Goal: Task Accomplishment & Management: Manage account settings

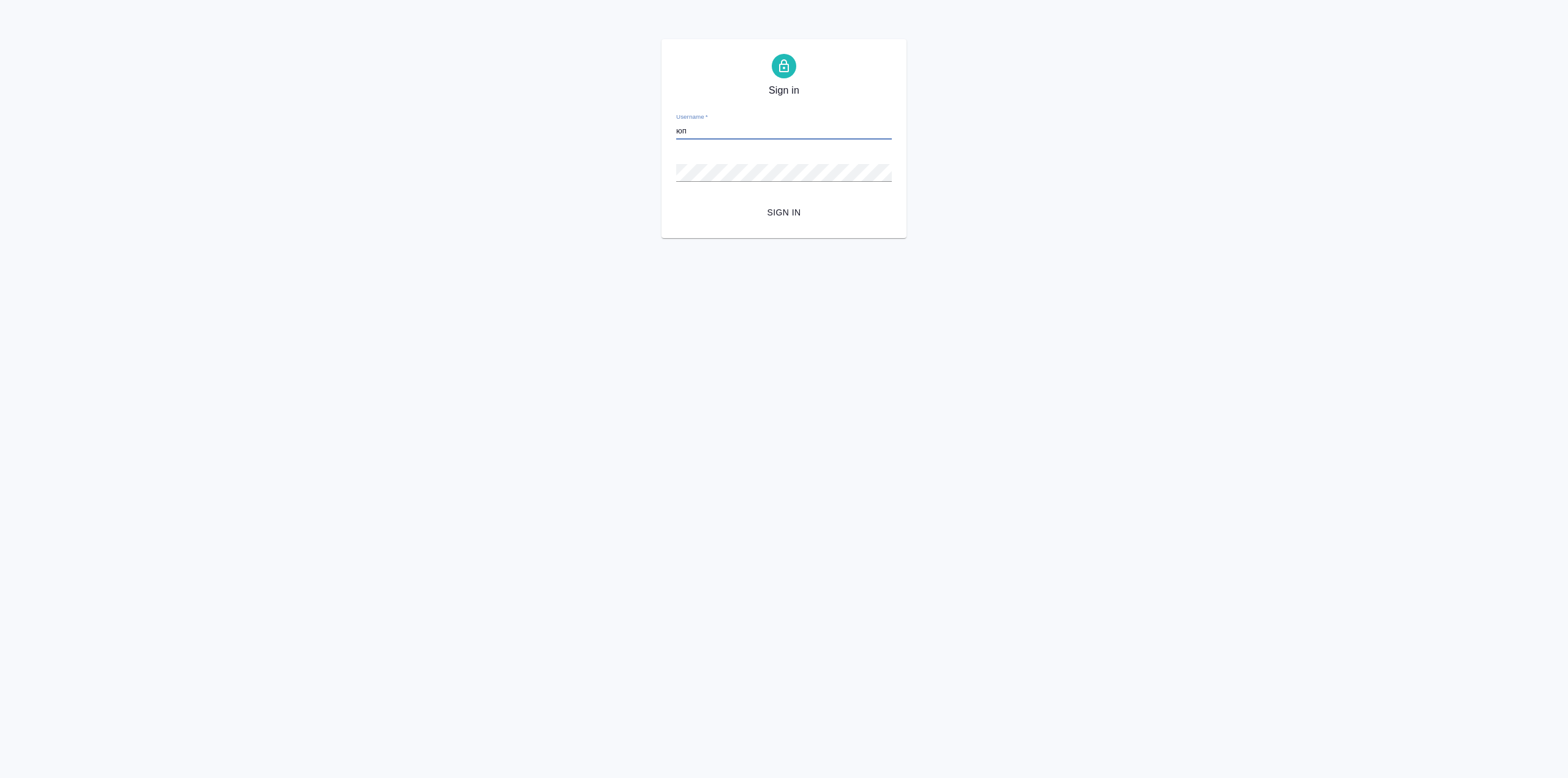
type input "[PERSON_NAME]"
click at [733, 134] on input "[EMAIL_ADDRESS][DOMAIN_NAME]" at bounding box center [784, 131] width 216 height 17
type input "[EMAIL_ADDRESS][DOMAIN_NAME]"
click at [676, 202] on button "Sign in" at bounding box center [784, 213] width 216 height 23
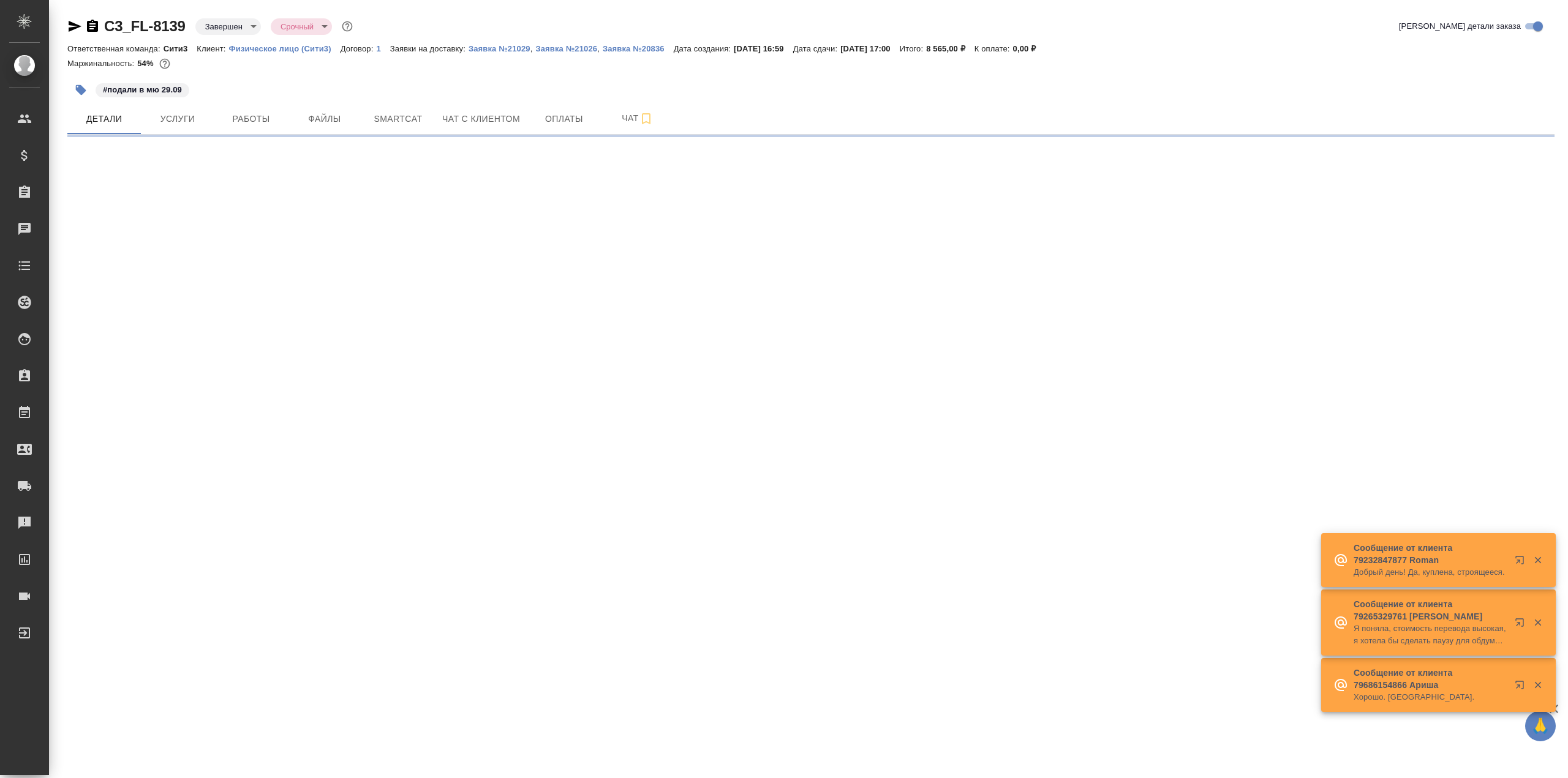
select select "RU"
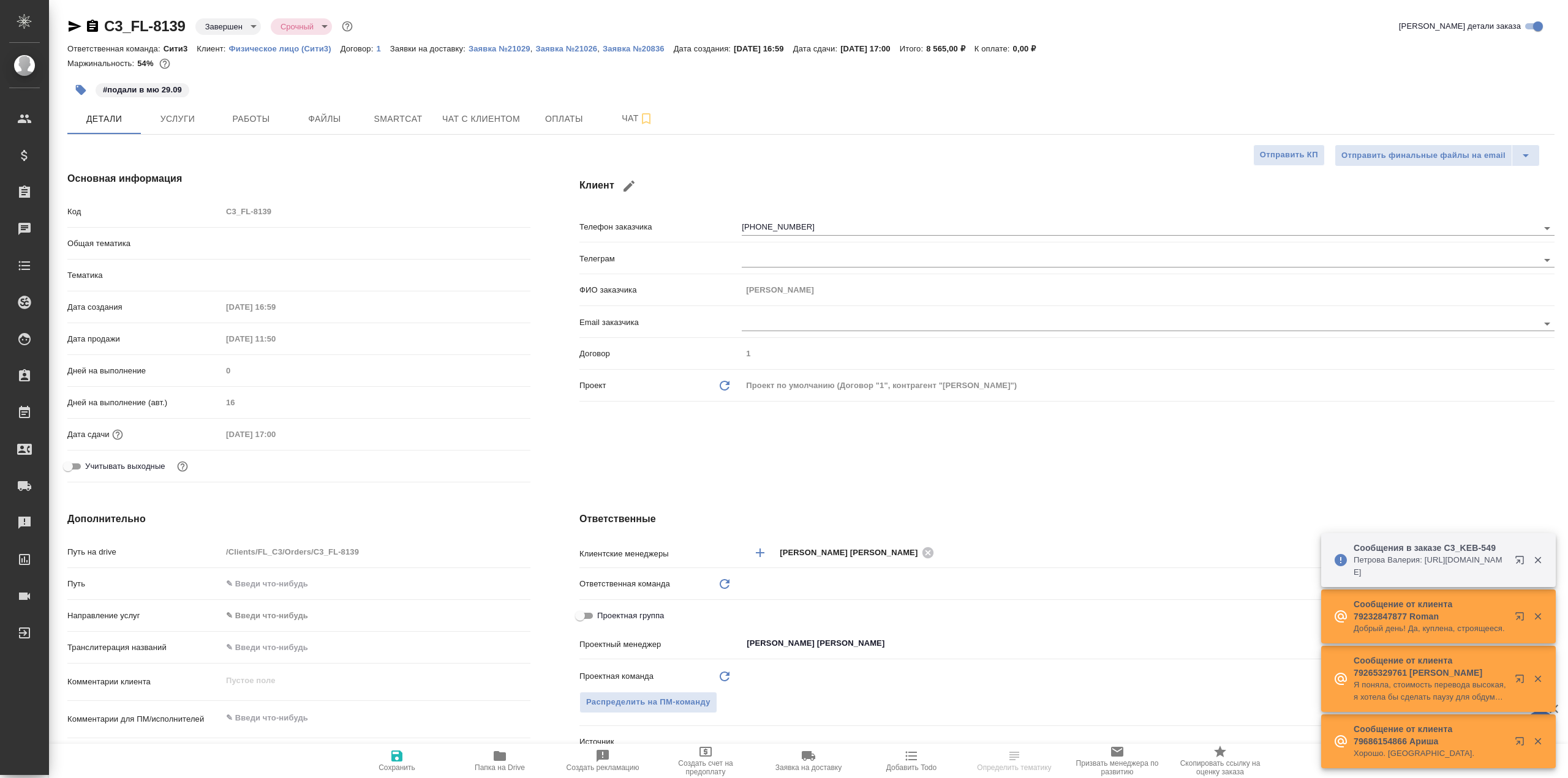
type textarea "x"
type input "Сити3"
type textarea "x"
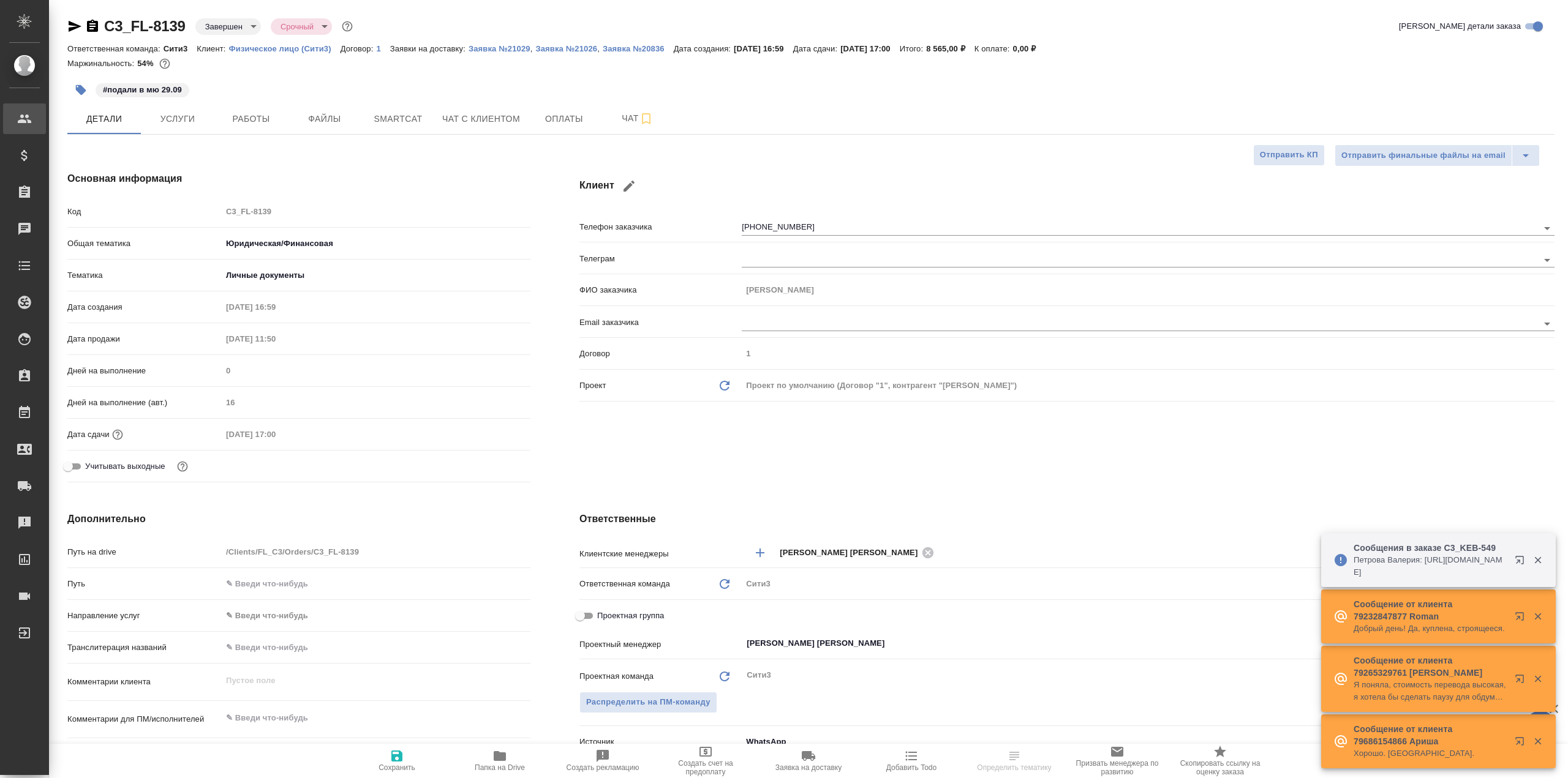
type textarea "x"
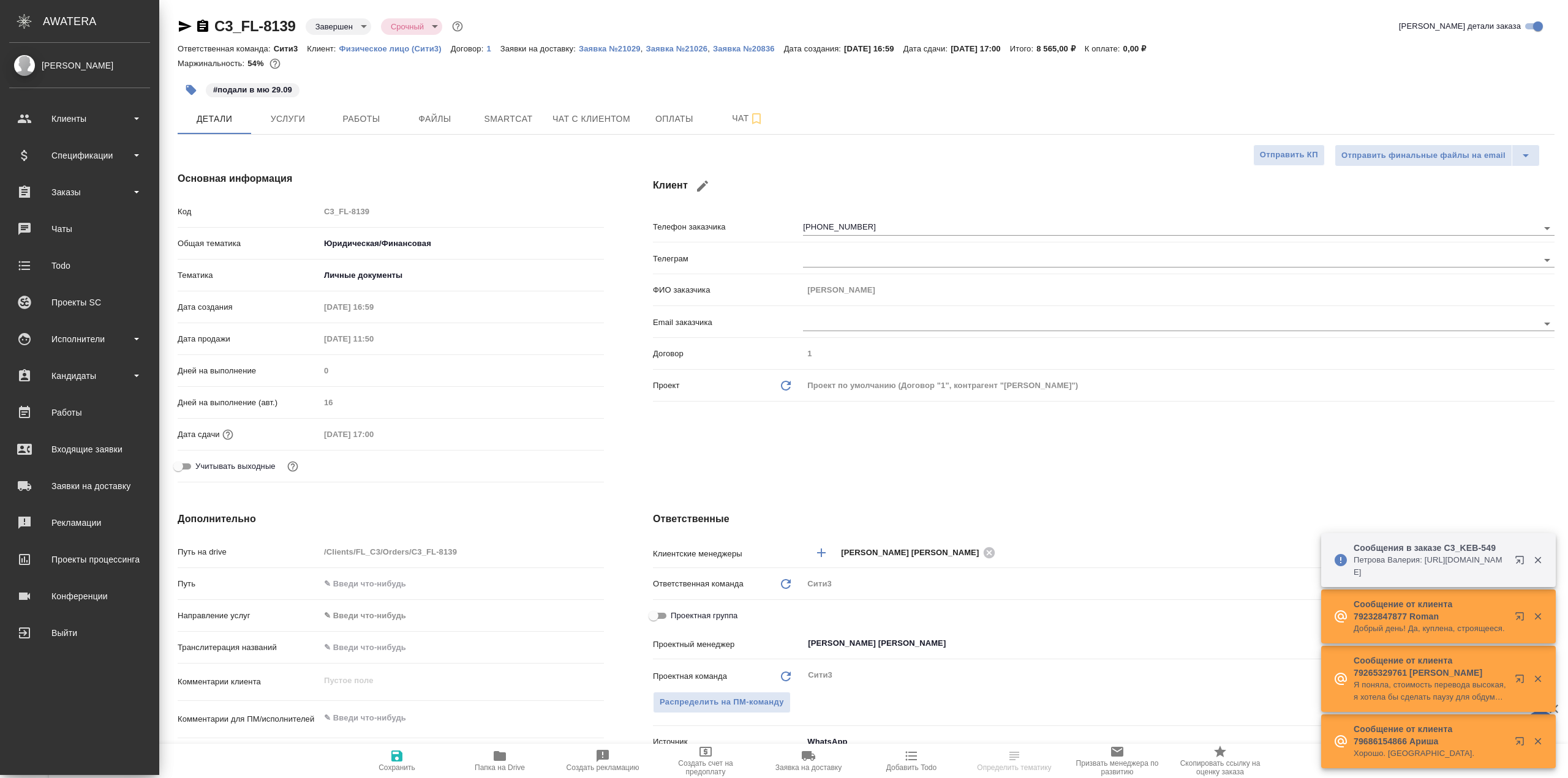
type textarea "x"
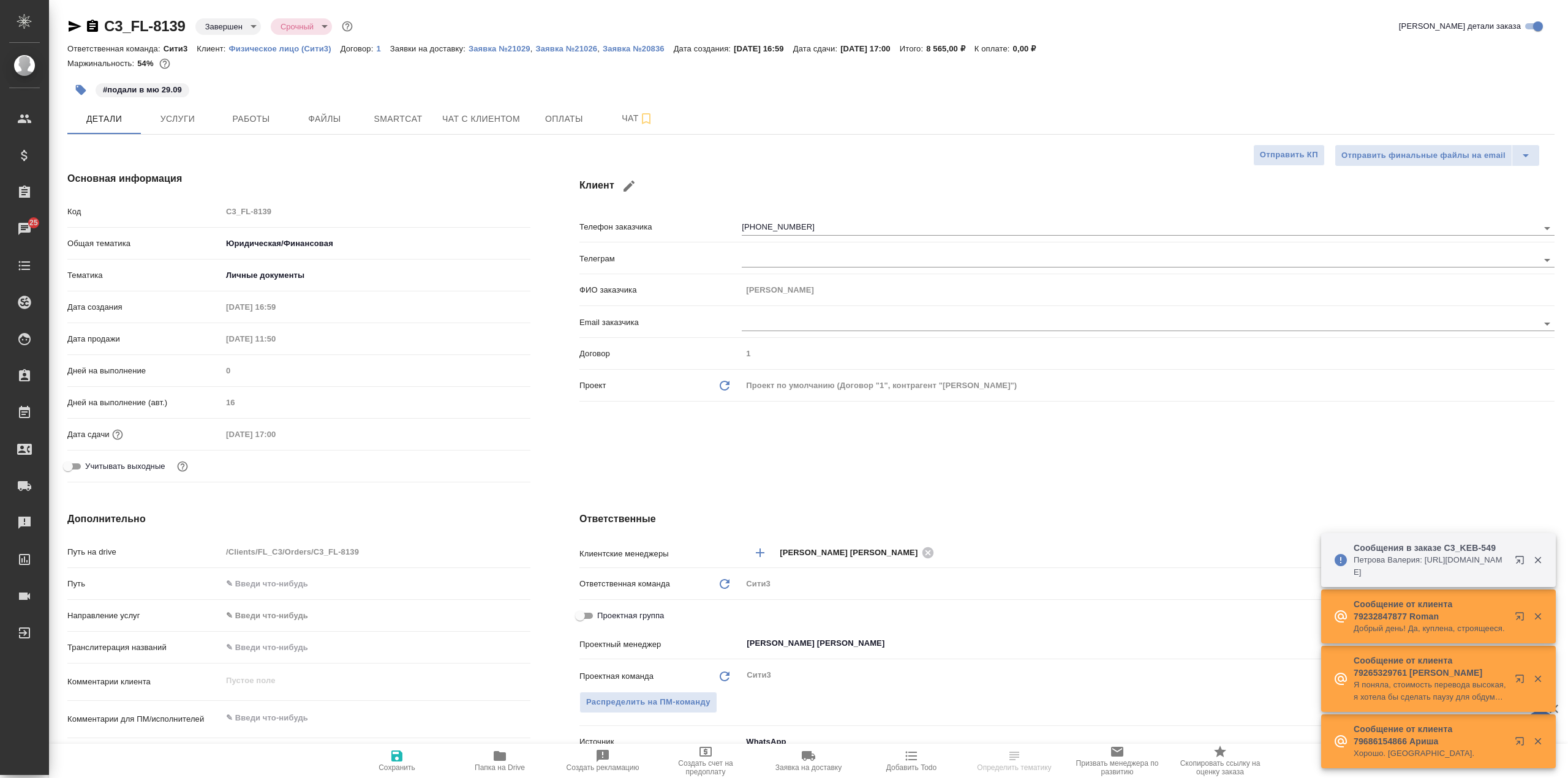
type textarea "x"
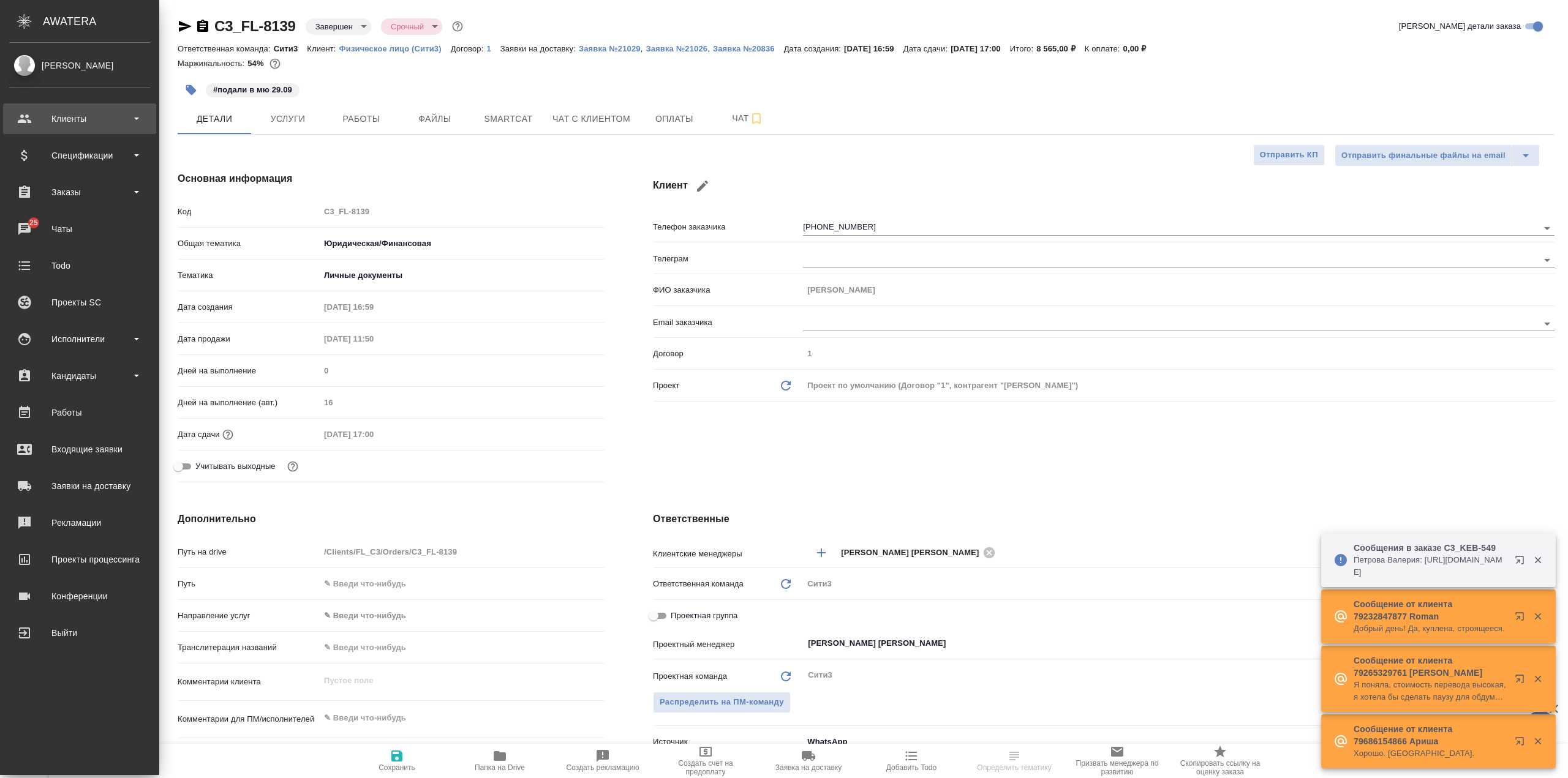
click at [92, 127] on div "Клиенты" at bounding box center [79, 119] width 141 height 18
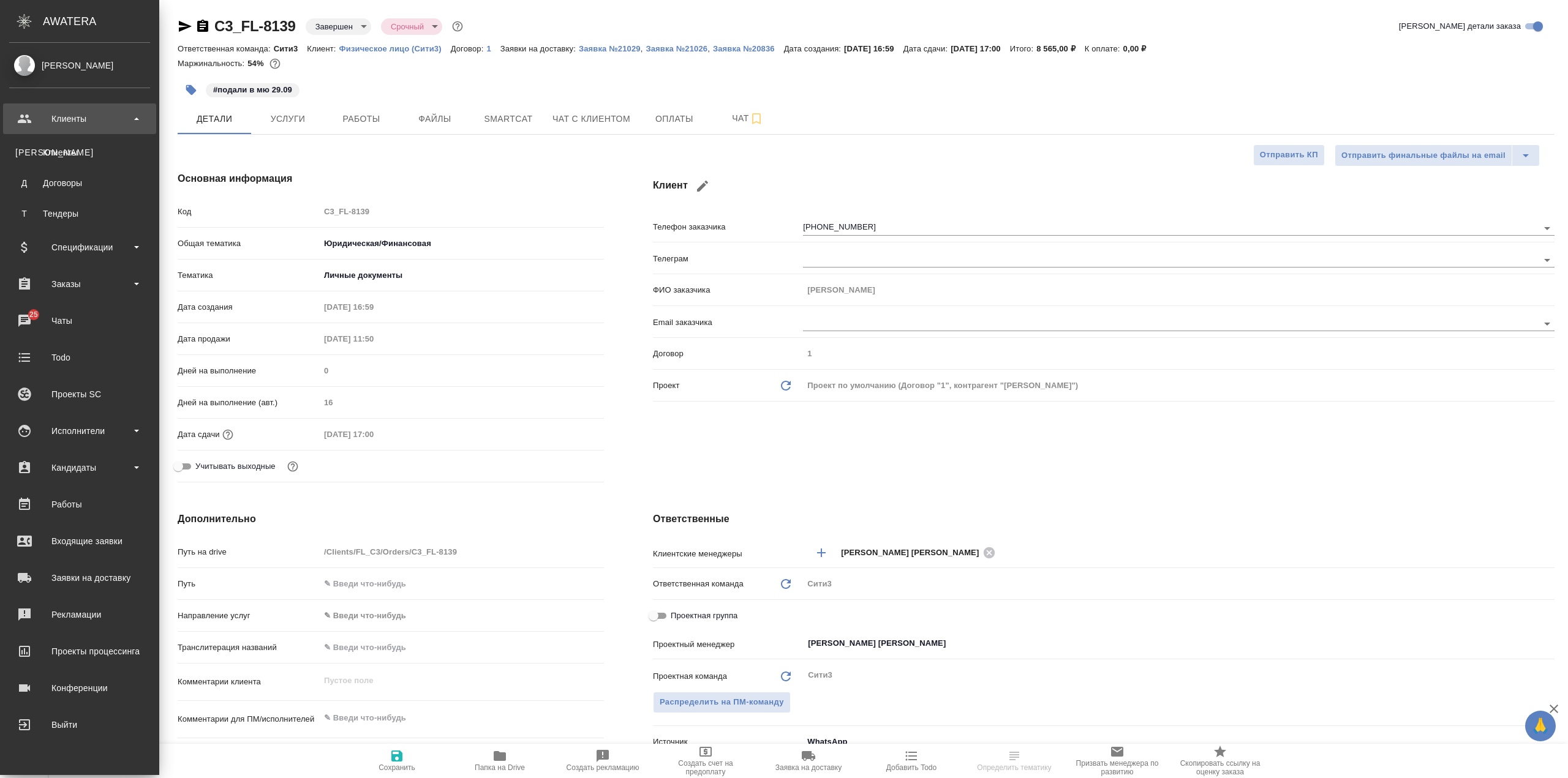
click at [99, 124] on div "Клиенты" at bounding box center [79, 119] width 141 height 18
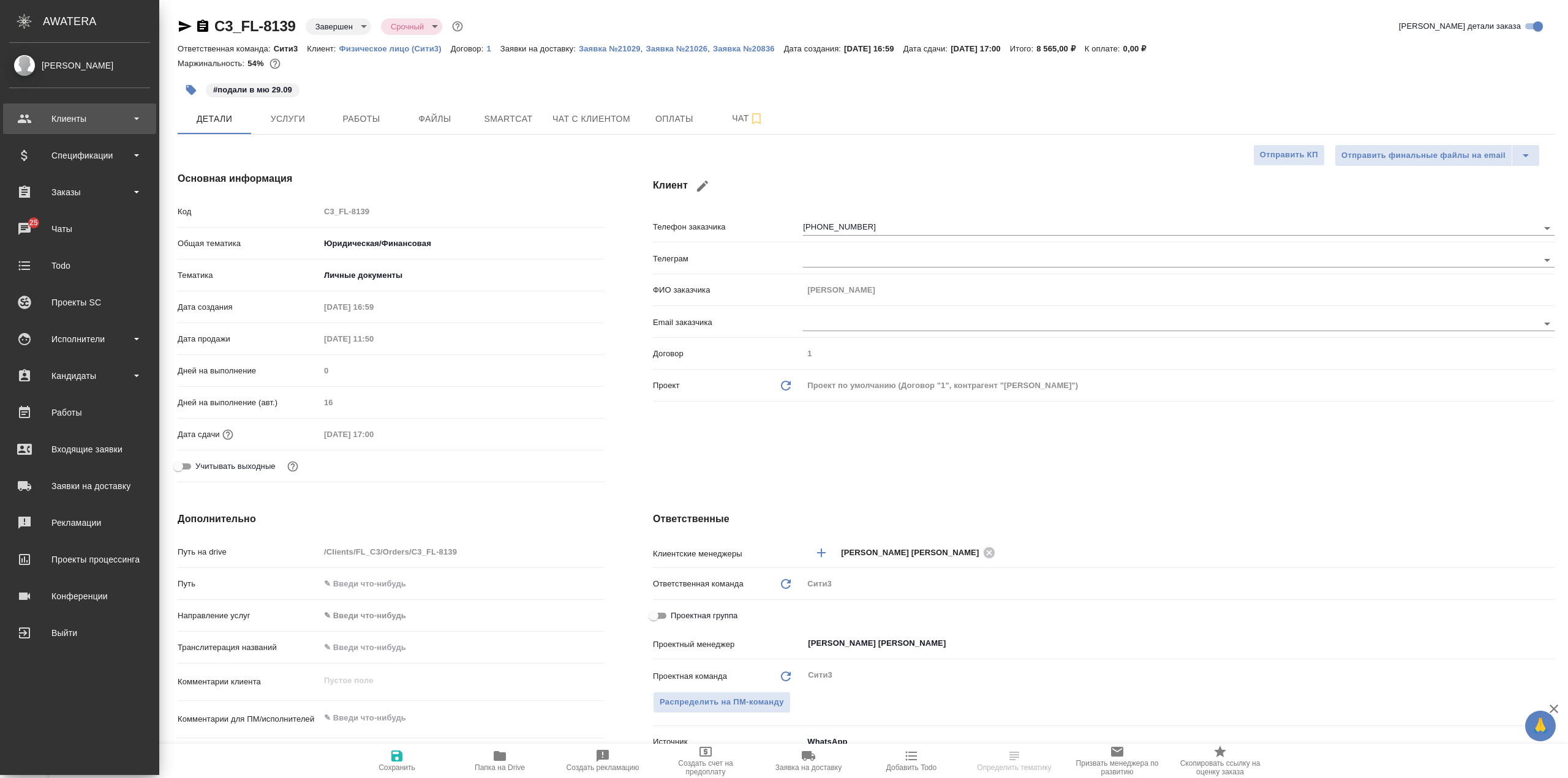
click at [113, 117] on div "Клиенты" at bounding box center [79, 119] width 141 height 18
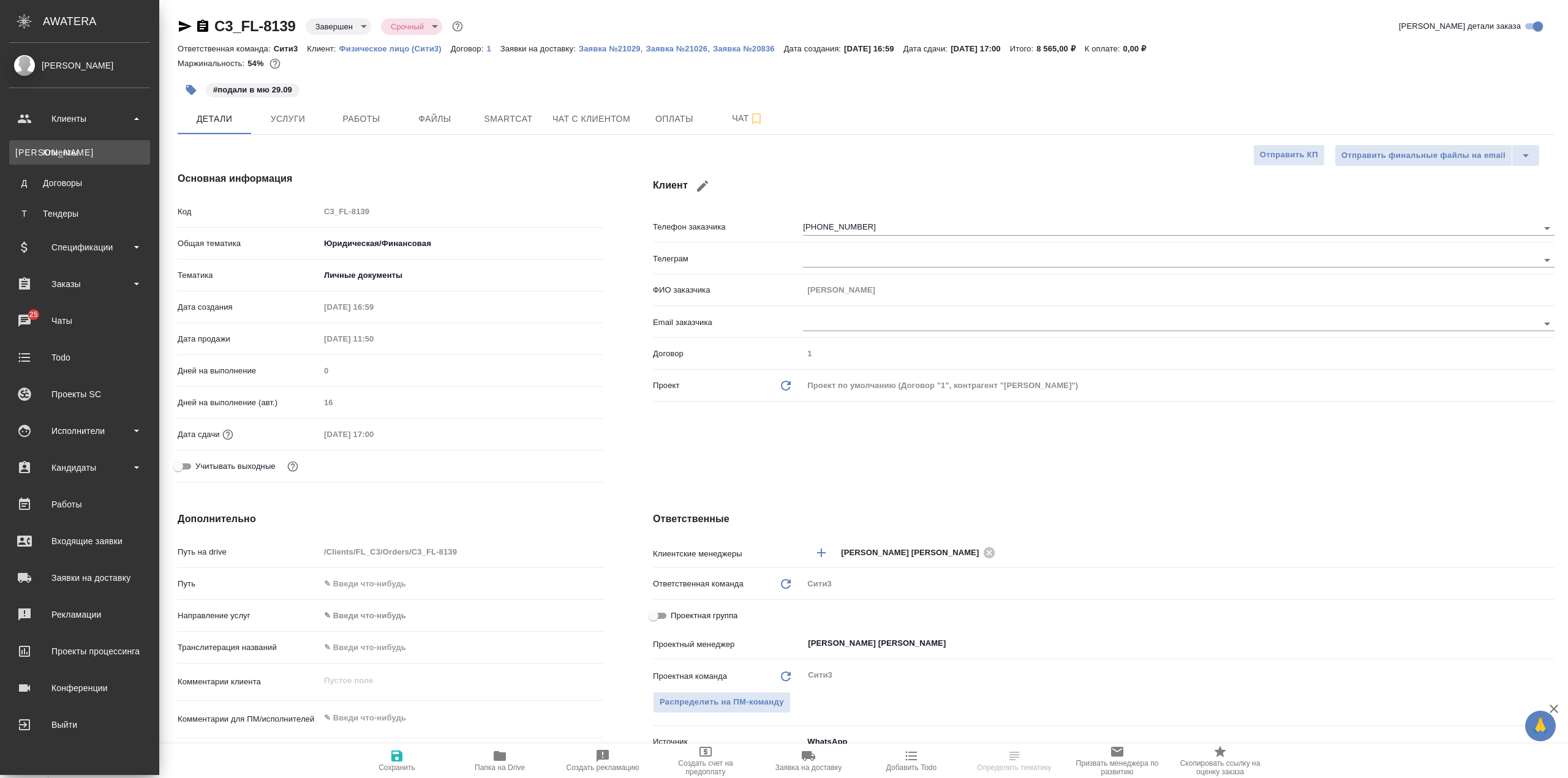
type textarea "x"
click at [116, 153] on div "Клиенты" at bounding box center [80, 152] width 129 height 12
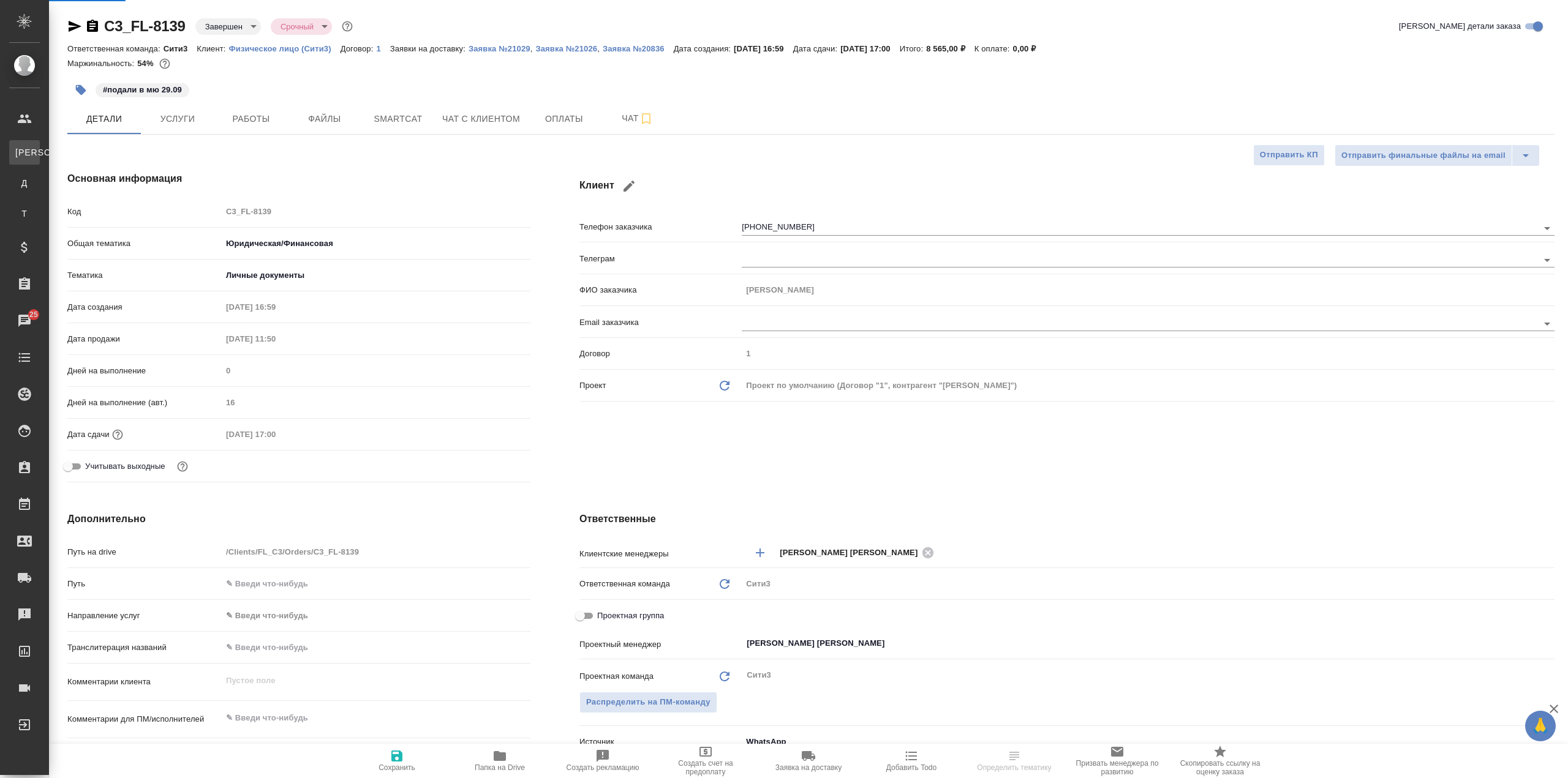
type textarea "x"
select select "RU"
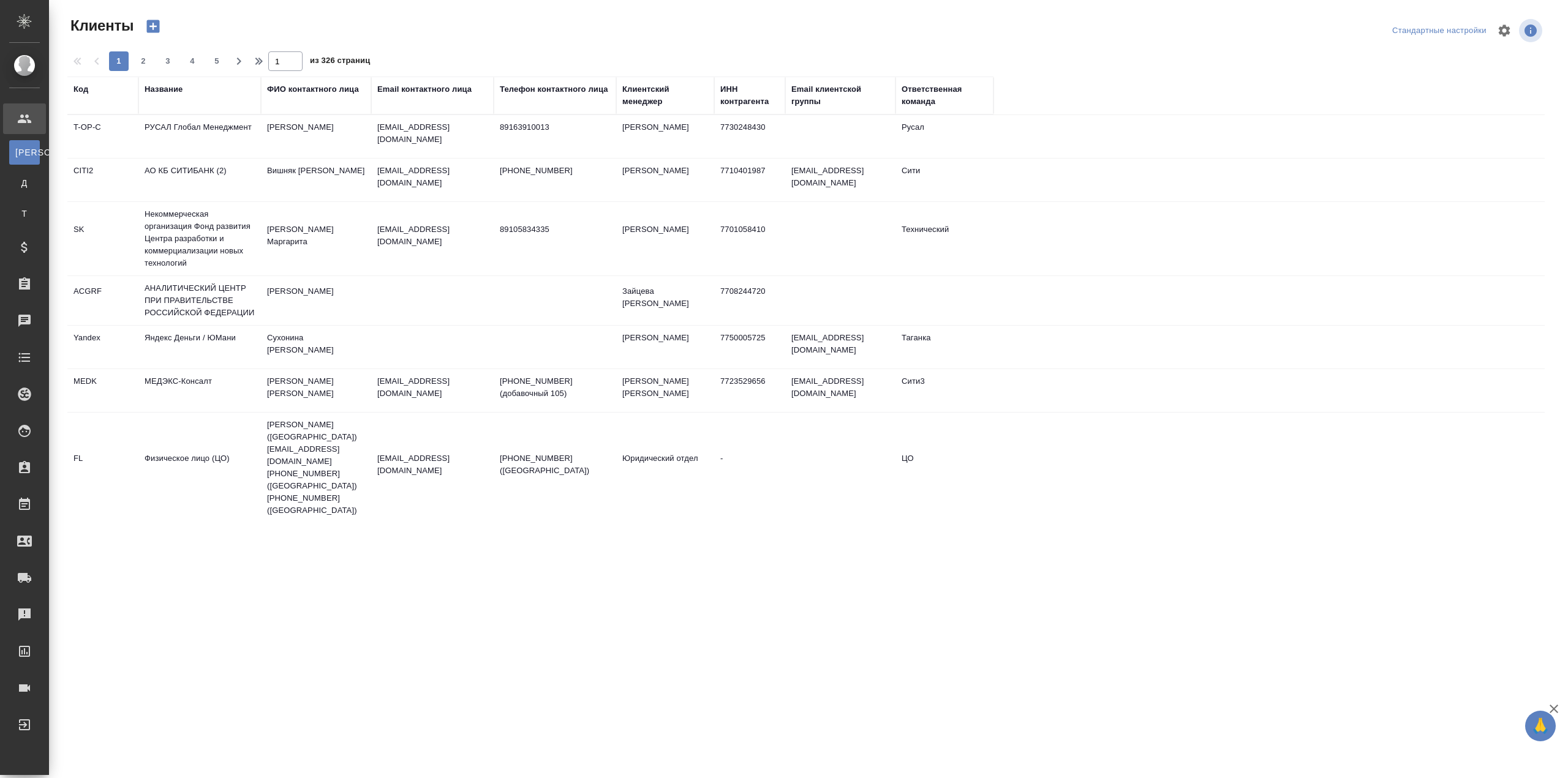
click at [165, 89] on div "Название" at bounding box center [163, 89] width 38 height 12
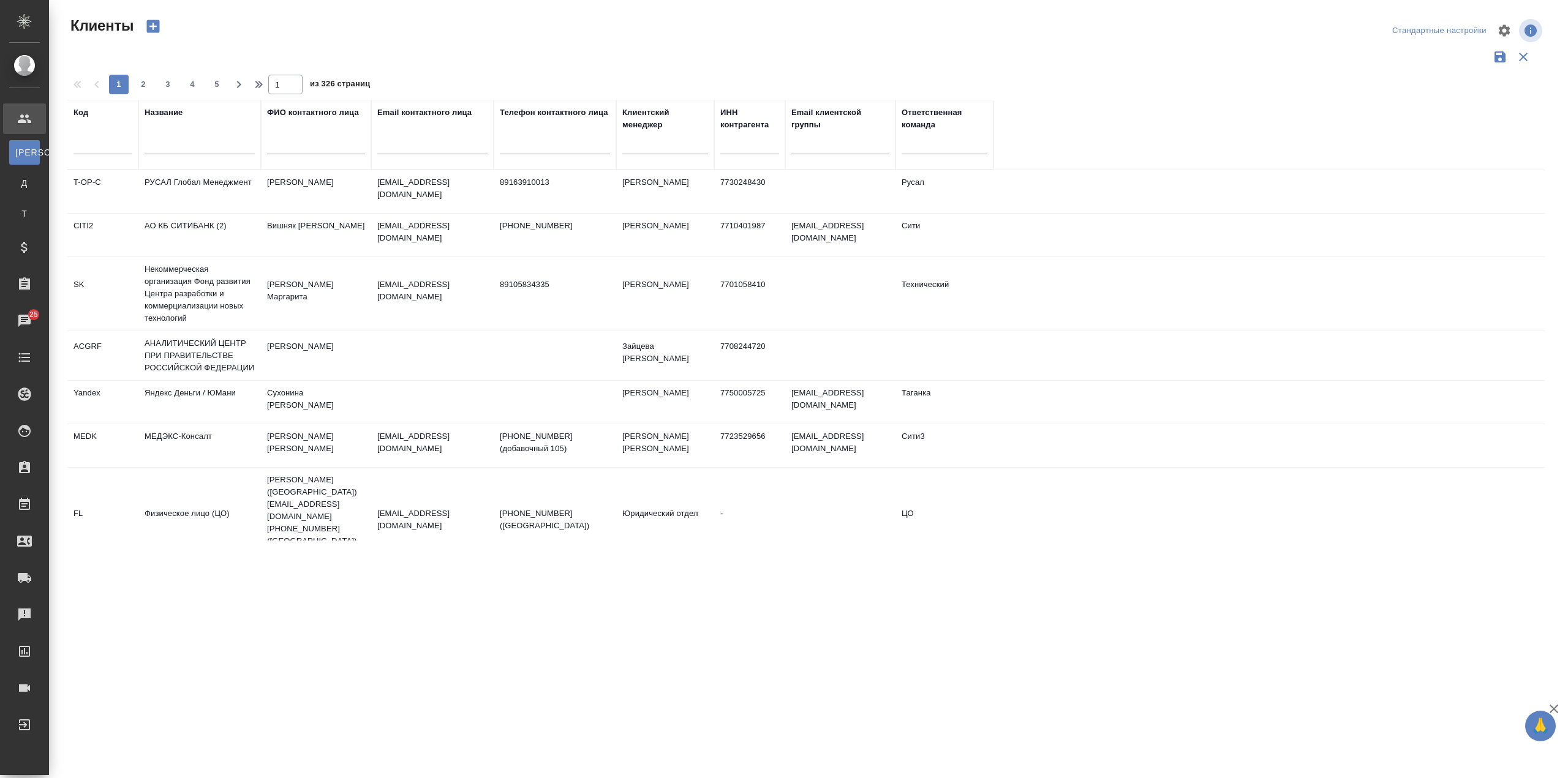
click at [197, 139] on input "text" at bounding box center [200, 146] width 110 height 16
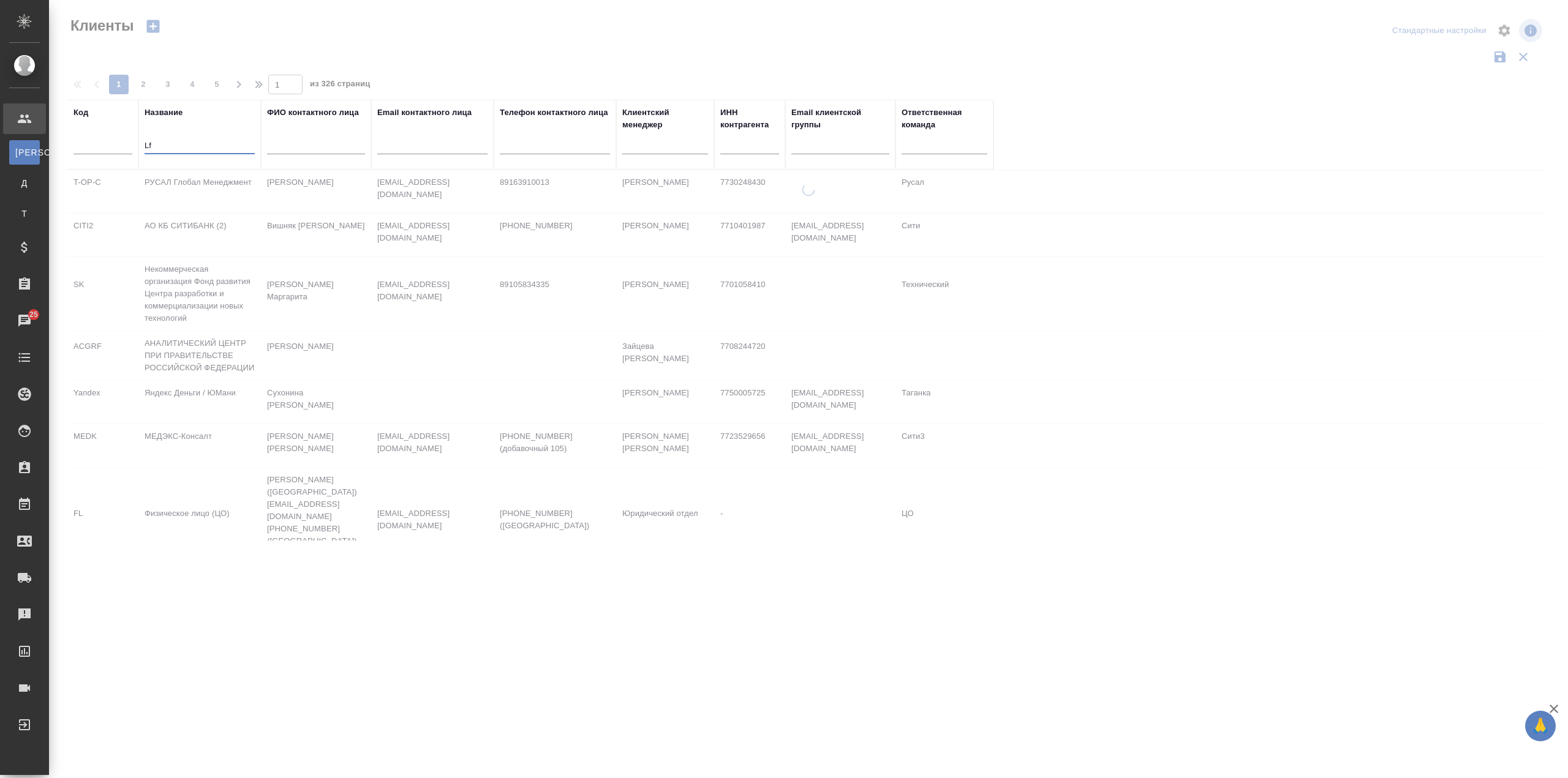
type input "L"
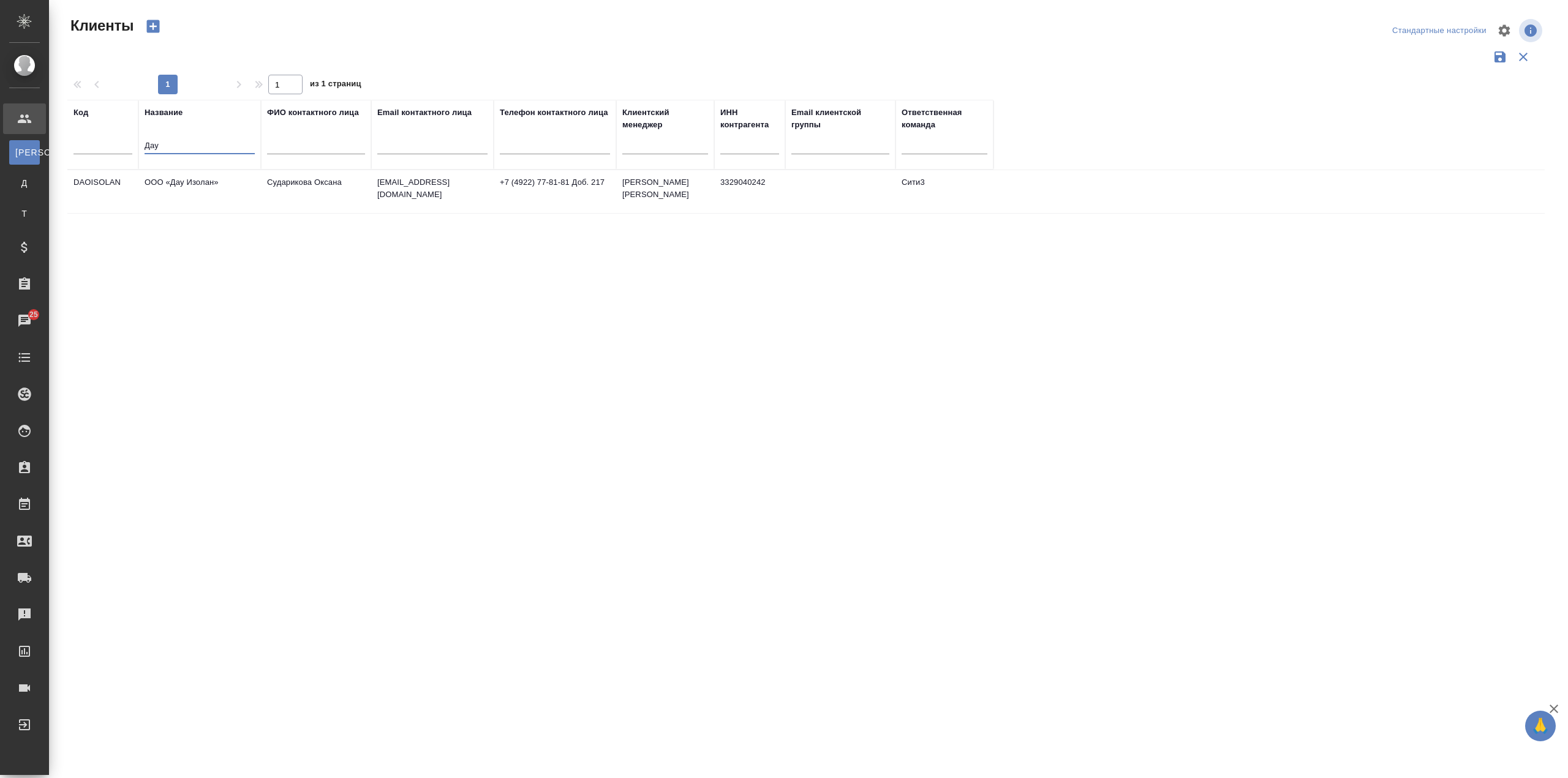
click at [236, 207] on td "ООО «Дау Изолан»" at bounding box center [200, 192] width 122 height 43
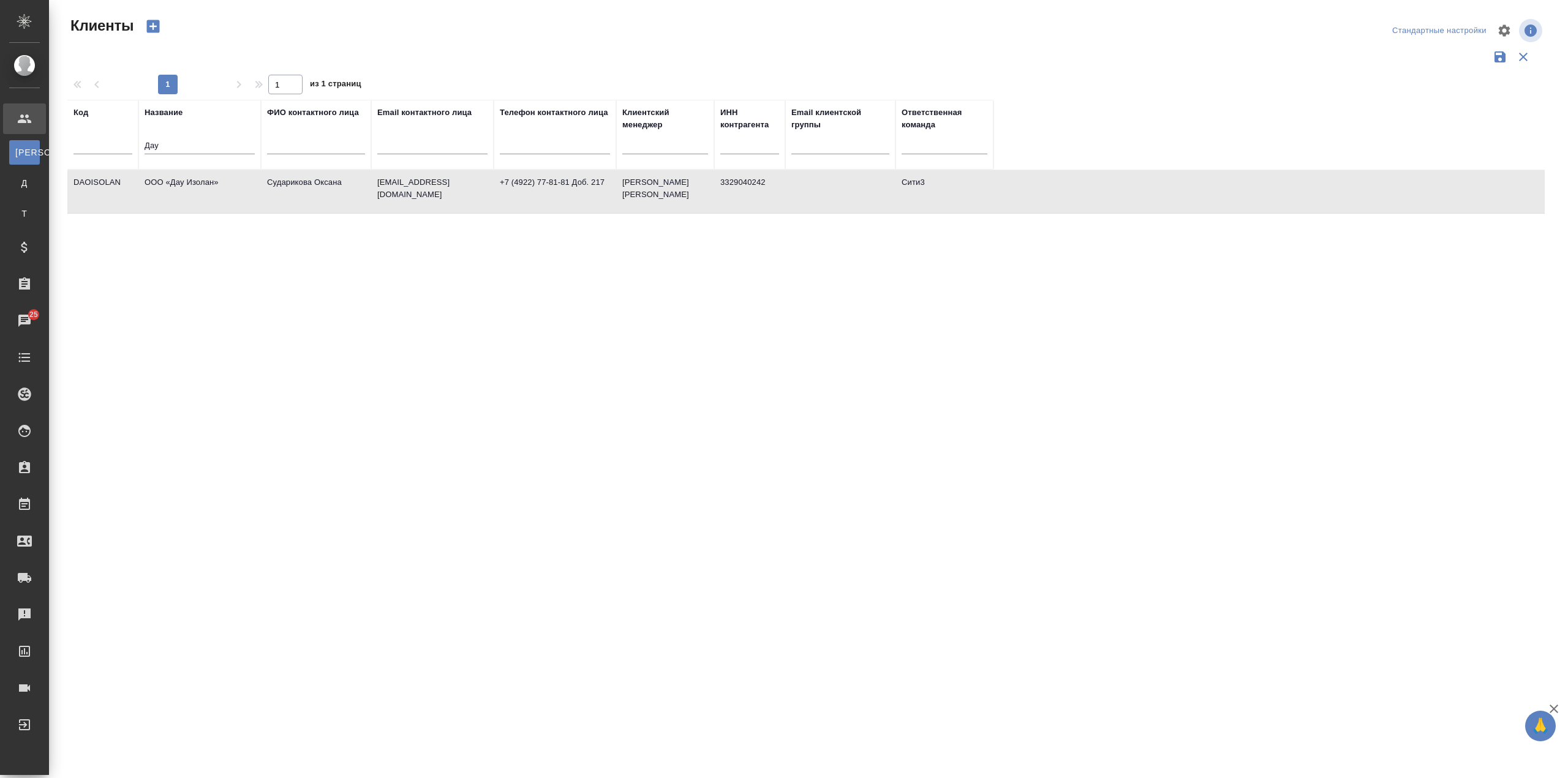
click at [236, 207] on td "ООО «Дау Изолан»" at bounding box center [200, 192] width 122 height 43
click at [183, 143] on input "Дау" at bounding box center [200, 146] width 110 height 16
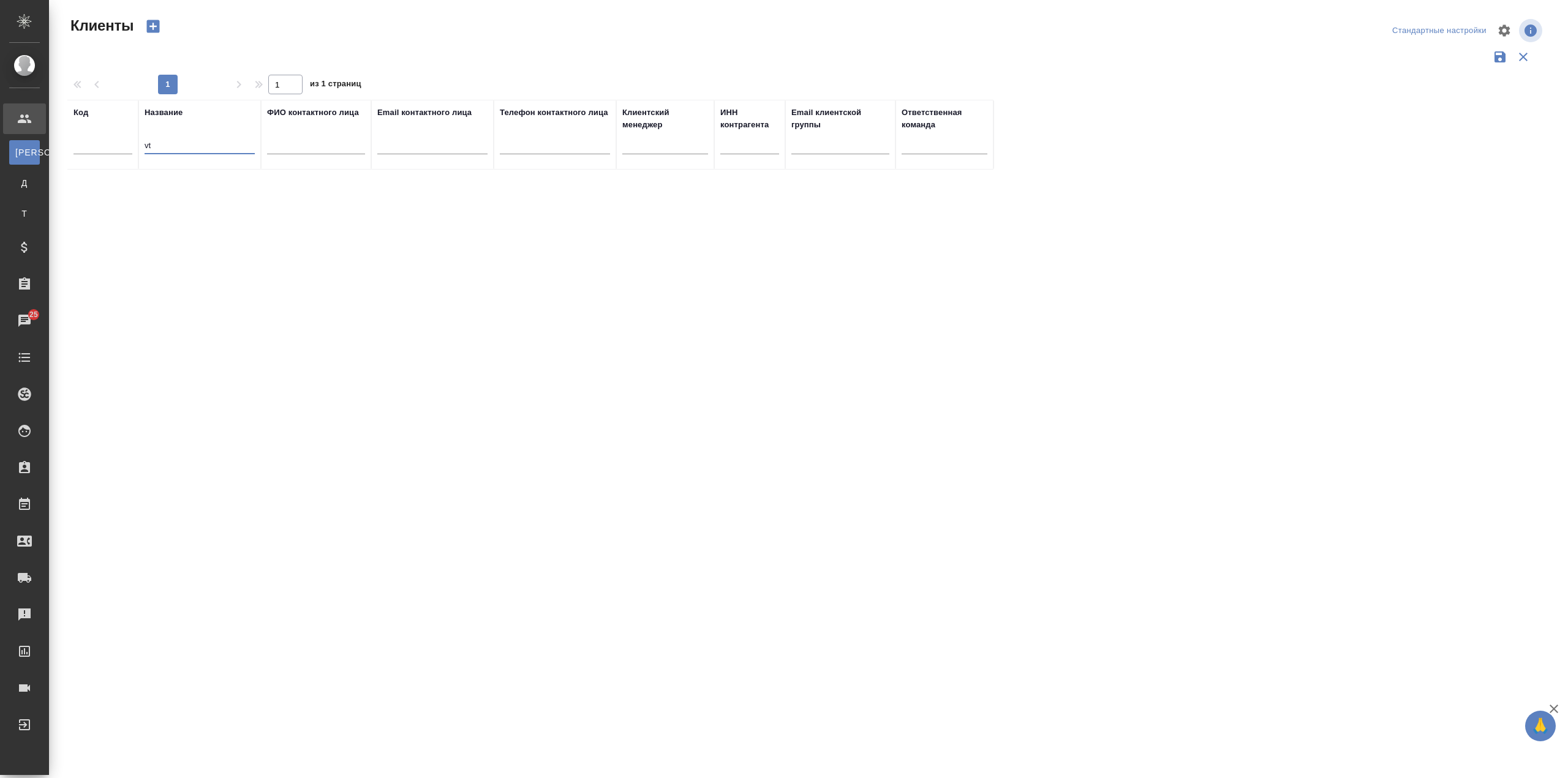
type input "v"
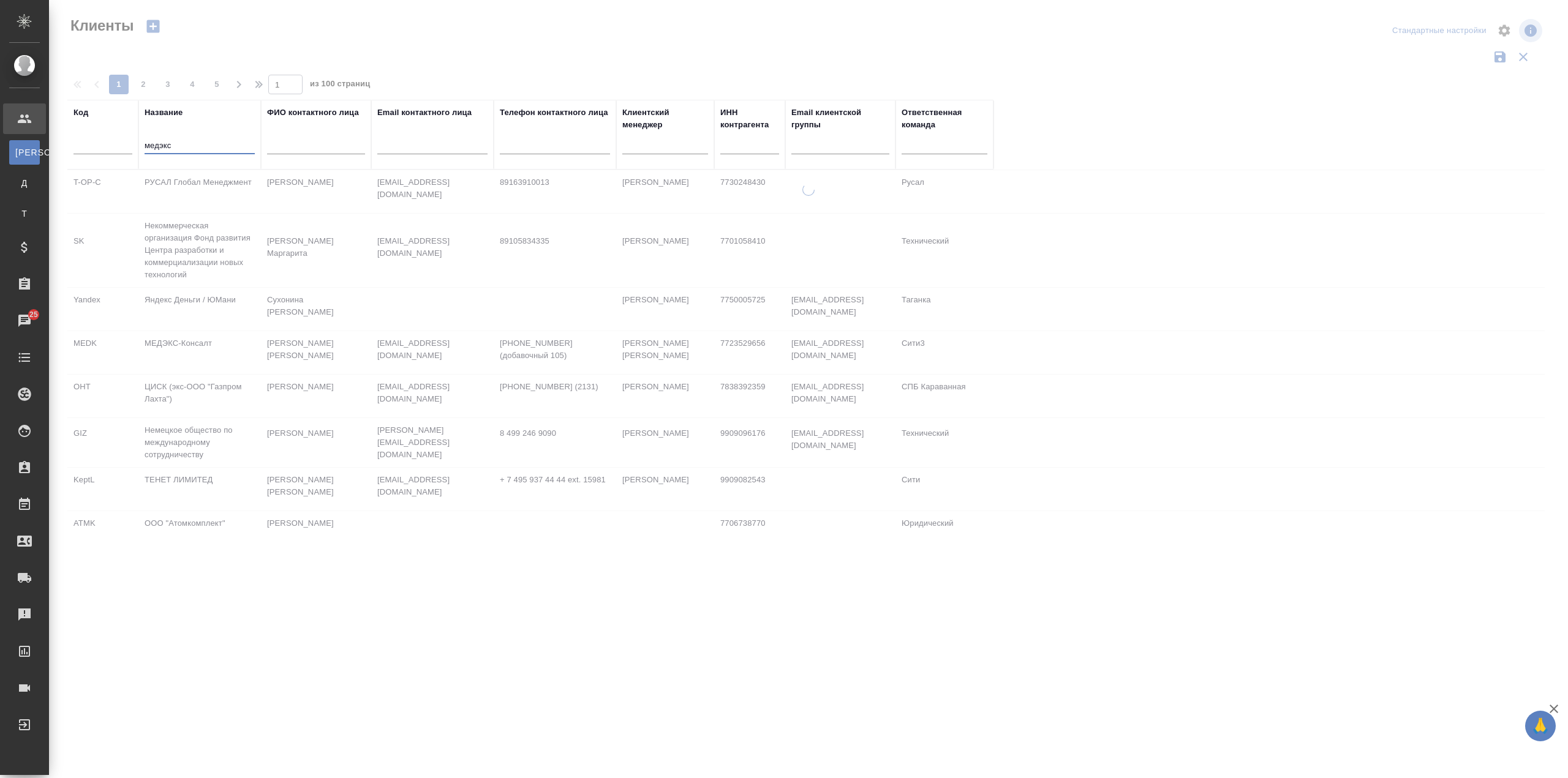
type input "медэкс"
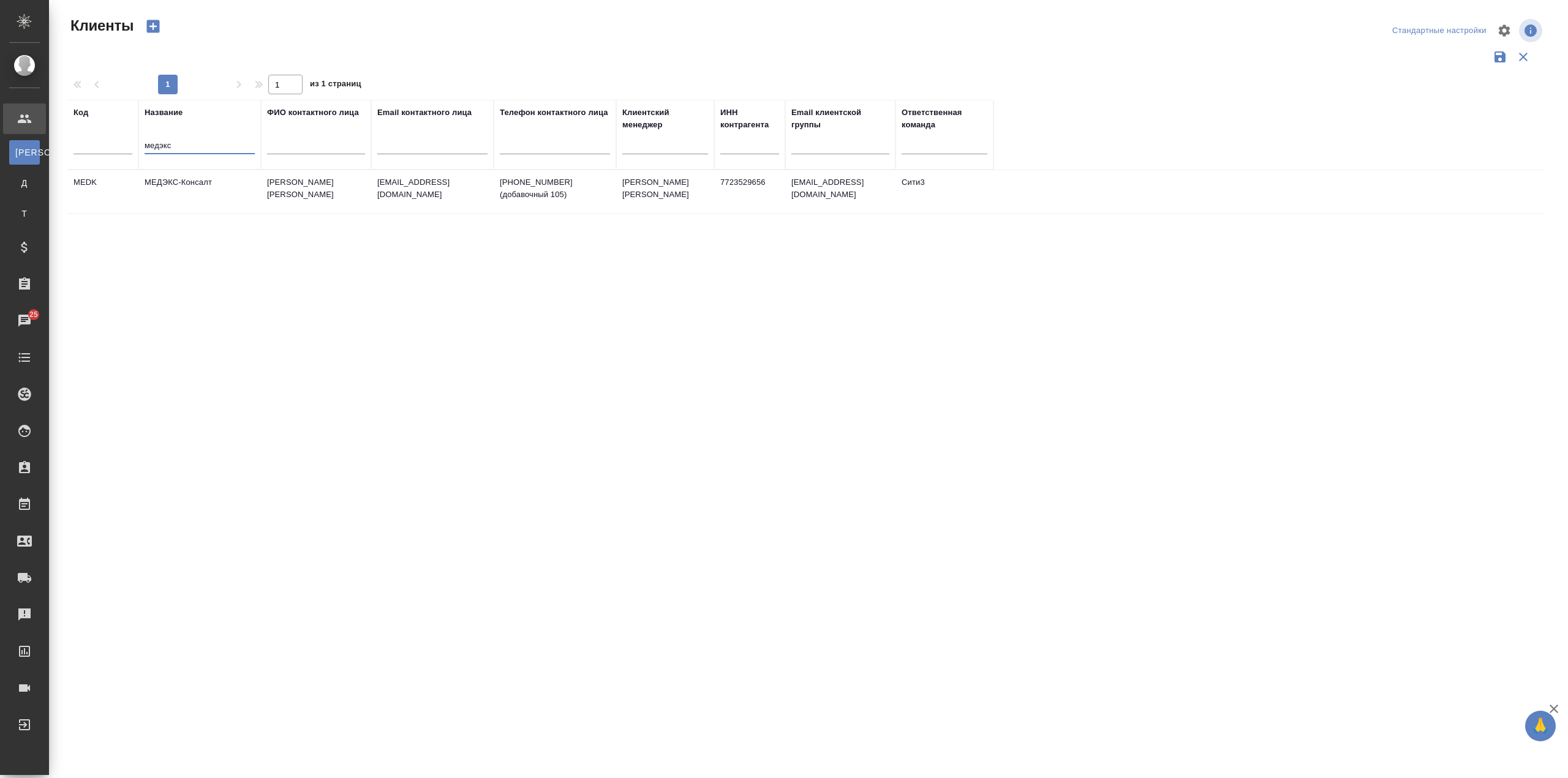
click at [204, 204] on td "МЕДЭКС-Консалт" at bounding box center [200, 192] width 122 height 43
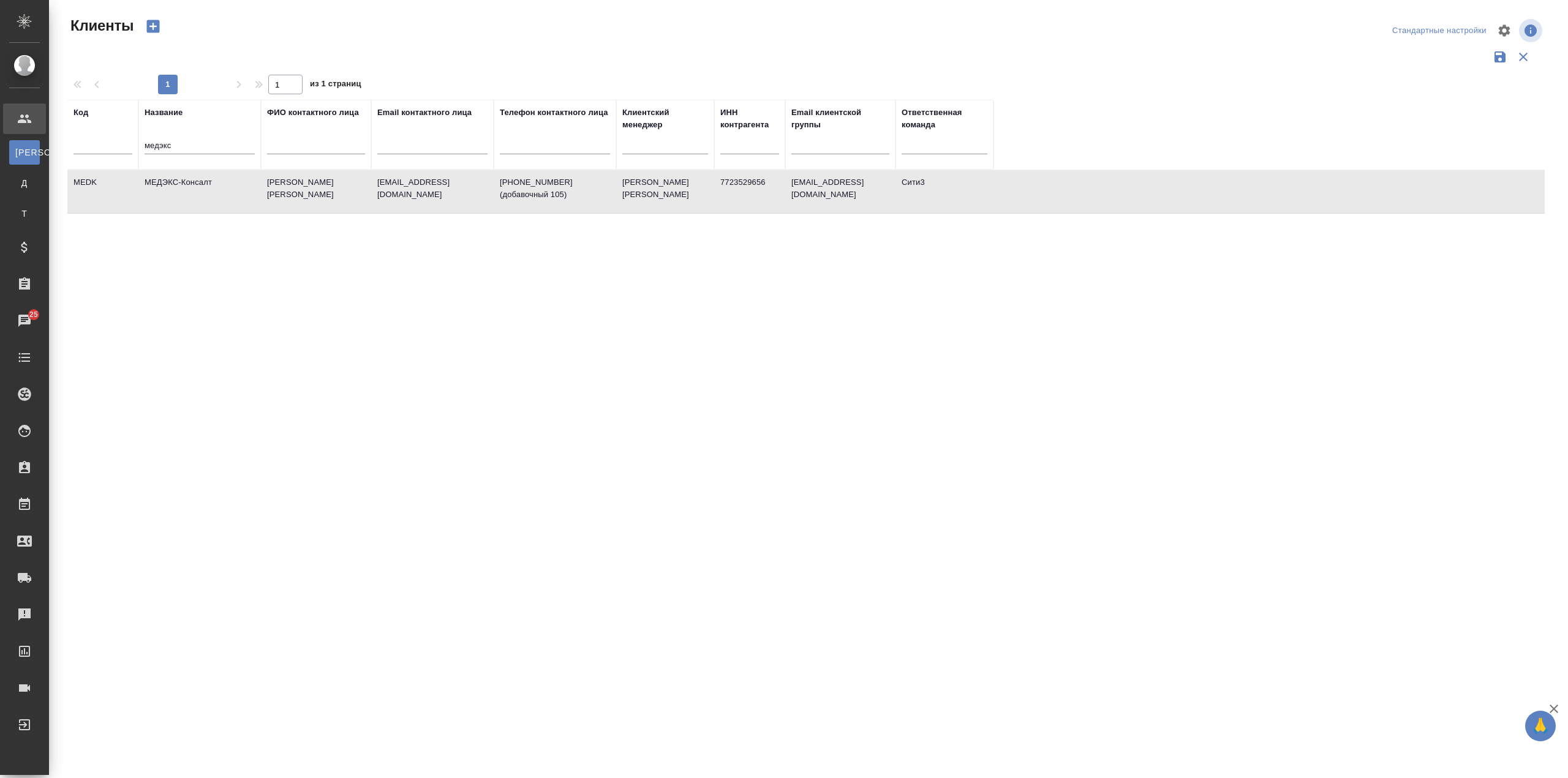
click at [204, 204] on td "МЕДЭКС-Консалт" at bounding box center [200, 192] width 122 height 43
click at [338, 201] on td "[PERSON_NAME]" at bounding box center [316, 192] width 110 height 43
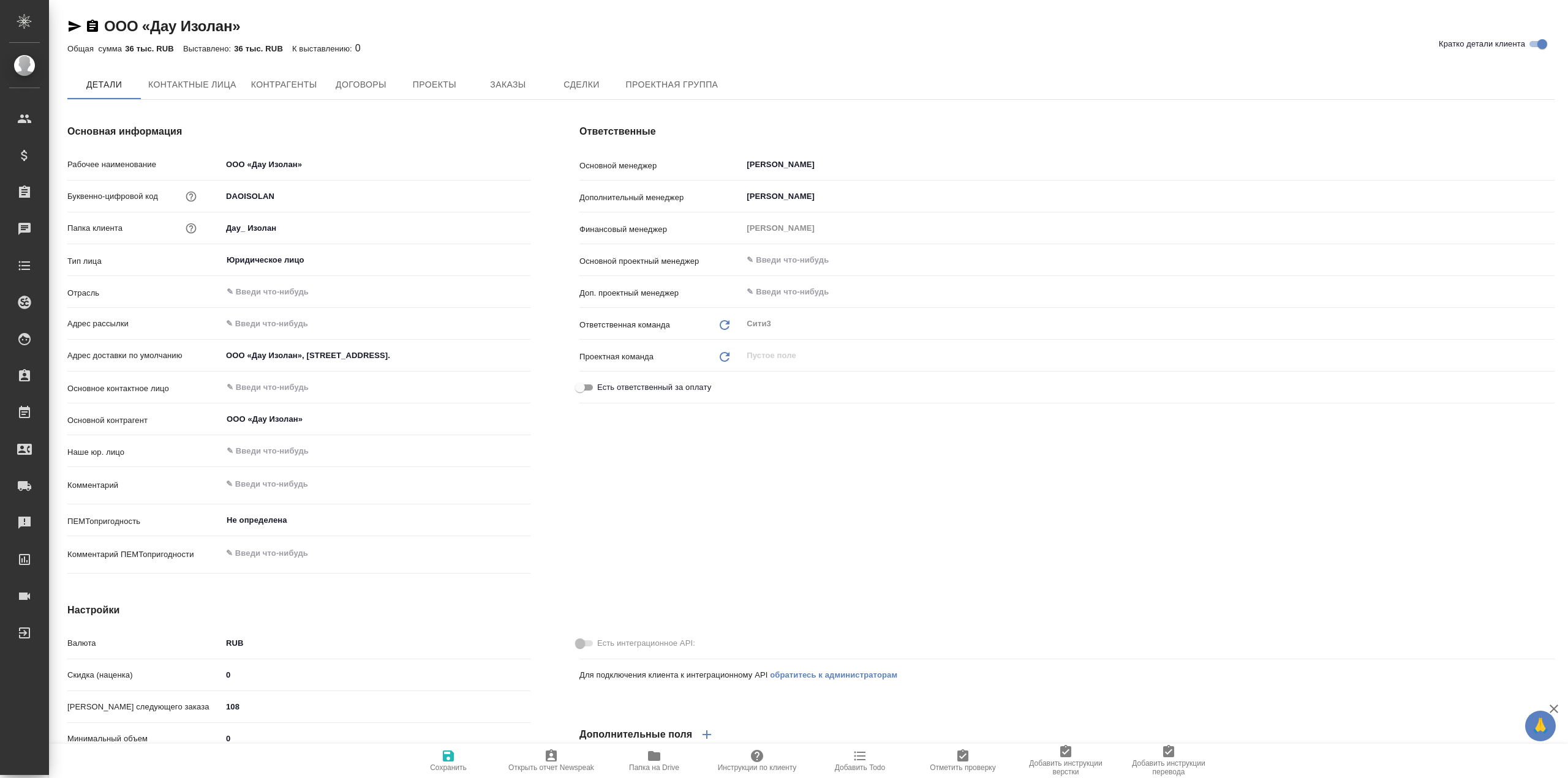
type textarea "x"
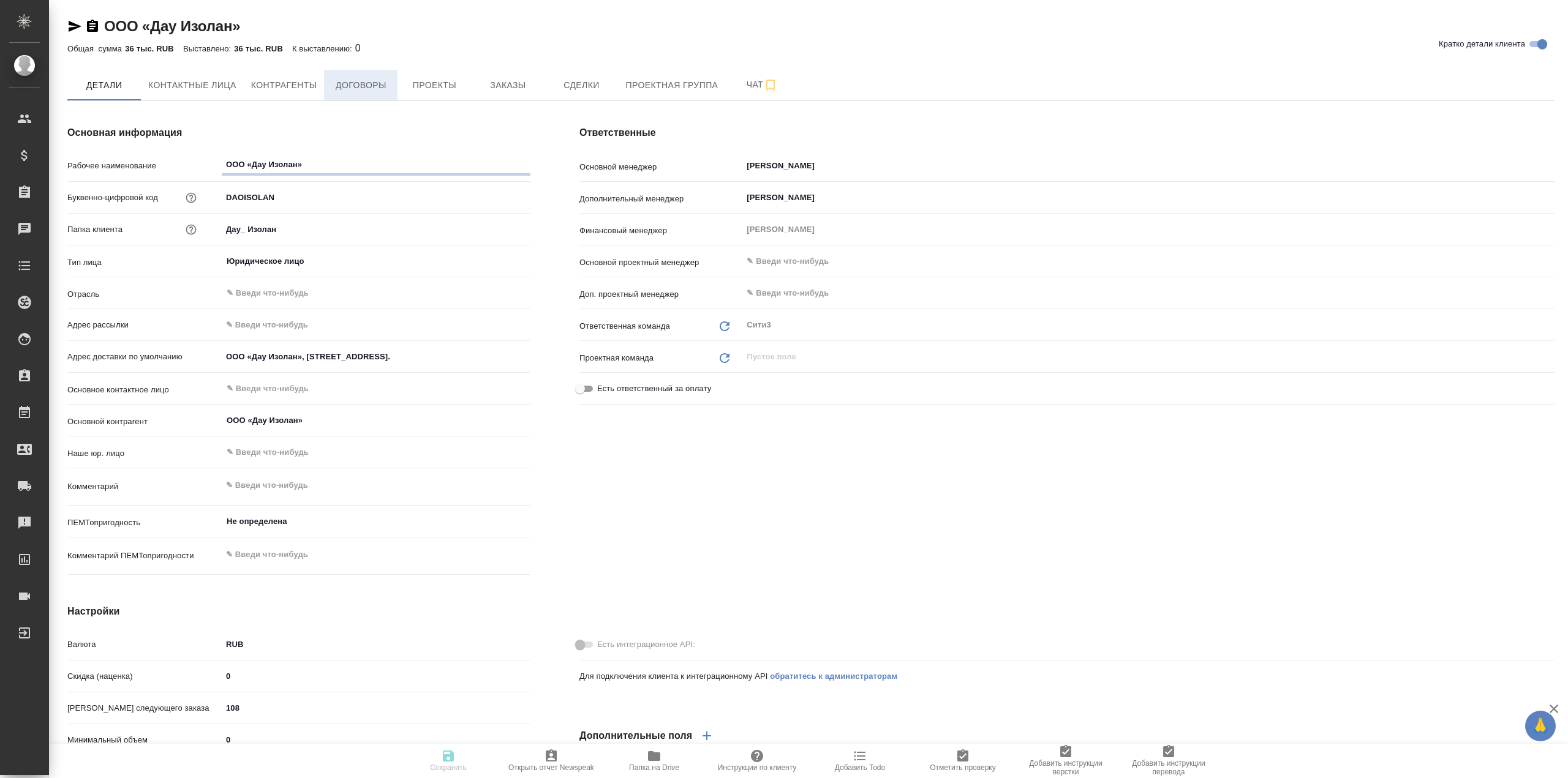
type textarea "x"
click at [504, 87] on span "Заказы" at bounding box center [507, 86] width 59 height 16
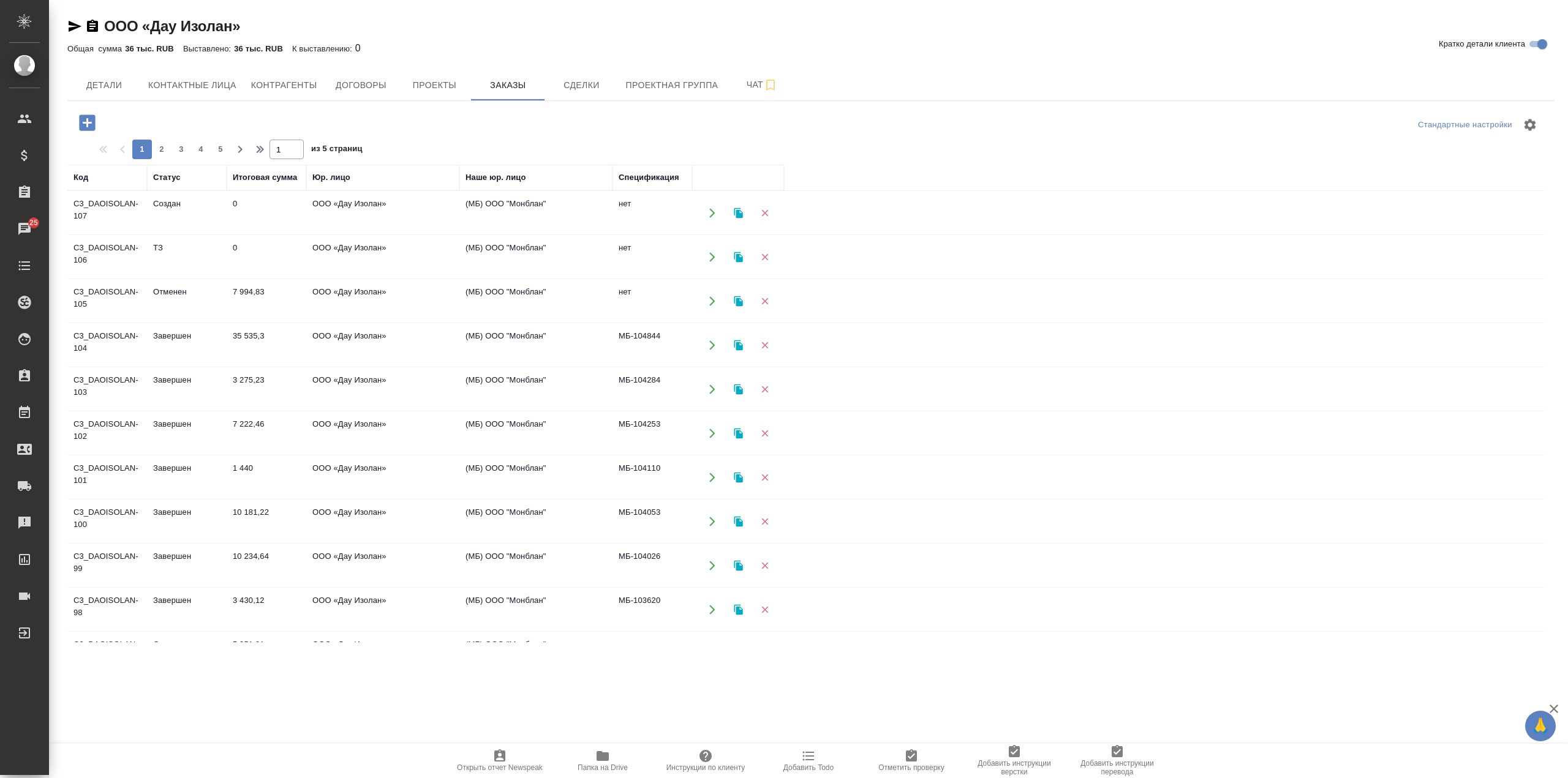
click at [357, 265] on td "ООО «Дау Изолан»" at bounding box center [383, 257] width 153 height 43
click at [357, 265] on td "ООО «Дау Изолан»" at bounding box center [383, 257] width 153 height 43
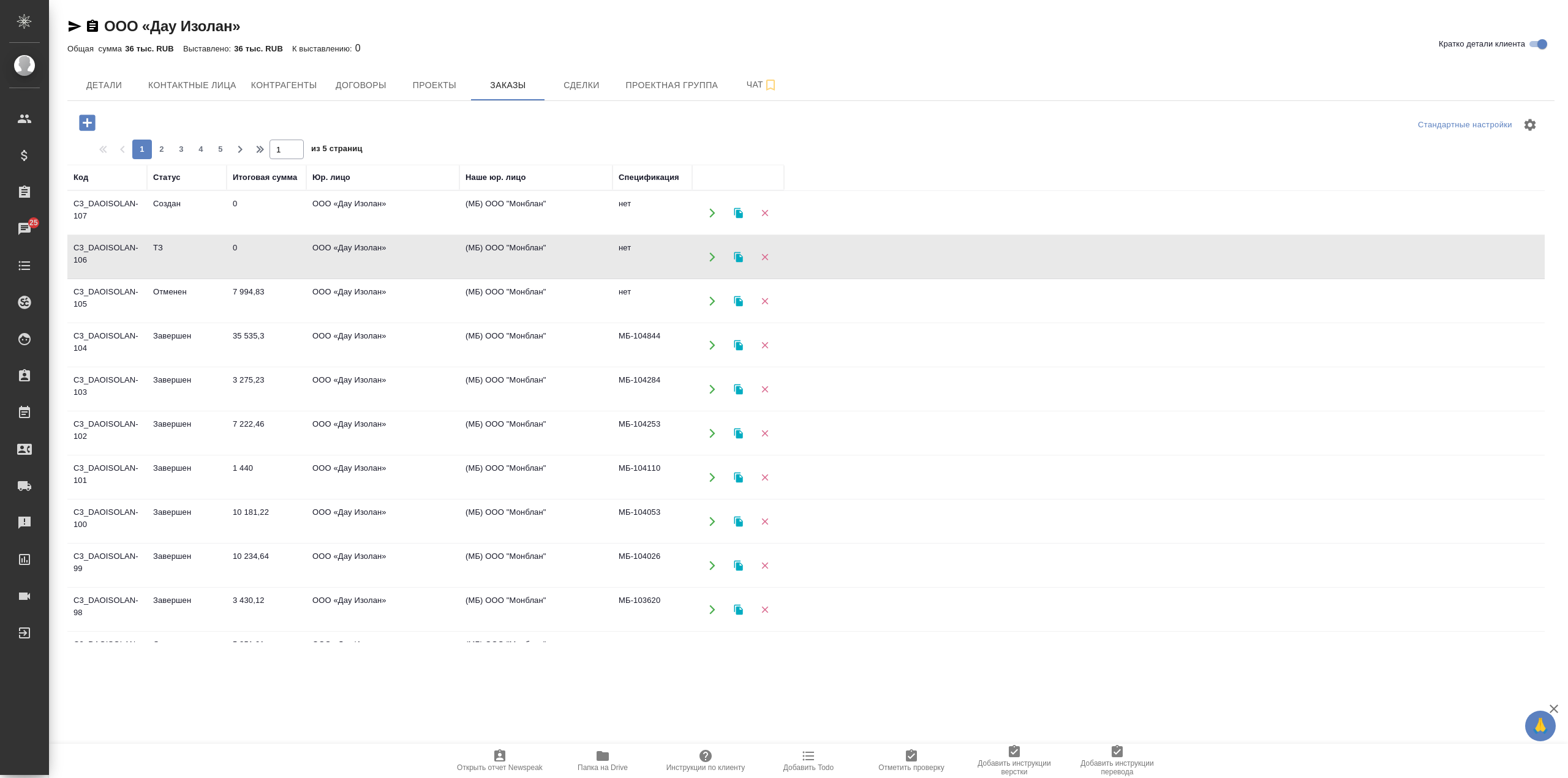
click at [400, 216] on td "ООО «Дау Изолан»" at bounding box center [383, 213] width 153 height 43
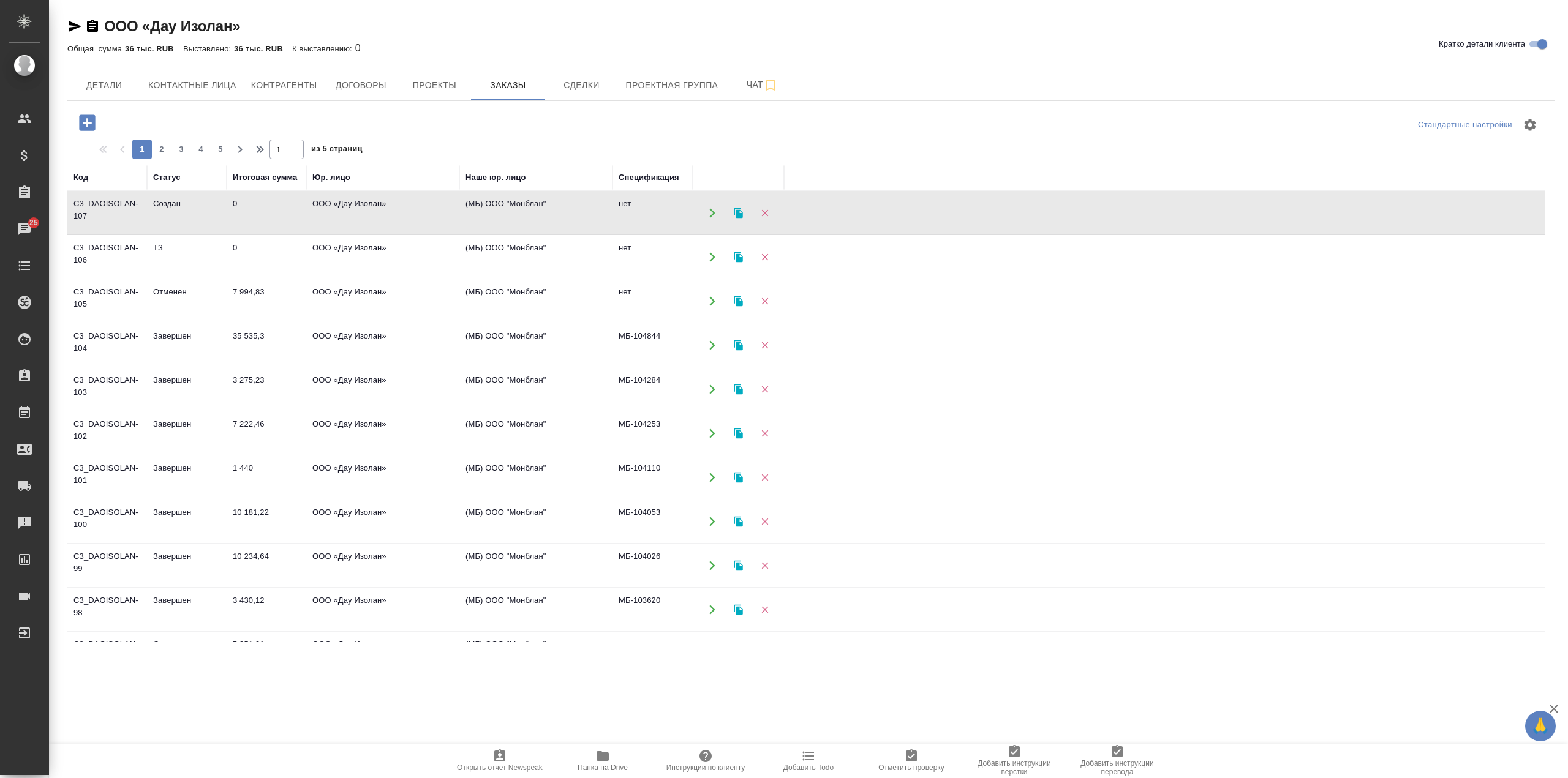
click at [400, 216] on td "ООО «Дау Изолан»" at bounding box center [383, 213] width 153 height 43
click at [282, 251] on td "0" at bounding box center [266, 257] width 80 height 43
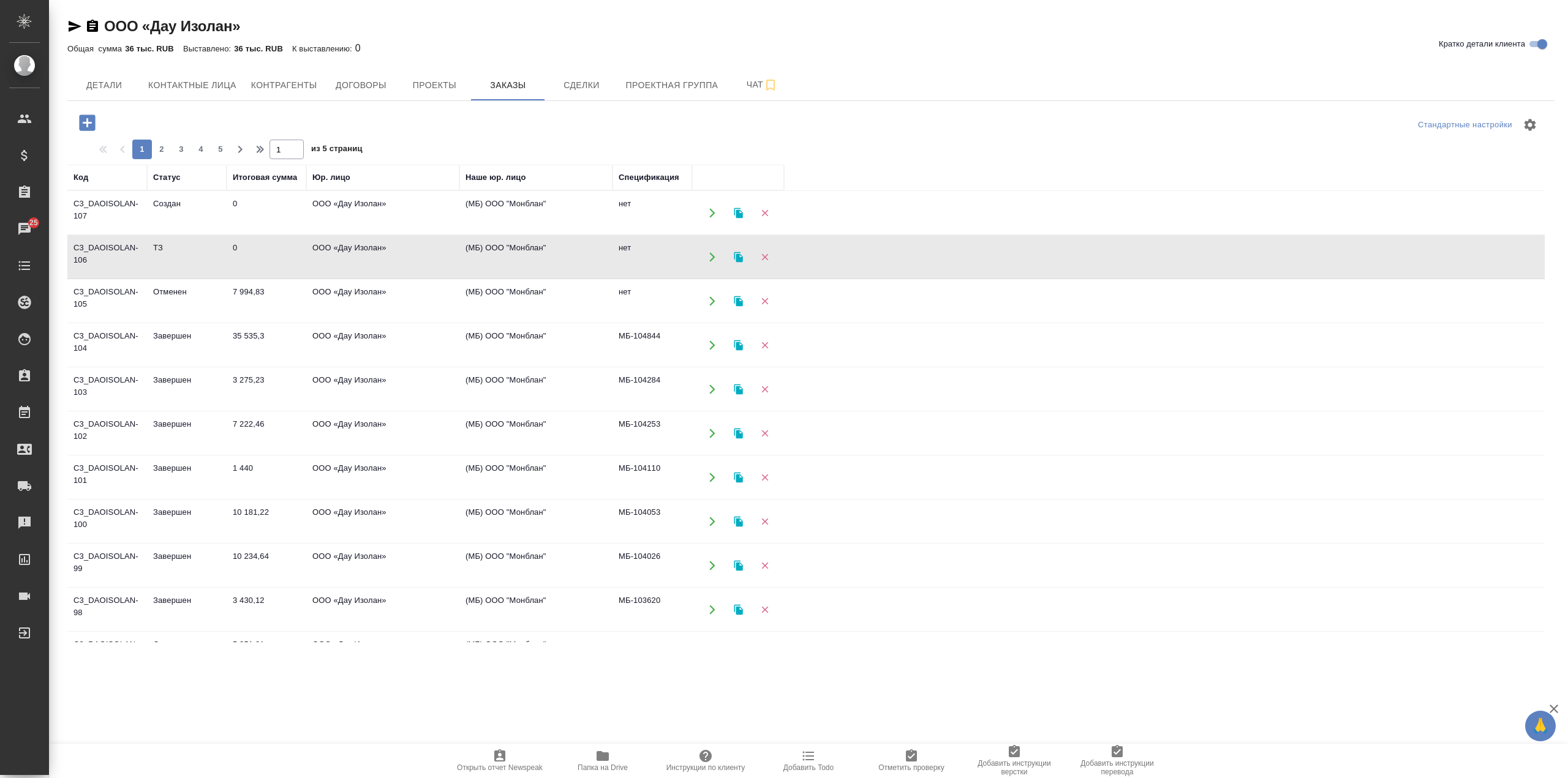
click at [282, 251] on td "0" at bounding box center [266, 257] width 80 height 43
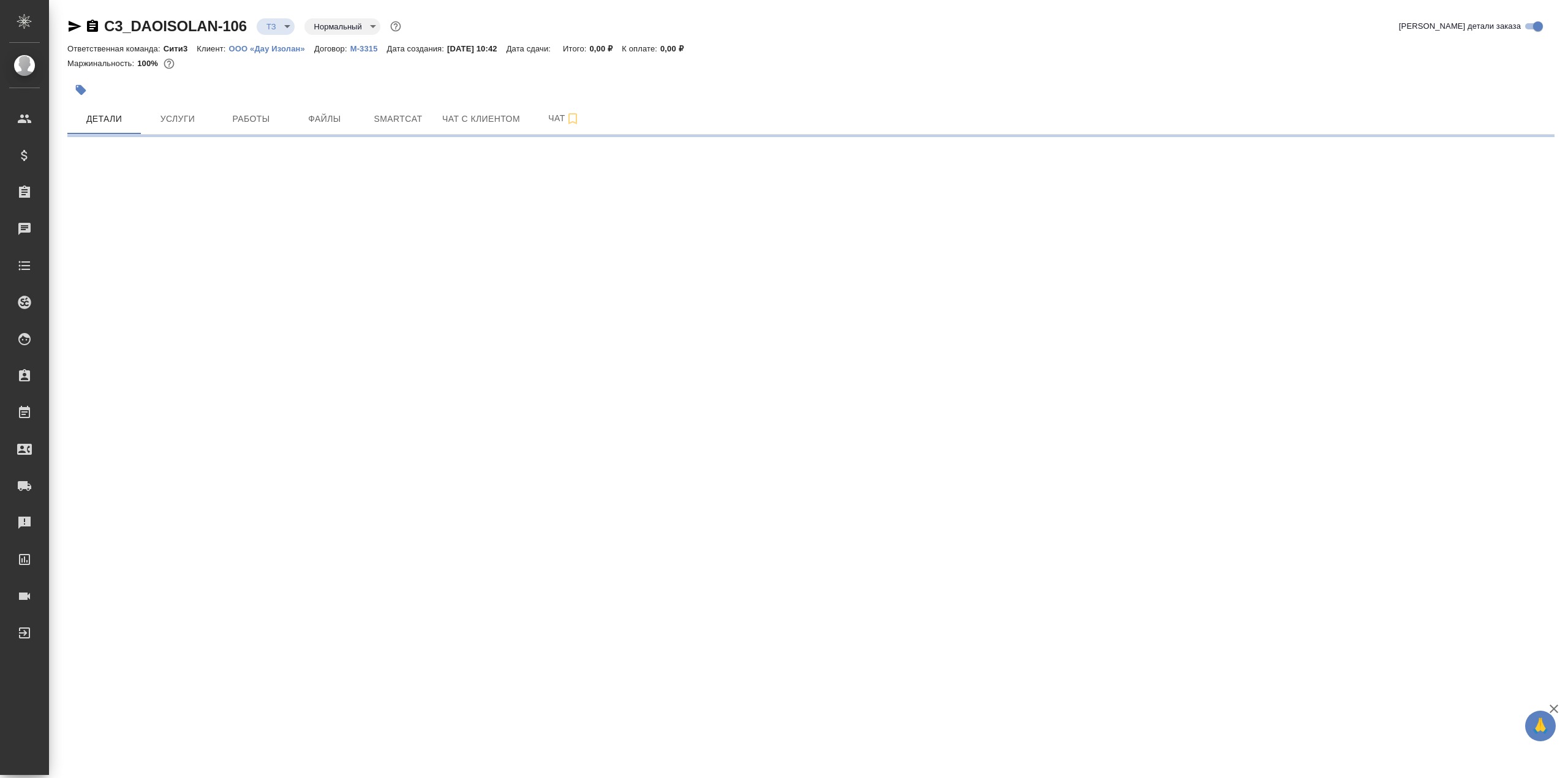
select select "RU"
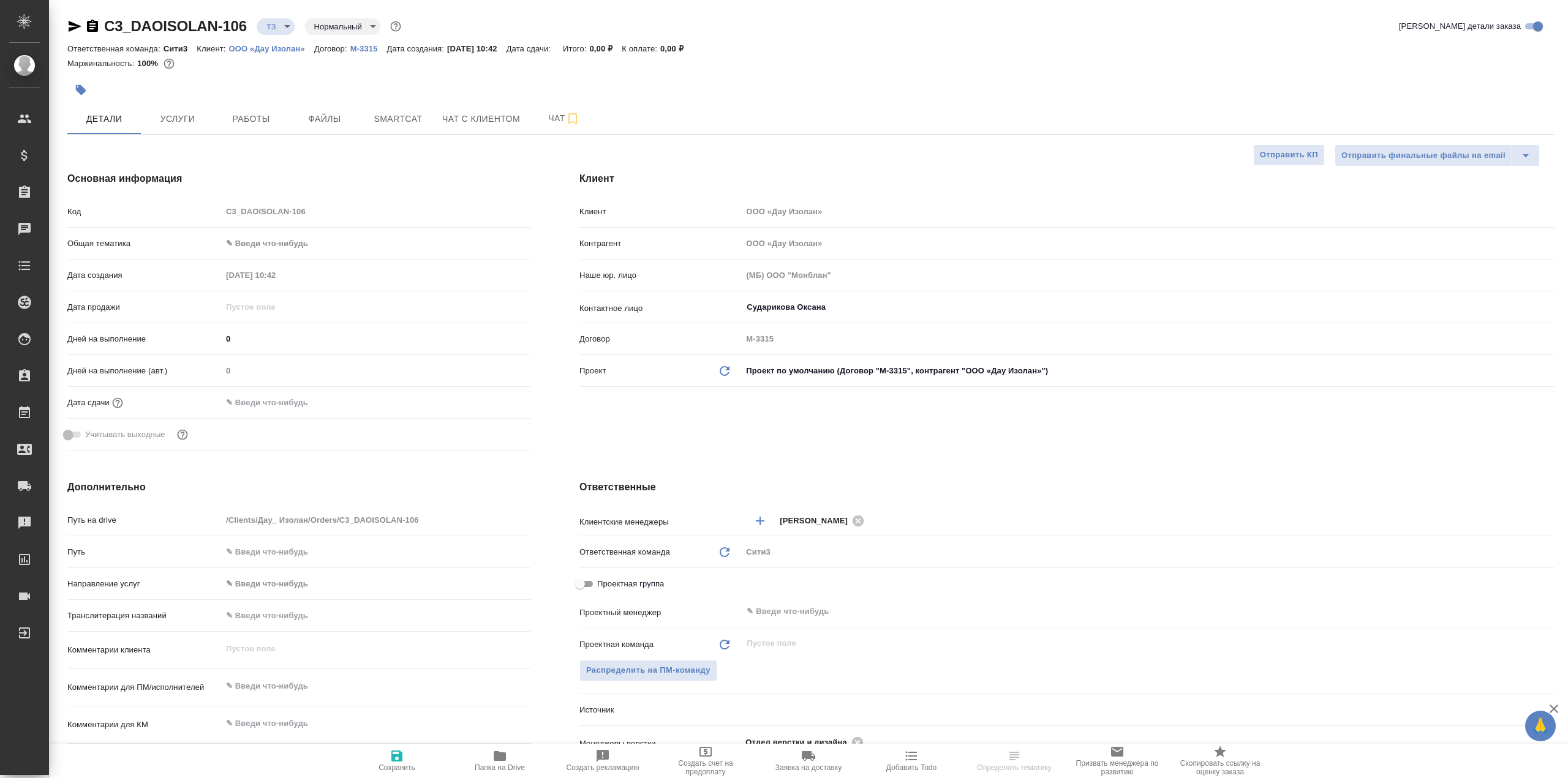
type textarea "x"
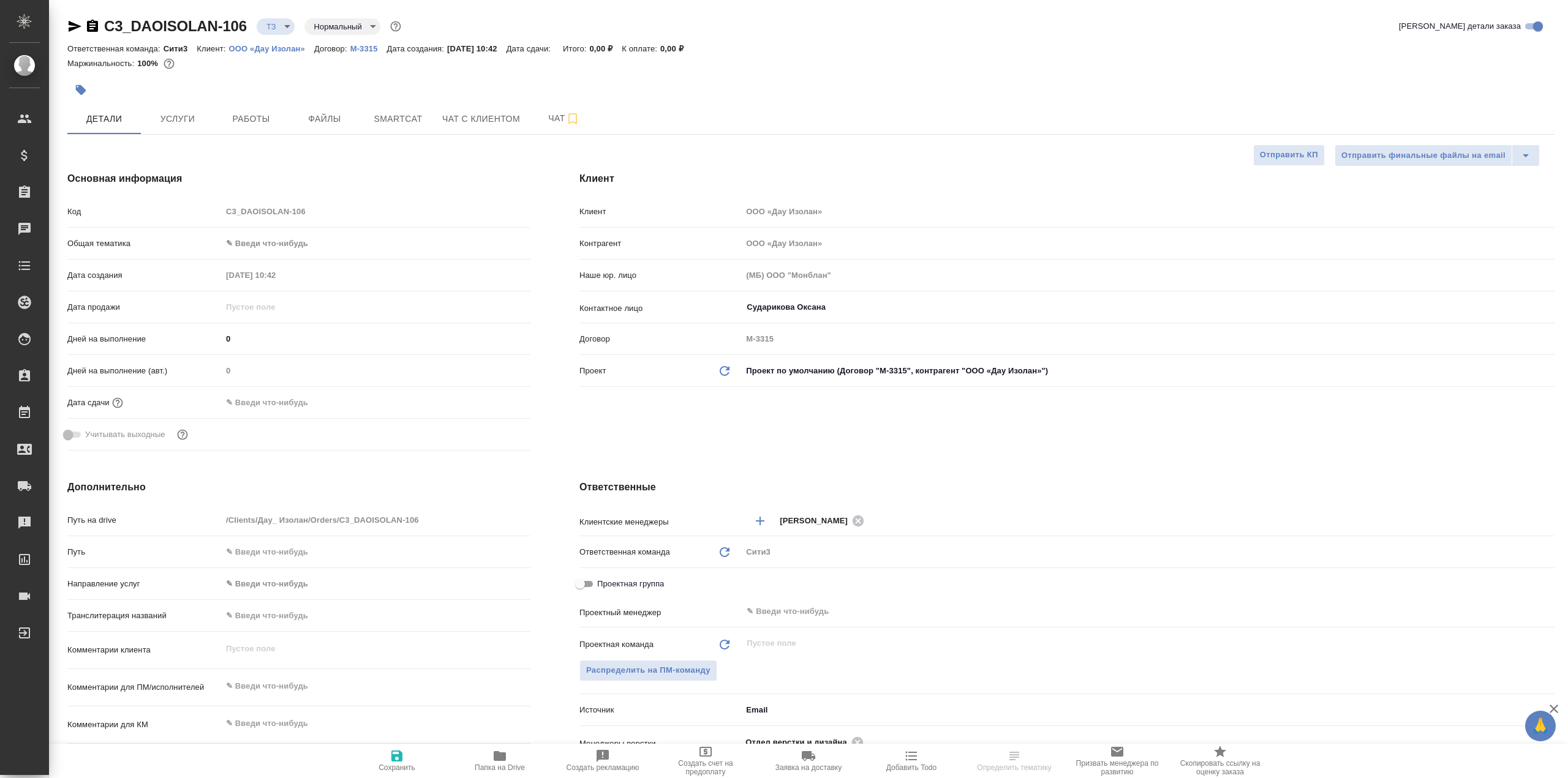
type textarea "x"
select select "RU"
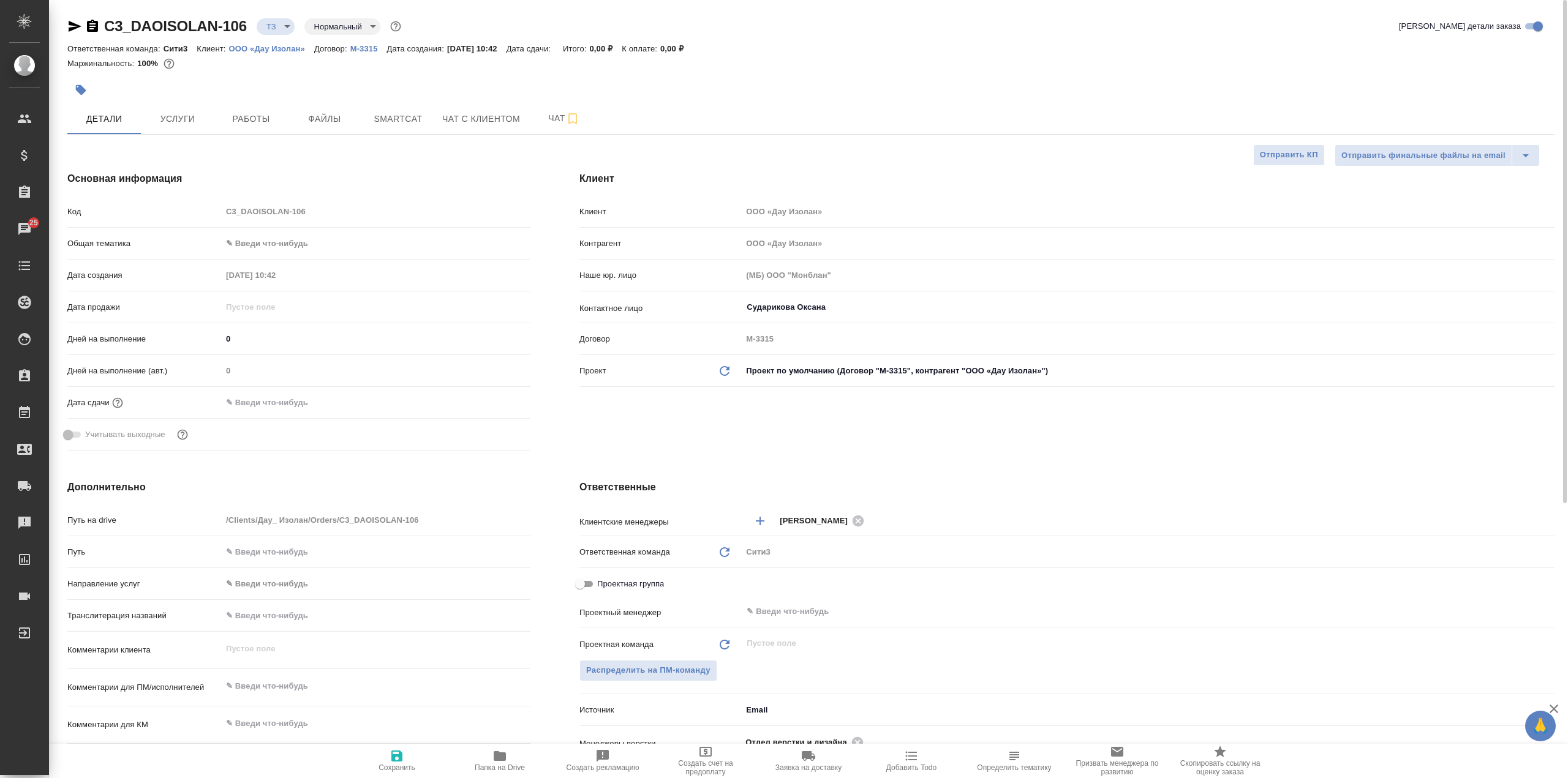
type textarea "x"
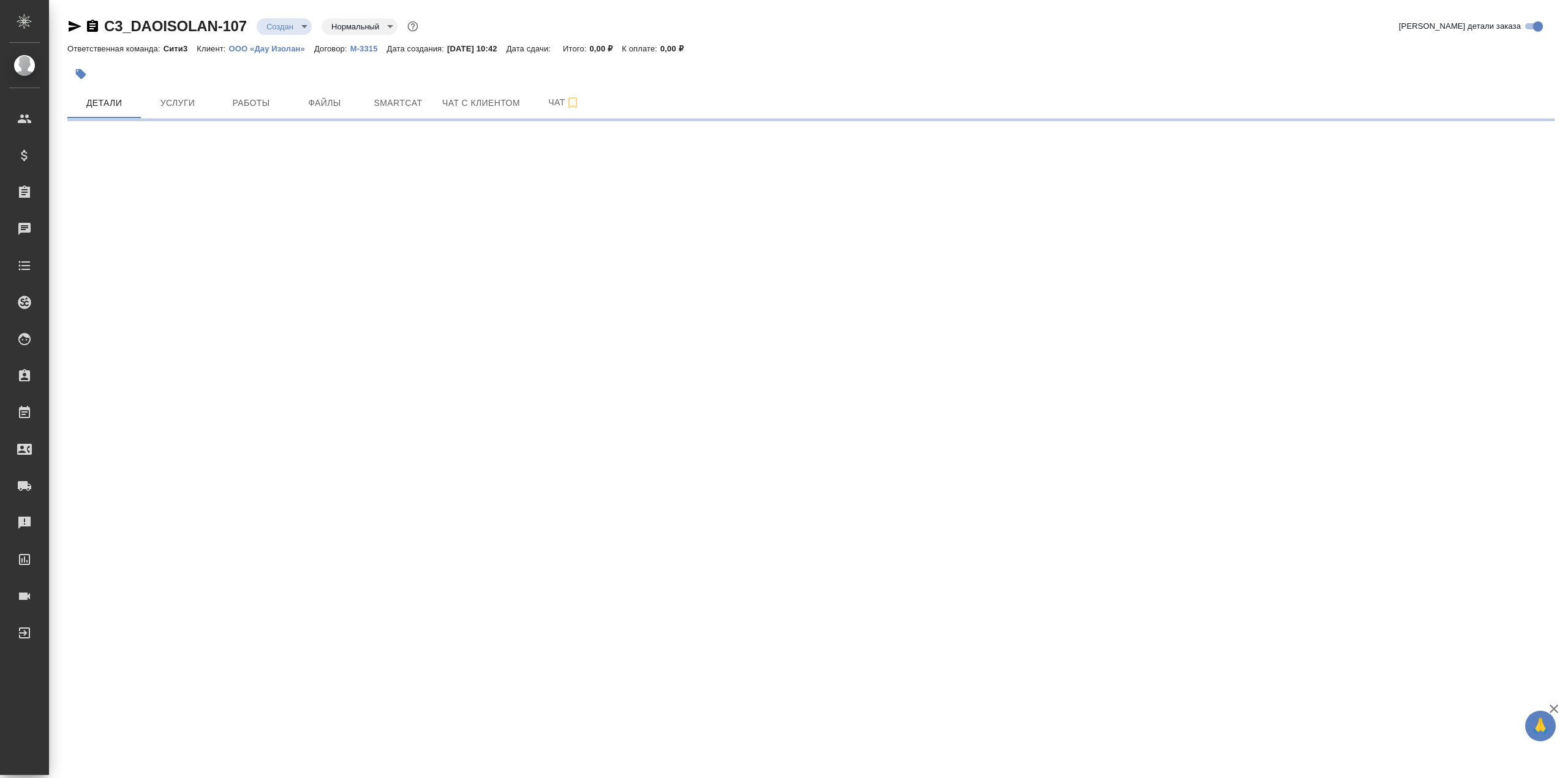
select select "RU"
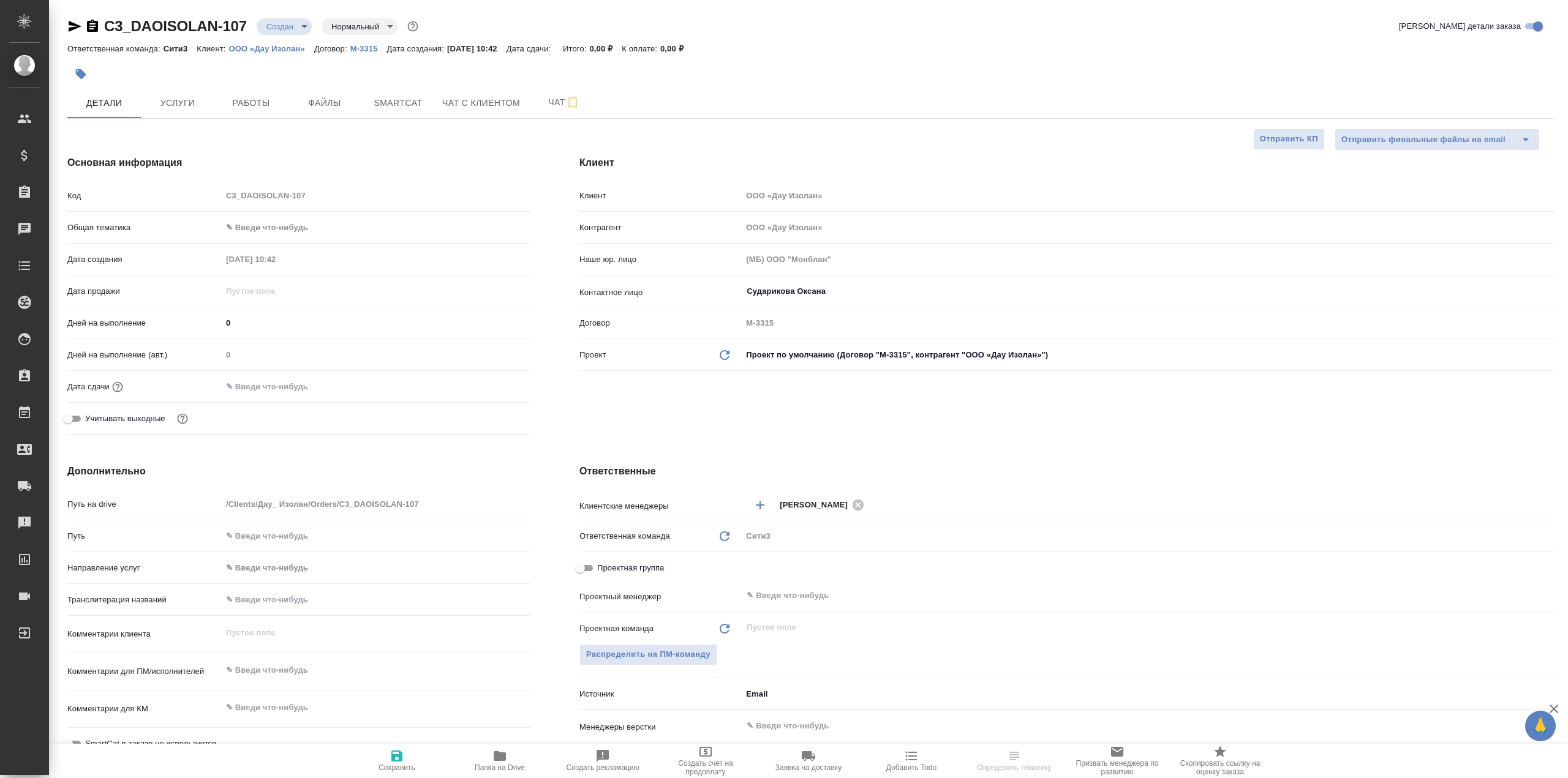
type textarea "x"
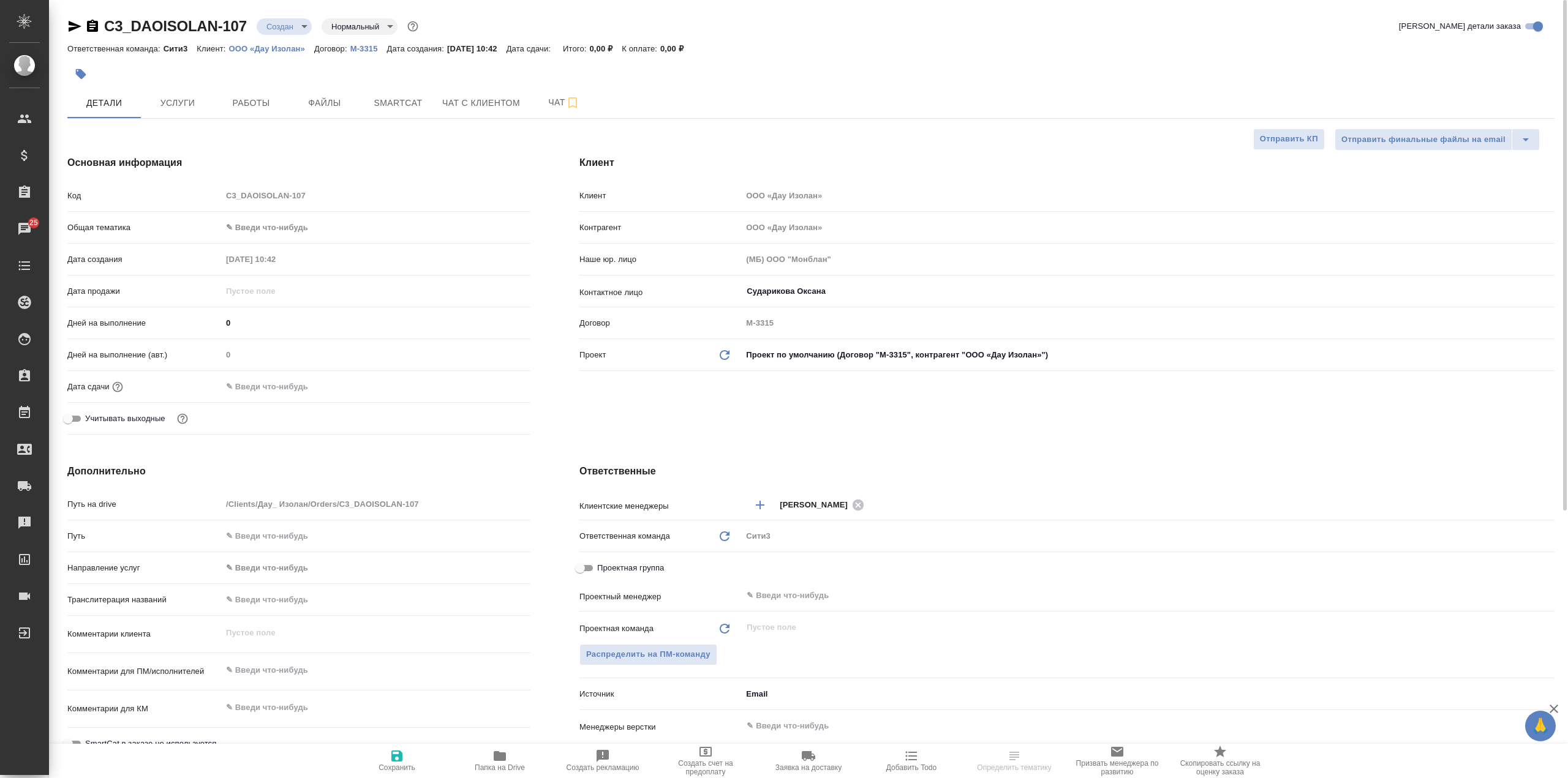
type textarea "x"
select select "RU"
type textarea "x"
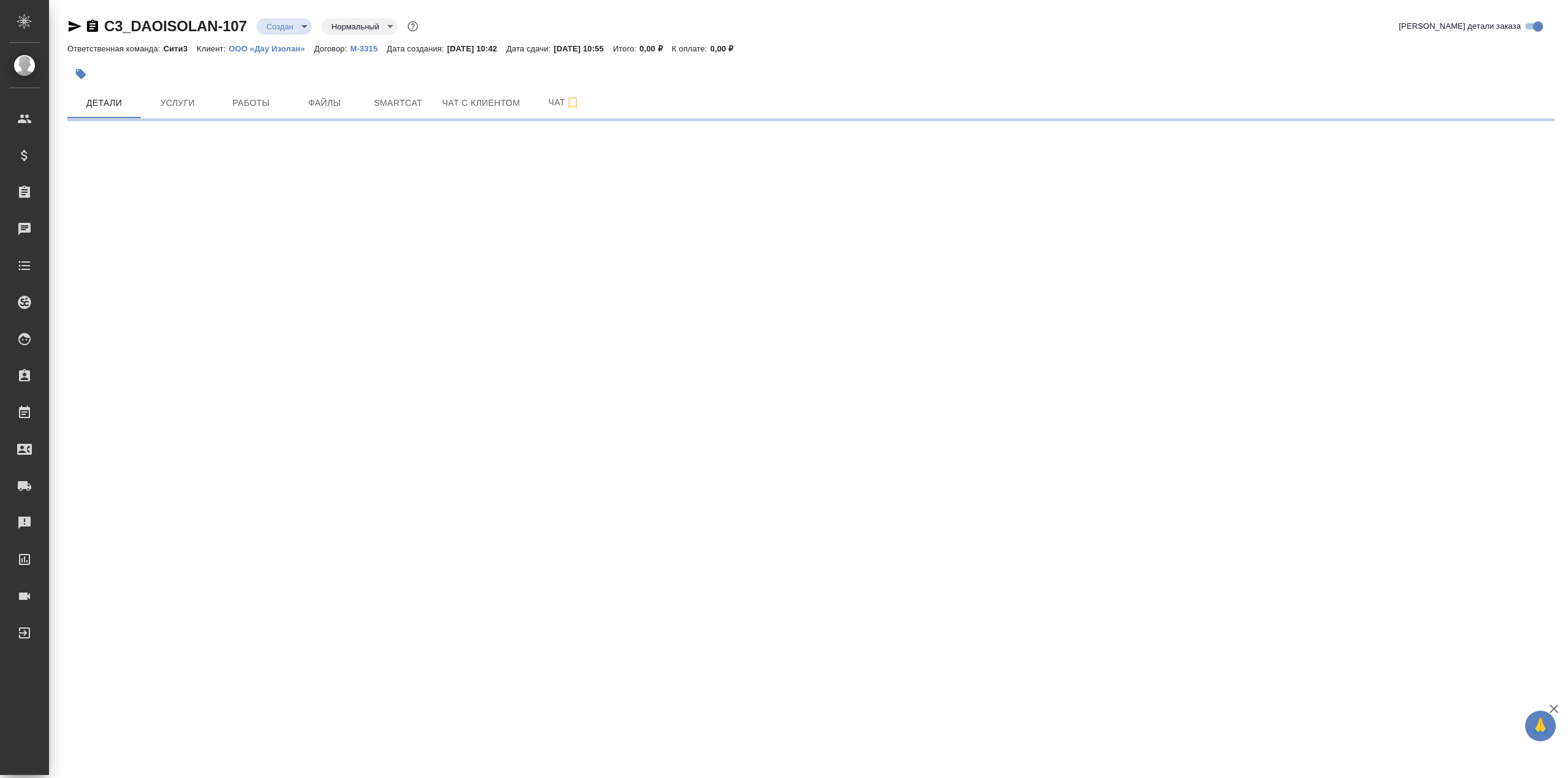
select select "RU"
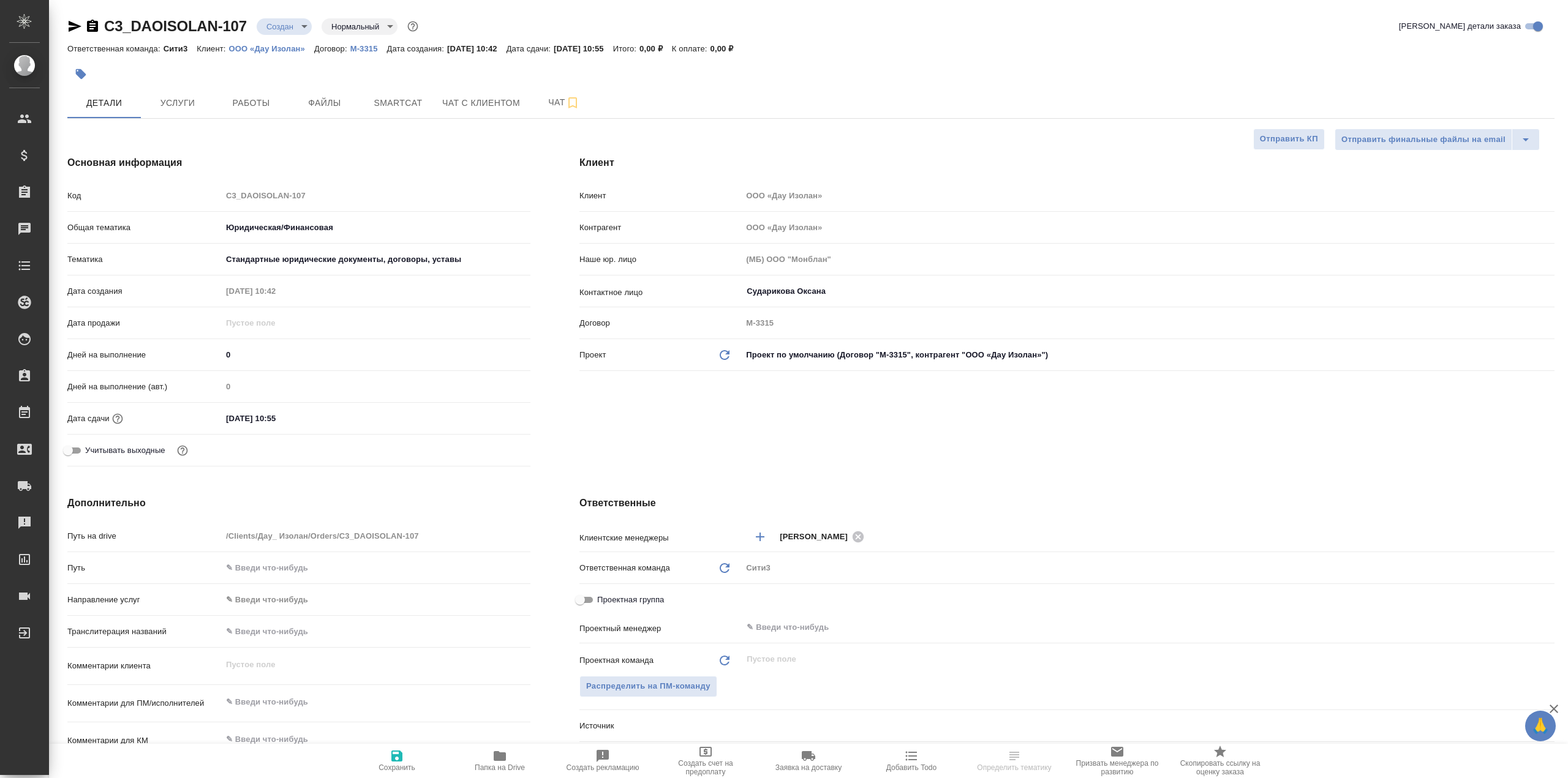
type textarea "x"
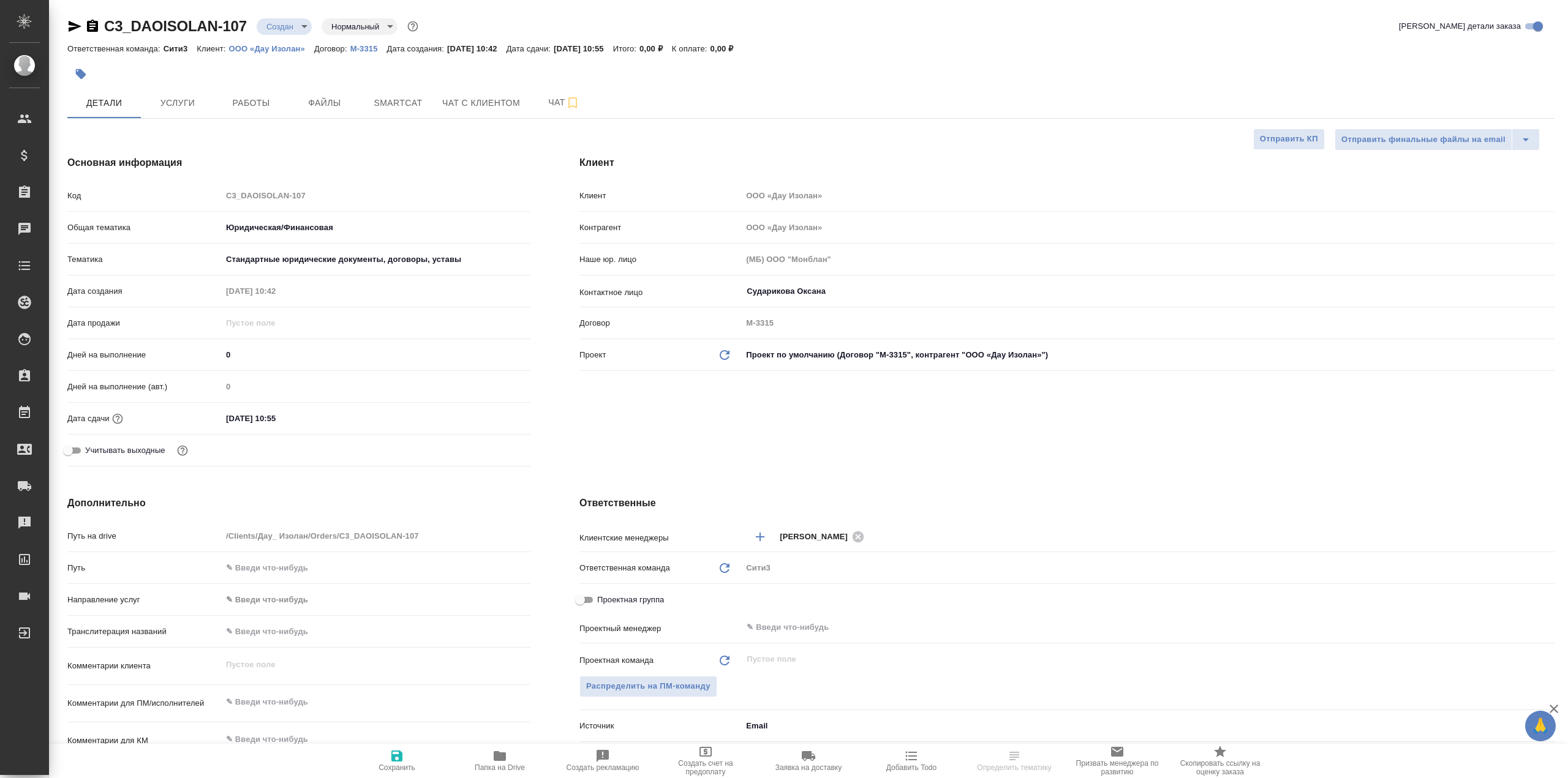
type textarea "x"
click at [312, 106] on span "Файлы" at bounding box center [324, 103] width 59 height 16
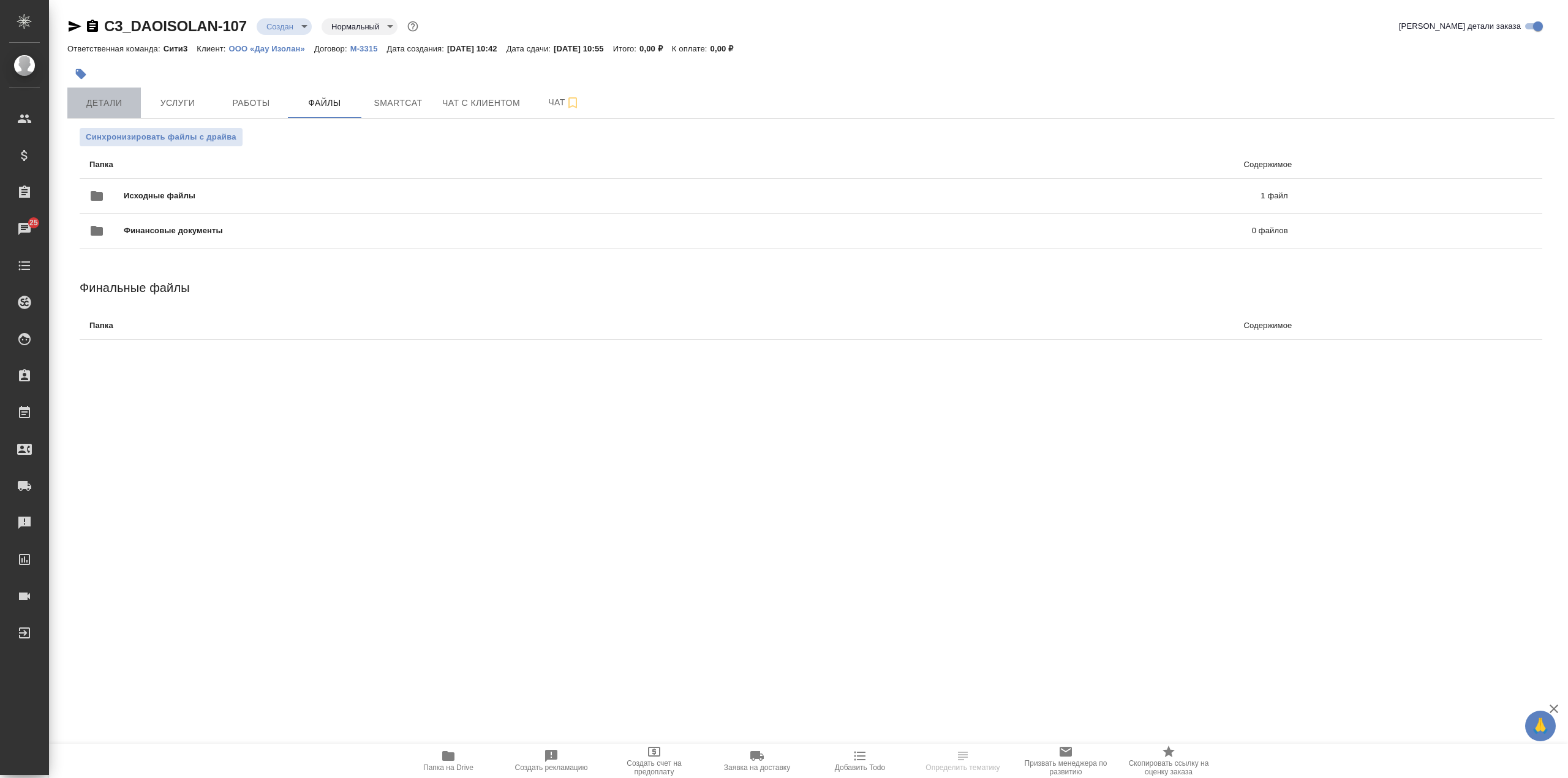
click at [115, 89] on button "Детали" at bounding box center [104, 103] width 74 height 30
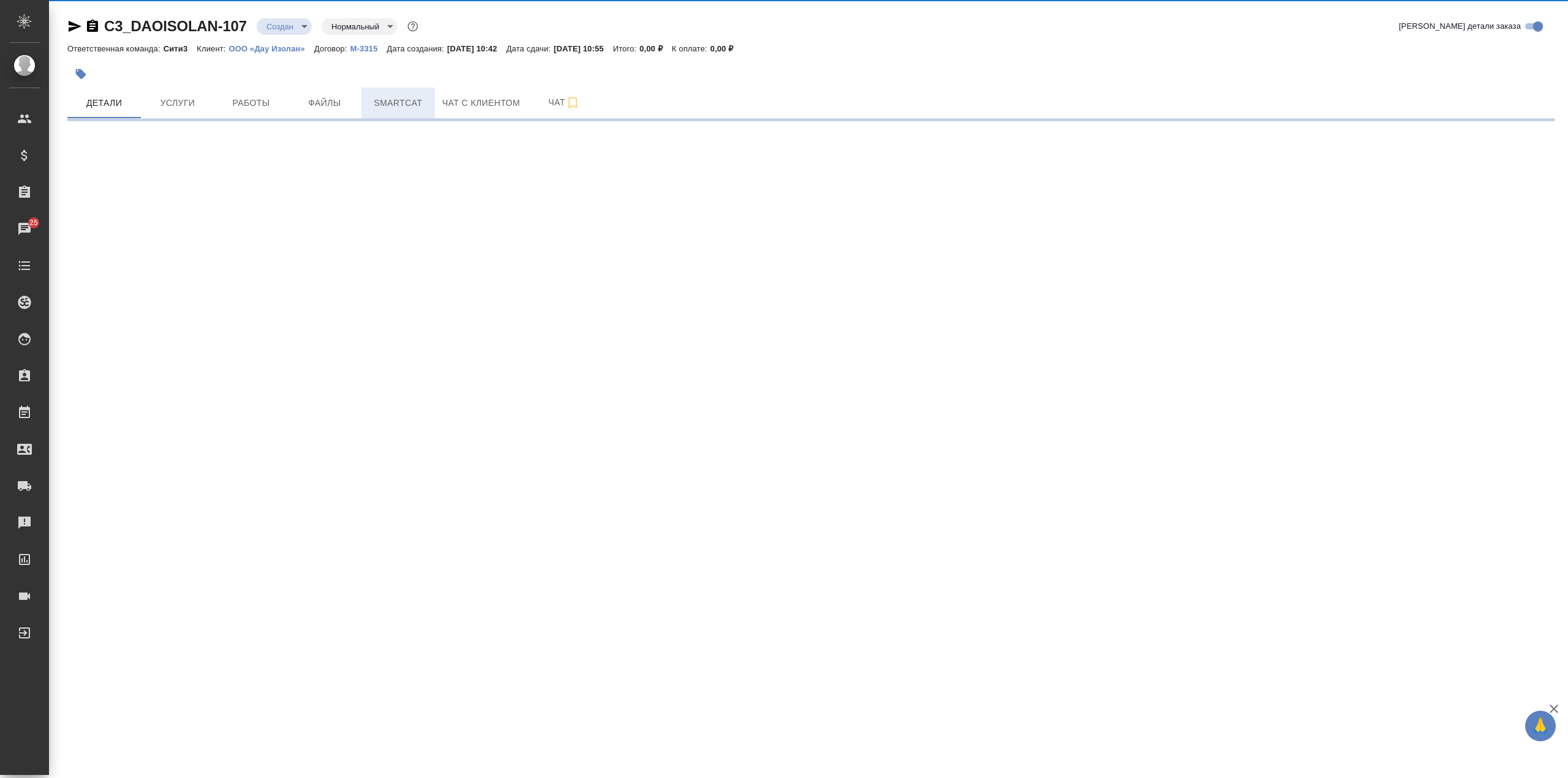
select select "RU"
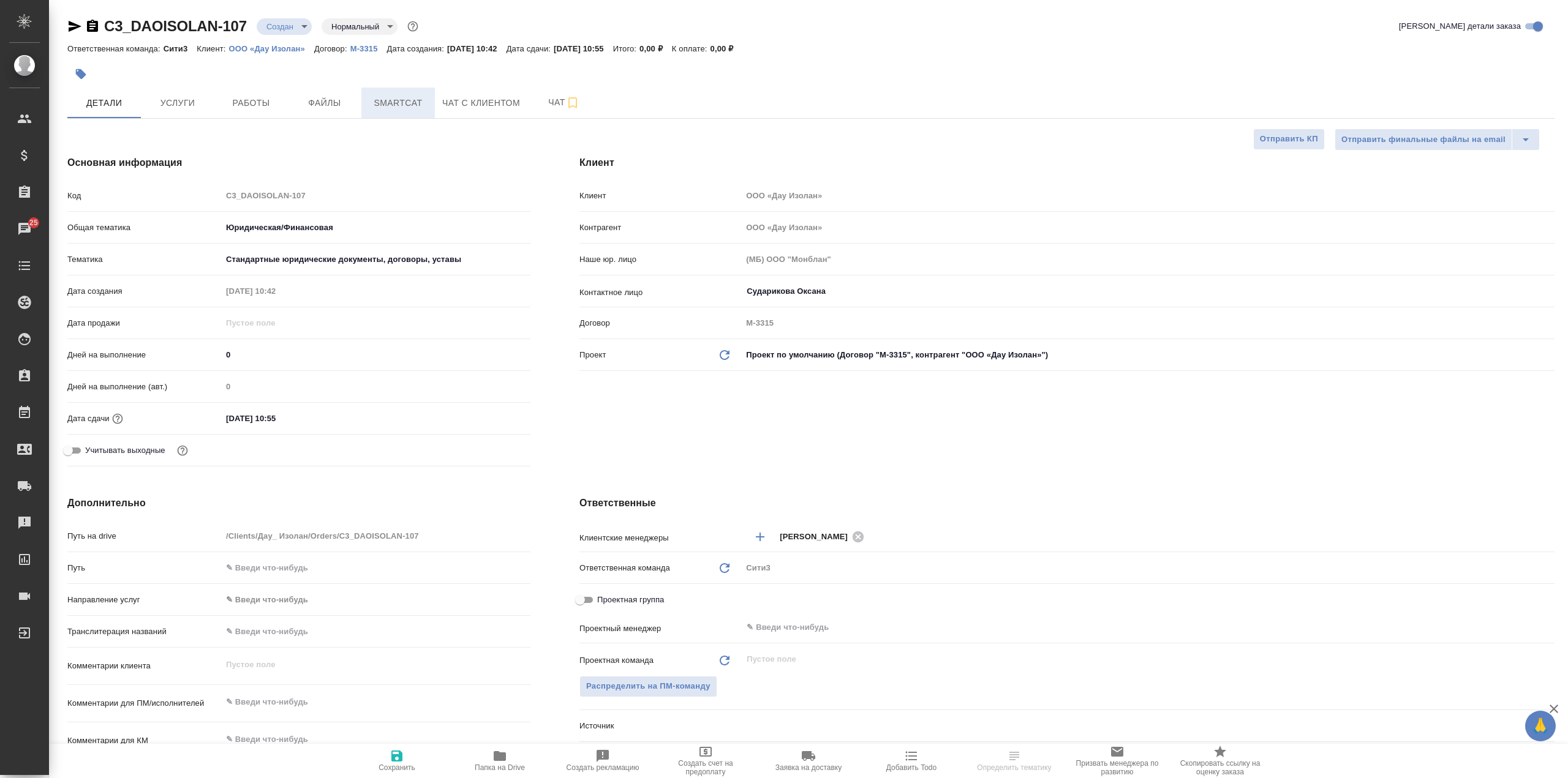
type textarea "x"
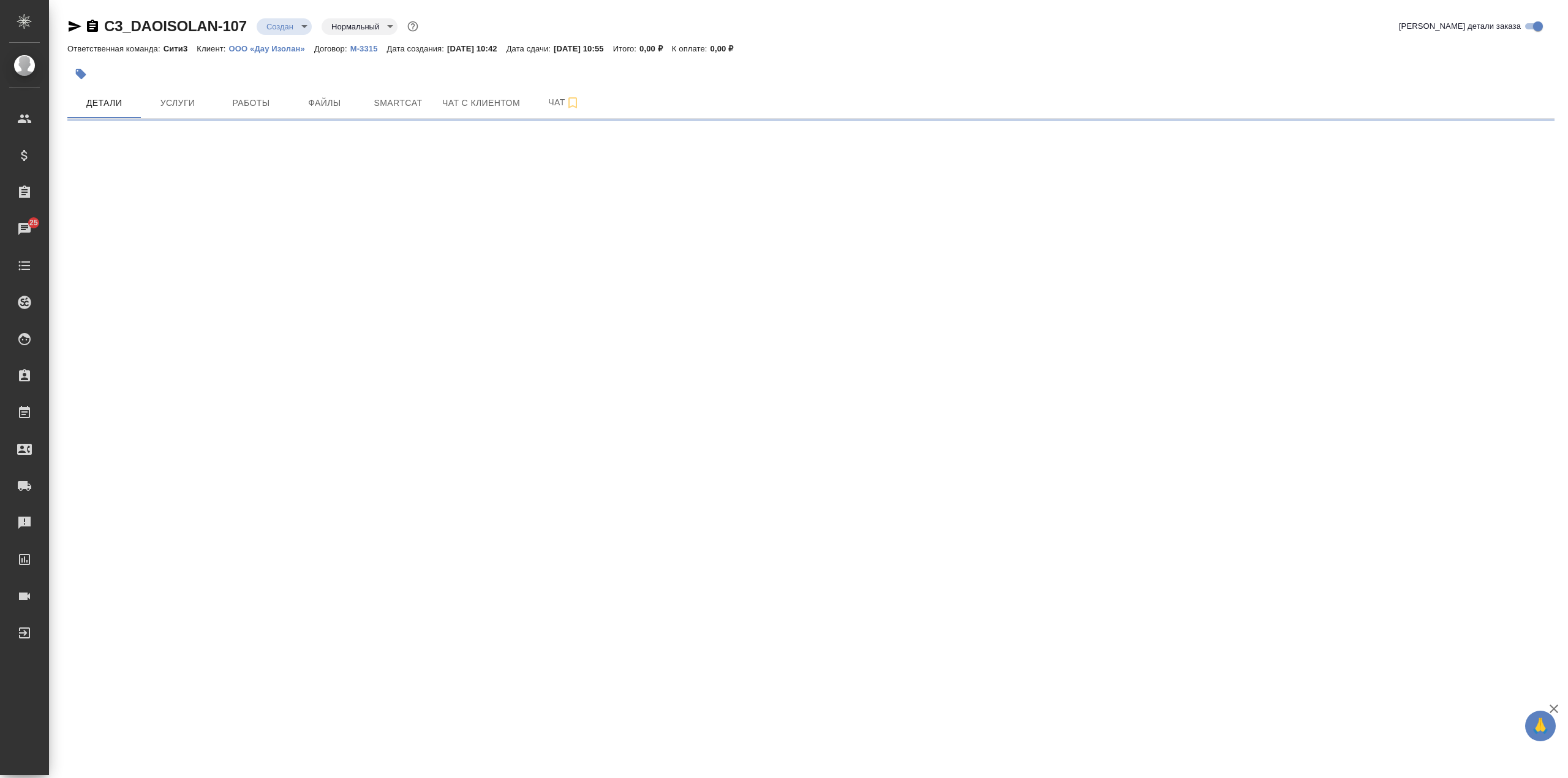
select select "RU"
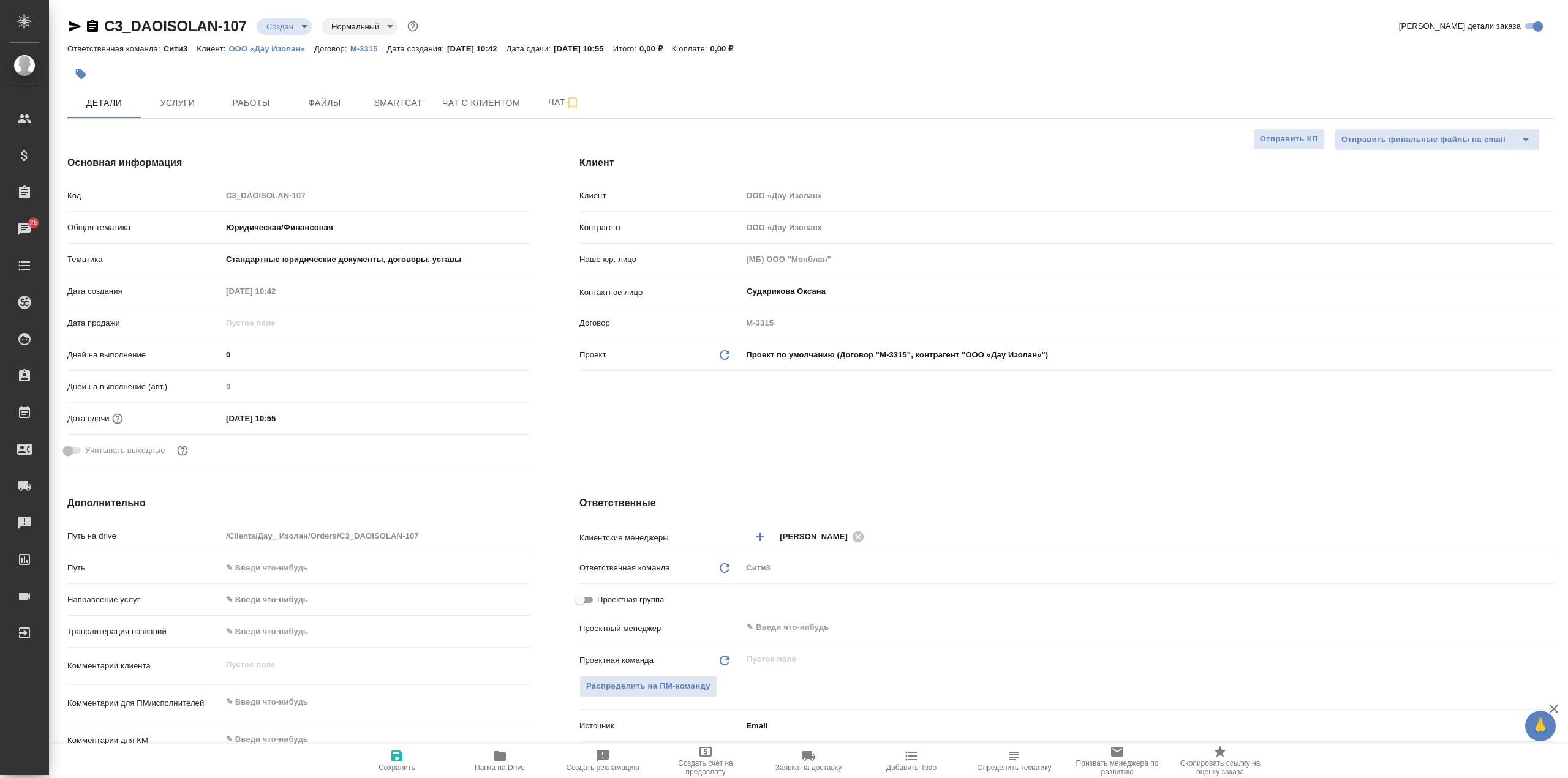
type textarea "x"
click at [338, 100] on span "Файлы" at bounding box center [324, 103] width 59 height 16
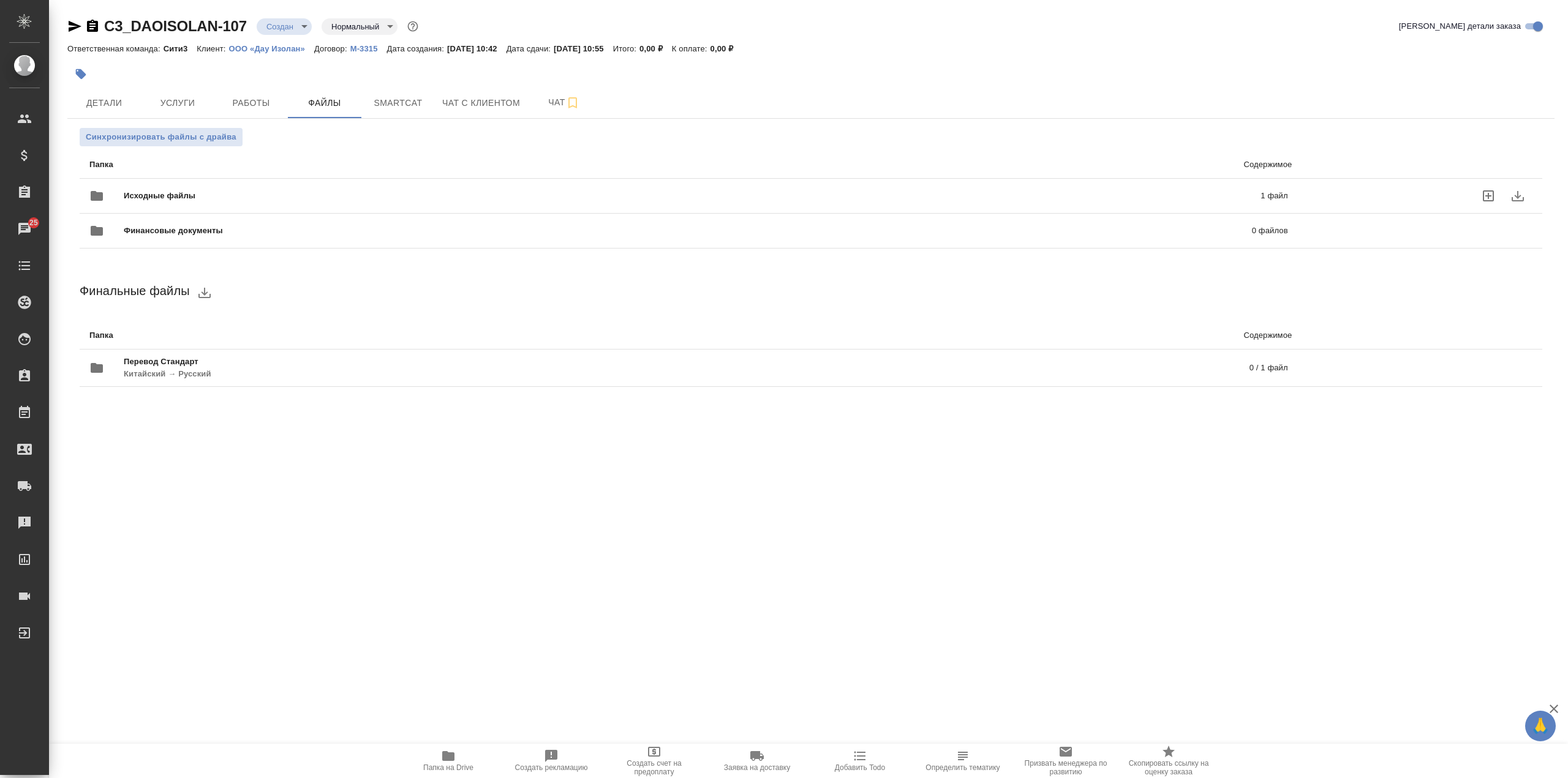
click at [313, 182] on div "Исходные файлы 1 файл" at bounding box center [688, 196] width 1199 height 30
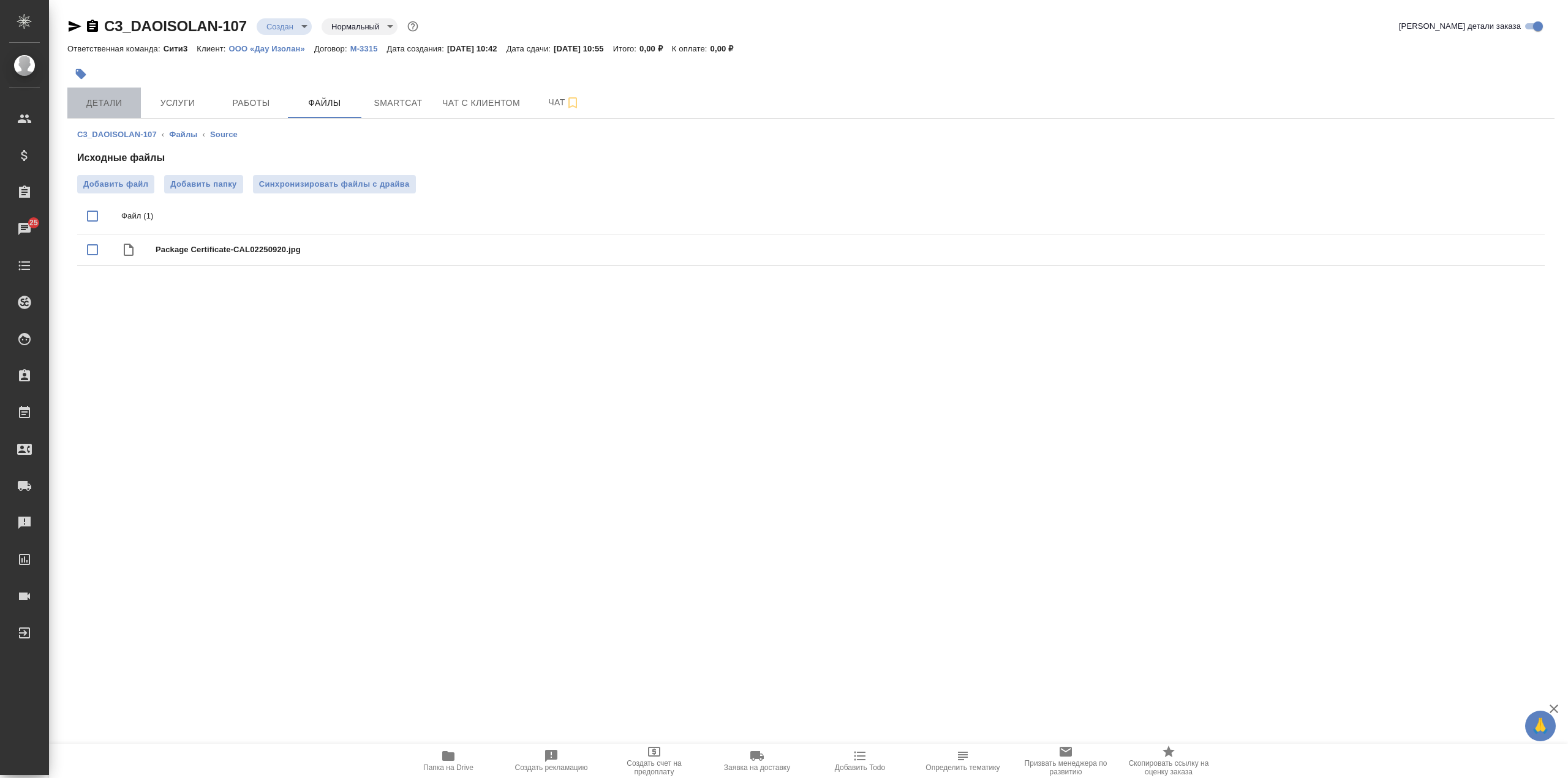
click at [121, 103] on span "Детали" at bounding box center [104, 103] width 59 height 16
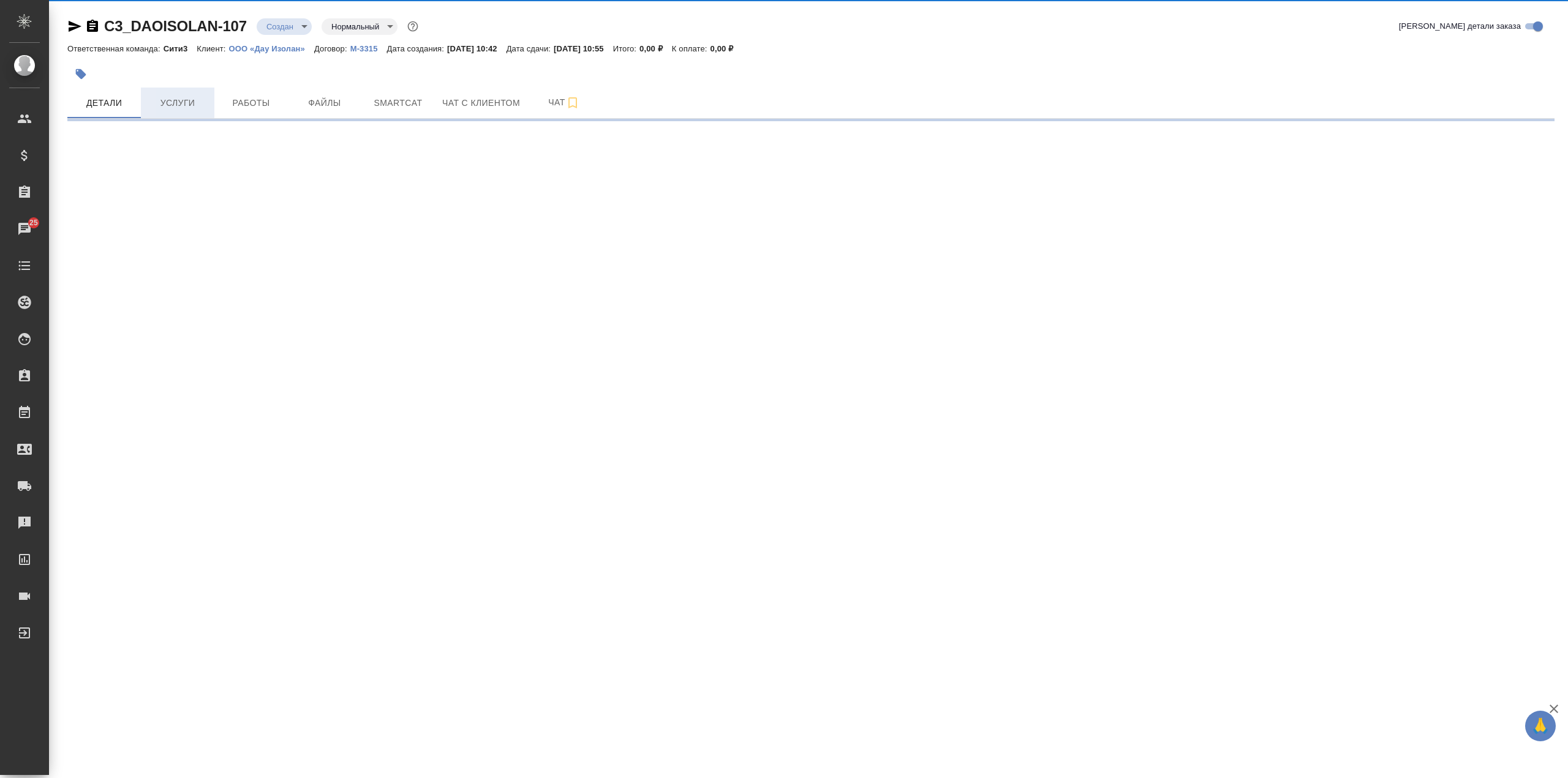
select select "RU"
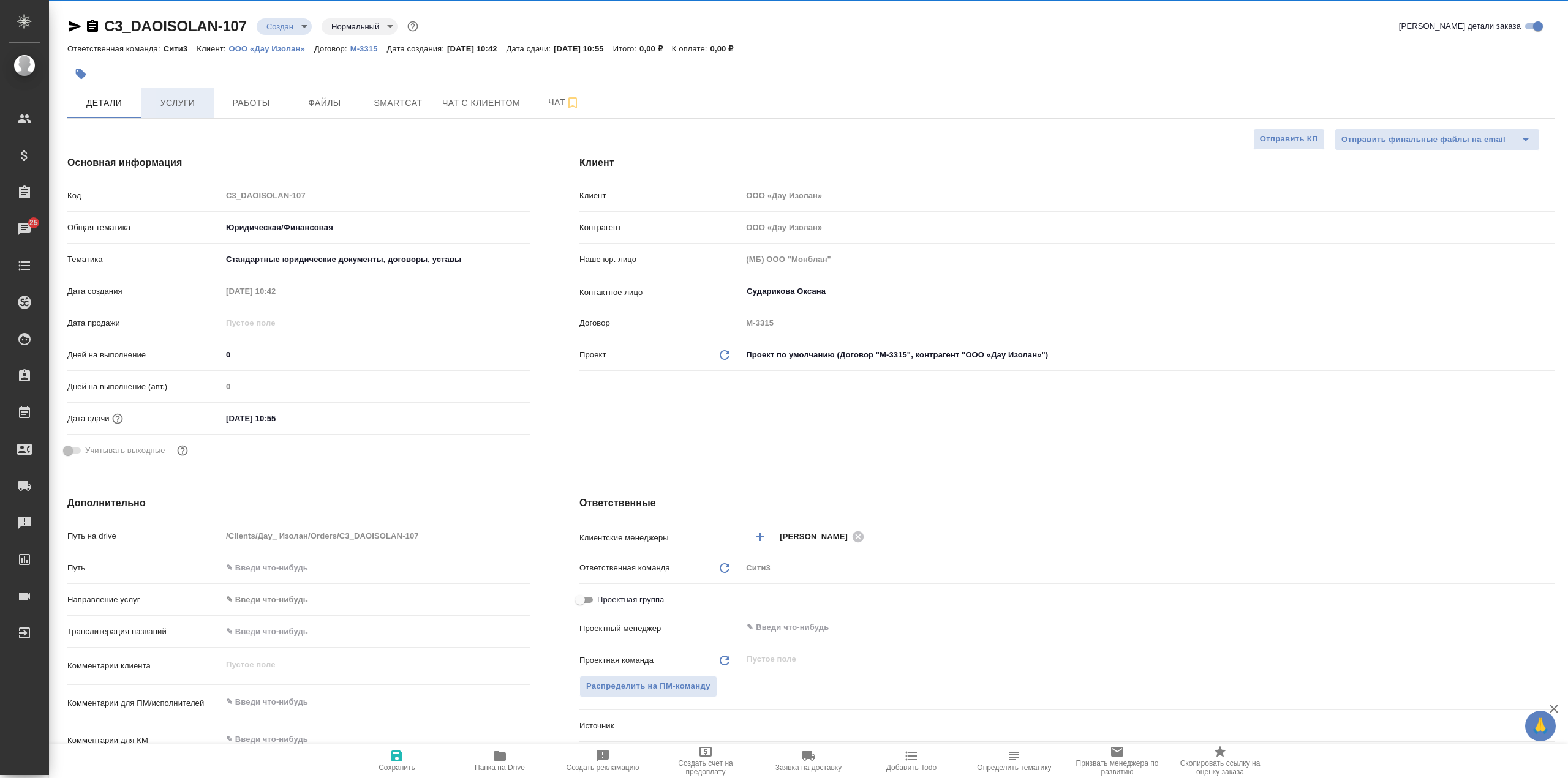
type textarea "x"
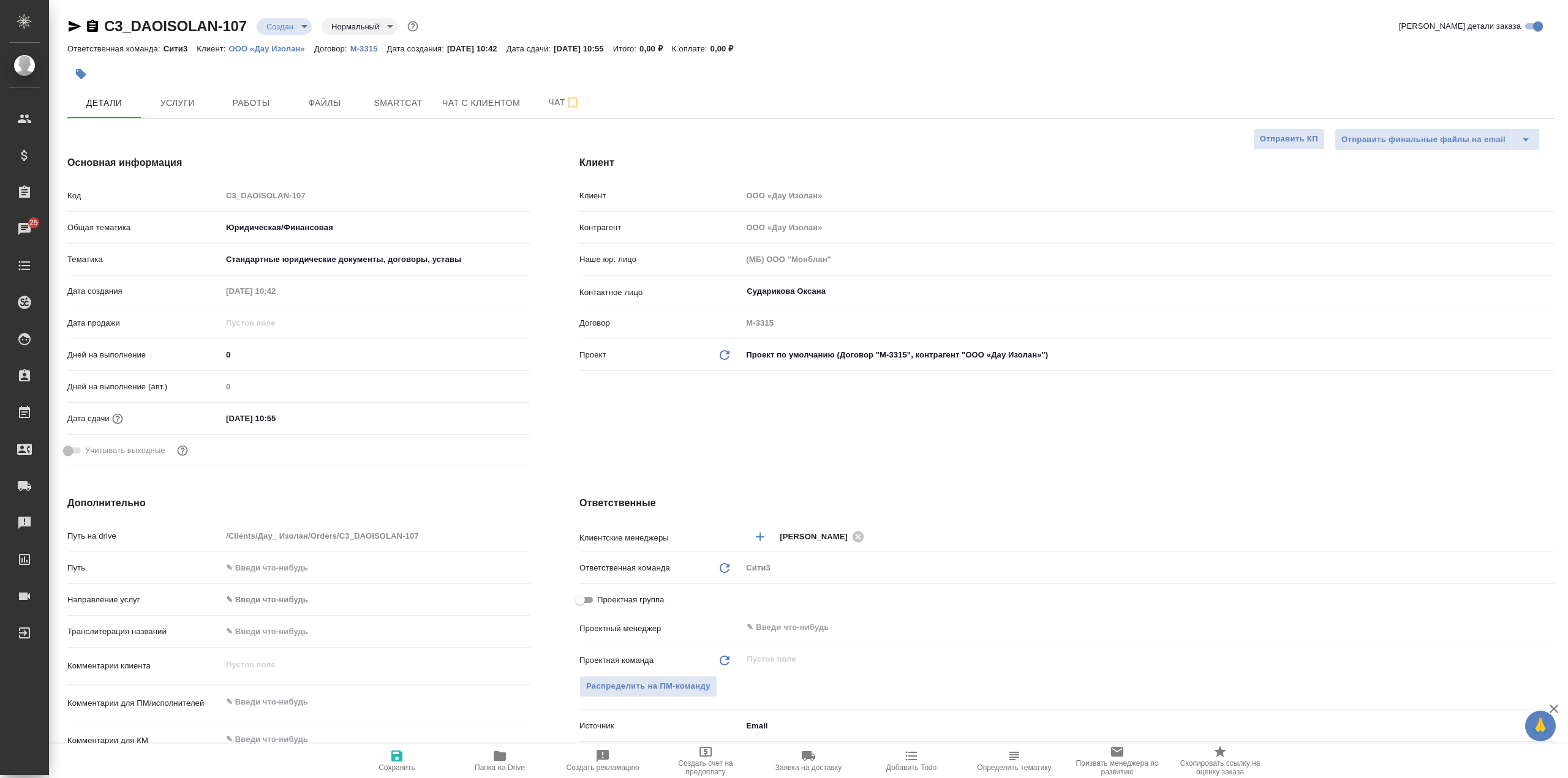
type textarea "x"
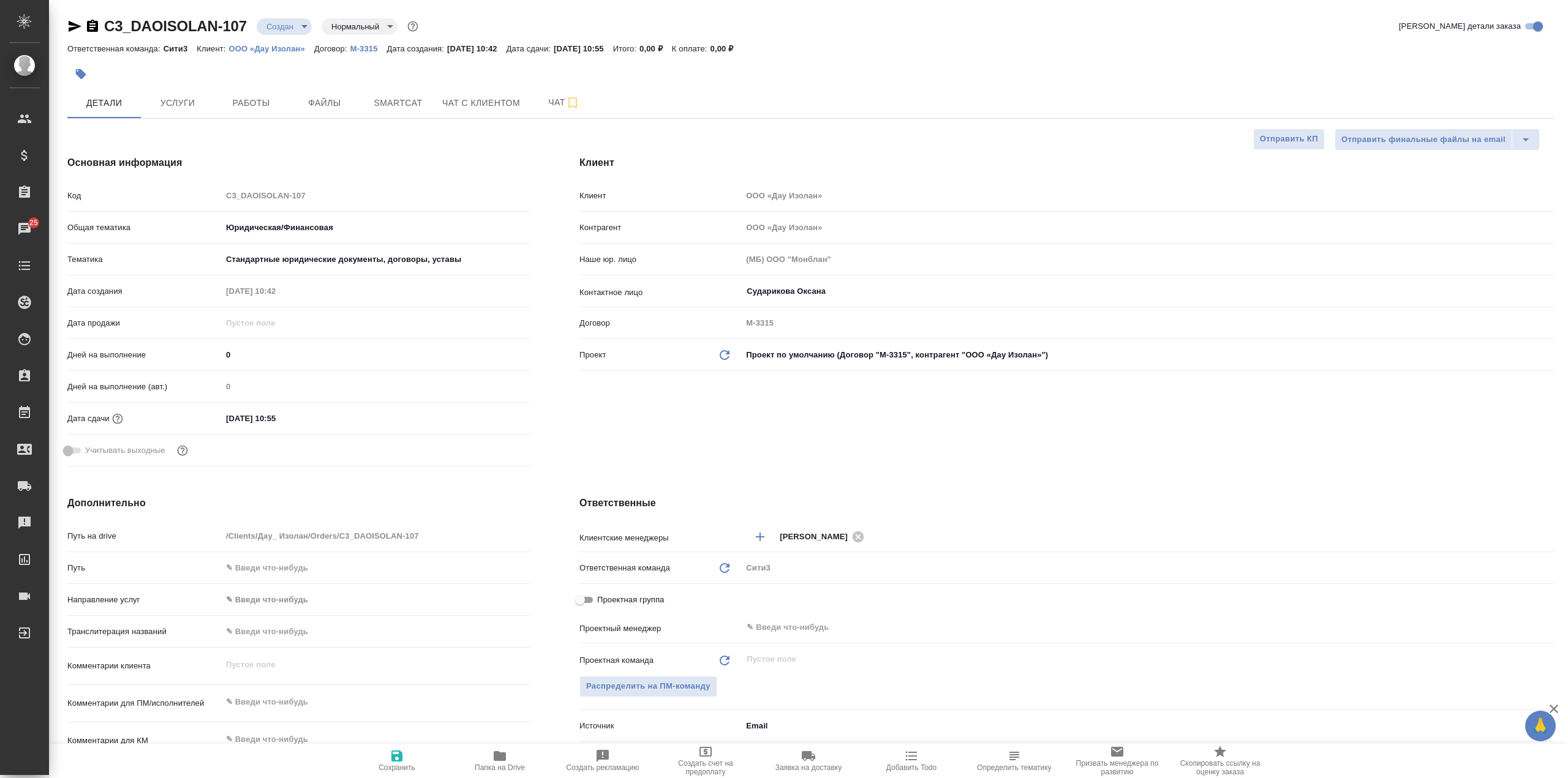
type textarea "x"
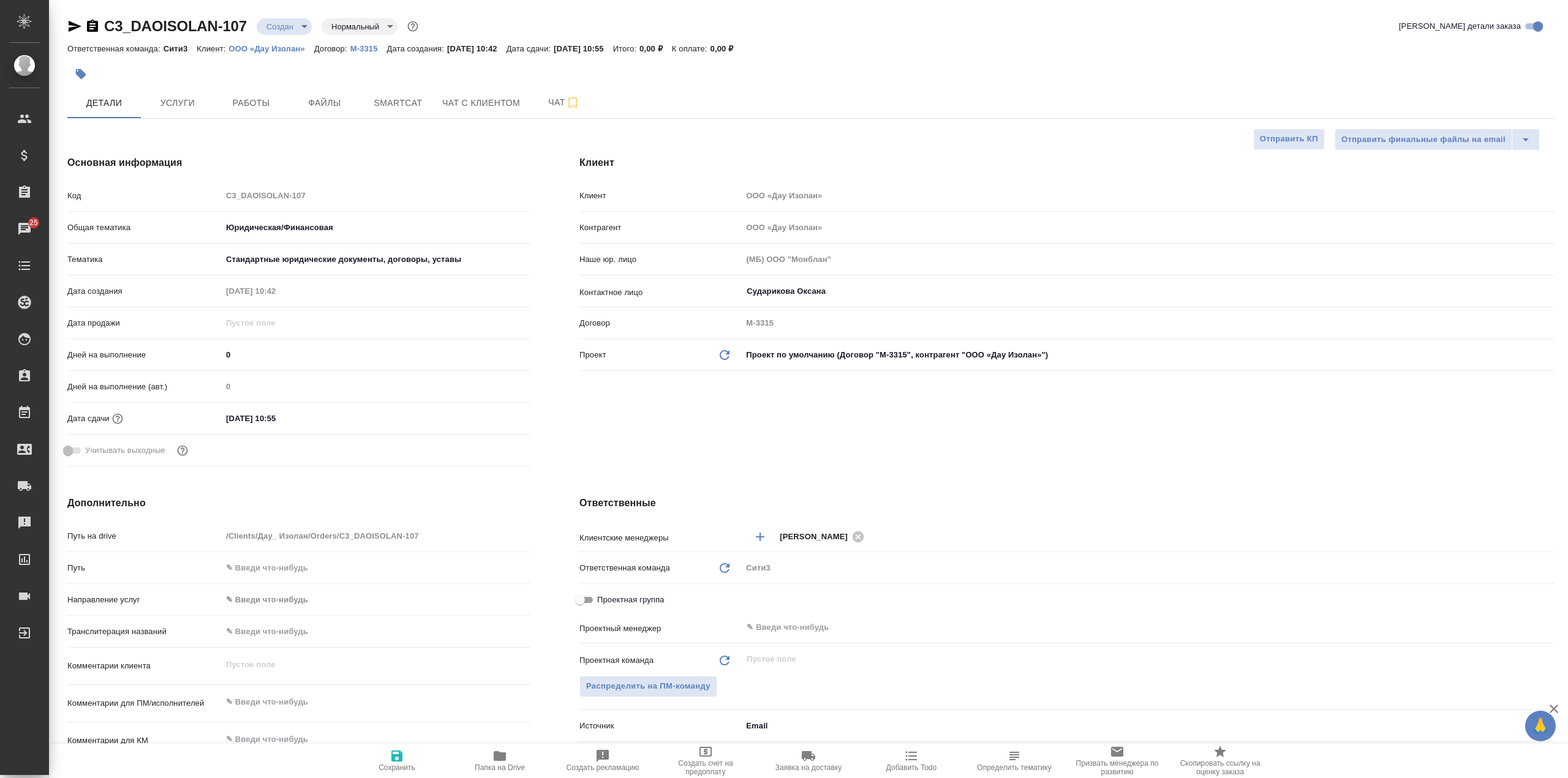
type textarea "x"
click at [324, 112] on button "Файлы" at bounding box center [325, 103] width 74 height 30
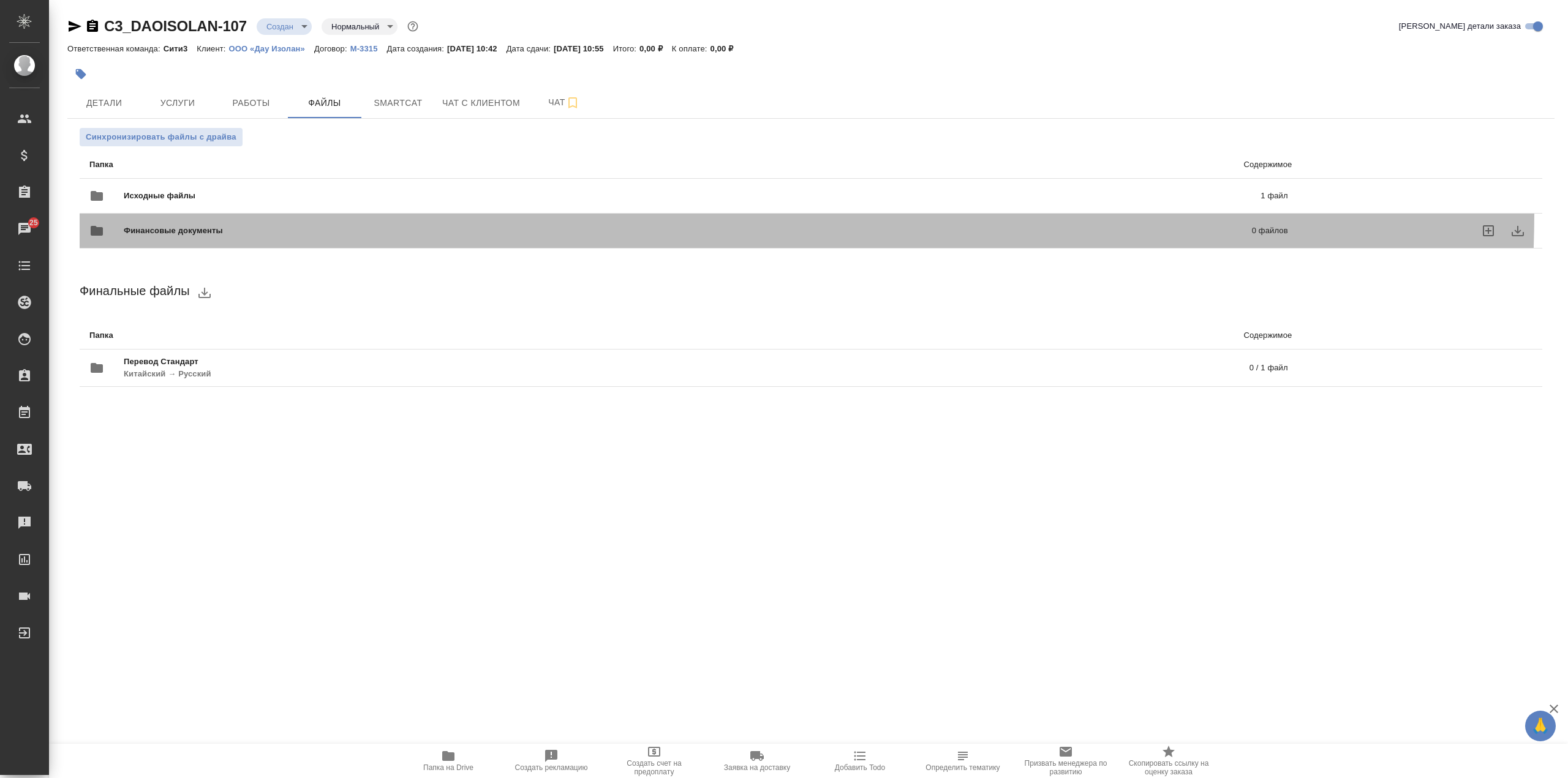
click at [357, 209] on div "Финансовые документы 0 файлов" at bounding box center [688, 231] width 1223 height 54
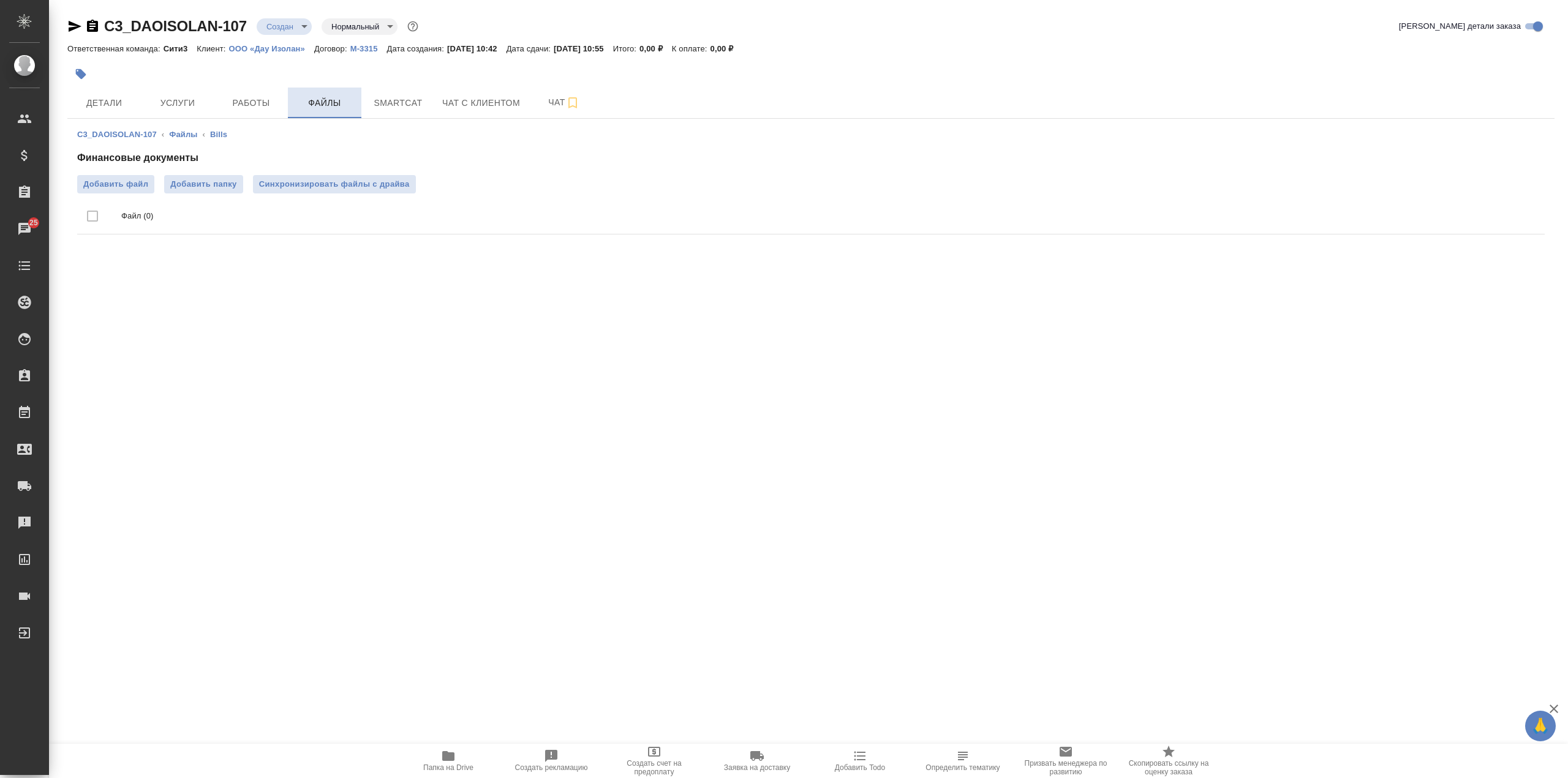
click at [299, 103] on span "Файлы" at bounding box center [324, 103] width 59 height 16
click at [185, 132] on link "Файлы" at bounding box center [183, 134] width 28 height 9
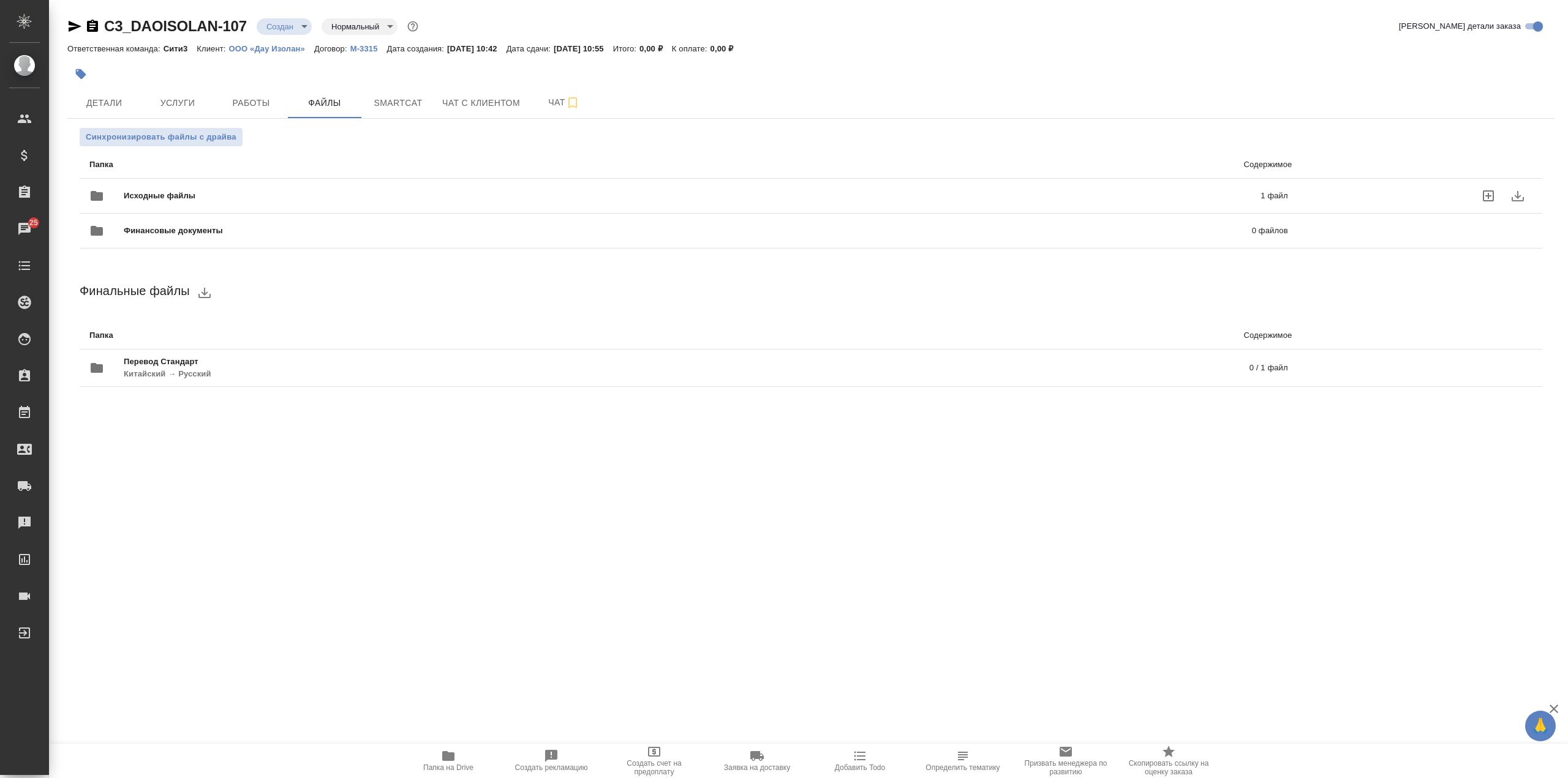
click at [282, 192] on span "Исходные файлы" at bounding box center [426, 195] width 604 height 12
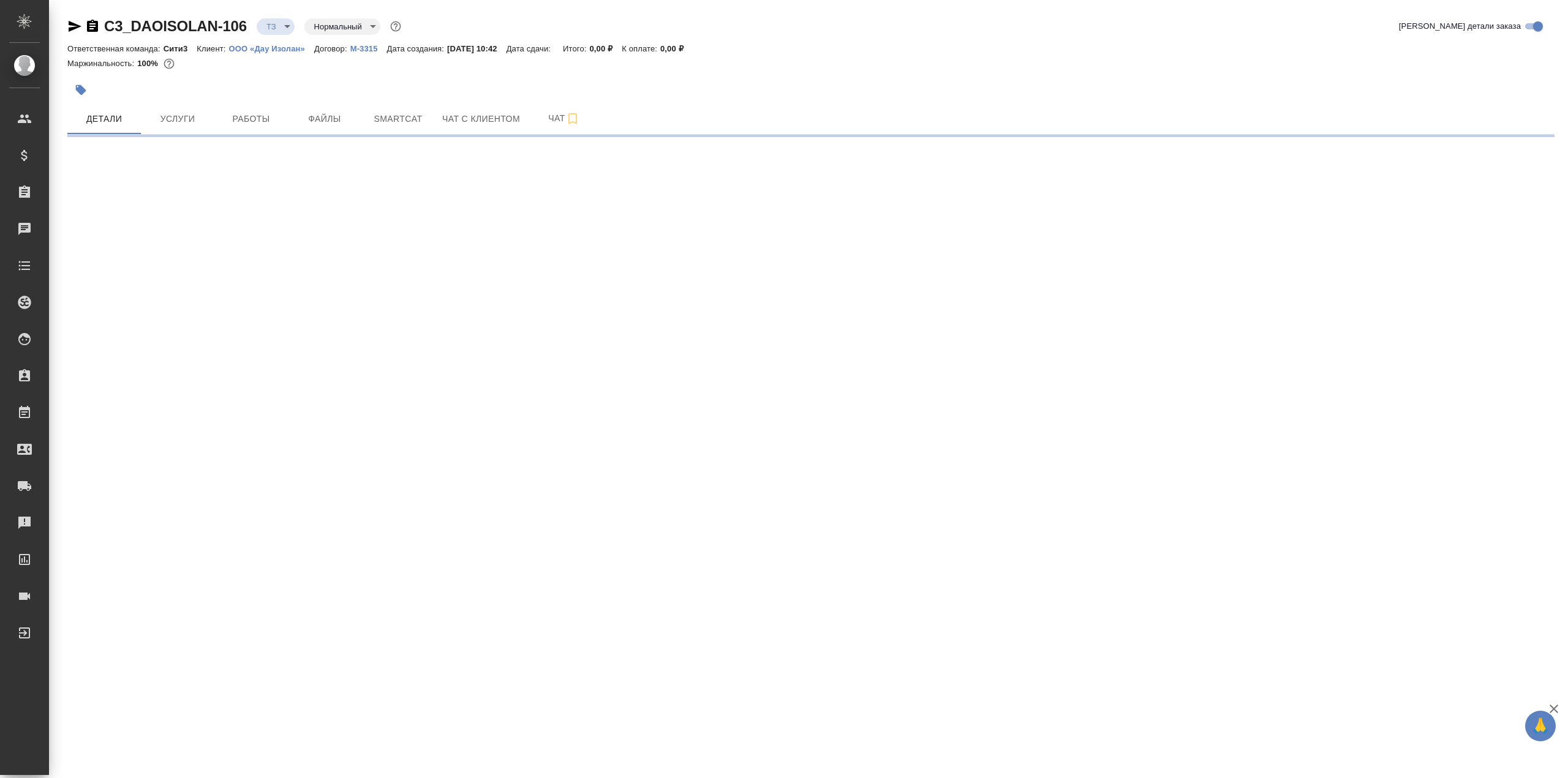
select select "RU"
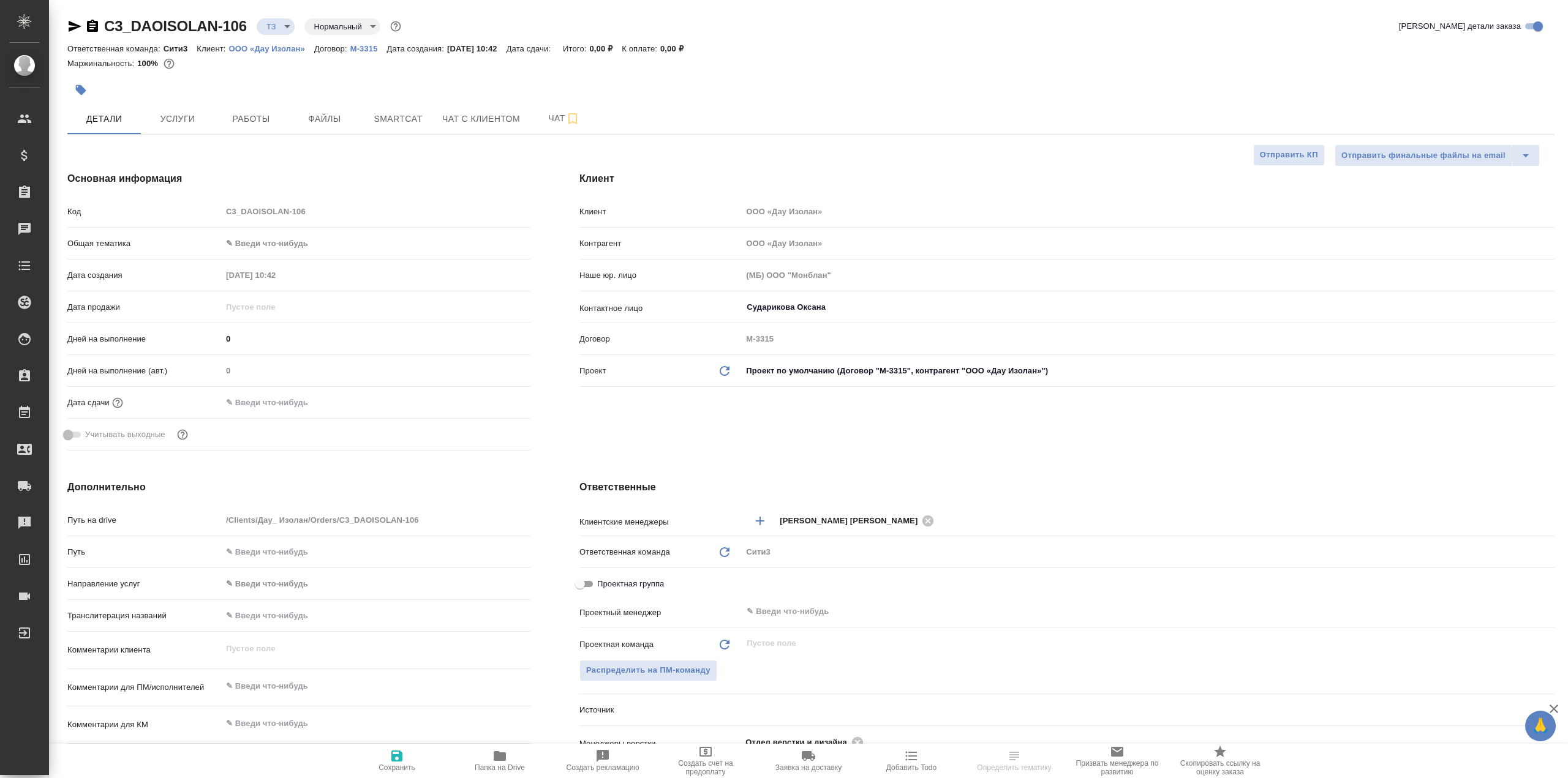
type textarea "x"
click at [335, 125] on span "Файлы" at bounding box center [324, 120] width 59 height 16
type textarea "x"
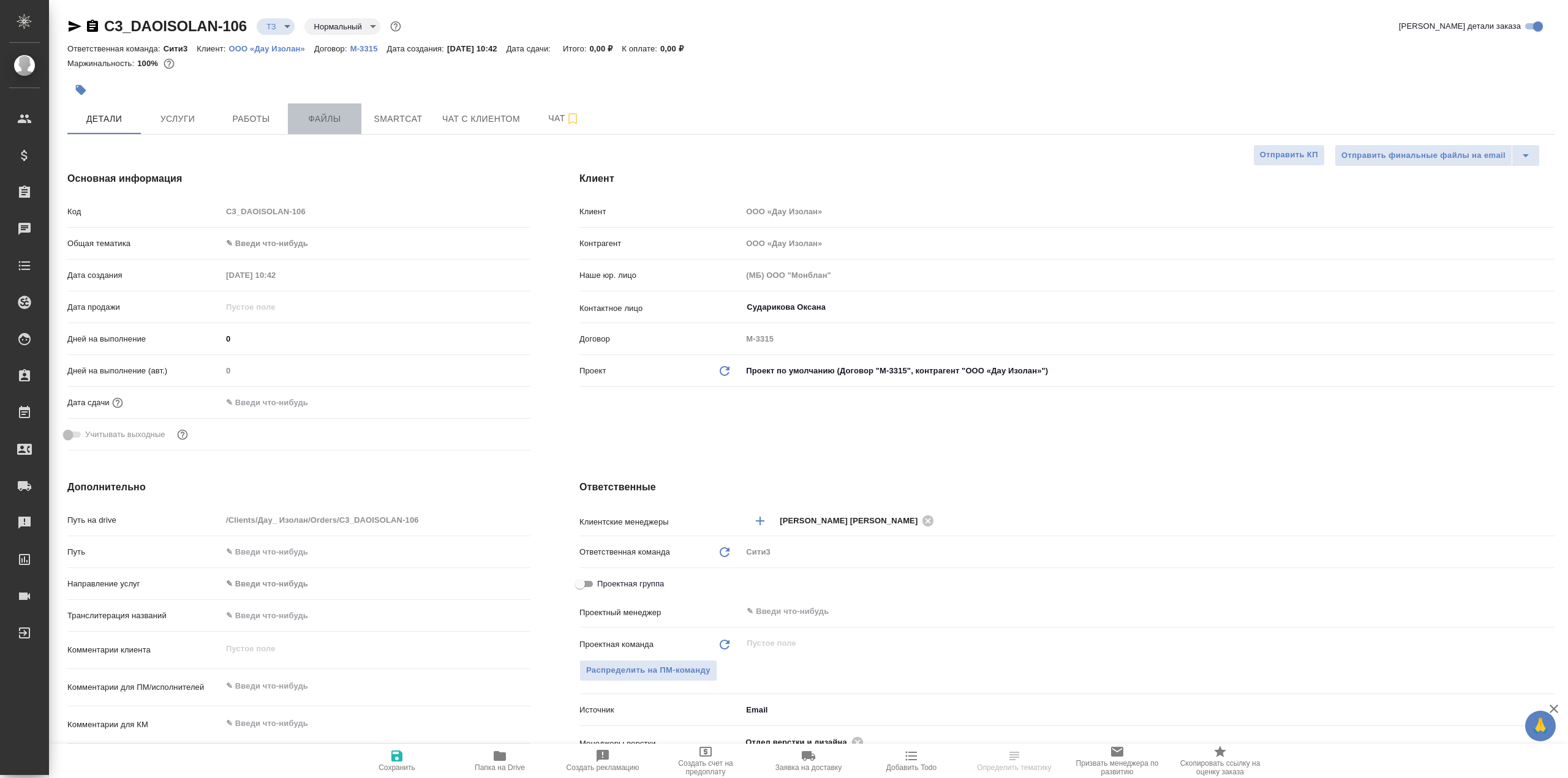
type textarea "x"
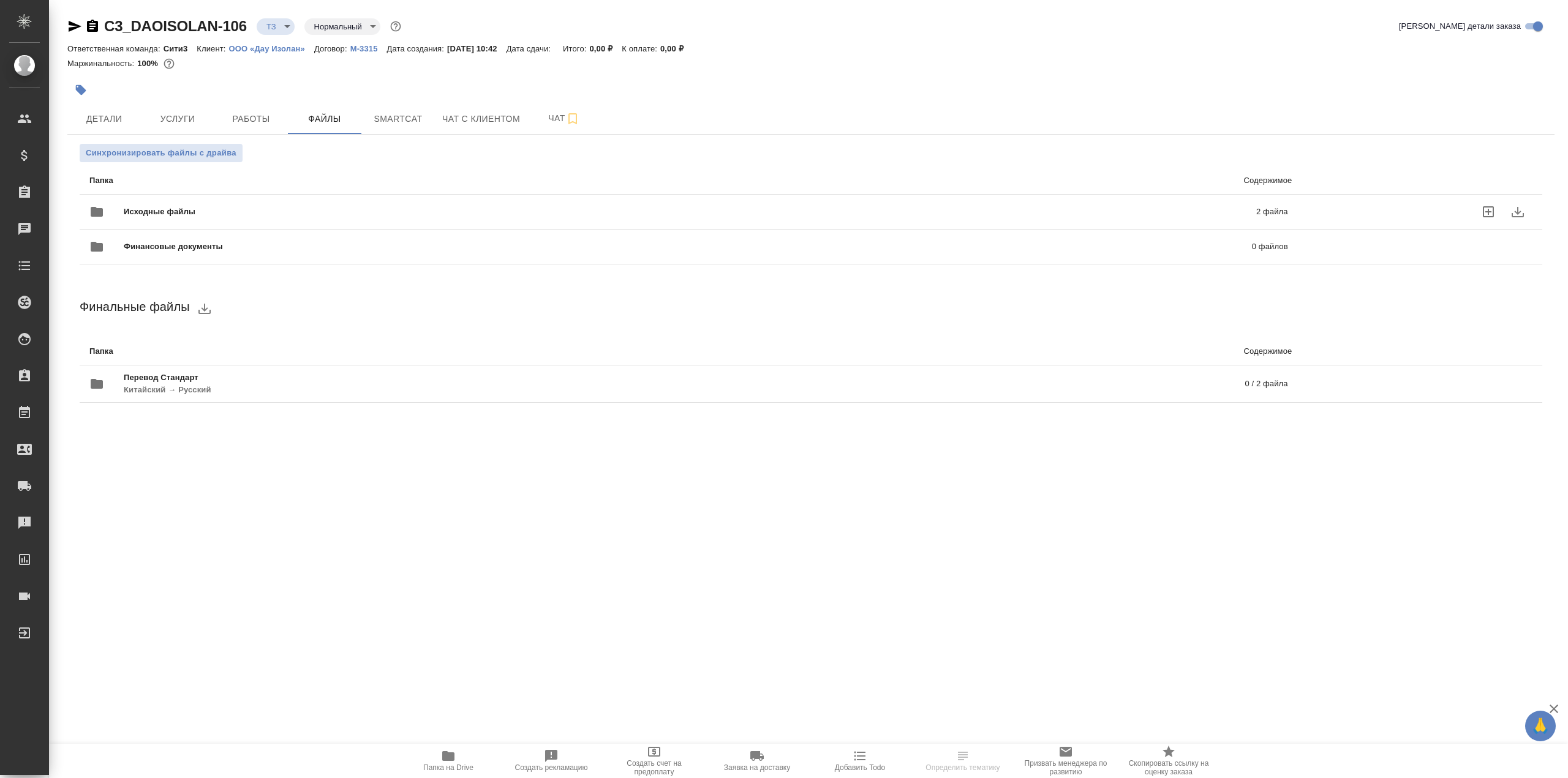
click at [358, 203] on div "Исходные файлы 2 файла" at bounding box center [688, 212] width 1199 height 30
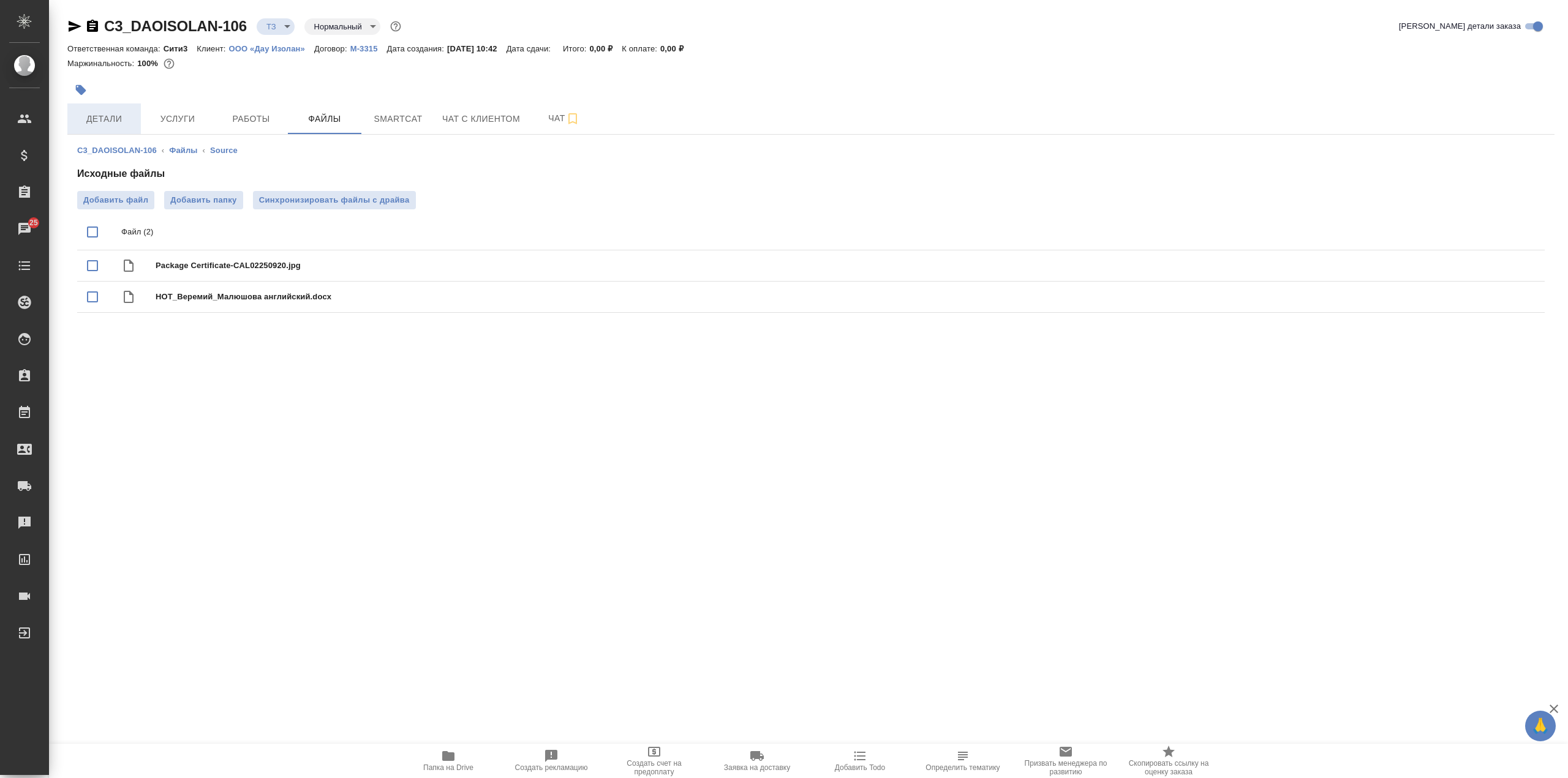
click at [132, 115] on span "Детали" at bounding box center [104, 120] width 59 height 16
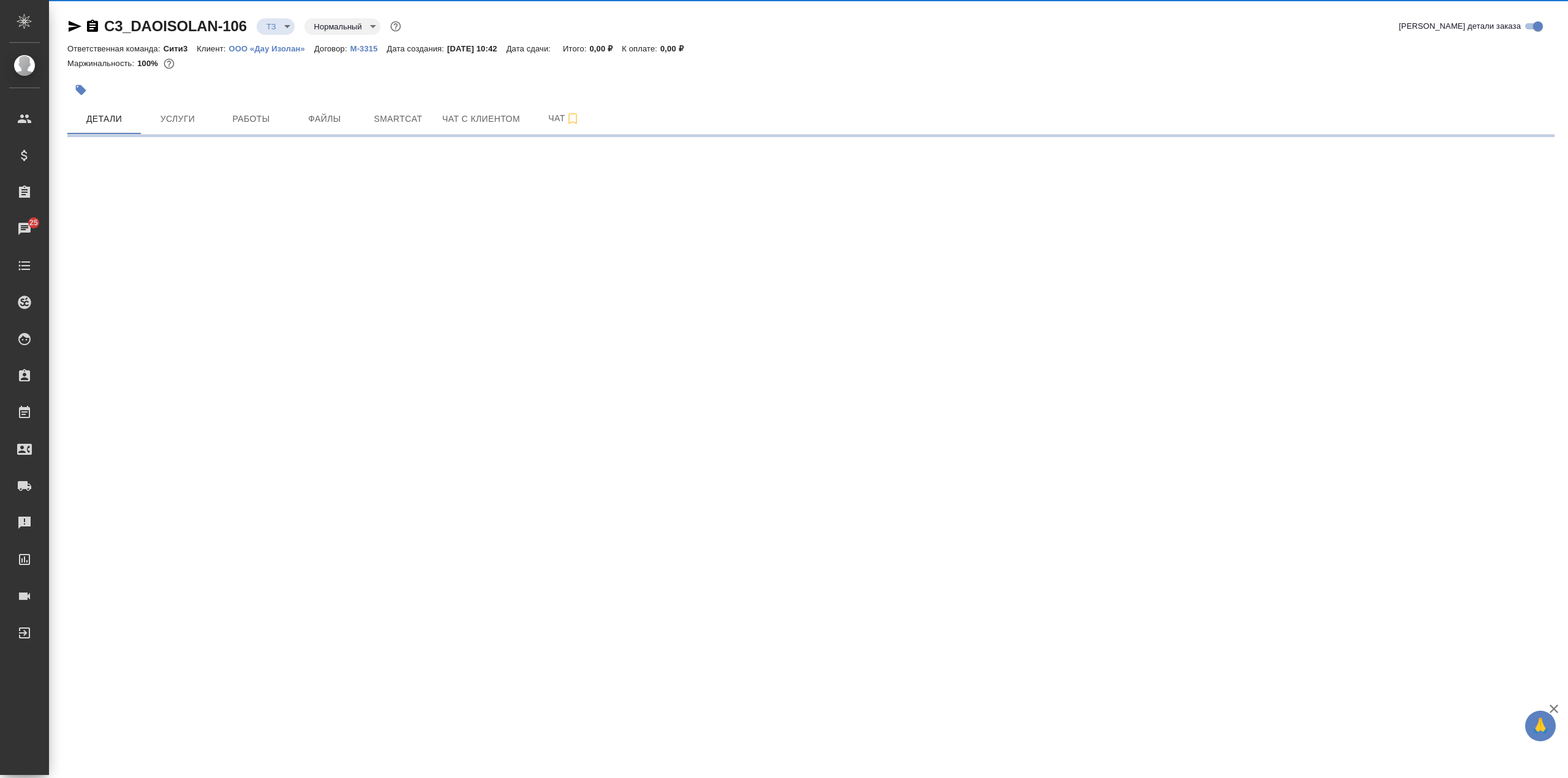
select select "RU"
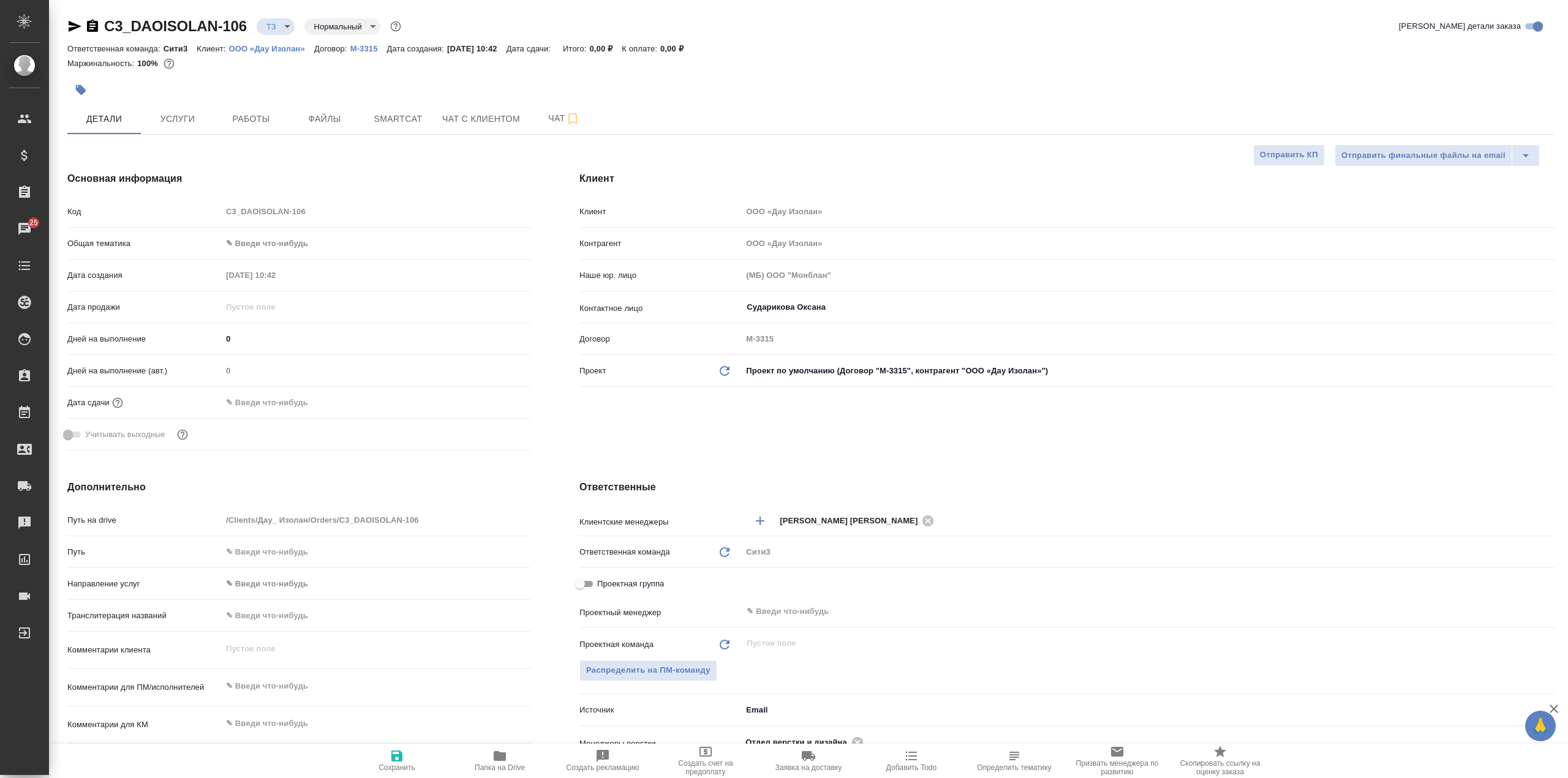
type textarea "x"
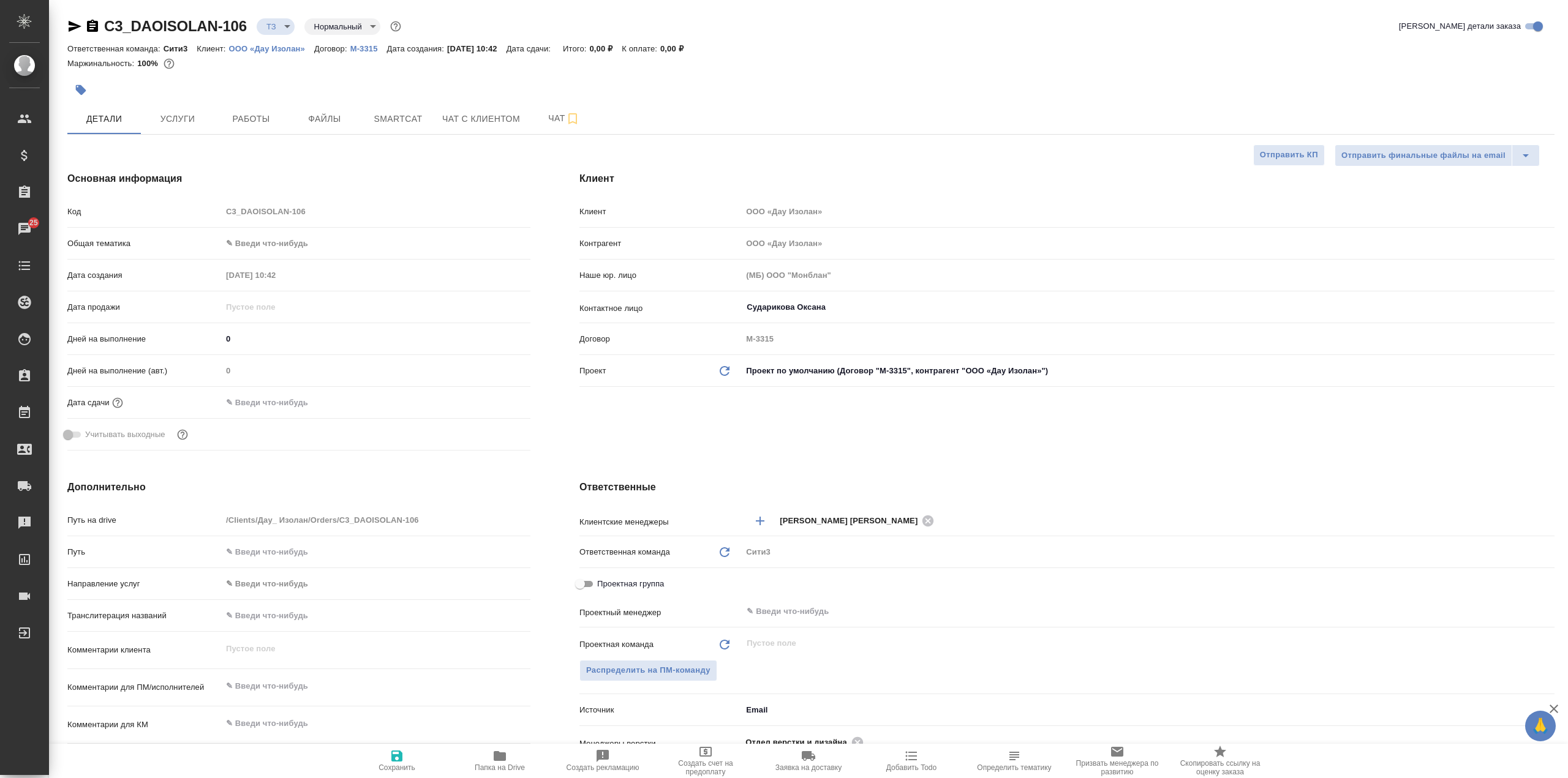
type textarea "x"
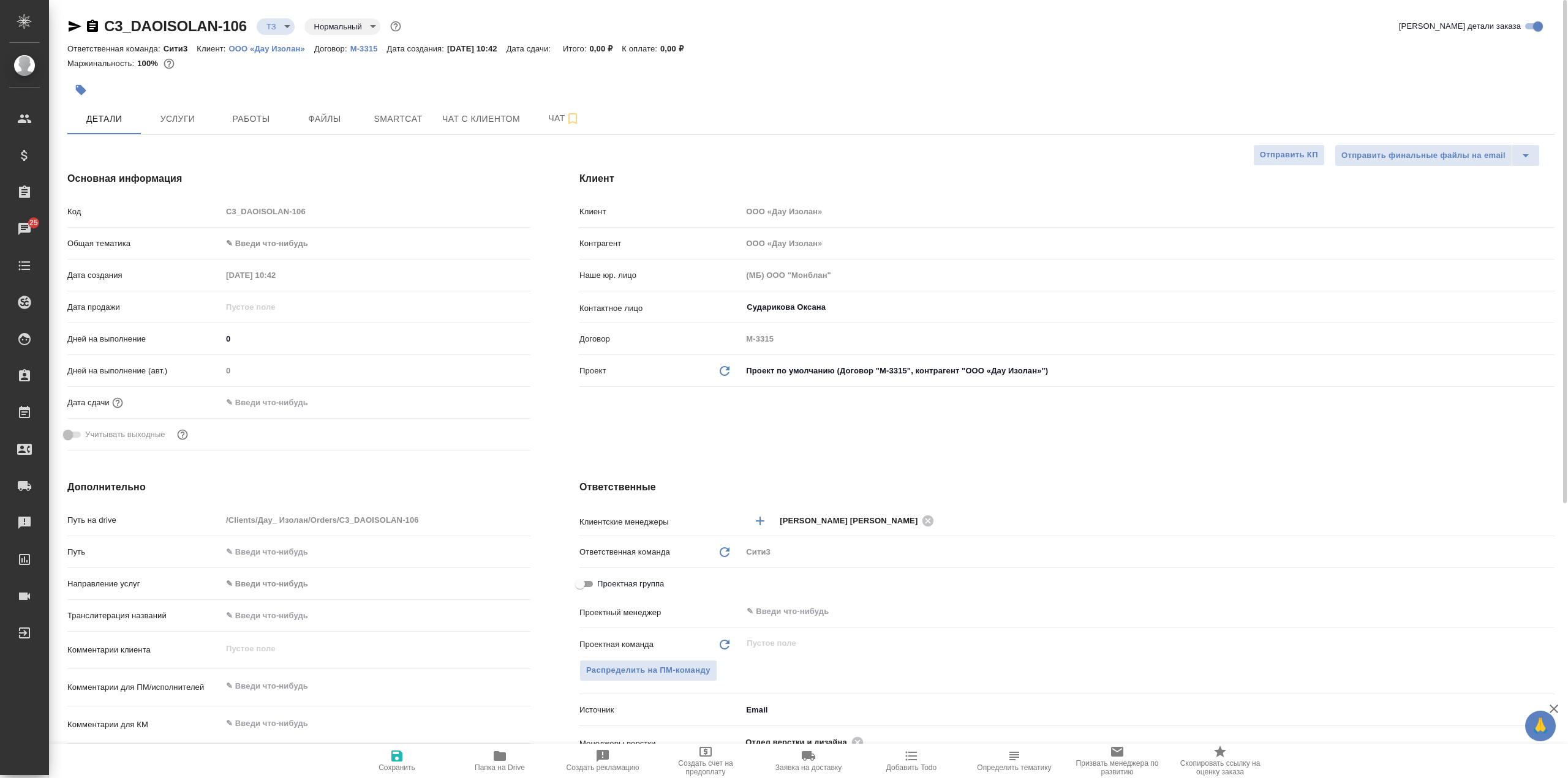
type textarea "x"
click at [335, 107] on button "Файлы" at bounding box center [325, 118] width 74 height 30
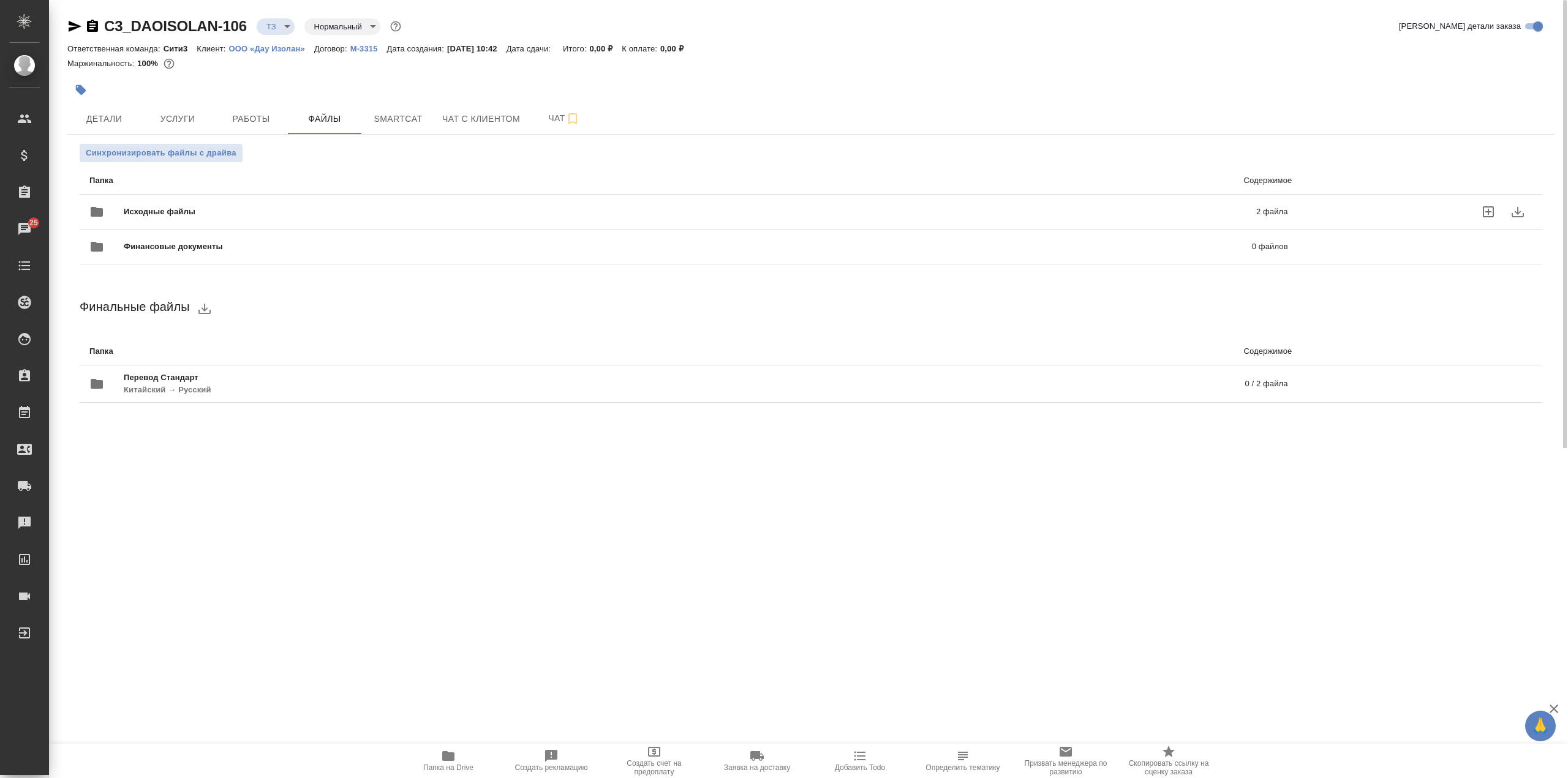
click at [246, 200] on div "Исходные файлы 2 файла" at bounding box center [688, 212] width 1199 height 30
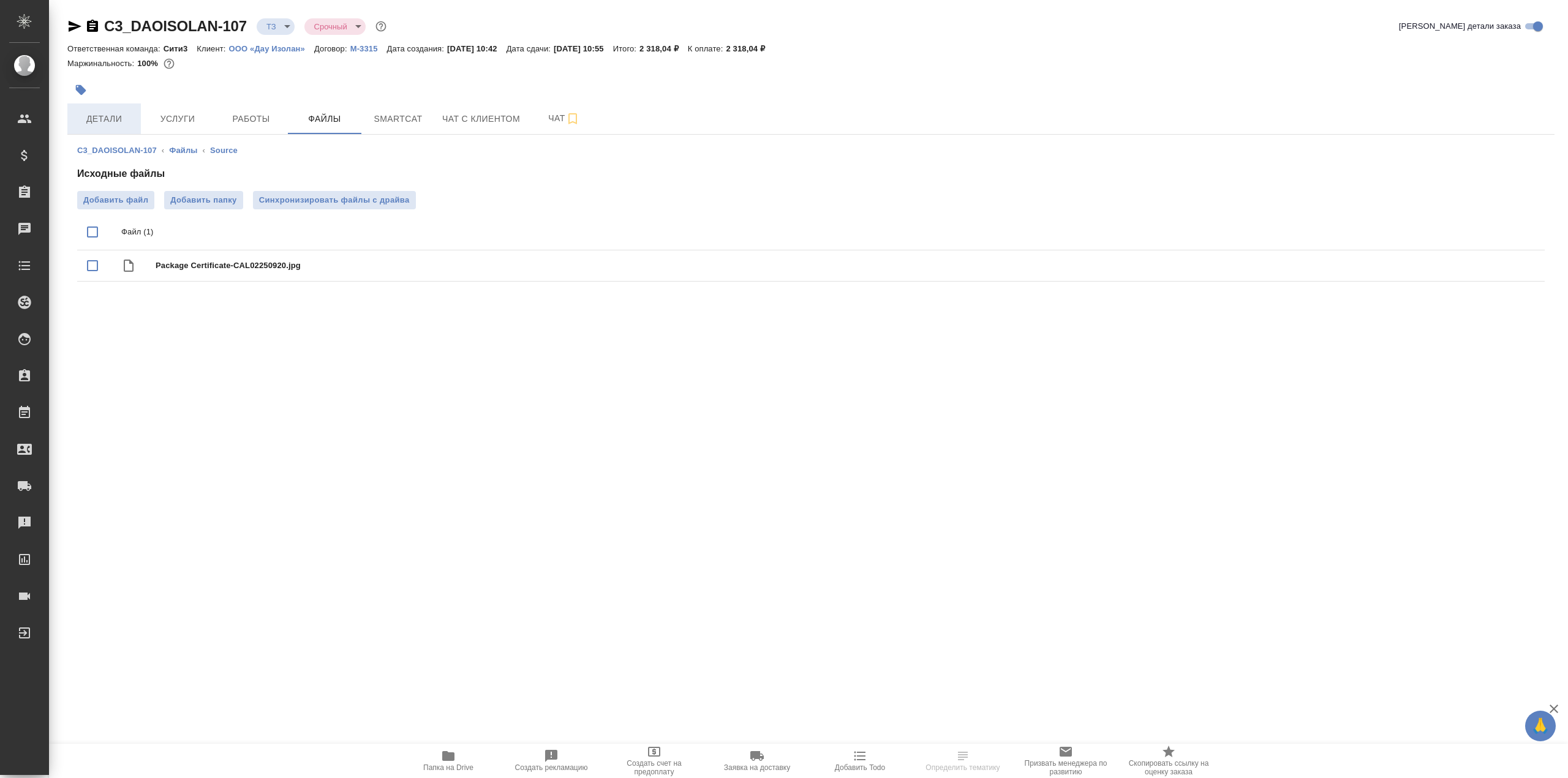
click at [122, 115] on span "Детали" at bounding box center [104, 120] width 59 height 16
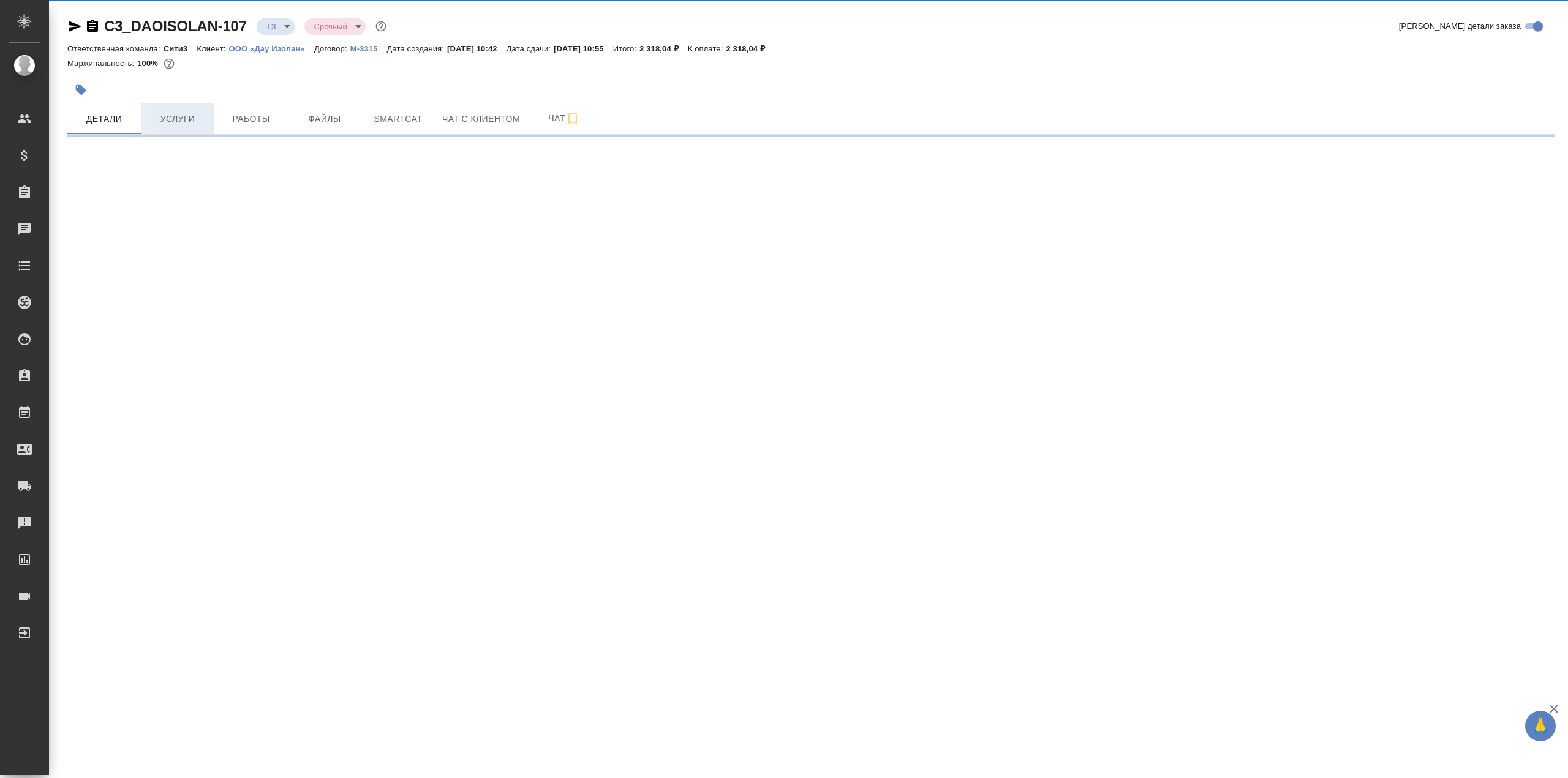
select select "RU"
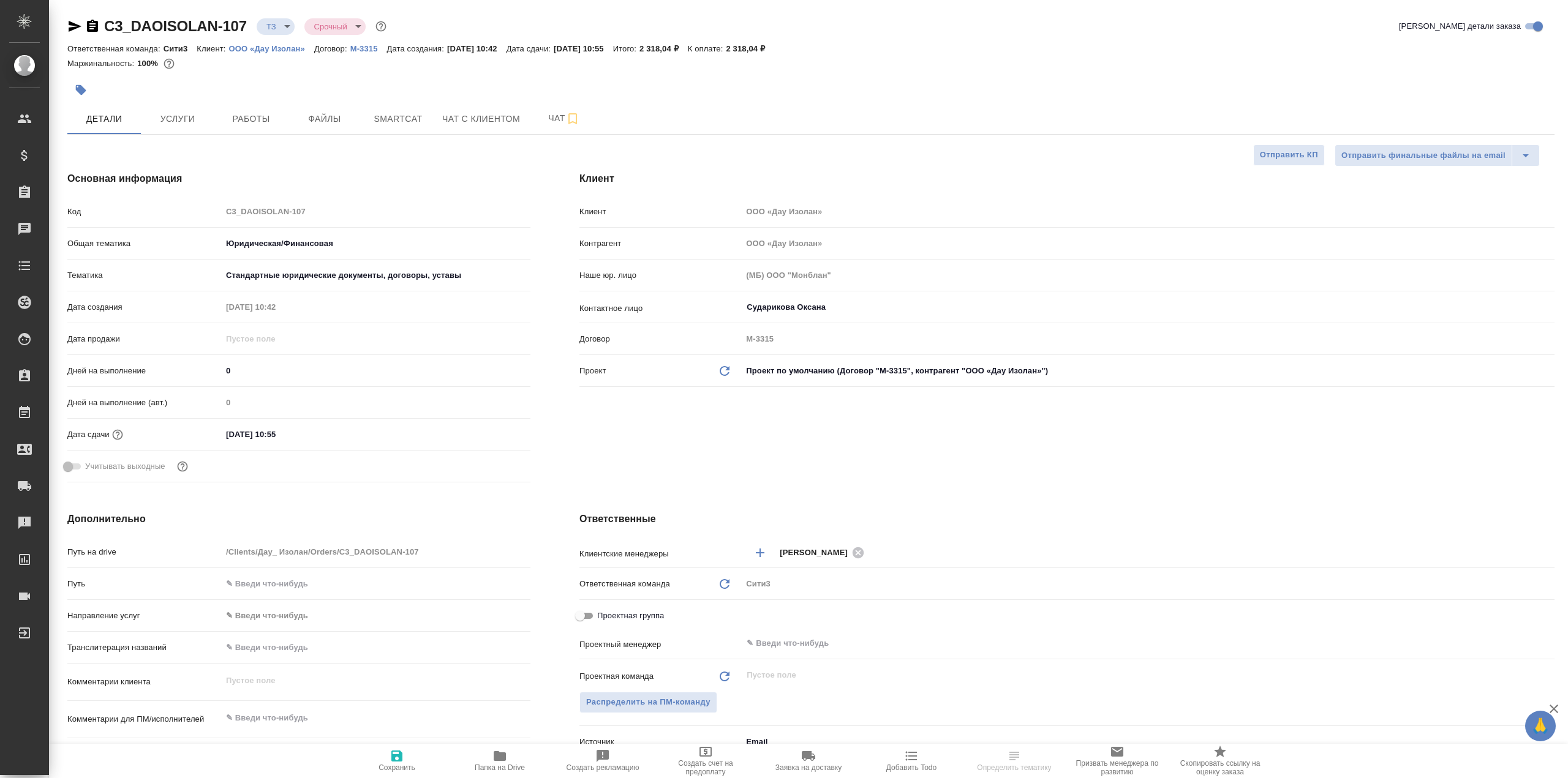
type textarea "x"
select select "RU"
type textarea "x"
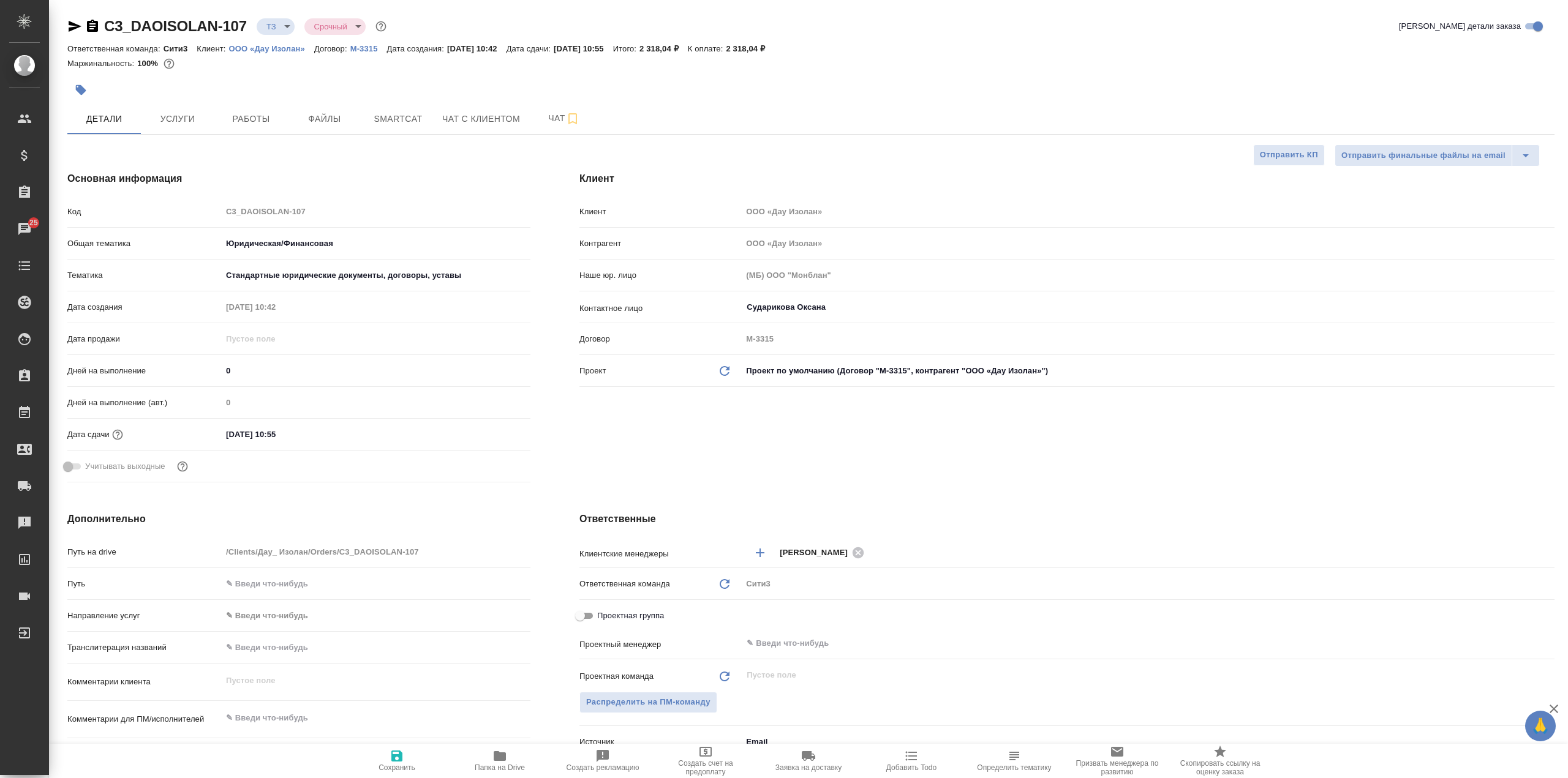
type textarea "x"
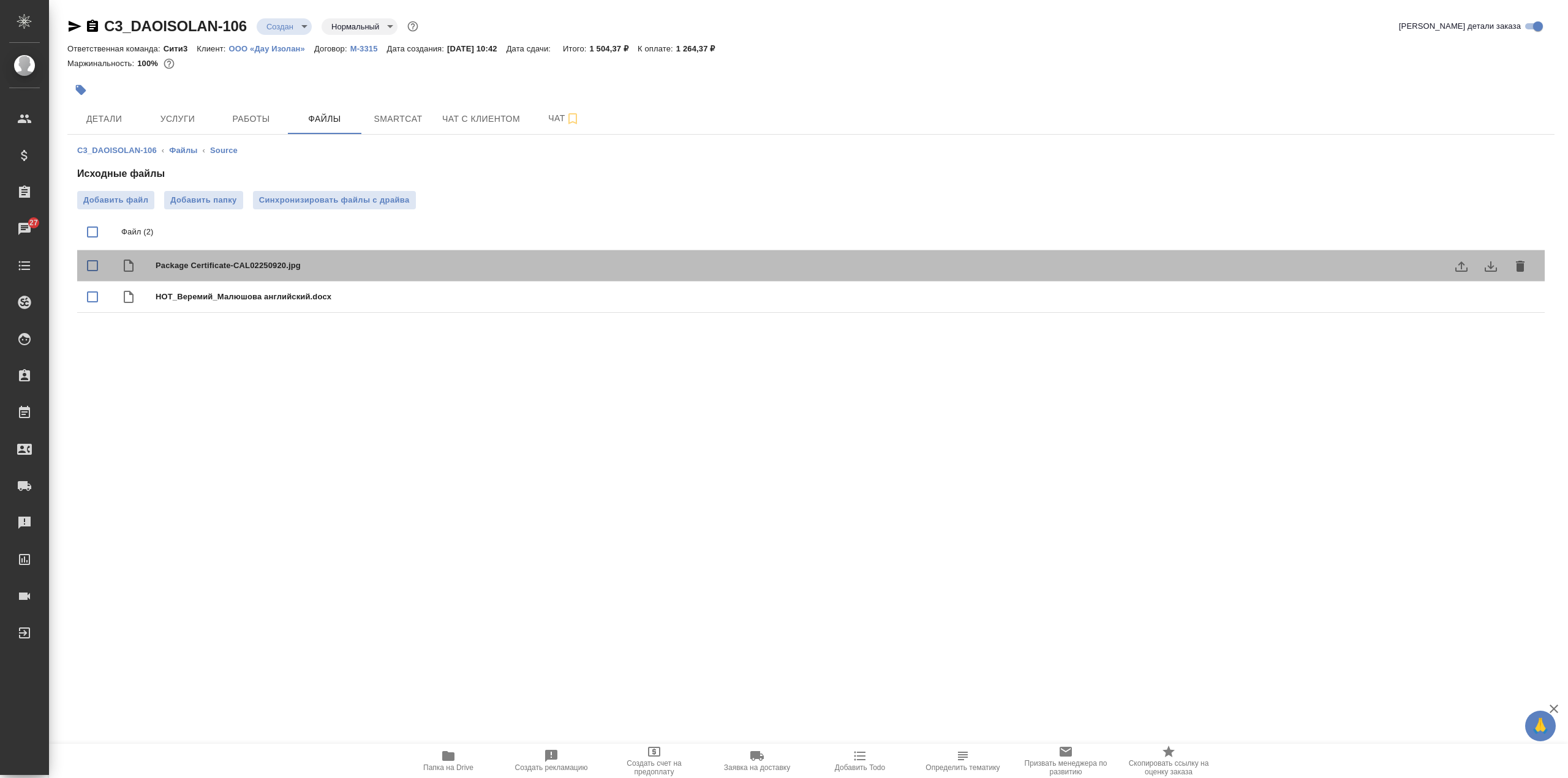
click at [420, 264] on span "Package Certificate-CAL02250920.jpg" at bounding box center [836, 265] width 1360 height 12
checkbox input "true"
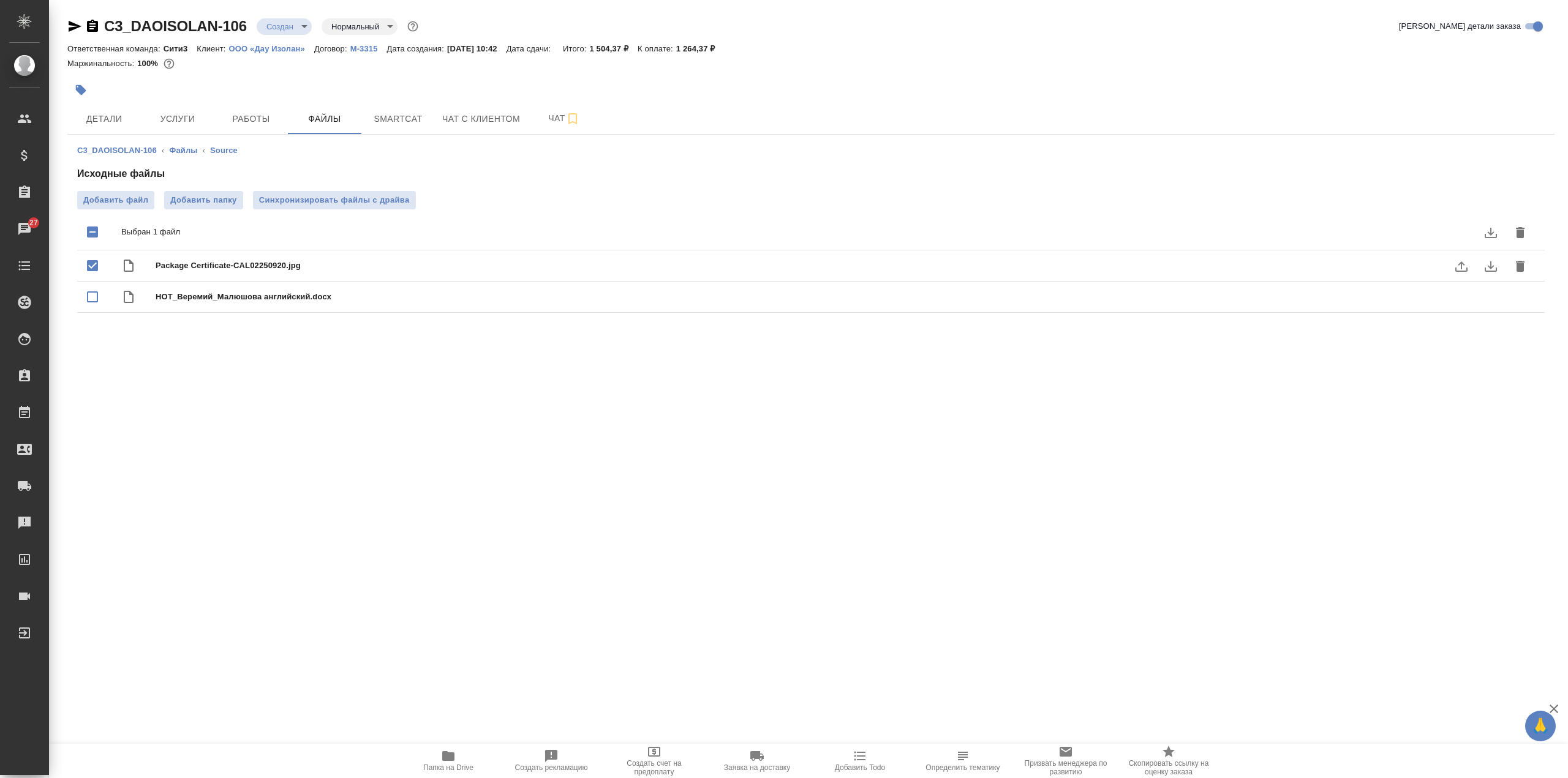
click at [1497, 267] on icon "download" at bounding box center [1491, 266] width 15 height 15
click at [108, 117] on span "Детали" at bounding box center [104, 120] width 59 height 16
select select "RU"
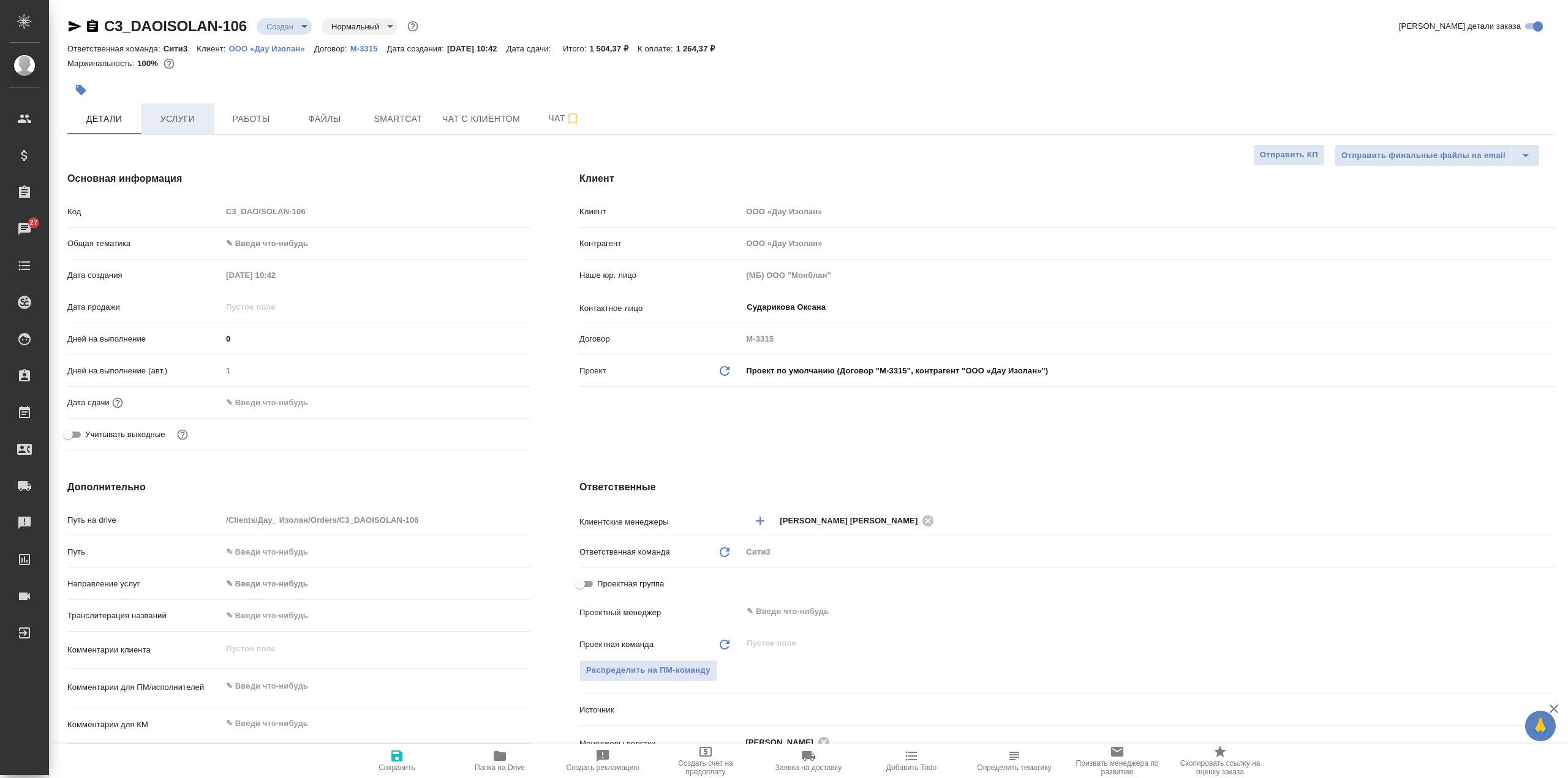
type textarea "x"
click at [268, 120] on span "Работы" at bounding box center [250, 120] width 59 height 16
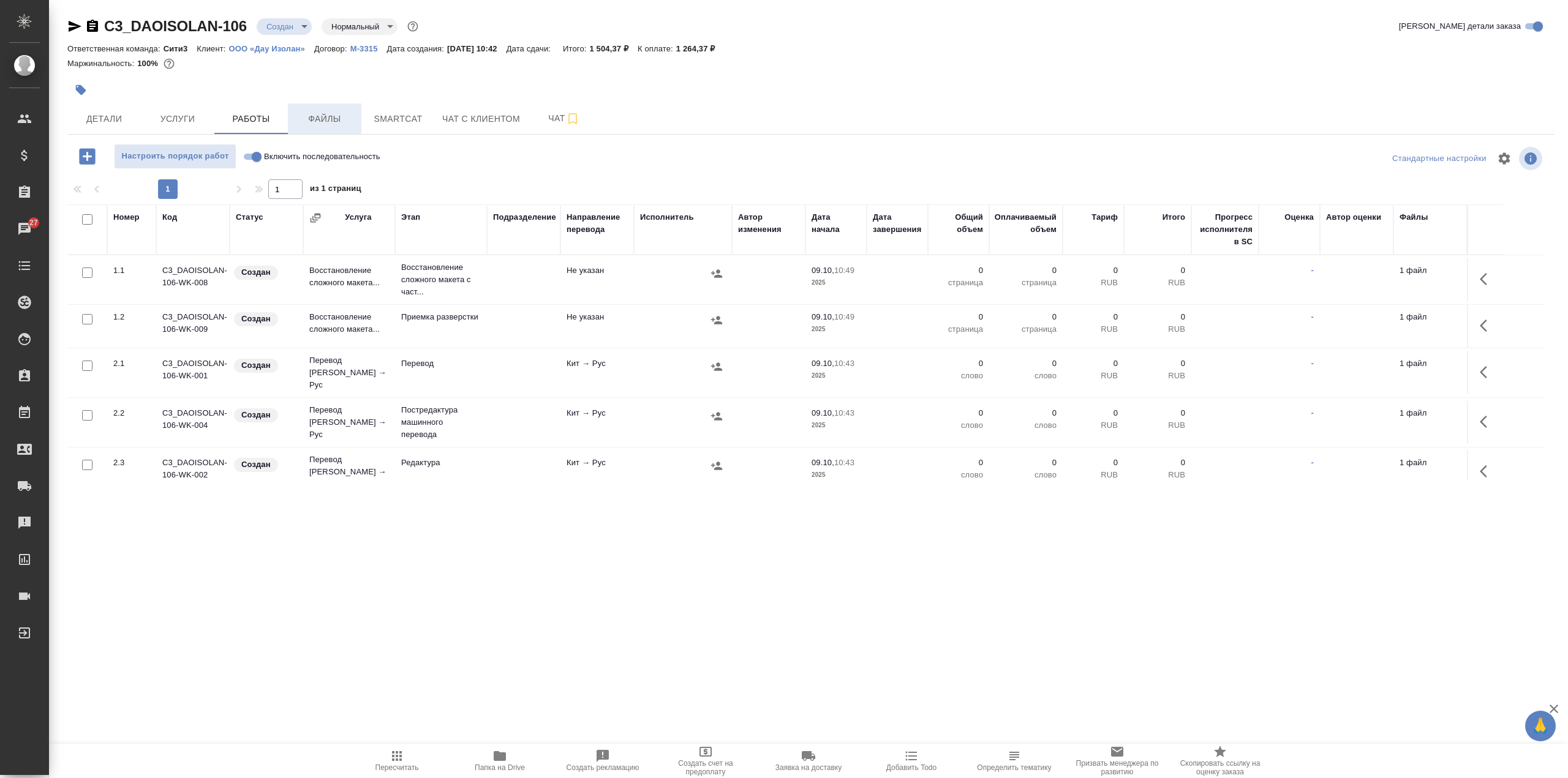
click at [333, 112] on span "Файлы" at bounding box center [324, 120] width 59 height 16
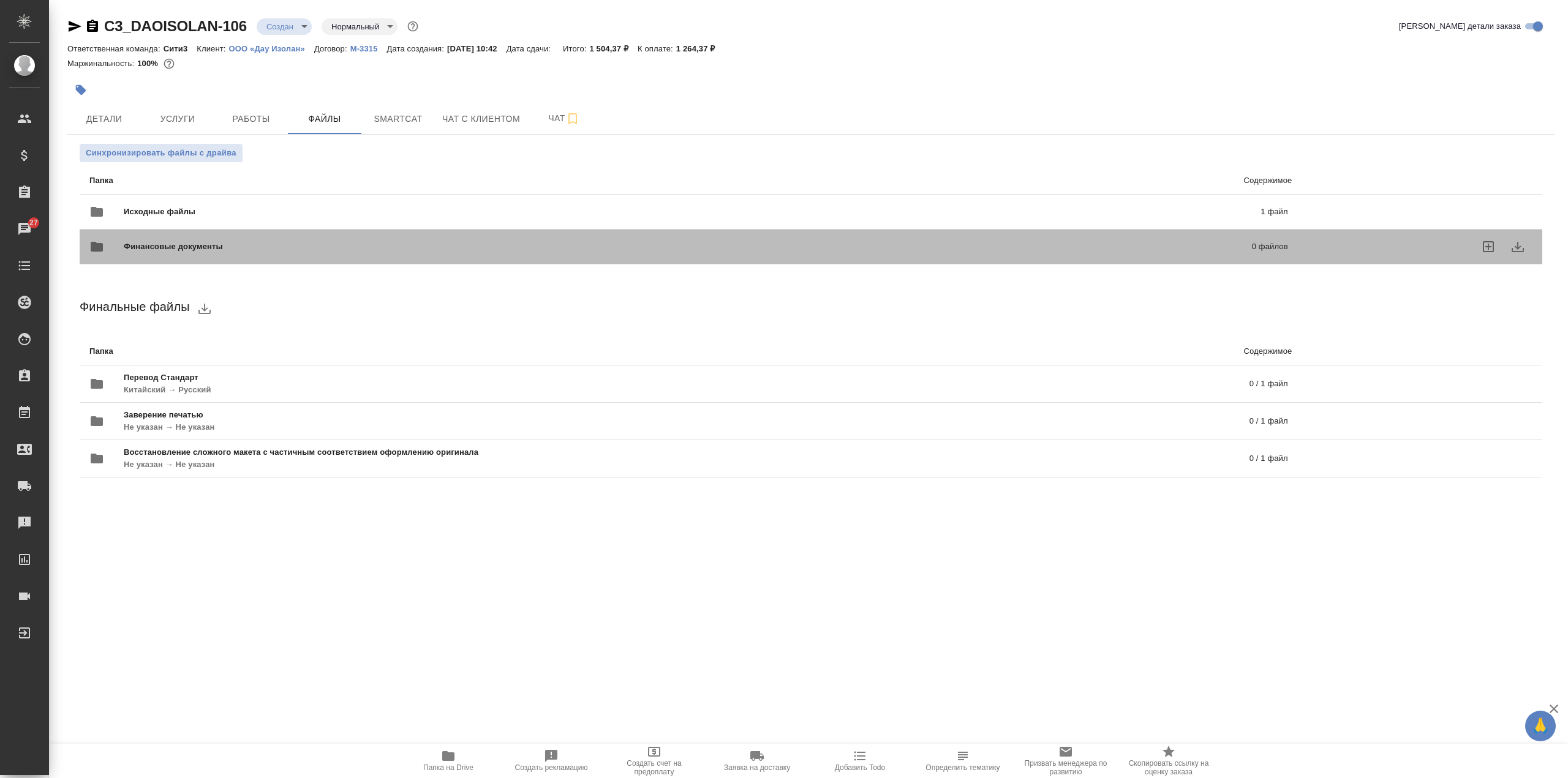
click at [461, 223] on div "Финансовые документы 0 файлов" at bounding box center [688, 247] width 1223 height 54
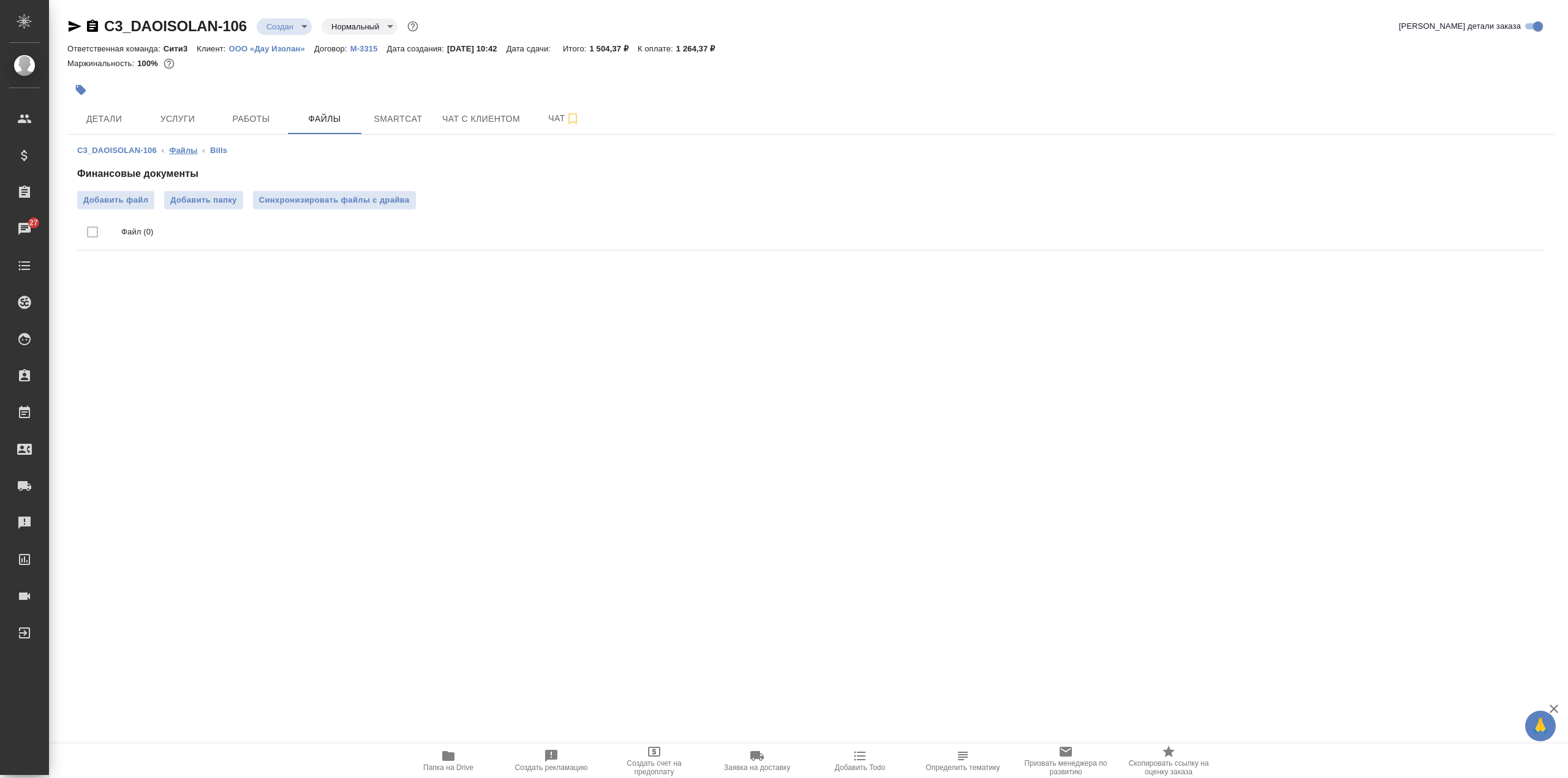
click at [180, 149] on link "Файлы" at bounding box center [183, 150] width 28 height 9
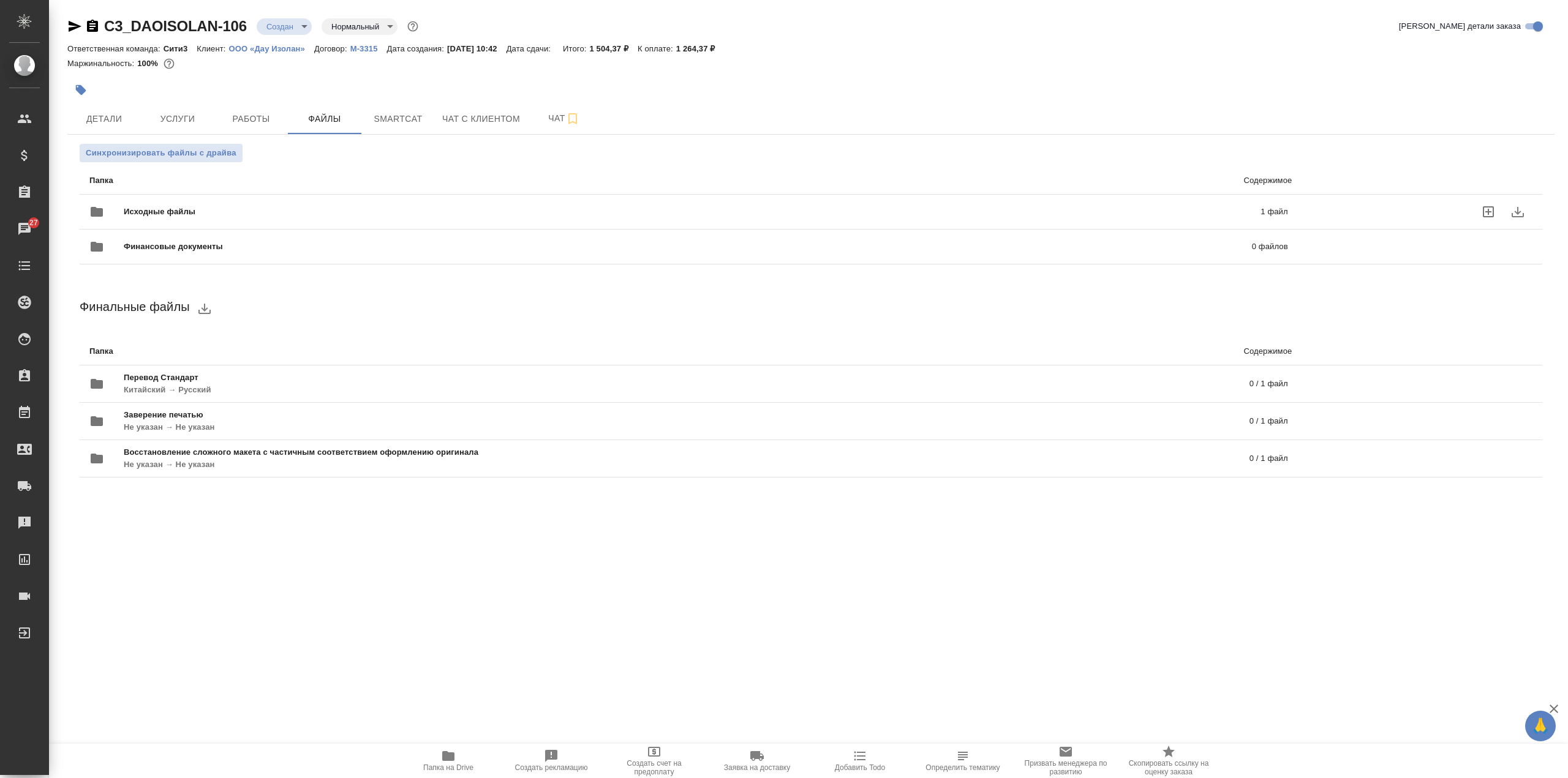
click at [309, 203] on div "Исходные файлы 1 файл" at bounding box center [688, 212] width 1199 height 30
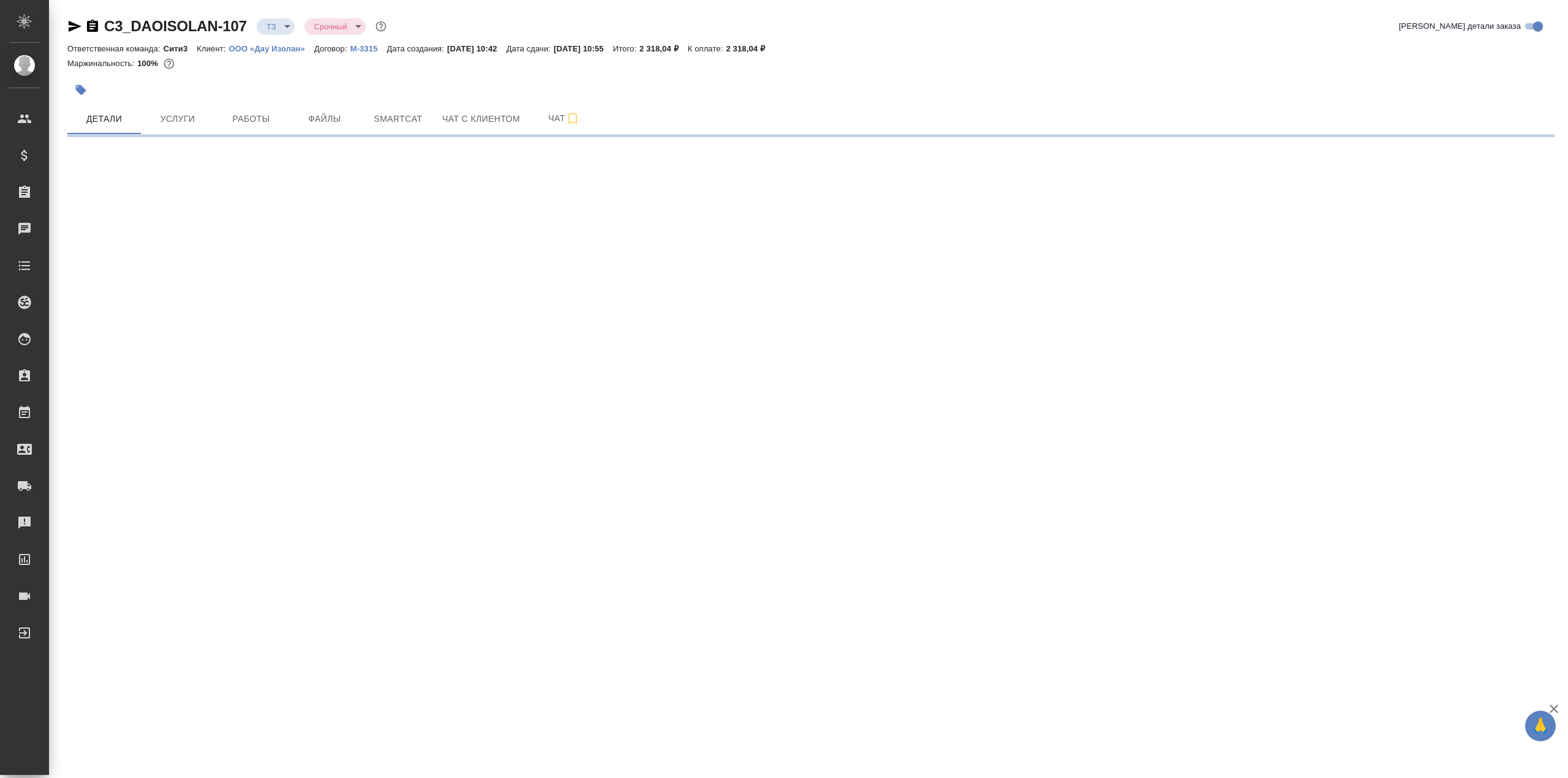
select select "RU"
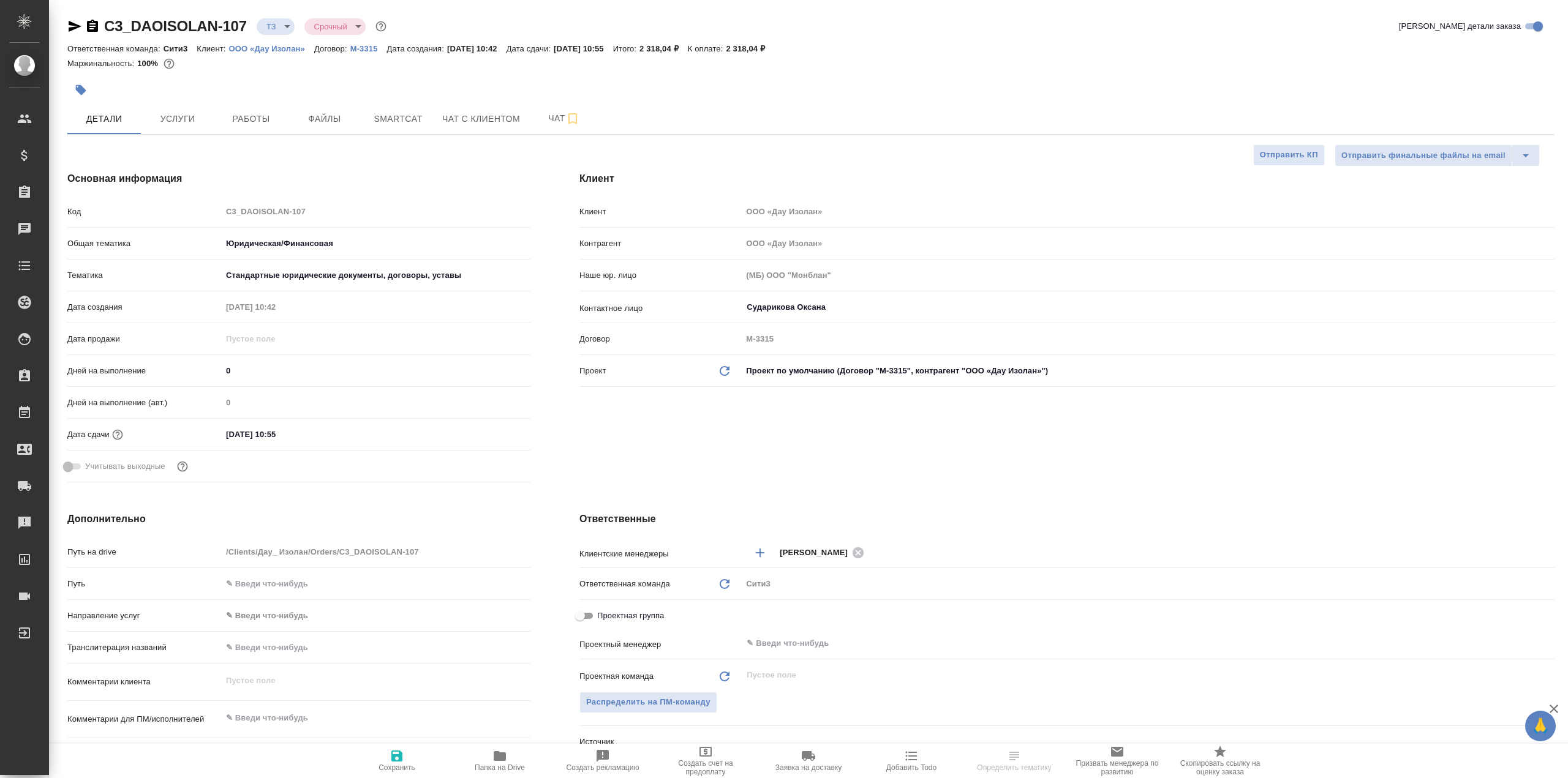
type textarea "x"
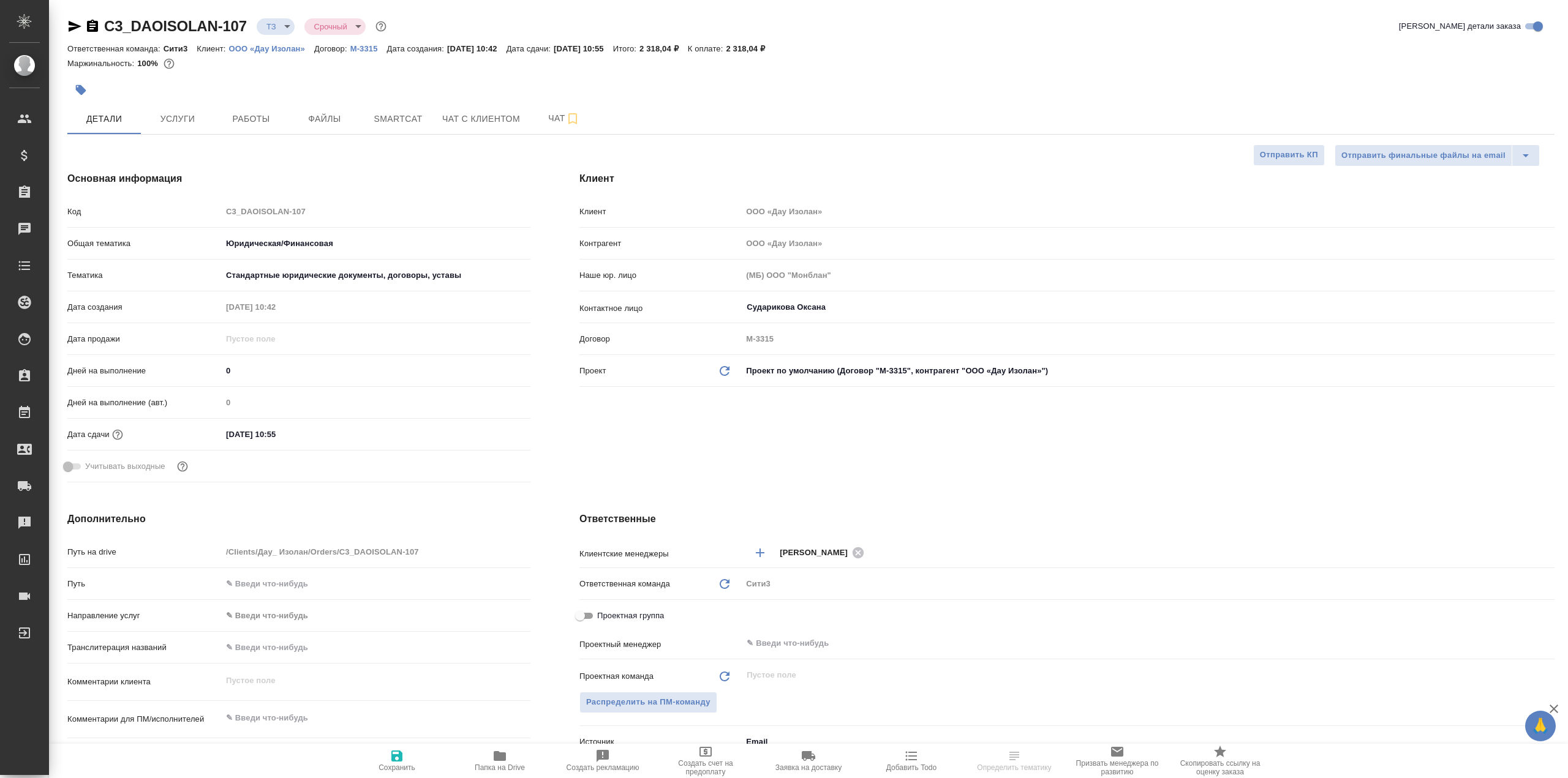
type textarea "x"
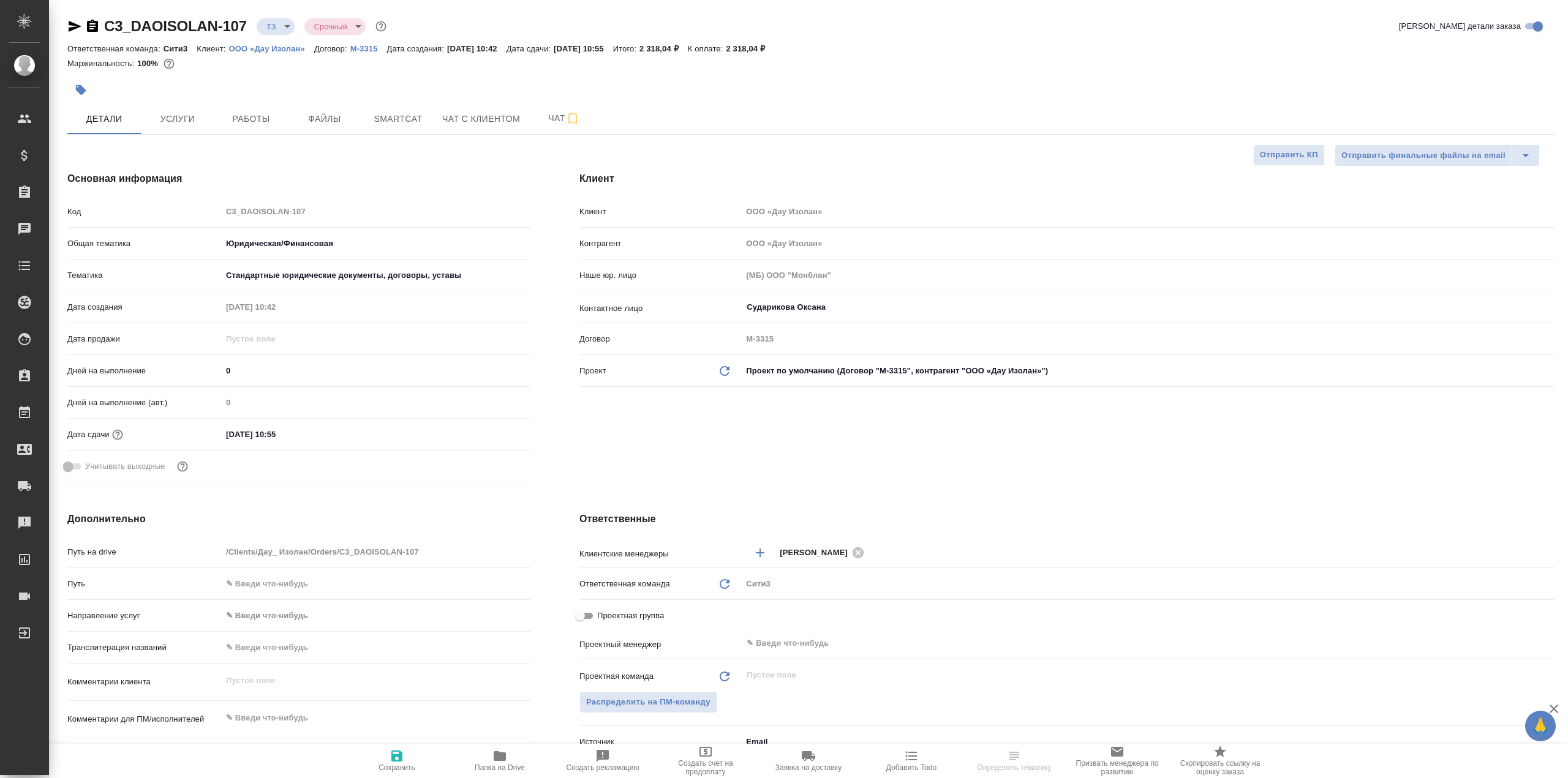
type textarea "x"
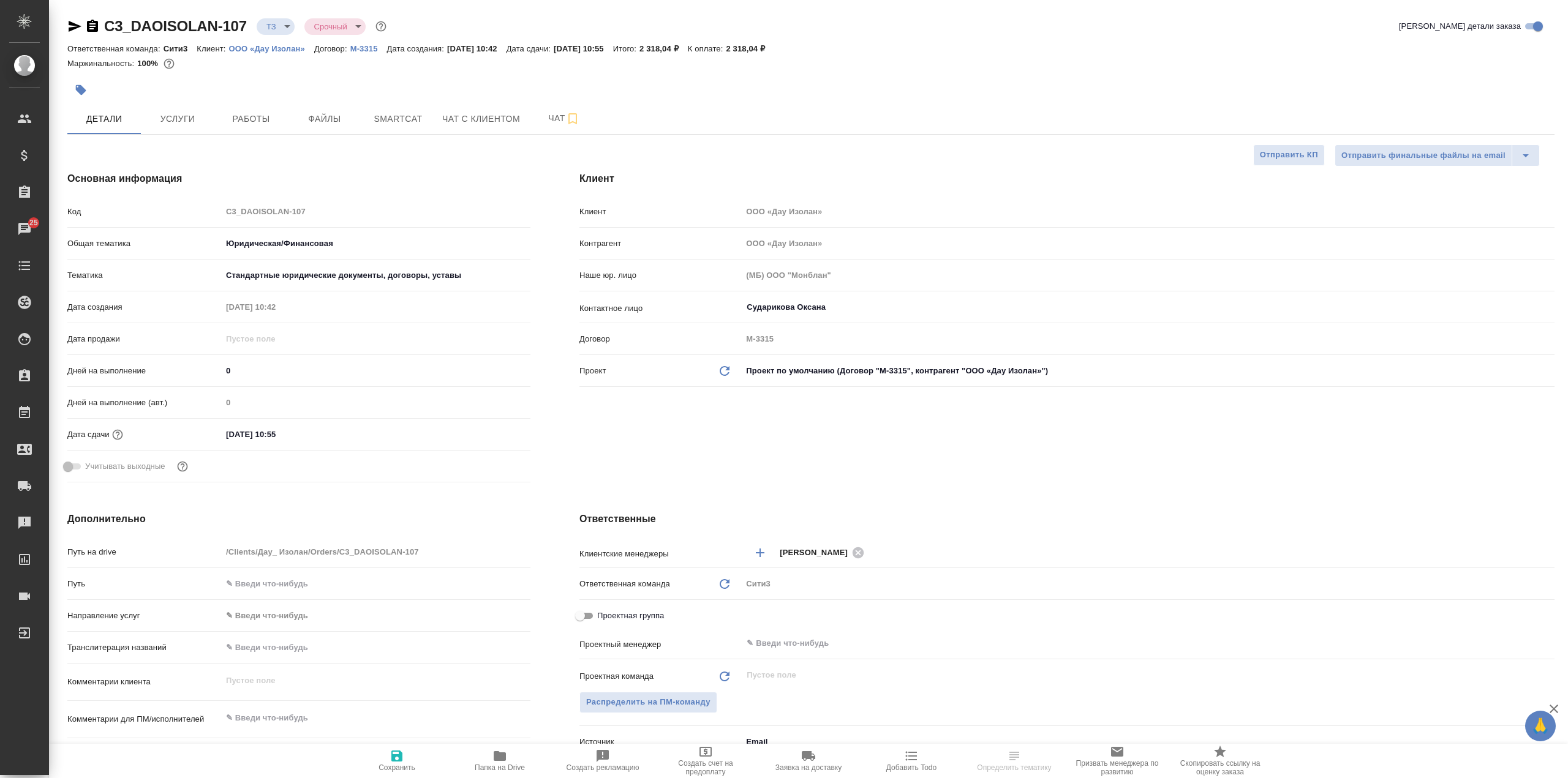
select select "RU"
type textarea "x"
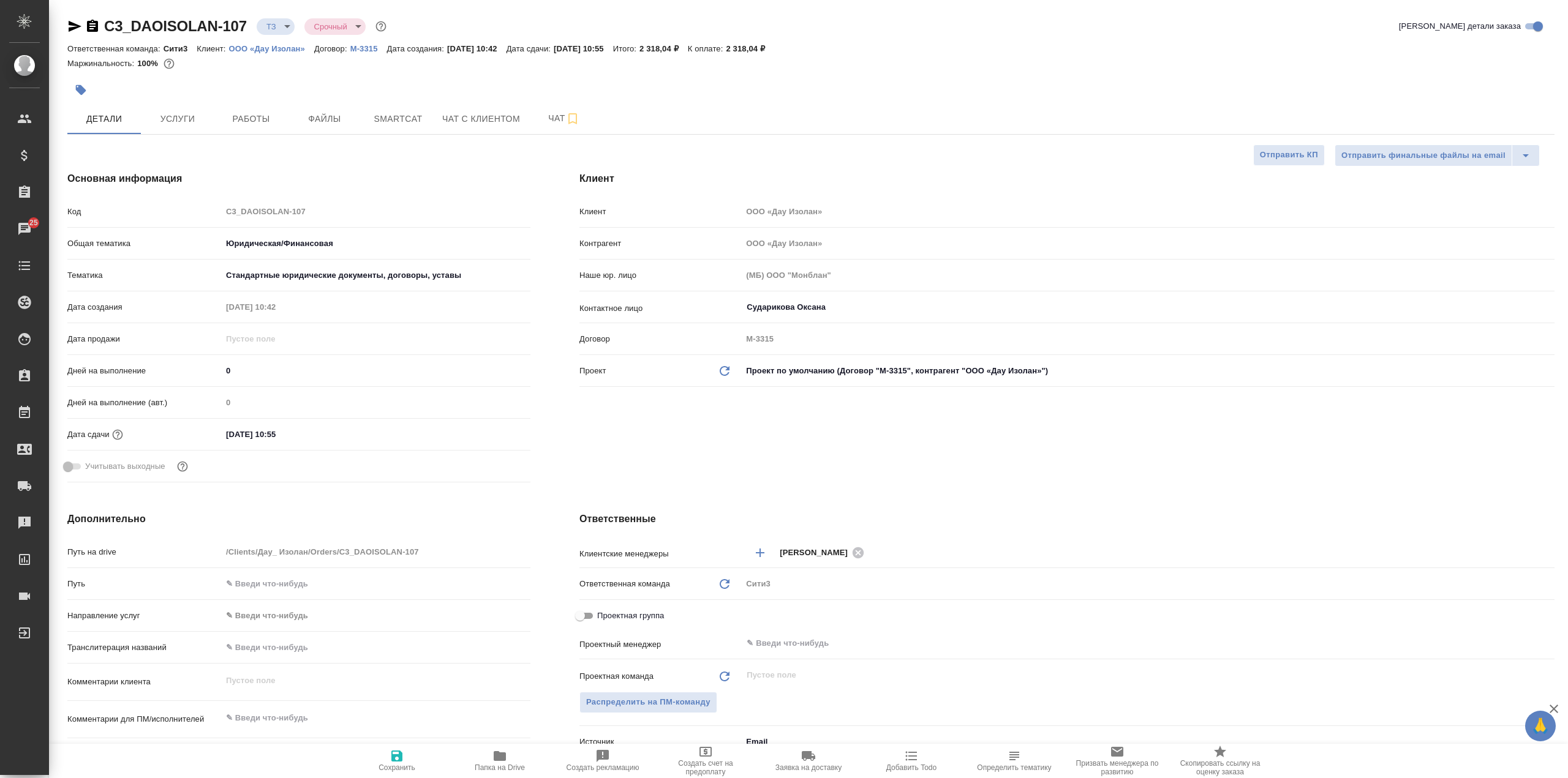
type textarea "x"
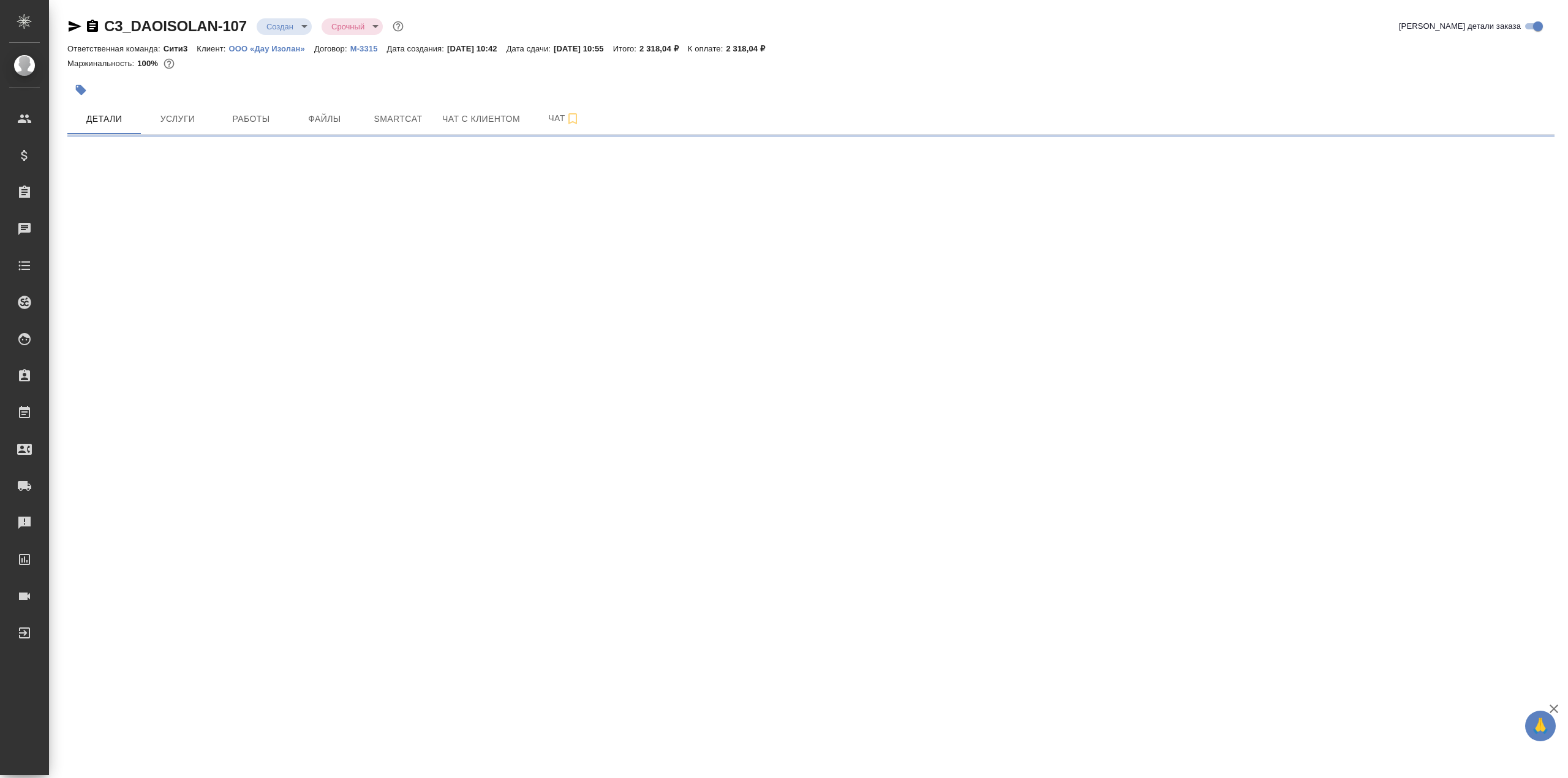
select select "RU"
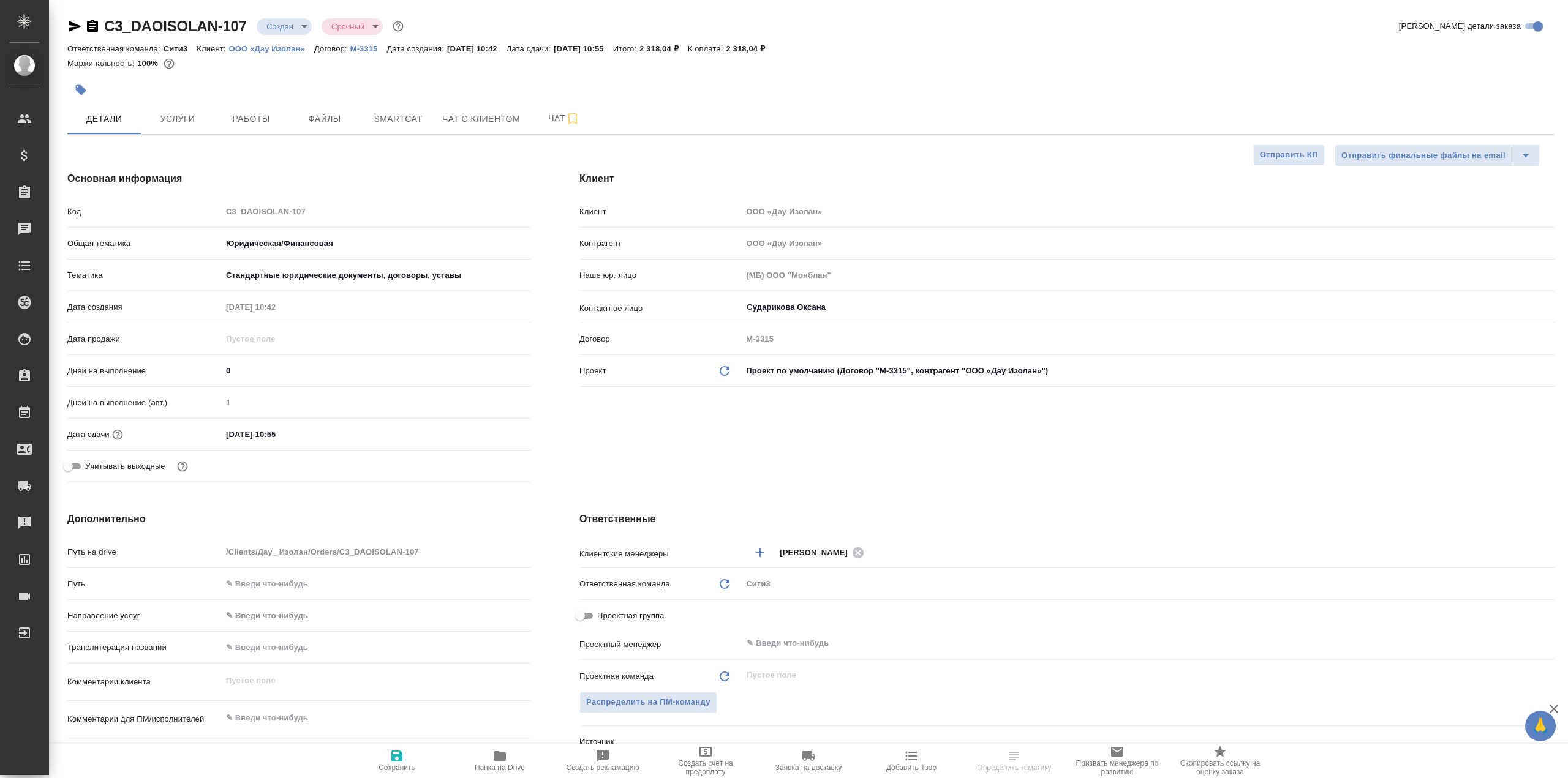
type textarea "x"
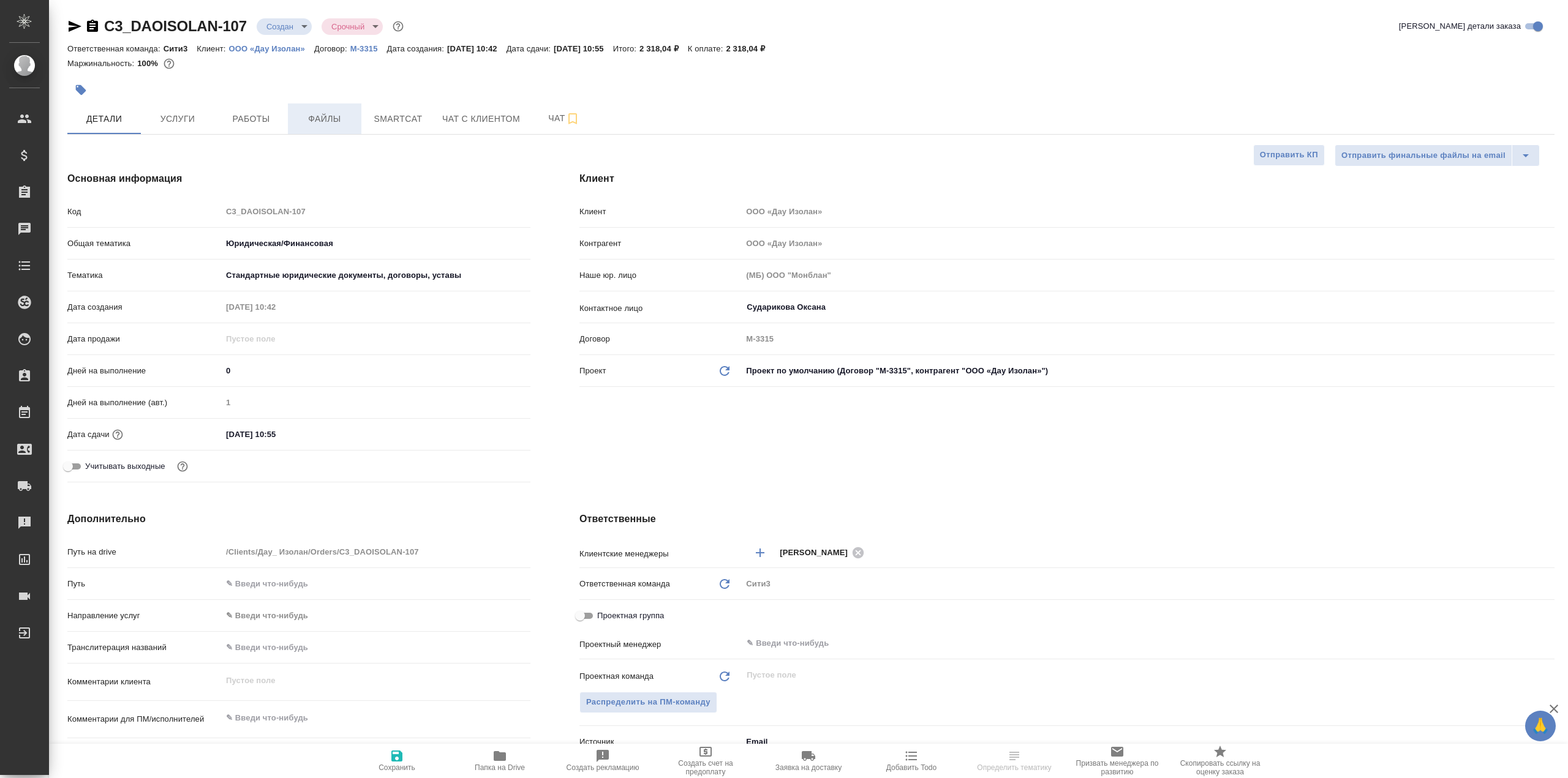
type textarea "x"
click at [325, 116] on span "Файлы" at bounding box center [324, 120] width 59 height 16
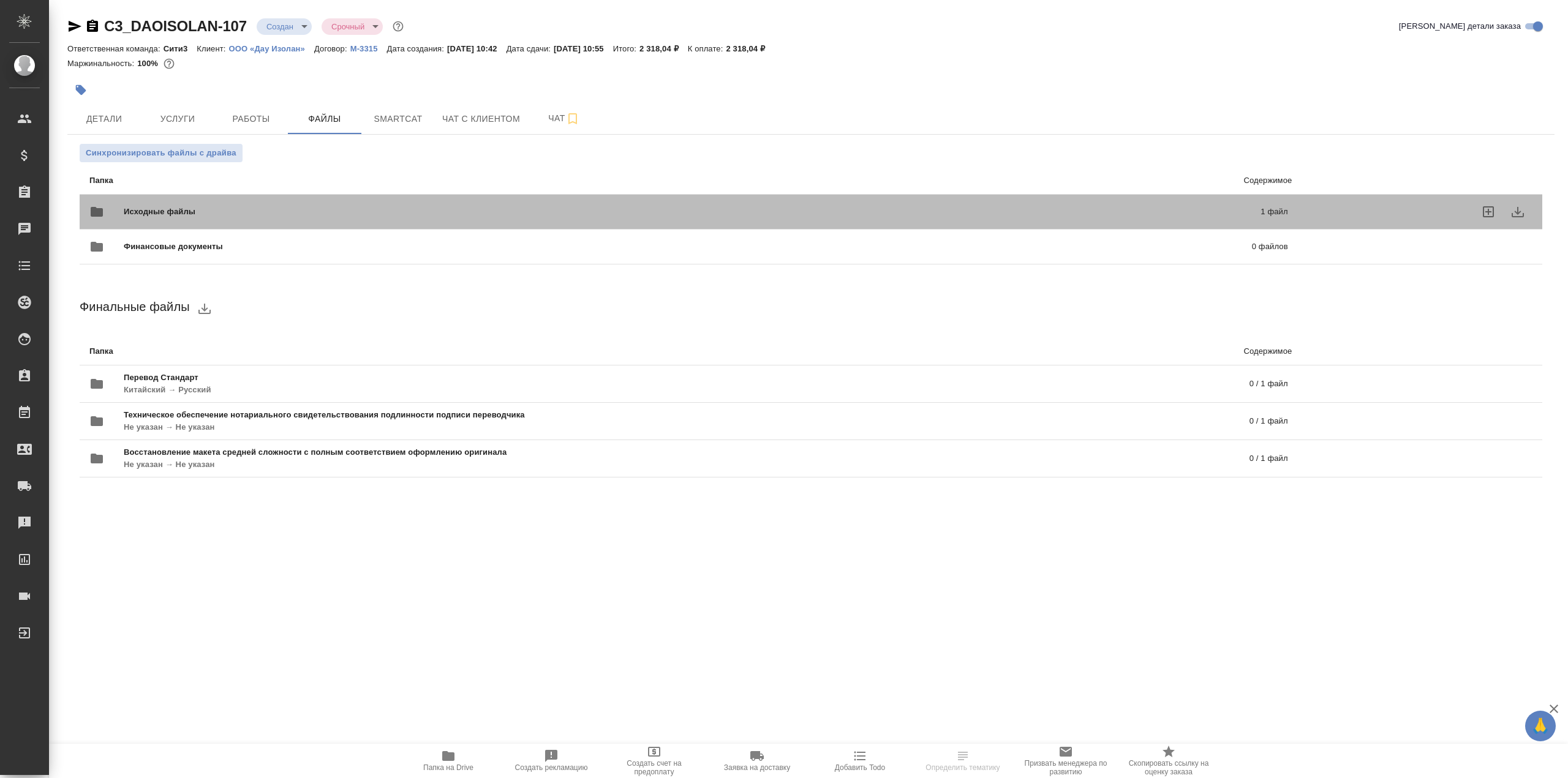
click at [407, 207] on span "Исходные файлы" at bounding box center [426, 211] width 604 height 12
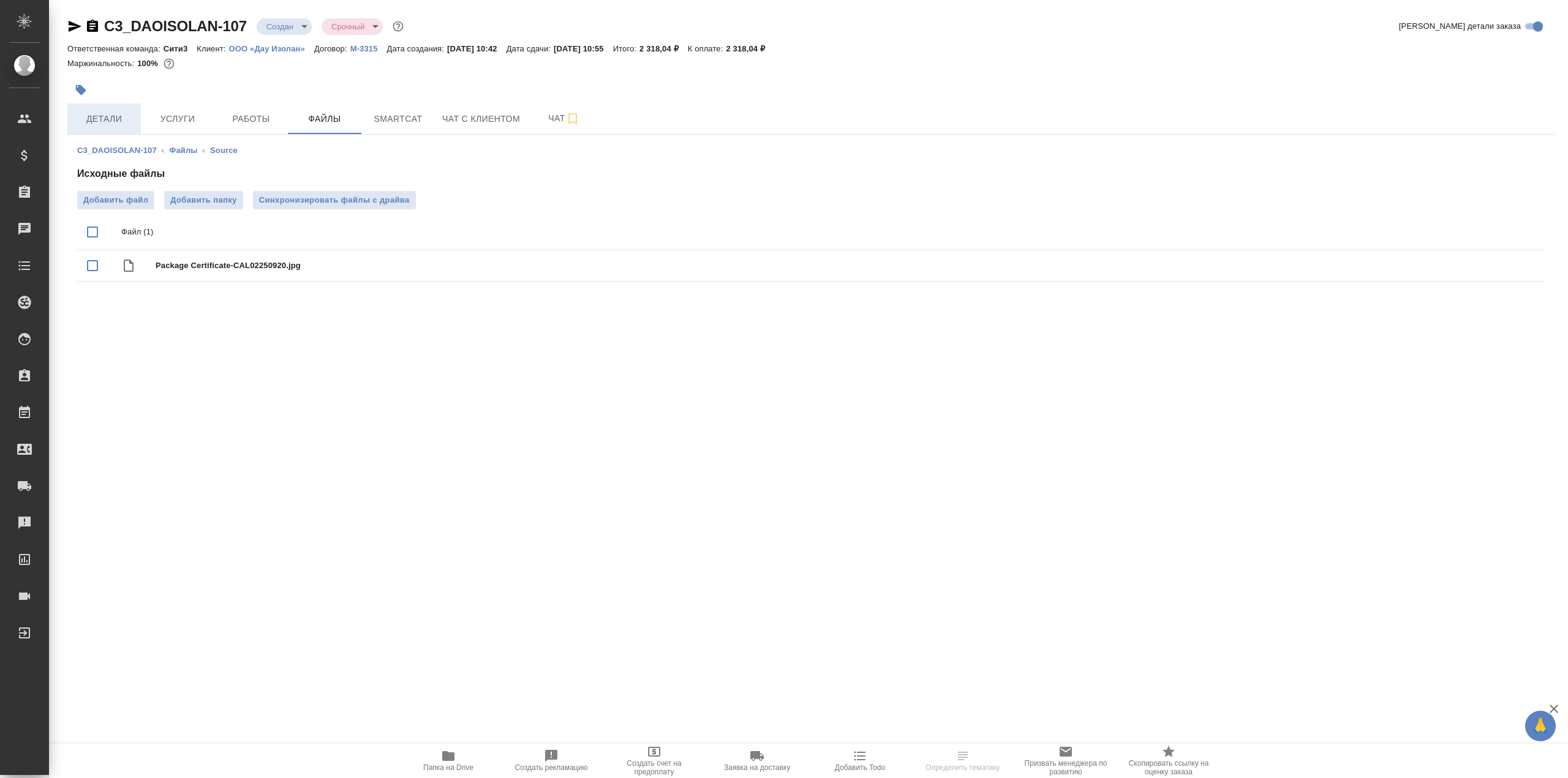
click at [112, 115] on span "Детали" at bounding box center [104, 120] width 59 height 16
select select "RU"
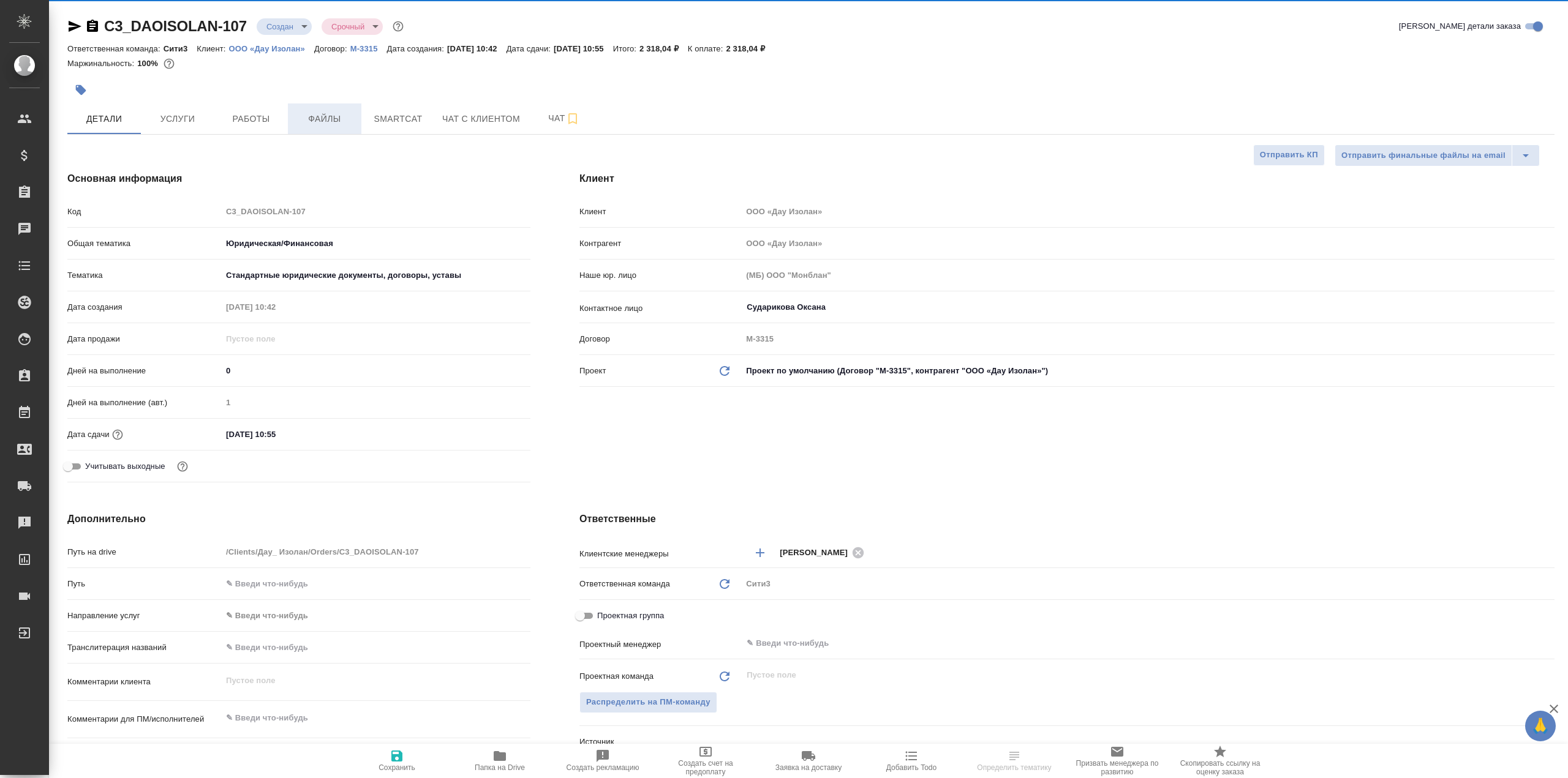
type textarea "x"
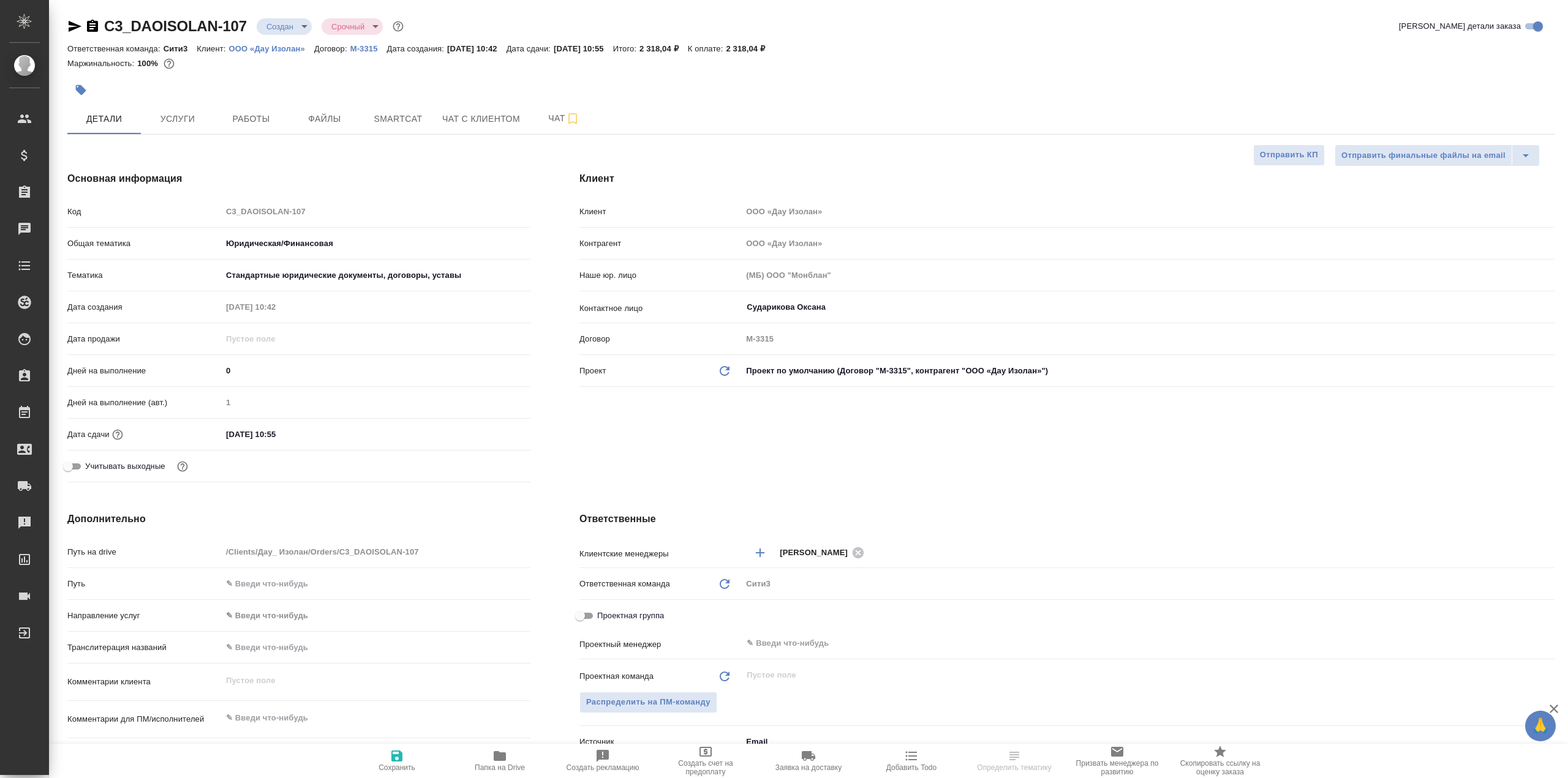
type textarea "x"
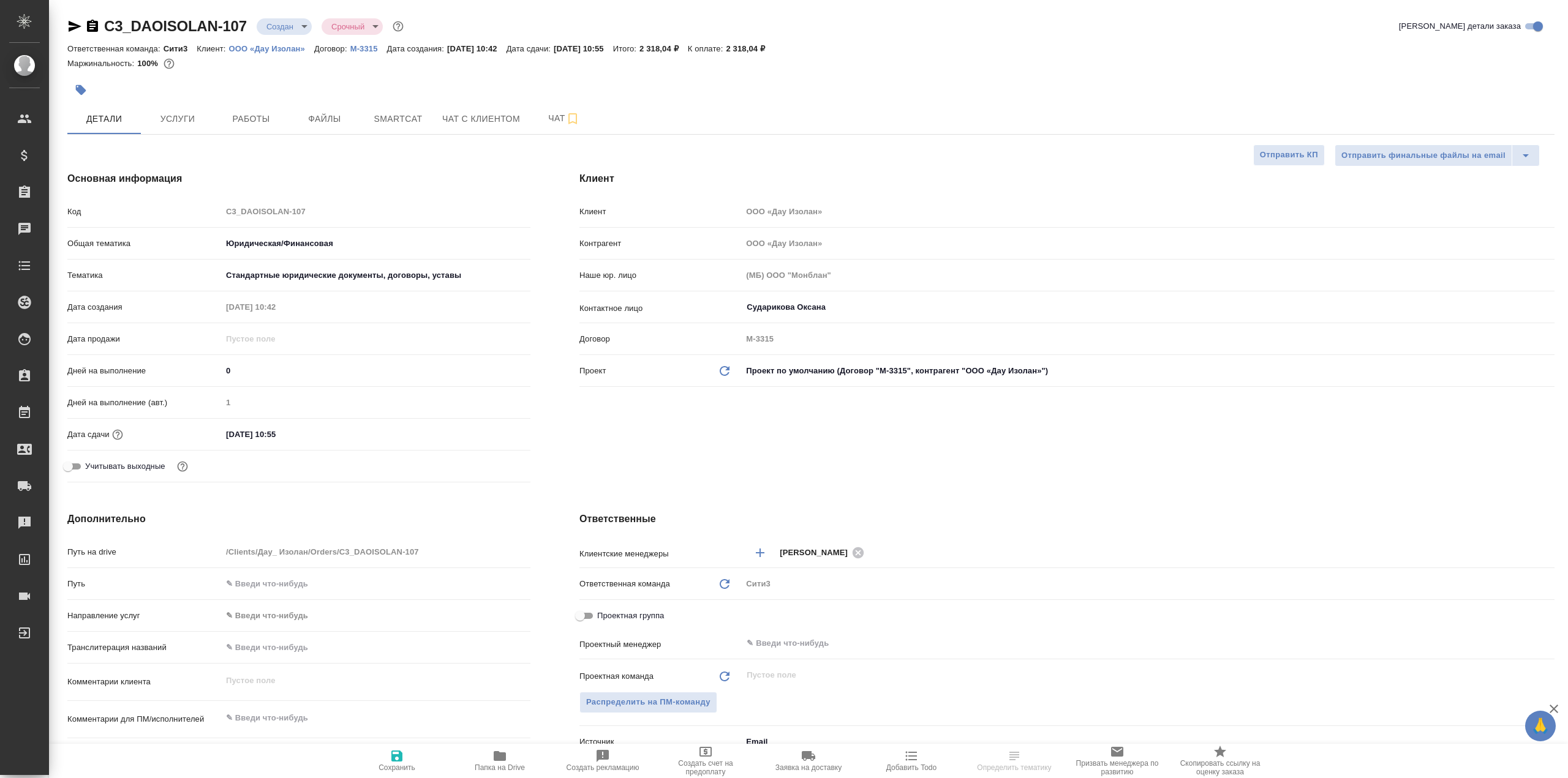
type textarea "x"
select select "RU"
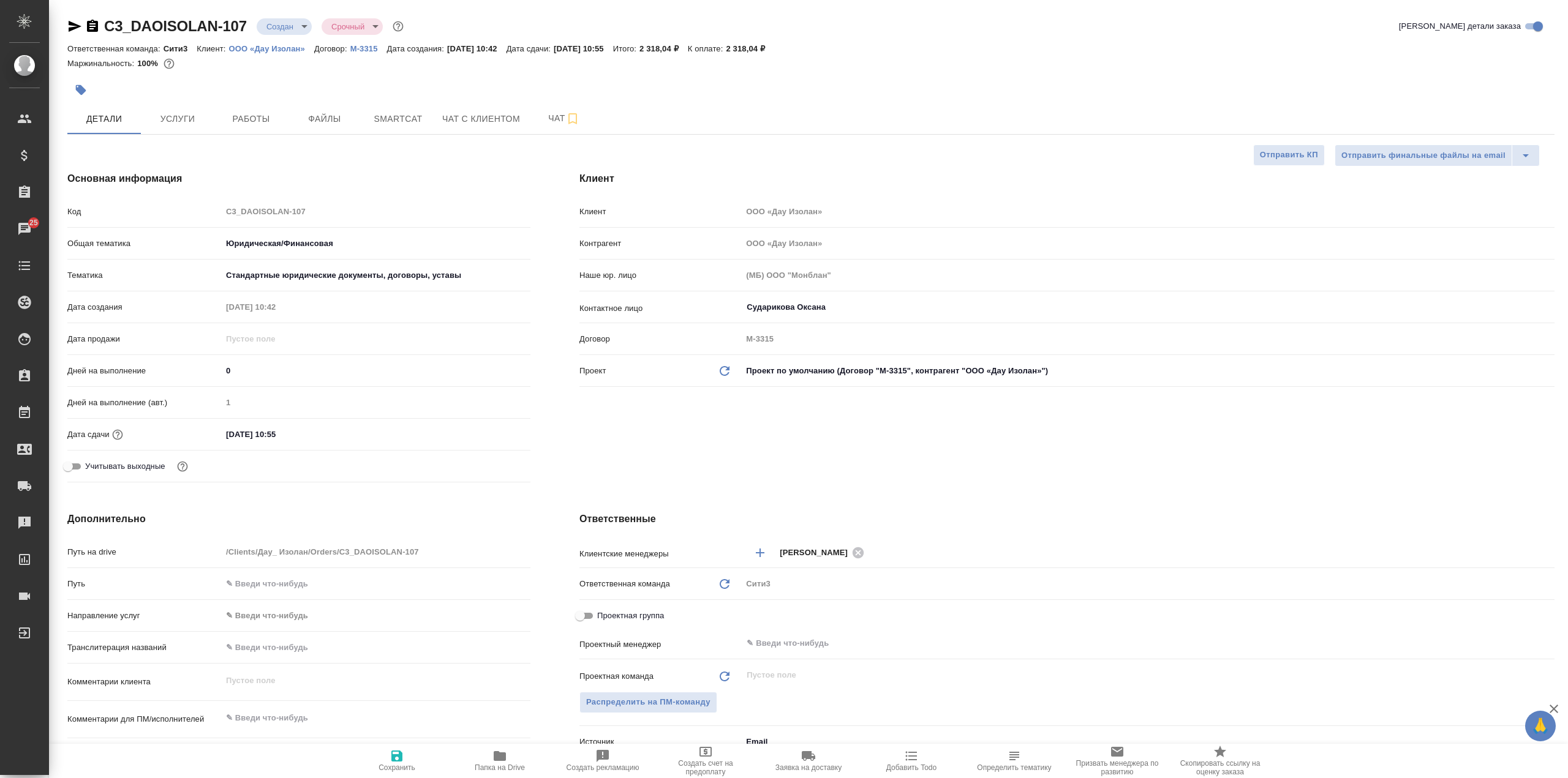
type textarea "x"
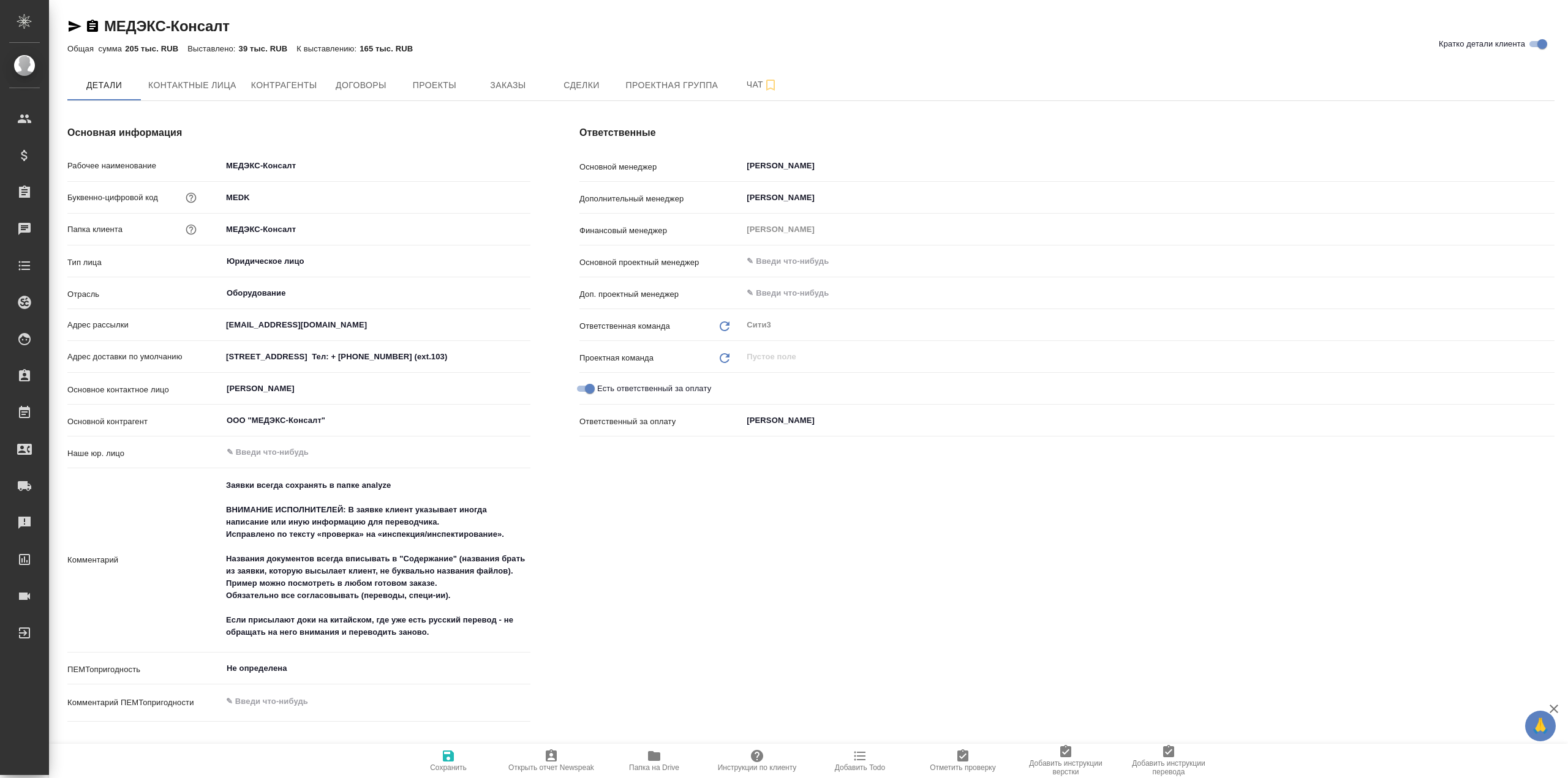
type textarea "x"
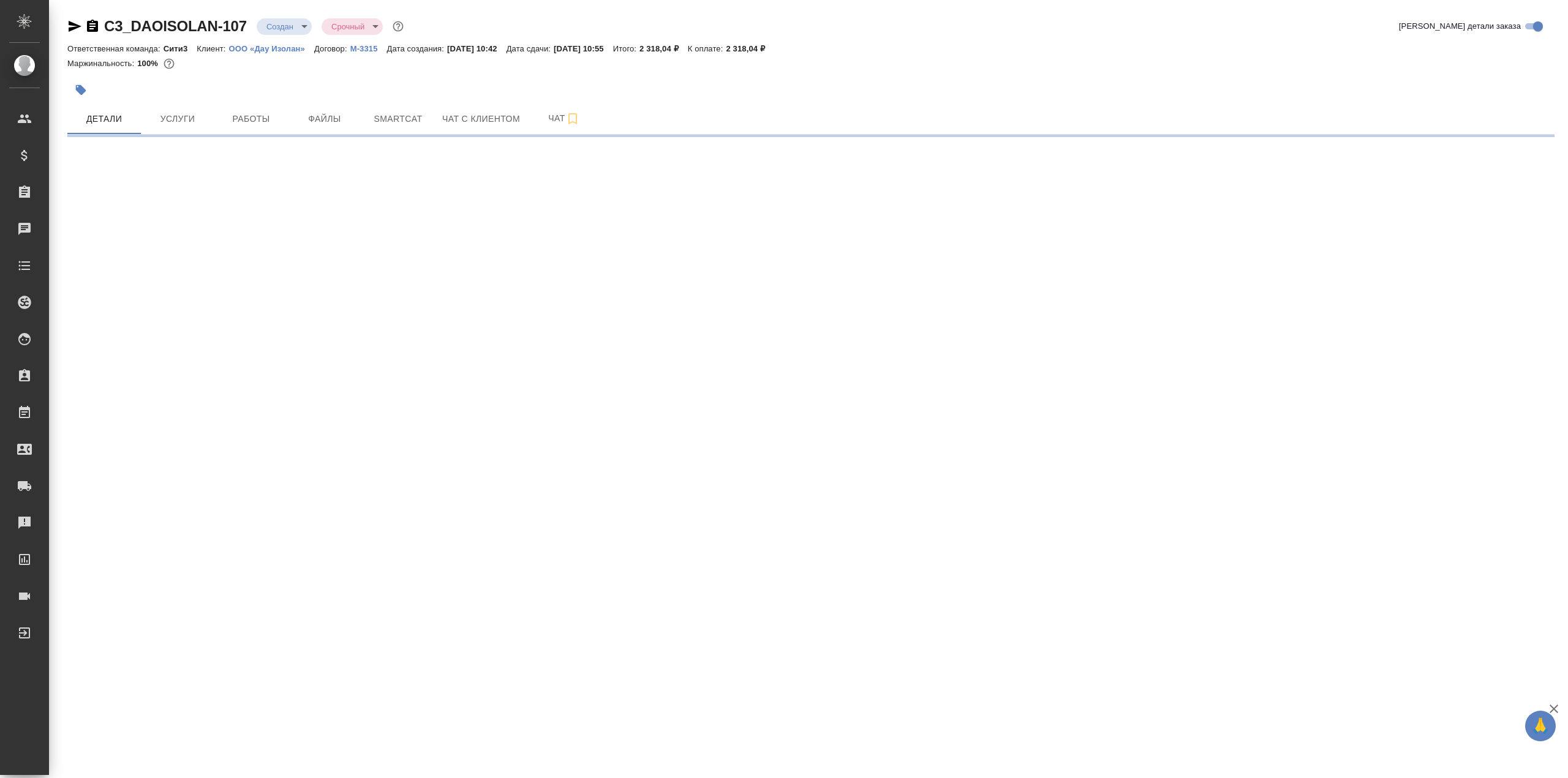
select select "RU"
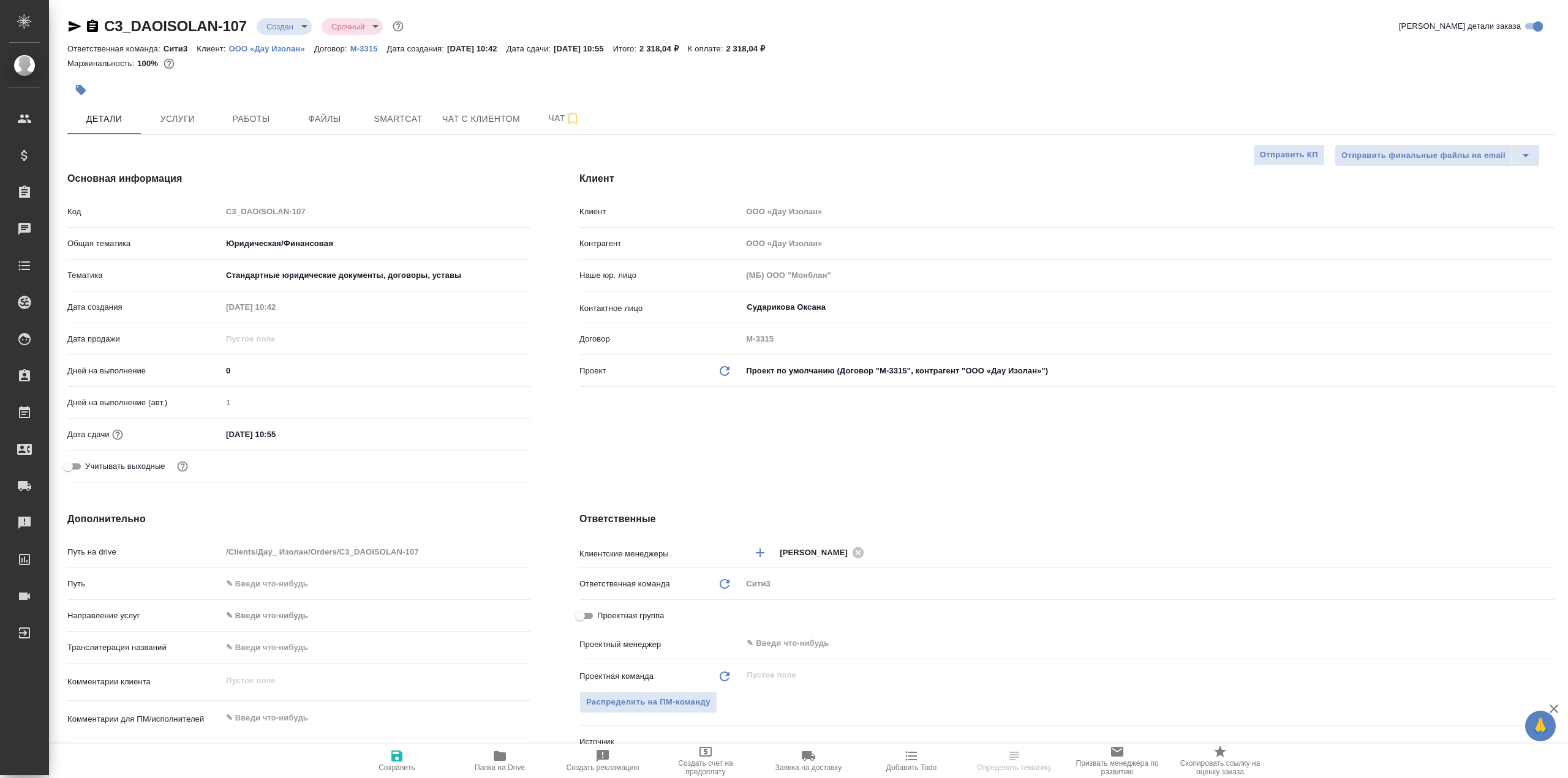
type textarea "x"
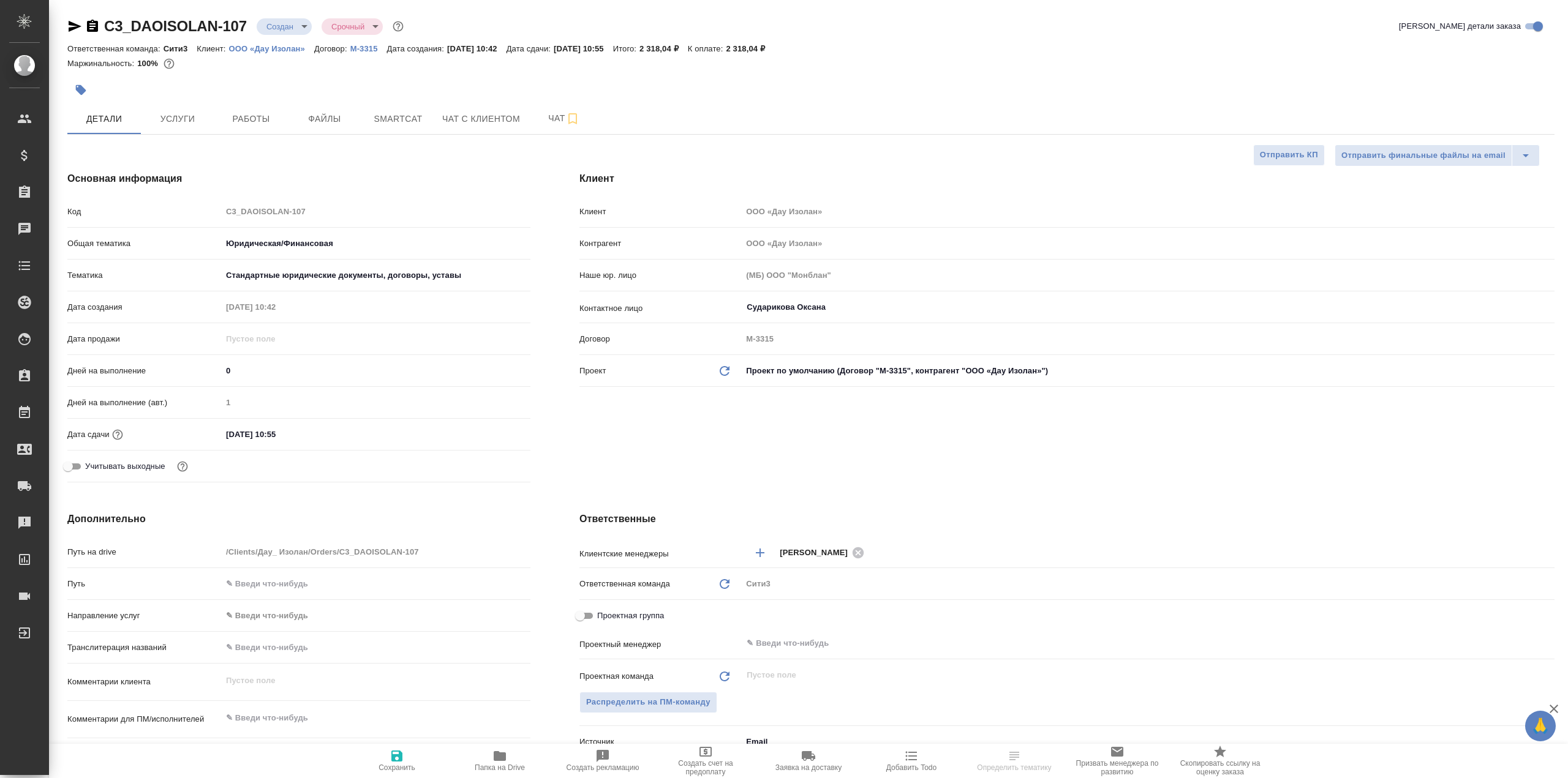
type textarea "x"
click at [313, 122] on span "Файлы" at bounding box center [324, 120] width 59 height 16
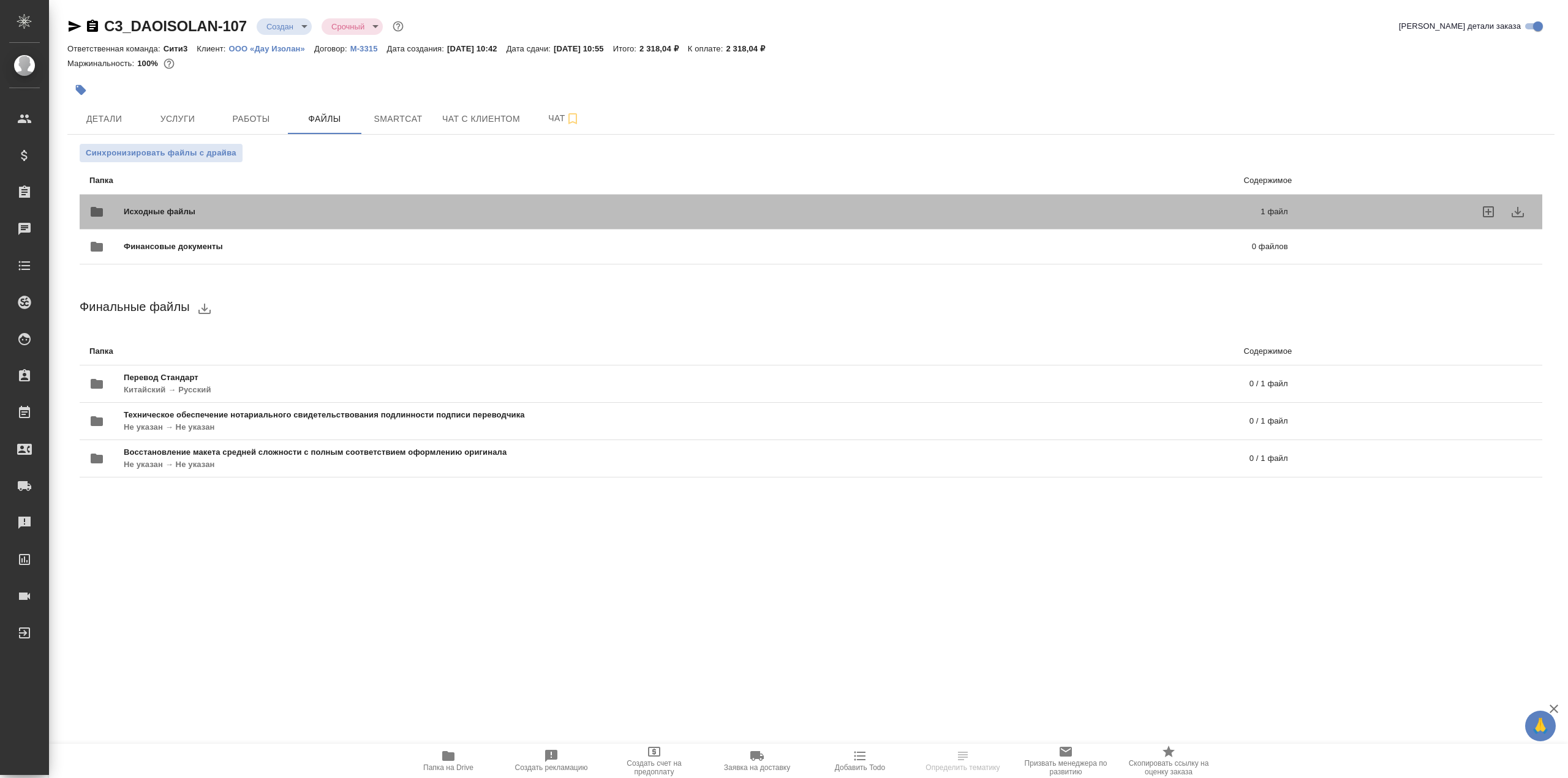
click at [271, 215] on span "Исходные файлы" at bounding box center [426, 211] width 604 height 12
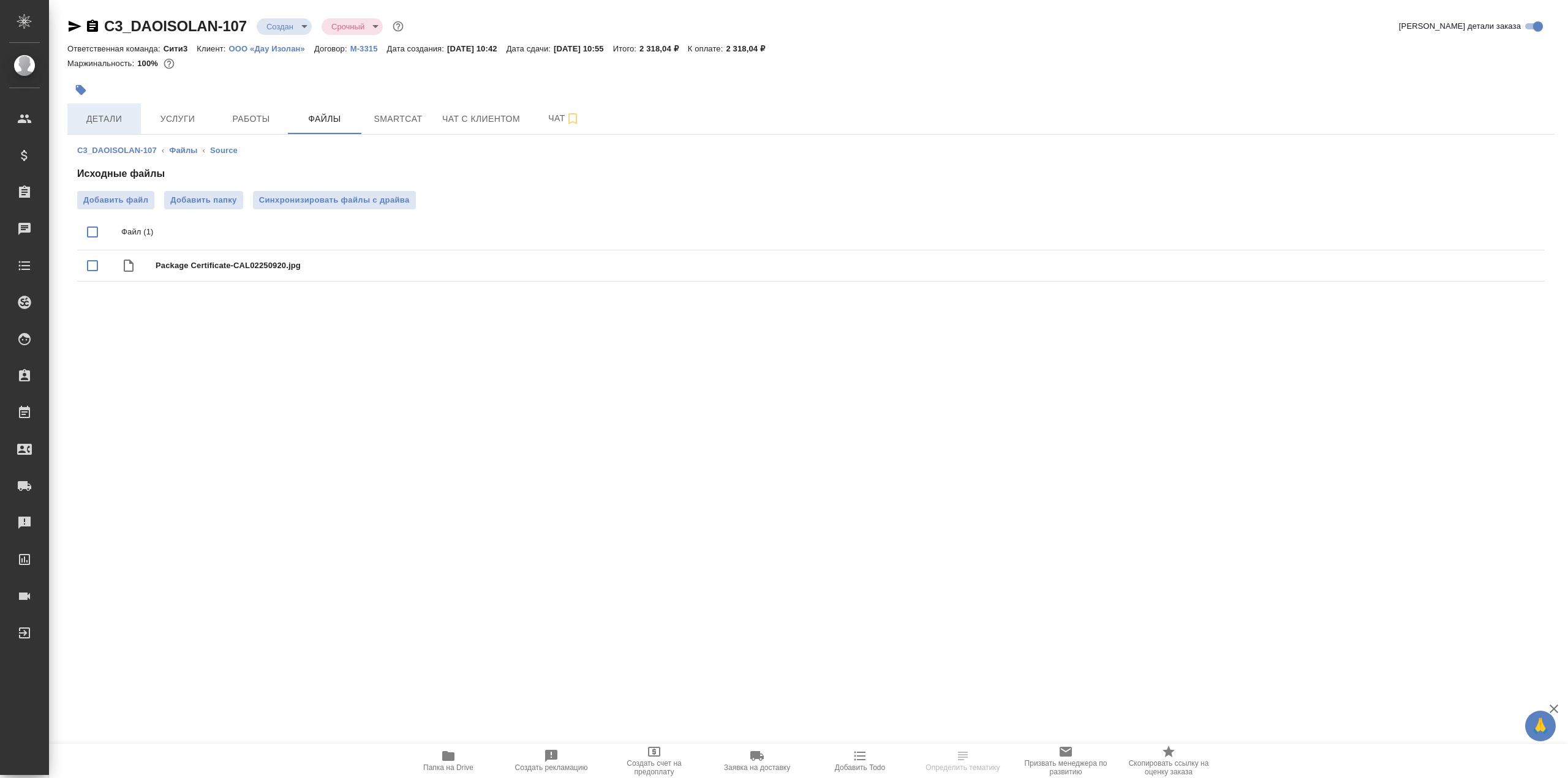
click at [121, 116] on span "Детали" at bounding box center [104, 120] width 59 height 16
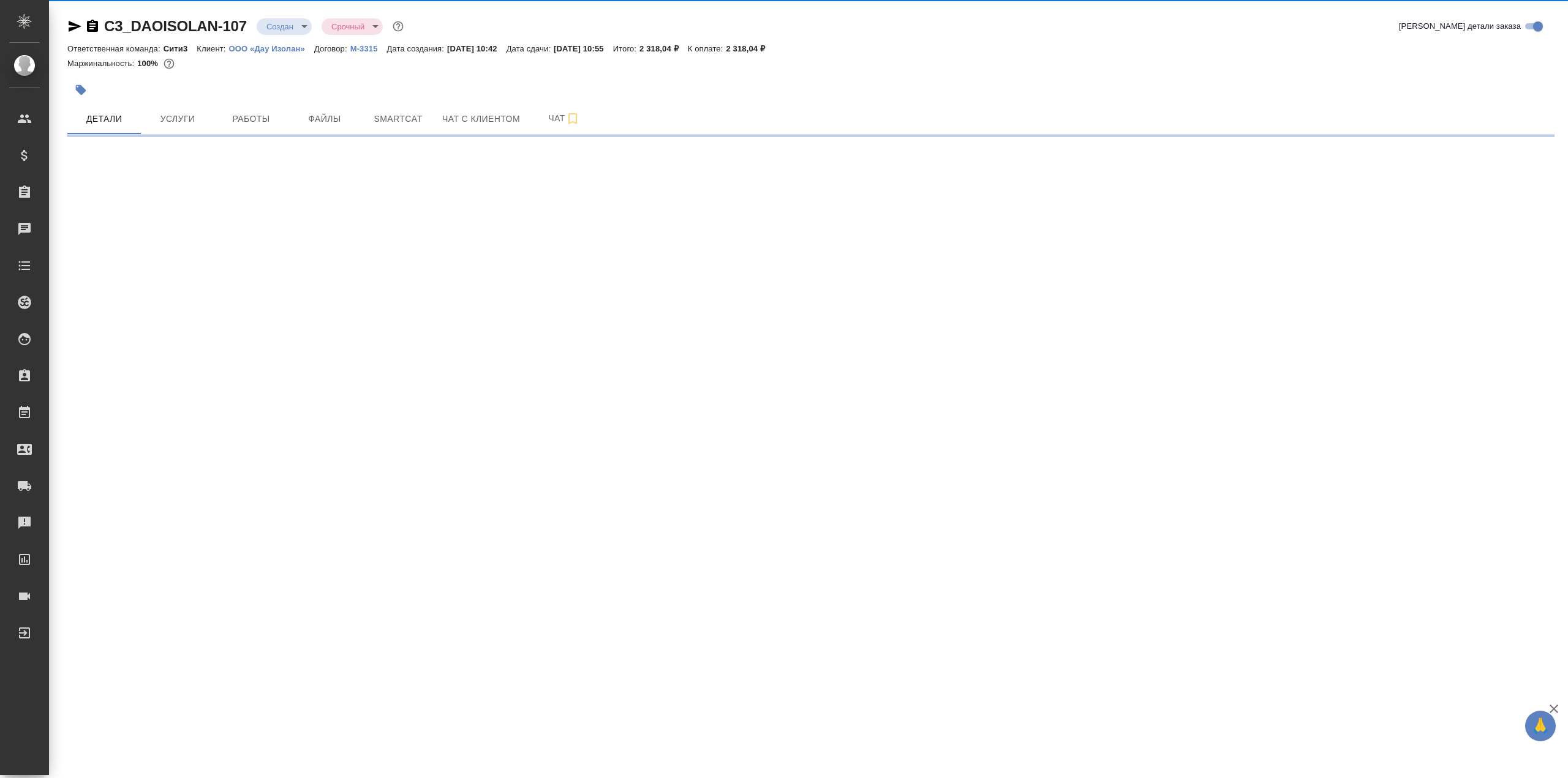
select select "RU"
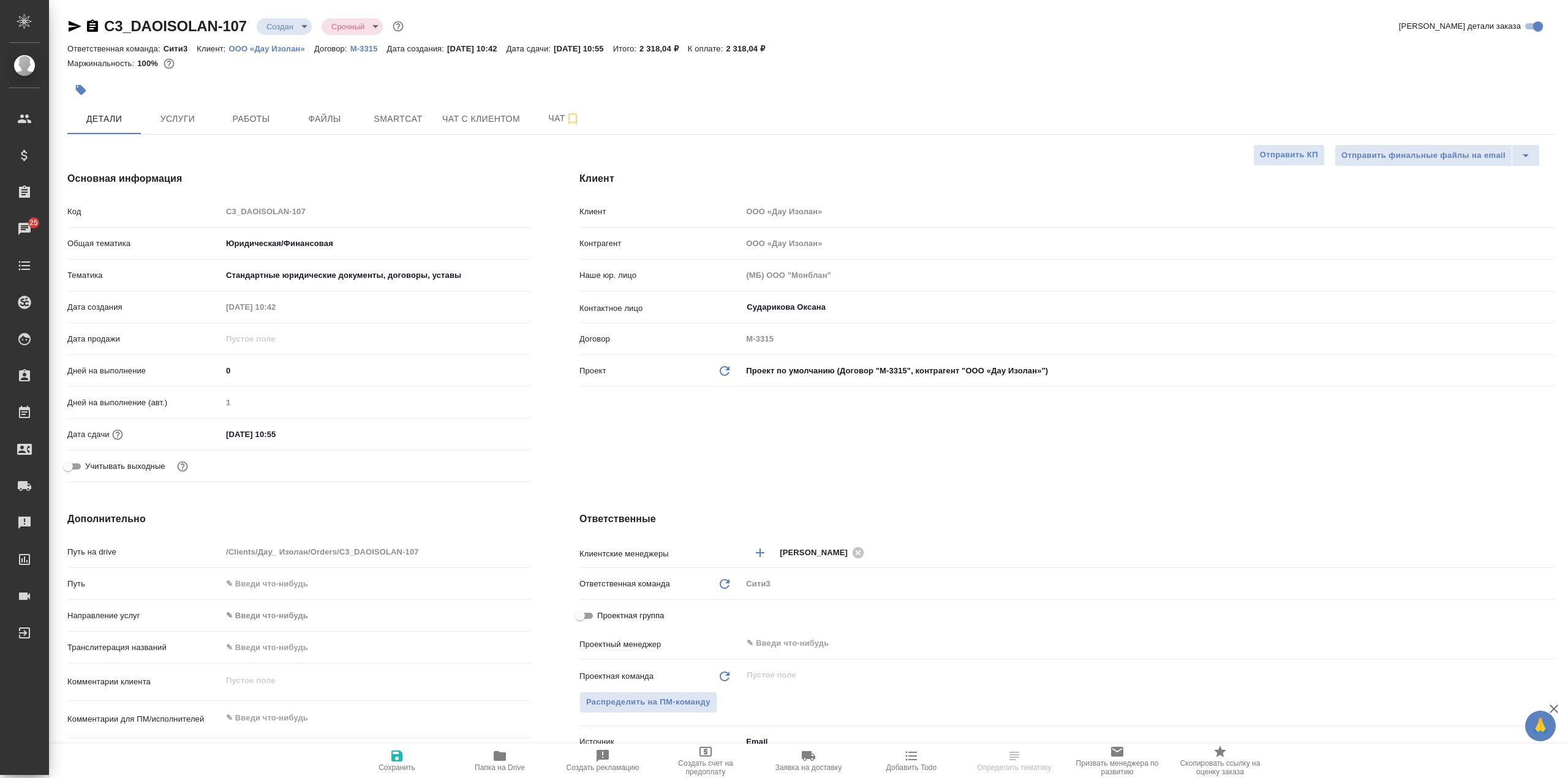
type textarea "x"
select select "RU"
type textarea "x"
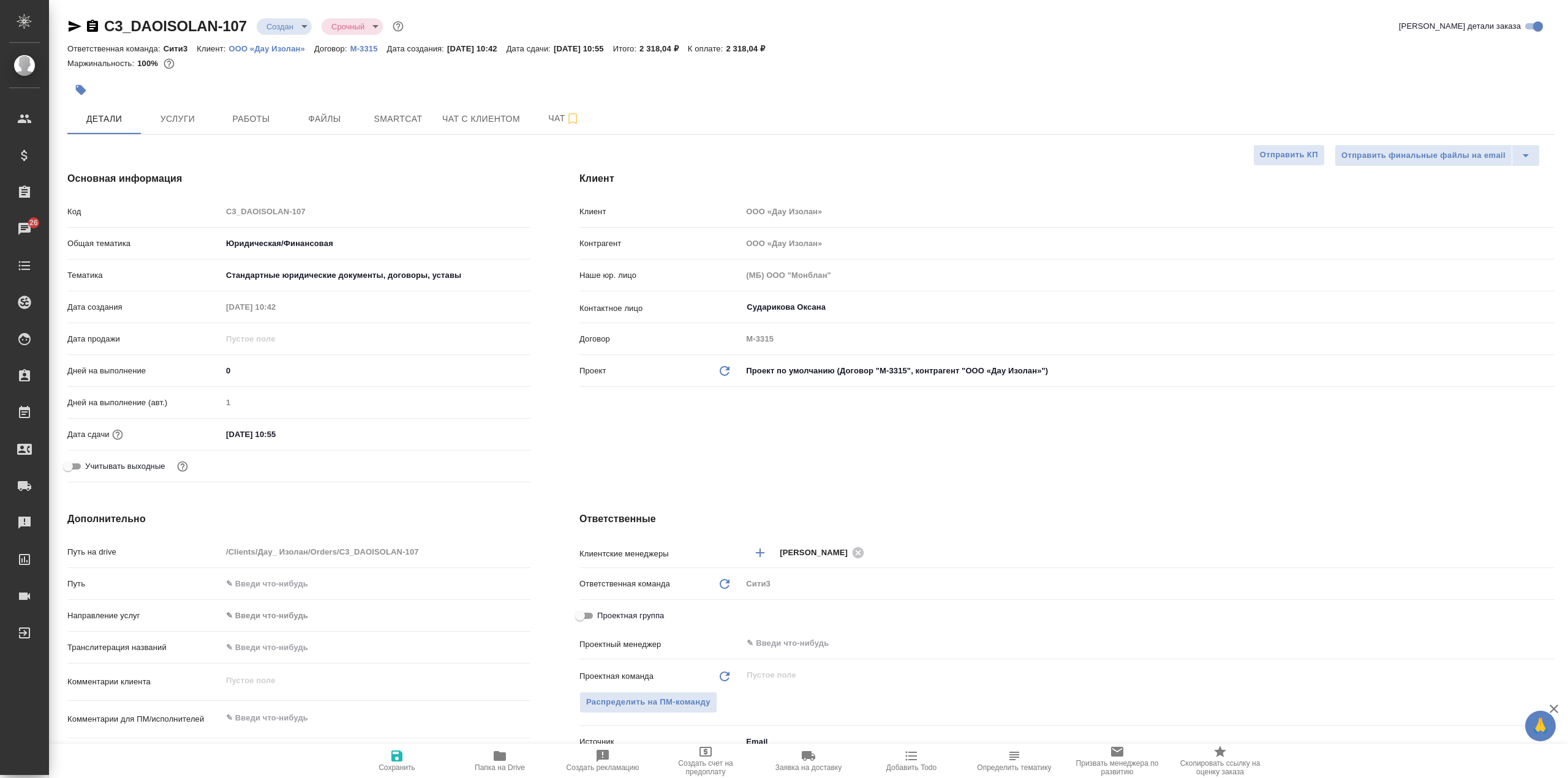
type textarea "x"
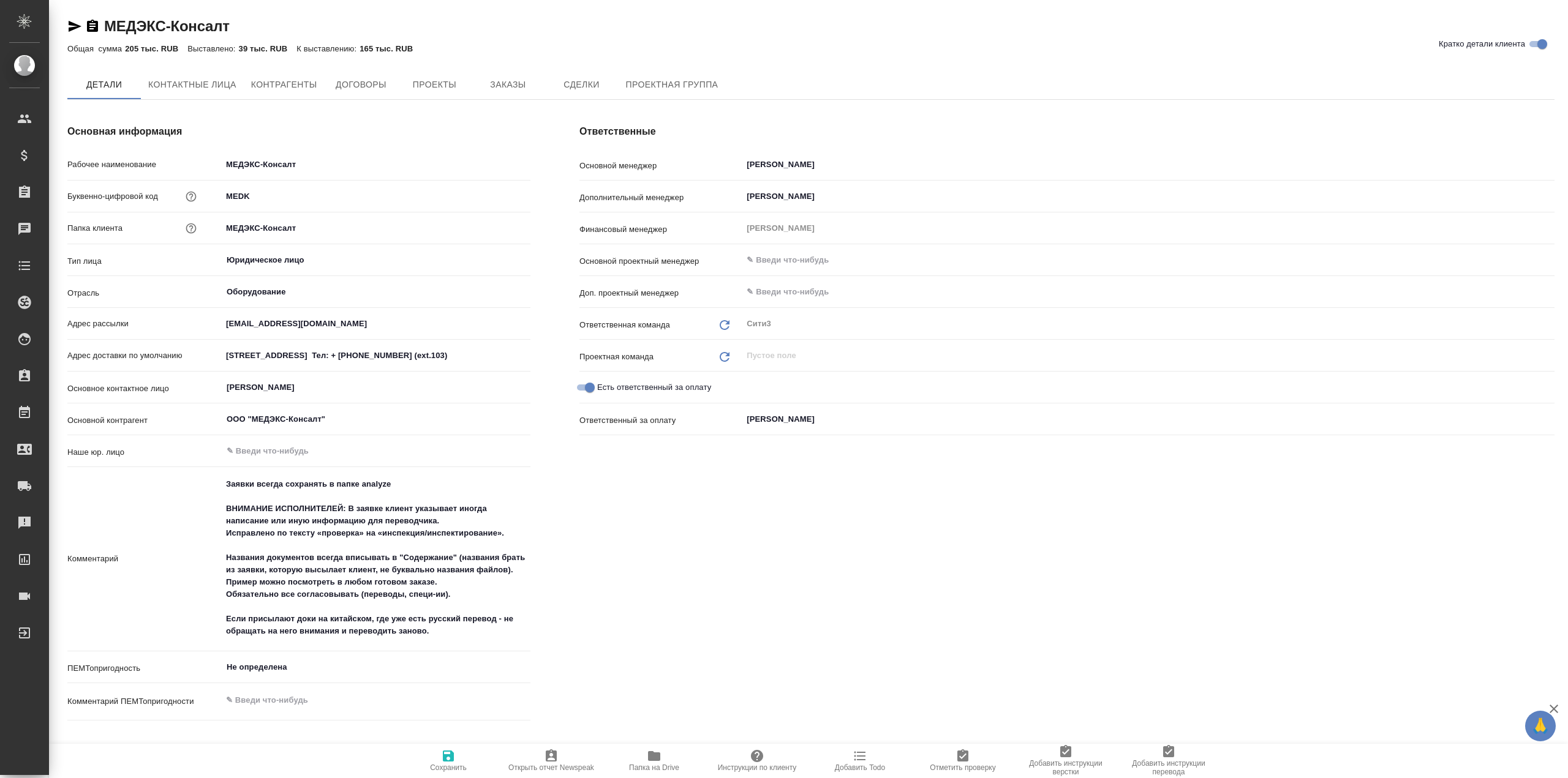
type textarea "x"
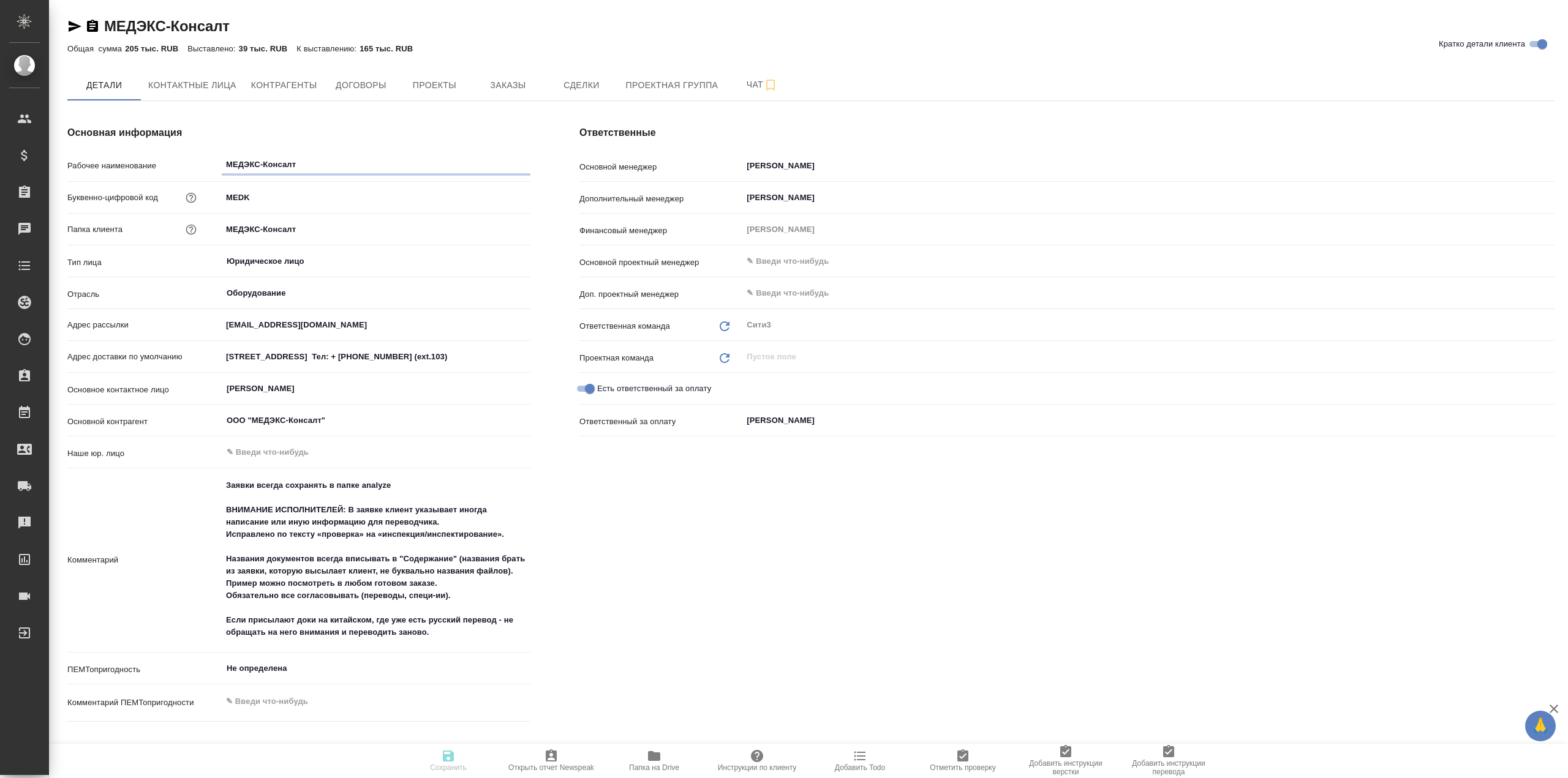
type textarea "x"
click at [484, 75] on button "Заказы" at bounding box center [508, 85] width 74 height 30
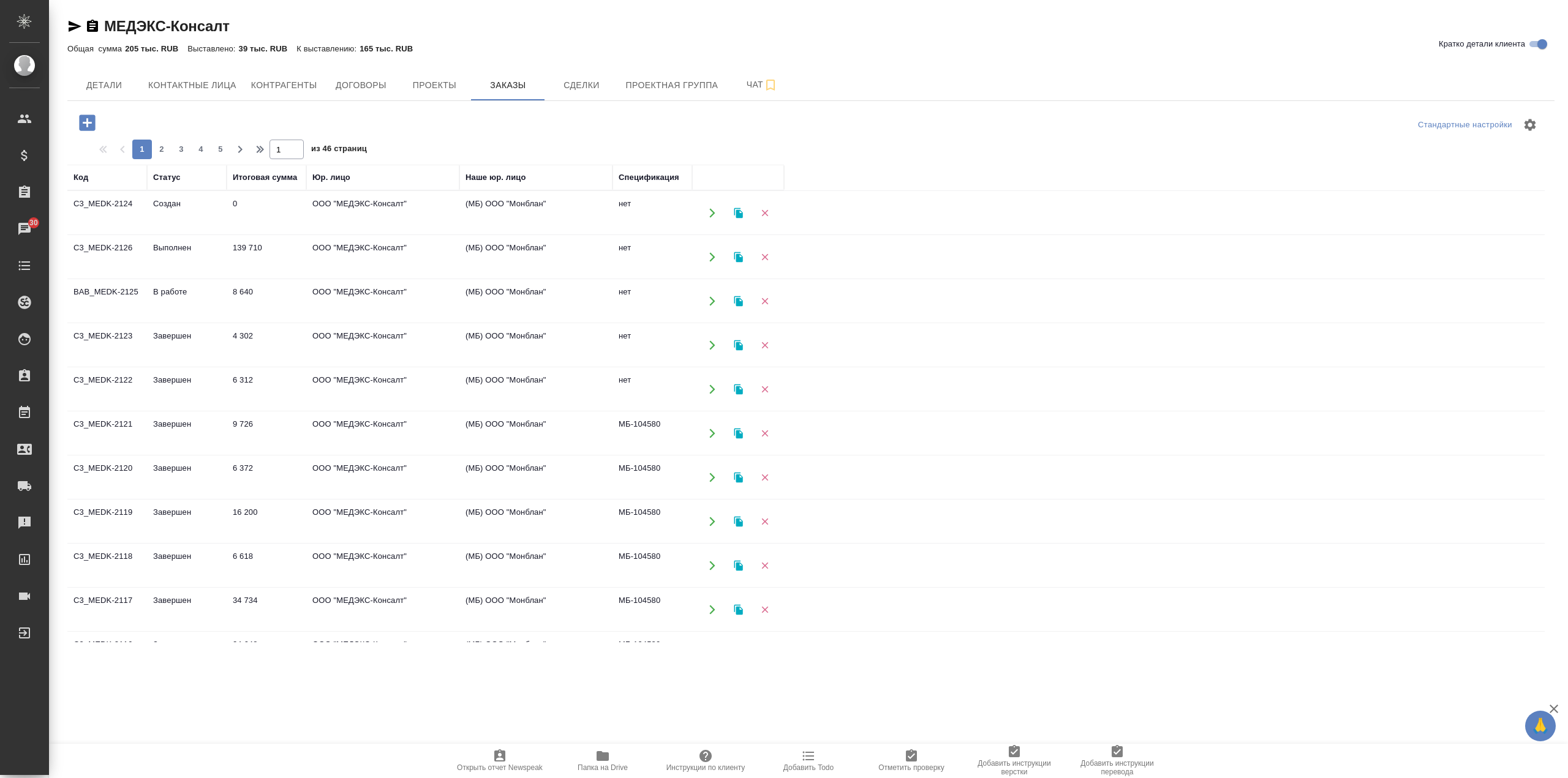
click at [269, 218] on td "0" at bounding box center [266, 213] width 80 height 43
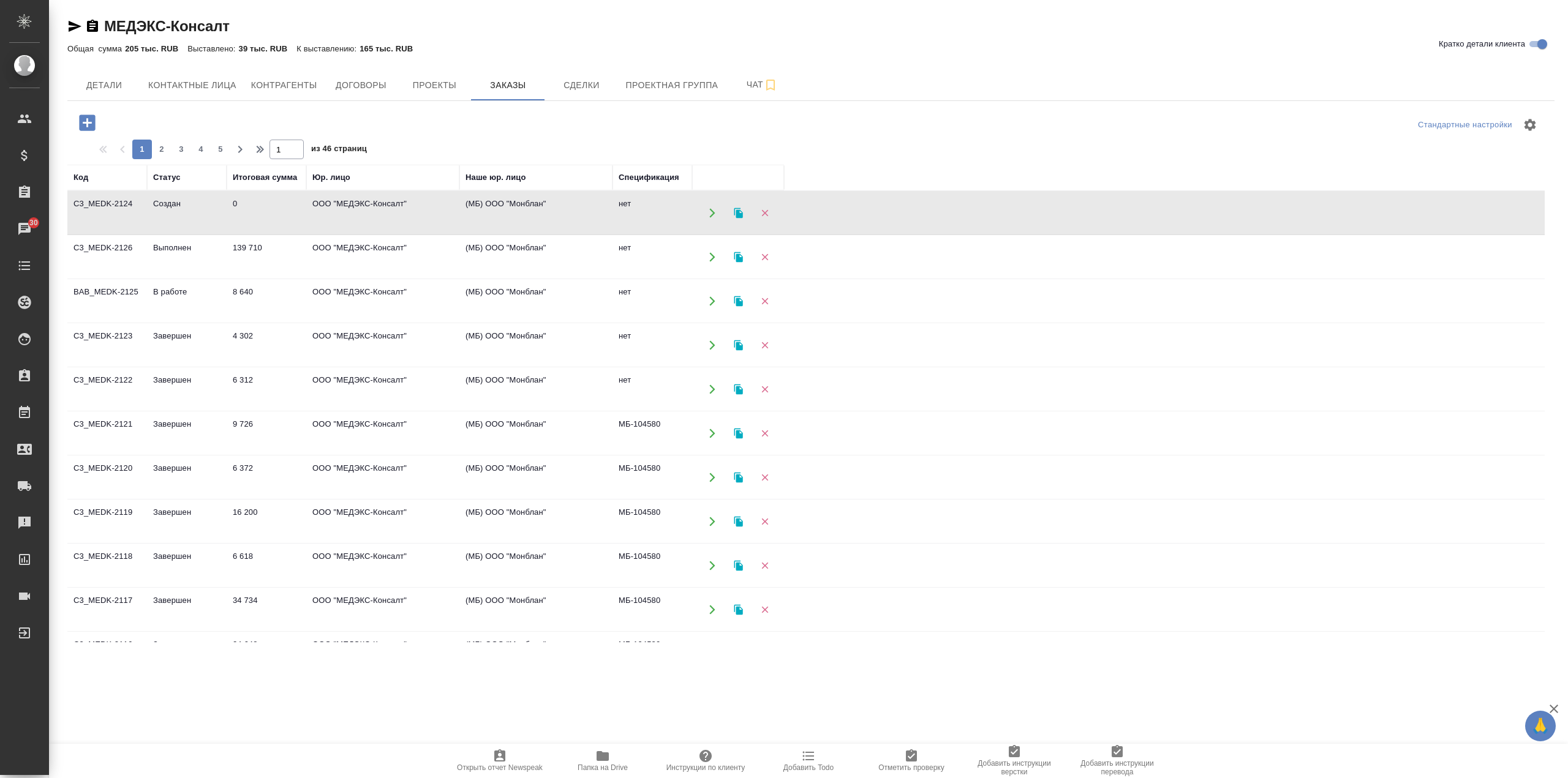
click at [269, 218] on td "0" at bounding box center [266, 213] width 80 height 43
click at [86, 127] on icon "button" at bounding box center [87, 122] width 16 height 16
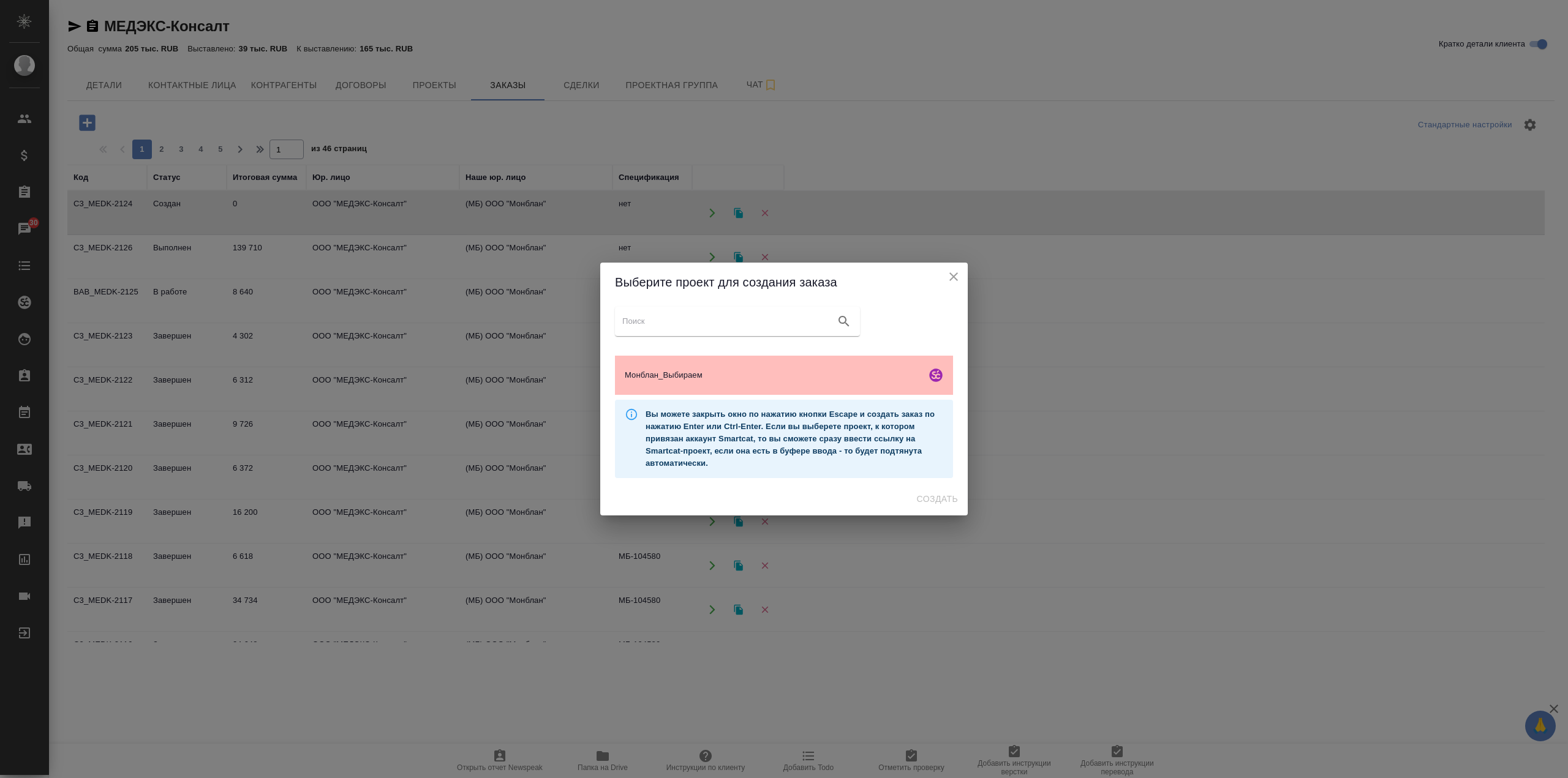
click at [858, 371] on span "Монблан_Выбираем" at bounding box center [773, 375] width 296 height 12
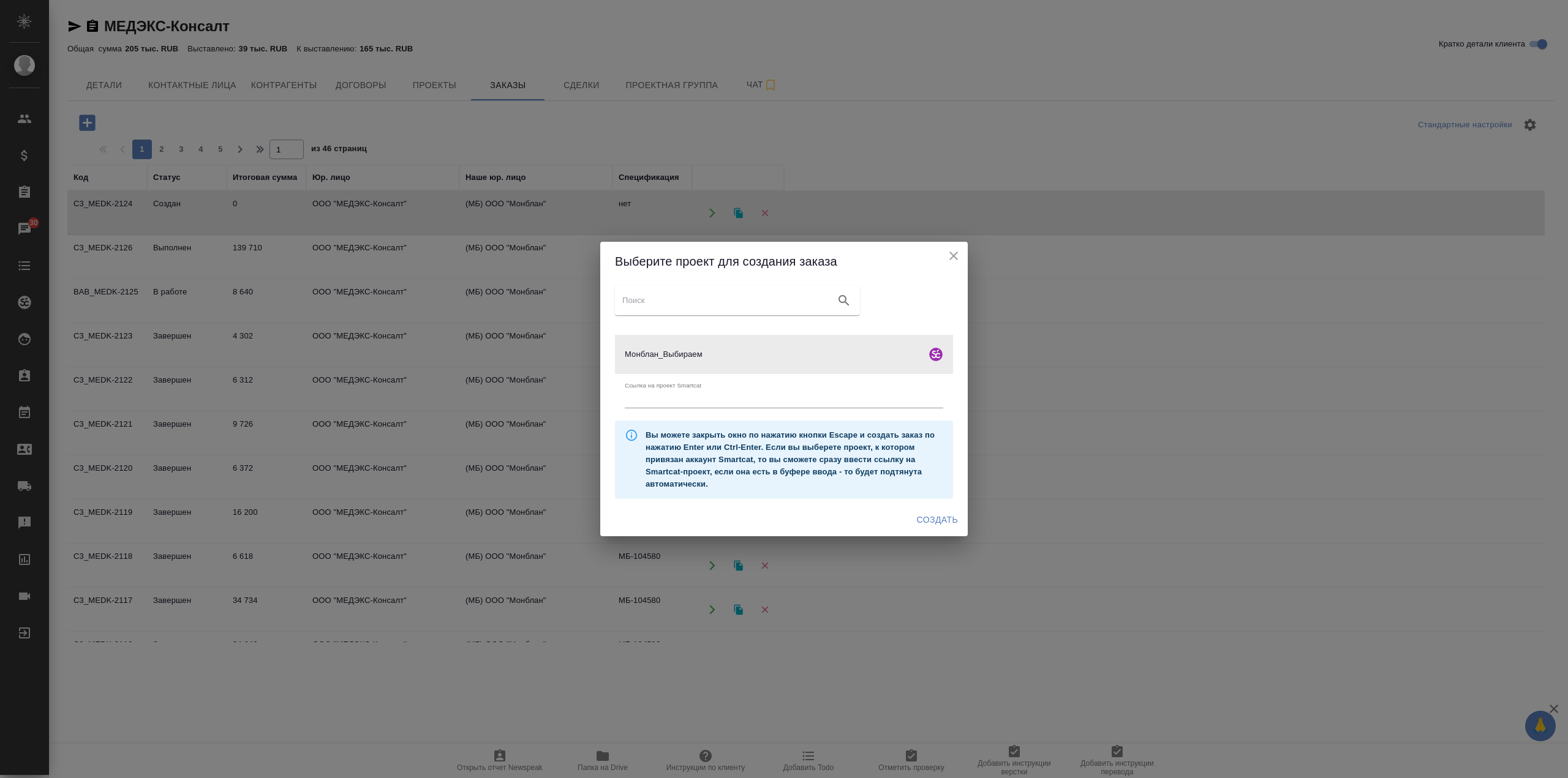
click at [950, 517] on span "Создать" at bounding box center [938, 521] width 41 height 16
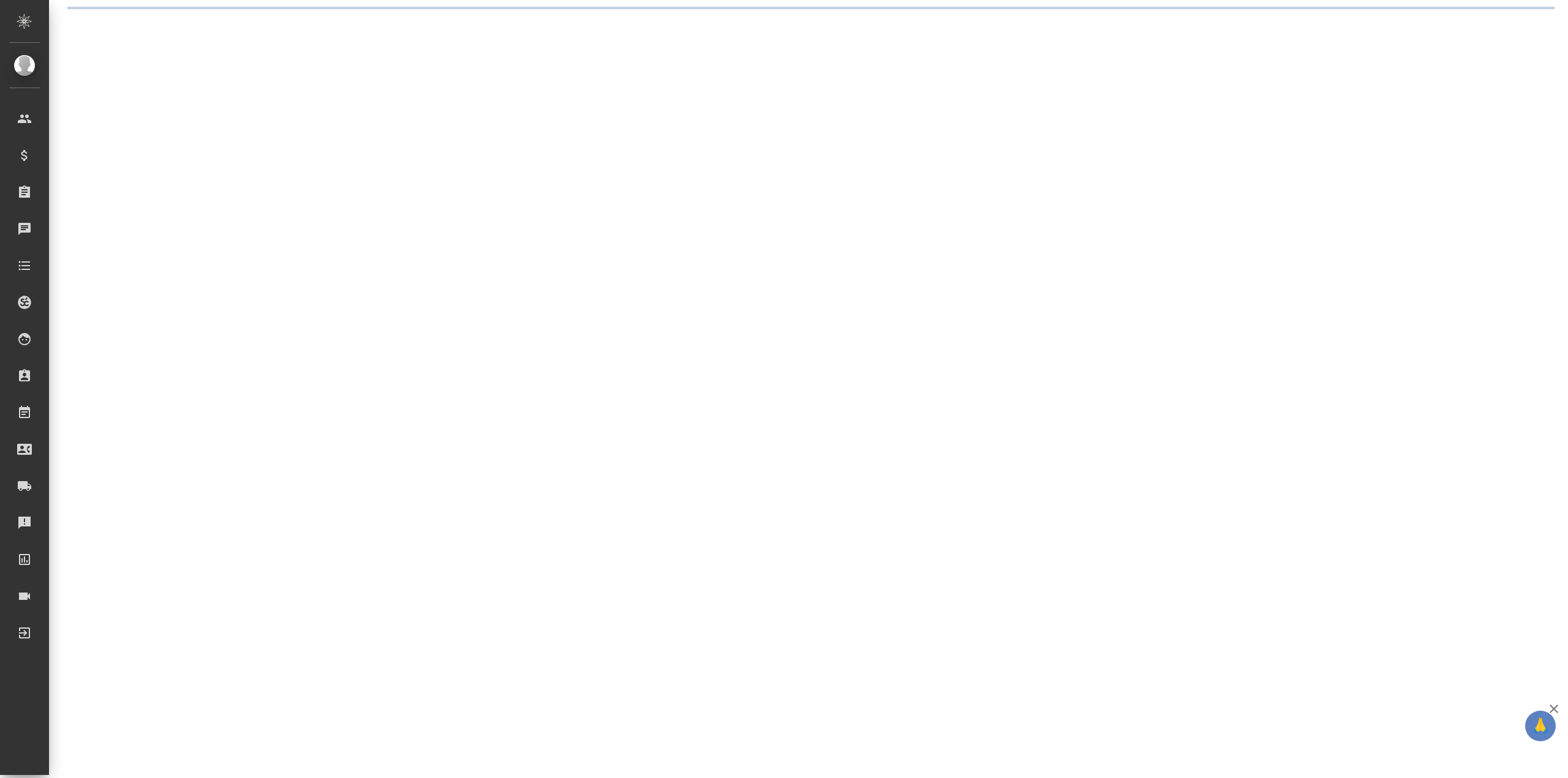
select select "RU"
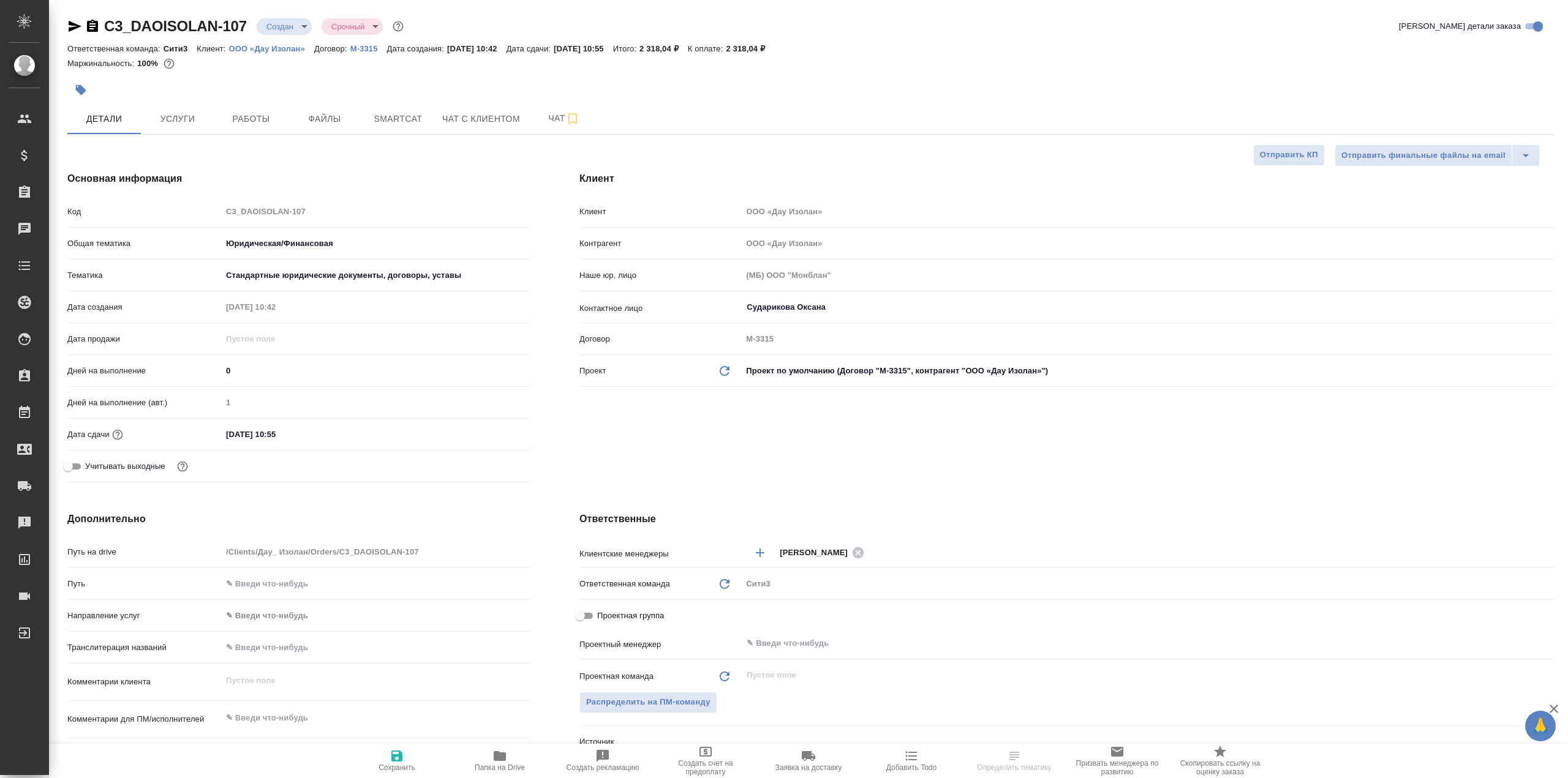
type textarea "x"
click at [323, 132] on button "Файлы" at bounding box center [325, 118] width 74 height 30
type textarea "x"
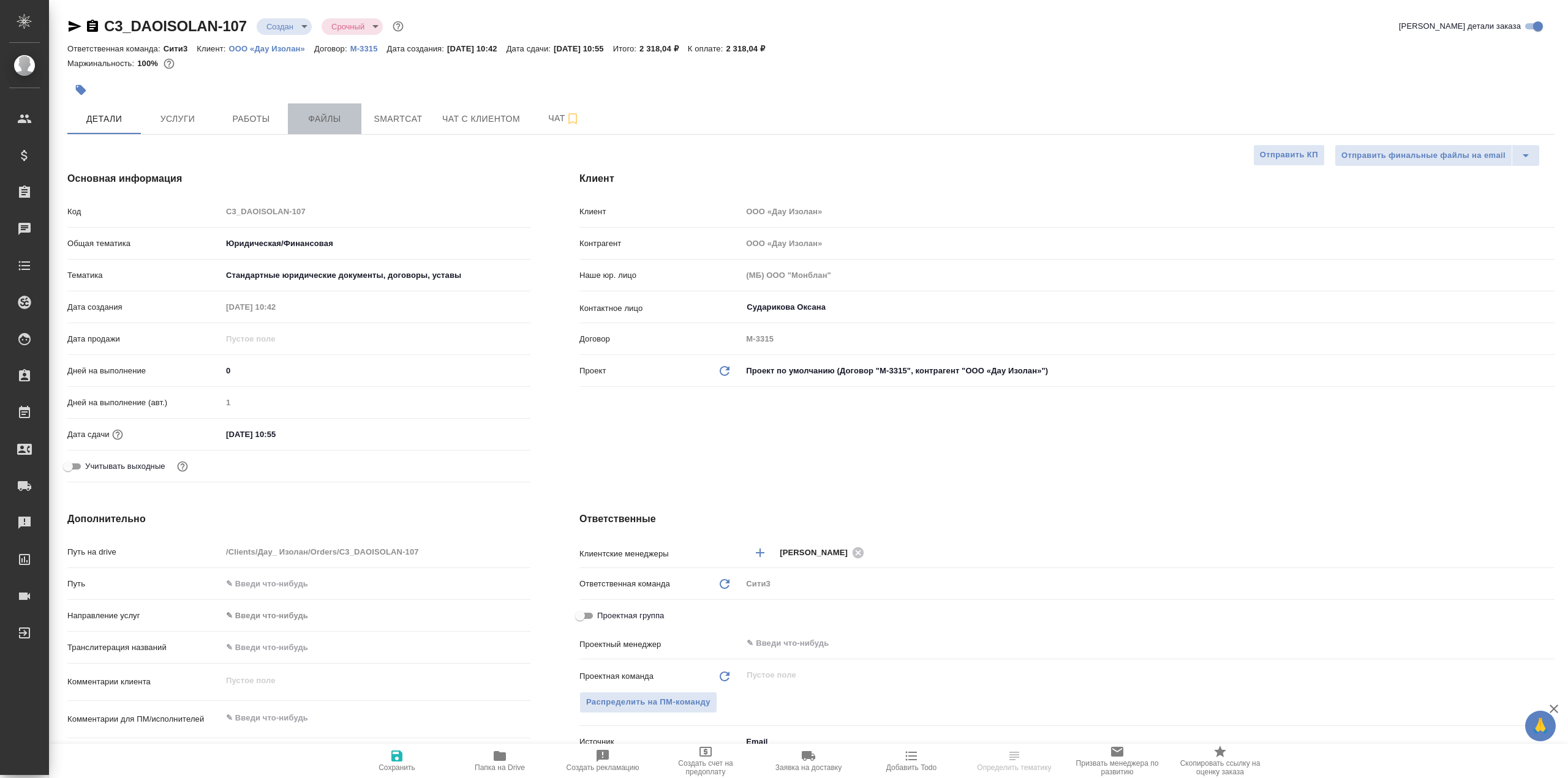
type textarea "x"
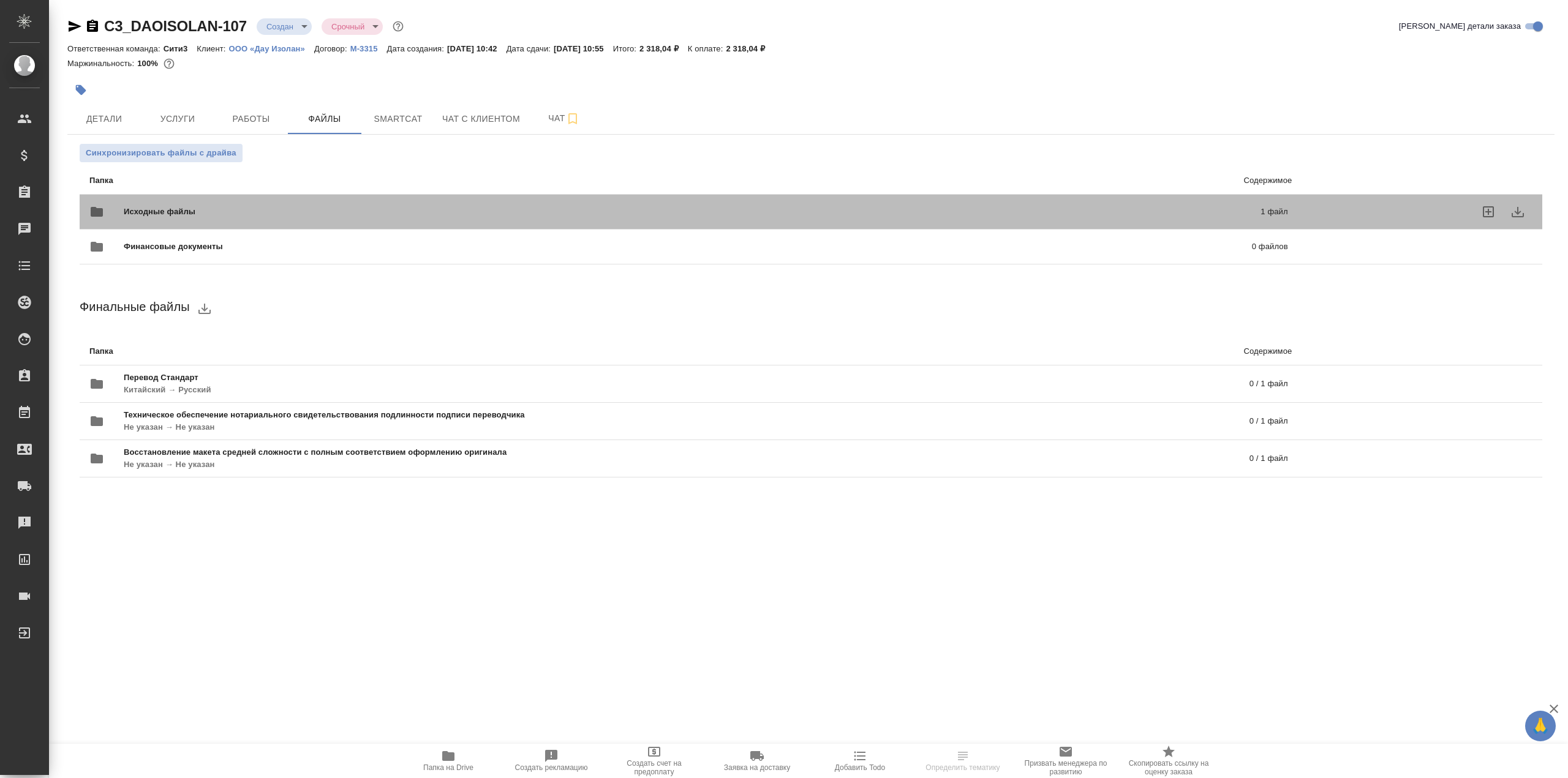
click at [400, 215] on span "Исходные файлы" at bounding box center [426, 211] width 604 height 12
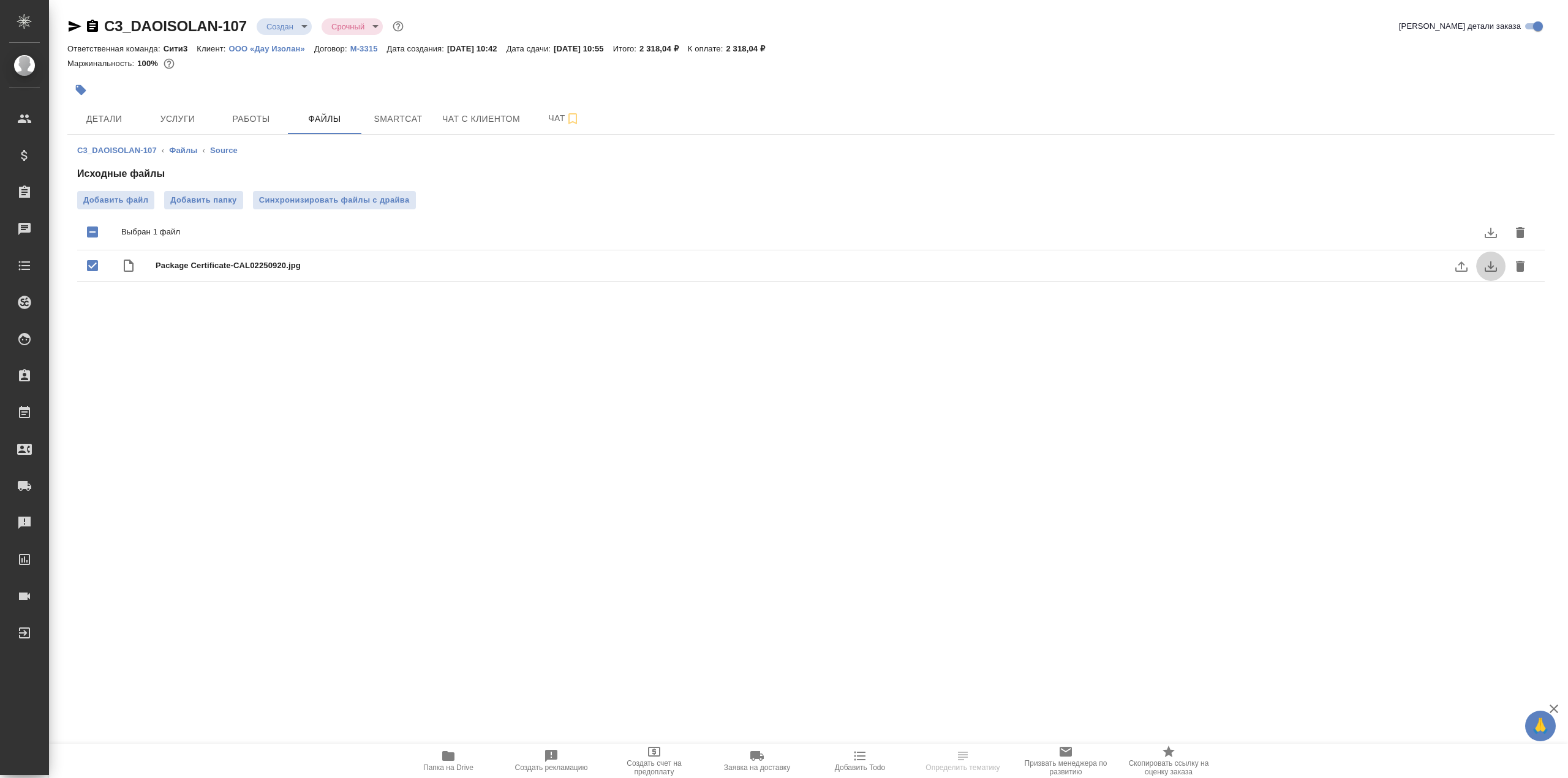
click at [1501, 269] on button "download" at bounding box center [1491, 267] width 30 height 30
click at [80, 121] on span "Детали" at bounding box center [104, 120] width 59 height 16
select select "RU"
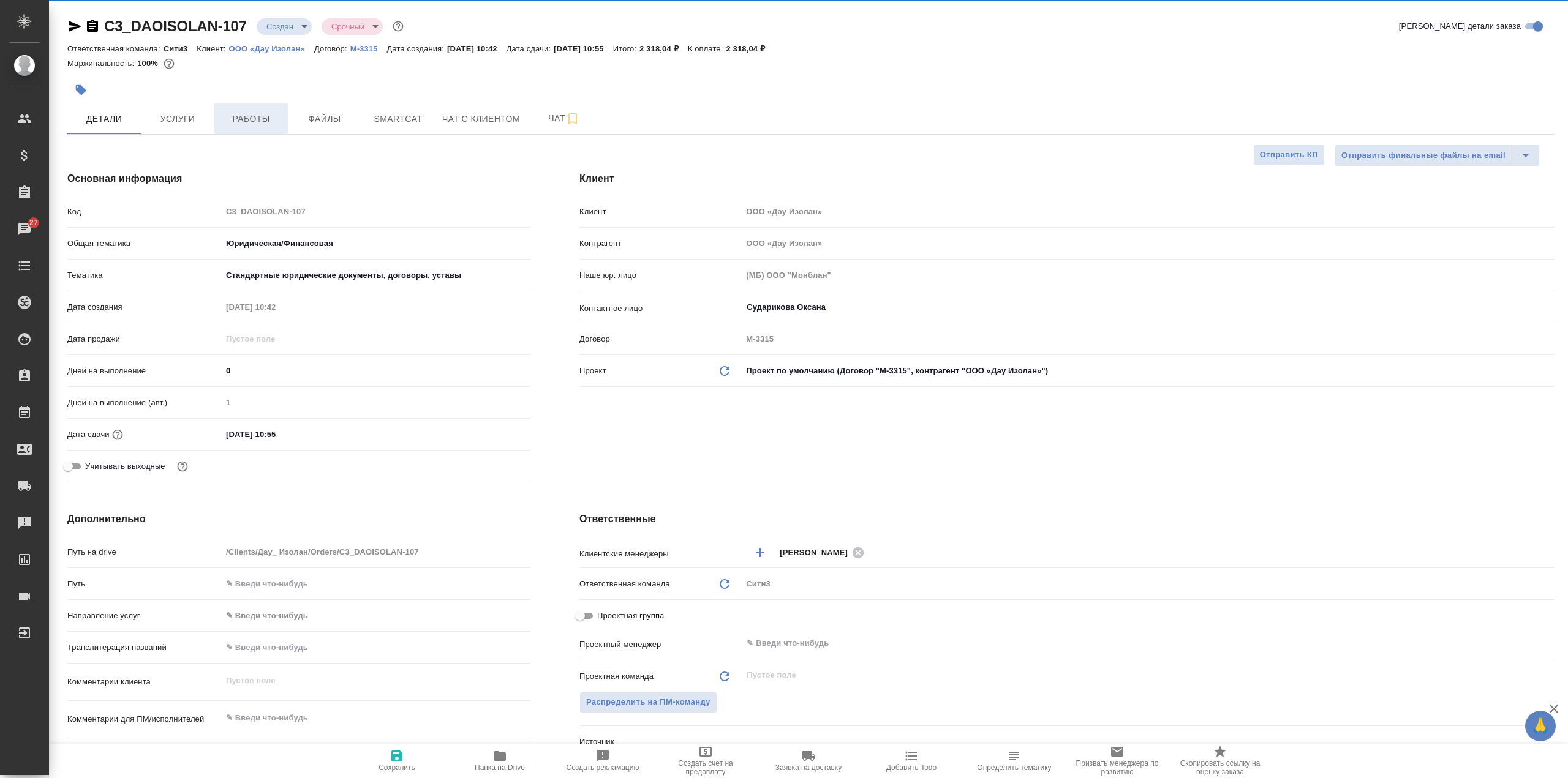
type textarea "x"
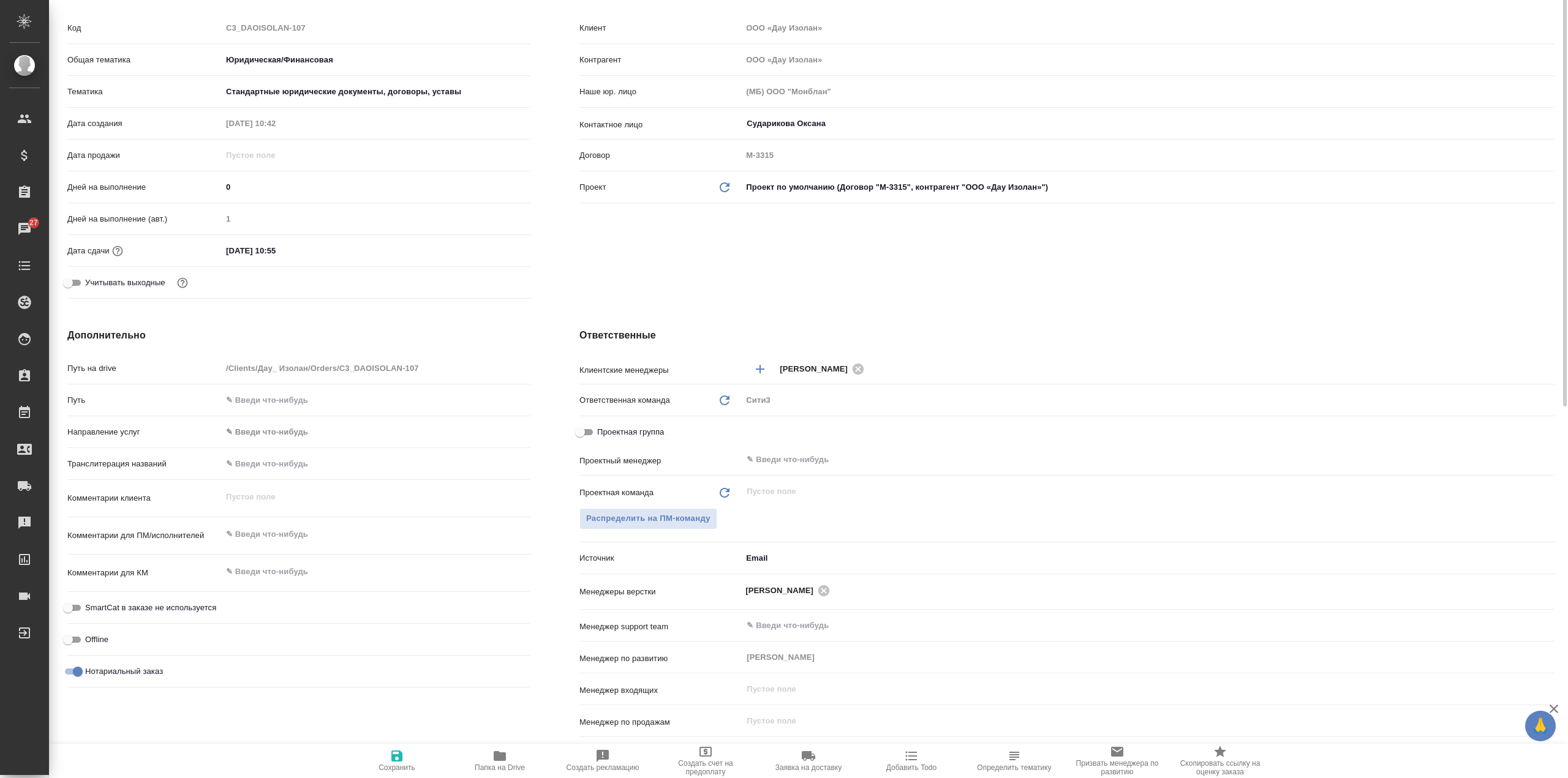
scroll to position [245, 0]
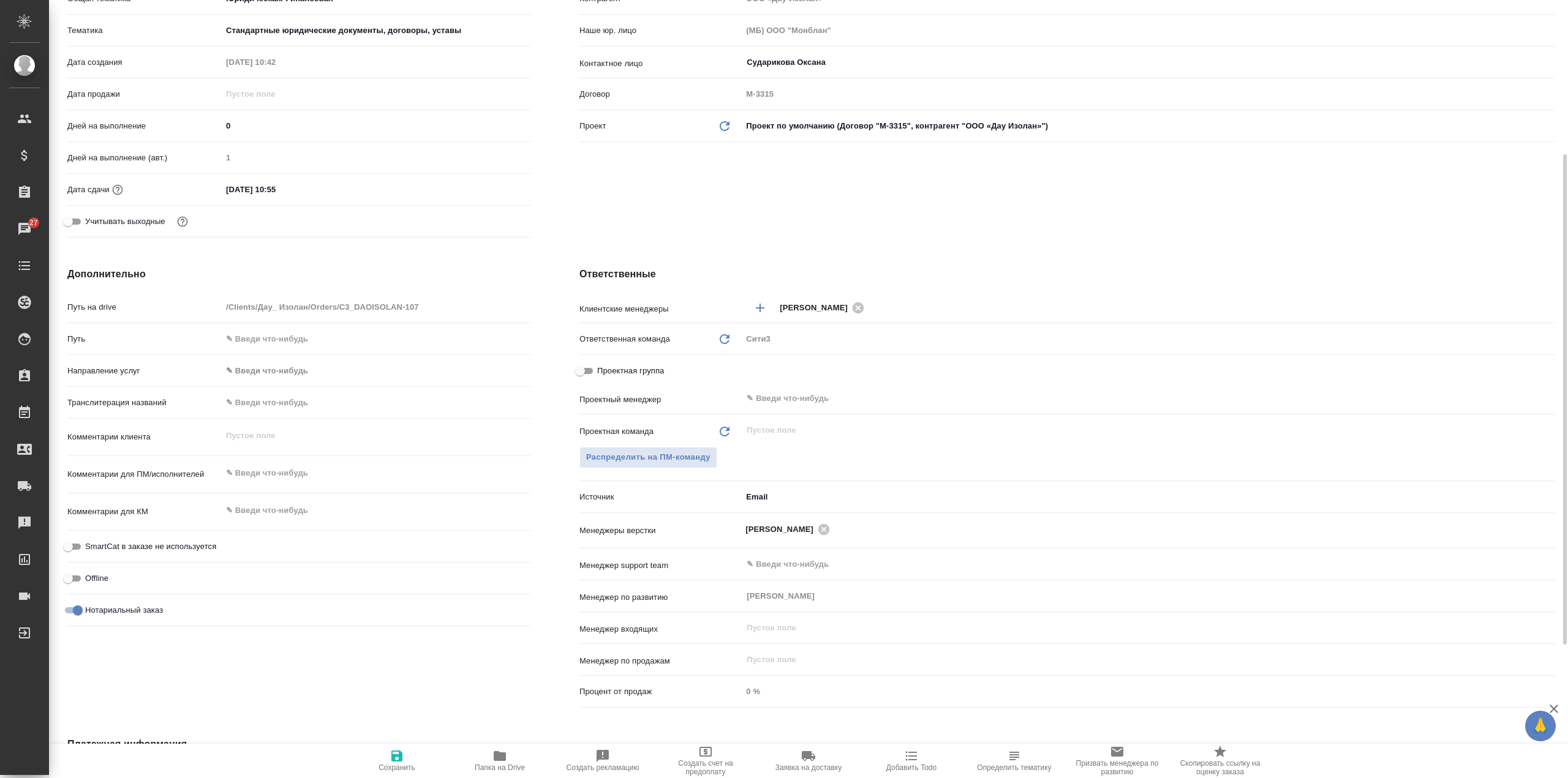
type textarea "x"
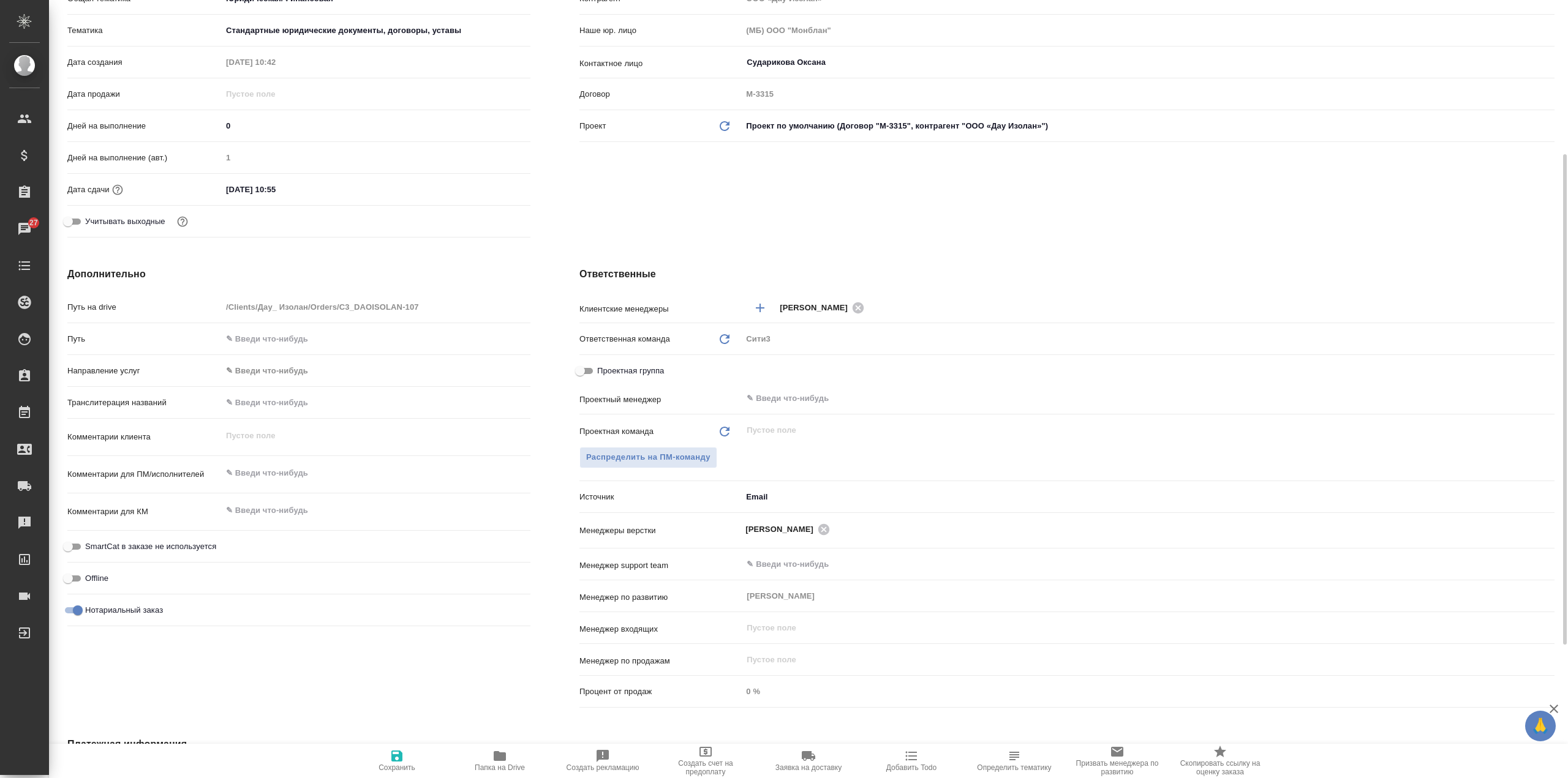
type textarea "x"
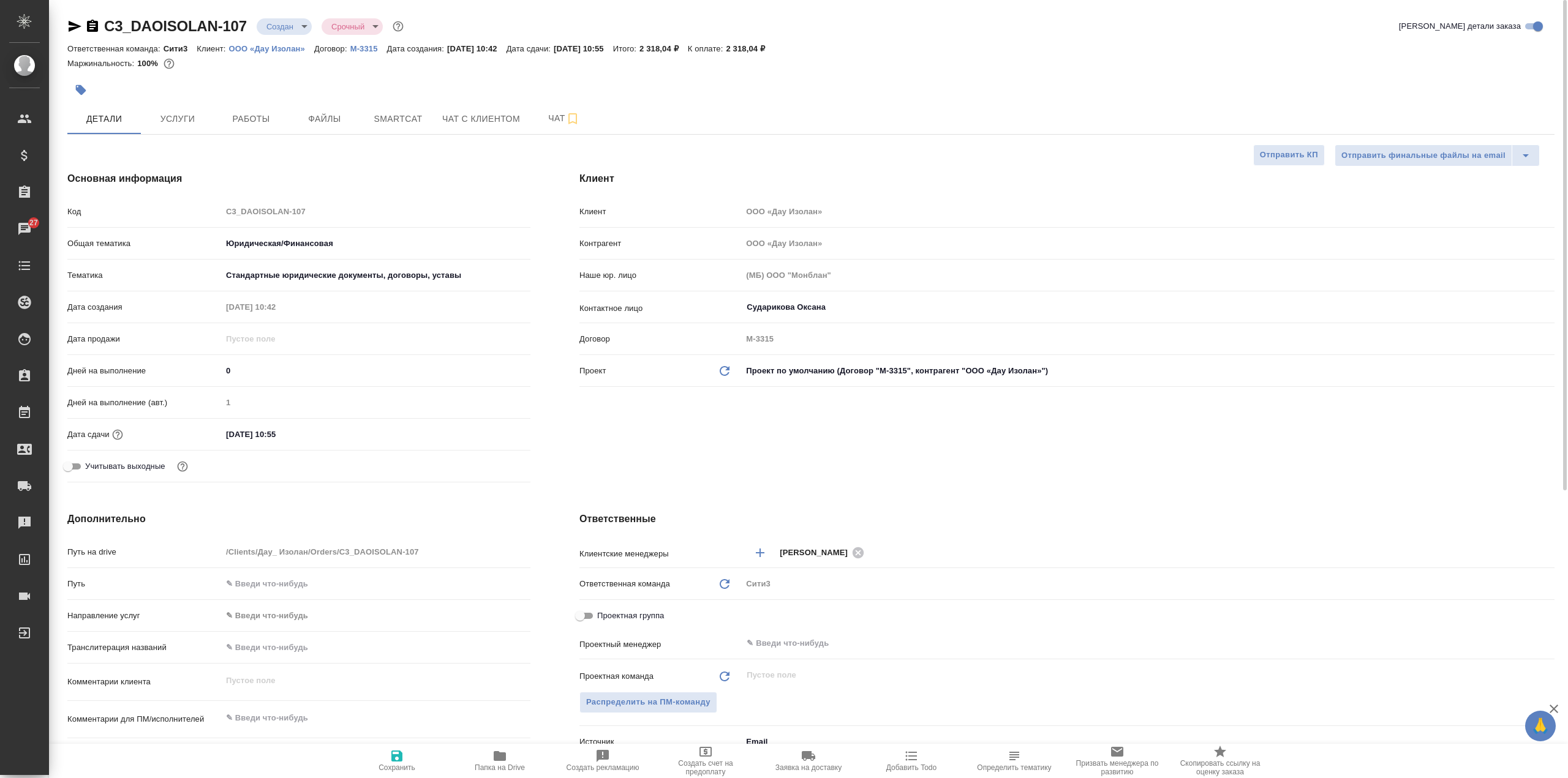
scroll to position [62, 0]
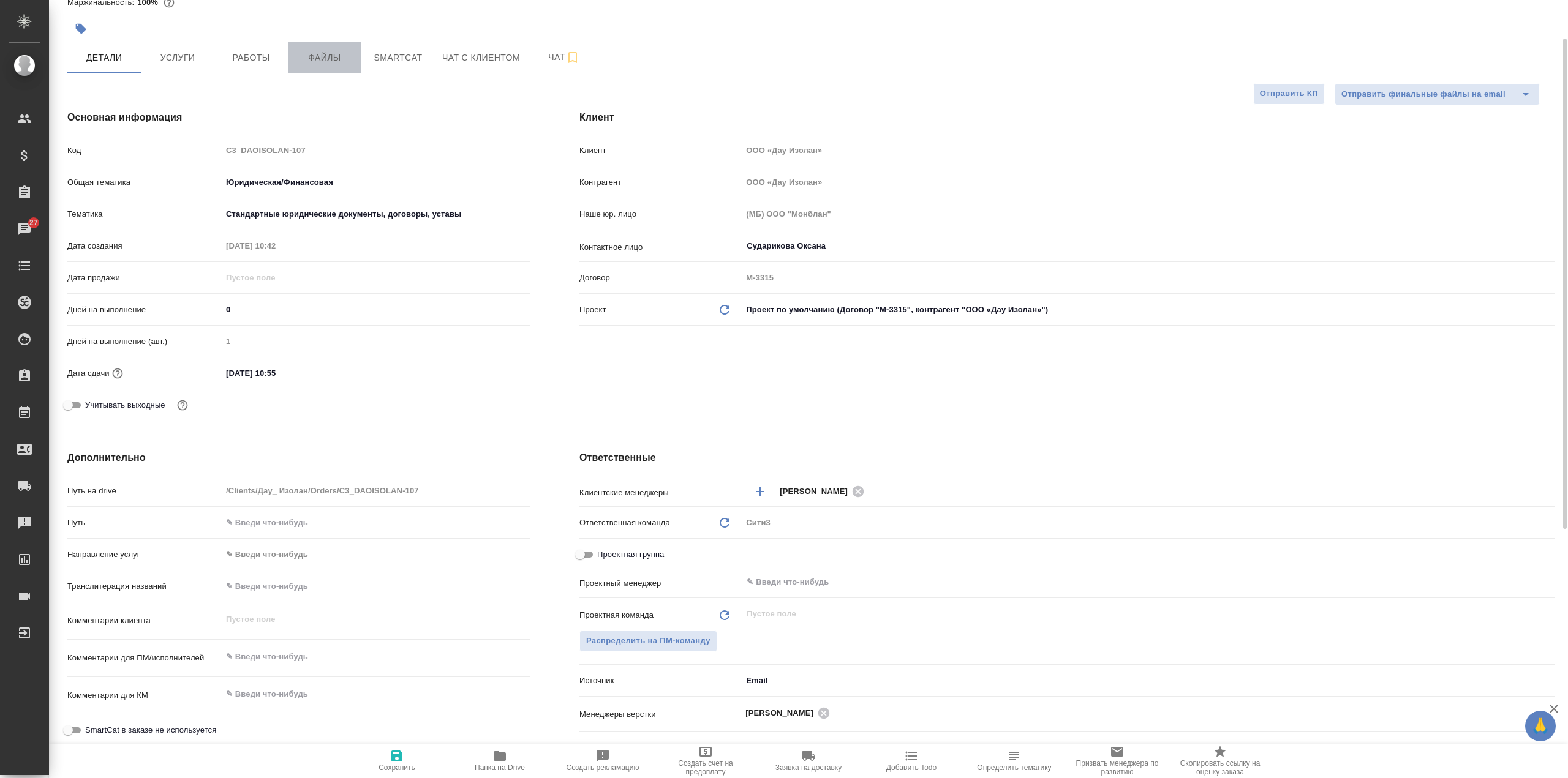
click at [330, 57] on span "Файлы" at bounding box center [324, 58] width 59 height 16
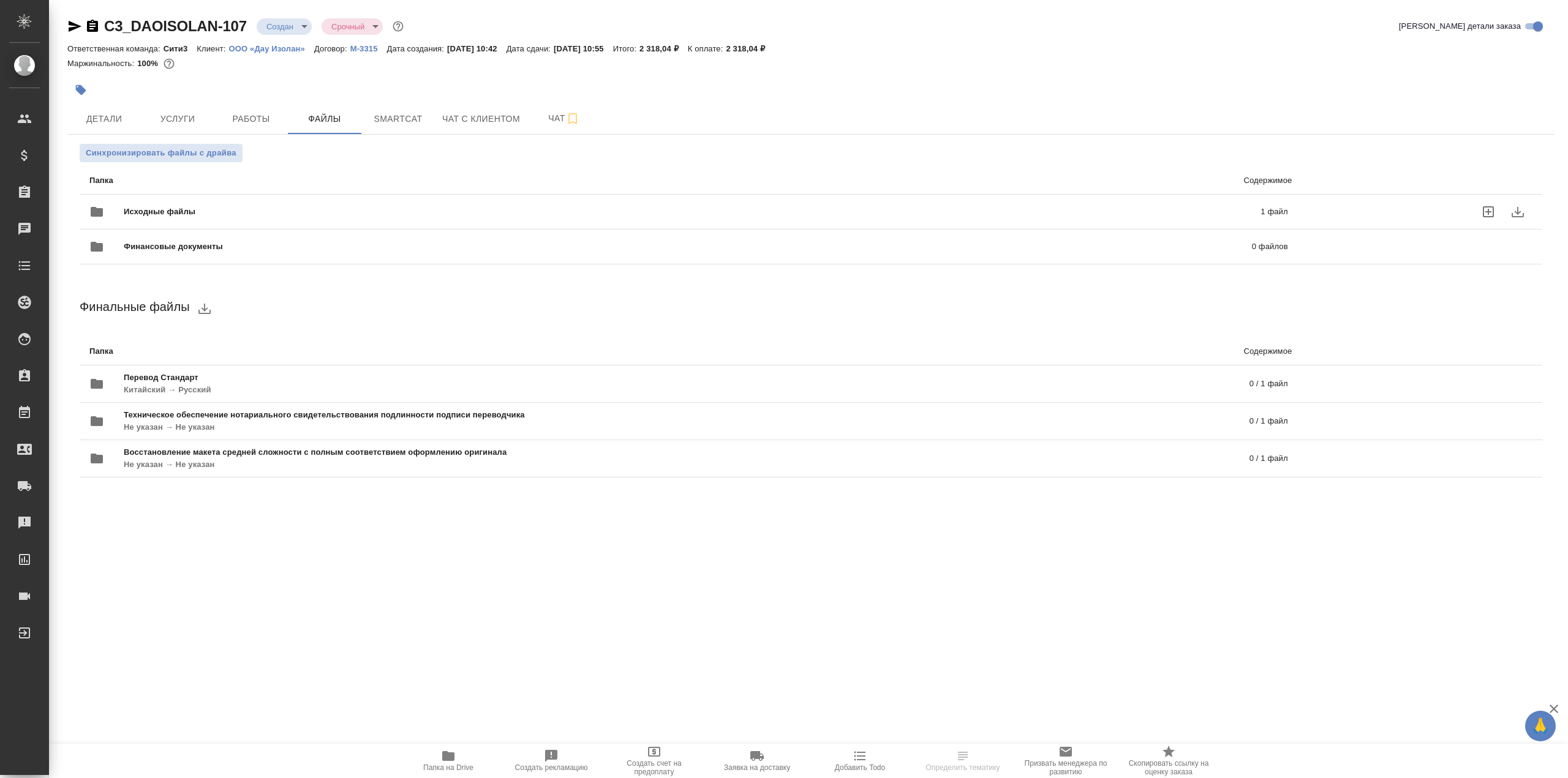
click at [323, 207] on span "Исходные файлы" at bounding box center [426, 211] width 604 height 12
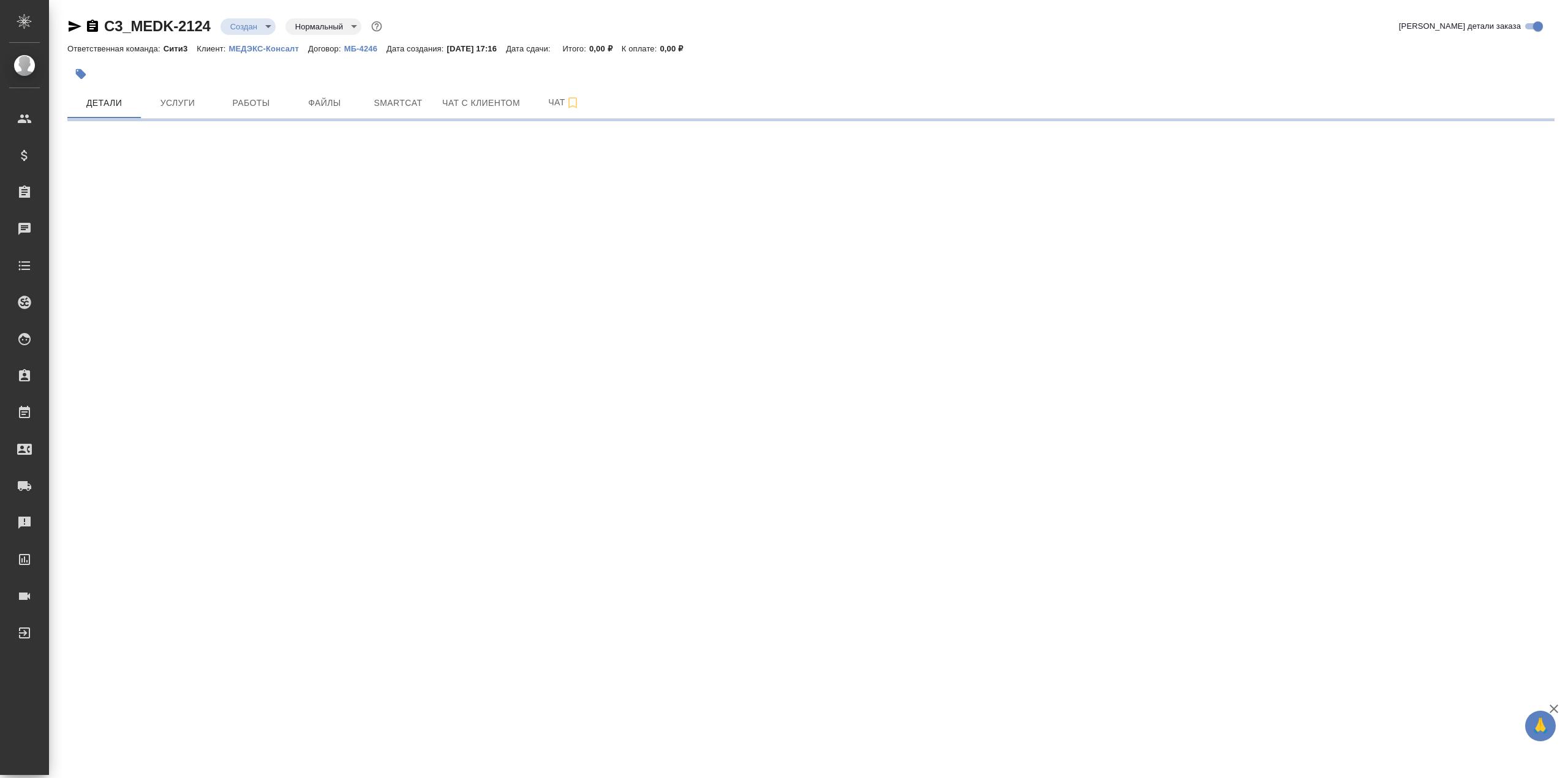
select select "RU"
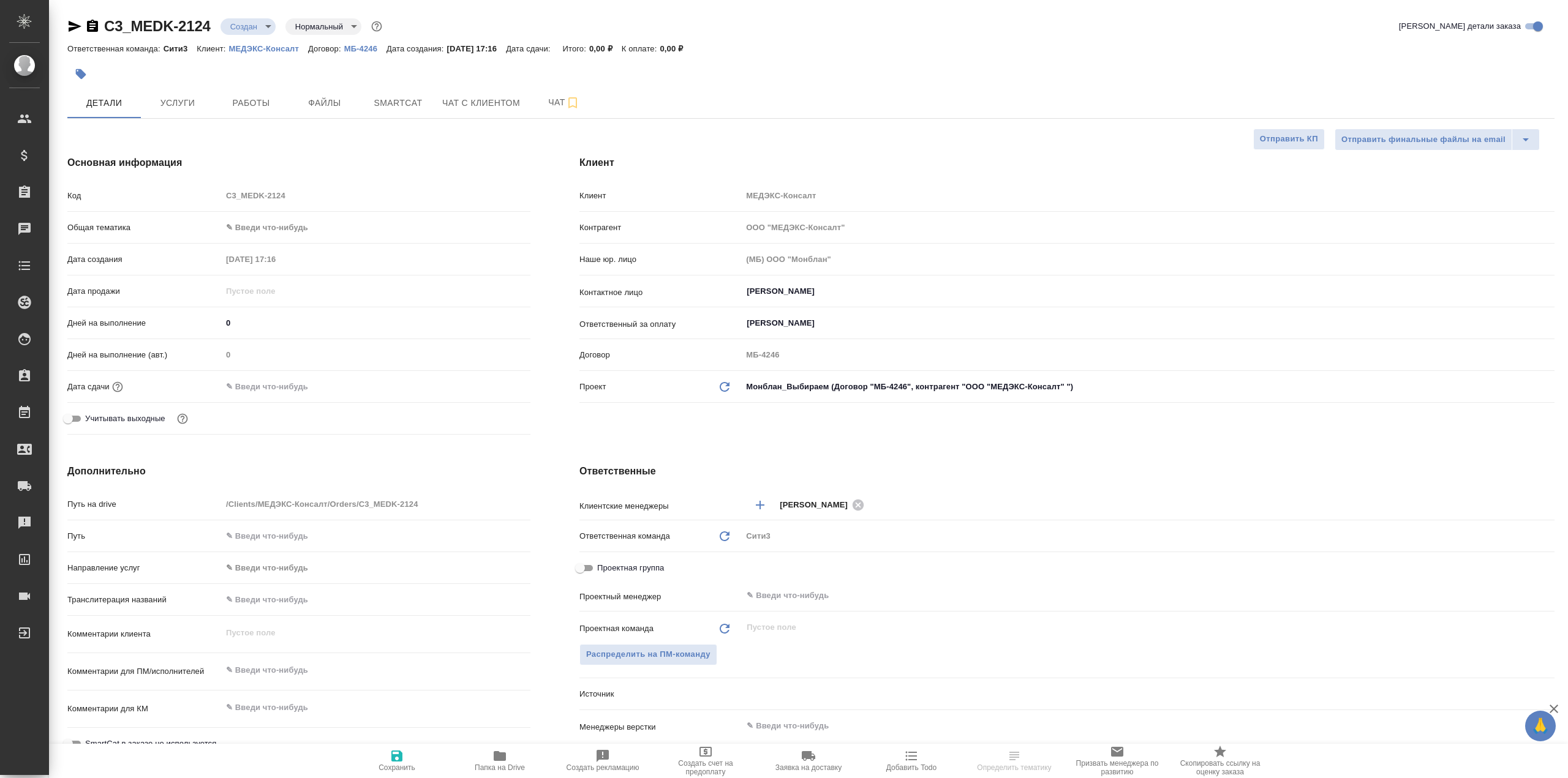
type textarea "x"
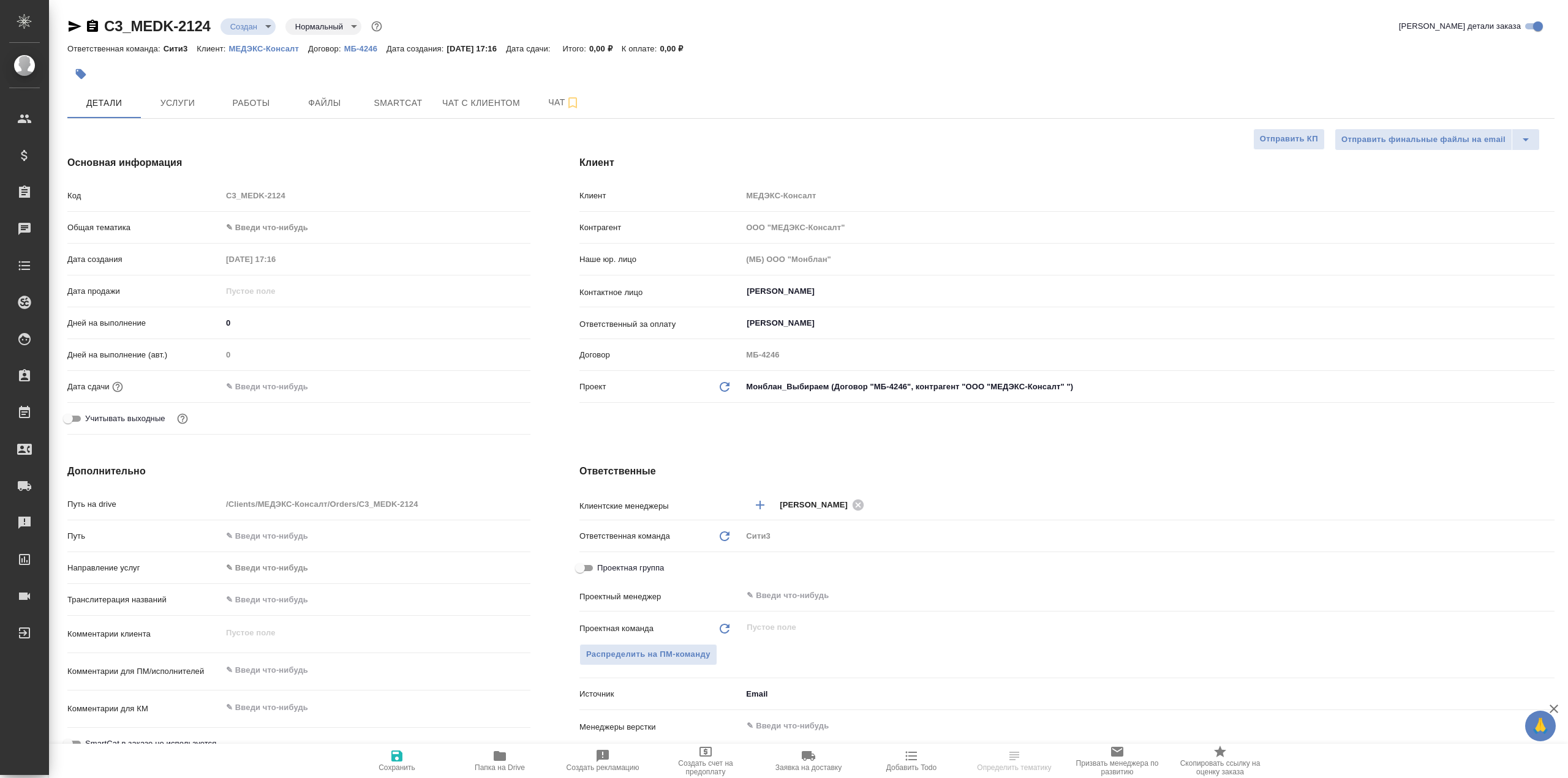
type textarea "x"
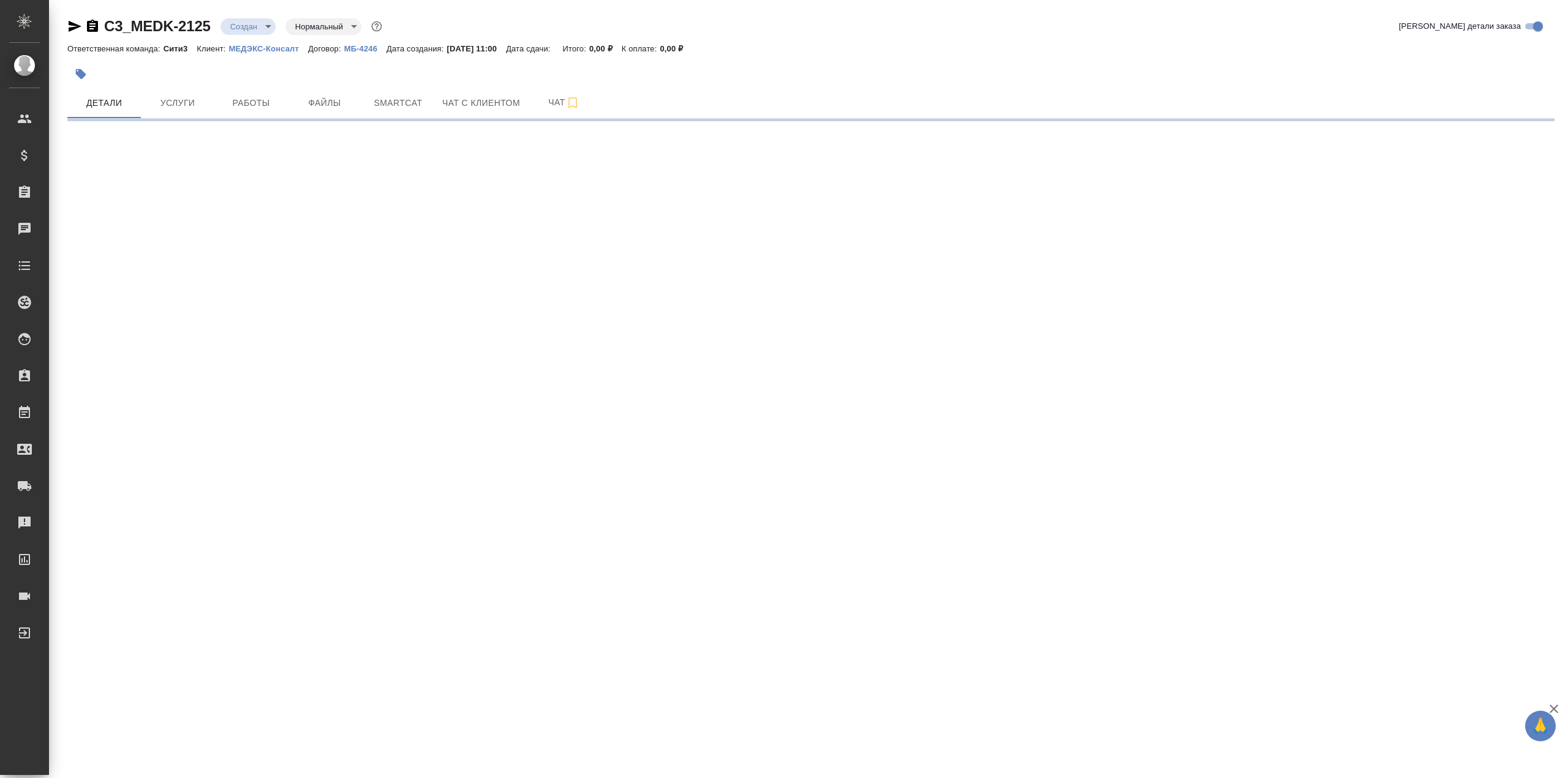
select select "RU"
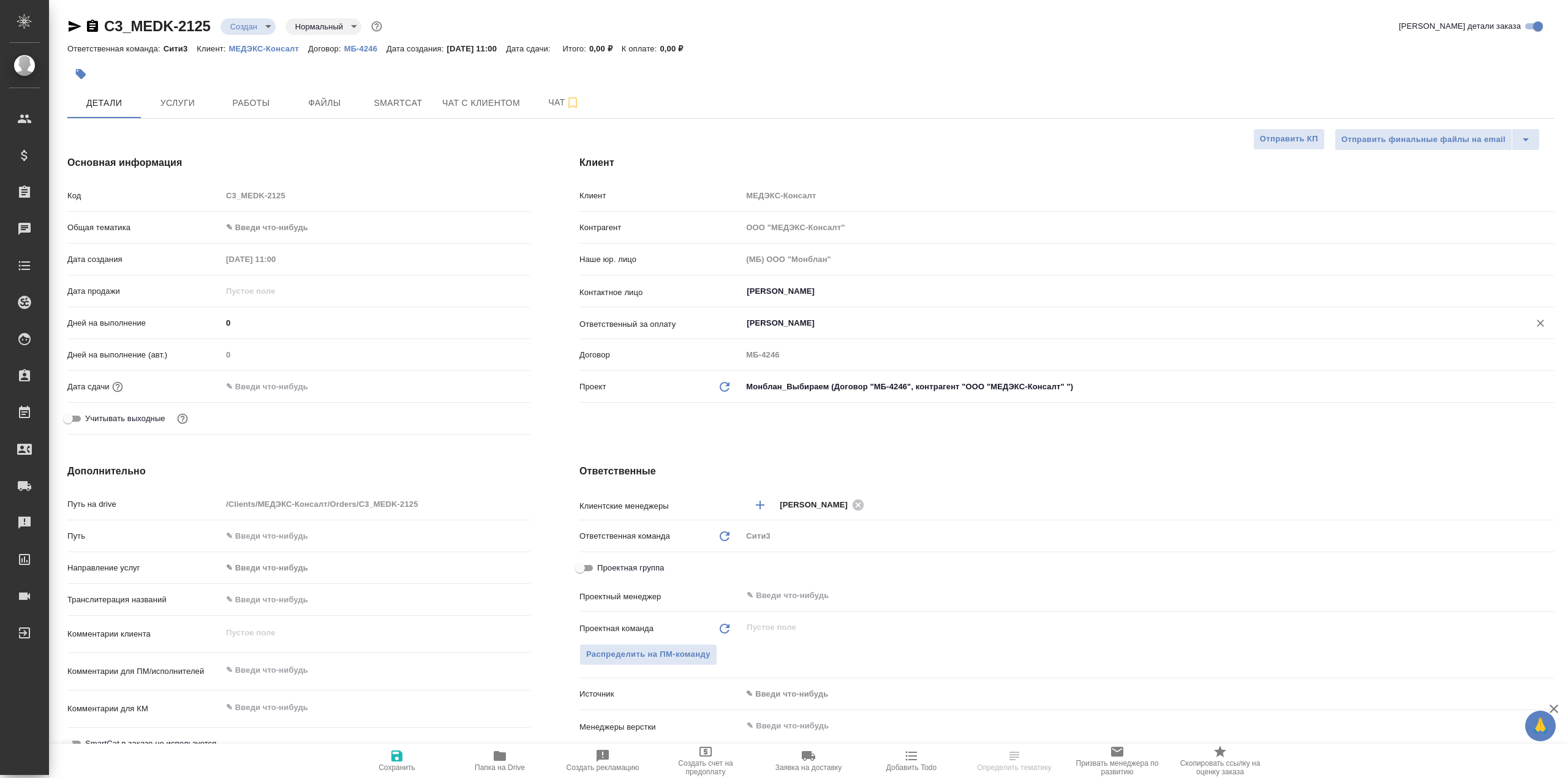
type textarea "x"
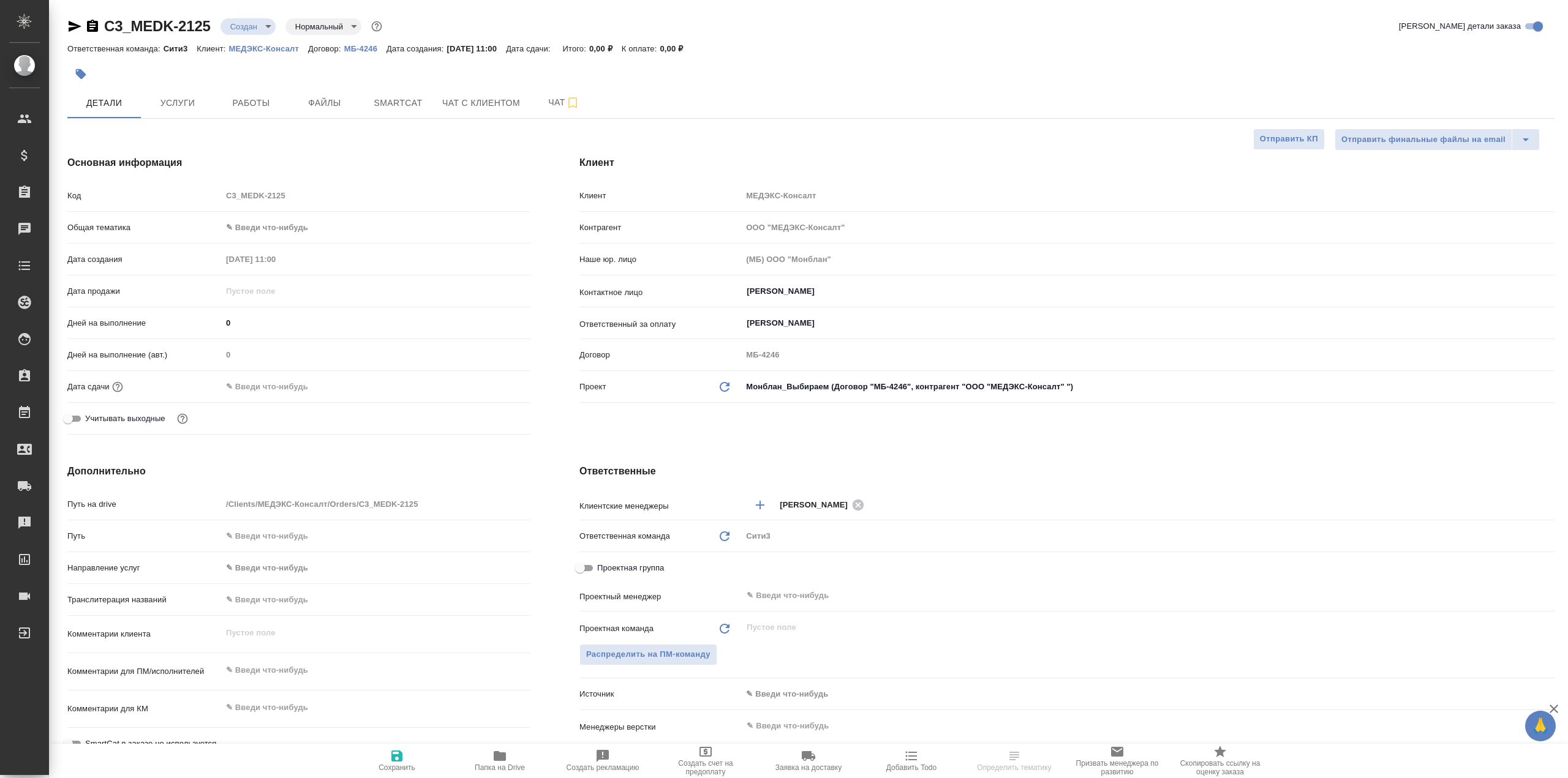
type textarea "x"
select select "RU"
type textarea "x"
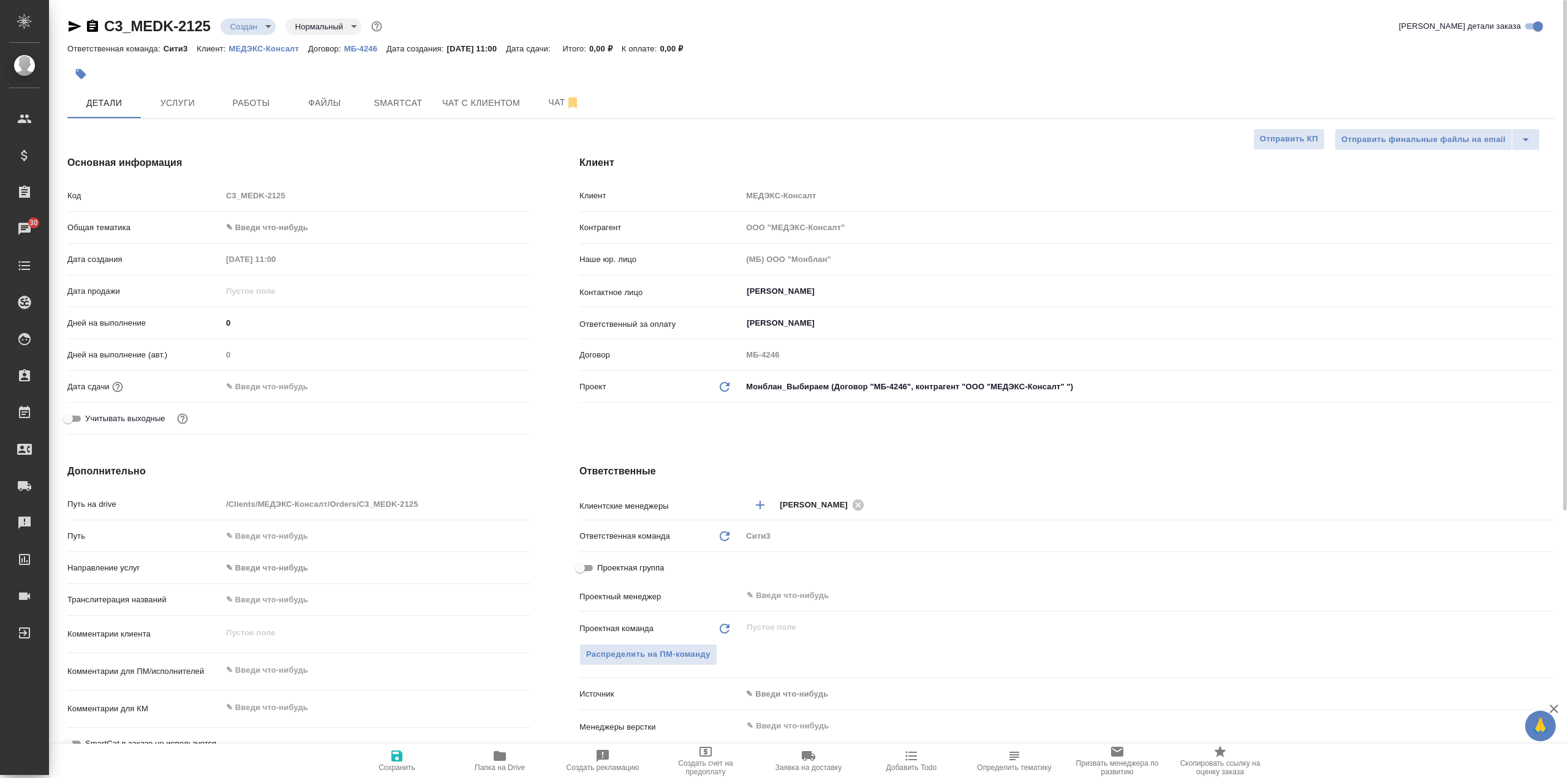
click at [313, 221] on body "🙏 .cls-1 fill:#fff; AWATERA Galisheva Mariya Клиенты Спецификации Заказы 30 Чат…" at bounding box center [784, 389] width 1568 height 778
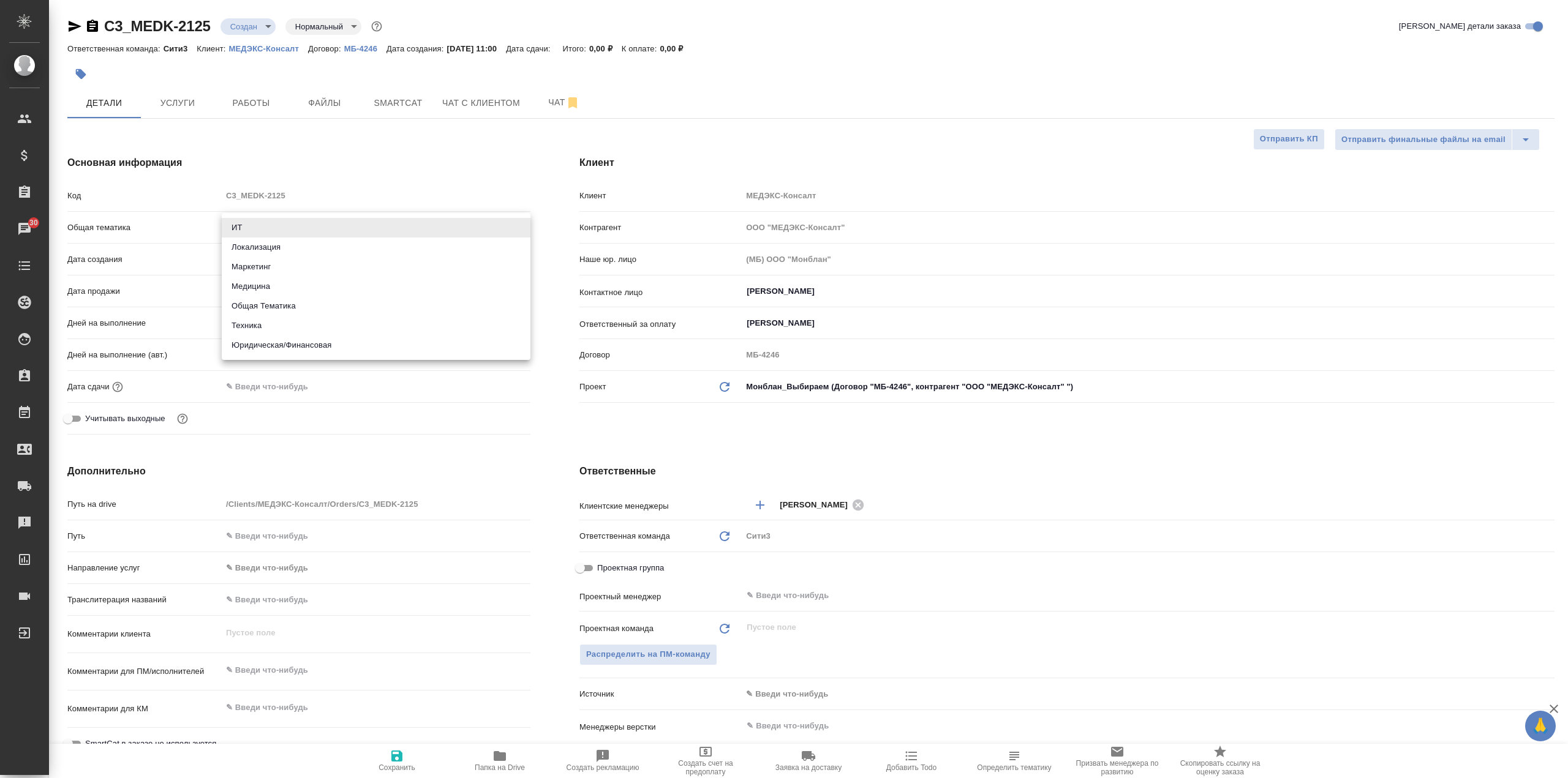
click at [404, 345] on li "Юридическая/Финансовая" at bounding box center [376, 345] width 309 height 20
type input "yr-fn"
type textarea "x"
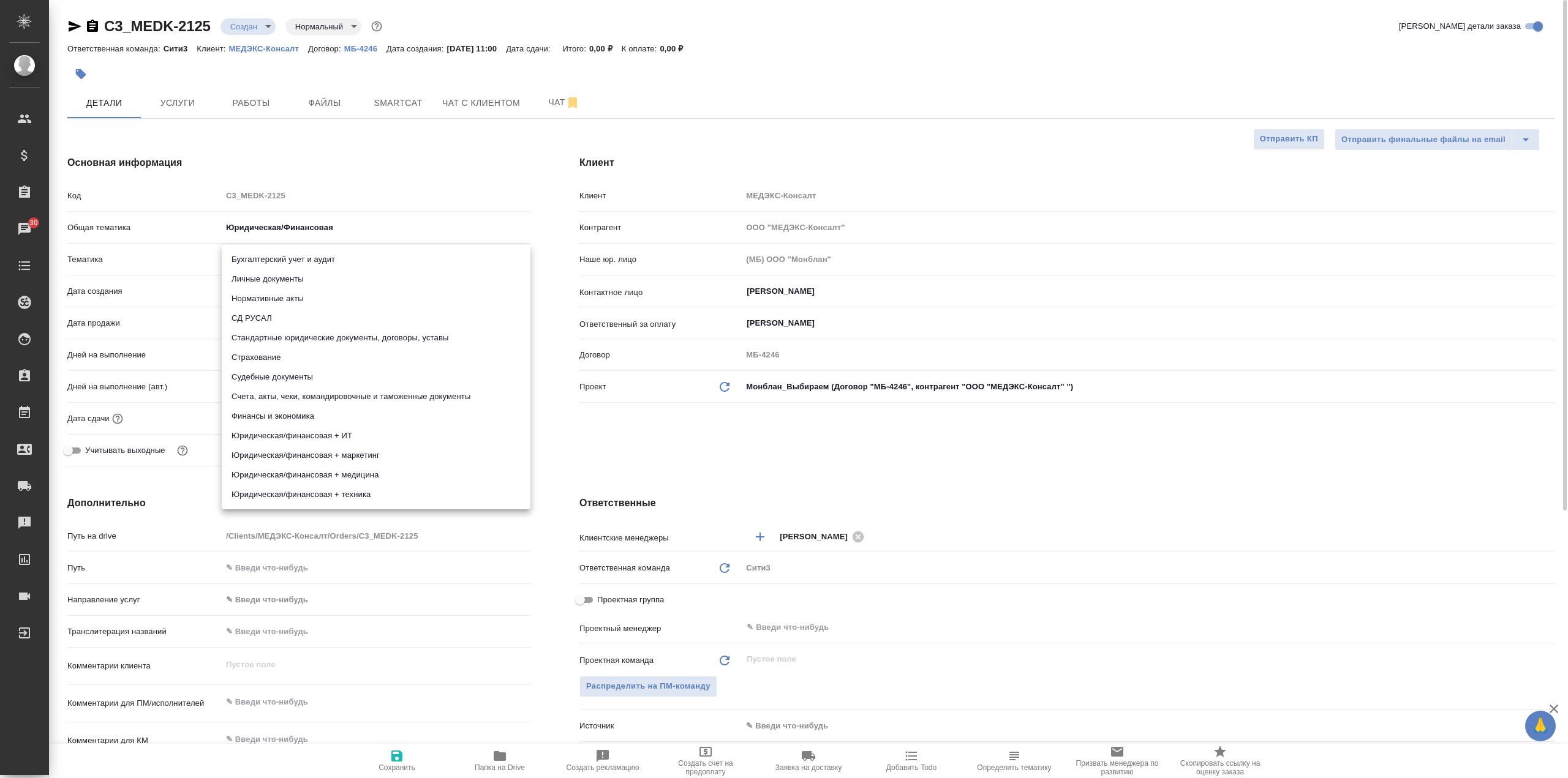
click at [362, 267] on body "🙏 .cls-1 fill:#fff; AWATERA Galisheva Mariya Клиенты Спецификации Заказы 30 Чат…" at bounding box center [784, 389] width 1568 height 778
click at [405, 338] on li "Стандартные юридические документы, договоры, уставы" at bounding box center [376, 338] width 309 height 20
type textarea "x"
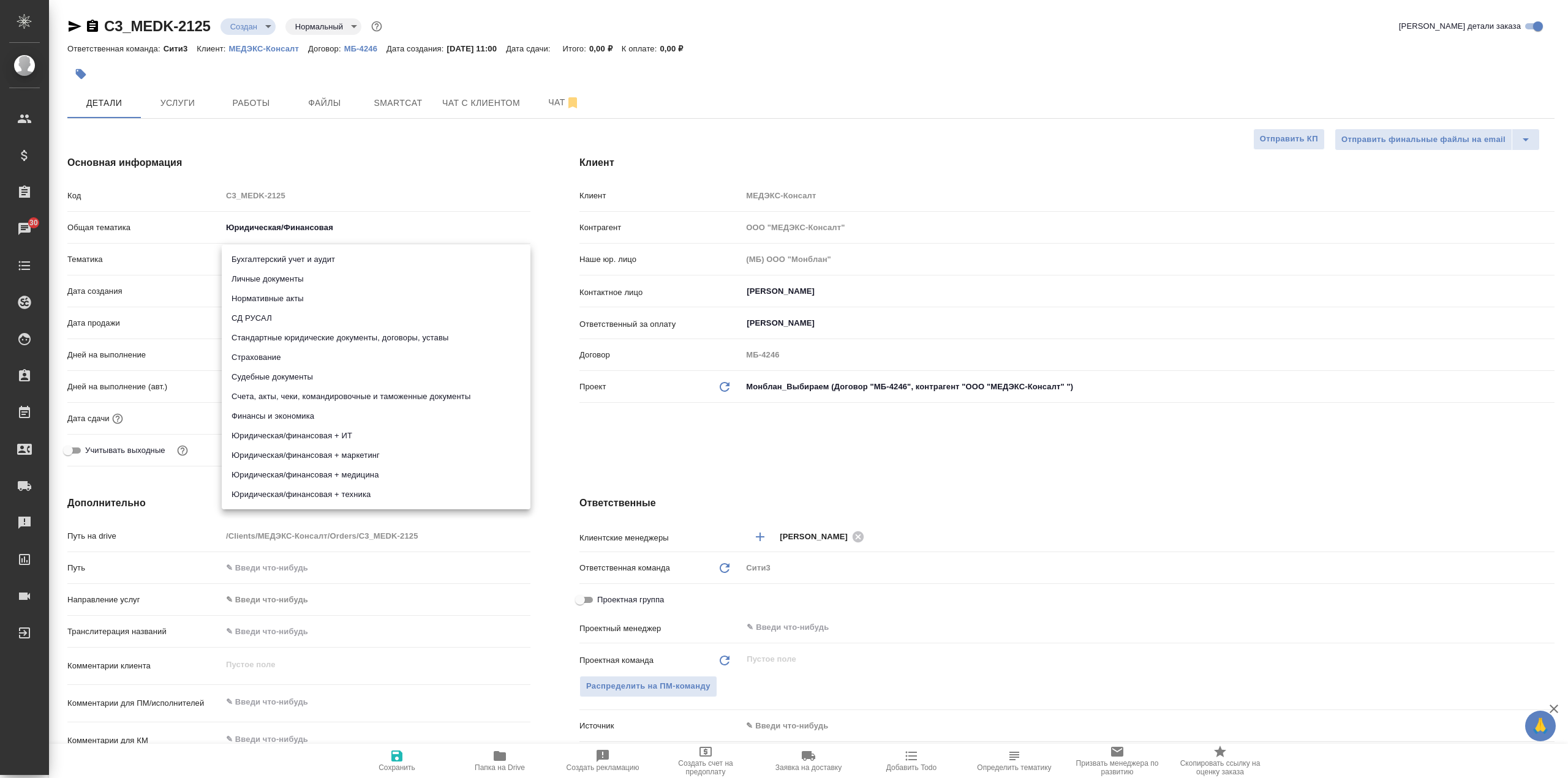
type input "5f647205b73bc97568ca66bf"
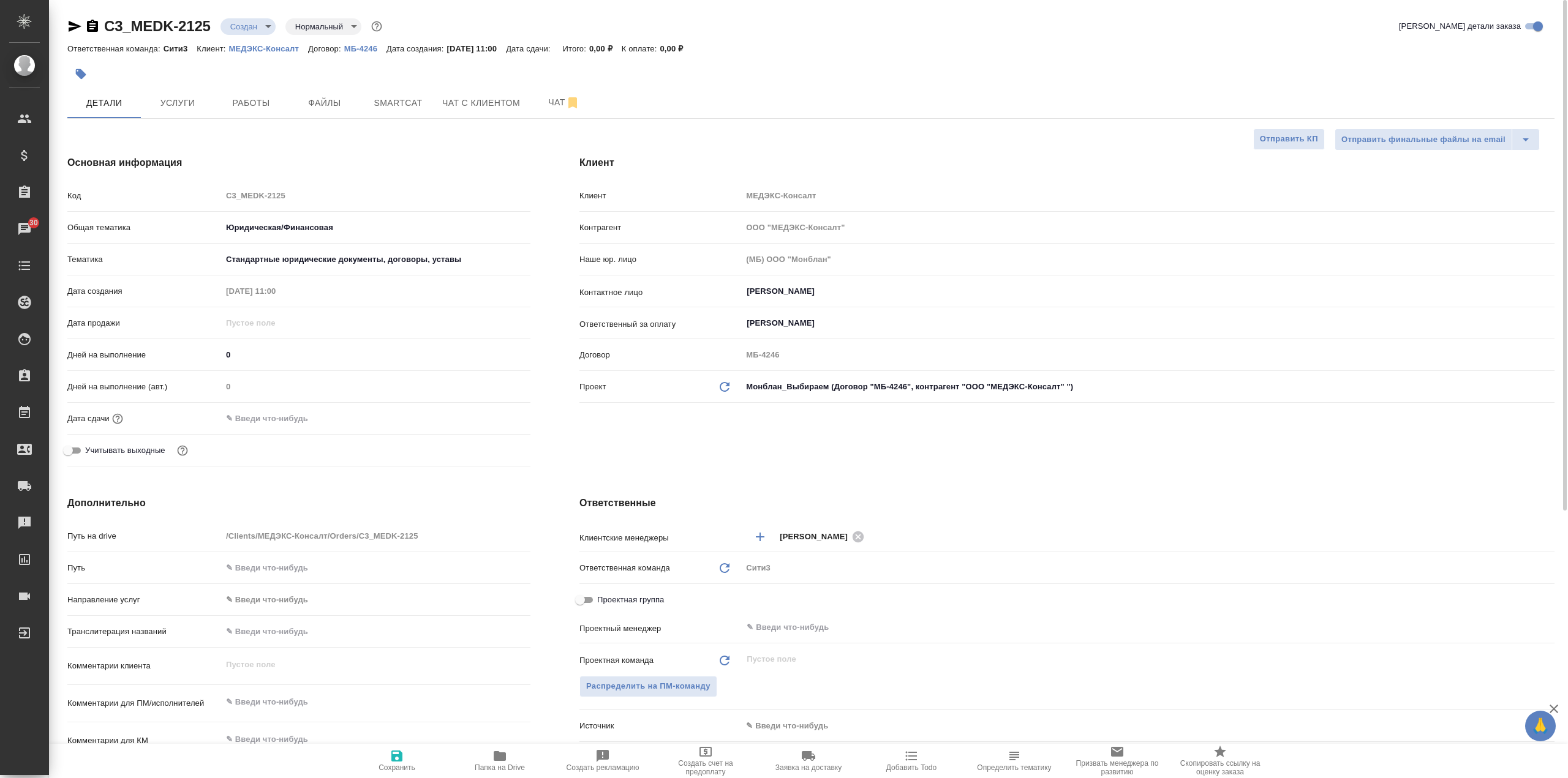
click at [396, 758] on icon "button" at bounding box center [397, 756] width 15 height 15
type textarea "x"
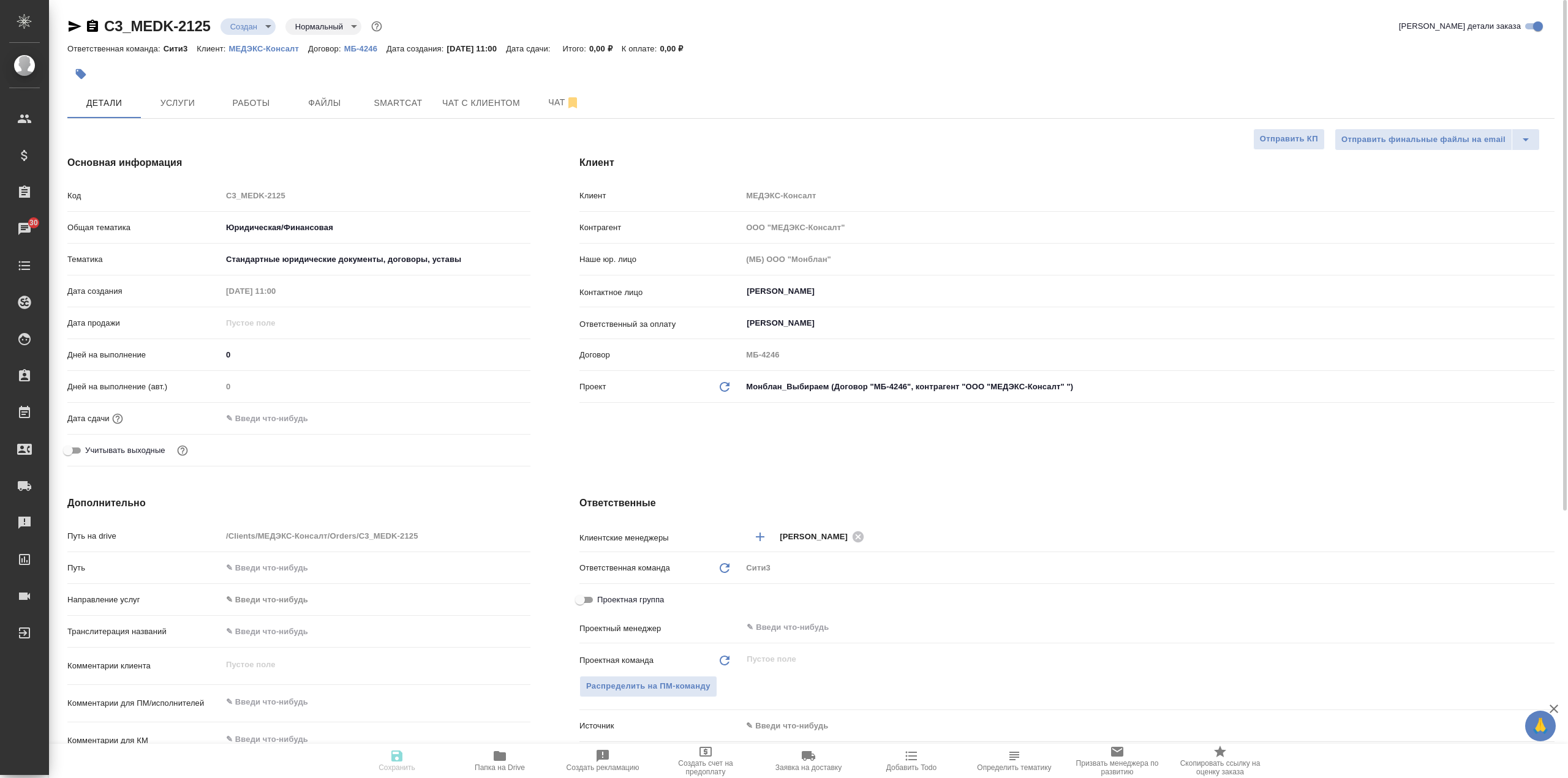
type textarea "x"
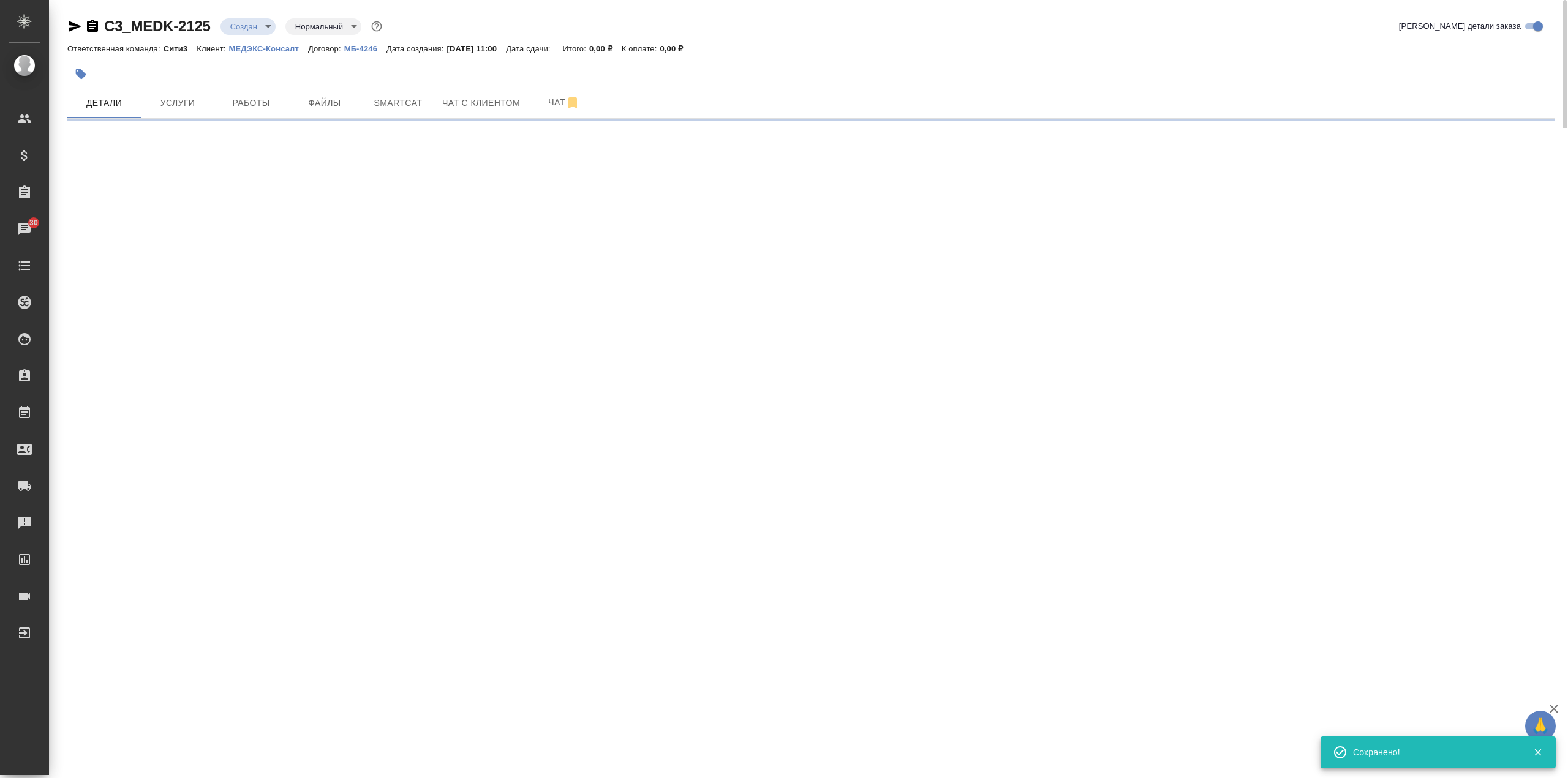
select select "RU"
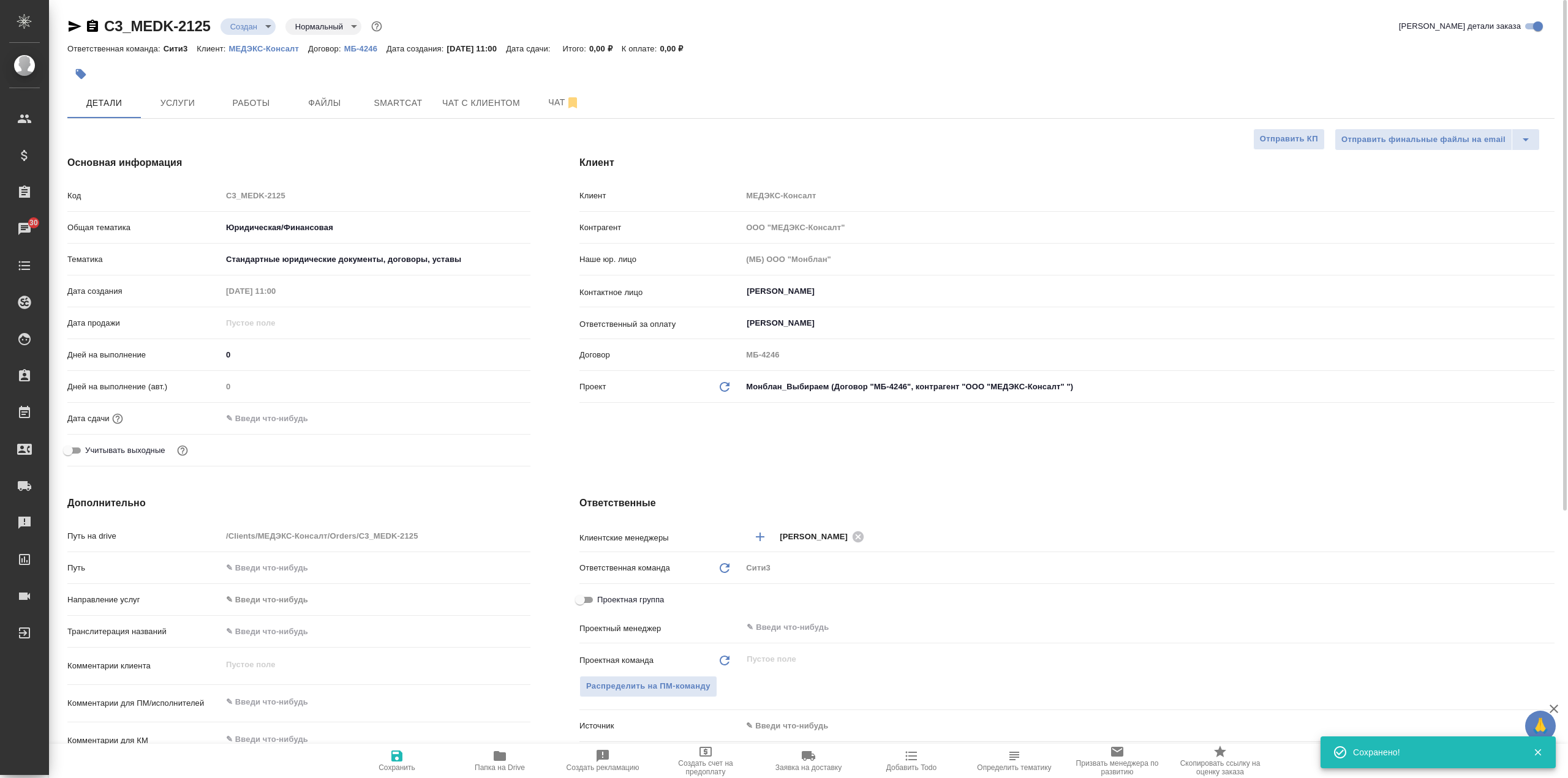
type textarea "x"
click at [487, 260] on body "🙏 .cls-1 fill:#fff; AWATERA Galisheva Mariya Клиенты Спецификации Заказы 30 Чат…" at bounding box center [784, 389] width 1568 height 778
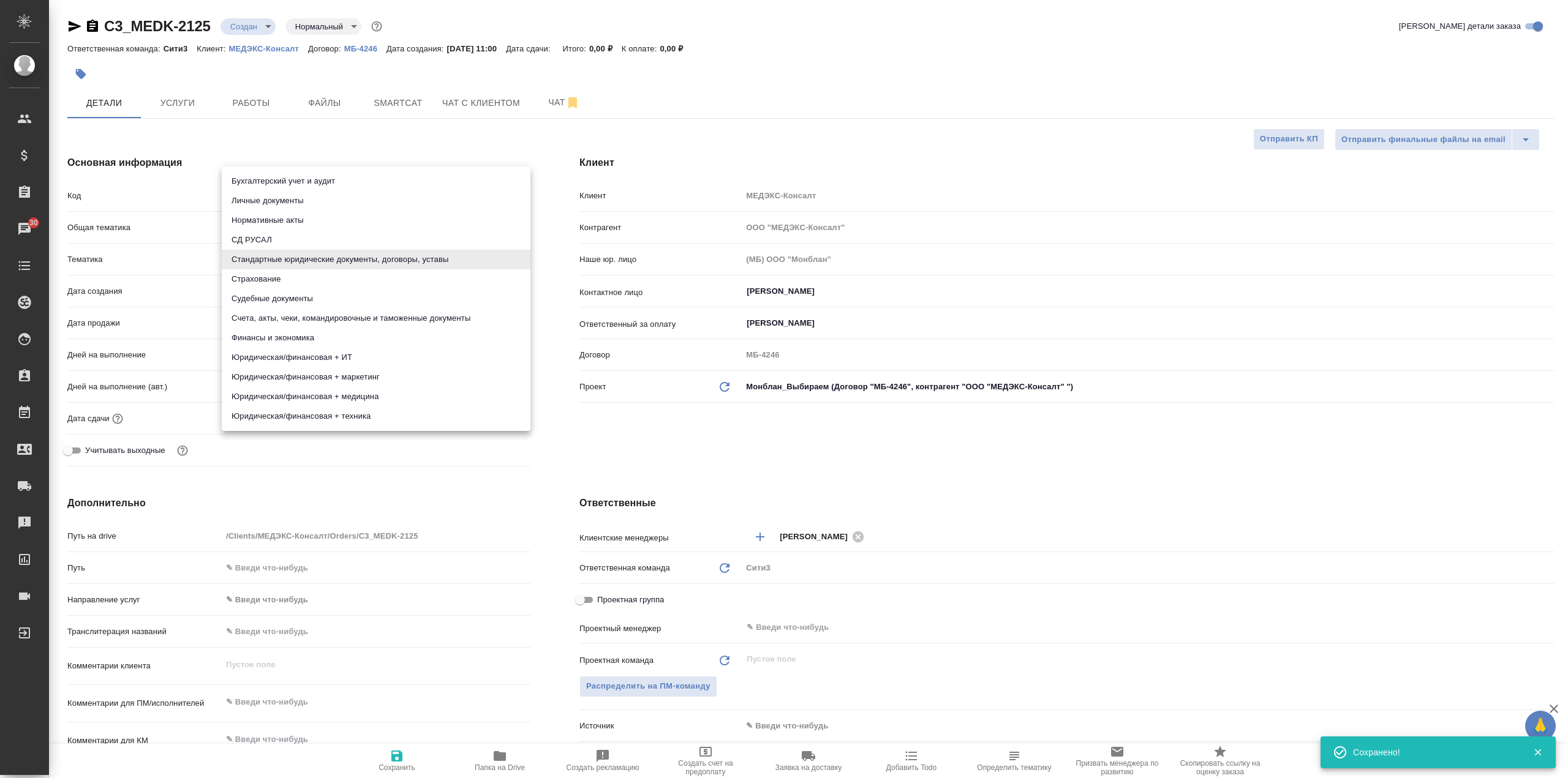
click at [594, 444] on div at bounding box center [784, 389] width 1568 height 778
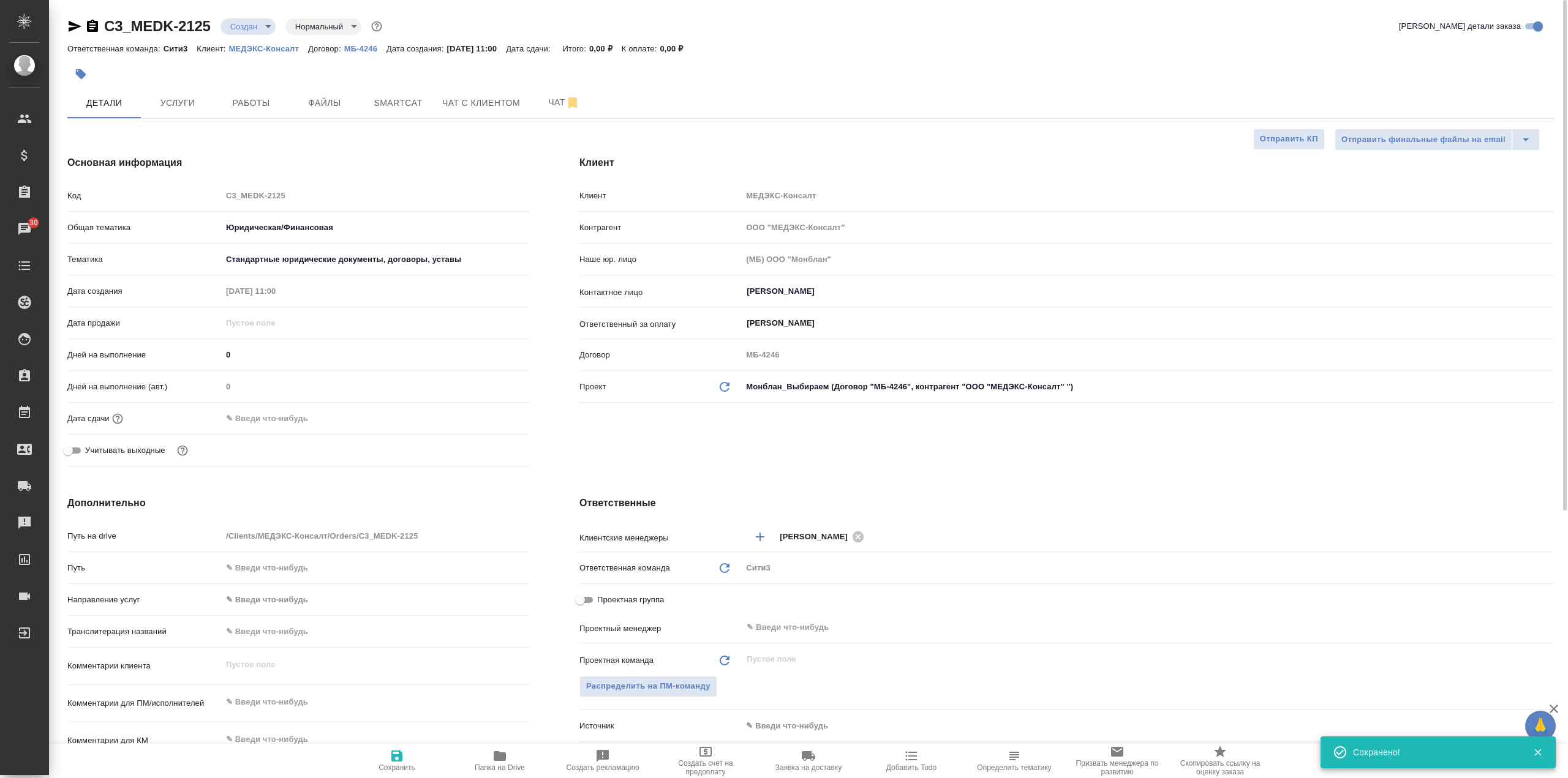
type textarea "x"
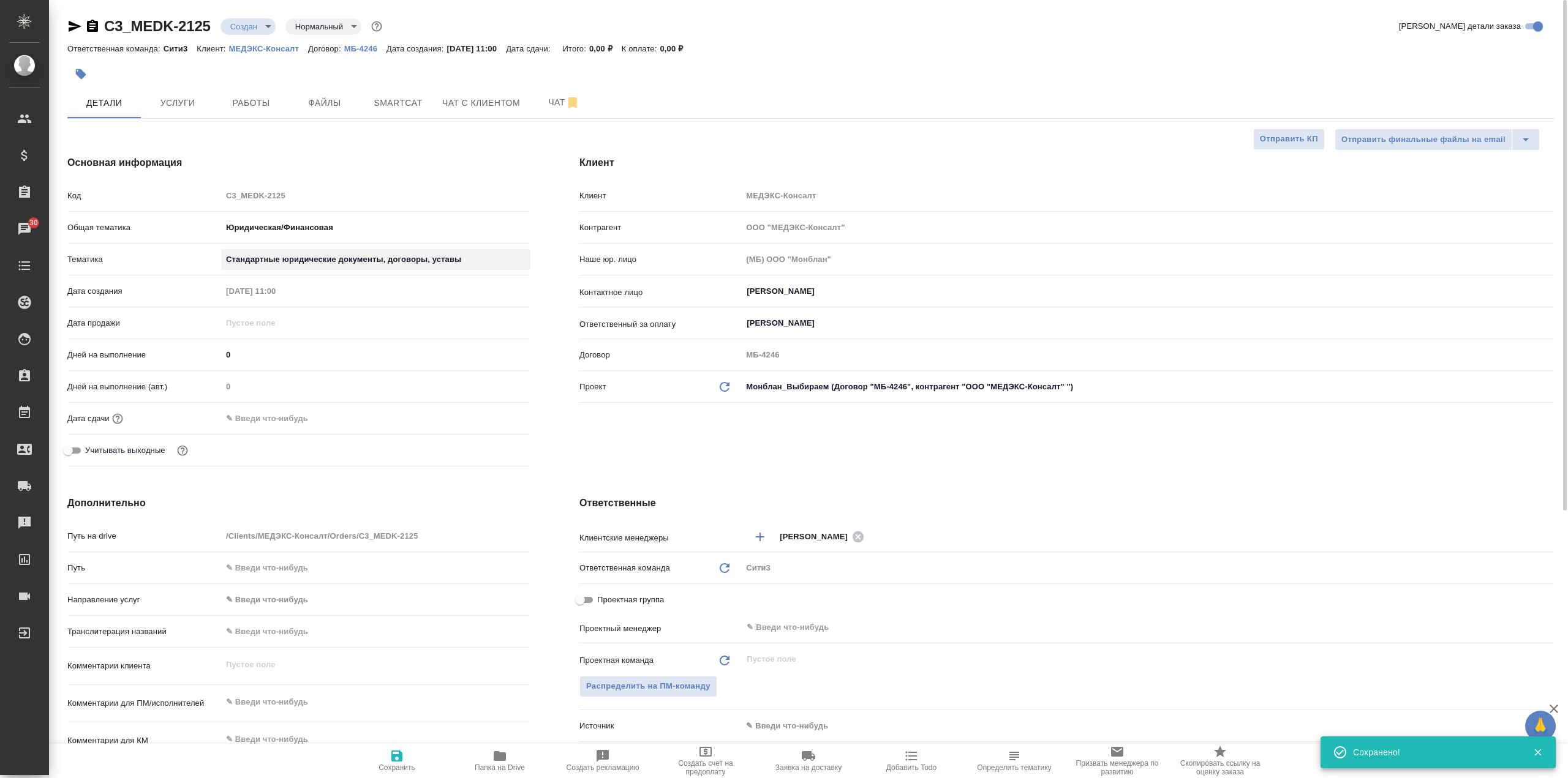
type textarea "x"
click at [535, 186] on div "Основная информация Код C3_MEDK-2125 Общая тематика Юридическая/Финансовая yr-f…" at bounding box center [299, 313] width 512 height 365
click at [345, 113] on button "Файлы" at bounding box center [325, 103] width 74 height 30
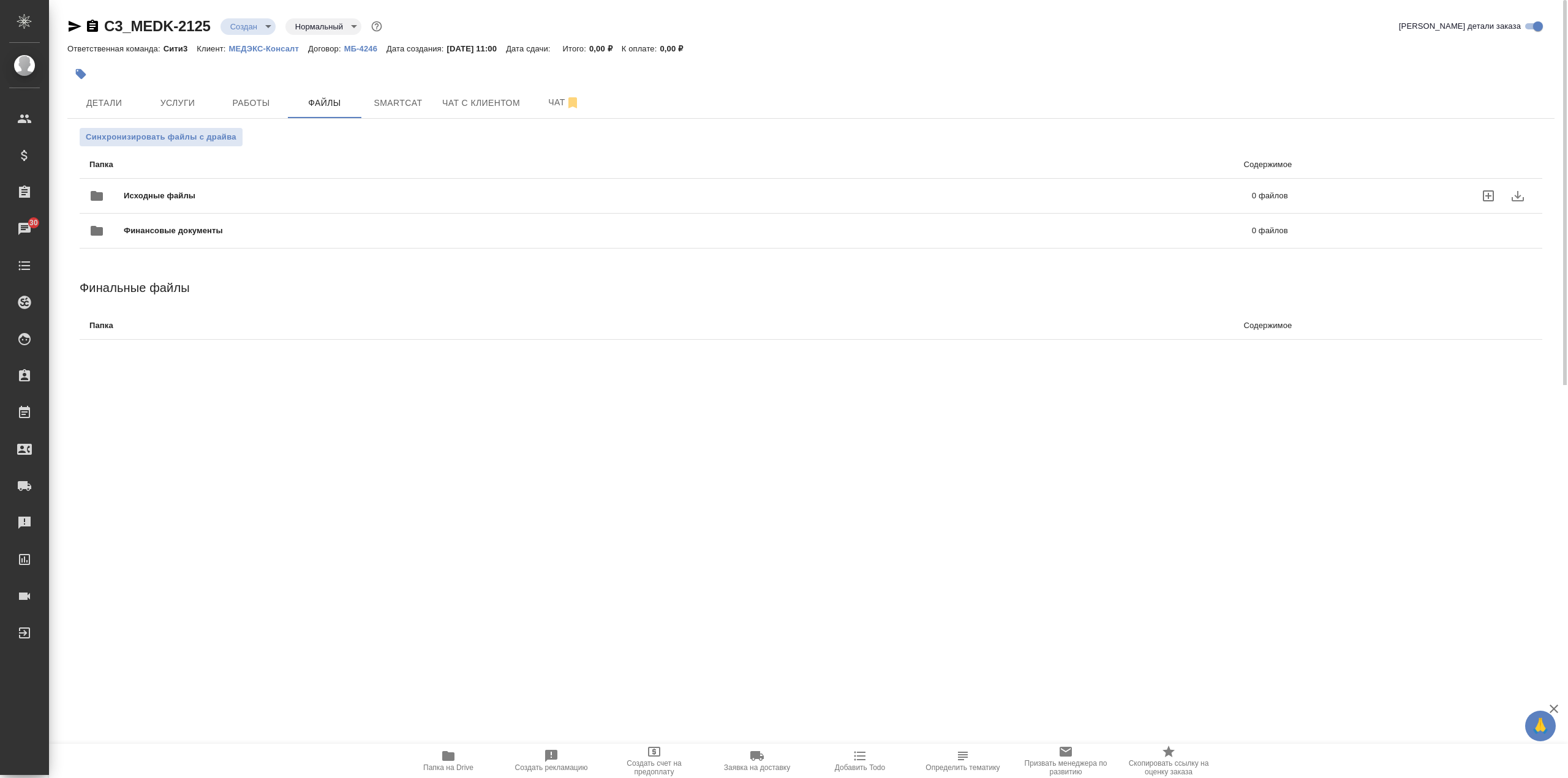
click at [240, 189] on div "Исходные файлы 0 файлов" at bounding box center [688, 196] width 1199 height 30
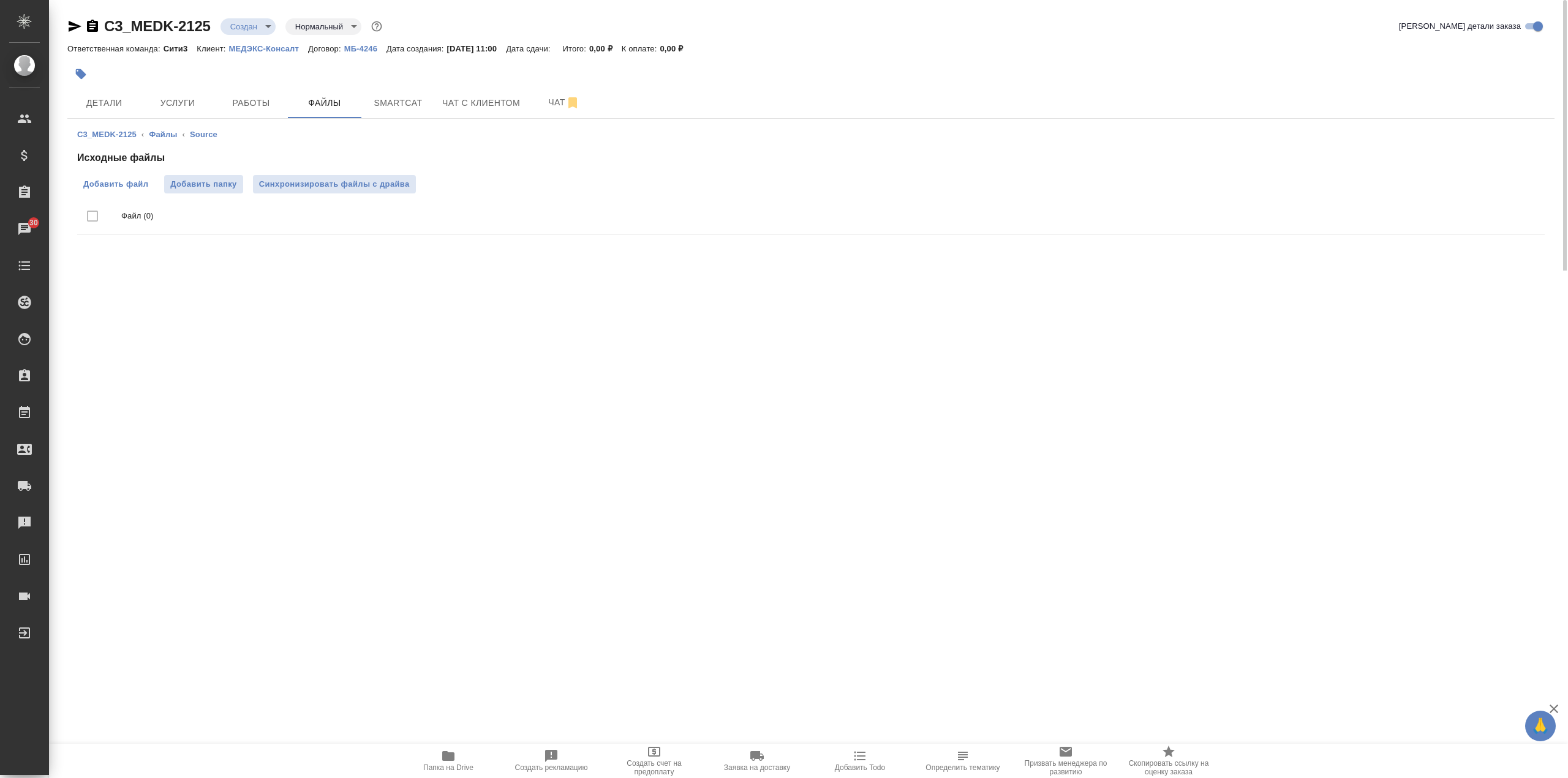
click at [96, 183] on span "Добавить файл" at bounding box center [116, 184] width 65 height 12
click at [0, 0] on input "Добавить файл" at bounding box center [0, 0] width 0 height 0
click at [461, 762] on span "Папка на Drive" at bounding box center [448, 760] width 88 height 23
drag, startPoint x: 101, startPoint y: 108, endPoint x: 112, endPoint y: 107, distance: 11.0
click at [101, 108] on span "Детали" at bounding box center [104, 103] width 59 height 16
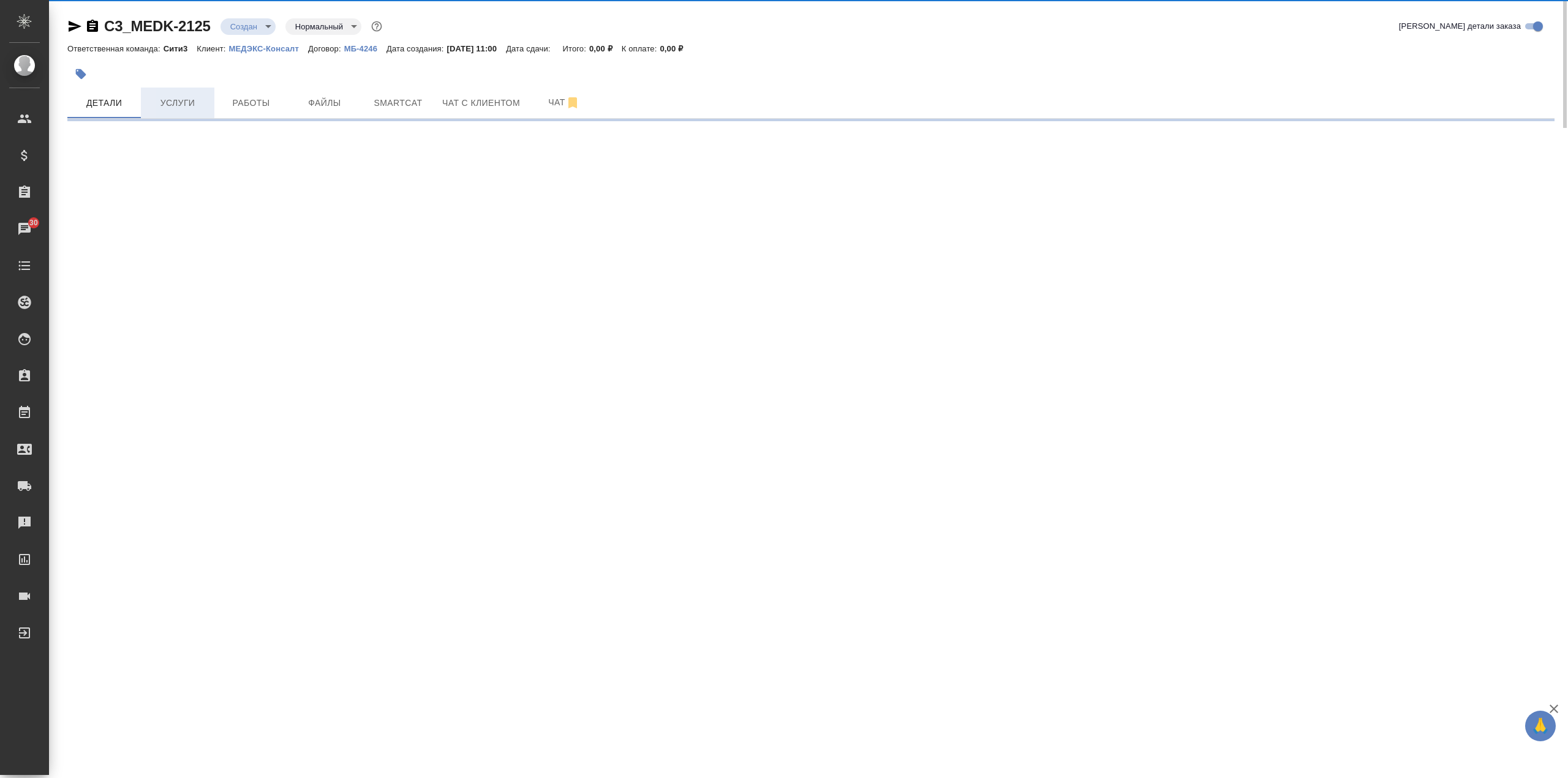
select select "RU"
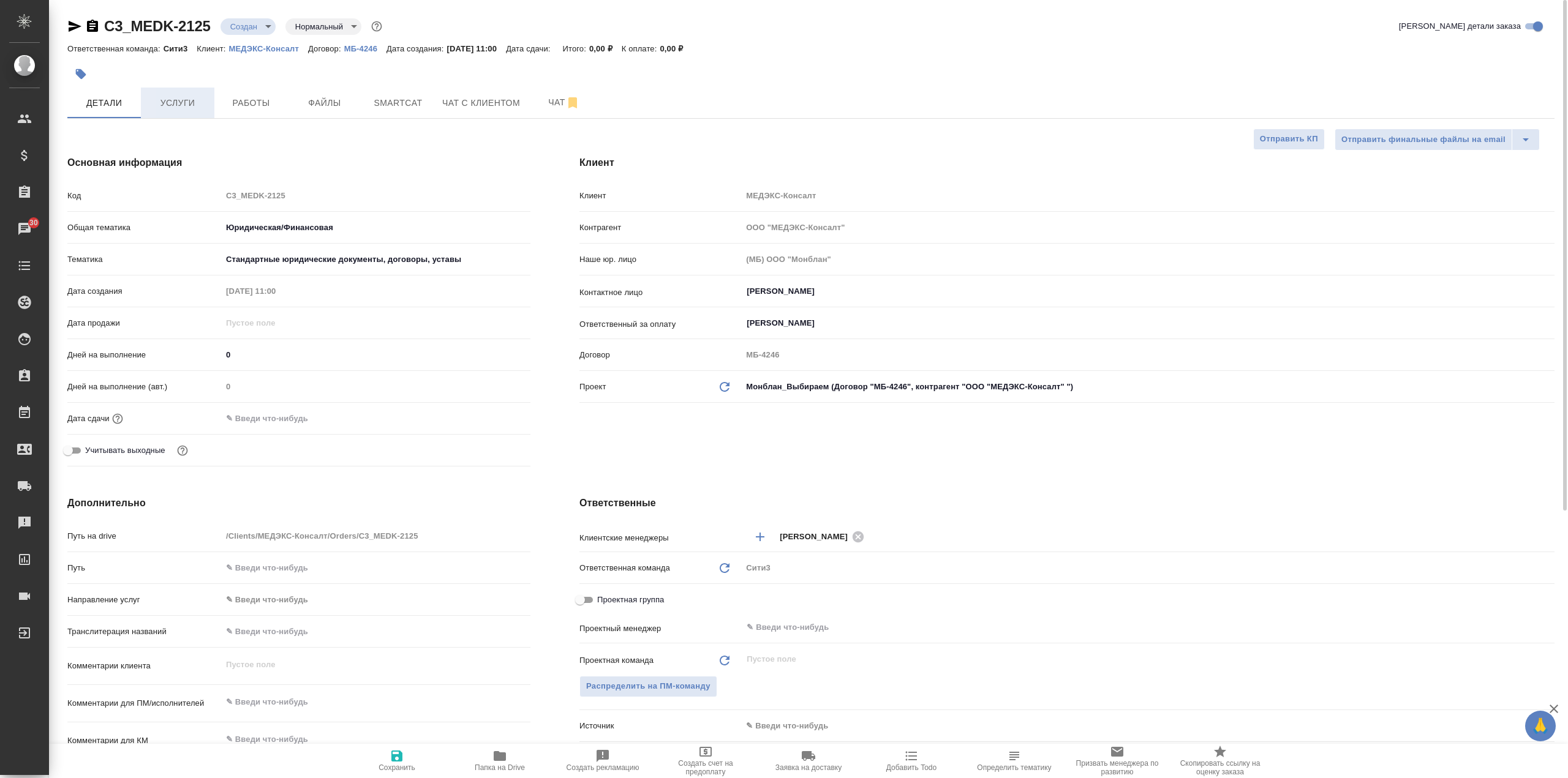
click at [192, 104] on span "Услуги" at bounding box center [177, 103] width 59 height 16
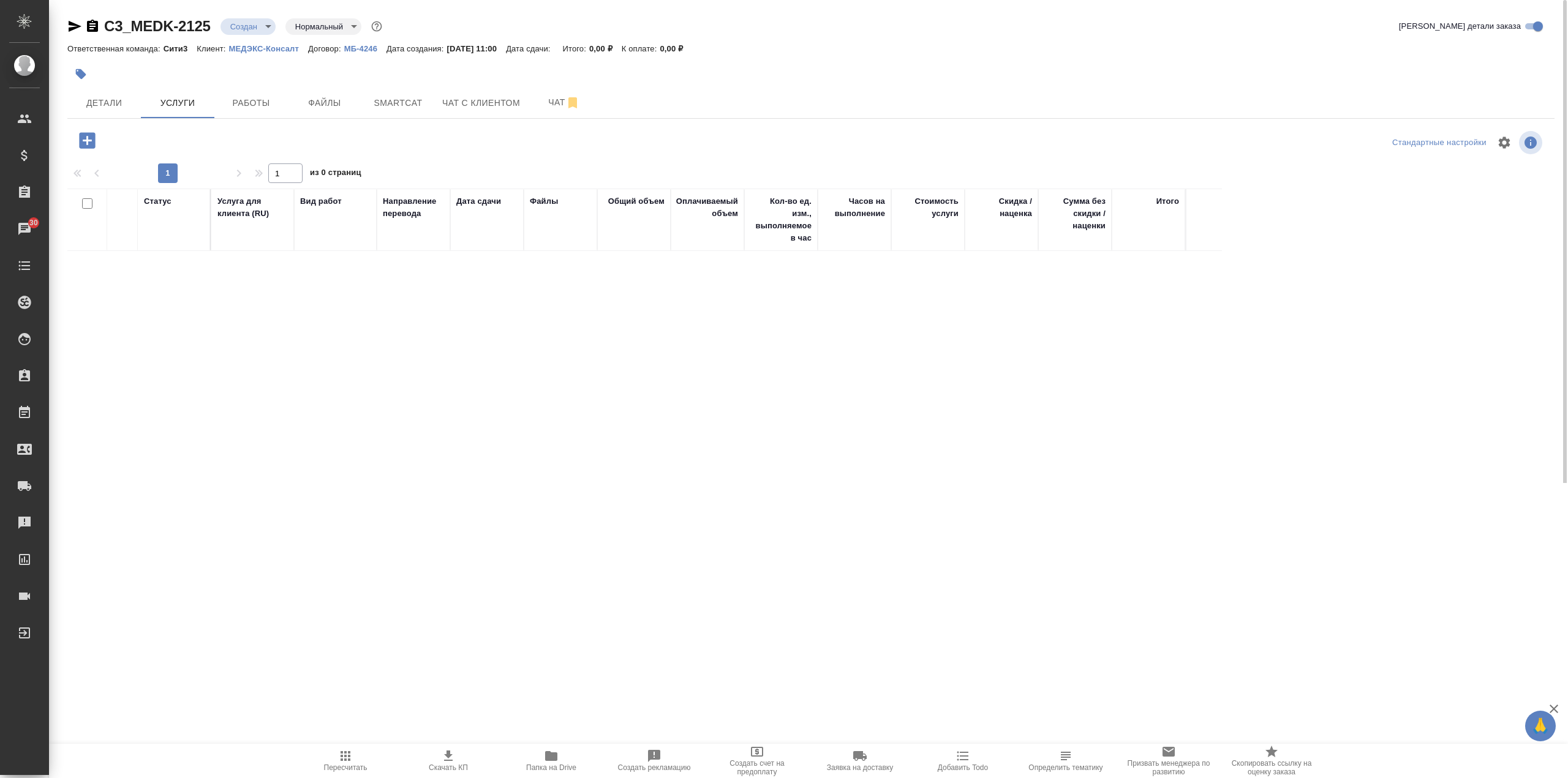
click at [86, 146] on icon "button" at bounding box center [87, 140] width 16 height 16
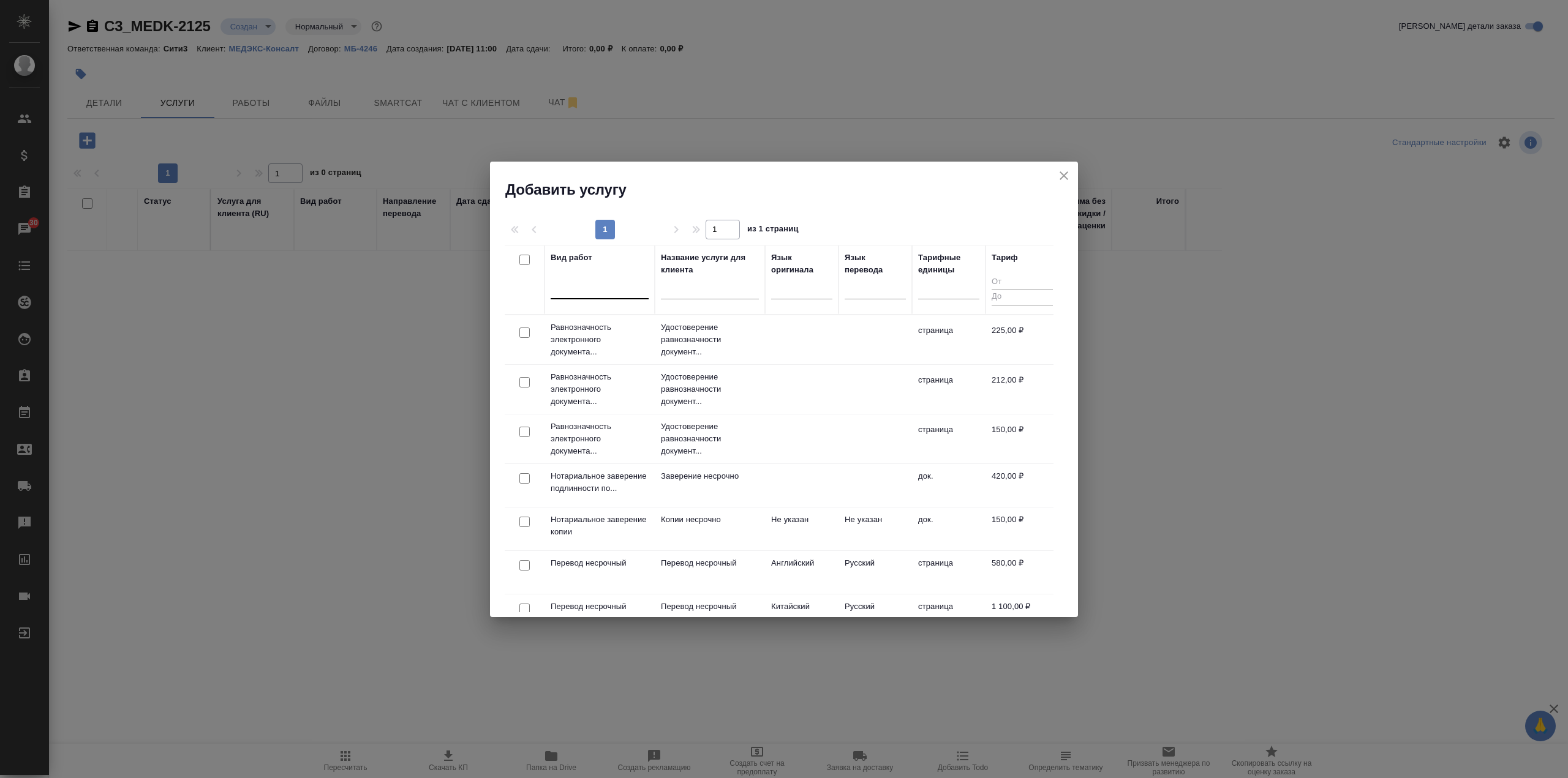
click at [613, 289] on div at bounding box center [599, 286] width 98 height 18
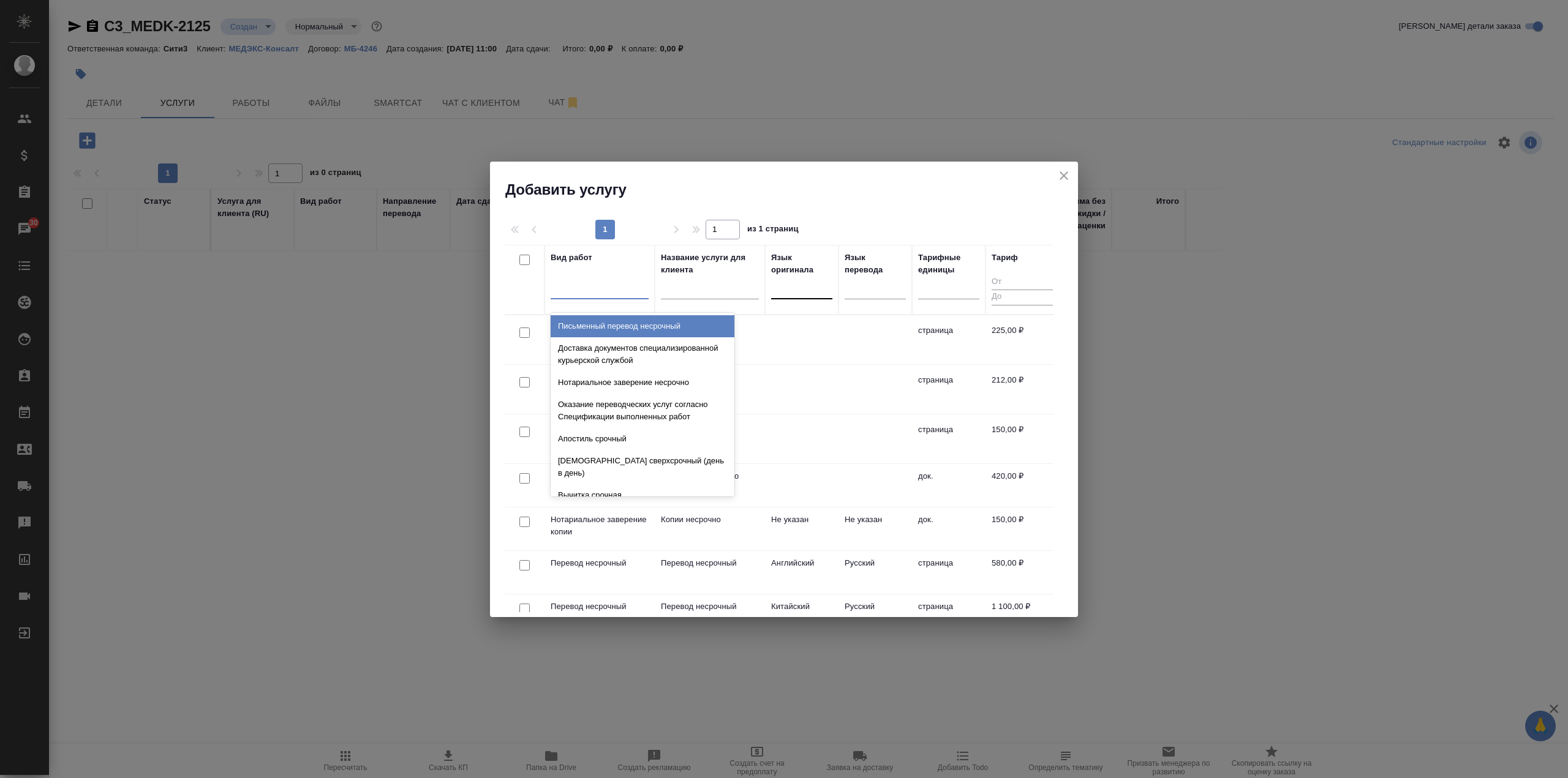
click at [800, 290] on div at bounding box center [802, 286] width 62 height 18
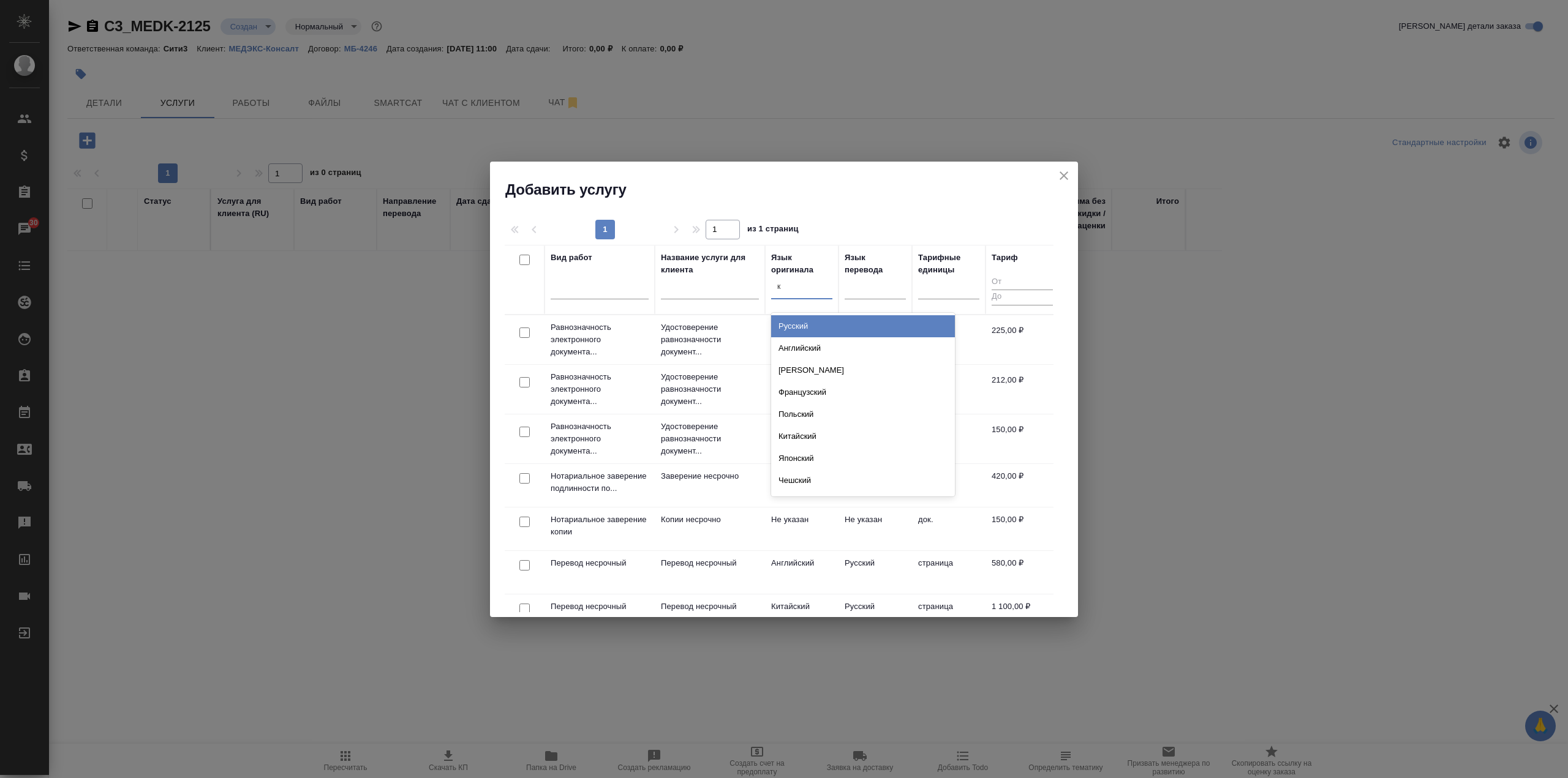
type input "ки"
click at [864, 426] on div "Китайский" at bounding box center [863, 436] width 184 height 22
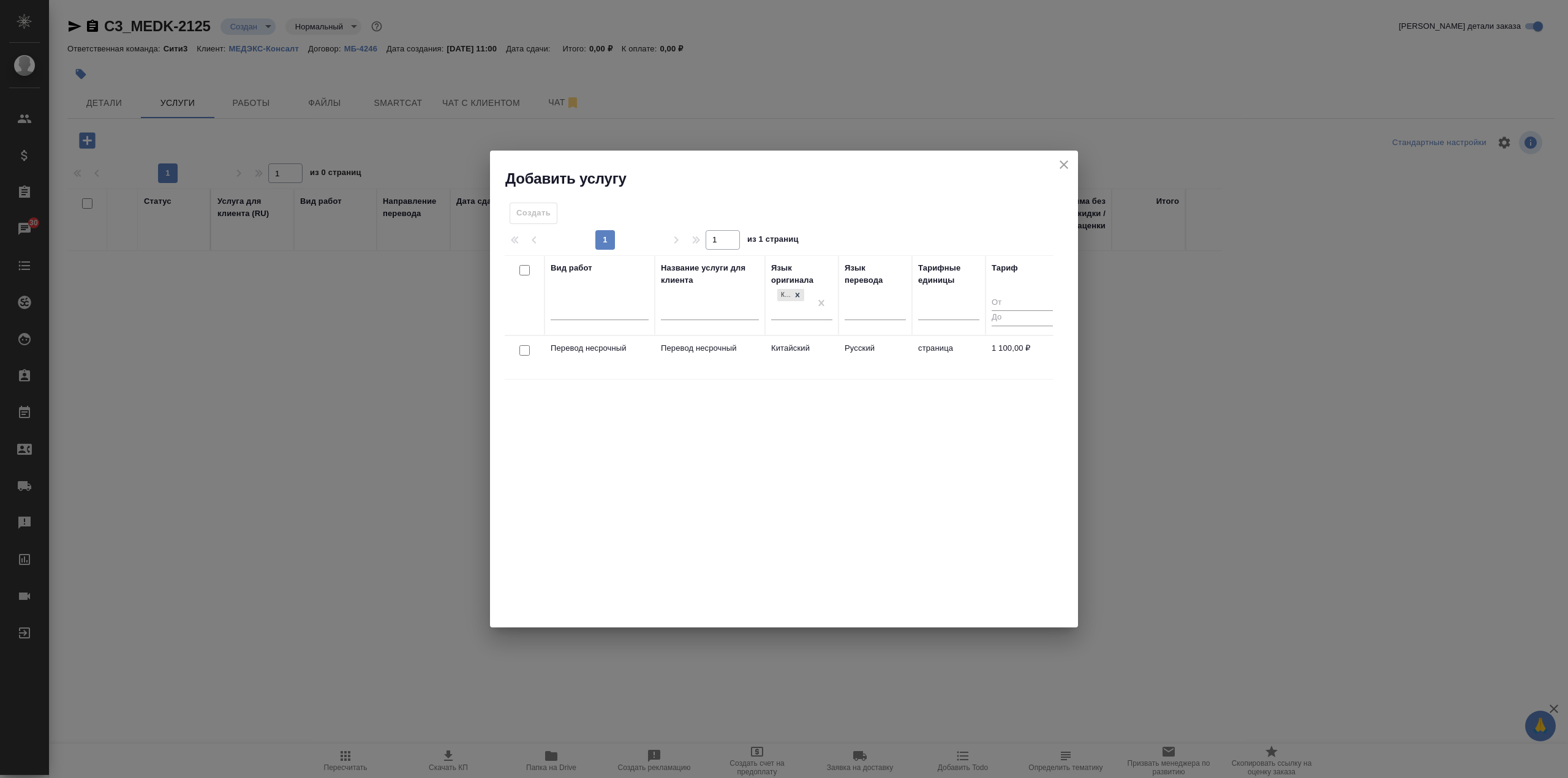
click at [774, 362] on td "Китайский" at bounding box center [802, 357] width 74 height 43
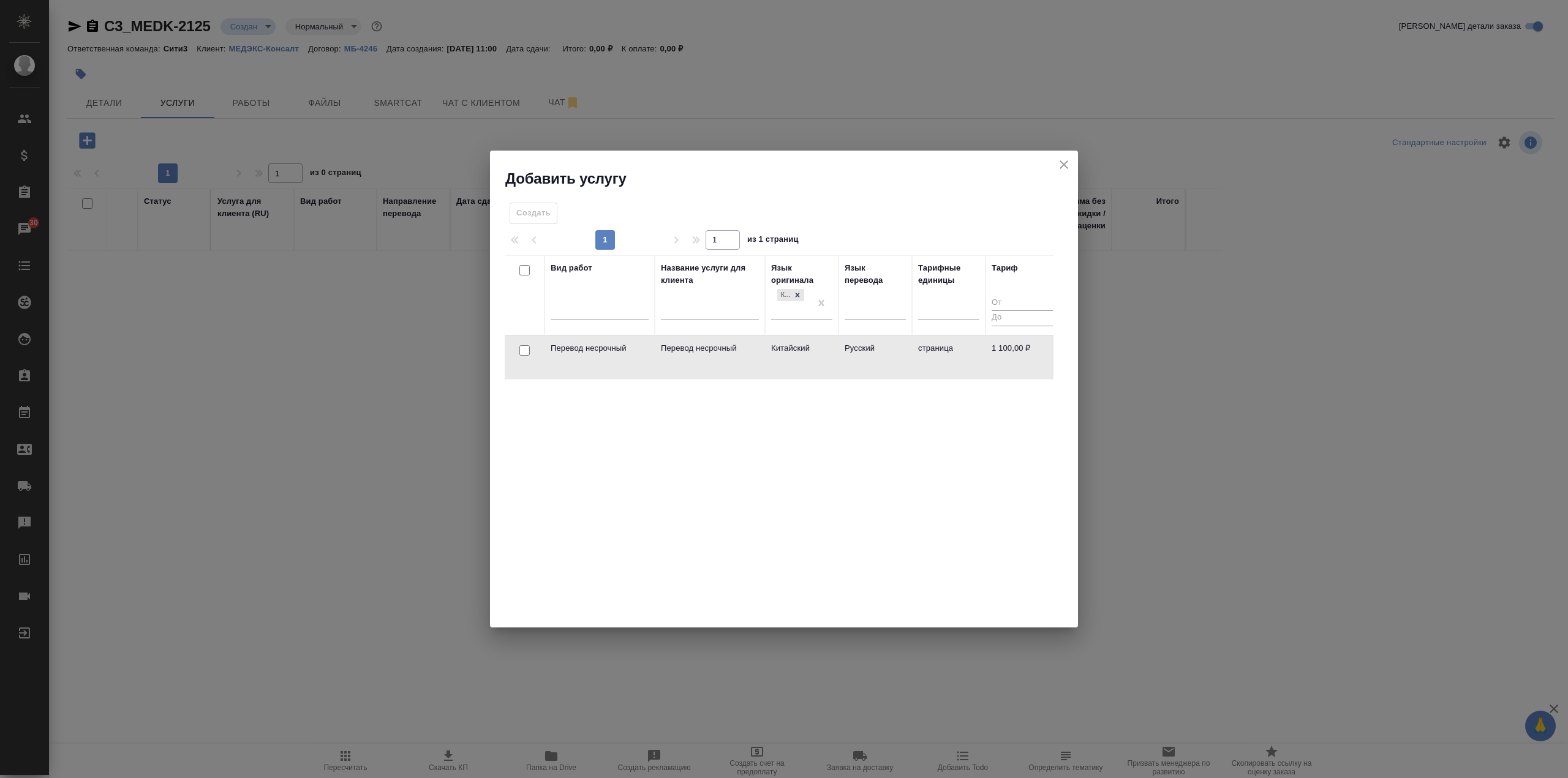
click at [774, 362] on td "Китайский" at bounding box center [802, 357] width 74 height 43
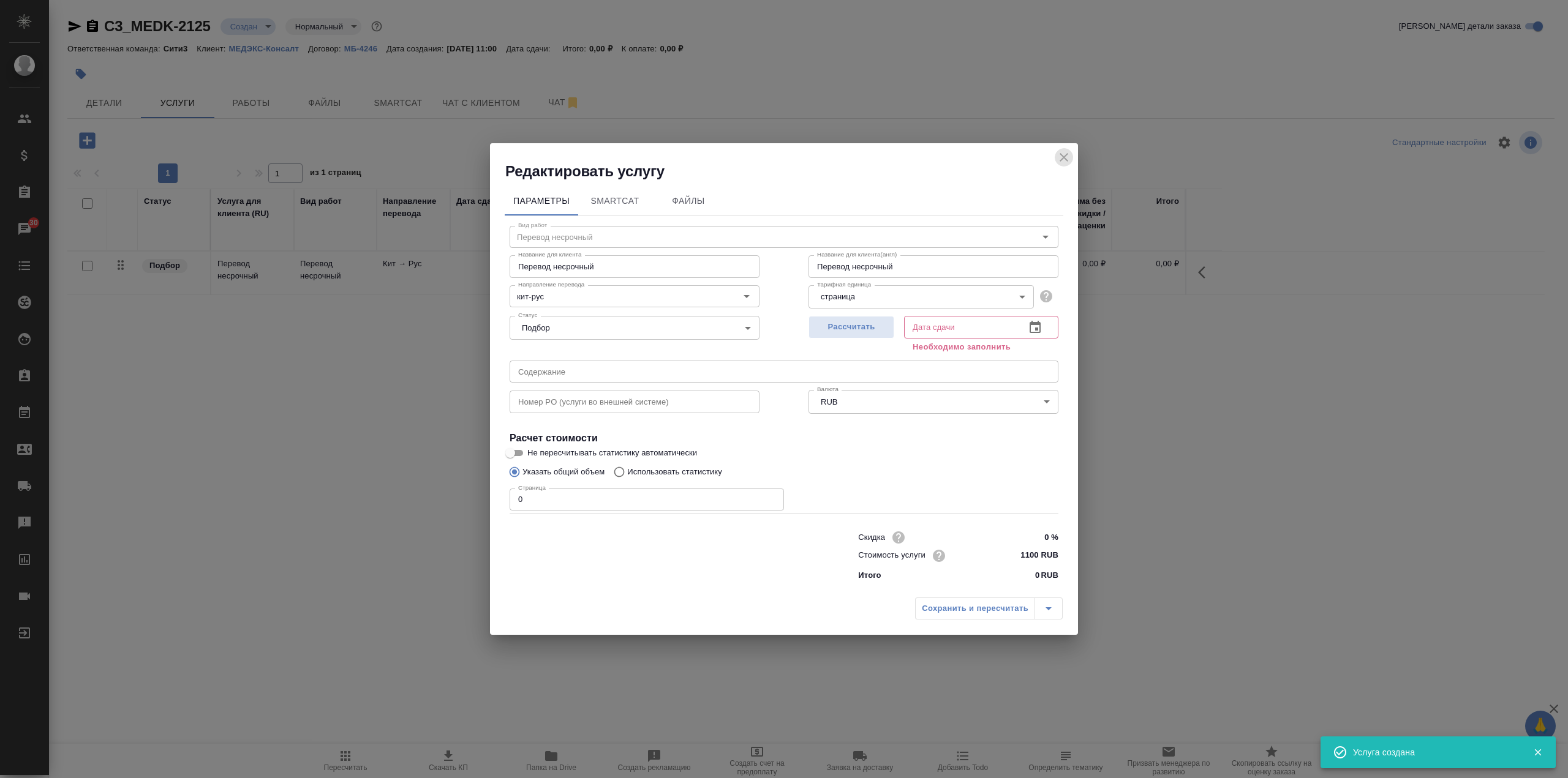
click at [1063, 158] on icon "close" at bounding box center [1064, 157] width 8 height 8
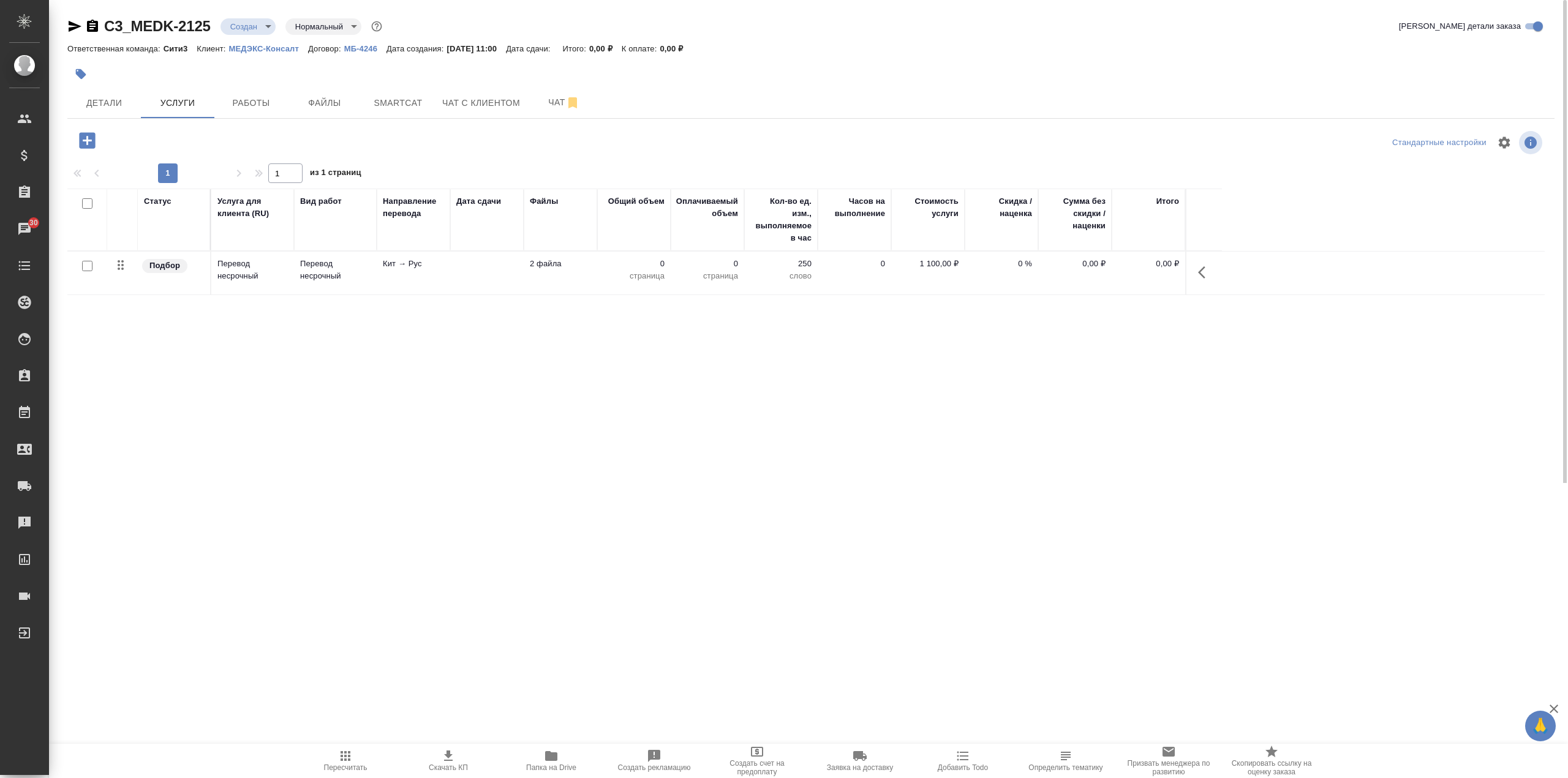
click at [256, 48] on p "МЕДЭКС-Консалт" at bounding box center [269, 48] width 79 height 9
click at [489, 280] on td at bounding box center [487, 273] width 74 height 43
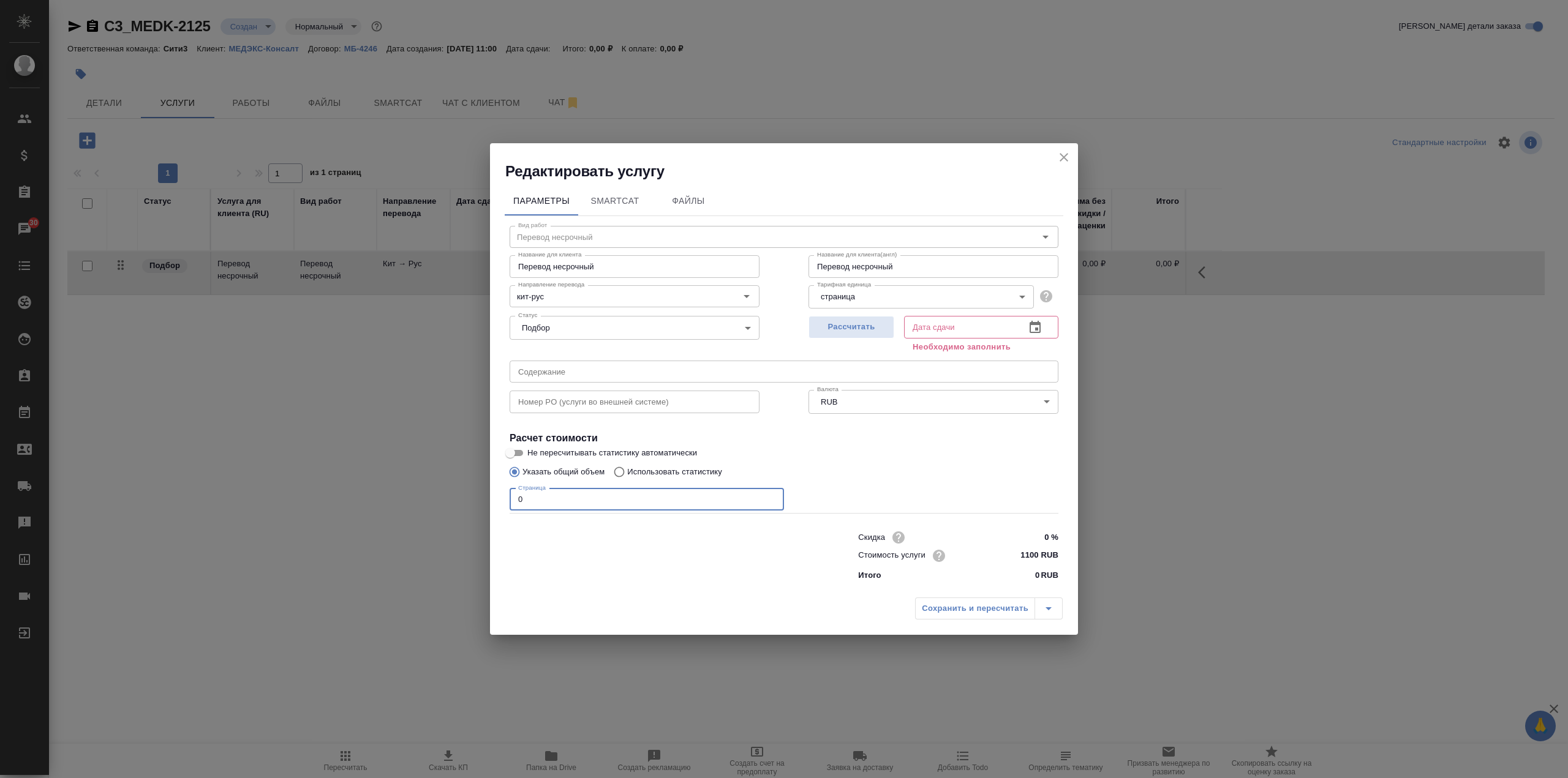
click at [599, 504] on input "0" at bounding box center [647, 499] width 275 height 22
type input "2"
type input "5"
click at [1037, 327] on icon "button" at bounding box center [1034, 327] width 15 height 15
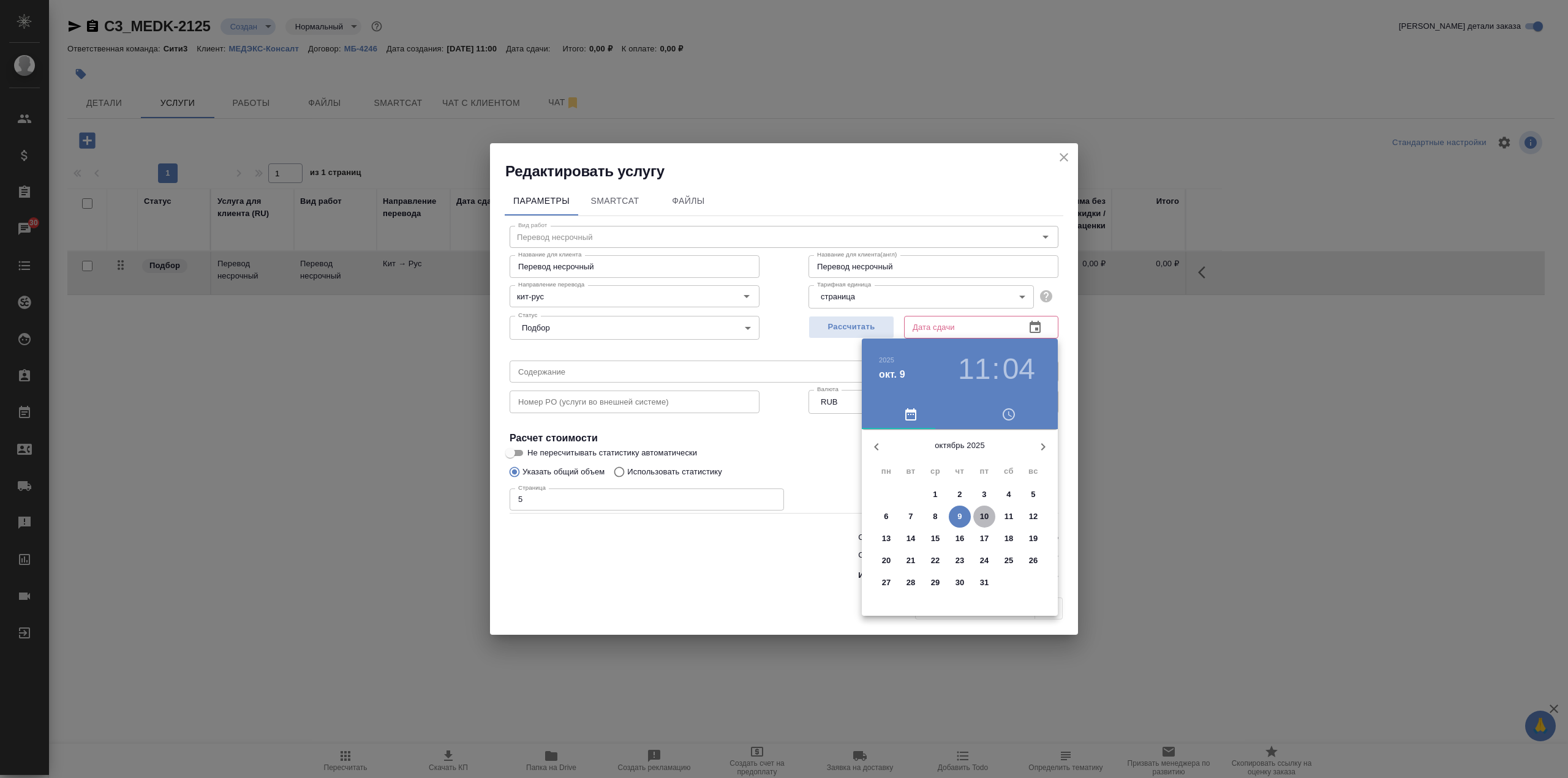
click at [982, 518] on p "10" at bounding box center [984, 516] width 9 height 12
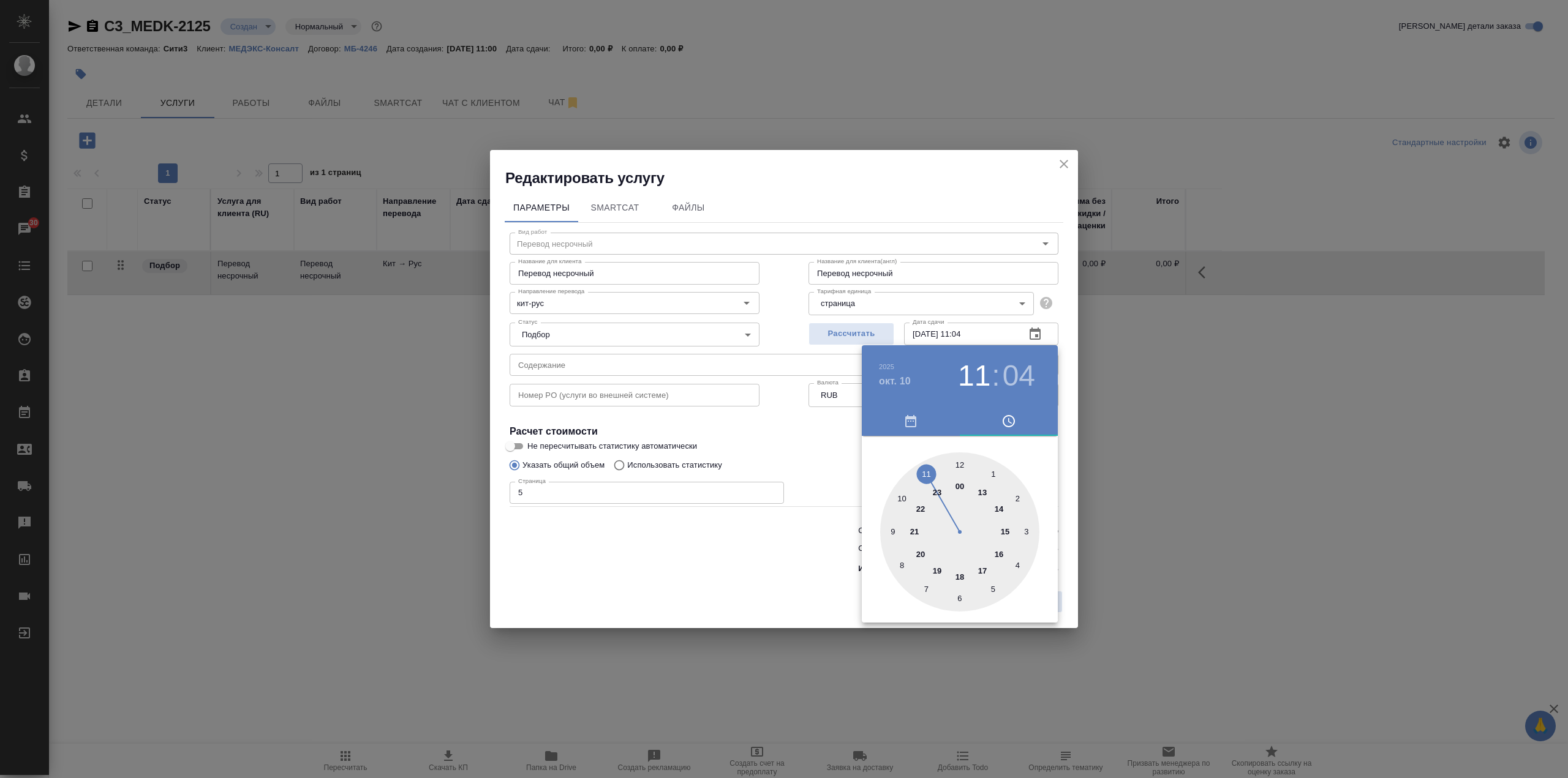
click at [993, 475] on div at bounding box center [959, 532] width 159 height 159
click at [977, 385] on h3 "01" at bounding box center [974, 376] width 33 height 34
click at [982, 492] on div at bounding box center [959, 532] width 159 height 159
click at [959, 462] on div at bounding box center [959, 532] width 159 height 159
type input "10.10.2025 13:00"
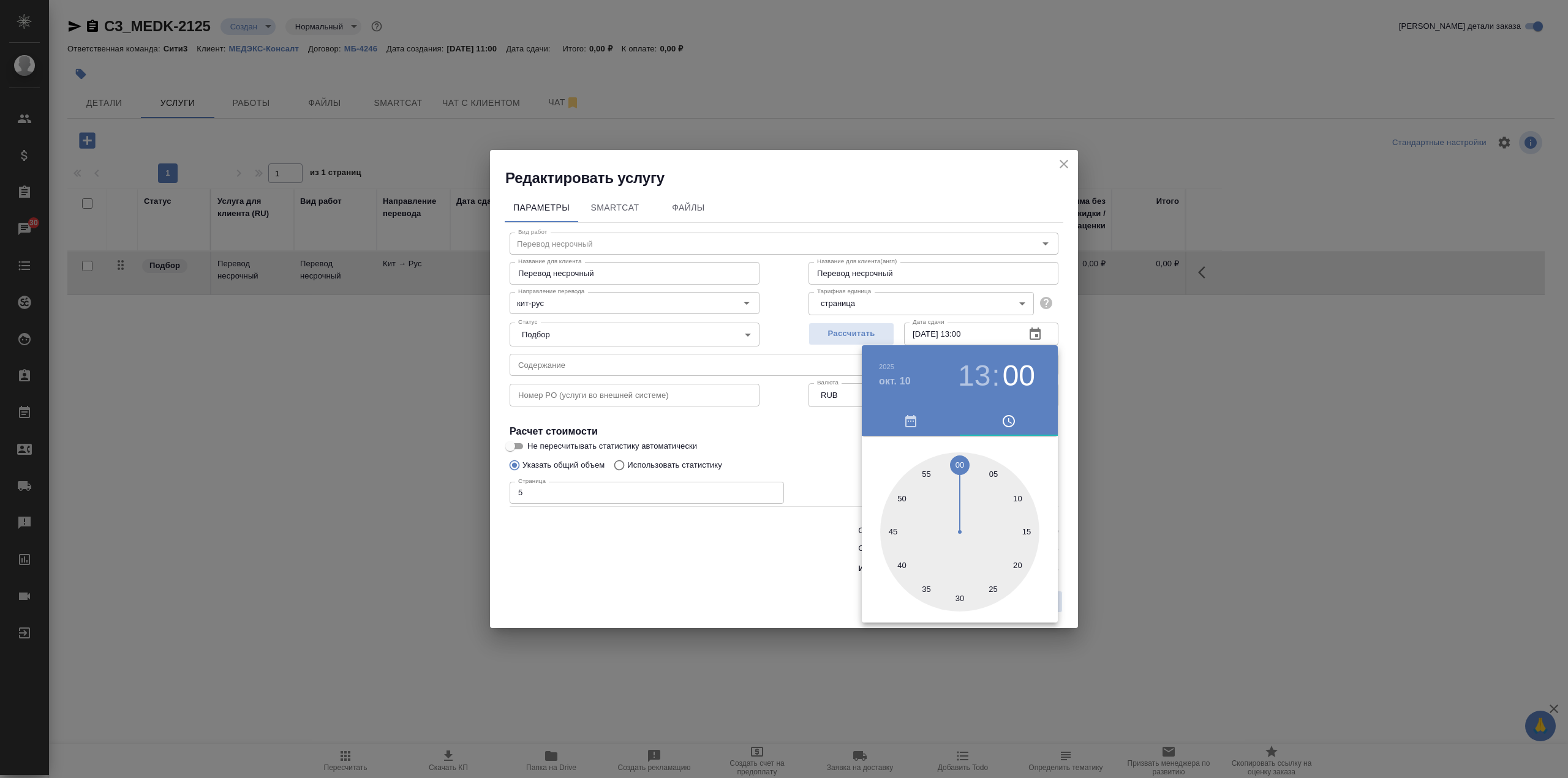
click at [825, 434] on div at bounding box center [784, 389] width 1568 height 778
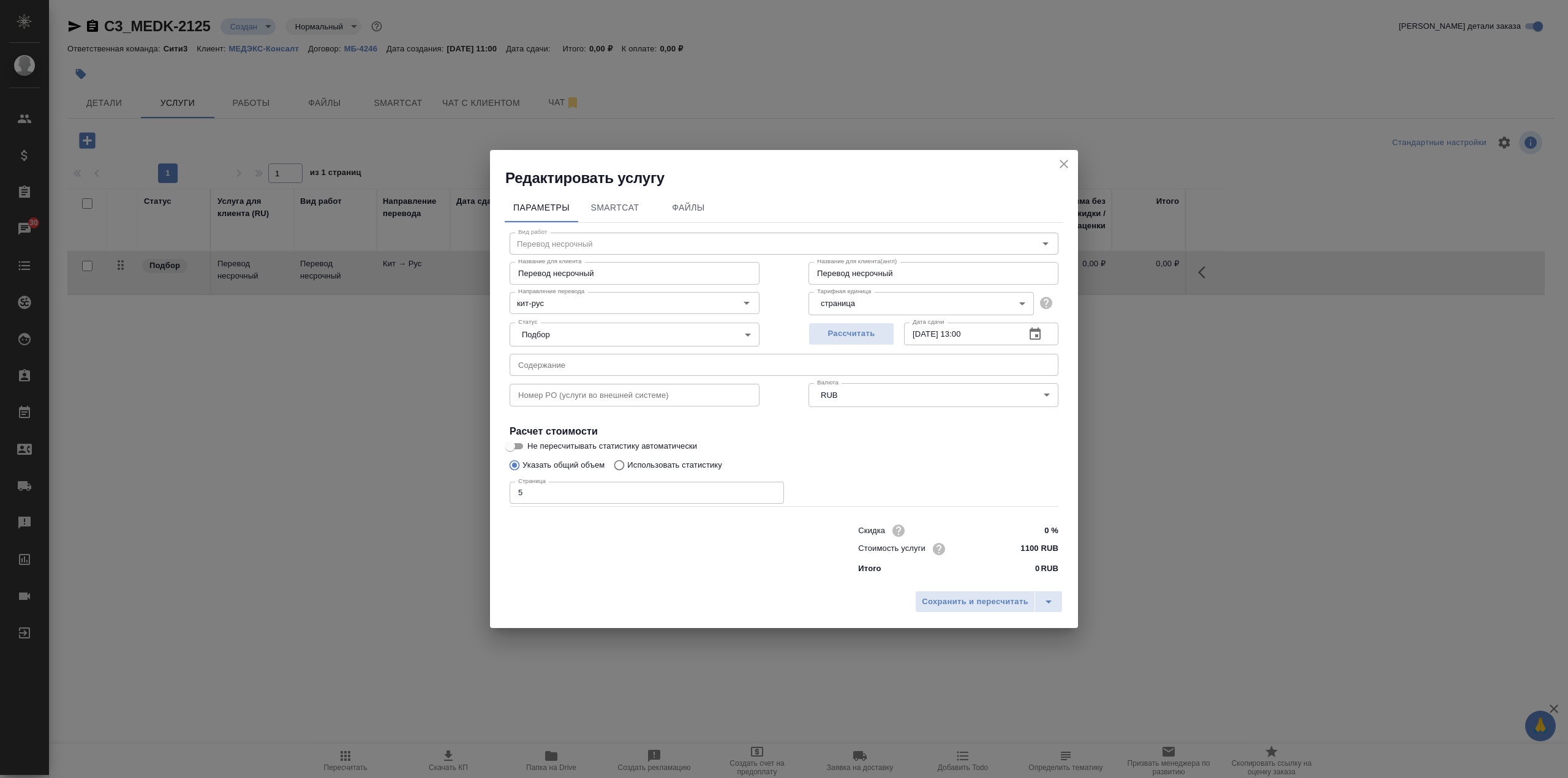
click at [708, 366] on input "text" at bounding box center [784, 364] width 549 height 22
paste input "Гарант – Инспекция Чанчжоу Хуэйчунь 1. Бизнес-лицензия (перевод) 2. Лицензия на…"
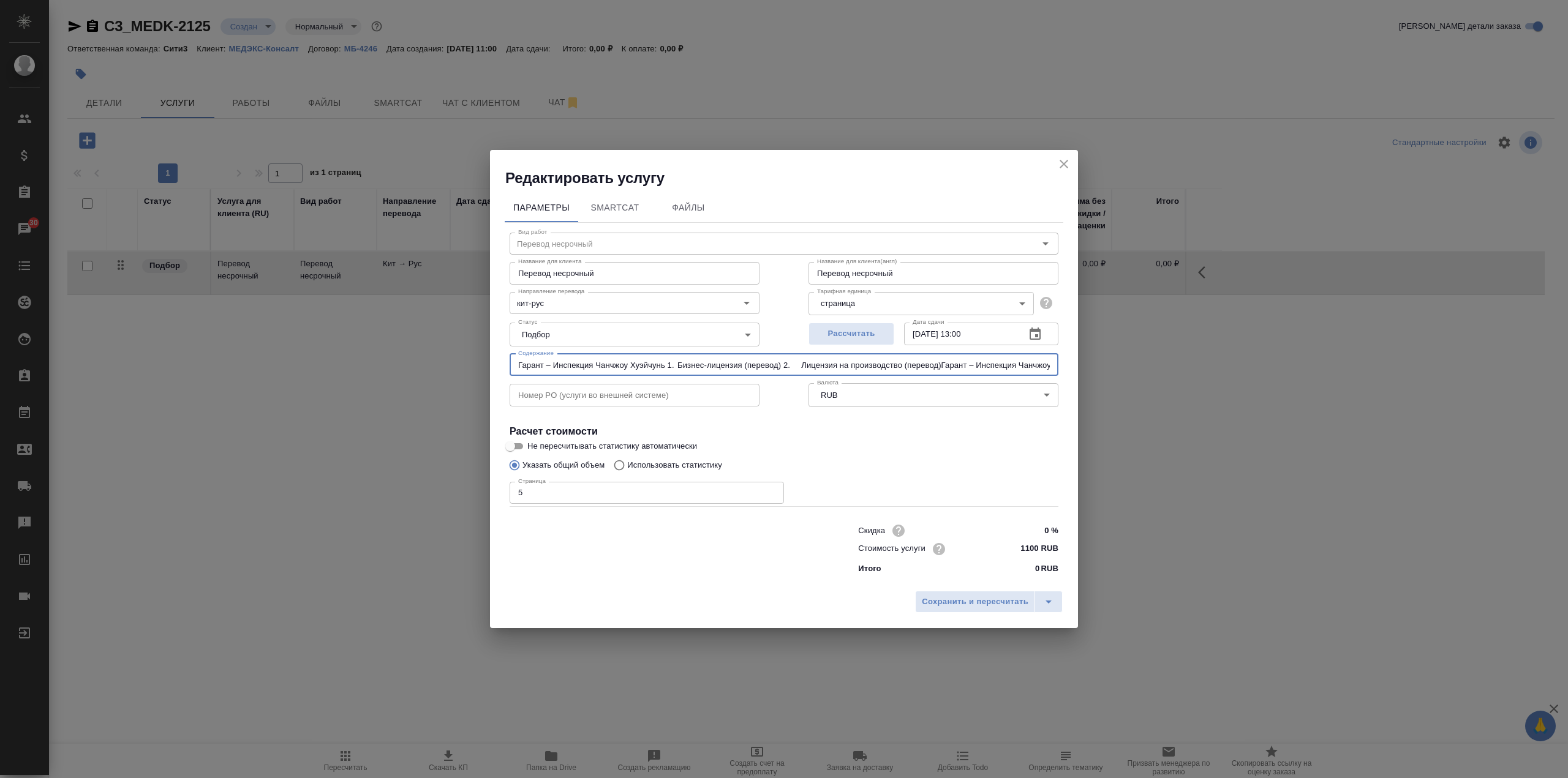
scroll to position [0, 340]
type input "Гарант – Инспекция Чанчжоу Хуэйчунь 1. Бизнес-лицензия (перевод) 2. Лицензия на…"
click at [979, 603] on span "Сохранить и пересчитать" at bounding box center [975, 602] width 107 height 14
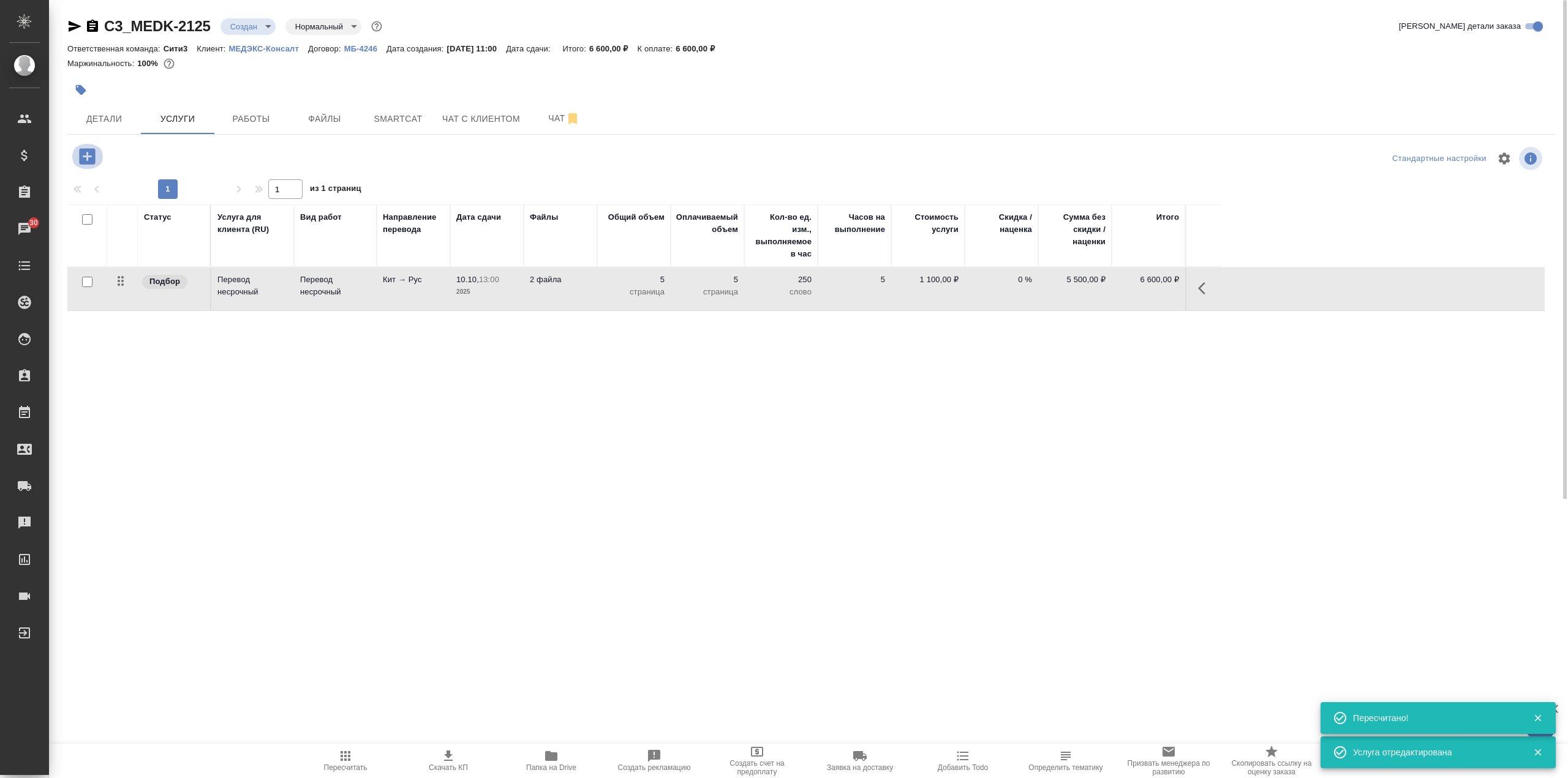
click at [100, 157] on button "button" at bounding box center [88, 156] width 34 height 25
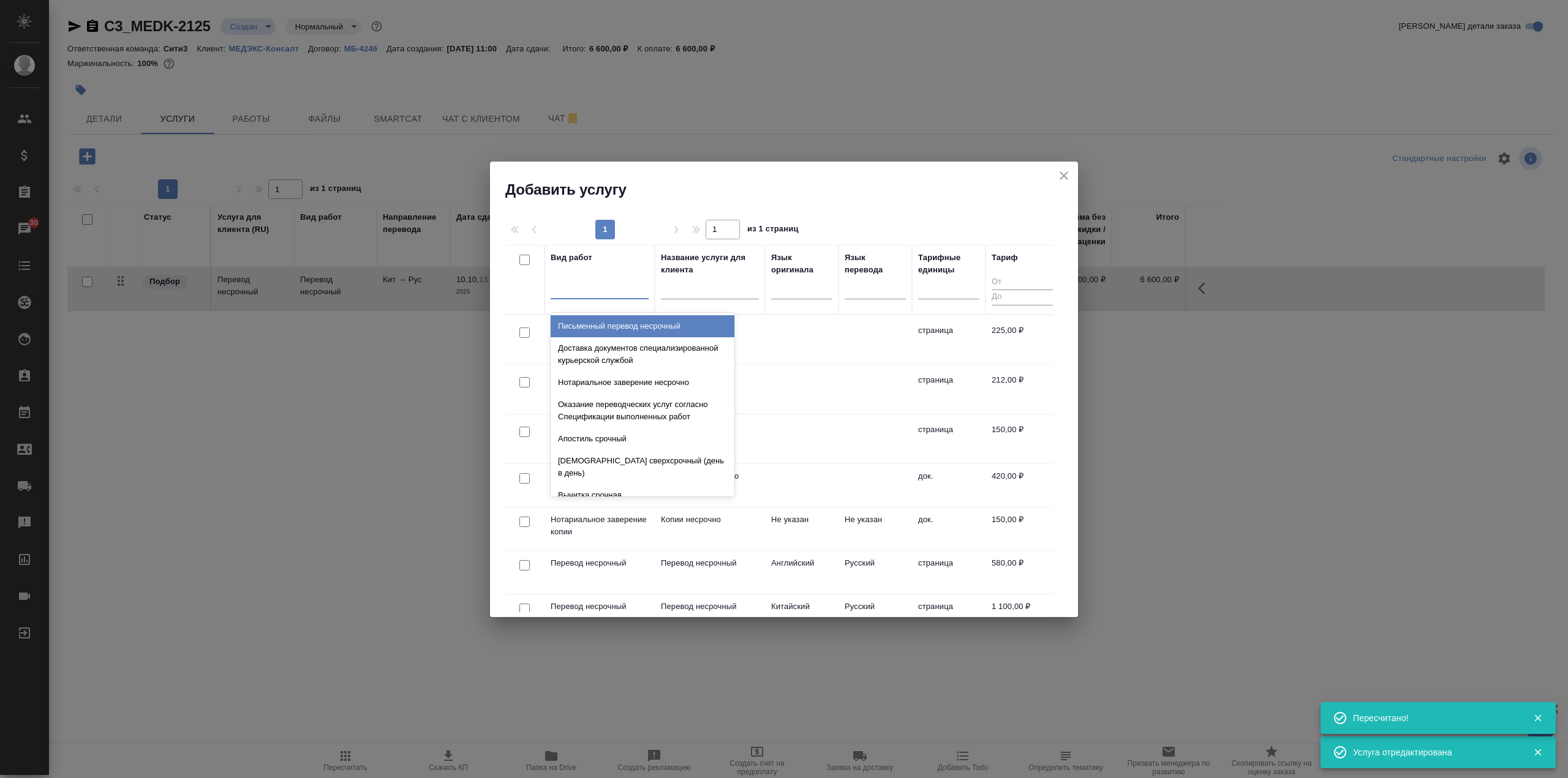
click at [606, 294] on div at bounding box center [599, 286] width 98 height 18
type input "подлинности"
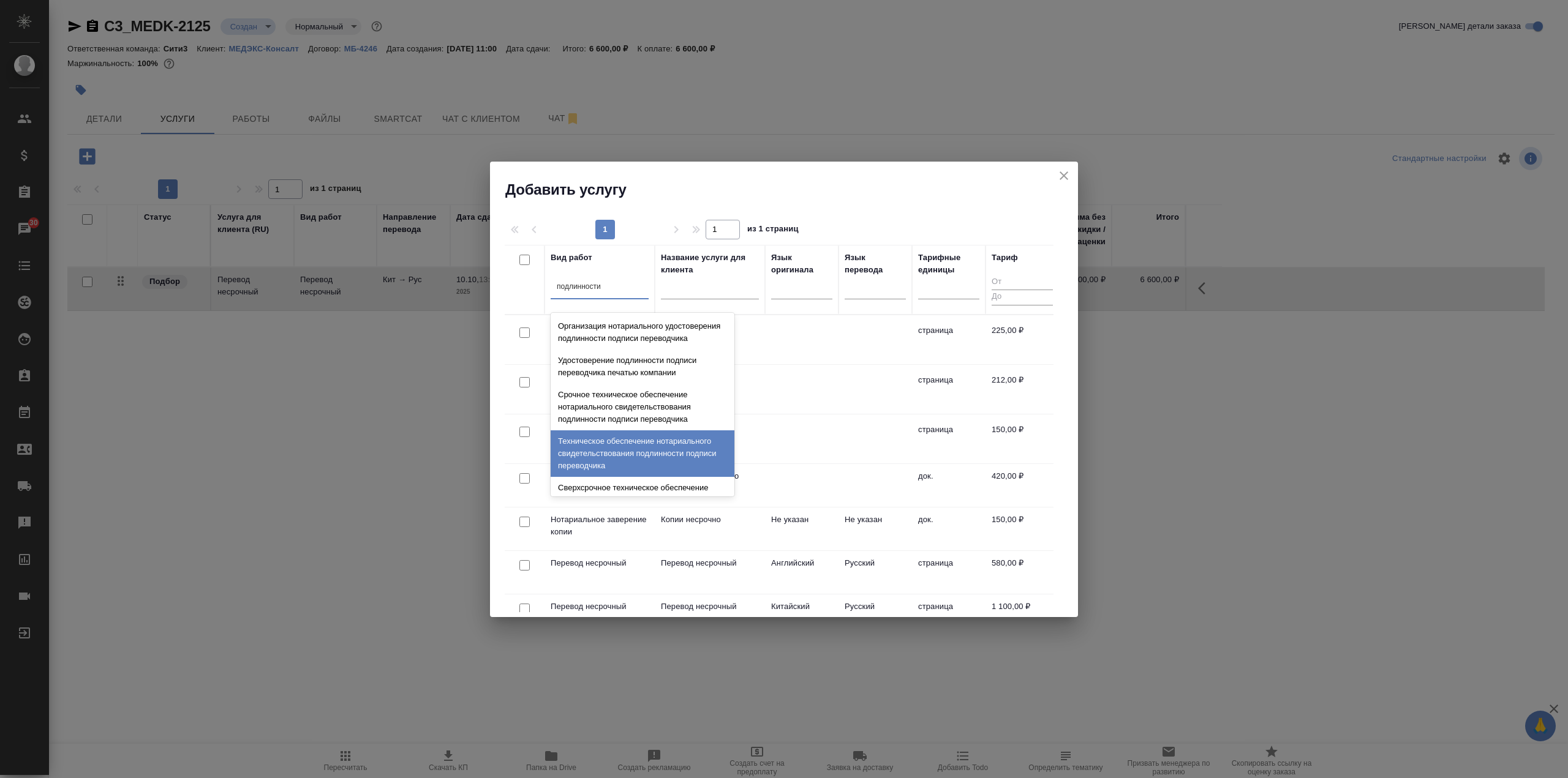
click at [655, 465] on div "Техническое обеспечение нотариального свидетельствования подлинности подписи пе…" at bounding box center [642, 454] width 184 height 47
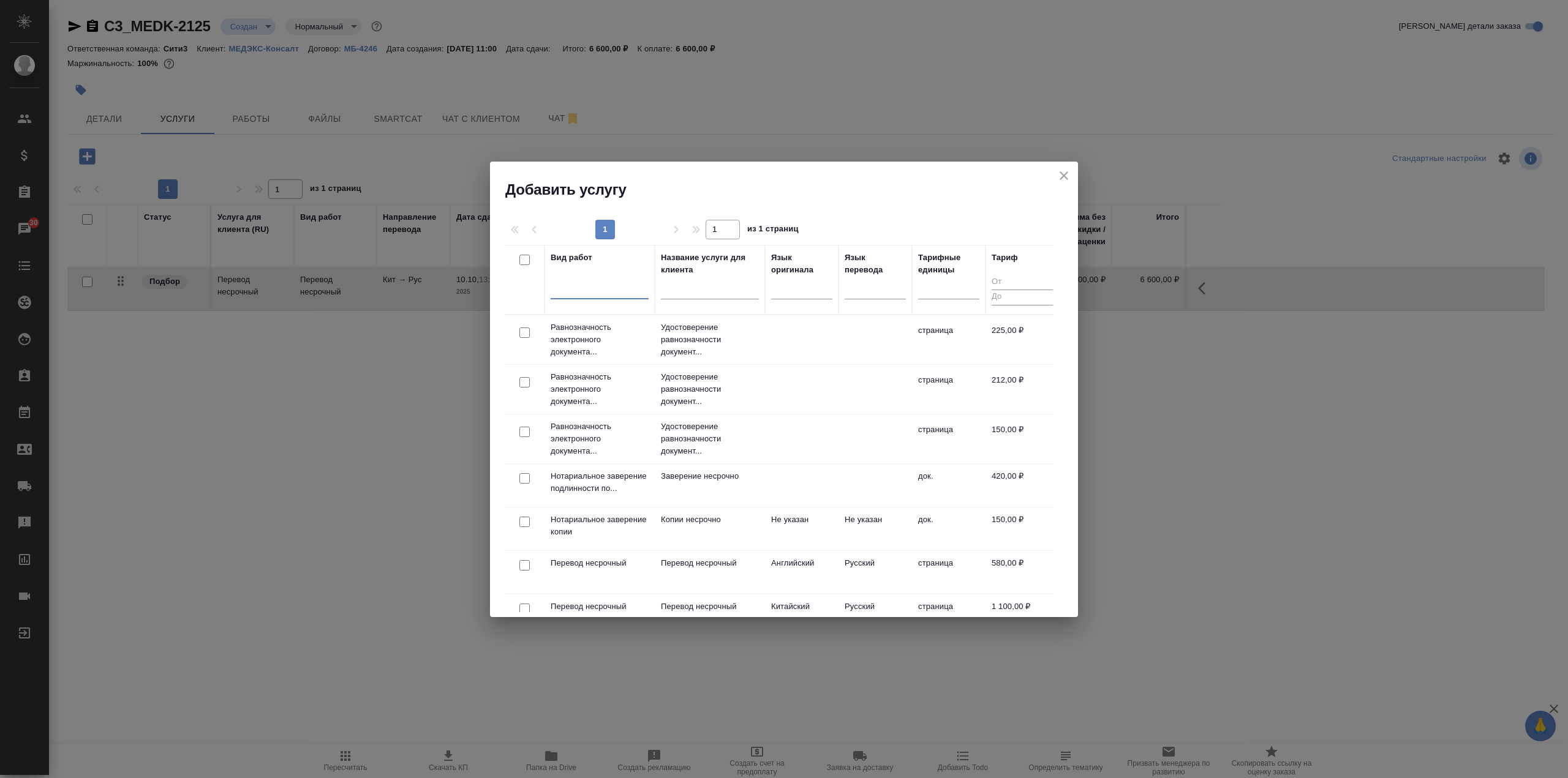
click at [748, 487] on td "Заверение несрочно" at bounding box center [710, 485] width 110 height 43
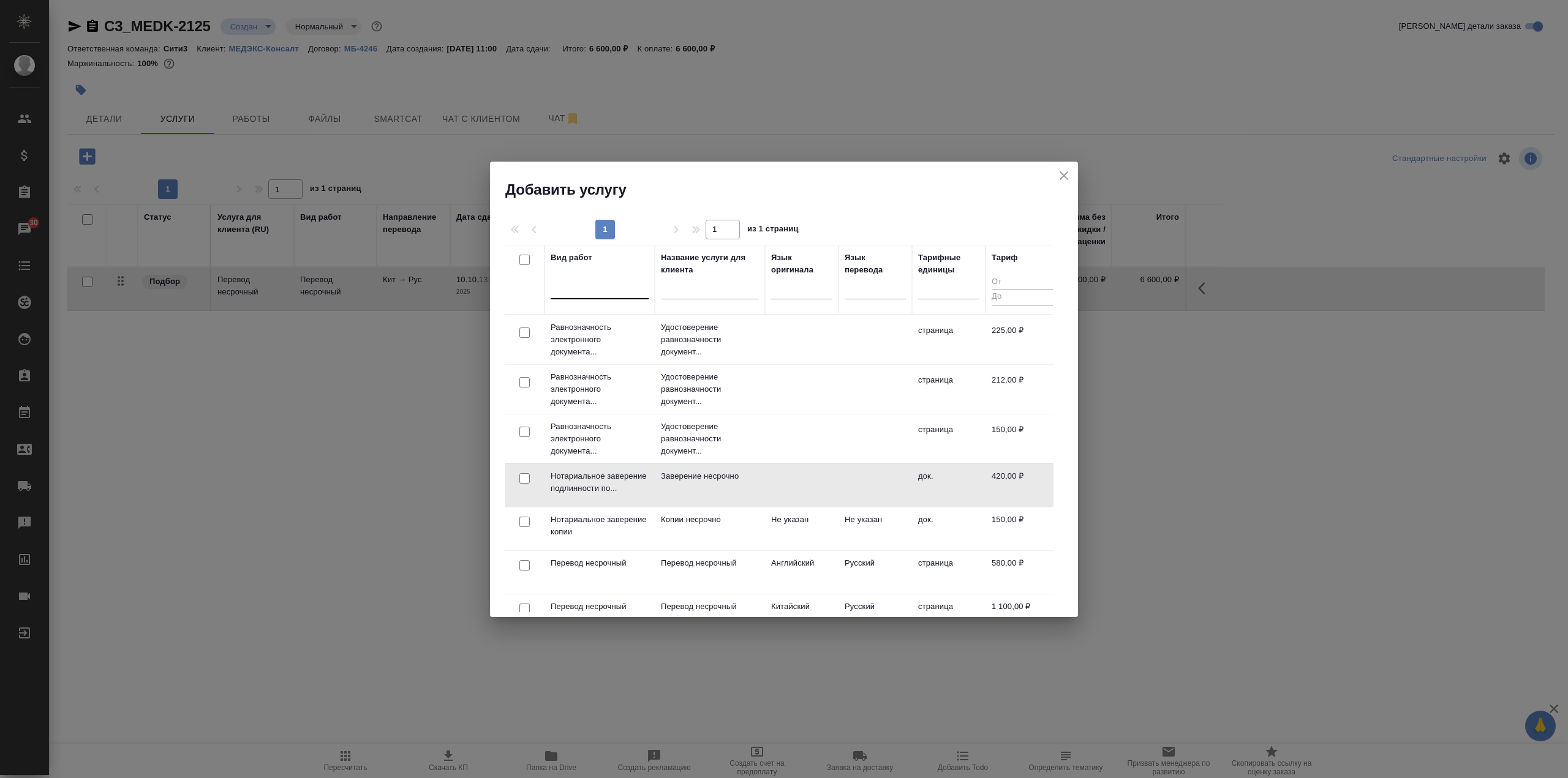
click at [748, 487] on td "Заверение несрочно" at bounding box center [710, 485] width 110 height 43
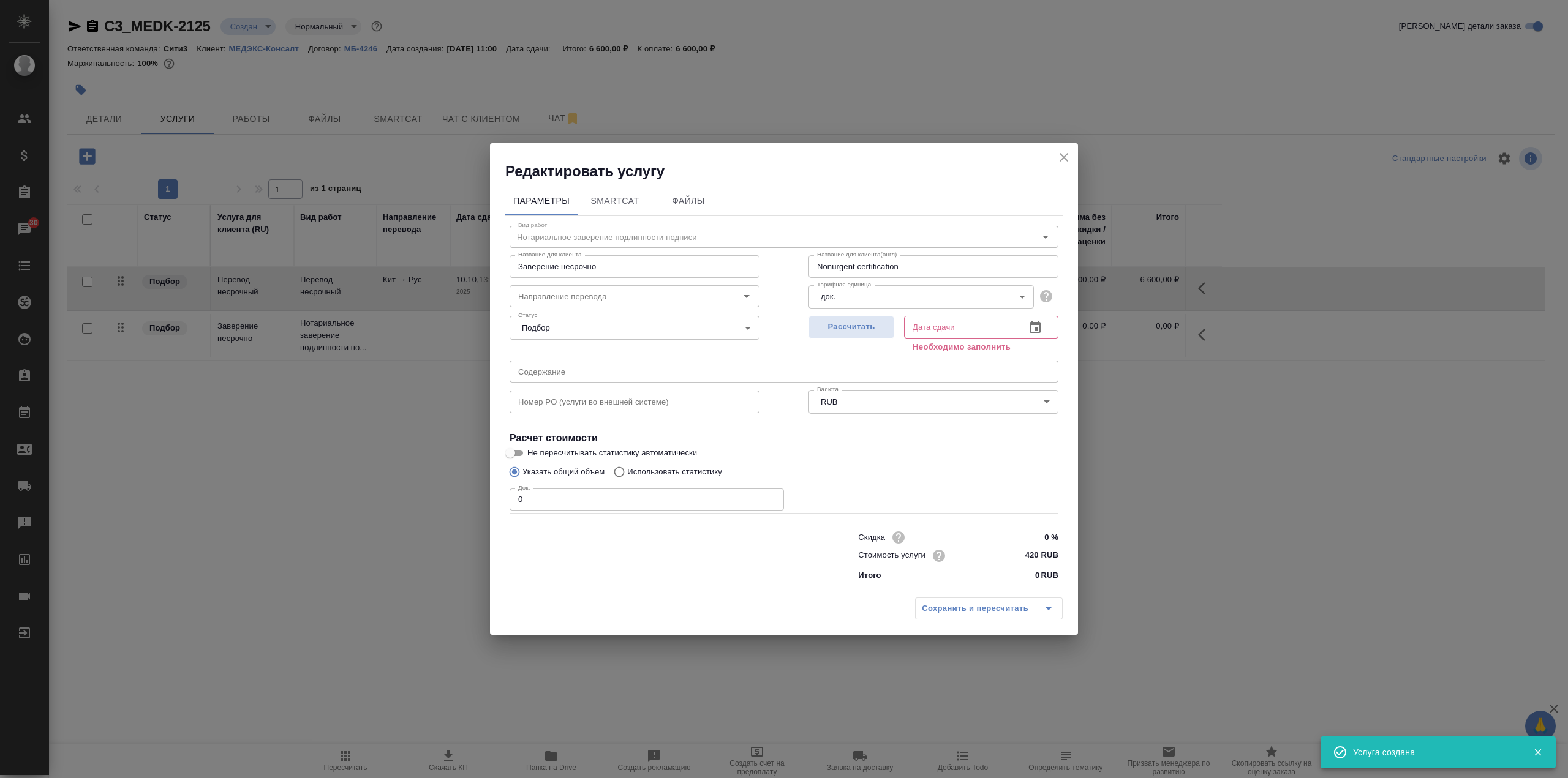
click at [645, 499] on input "0" at bounding box center [647, 499] width 275 height 22
type input "2"
click at [1034, 332] on icon "button" at bounding box center [1035, 327] width 11 height 12
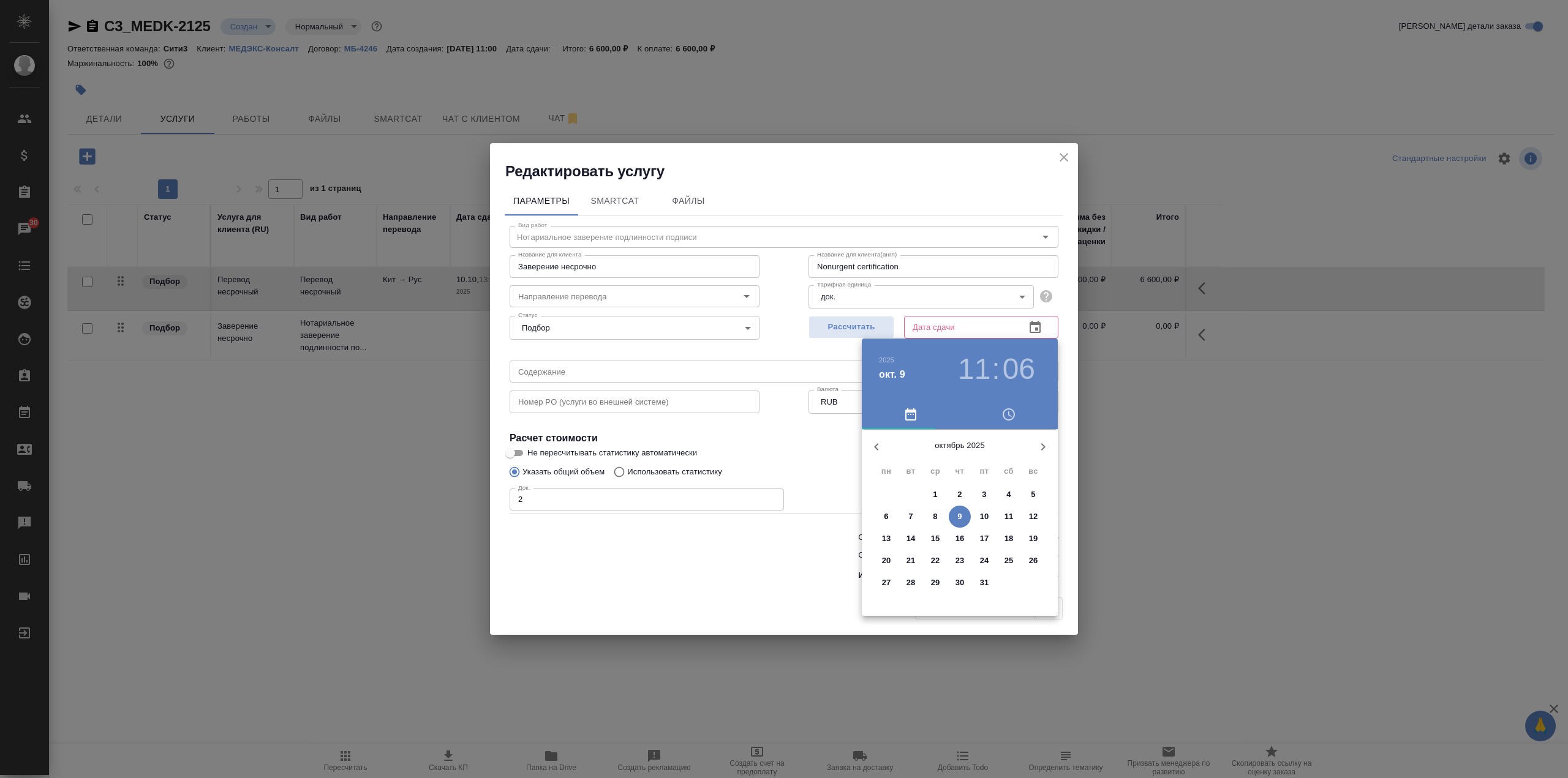
click at [985, 517] on p "10" at bounding box center [984, 516] width 9 height 12
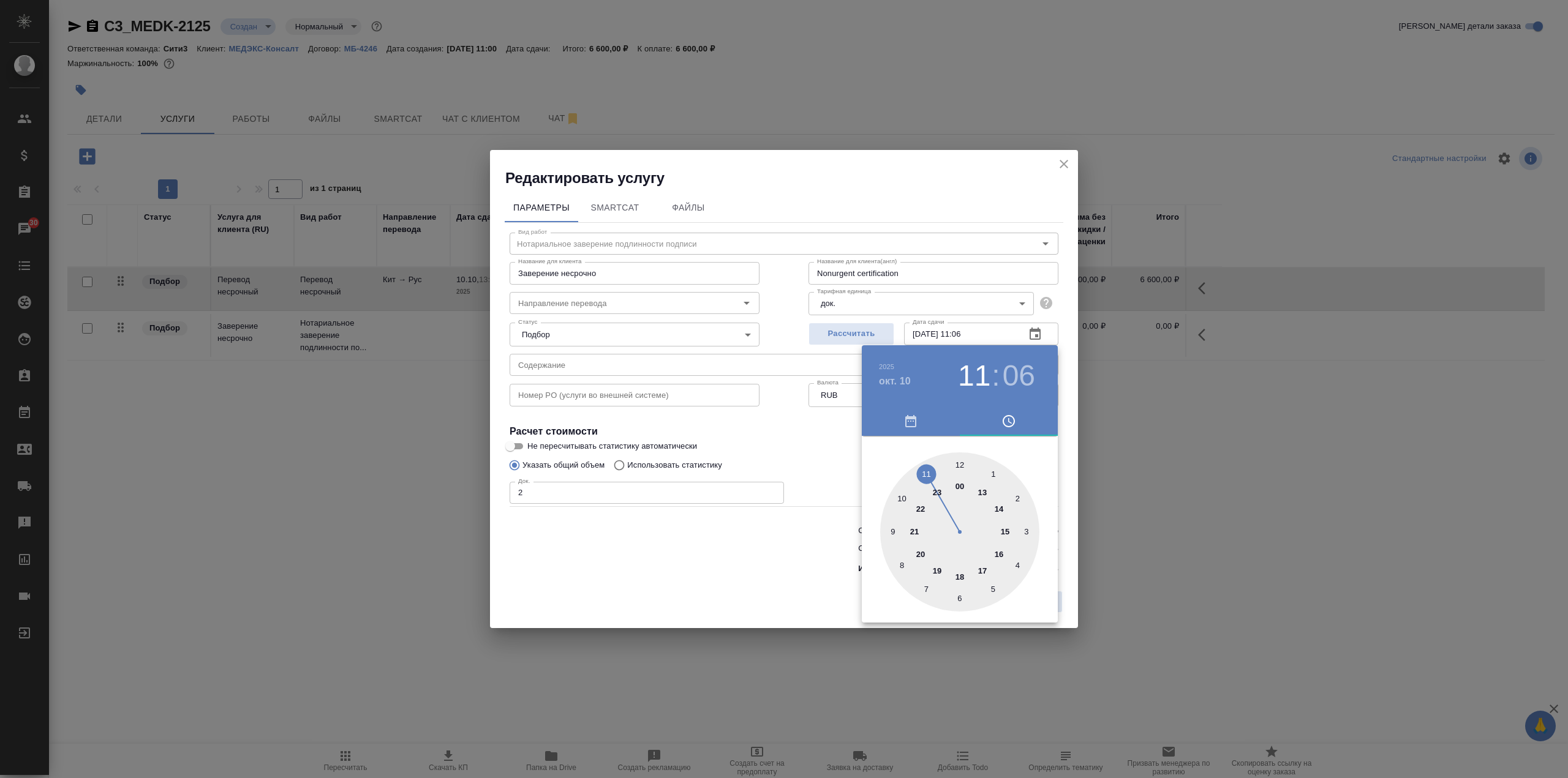
click at [981, 492] on div at bounding box center [959, 532] width 159 height 159
click at [959, 464] on div at bounding box center [959, 532] width 159 height 159
type input "10.10.2025 13:00"
click at [826, 440] on div at bounding box center [784, 389] width 1568 height 778
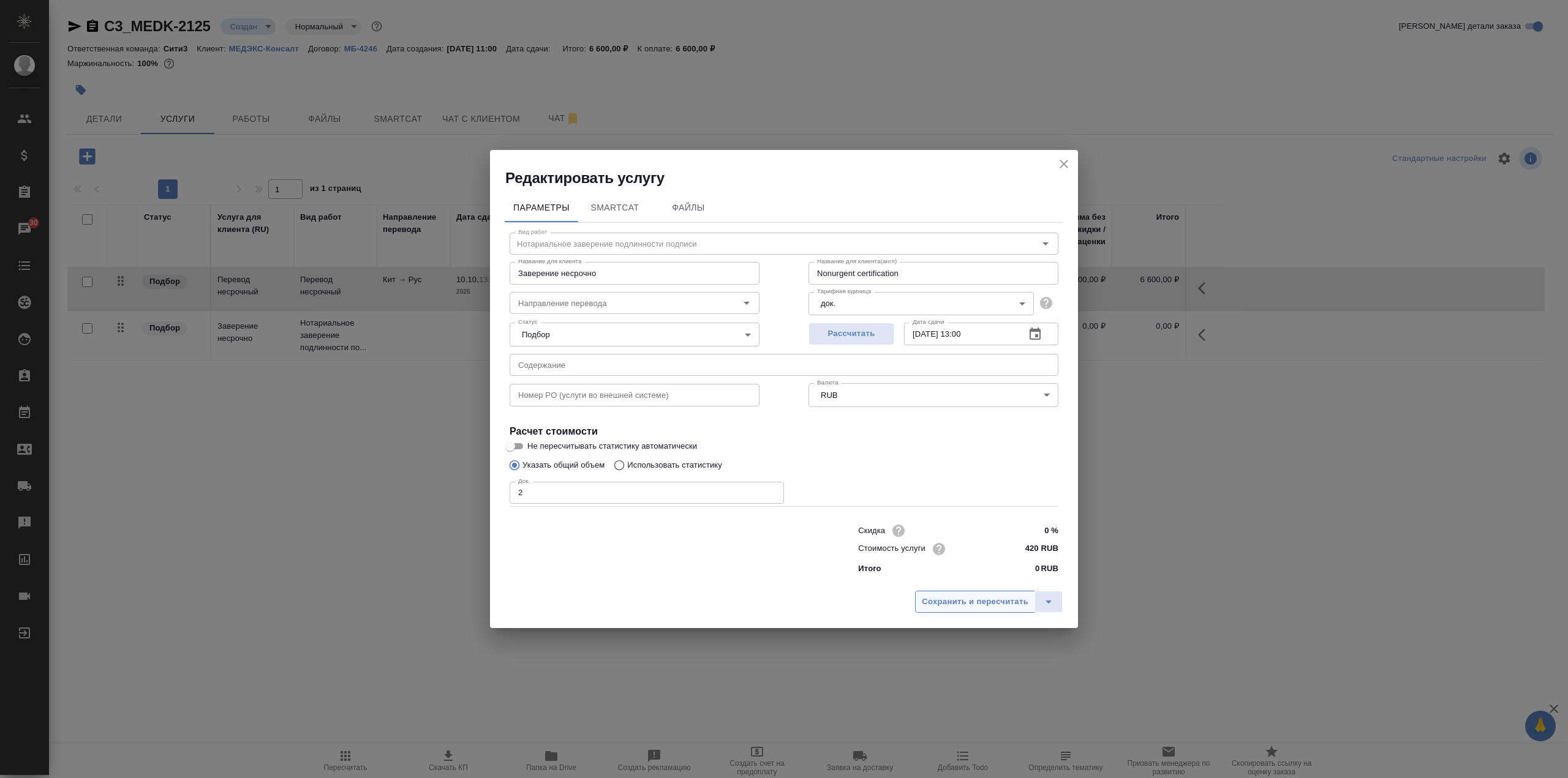
click at [960, 609] on button "Сохранить и пересчитать" at bounding box center [975, 601] width 120 height 22
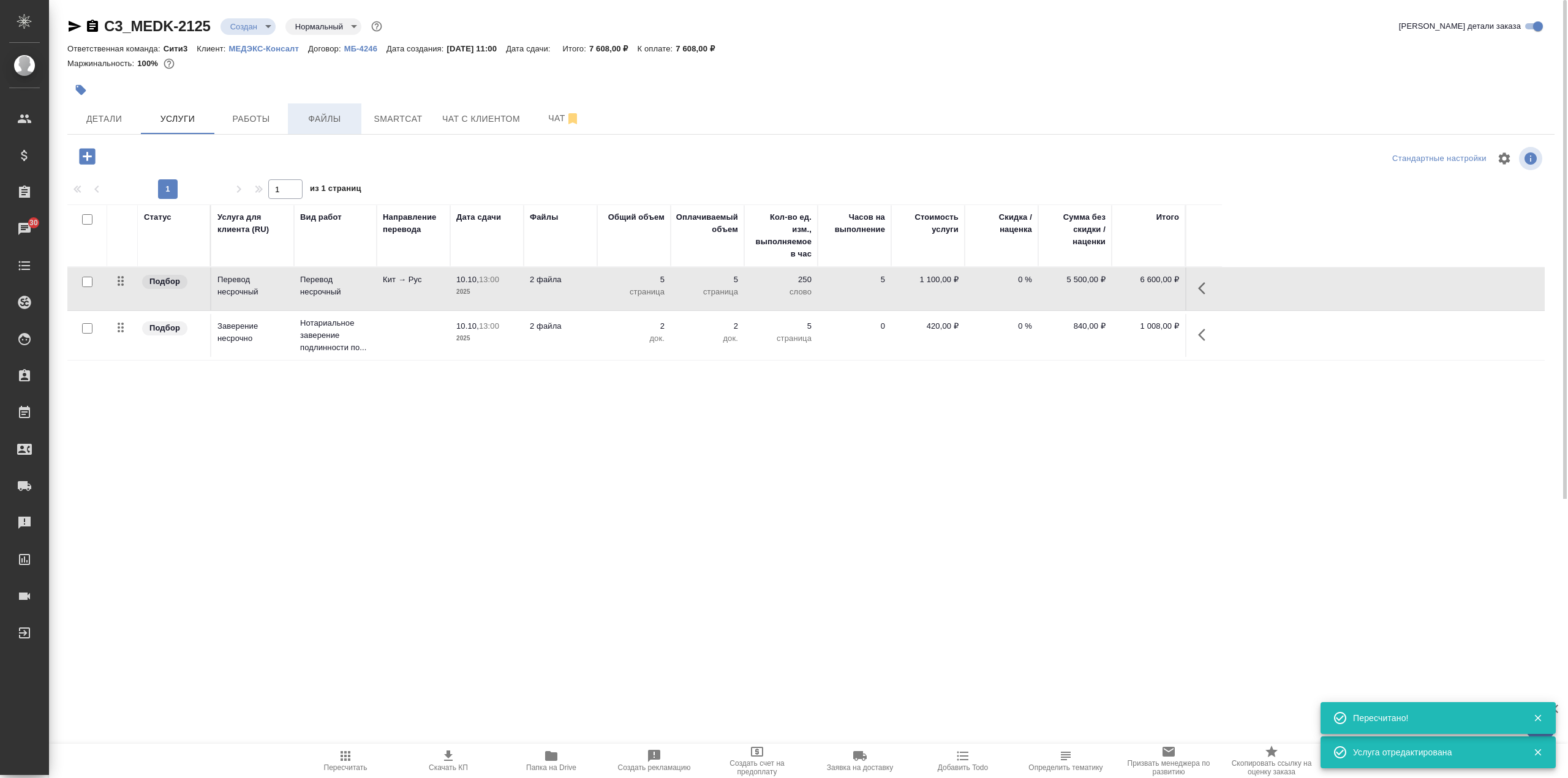
click at [328, 116] on span "Файлы" at bounding box center [324, 120] width 59 height 16
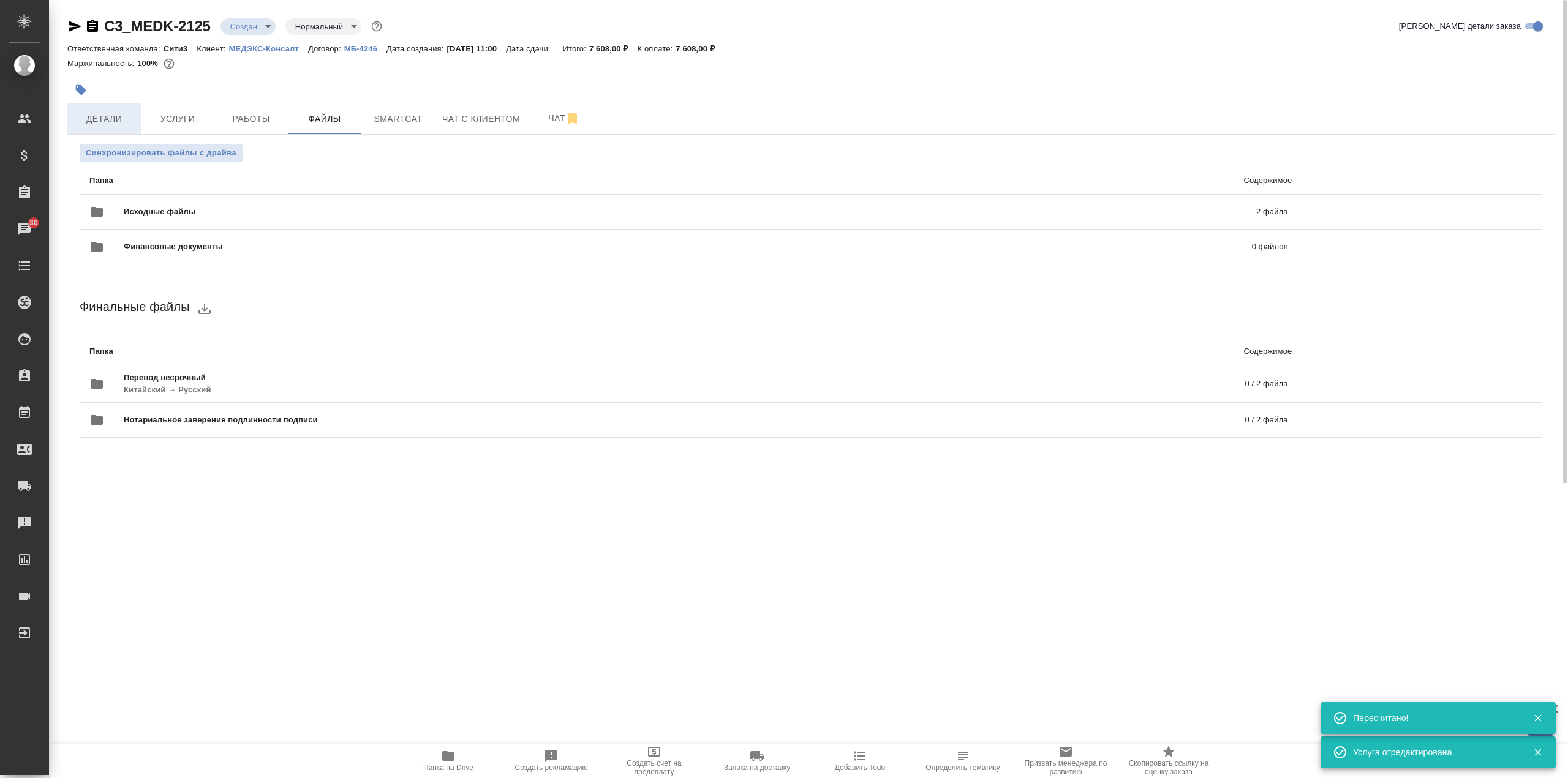
click at [121, 112] on span "Детали" at bounding box center [104, 120] width 59 height 16
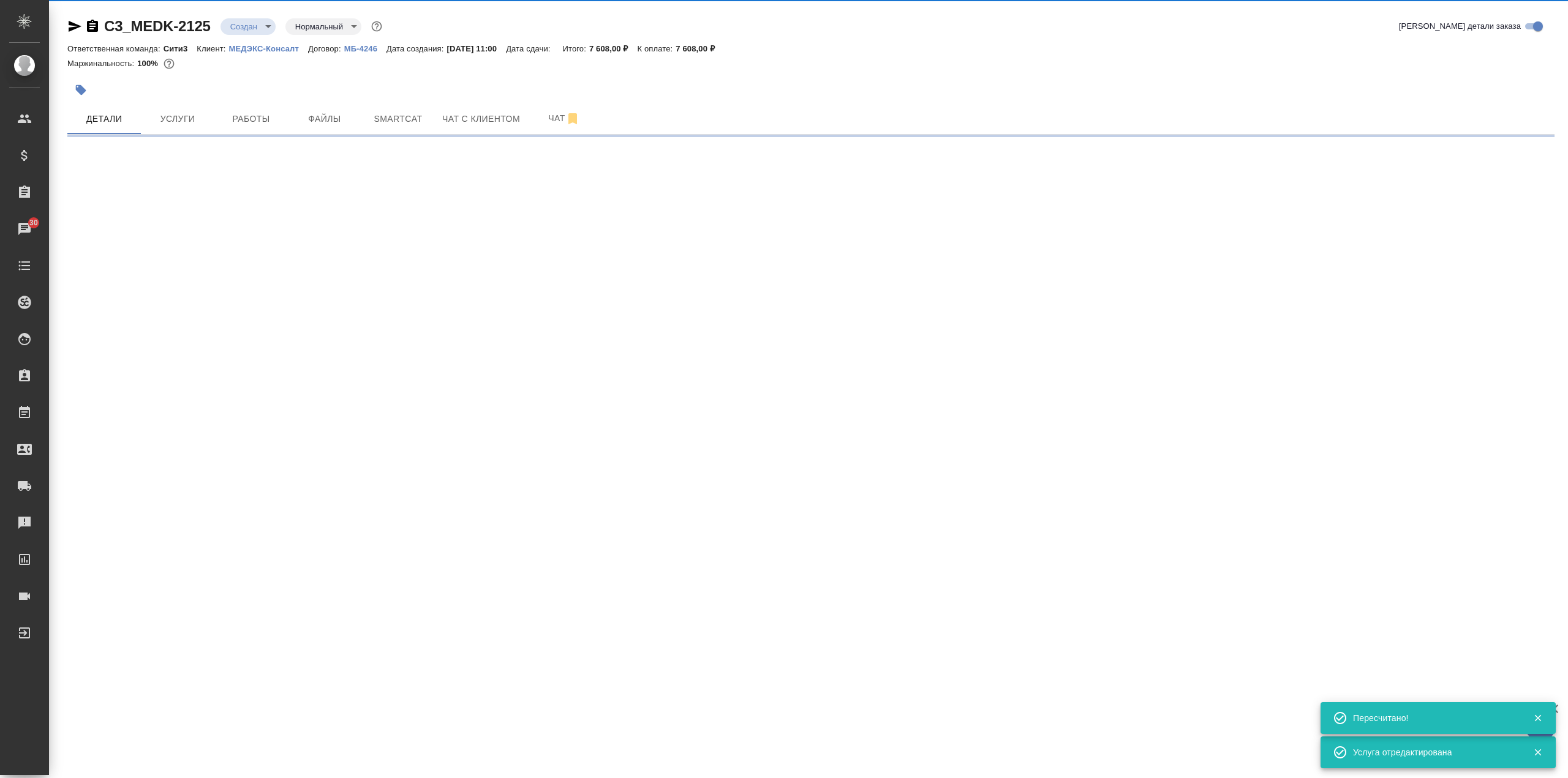
select select "RU"
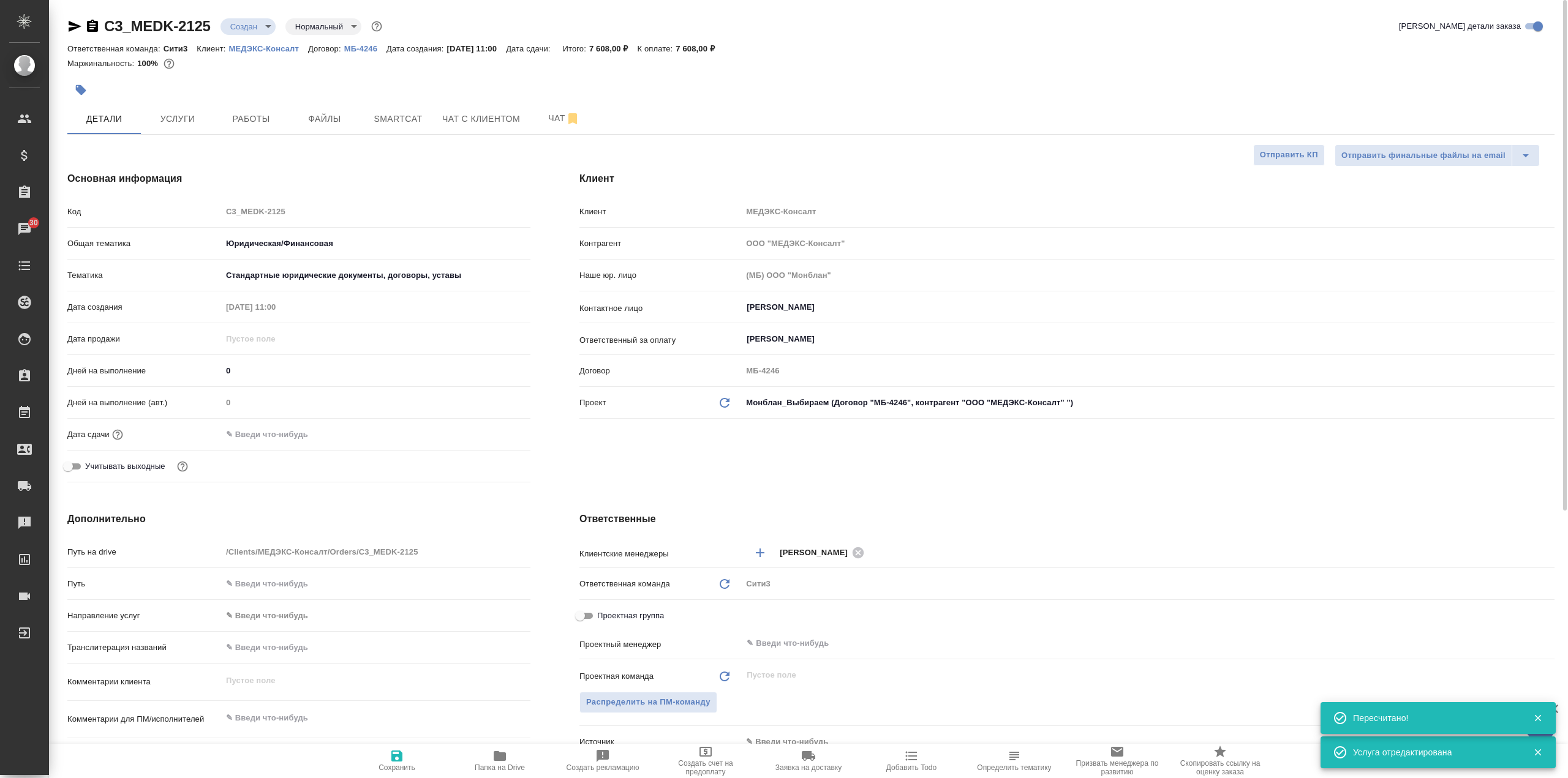
type textarea "x"
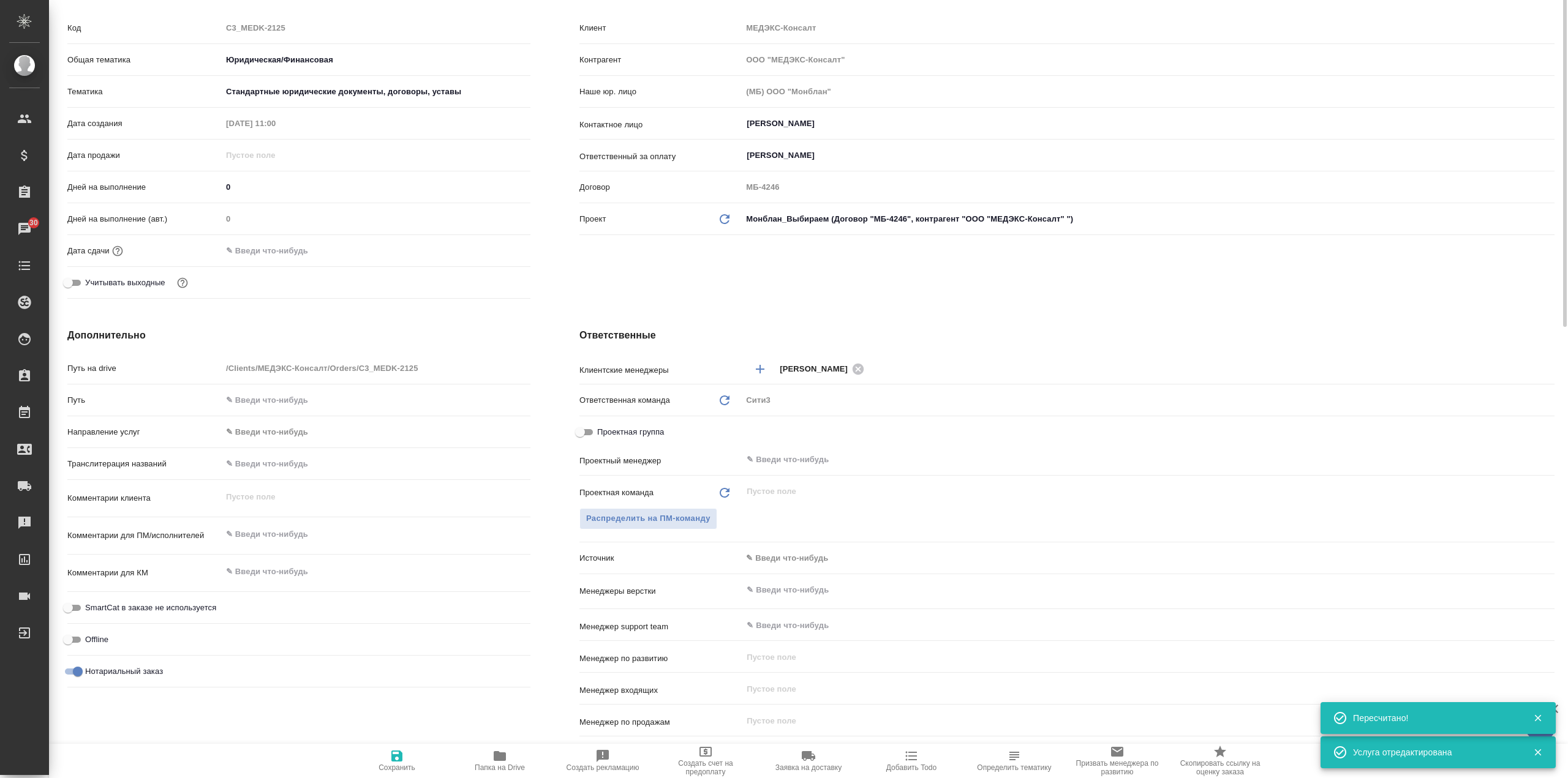
scroll to position [306, 0]
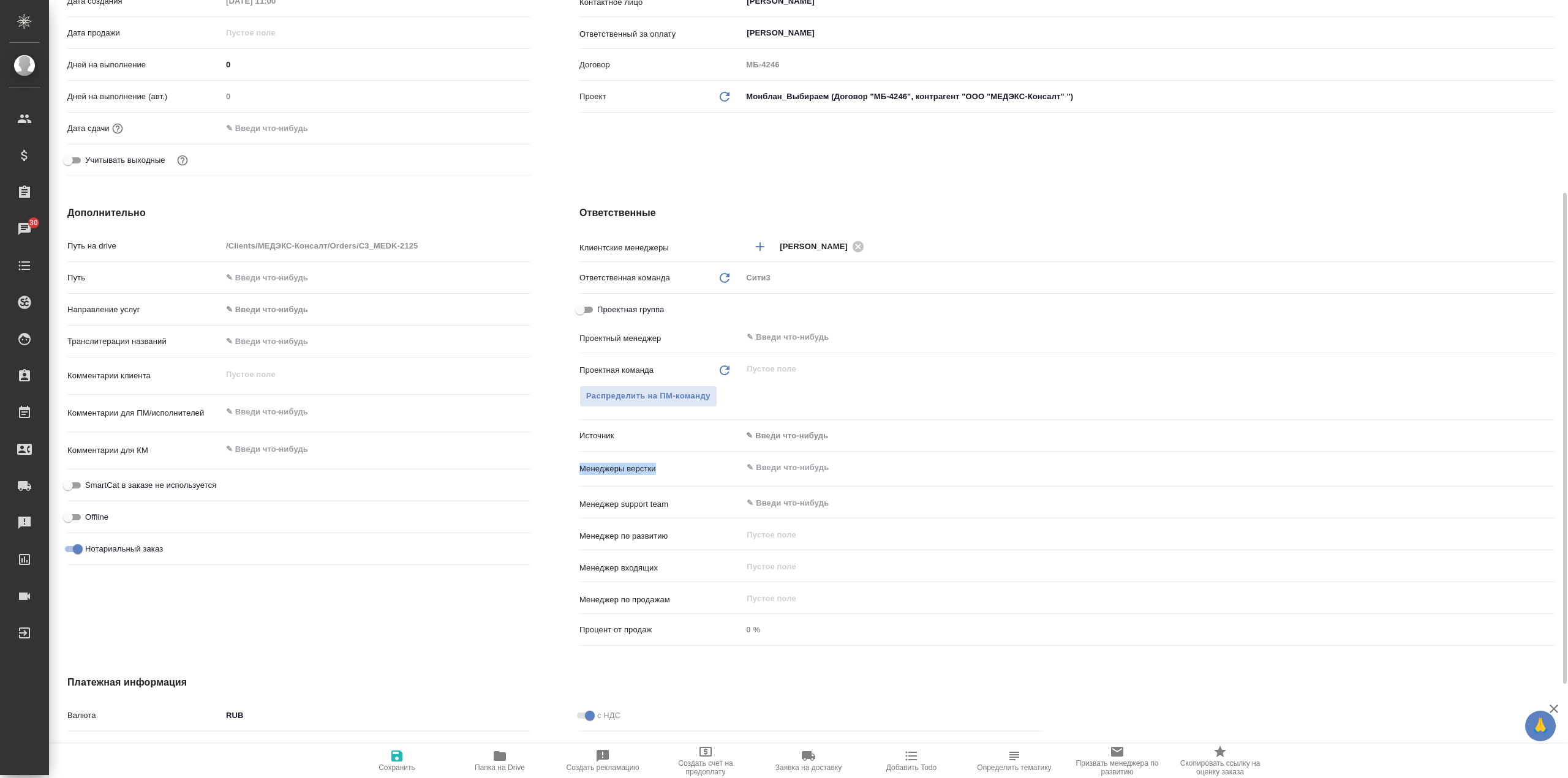
click at [816, 471] on div "Клиентские менеджеры Галишева Мария ​ Ответственная команда Обновить Сити3 c3 П…" at bounding box center [1067, 443] width 975 height 416
click at [811, 465] on input "text" at bounding box center [1127, 468] width 764 height 15
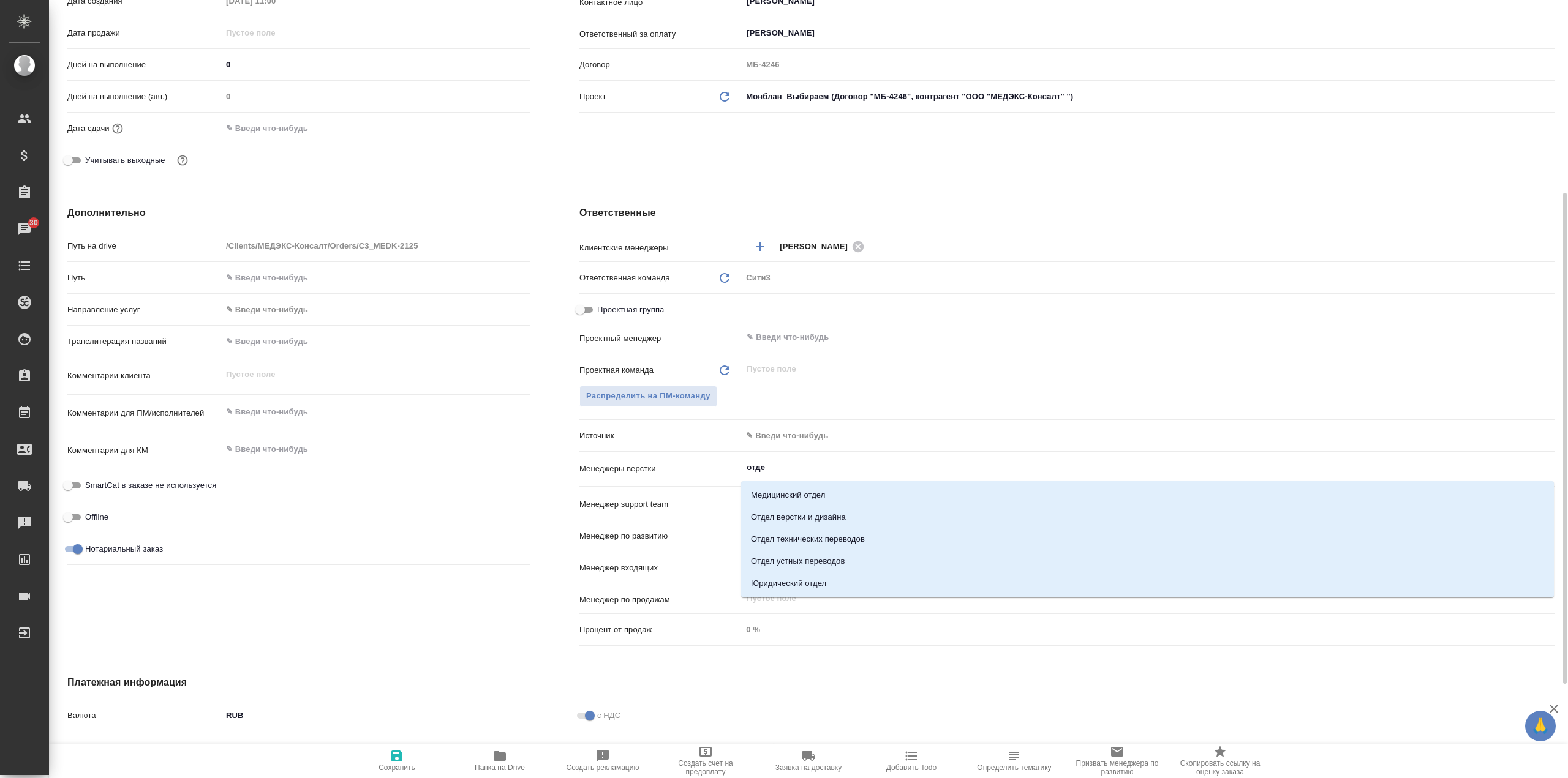
type input "отдел"
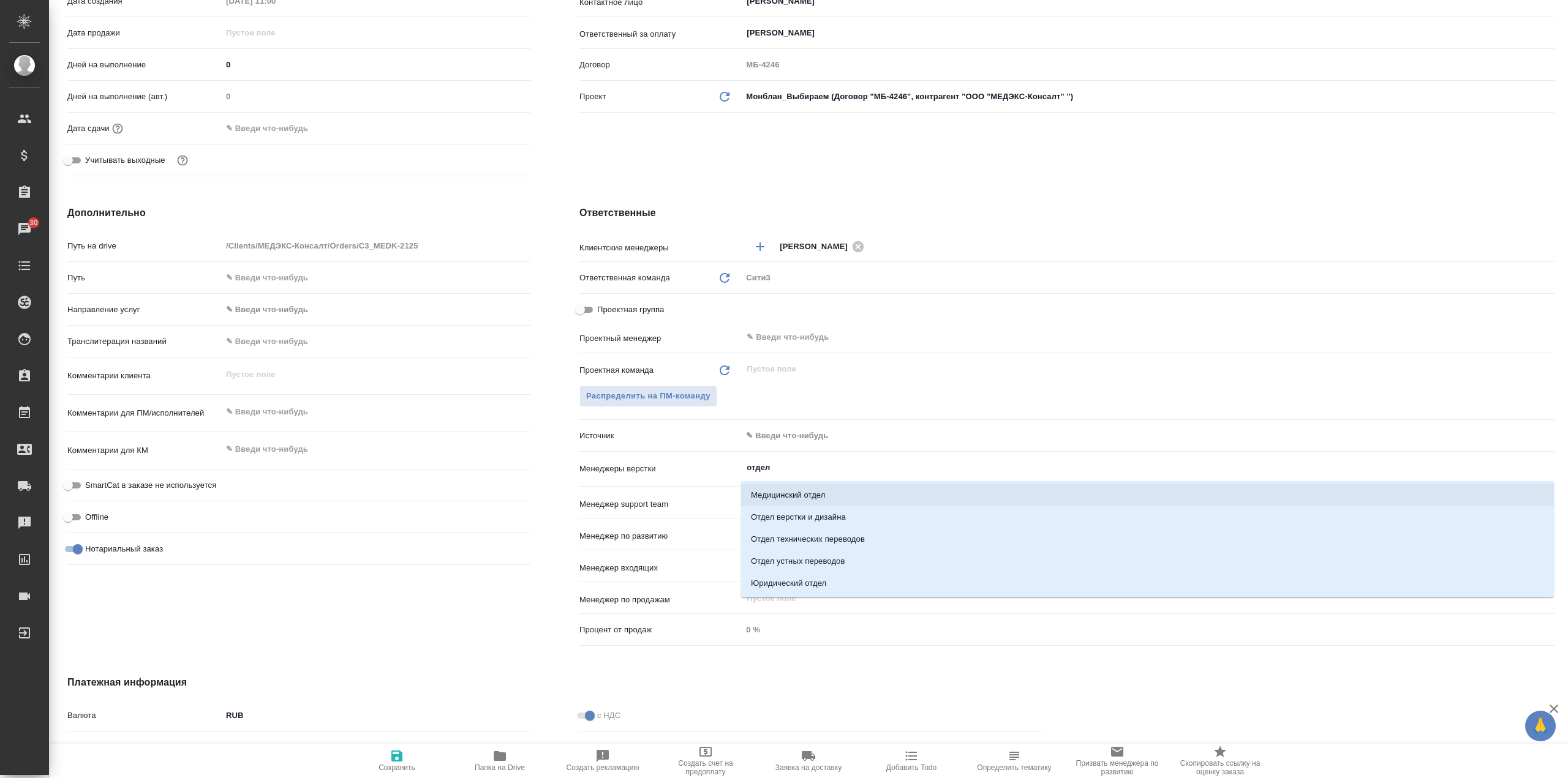
click at [862, 513] on li "Отдел верстки и дизайна" at bounding box center [1147, 517] width 813 height 22
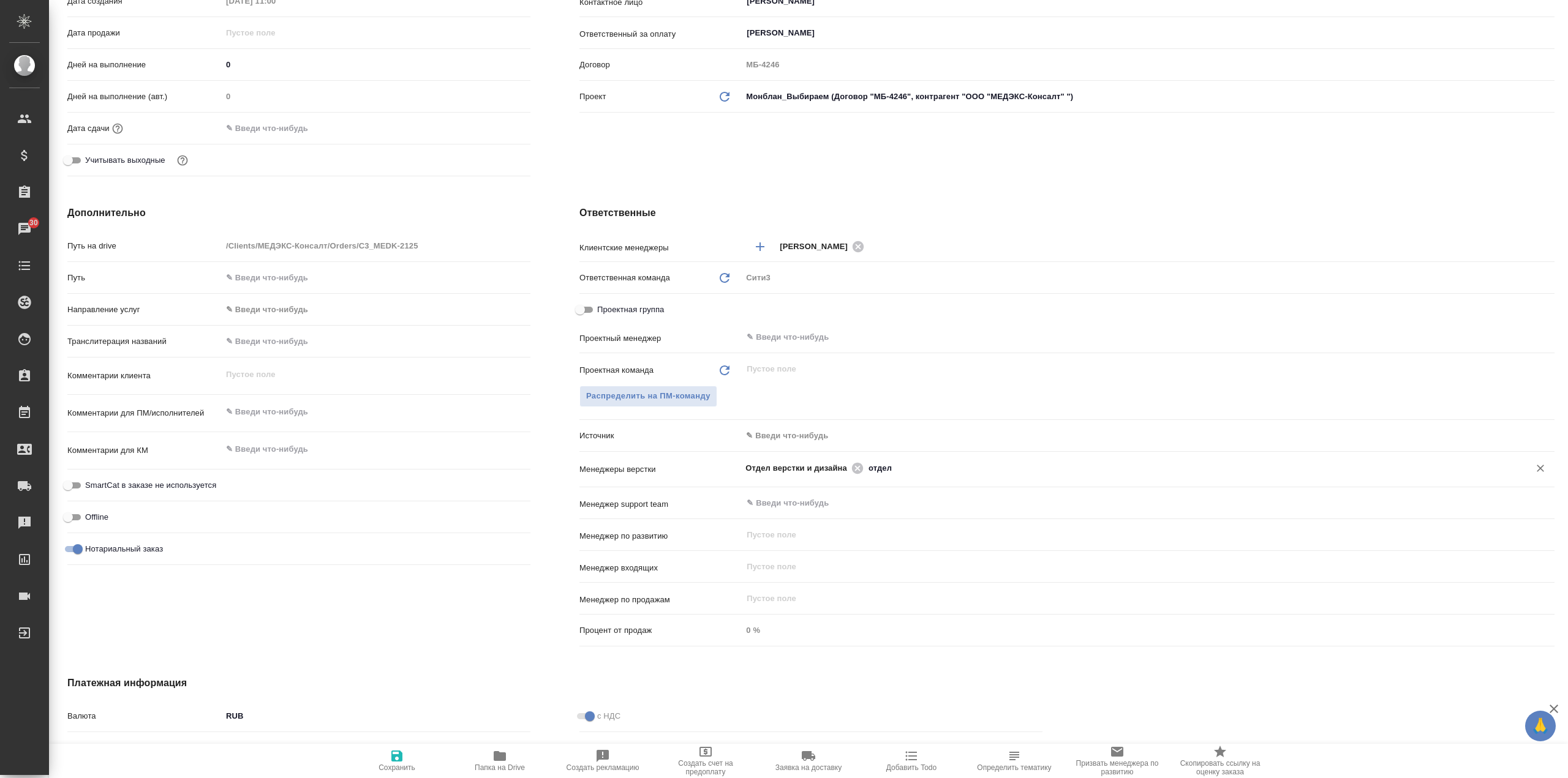
type textarea "x"
click at [393, 757] on icon "button" at bounding box center [397, 756] width 11 height 11
type textarea "x"
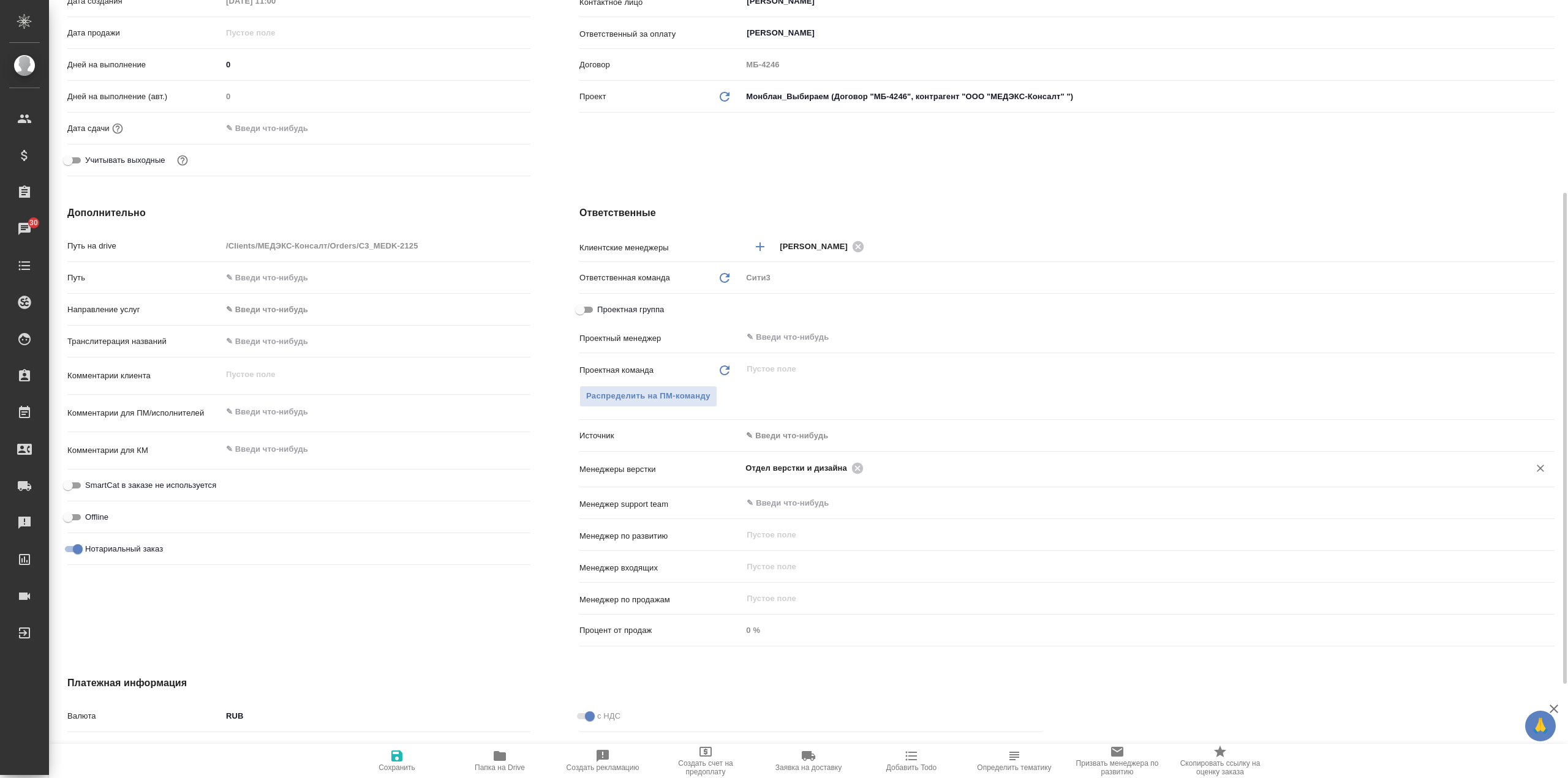
type textarea "x"
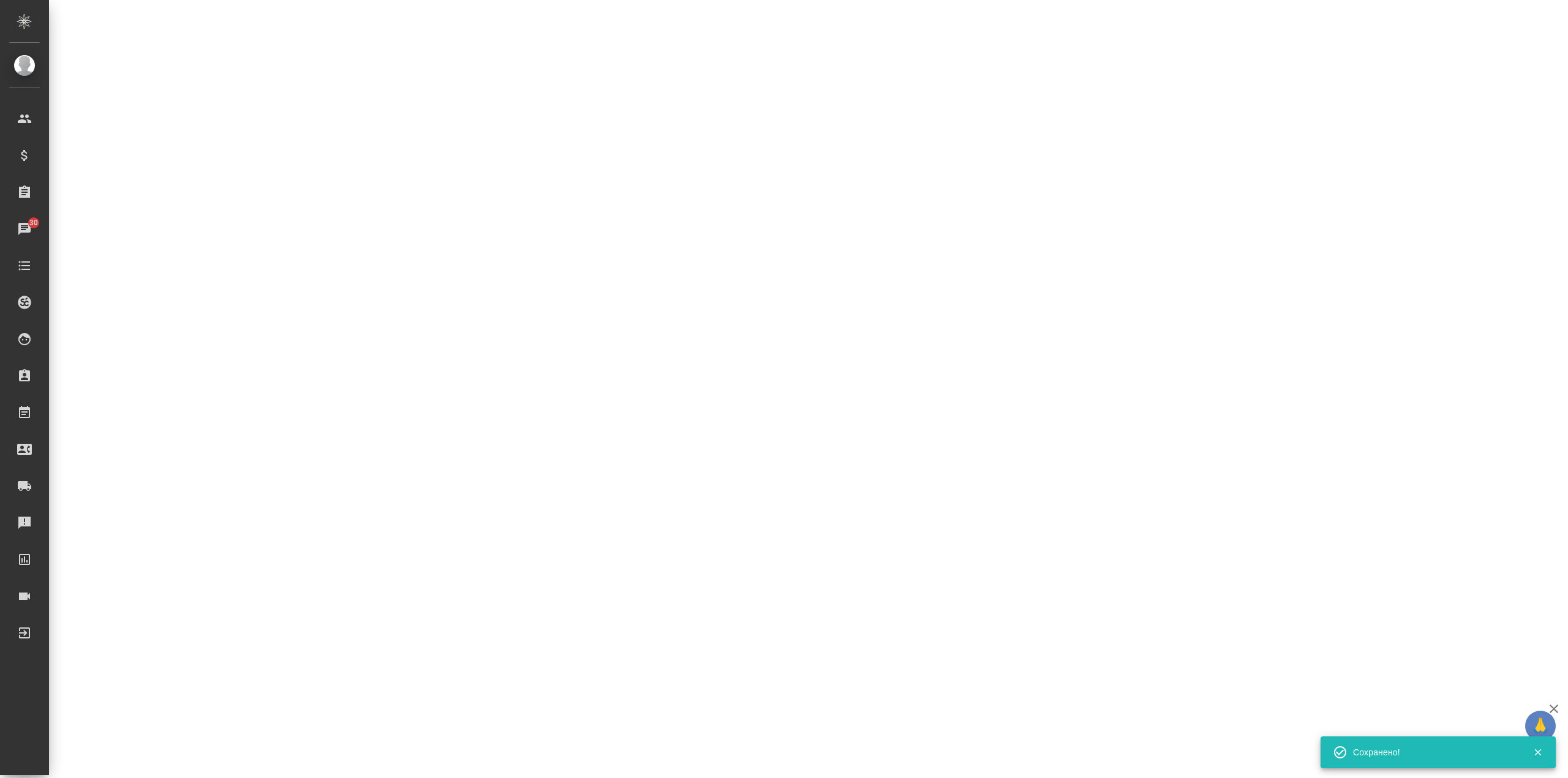
select select "RU"
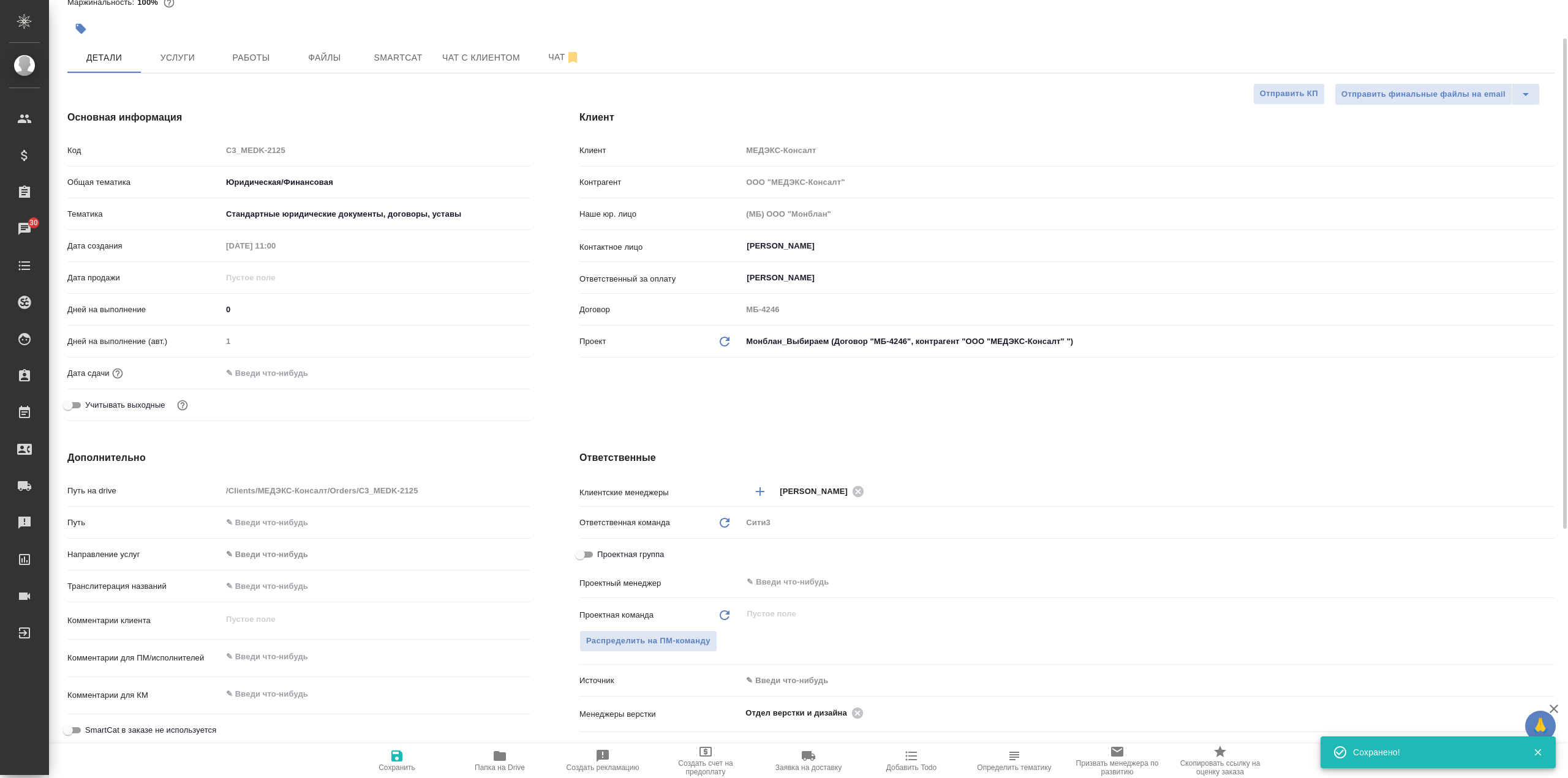
scroll to position [0, 0]
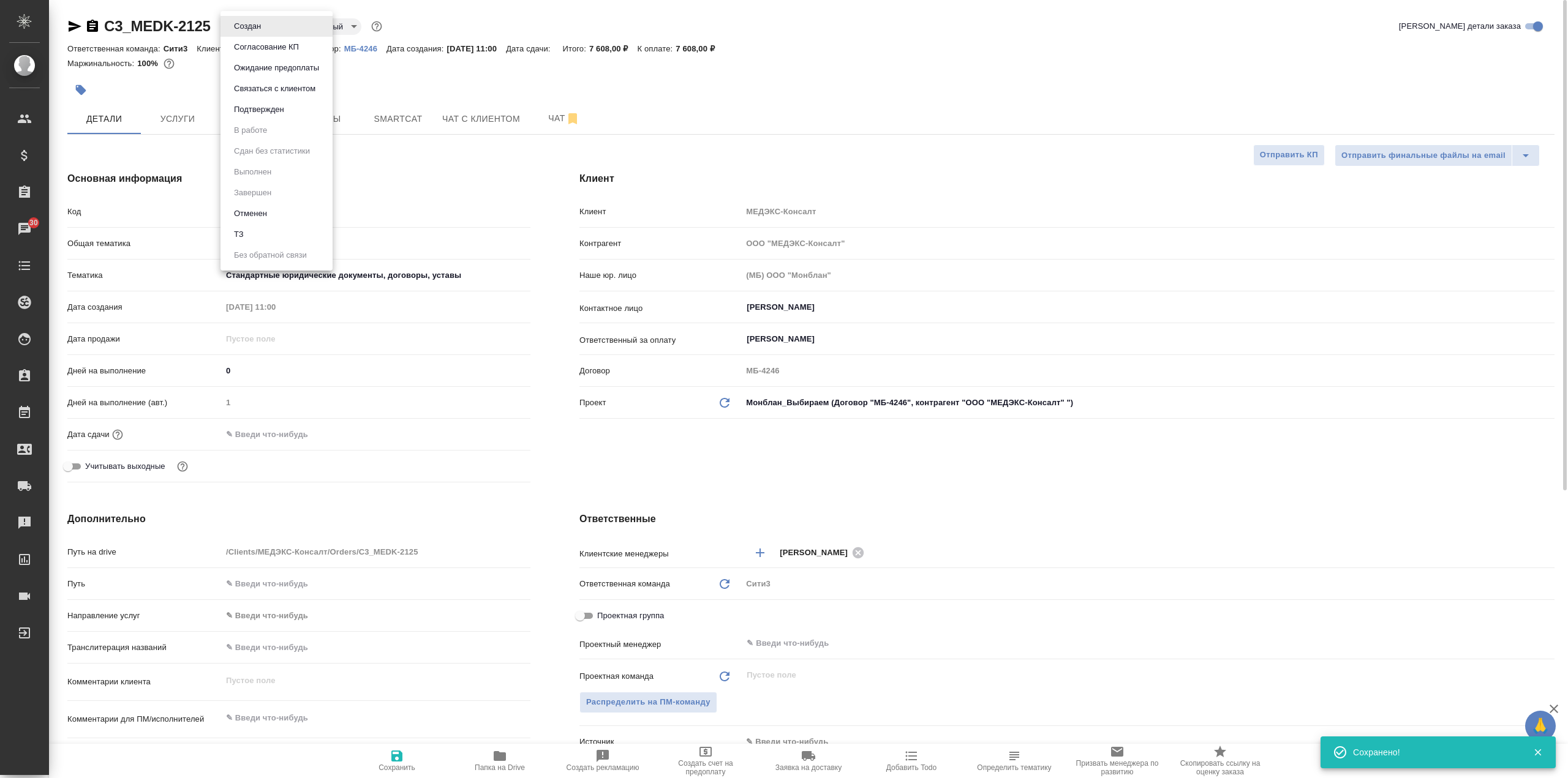
click at [258, 27] on body "🙏 .cls-1 fill:#fff; AWATERA Galisheva Mariya Клиенты Спецификации Заказы 30 Чат…" at bounding box center [784, 389] width 1568 height 778
click at [283, 234] on li "ТЗ" at bounding box center [277, 234] width 112 height 21
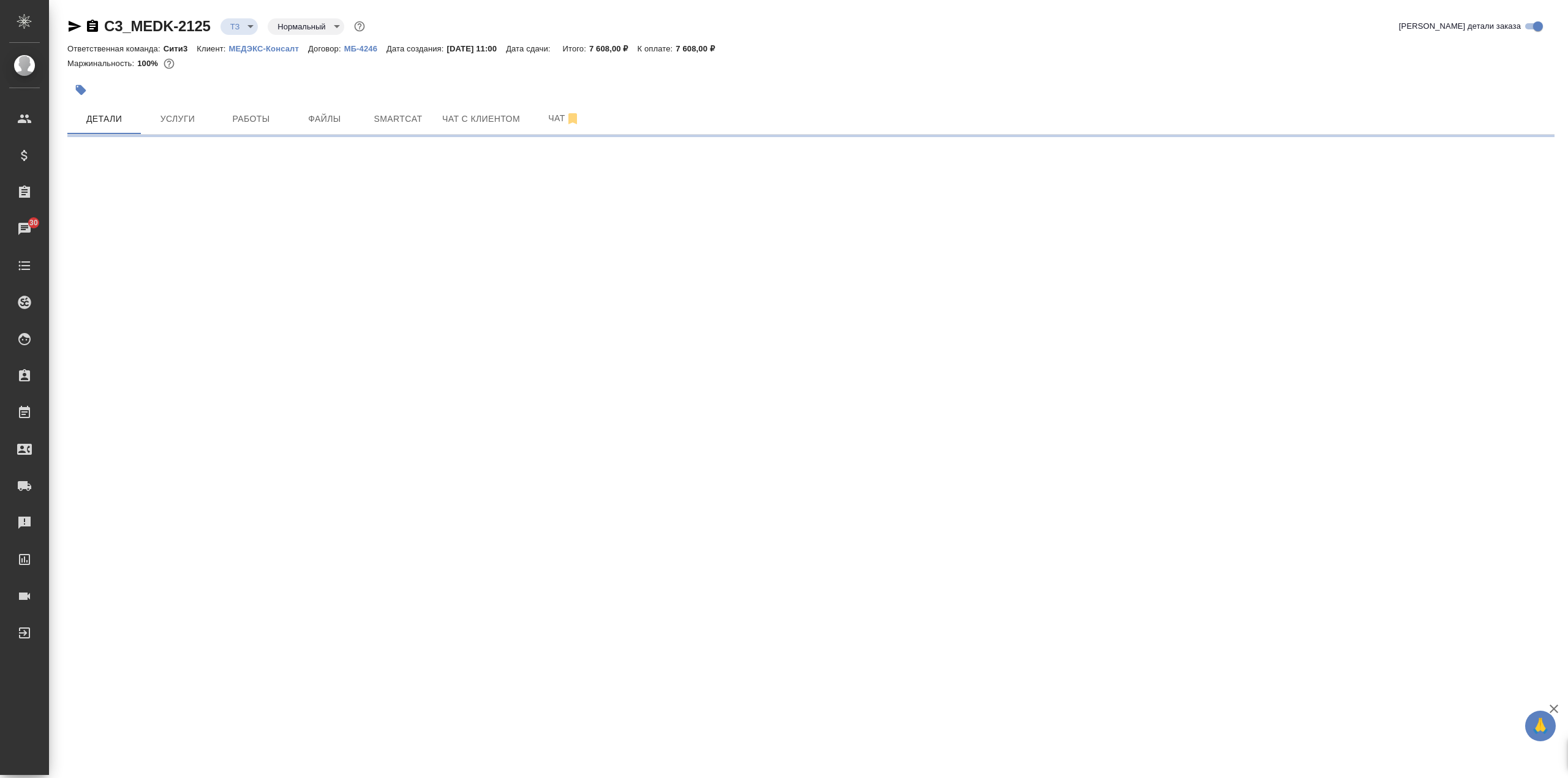
select select "RU"
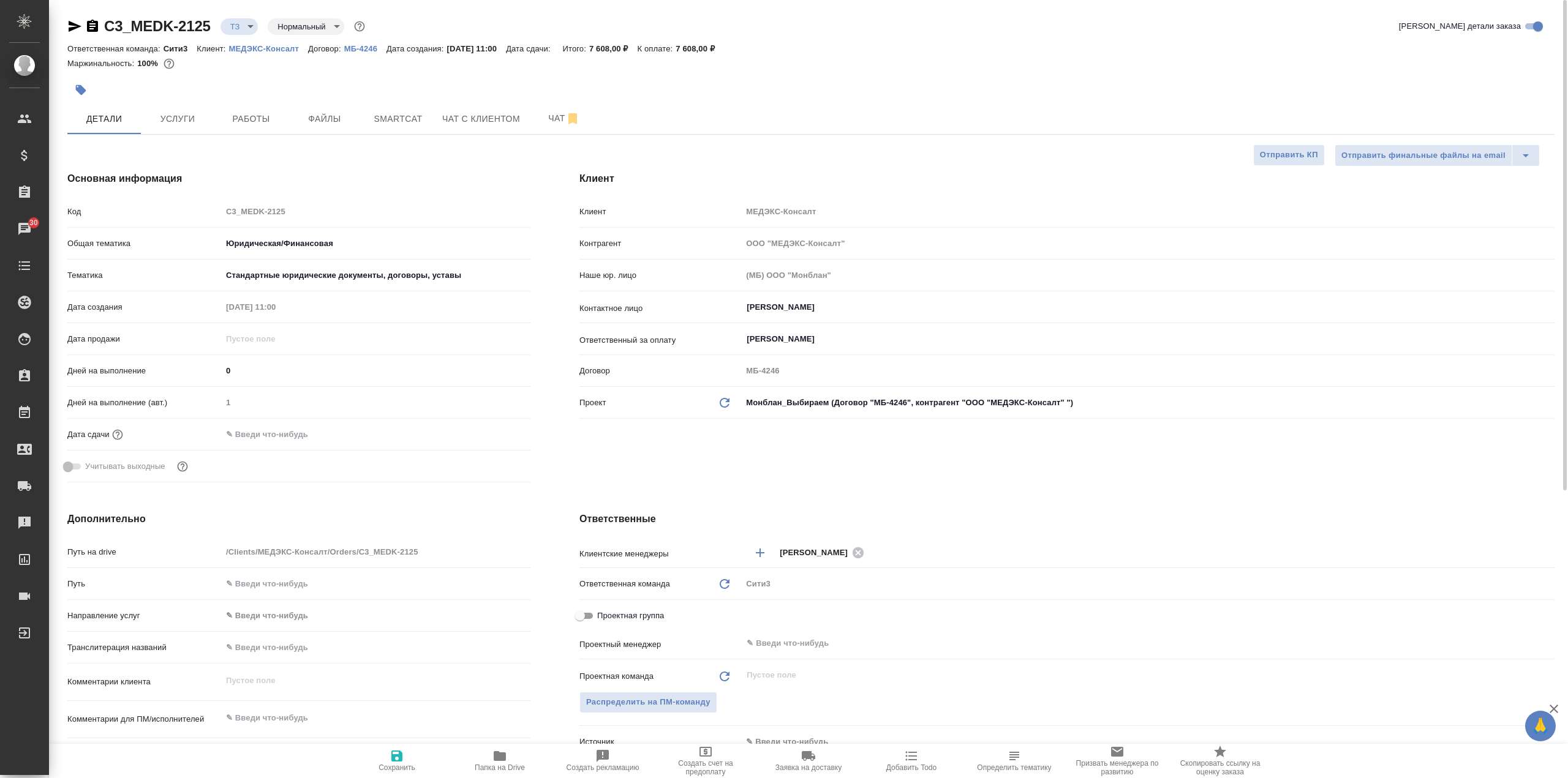
click at [397, 760] on icon "button" at bounding box center [397, 756] width 11 height 11
type textarea "x"
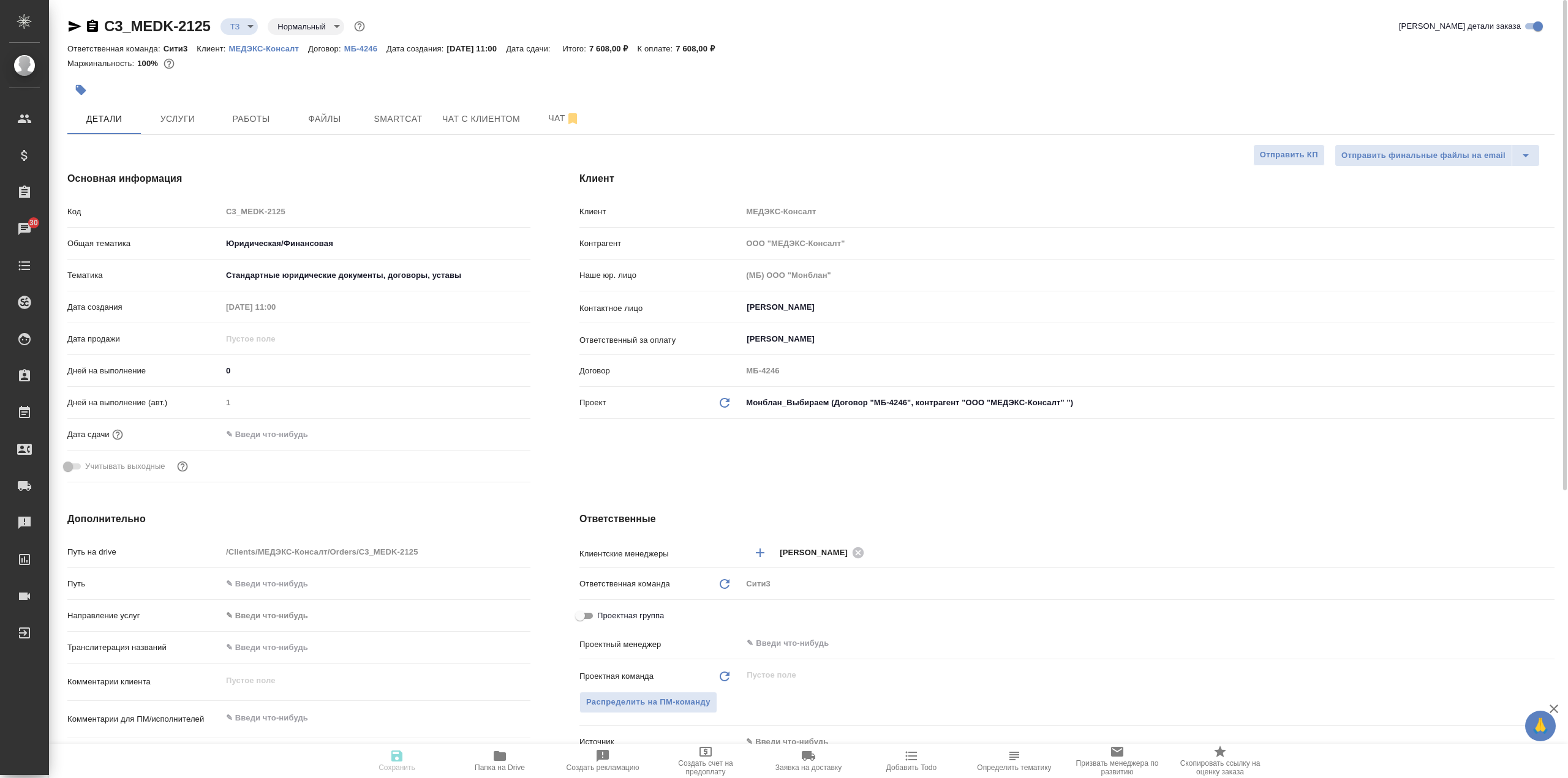
type textarea "x"
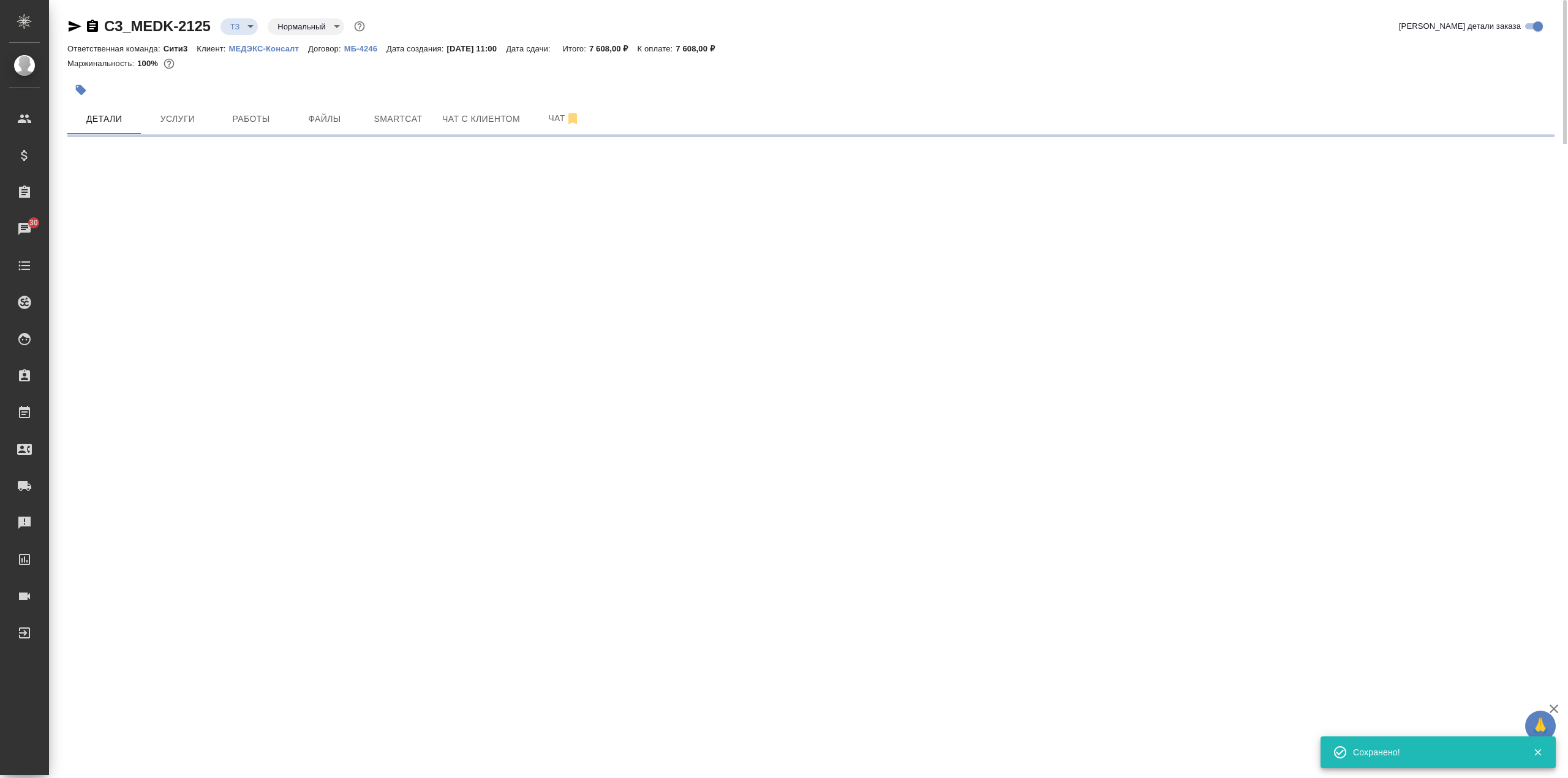
select select "RU"
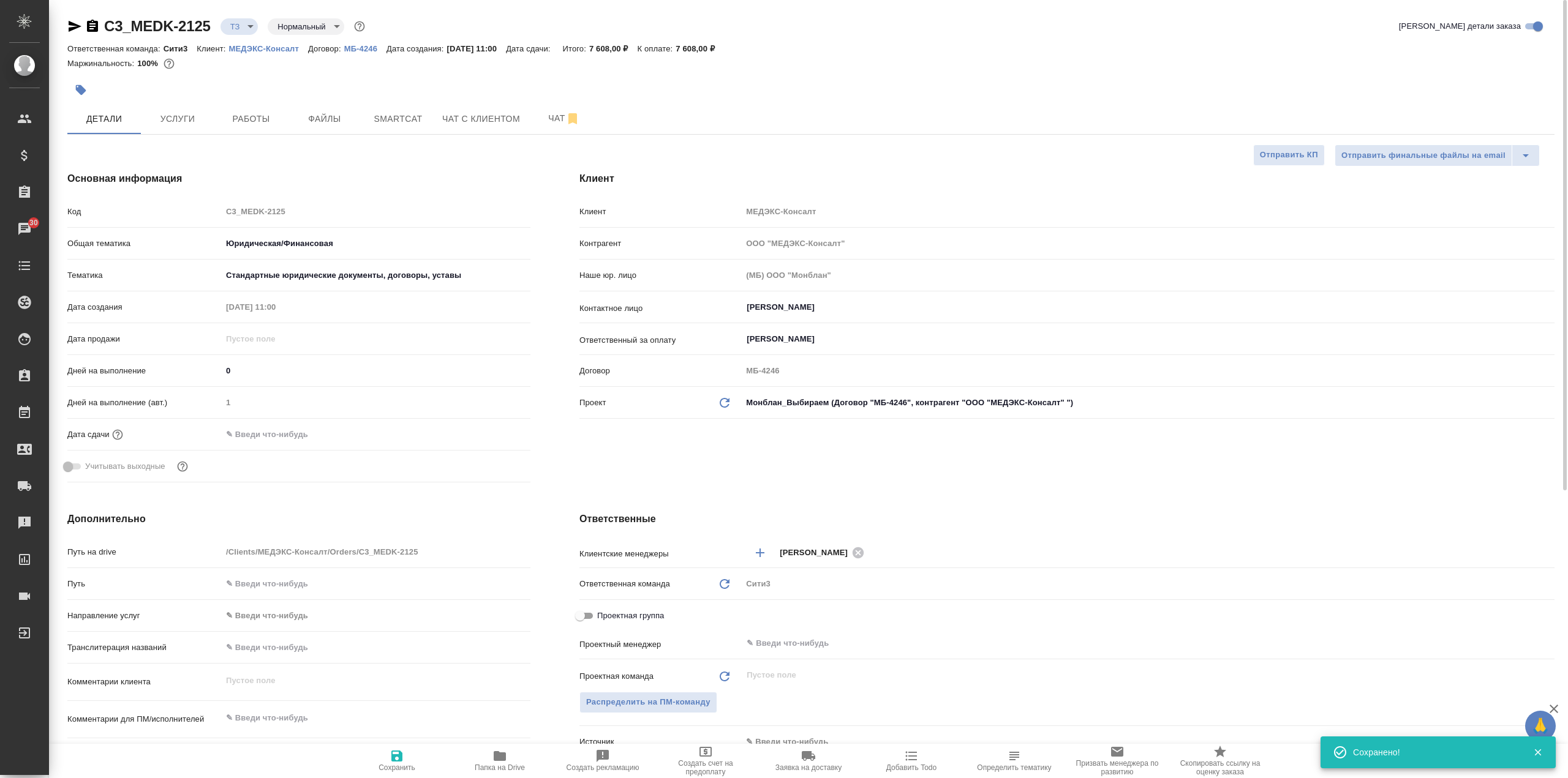
type textarea "x"
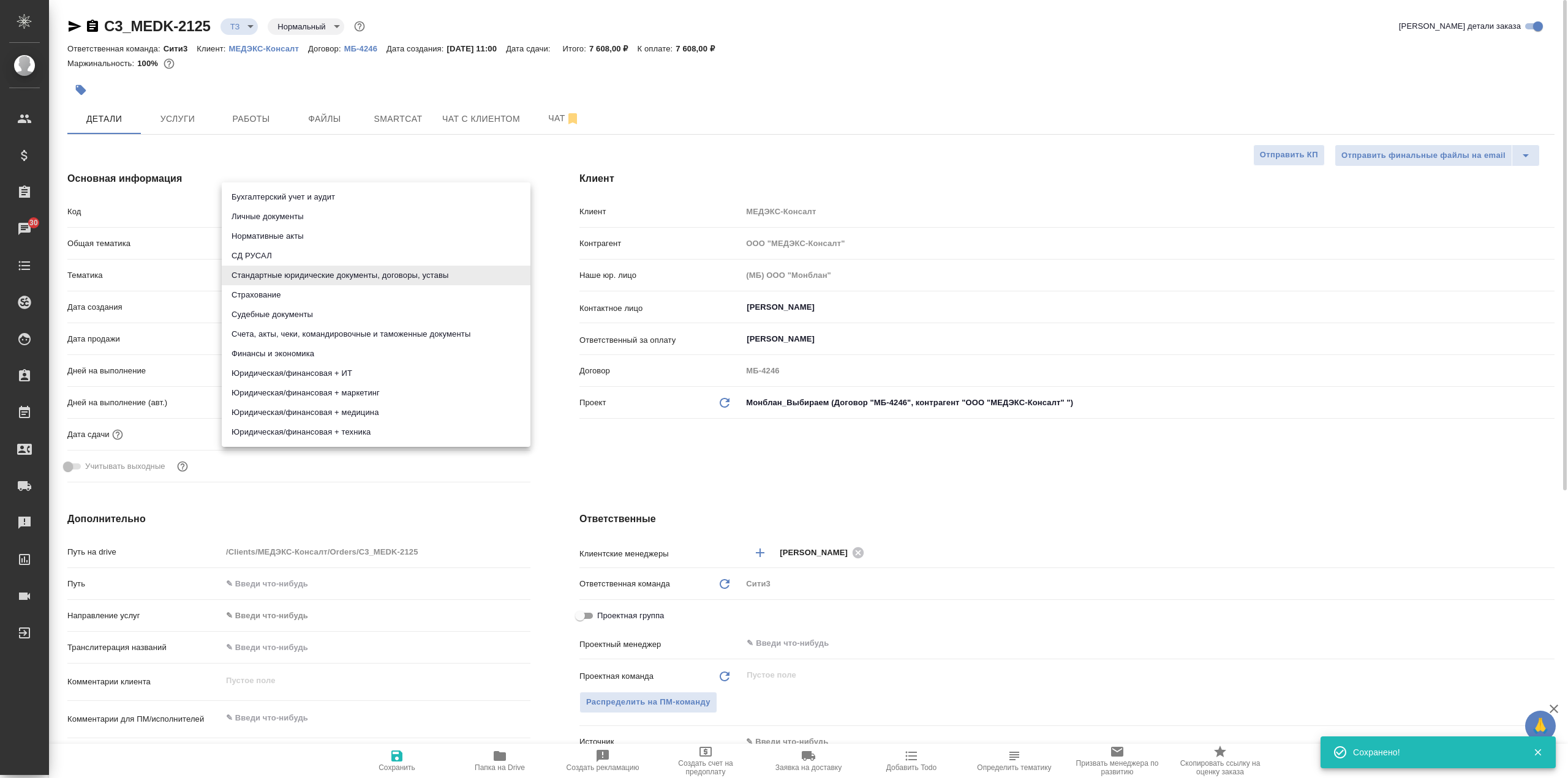
click at [437, 274] on body "🙏 .cls-1 fill:#fff; AWATERA Galisheva Mariya Клиенты Спецификации Заказы 30 Чат…" at bounding box center [784, 389] width 1568 height 778
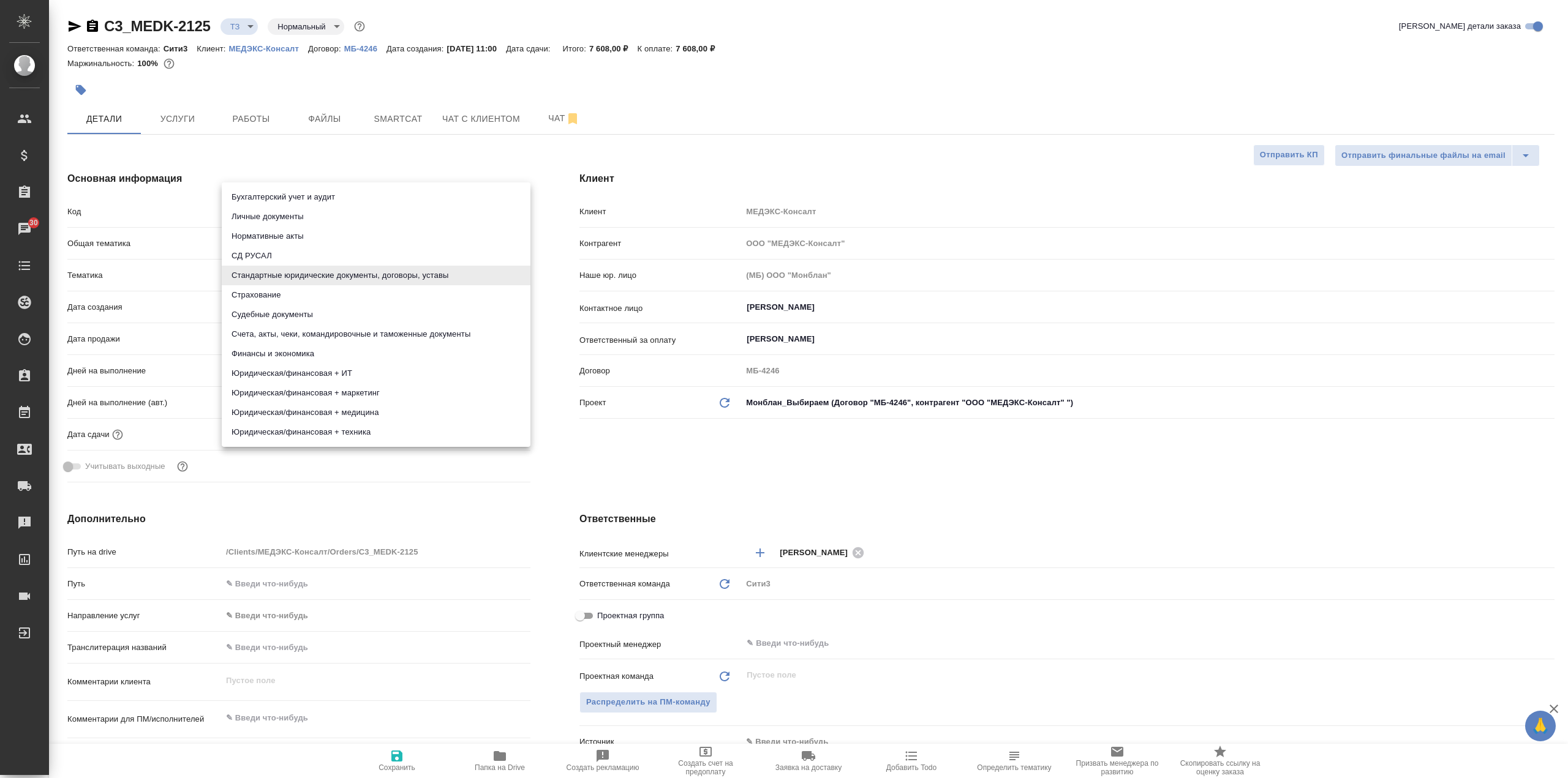
click at [558, 345] on div at bounding box center [784, 389] width 1568 height 778
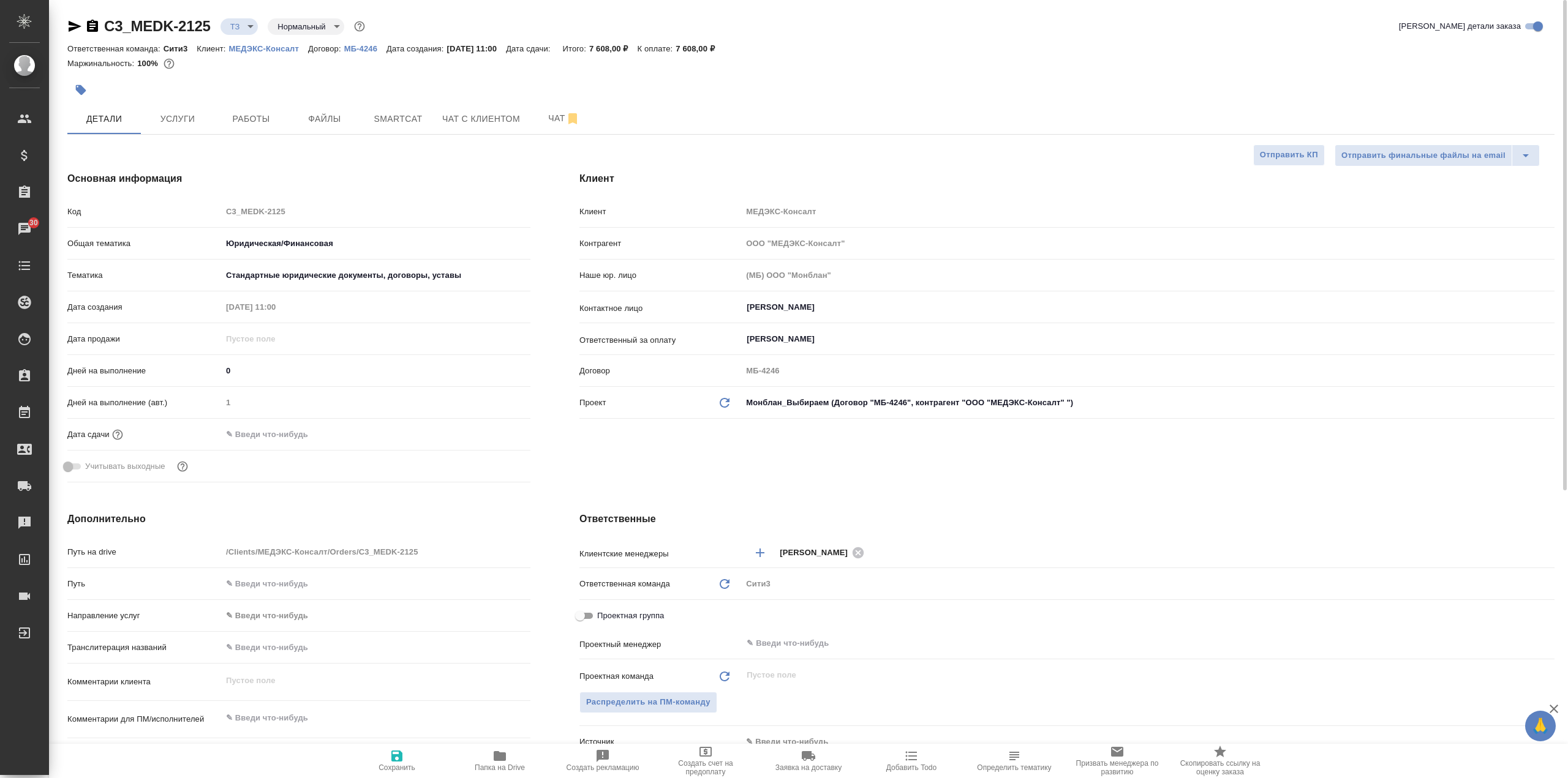
type textarea "x"
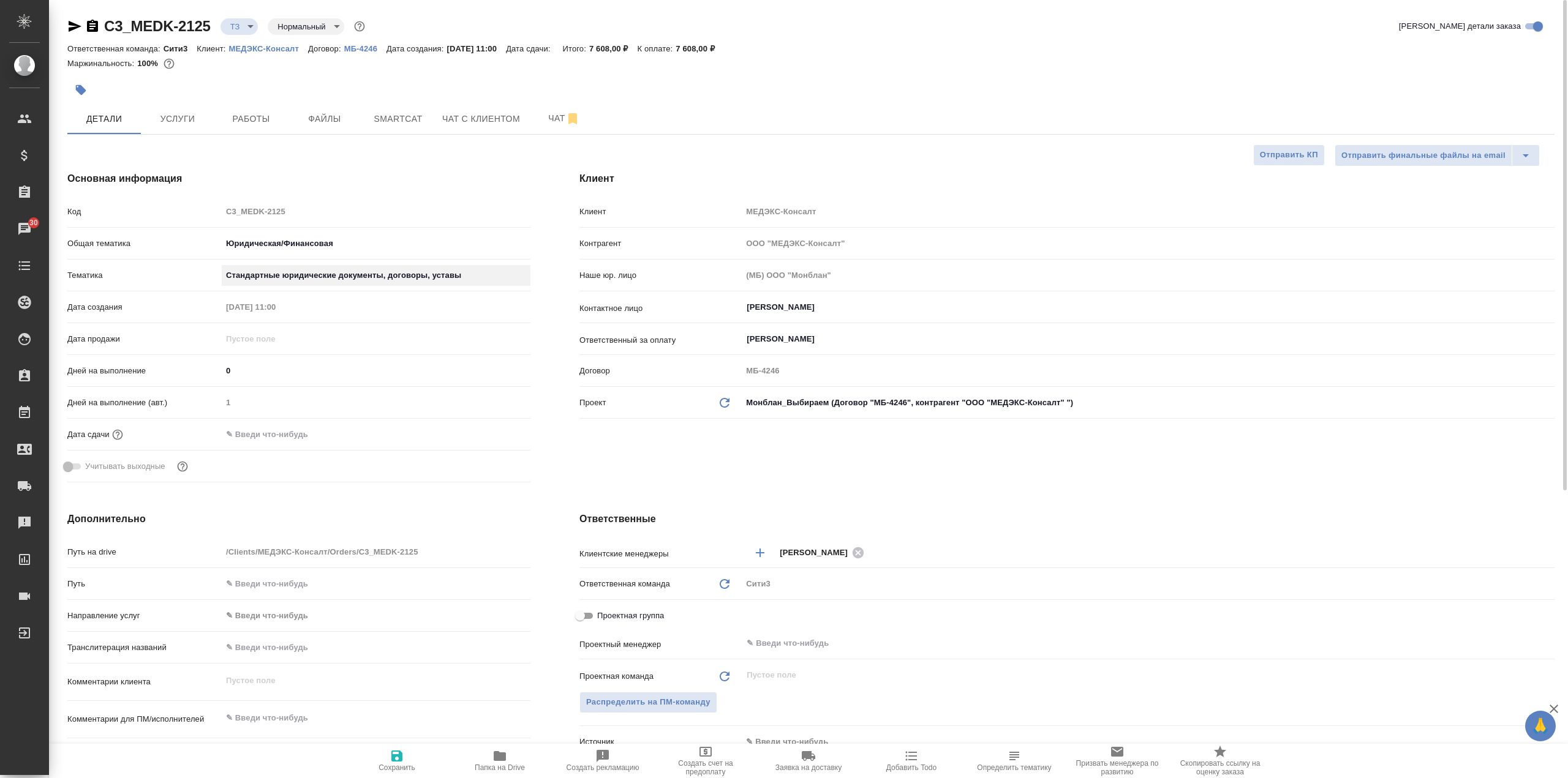
type textarea "x"
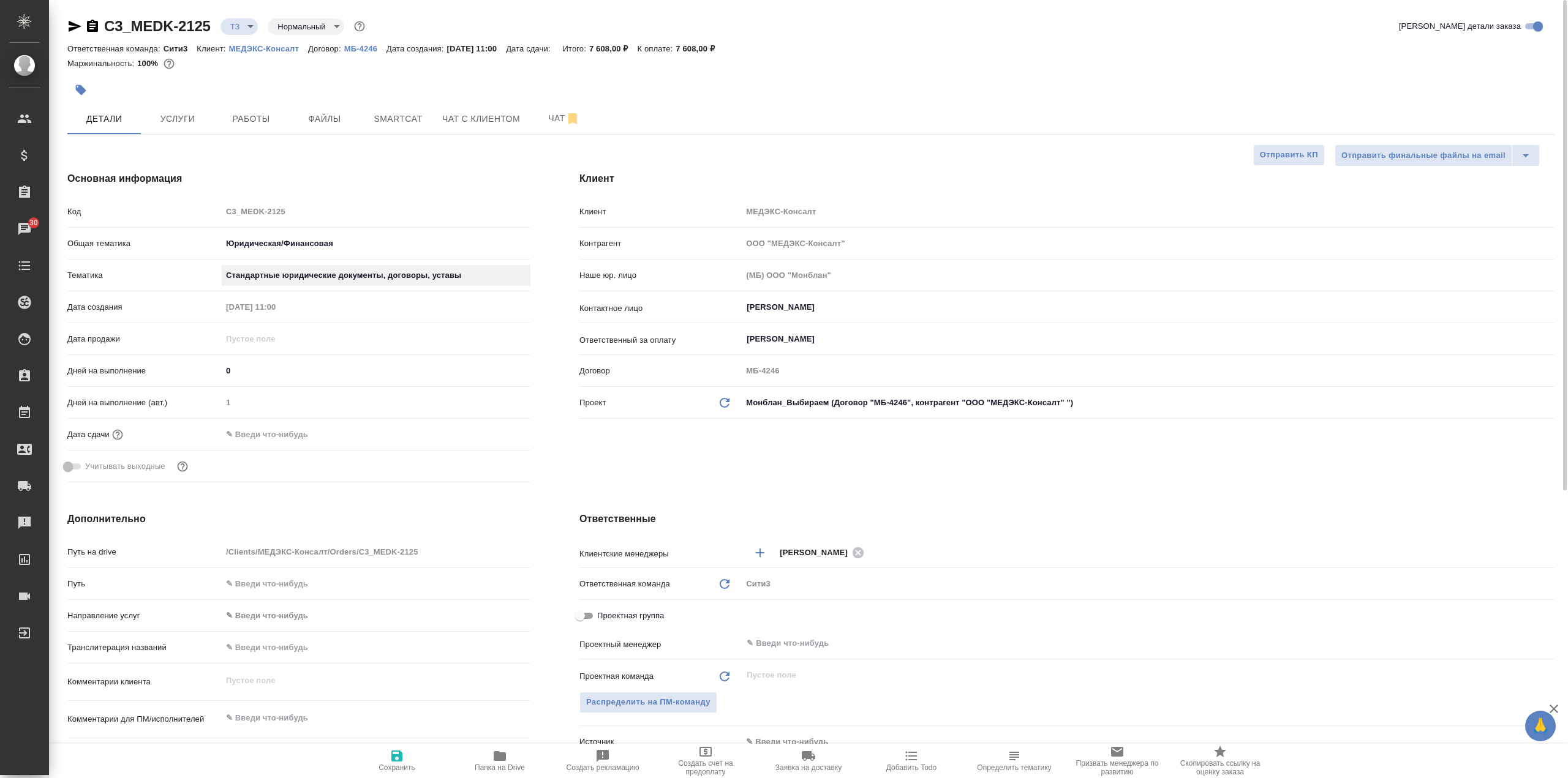
type textarea "x"
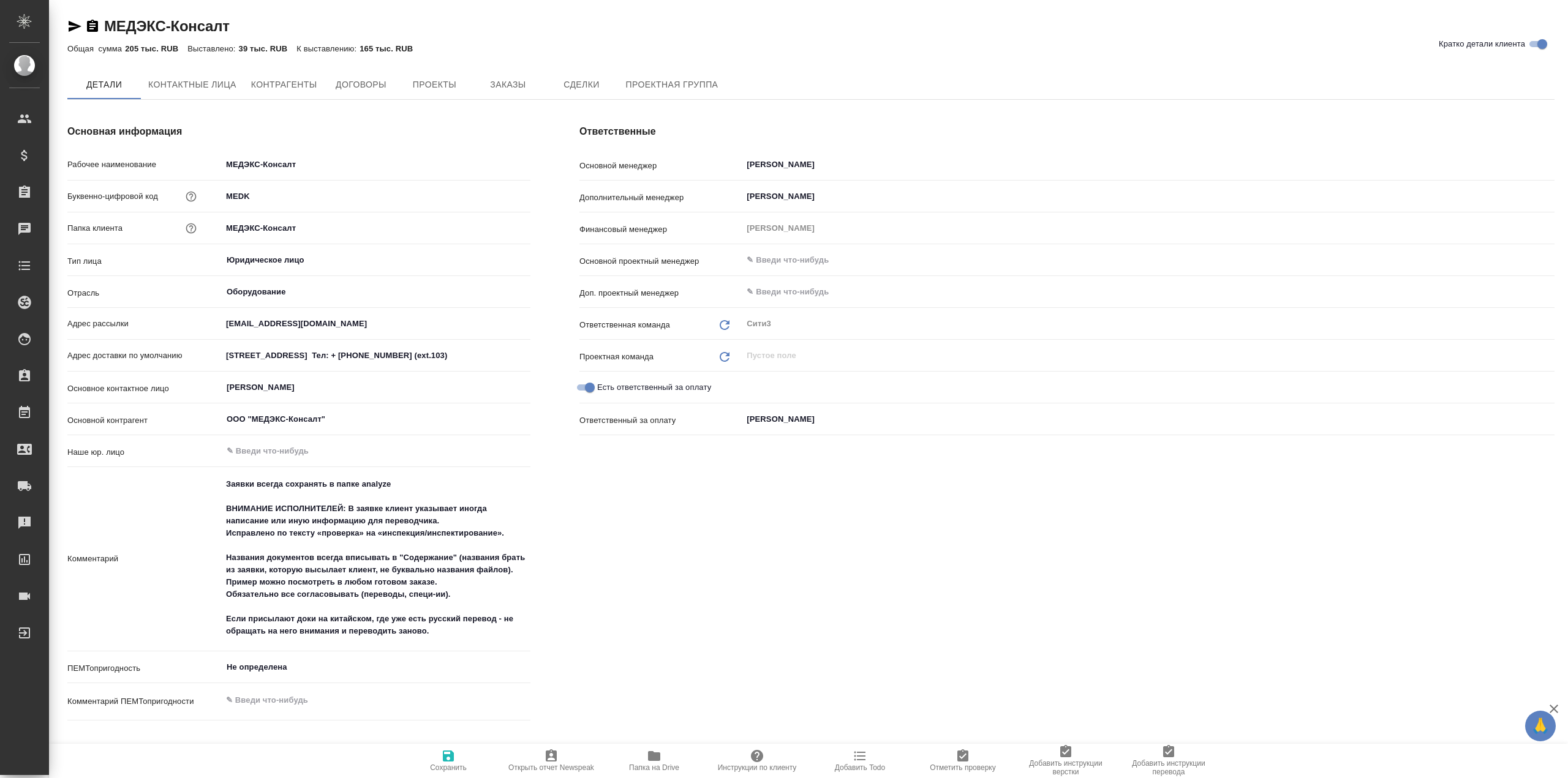
type textarea "x"
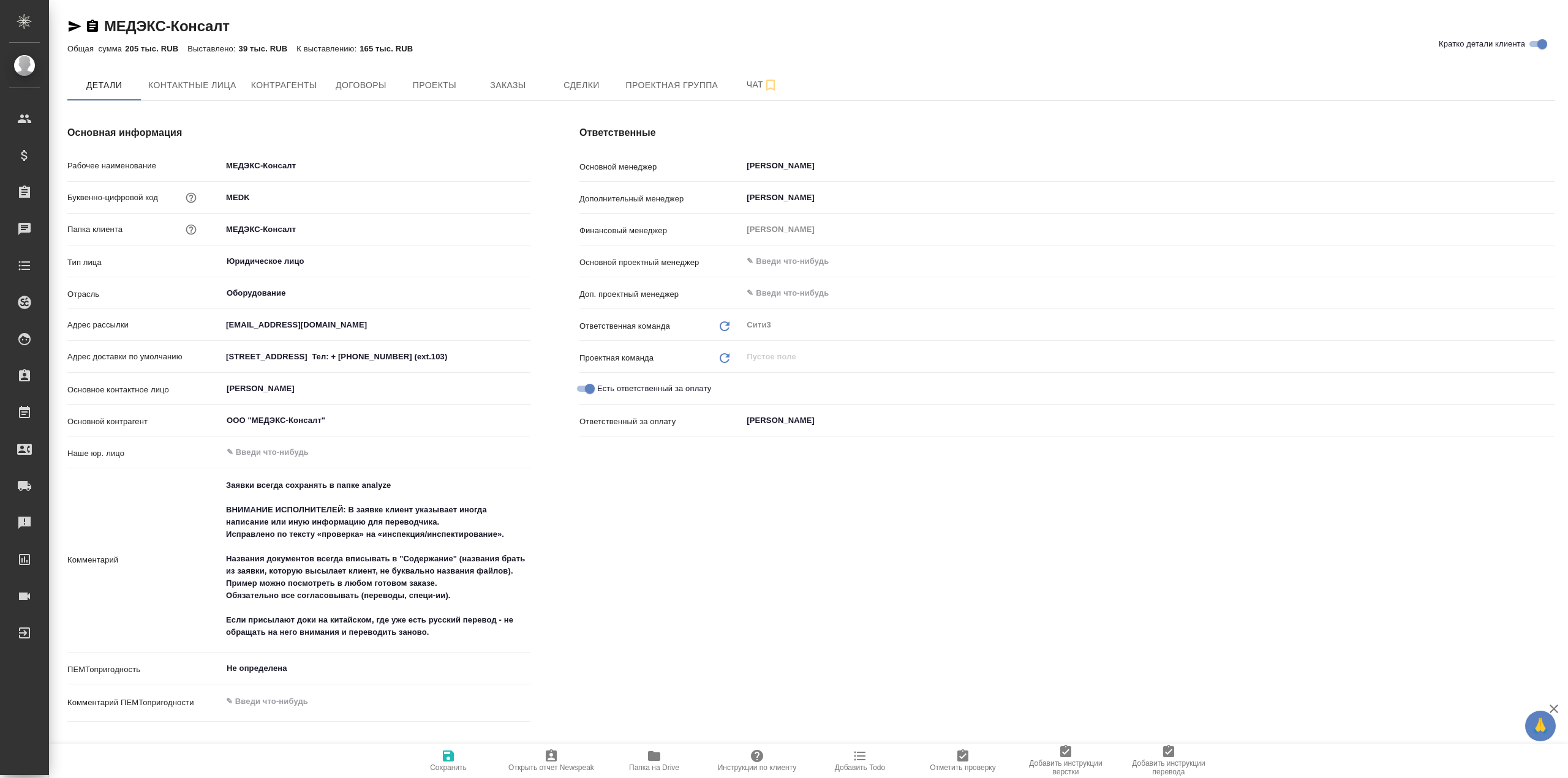
type textarea "x"
click at [518, 76] on button "Заказы" at bounding box center [508, 85] width 74 height 30
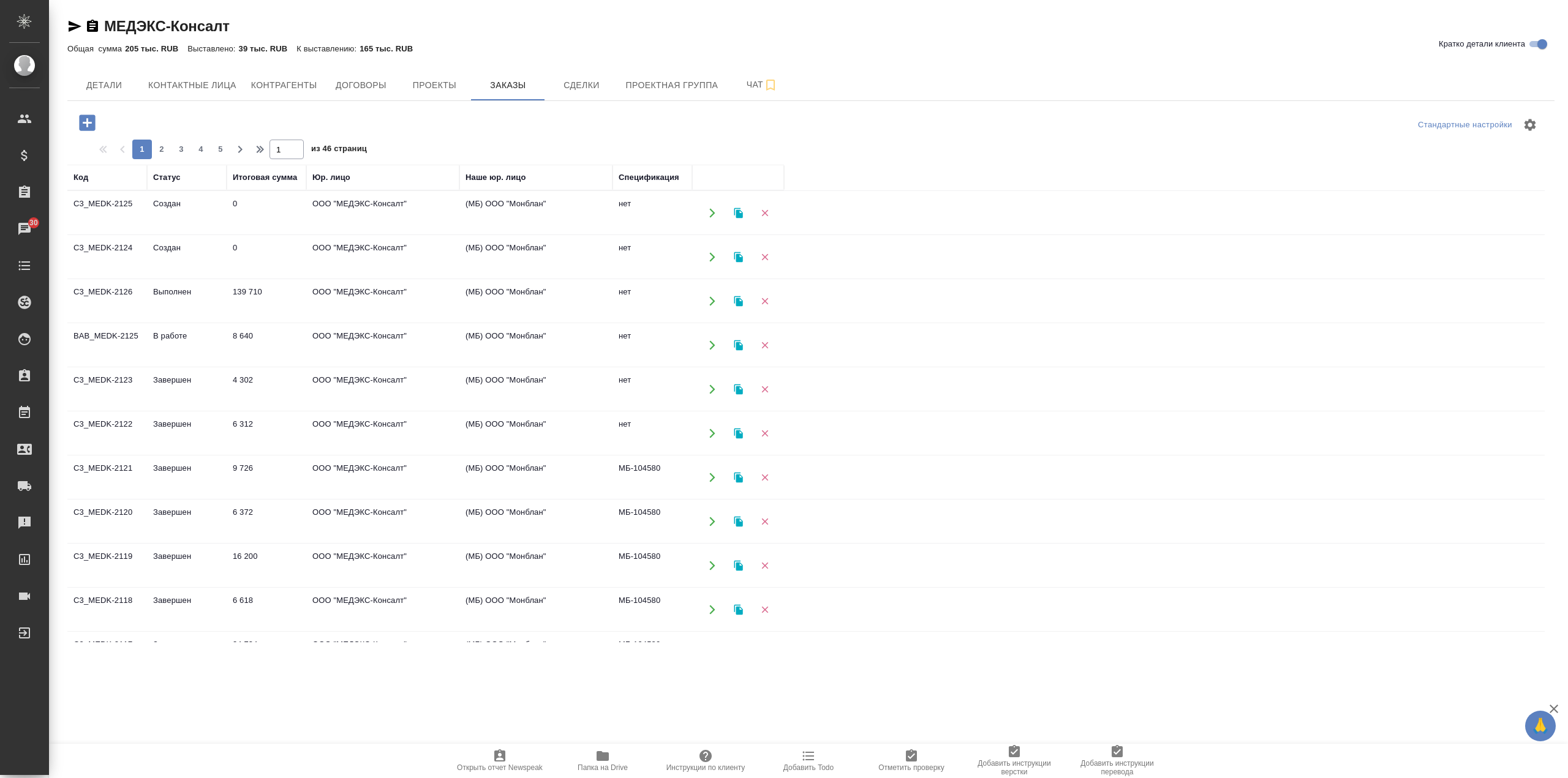
click at [349, 358] on td "ООО "МЕДЭКС-Консалт"" at bounding box center [383, 345] width 153 height 43
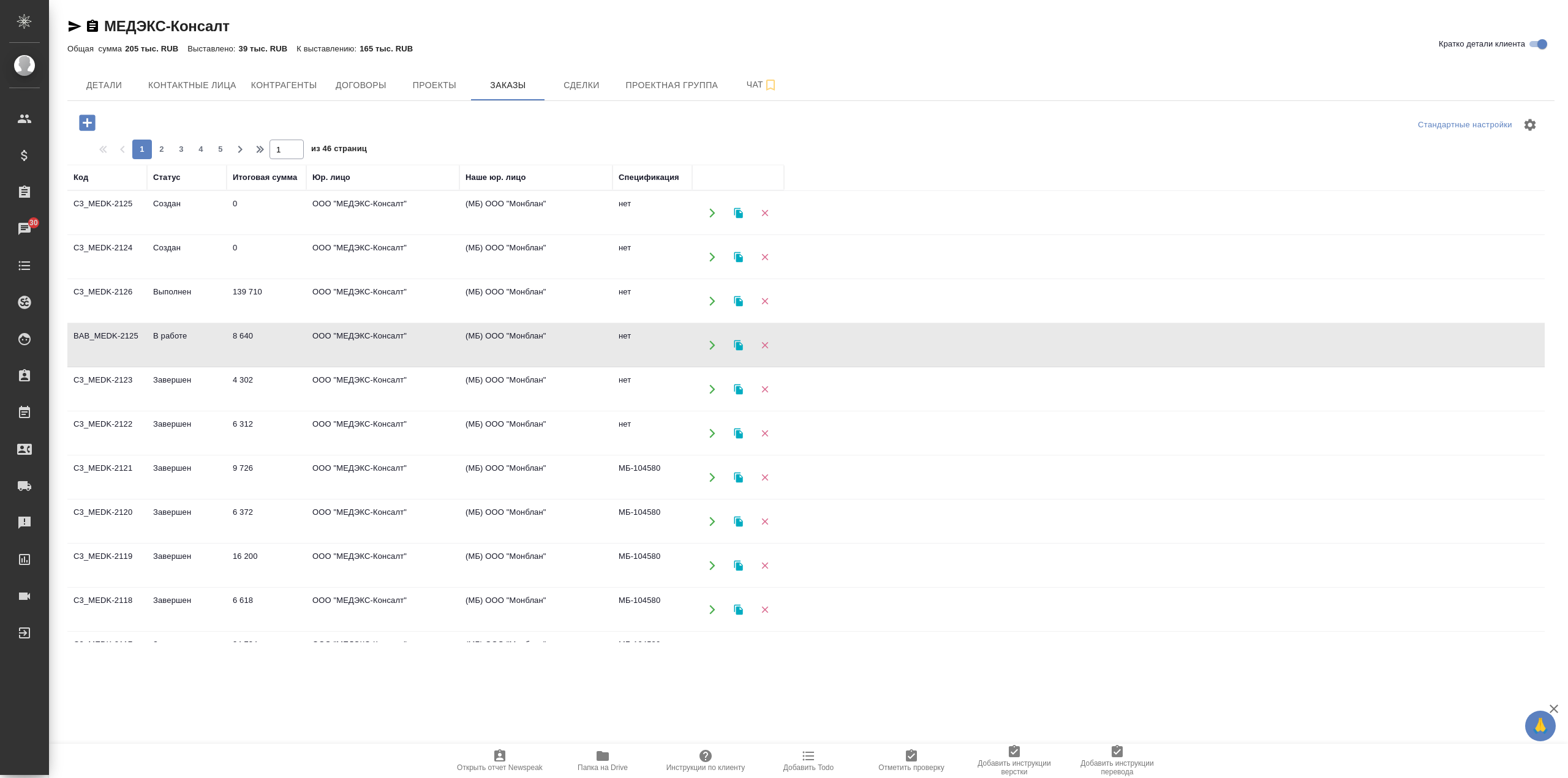
click at [426, 385] on td "ООО "МЕДЭКС-Консалт"" at bounding box center [383, 389] width 153 height 43
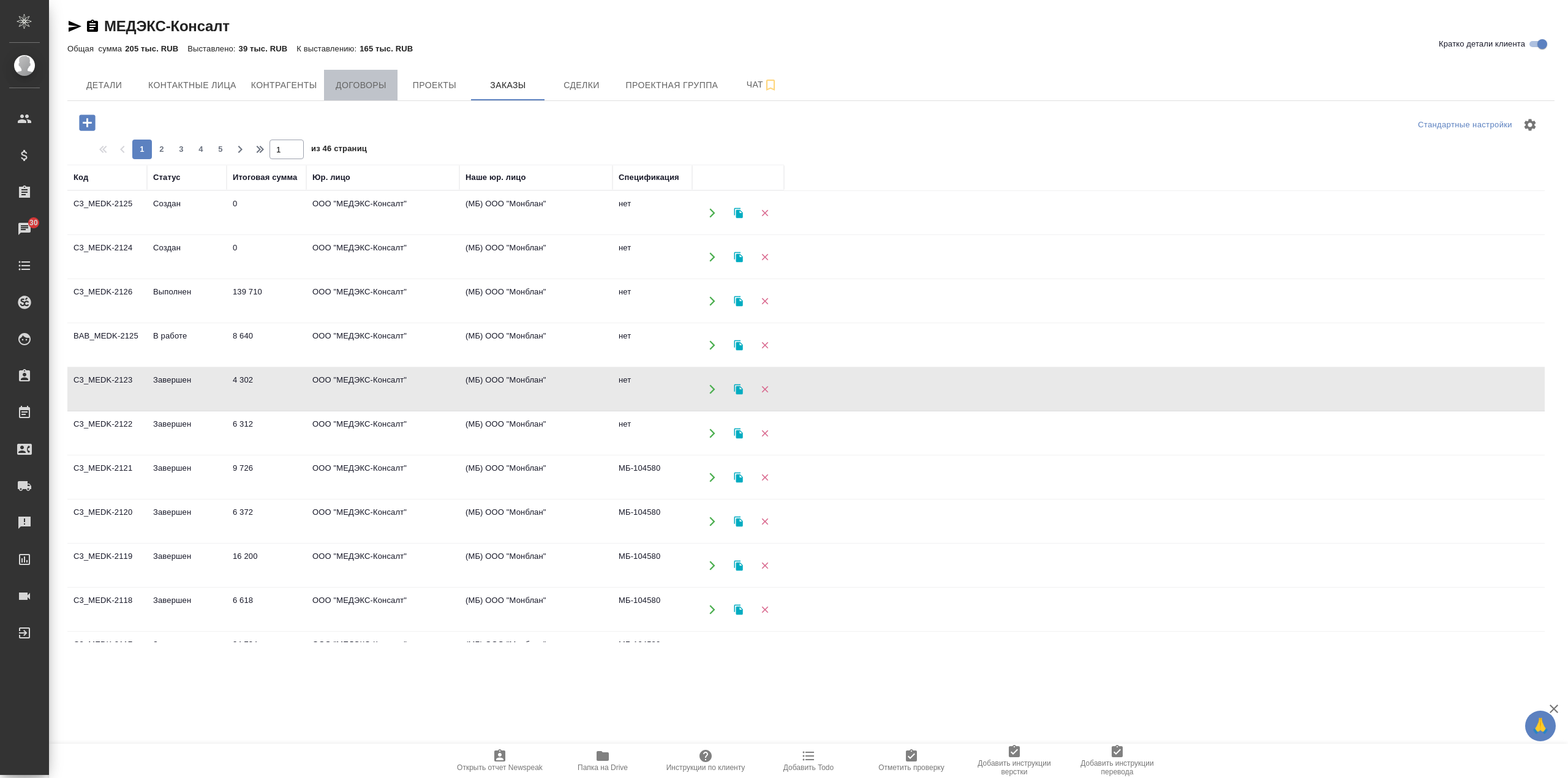
click at [373, 82] on span "Договоры" at bounding box center [360, 86] width 59 height 16
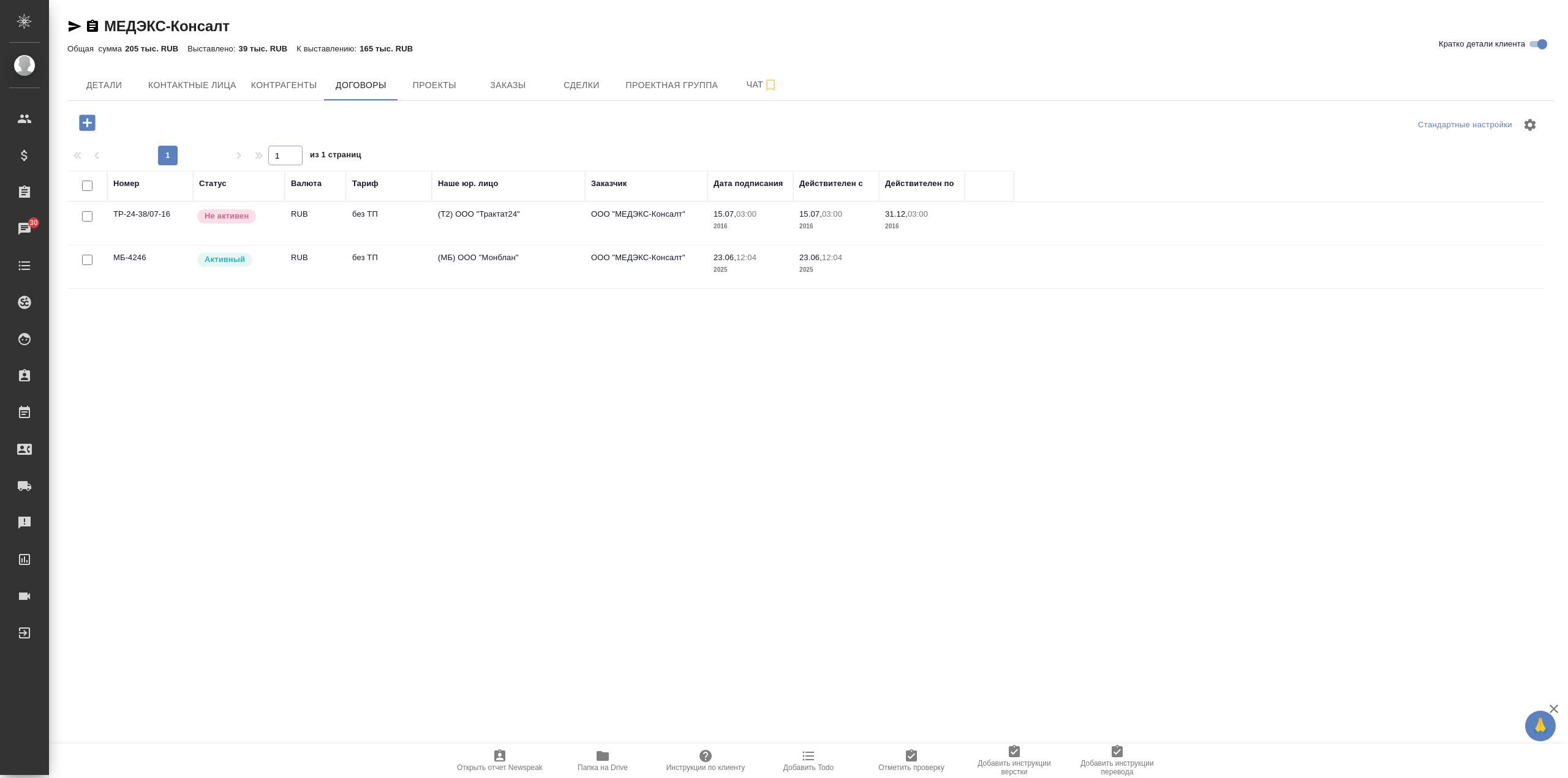
click at [381, 274] on td "без ТП" at bounding box center [388, 267] width 86 height 43
click at [382, 273] on td "без ТП" at bounding box center [388, 267] width 86 height 43
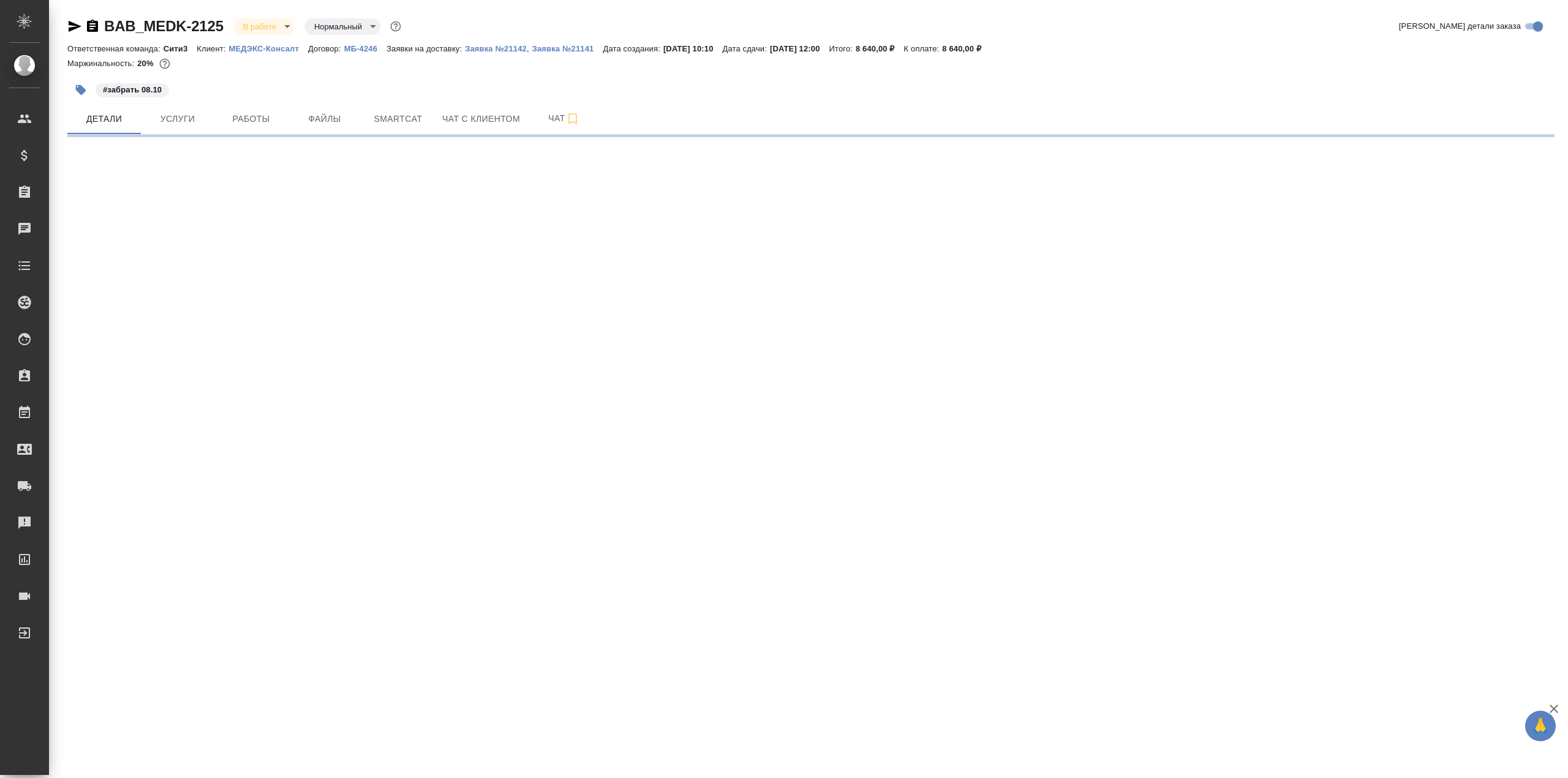
select select "RU"
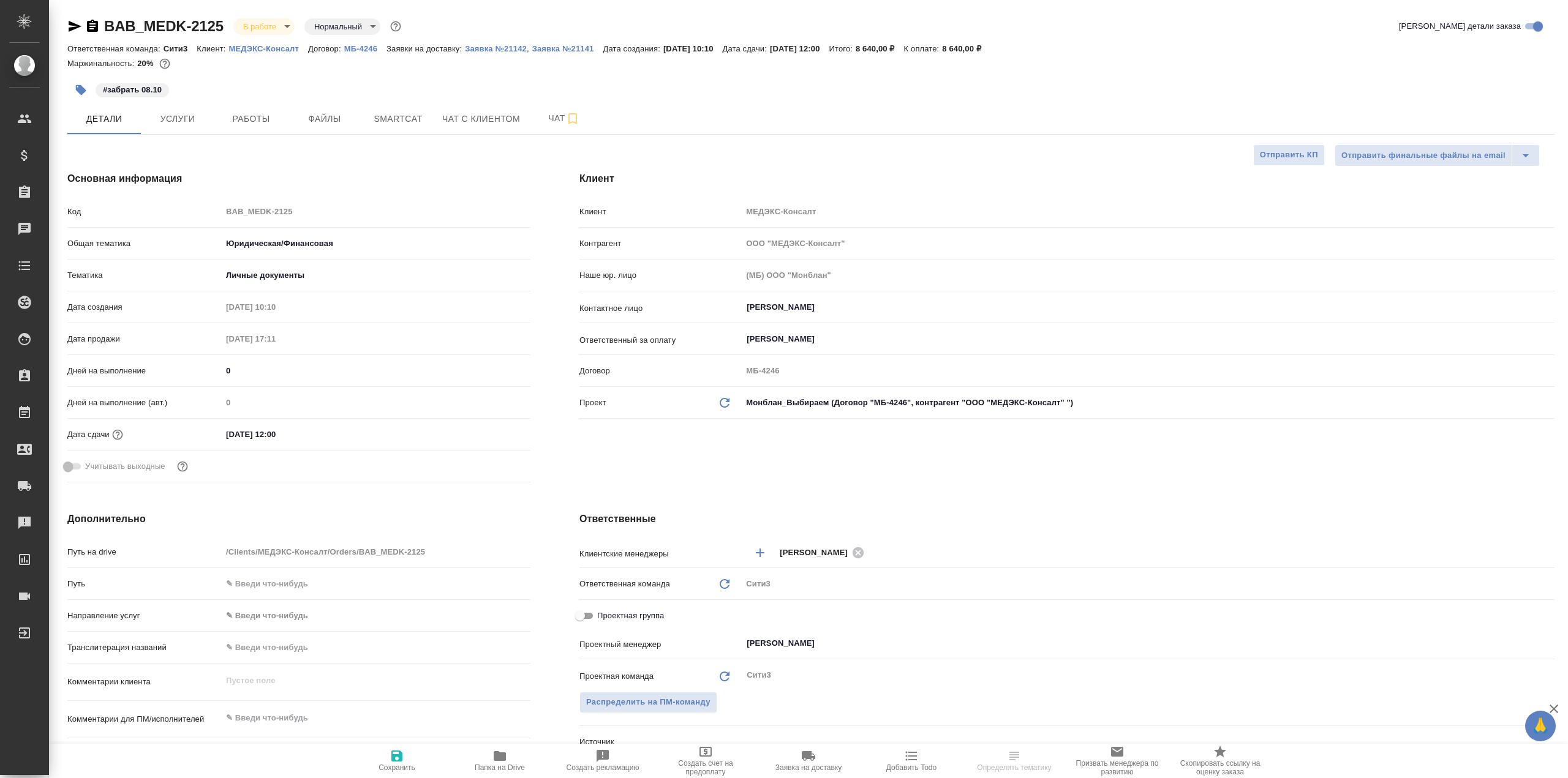
type textarea "x"
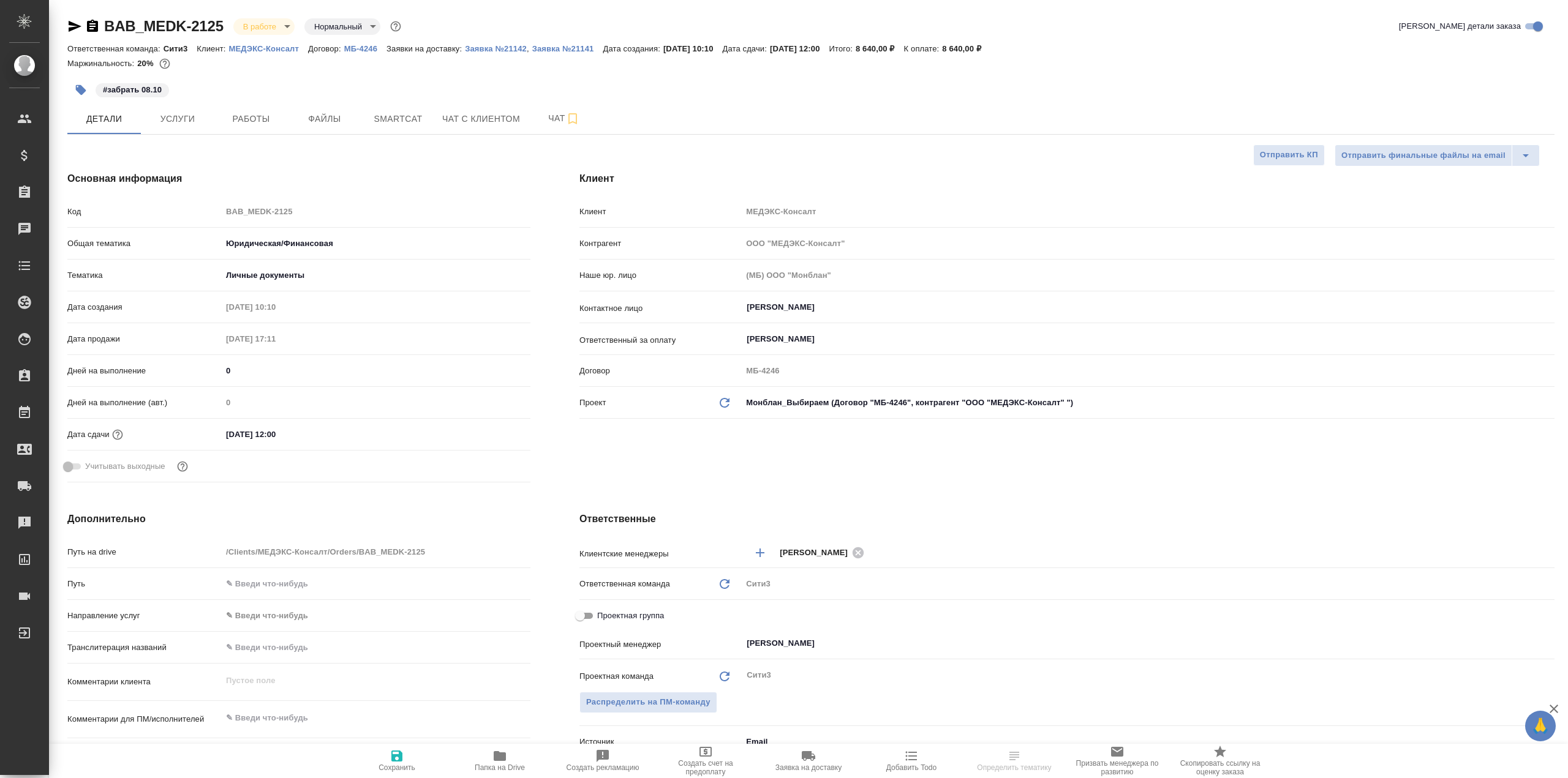
type textarea "x"
click at [179, 113] on span "Услуги" at bounding box center [177, 120] width 59 height 16
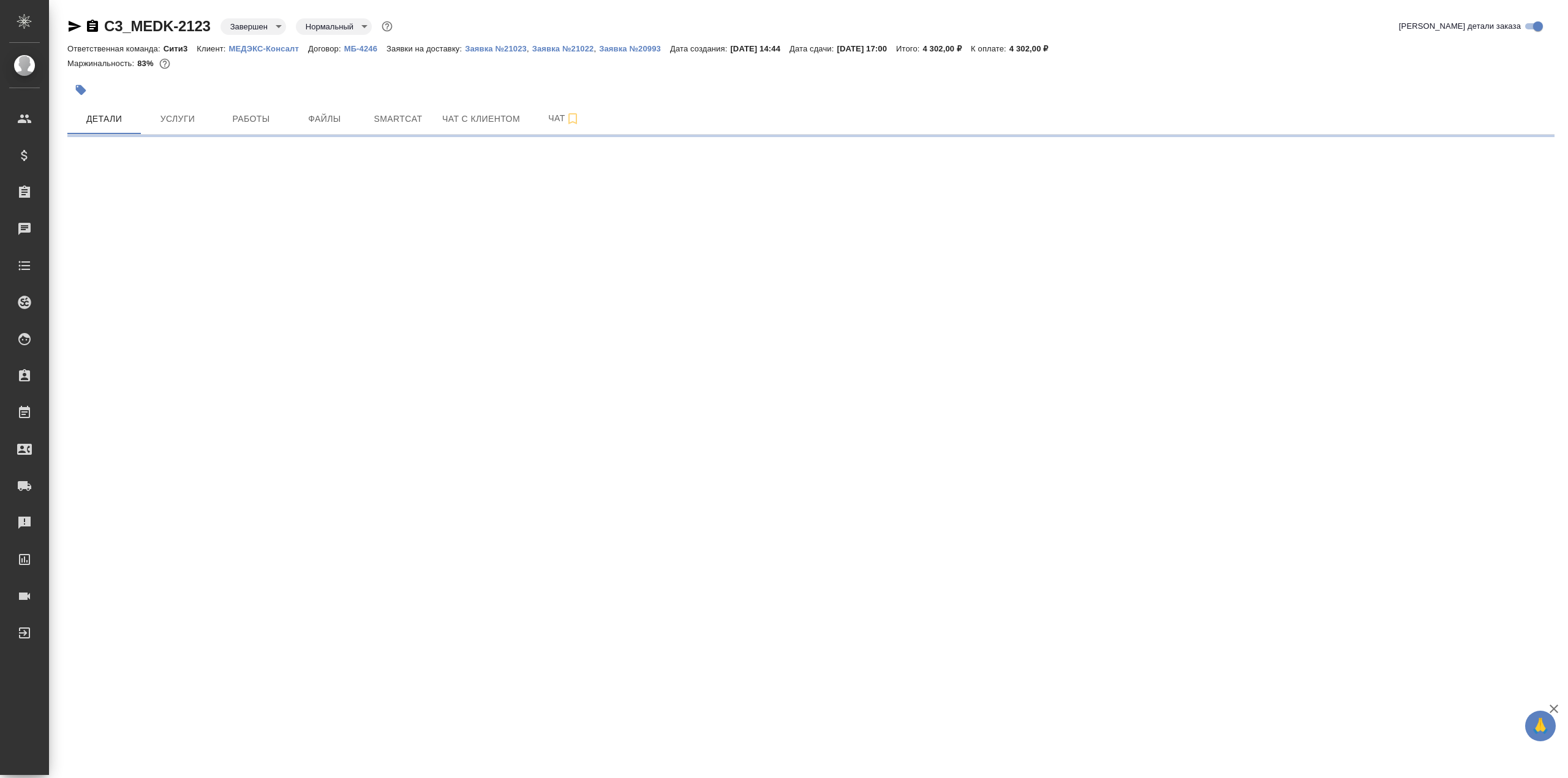
select select "RU"
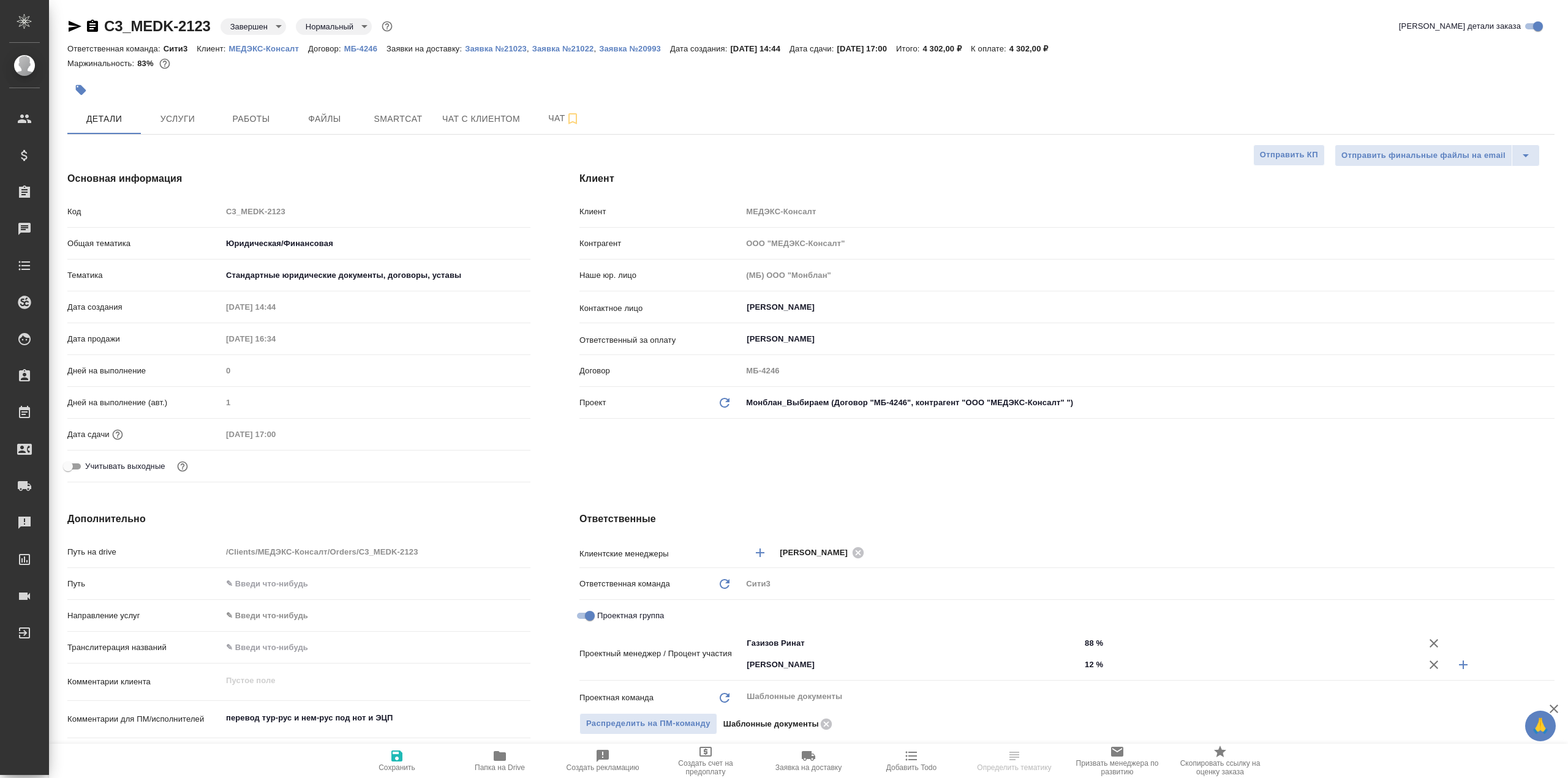
type textarea "x"
click at [190, 127] on button "Услуги" at bounding box center [178, 118] width 74 height 30
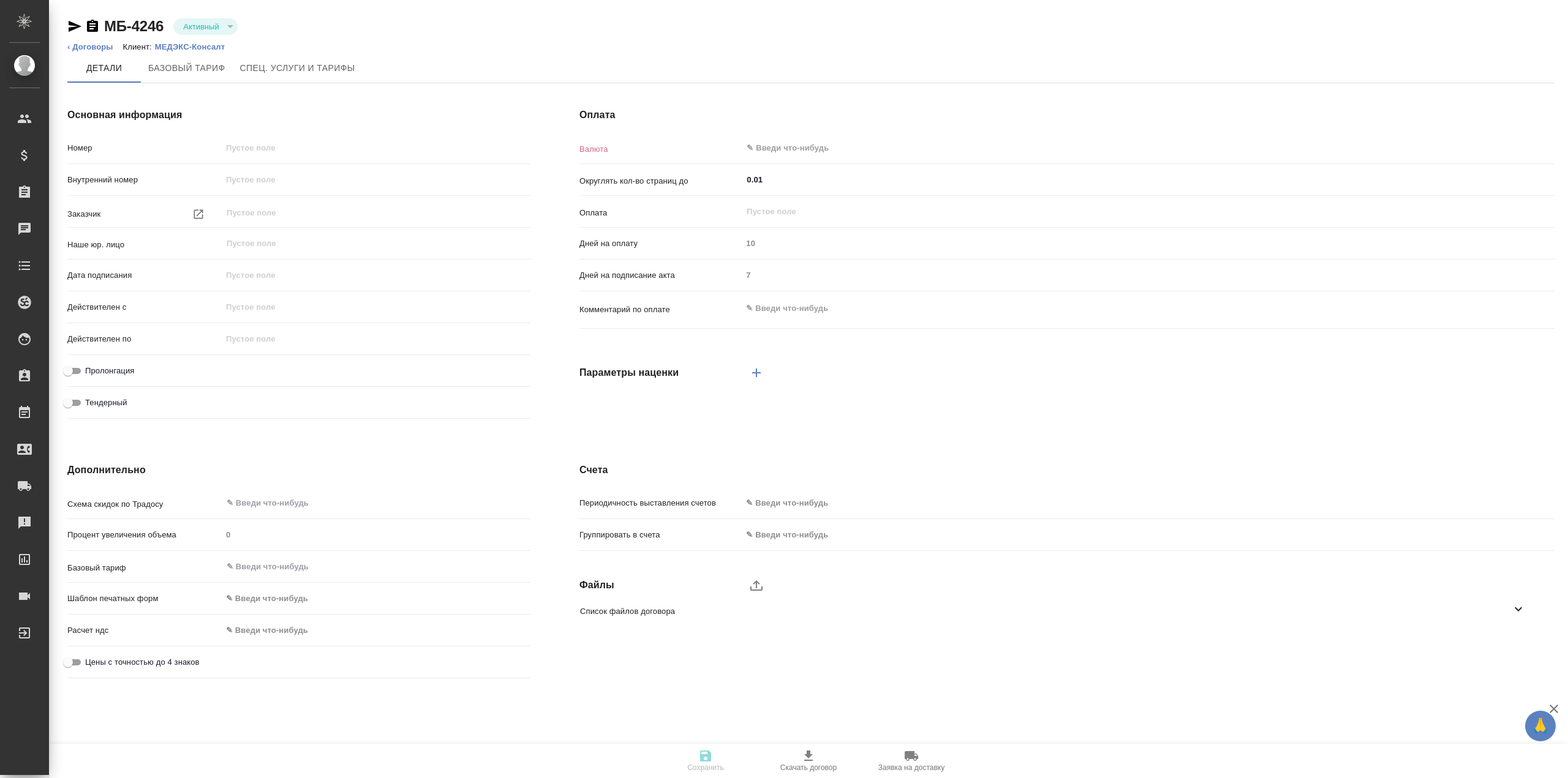
click at [811, 751] on icon "button" at bounding box center [808, 756] width 15 height 15
type textarea "x"
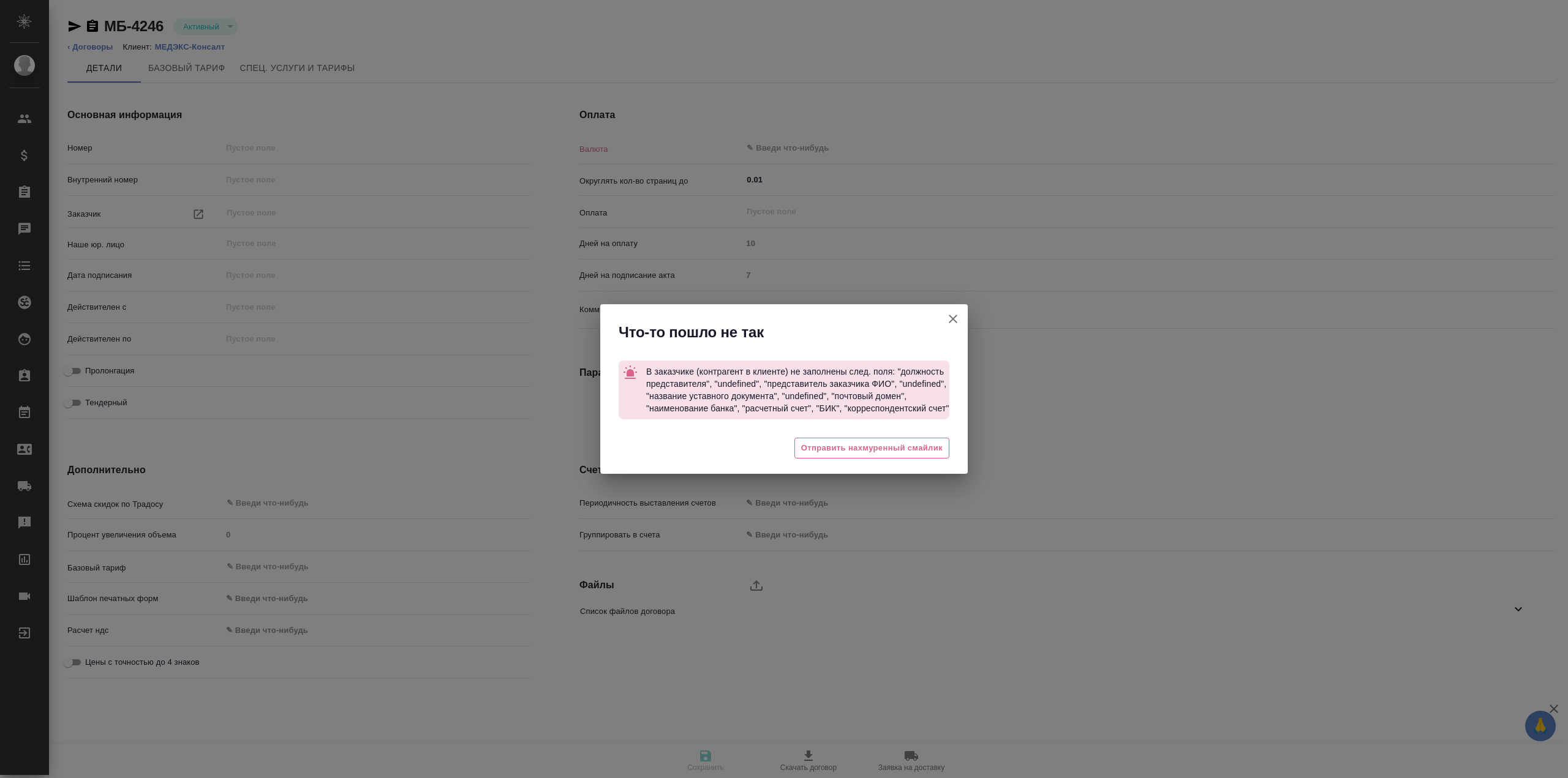
type input "МБ-4246"
type input "ООО "МЕДЭКС-Консалт""
type input "(МБ) ООО "Монблан""
type input "[DATE] 12:04"
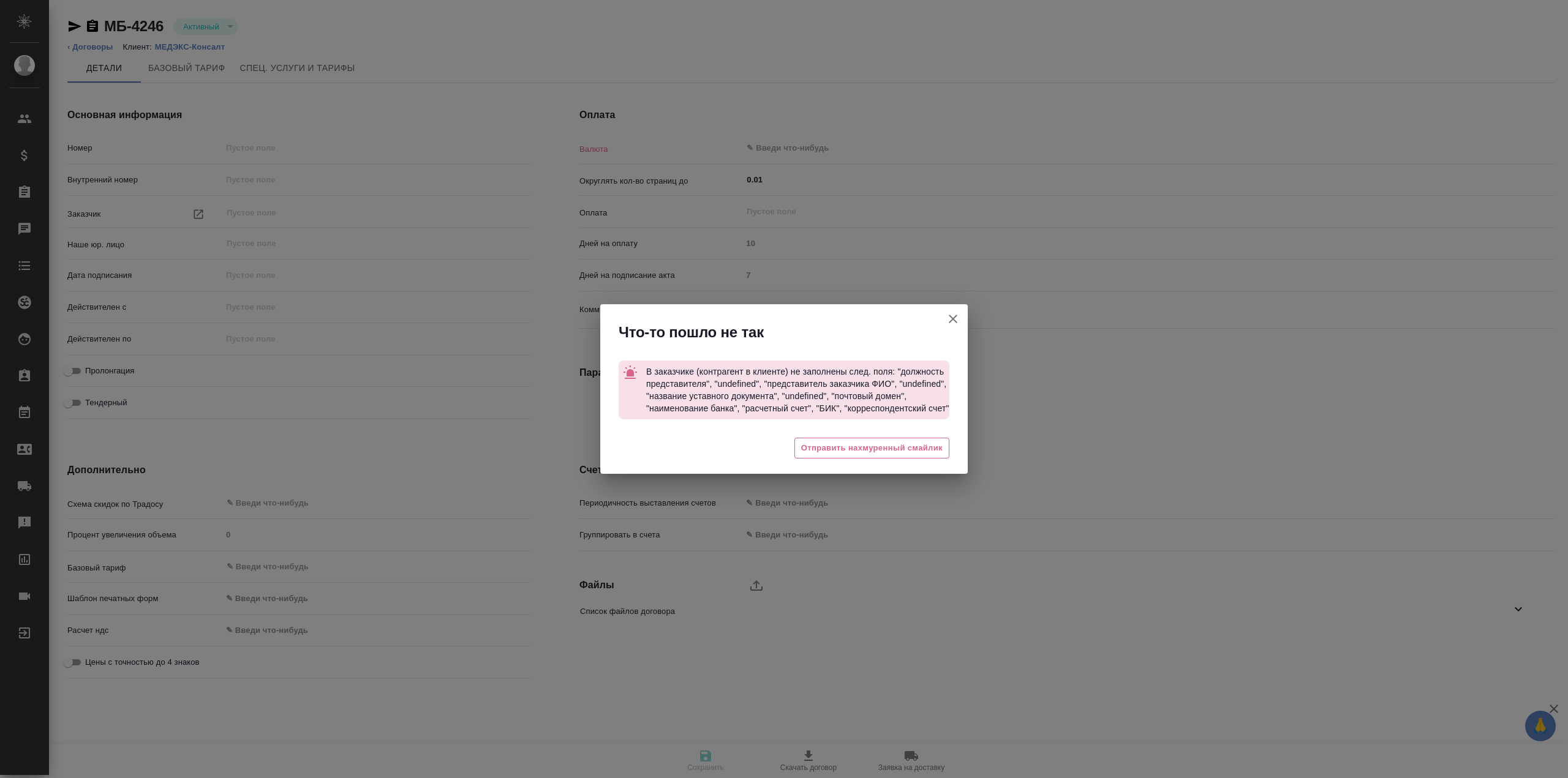
checkbox input "true"
type input "RUB"
type input "С даты подписания акта"
type textarea "x"
type input "без ТП"
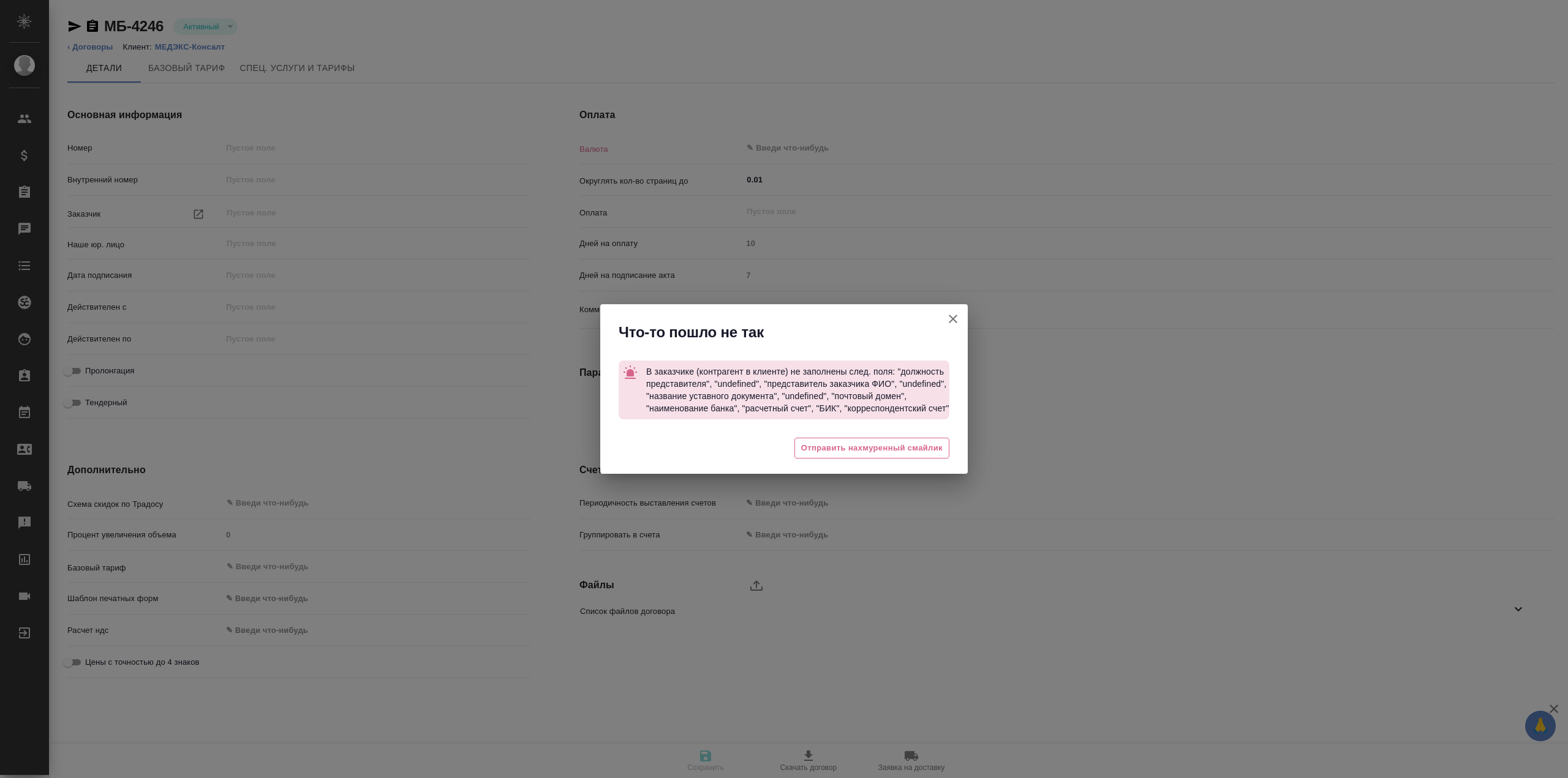
type input "russian2"
type input "basic"
type input "manual"
type input "client"
click at [953, 314] on icon "button" at bounding box center [953, 319] width 15 height 15
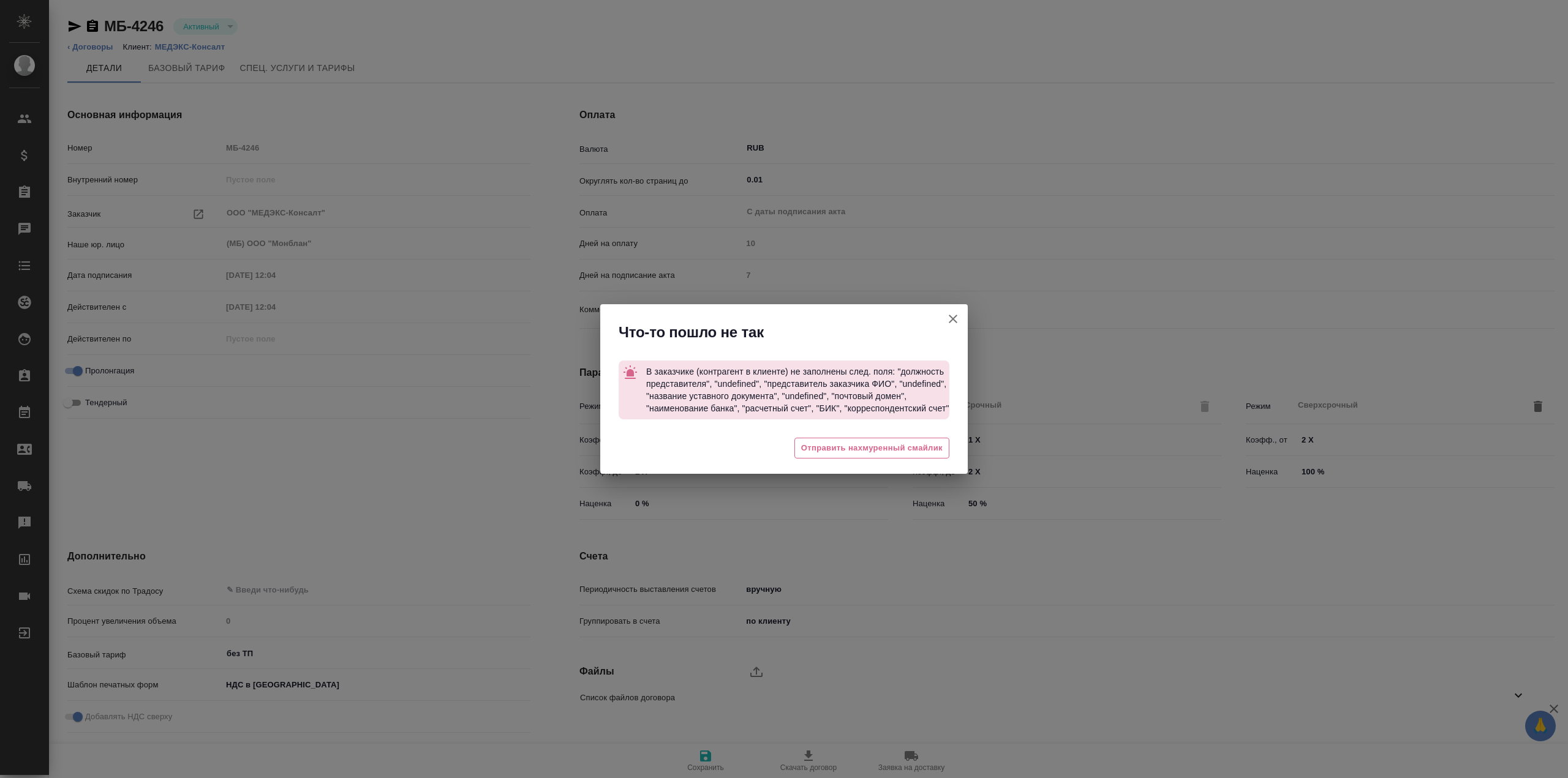
type textarea "x"
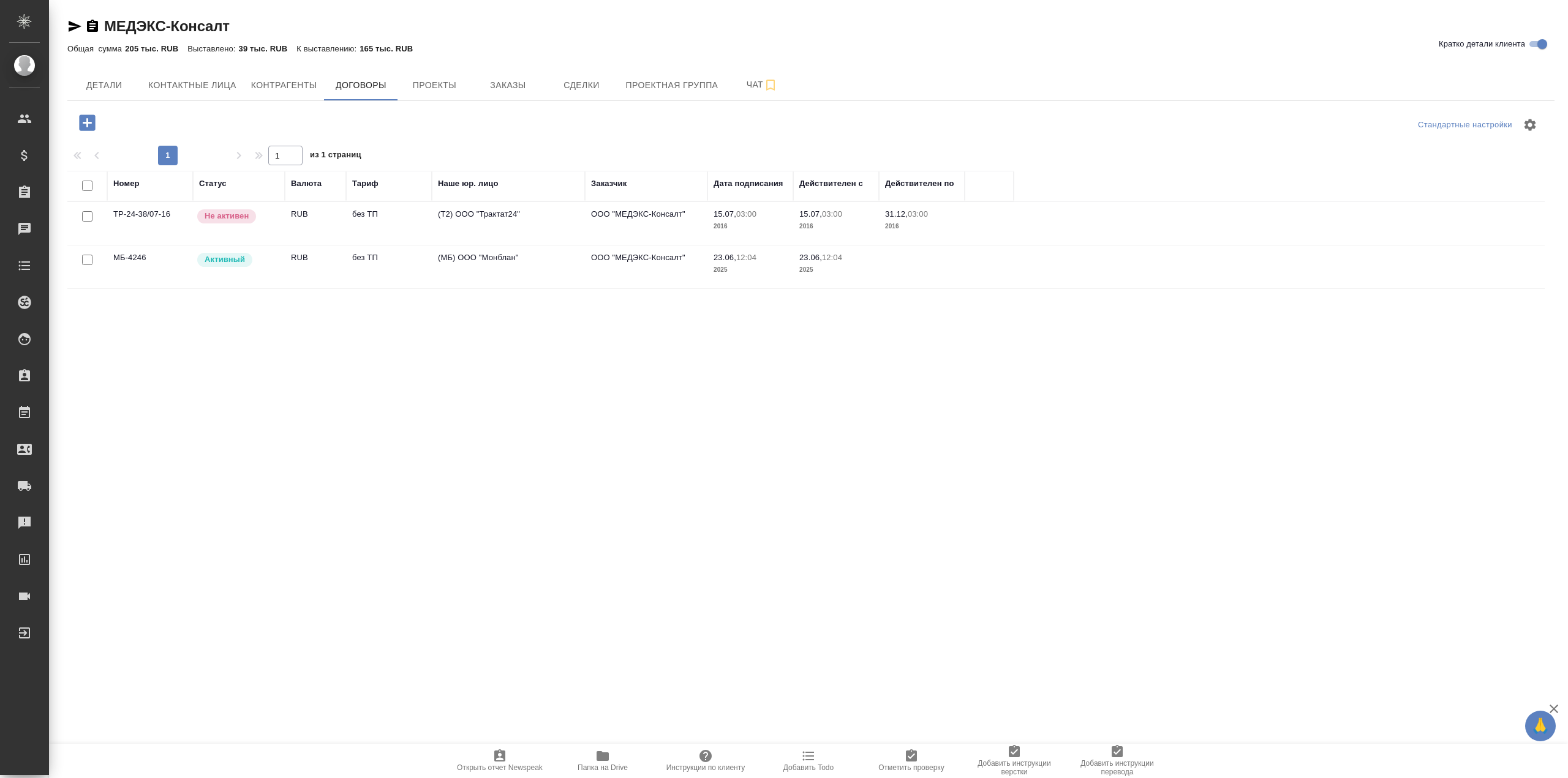
click at [139, 259] on td "МБ-4246" at bounding box center [149, 267] width 86 height 43
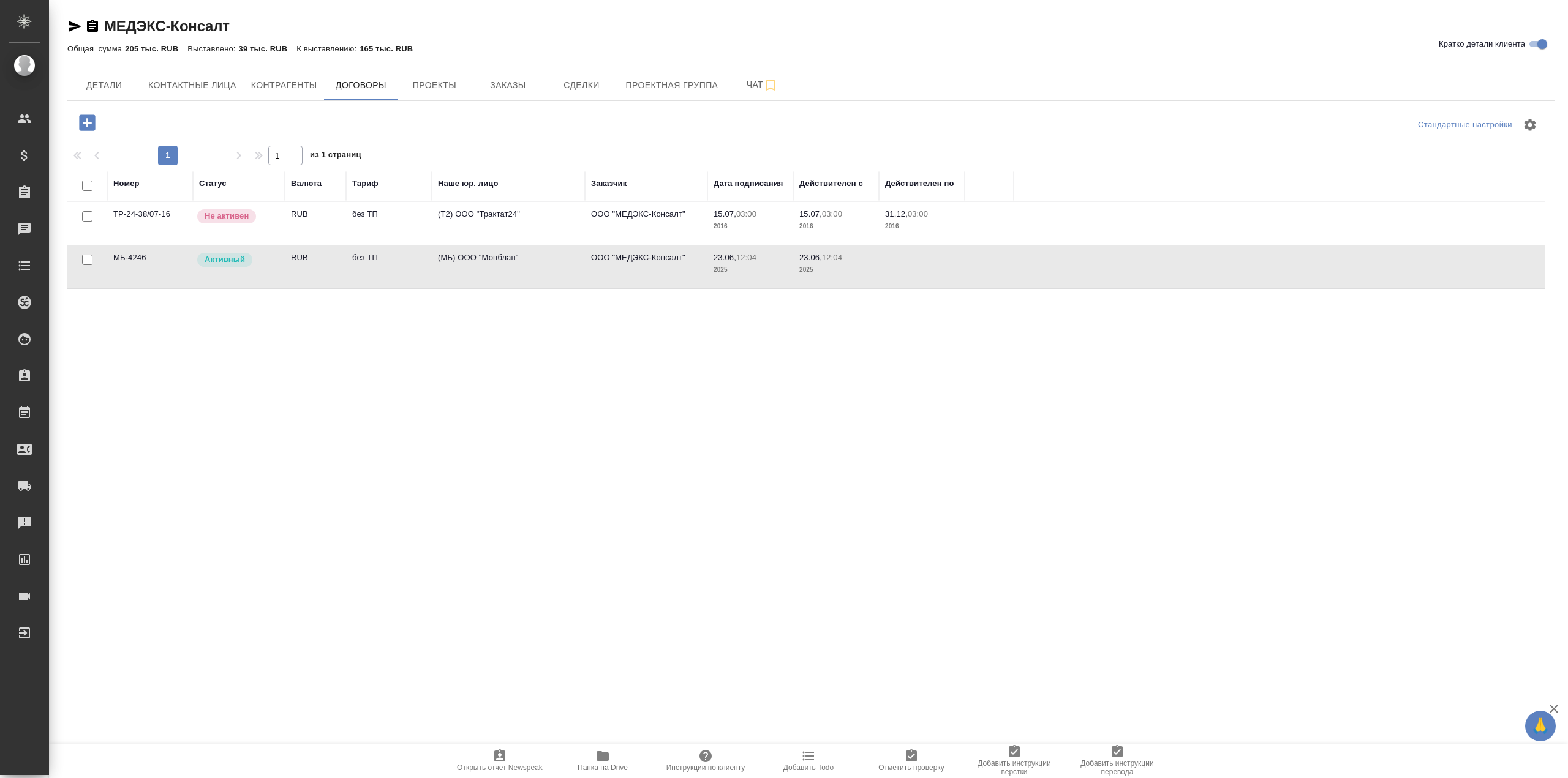
click at [430, 263] on td "без ТП" at bounding box center [388, 267] width 86 height 43
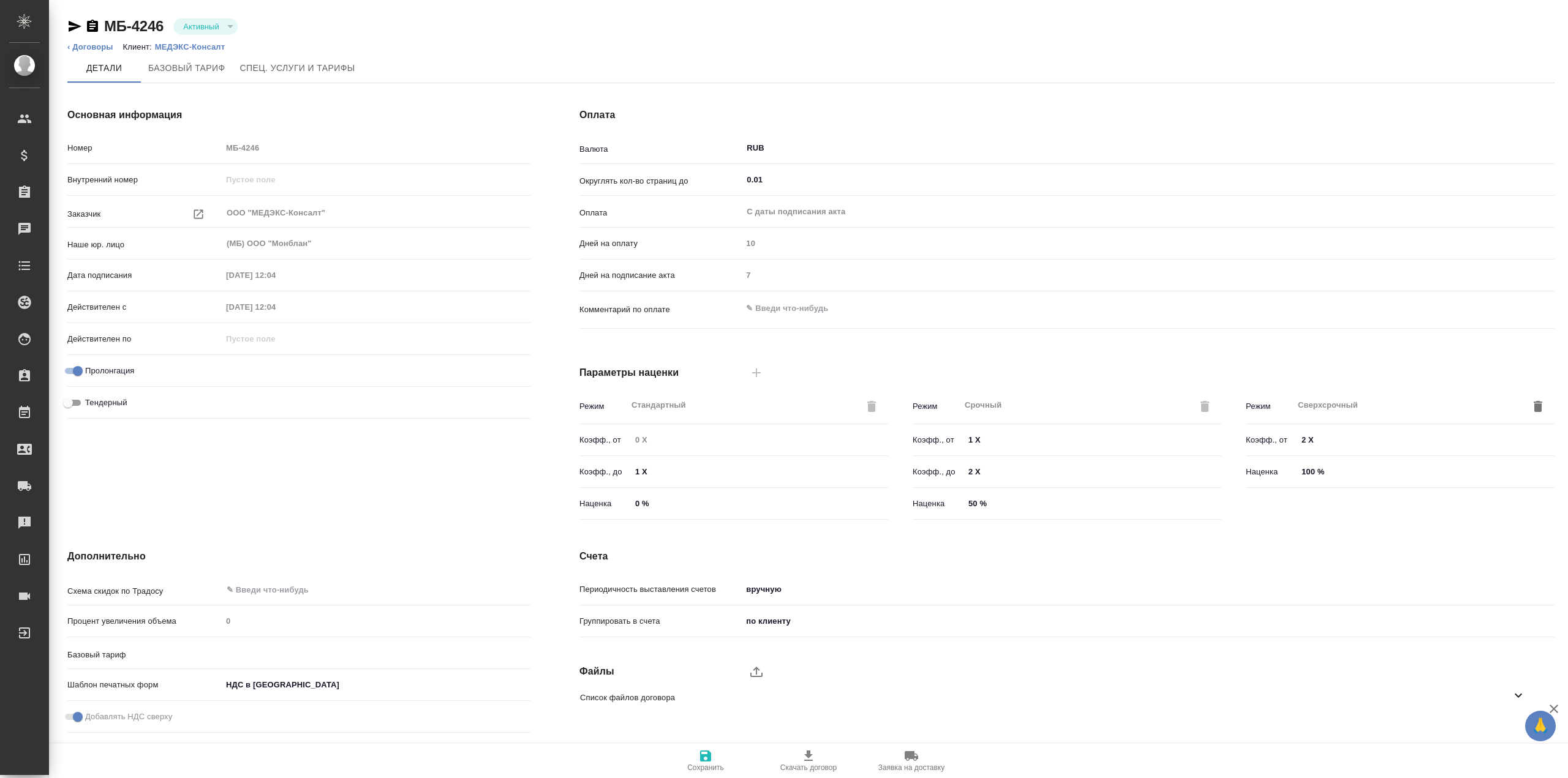
type input "без ТП"
click at [307, 70] on span "Спец. услуги и тарифы" at bounding box center [297, 69] width 115 height 16
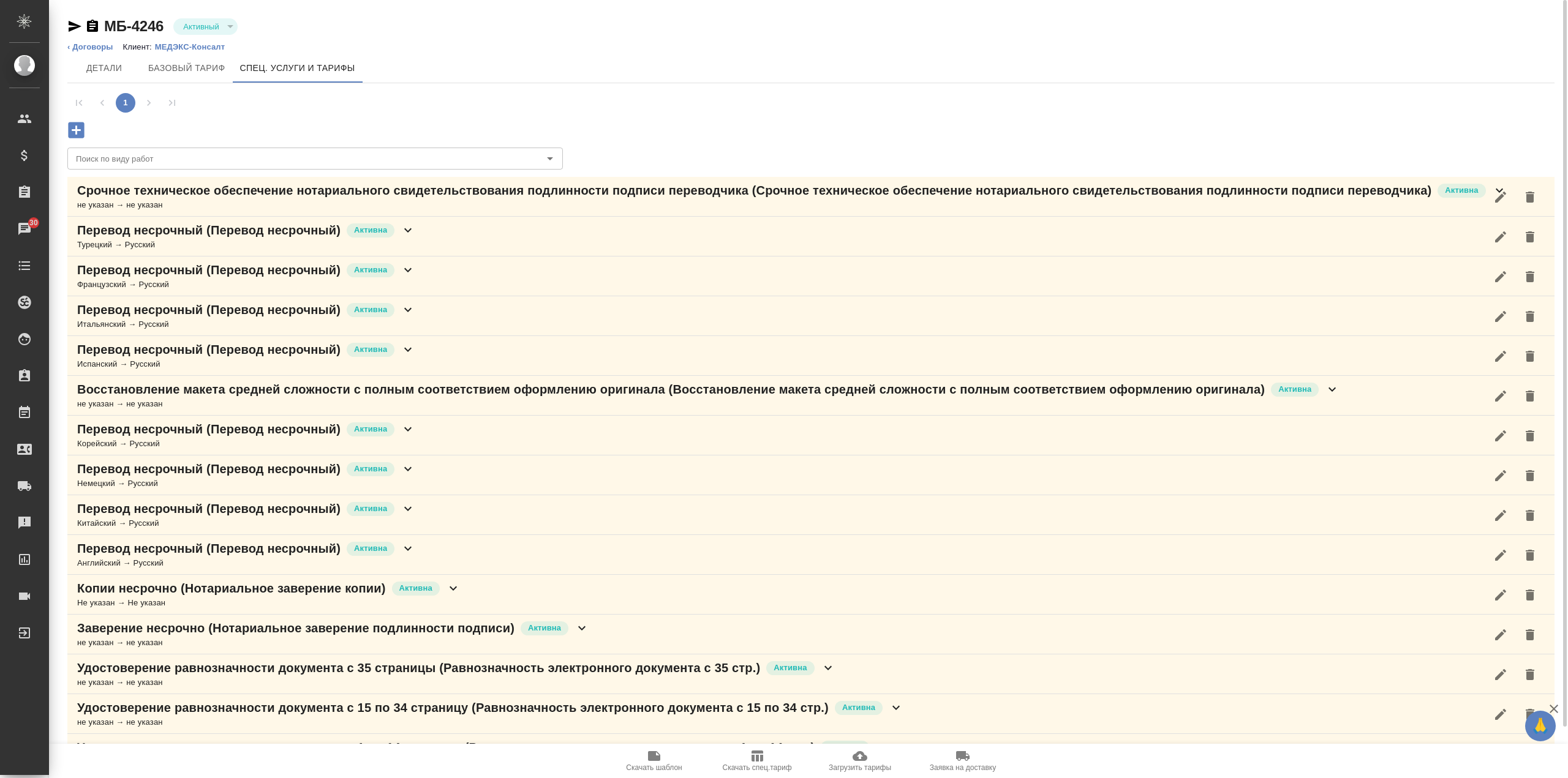
scroll to position [30, 0]
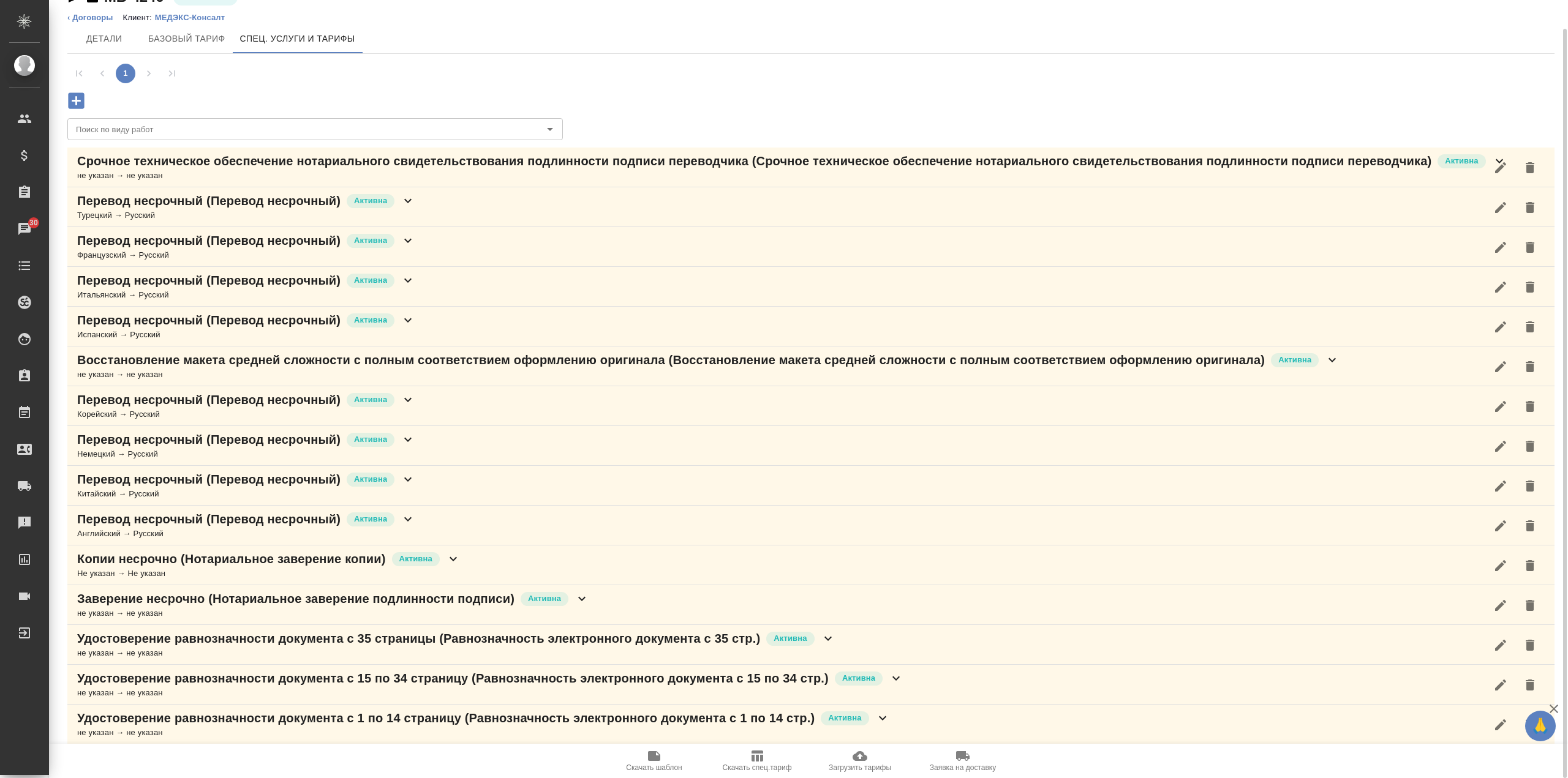
click at [410, 484] on icon at bounding box center [408, 479] width 15 height 15
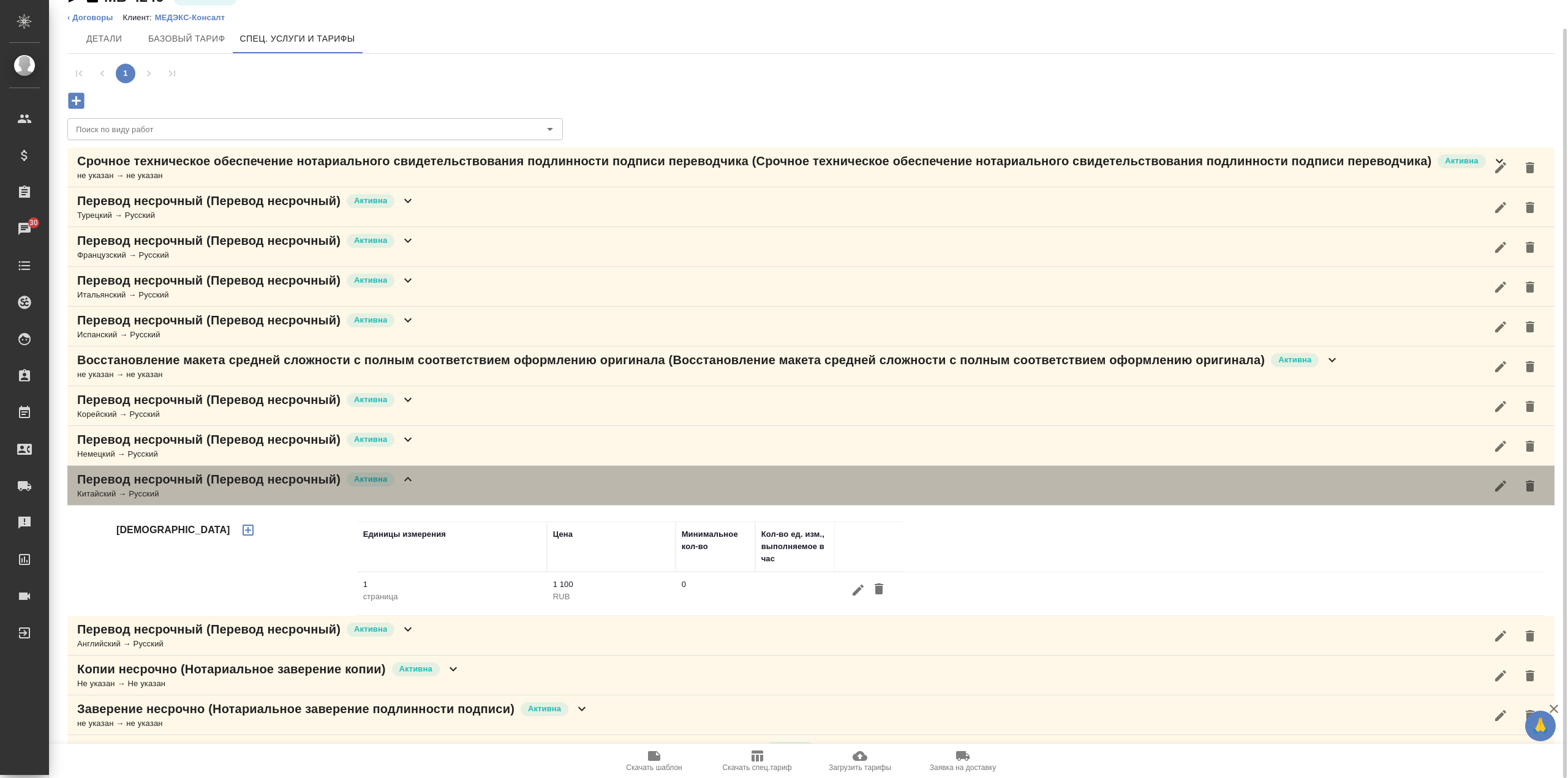
click at [410, 484] on icon at bounding box center [408, 479] width 15 height 15
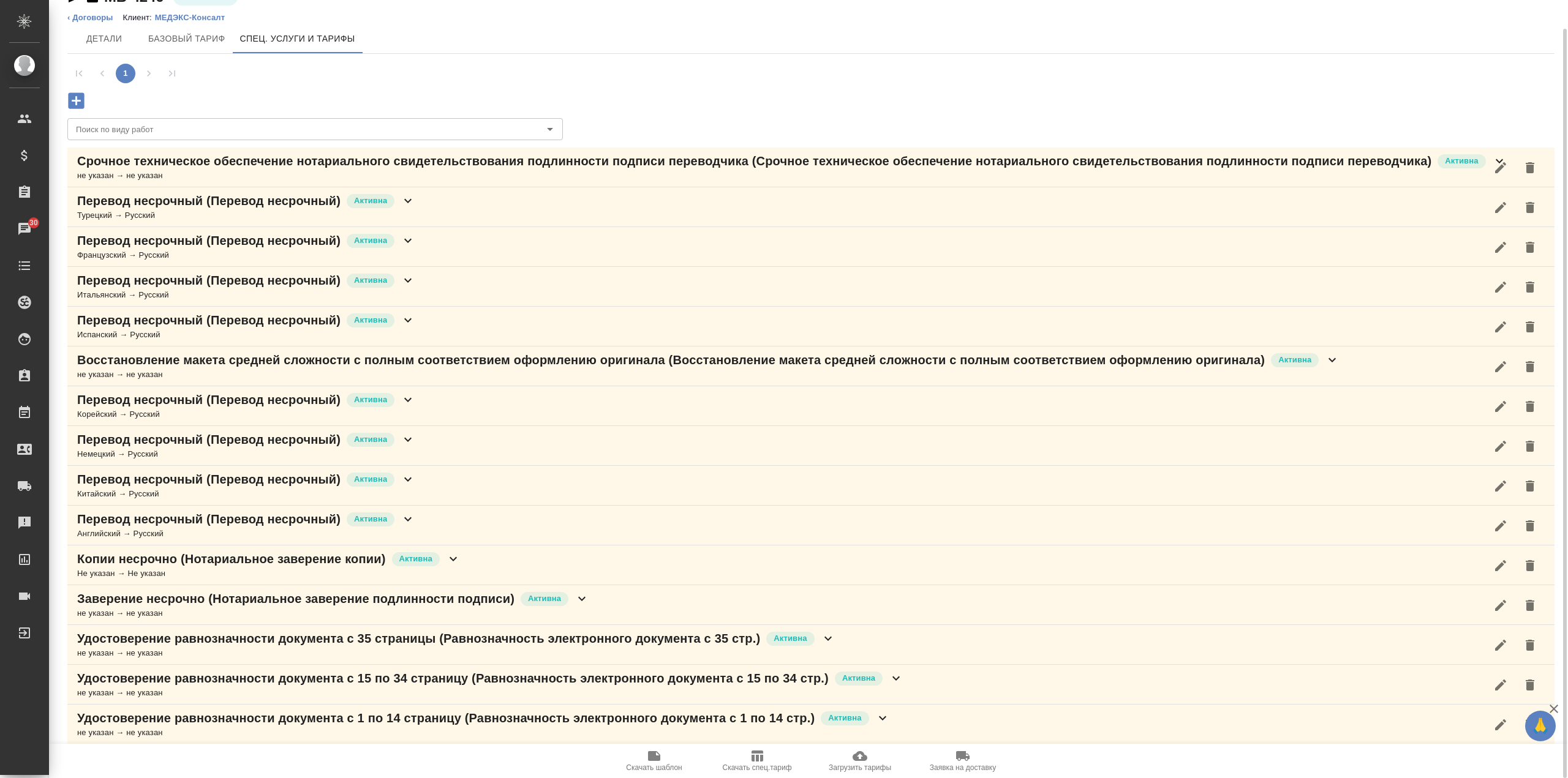
scroll to position [0, 0]
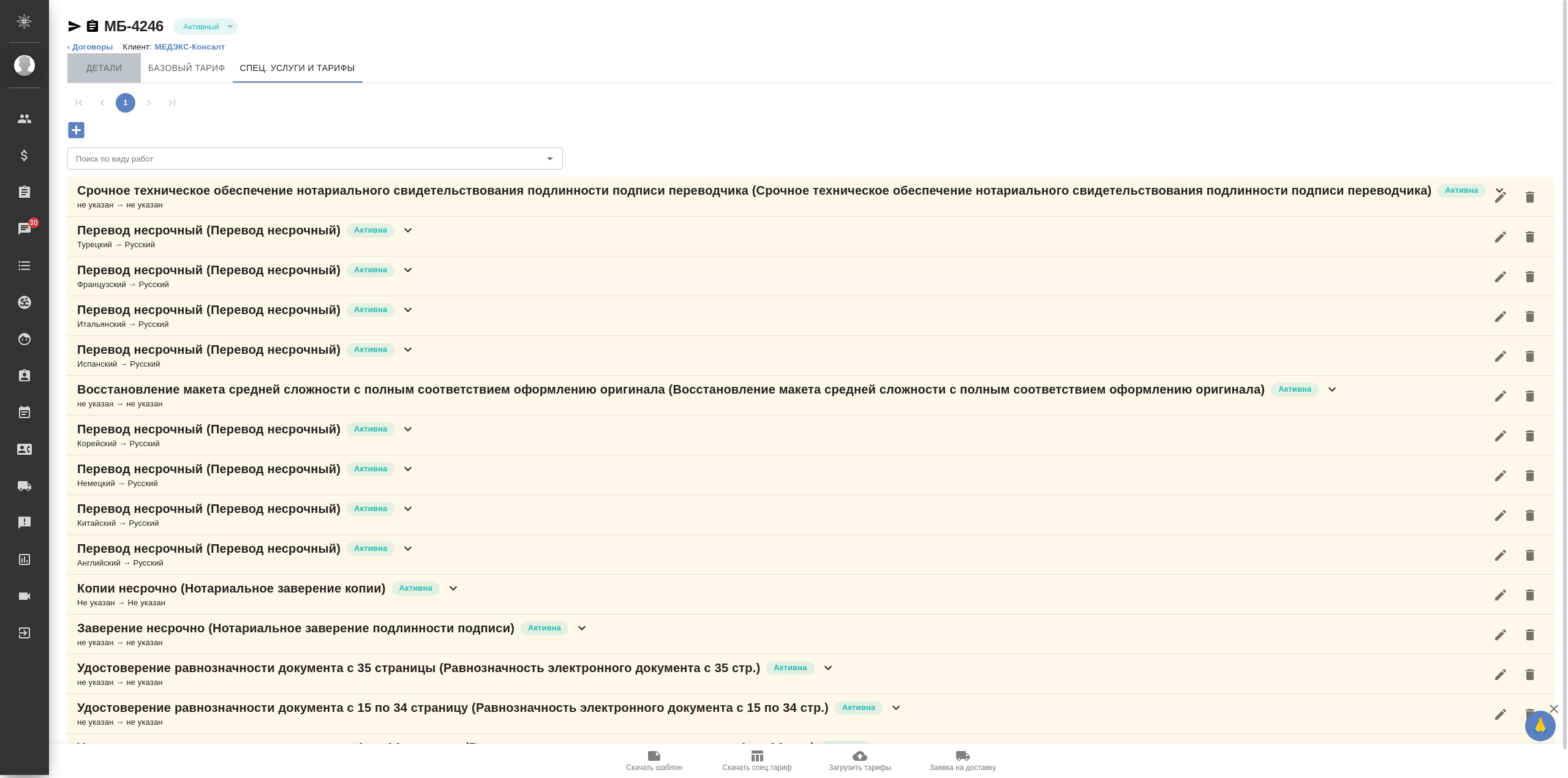
click at [115, 72] on span "Детали" at bounding box center [104, 69] width 59 height 16
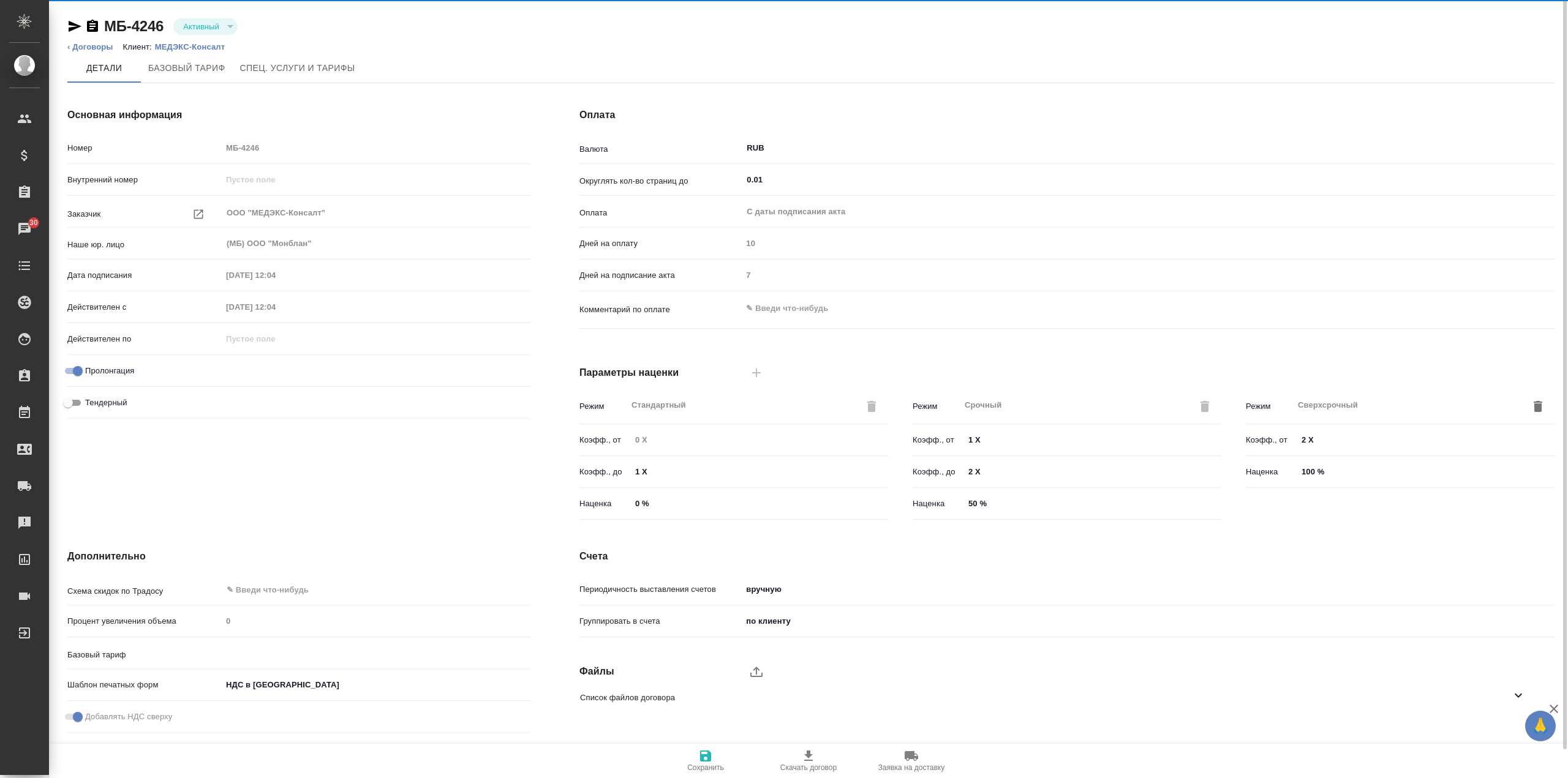
type input "без ТП"
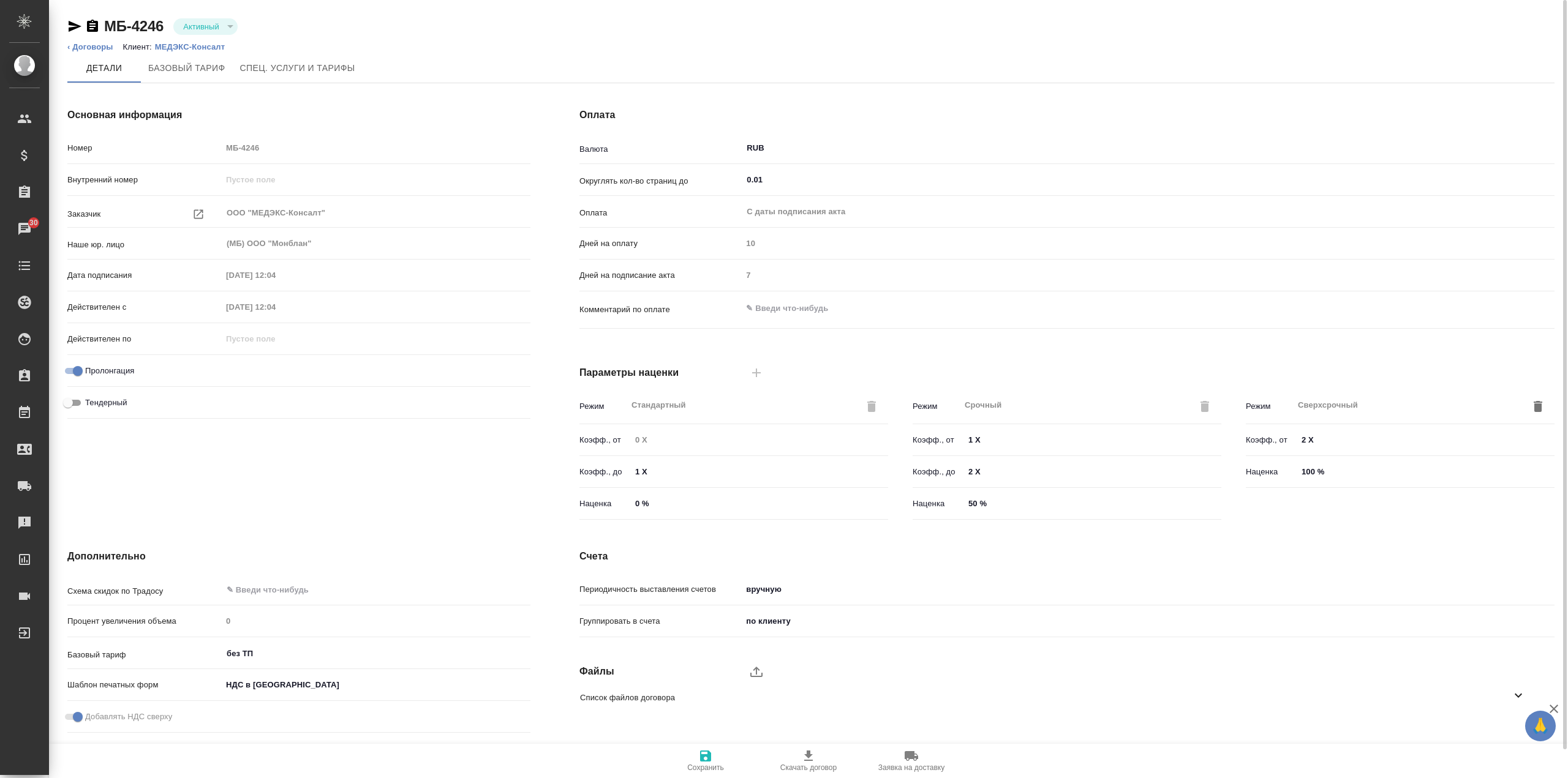
scroll to position [54, 0]
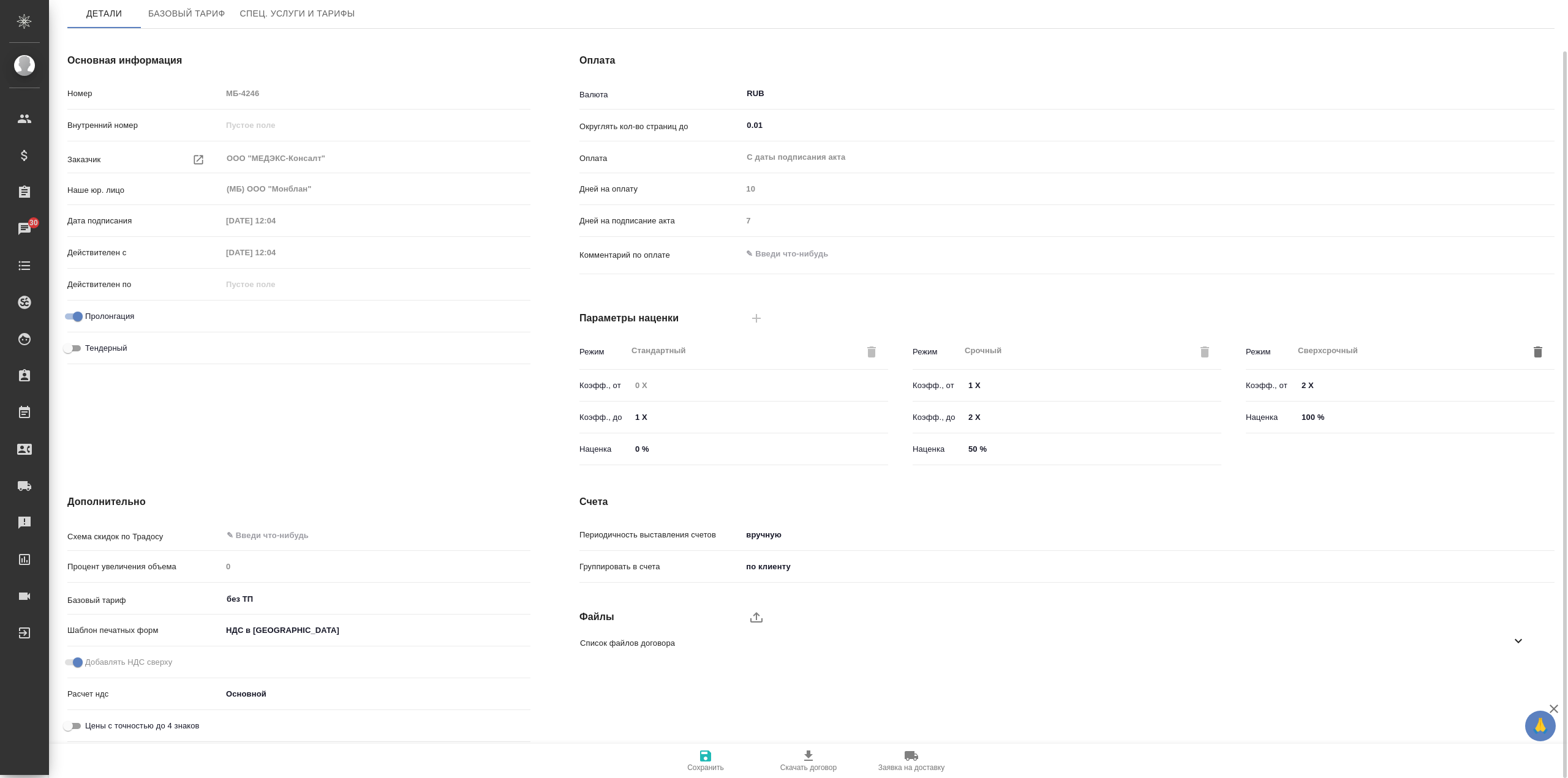
click at [822, 756] on span "Скачать договор" at bounding box center [808, 760] width 88 height 23
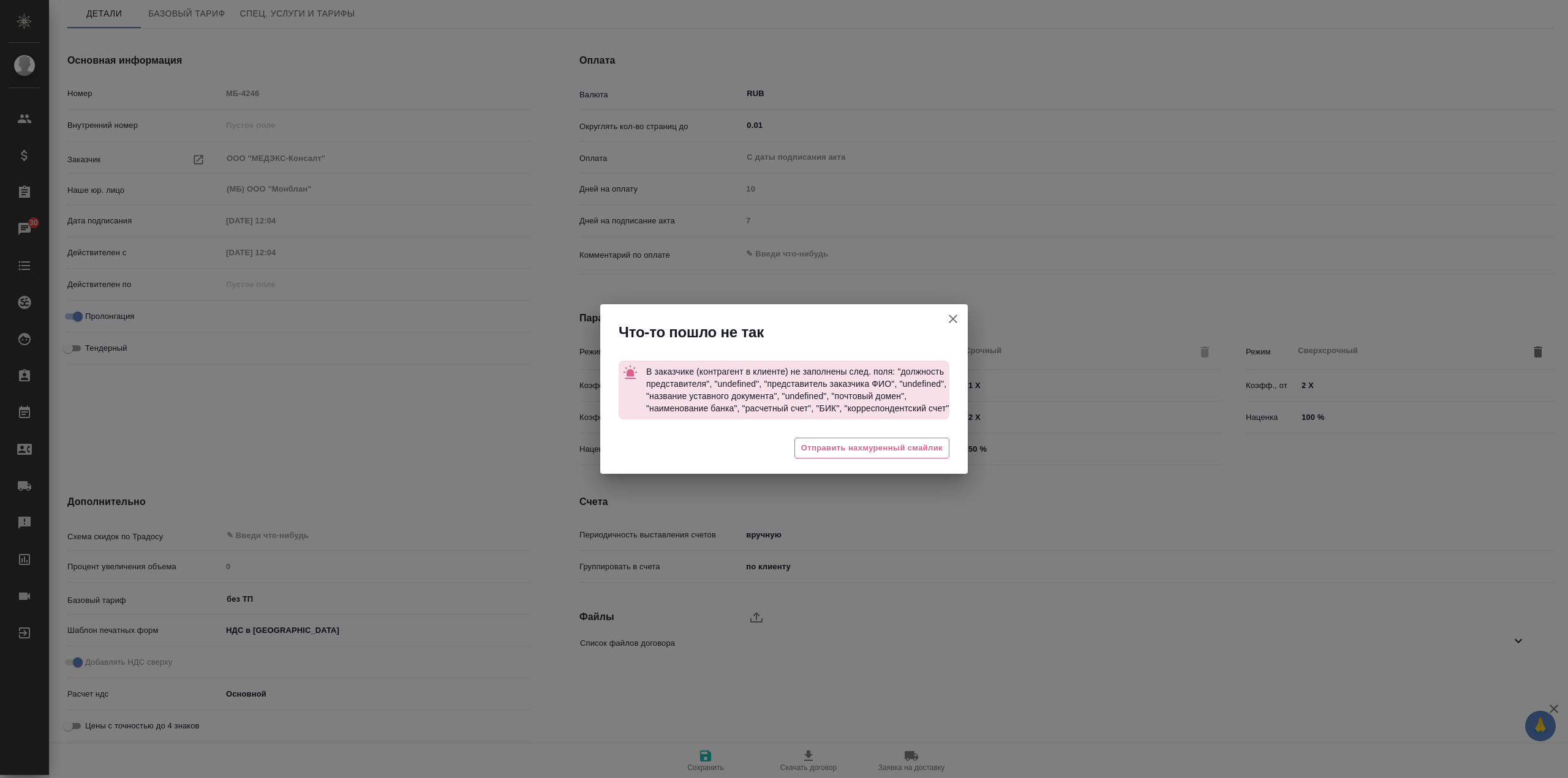
click at [961, 326] on button "button" at bounding box center [953, 319] width 30 height 30
type textarea "x"
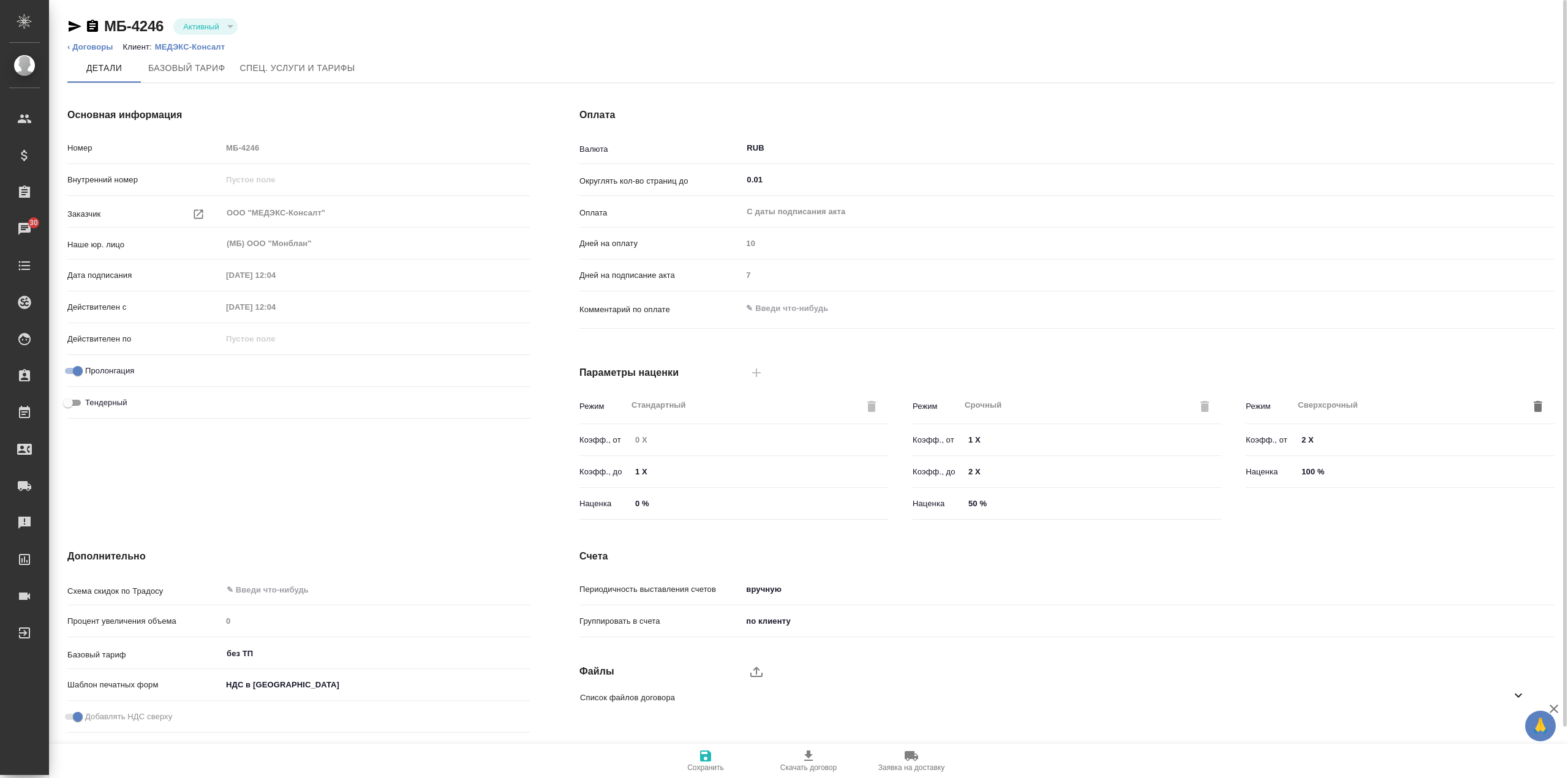
scroll to position [0, 0]
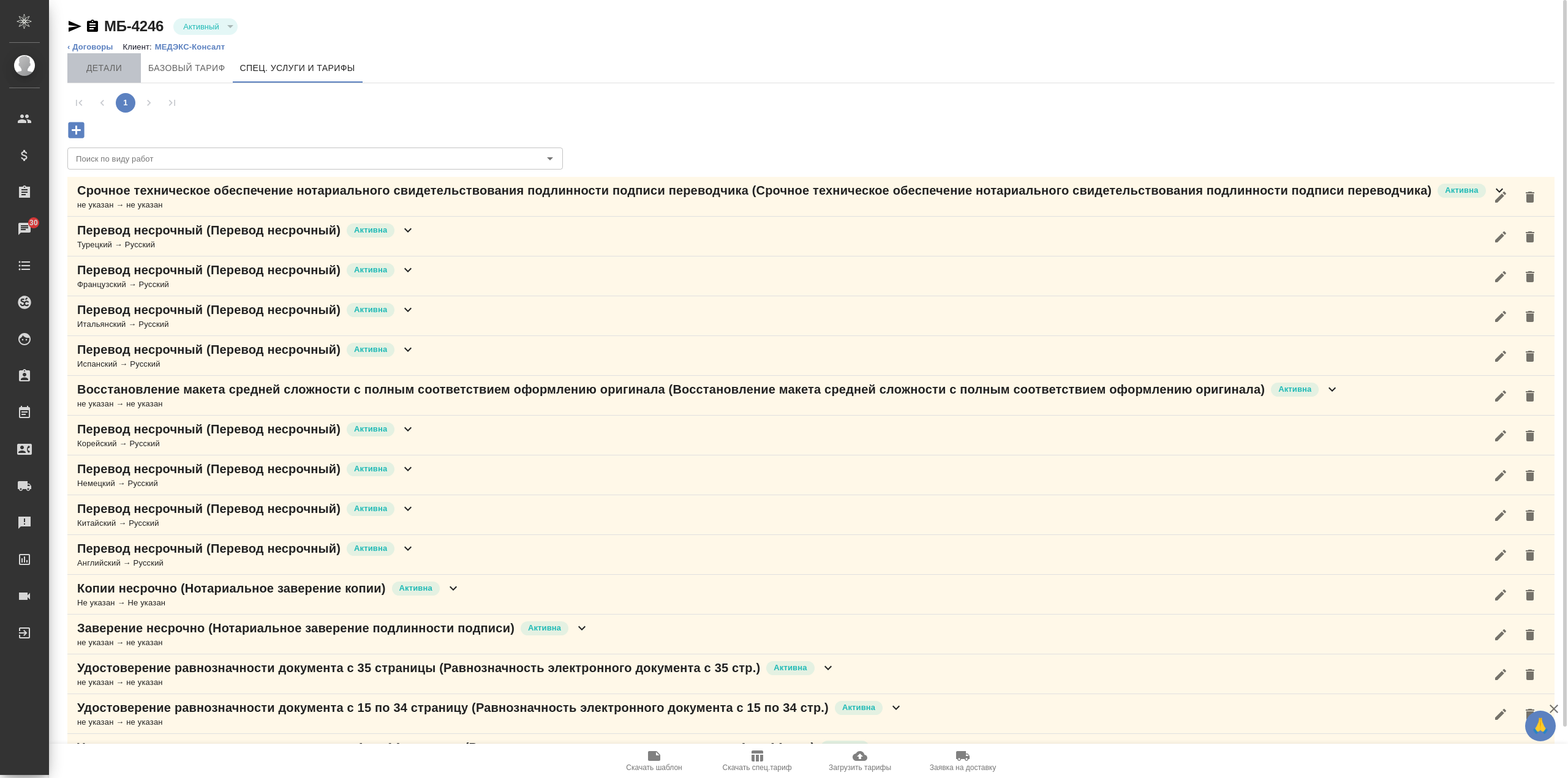
click at [113, 71] on span "Детали" at bounding box center [104, 69] width 59 height 16
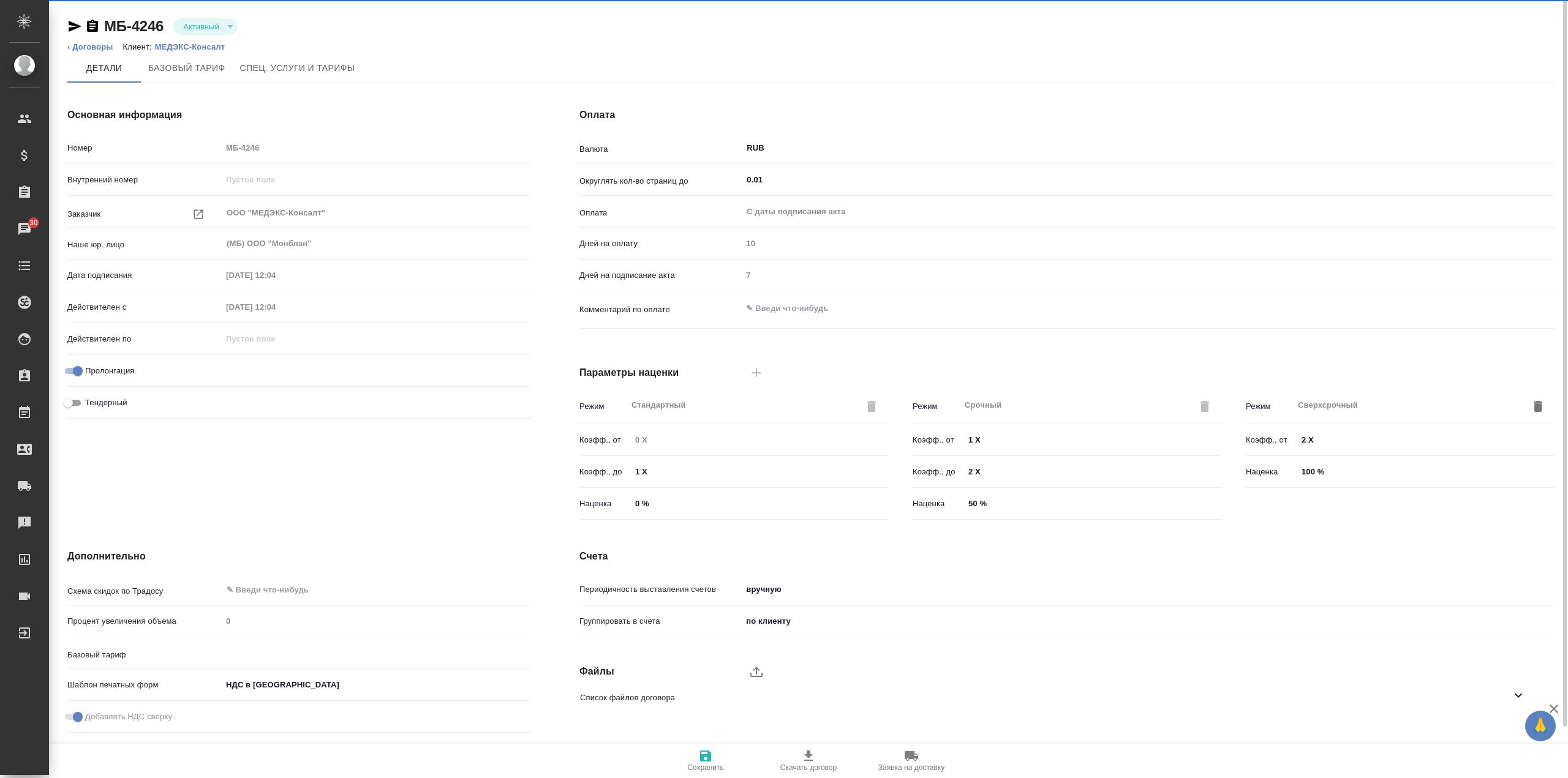
type input "без ТП"
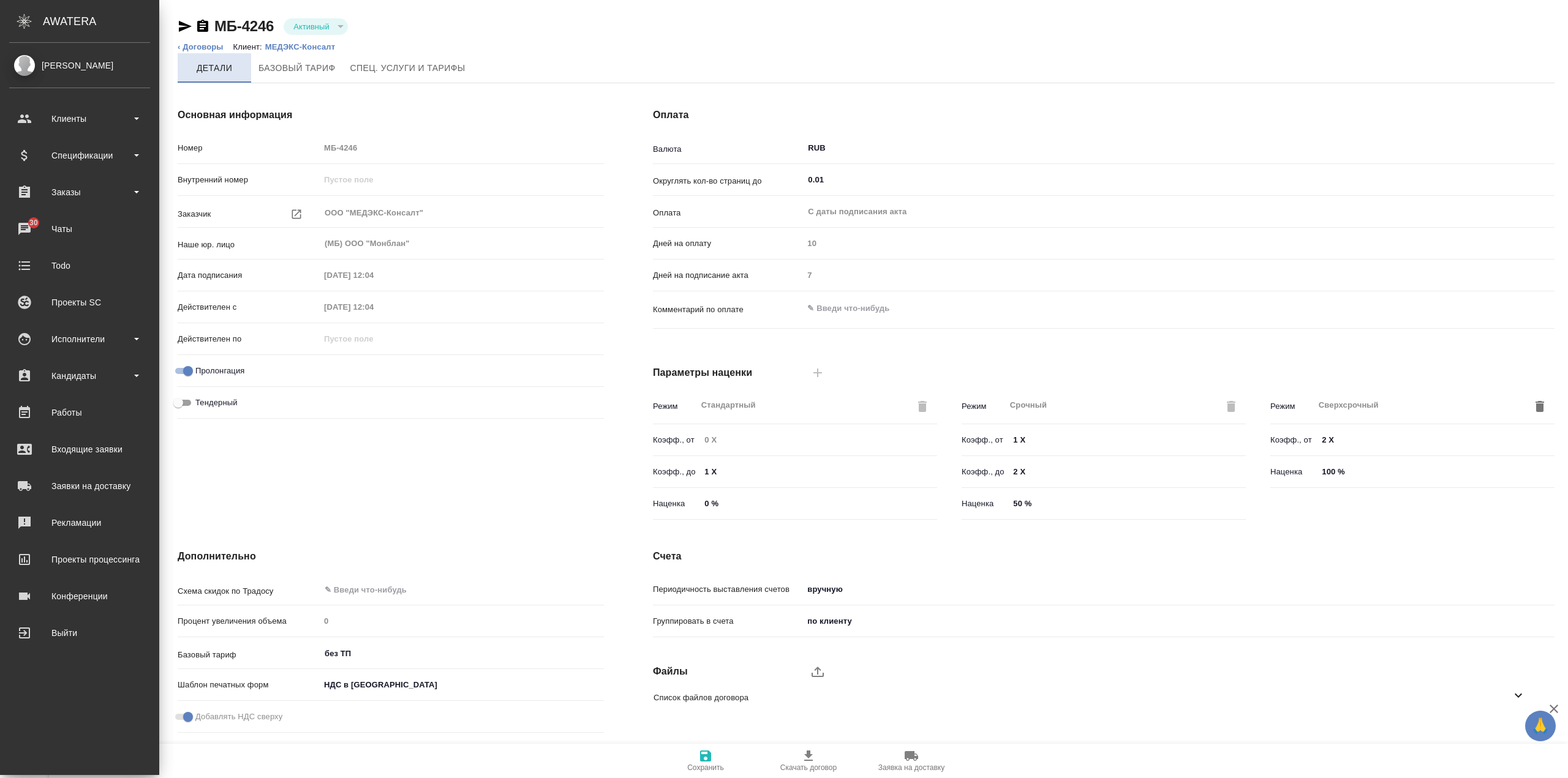
type textarea "x"
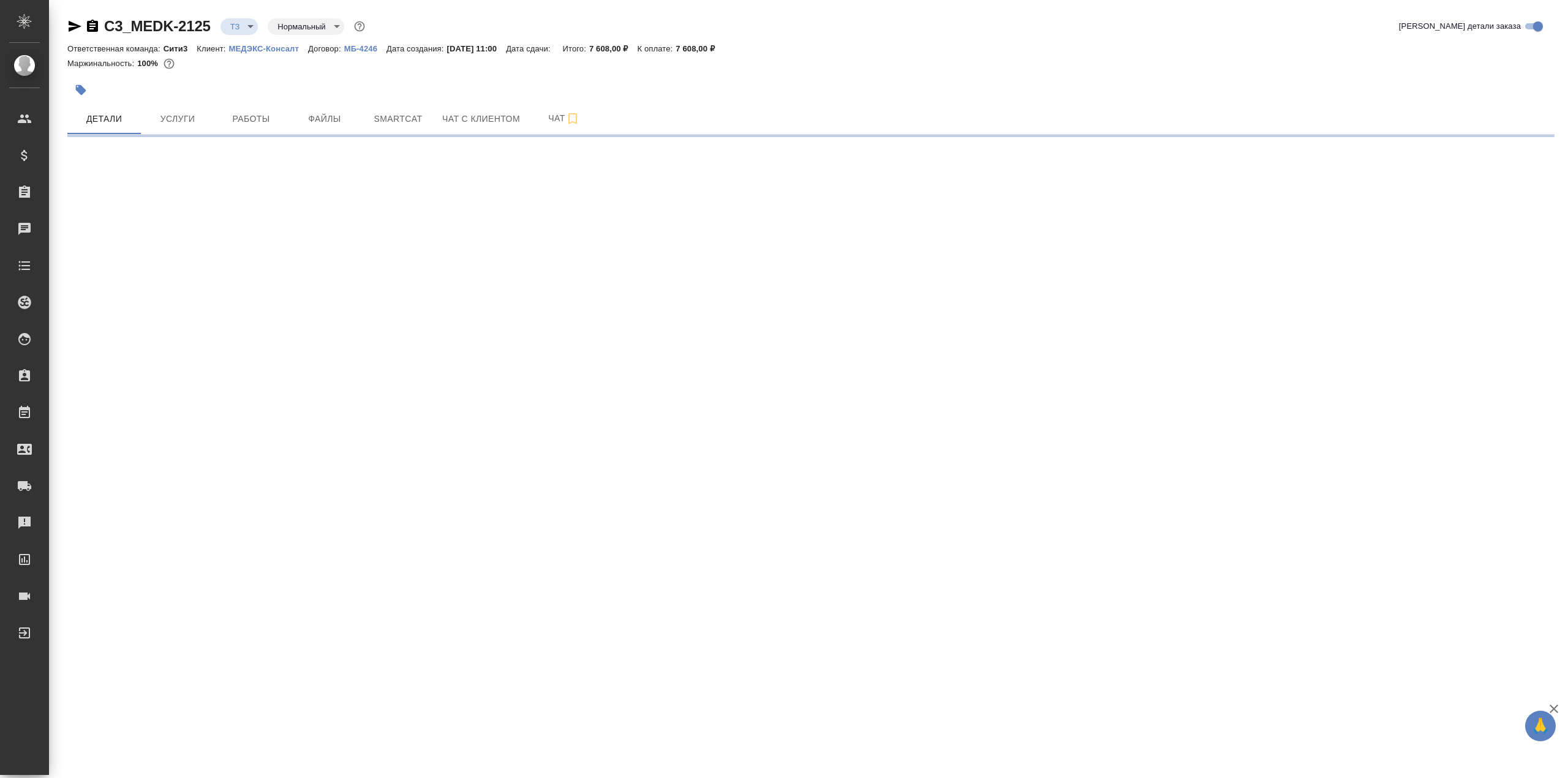
select select "RU"
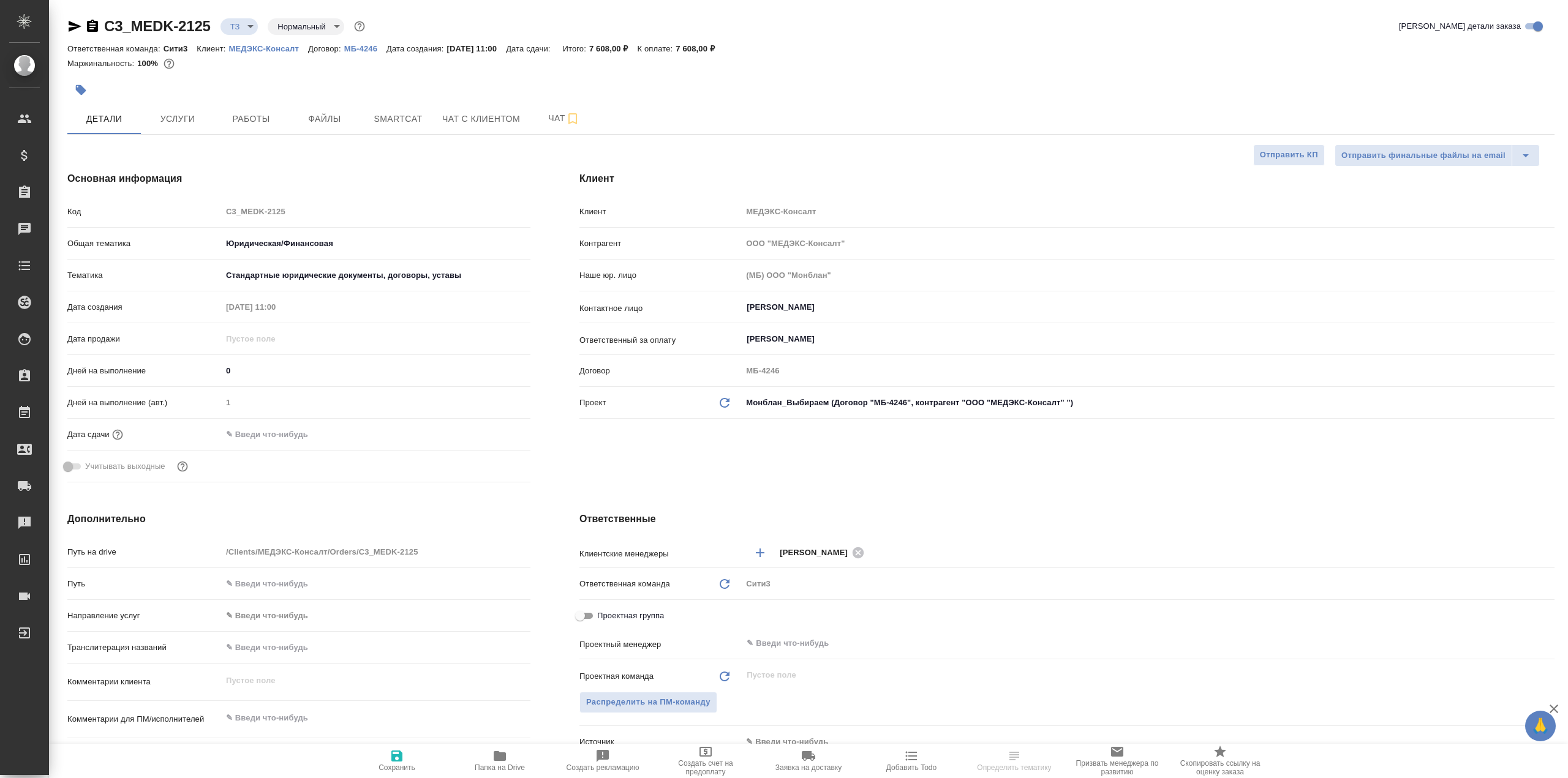
type textarea "x"
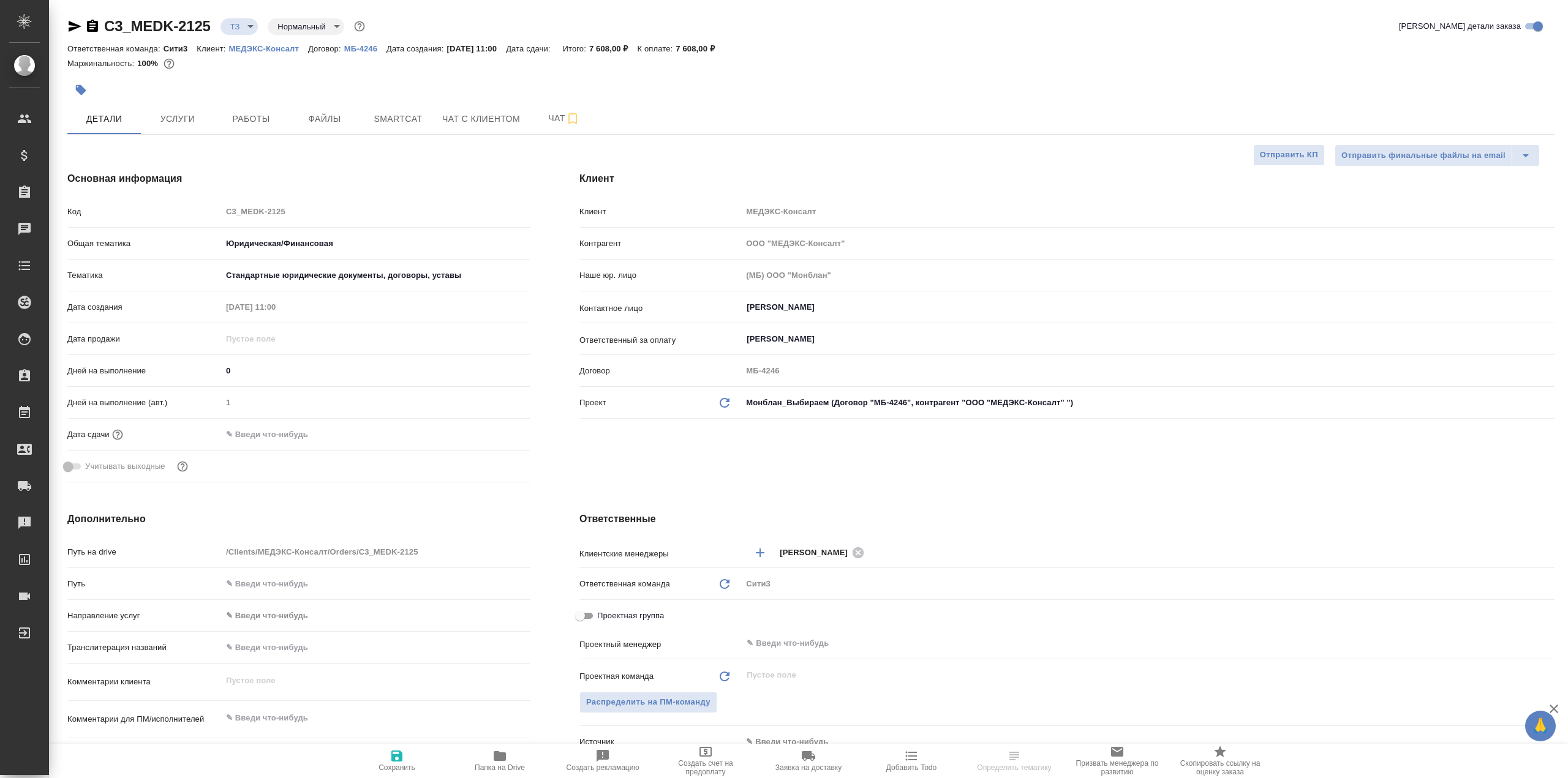
type textarea "x"
click at [495, 125] on span "Чат с клиентом" at bounding box center [481, 120] width 78 height 16
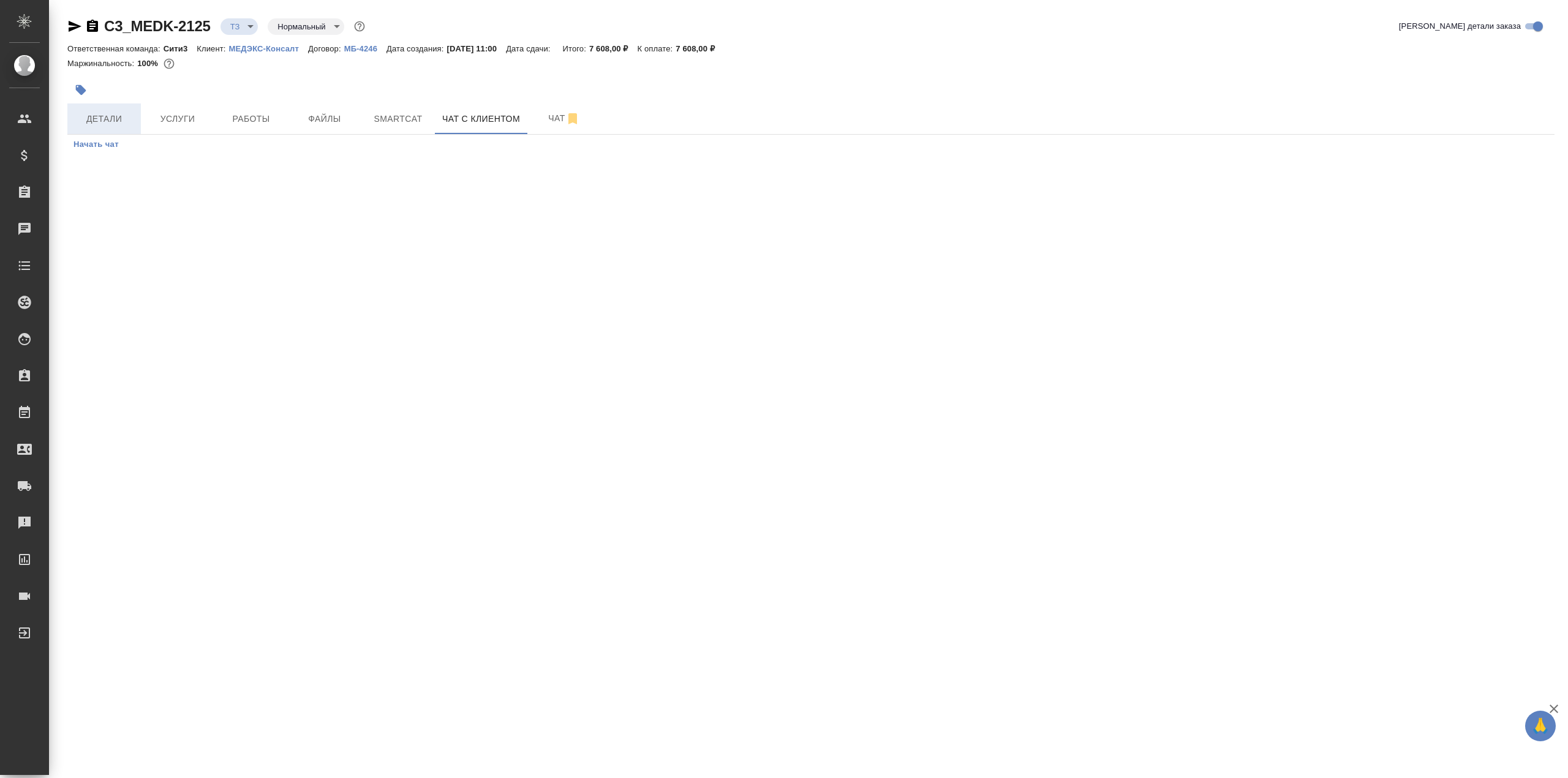
click at [122, 122] on span "Детали" at bounding box center [104, 120] width 59 height 16
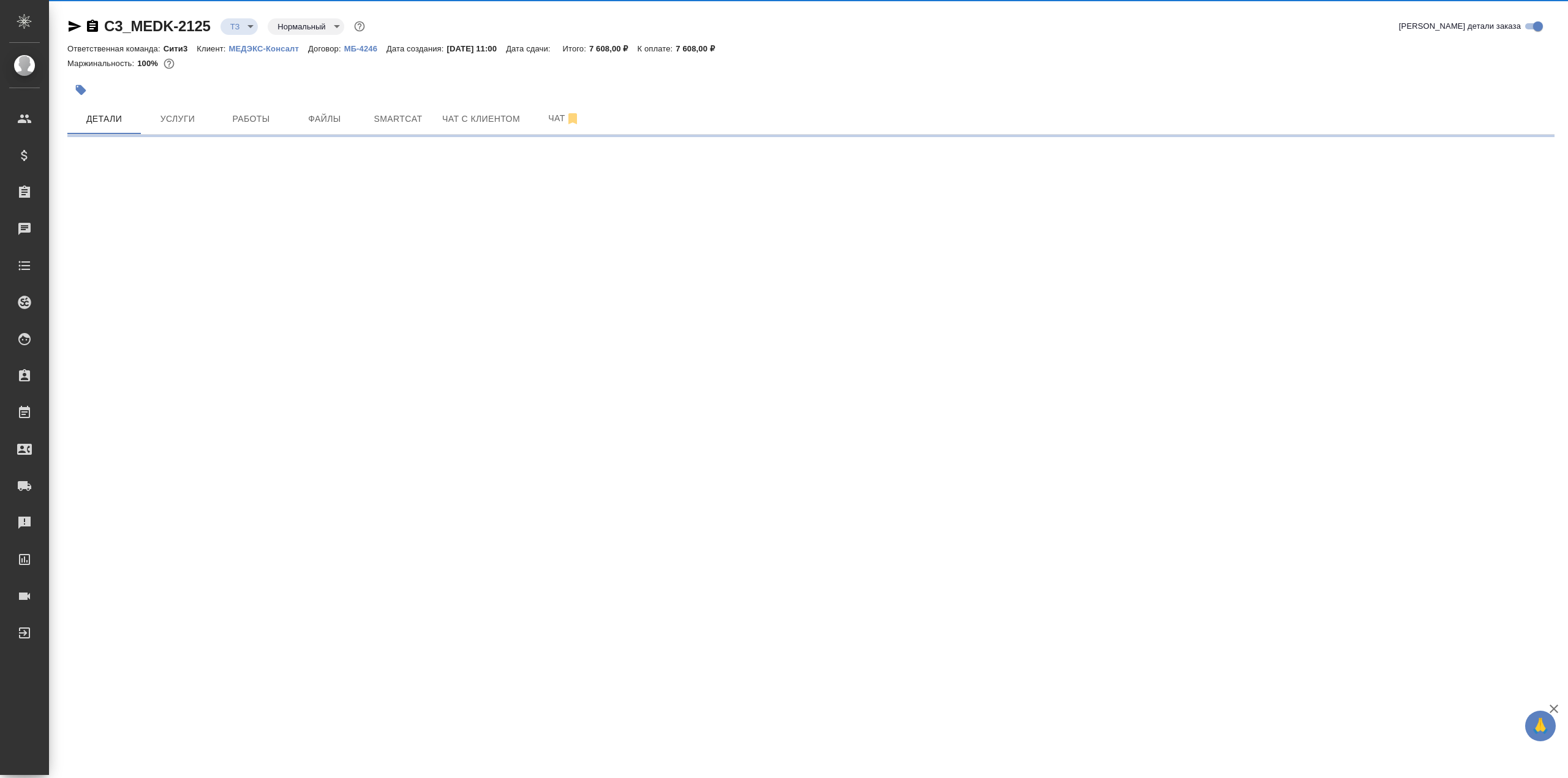
select select "RU"
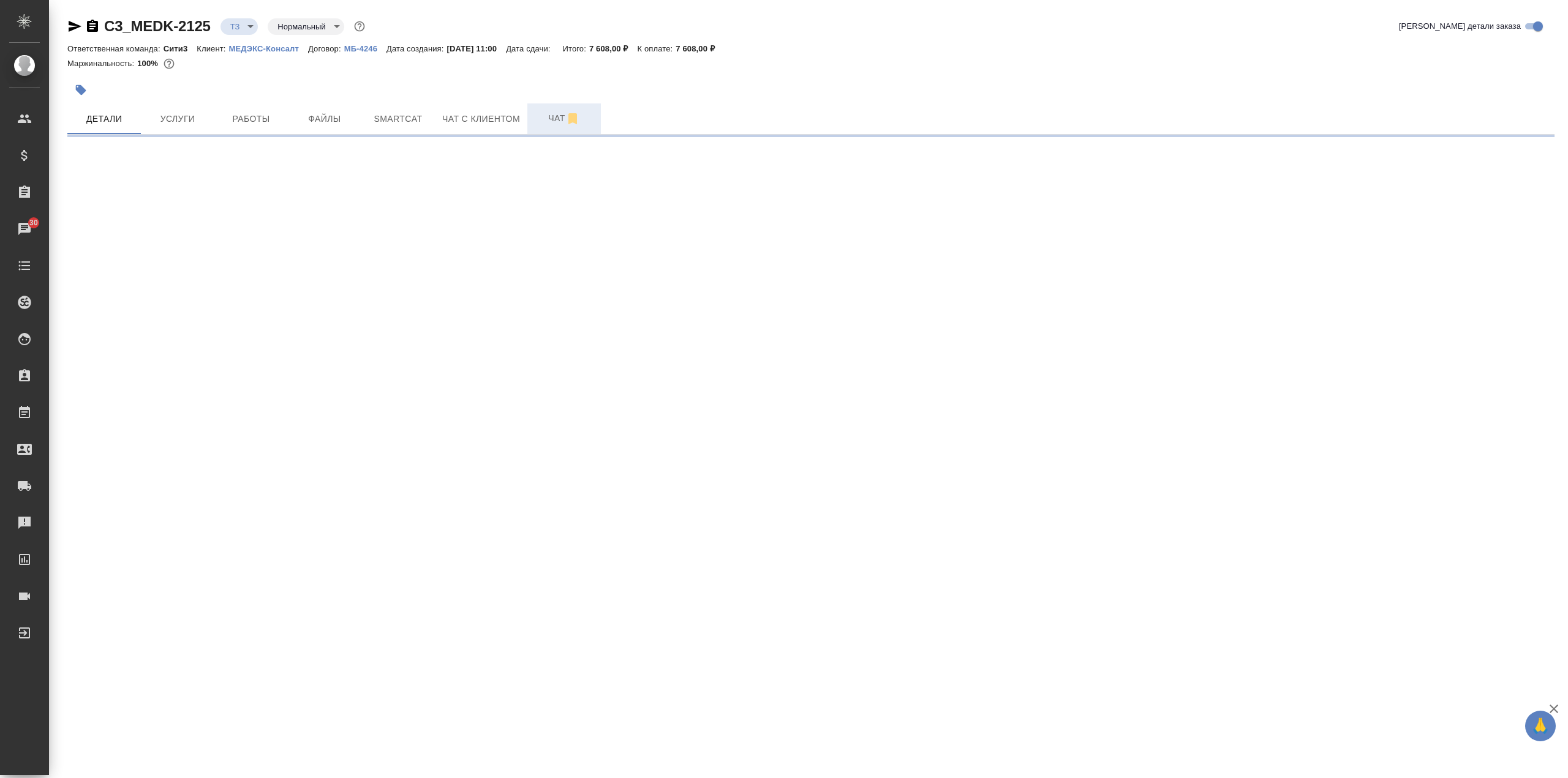
select select "RU"
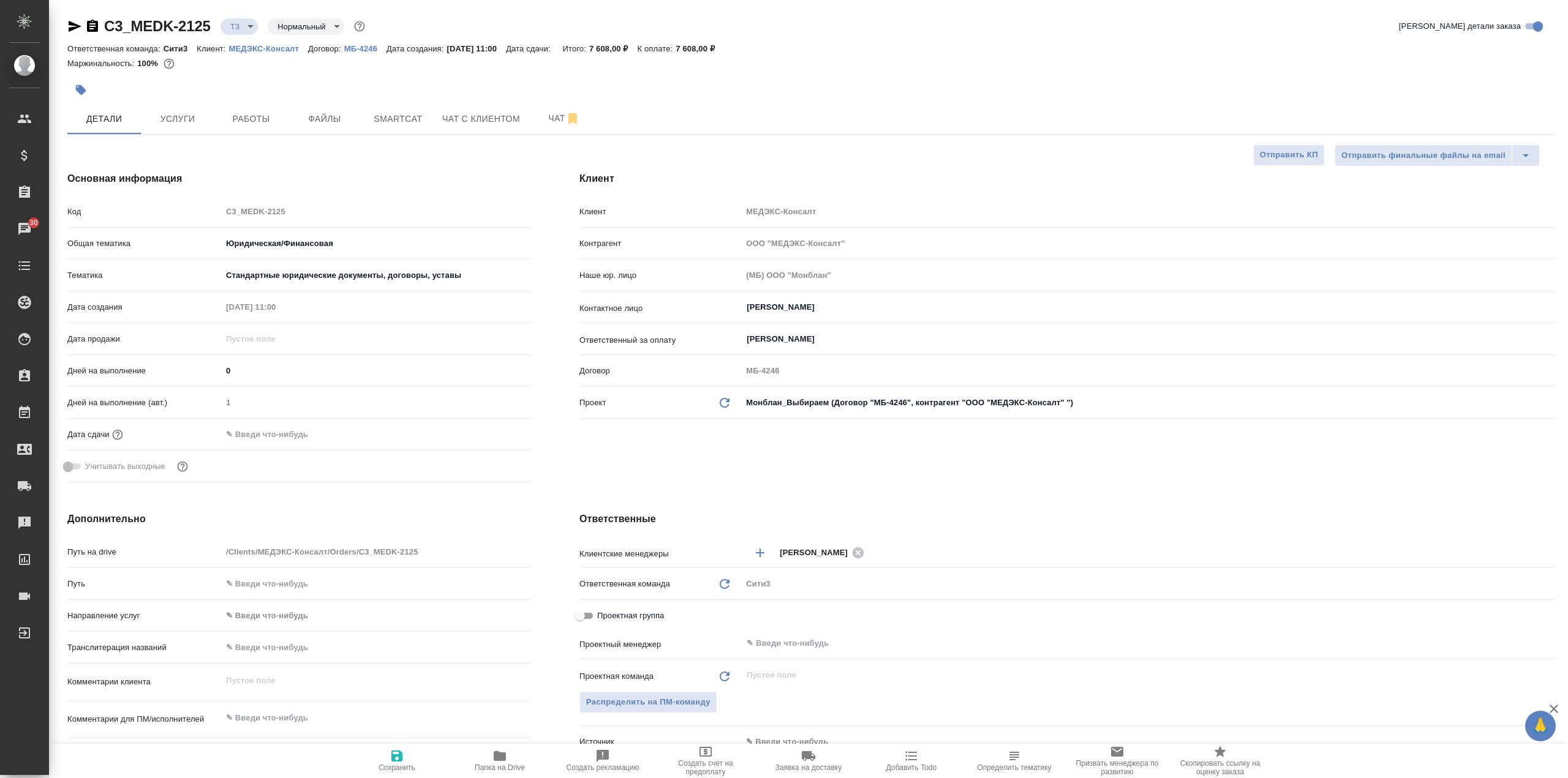
type textarea "x"
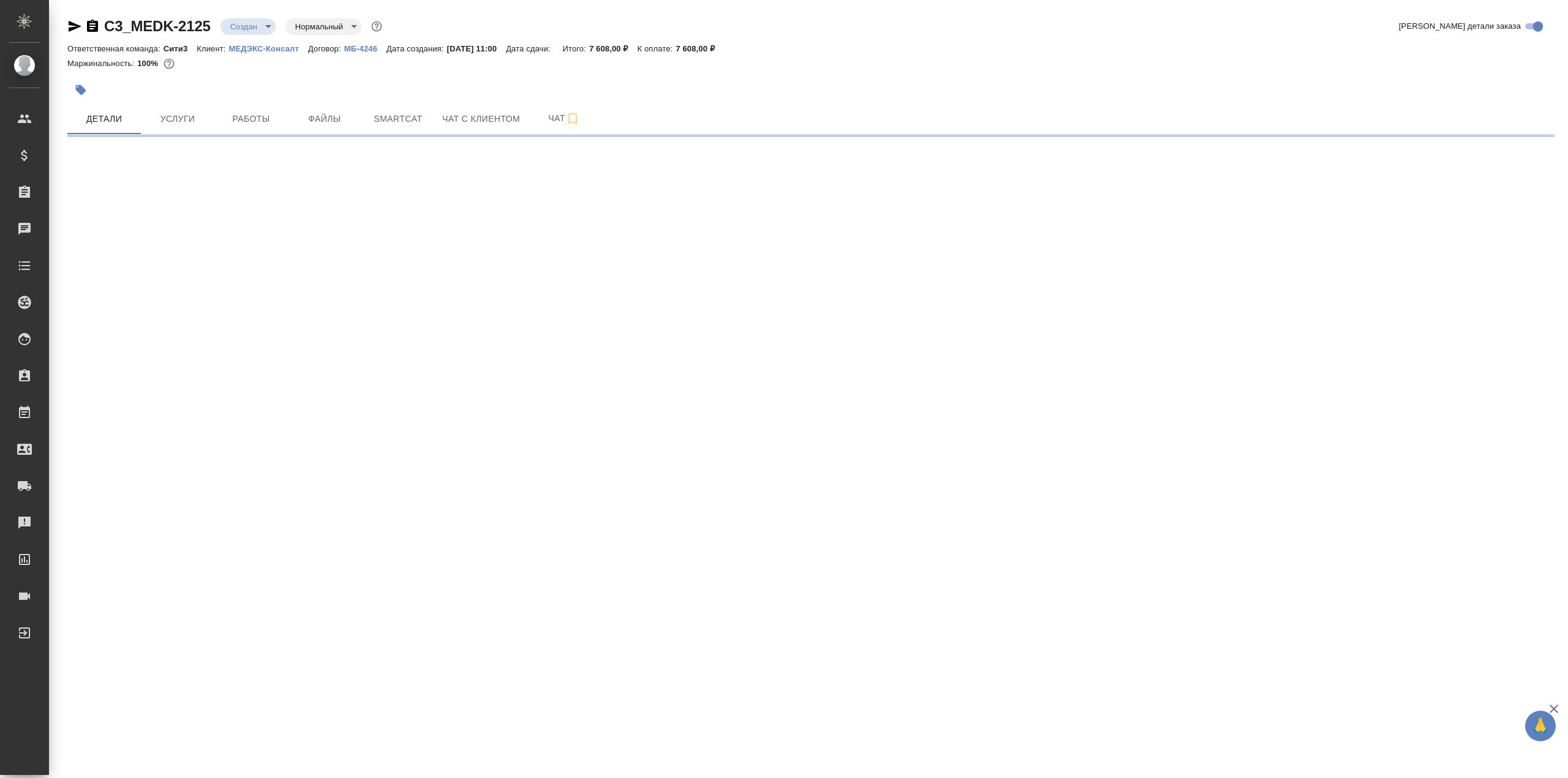
select select "RU"
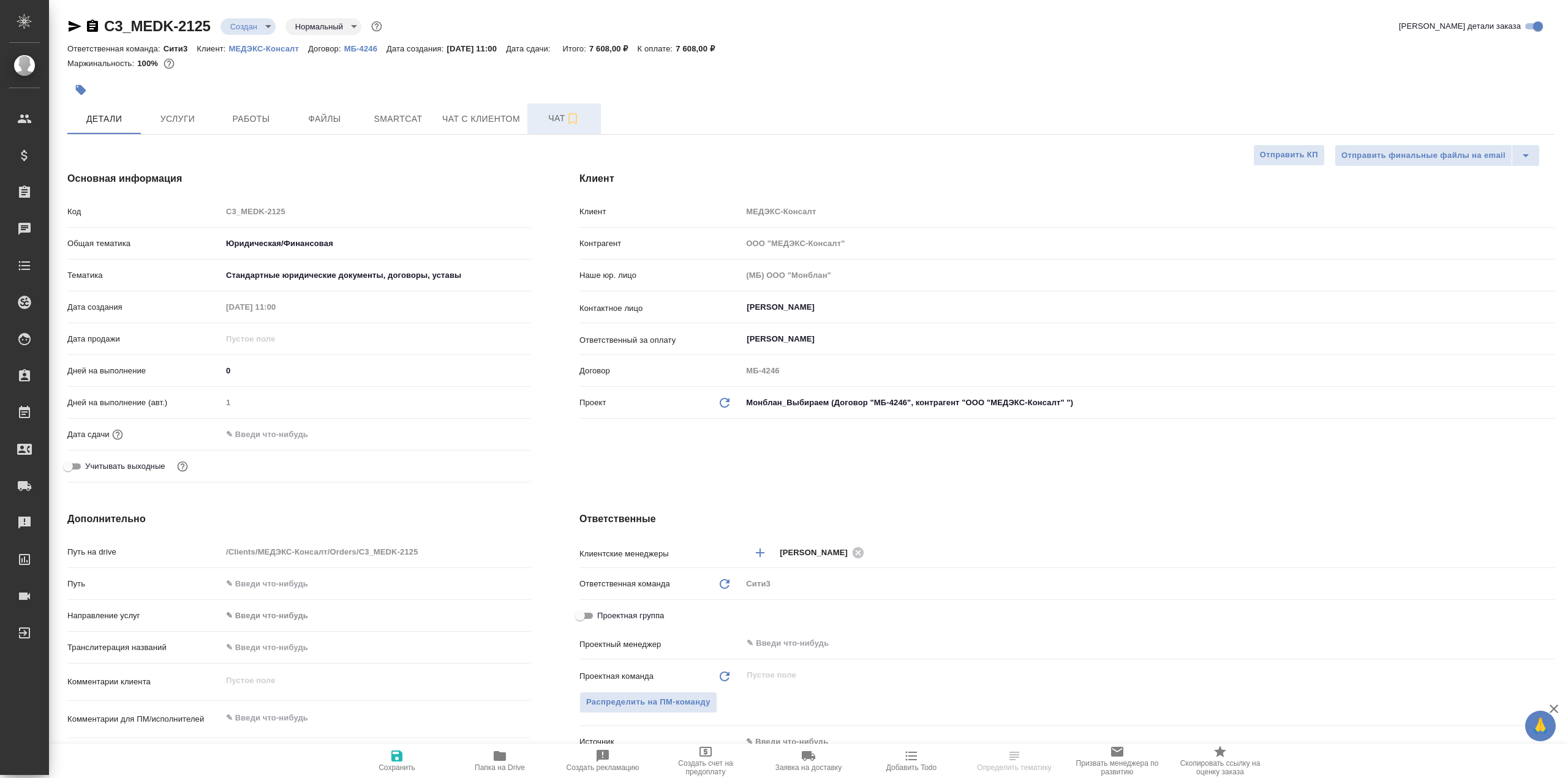
type textarea "x"
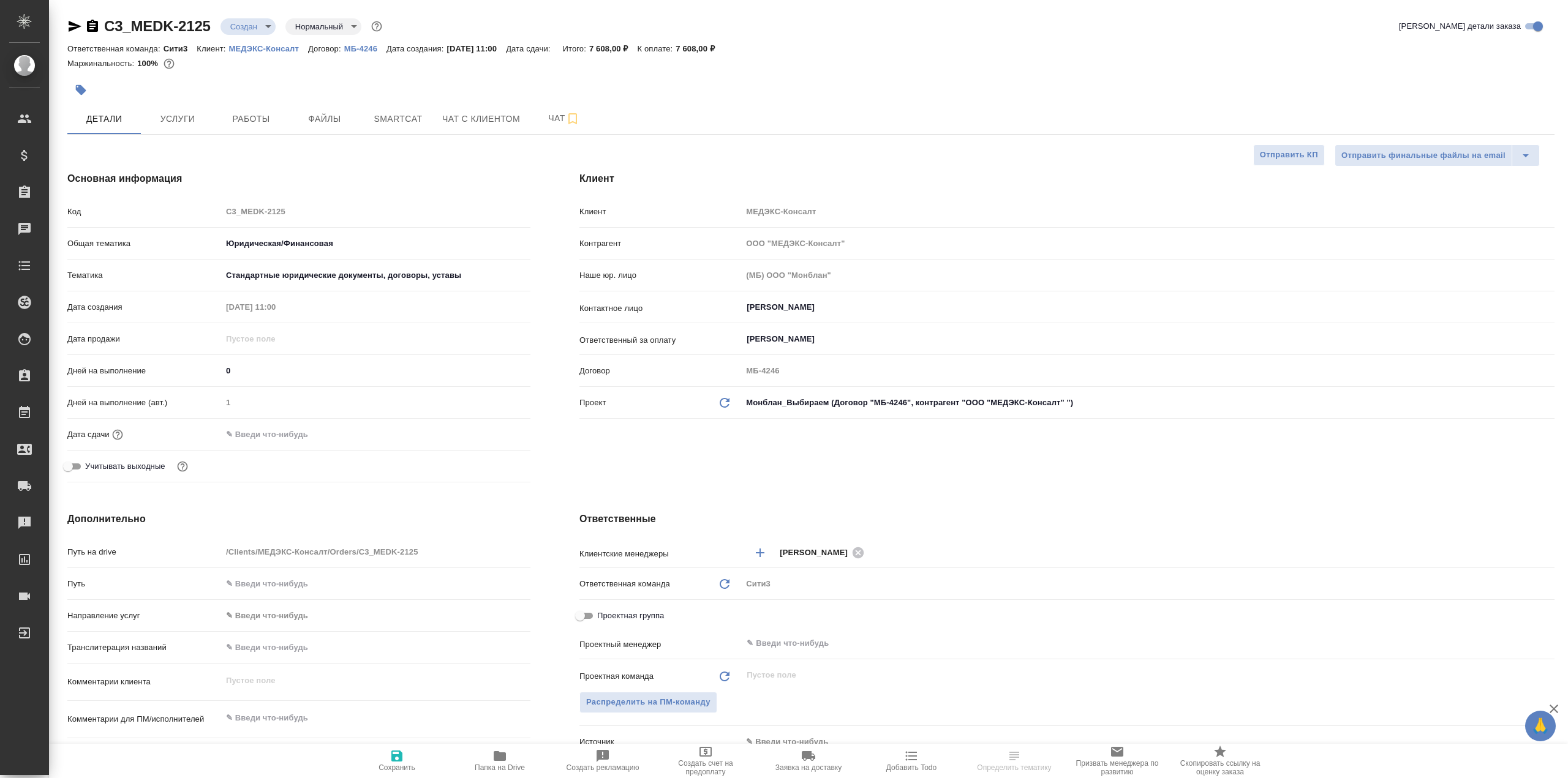
type textarea "x"
click at [548, 120] on span "Чат" at bounding box center [564, 119] width 59 height 16
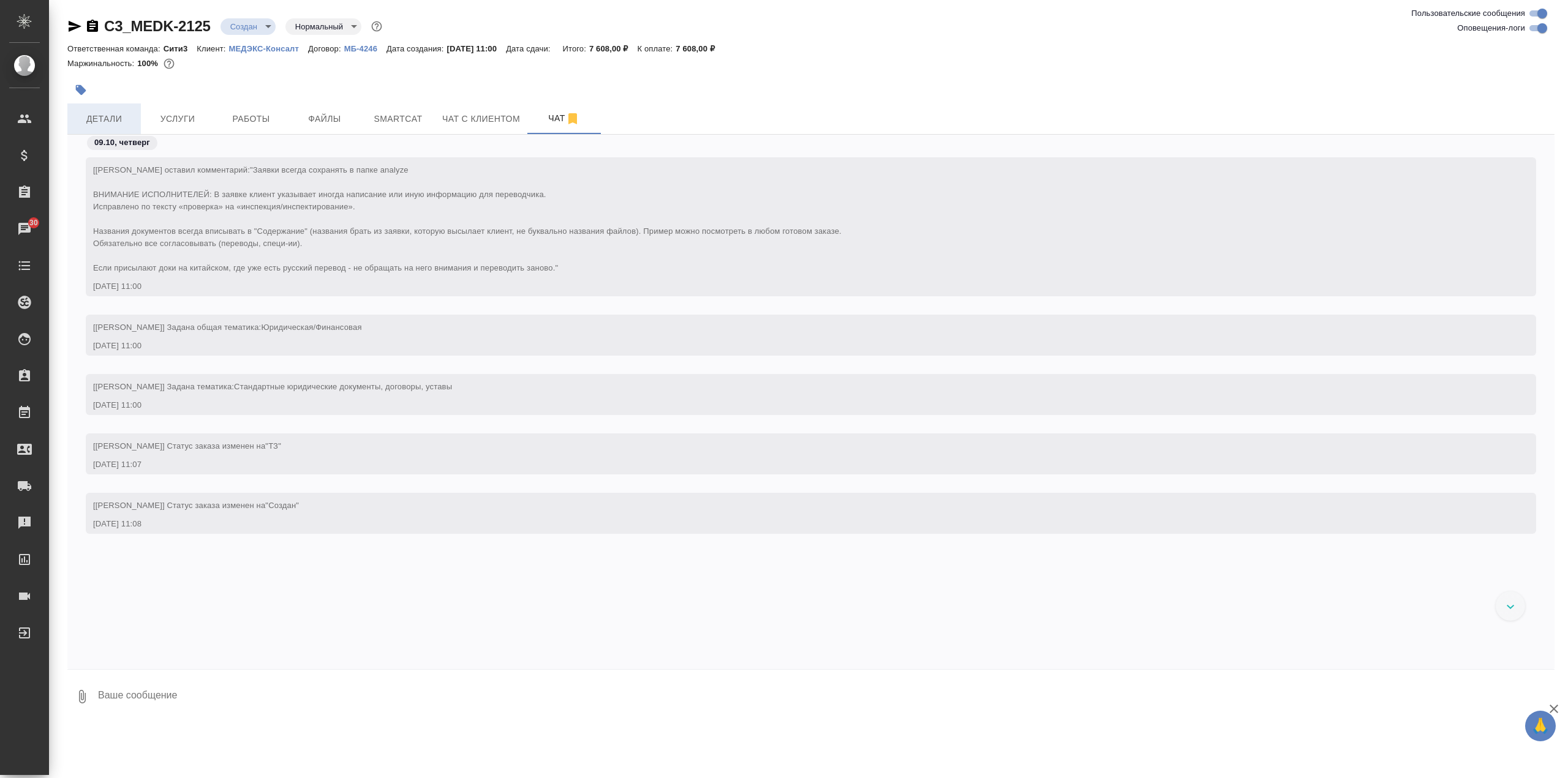
click at [127, 122] on span "Детали" at bounding box center [104, 120] width 59 height 16
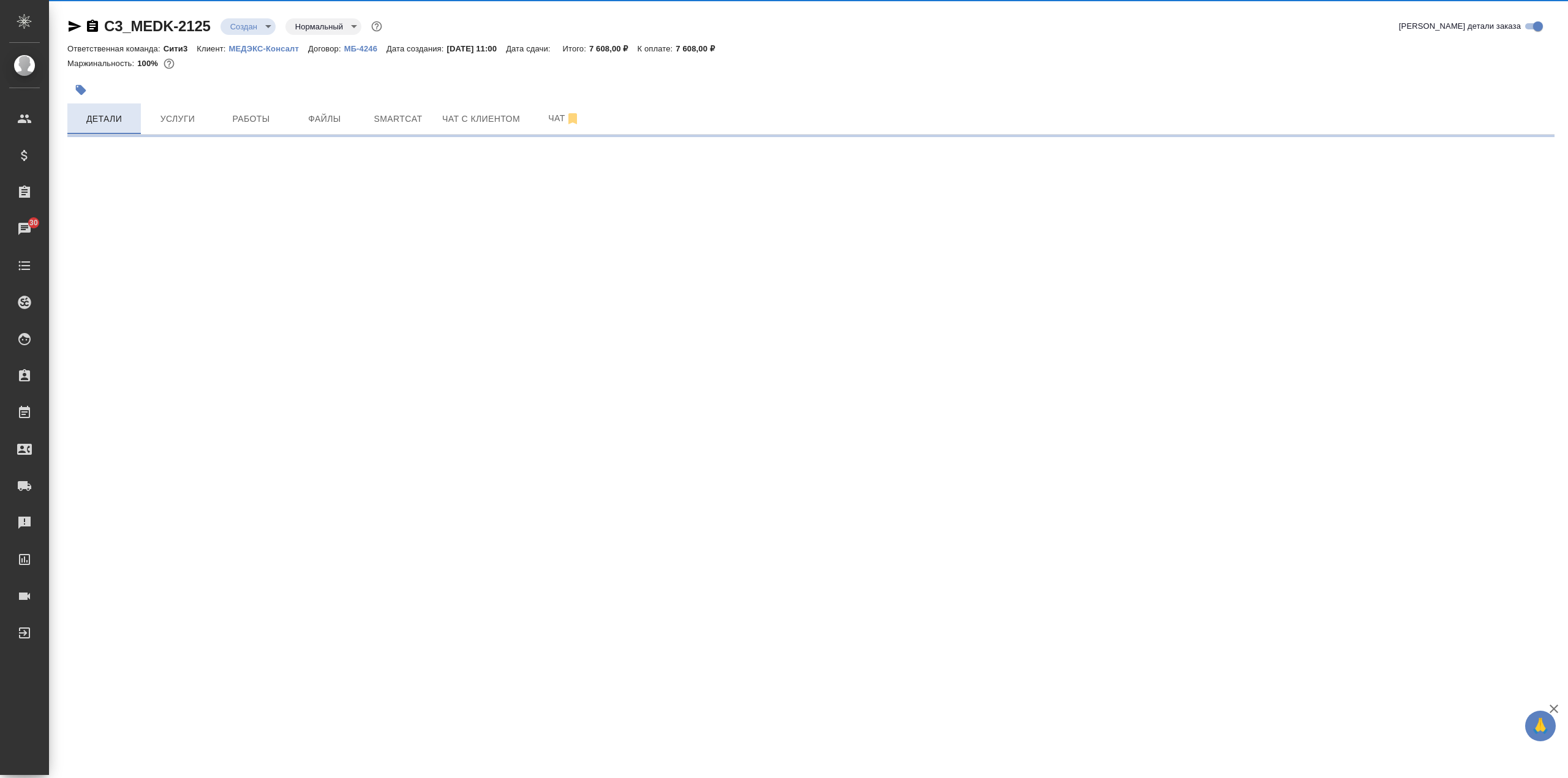
select select "RU"
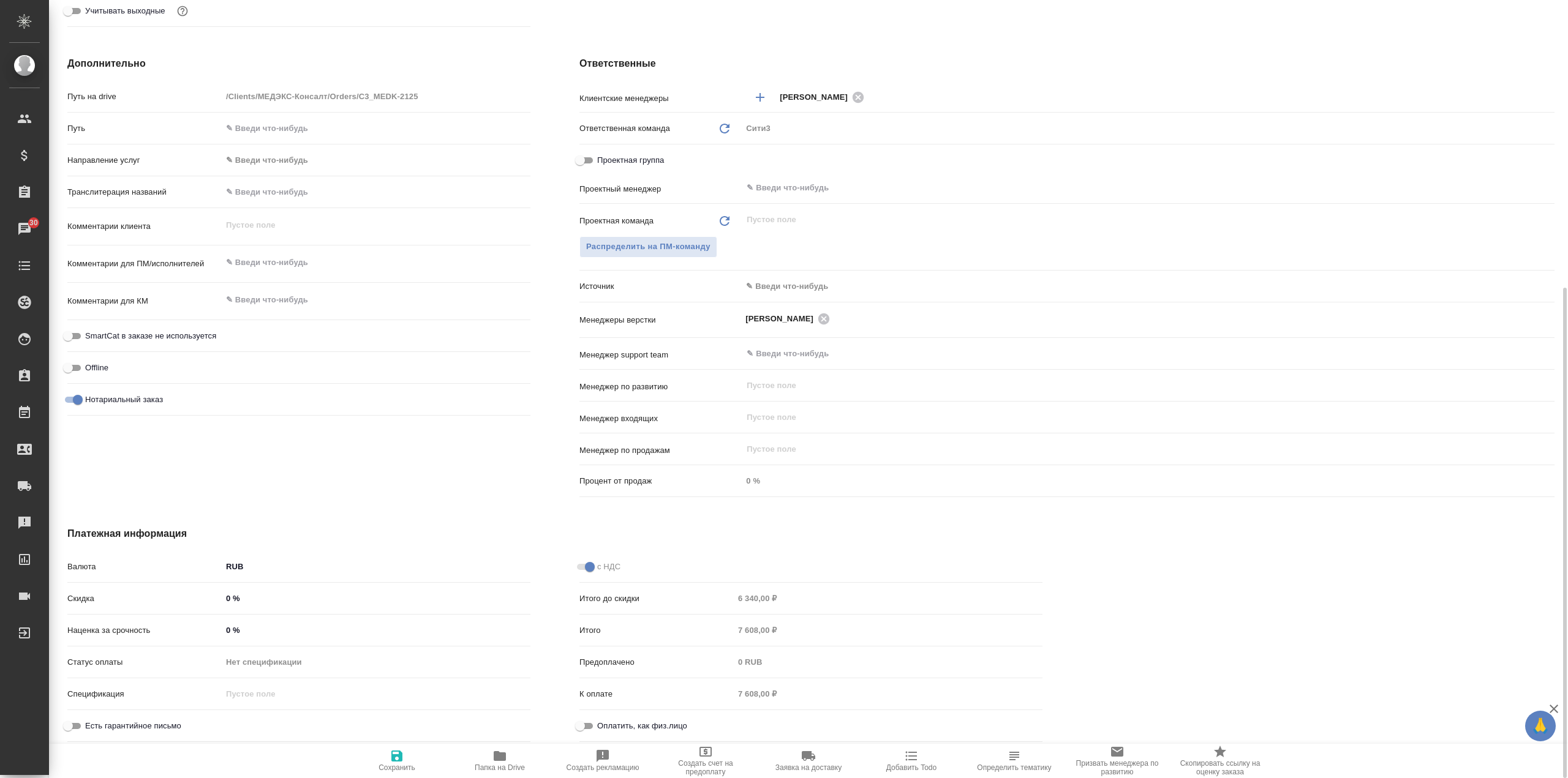
scroll to position [272, 0]
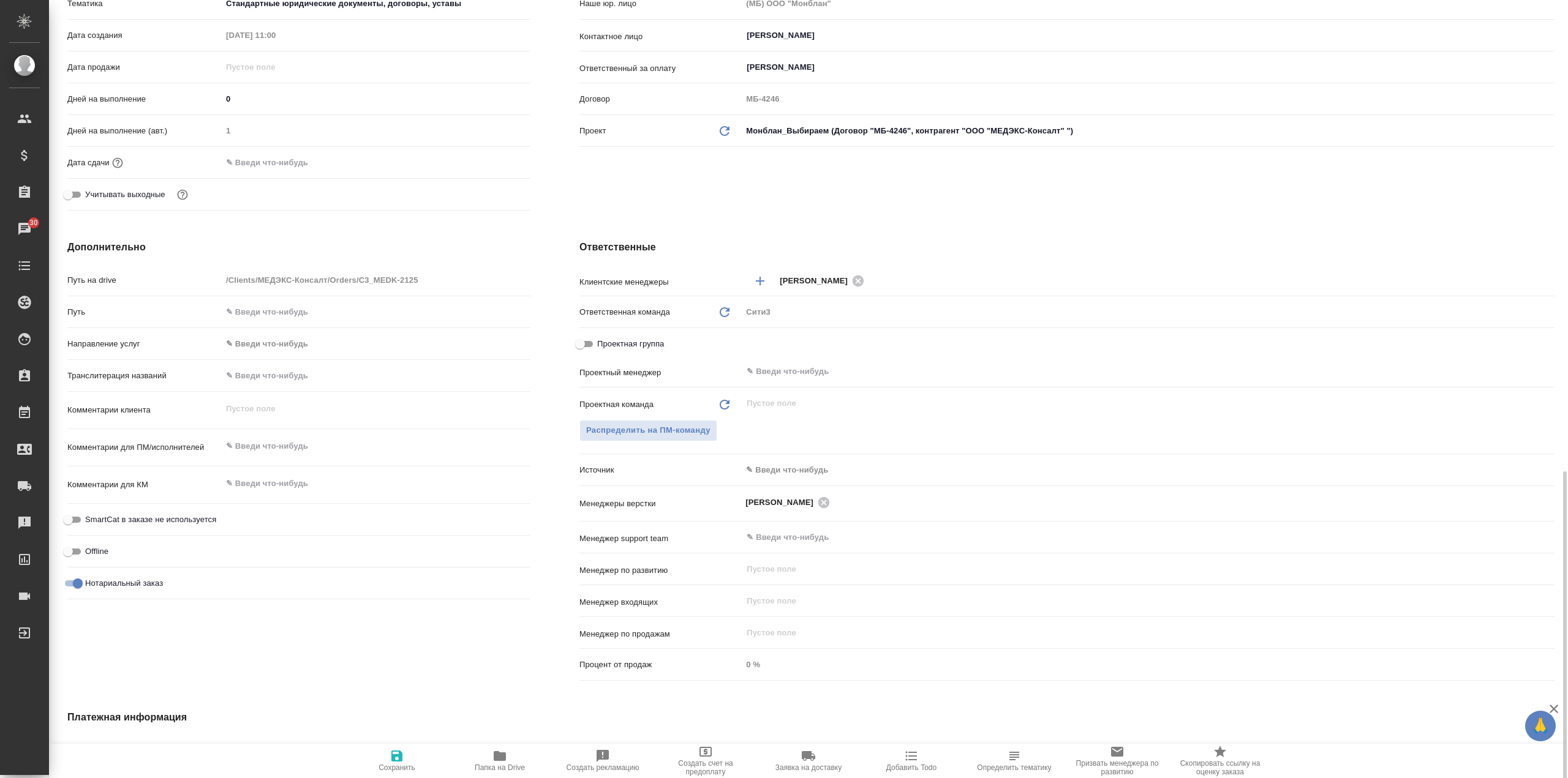
type textarea "x"
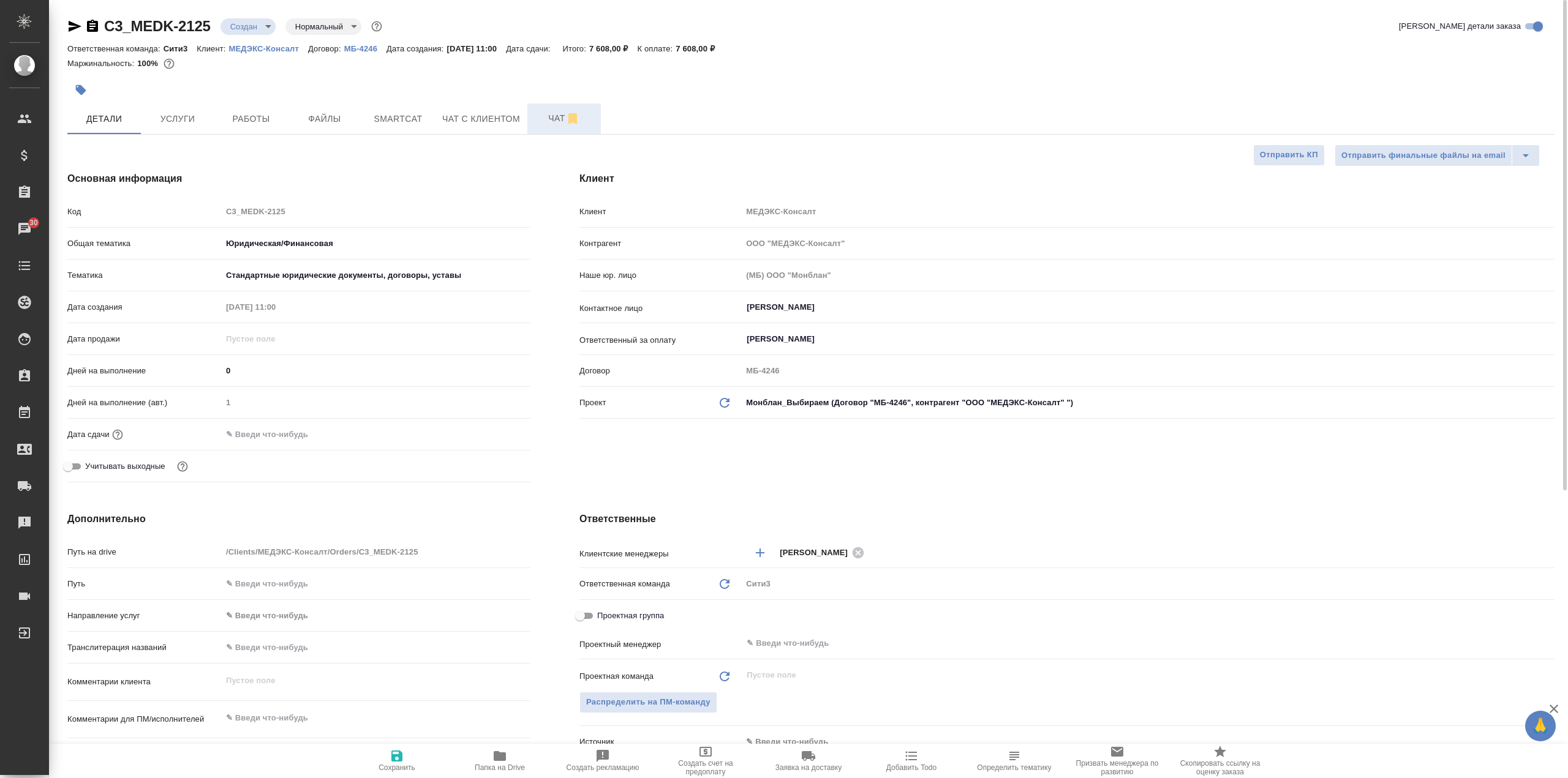
click at [540, 117] on span "Чат" at bounding box center [564, 119] width 59 height 16
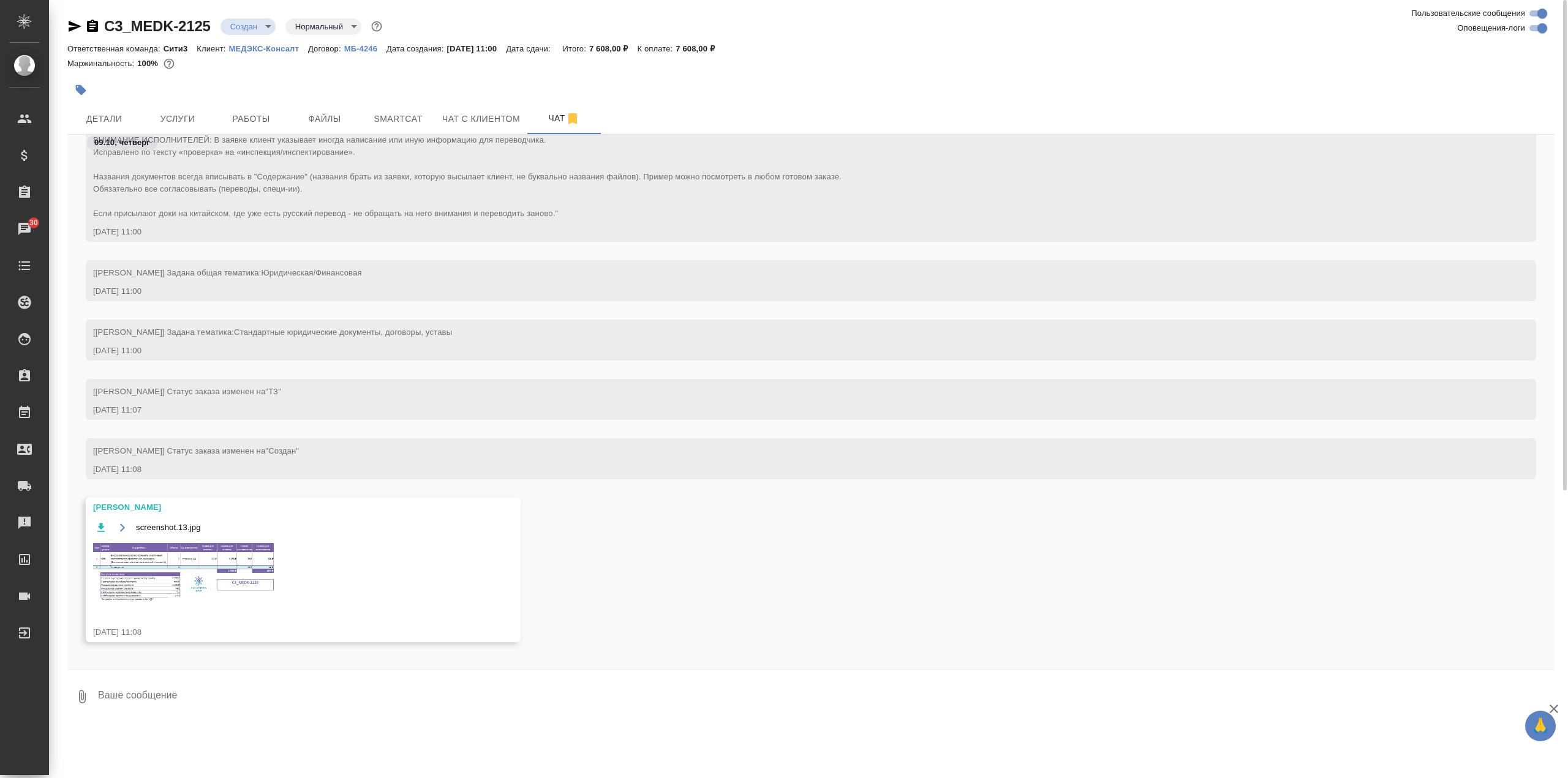
scroll to position [64, 0]
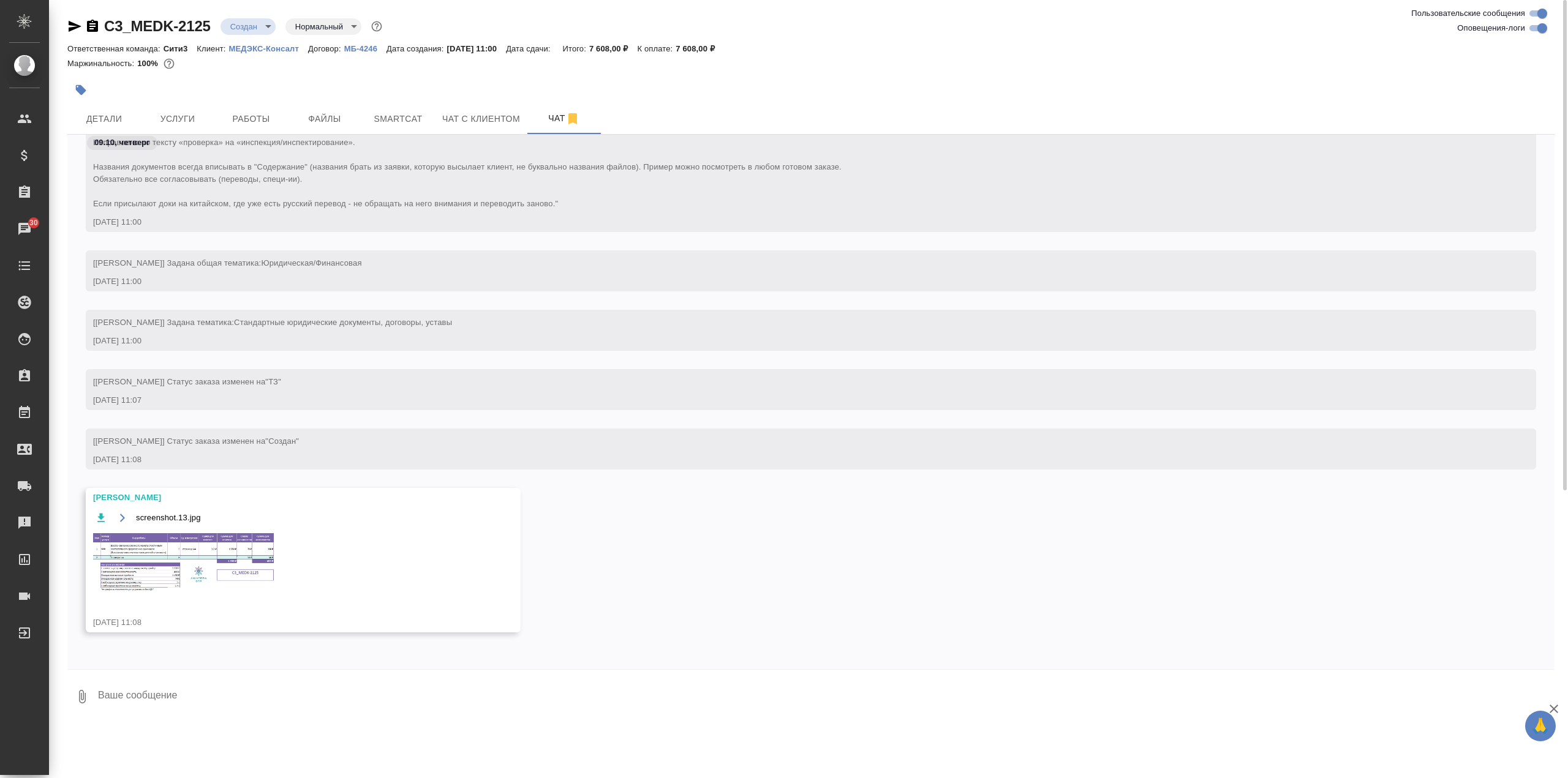
click at [122, 523] on button "button" at bounding box center [122, 518] width 16 height 16
click at [192, 116] on span "Услуги" at bounding box center [177, 120] width 59 height 16
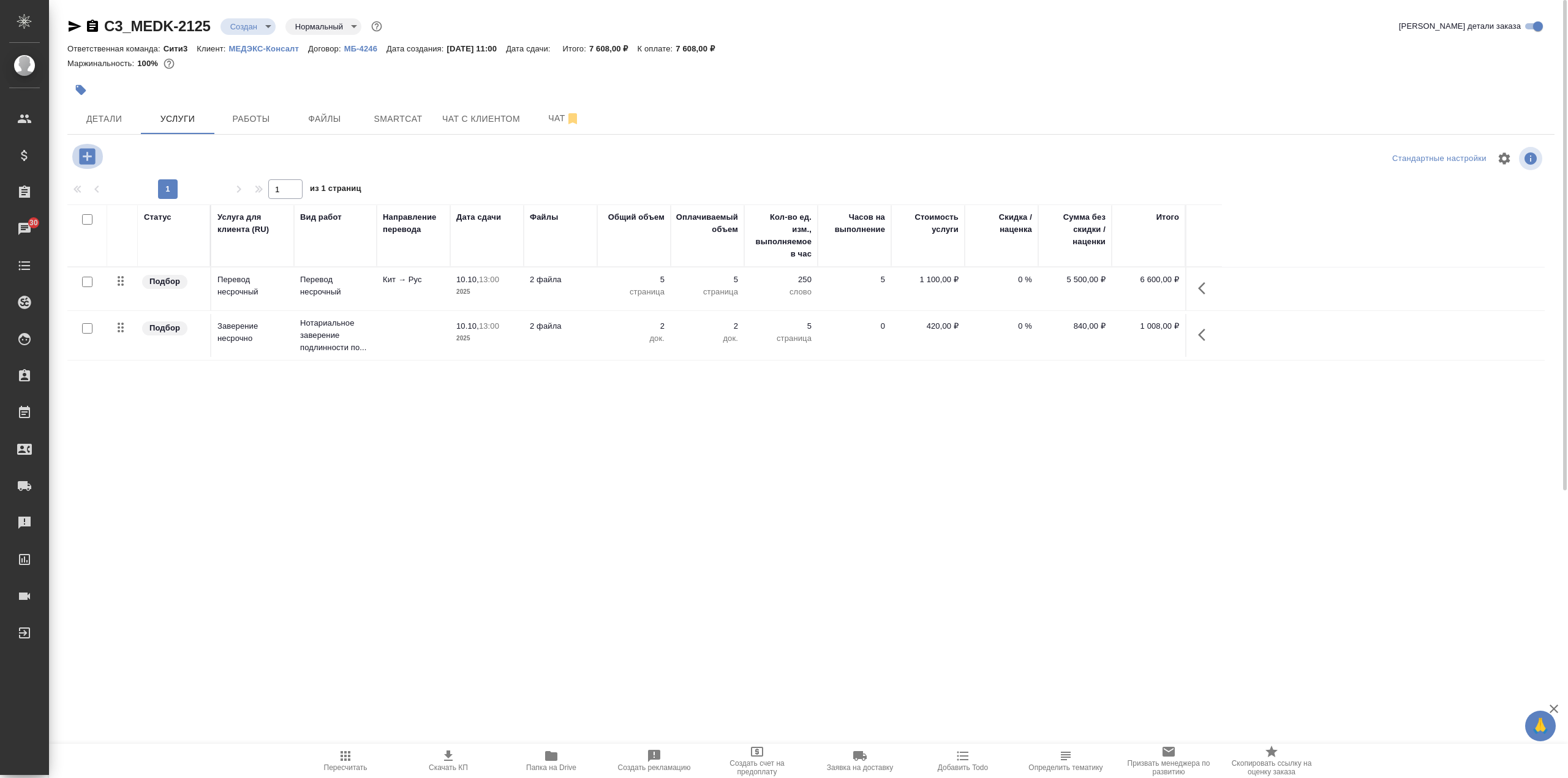
click at [79, 157] on icon "button" at bounding box center [87, 156] width 21 height 21
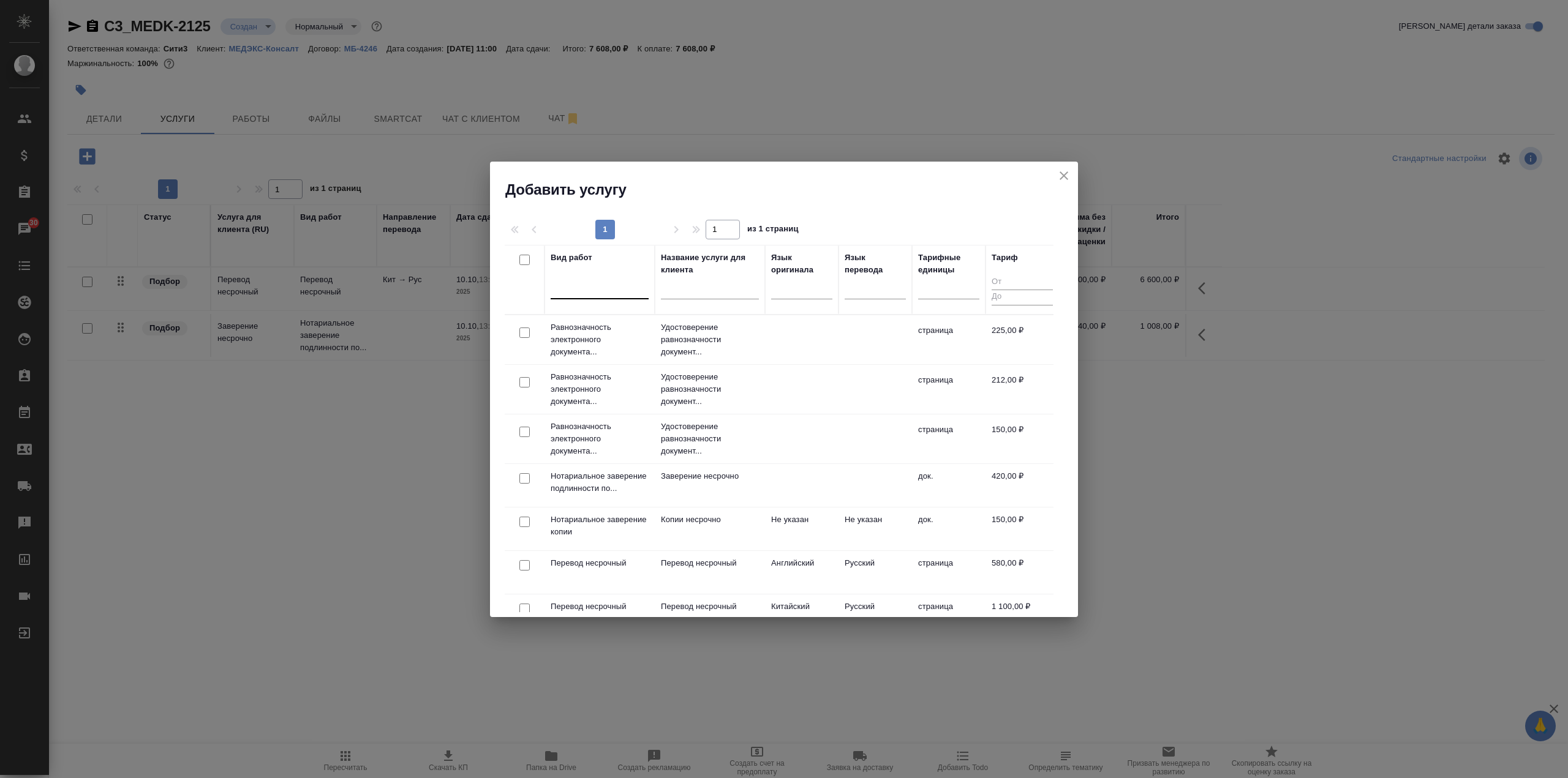
click at [608, 293] on div at bounding box center [599, 286] width 98 height 18
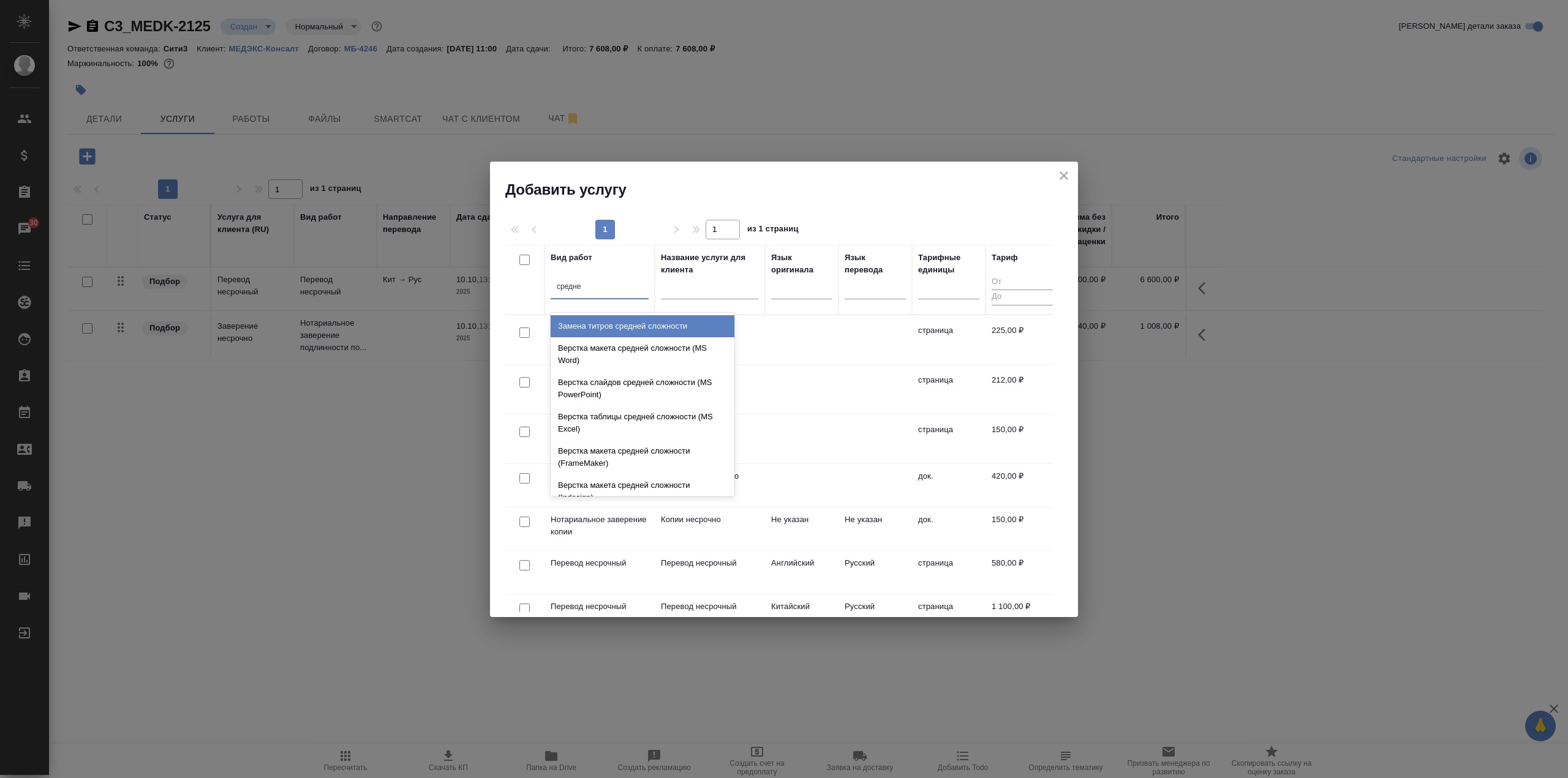
type input "средней"
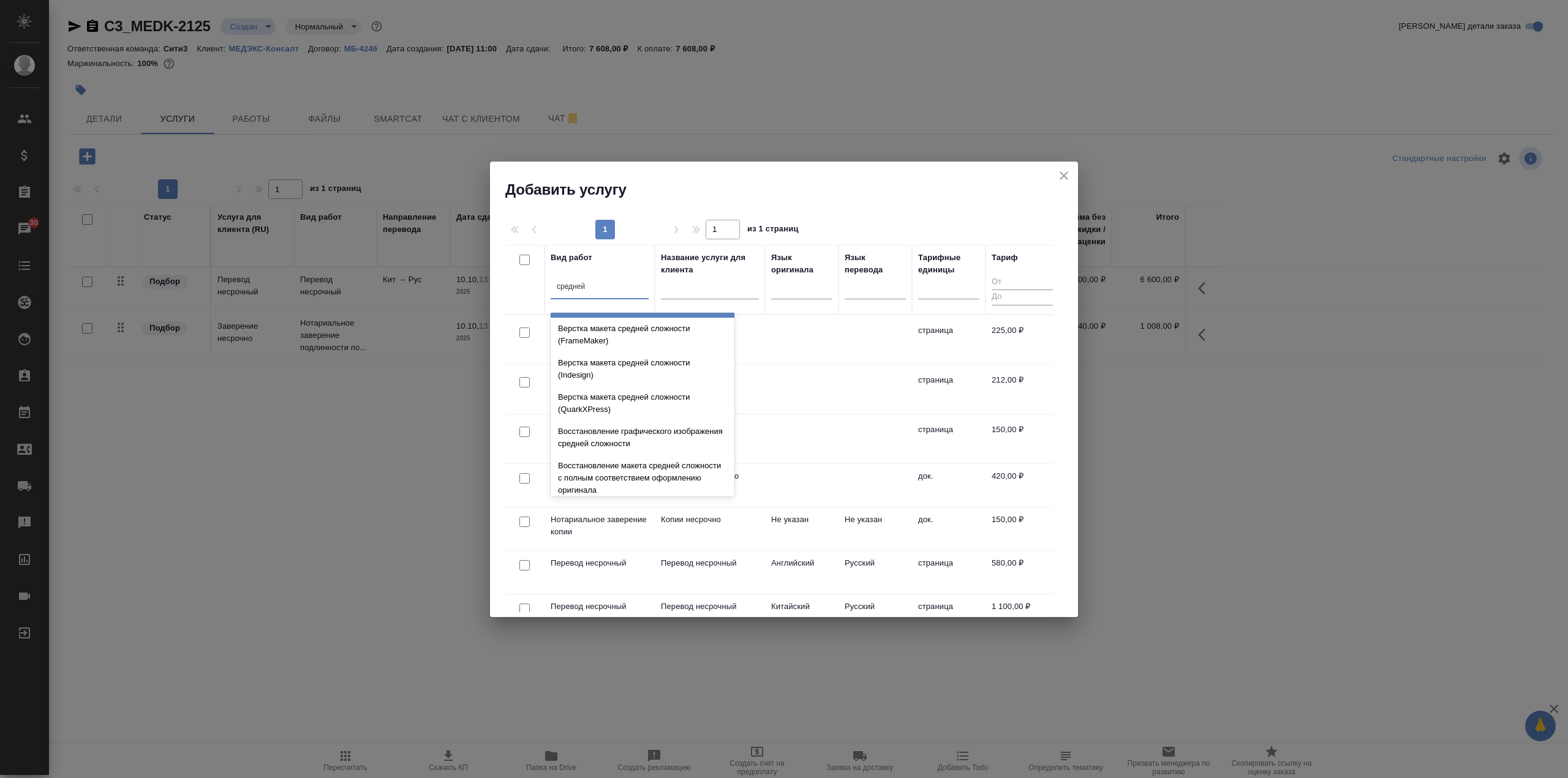
scroll to position [130, 0]
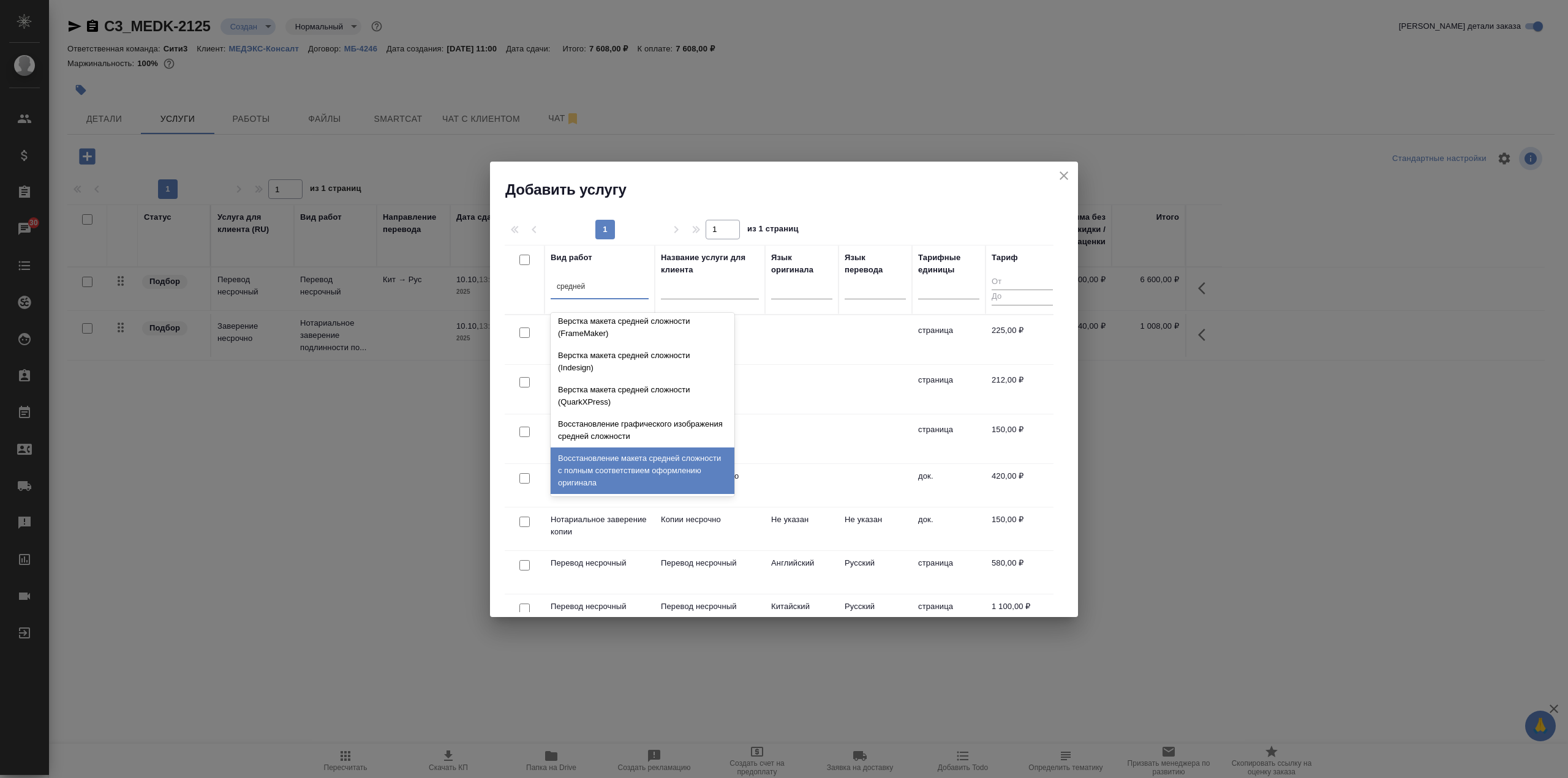
click at [711, 466] on div "Восстановление макета средней сложности с полным соответствием оформлению ориги…" at bounding box center [642, 471] width 184 height 47
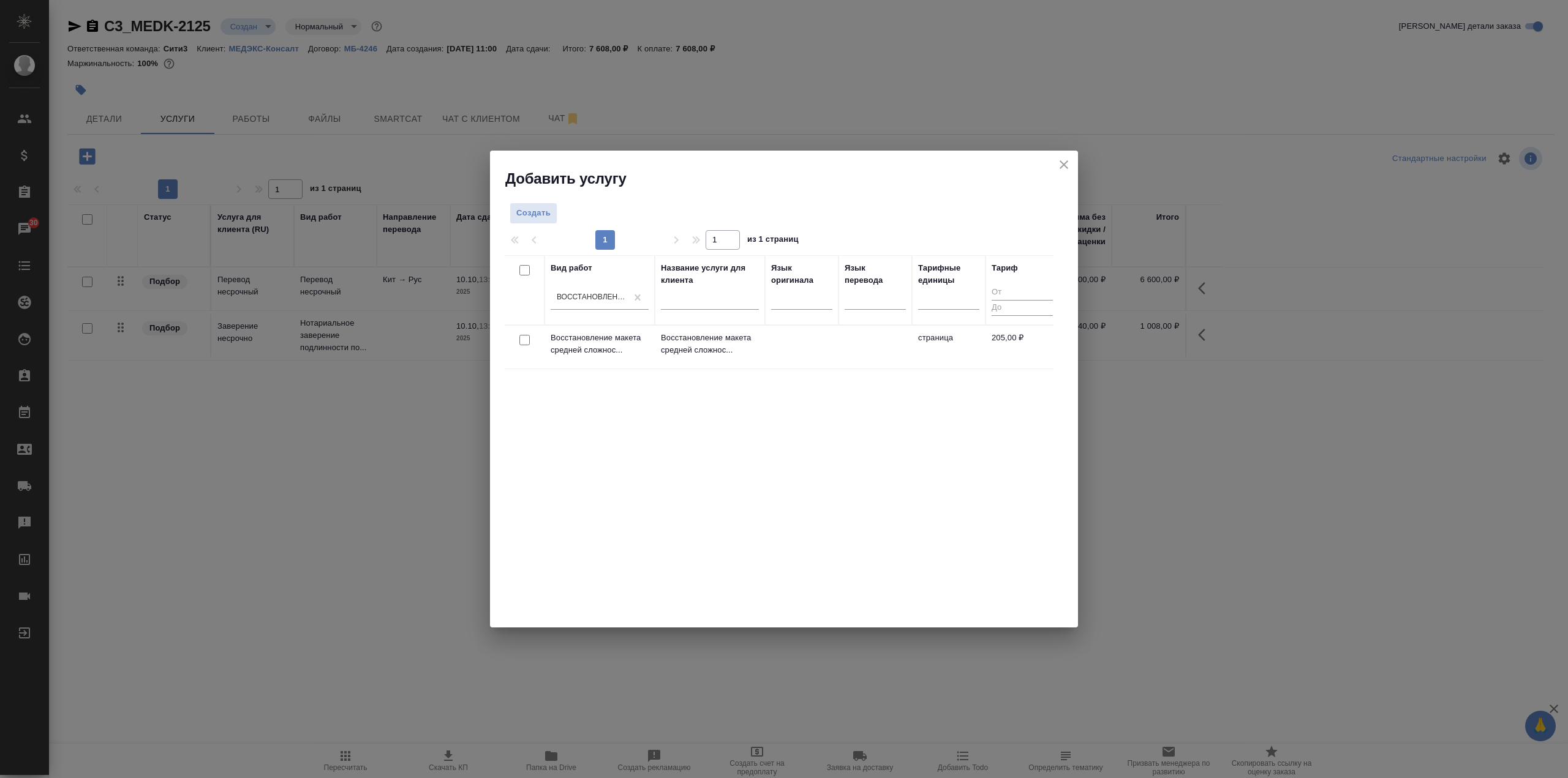
click at [808, 347] on td at bounding box center [802, 347] width 74 height 43
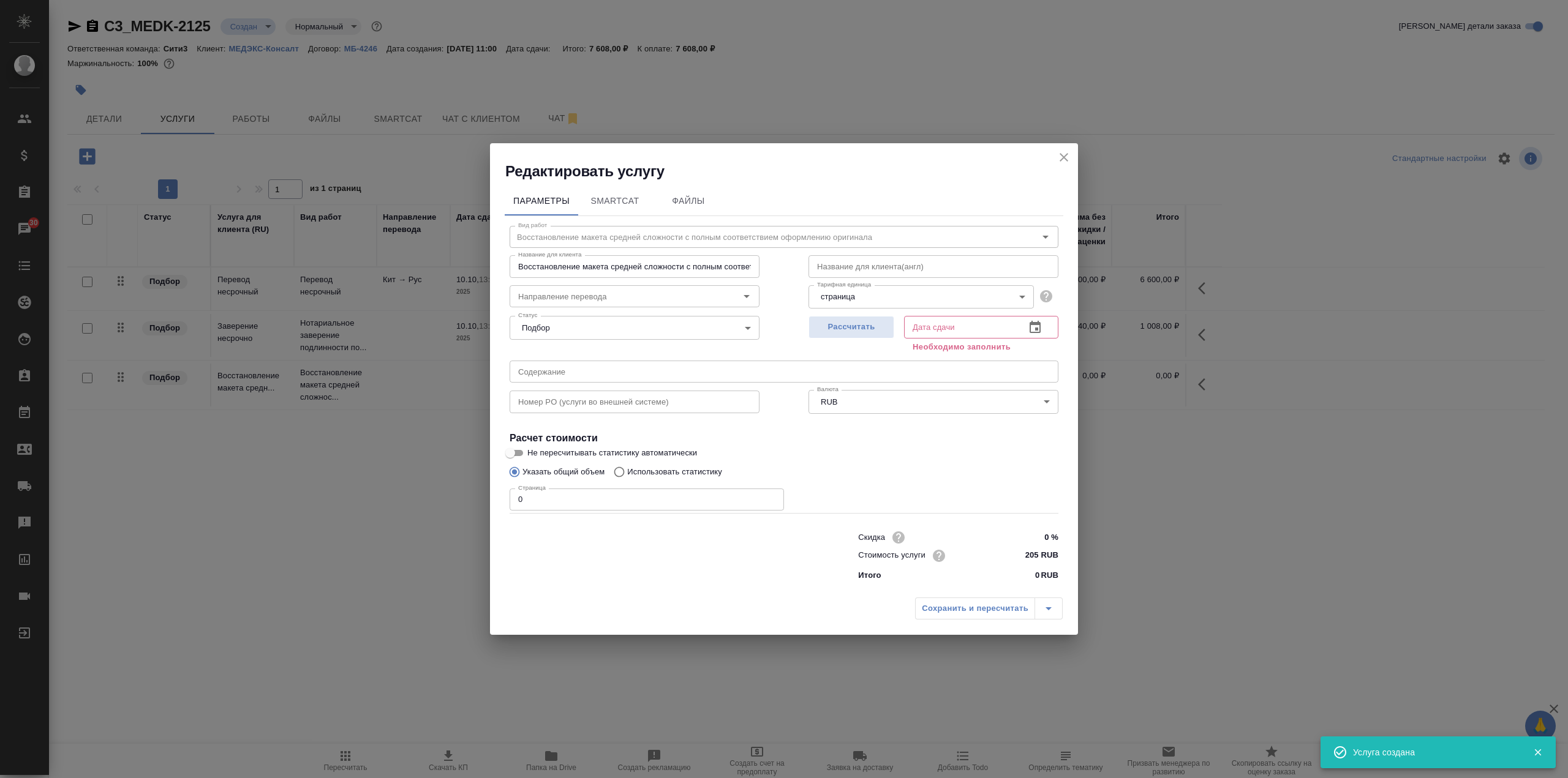
click at [618, 494] on input "0" at bounding box center [647, 499] width 275 height 22
type input "5"
click at [1039, 332] on icon "button" at bounding box center [1035, 327] width 11 height 12
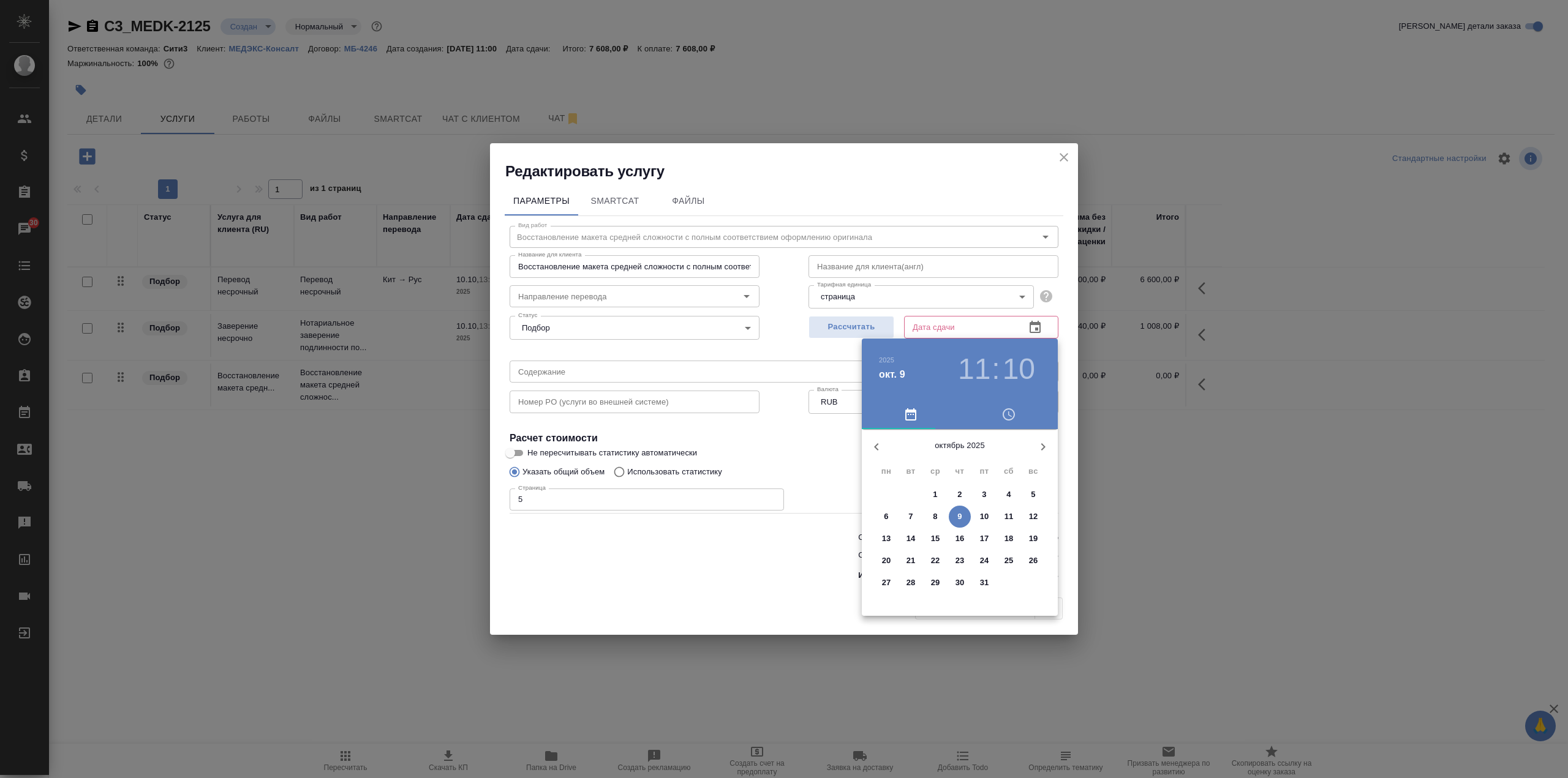
click at [984, 374] on h3 "11" at bounding box center [974, 369] width 33 height 34
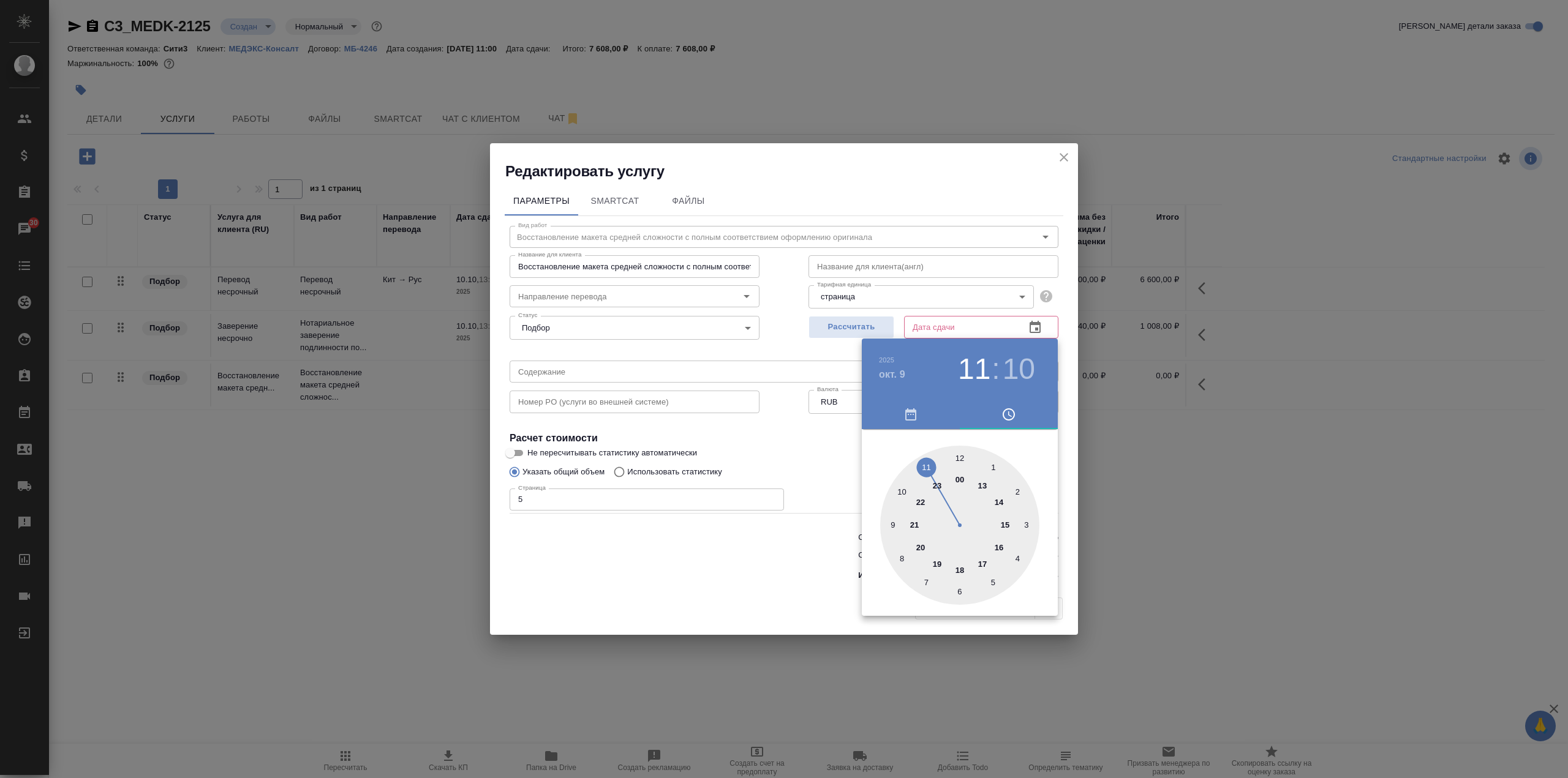
click at [983, 562] on div at bounding box center [959, 525] width 159 height 159
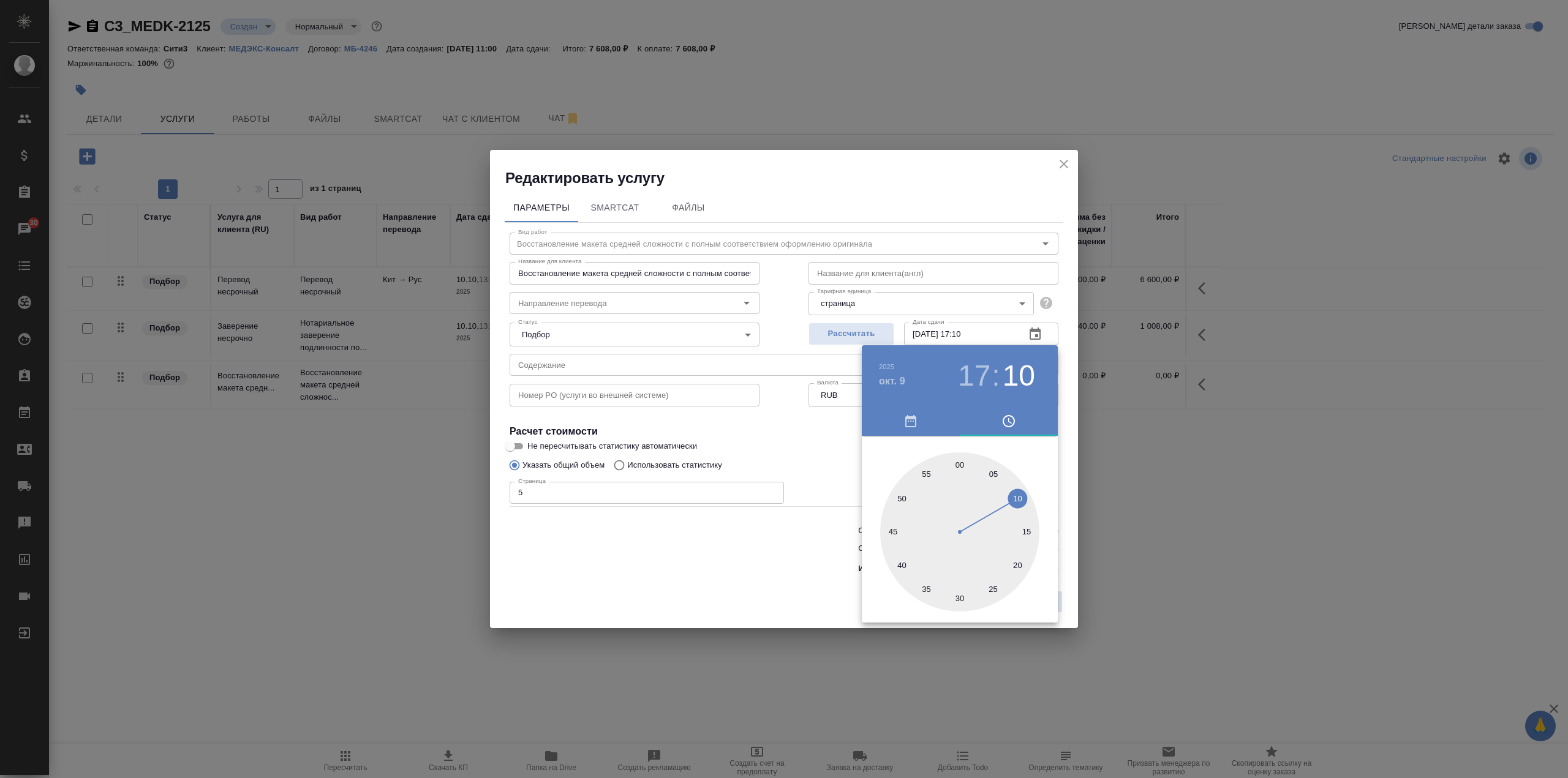
click at [964, 465] on div at bounding box center [959, 532] width 159 height 159
click at [849, 440] on div at bounding box center [784, 389] width 1568 height 778
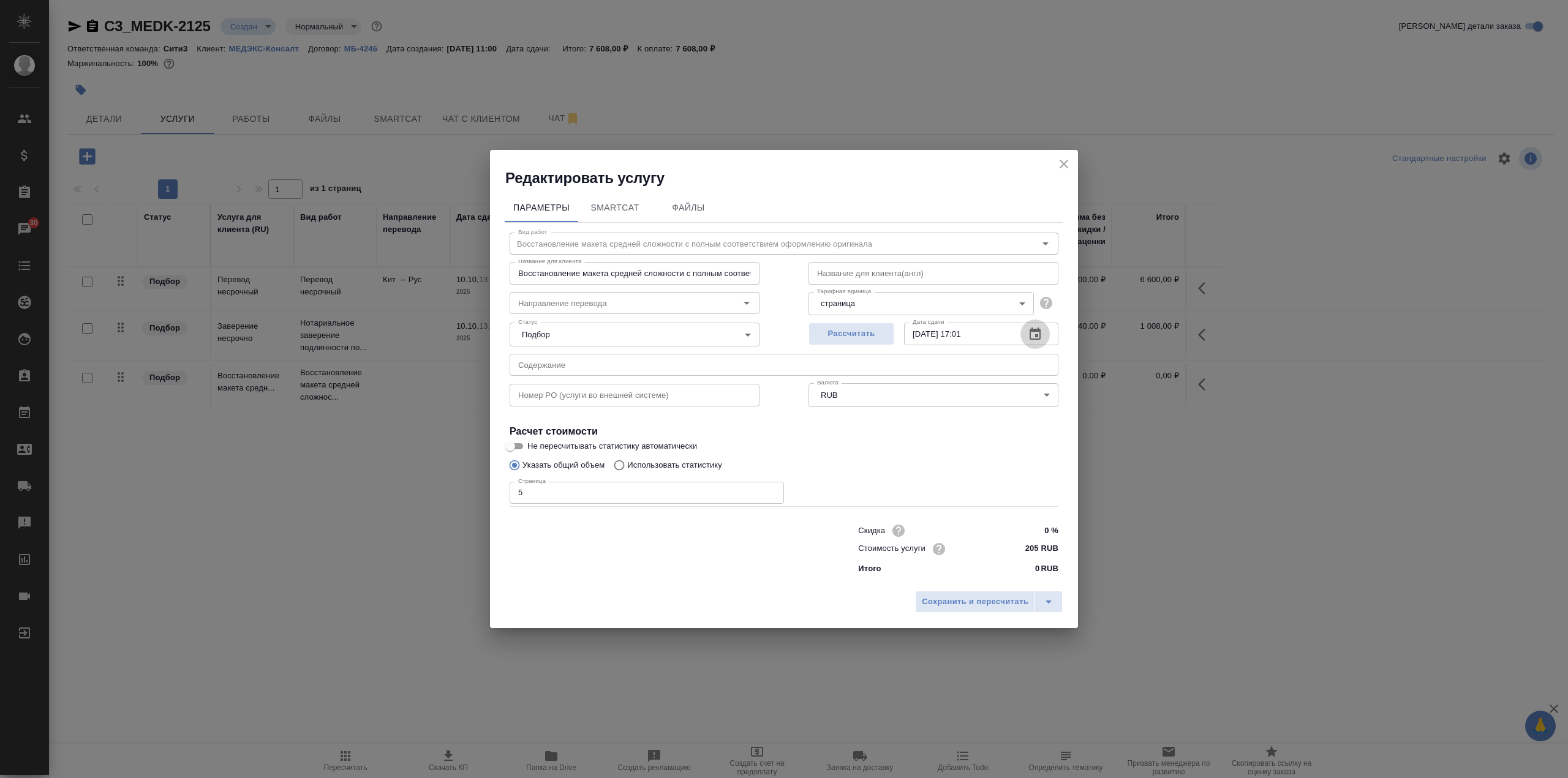
click at [1032, 332] on icon "button" at bounding box center [1034, 334] width 15 height 15
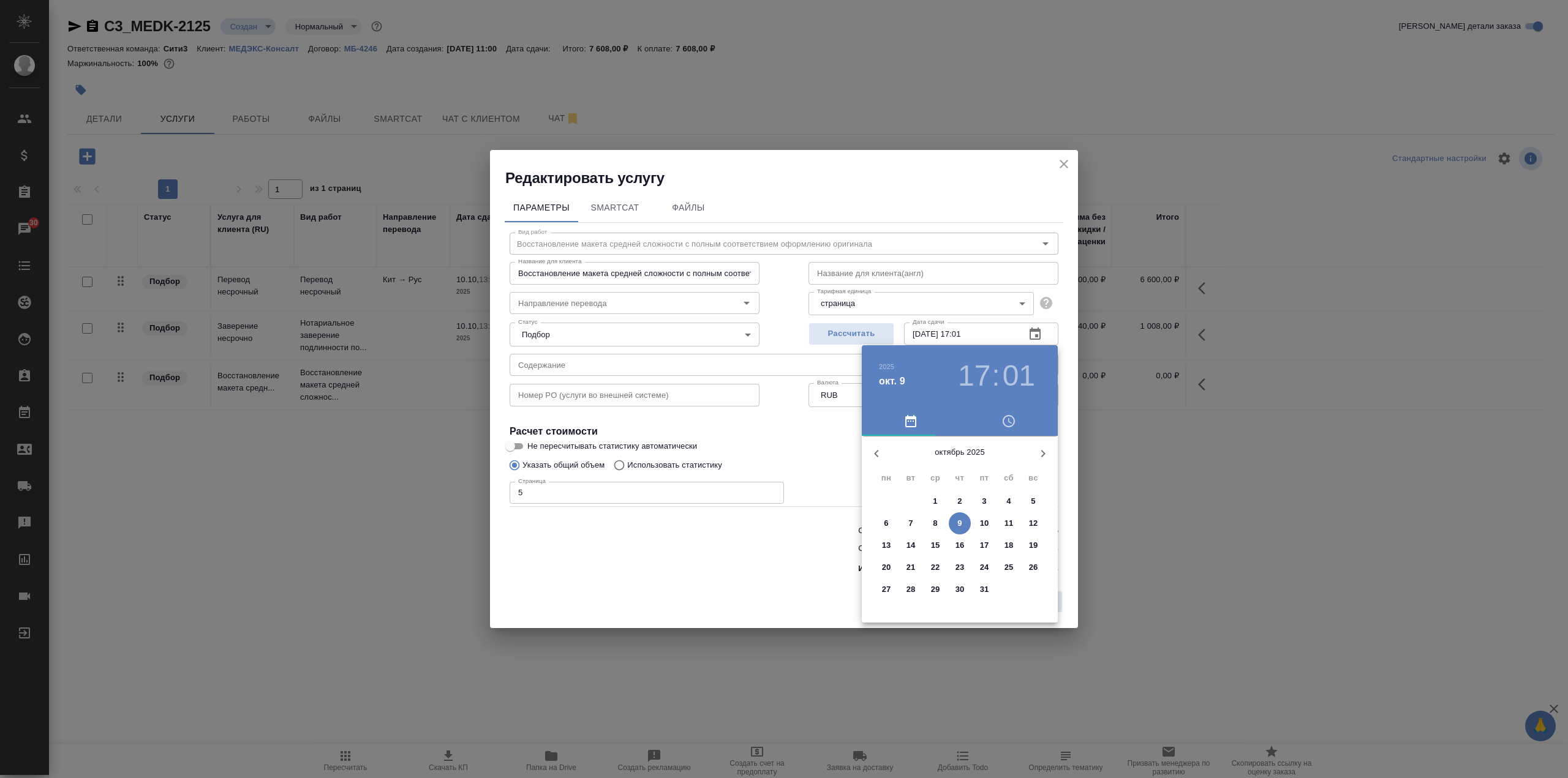
click at [1015, 387] on h3 "01" at bounding box center [1019, 376] width 33 height 34
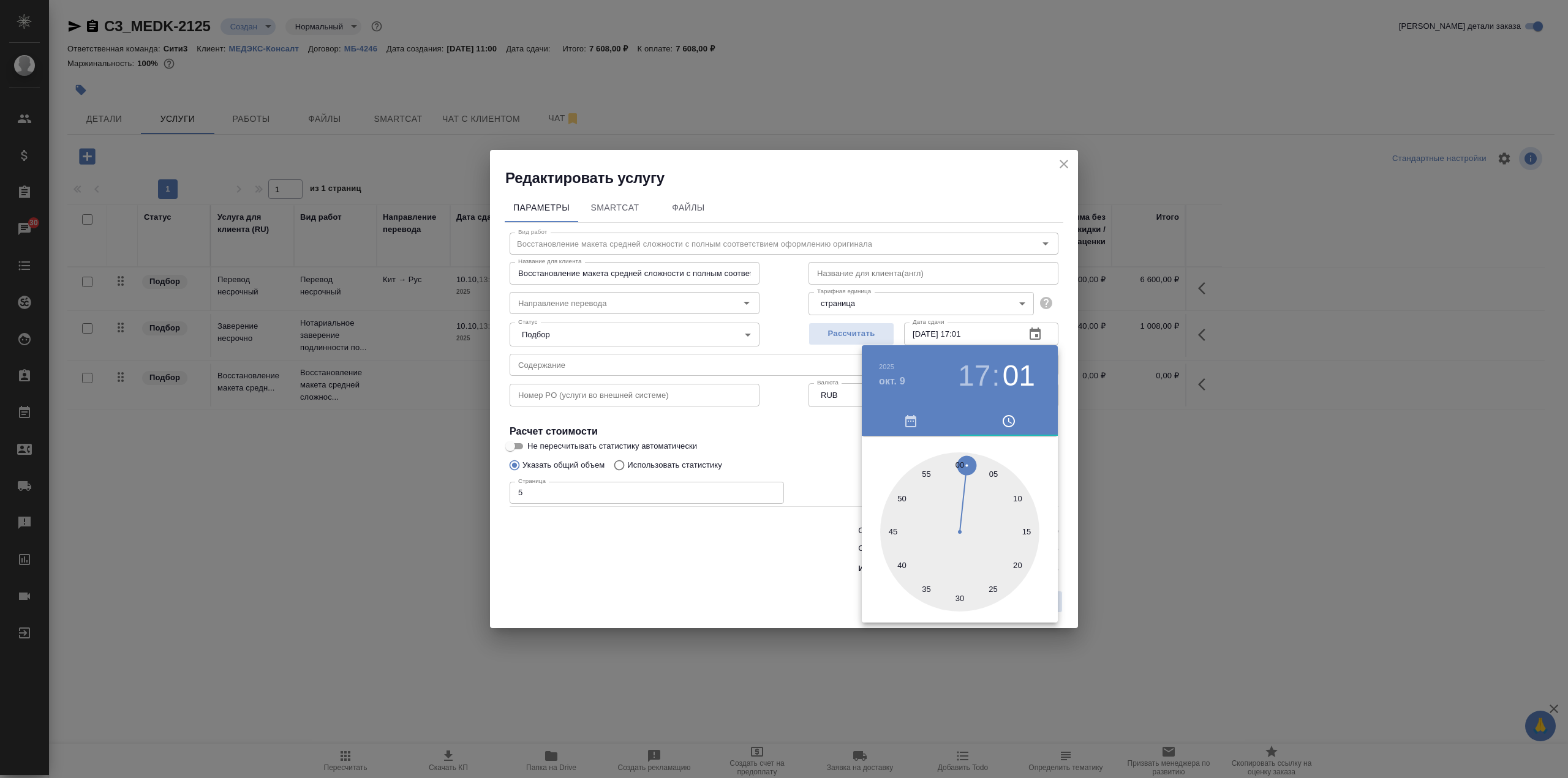
click at [958, 464] on div at bounding box center [959, 532] width 159 height 159
type input "09.10.2025 17:00"
click at [790, 445] on div at bounding box center [784, 389] width 1568 height 778
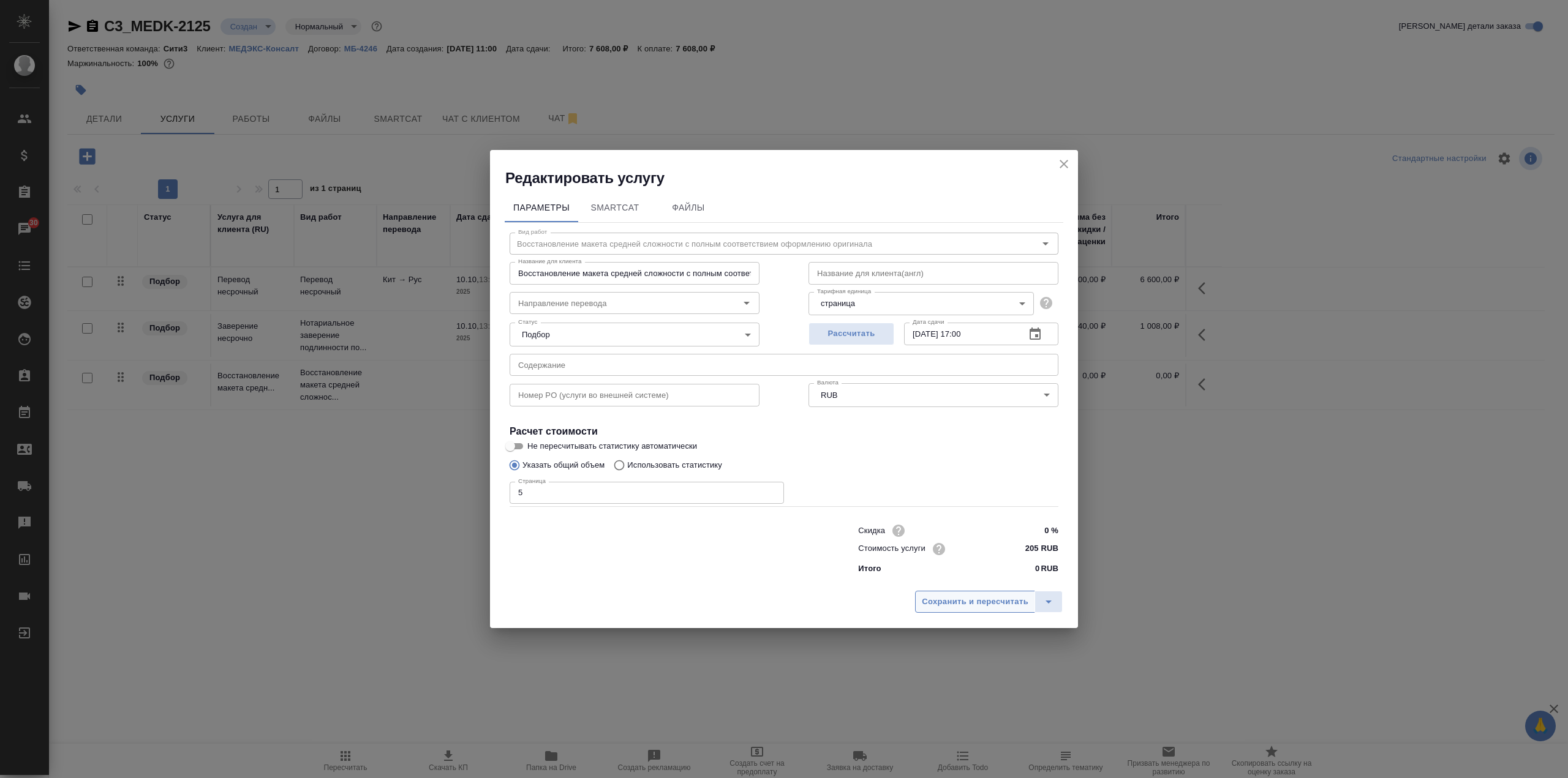
click at [948, 597] on span "Сохранить и пересчитать" at bounding box center [975, 602] width 107 height 14
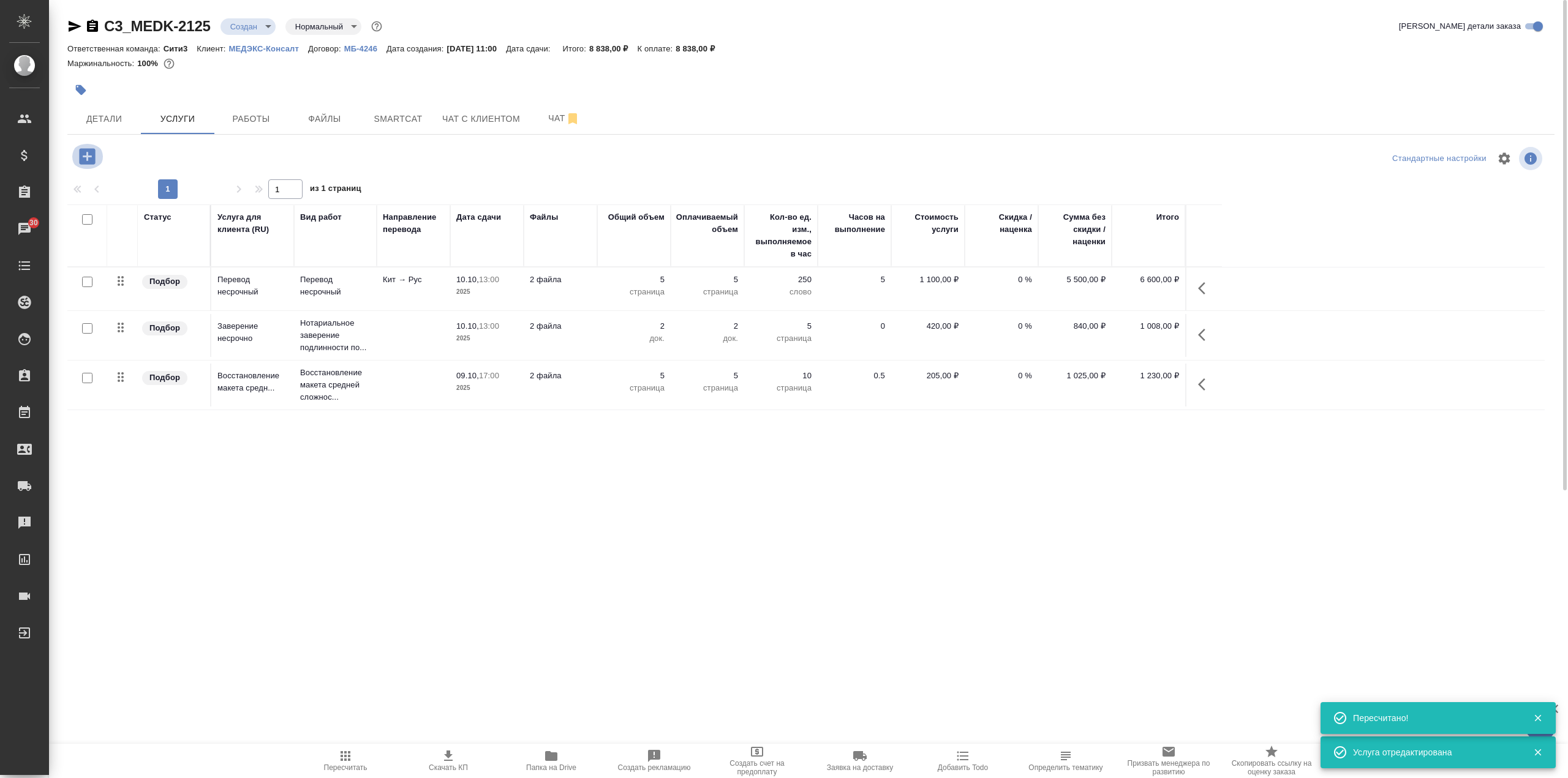
click at [93, 155] on icon "button" at bounding box center [87, 156] width 16 height 16
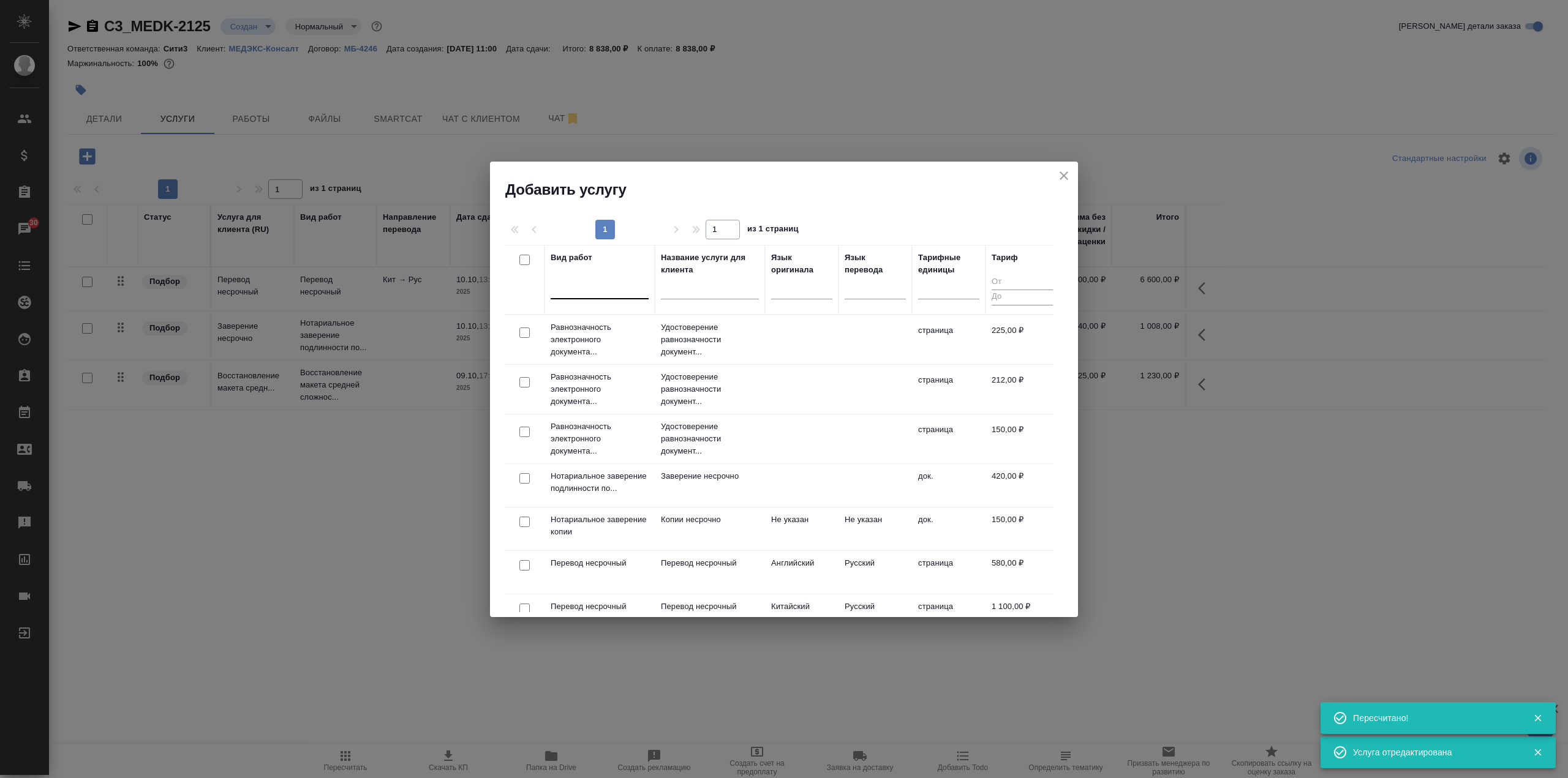
click at [592, 286] on div at bounding box center [599, 286] width 98 height 18
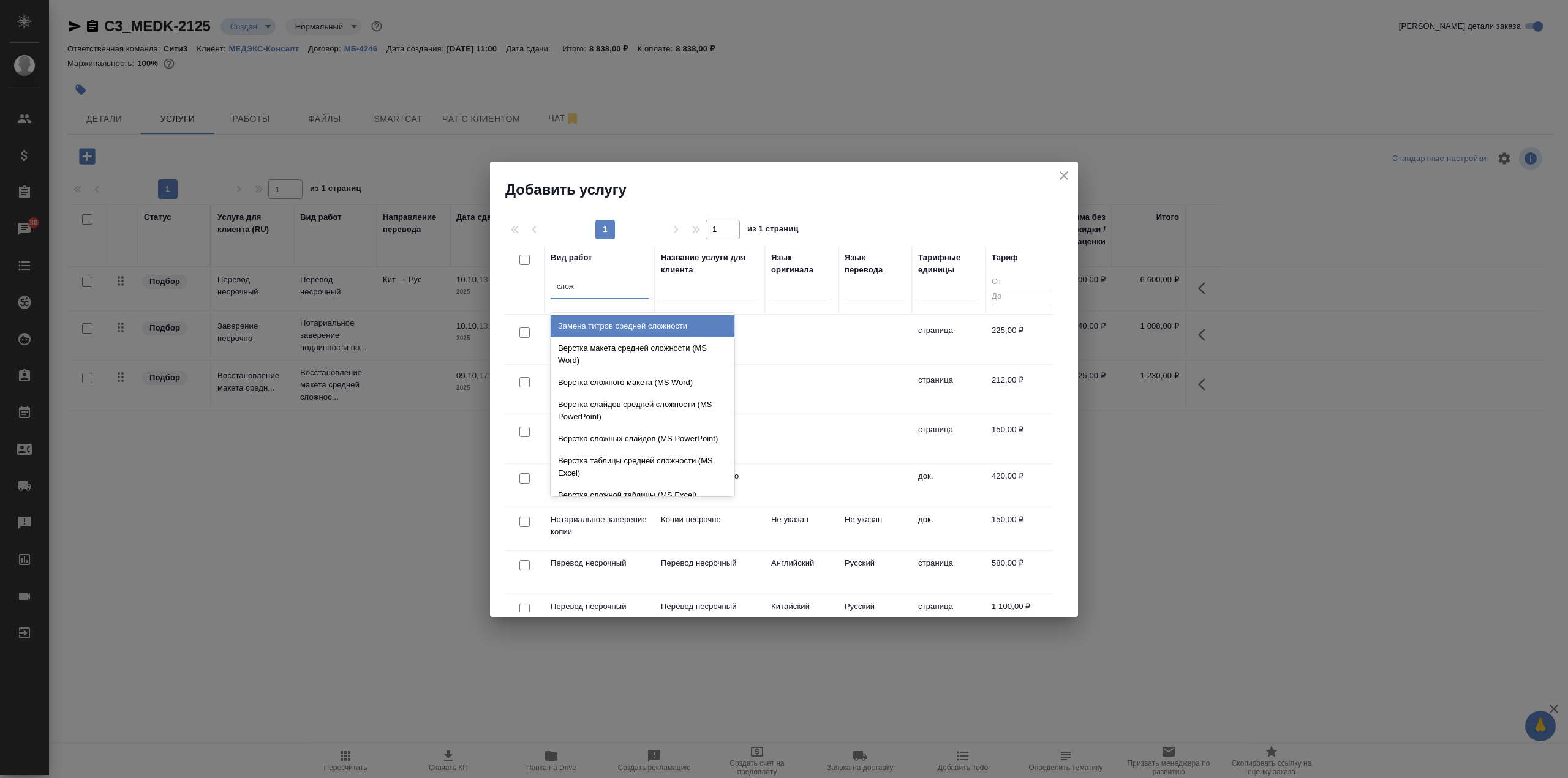
type input "сложн"
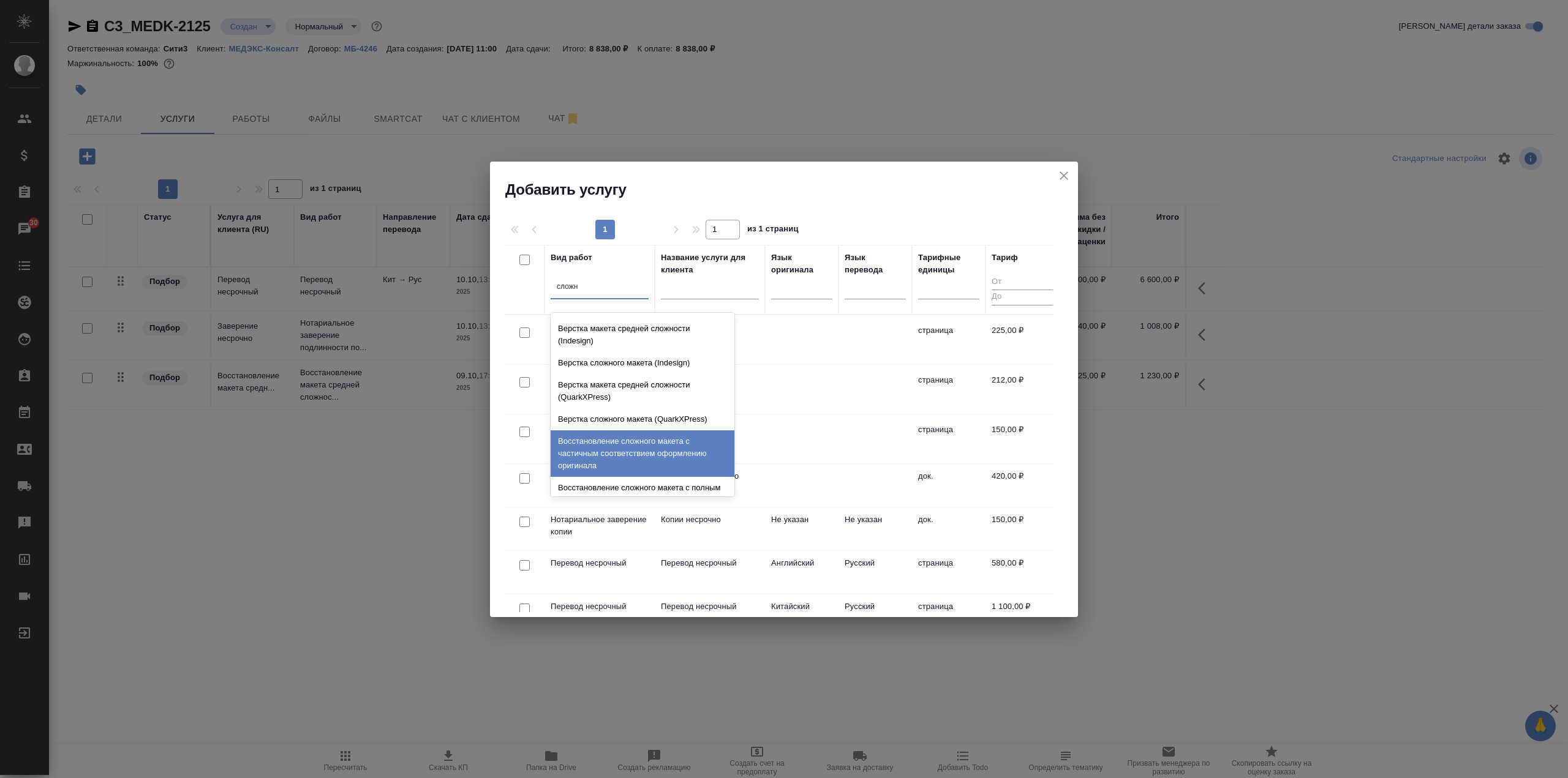
click at [680, 463] on div "Восстановление сложного макета с частичным соответствием оформлению оригинала" at bounding box center [642, 454] width 184 height 47
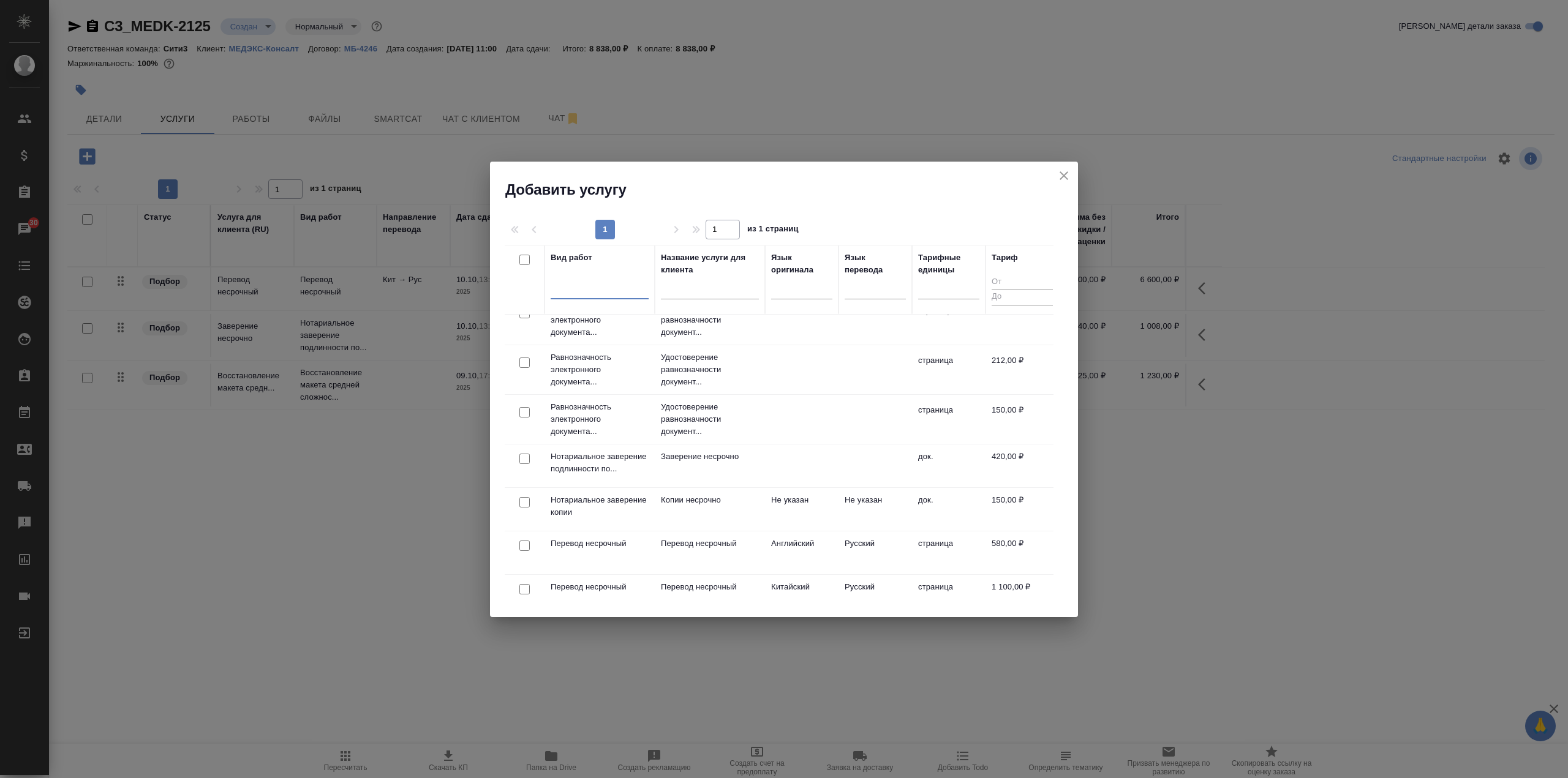
scroll to position [0, 0]
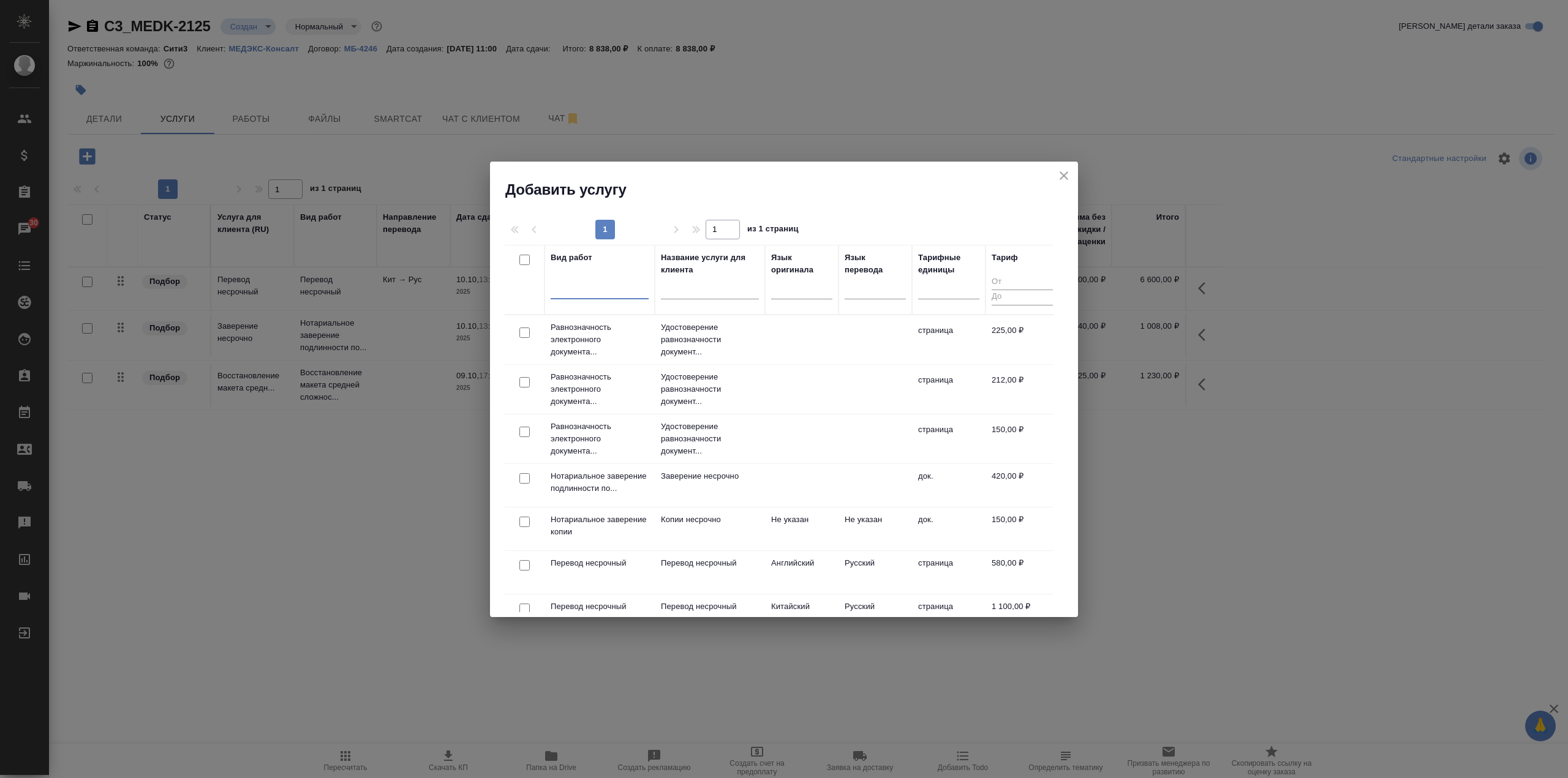
click at [1066, 176] on icon "close" at bounding box center [1063, 175] width 15 height 15
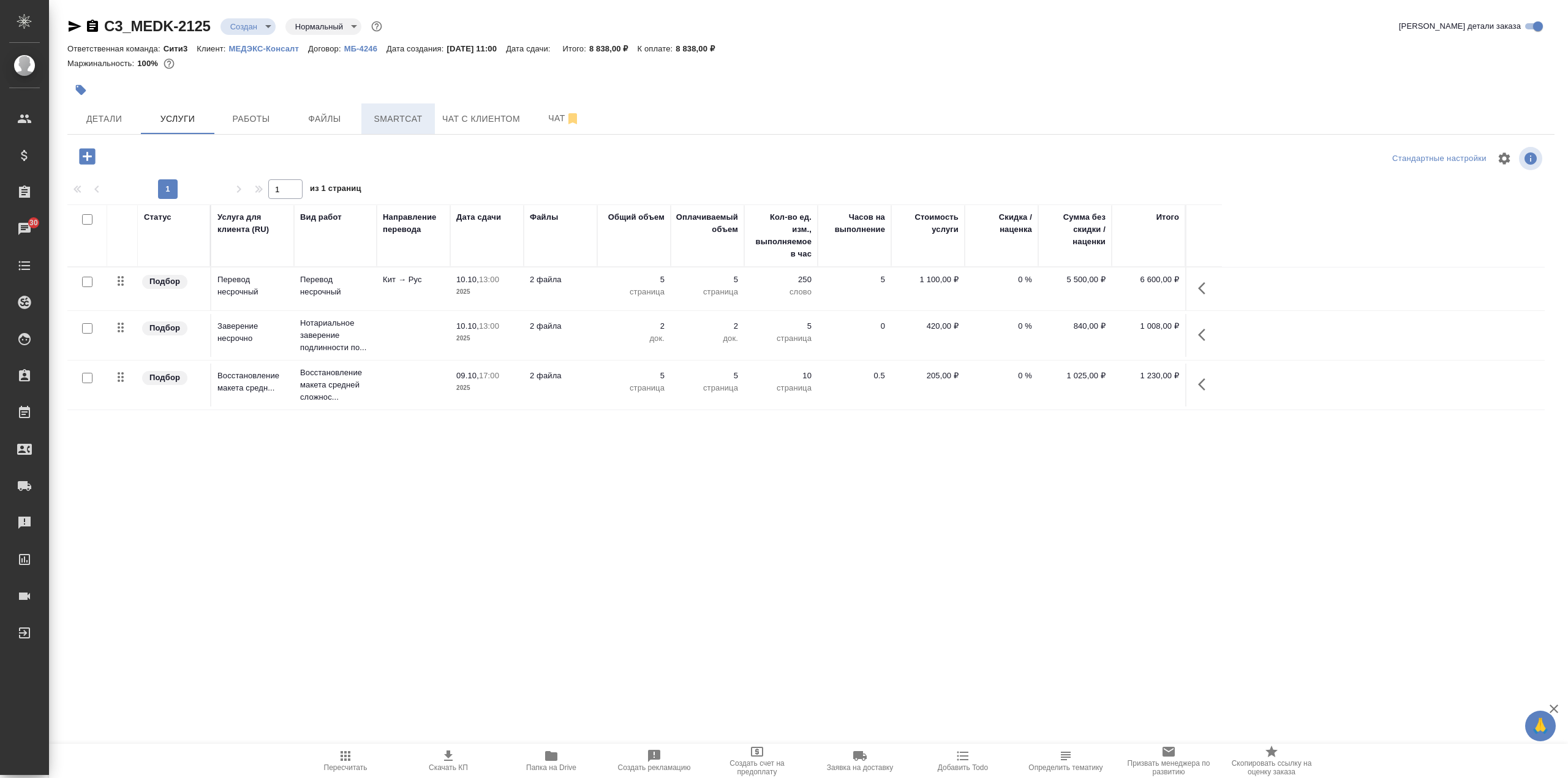
click at [418, 123] on span "Smartcat" at bounding box center [398, 120] width 59 height 16
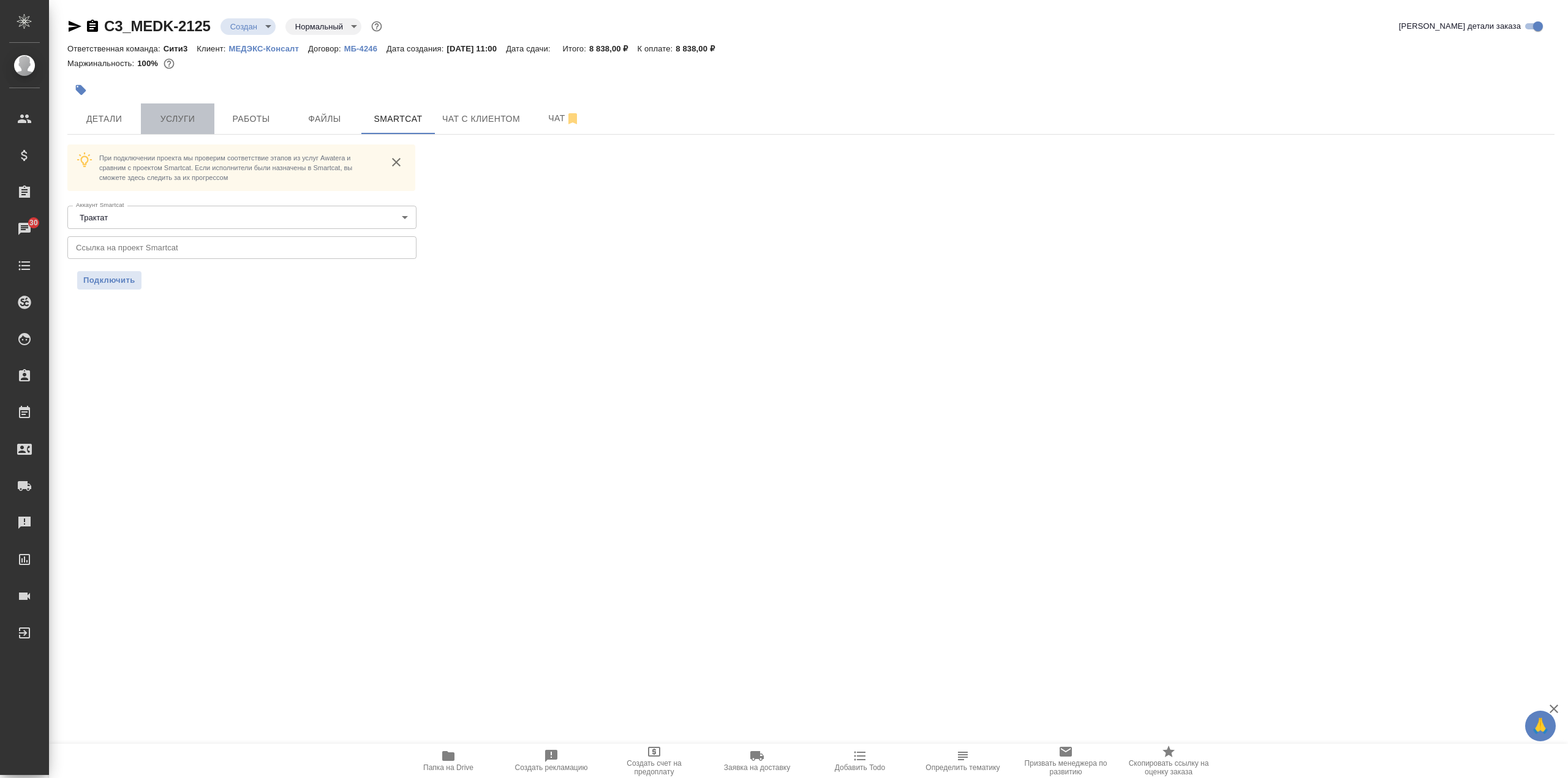
click at [197, 123] on span "Услуги" at bounding box center [177, 120] width 59 height 16
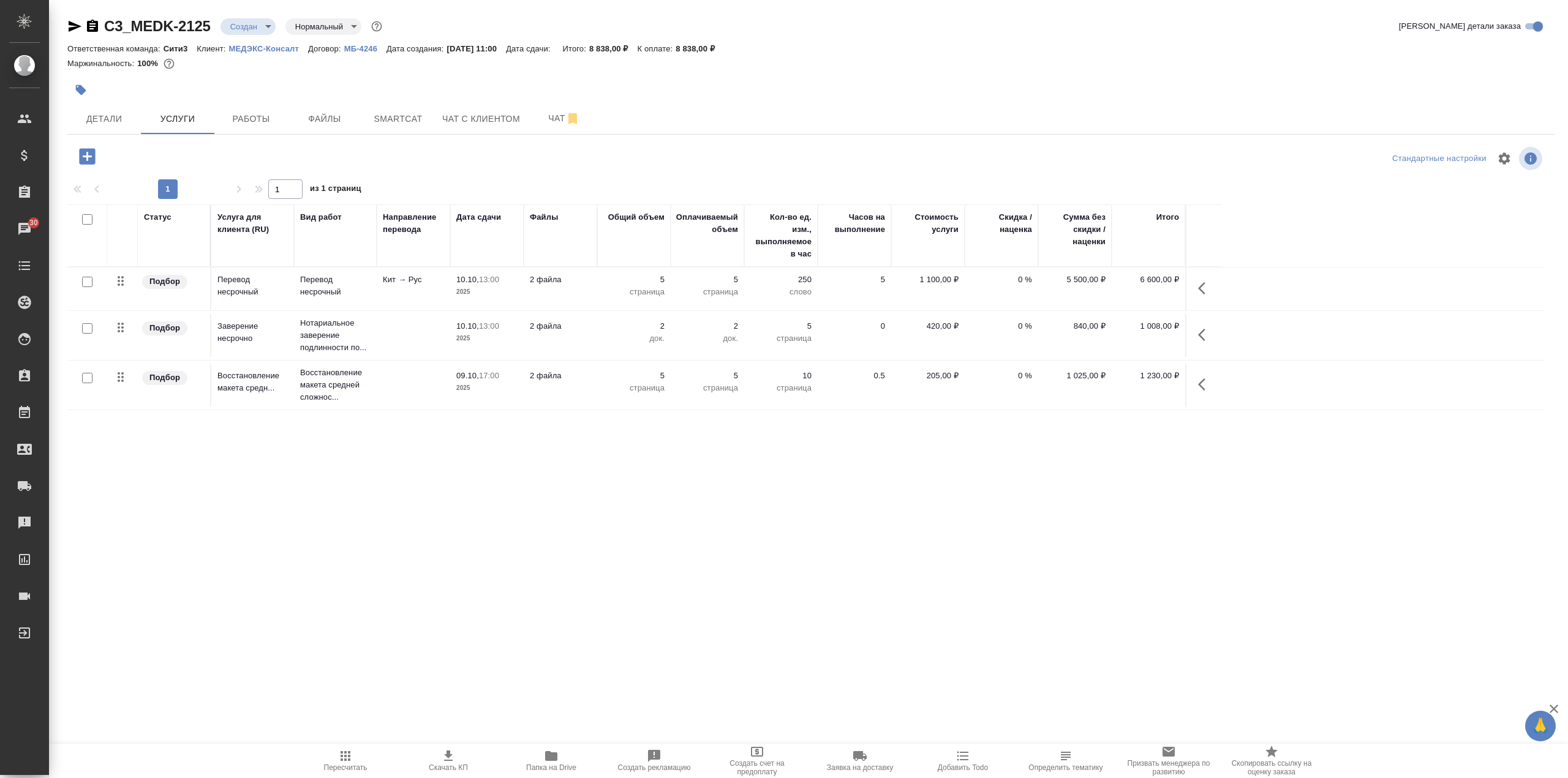
click at [88, 281] on input "checkbox" at bounding box center [87, 281] width 11 height 11
checkbox input "true"
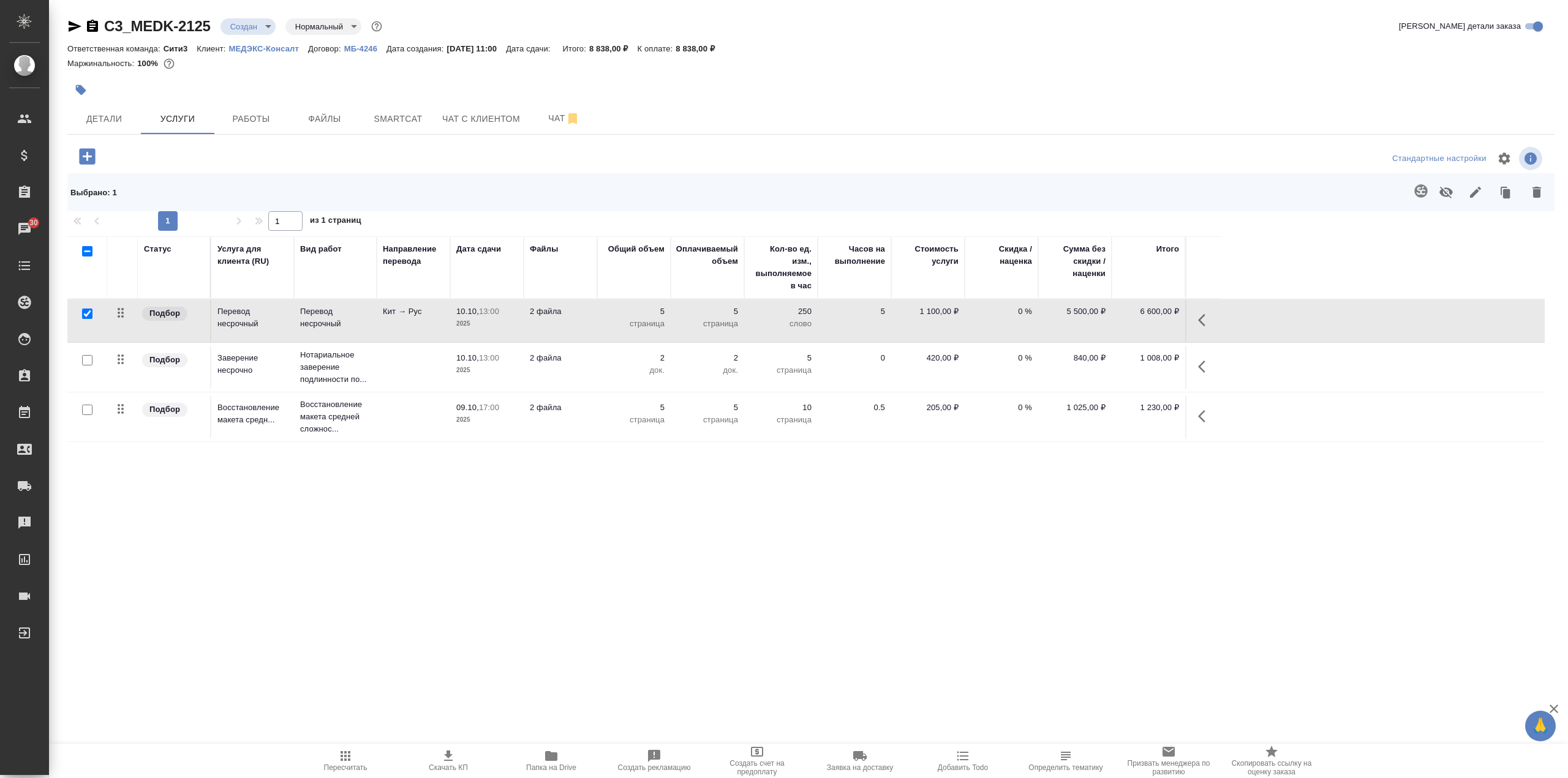
click at [1414, 191] on icon "button" at bounding box center [1421, 191] width 15 height 15
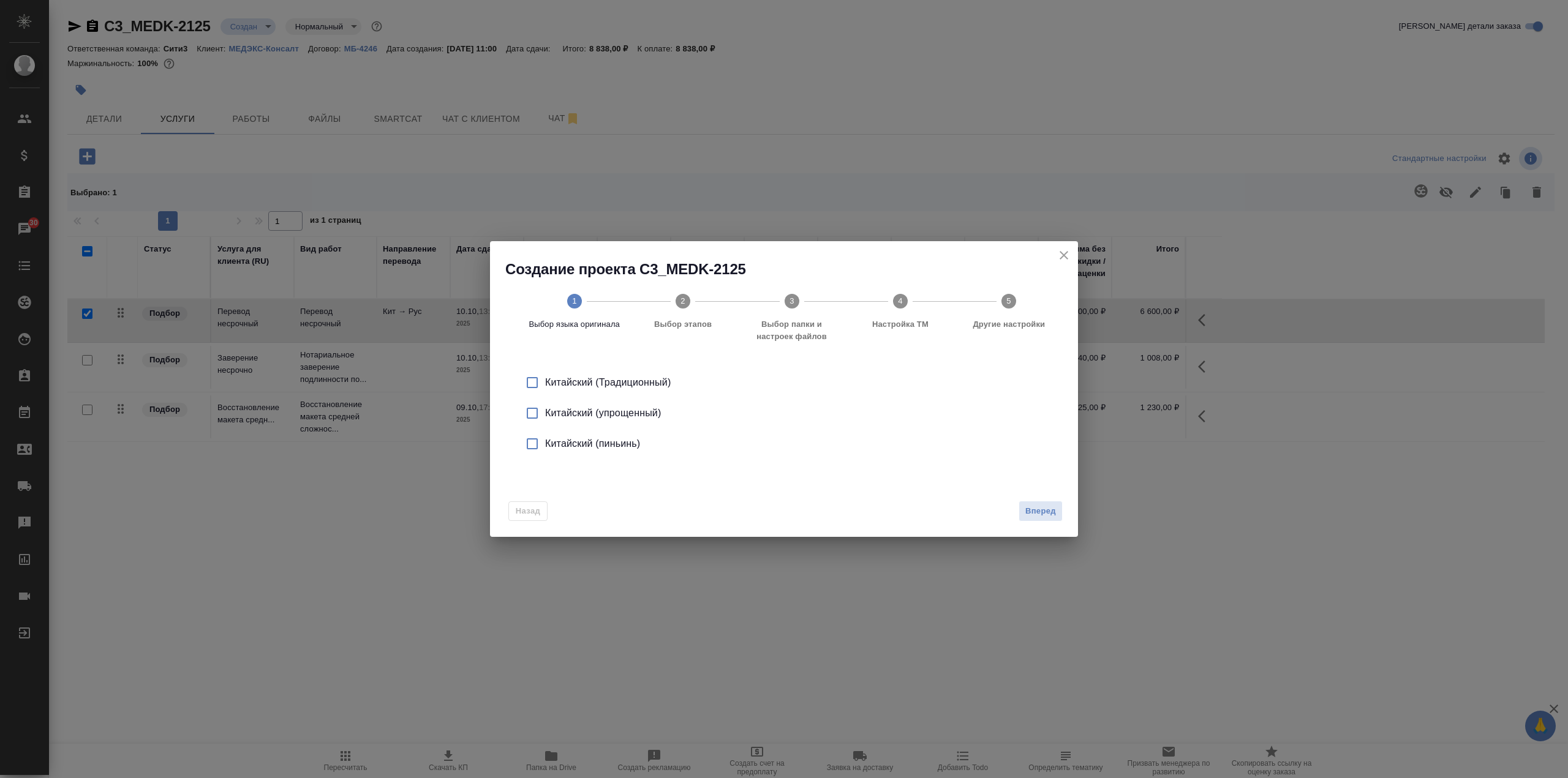
click at [536, 388] on input "checkbox" at bounding box center [532, 383] width 25 height 25
click at [1044, 508] on span "Вперед" at bounding box center [1040, 511] width 30 height 14
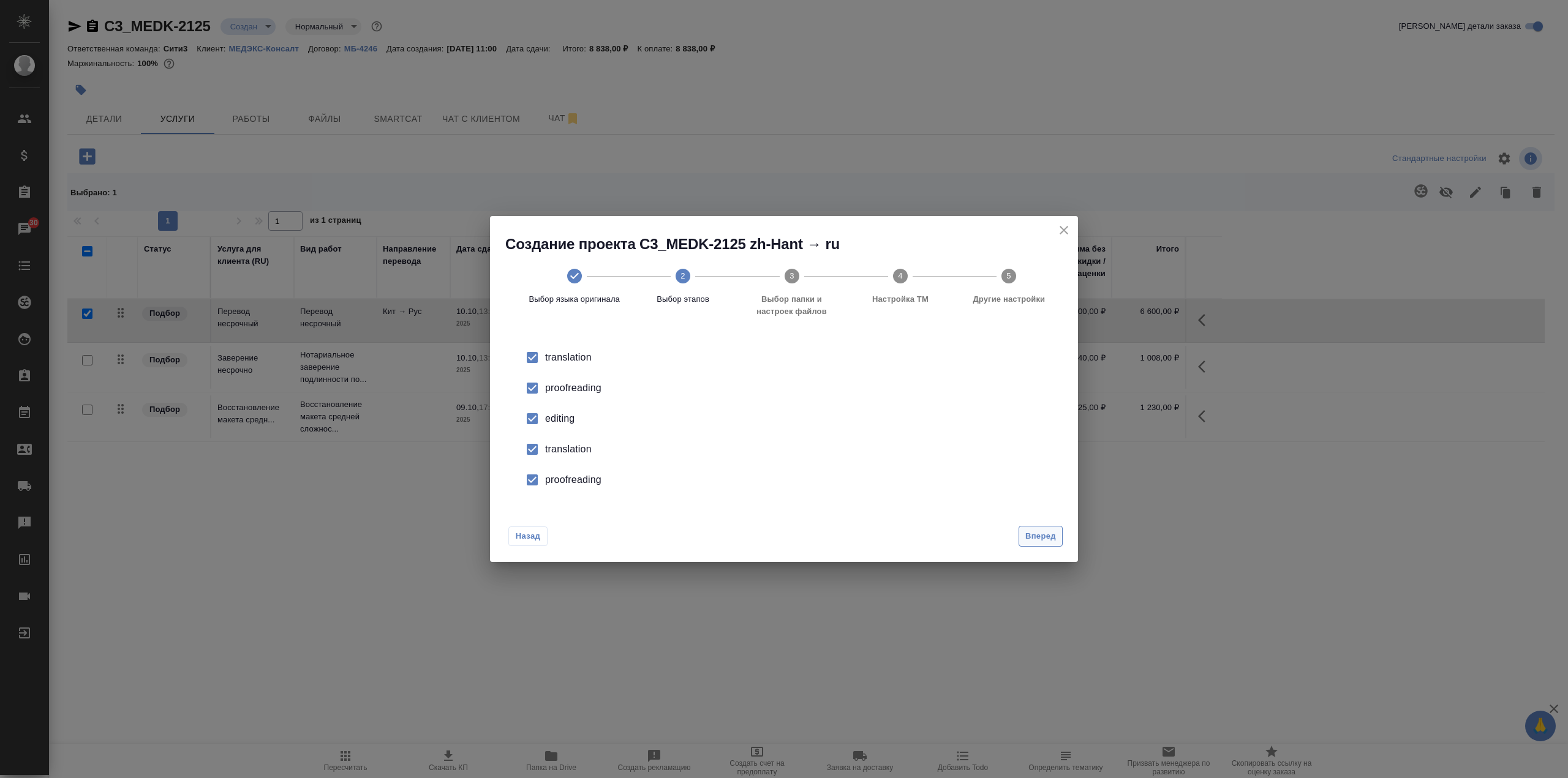
click at [1043, 538] on span "Вперед" at bounding box center [1040, 537] width 30 height 14
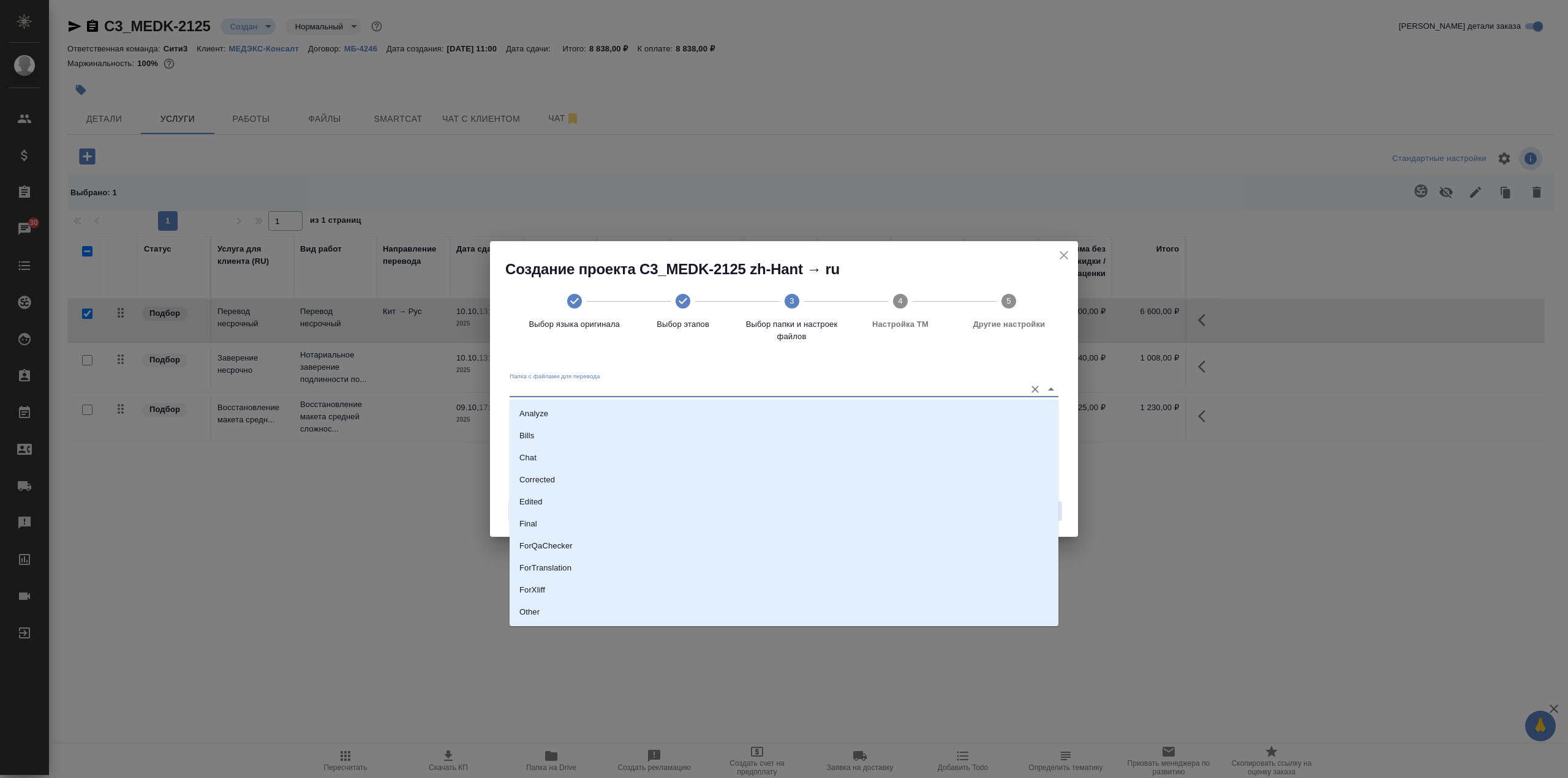
click at [645, 387] on input "Папка с файлами для перевода" at bounding box center [764, 389] width 509 height 15
click at [645, 562] on li "Source" at bounding box center [784, 570] width 549 height 22
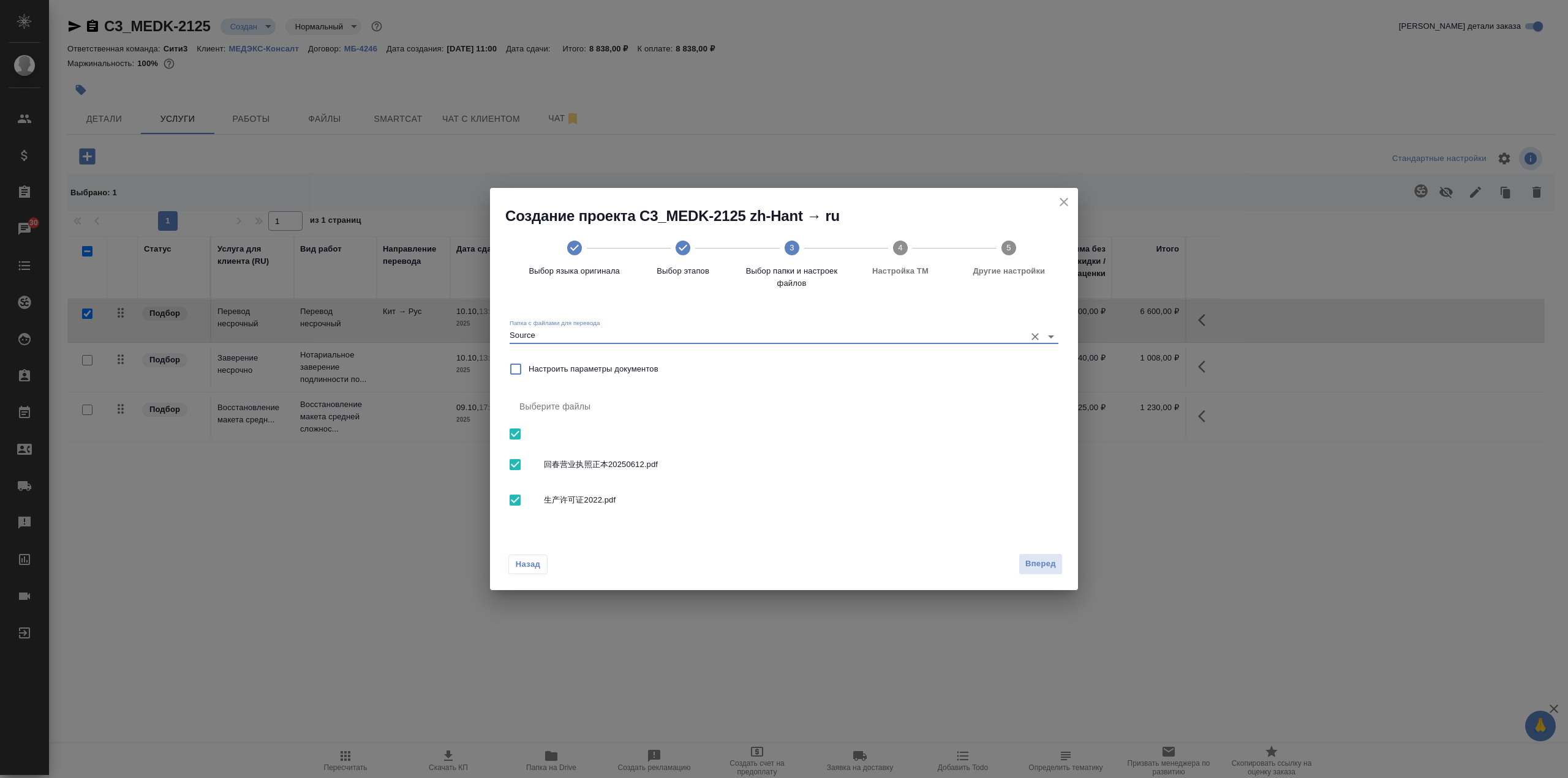
type input "Source"
click at [1030, 567] on span "Вперед" at bounding box center [1040, 564] width 30 height 14
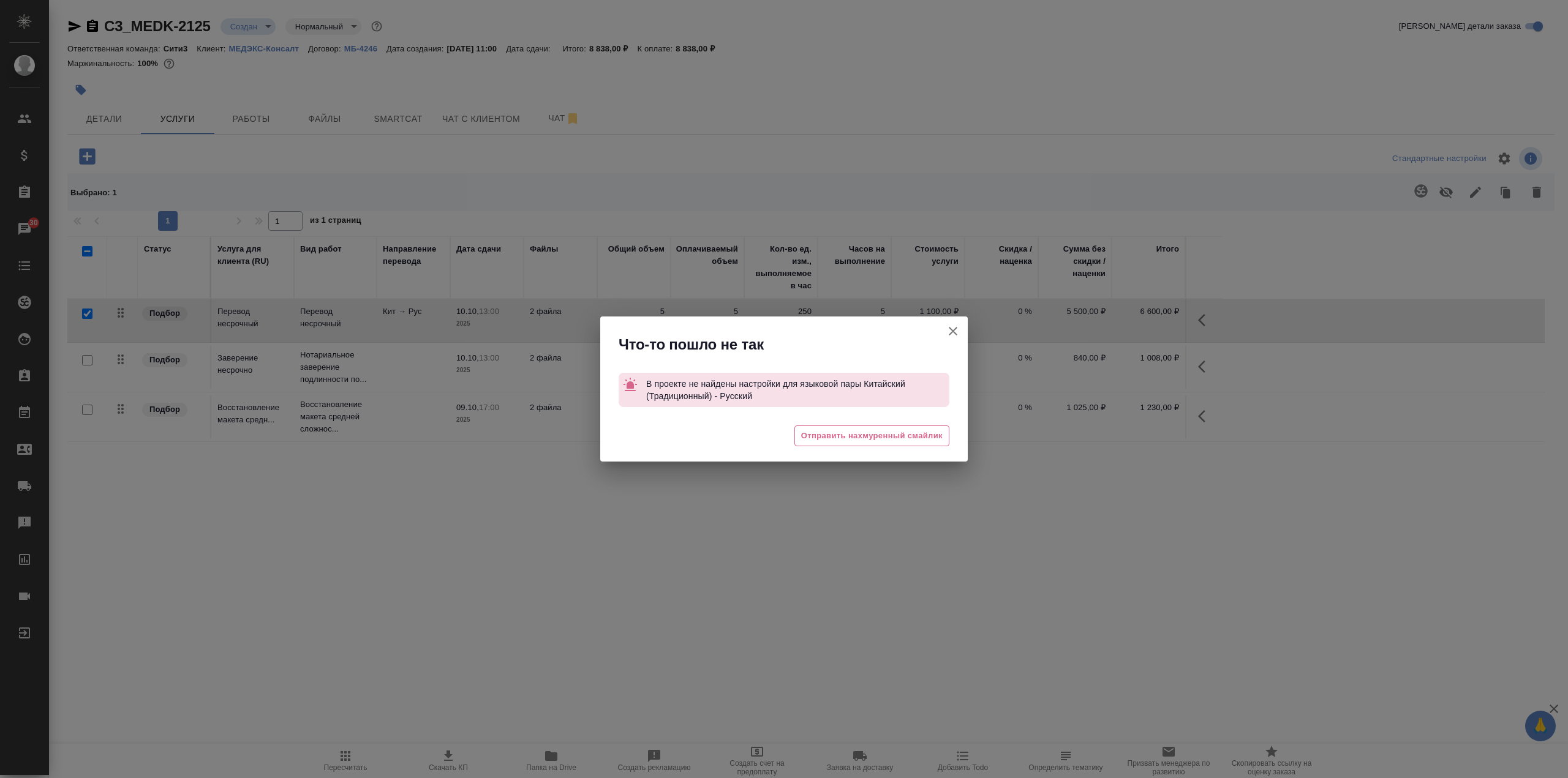
click at [964, 332] on button "Кратко детали заказа" at bounding box center [953, 332] width 30 height 30
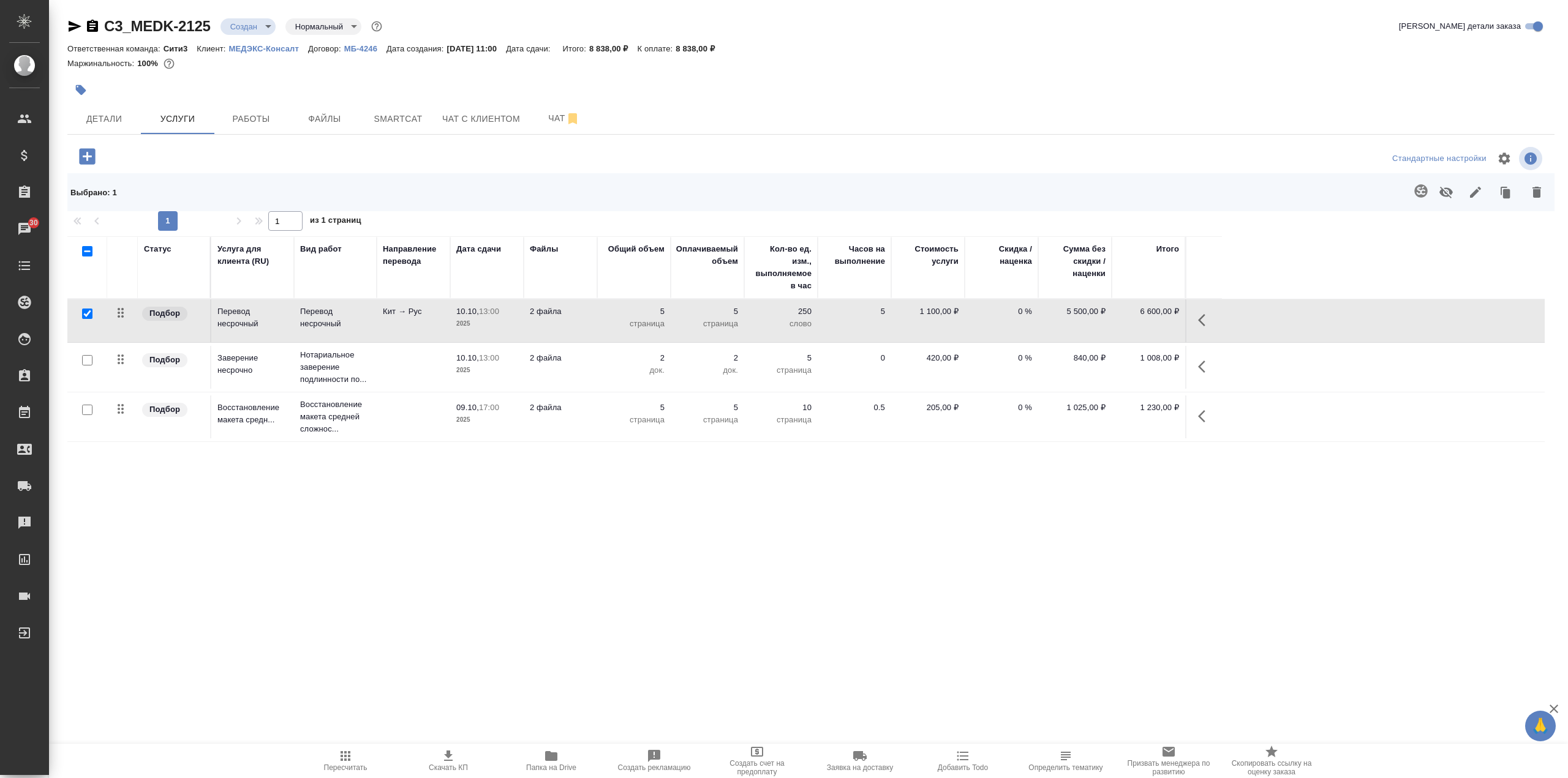
click at [1427, 194] on icon "button" at bounding box center [1421, 191] width 15 height 15
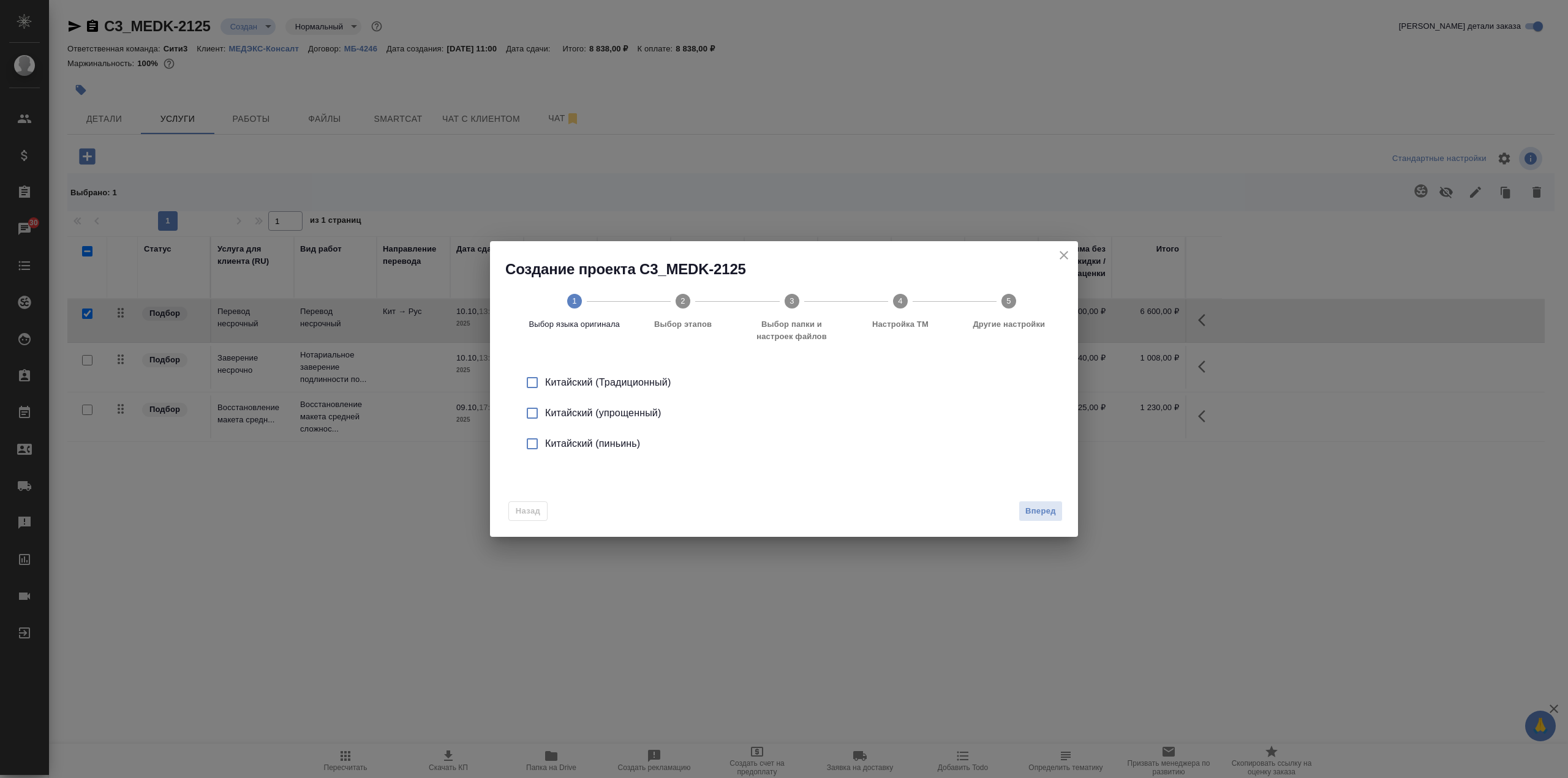
click at [608, 411] on div "Китайский (упрощенный)" at bounding box center [797, 413] width 504 height 15
click at [1034, 513] on span "Вперед" at bounding box center [1040, 511] width 30 height 14
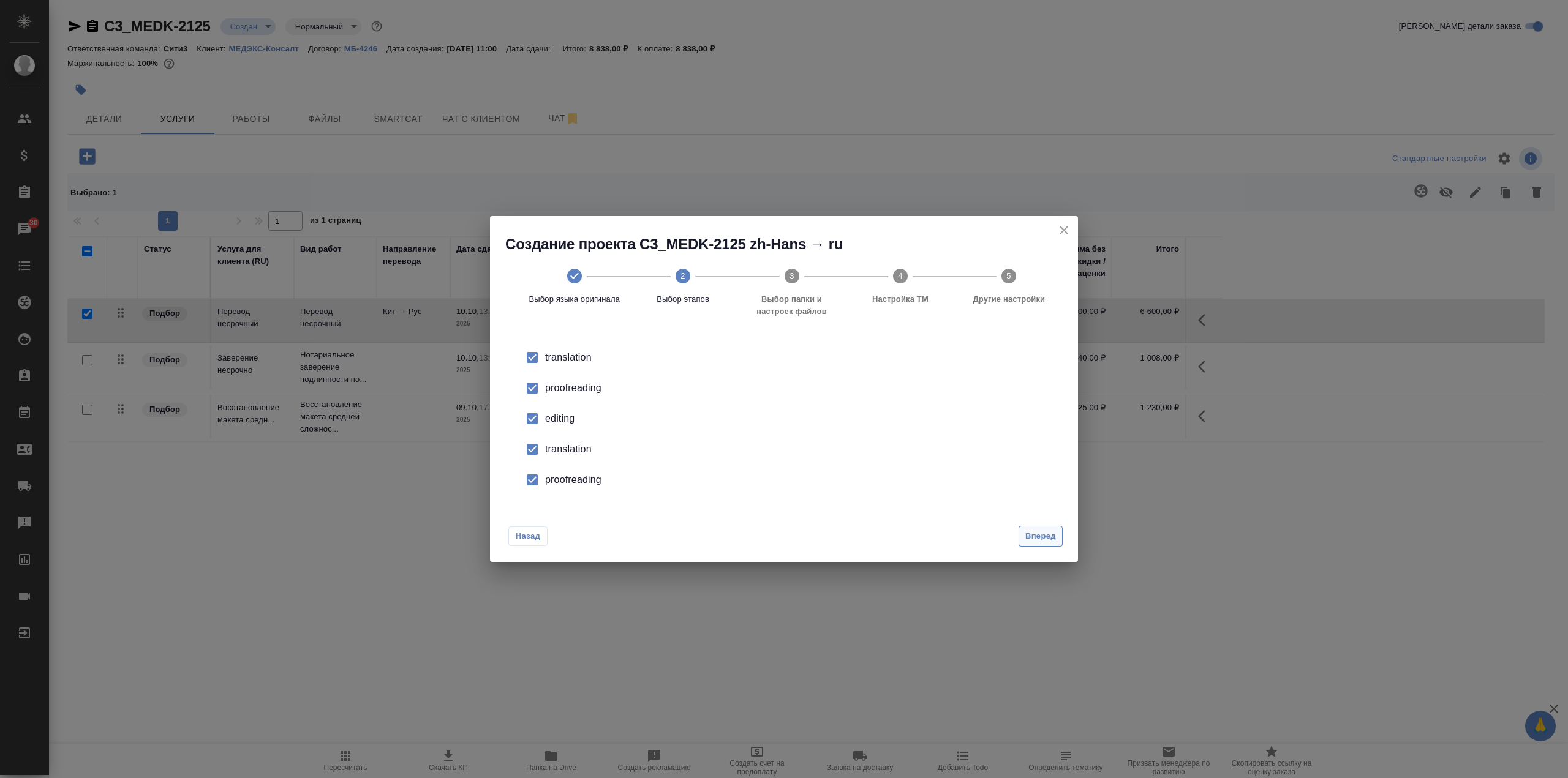
click at [1031, 532] on span "Вперед" at bounding box center [1040, 537] width 30 height 14
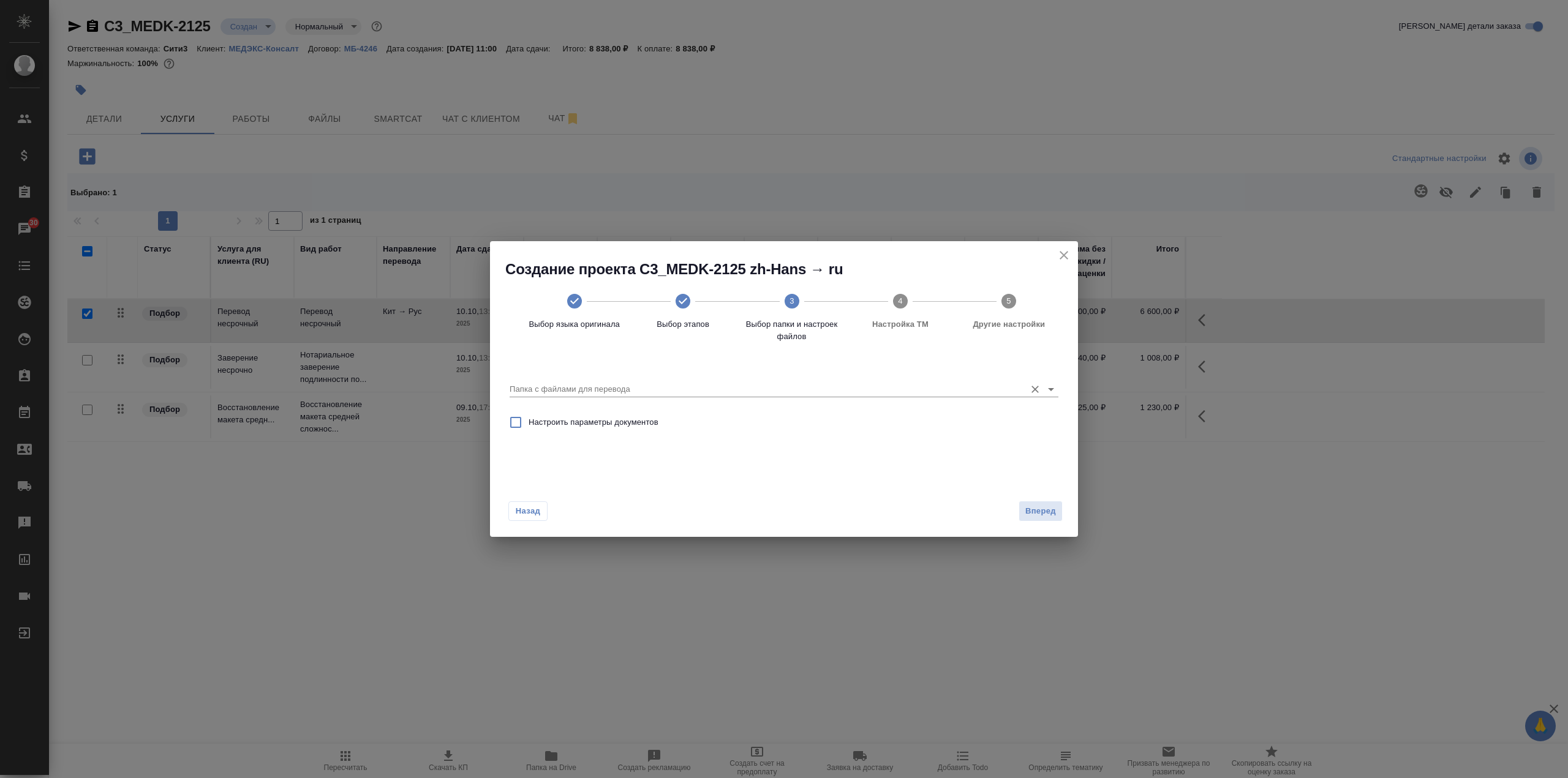
click at [717, 392] on input "Папка с файлами для перевода" at bounding box center [764, 389] width 509 height 15
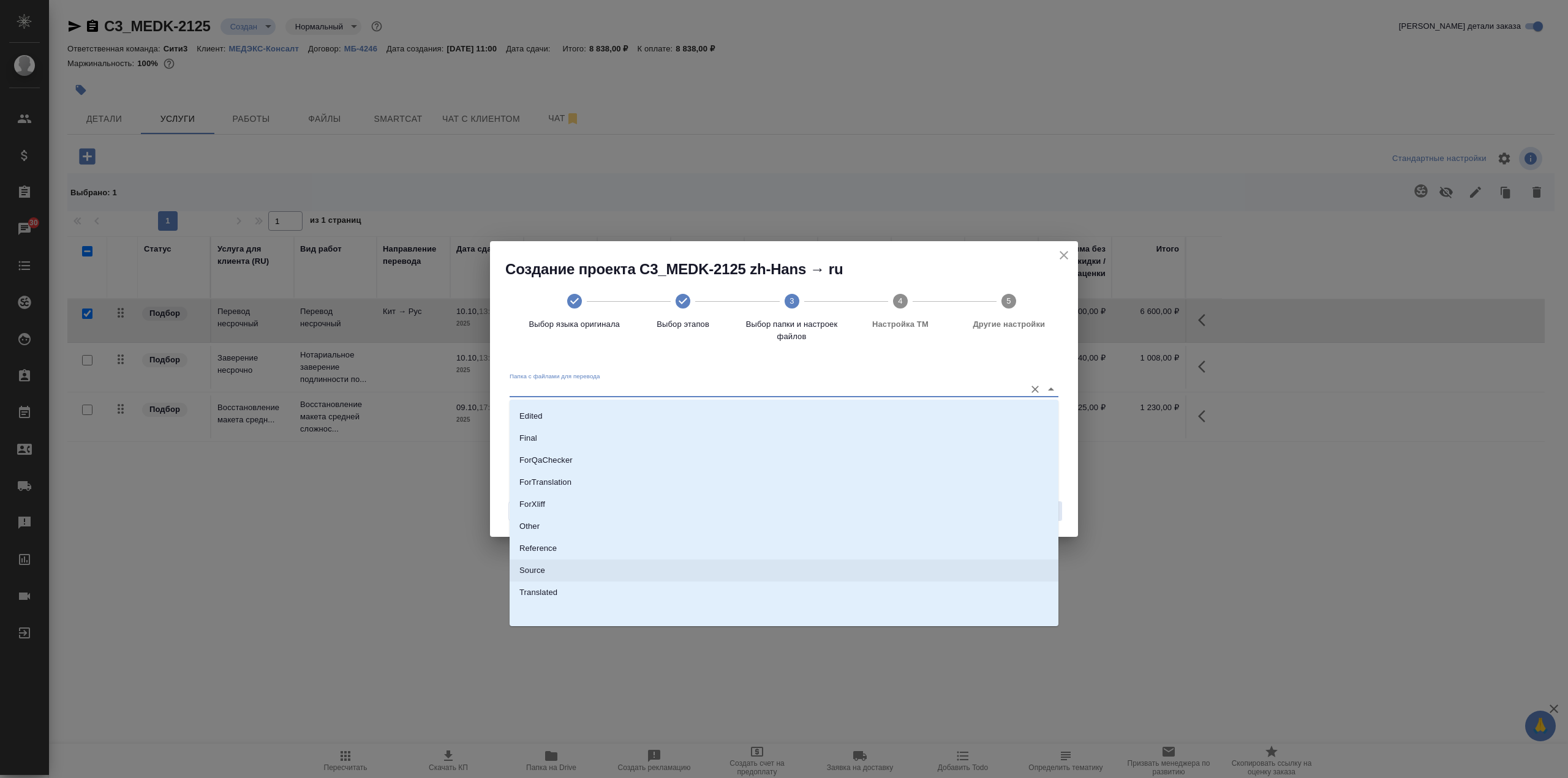
click at [652, 571] on li "Source" at bounding box center [784, 570] width 549 height 22
type input "Source"
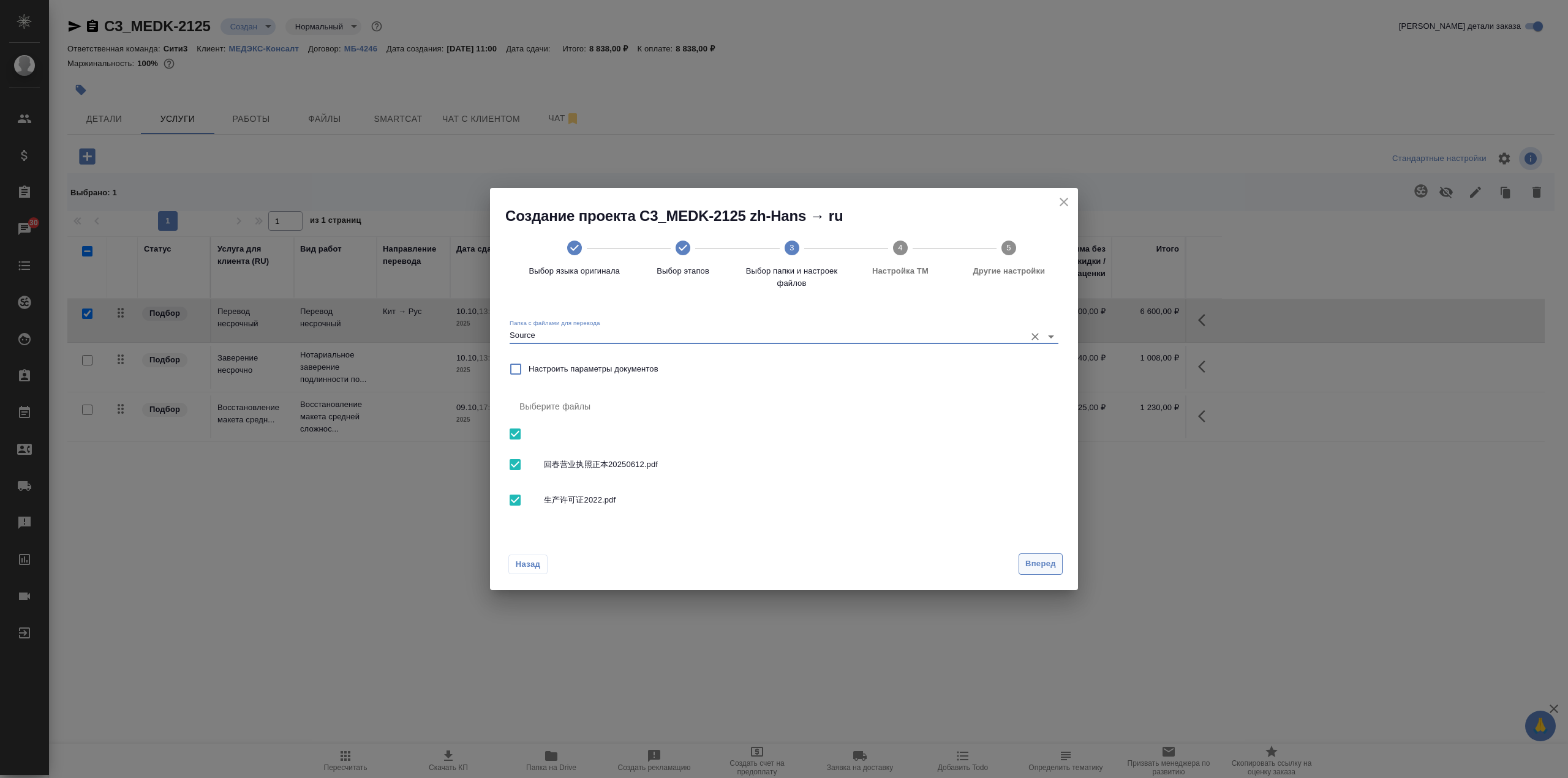
click at [1036, 567] on span "Вперед" at bounding box center [1040, 564] width 30 height 14
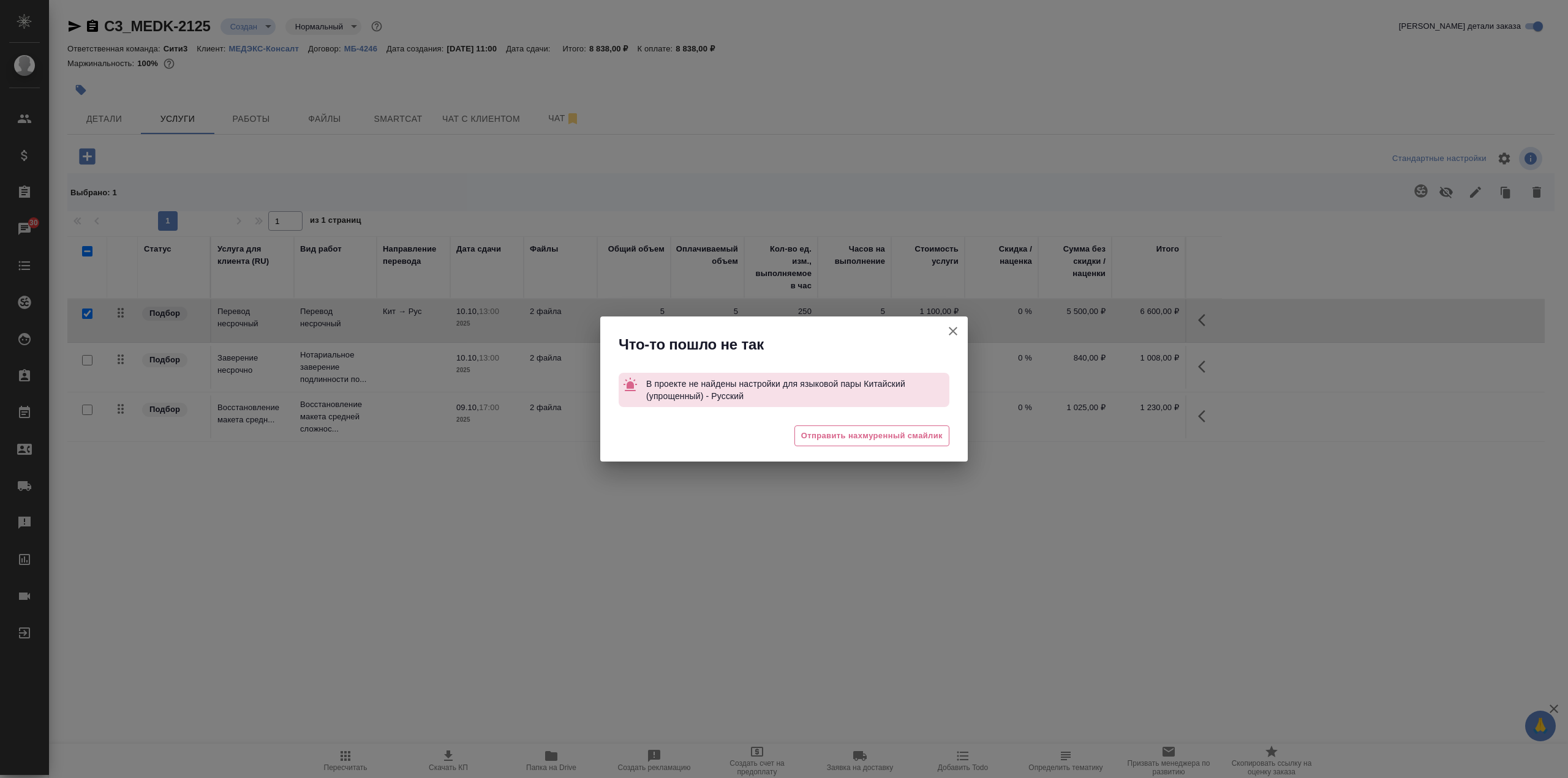
click at [953, 335] on icon "button" at bounding box center [953, 331] width 15 height 15
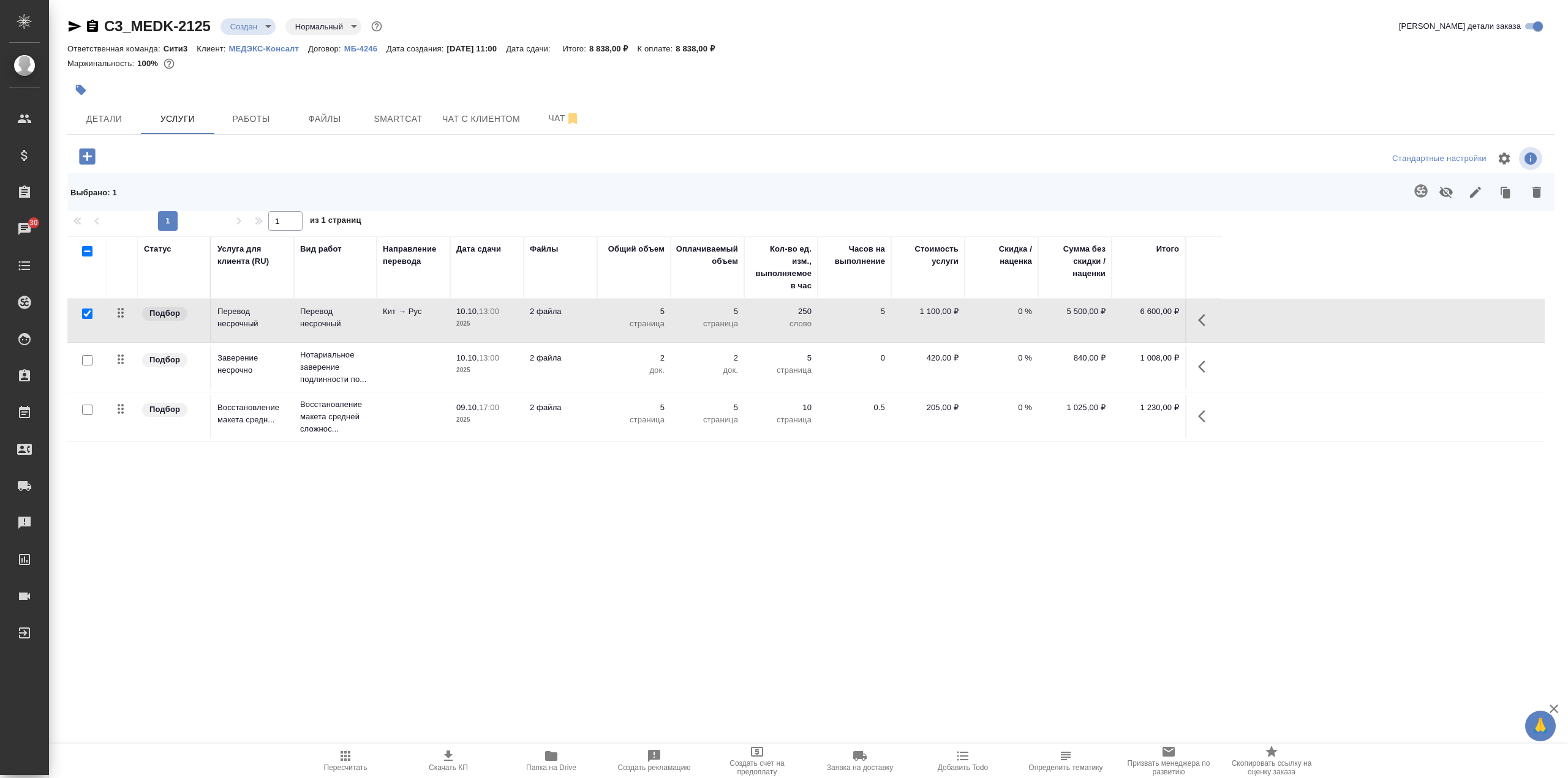
click at [89, 310] on input "checkbox" at bounding box center [87, 313] width 11 height 11
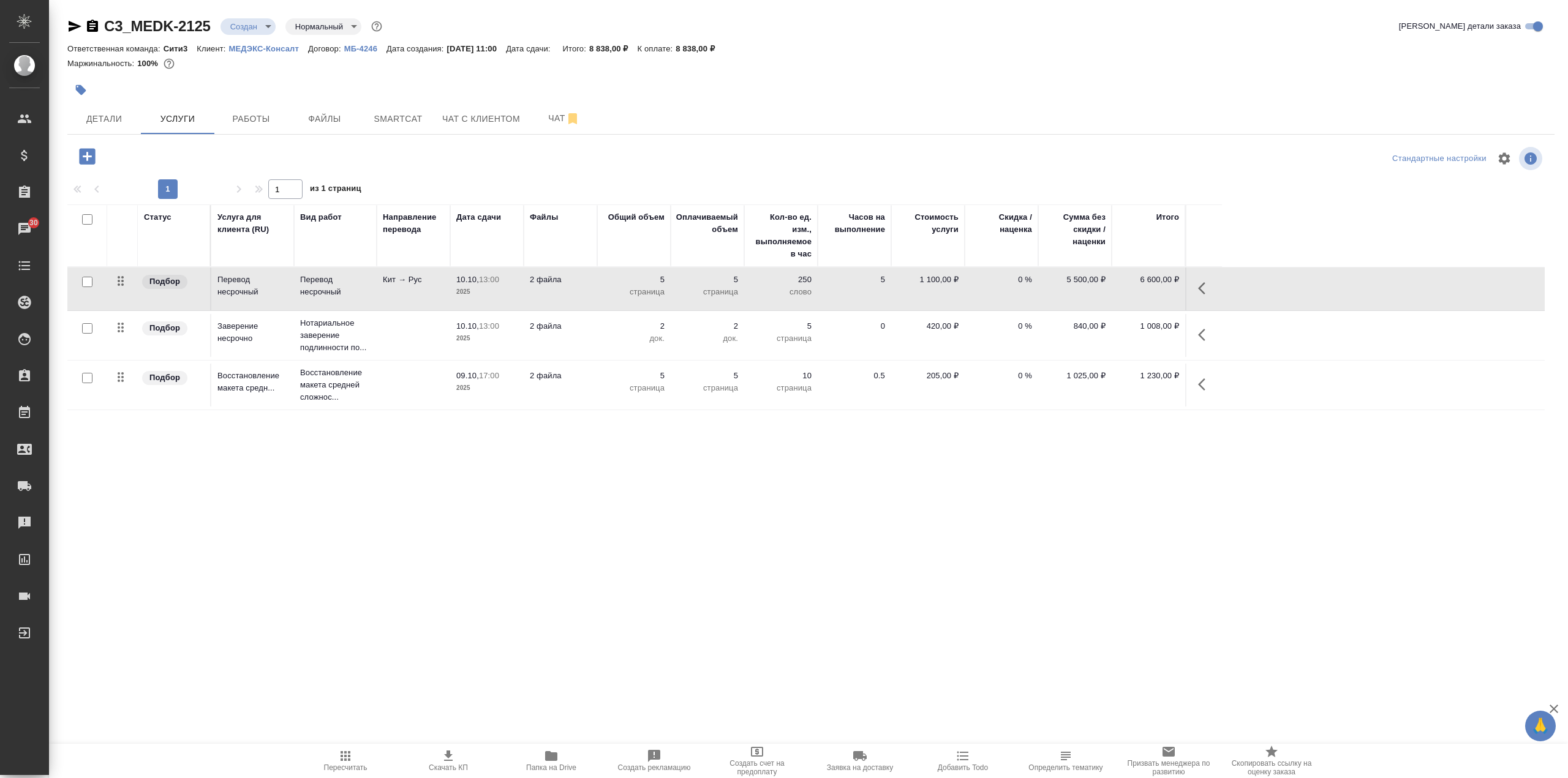
click at [84, 279] on input "checkbox" at bounding box center [87, 281] width 11 height 11
checkbox input "true"
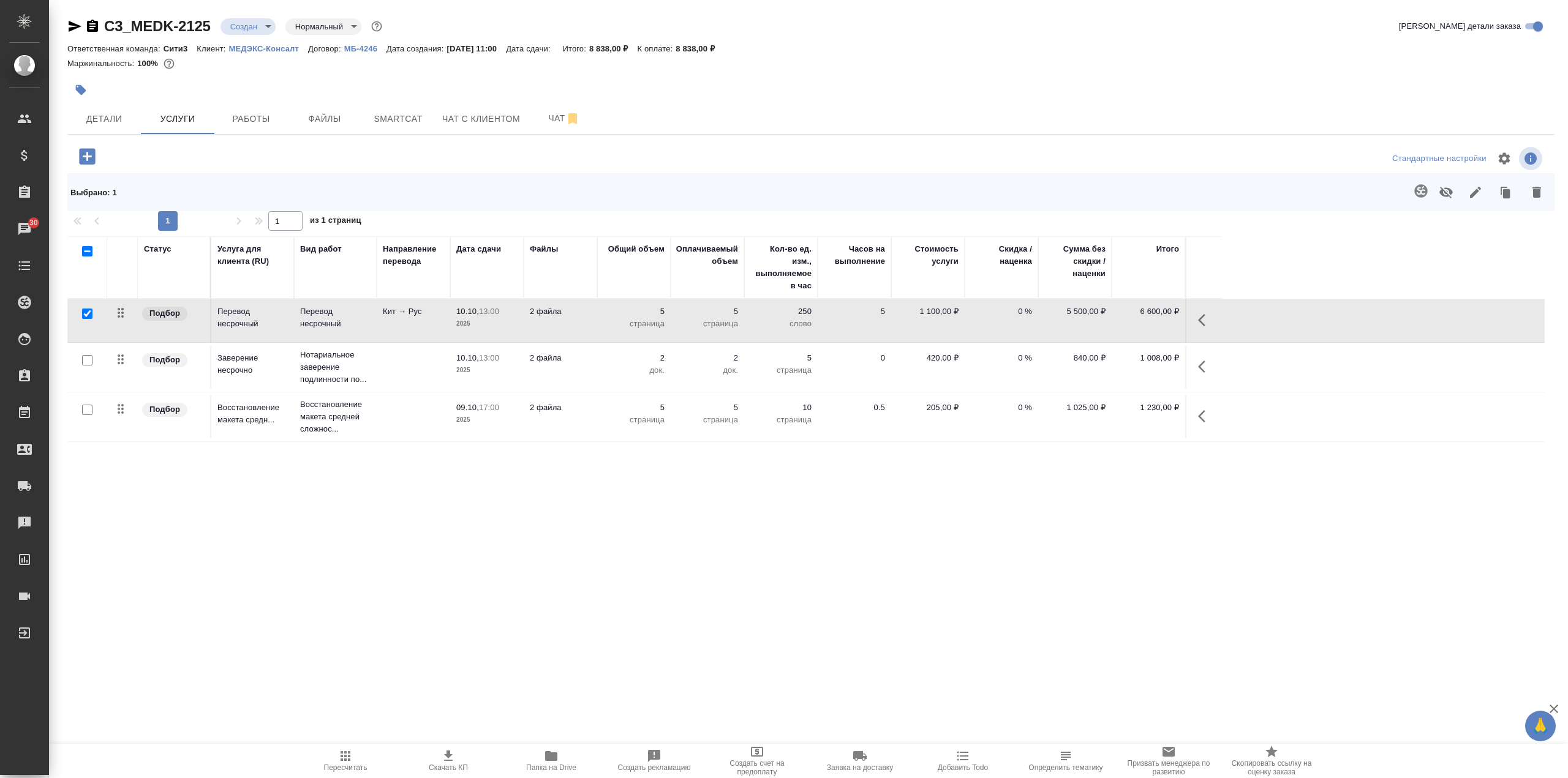
click at [1419, 192] on icon "button" at bounding box center [1421, 191] width 13 height 13
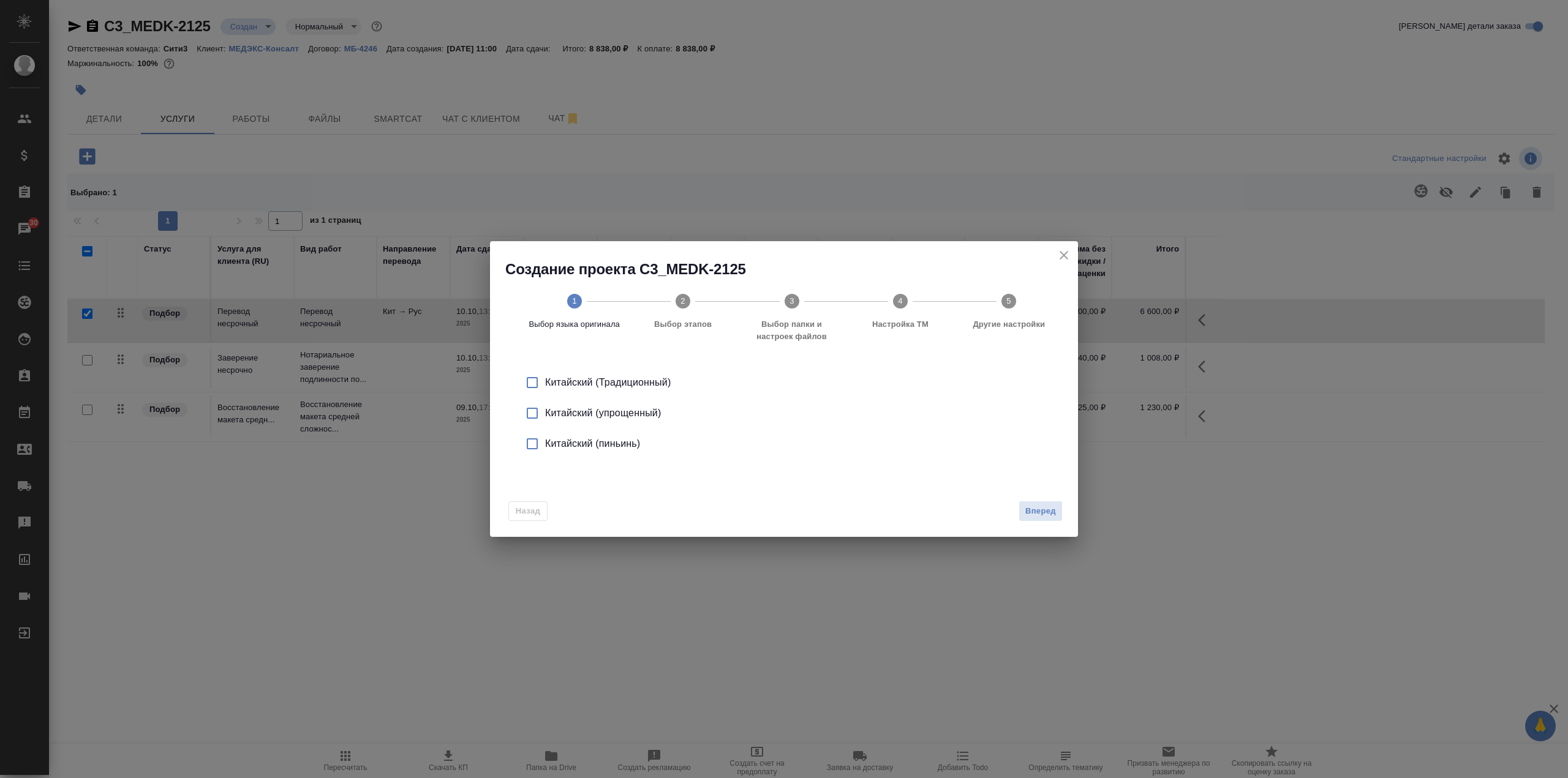
click at [543, 414] on input "checkbox" at bounding box center [532, 413] width 25 height 25
click at [1030, 515] on span "Вперед" at bounding box center [1040, 511] width 30 height 14
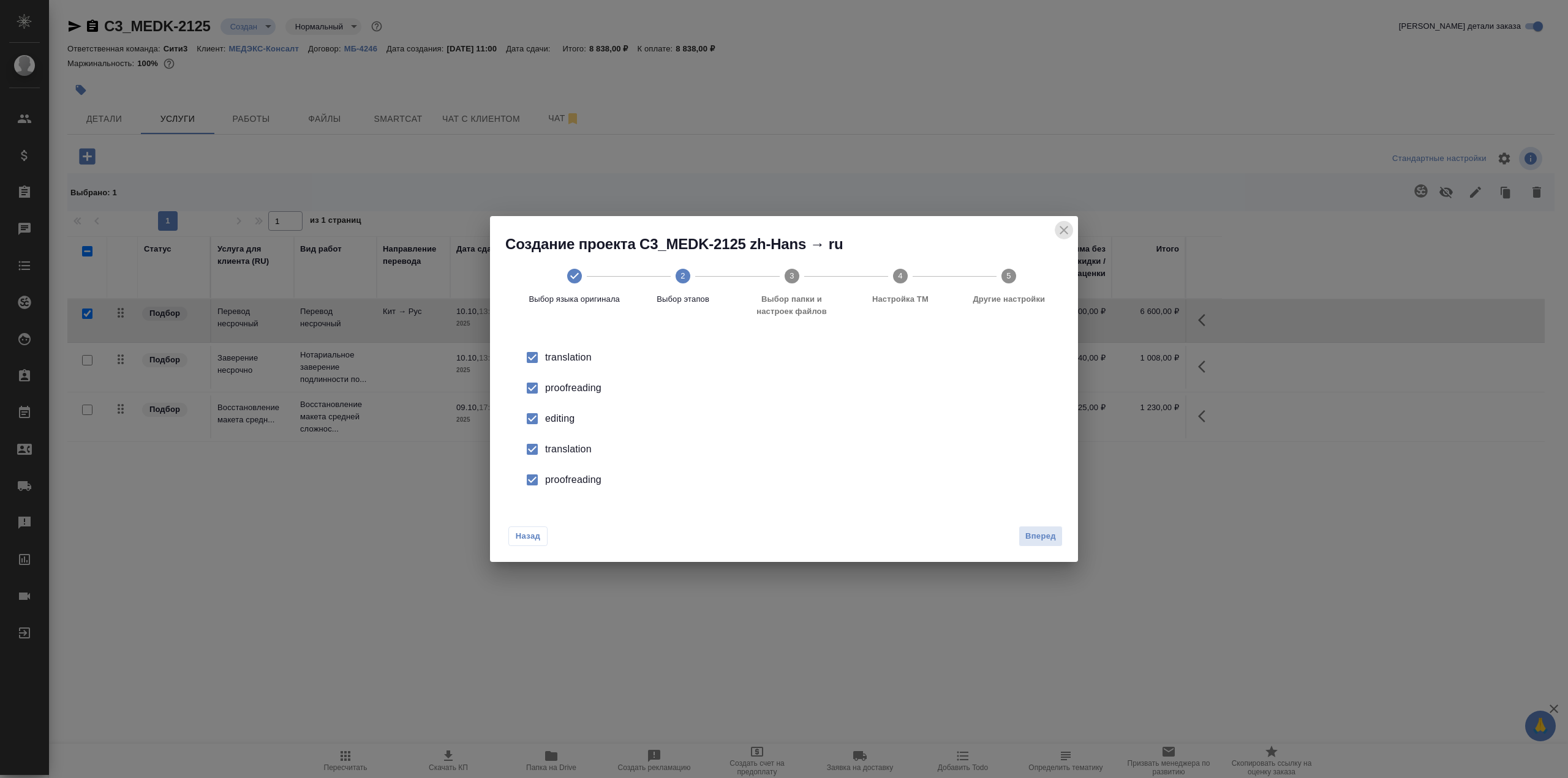
click at [1069, 235] on icon "close" at bounding box center [1063, 230] width 15 height 15
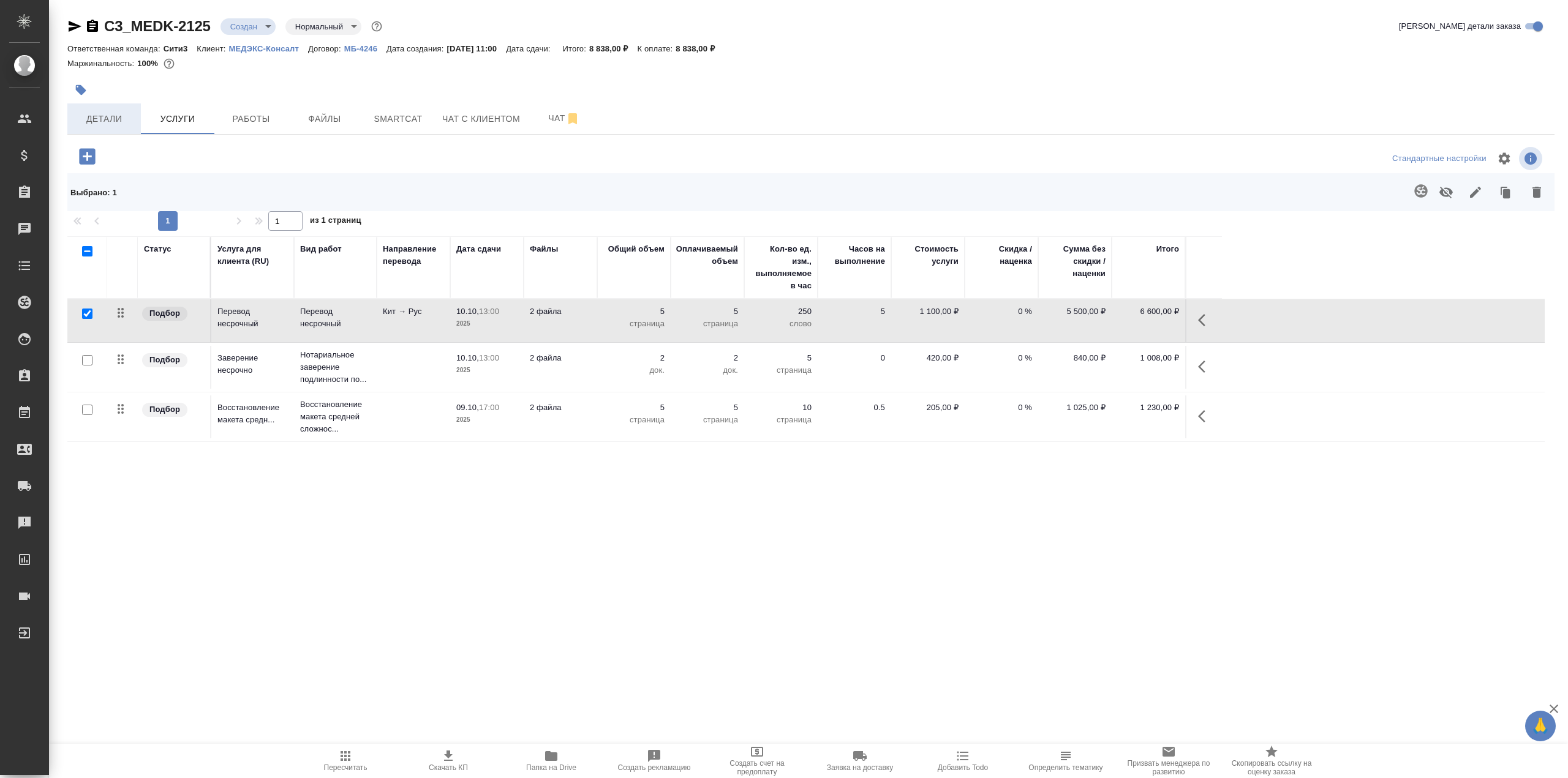
click at [101, 123] on span "Детали" at bounding box center [104, 120] width 59 height 16
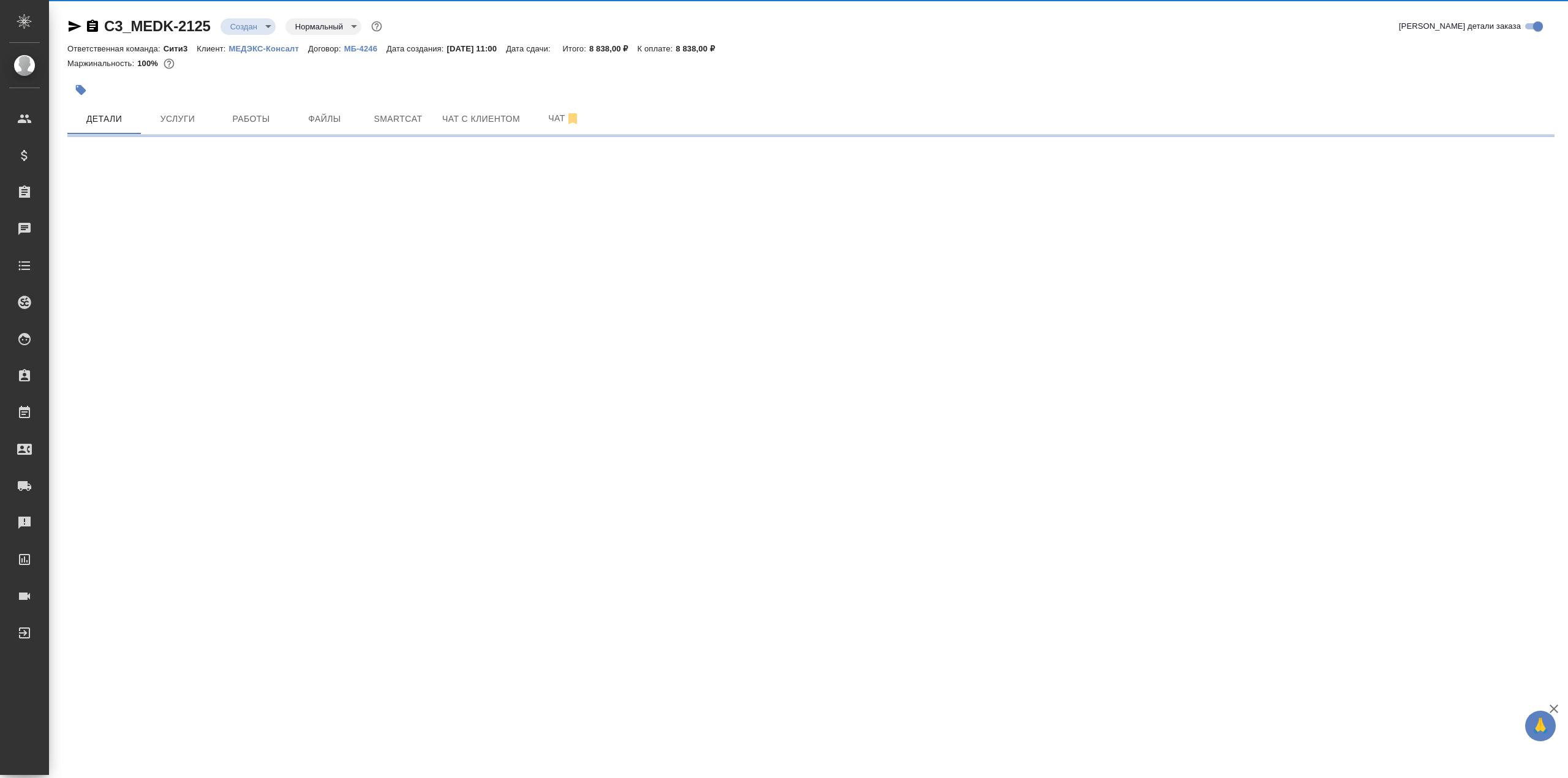
select select "RU"
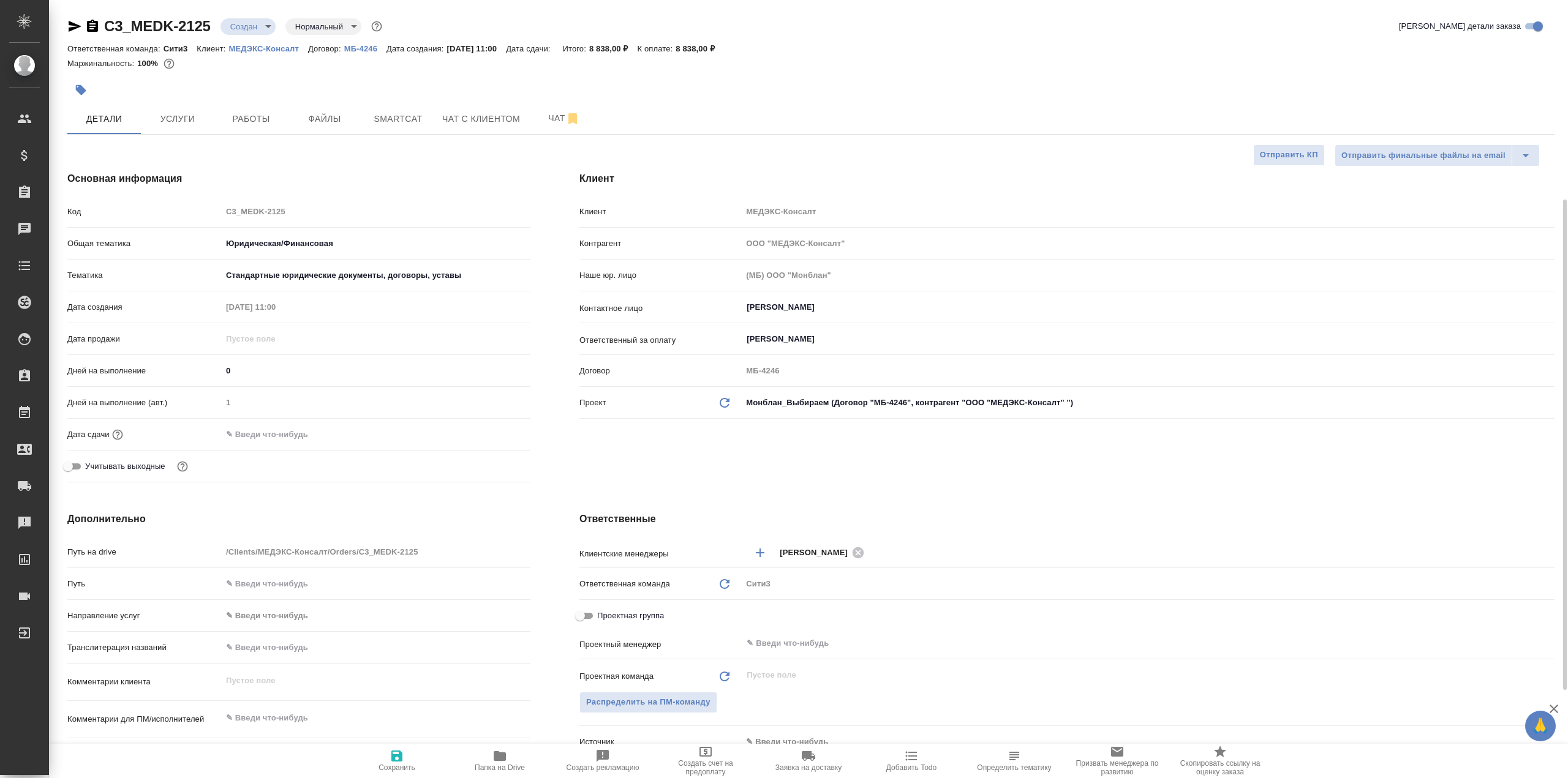
scroll to position [245, 0]
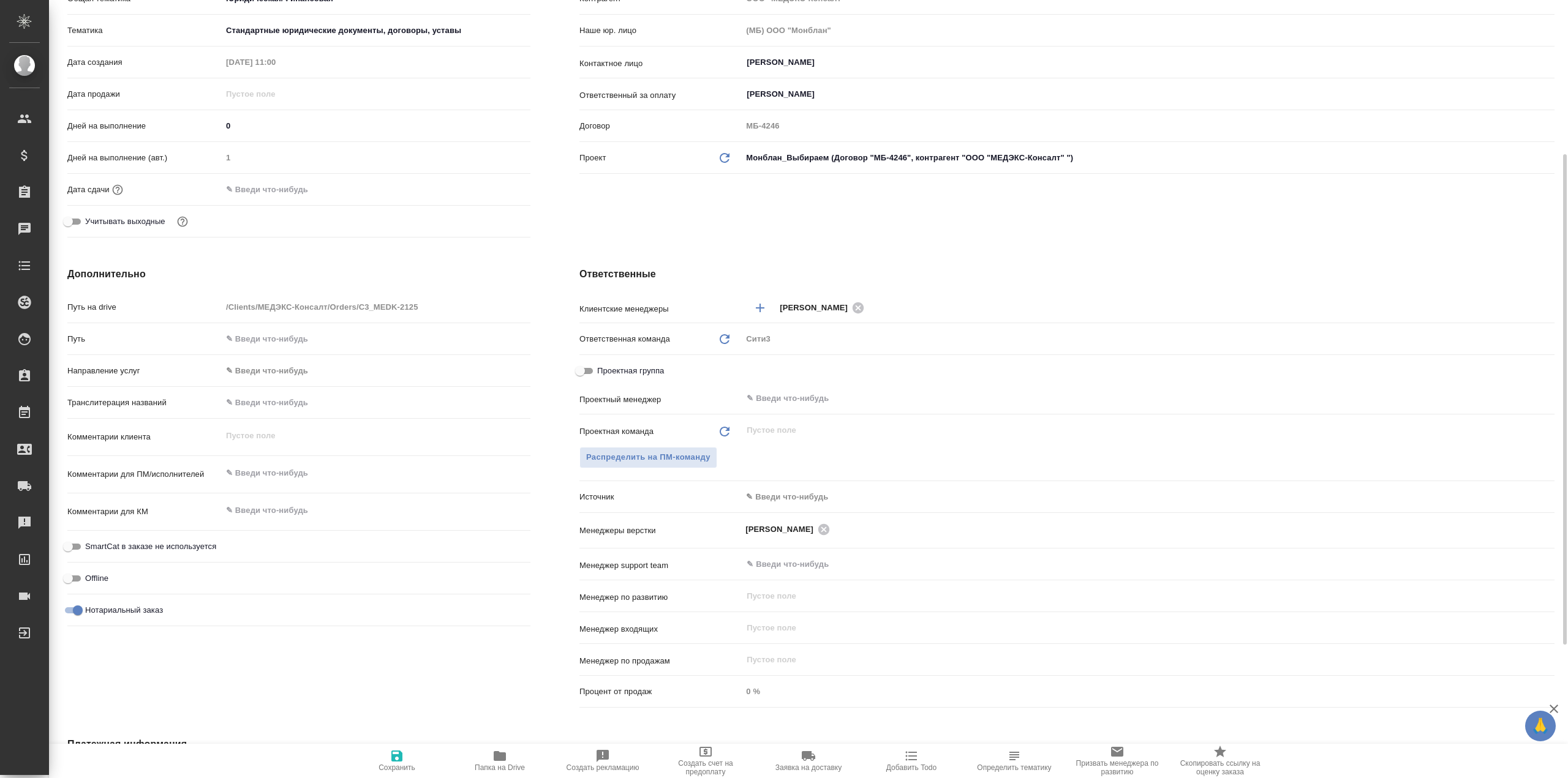
type textarea "x"
click at [285, 486] on div "x" at bounding box center [376, 475] width 309 height 27
type textarea "x"
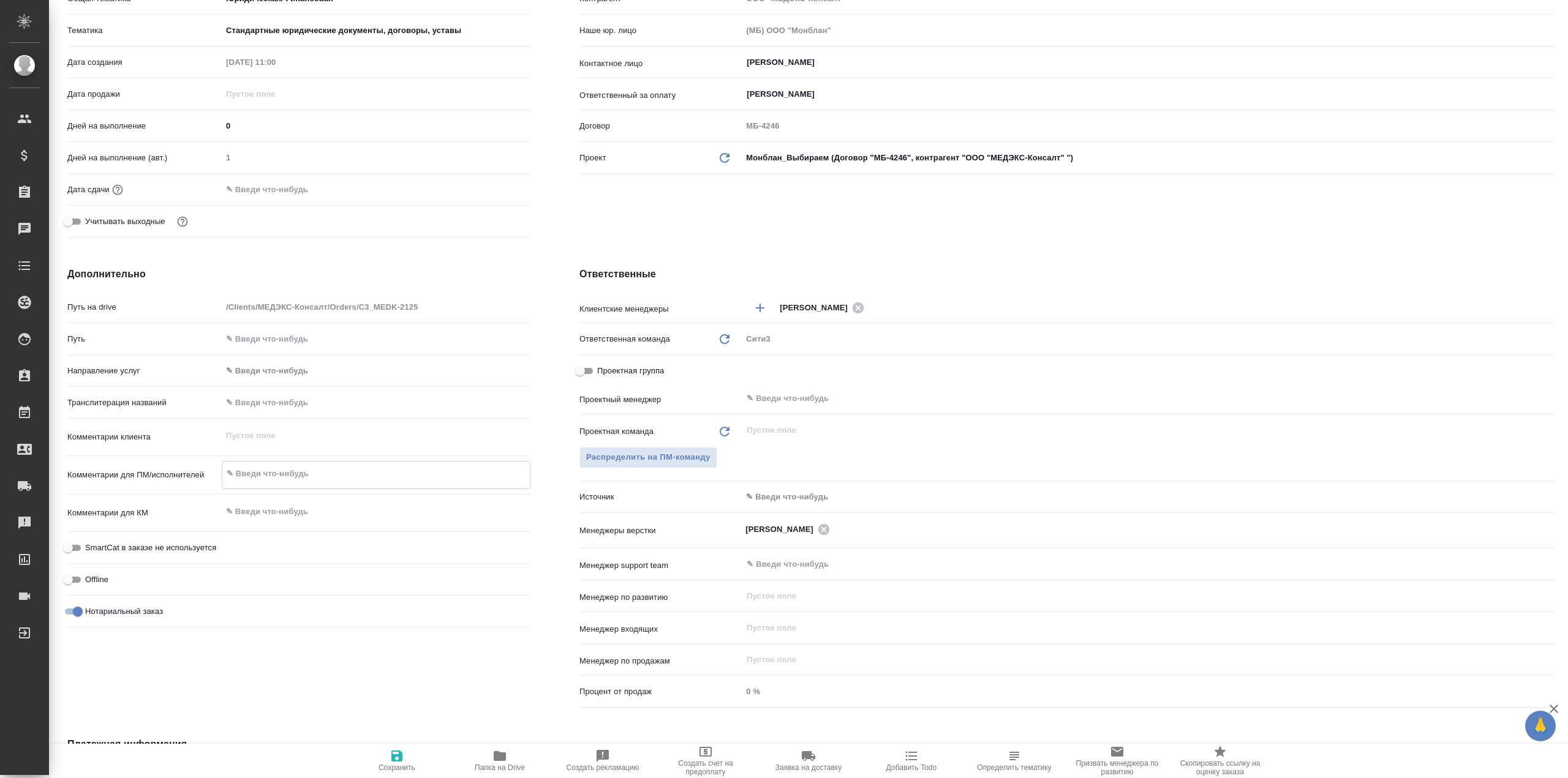
paste textarea "названия компании и ее адрес продублировать на английском языке"
type textarea "x"
type textarea "названия компании и ее адрес продублировать на английском языке"
type textarea "x"
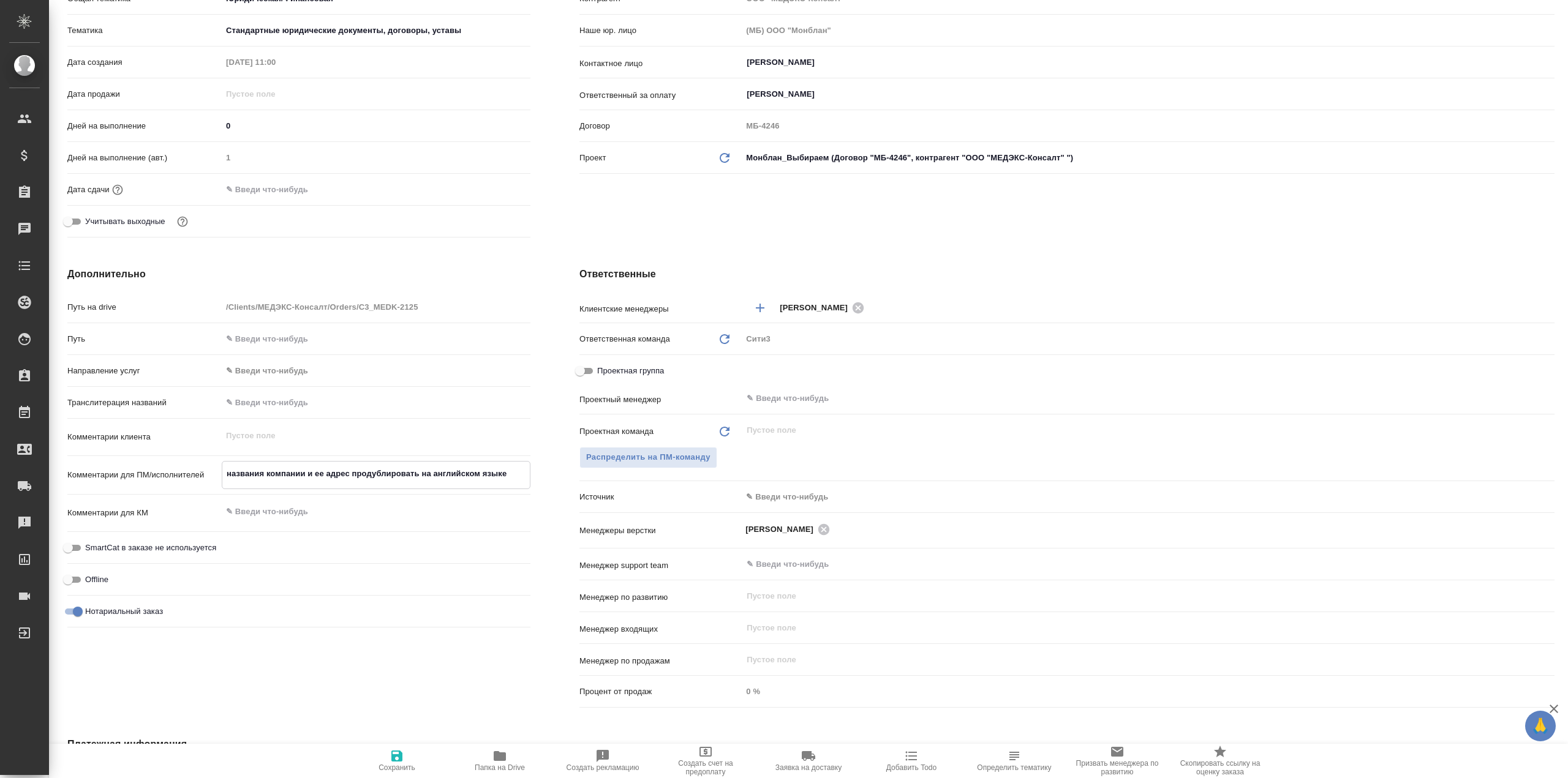
type textarea "x"
type textarea "названия компании и ее адрес продублировать на английском языке"
type textarea "x"
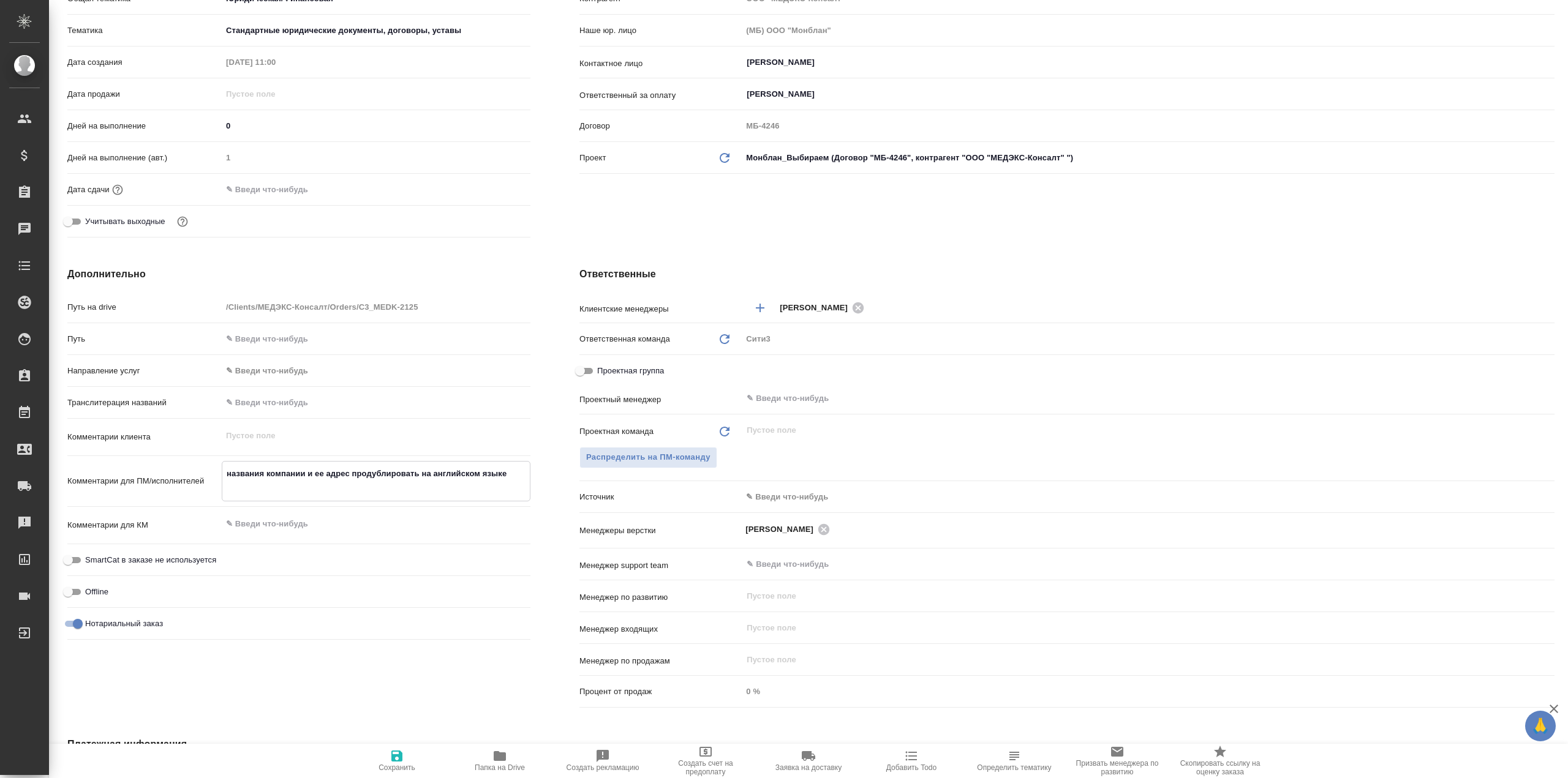
type textarea "названия компании и ее адрес продублировать на английском языке"
type textarea "x"
type textarea "названия компании и ее адрес продублировать на английском языке п"
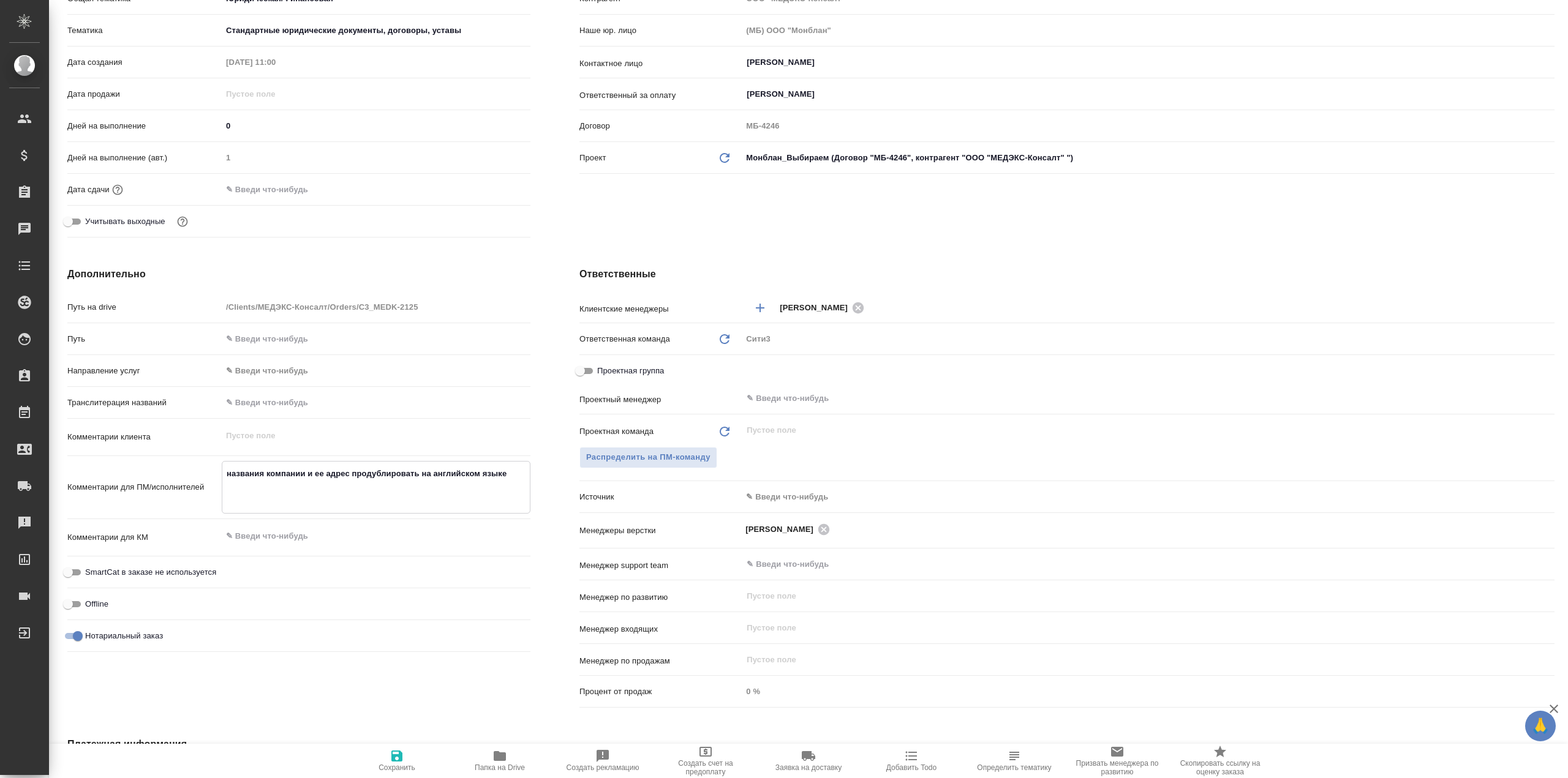
type textarea "x"
type textarea "названия компании и ее адрес продублировать на английском языке пе"
type textarea "x"
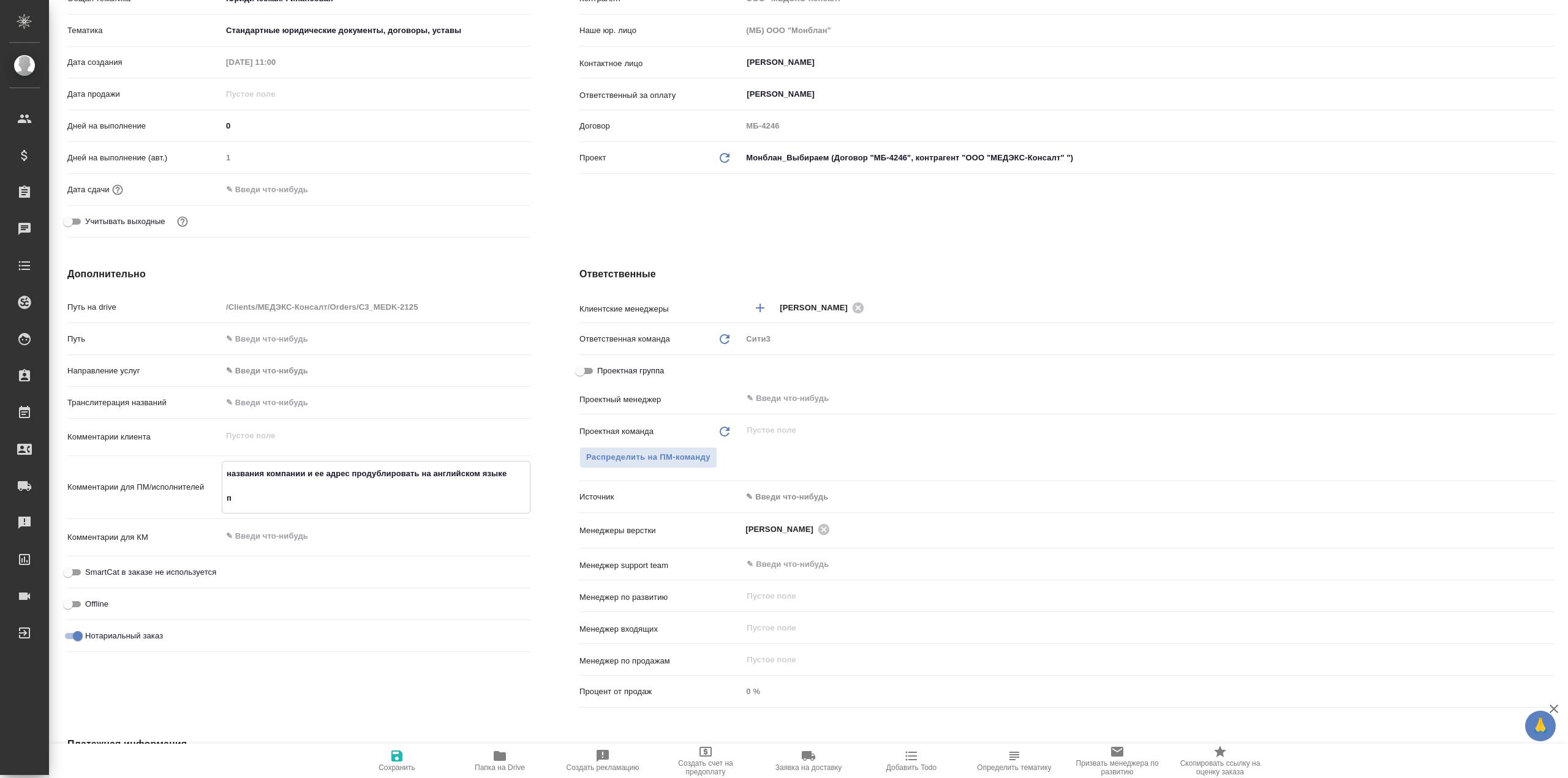
type textarea "x"
type textarea "названия компании и ее адрес продублировать на английском языке пер"
type textarea "x"
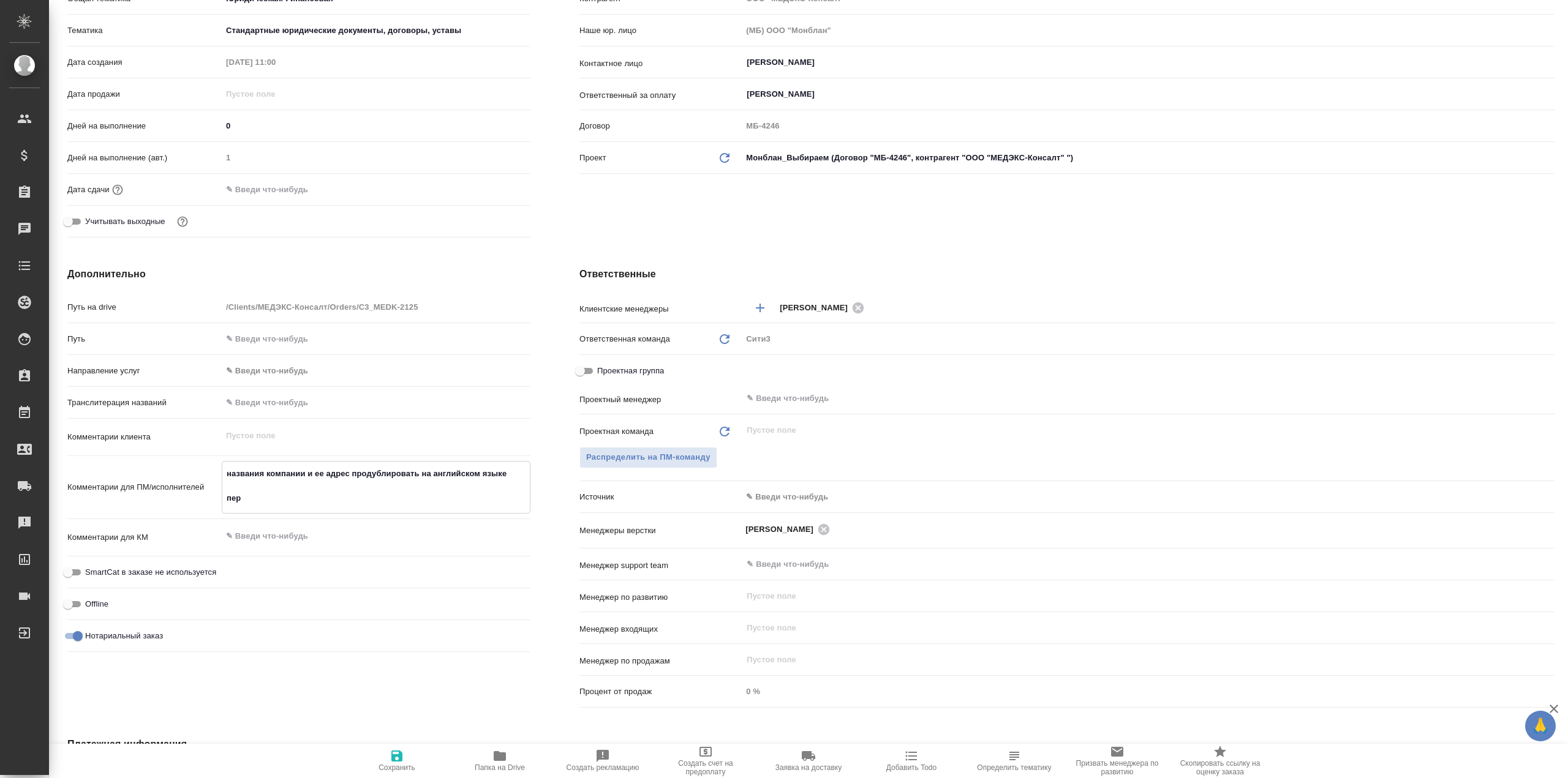
type textarea "названия компании и ее адрес продублировать на английском языке пере"
type textarea "x"
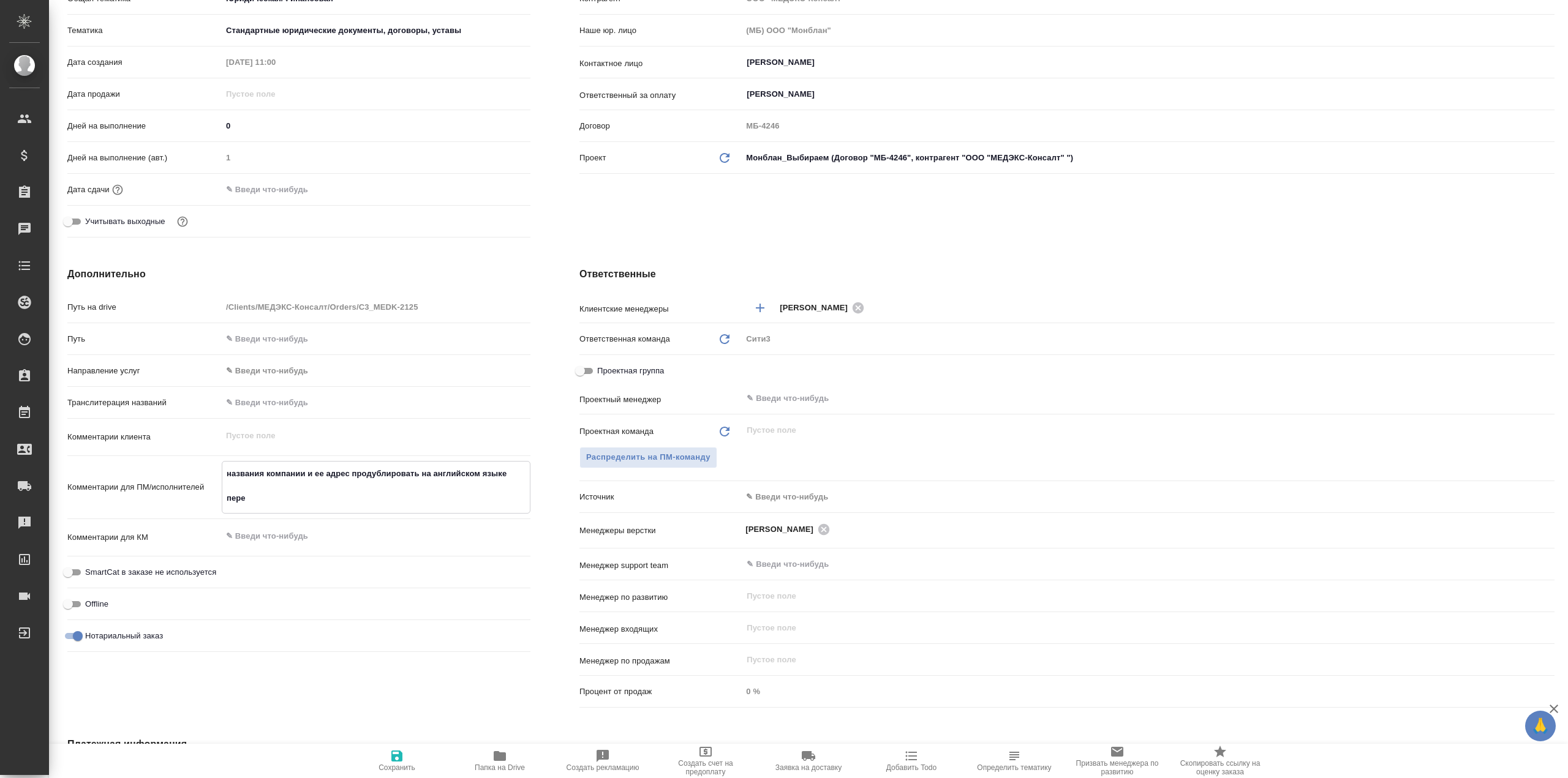
type textarea "названия компании и ее адрес продублировать на английском языке перев"
type textarea "x"
type textarea "названия компании и ее адрес продублировать на английском языке перево"
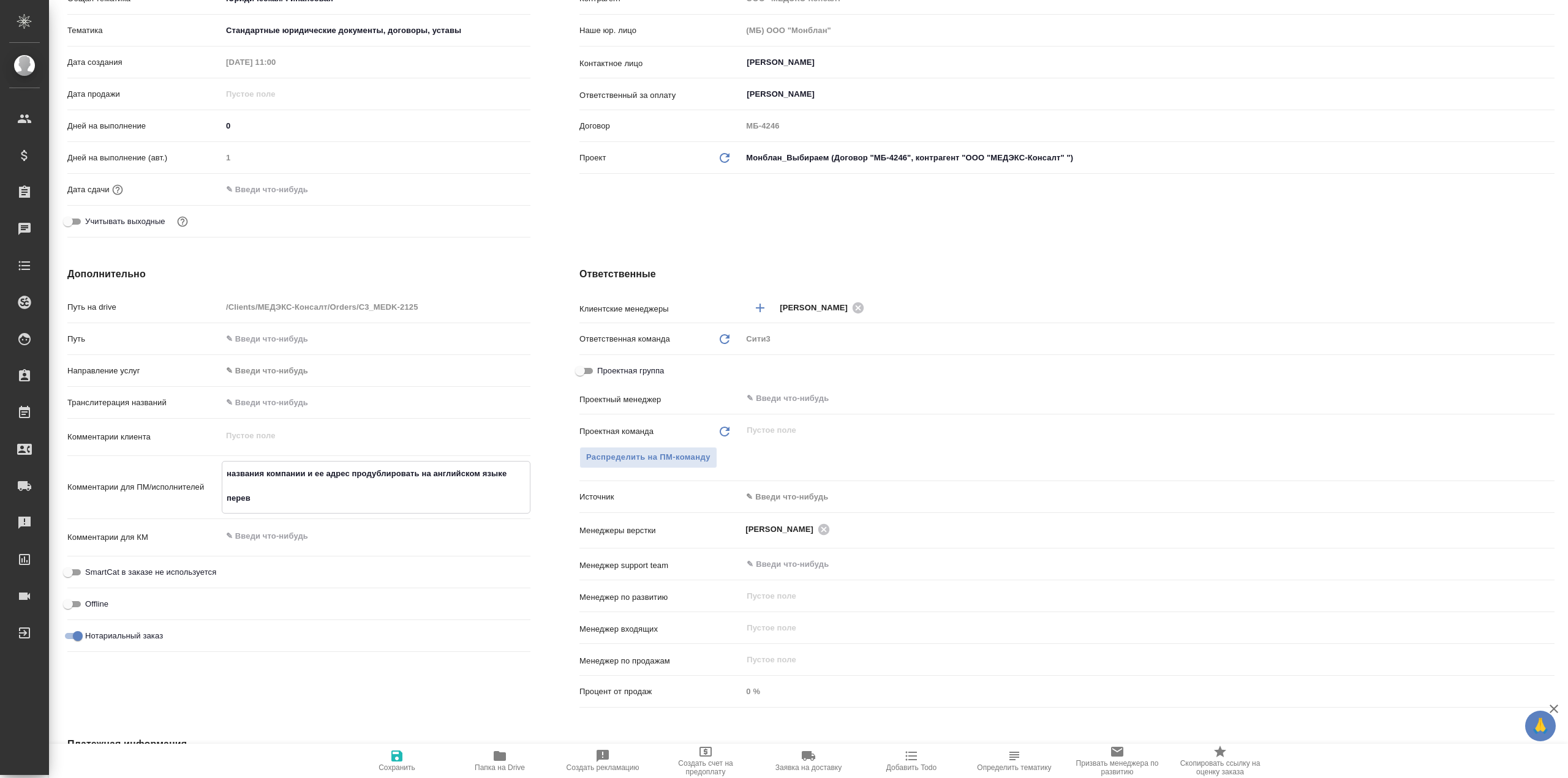
type textarea "x"
type textarea "названия компании и ее адрес продублировать на английском языке перевод"
type textarea "x"
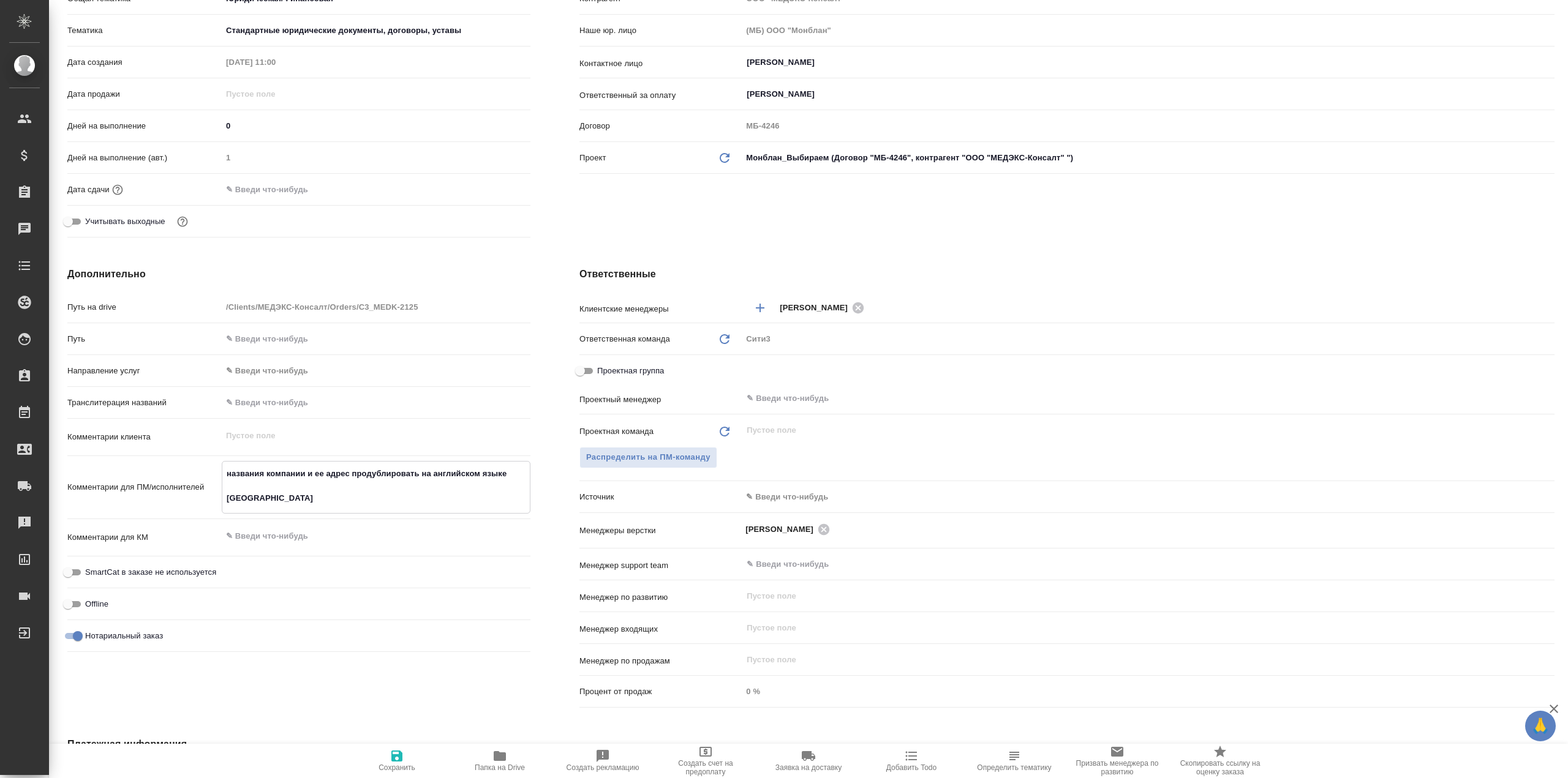
type textarea "x"
type textarea "названия компании и ее адрес продублировать на английском языке перевод"
type textarea "x"
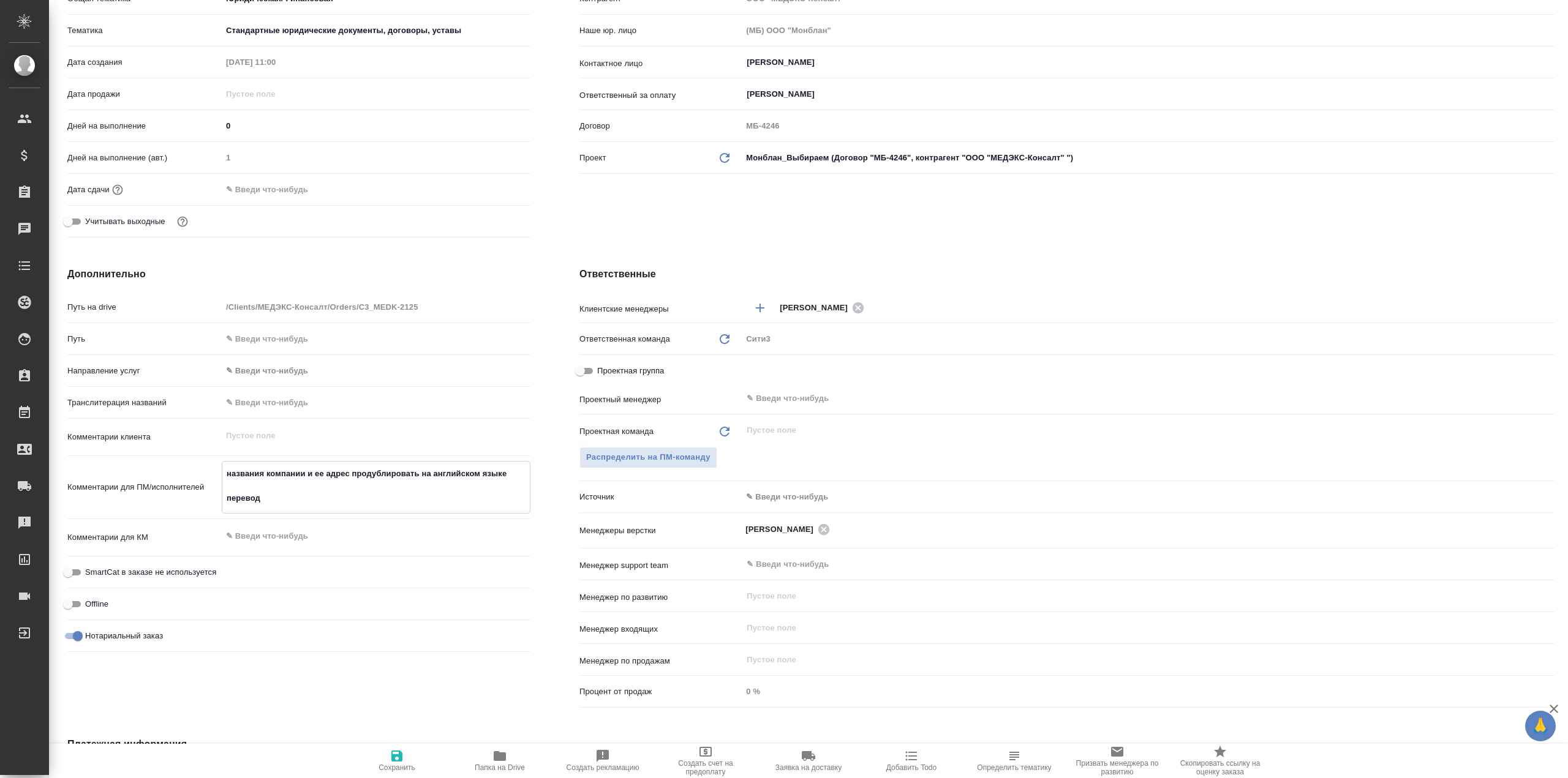
type textarea "x"
type textarea "названия компании и ее адрес продублировать на английском языке перевод к"
type textarea "x"
type textarea "названия компании и ее адрес продублировать на английском языке перевод ки"
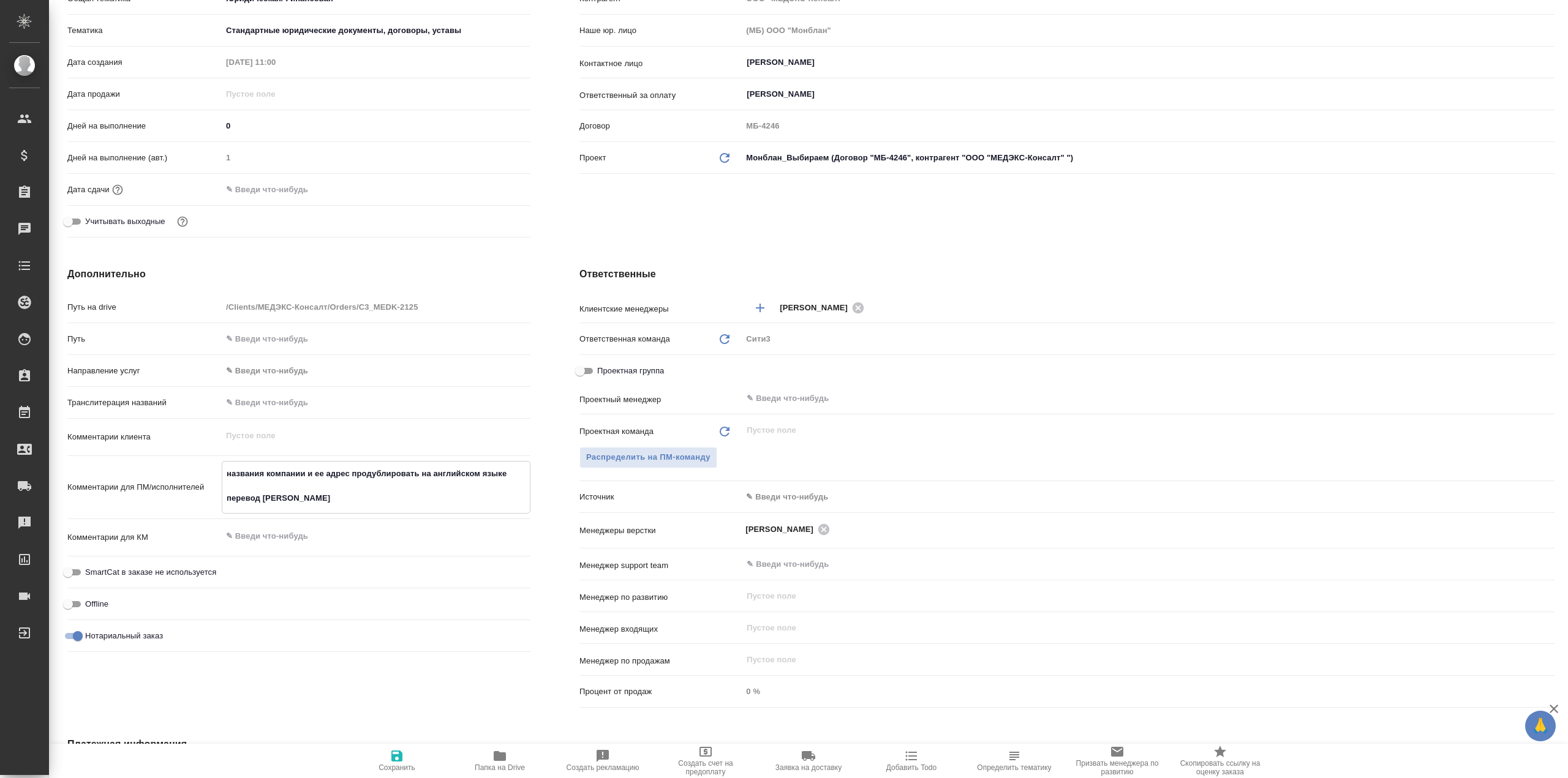
type textarea "x"
type textarea "названия компании и ее адрес продублировать на английском языке перевод кит"
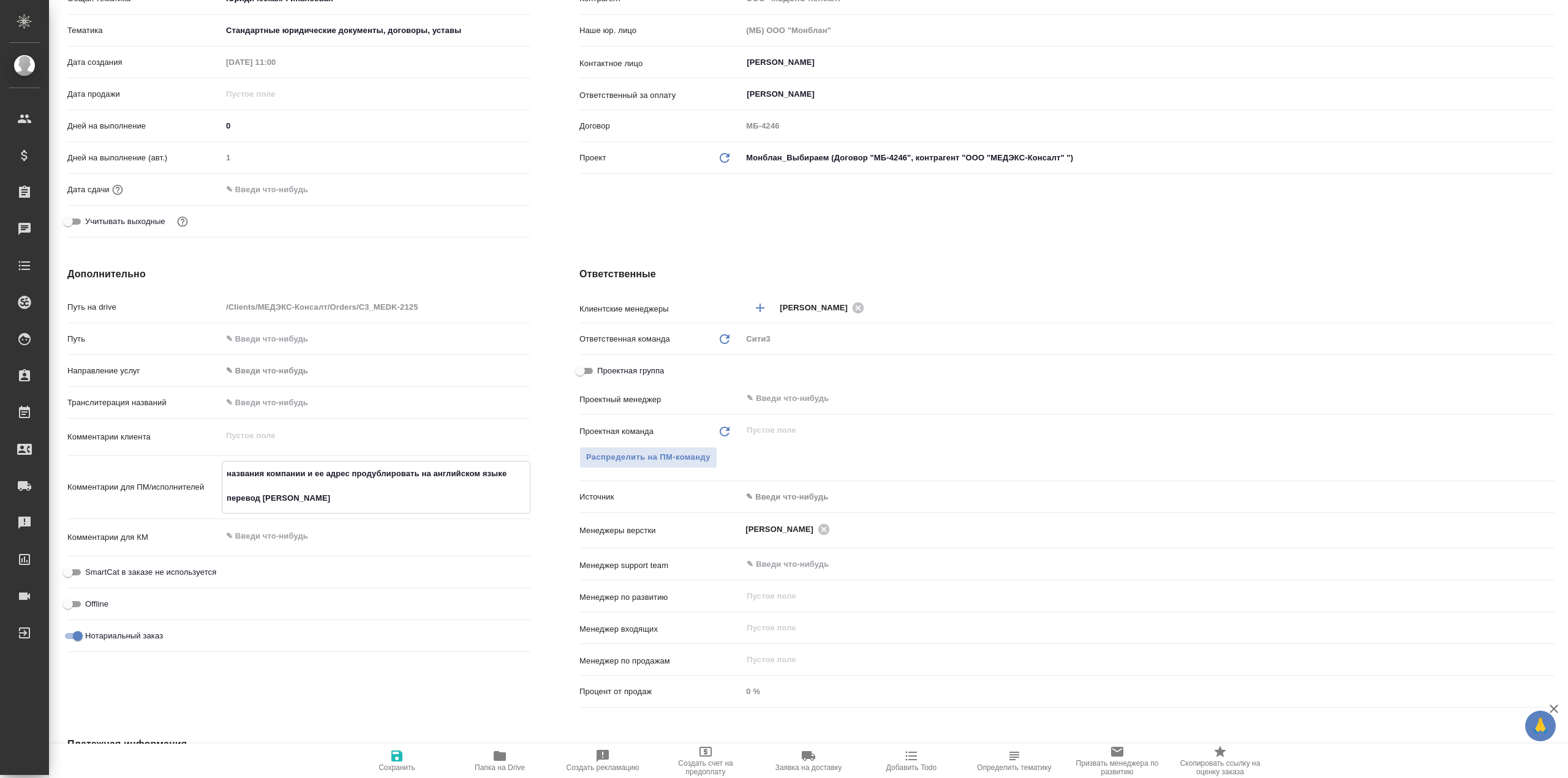
type textarea "x"
type textarea "названия компании и ее адрес продублировать на английском языке перевод кит-"
type textarea "x"
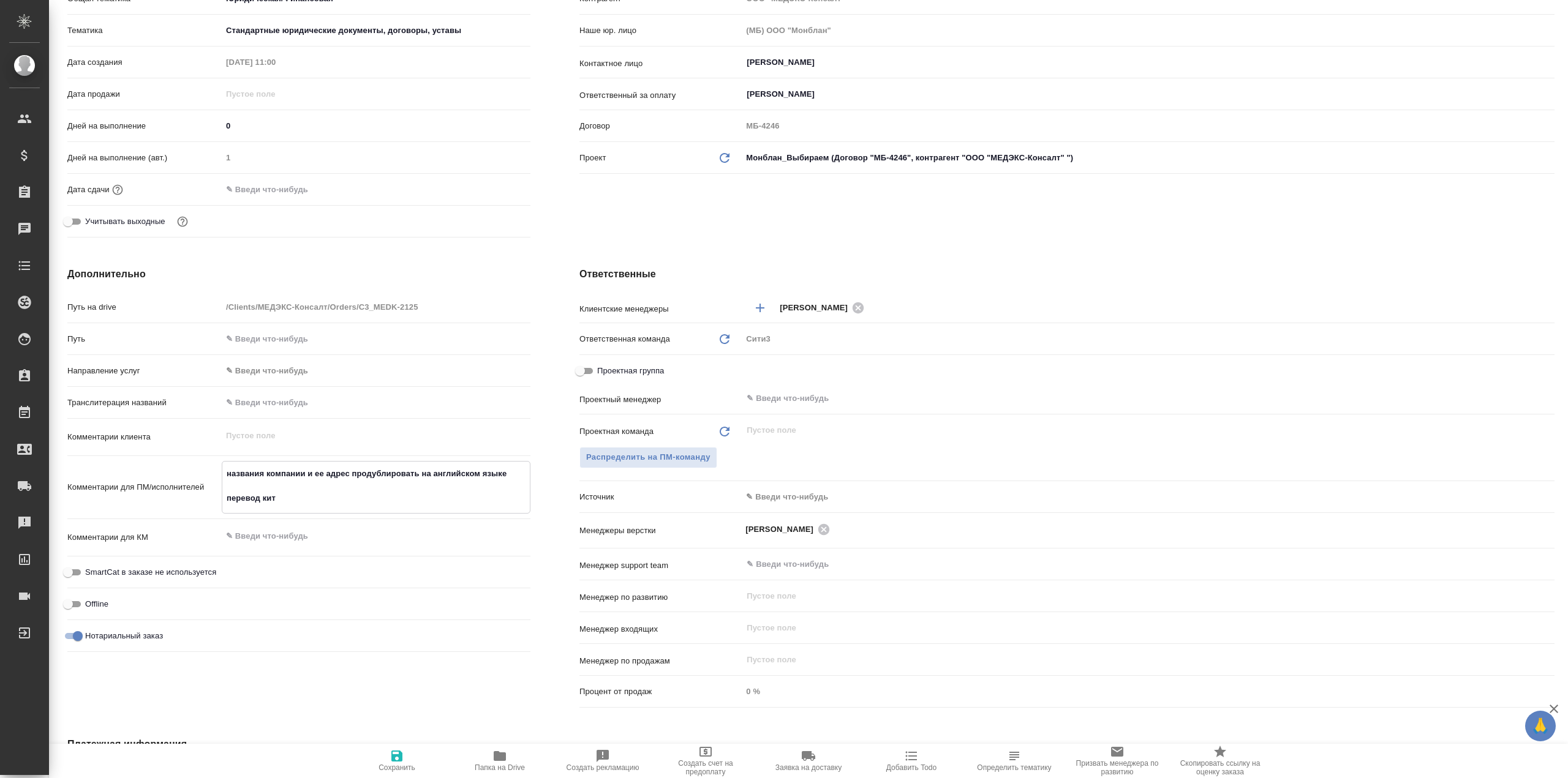
type textarea "x"
type textarea "названия компании и ее адрес продублировать на английском языке перевод кит-р"
type textarea "x"
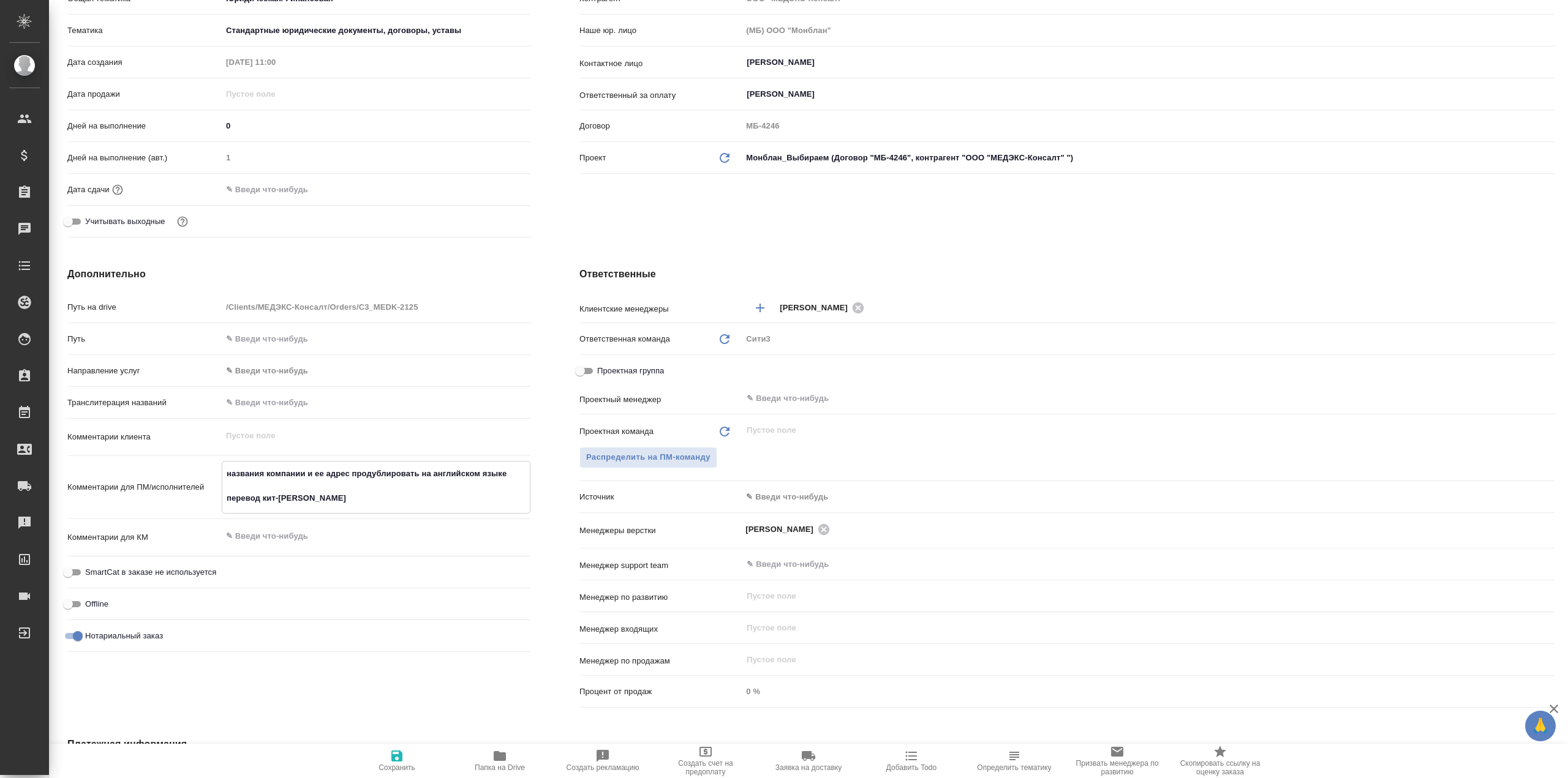
type textarea "x"
type textarea "названия компании и ее адрес продублировать на английском языке перевод кит-ру"
type textarea "x"
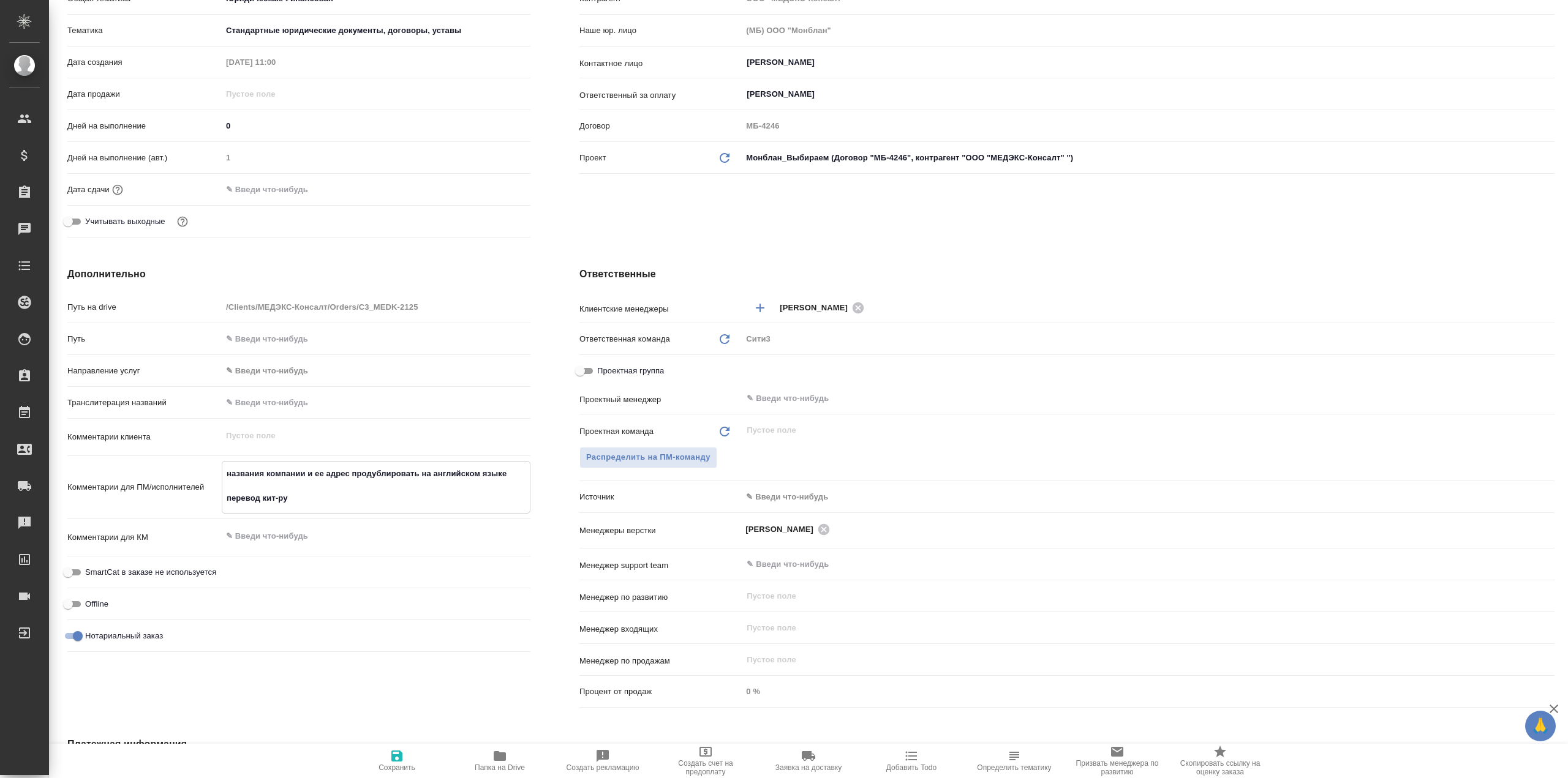
type textarea "названия компании и ее адрес продублировать на английском языке перевод кит-рус"
type textarea "x"
type textarea "названия компании и ее адрес продублировать на английском языке перевод кит-рус"
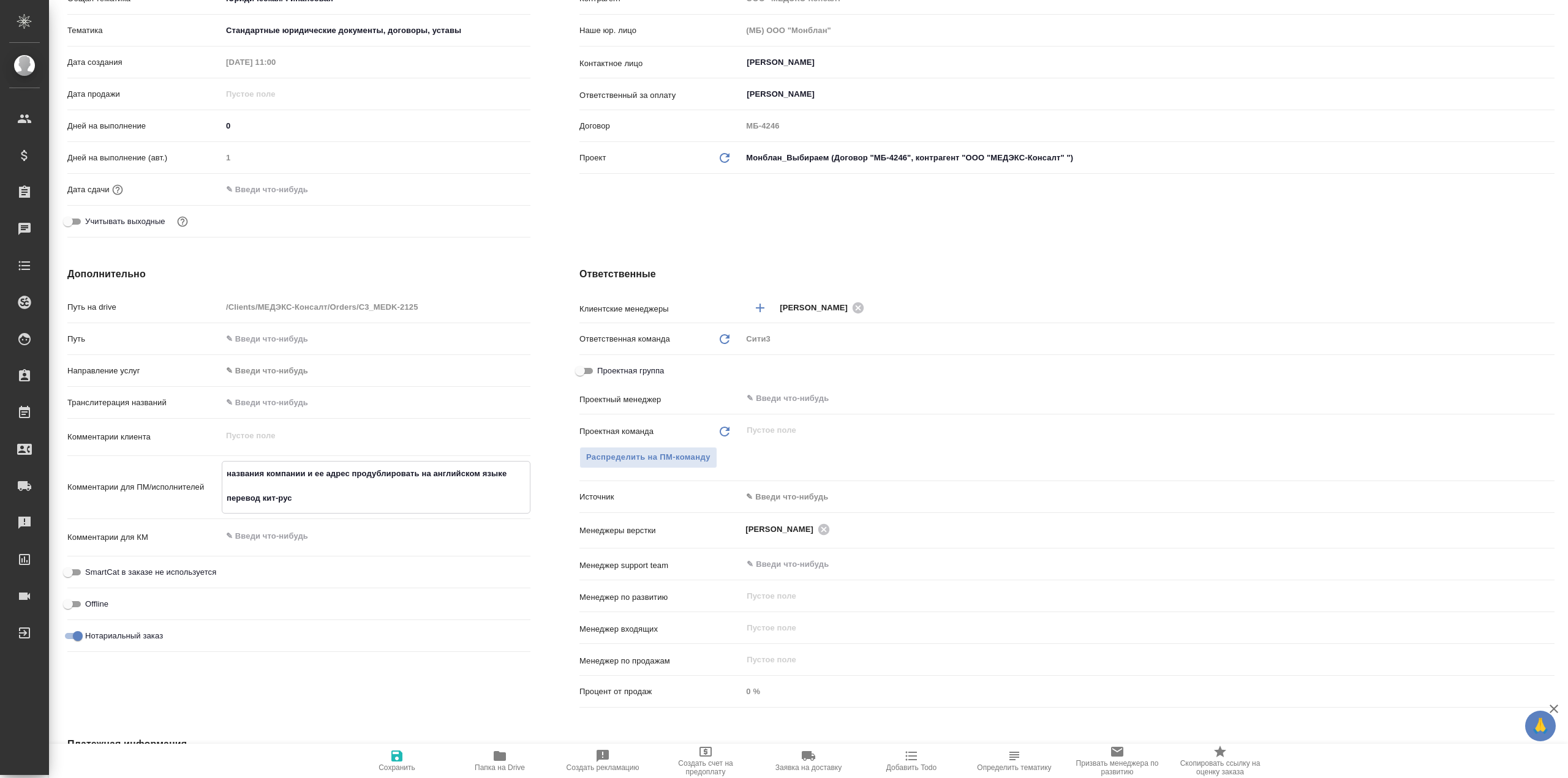
type textarea "x"
type textarea "названия компании и ее адрес продублировать на английском языке перевод кит-рус…"
type textarea "x"
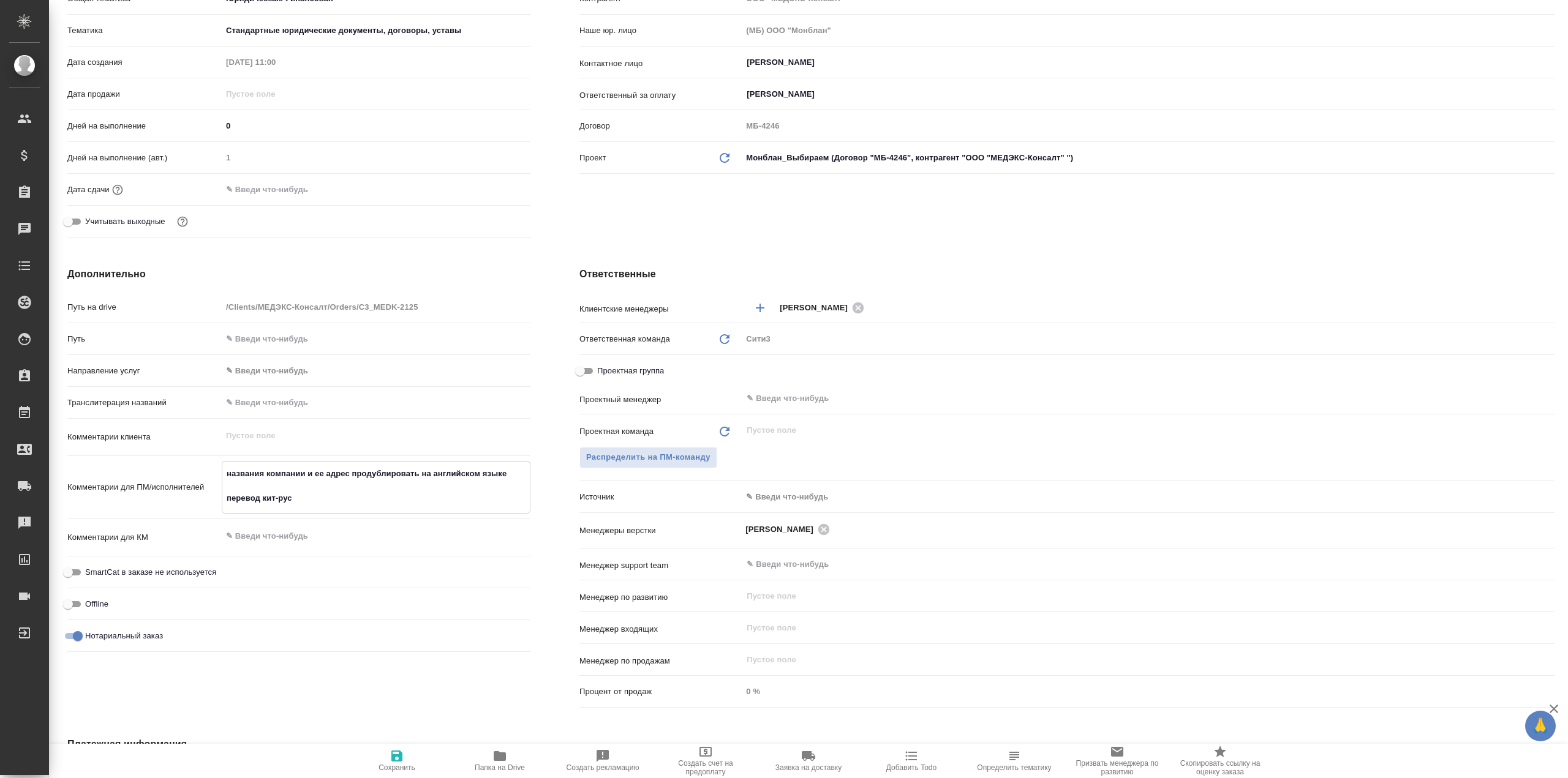
type textarea "x"
type textarea "названия компании и ее адрес продублировать на английском языке перевод кит-рус…"
type textarea "x"
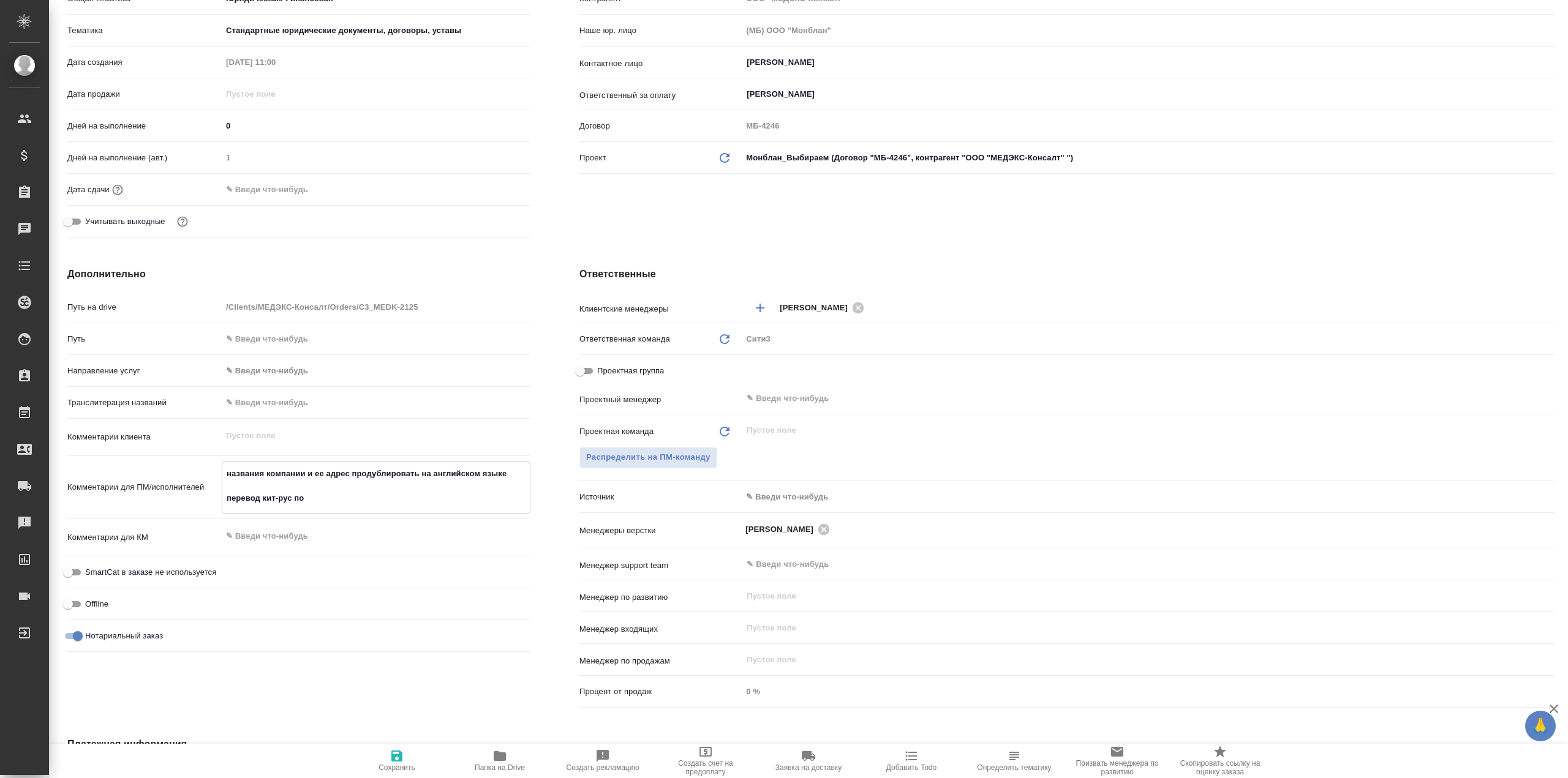
type textarea "x"
type textarea "названия компании и ее адрес продублировать на английском языке перевод кит-рус…"
type textarea "x"
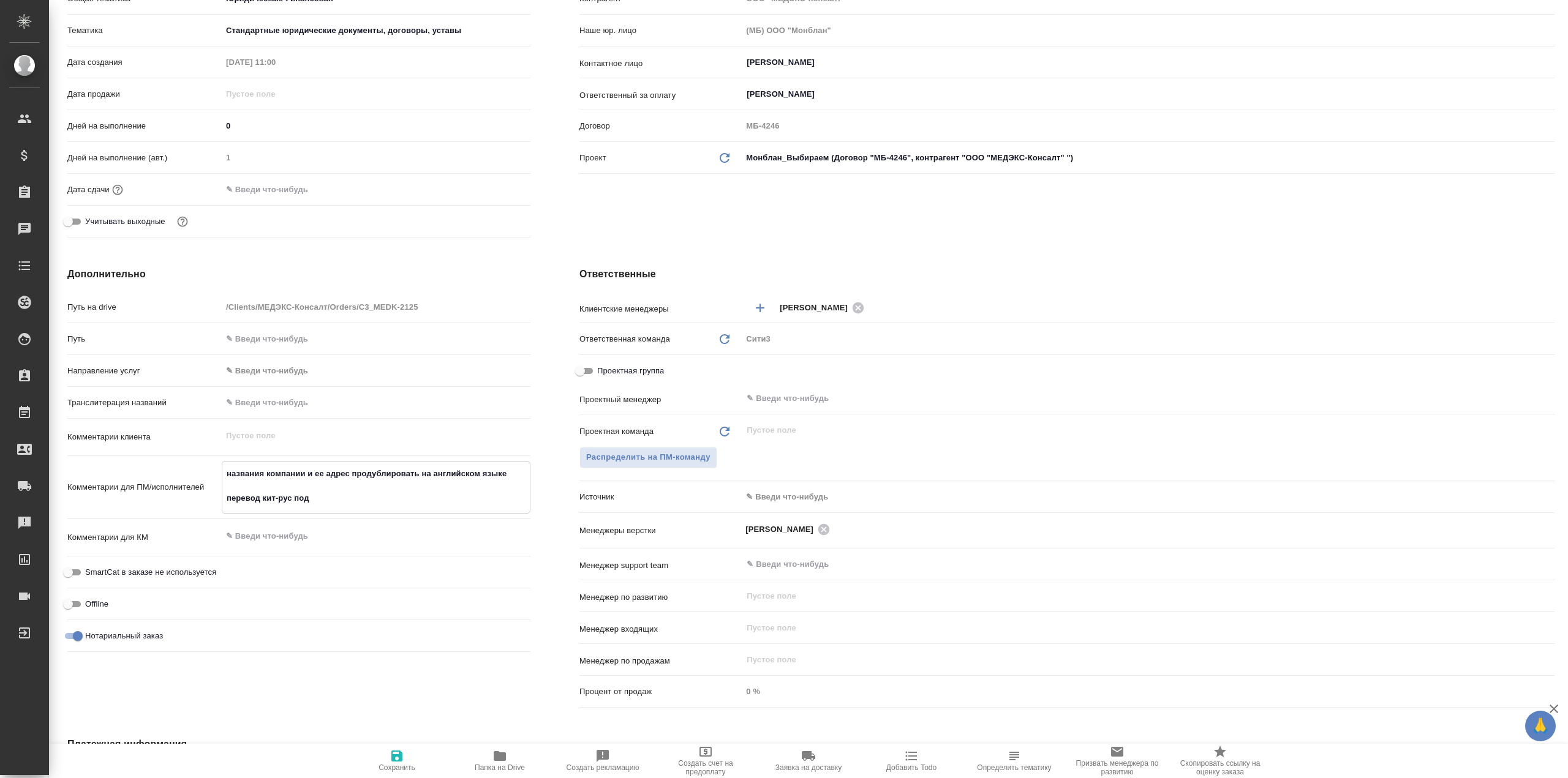
type textarea "названия компании и ее адрес продублировать на английском языке перевод кит-рус…"
type textarea "x"
type textarea "названия компании и ее адрес продублировать на английском языке перевод кит-рус…"
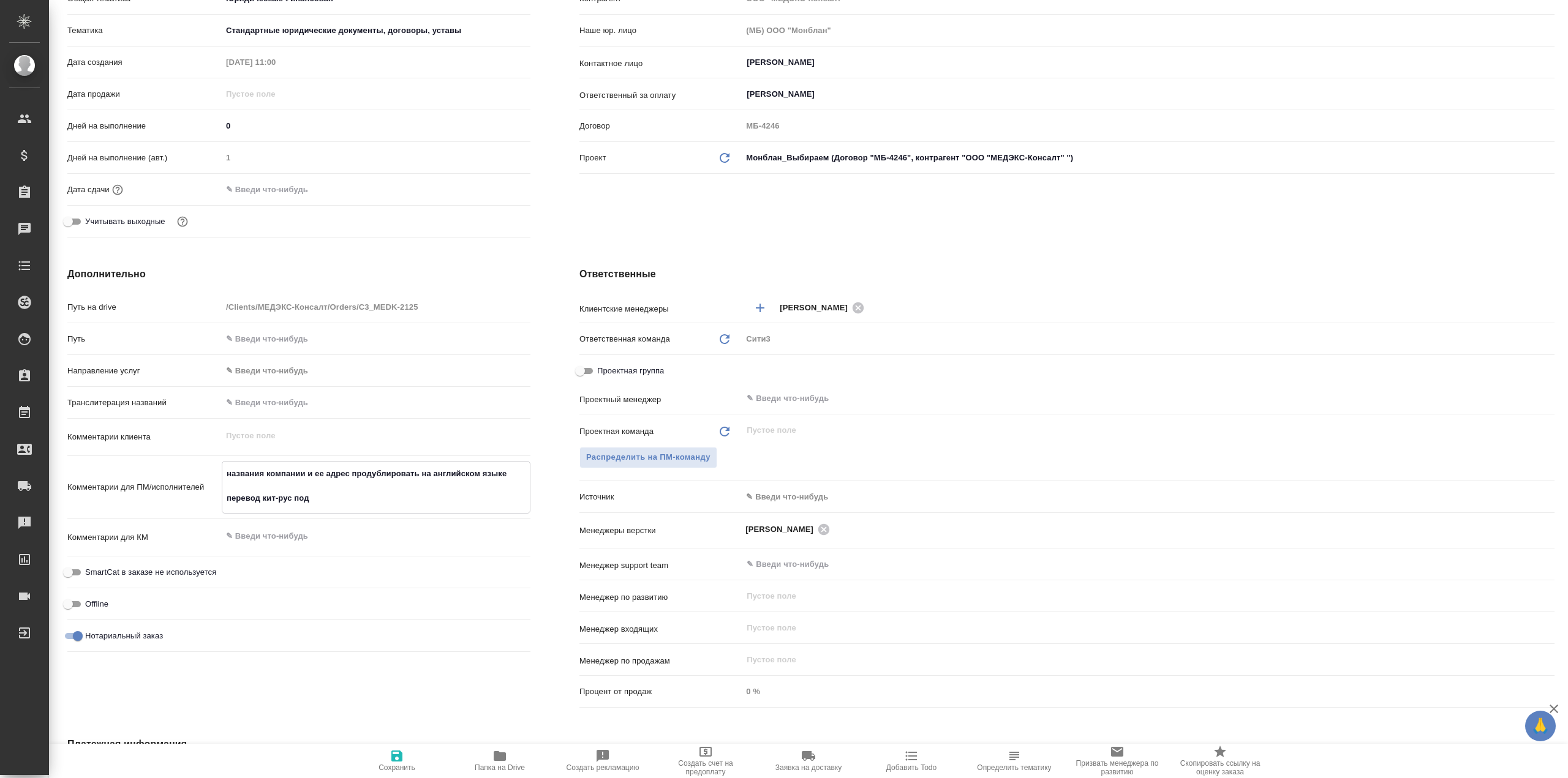
type textarea "x"
type textarea "названия компании и ее адрес продублировать на английском языке перевод кит-рус…"
type textarea "x"
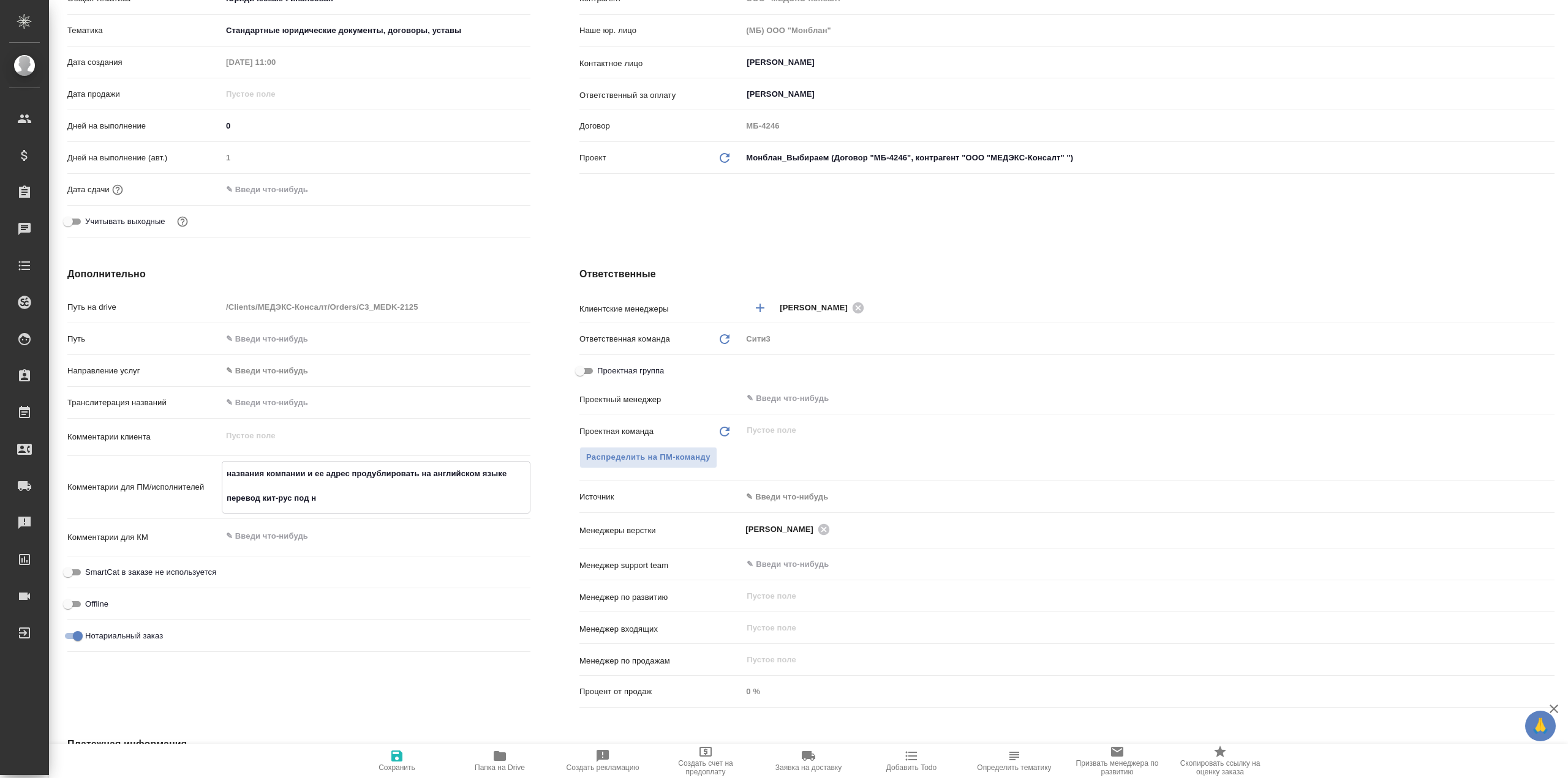
type textarea "x"
type textarea "названия компании и ее адрес продублировать на английском языке перевод кит-рус…"
type textarea "x"
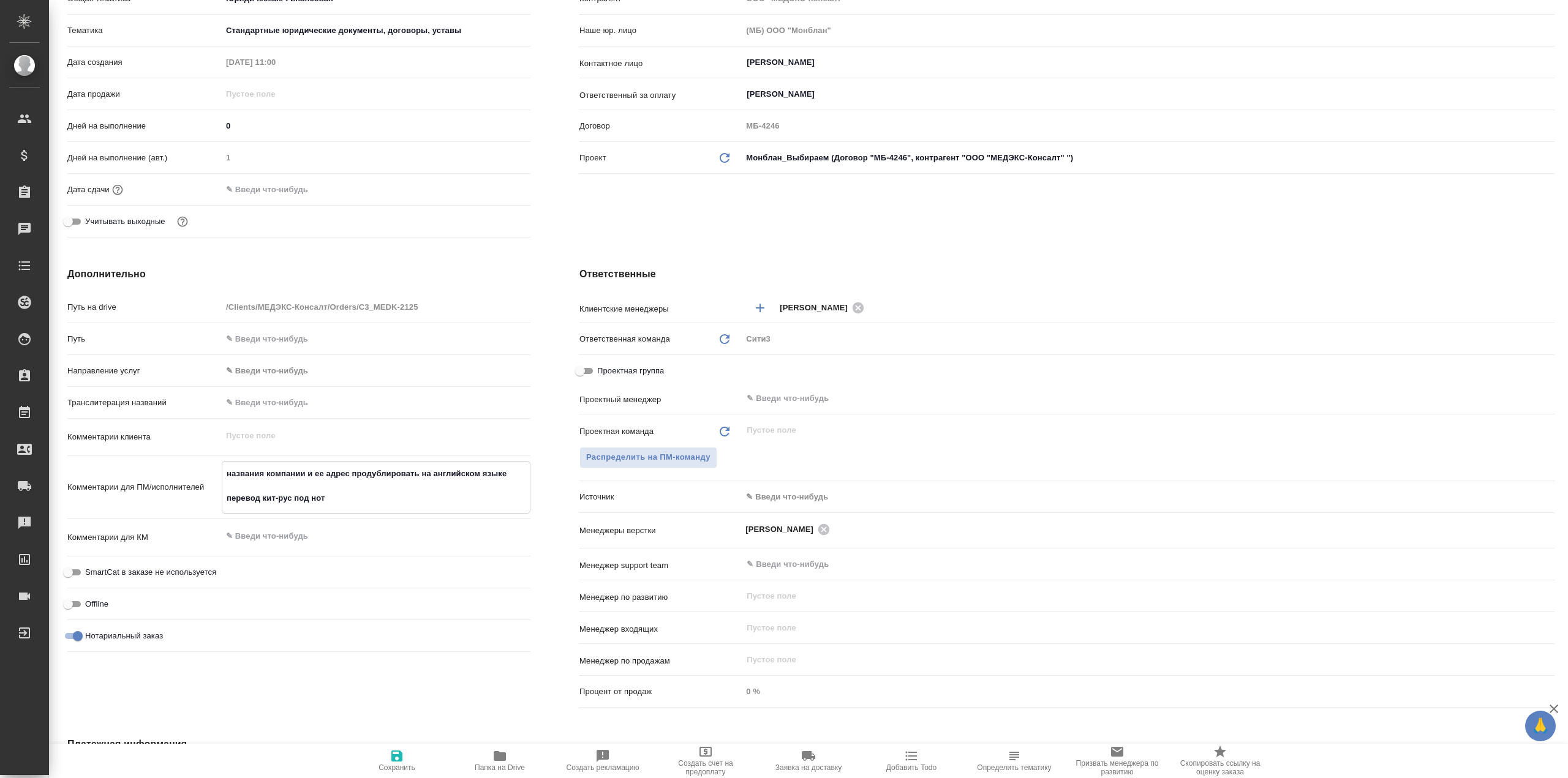
type textarea "названия компании и ее адрес продублировать на английском языке перевод кит-рус…"
type textarea "x"
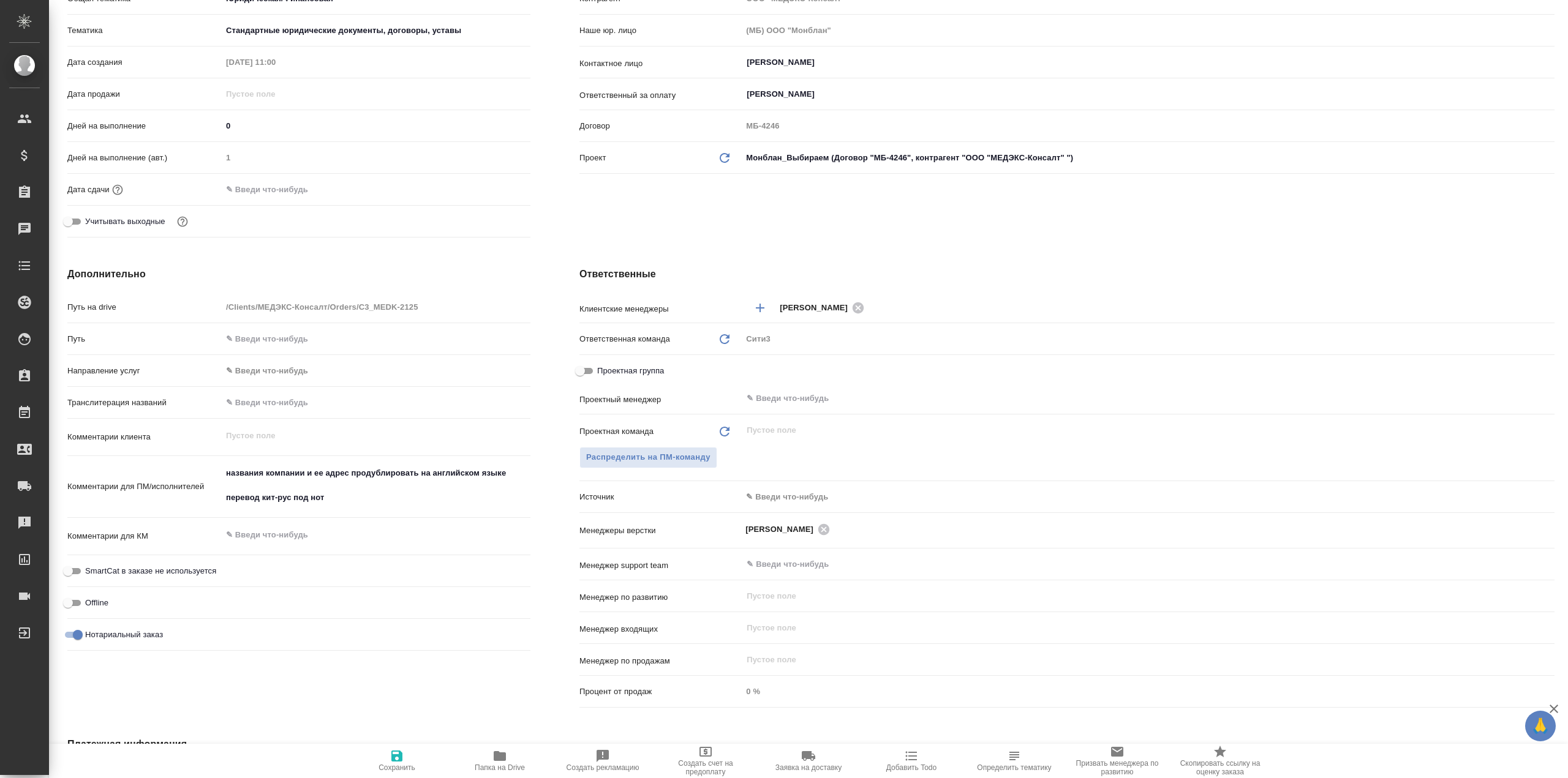
type textarea "x"
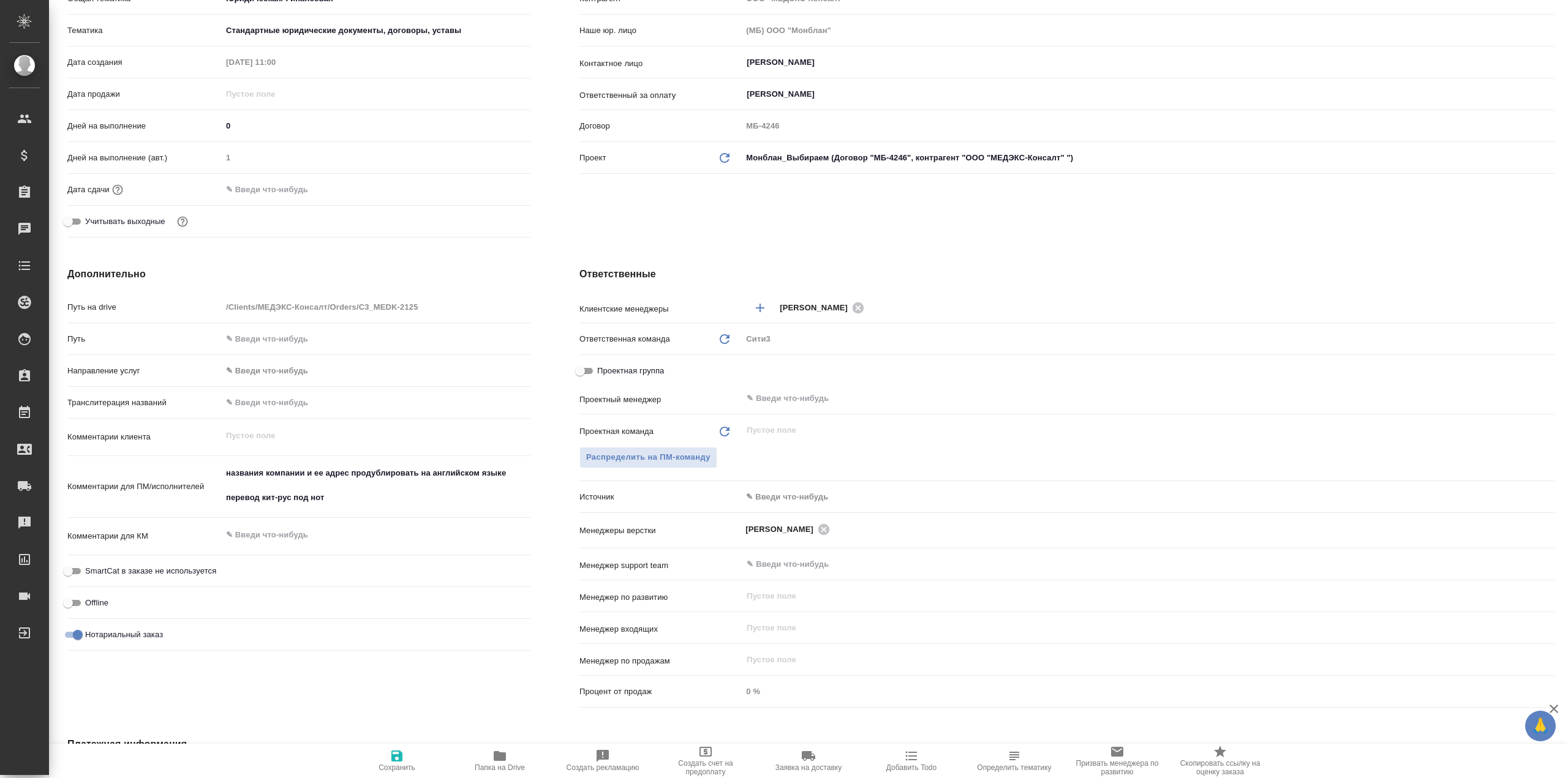
type textarea "x"
type textarea "названия компании и ее адрес продублировать на английском языке перевод кит-рус…"
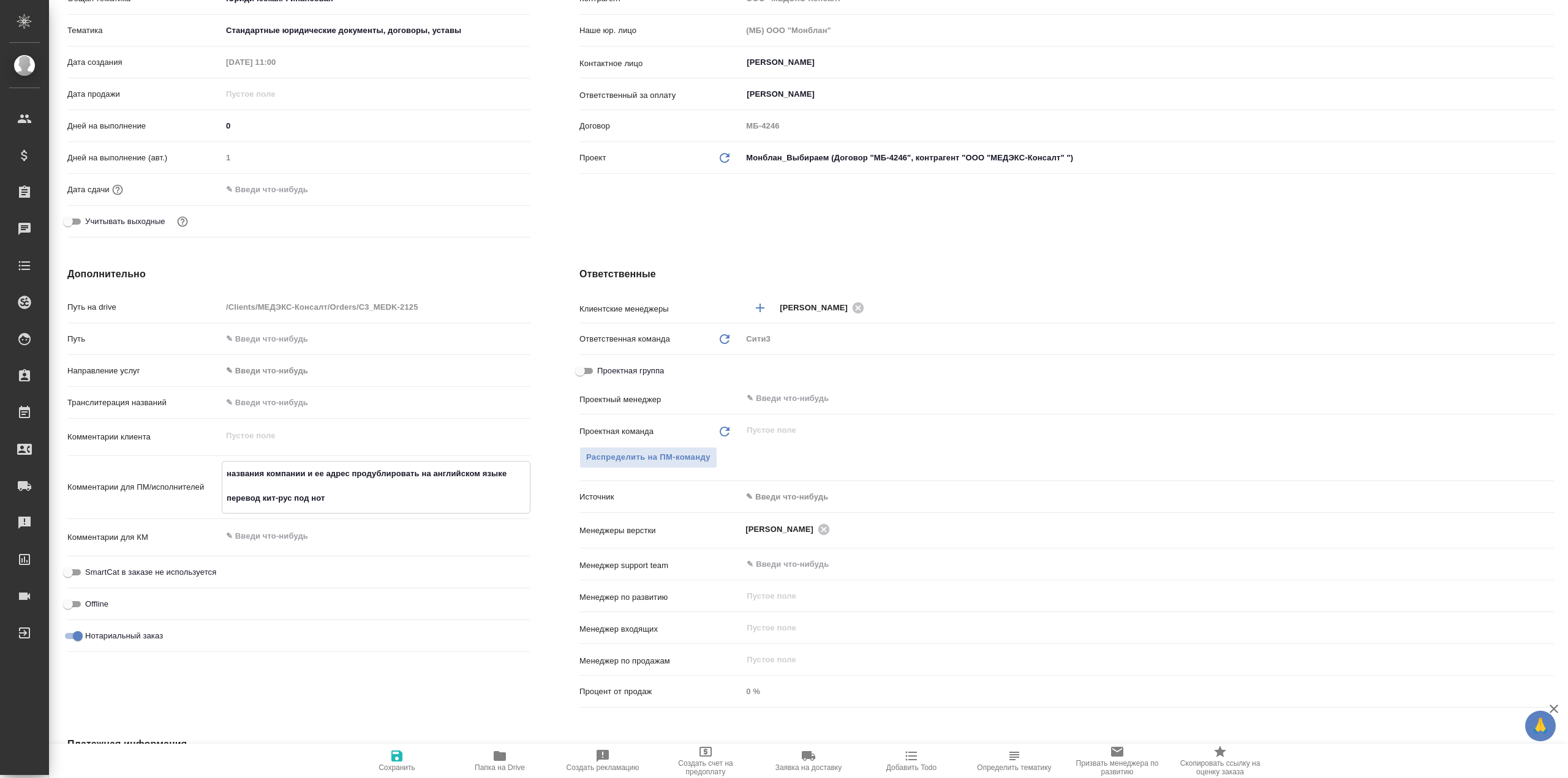
type textarea "x"
type textarea "названия компании и ее адрес продублировать на английском языке перевод кит-рус…"
type textarea "x"
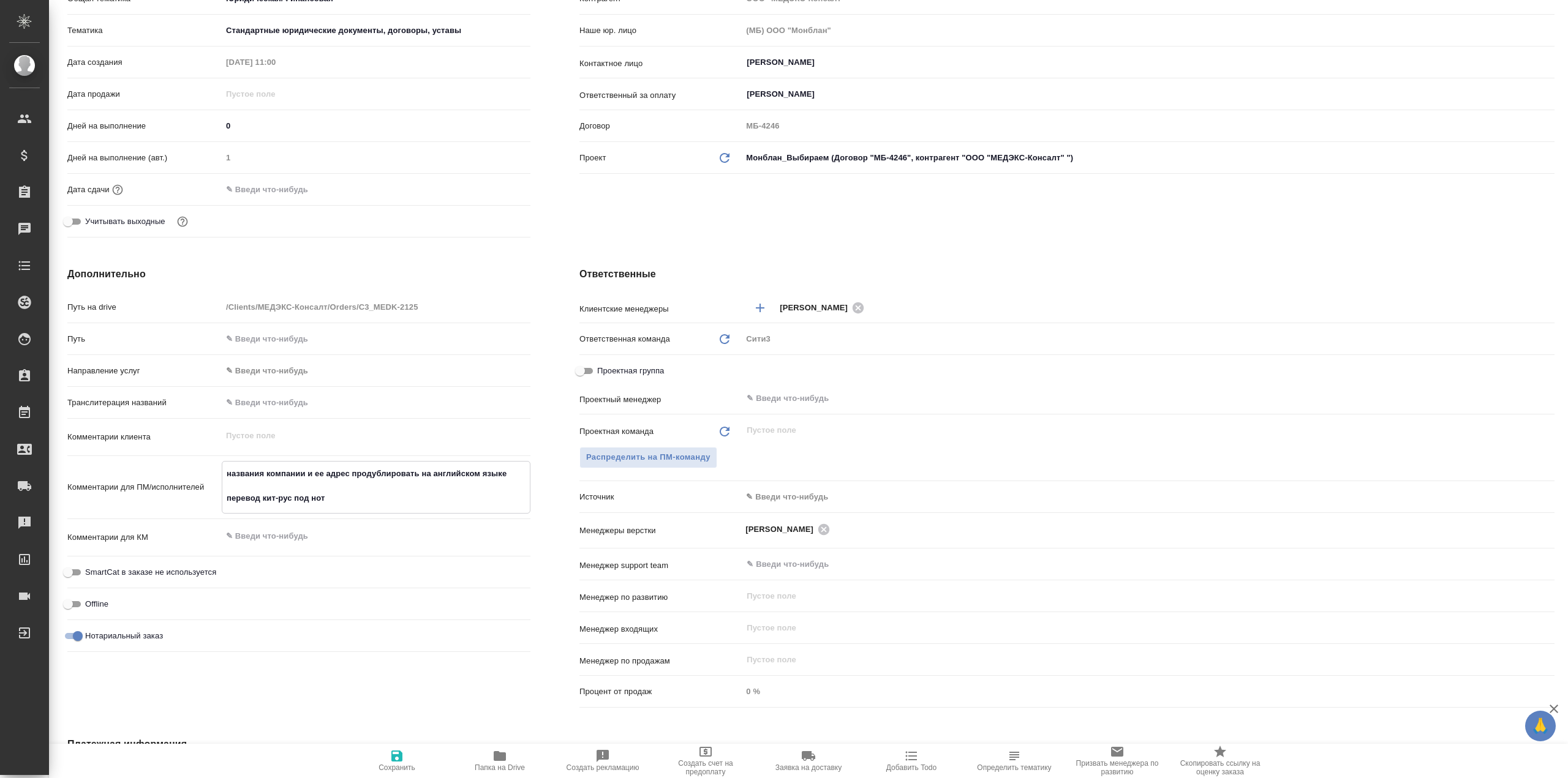
type textarea "x"
type textarea "названия компании и ее адрес продублировать на английском языке перевод кит-рус…"
type textarea "x"
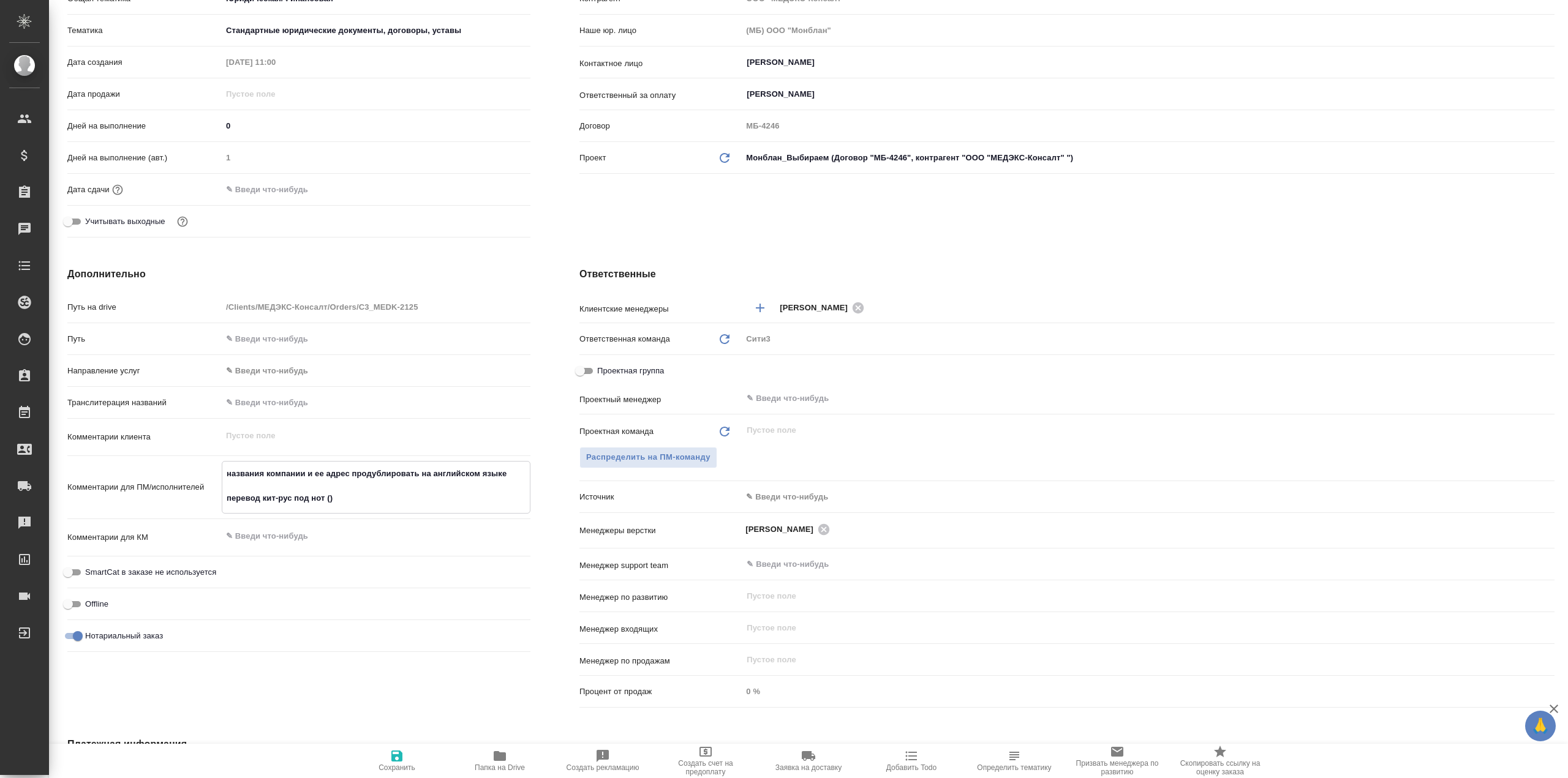
paste textarea "Правильное название прописала в заявке"
type textarea "x"
type textarea "названия компании и ее адрес продублировать на английском языке перевод кит-рус…"
type textarea "x"
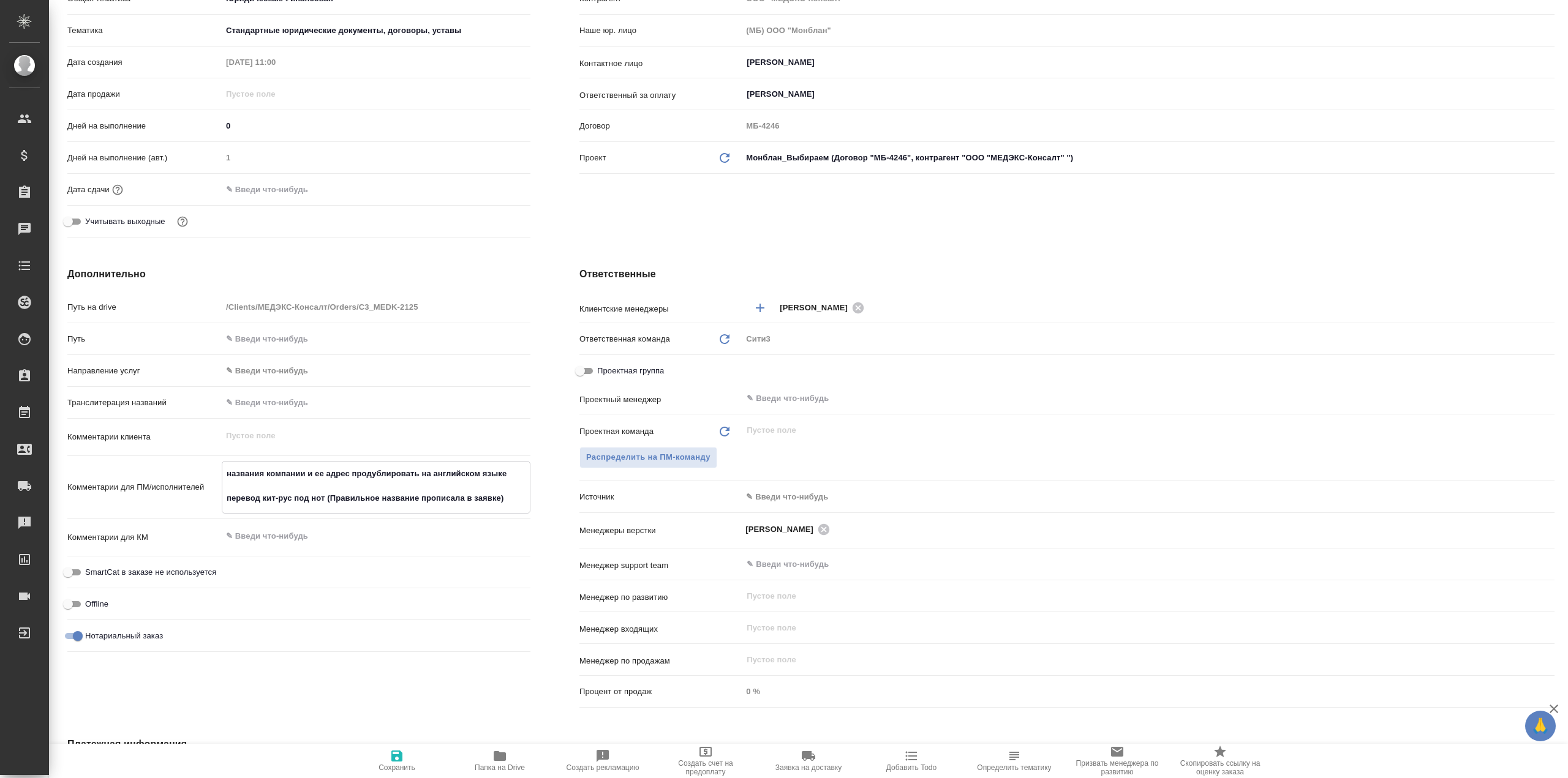
click at [335, 498] on textarea "названия компании и ее адрес продублировать на английском языке перевод кит-рус…" at bounding box center [376, 486] width 308 height 45
type textarea "x"
type textarea "названия компании и ее адрес продублировать на английском языке перевод кит-рус…"
type textarea "x"
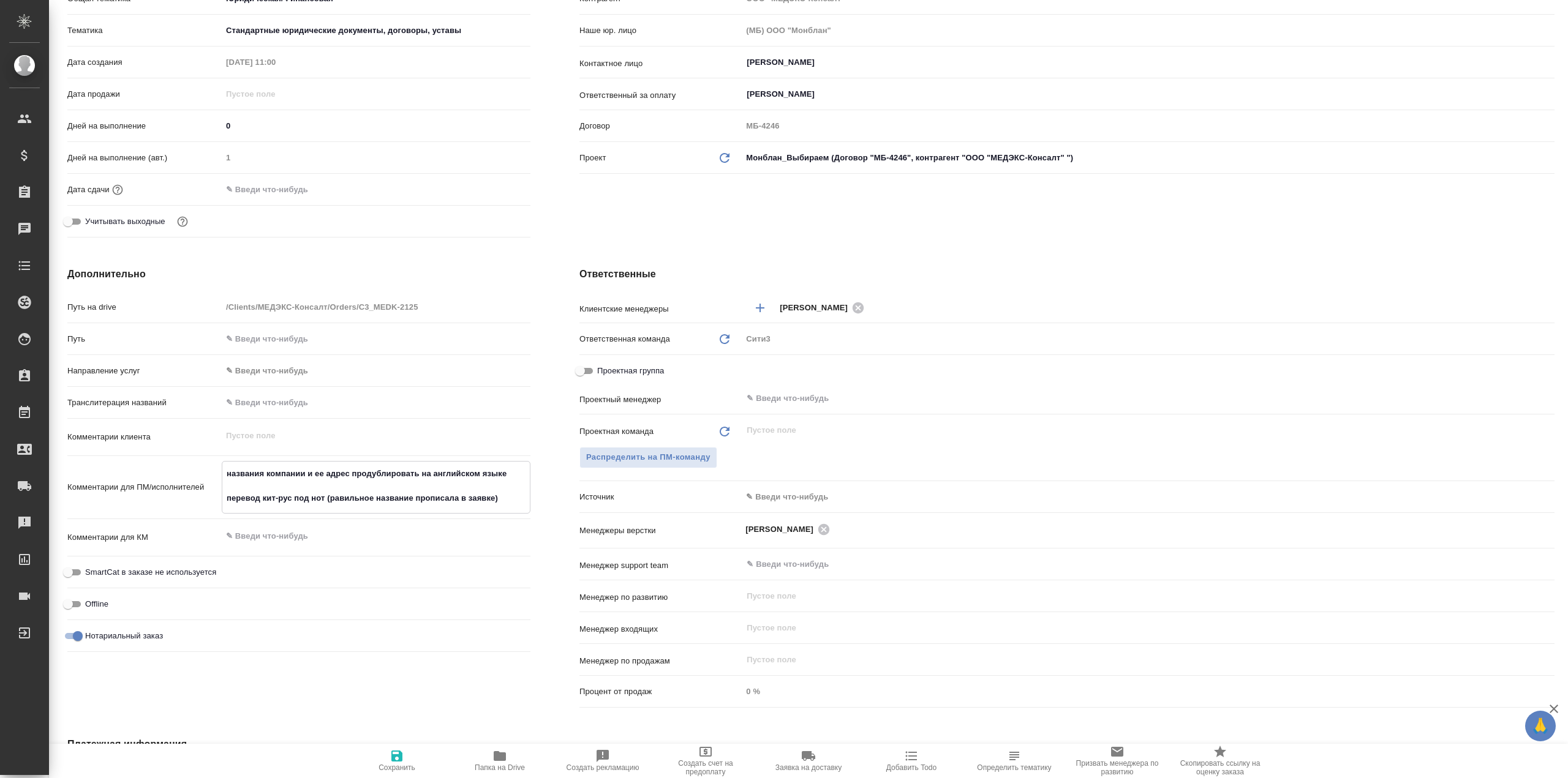
type textarea "x"
type textarea "названия компании и ее адрес продублировать на английском языке перевод кит-рус…"
type textarea "x"
click at [448, 497] on textarea "названия компании и ее адрес продублировать на английском языке перевод кит-рус…" at bounding box center [376, 486] width 308 height 45
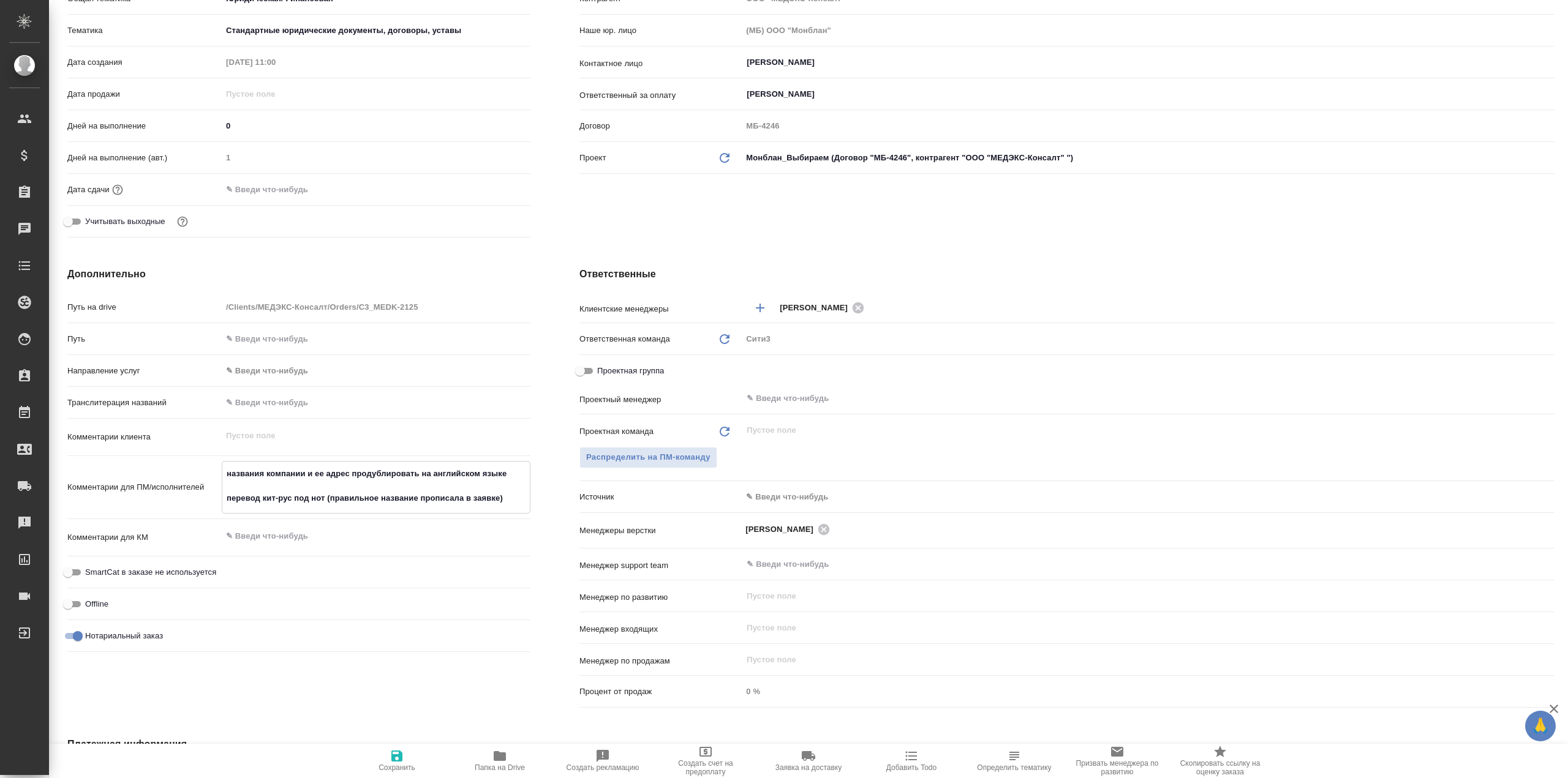
click at [448, 497] on textarea "названия компании и ее адрес продублировать на английском языке перевод кит-рус…" at bounding box center [376, 486] width 308 height 45
type textarea "x"
type textarea "названия компании и ее адрес продублировать на английском языке перевод кит-рус…"
type textarea "x"
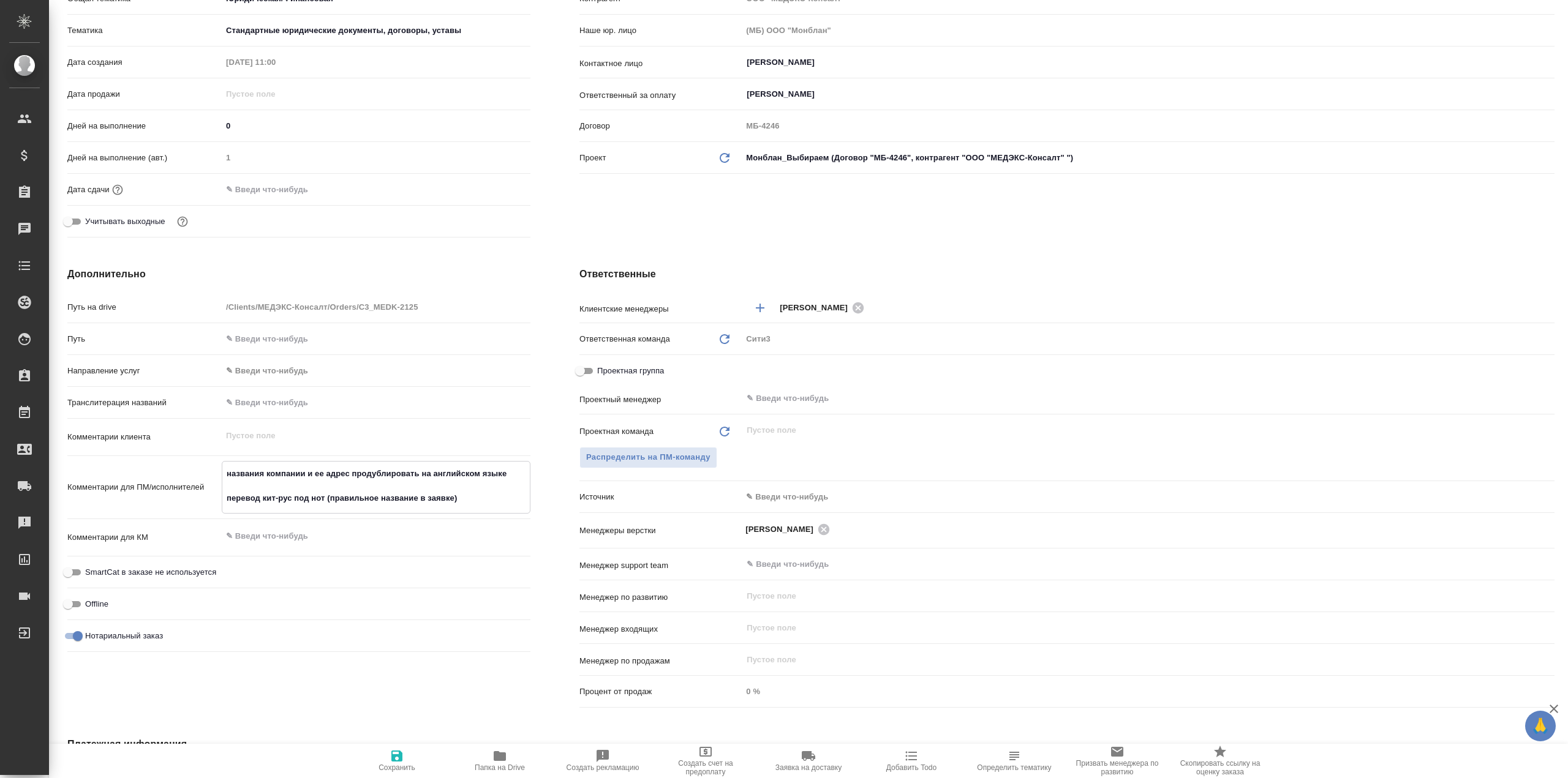
click at [489, 499] on textarea "названия компании и ее адрес продублировать на английском языке перевод кит-рус…" at bounding box center [376, 486] width 308 height 45
drag, startPoint x: 479, startPoint y: 499, endPoint x: 323, endPoint y: 504, distance: 156.1
click at [323, 504] on textarea "названия компании и ее адрес продублировать на английском языке перевод кит-рус…" at bounding box center [376, 486] width 308 height 45
type textarea "x"
type textarea "названия компании и ее адрес продублировать на английском языке перевод кит-рус…"
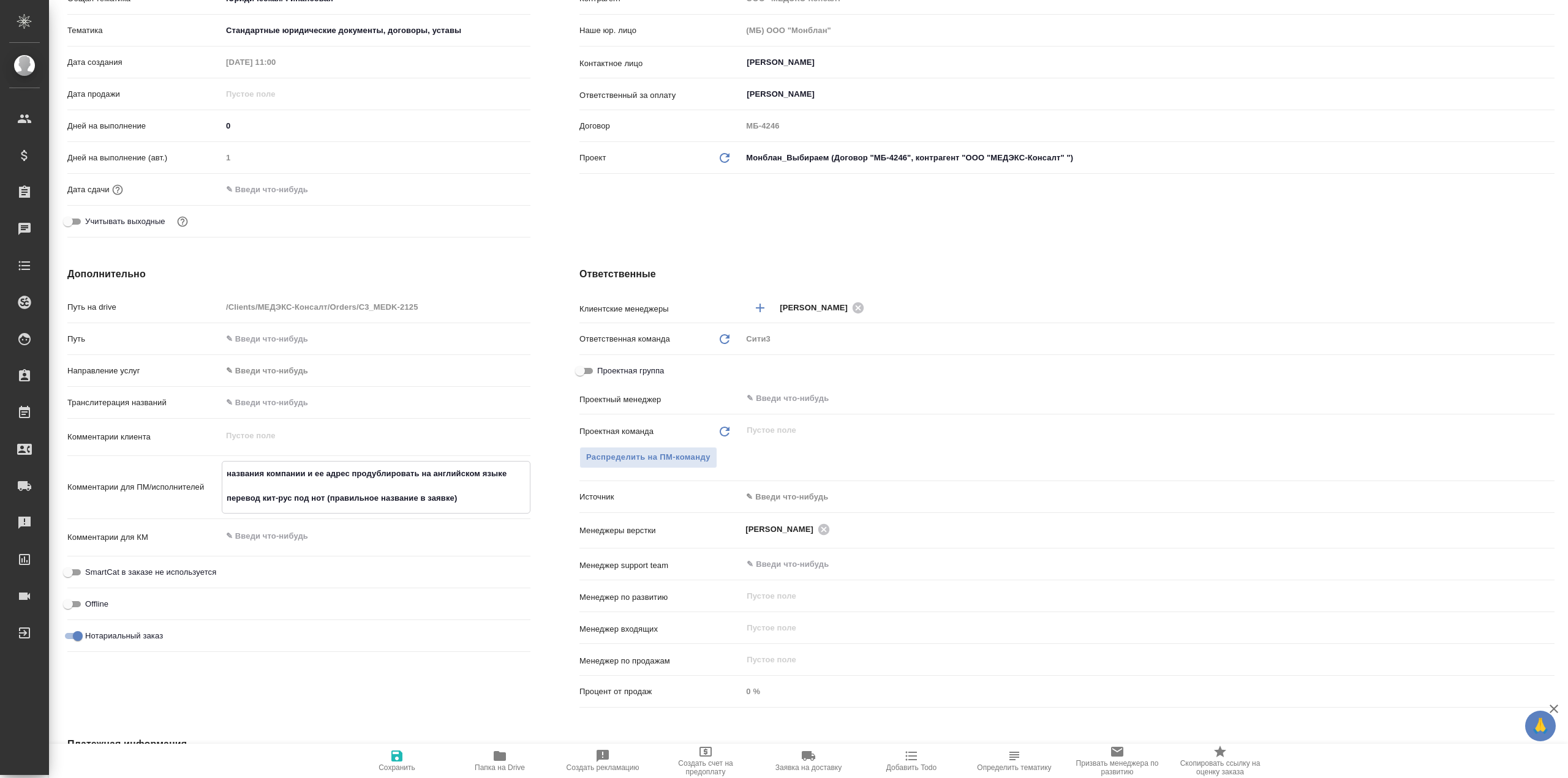
type textarea "x"
click at [511, 471] on textarea "названия компании и ее адрес продублировать на английском языке перевод кит-рус…" at bounding box center [376, 486] width 308 height 45
type textarea "x"
type textarea "названия компании и ее адрес продублировать на английском языке перевод кит-рус…"
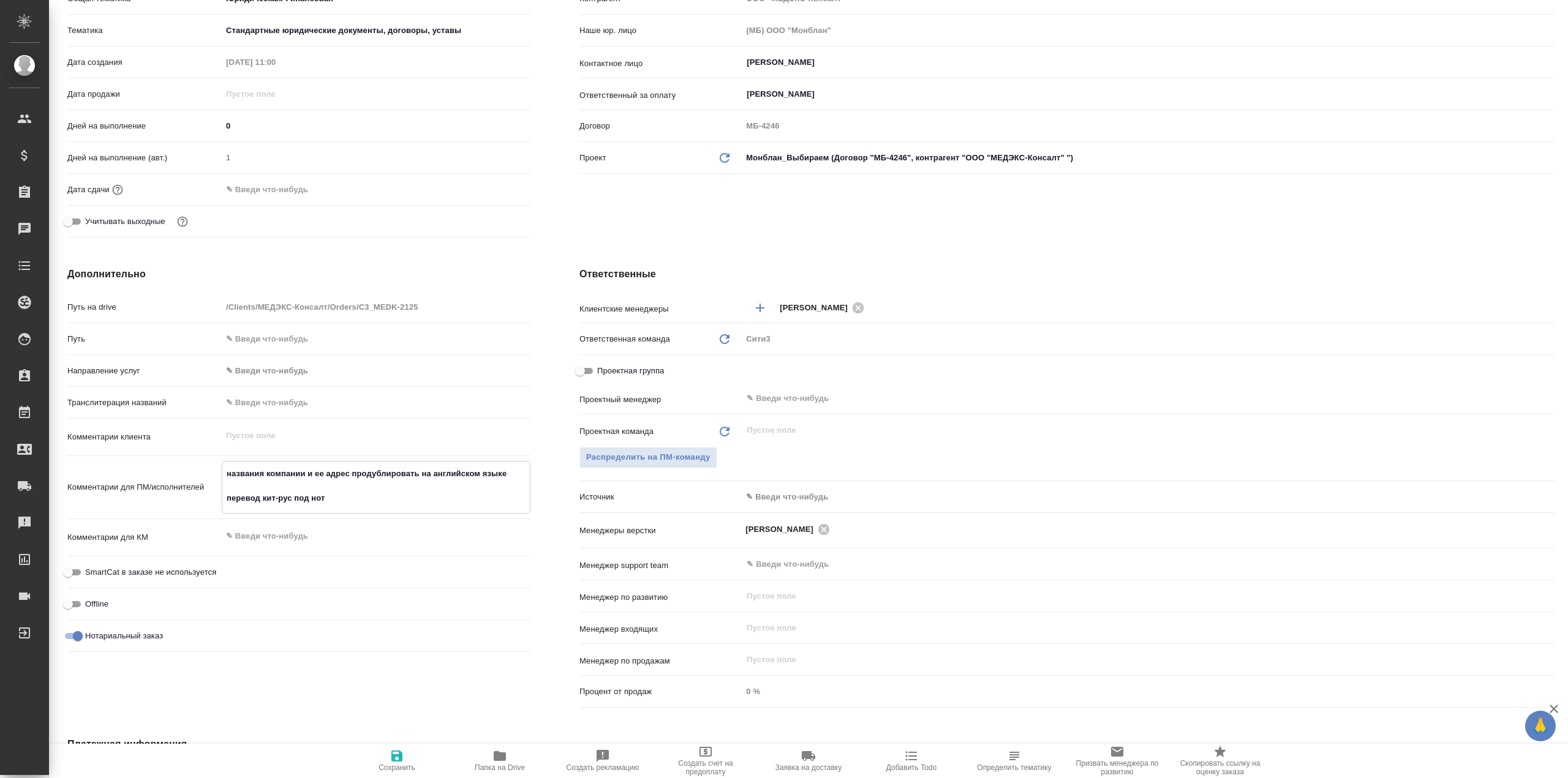
type textarea "x"
paste textarea "(правильное название в заявке)"
type textarea "x"
type textarea "названия компании и ее адрес продублировать на английском языке (правильное наз…"
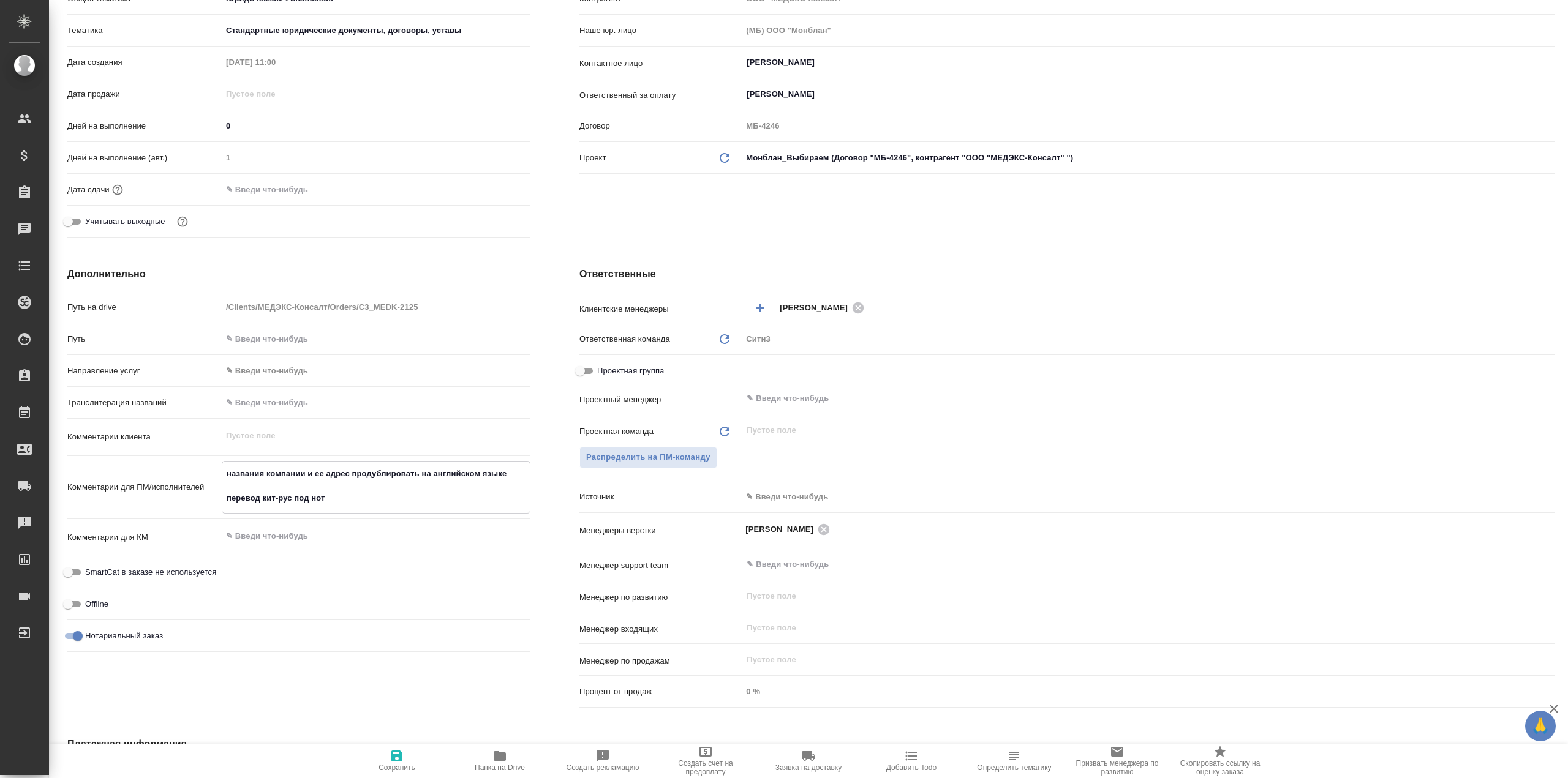
type textarea "x"
type textarea "названия компании и ее адрес продублировать на английском языке (правильное наз…"
type textarea "x"
click at [550, 475] on div "Дополнительно Путь на drive /Clients/МЕДЭКС-Консалт/Orders/C3_MEDK-2125 Путь На…" at bounding box center [299, 489] width 512 height 494
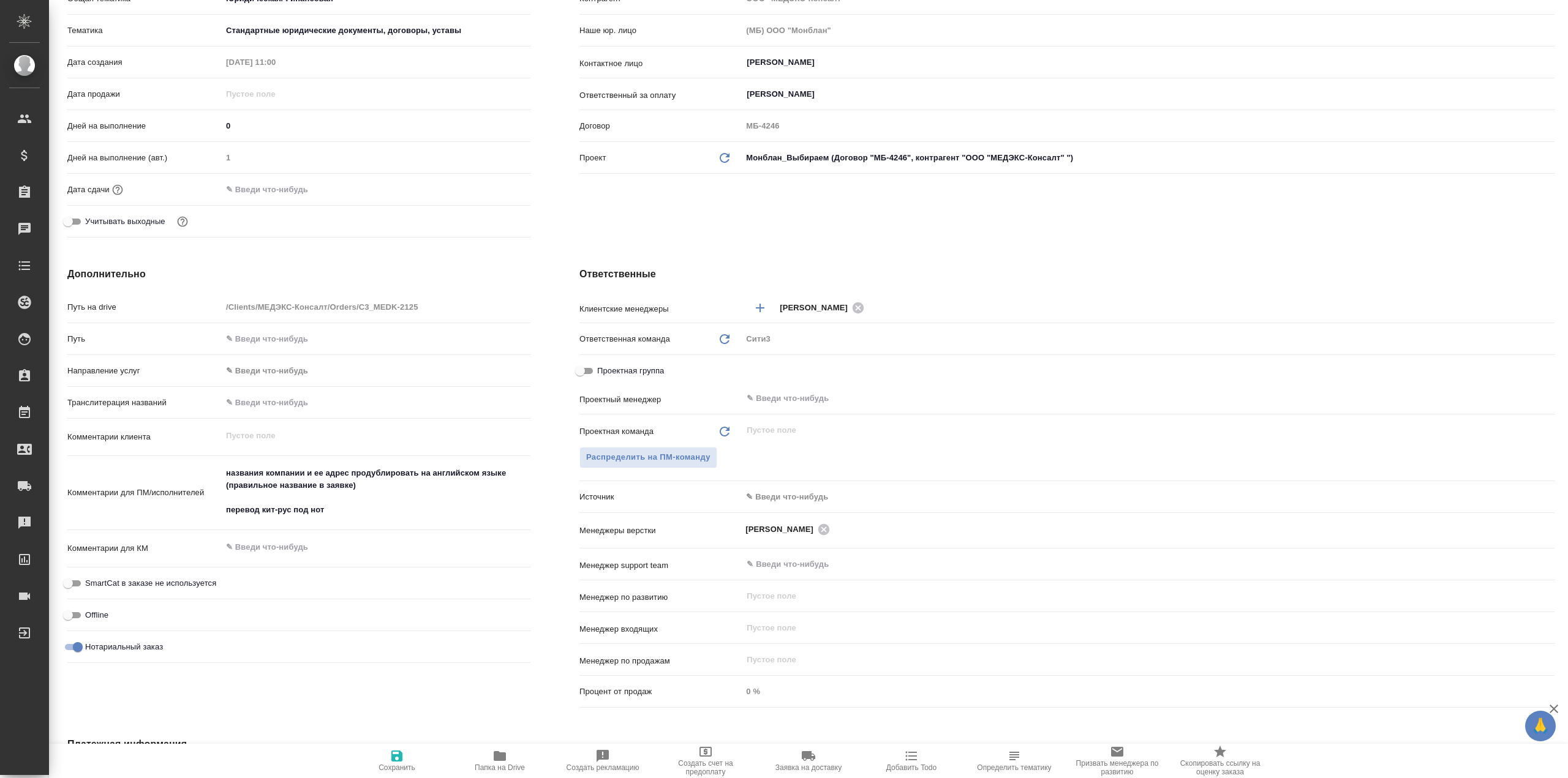
click at [410, 757] on span "Сохранить" at bounding box center [397, 760] width 88 height 23
type textarea "x"
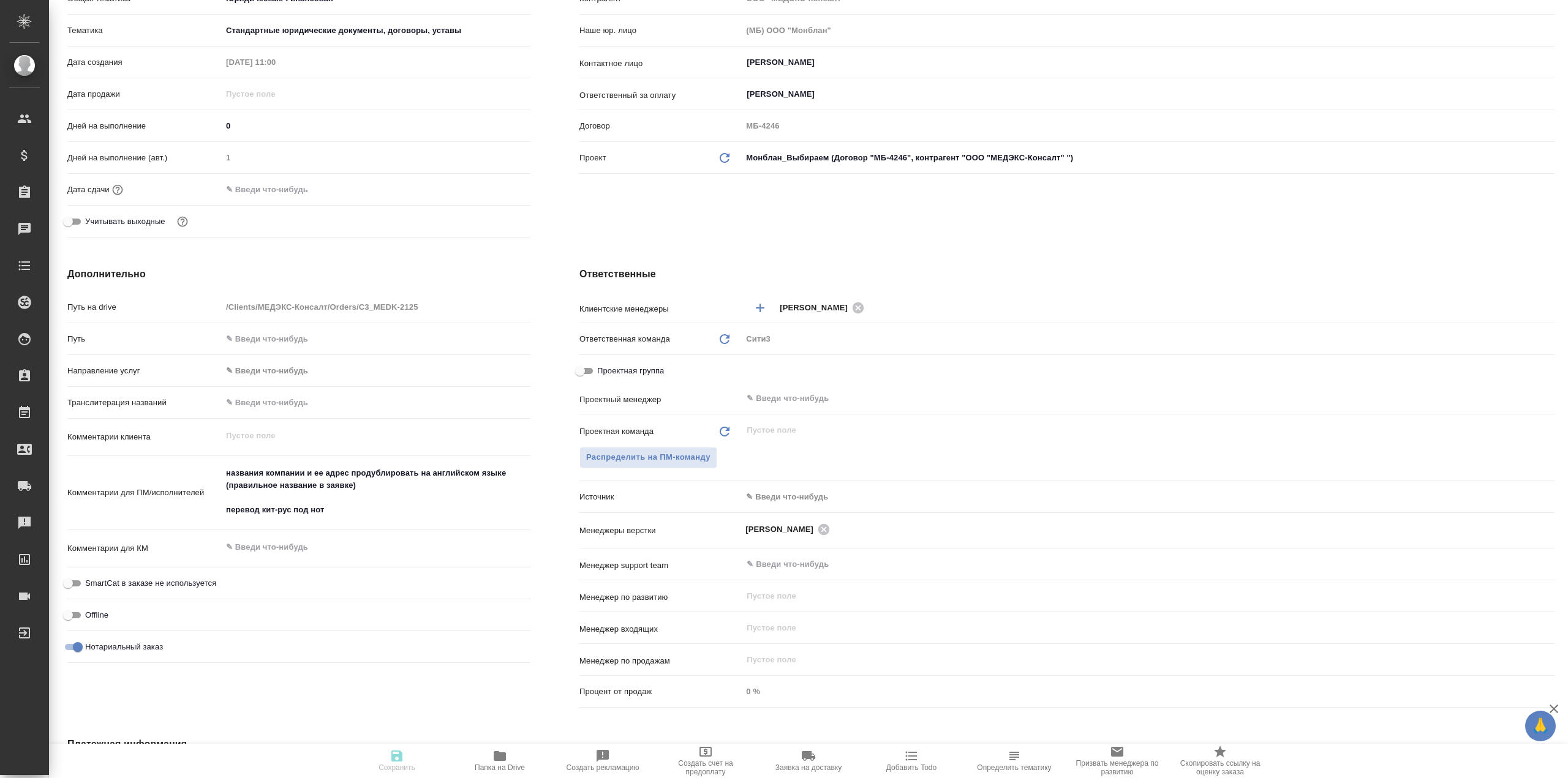
type textarea "x"
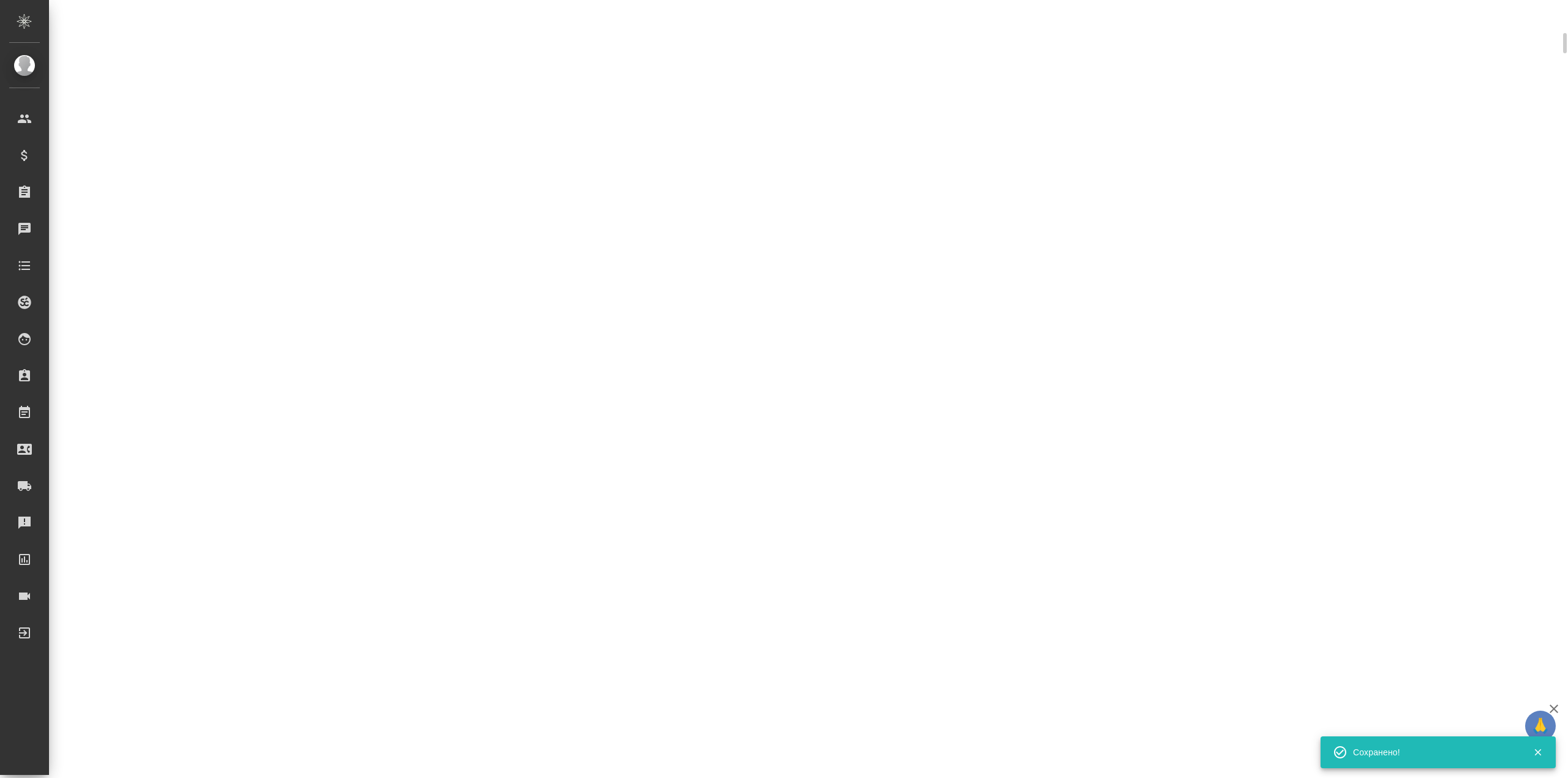
select select "RU"
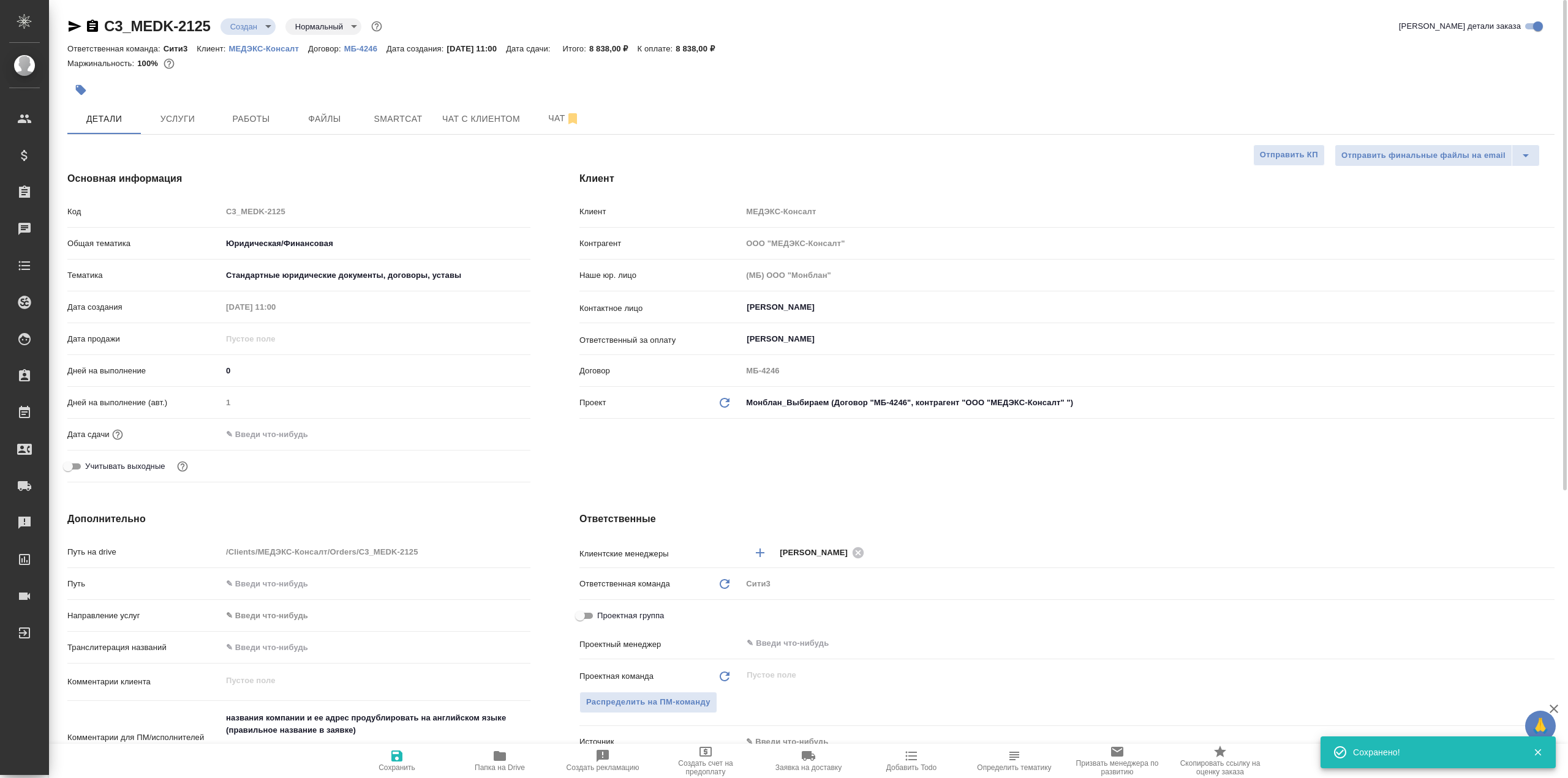
scroll to position [0, 0]
click at [179, 117] on span "Услуги" at bounding box center [177, 120] width 59 height 16
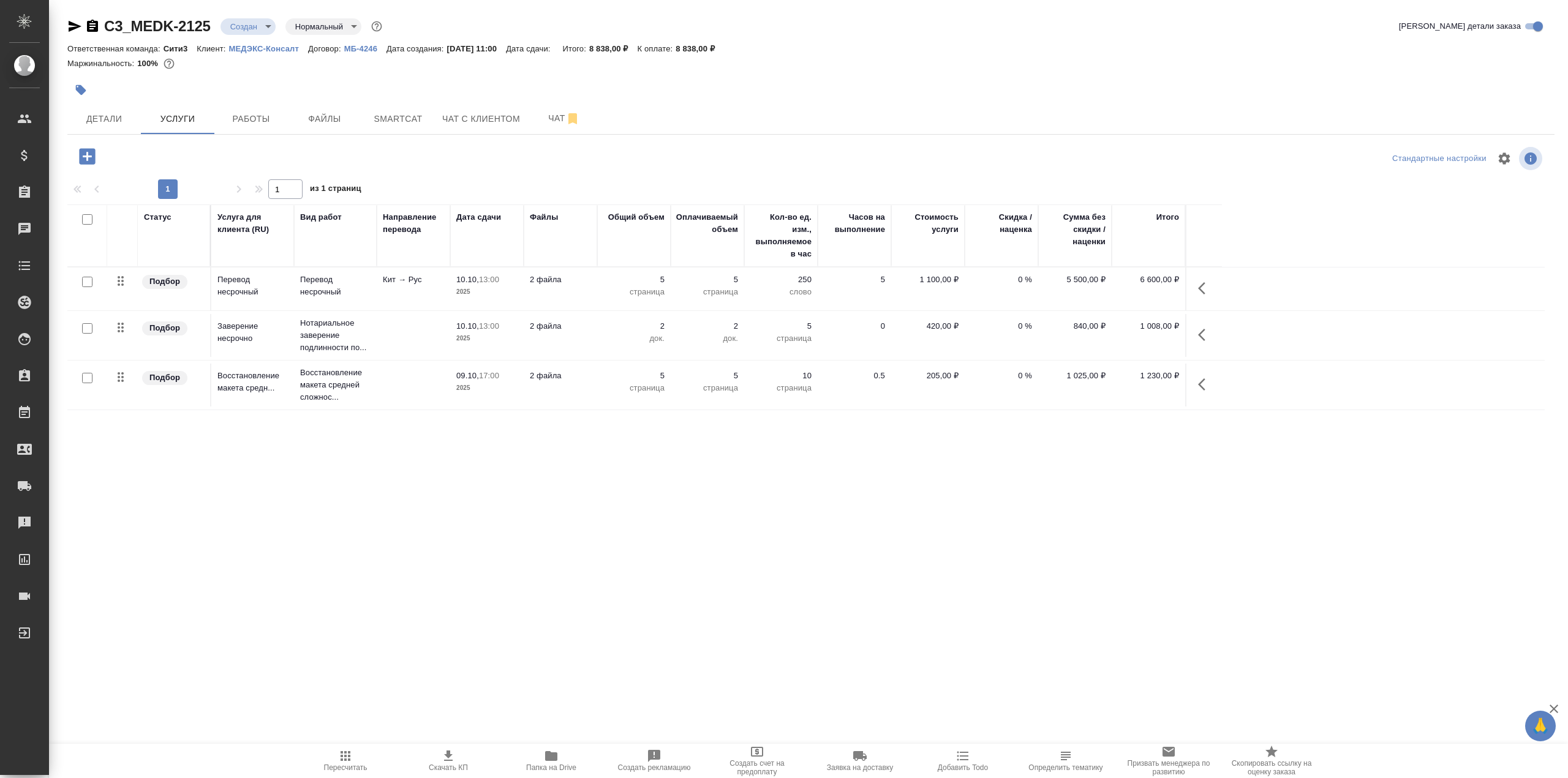
click at [89, 280] on input "checkbox" at bounding box center [87, 281] width 11 height 11
checkbox input "true"
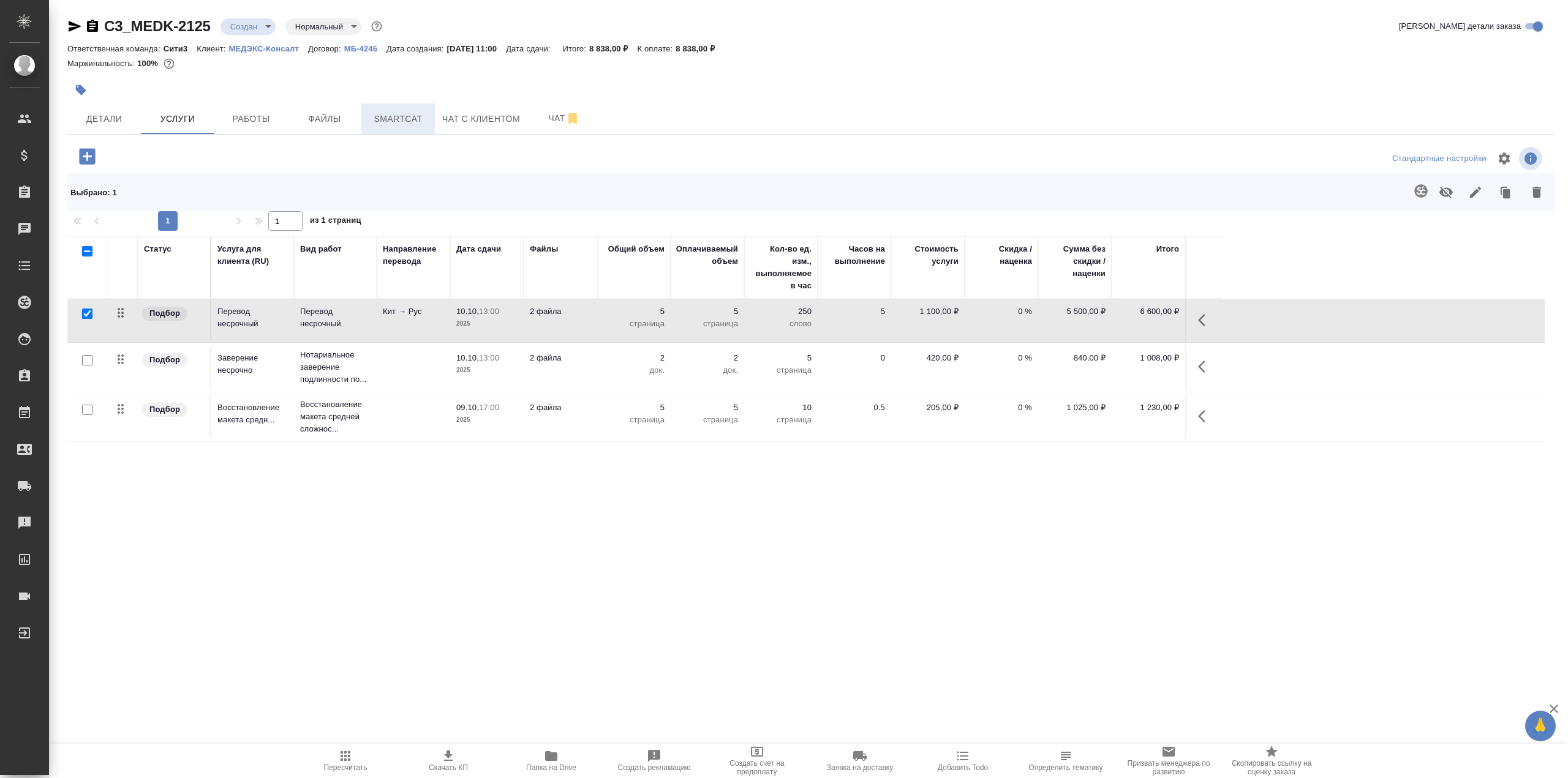
click at [385, 124] on span "Smartcat" at bounding box center [398, 120] width 59 height 16
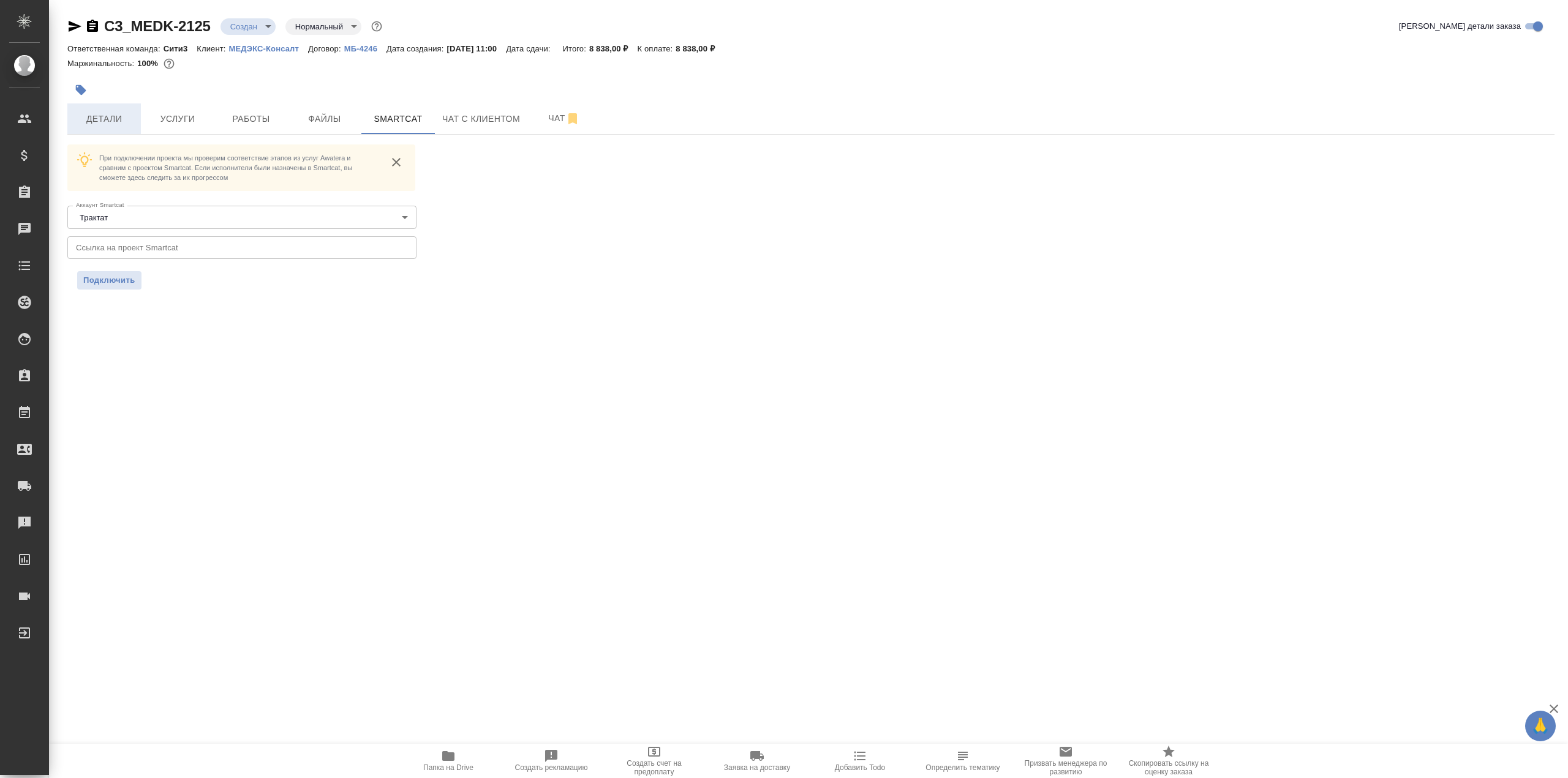
click at [122, 127] on button "Детали" at bounding box center [104, 118] width 74 height 30
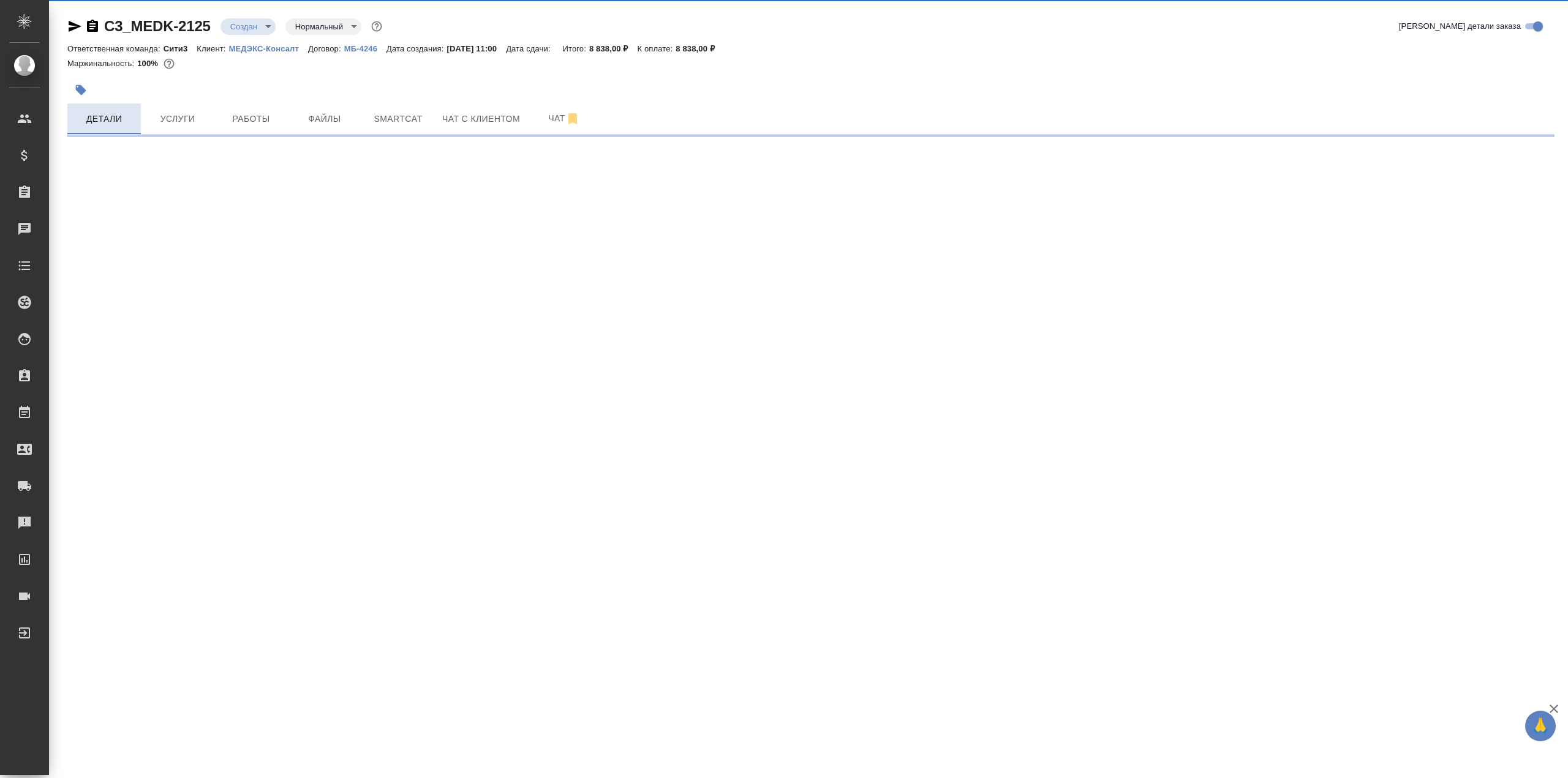
select select "RU"
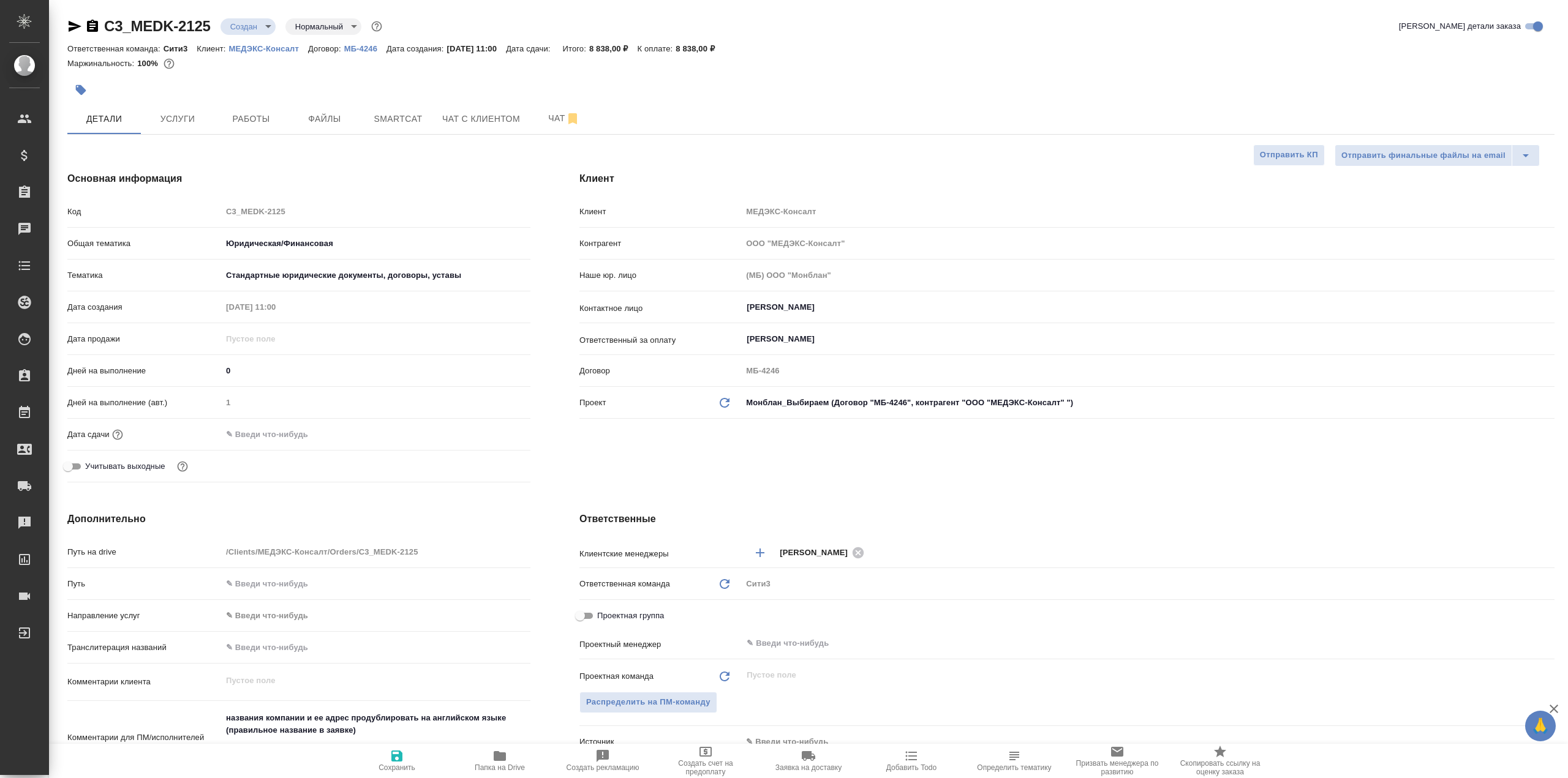
type textarea "x"
click at [80, 25] on icon "button" at bounding box center [74, 26] width 15 height 15
click at [94, 25] on icon "button" at bounding box center [93, 25] width 11 height 12
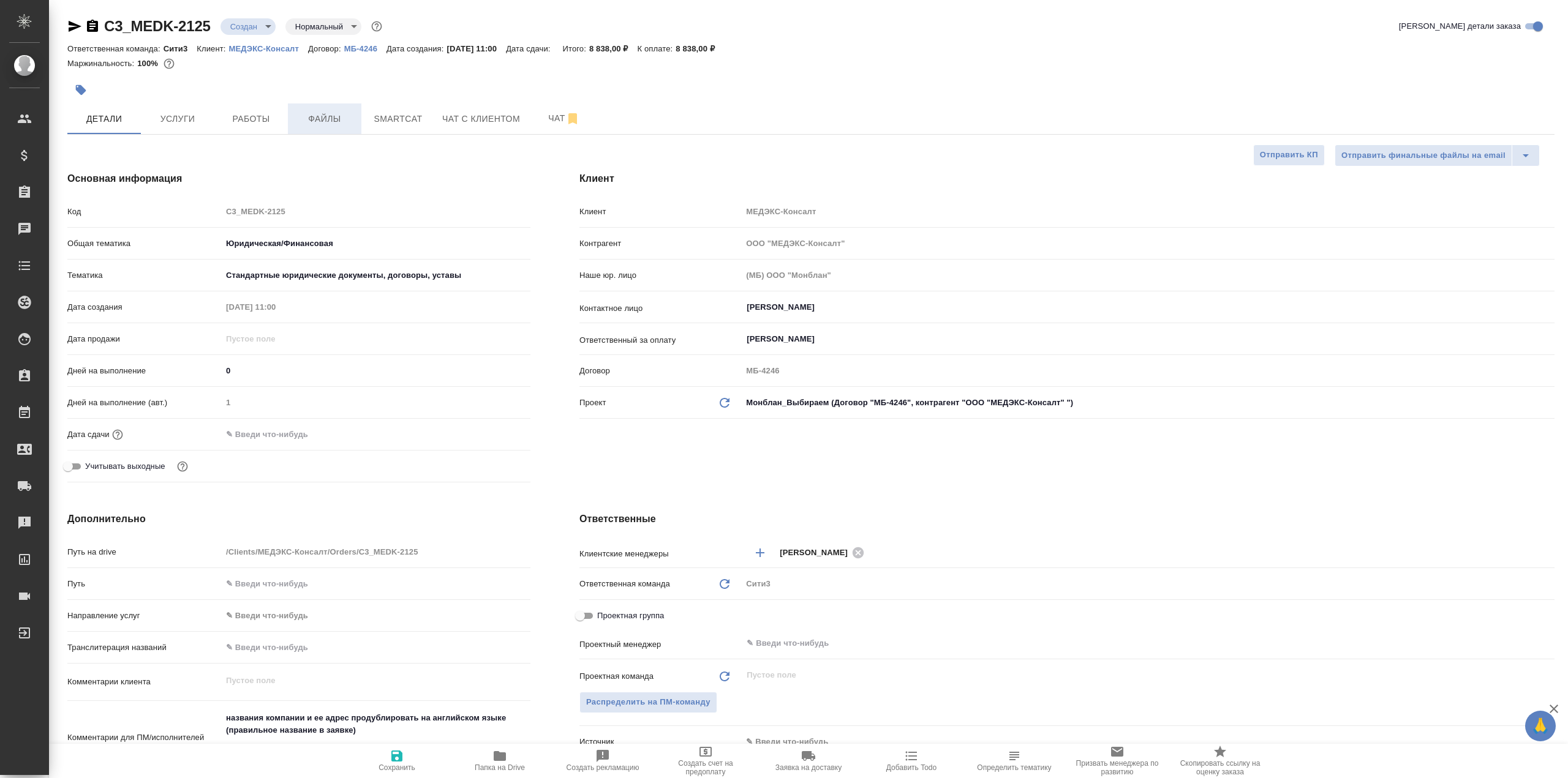
click at [329, 109] on button "Файлы" at bounding box center [325, 118] width 74 height 30
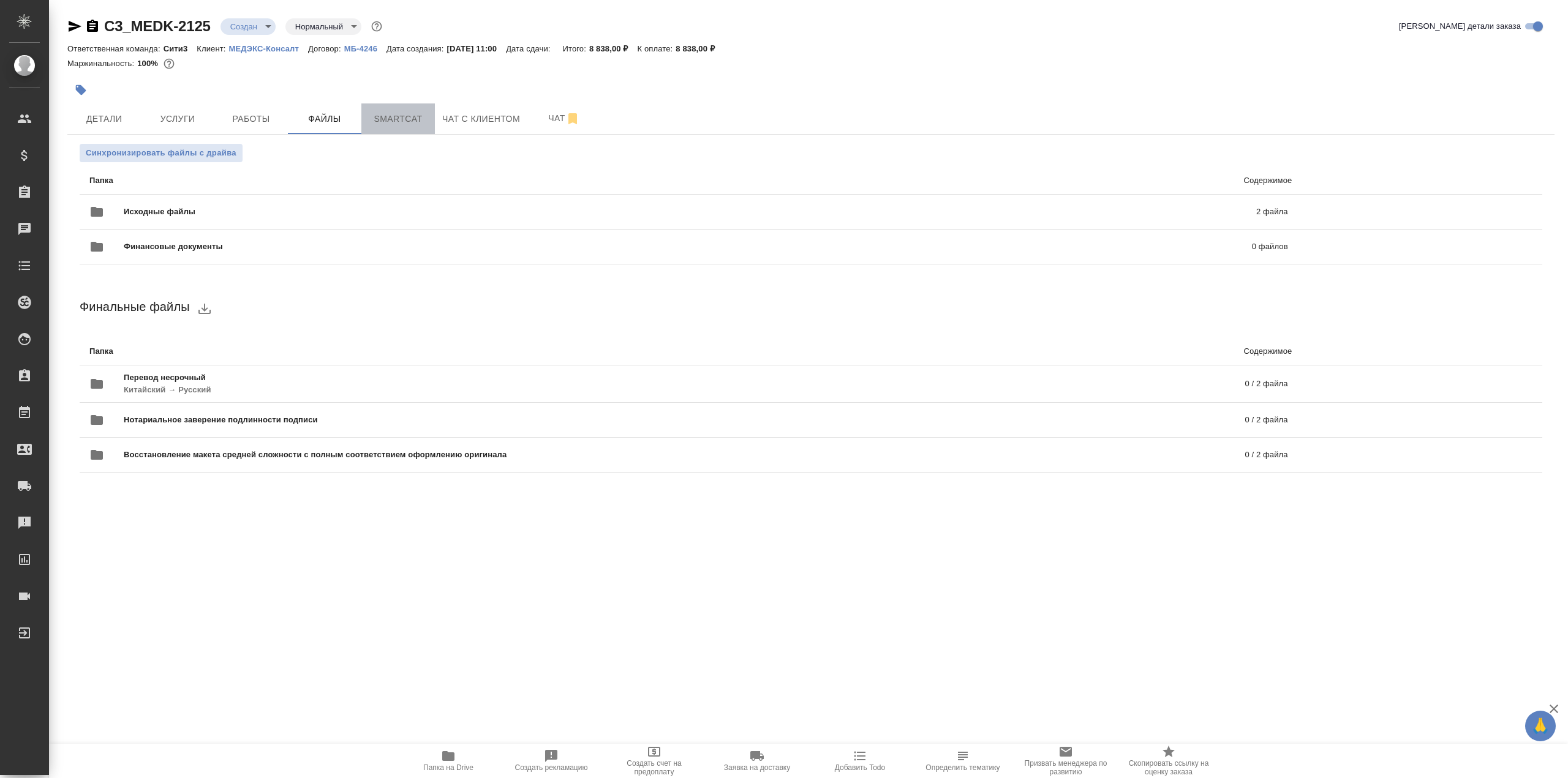
click at [410, 115] on span "Smartcat" at bounding box center [398, 120] width 59 height 16
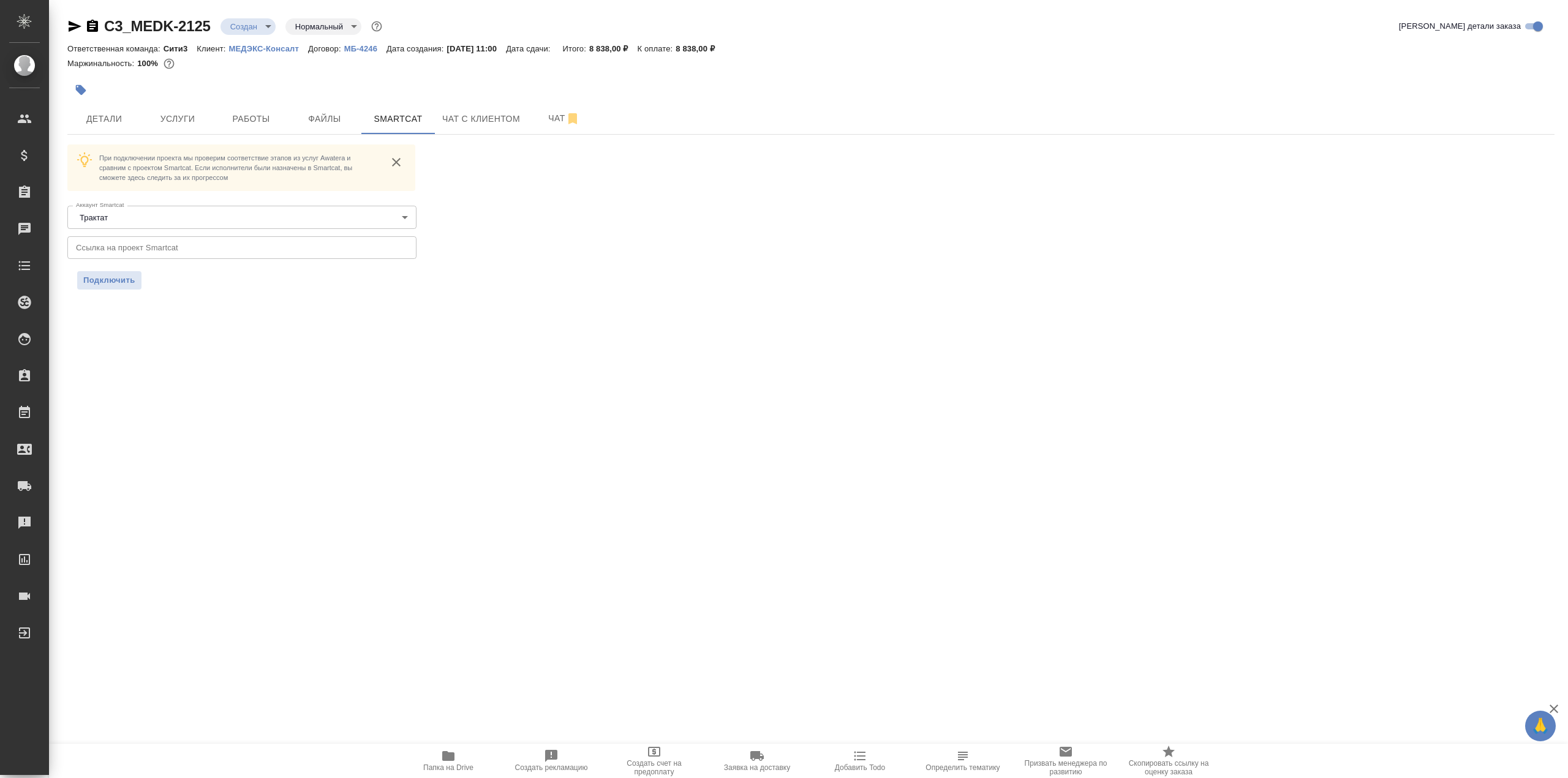
click at [139, 243] on input "text" at bounding box center [241, 247] width 349 height 22
click at [117, 280] on span "Подключить" at bounding box center [110, 280] width 52 height 12
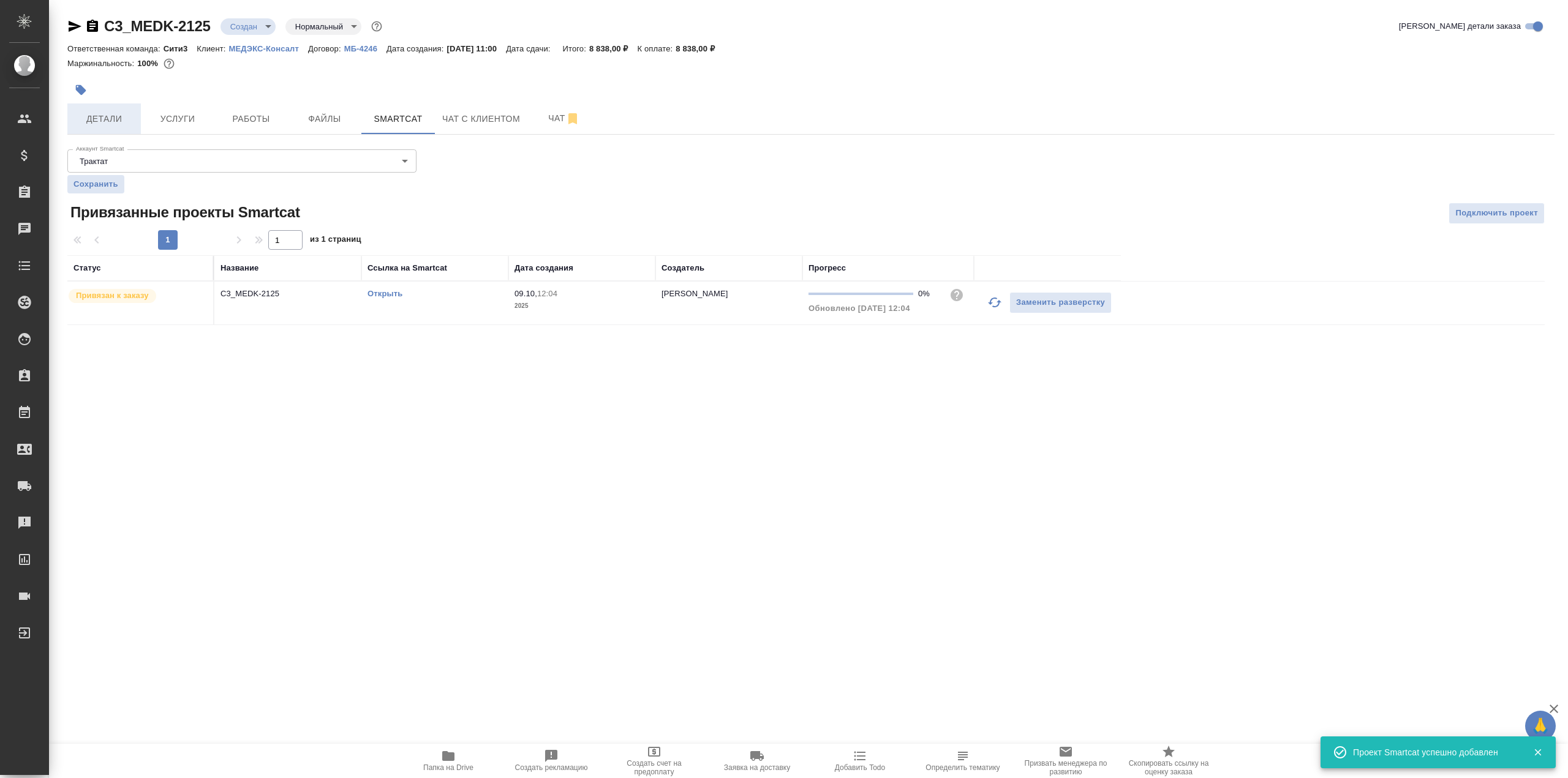
click at [116, 125] on span "Детали" at bounding box center [104, 120] width 59 height 16
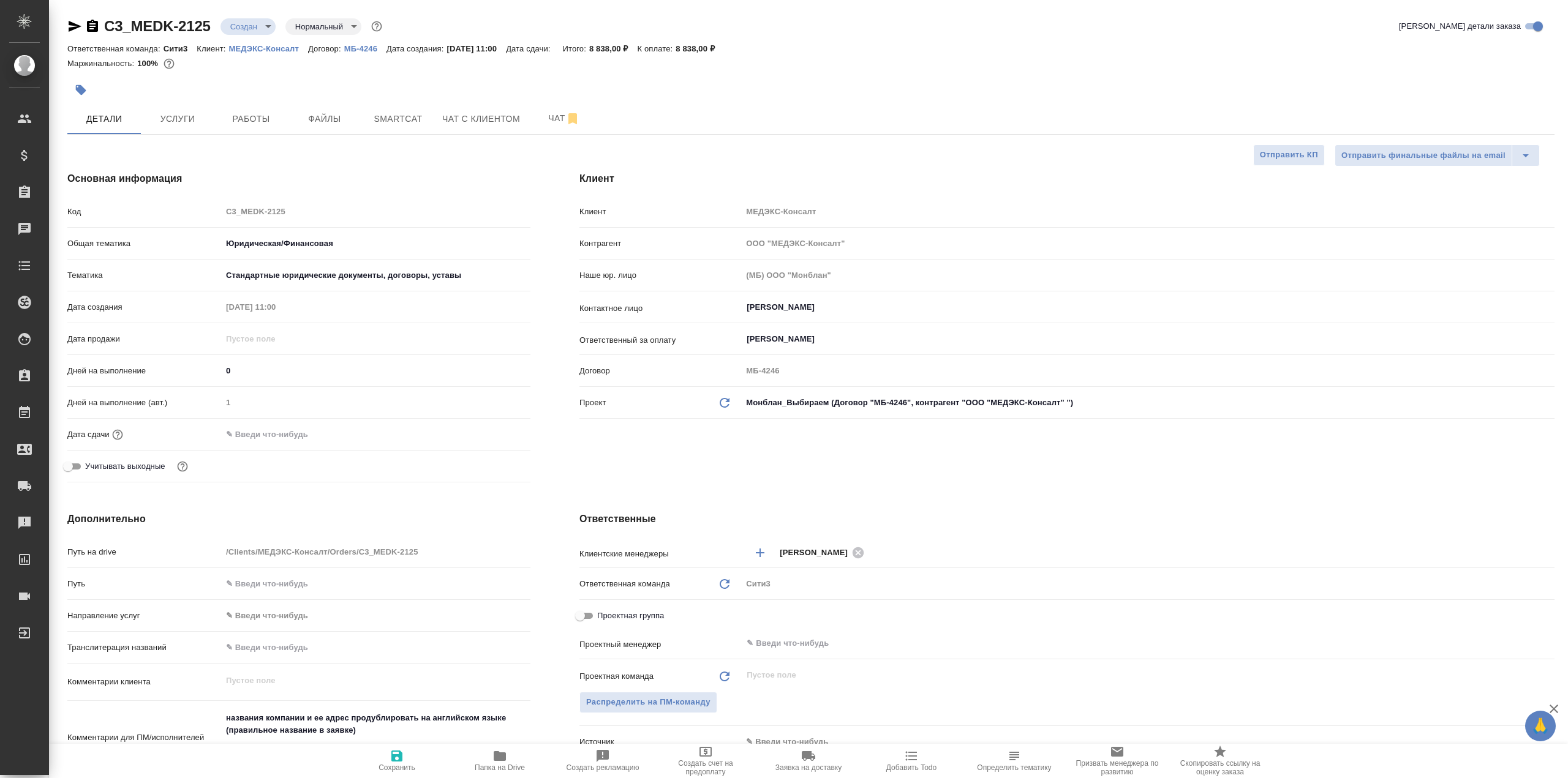
click at [263, 23] on body "🙏 .cls-1 fill:#fff; AWATERA Galisheva Mariya Клиенты Спецификации Заказы 0 Чаты…" at bounding box center [784, 389] width 1568 height 778
click at [296, 117] on li "Подтвержден" at bounding box center [277, 109] width 112 height 21
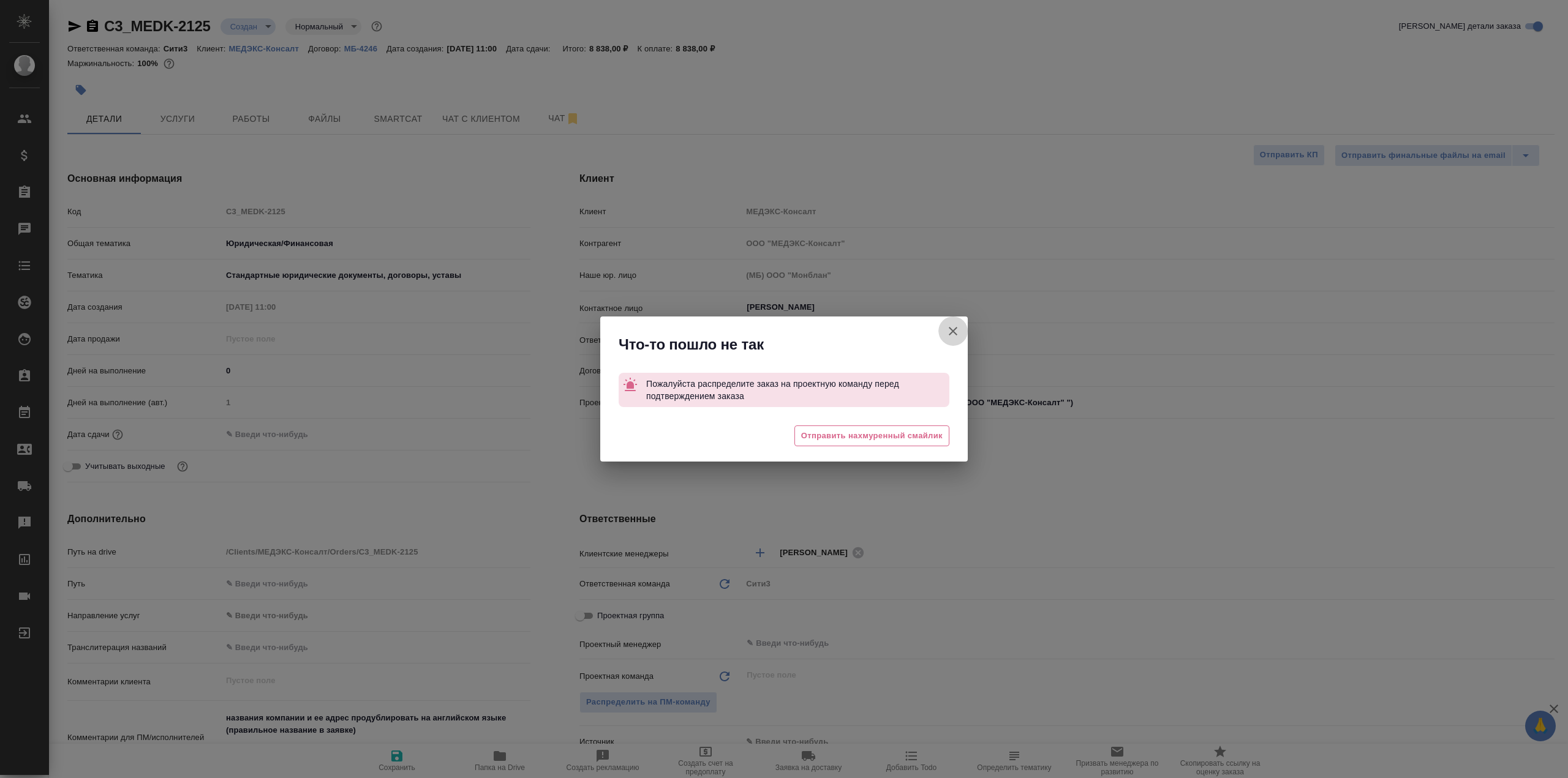
click at [951, 333] on icon "button" at bounding box center [953, 331] width 8 height 8
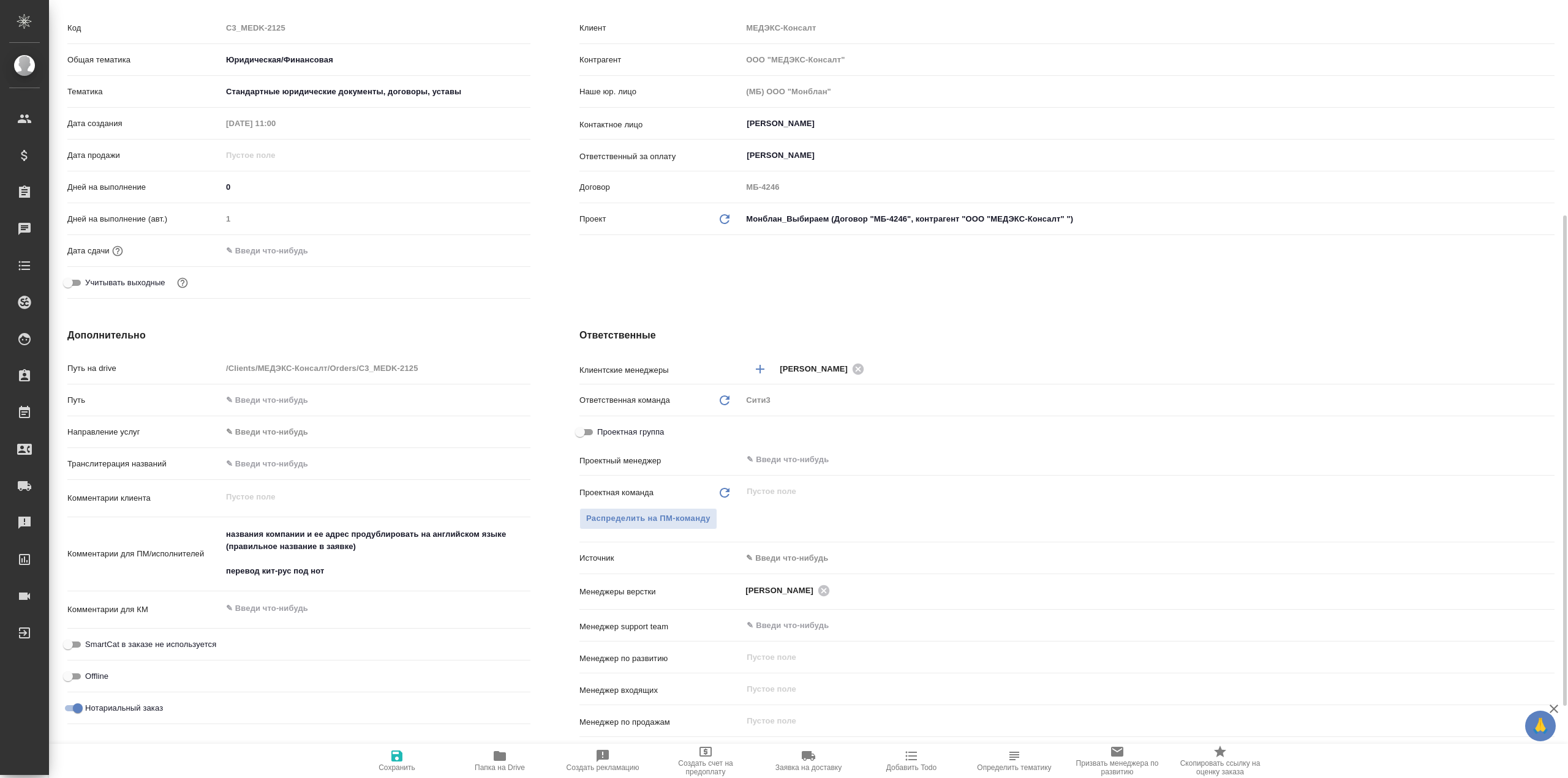
scroll to position [245, 0]
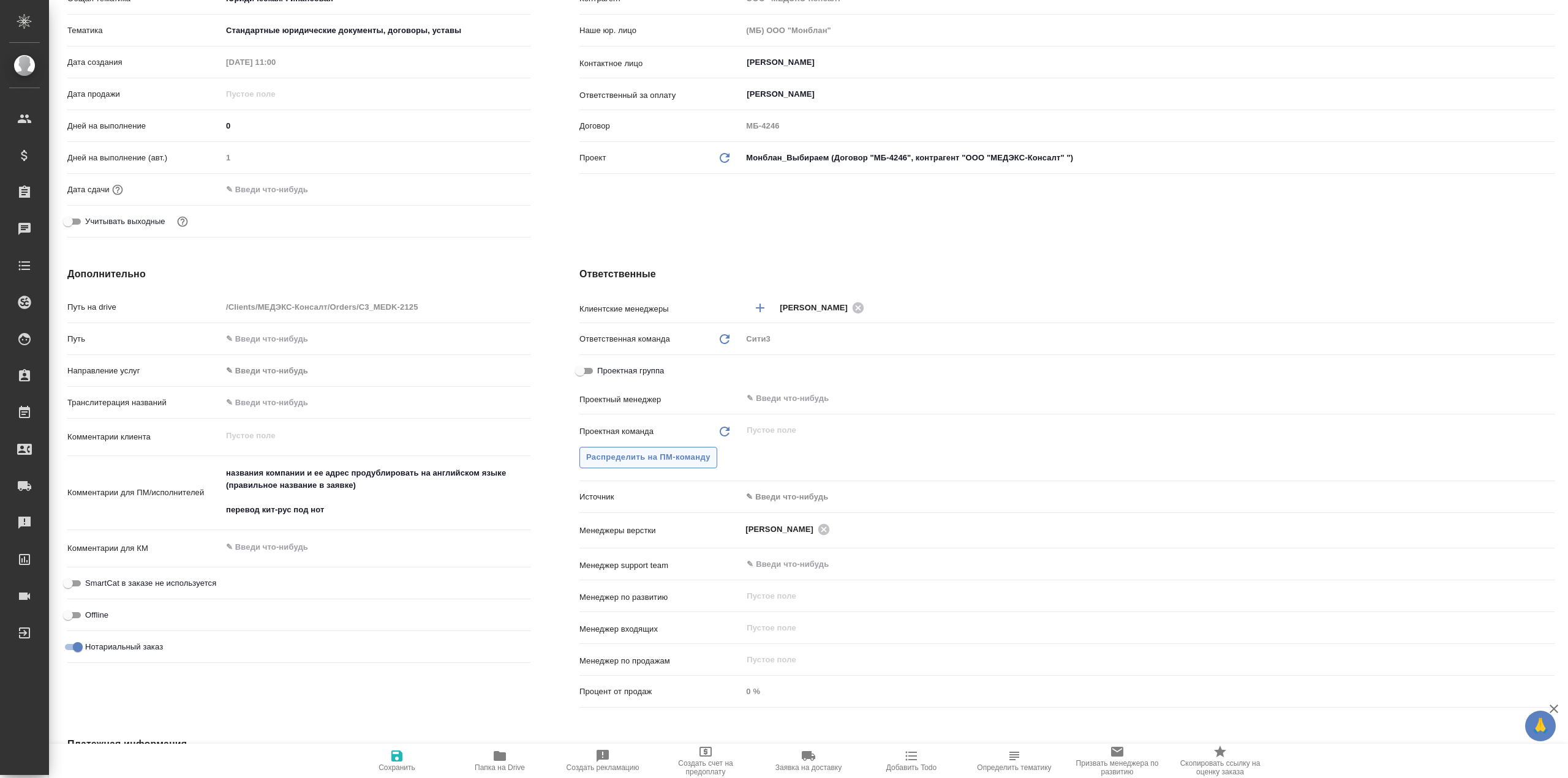
click at [688, 448] on button "Распределить на ПМ-команду" at bounding box center [648, 458] width 138 height 21
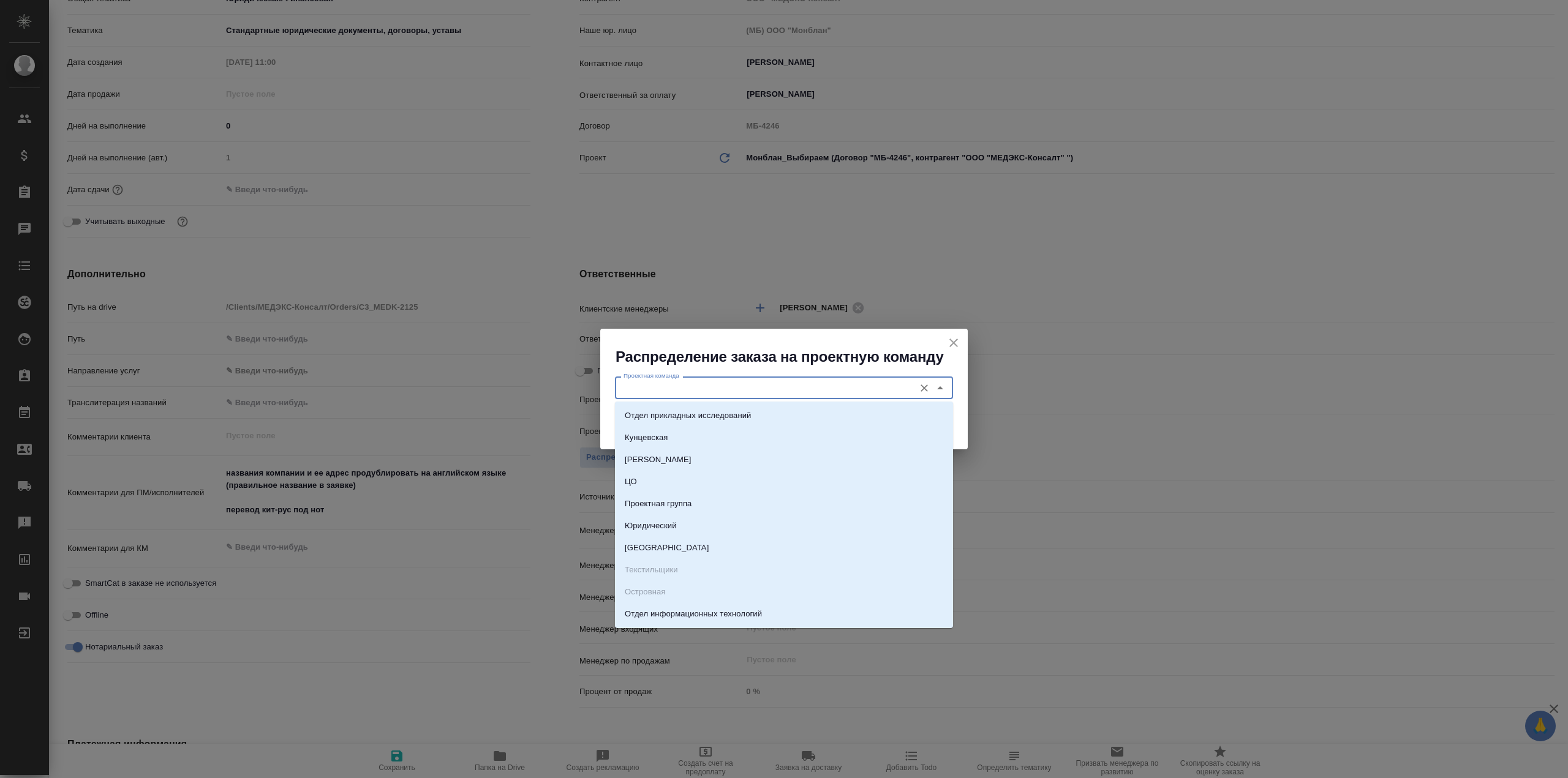
click at [720, 385] on input "Проектная команда" at bounding box center [763, 388] width 289 height 15
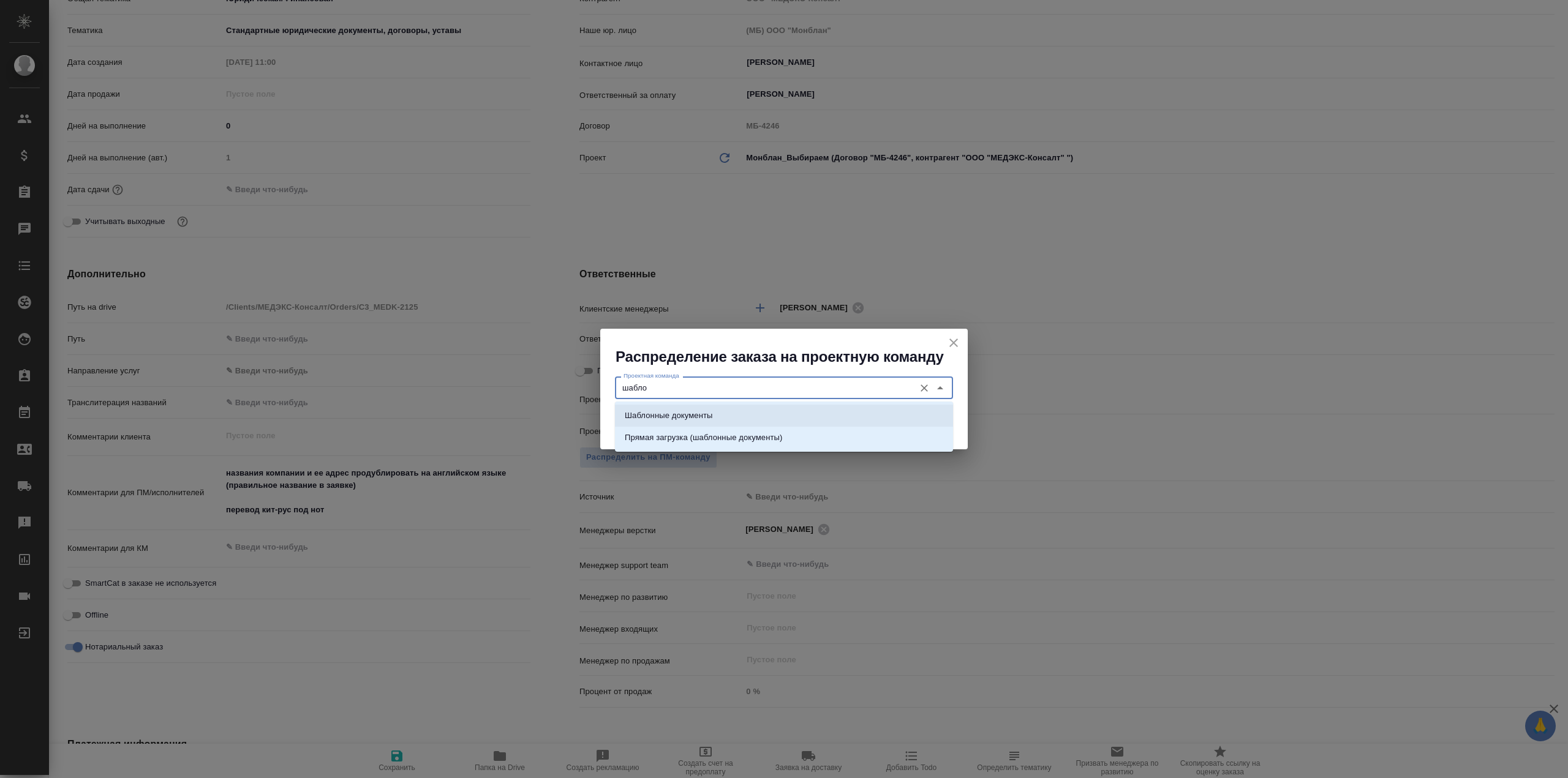
click at [752, 410] on li "Шаблонные документы" at bounding box center [784, 415] width 338 height 22
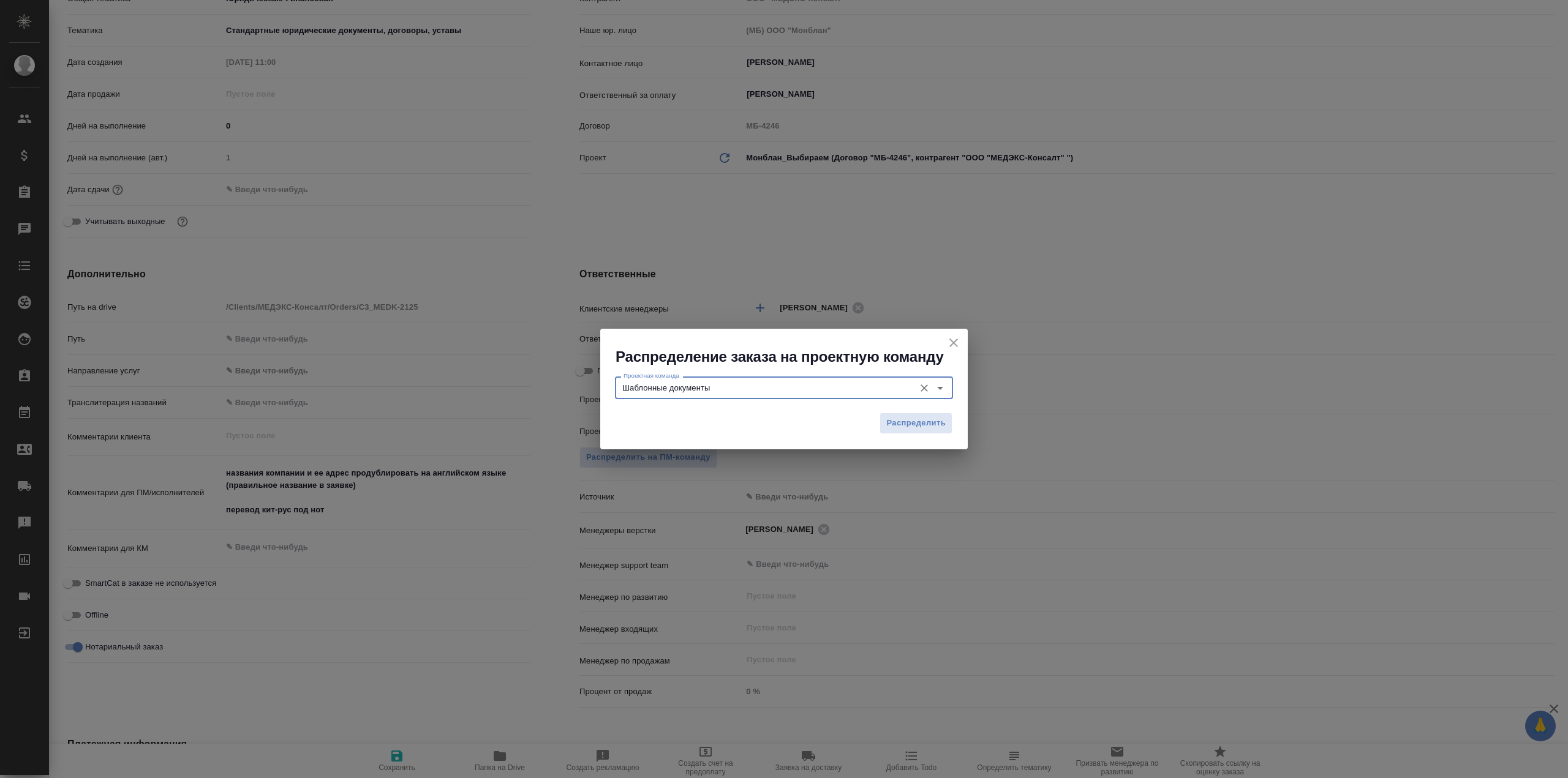
click at [931, 417] on span "Распределить" at bounding box center [916, 424] width 59 height 14
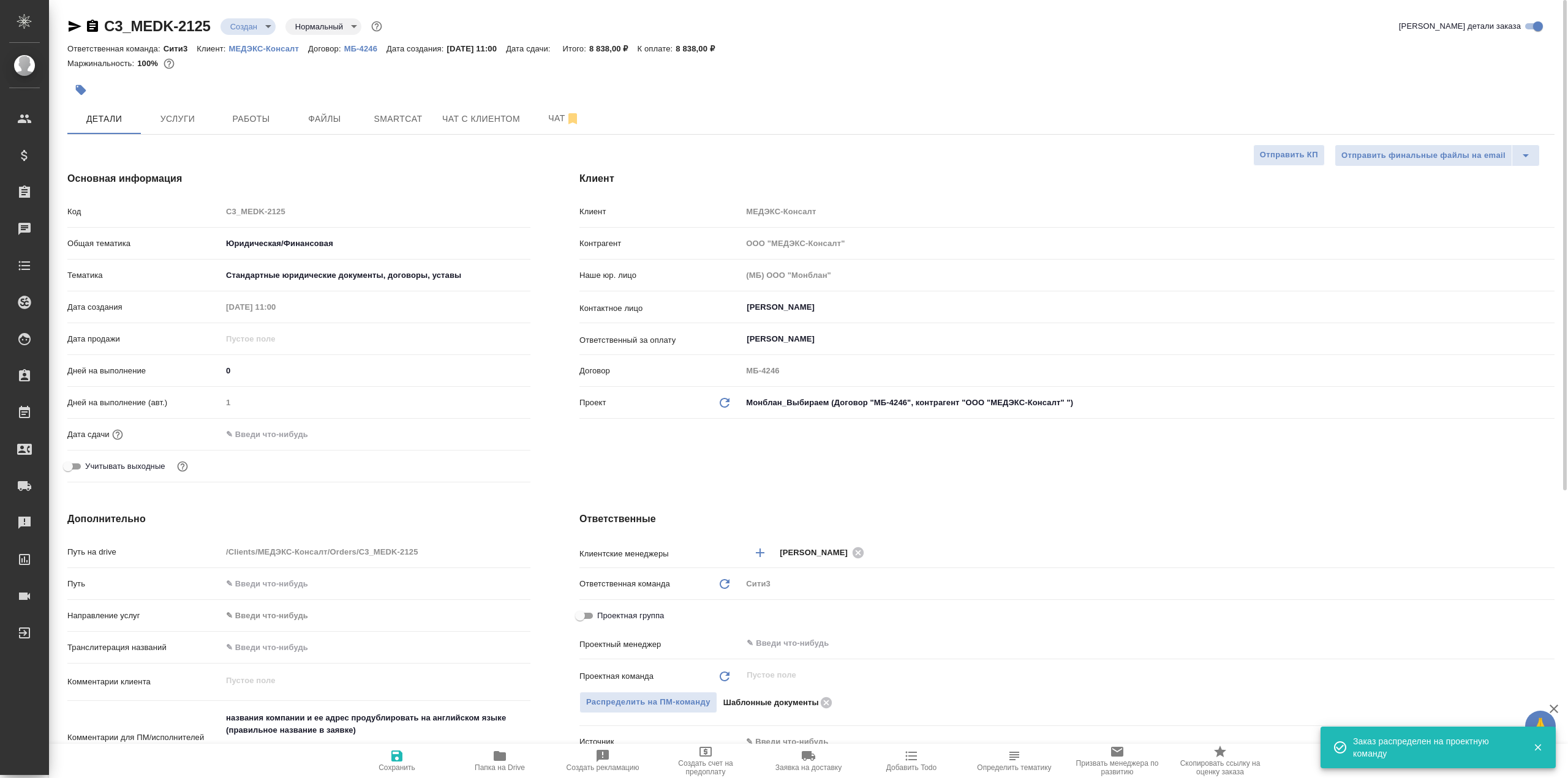
scroll to position [0, 0]
click at [394, 765] on span "Сохранить" at bounding box center [397, 767] width 37 height 8
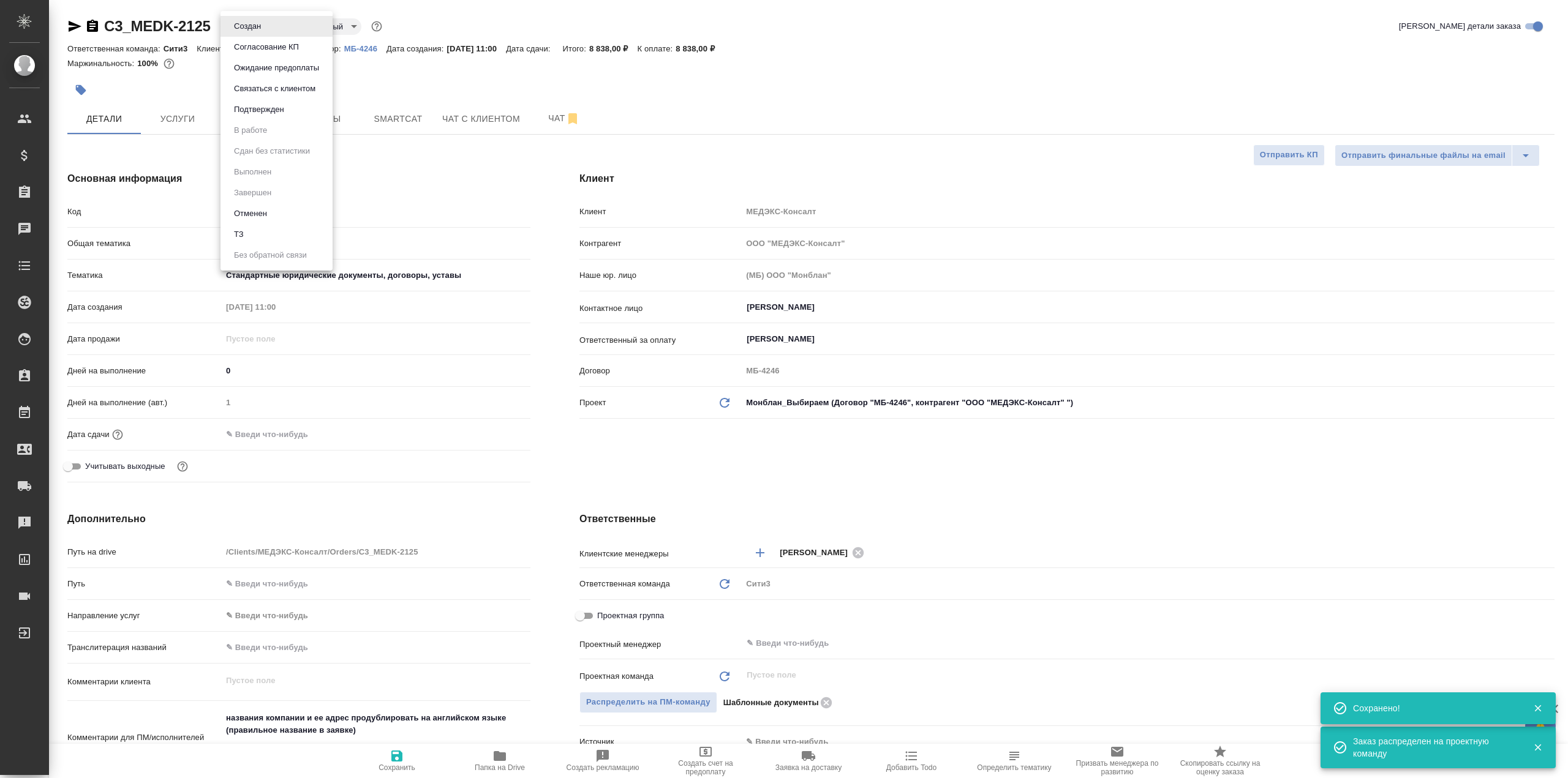
click at [260, 24] on body "🙏 .cls-1 fill:#fff; AWATERA Galisheva Mariya Клиенты Спецификации Заказы 0 Чаты…" at bounding box center [784, 389] width 1568 height 778
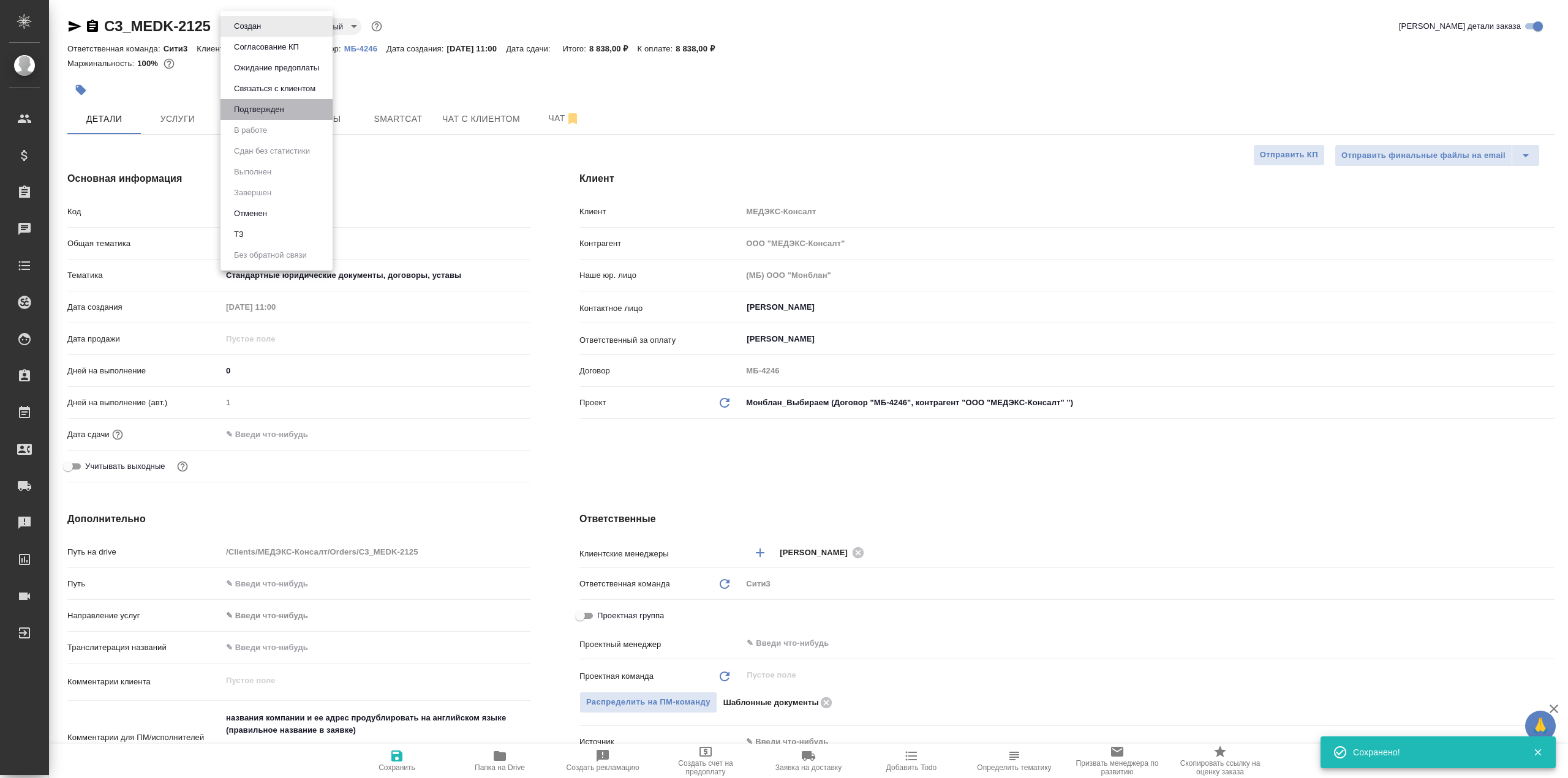
click at [306, 103] on li "Подтвержден" at bounding box center [277, 109] width 112 height 21
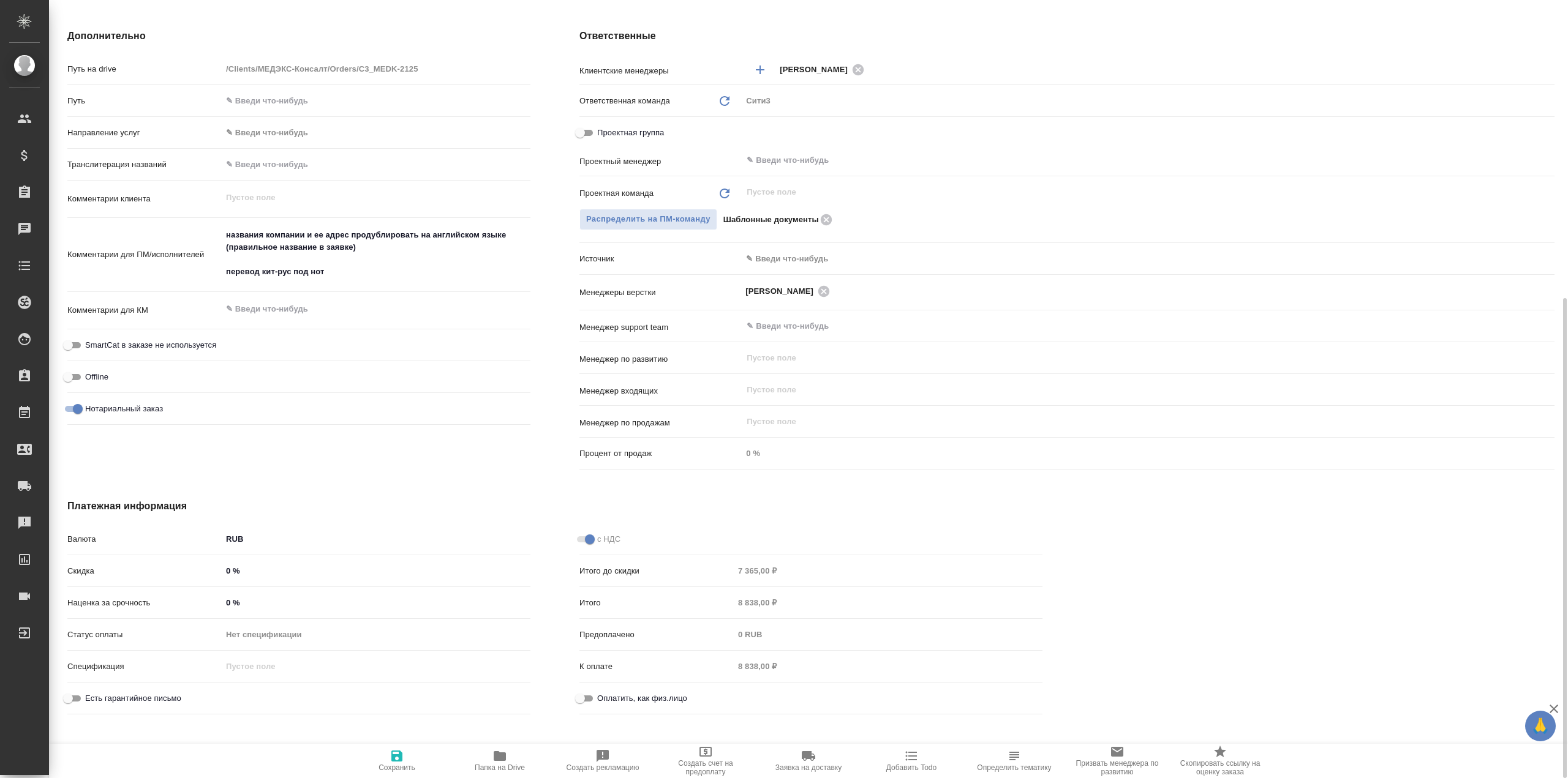
scroll to position [492, 0]
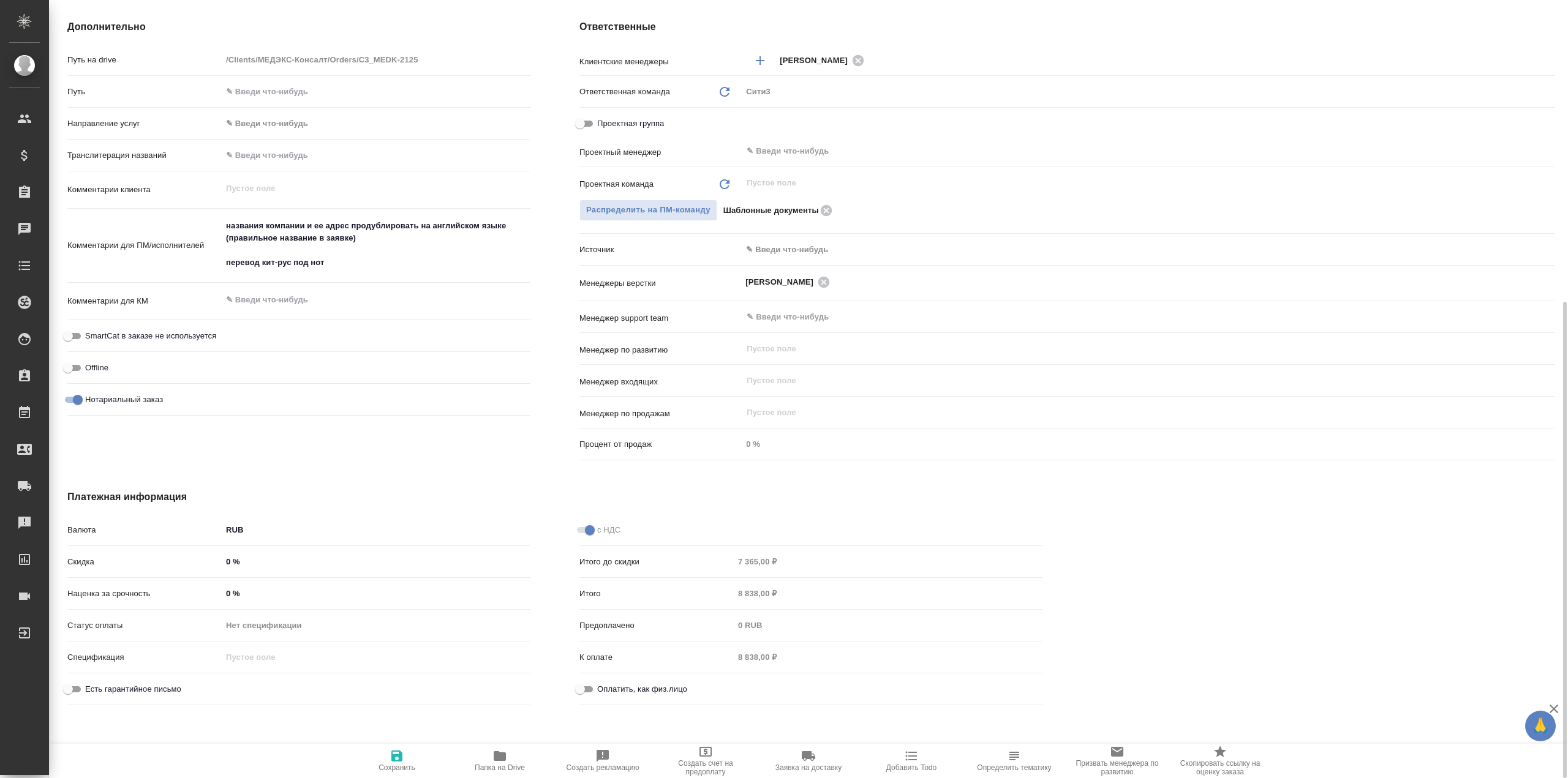
click at [405, 752] on span "Сохранить" at bounding box center [397, 760] width 88 height 23
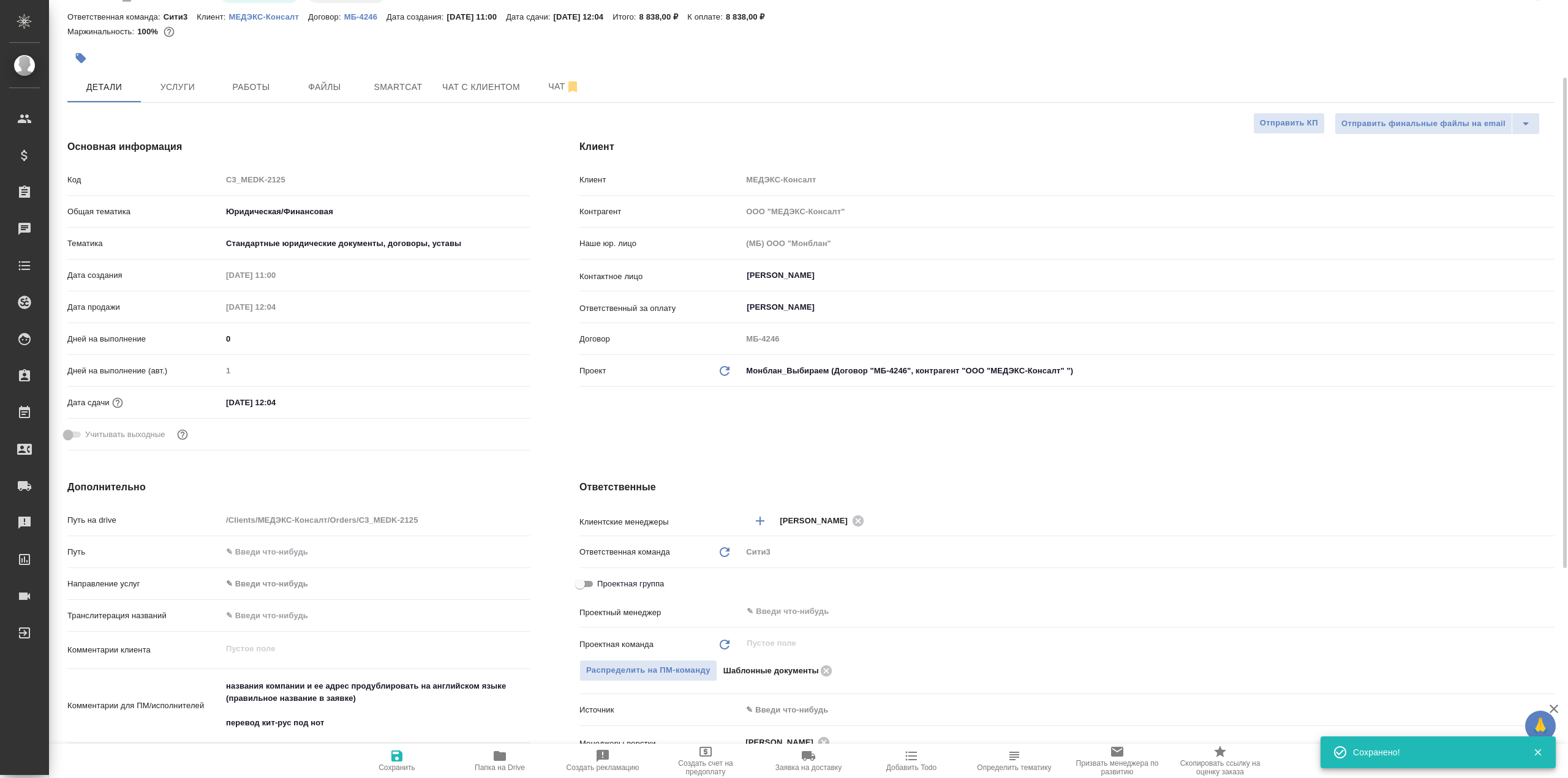
scroll to position [0, 0]
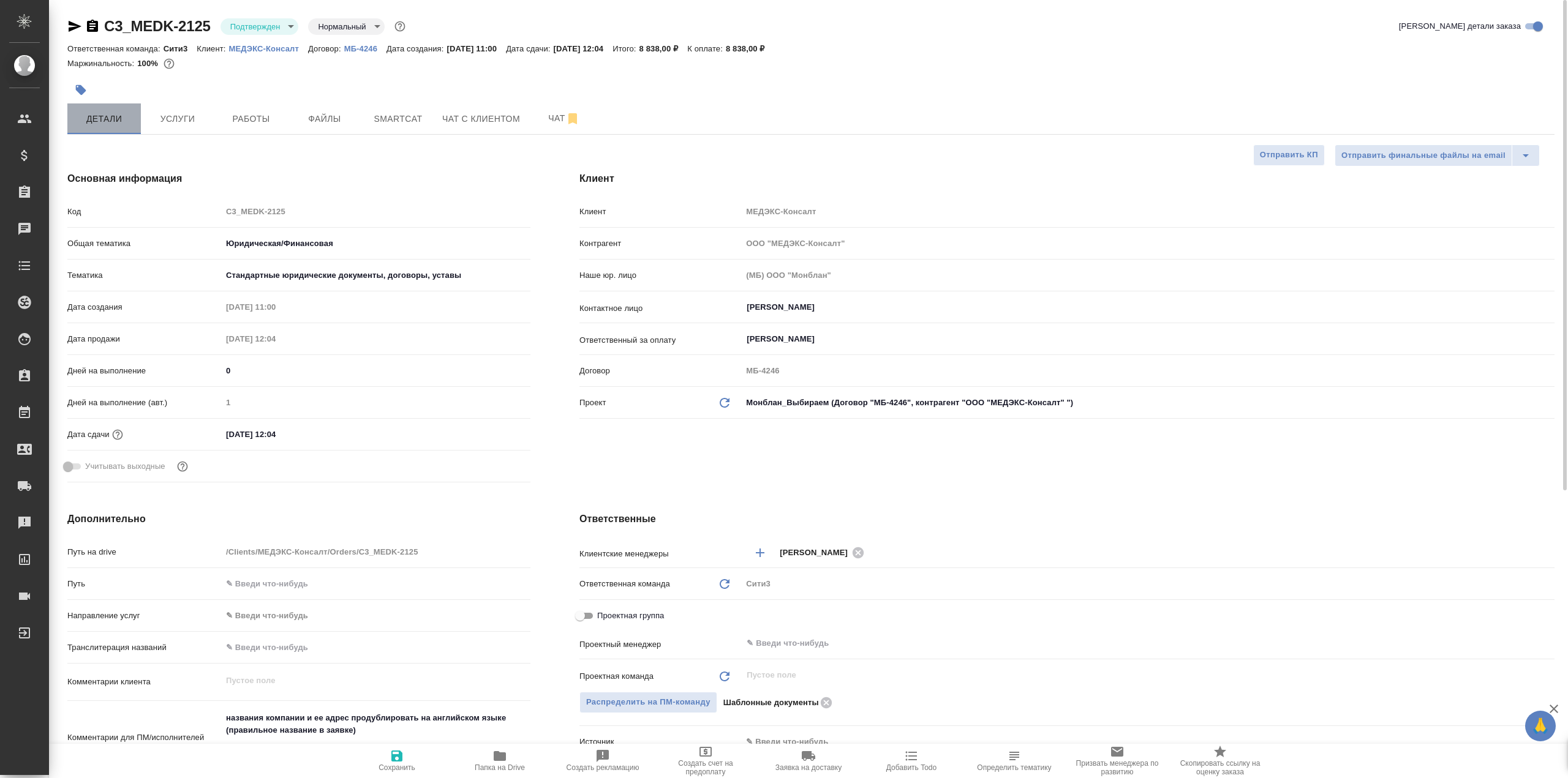
click at [135, 121] on button "Детали" at bounding box center [104, 118] width 74 height 30
click at [188, 113] on span "Услуги" at bounding box center [177, 120] width 59 height 16
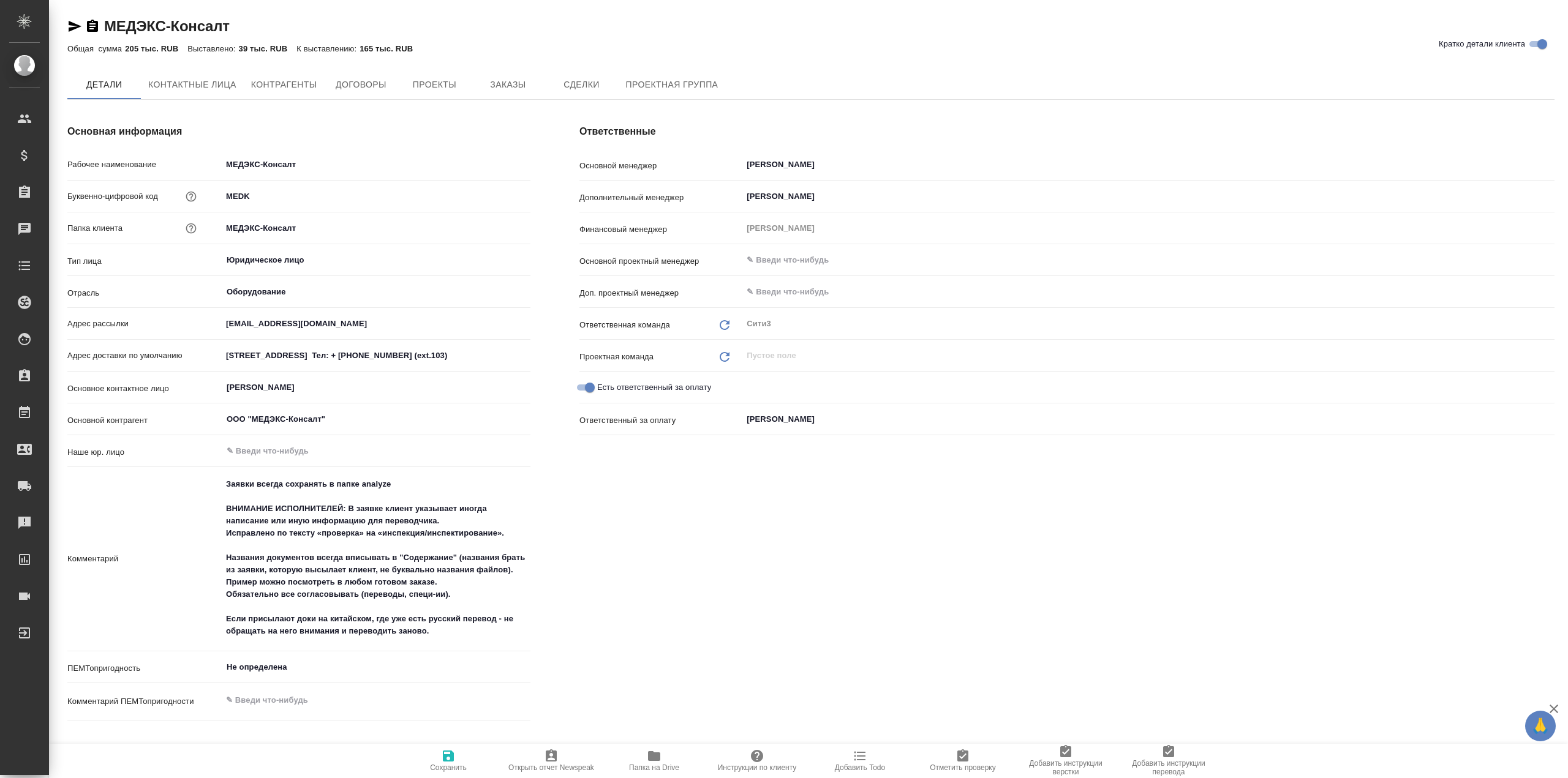
type textarea "x"
click at [492, 80] on span "Заказы" at bounding box center [507, 86] width 59 height 16
type textarea "x"
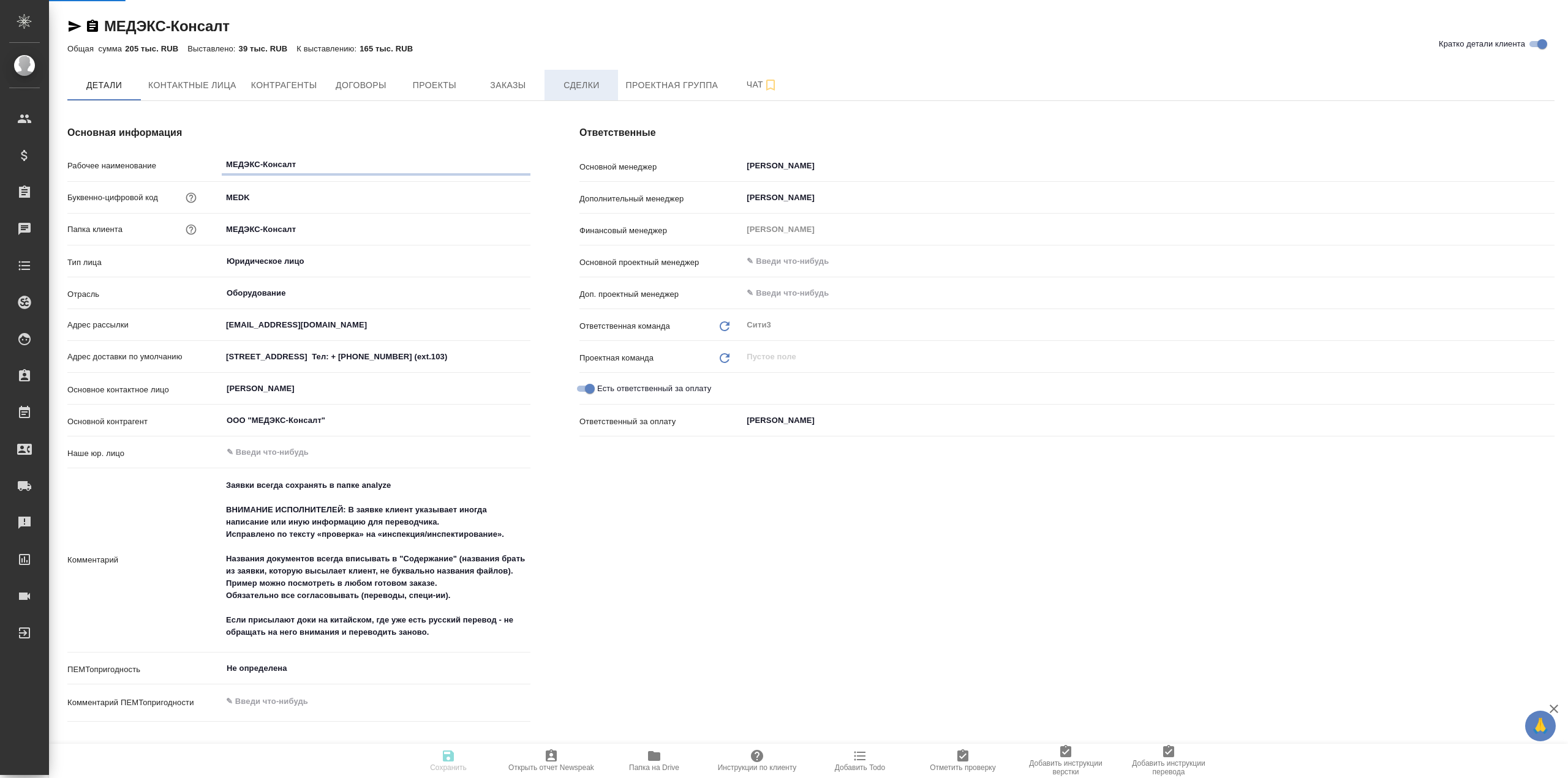
type textarea "x"
click at [515, 91] on span "Заказы" at bounding box center [507, 86] width 59 height 16
type textarea "x"
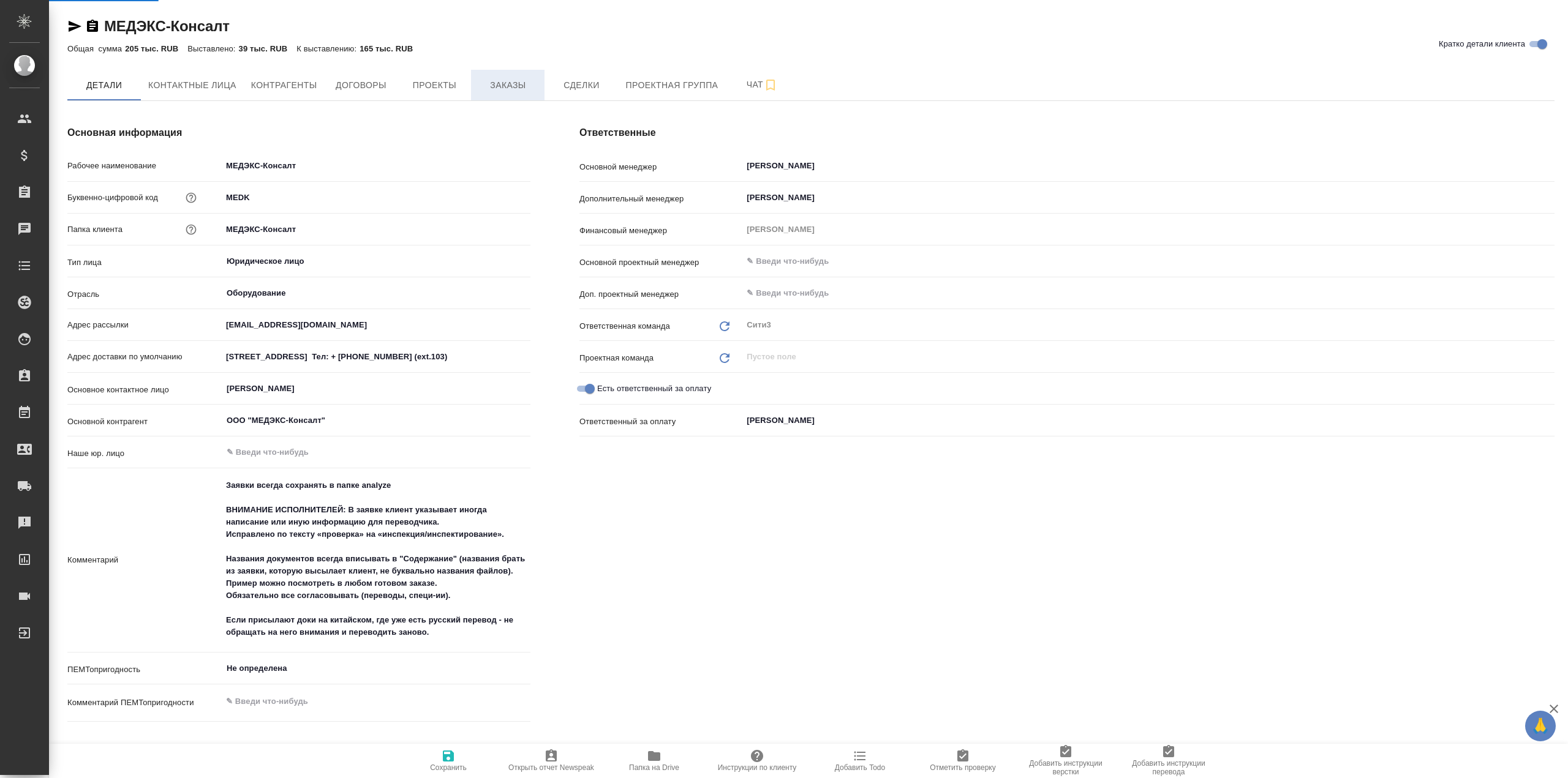
click at [491, 80] on span "Заказы" at bounding box center [507, 86] width 59 height 16
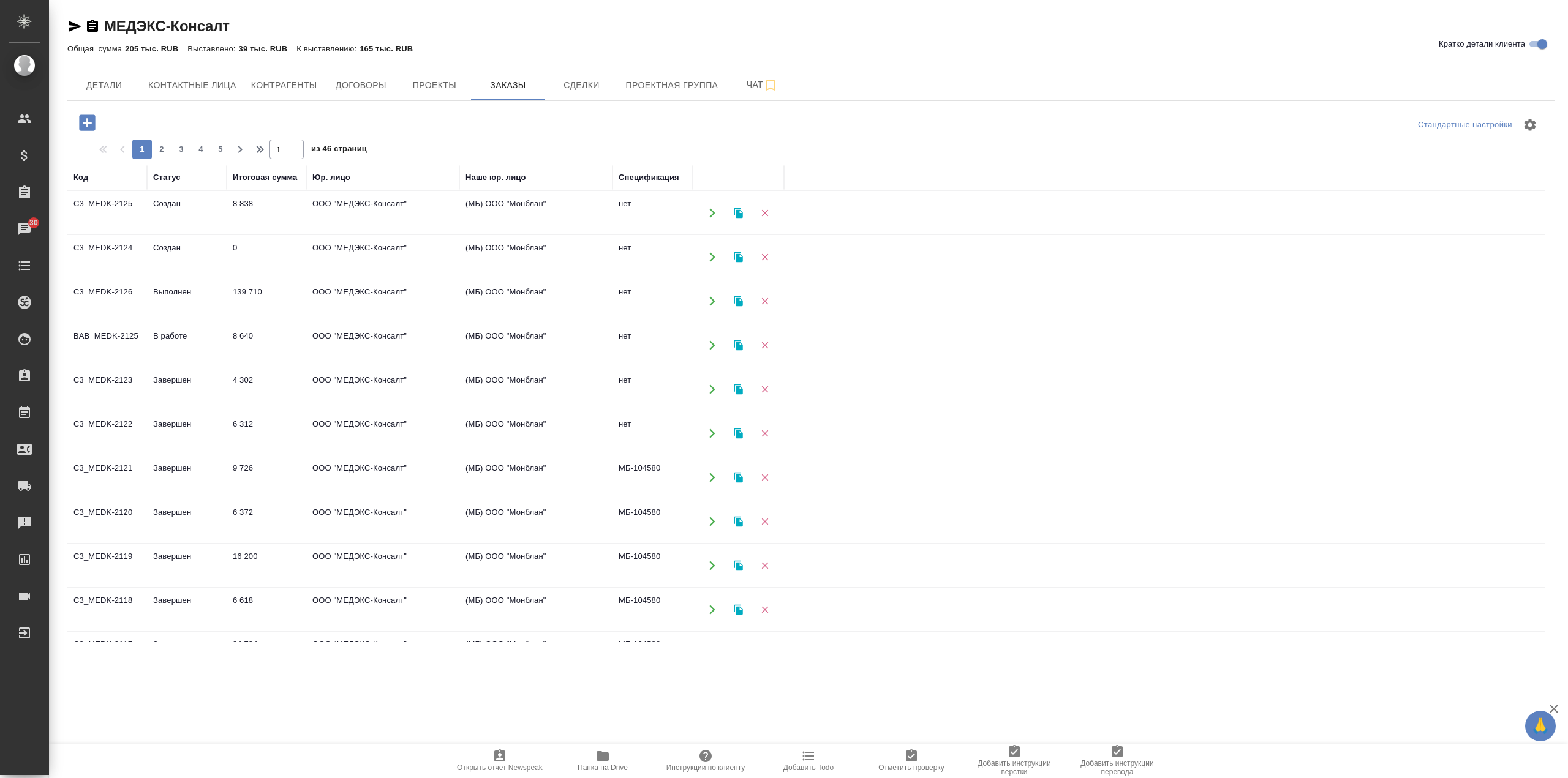
click at [282, 388] on td "4 302" at bounding box center [266, 389] width 80 height 43
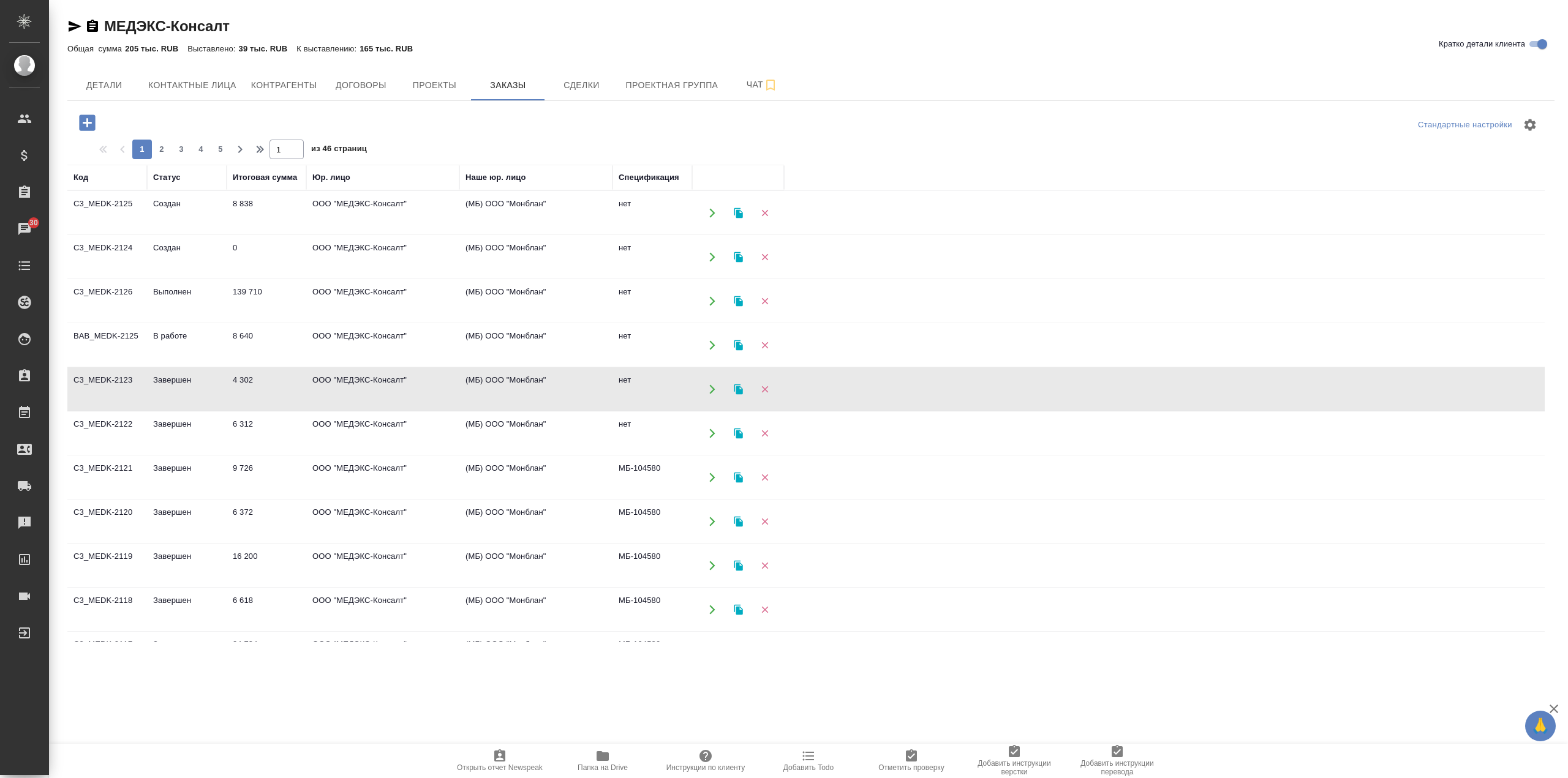
click at [282, 388] on td "4 302" at bounding box center [266, 389] width 80 height 43
click at [454, 350] on td "ООО "МЕДЭКС-Консалт"" at bounding box center [383, 345] width 153 height 43
click at [454, 351] on td "ООО "МЕДЭКС-Консалт"" at bounding box center [383, 345] width 153 height 43
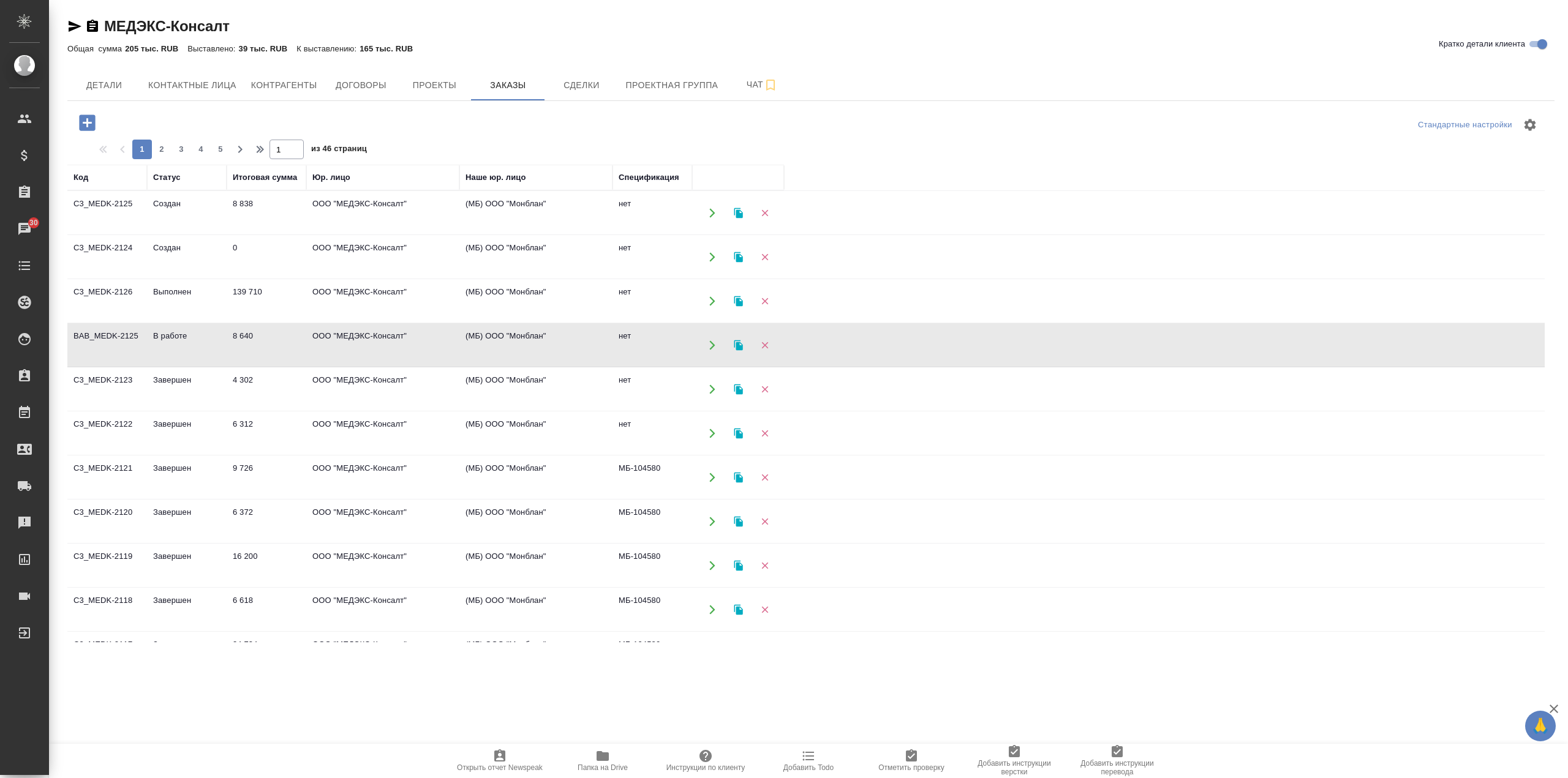
click at [285, 390] on td "4 302" at bounding box center [266, 389] width 80 height 43
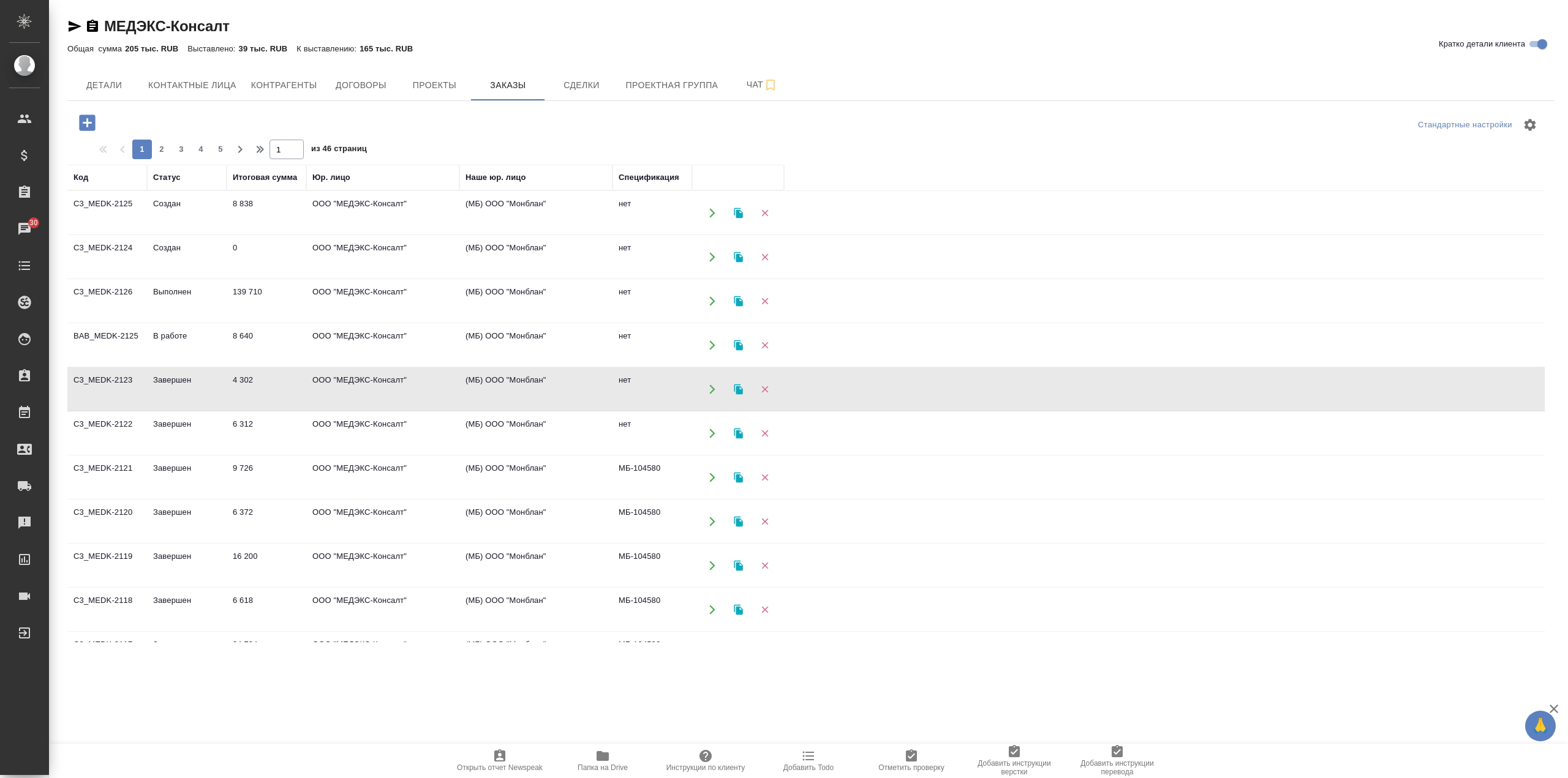
click at [299, 450] on td "6 312" at bounding box center [266, 434] width 80 height 43
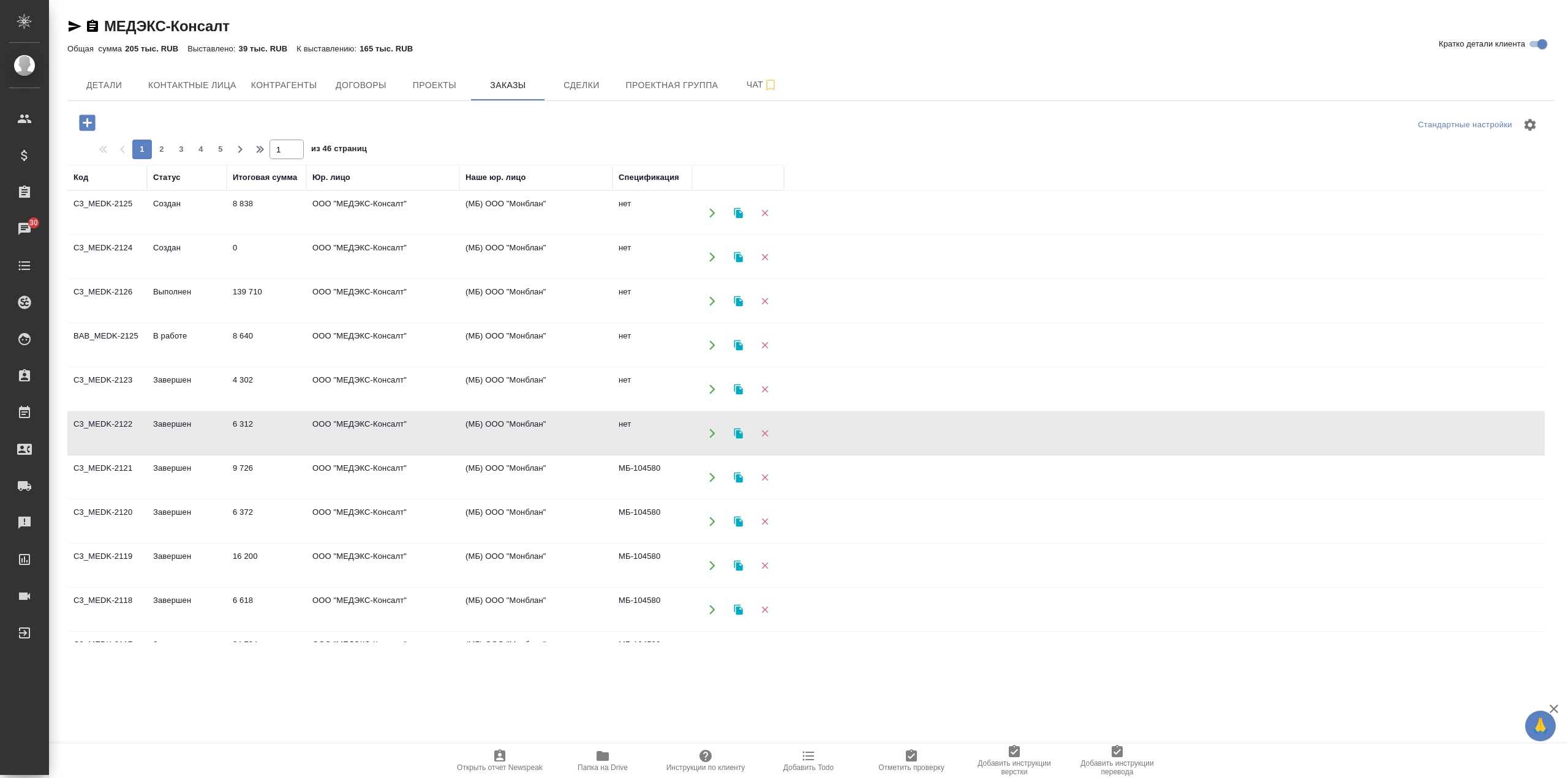
click at [299, 450] on td "6 312" at bounding box center [266, 434] width 80 height 43
click at [430, 88] on span "Проекты" at bounding box center [434, 86] width 59 height 16
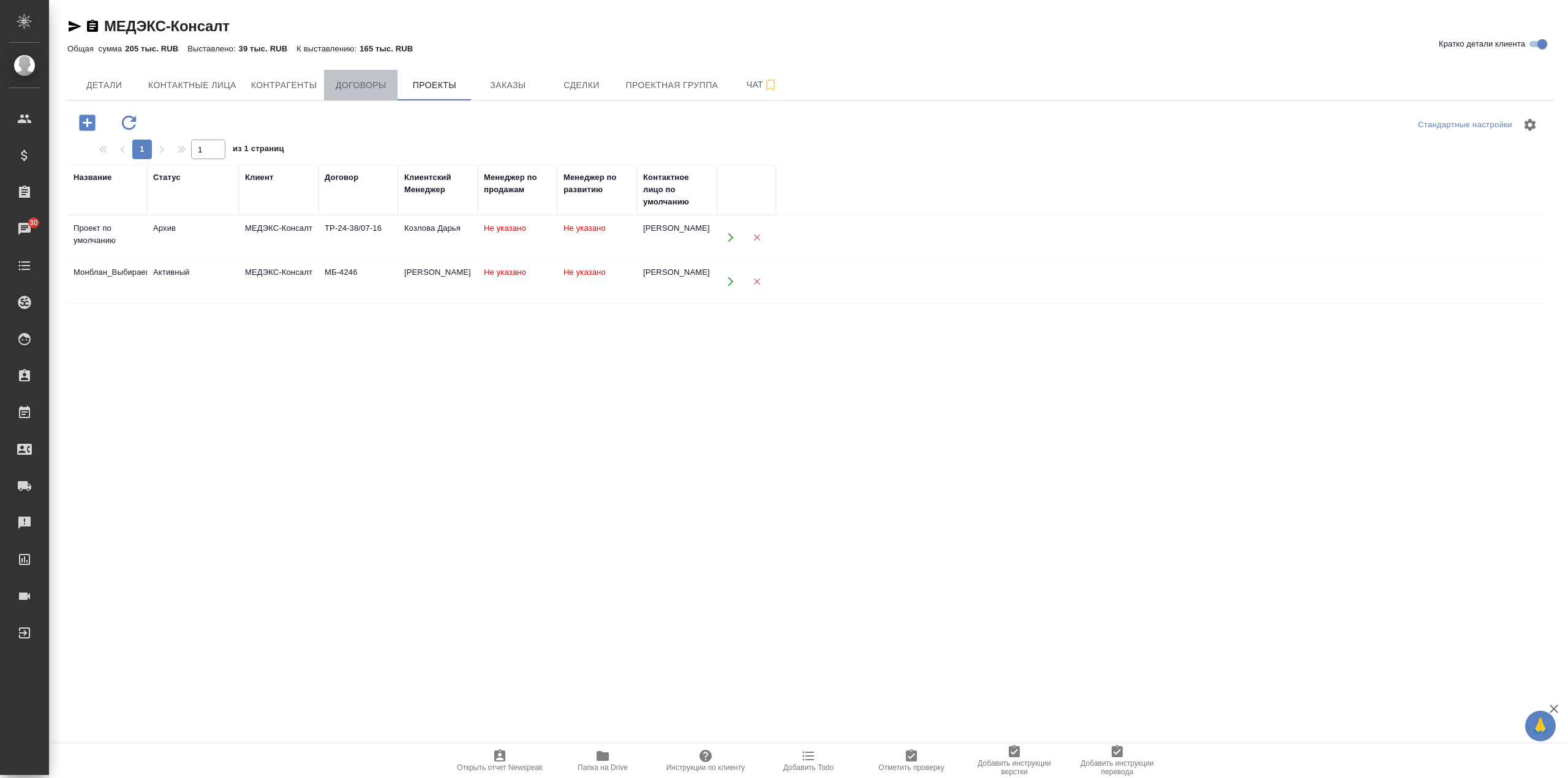
click at [339, 95] on button "Договоры" at bounding box center [361, 85] width 74 height 30
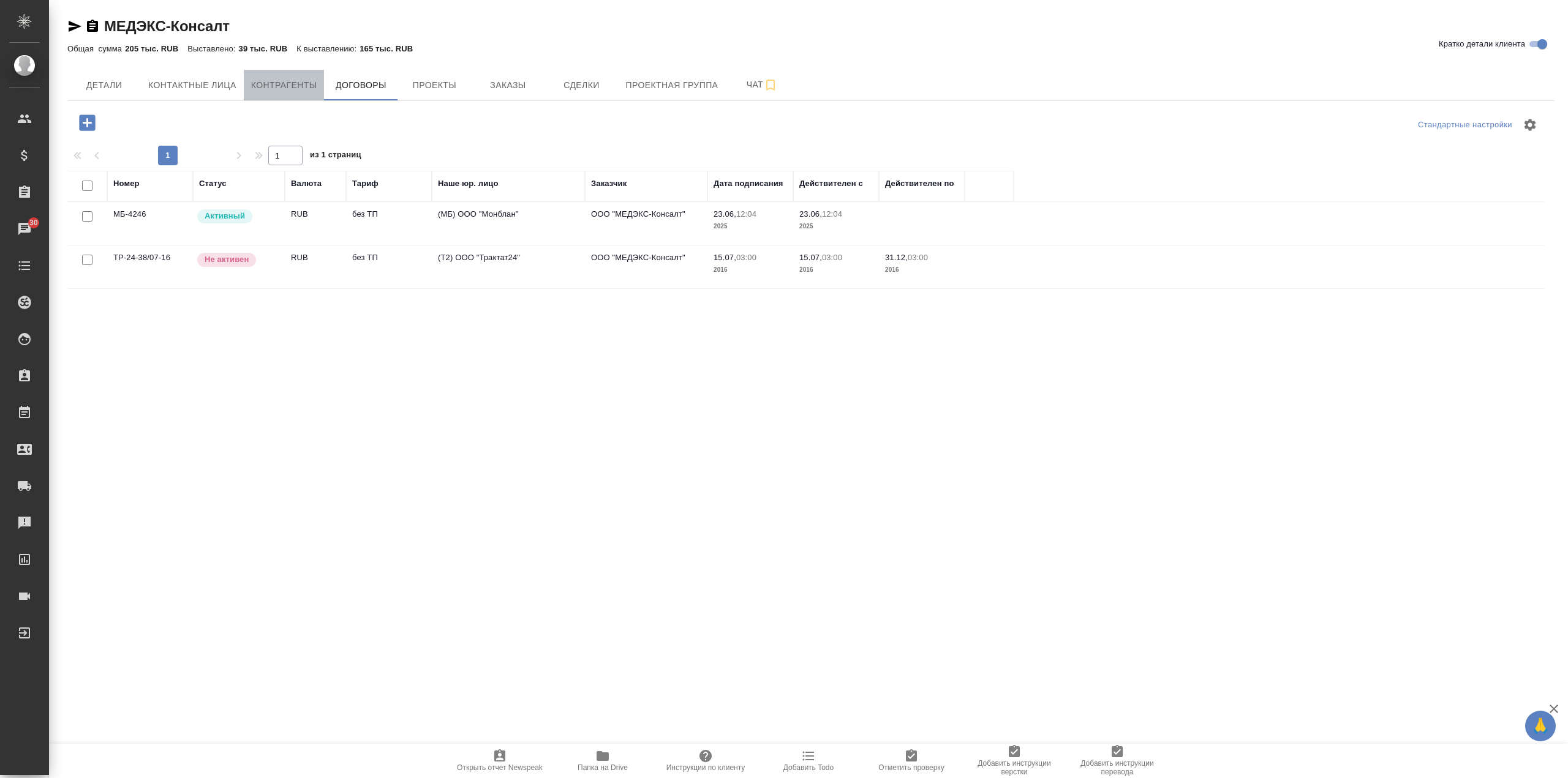
click at [267, 93] on span "Контрагенты" at bounding box center [284, 86] width 66 height 16
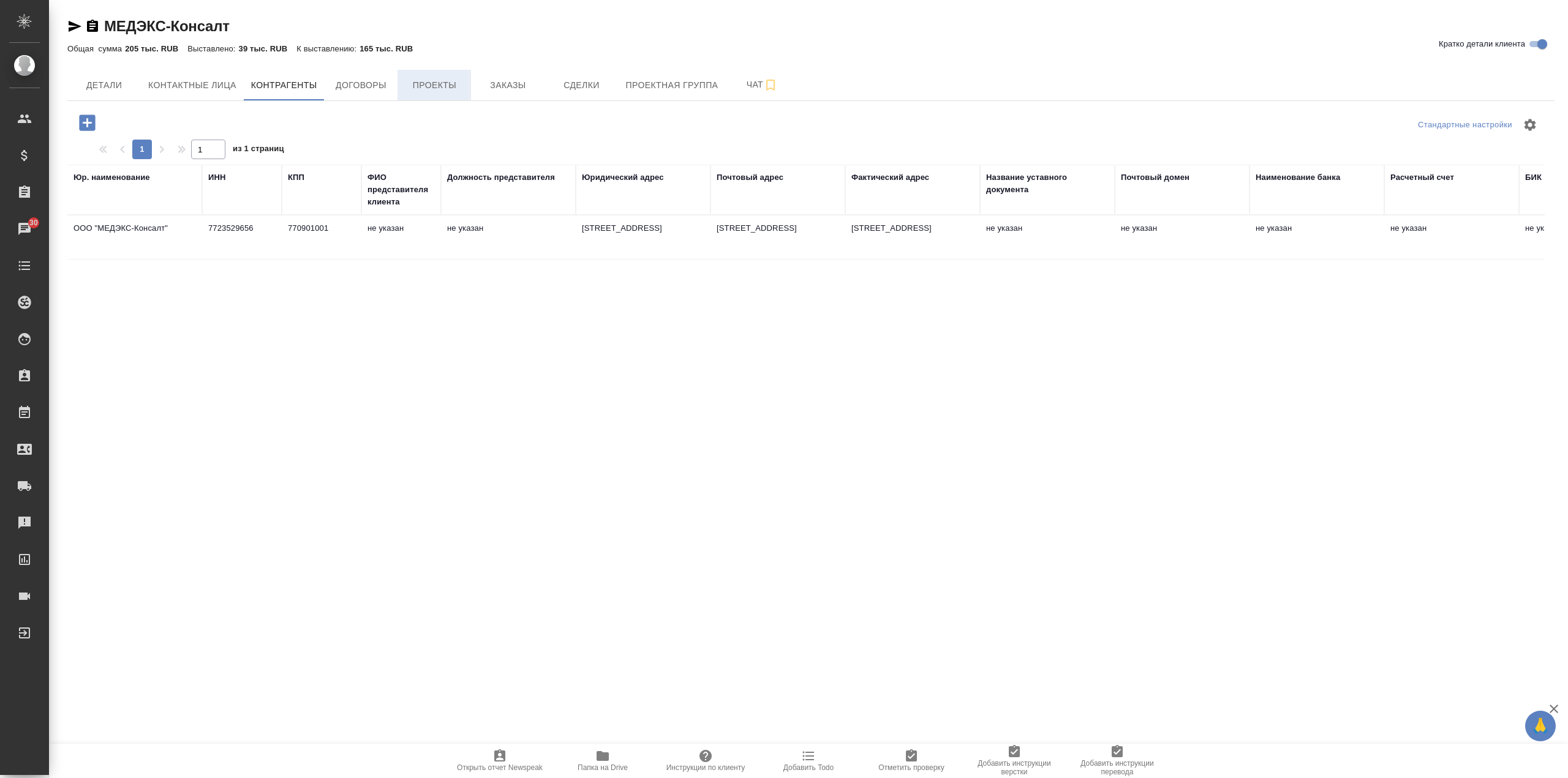
click at [431, 78] on span "Проекты" at bounding box center [434, 86] width 59 height 16
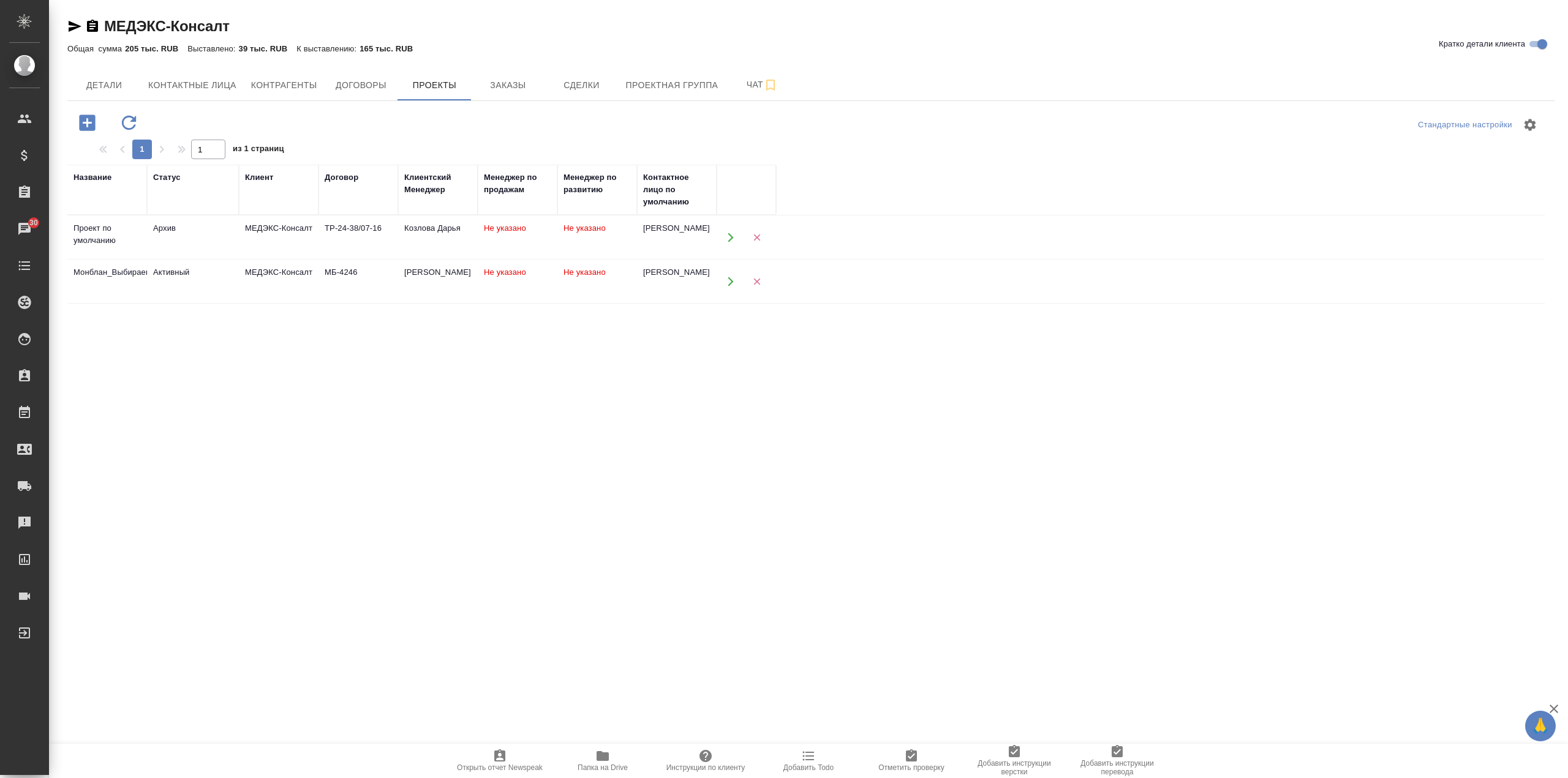
click at [226, 281] on td "Активный" at bounding box center [193, 281] width 92 height 43
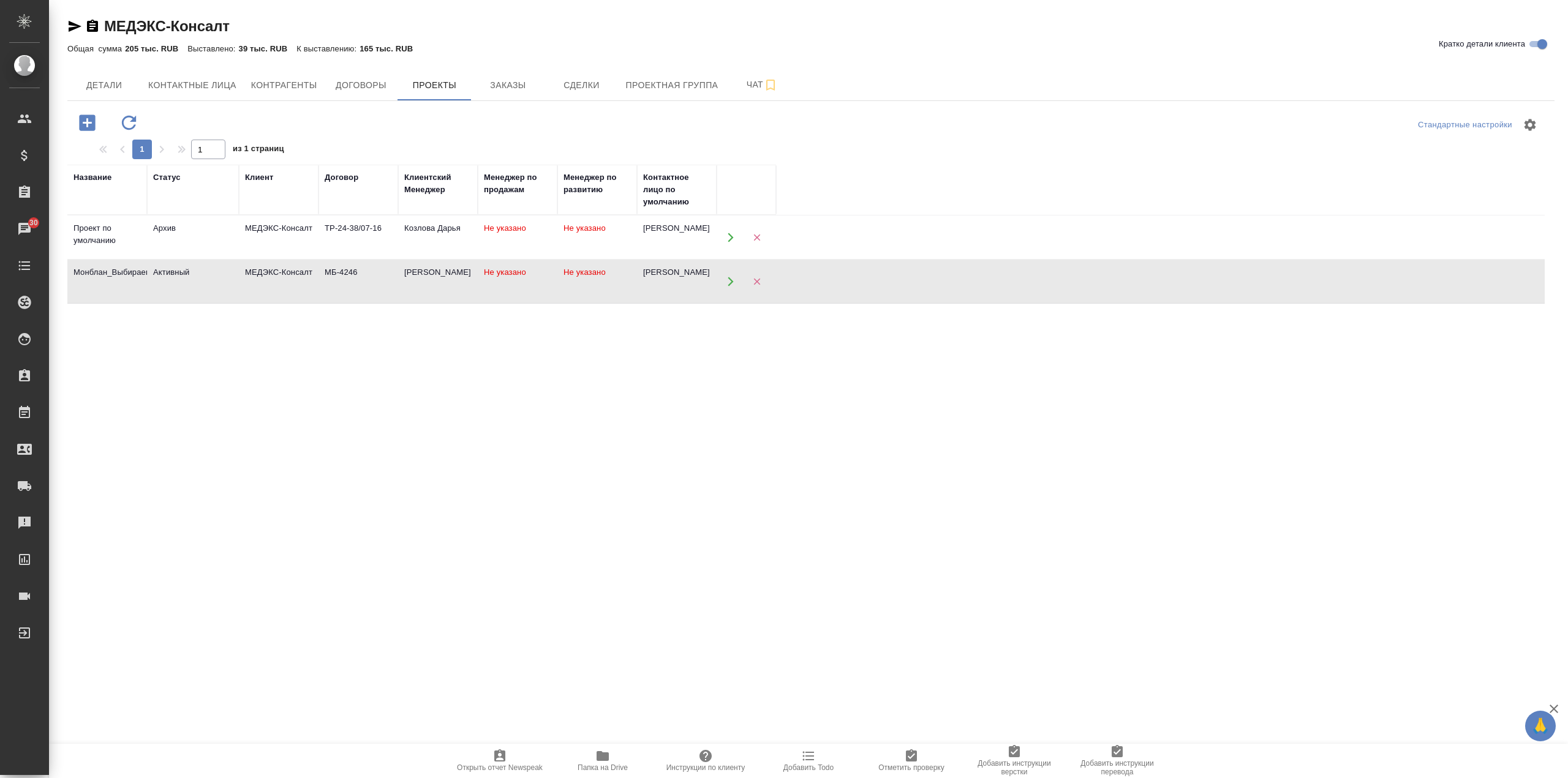
click at [77, 23] on icon "button" at bounding box center [74, 26] width 15 height 15
click at [371, 289] on td "МБ-4246" at bounding box center [358, 281] width 80 height 43
click at [503, 83] on span "Заказы" at bounding box center [507, 86] width 59 height 16
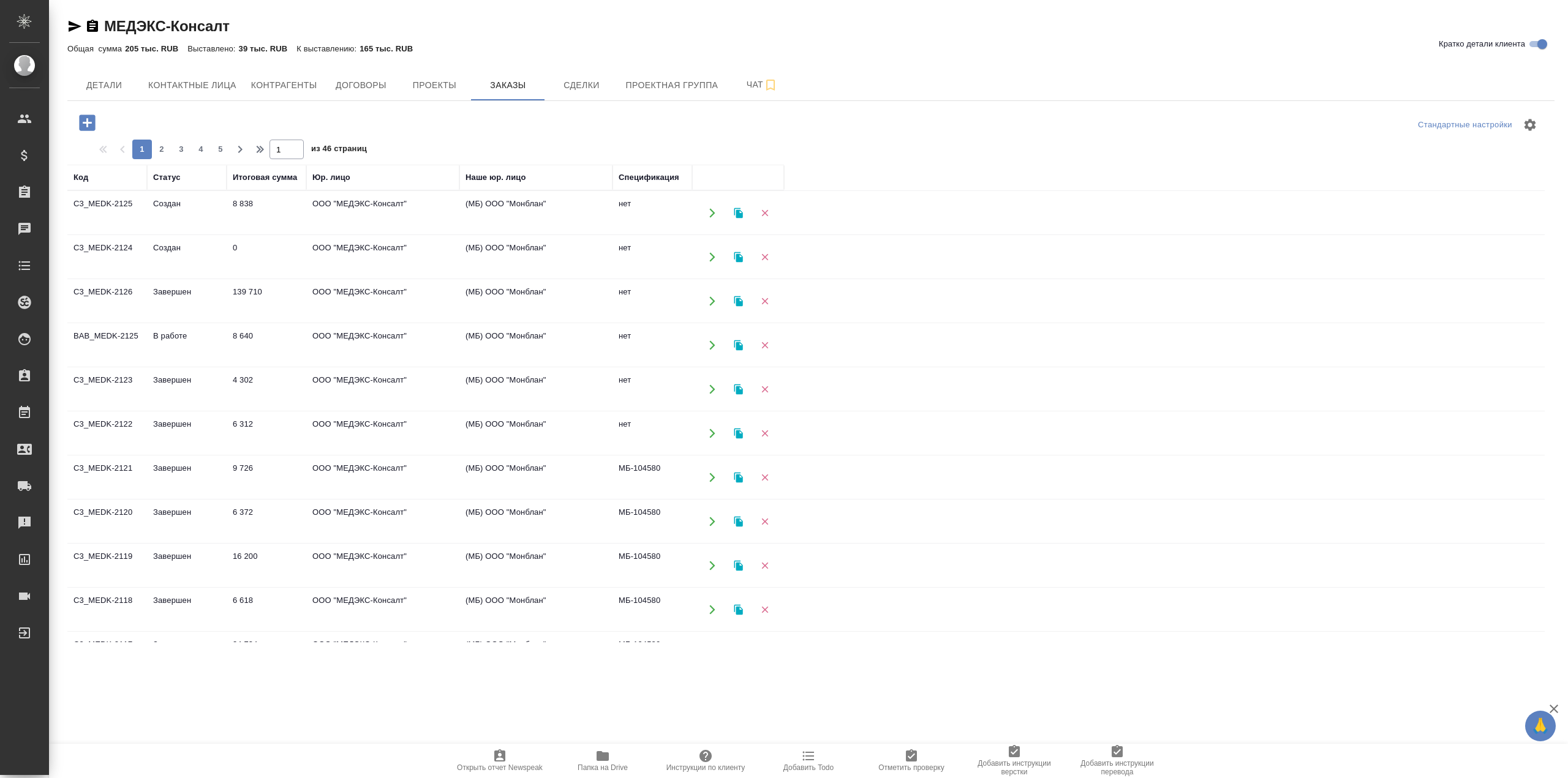
click at [416, 395] on td "ООО "МЕДЭКС-Консалт"" at bounding box center [383, 389] width 153 height 43
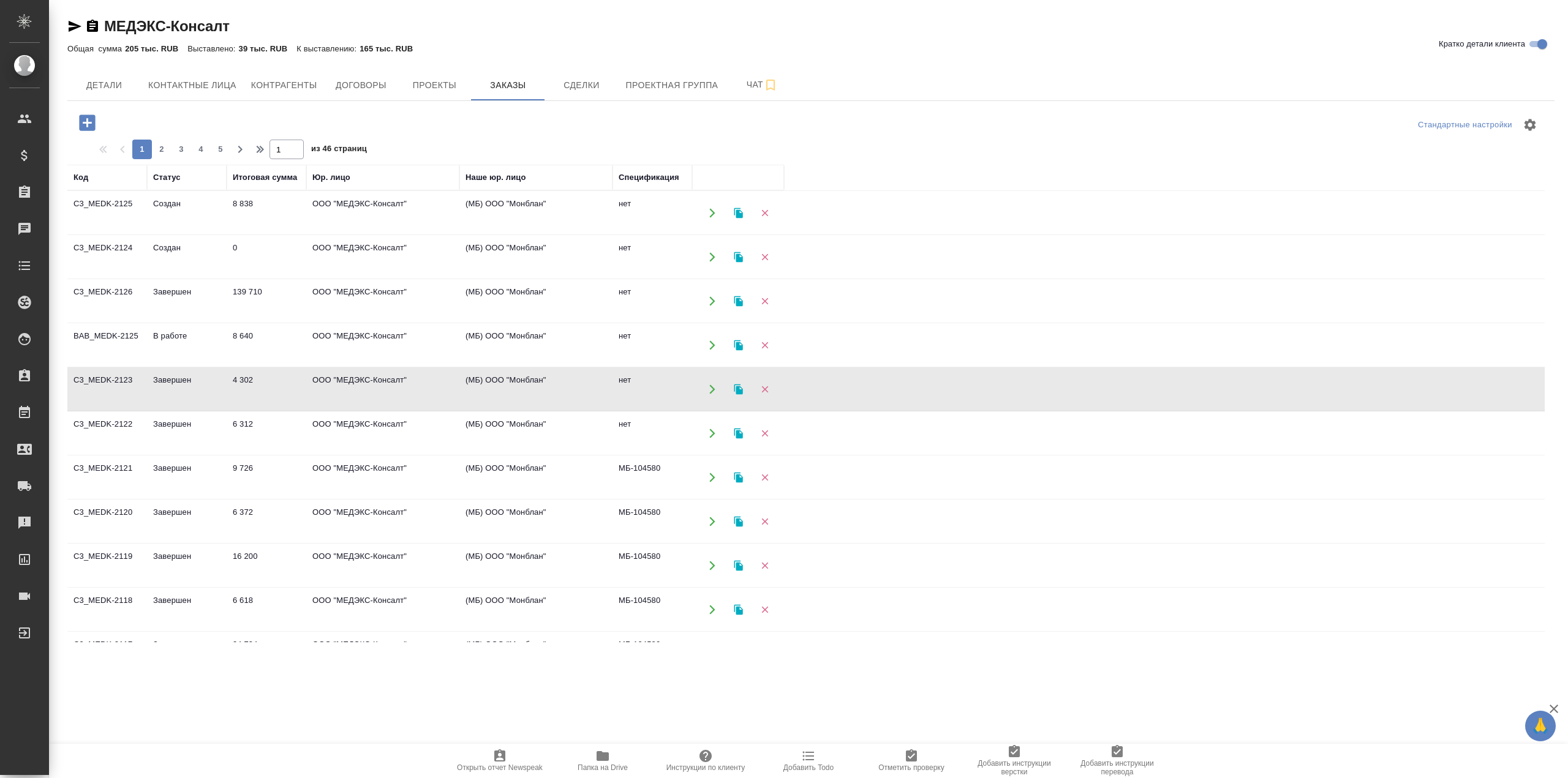
click at [416, 395] on td "ООО "МЕДЭКС-Консалт"" at bounding box center [383, 389] width 153 height 43
click at [93, 28] on icon "button" at bounding box center [93, 25] width 11 height 12
click at [282, 387] on td "4 302" at bounding box center [266, 389] width 80 height 43
click at [275, 434] on td "6 312" at bounding box center [266, 434] width 80 height 43
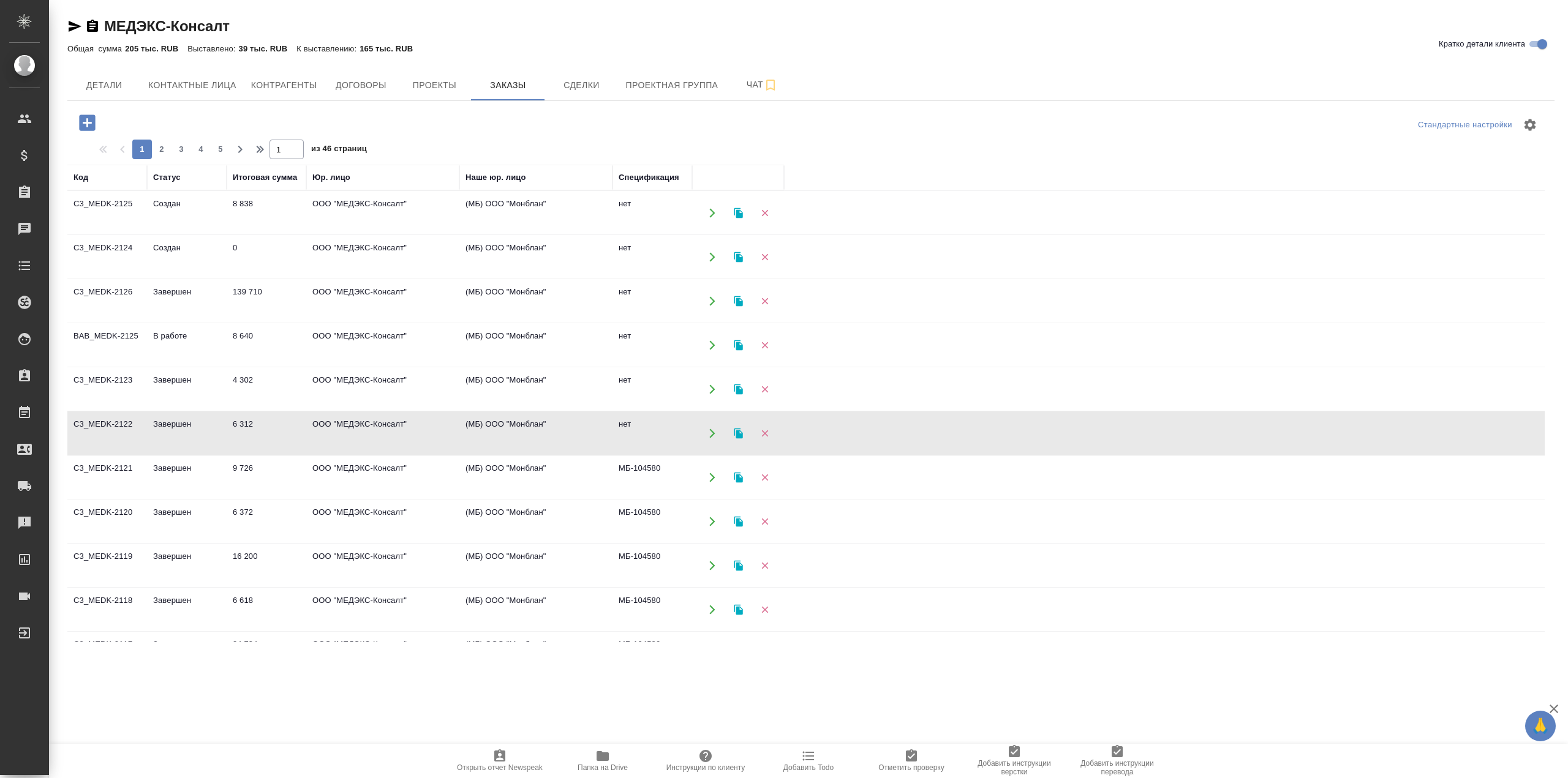
click at [276, 434] on td "6 312" at bounding box center [266, 434] width 80 height 43
click at [312, 484] on td "ООО "МЕДЭКС-Консалт"" at bounding box center [383, 477] width 153 height 43
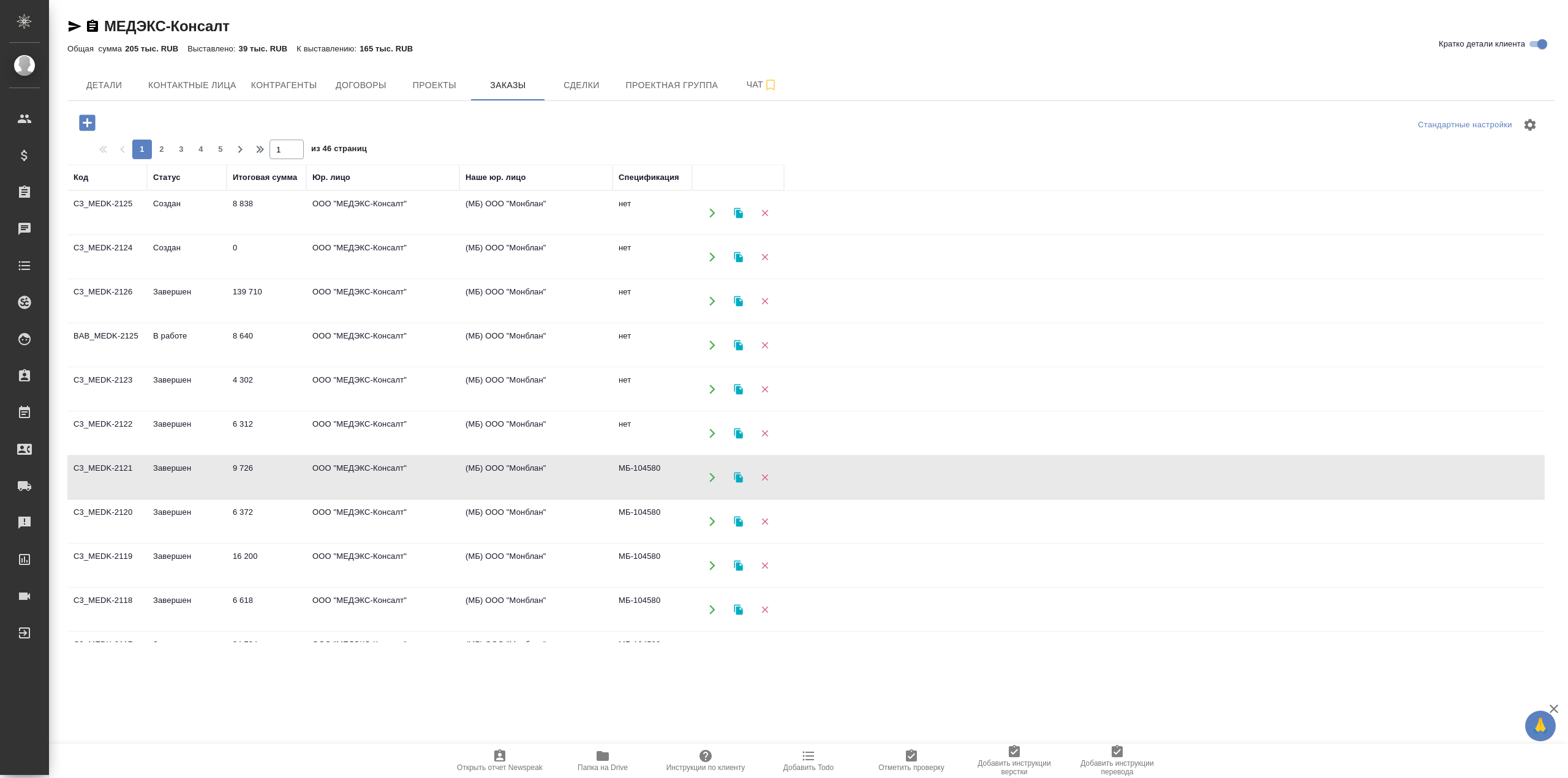
click at [312, 484] on td "ООО "МЕДЭКС-Консалт"" at bounding box center [383, 477] width 153 height 43
click at [436, 521] on td "ООО "МЕДЭКС-Консалт"" at bounding box center [383, 521] width 153 height 43
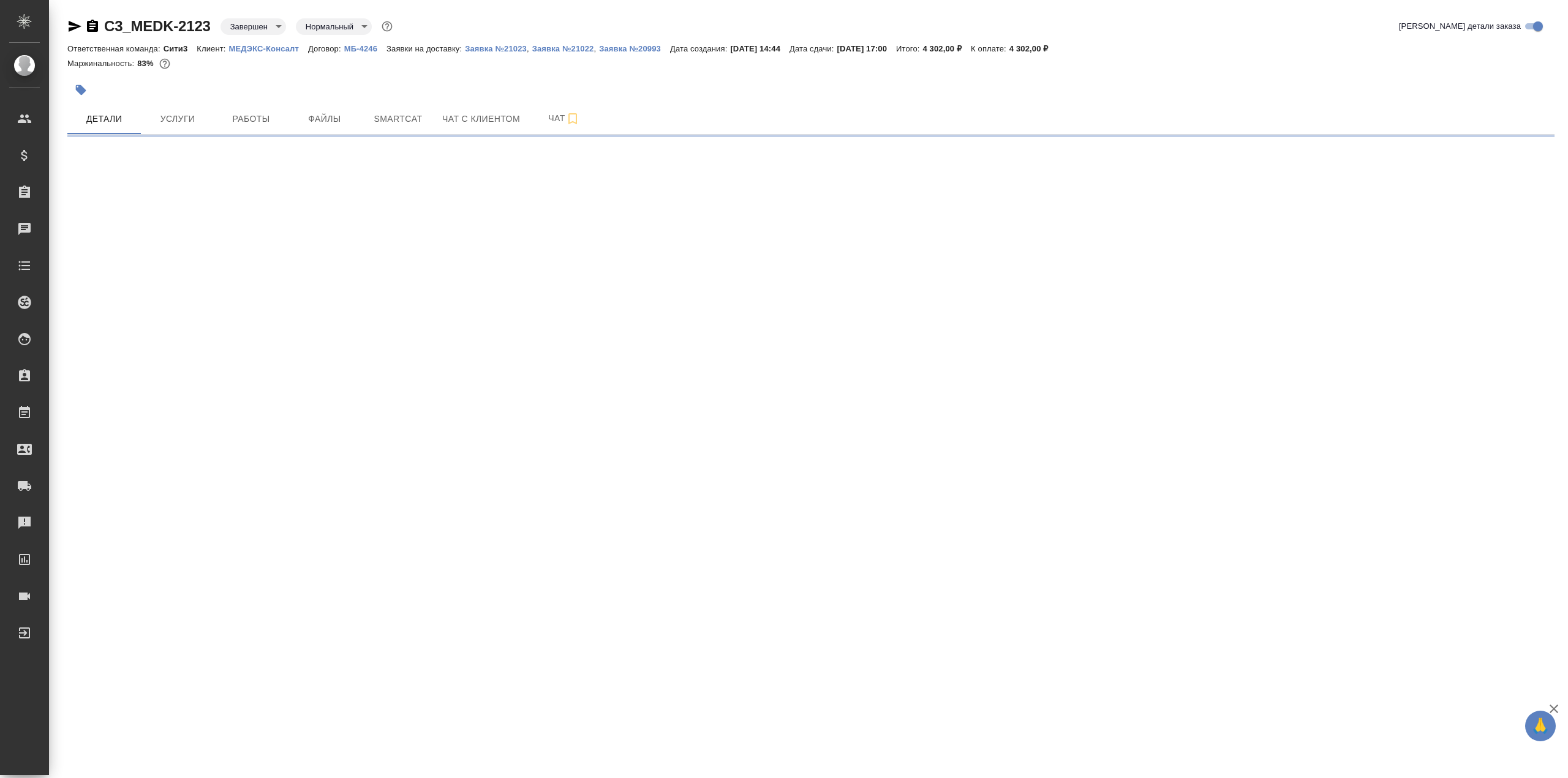
select select "RU"
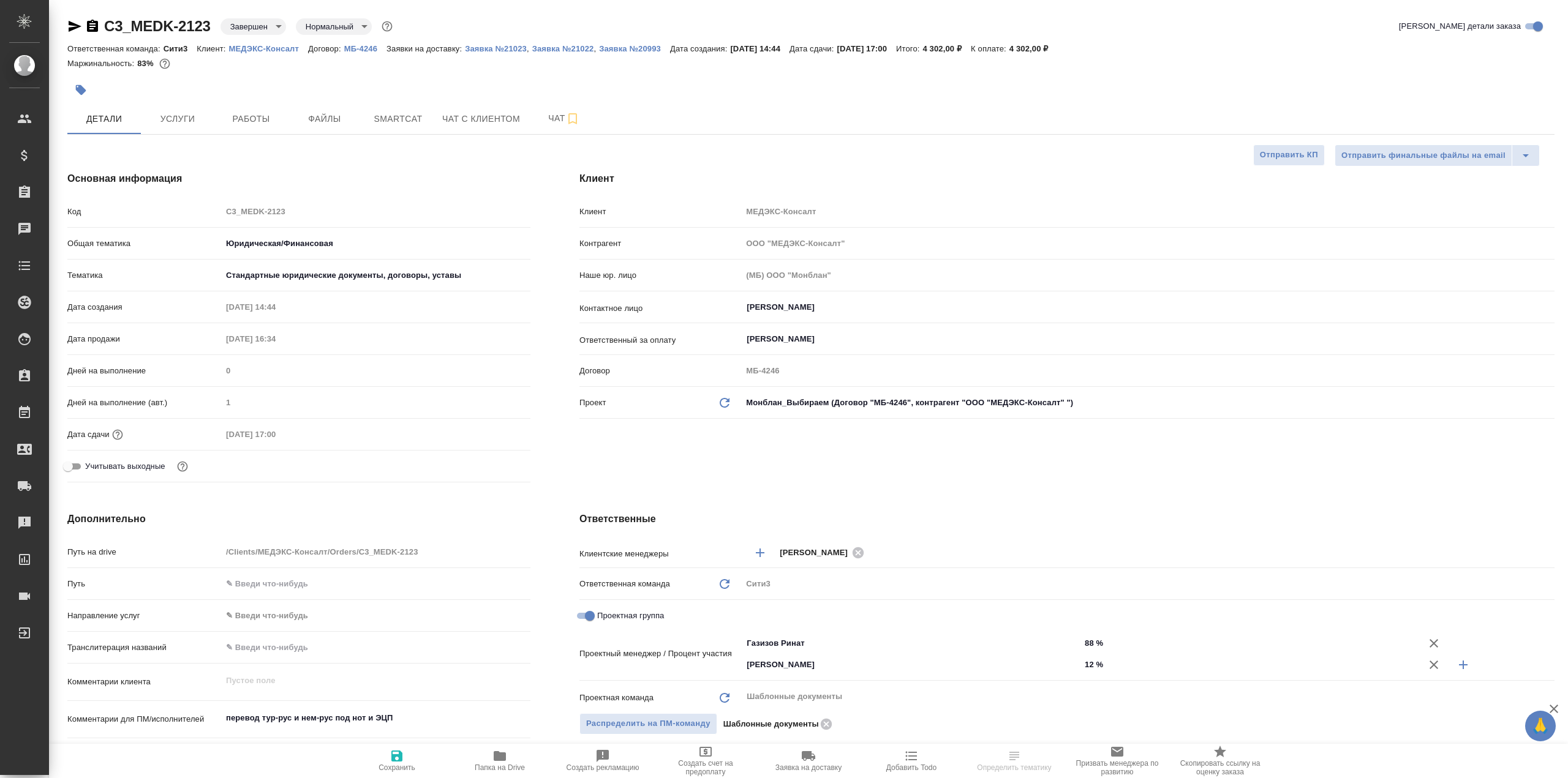
type textarea "x"
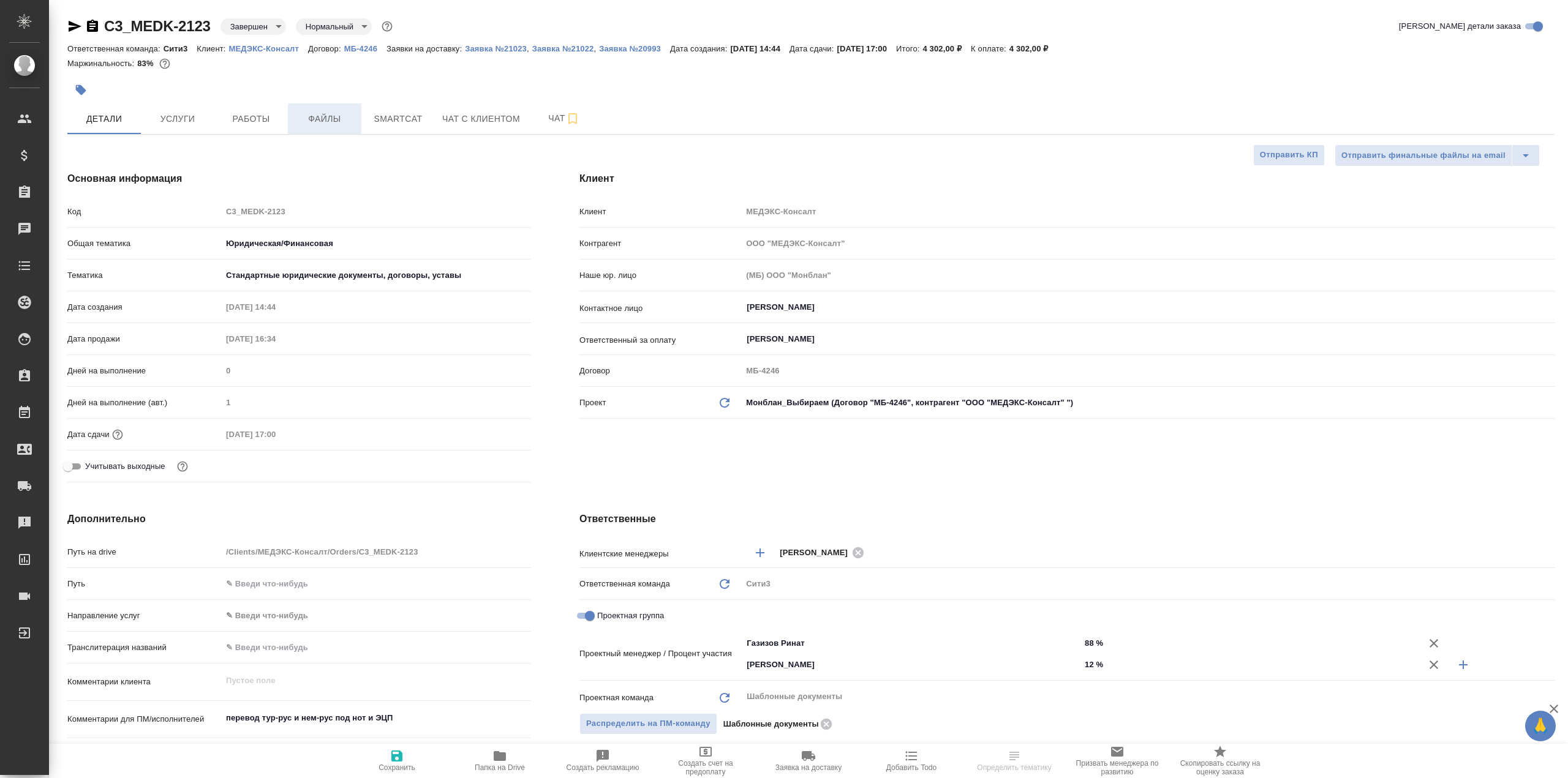
type textarea "x"
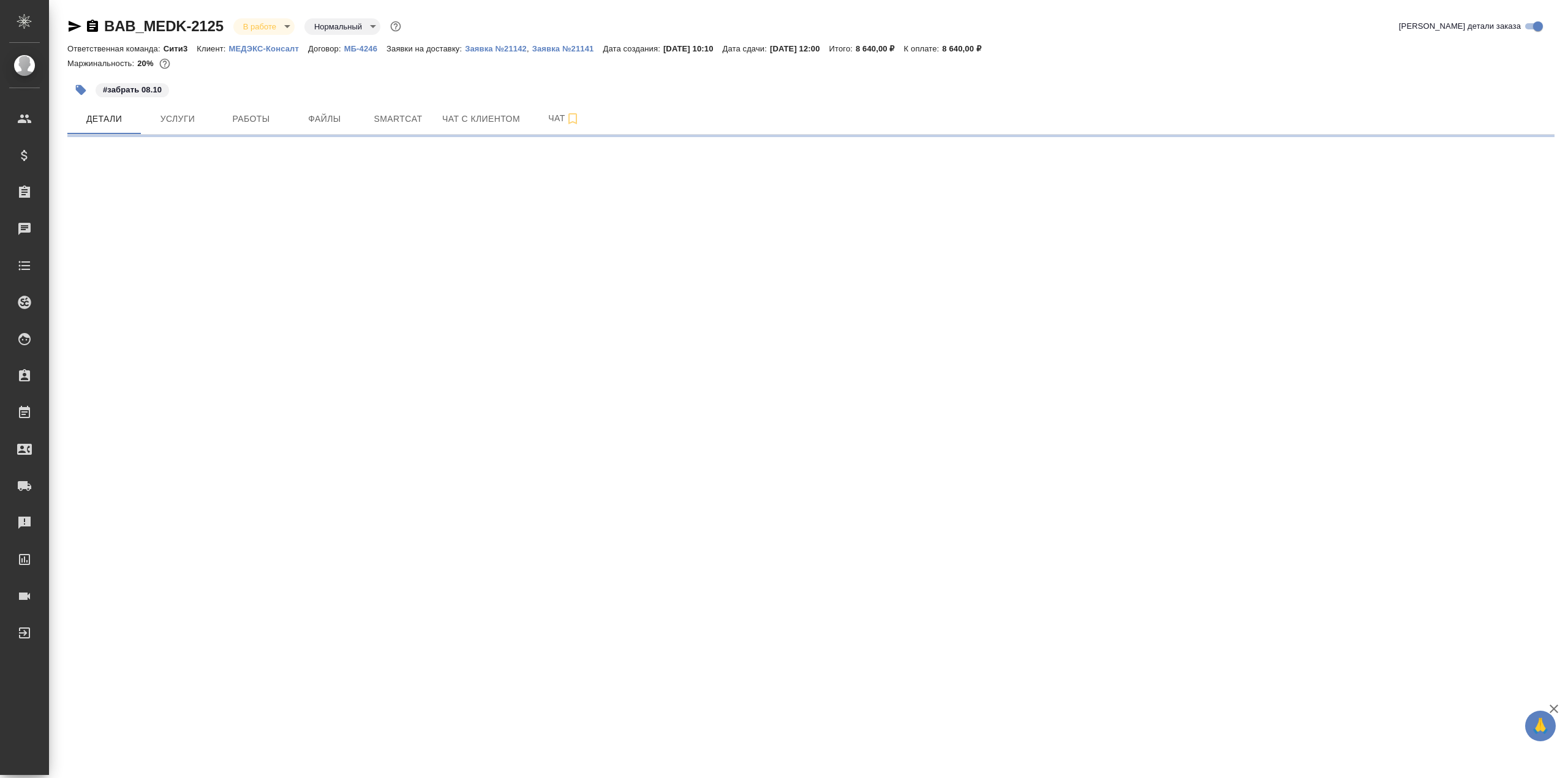
select select "RU"
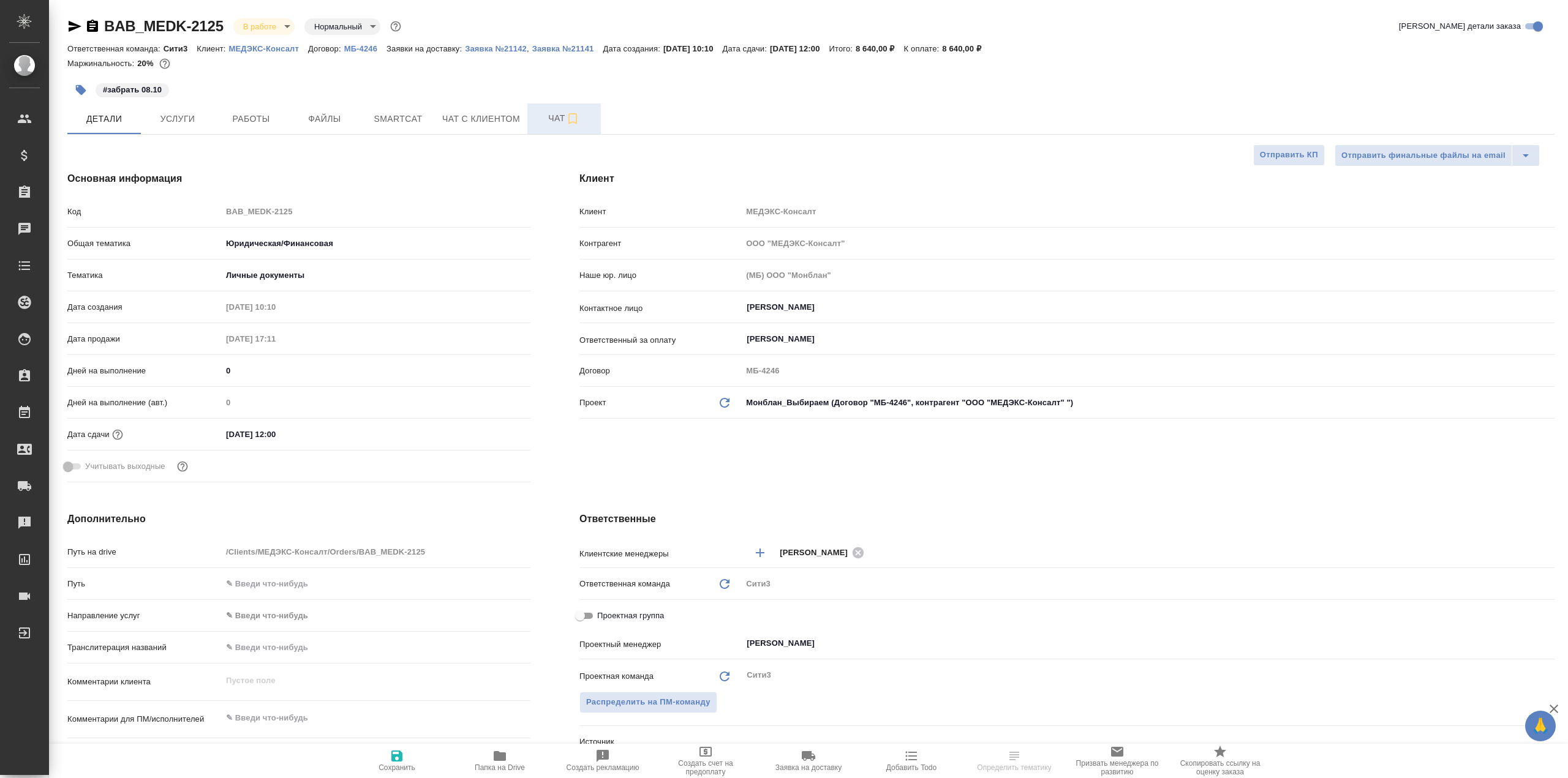
type textarea "x"
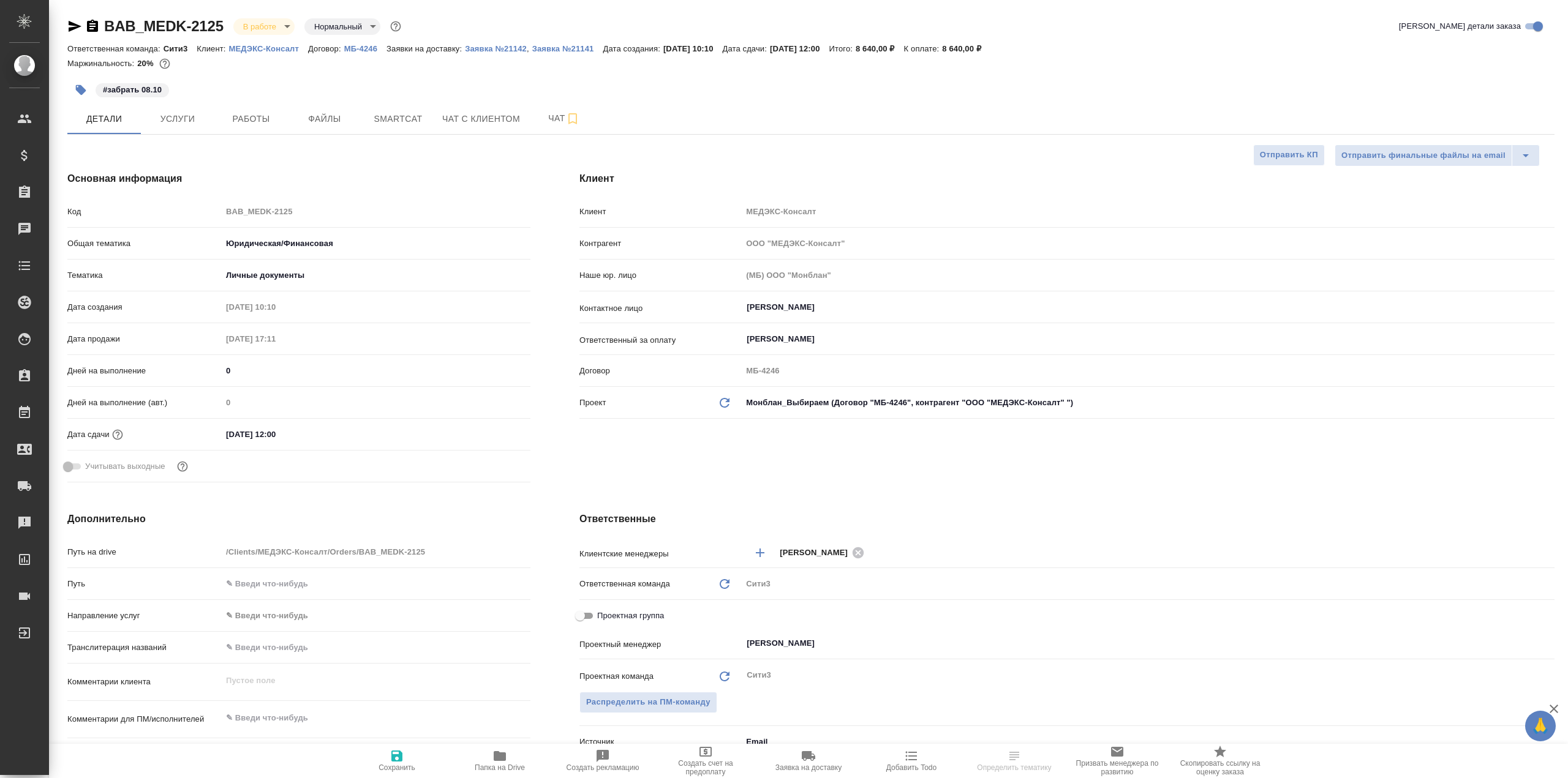
type textarea "x"
click at [423, 129] on button "Smartcat" at bounding box center [398, 118] width 74 height 30
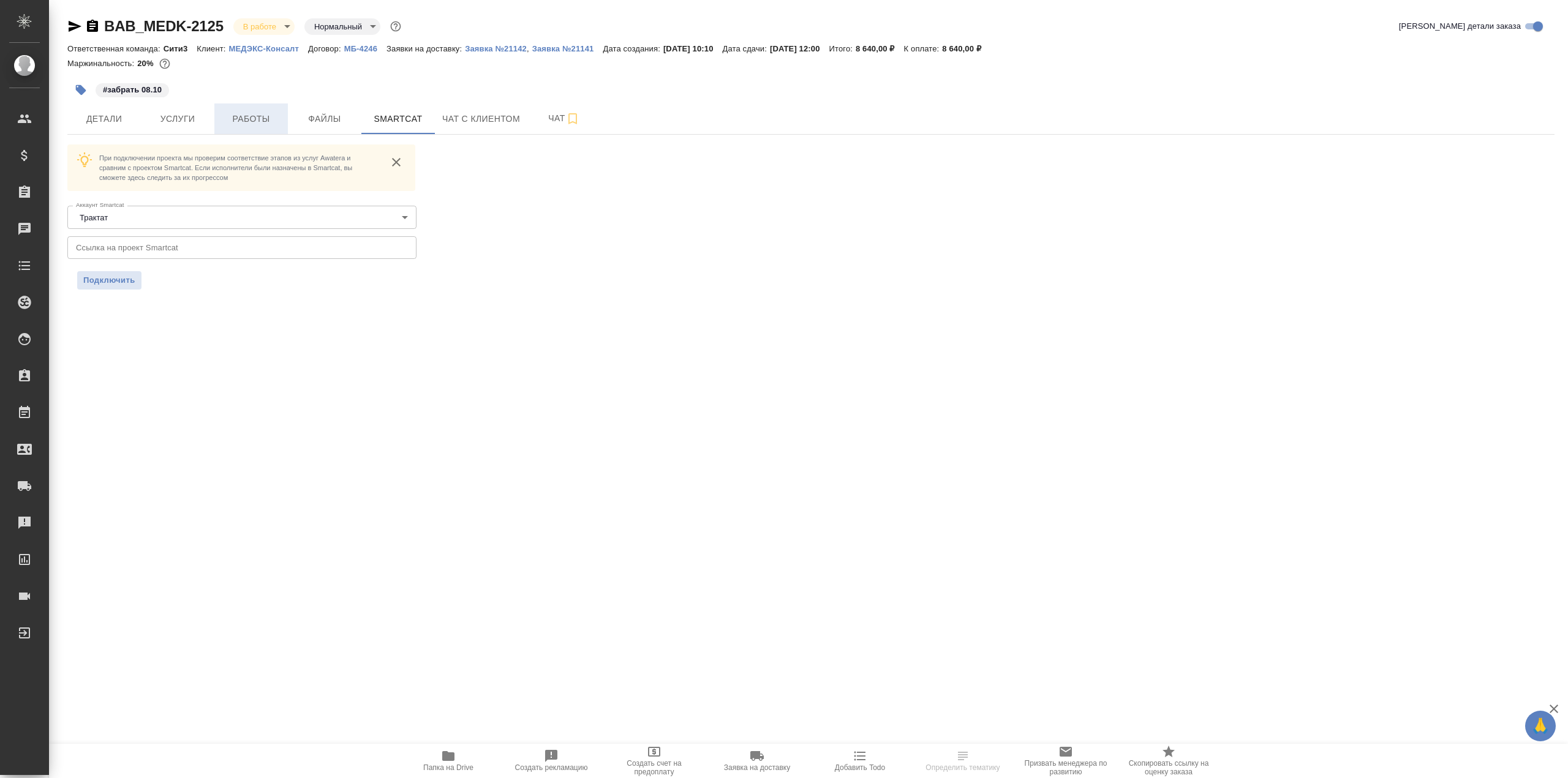
click at [246, 119] on span "Работы" at bounding box center [250, 120] width 59 height 16
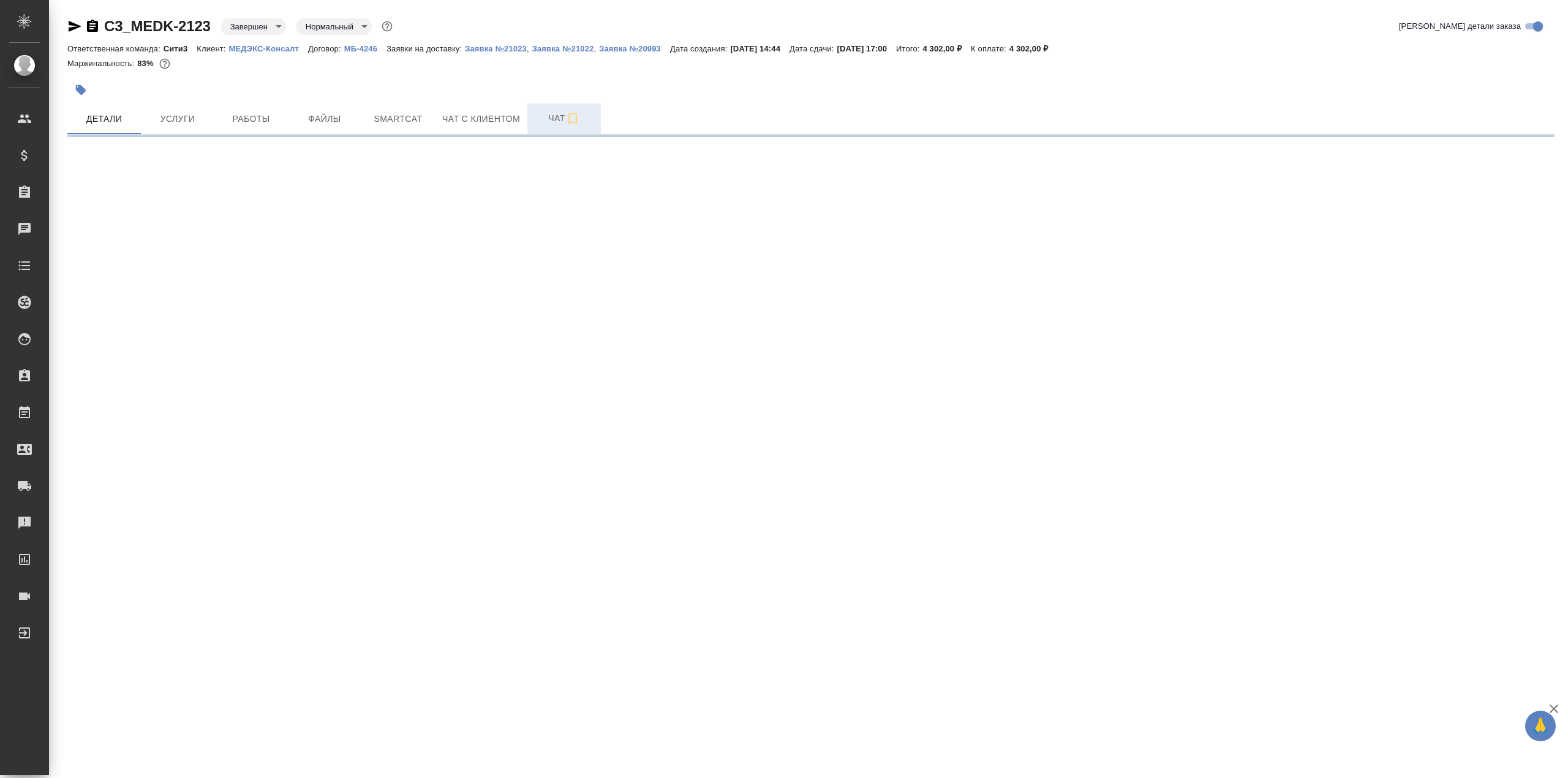
select select "RU"
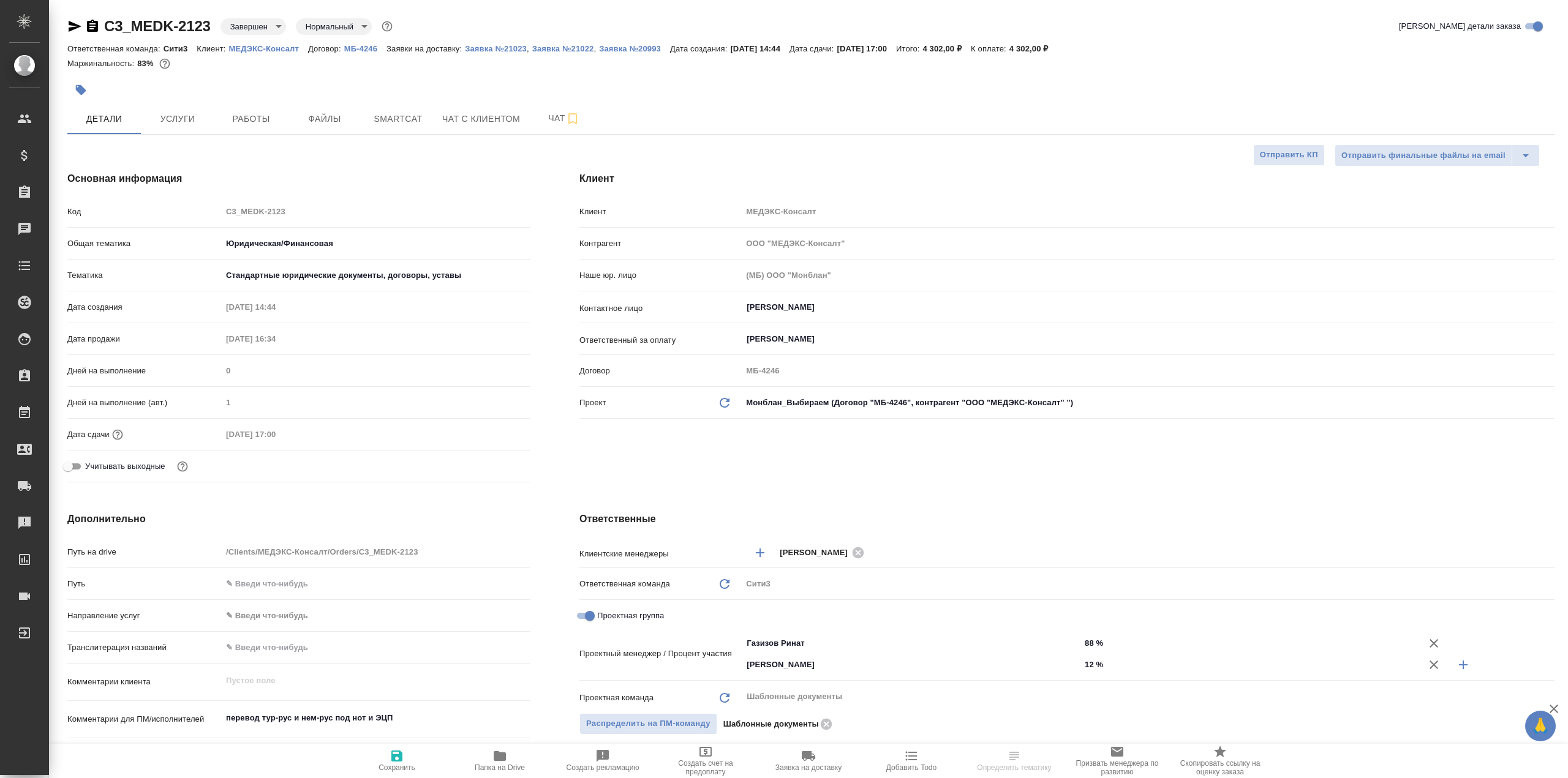
type textarea "x"
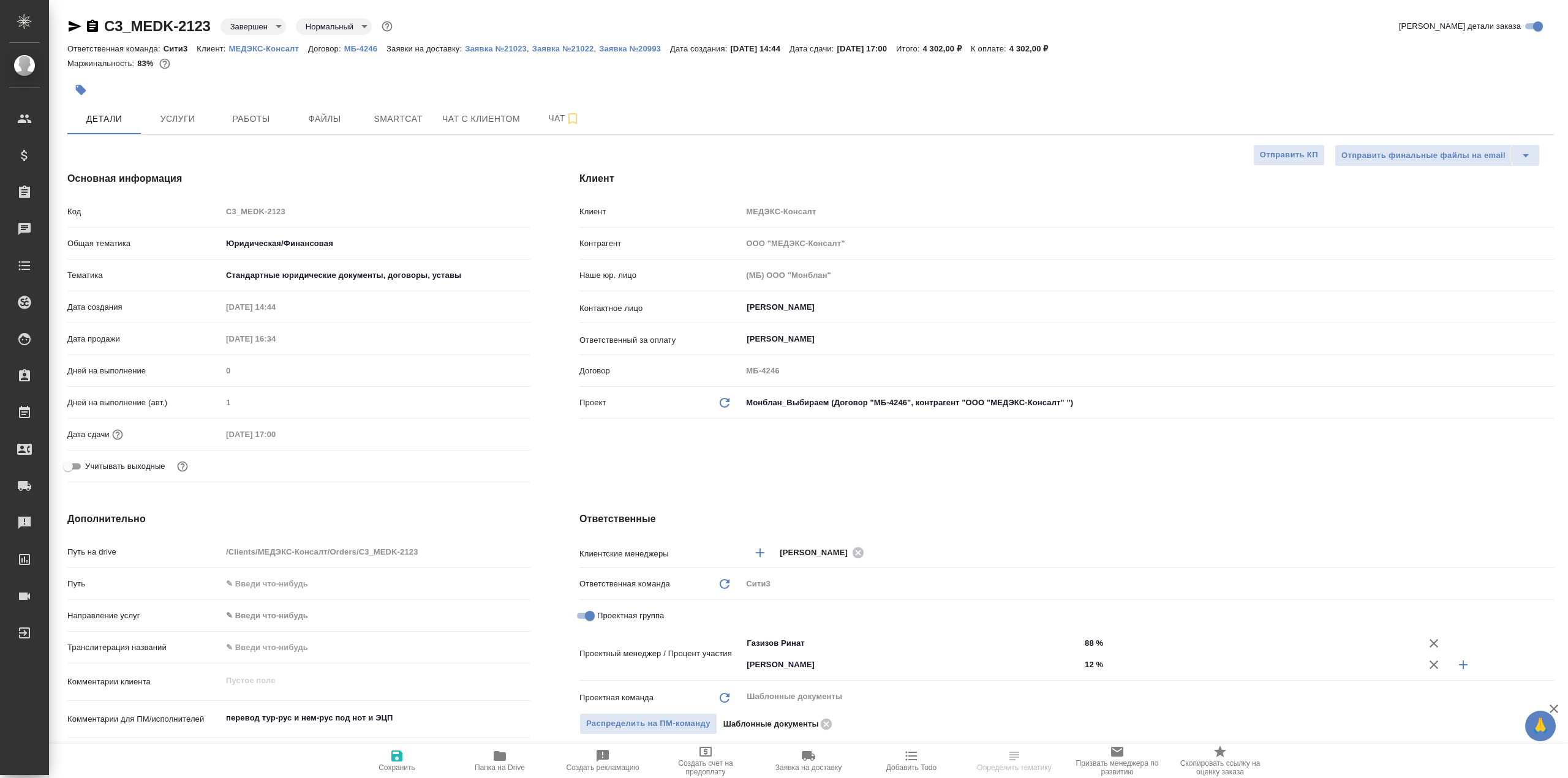
type textarea "x"
click at [431, 120] on button "Smartcat" at bounding box center [398, 118] width 74 height 30
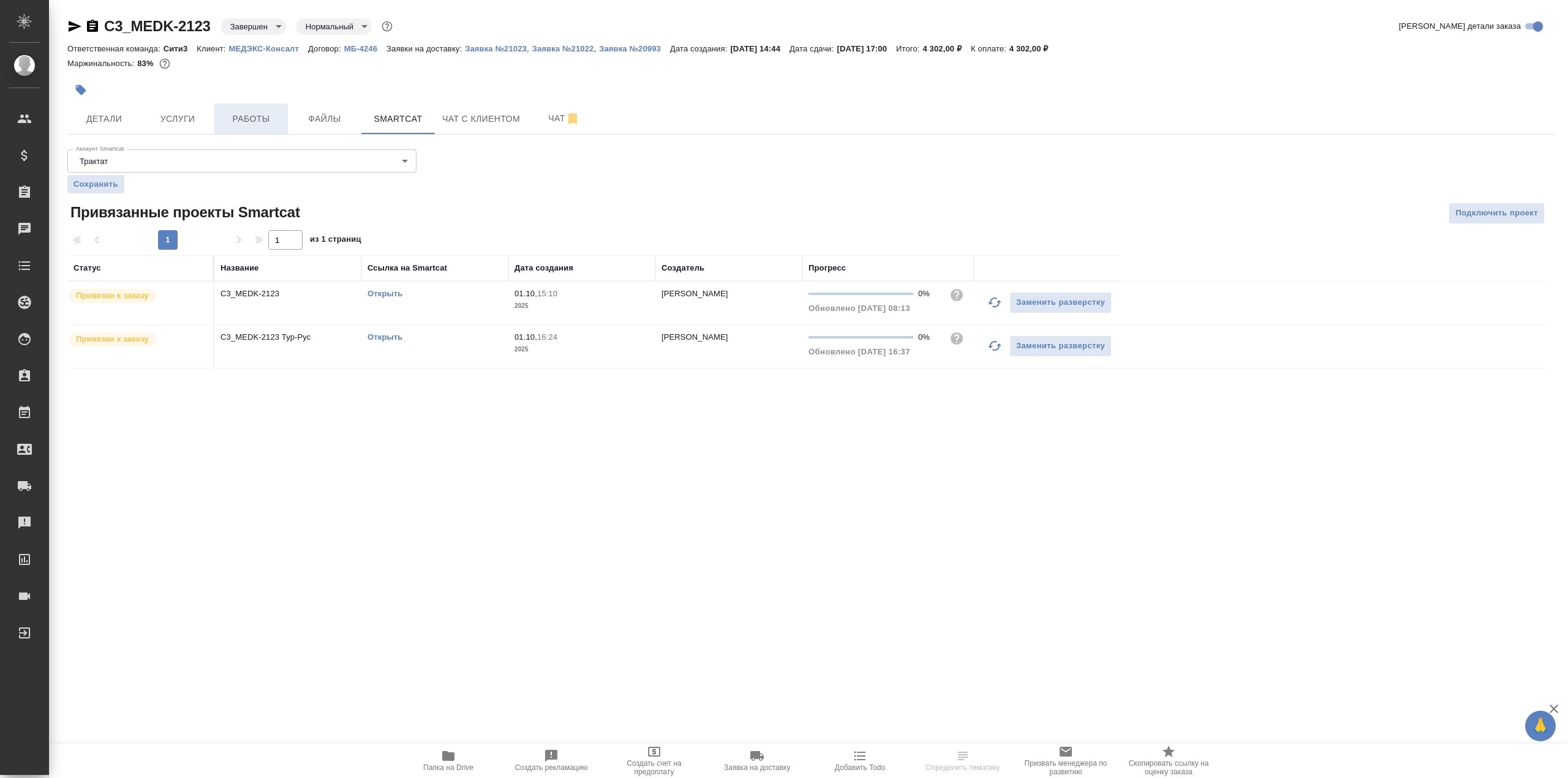
click at [255, 112] on span "Работы" at bounding box center [250, 120] width 59 height 16
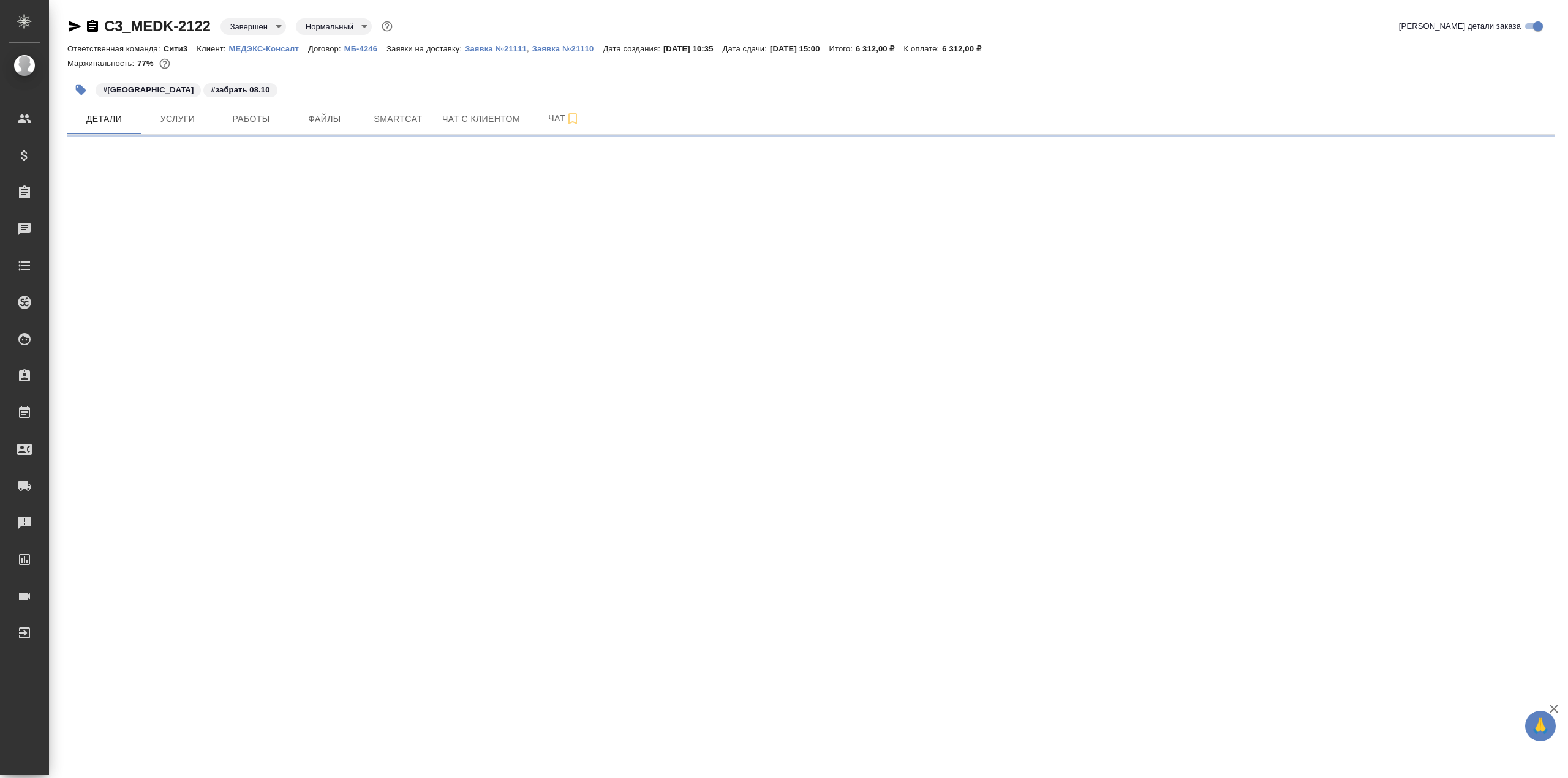
select select "RU"
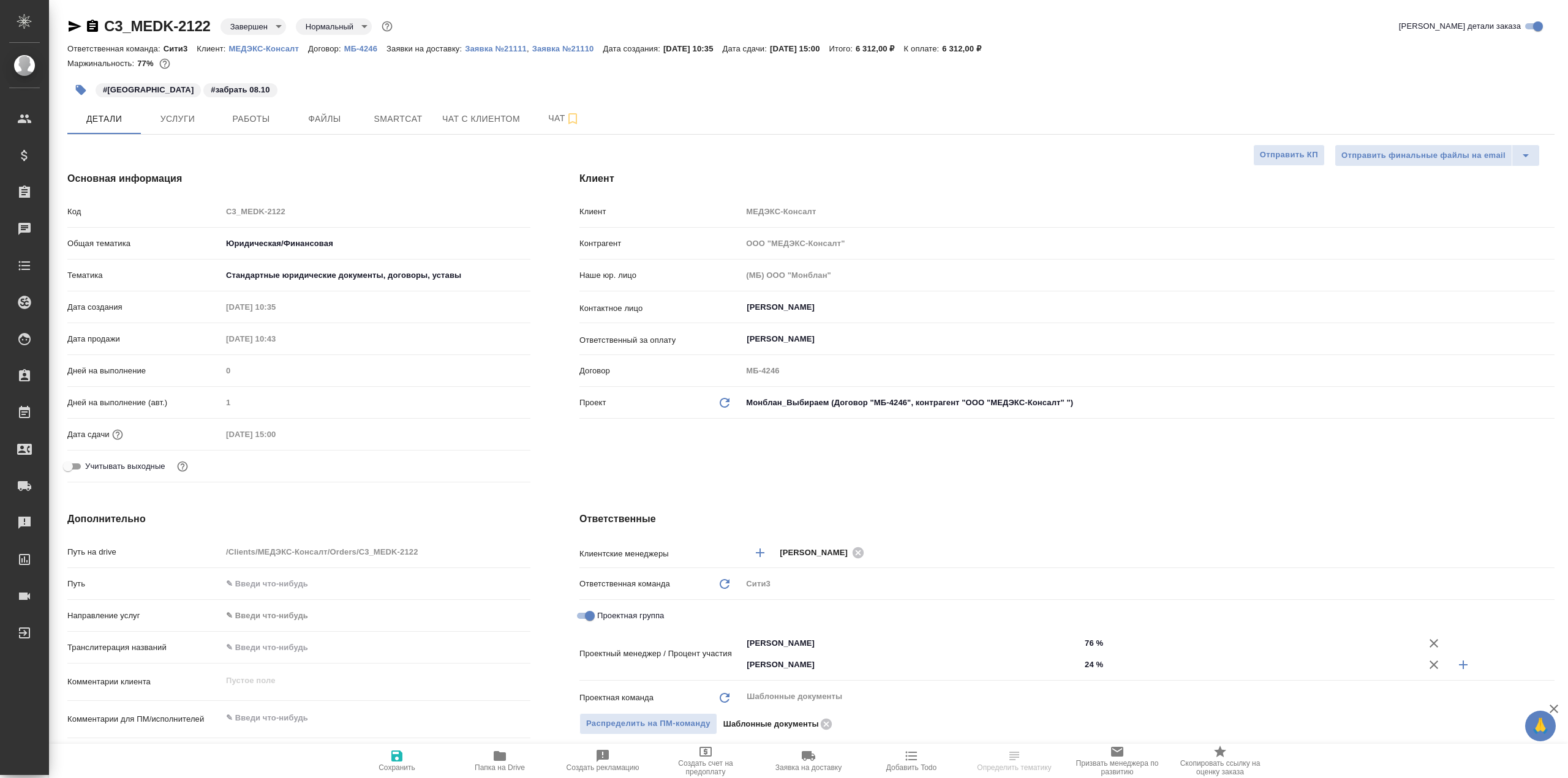
type textarea "x"
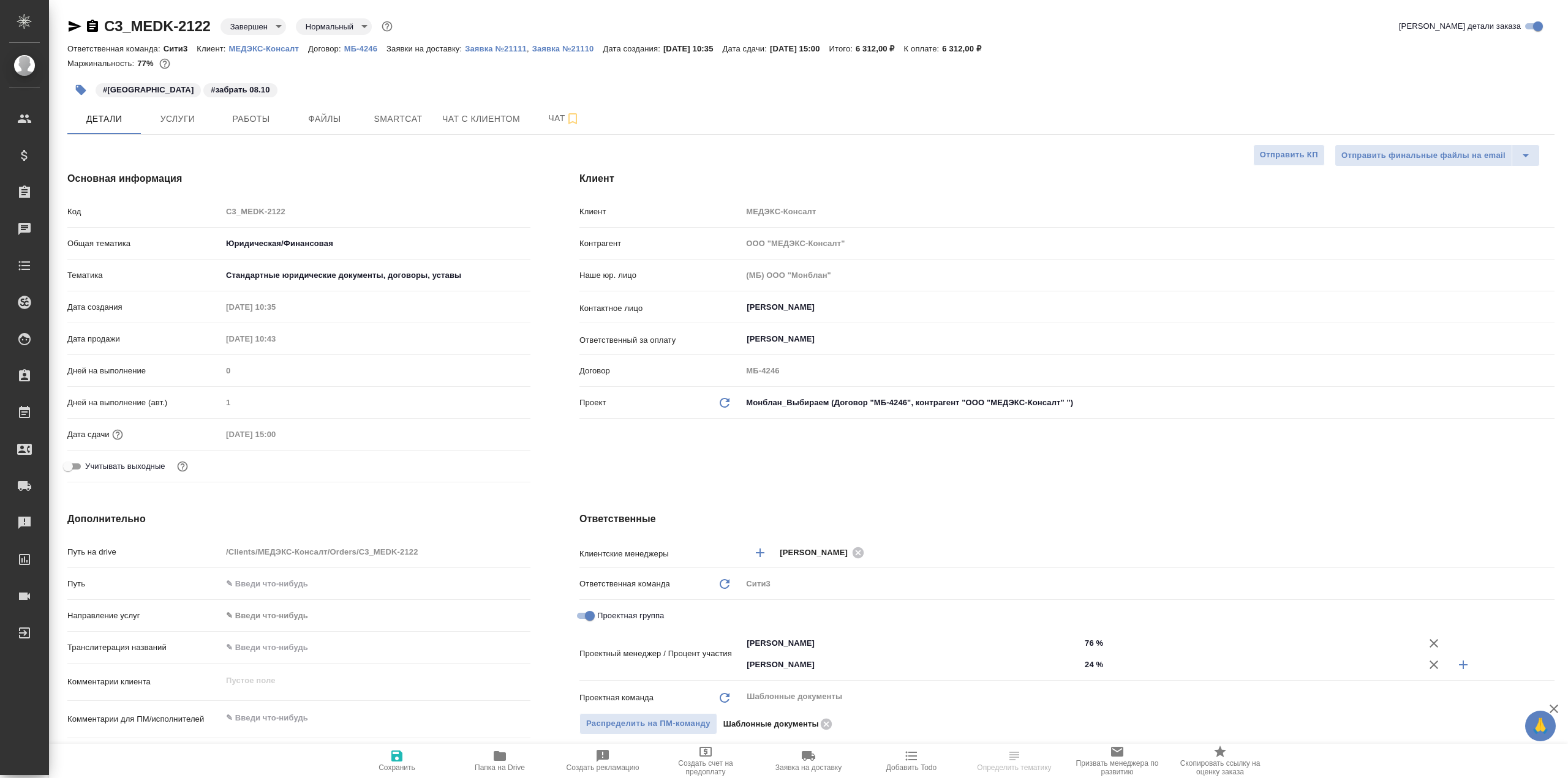
type textarea "x"
click at [383, 110] on button "Smartcat" at bounding box center [398, 118] width 74 height 30
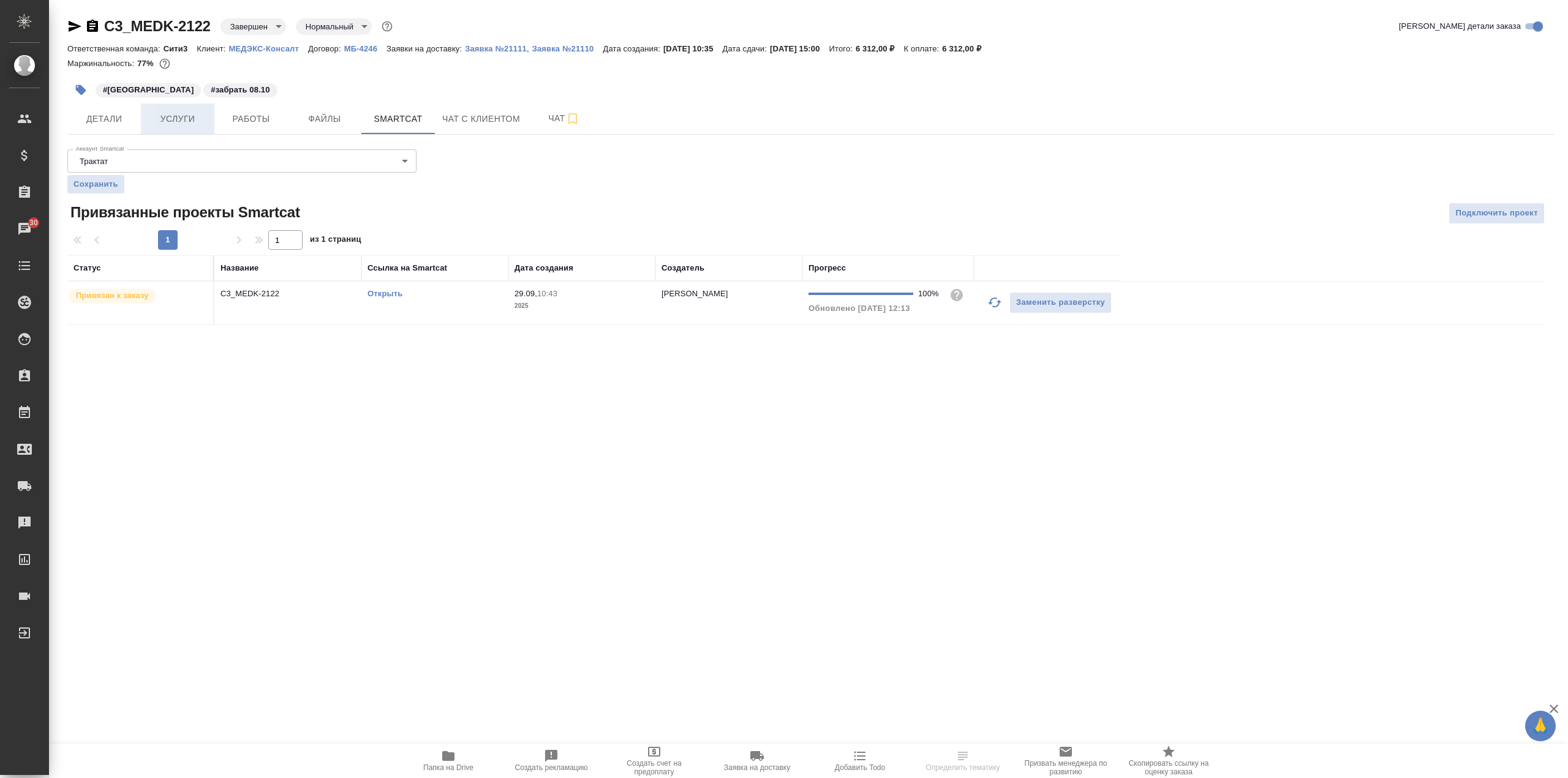
click at [189, 112] on span "Услуги" at bounding box center [177, 120] width 59 height 16
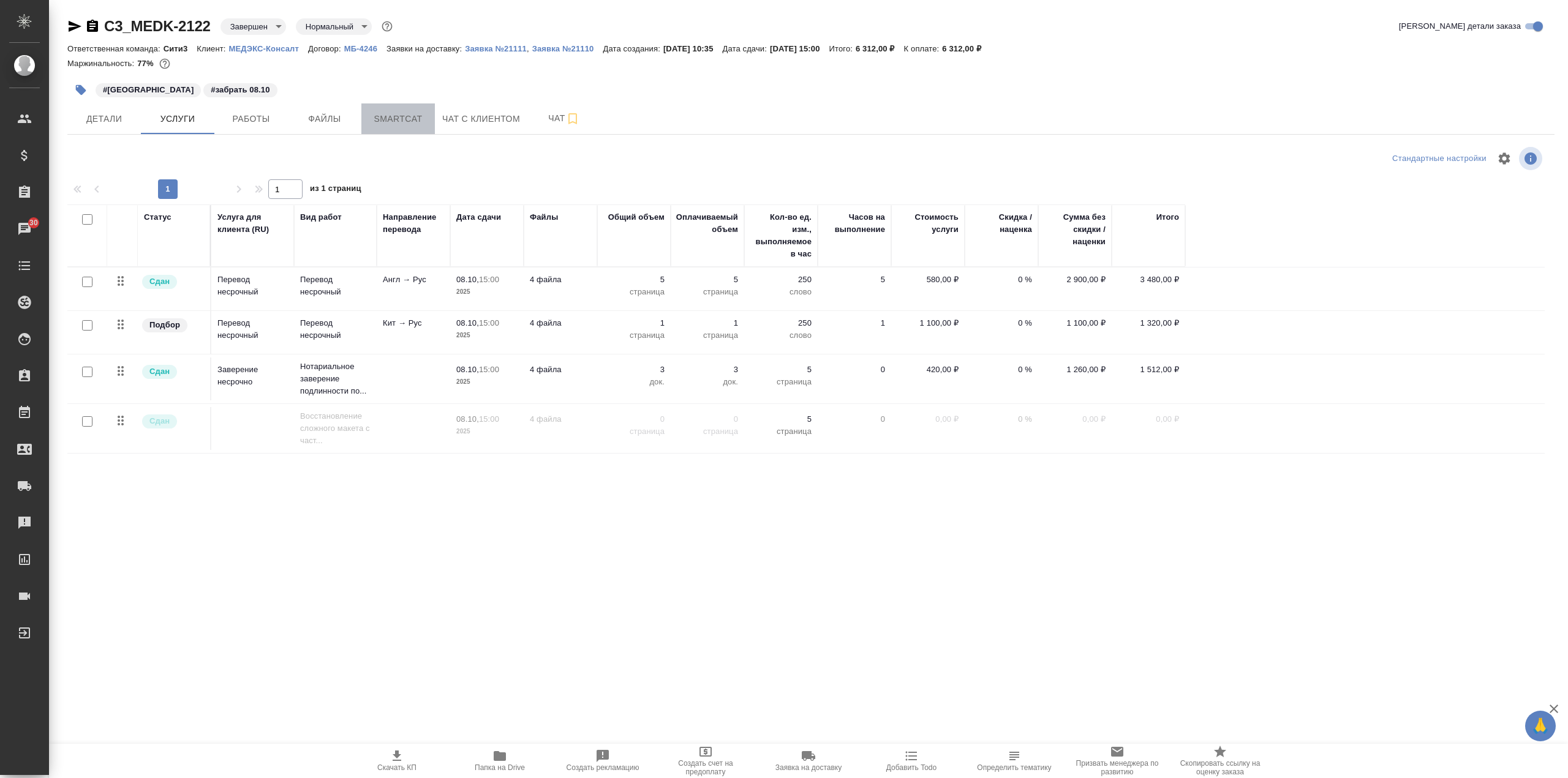
click at [381, 120] on span "Smartcat" at bounding box center [398, 120] width 59 height 16
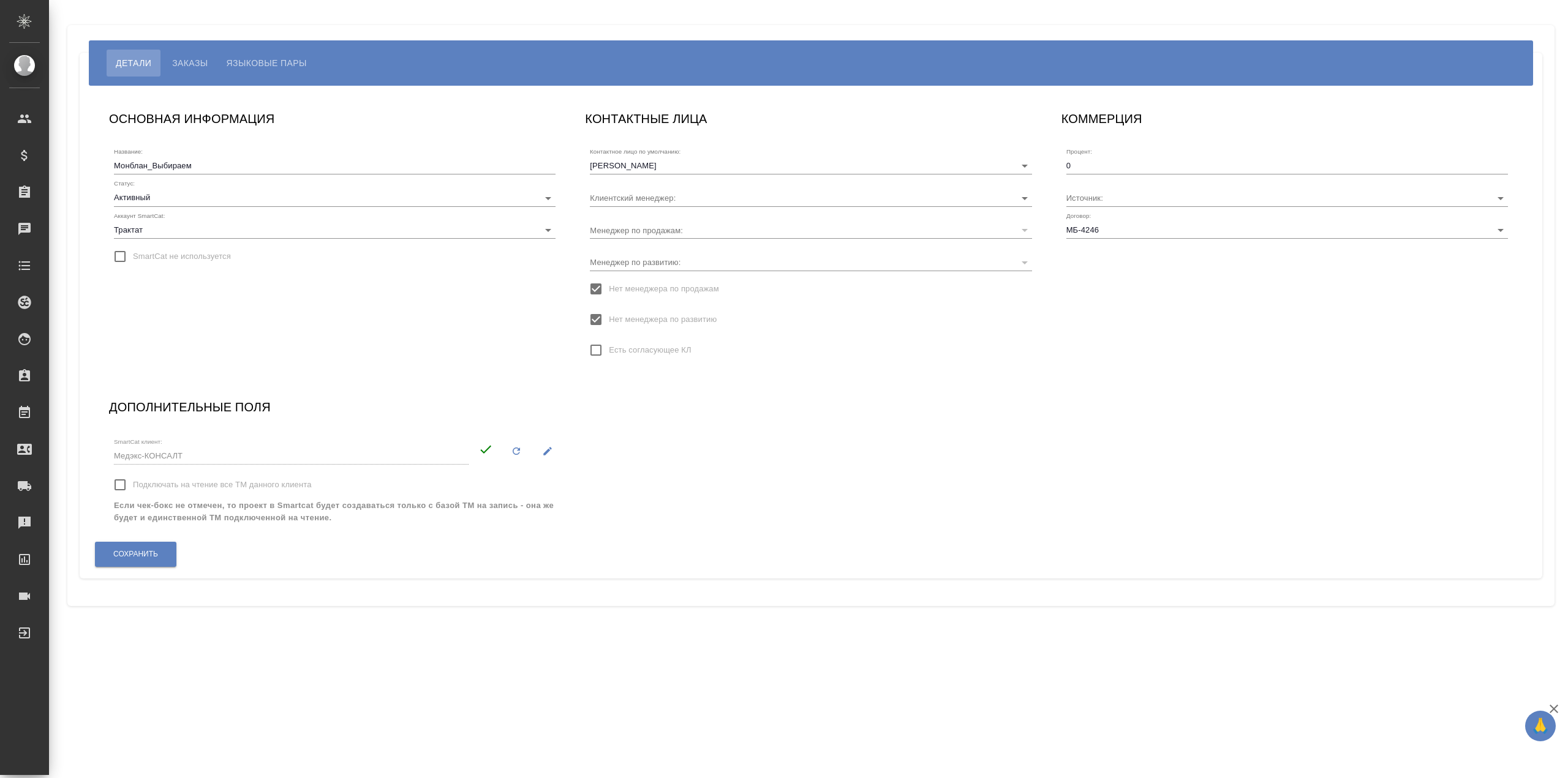
type input "[PERSON_NAME]"
click at [240, 55] on button "Языковые пары" at bounding box center [266, 63] width 98 height 27
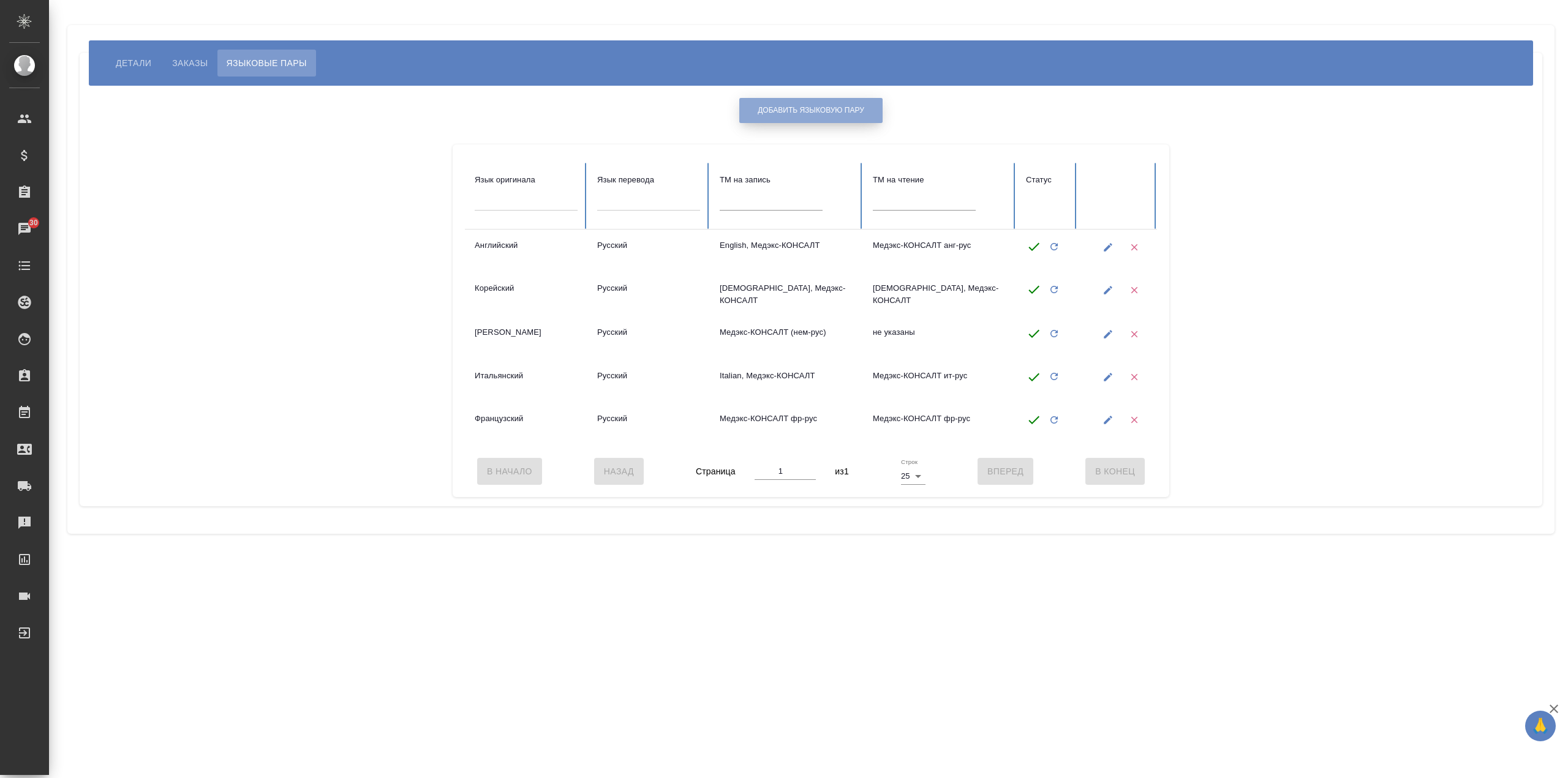
click at [831, 105] on span "Добавить языковую пару" at bounding box center [811, 110] width 107 height 11
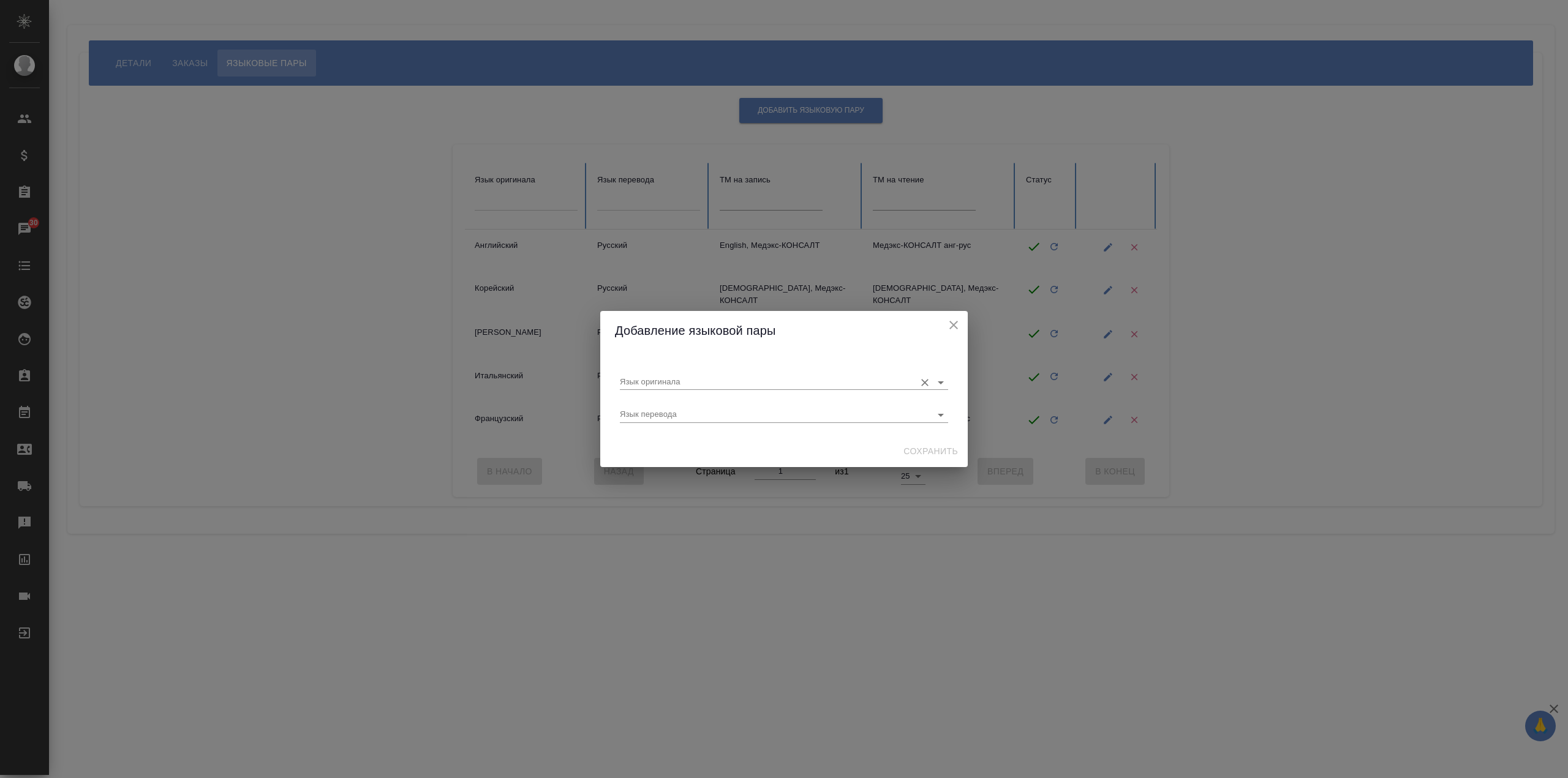
click at [814, 380] on input "Язык оригинала" at bounding box center [764, 382] width 289 height 15
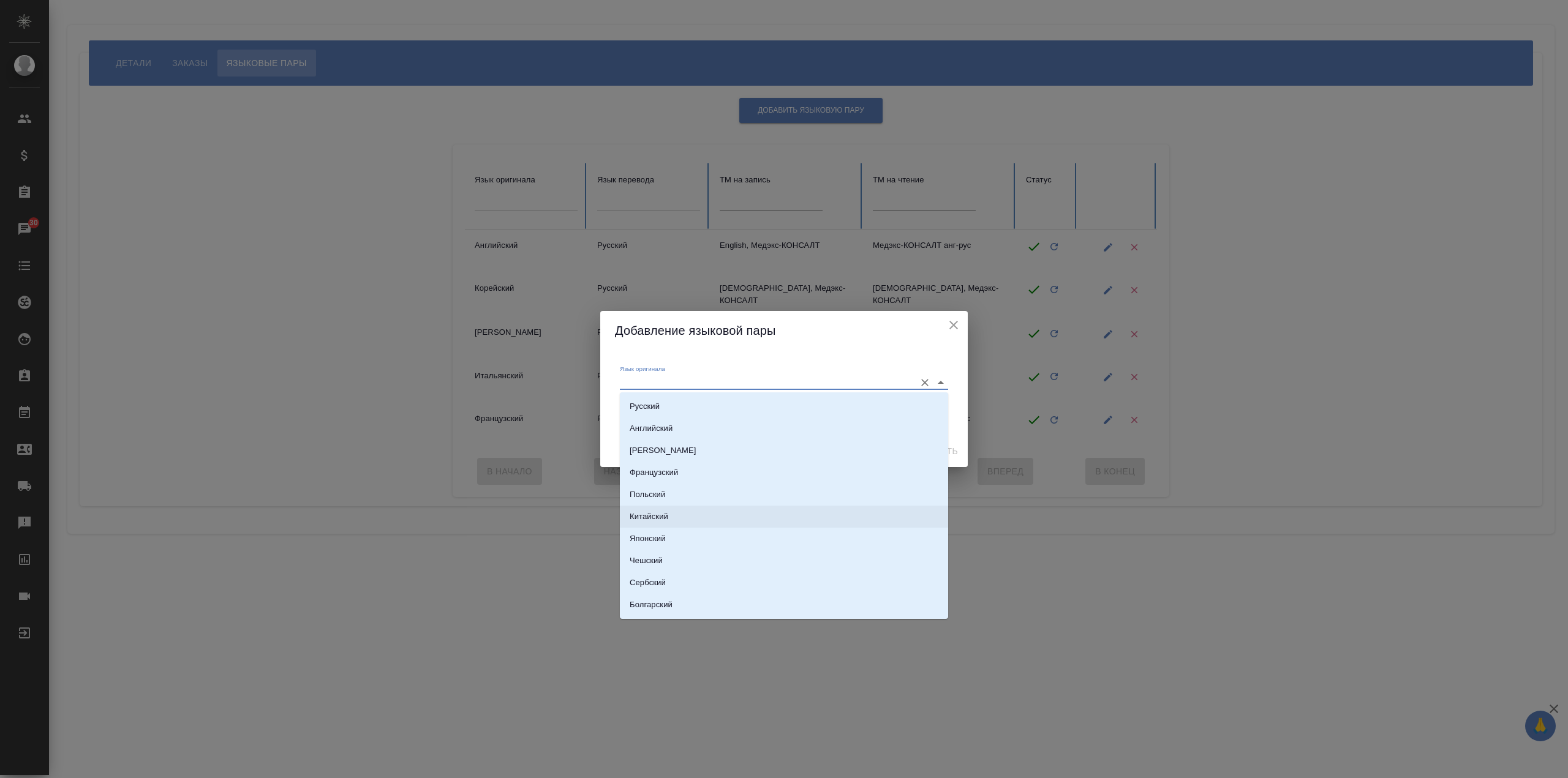
click at [757, 522] on li "Китайский" at bounding box center [784, 516] width 328 height 22
type input "Китайский"
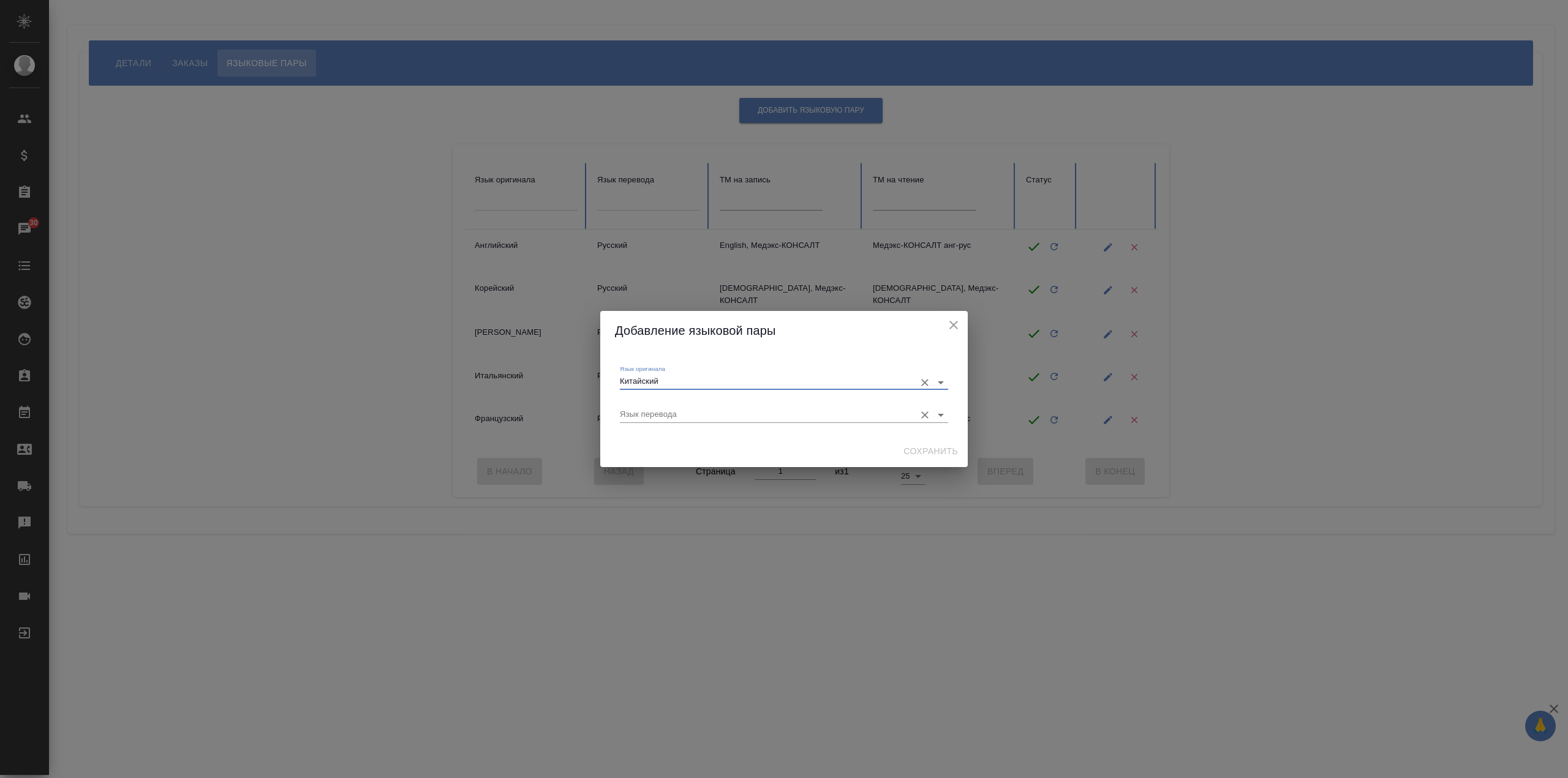
click at [778, 423] on div "Язык перевода" at bounding box center [784, 409] width 328 height 33
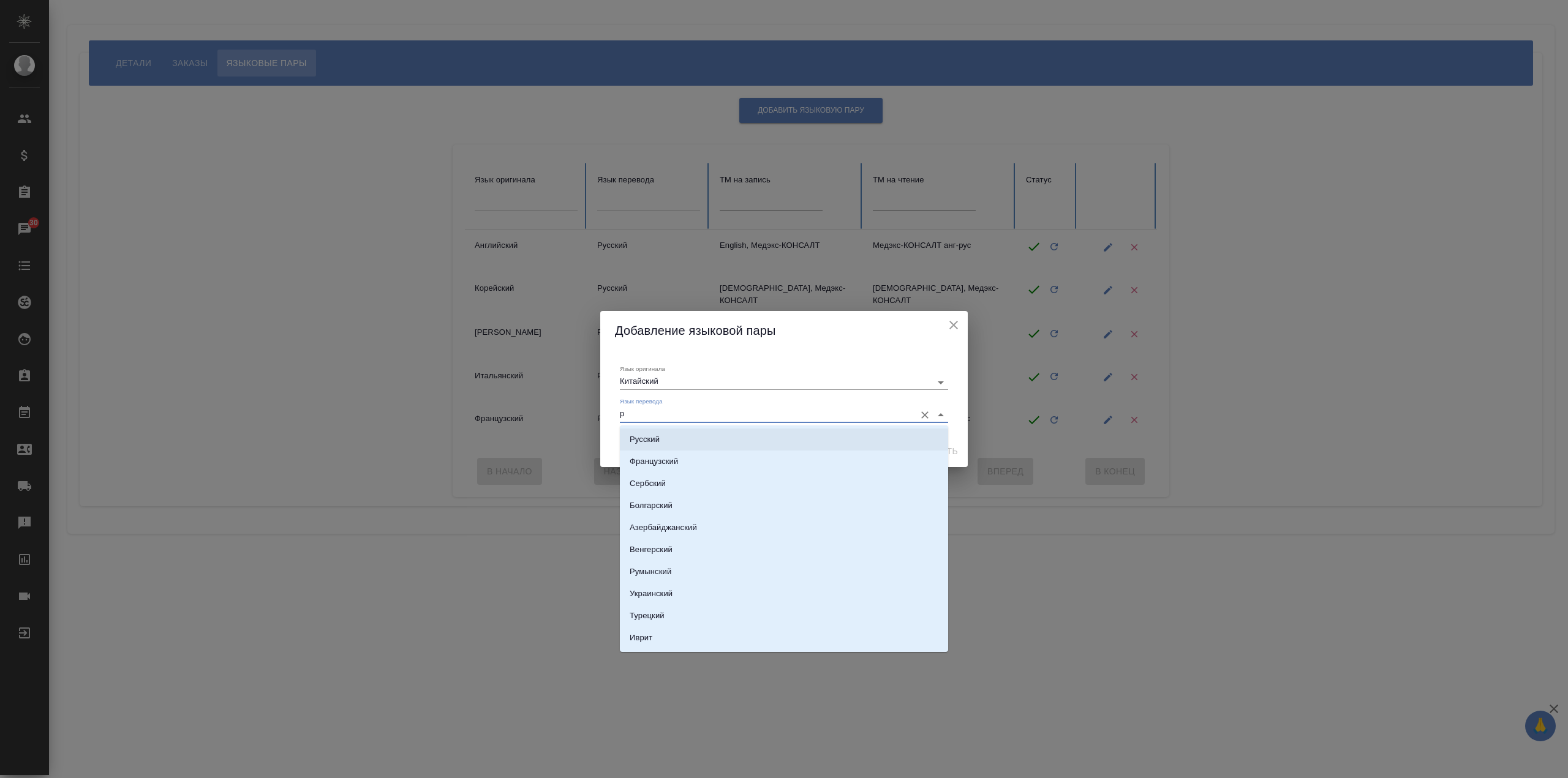
click at [872, 436] on li "Русский" at bounding box center [784, 439] width 328 height 22
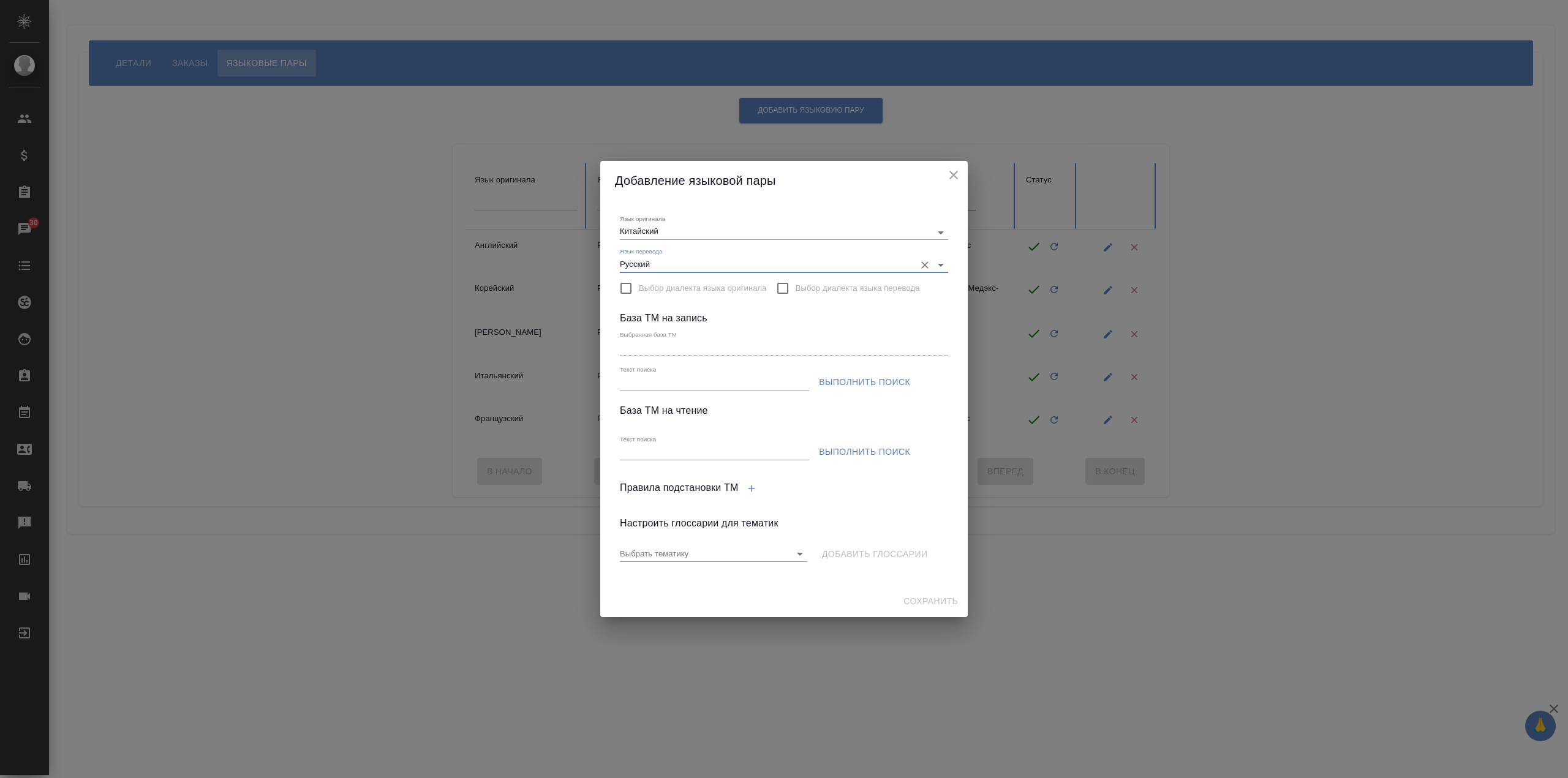
type input "Русский"
click at [727, 381] on input "Текст поиска" at bounding box center [714, 383] width 189 height 16
paste input "Chinese (simplified)"
click at [841, 387] on span "Выполнить поиск" at bounding box center [864, 383] width 91 height 16
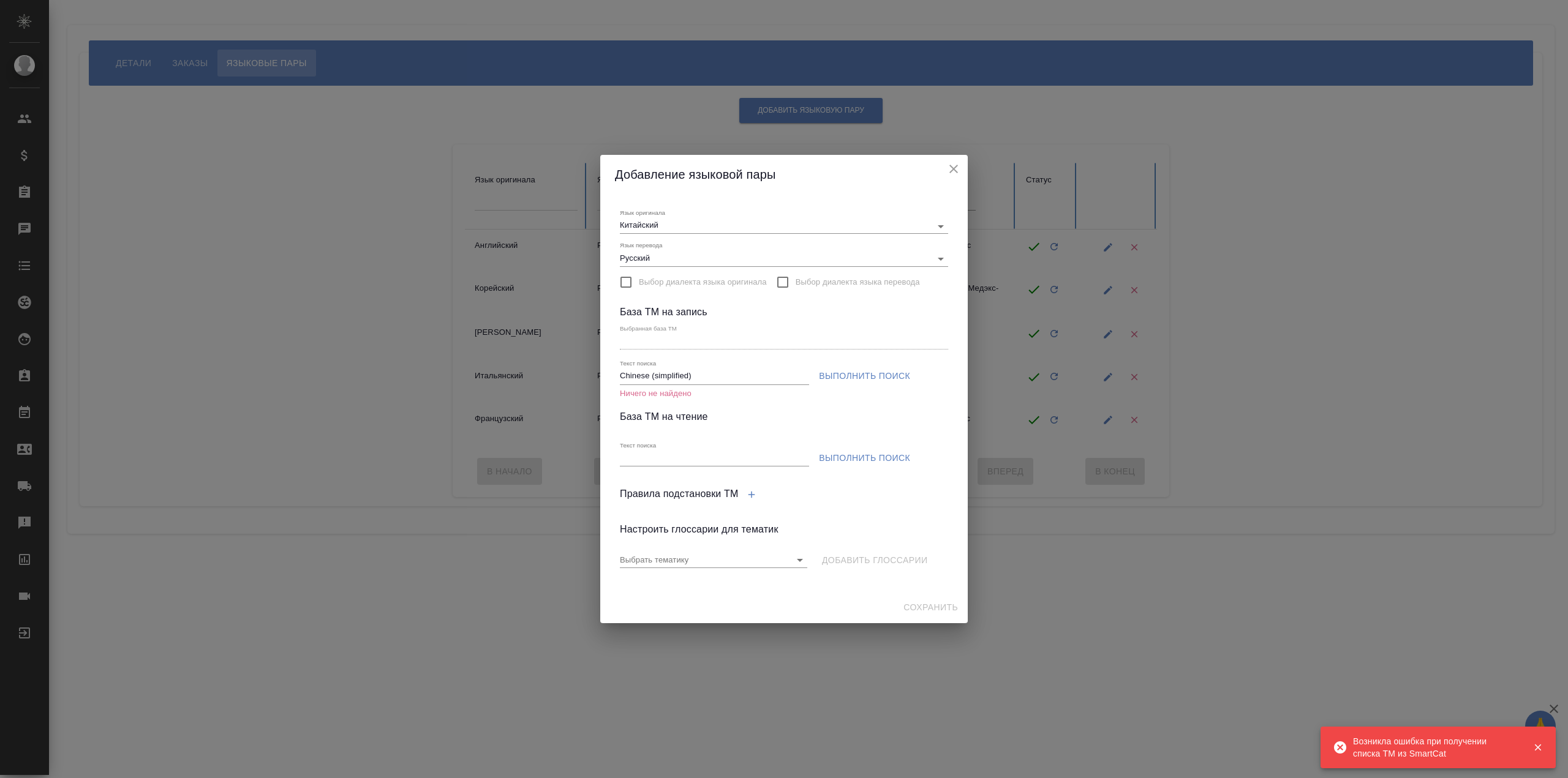
click at [715, 378] on input "Chinese (simplified)" at bounding box center [714, 377] width 189 height 16
click at [834, 371] on span "Выполнить поиск" at bounding box center [864, 376] width 91 height 16
click at [739, 379] on input "Chinese (simplified)" at bounding box center [714, 377] width 189 height 16
click at [853, 377] on span "Выполнить поиск" at bounding box center [864, 376] width 91 height 16
click at [724, 383] on input "Chinese (simplified)" at bounding box center [714, 377] width 189 height 16
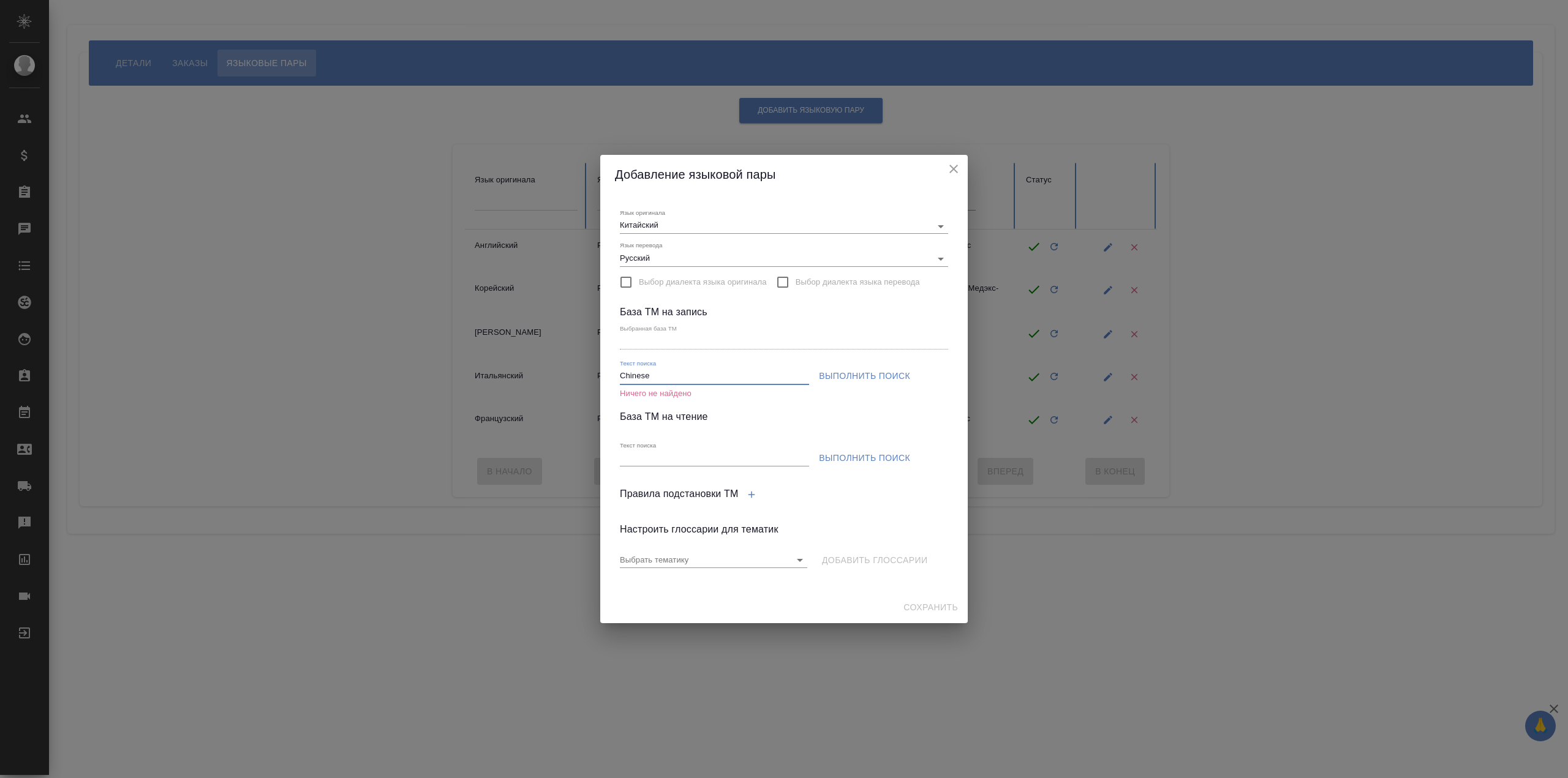
click at [886, 371] on span "Выполнить поиск" at bounding box center [864, 376] width 91 height 16
click at [740, 379] on input "Chinese" at bounding box center [714, 377] width 189 height 16
type input "Chinese"
drag, startPoint x: 744, startPoint y: 378, endPoint x: 598, endPoint y: 372, distance: 146.1
click at [598, 372] on div "Добавление языковой пары Язык оригинала Китайский Язык перевода Русский Выбор д…" at bounding box center [784, 389] width 1568 height 778
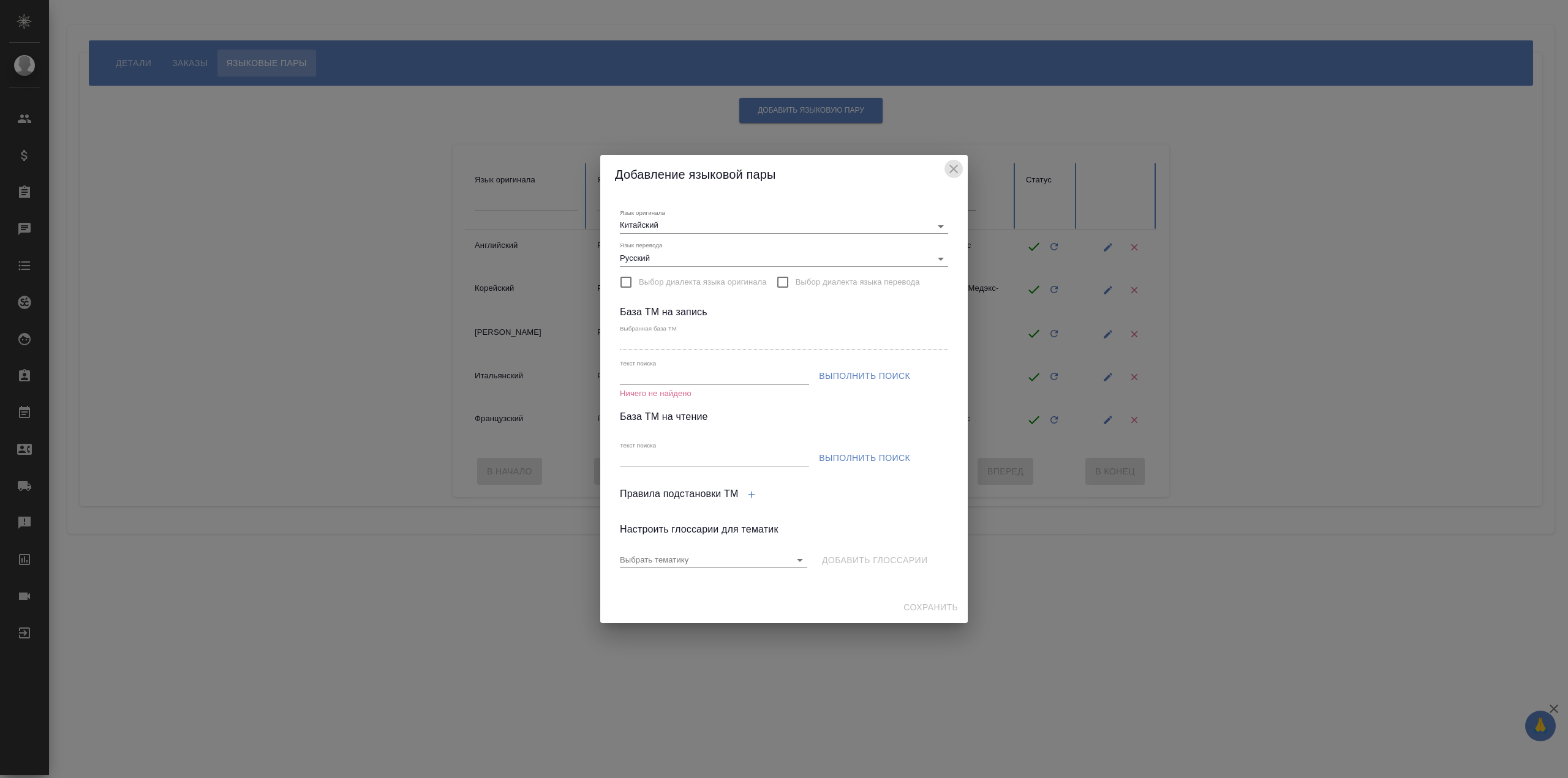
click at [956, 166] on icon "close" at bounding box center [953, 169] width 15 height 15
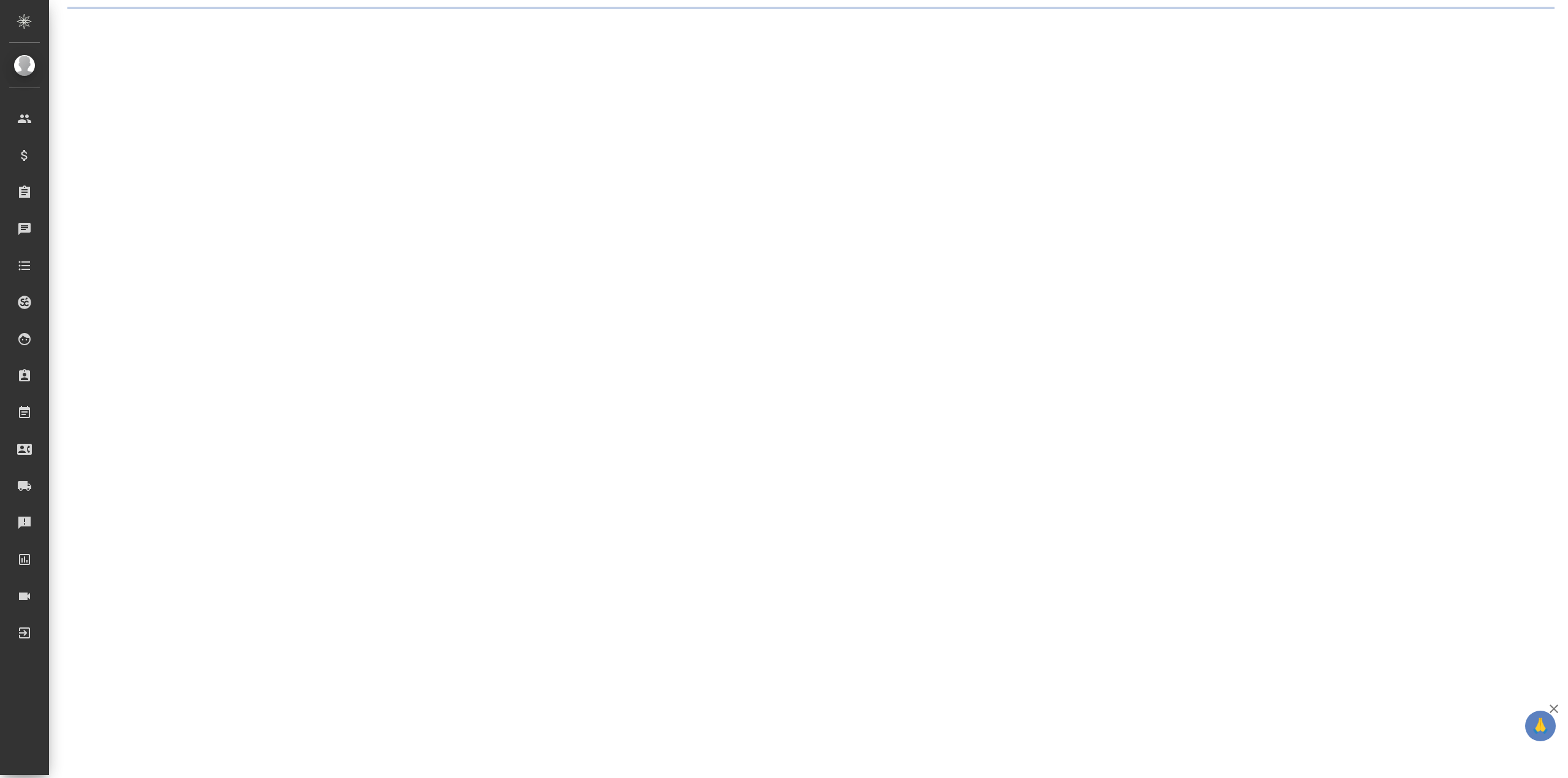
select select "RU"
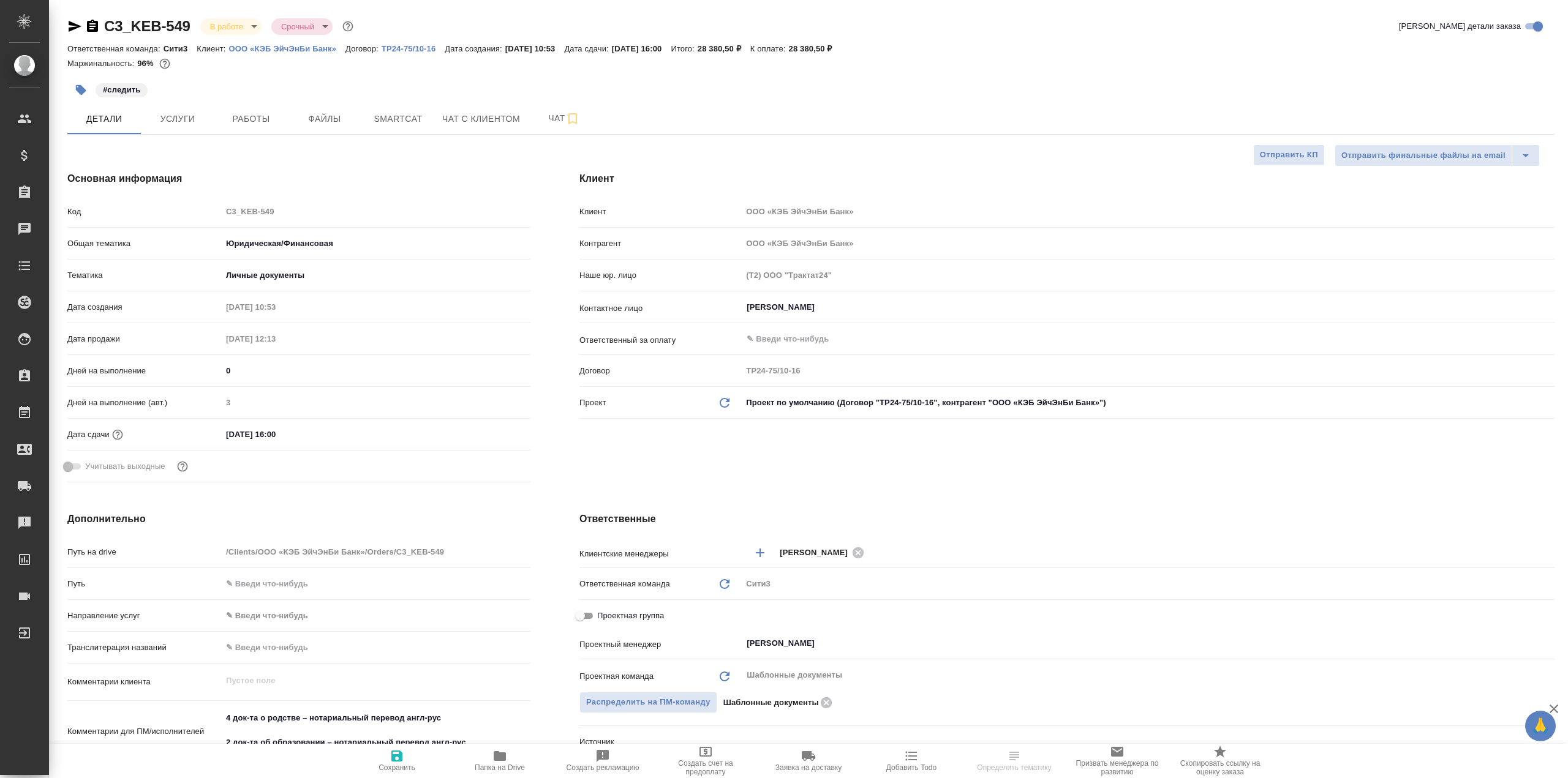
type textarea "x"
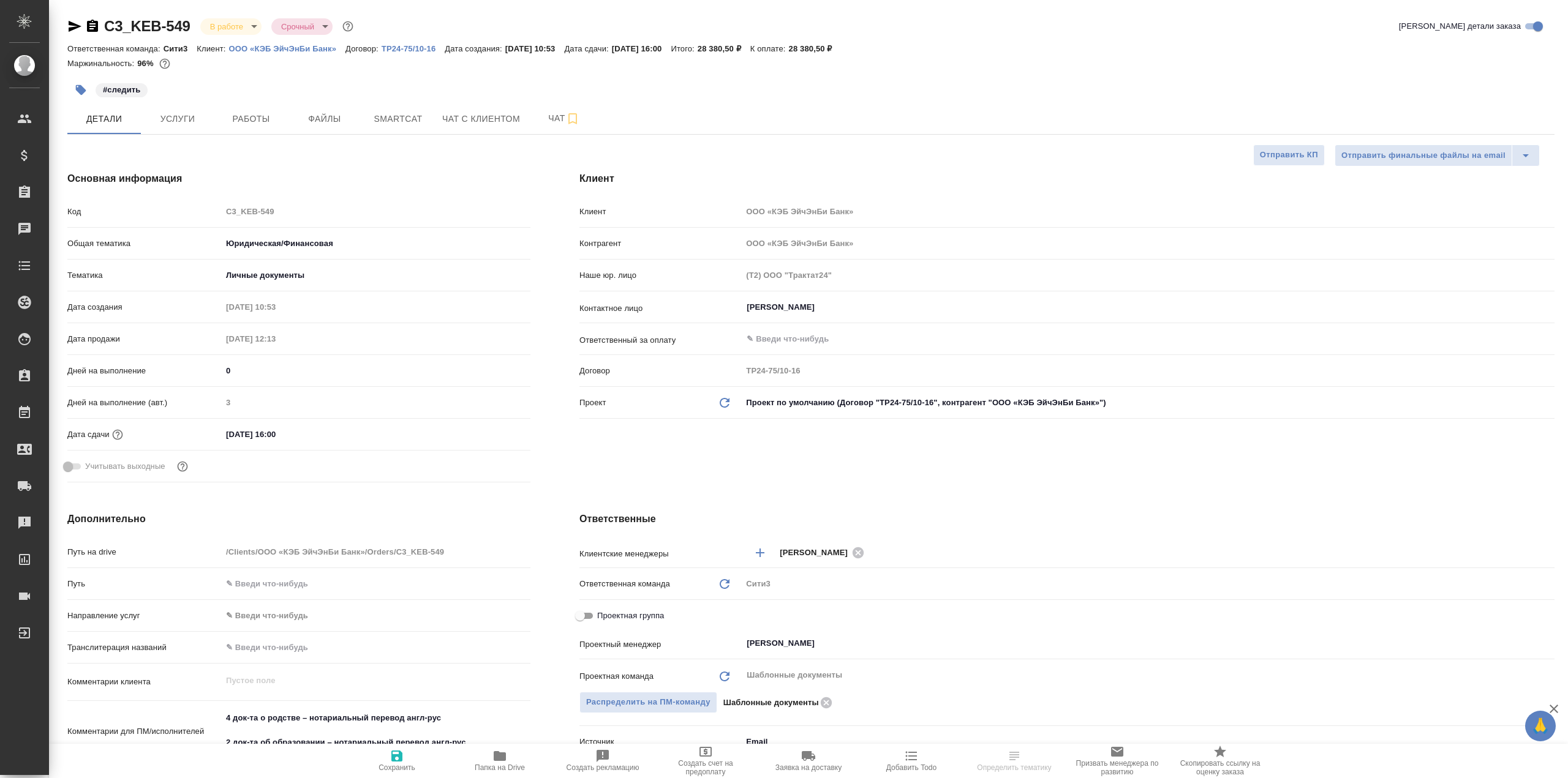
type textarea "x"
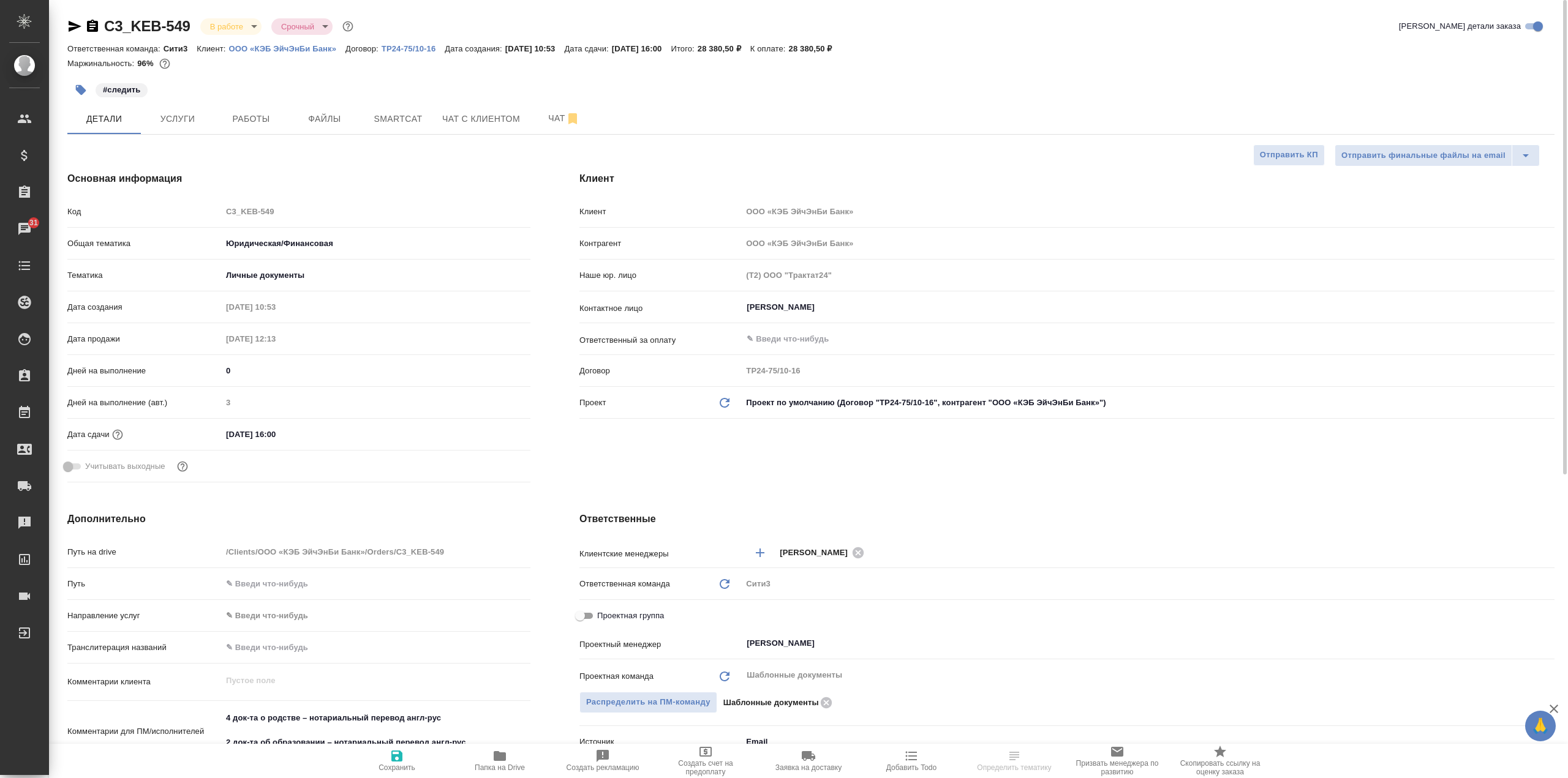
type textarea "x"
select select "RU"
type textarea "x"
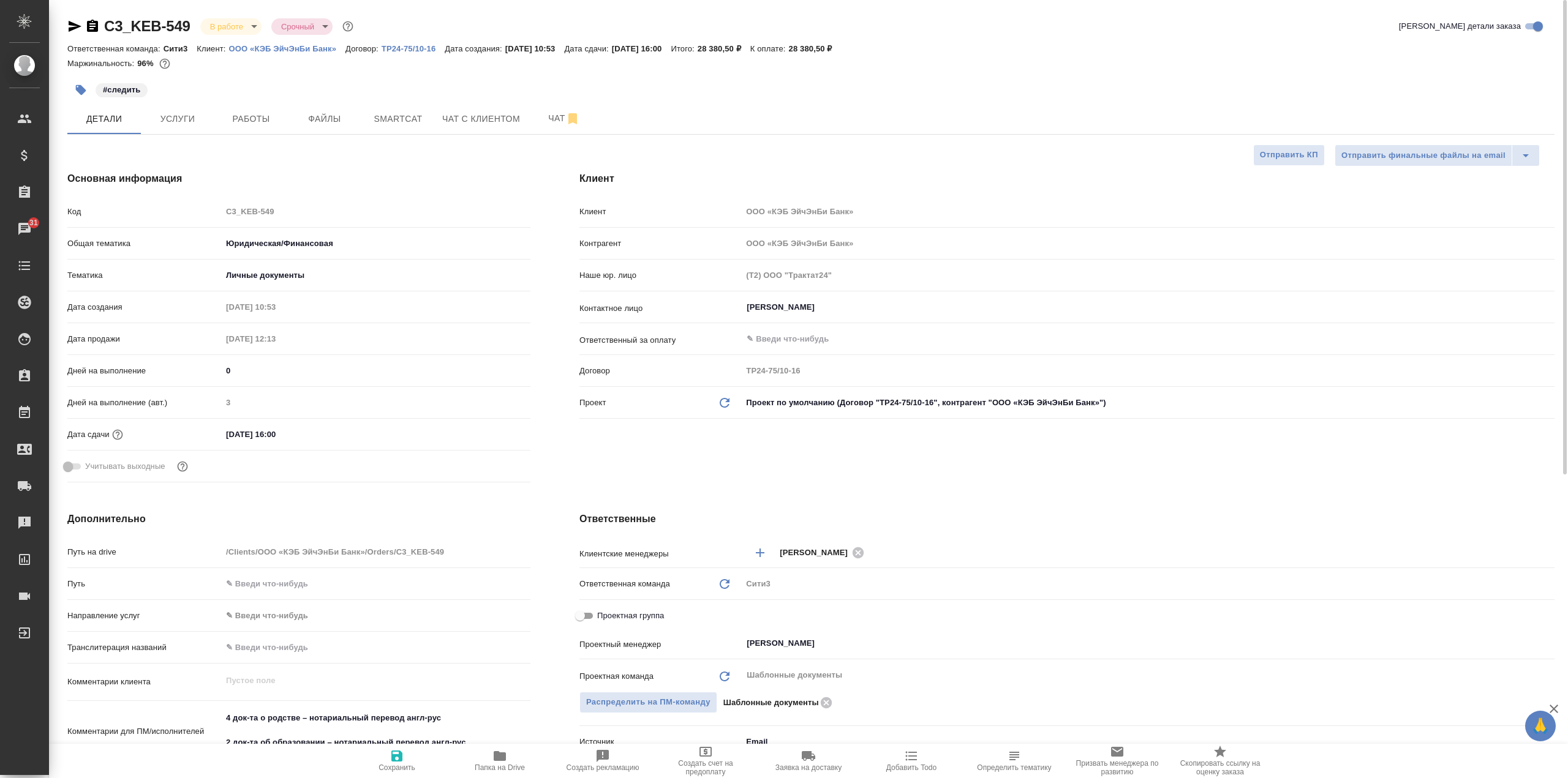
type textarea "x"
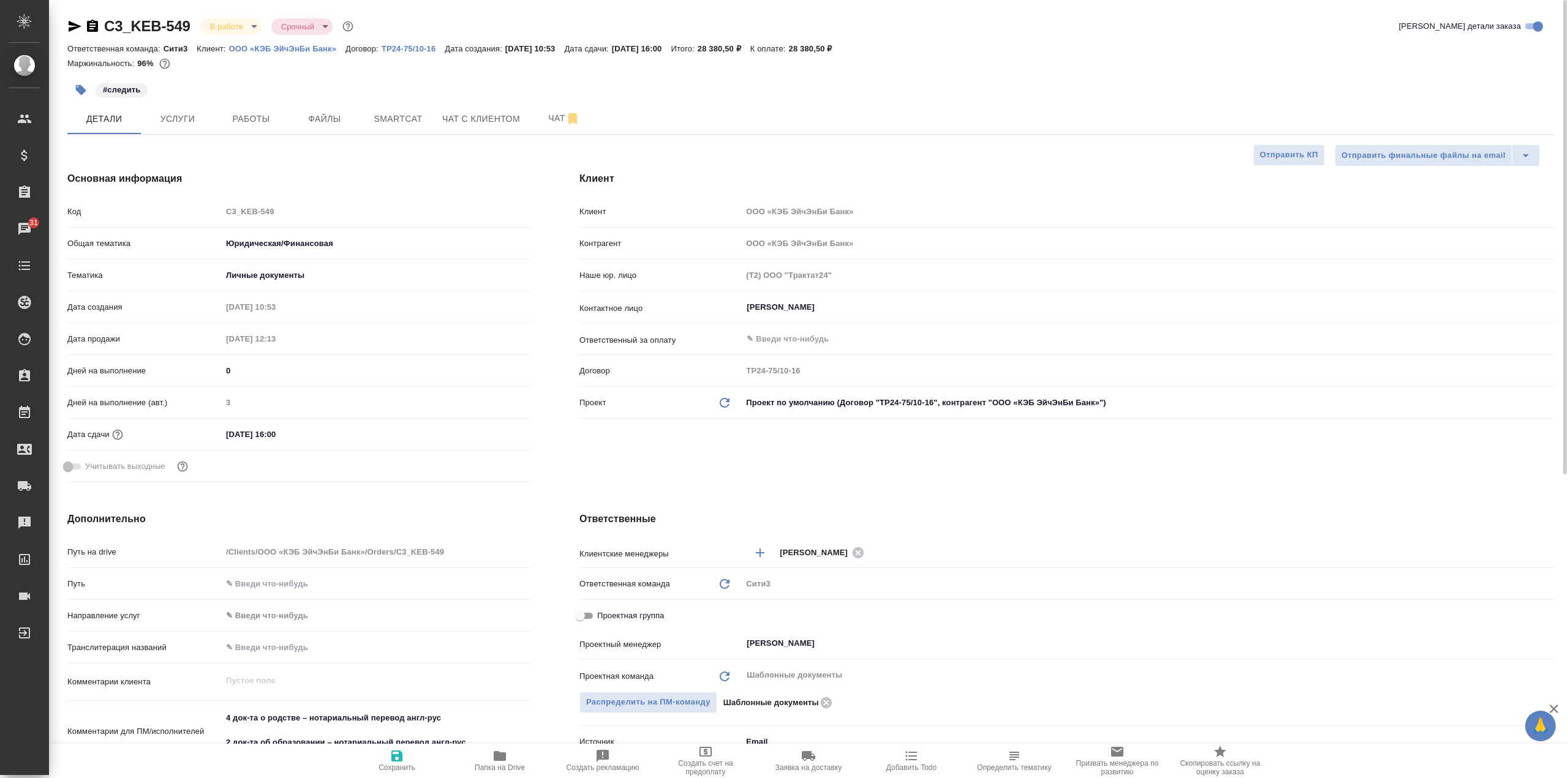
type textarea "x"
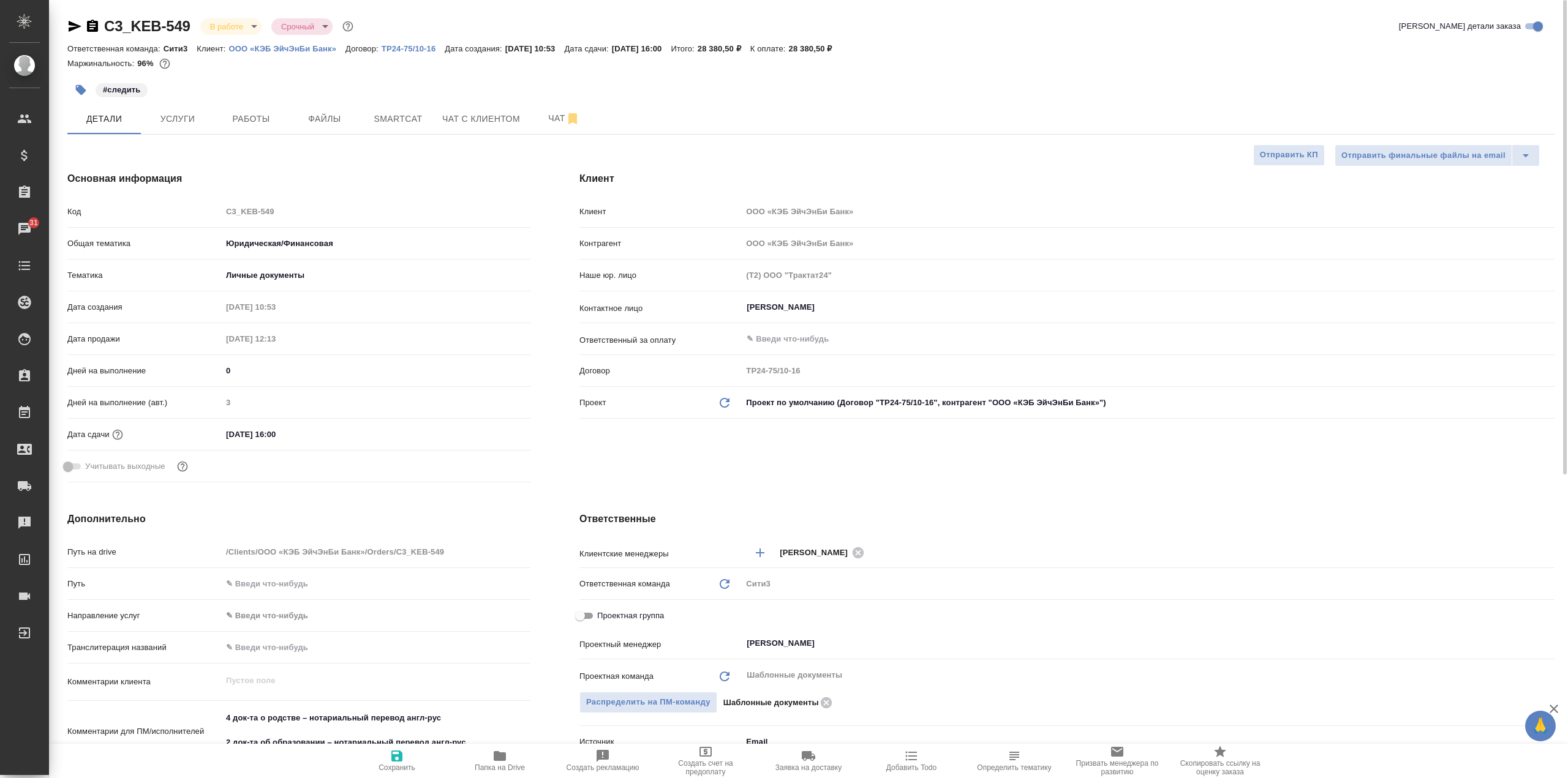
type textarea "x"
click at [321, 434] on input "[DATE] 16:00" at bounding box center [275, 434] width 107 height 18
click at [492, 432] on icon "button" at bounding box center [495, 434] width 15 height 15
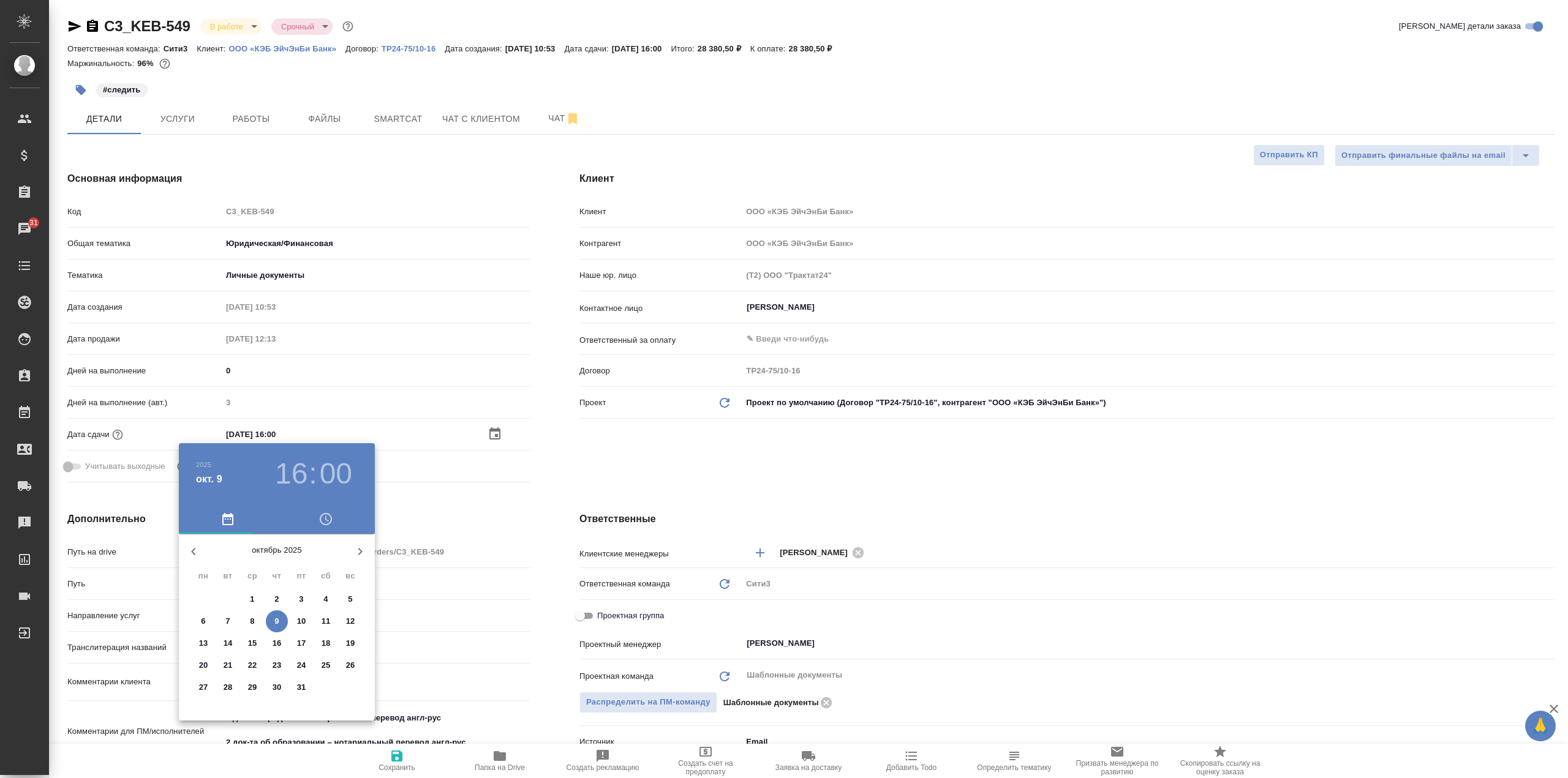
click at [301, 615] on p "10" at bounding box center [301, 621] width 9 height 12
type input "[DATE] 16:00"
type textarea "x"
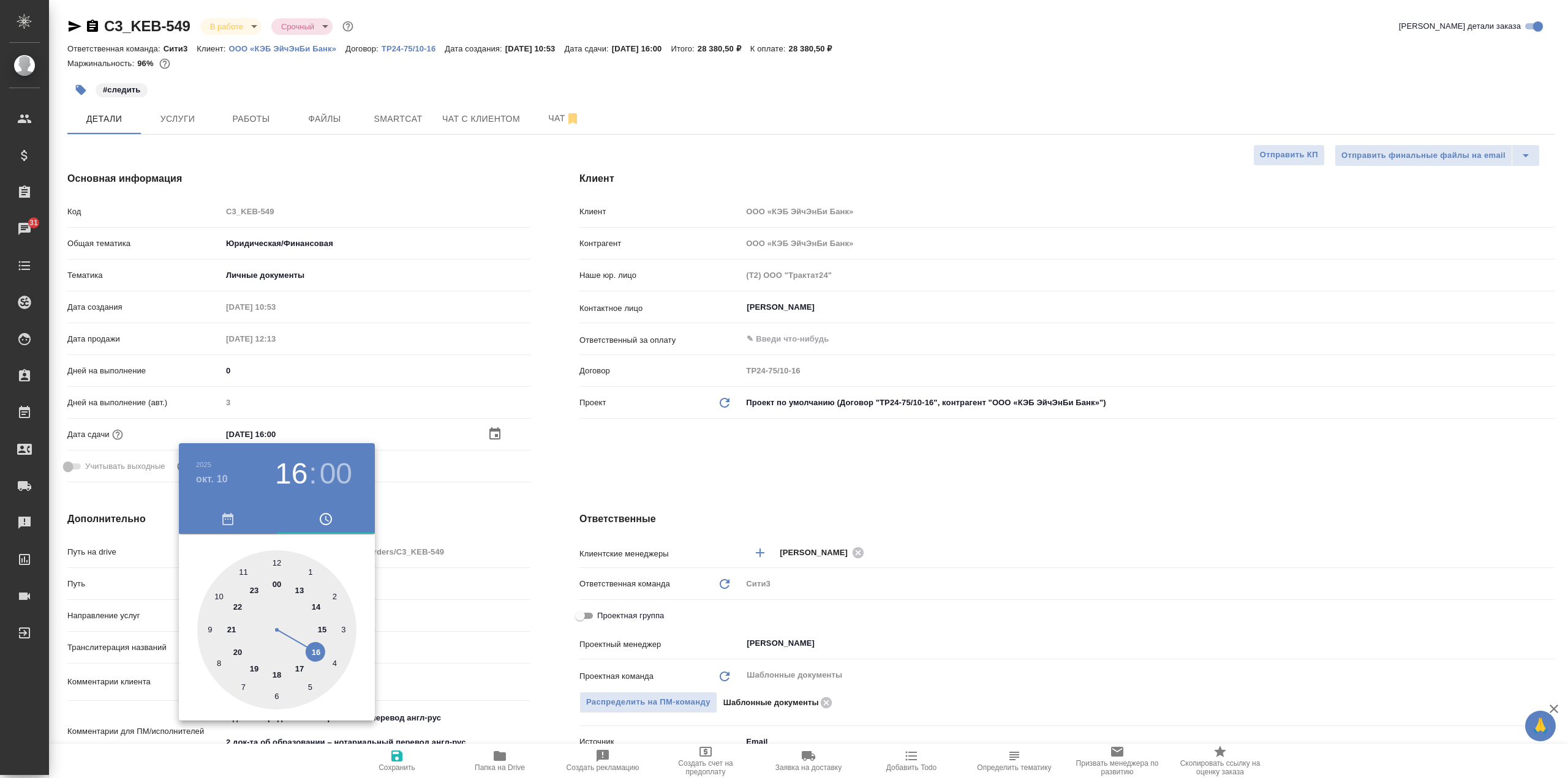
click at [500, 526] on div at bounding box center [784, 389] width 1568 height 778
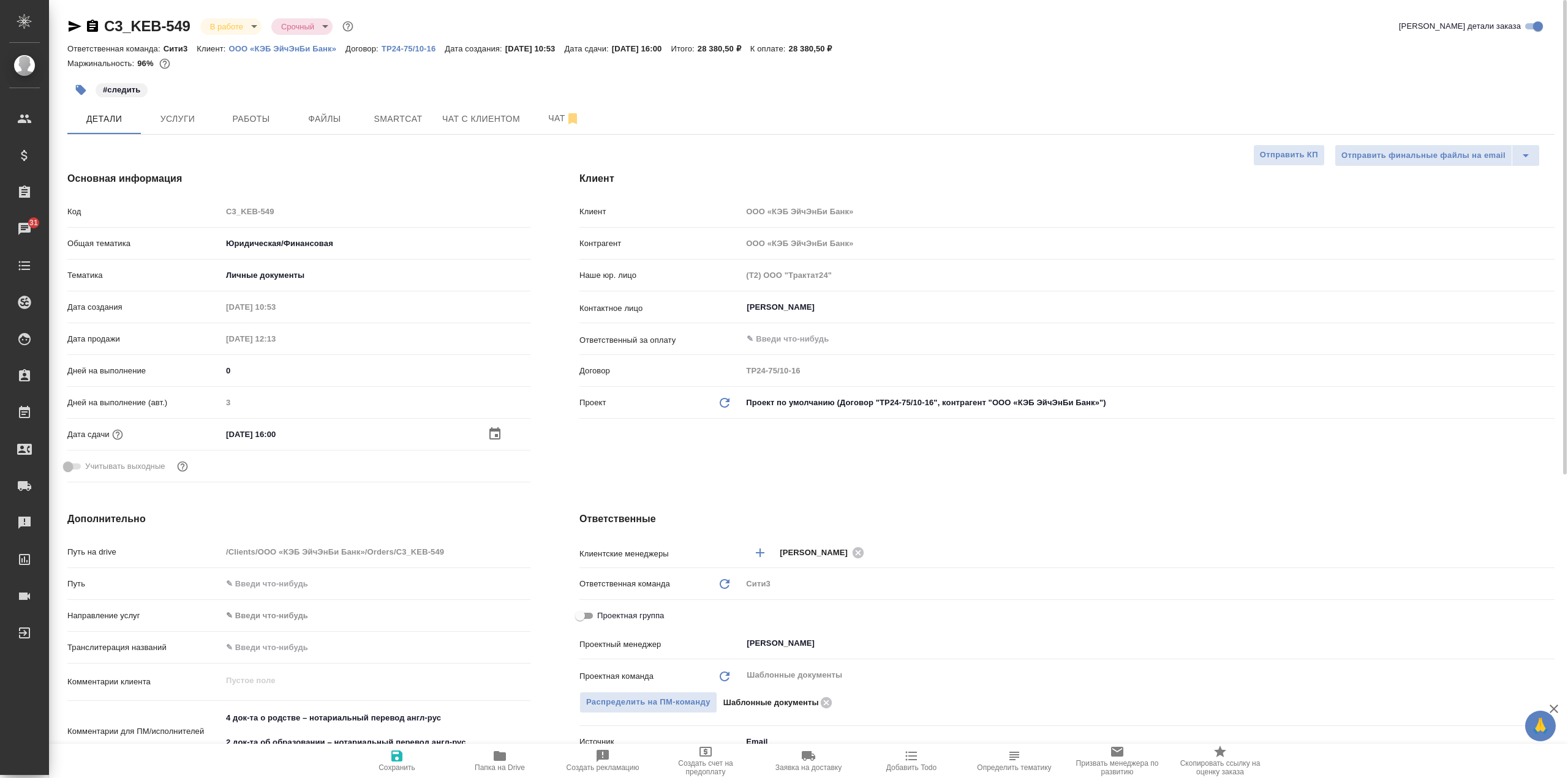
click at [403, 754] on icon "button" at bounding box center [397, 756] width 11 height 11
type textarea "x"
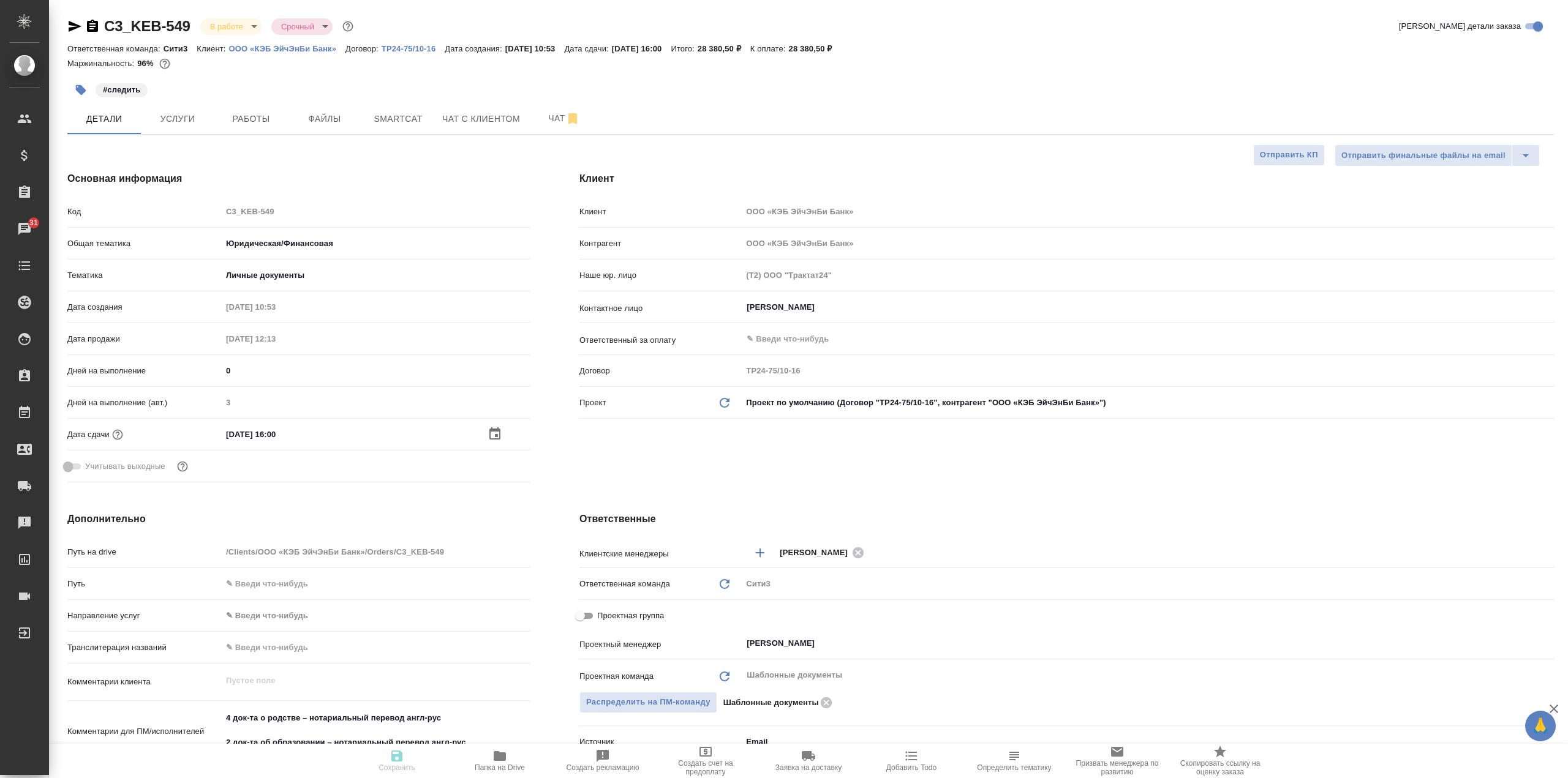
type textarea "x"
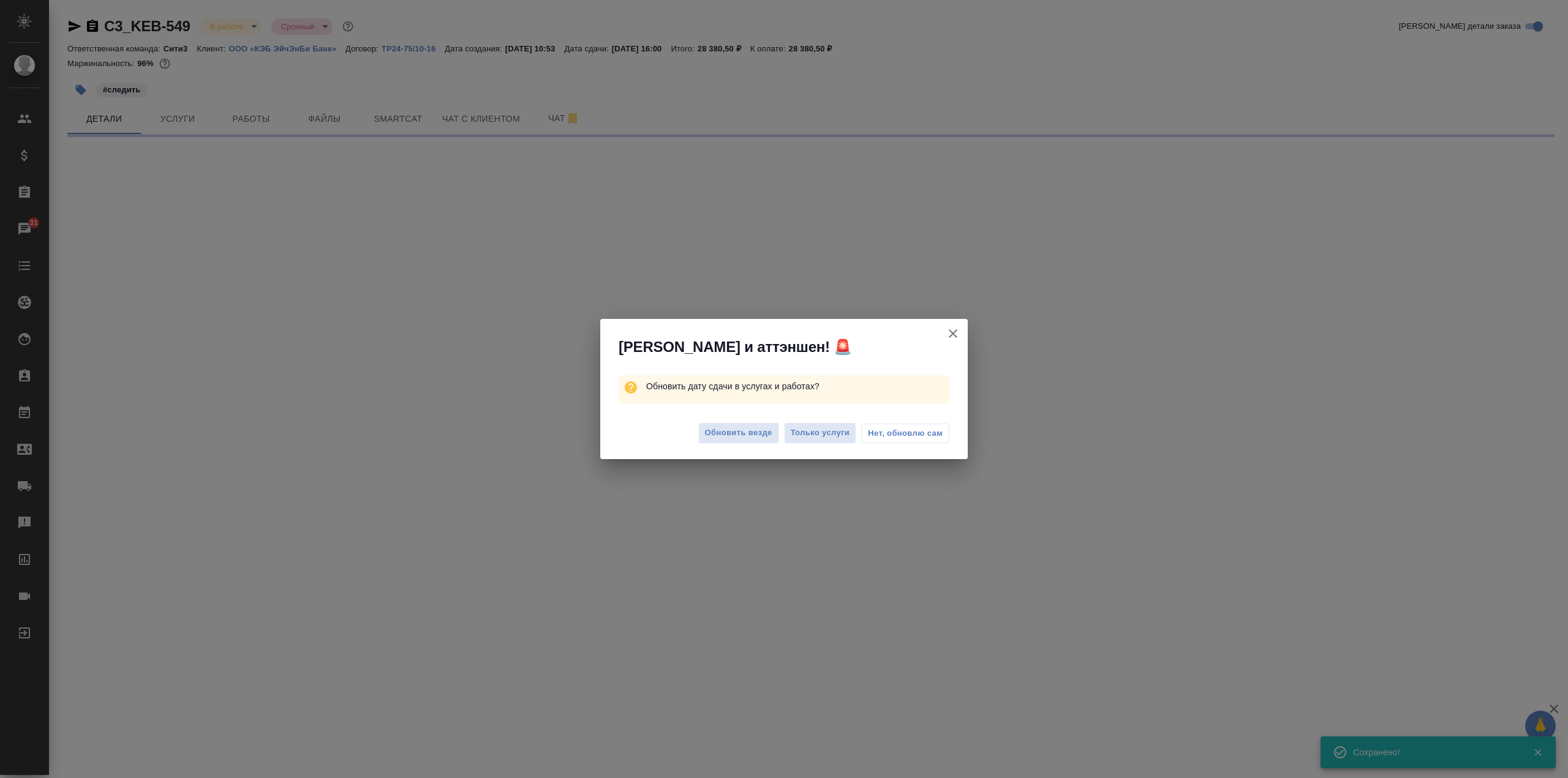
select select "RU"
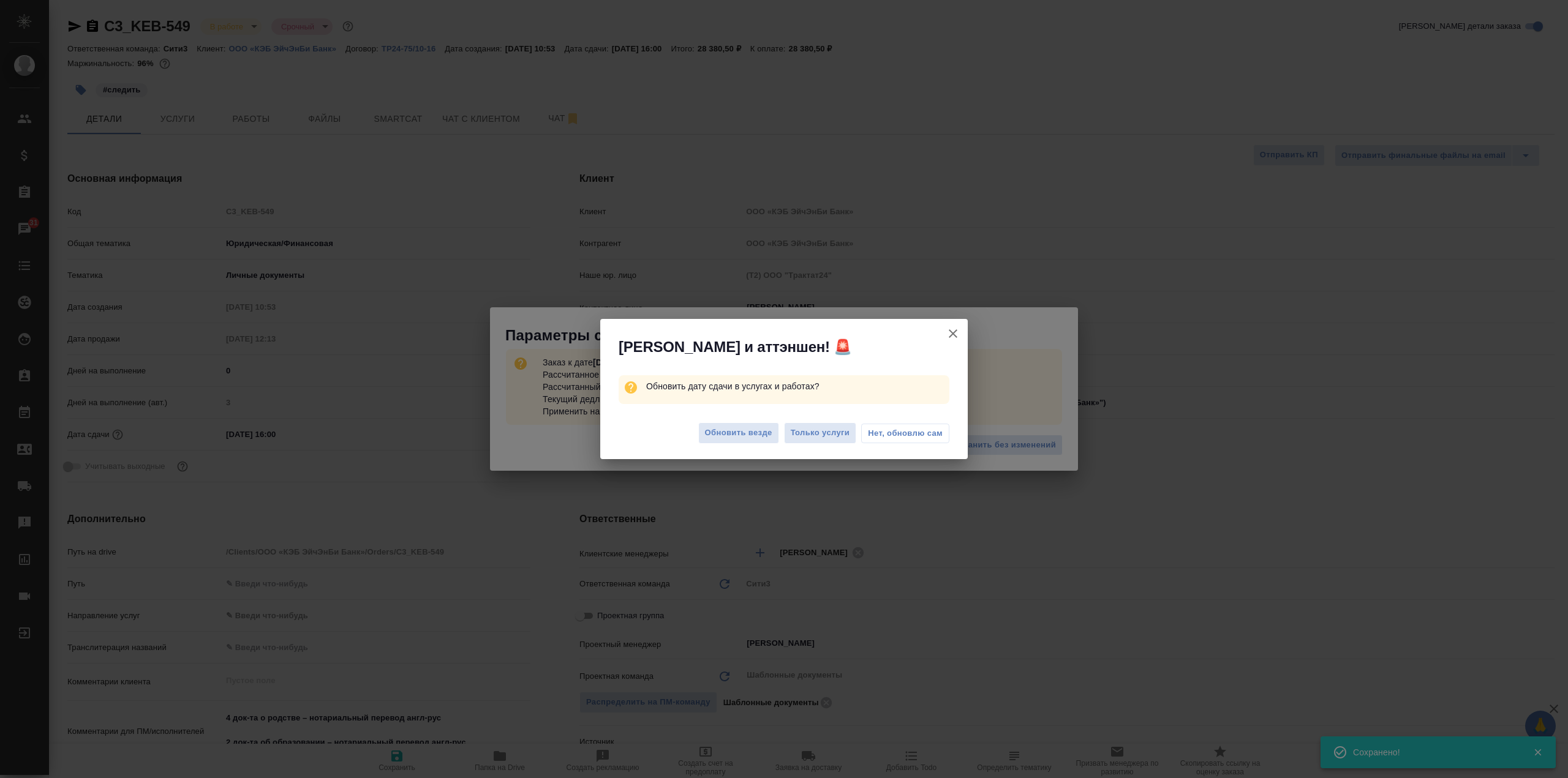
type textarea "x"
click at [904, 431] on span "Нет, обновлю сам" at bounding box center [906, 433] width 75 height 12
type textarea "x"
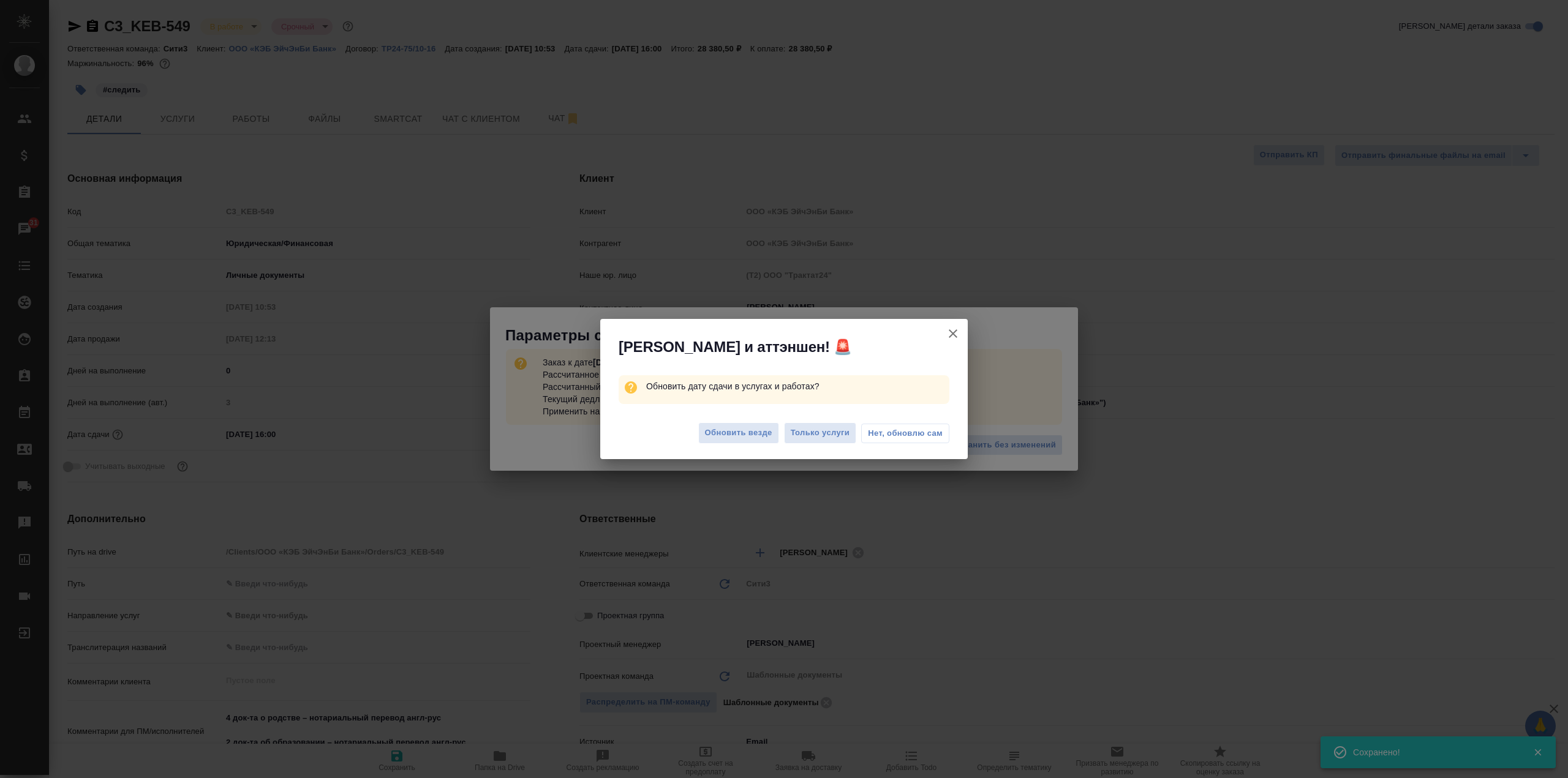
type textarea "x"
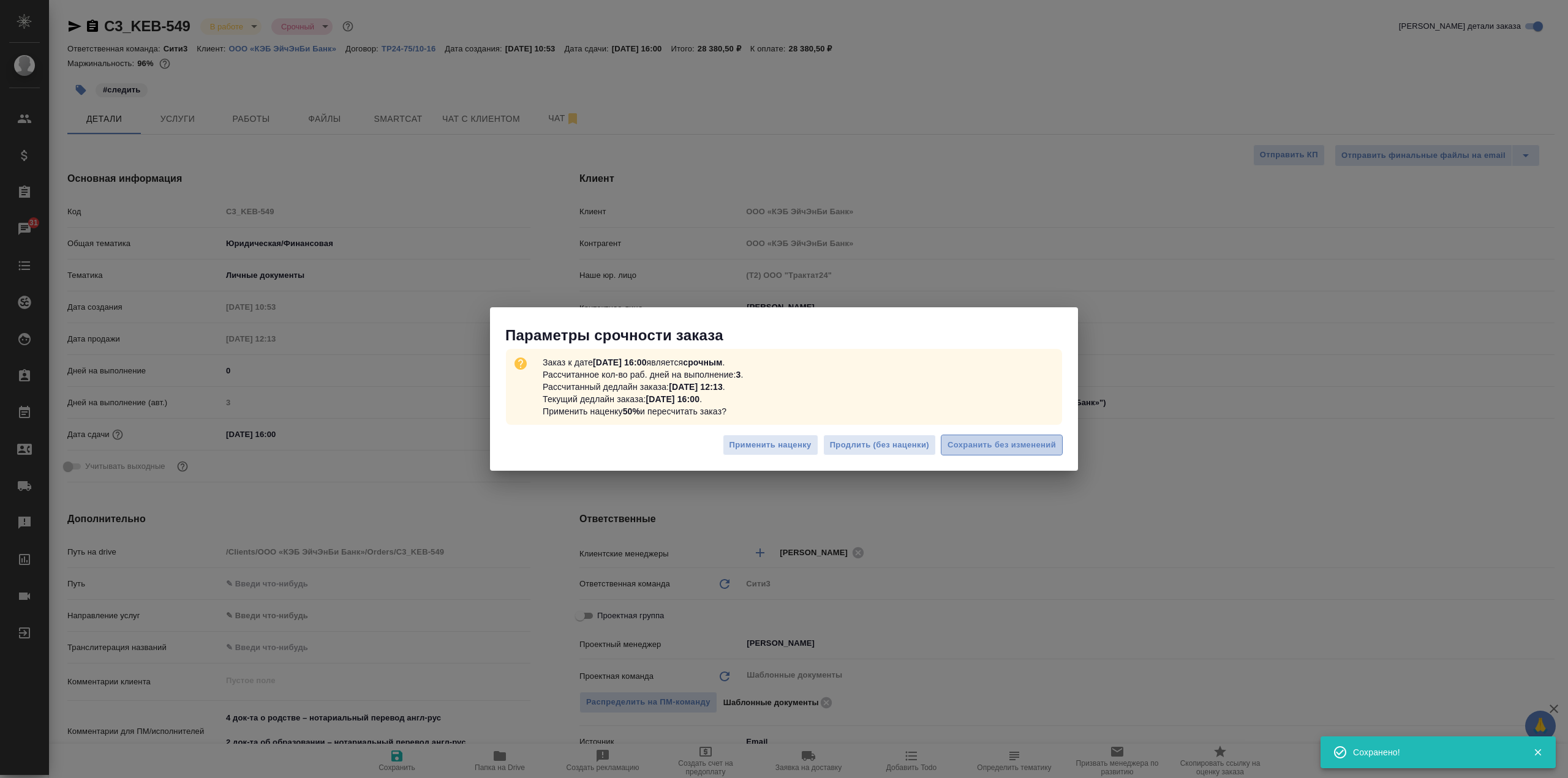
click at [1014, 440] on span "Сохранить без изменений" at bounding box center [1001, 446] width 108 height 14
type textarea "x"
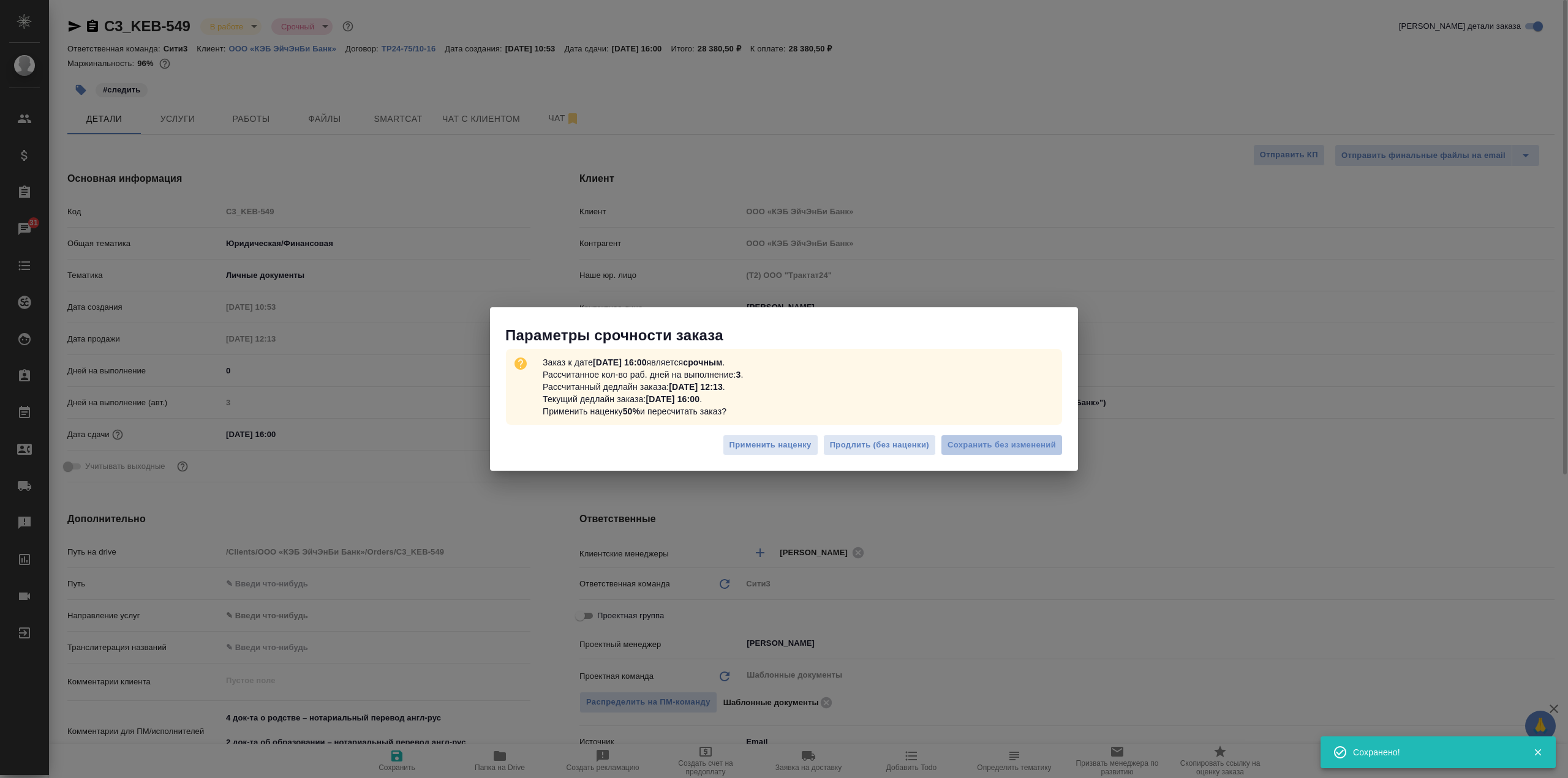
type textarea "x"
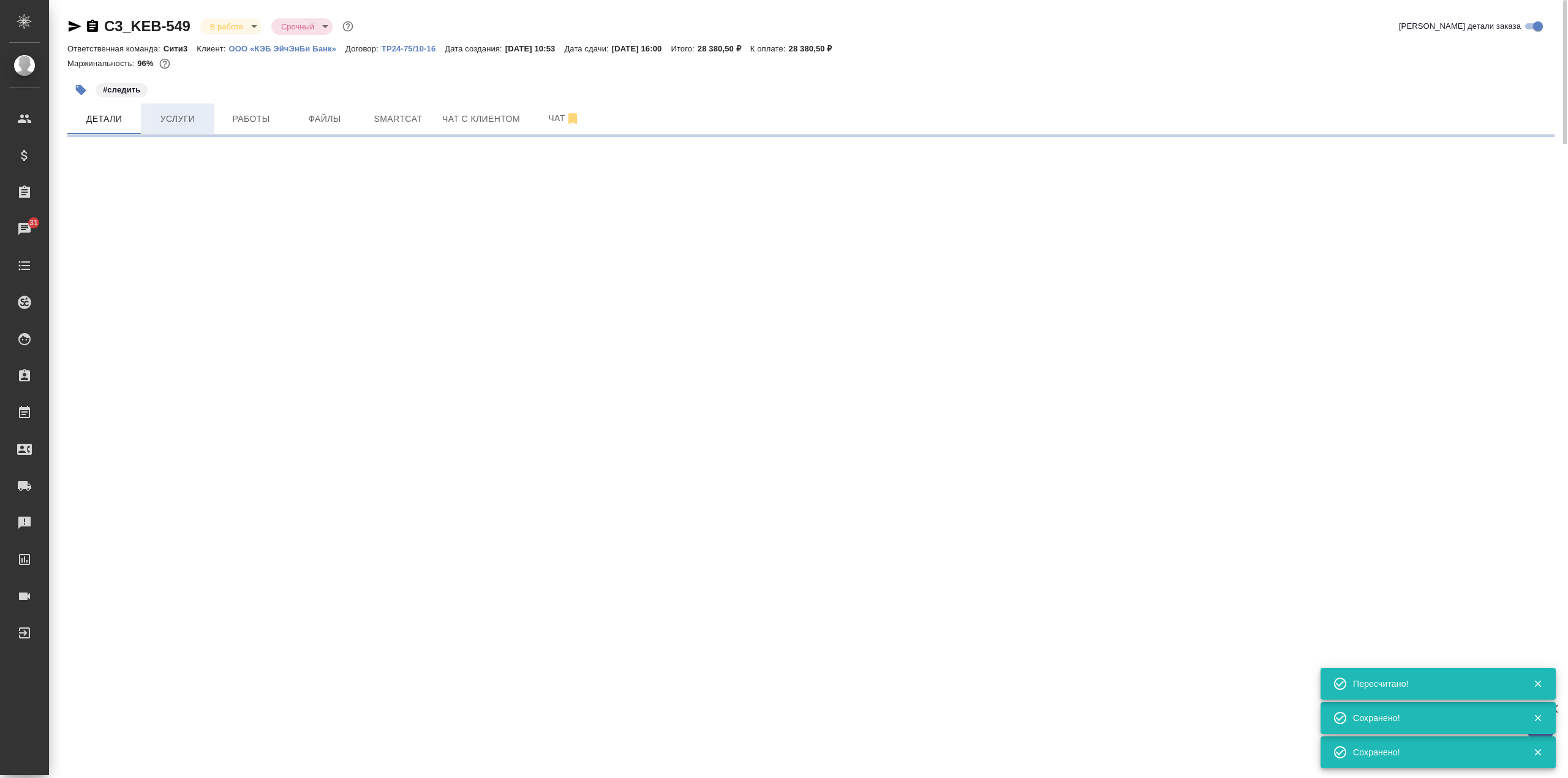
select select "RU"
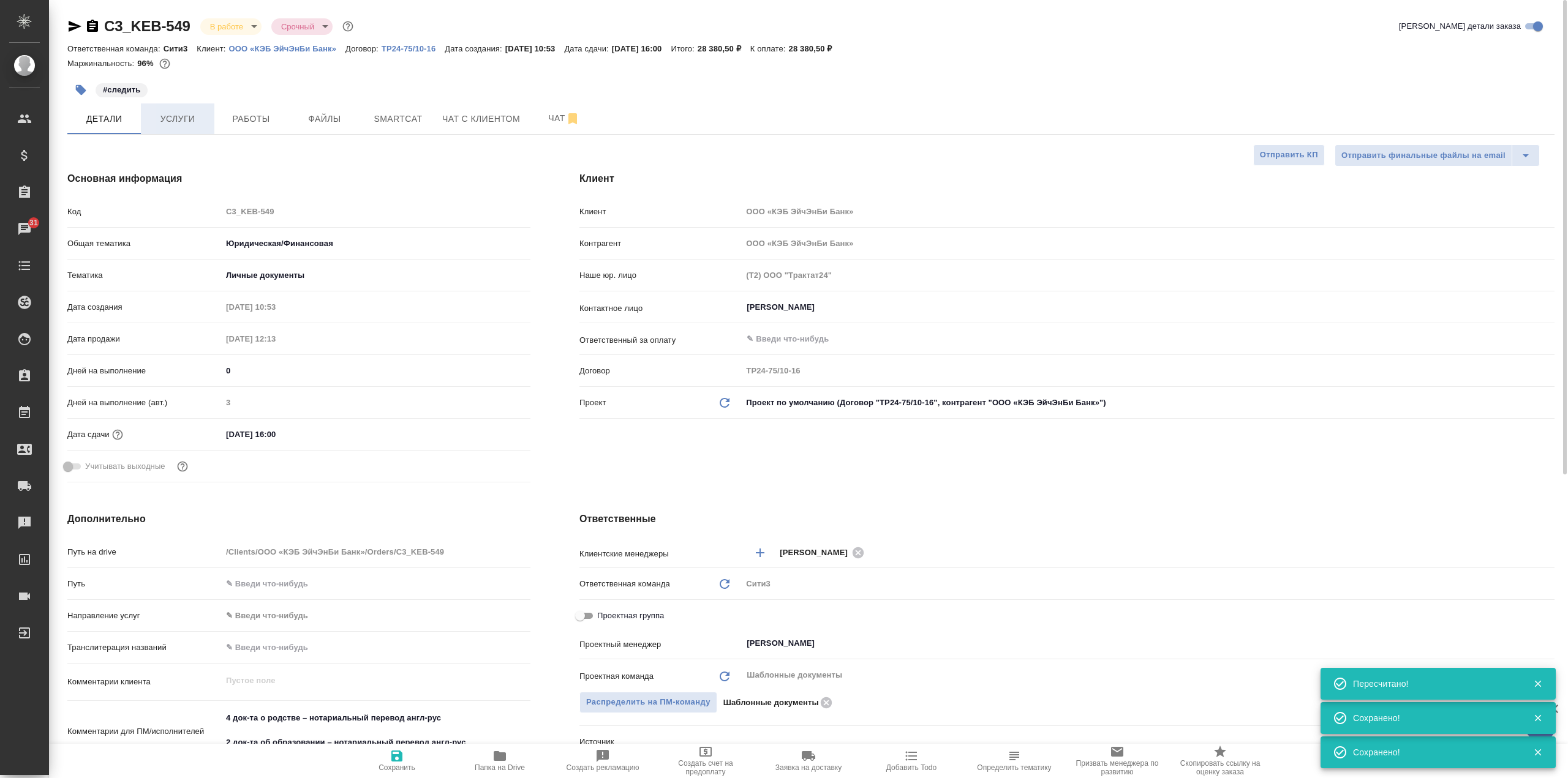
type textarea "x"
click at [201, 122] on span "Услуги" at bounding box center [177, 120] width 59 height 16
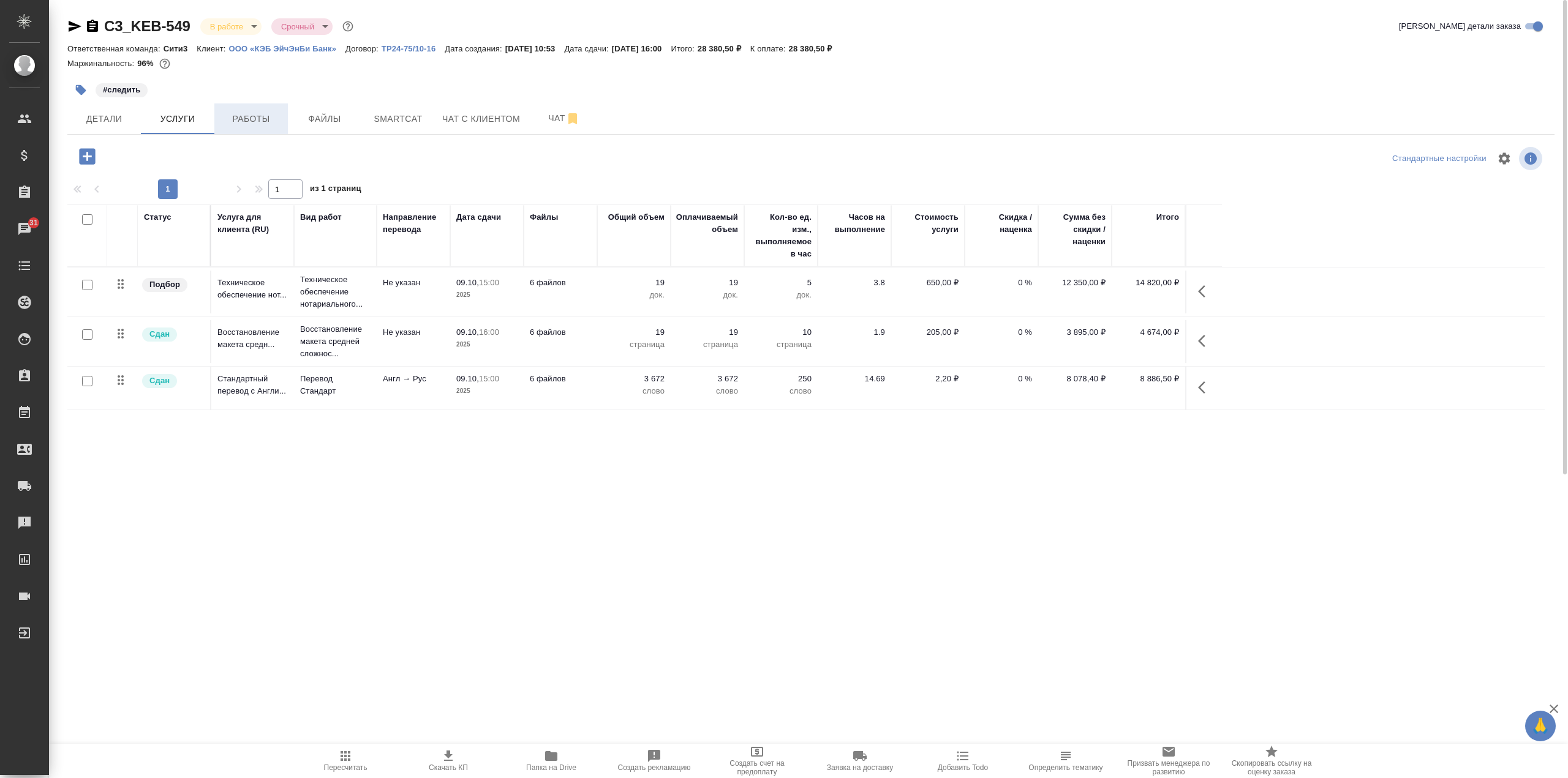
click at [235, 119] on span "Работы" at bounding box center [250, 120] width 59 height 16
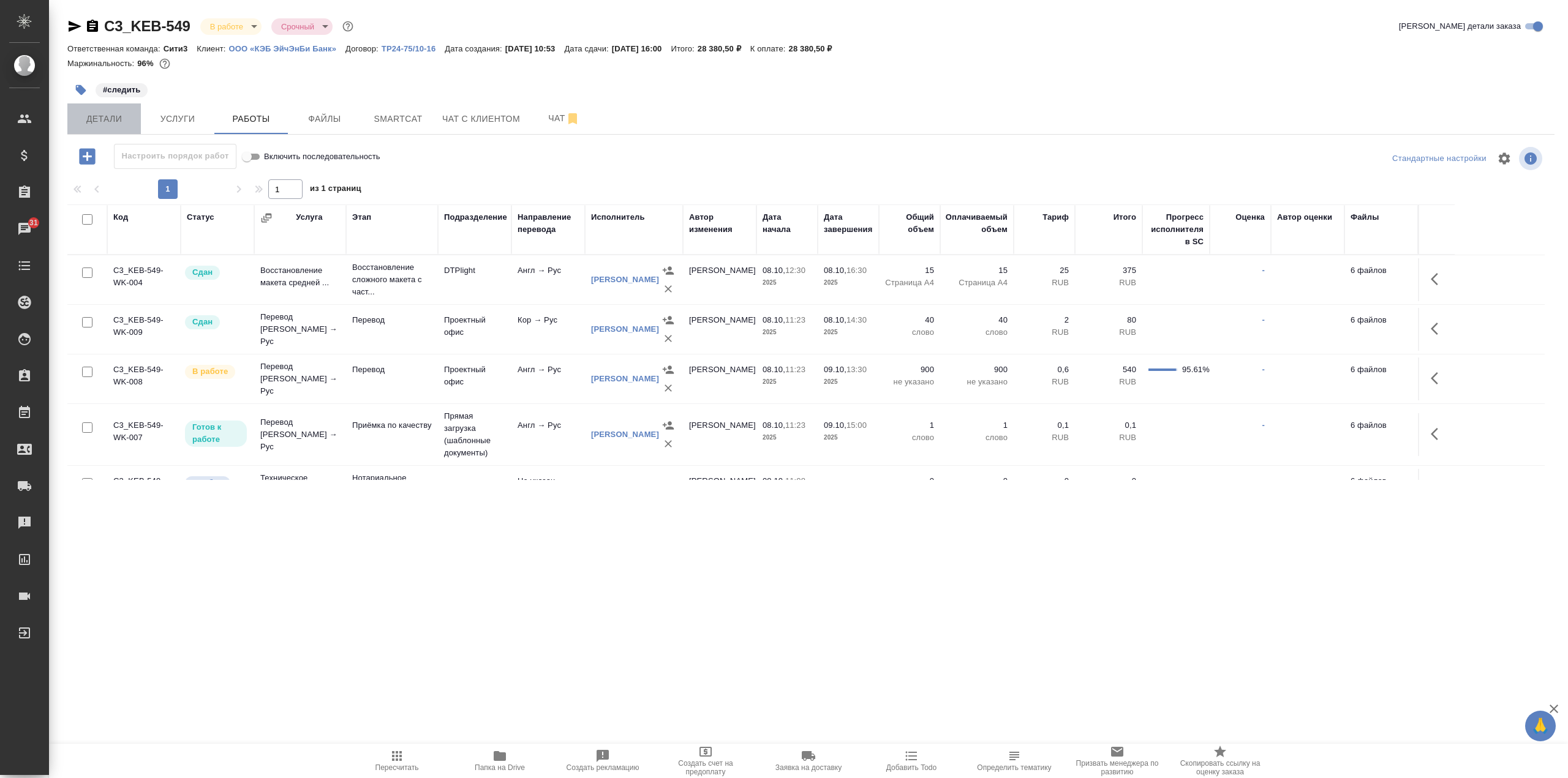
click at [125, 129] on button "Детали" at bounding box center [104, 118] width 74 height 30
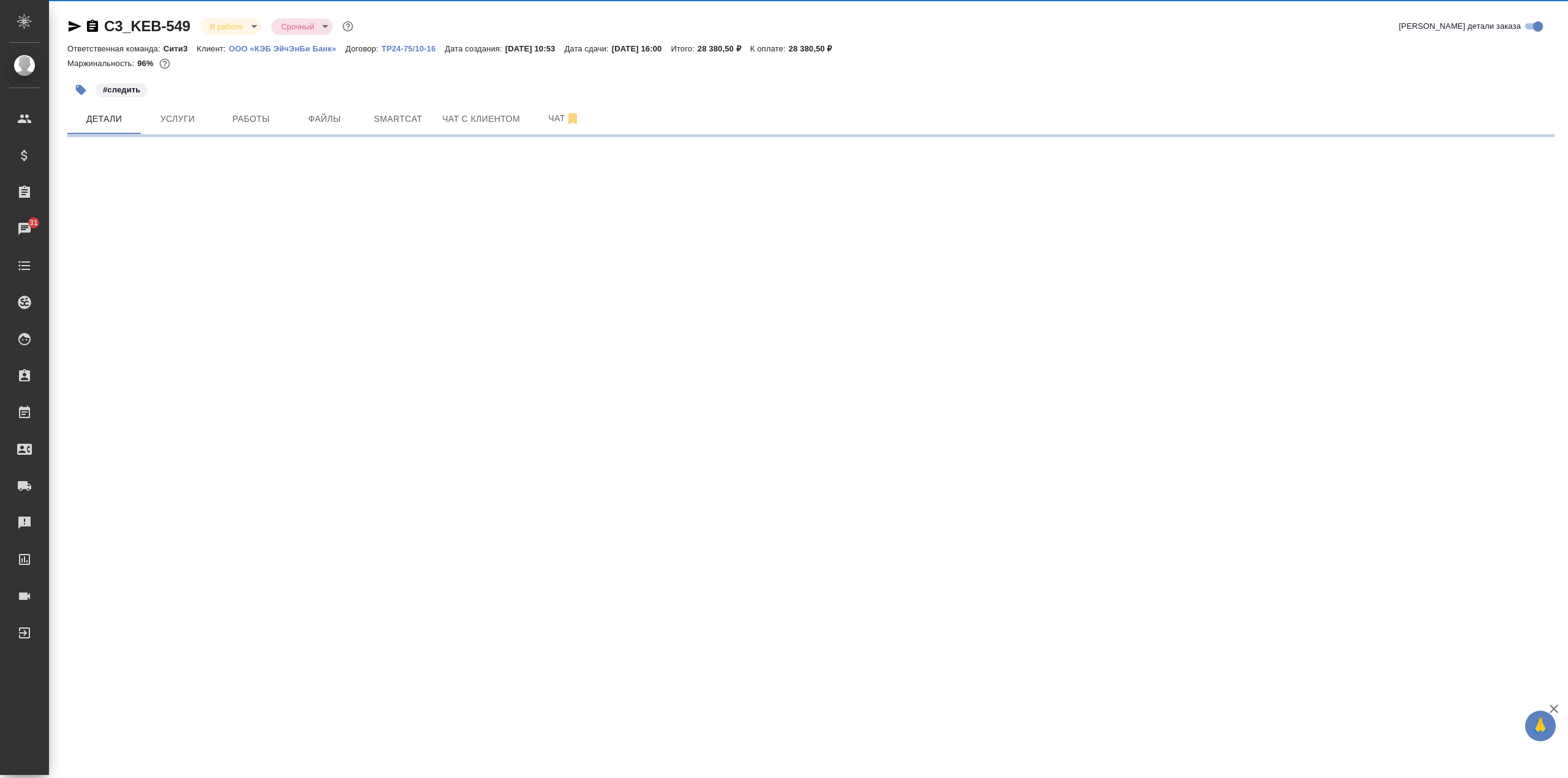
select select "RU"
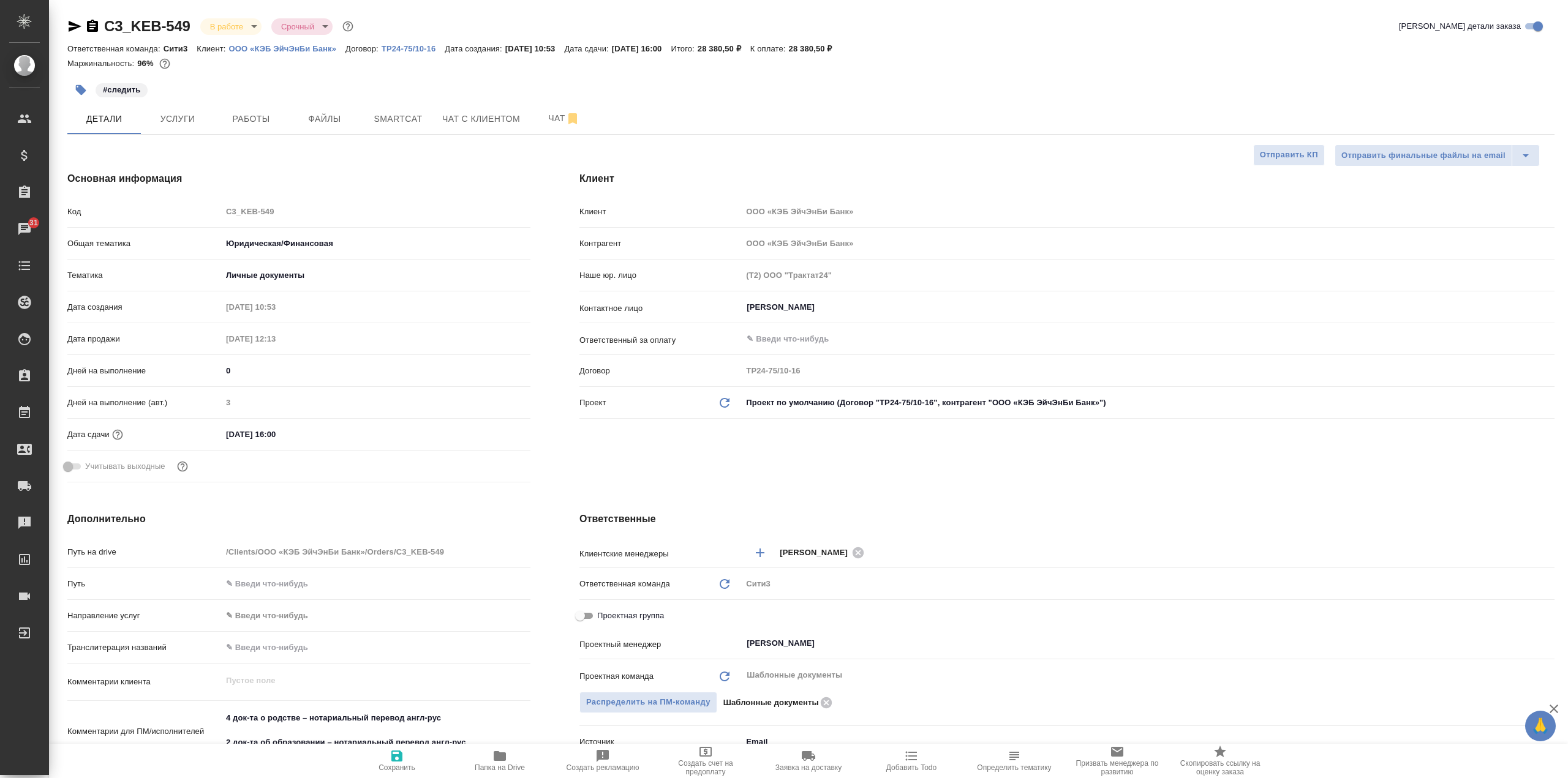
type textarea "x"
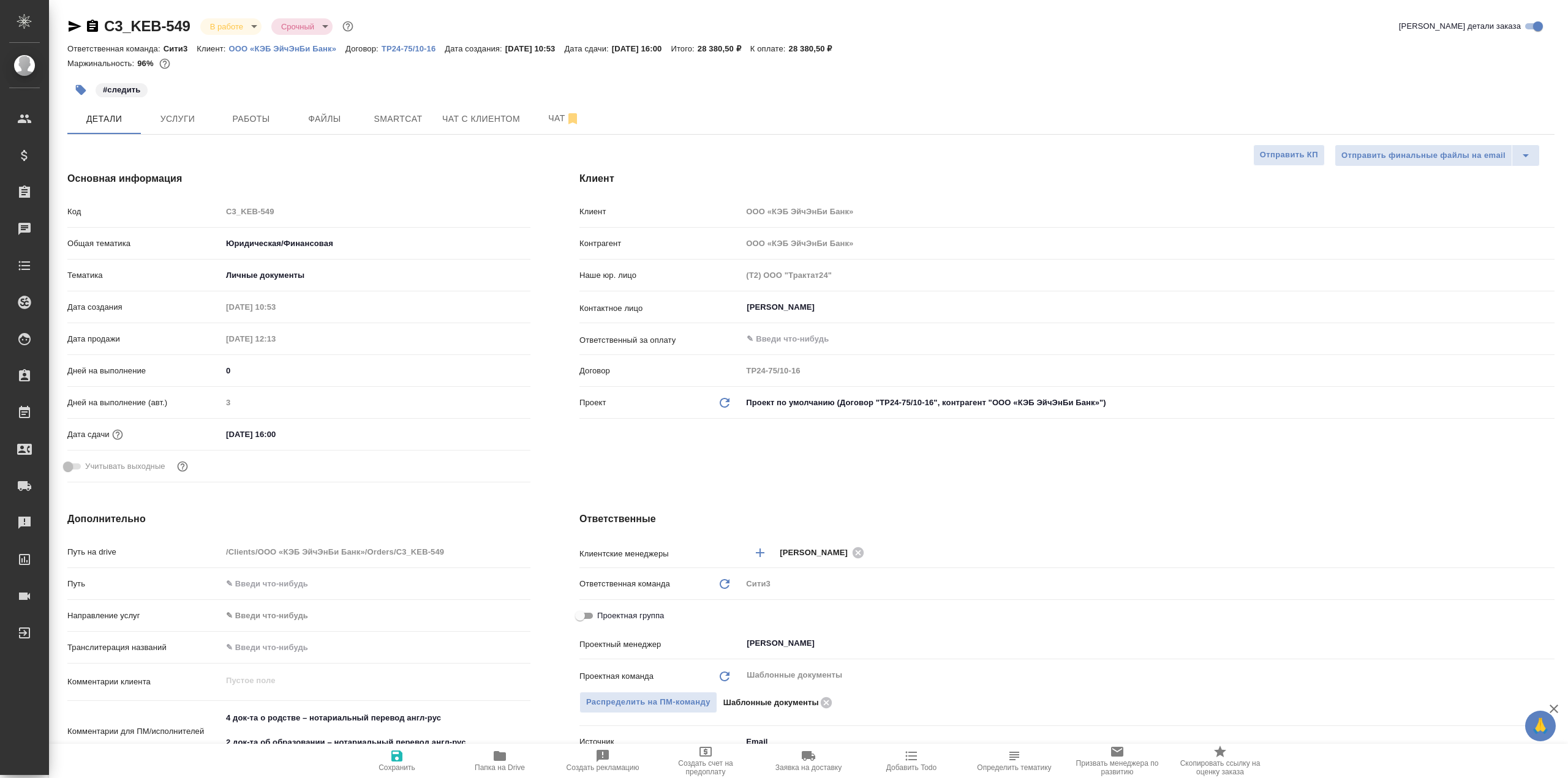
type textarea "x"
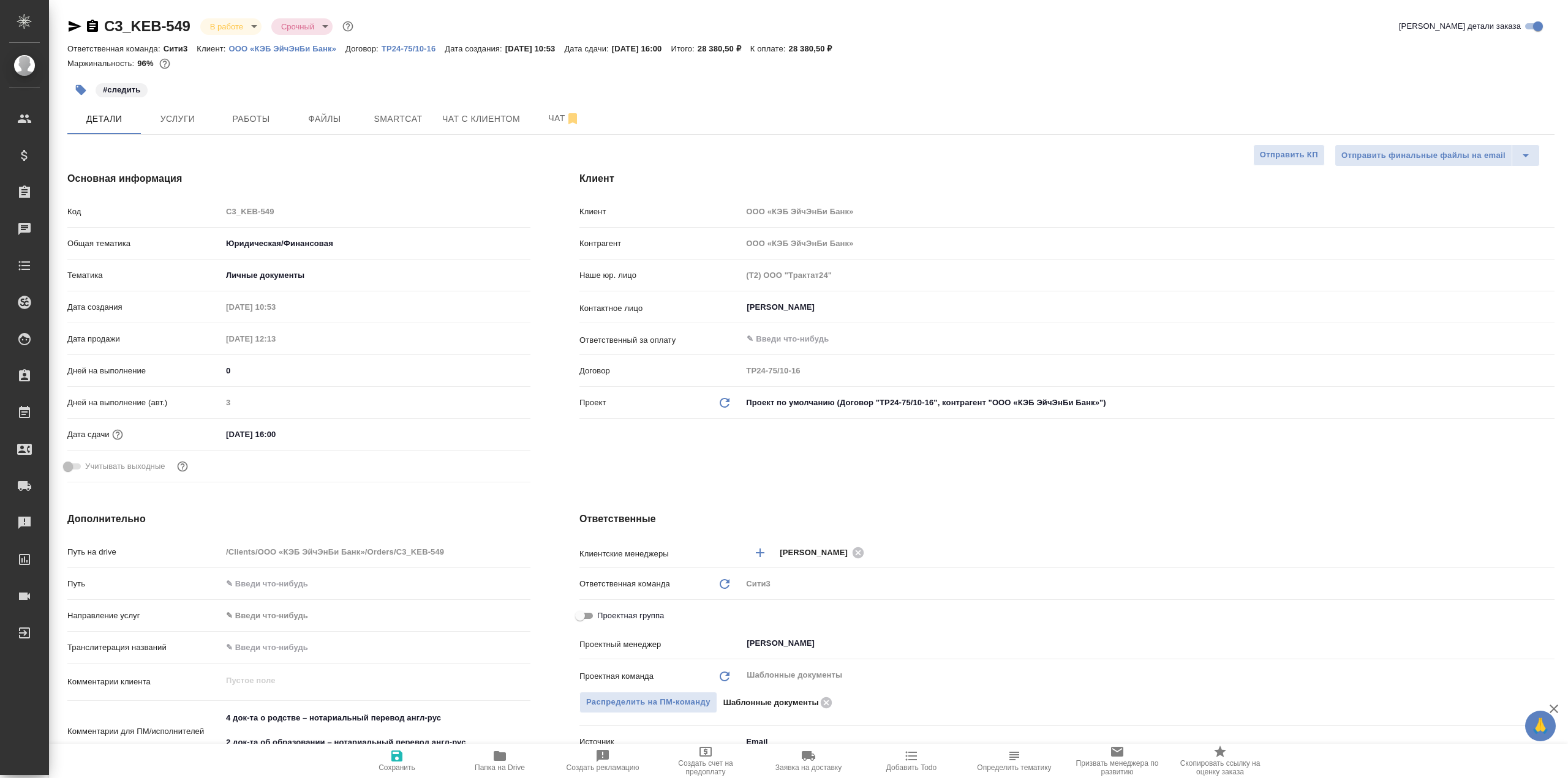
type textarea "x"
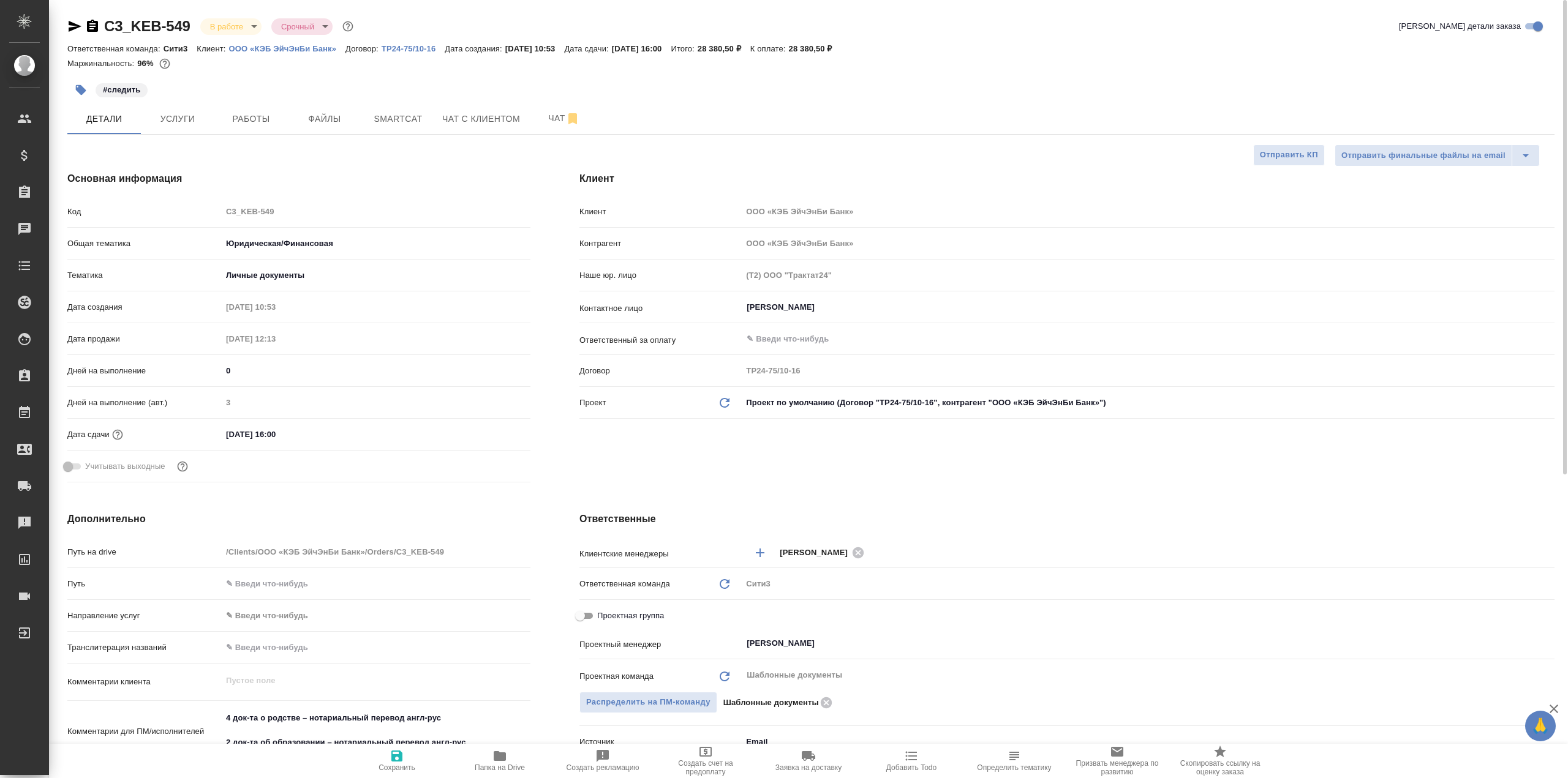
type textarea "x"
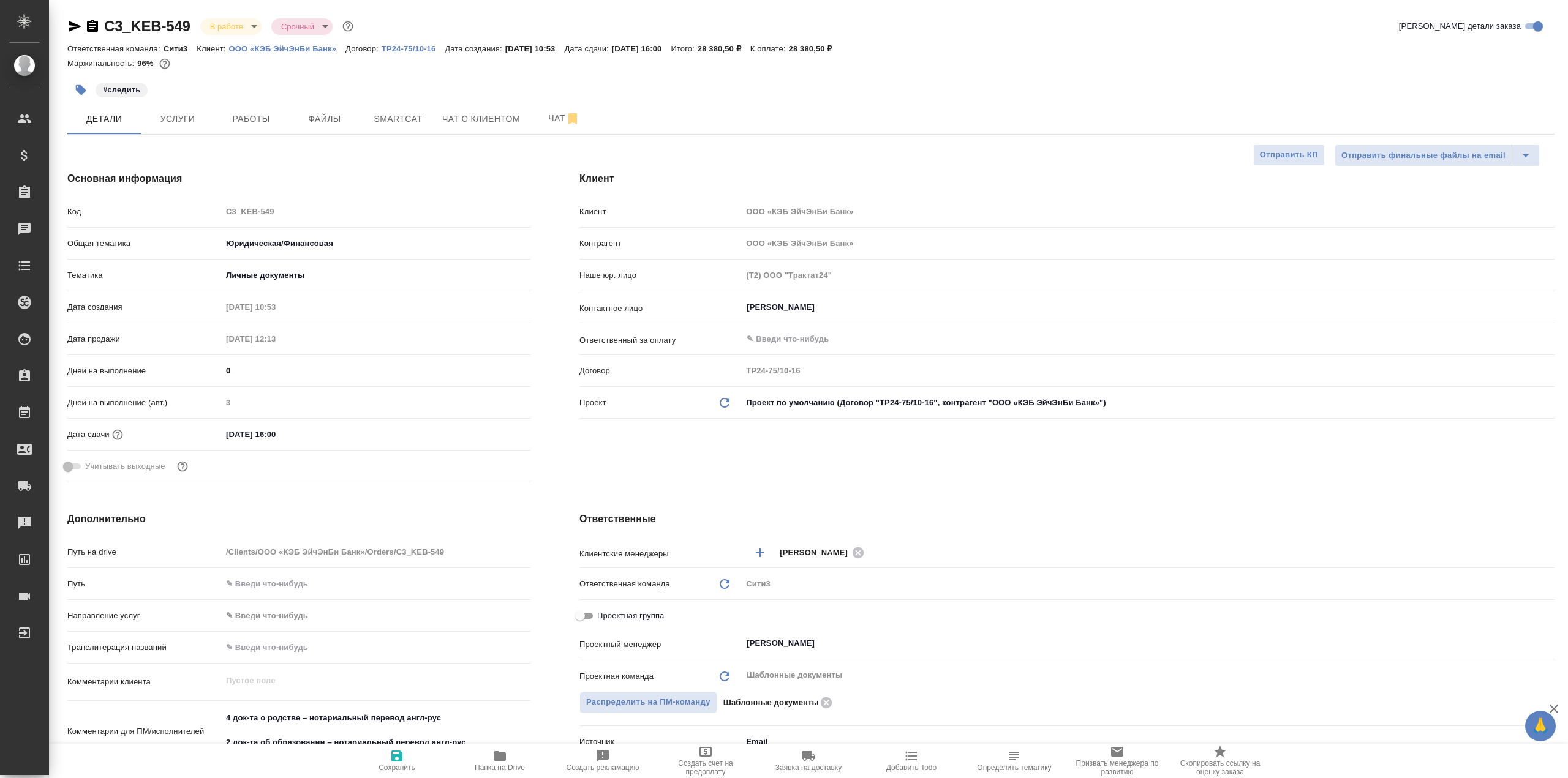
type textarea "x"
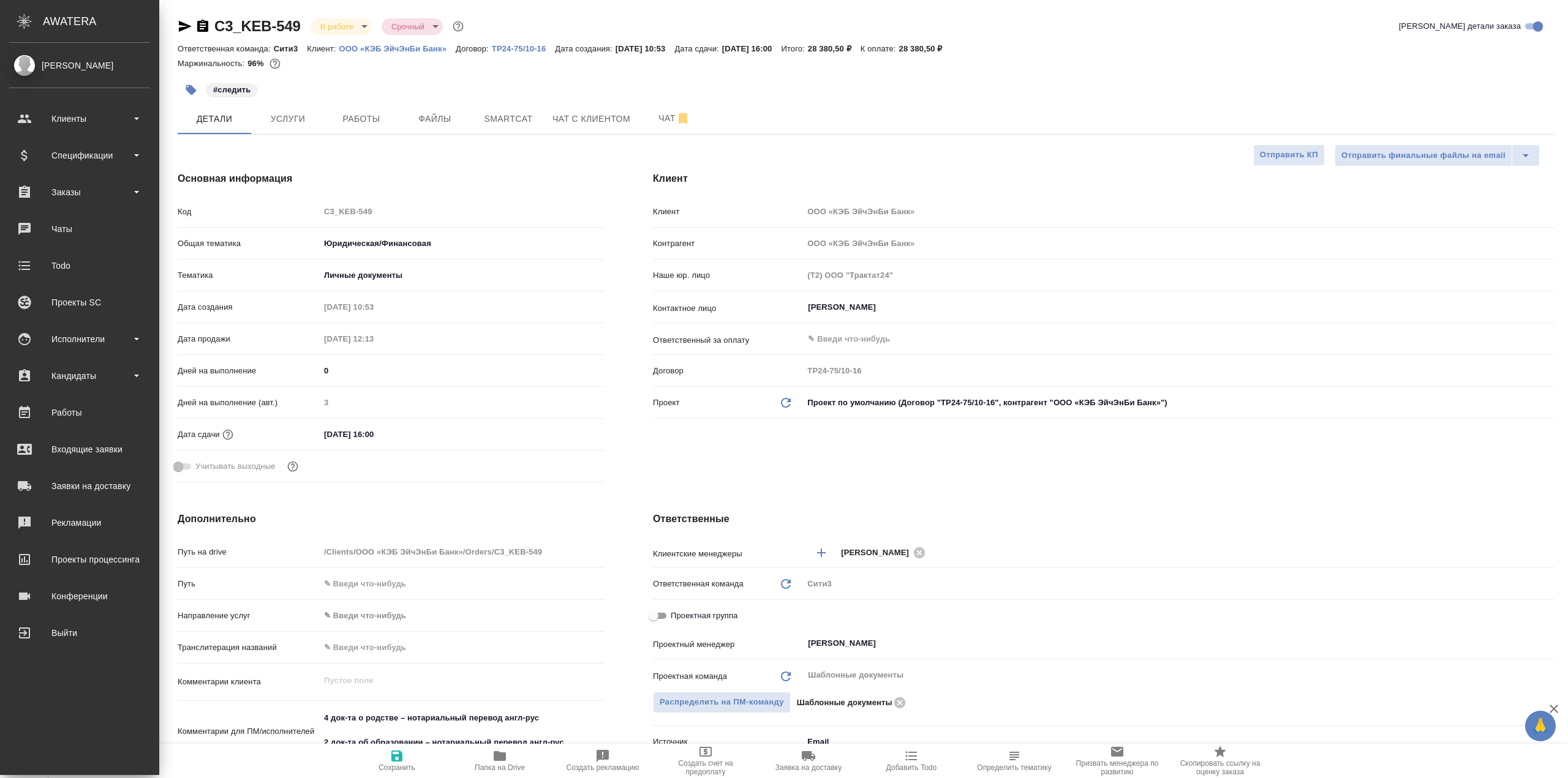
type textarea "x"
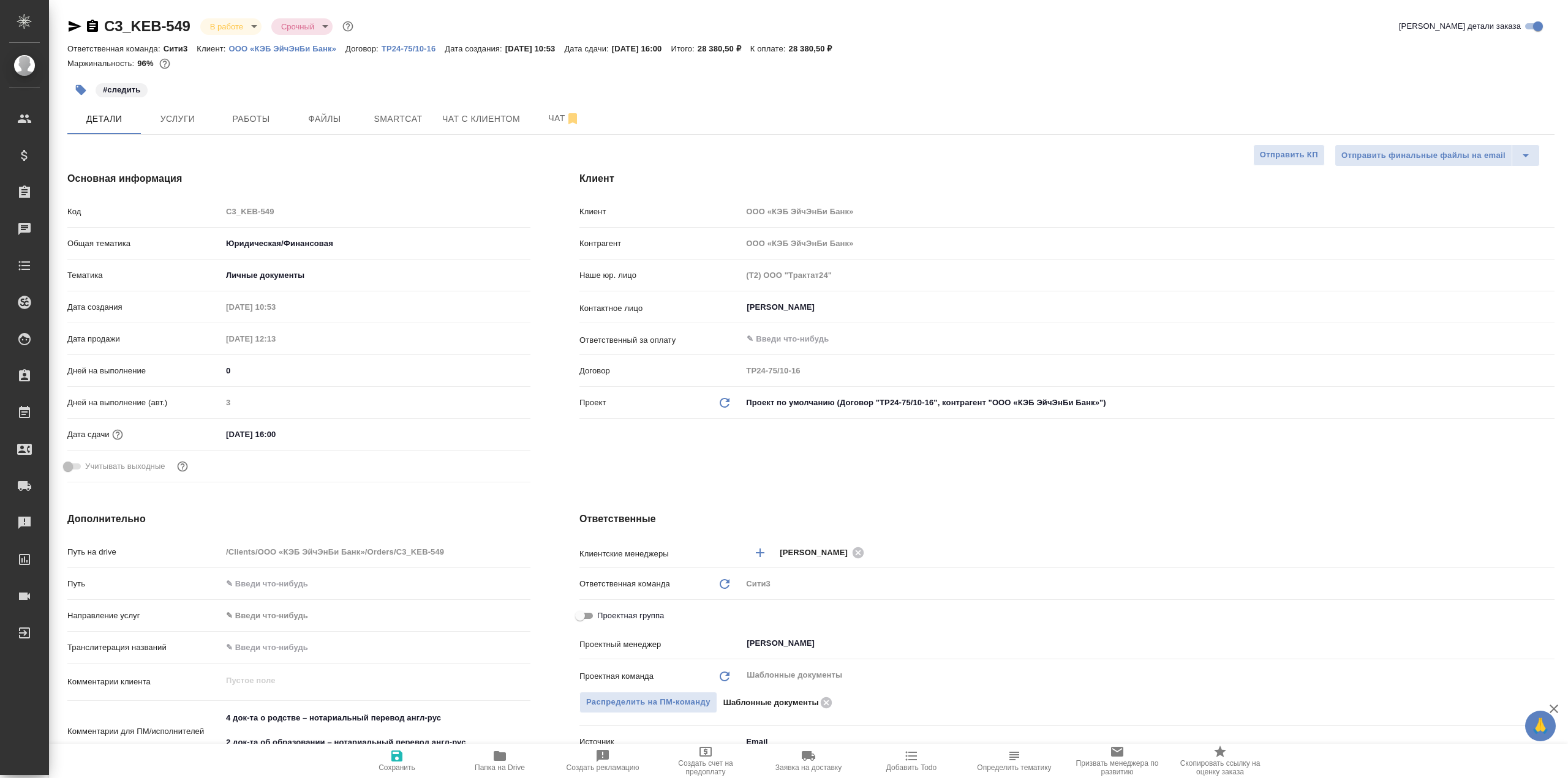
type textarea "x"
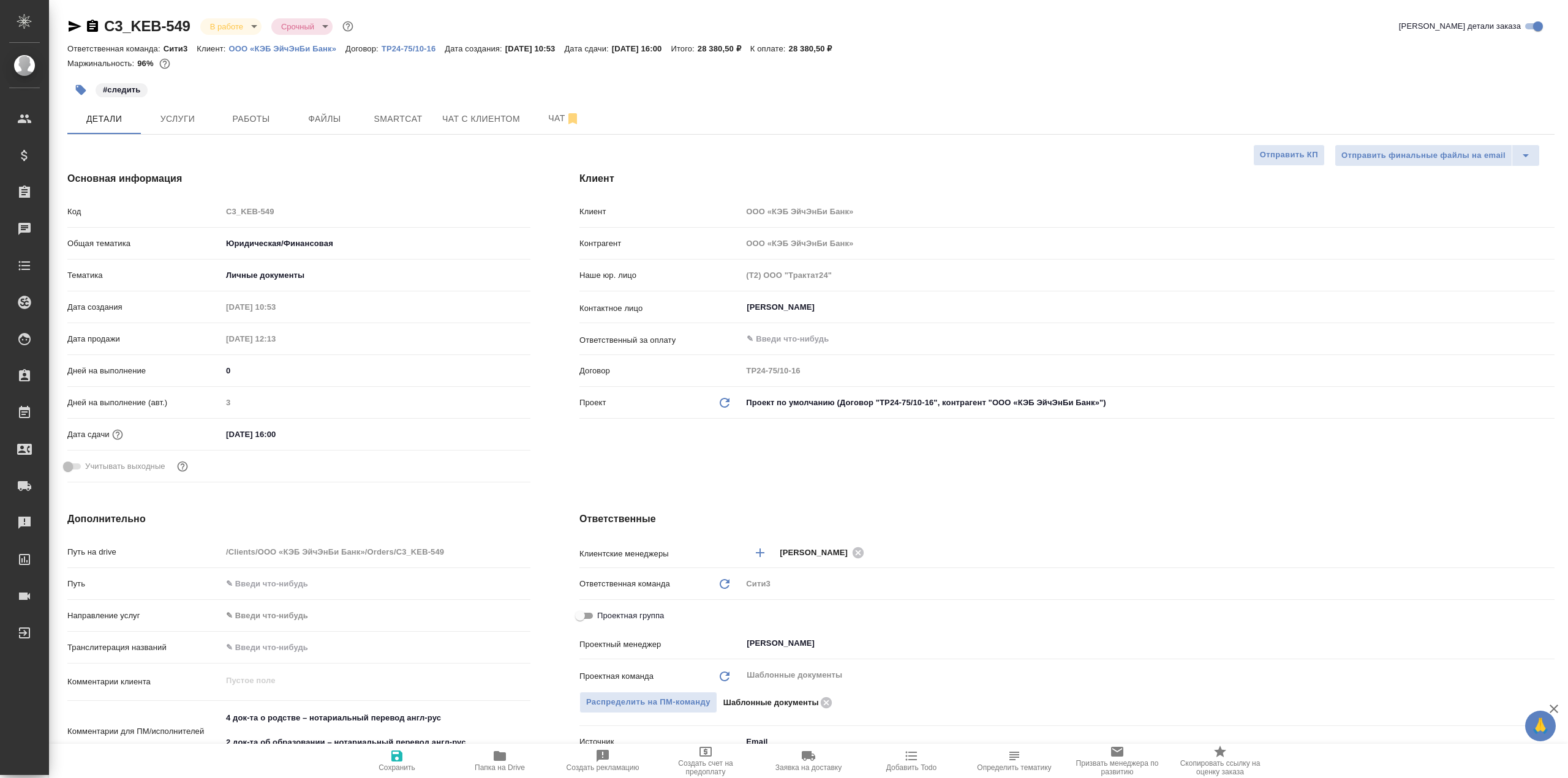
type textarea "x"
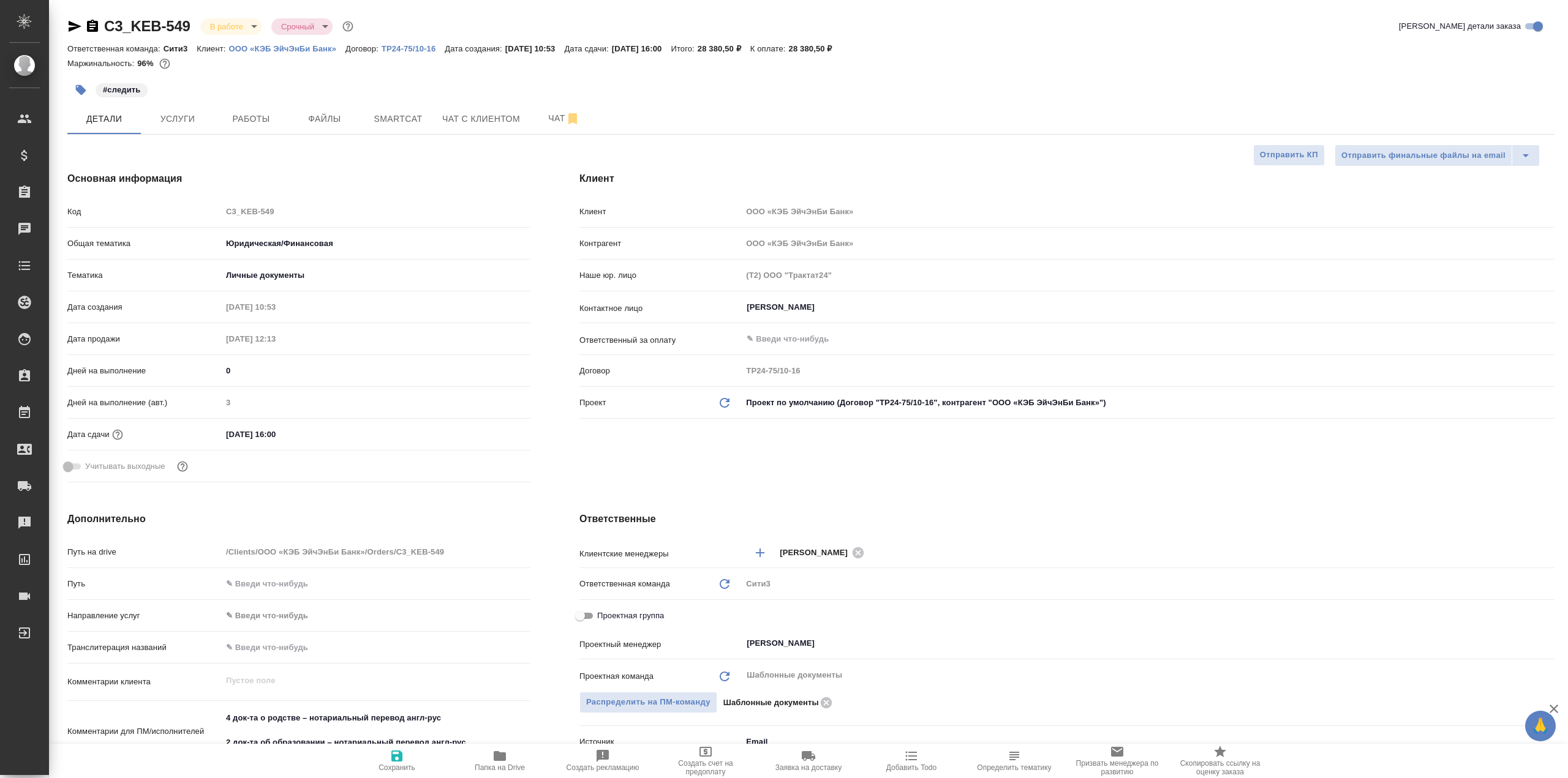
type textarea "x"
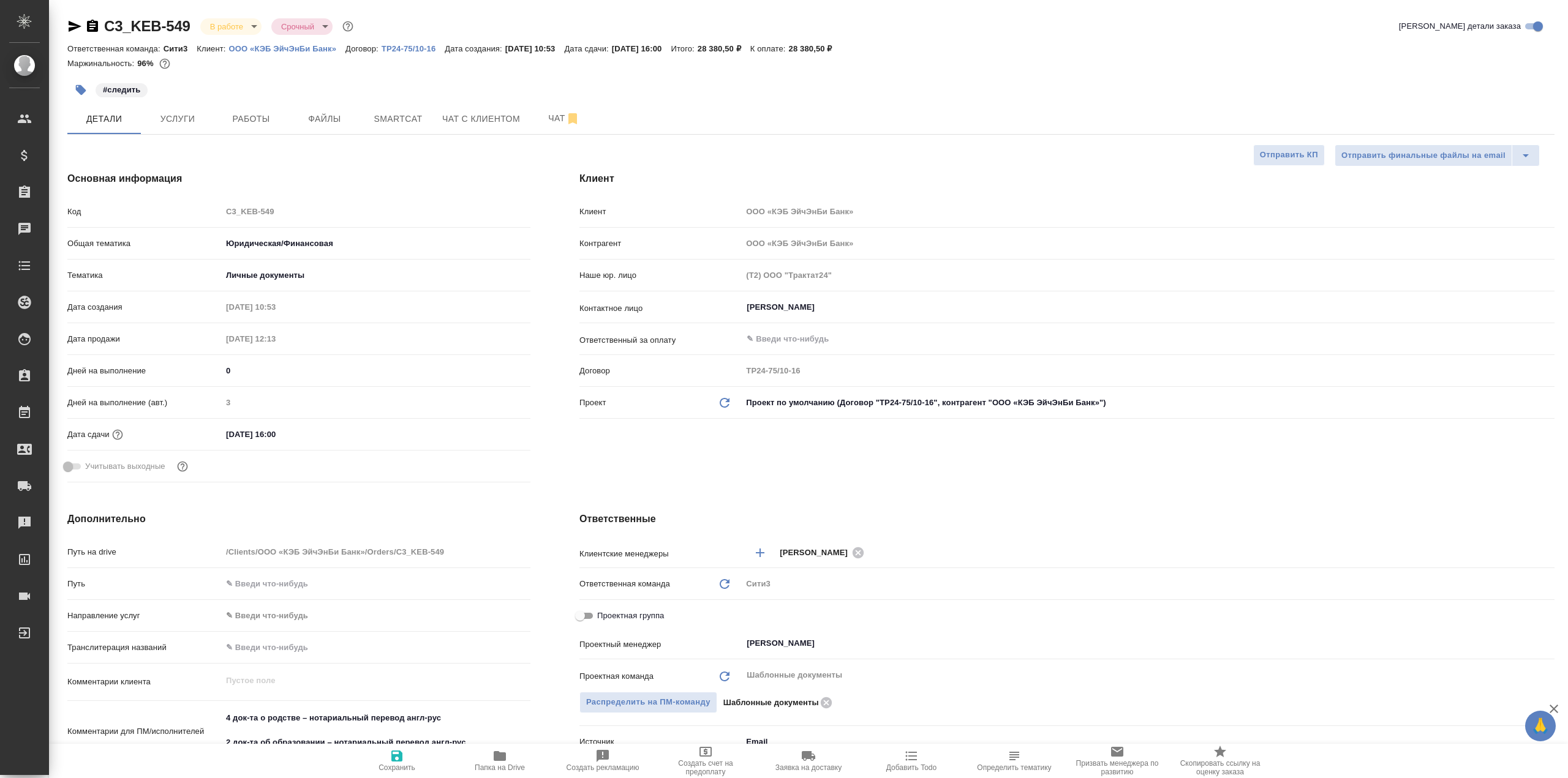
type textarea "x"
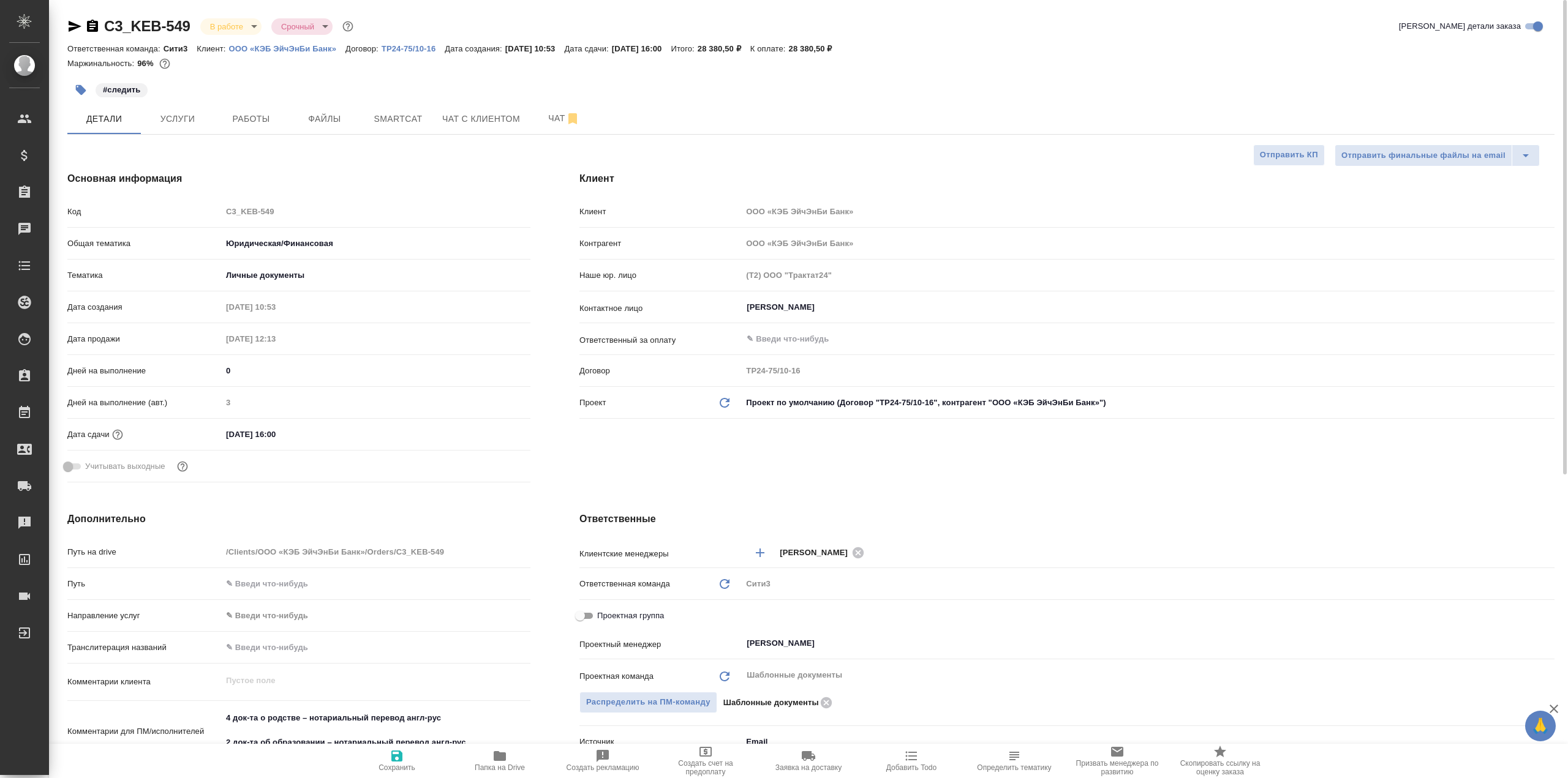
type textarea "x"
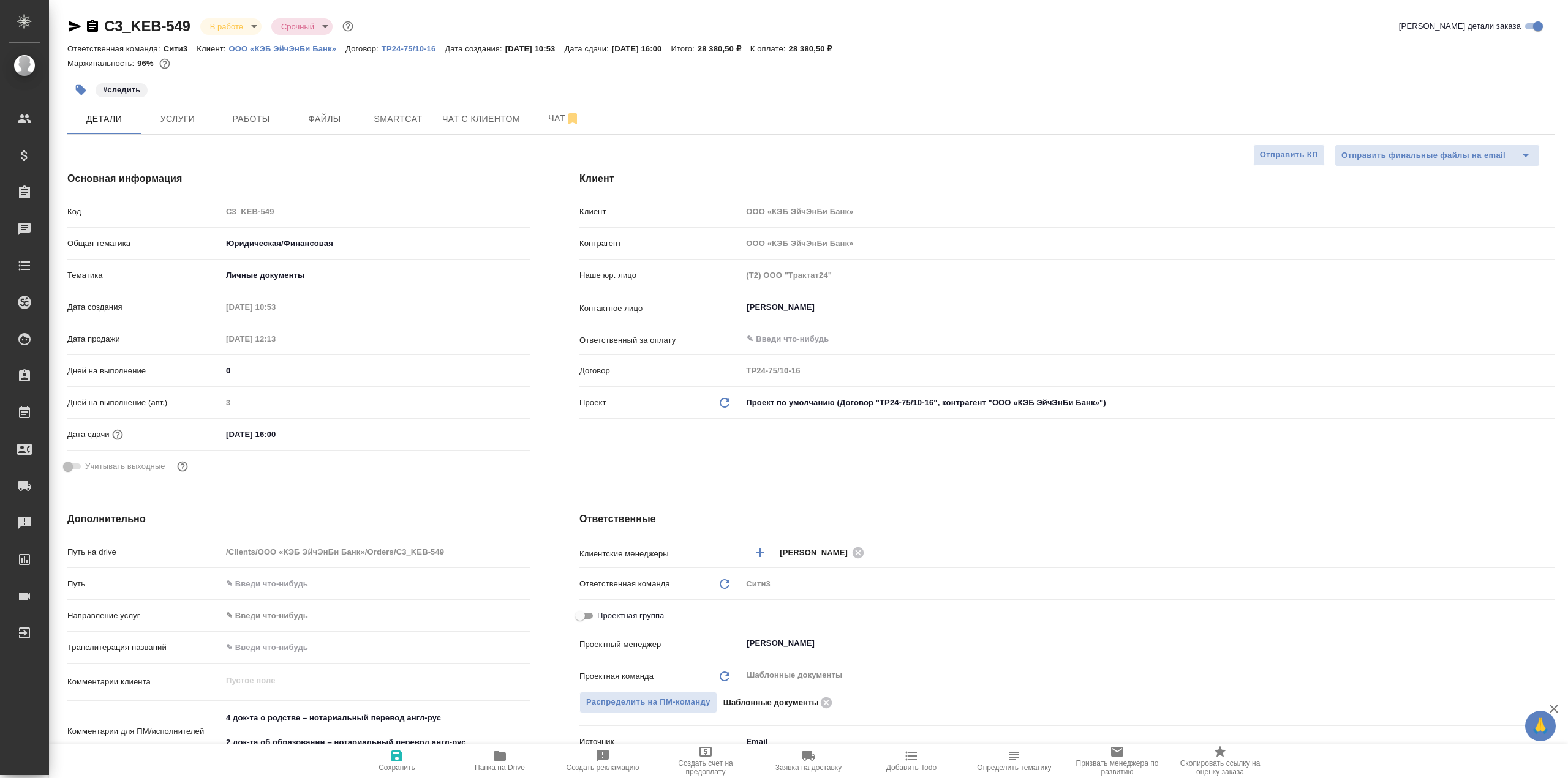
type textarea "x"
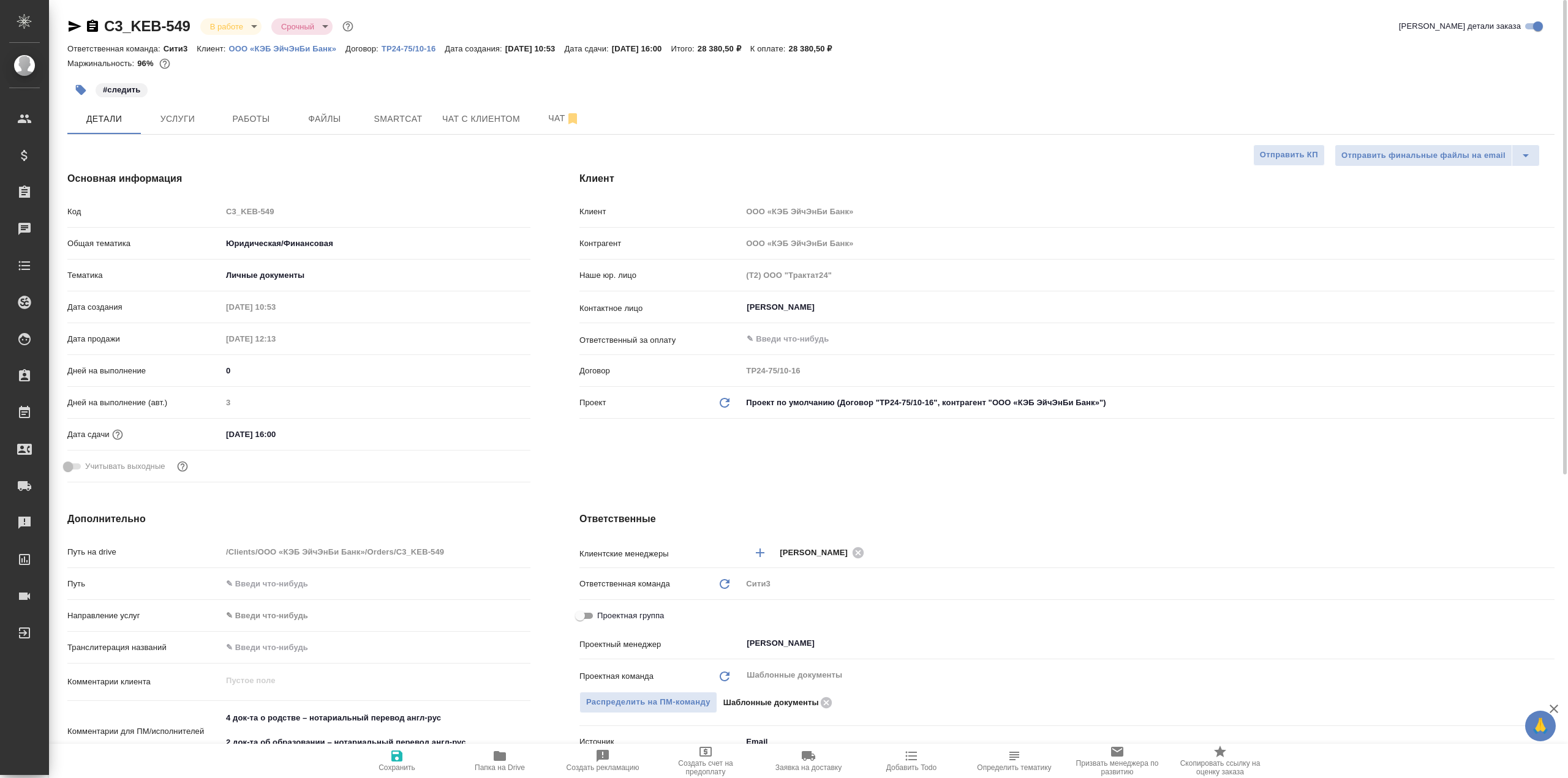
type textarea "x"
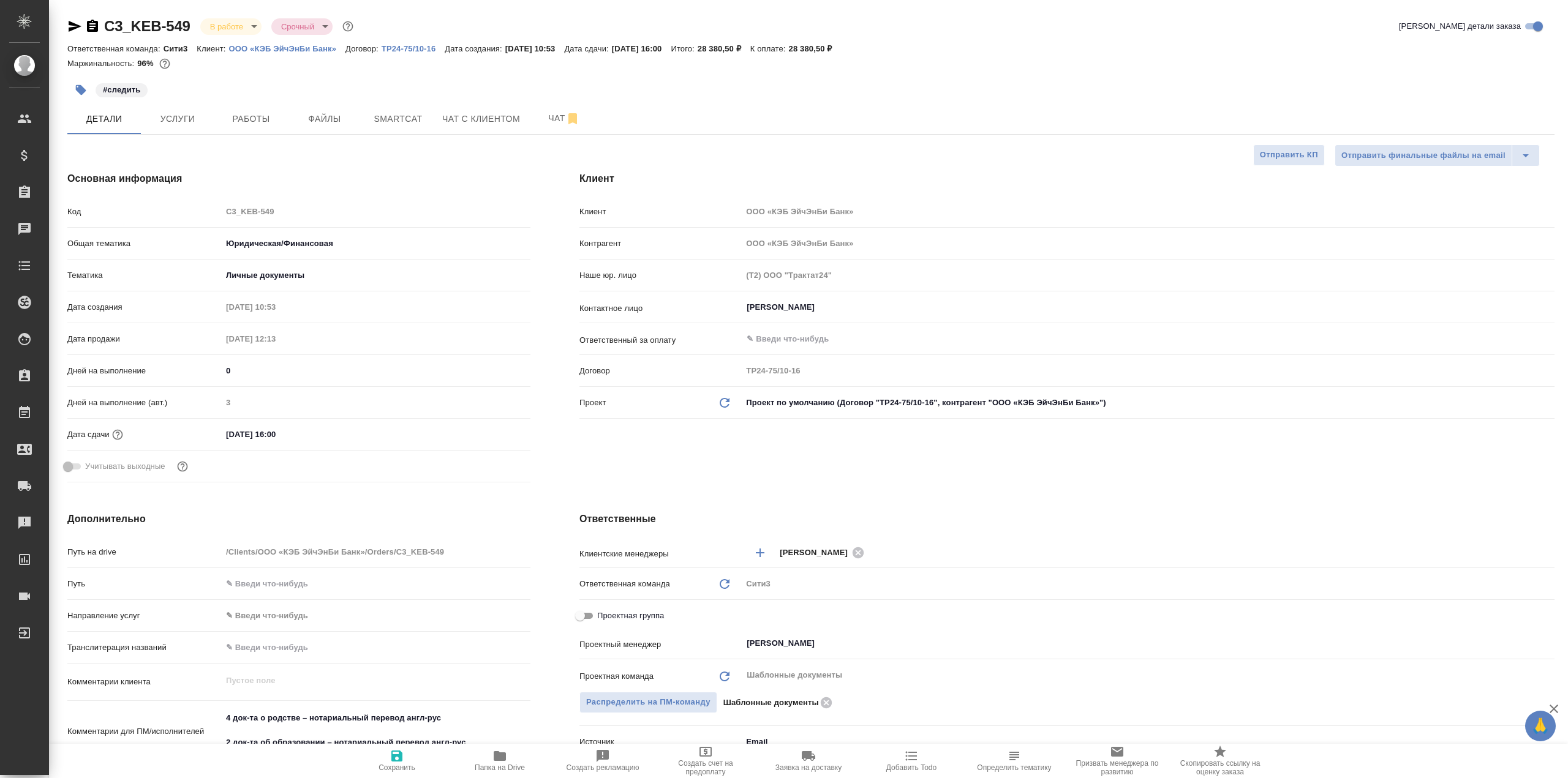
type textarea "x"
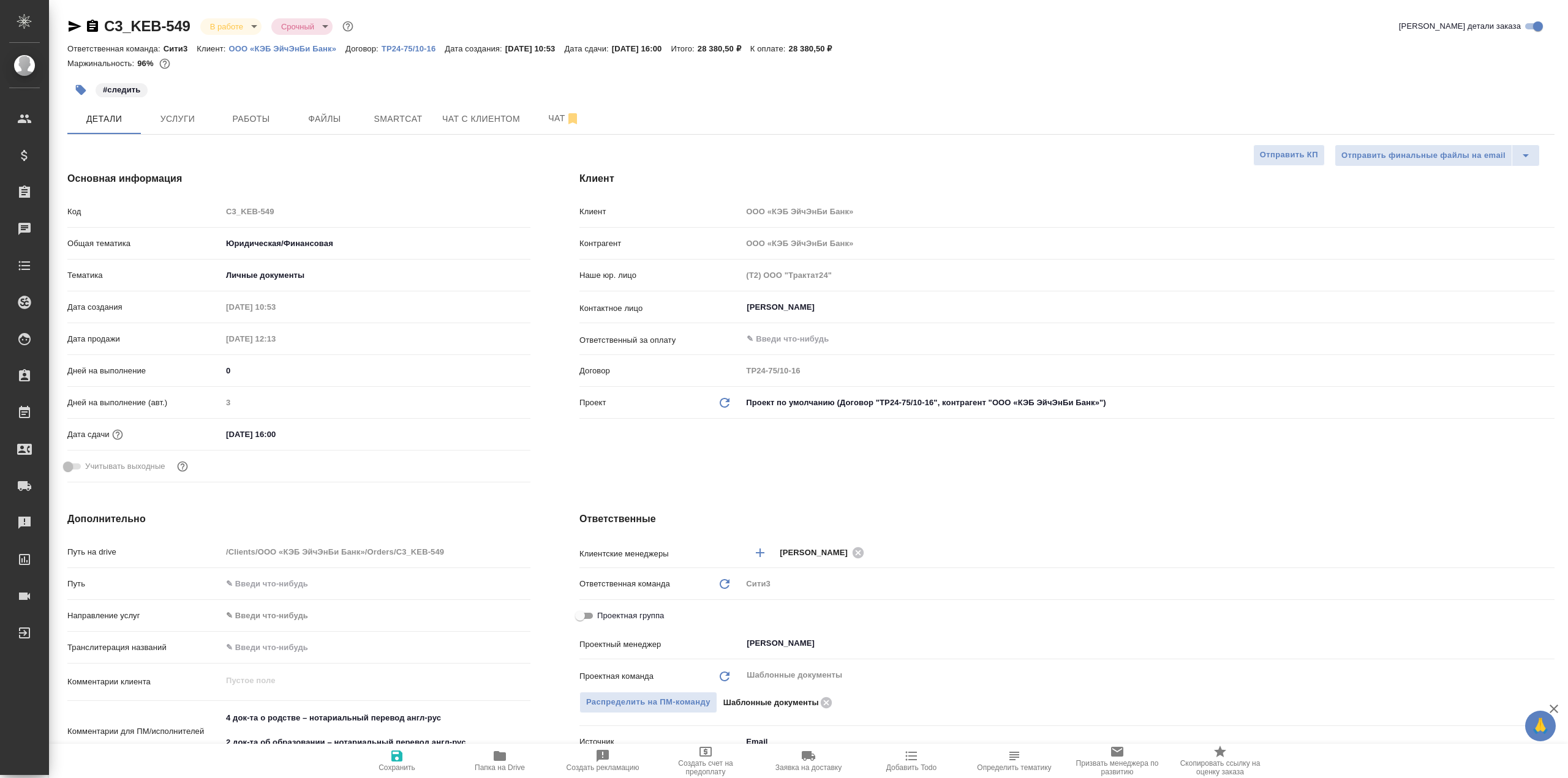
type textarea "x"
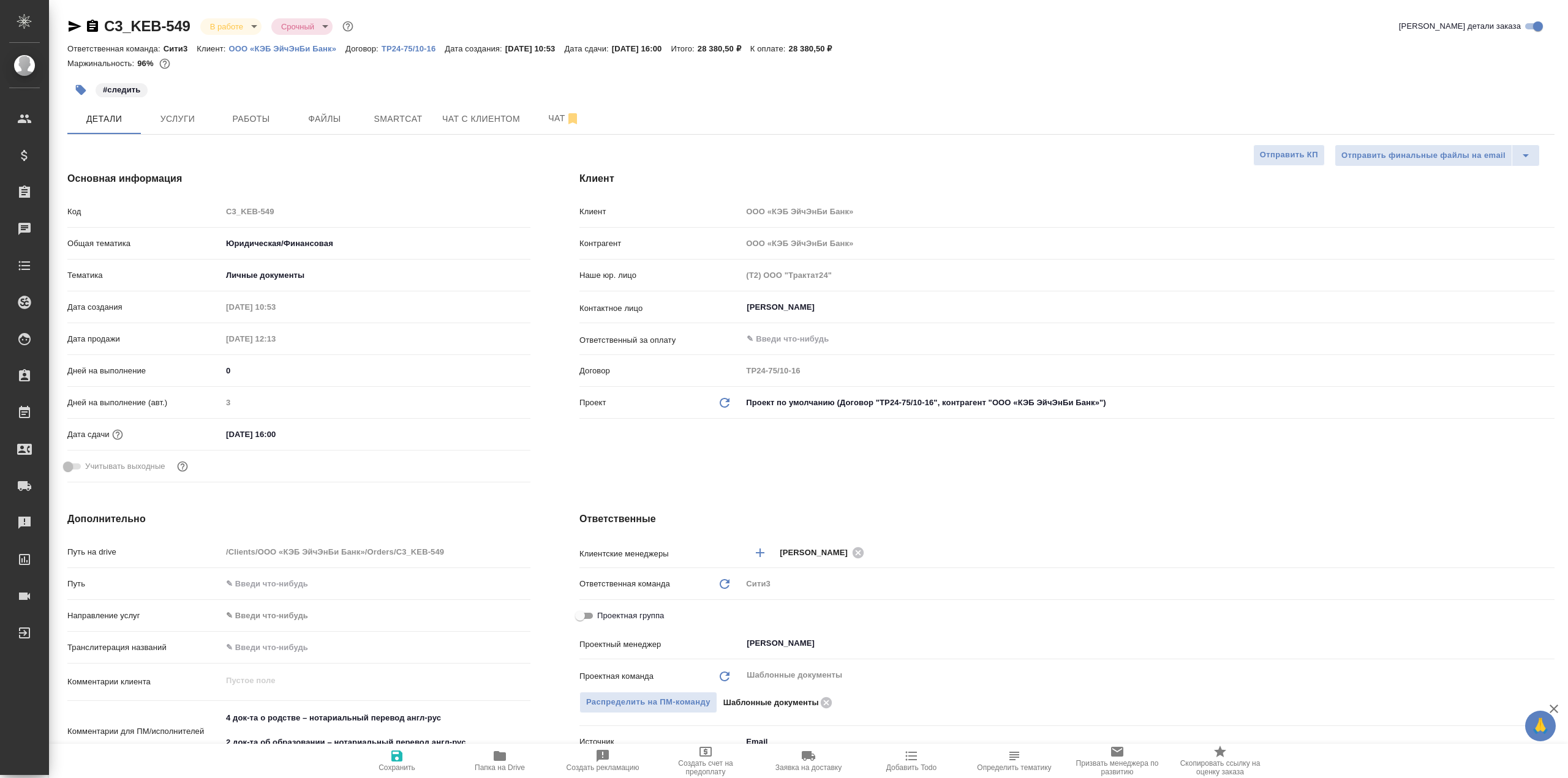
type textarea "x"
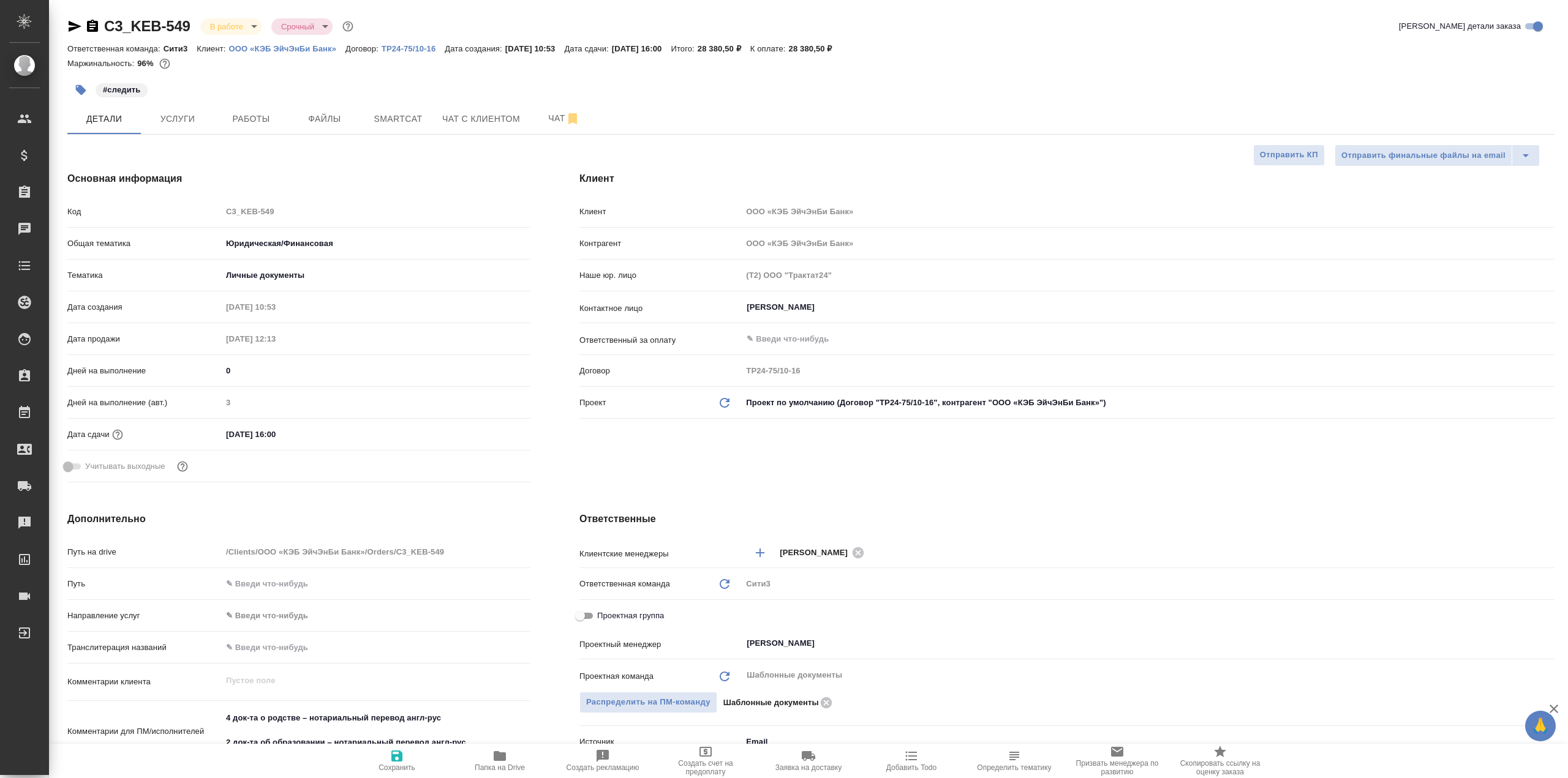
type textarea "x"
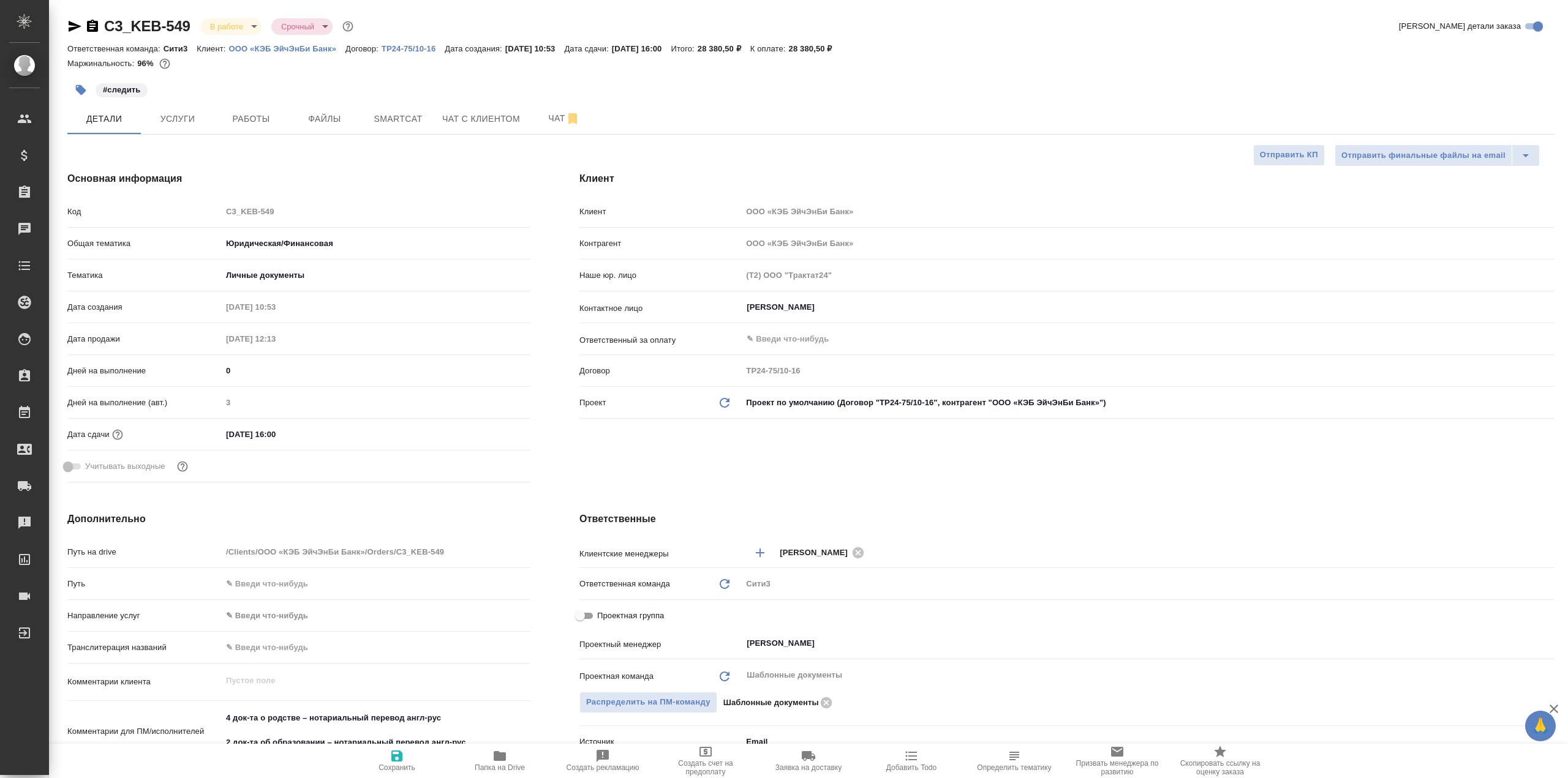
type textarea "x"
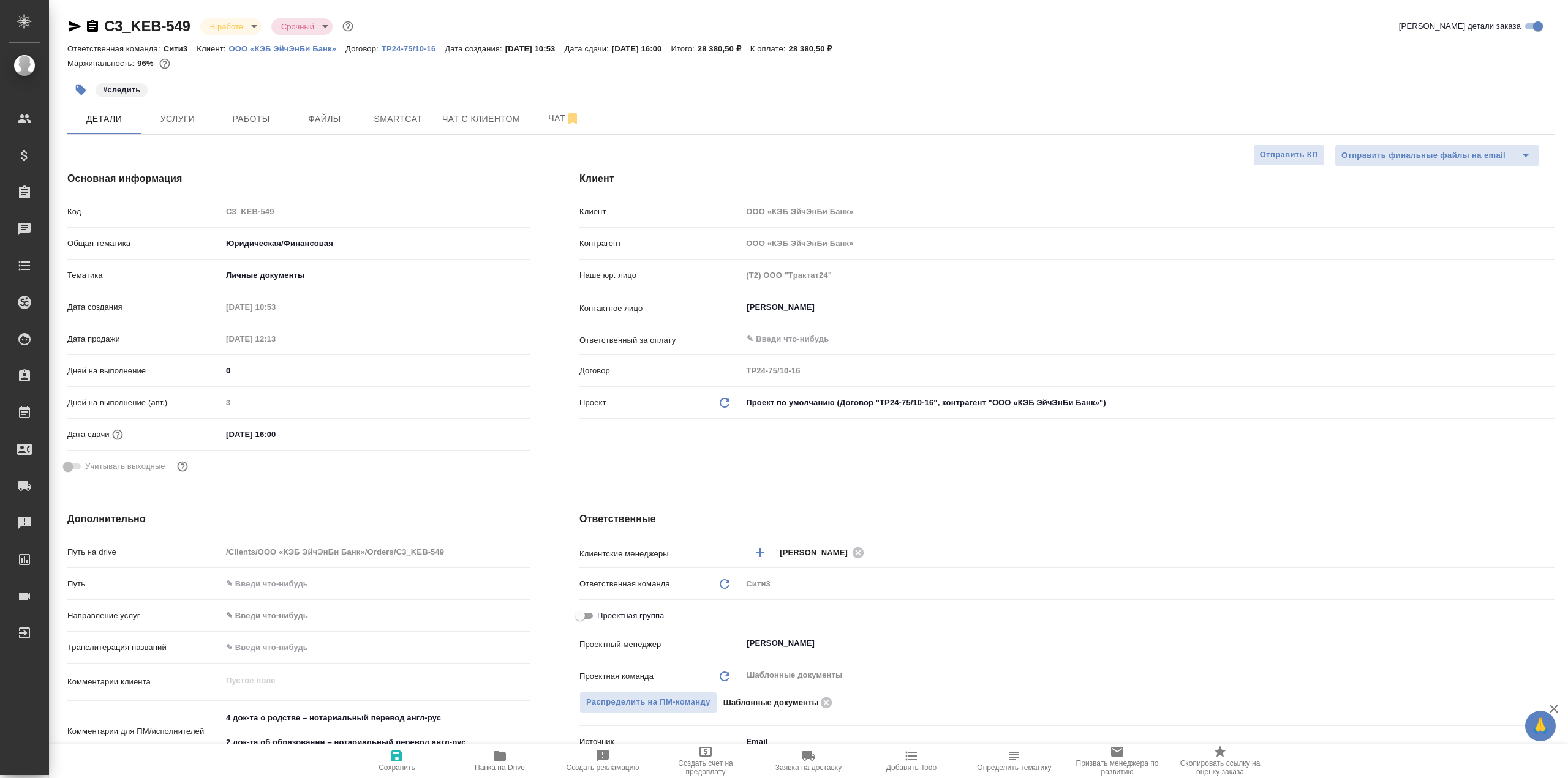
type textarea "x"
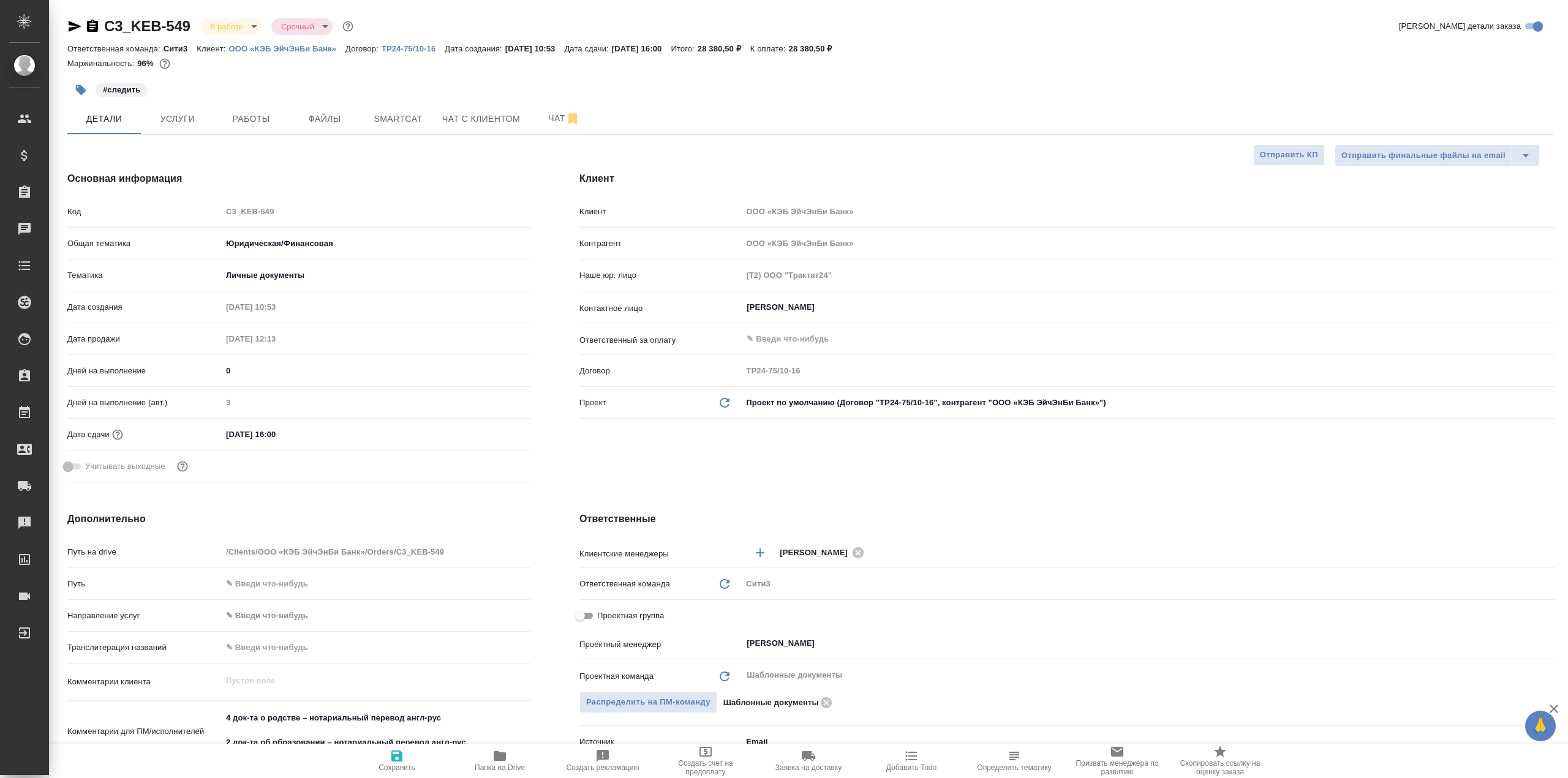
type textarea "x"
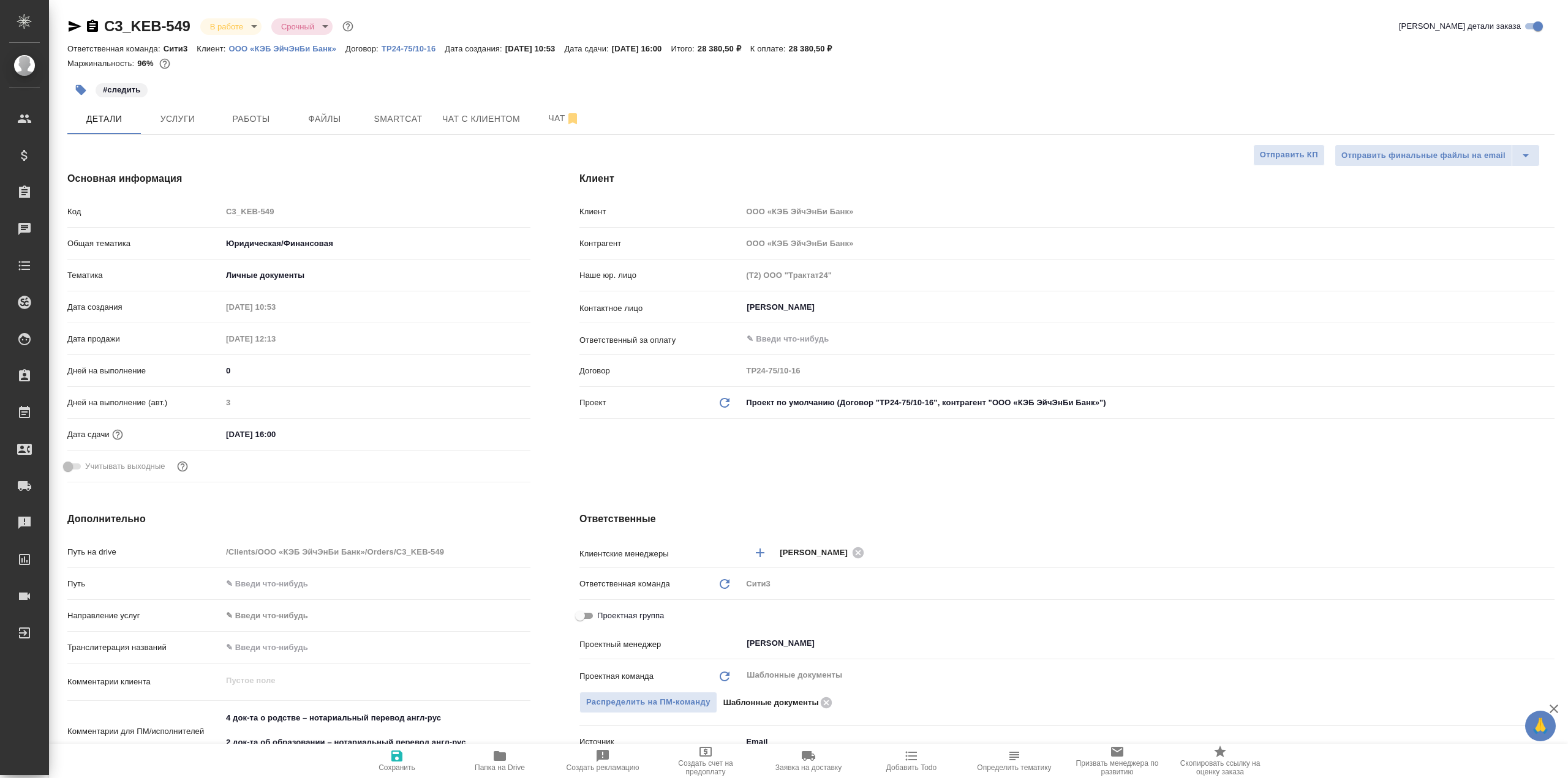
type textarea "x"
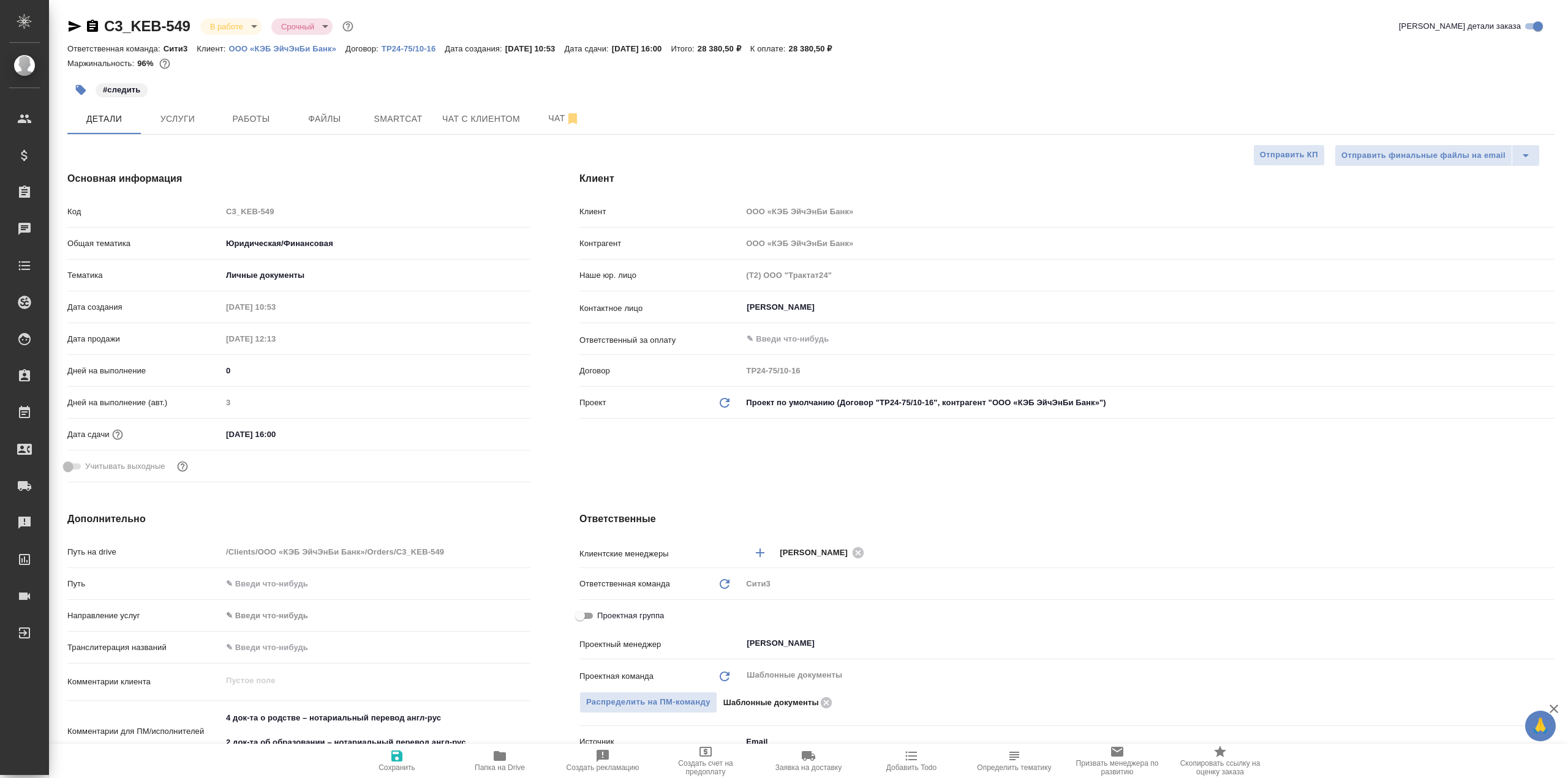
type textarea "x"
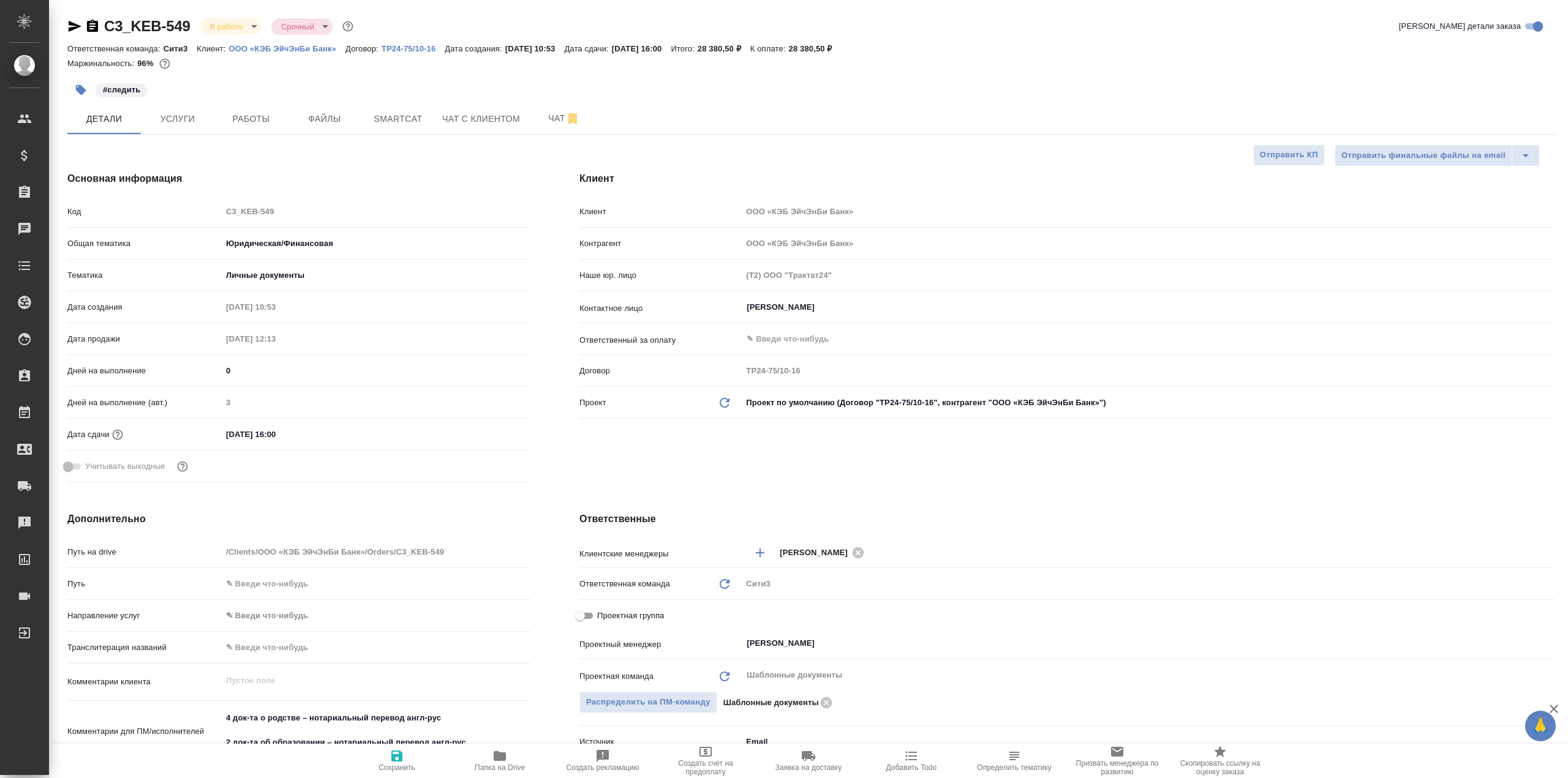
type textarea "x"
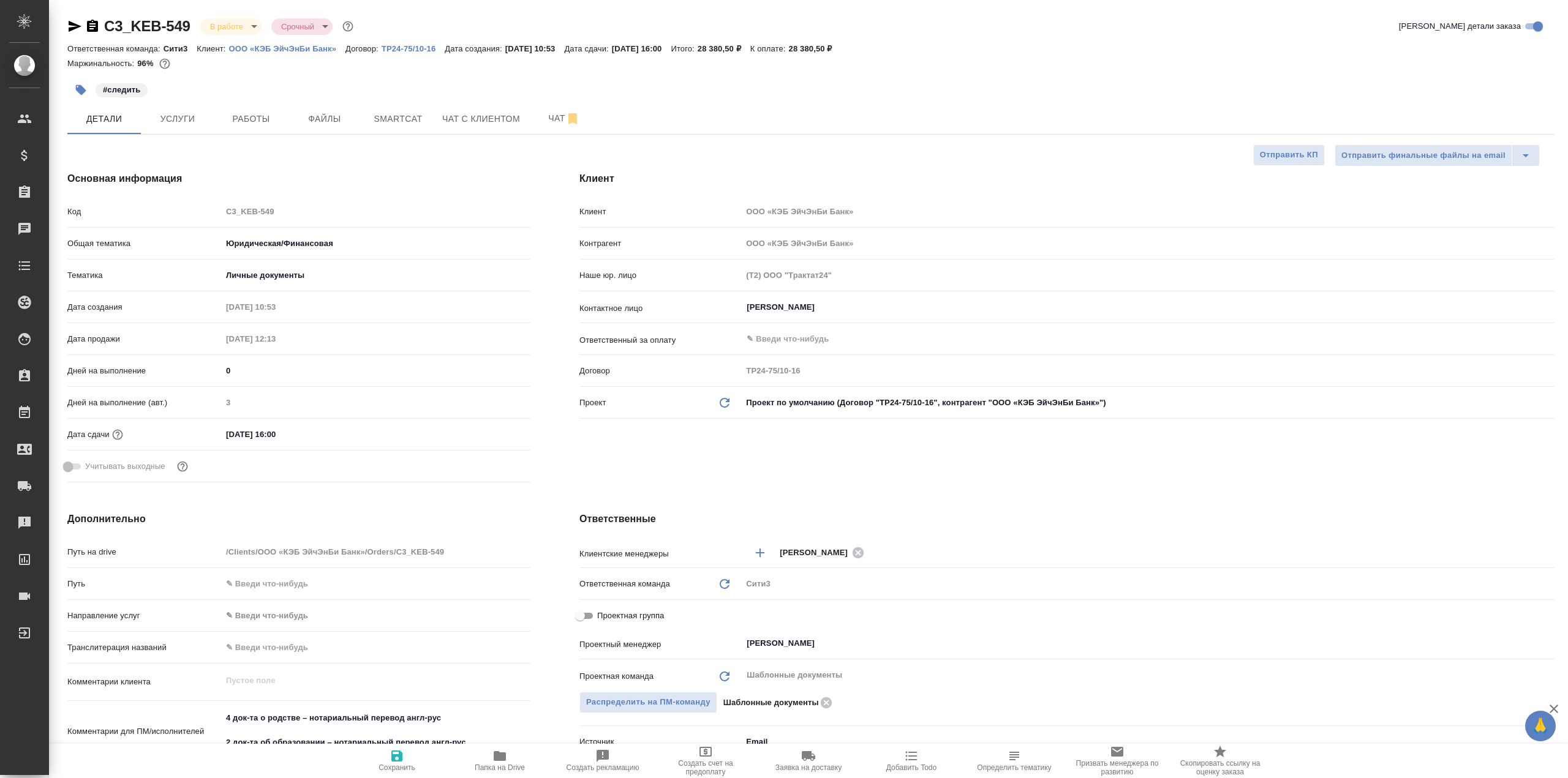
type textarea "x"
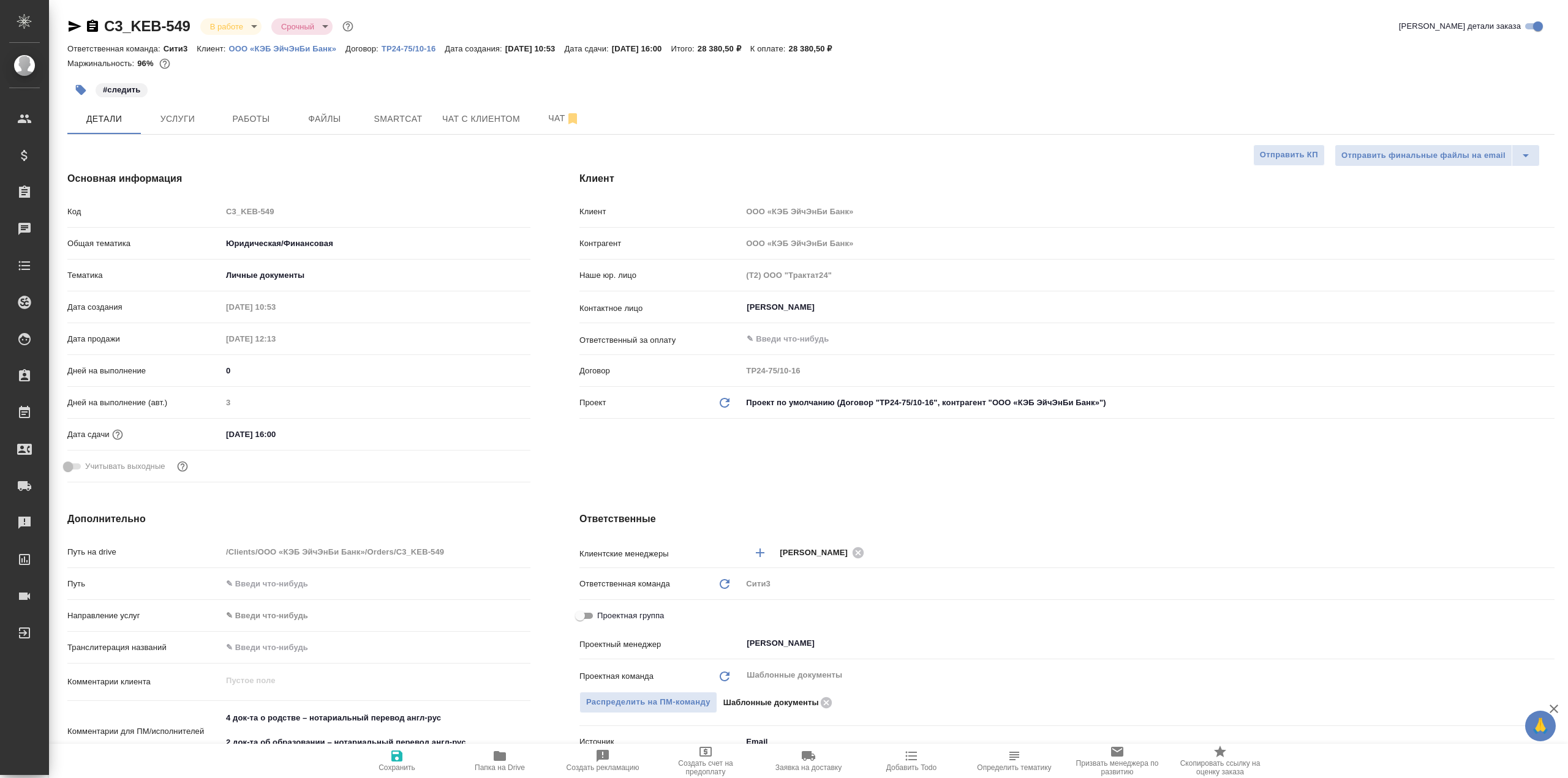
type textarea "x"
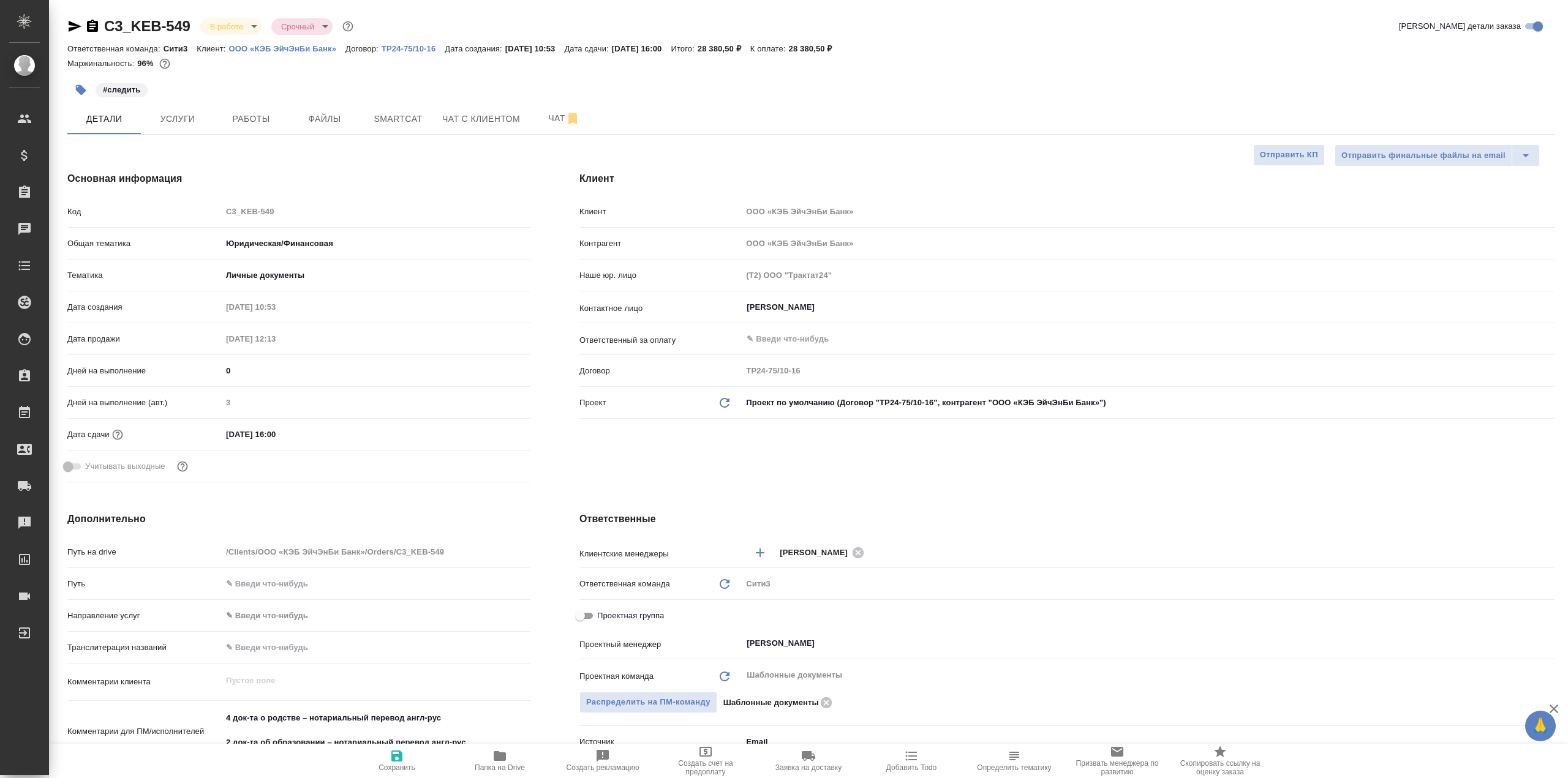
type textarea "x"
click at [540, 71] on div "Маржинальность: 96%" at bounding box center [811, 64] width 1487 height 16
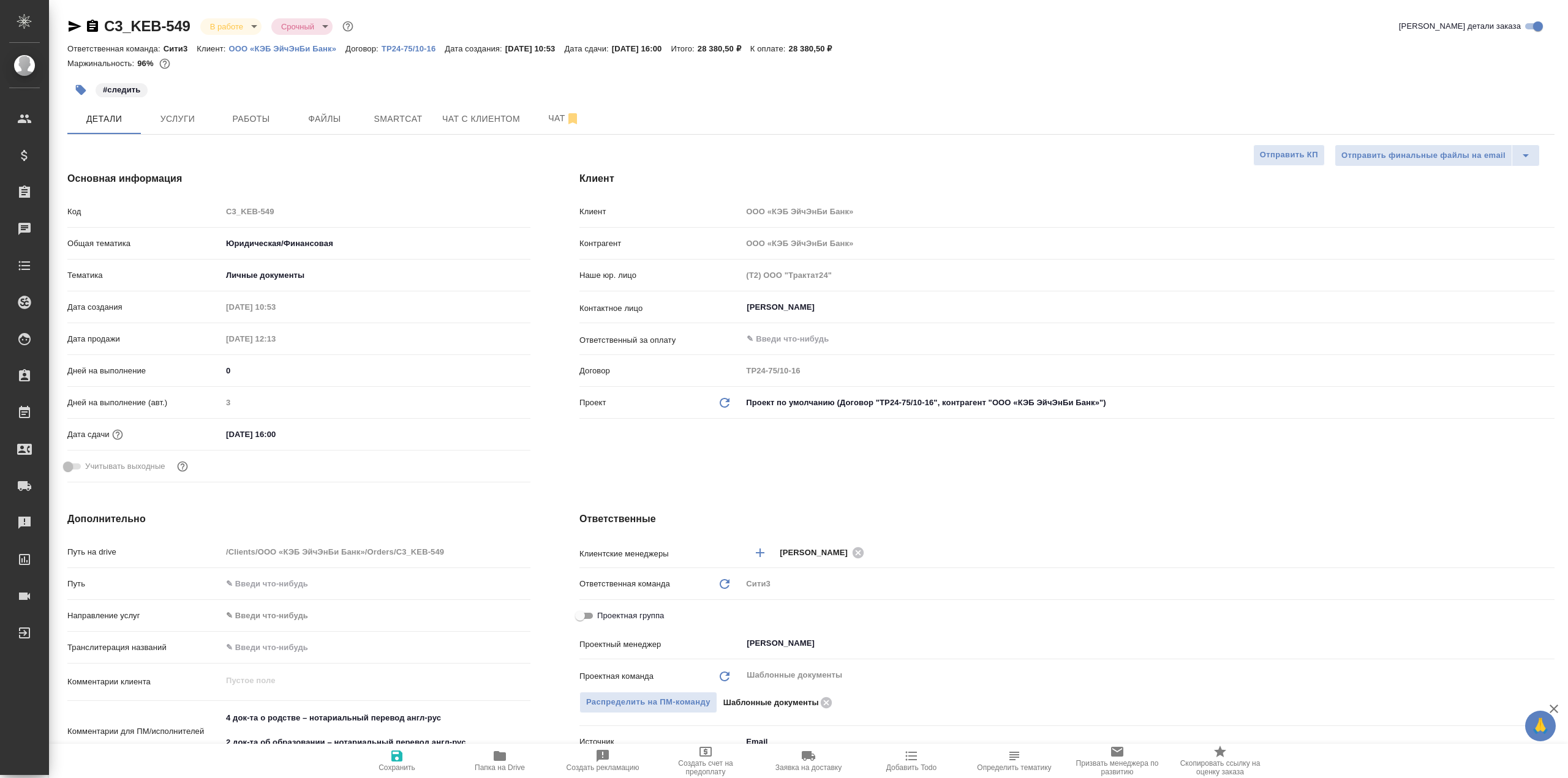
type textarea "x"
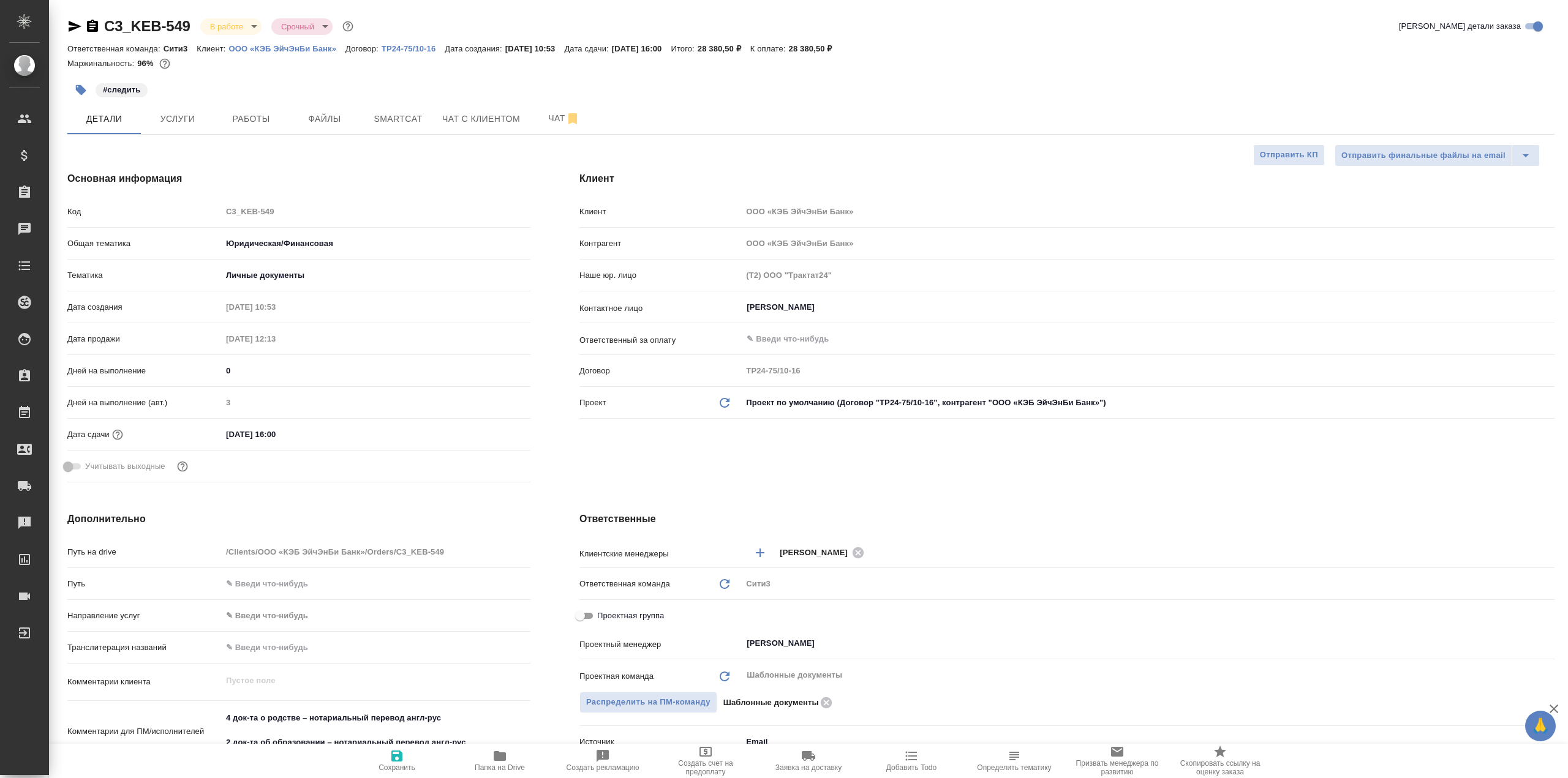
type textarea "x"
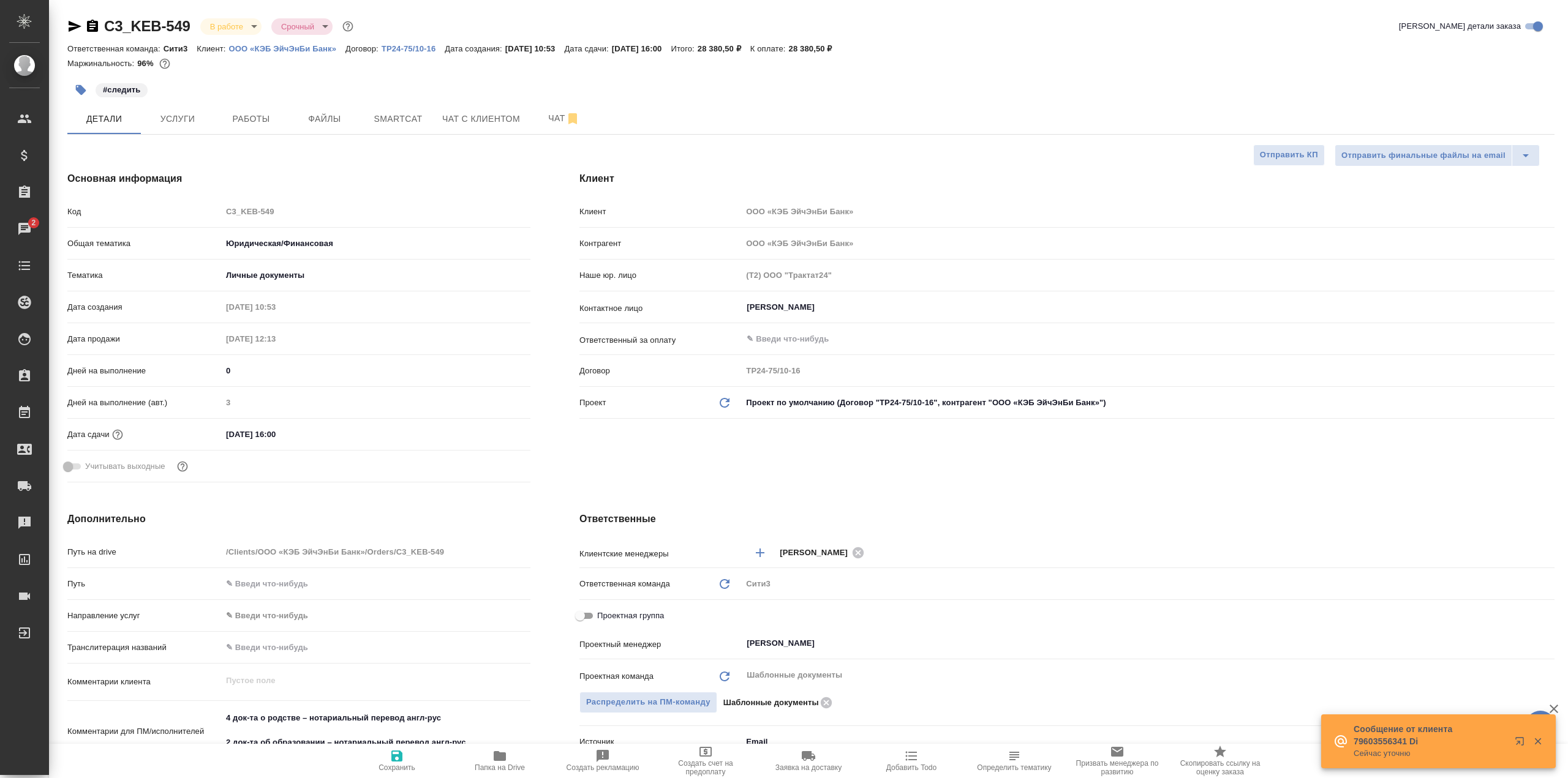
type textarea "x"
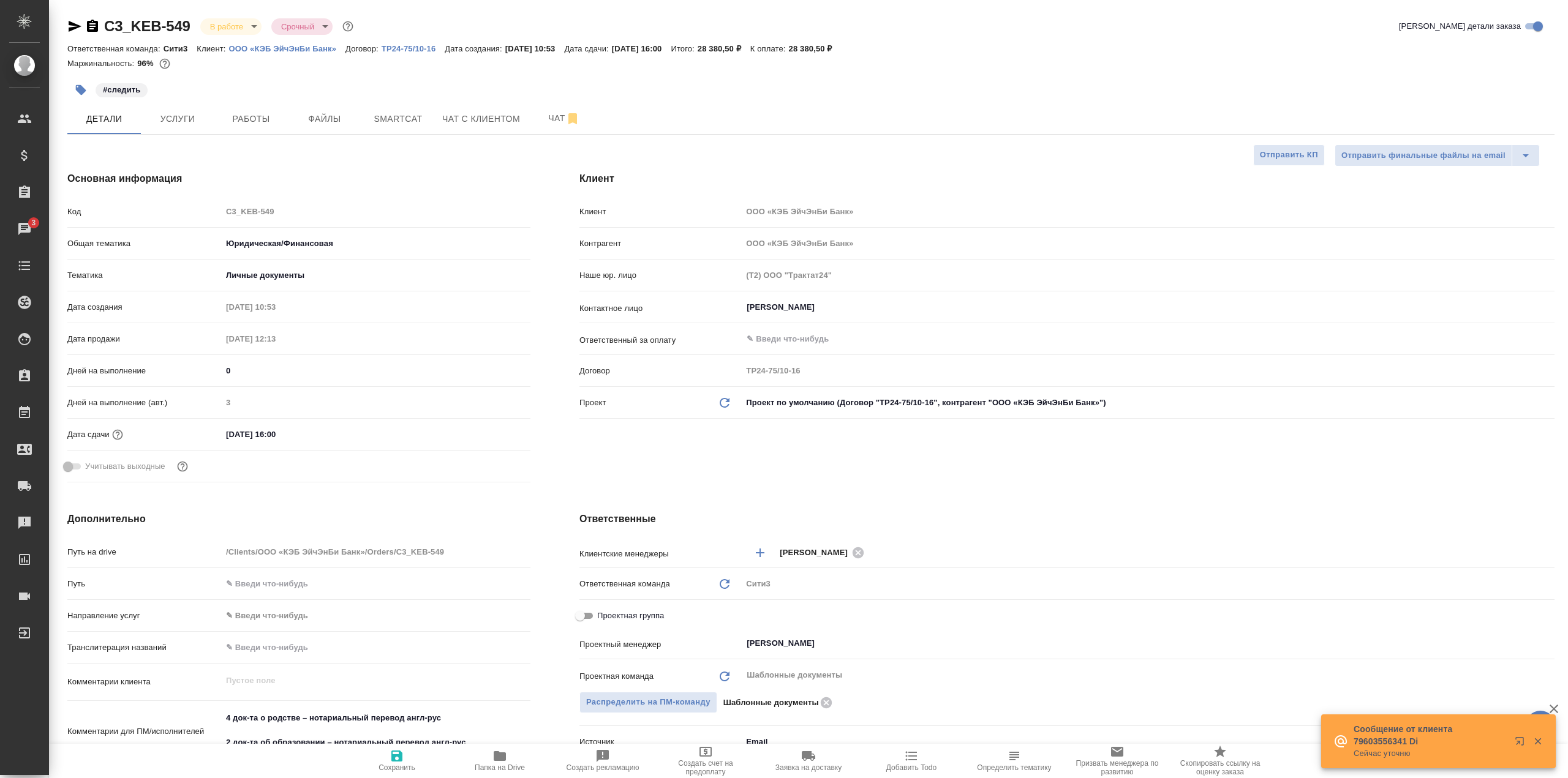
type textarea "x"
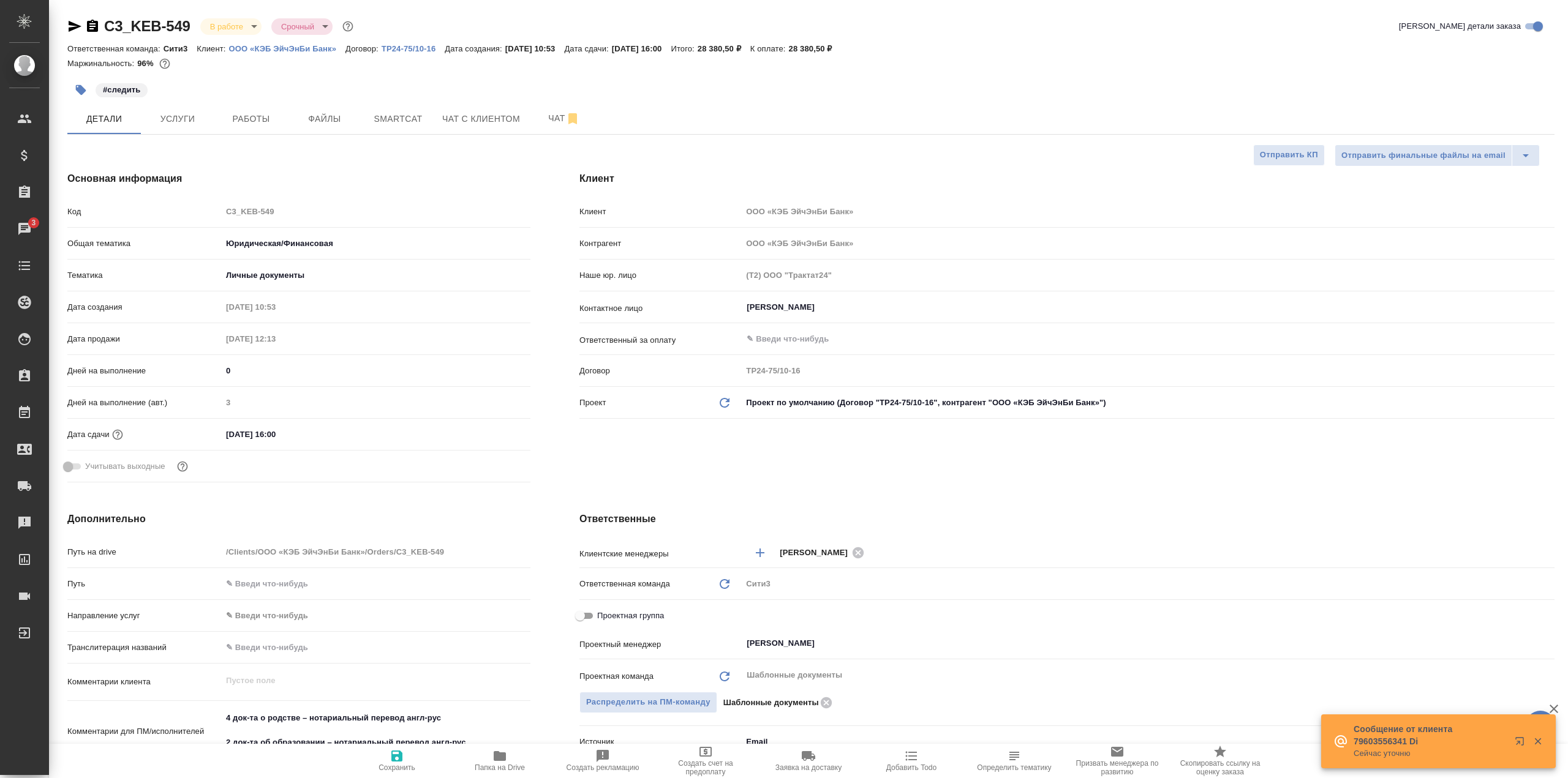
type textarea "x"
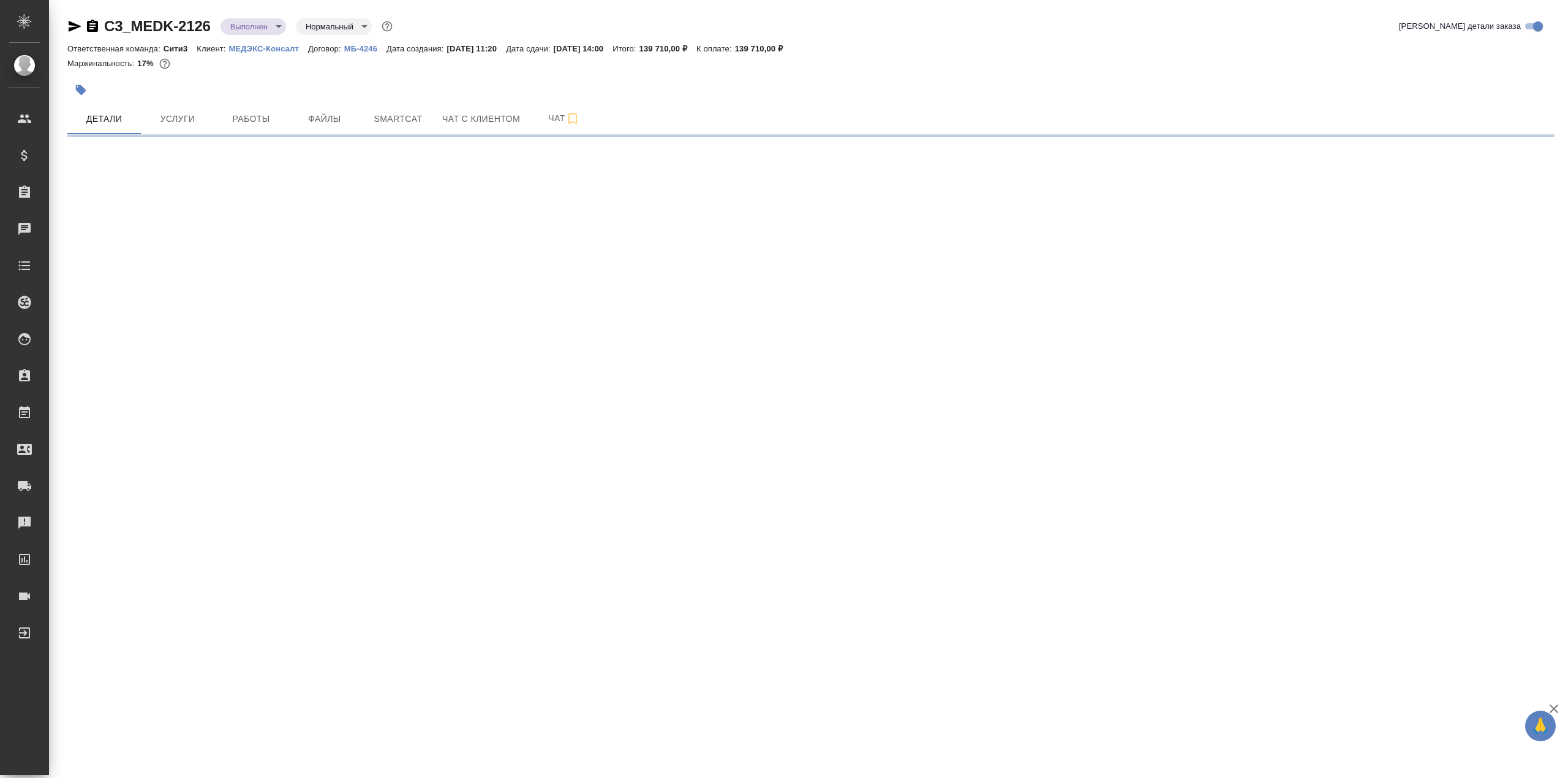
select select "RU"
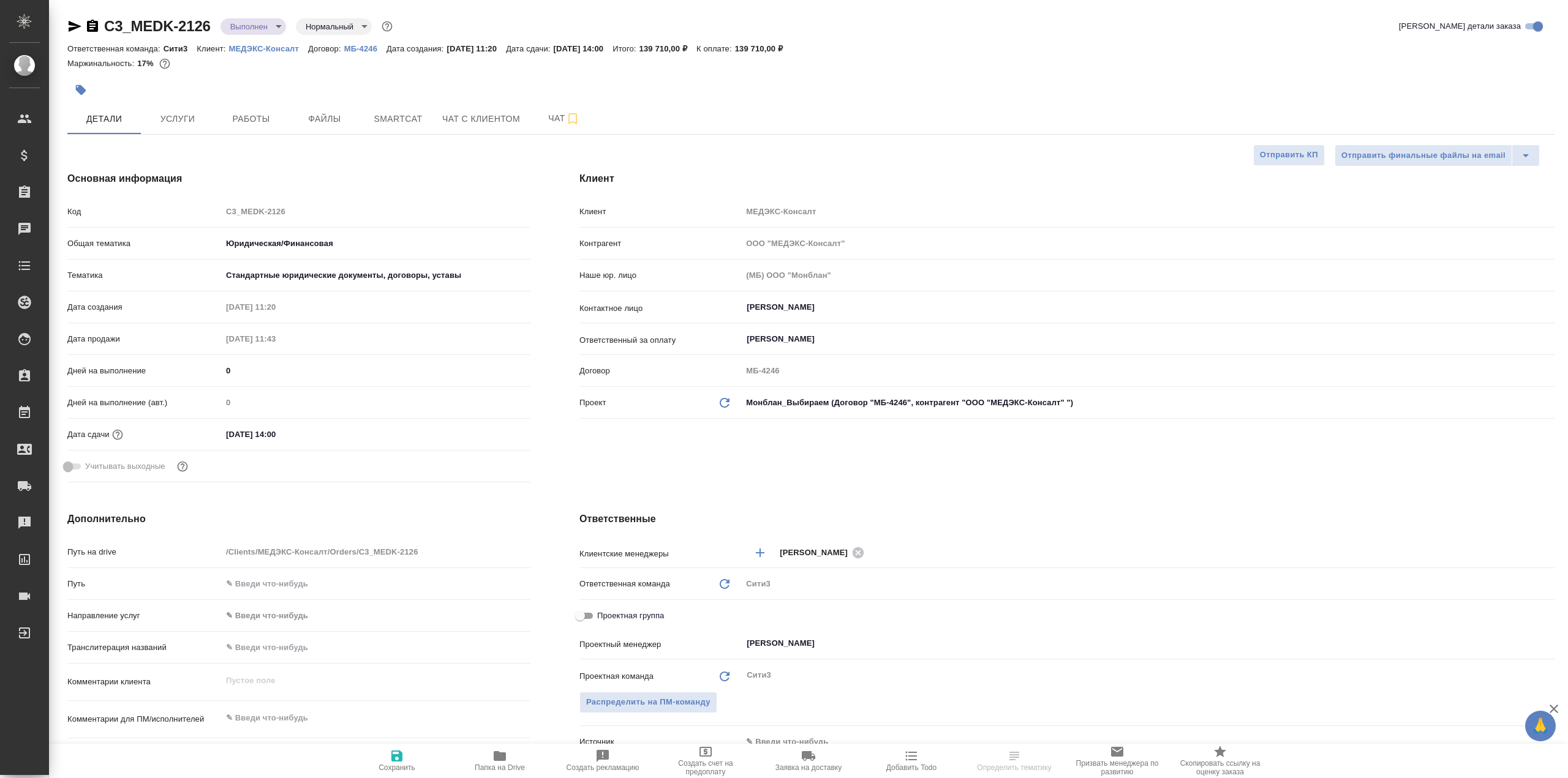
type textarea "x"
click at [269, 30] on body "🙏 .cls-1 fill:#fff; AWATERA Galisheva [PERSON_NAME] Спецификации Заказы Чаты To…" at bounding box center [784, 389] width 1568 height 778
type textarea "x"
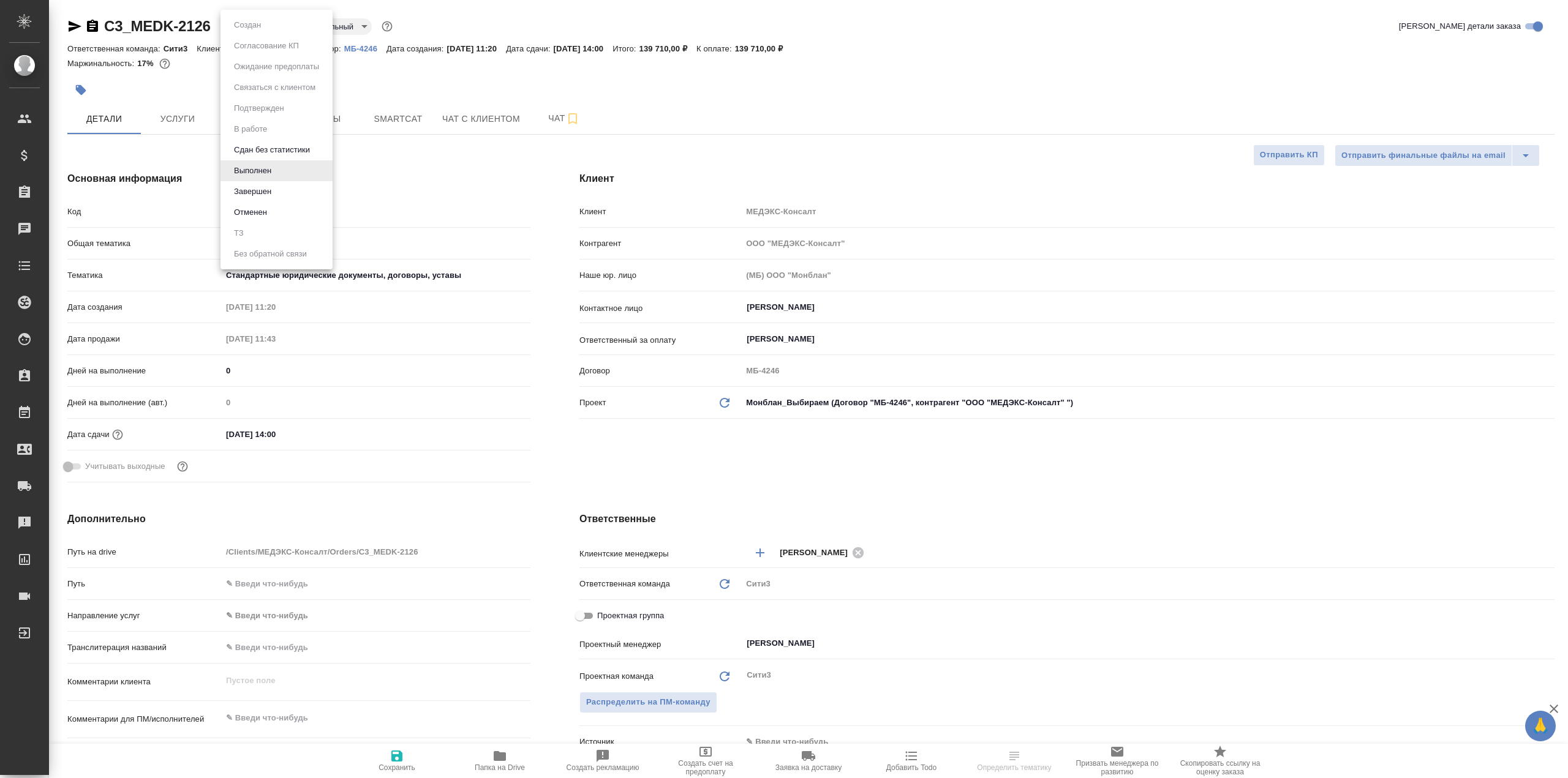
type textarea "x"
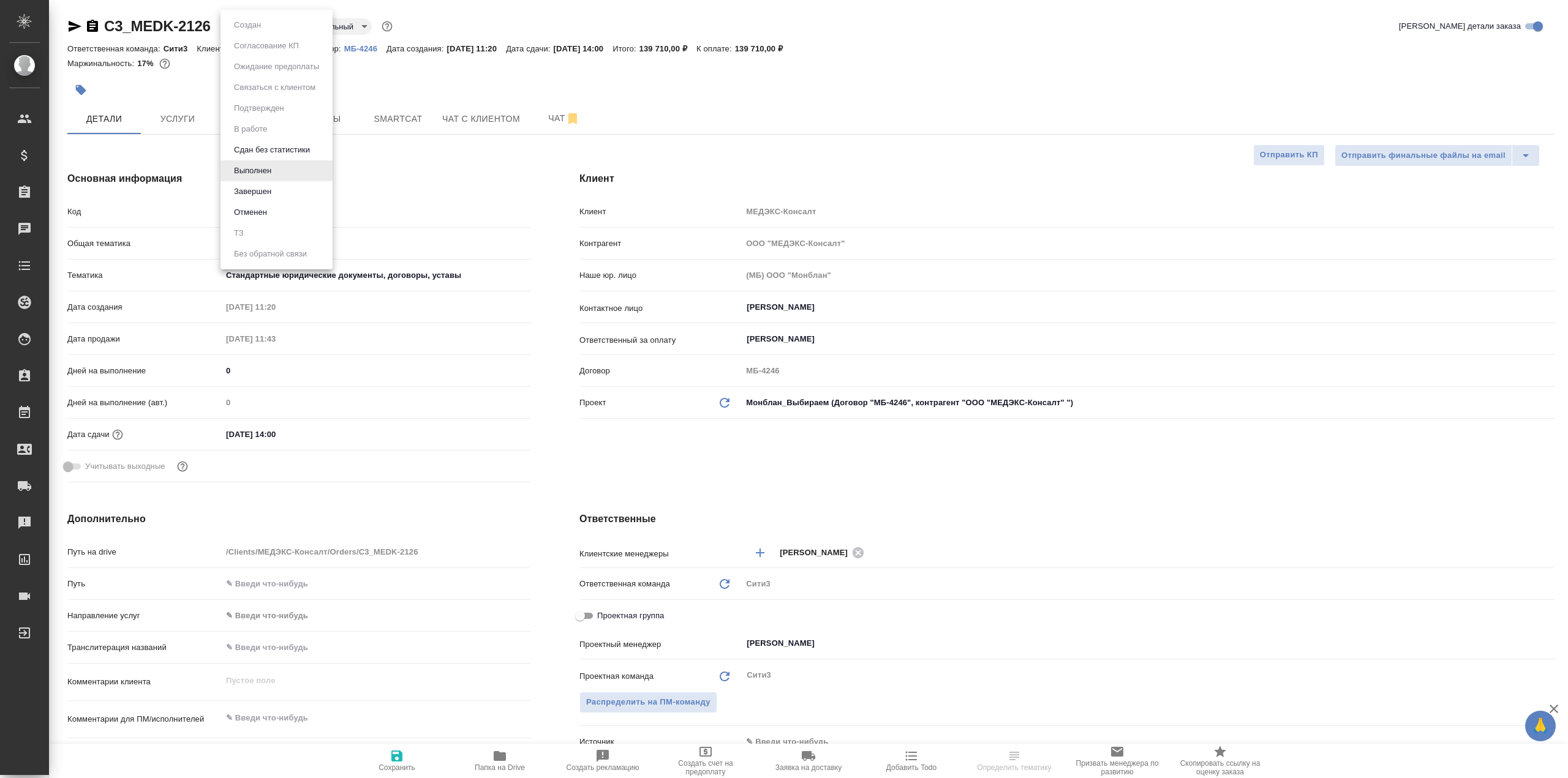
click at [286, 194] on li "Завершен" at bounding box center [277, 191] width 112 height 21
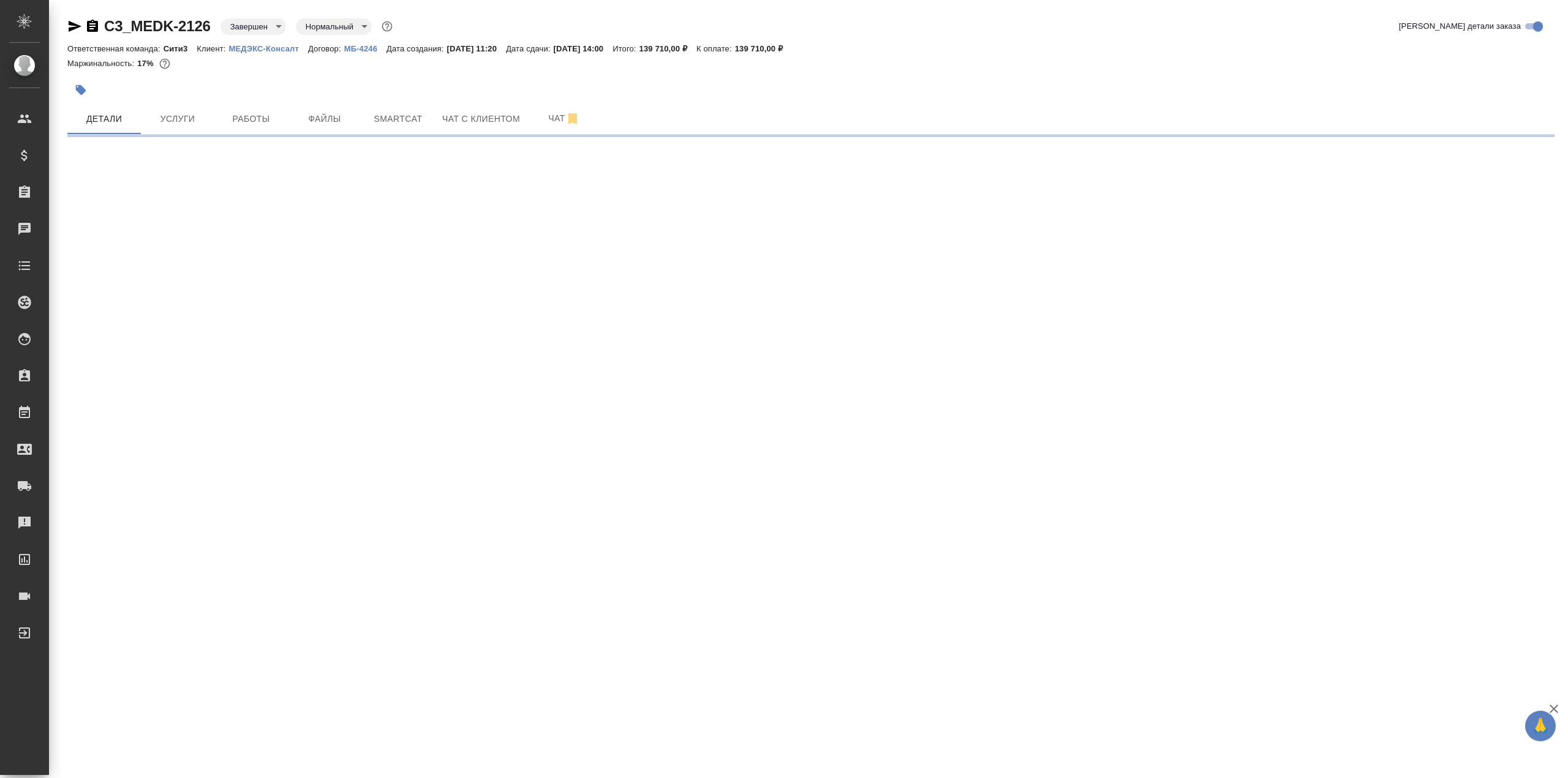
select select "RU"
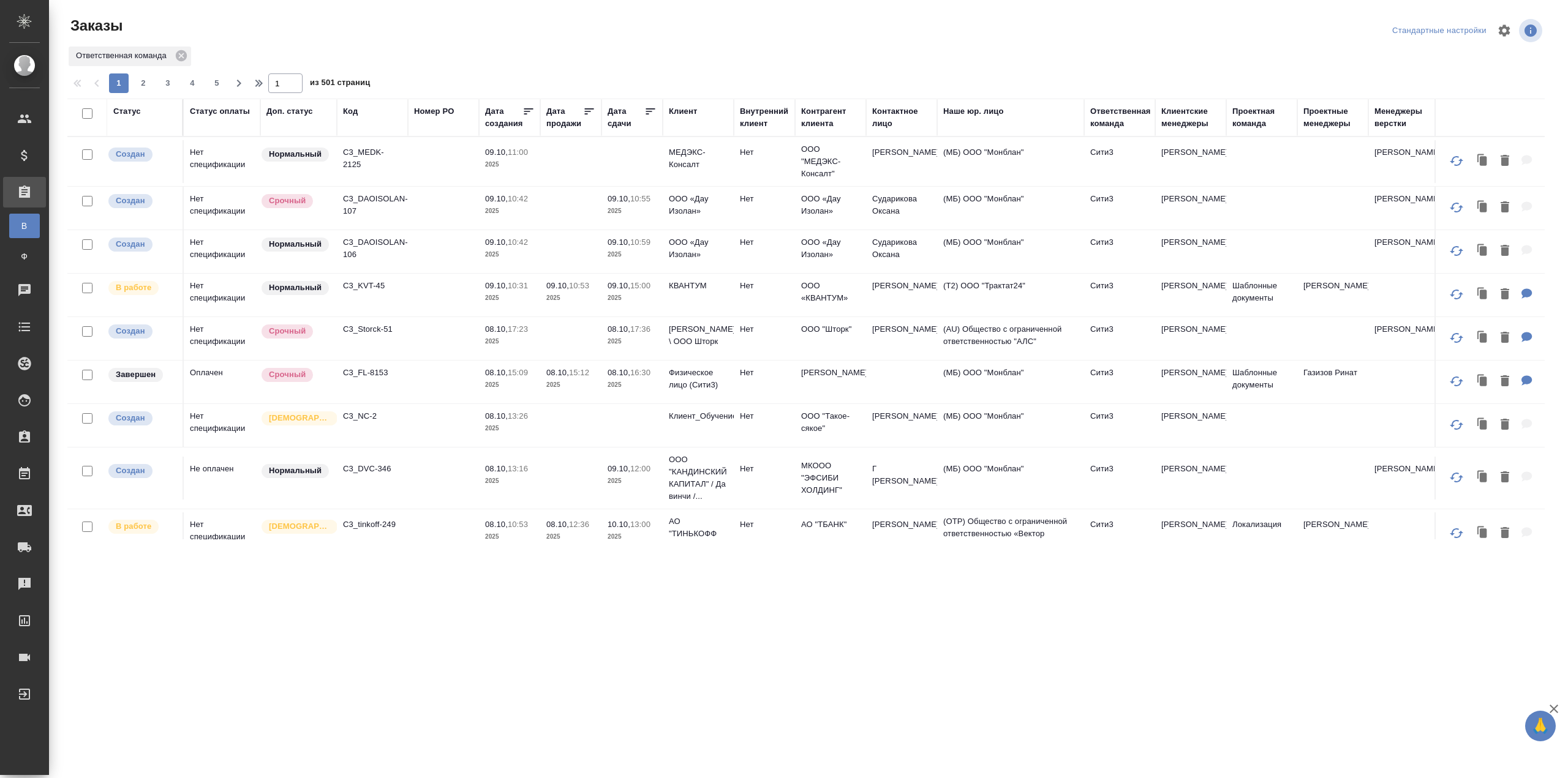
click at [1191, 129] on div "Клиентские менеджеры" at bounding box center [1190, 117] width 59 height 25
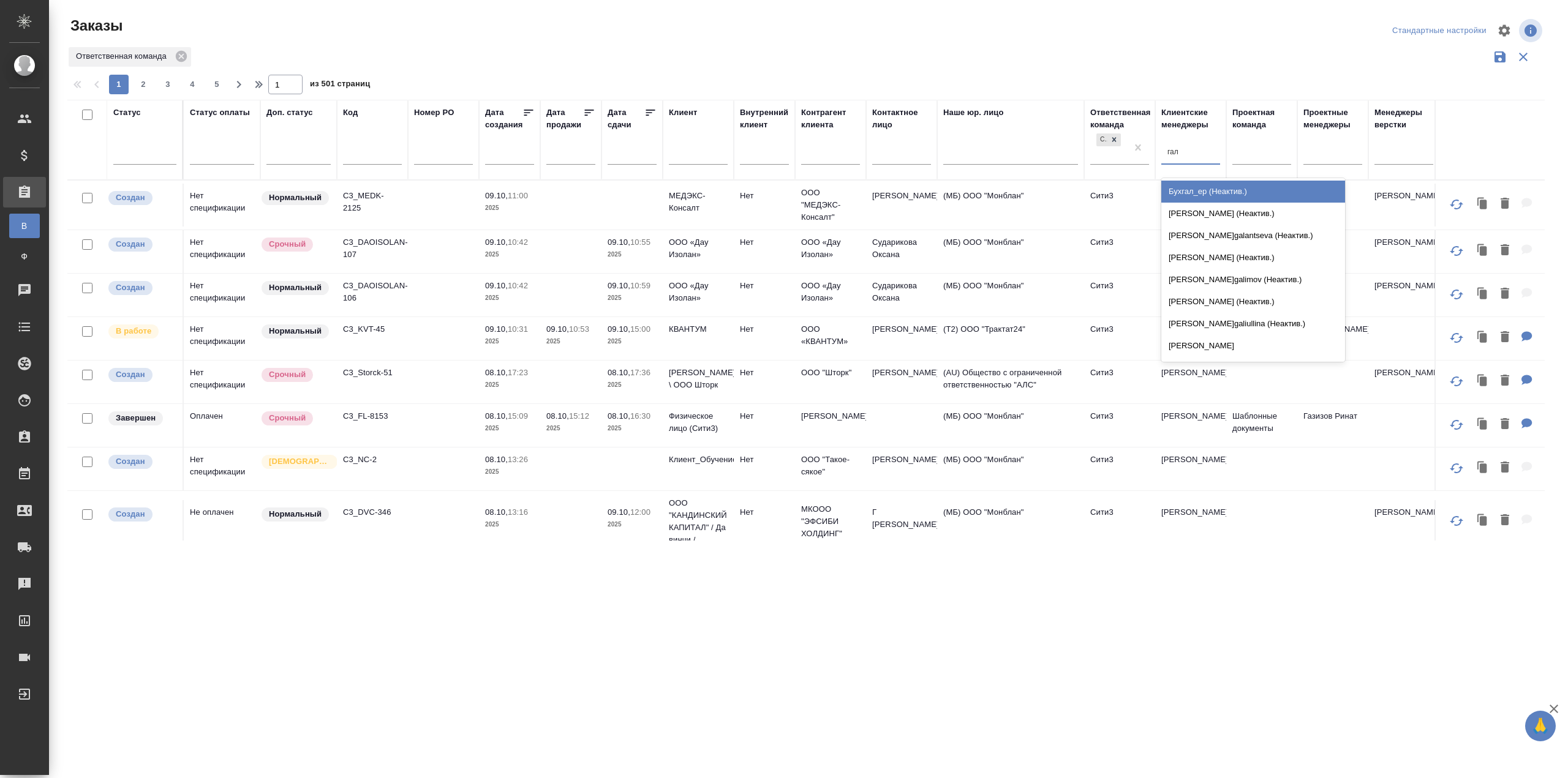
type input "гали"
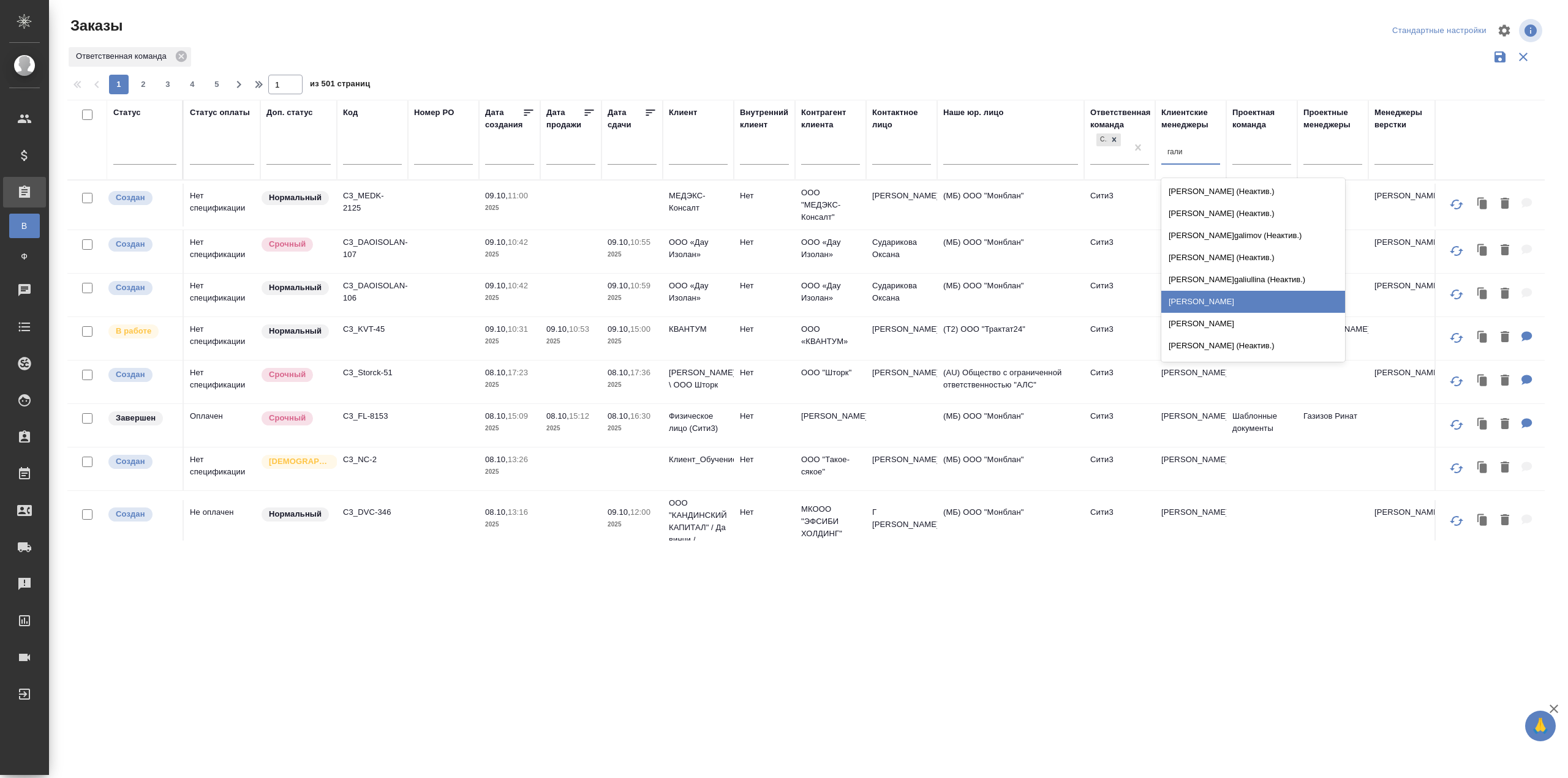
click at [1245, 304] on div "[PERSON_NAME]" at bounding box center [1253, 301] width 184 height 22
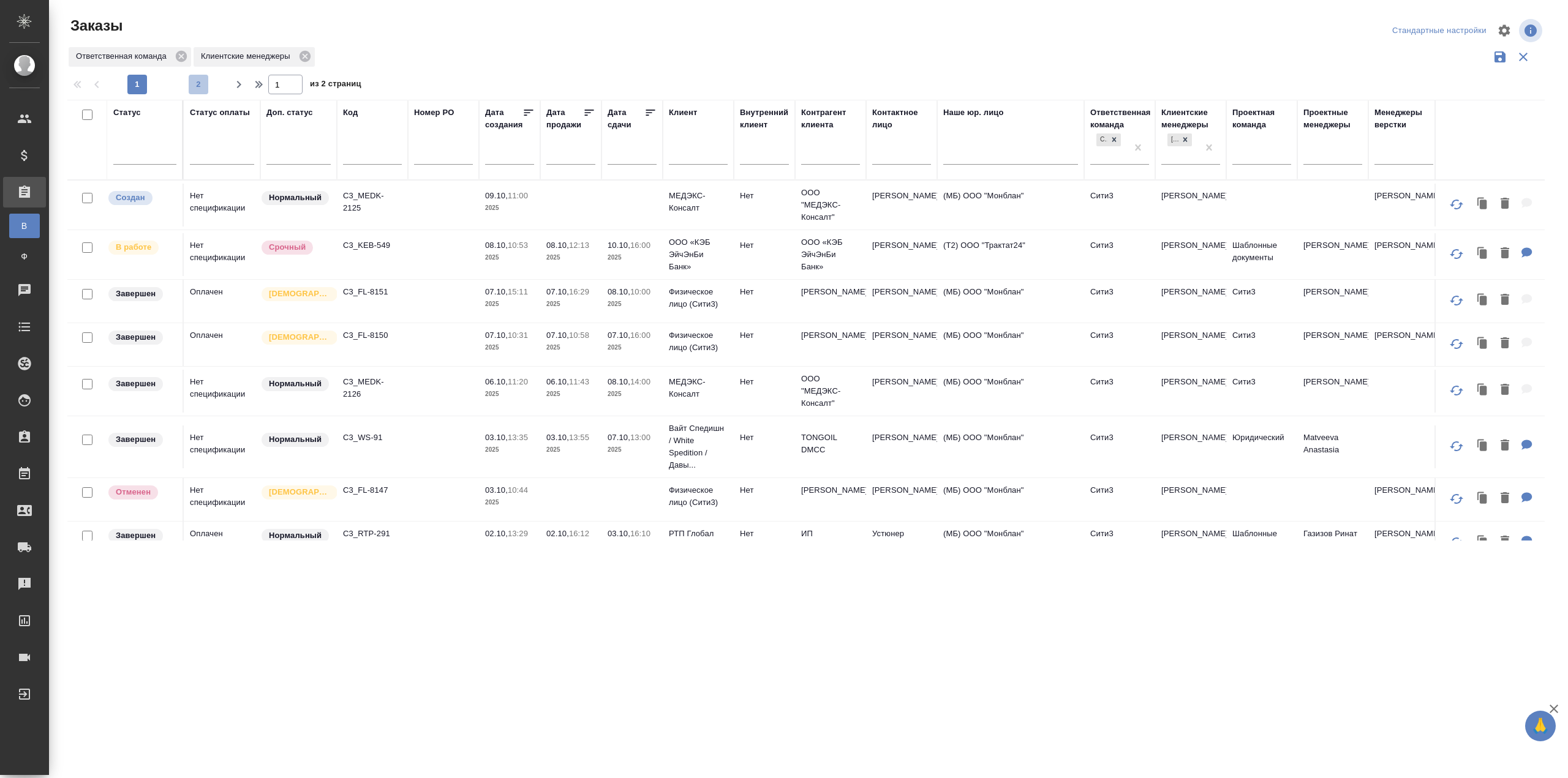
click at [193, 82] on span "2" at bounding box center [199, 84] width 20 height 12
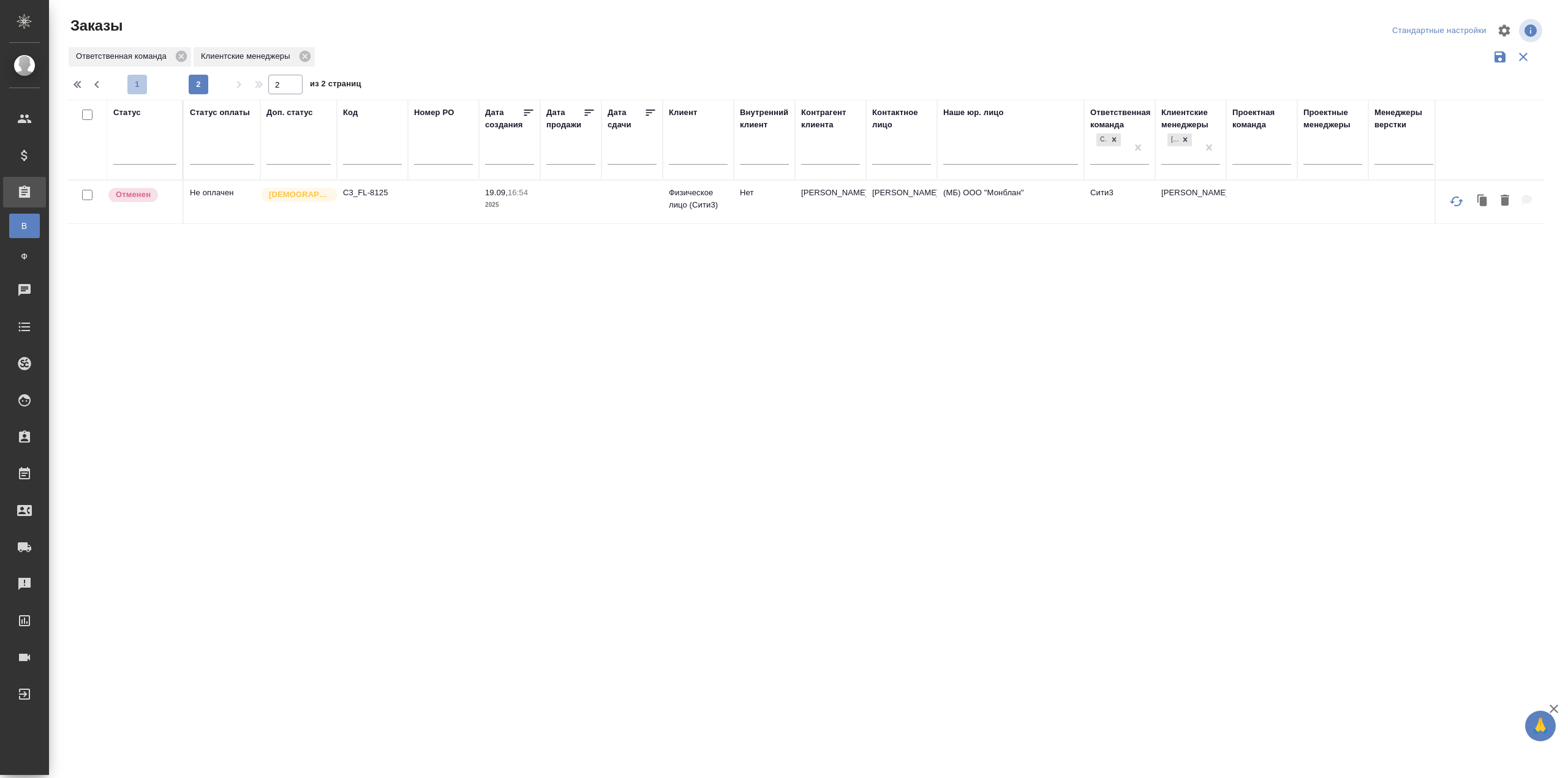
click at [132, 90] on span "1" at bounding box center [137, 84] width 20 height 12
type input "1"
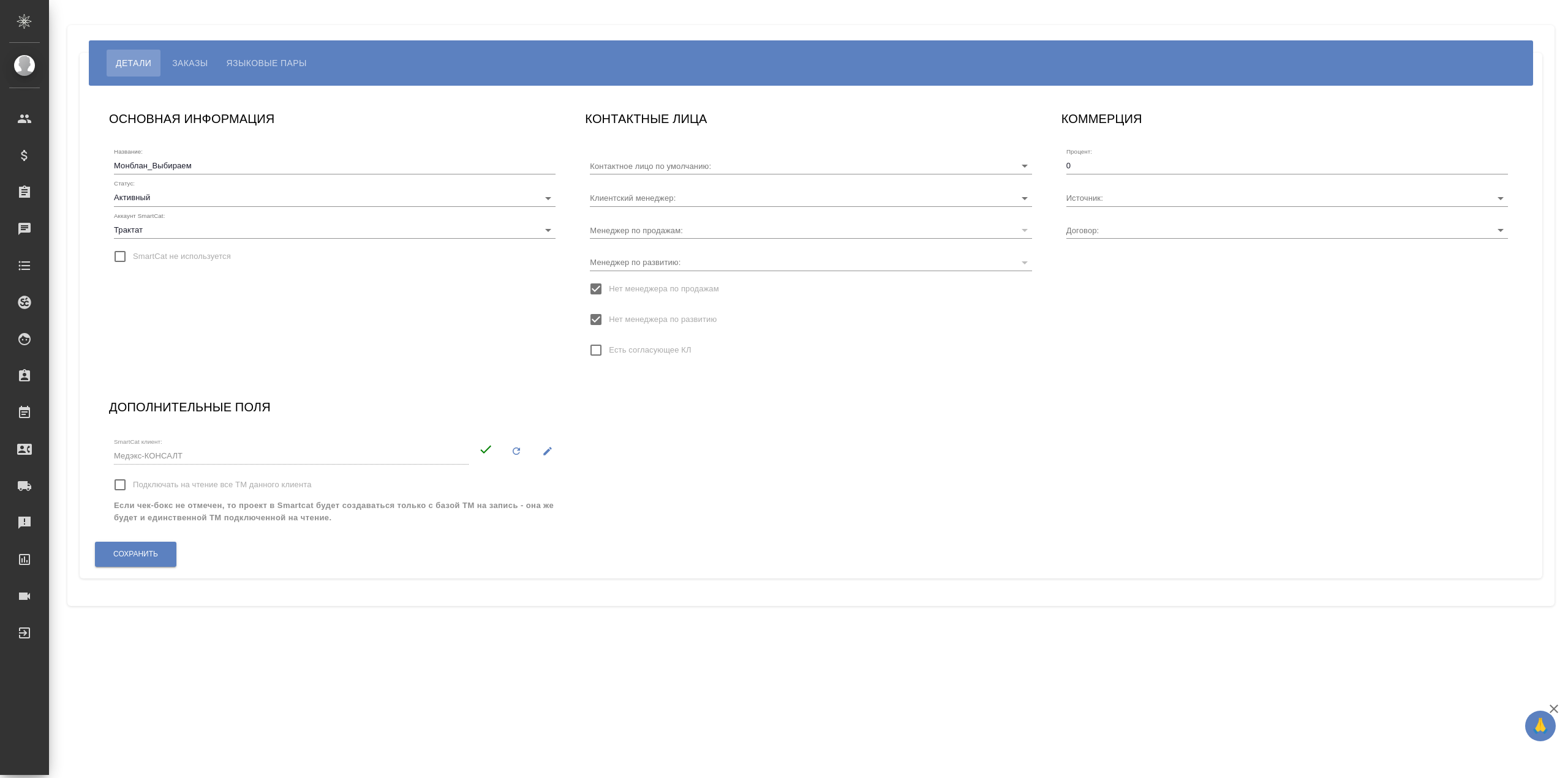
type input "[PERSON_NAME]"
type input "МБ-4246"
type input "[PERSON_NAME]"
click at [261, 56] on span "Языковые пары" at bounding box center [266, 63] width 80 height 15
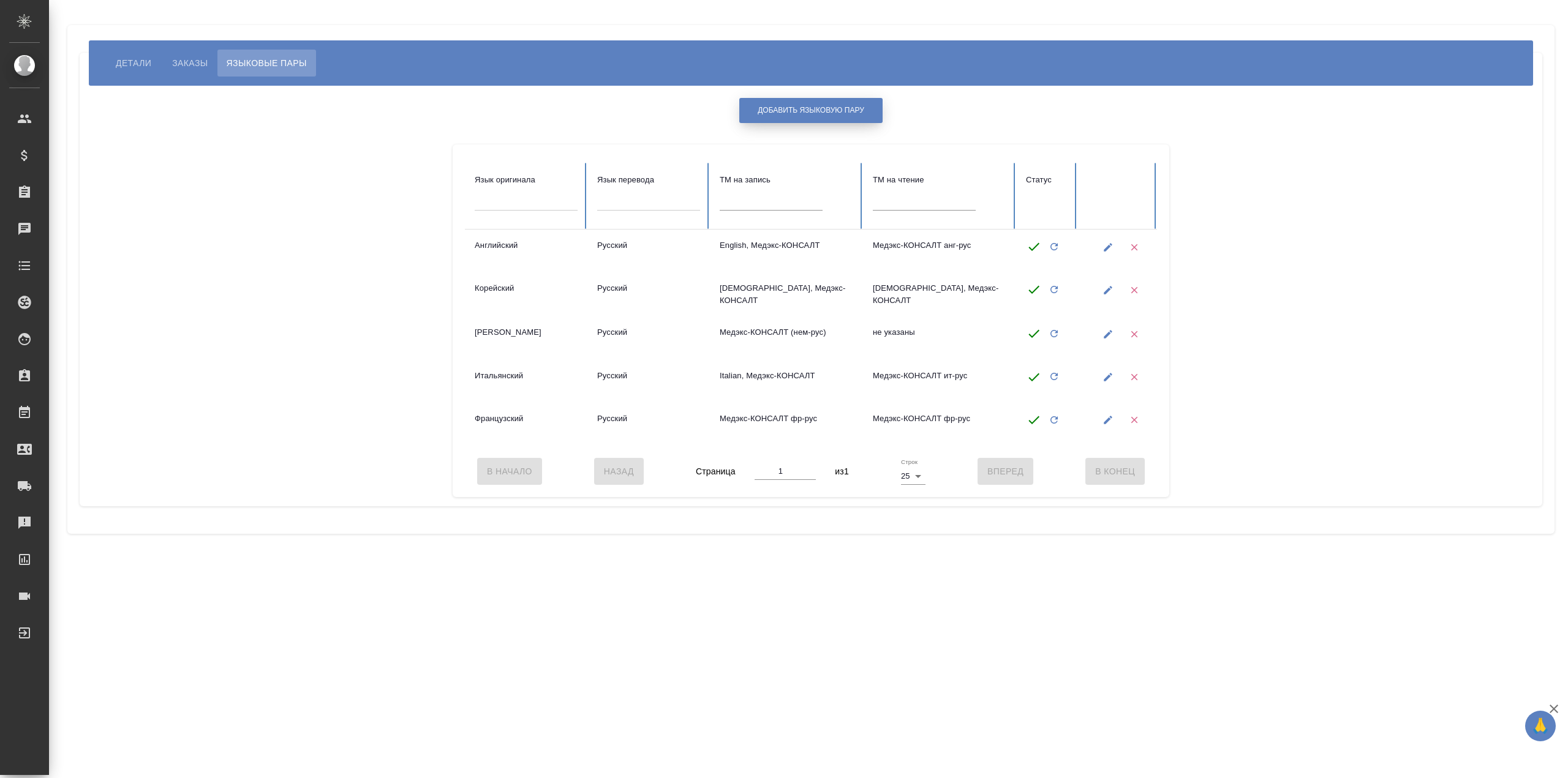
click at [811, 120] on button "Добавить языковую пару" at bounding box center [811, 110] width 144 height 25
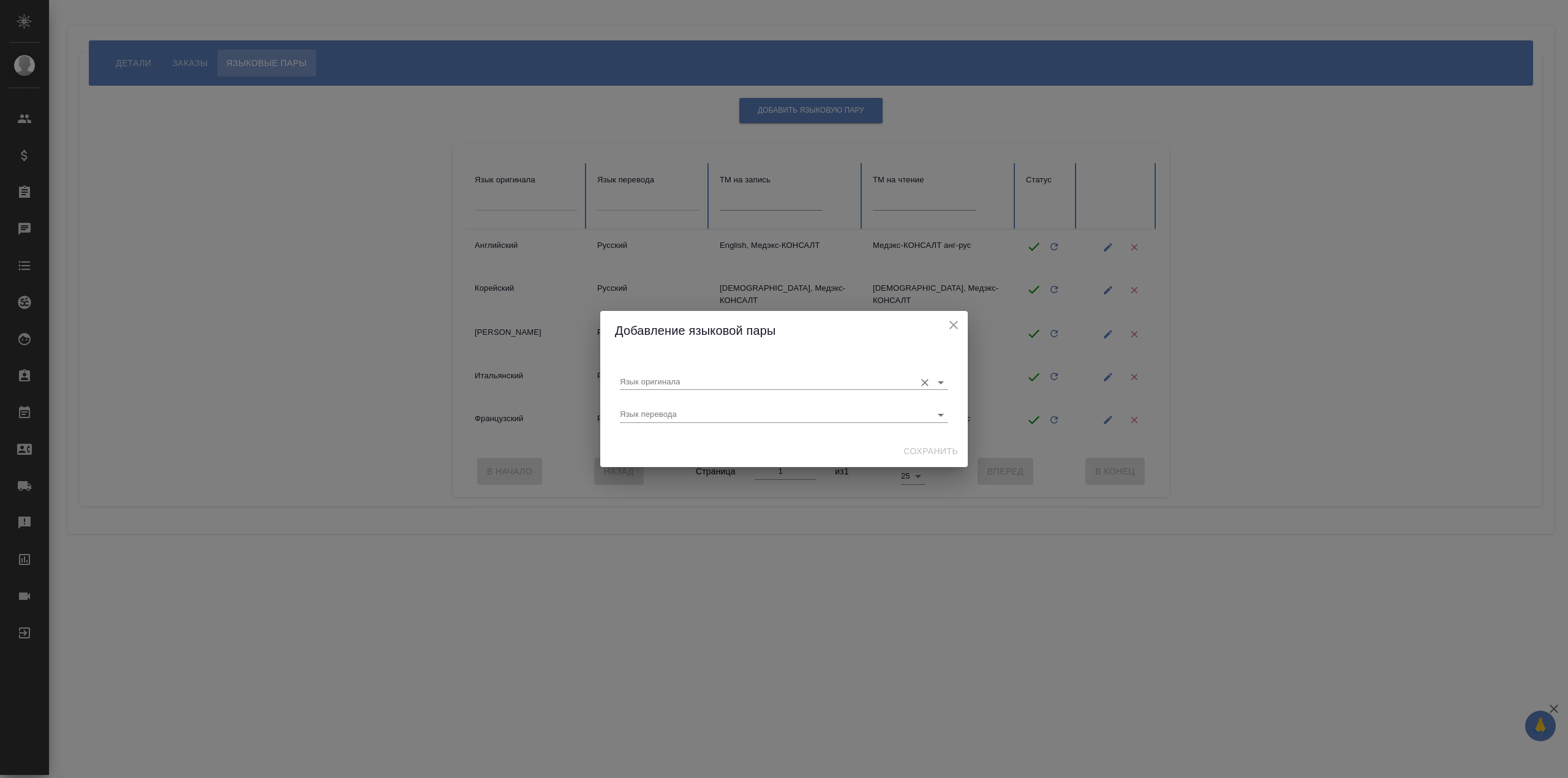
click at [692, 388] on input "Язык оригинала" at bounding box center [764, 382] width 289 height 15
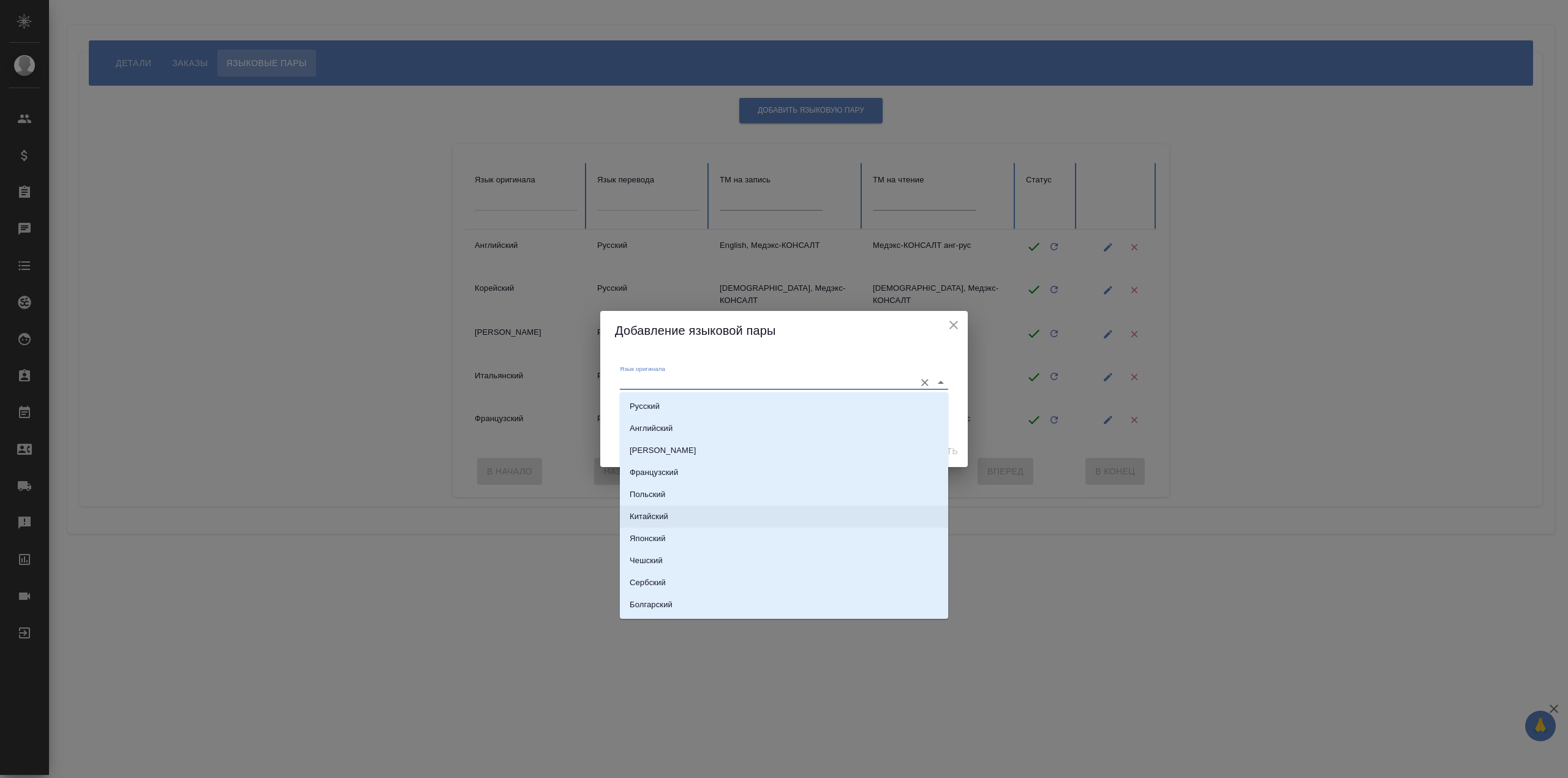
click at [744, 516] on li "Китайский" at bounding box center [784, 516] width 328 height 22
type input "Китайский"
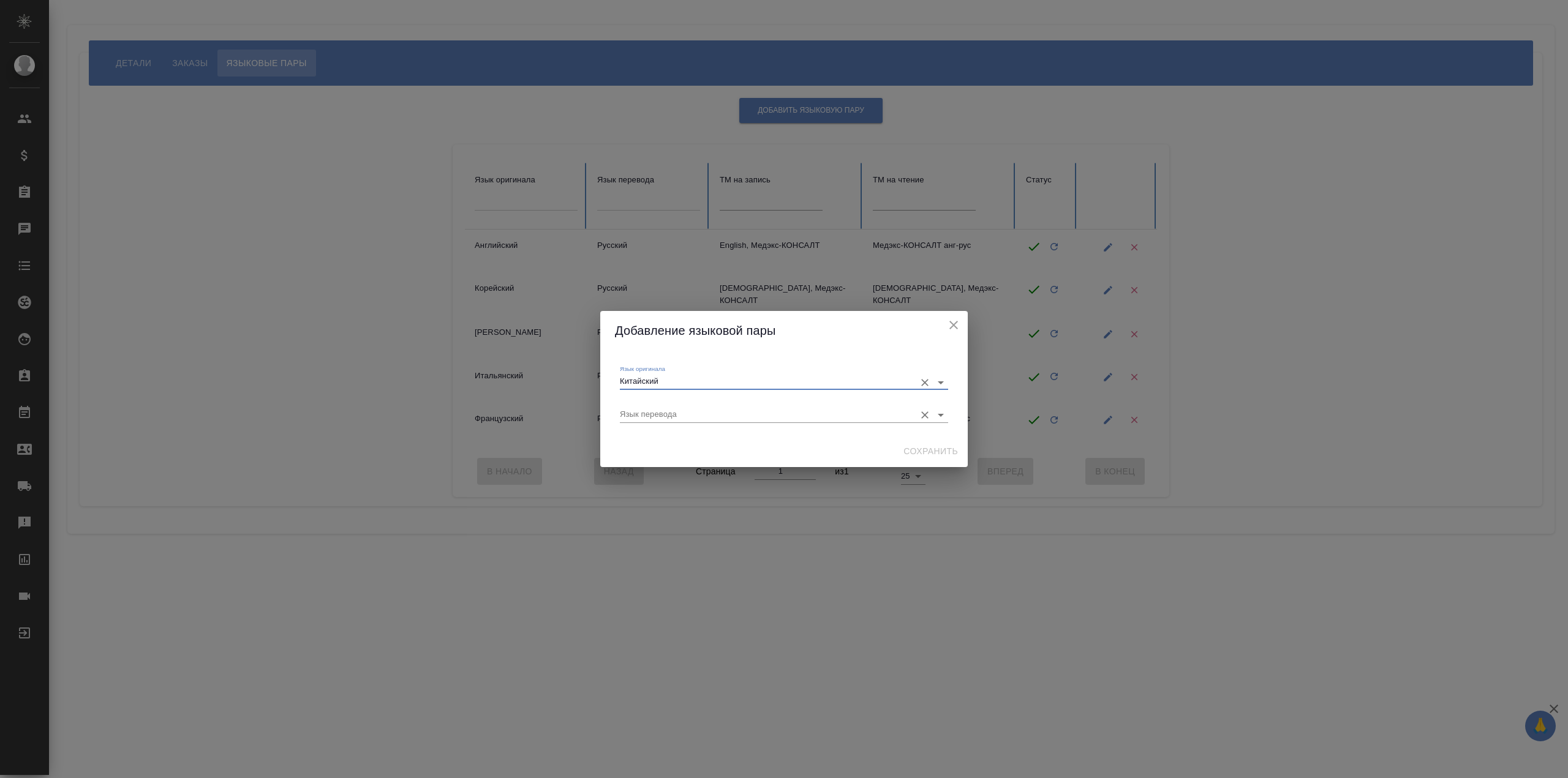
click at [720, 421] on input "Язык перевода" at bounding box center [764, 414] width 289 height 15
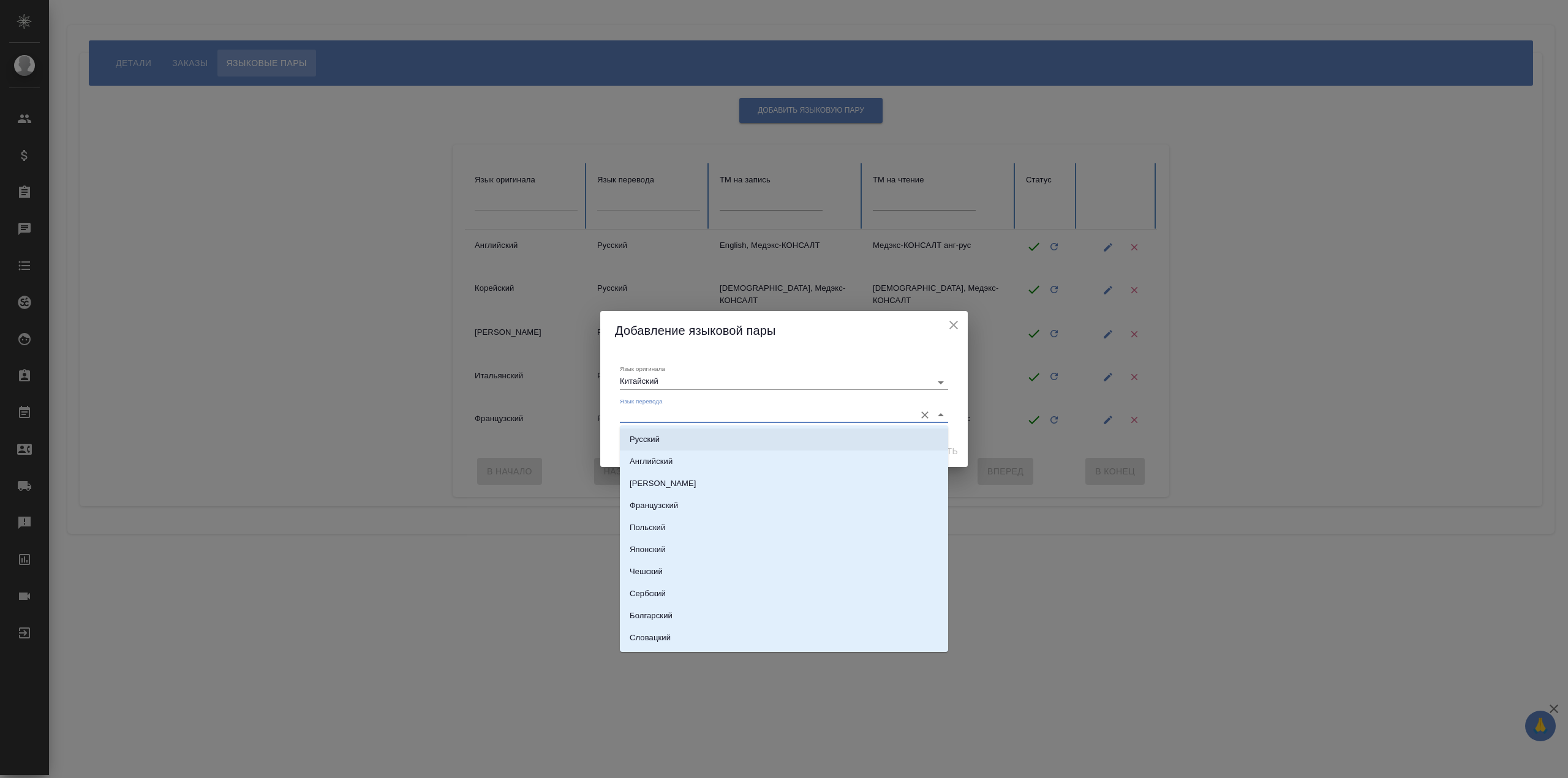
click at [727, 438] on li "Русский" at bounding box center [784, 439] width 328 height 22
type input "Русский"
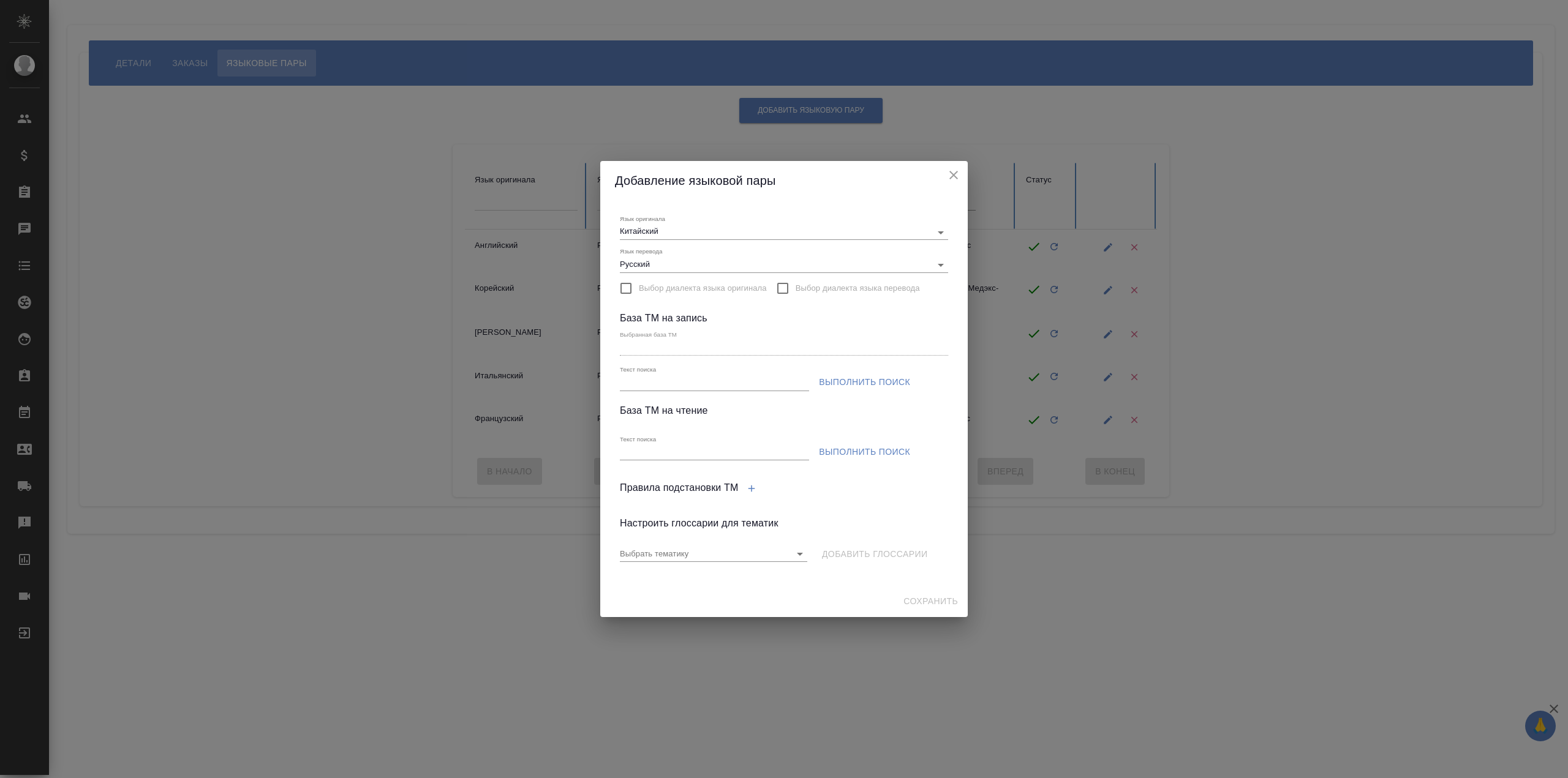
click at [718, 371] on div "Текст поиска" at bounding box center [714, 378] width 189 height 25
click at [722, 383] on input "Текст поиска" at bounding box center [714, 383] width 189 height 16
paste input "Chinese (simplified)"
click at [843, 384] on span "Выполнить поиск" at bounding box center [864, 383] width 91 height 16
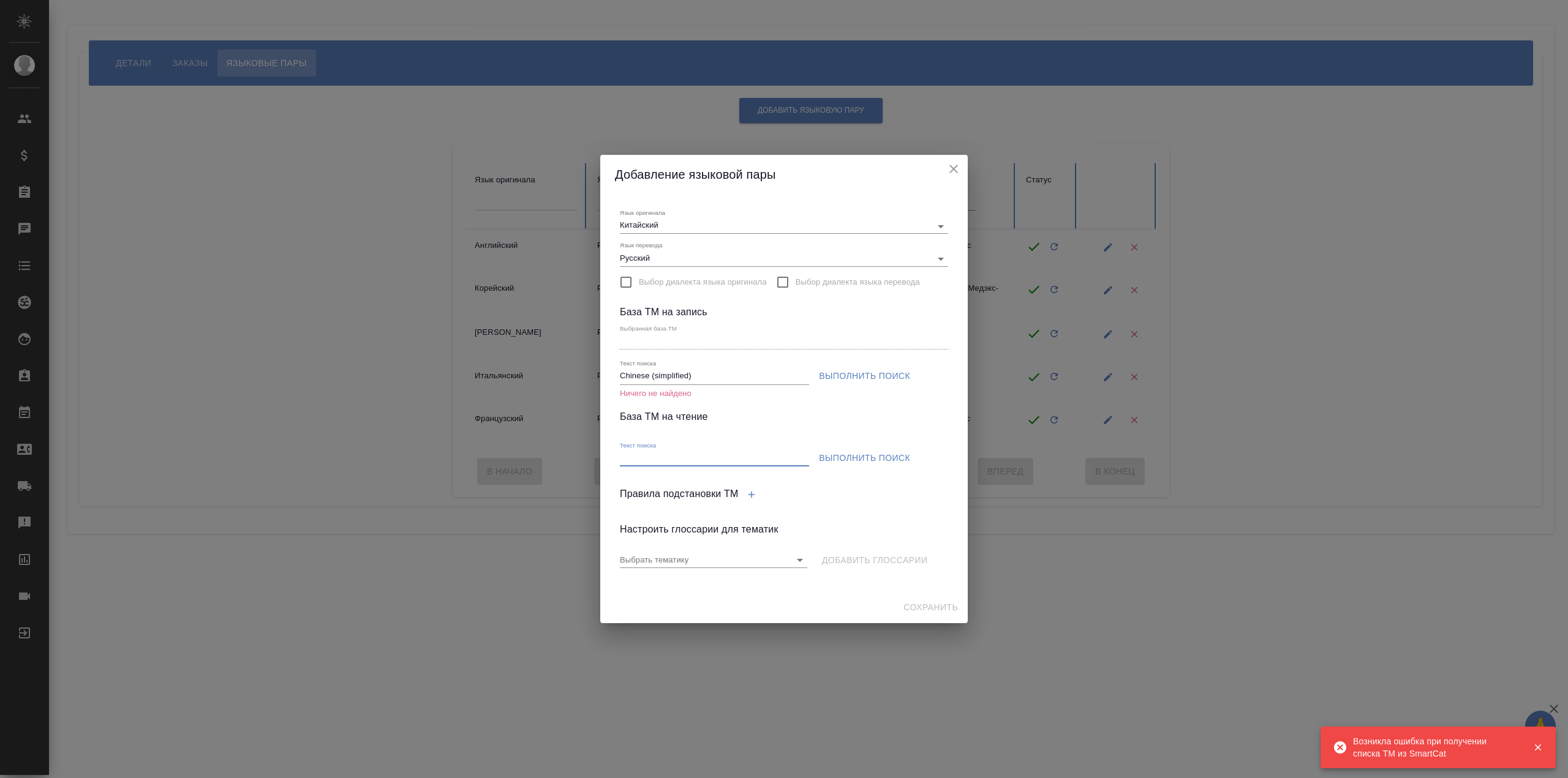
click at [756, 451] on input "Текст поиска" at bounding box center [714, 459] width 189 height 16
drag, startPoint x: 732, startPoint y: 380, endPoint x: 531, endPoint y: 390, distance: 201.2
click at [531, 390] on div "Добавление языковой пары Язык оригинала Китайский Язык перевода Русский Выбор д…" at bounding box center [784, 389] width 1568 height 778
paste input ", Медэкс-КОНСАЛТ"
type input "Chinese (simplified), Медэкс-КОНСАЛТ"
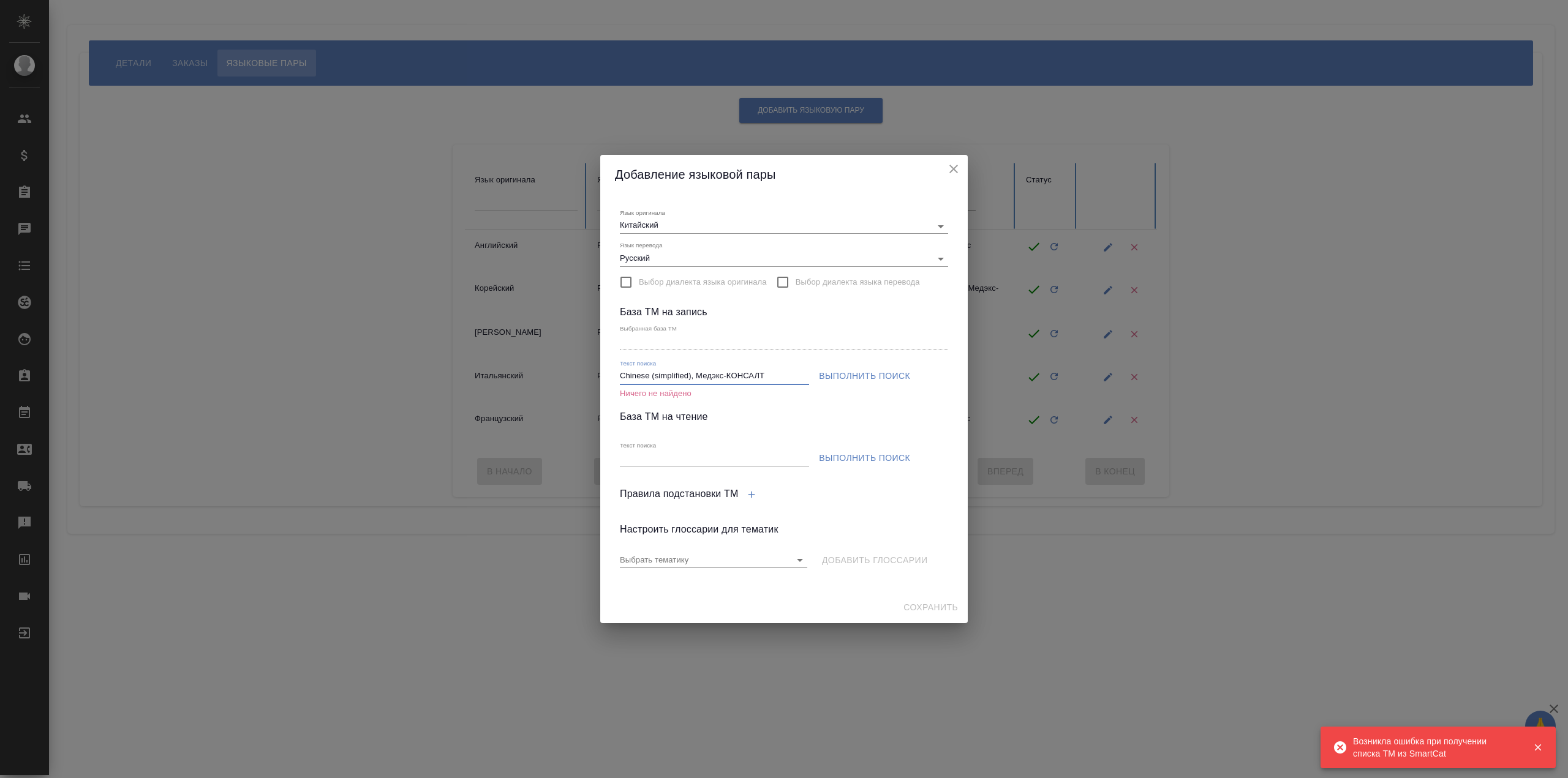
click at [865, 377] on span "Выполнить поиск" at bounding box center [864, 376] width 91 height 16
click at [864, 378] on span "Выполнить поиск" at bounding box center [864, 376] width 91 height 16
click at [953, 167] on icon "close" at bounding box center [953, 169] width 15 height 15
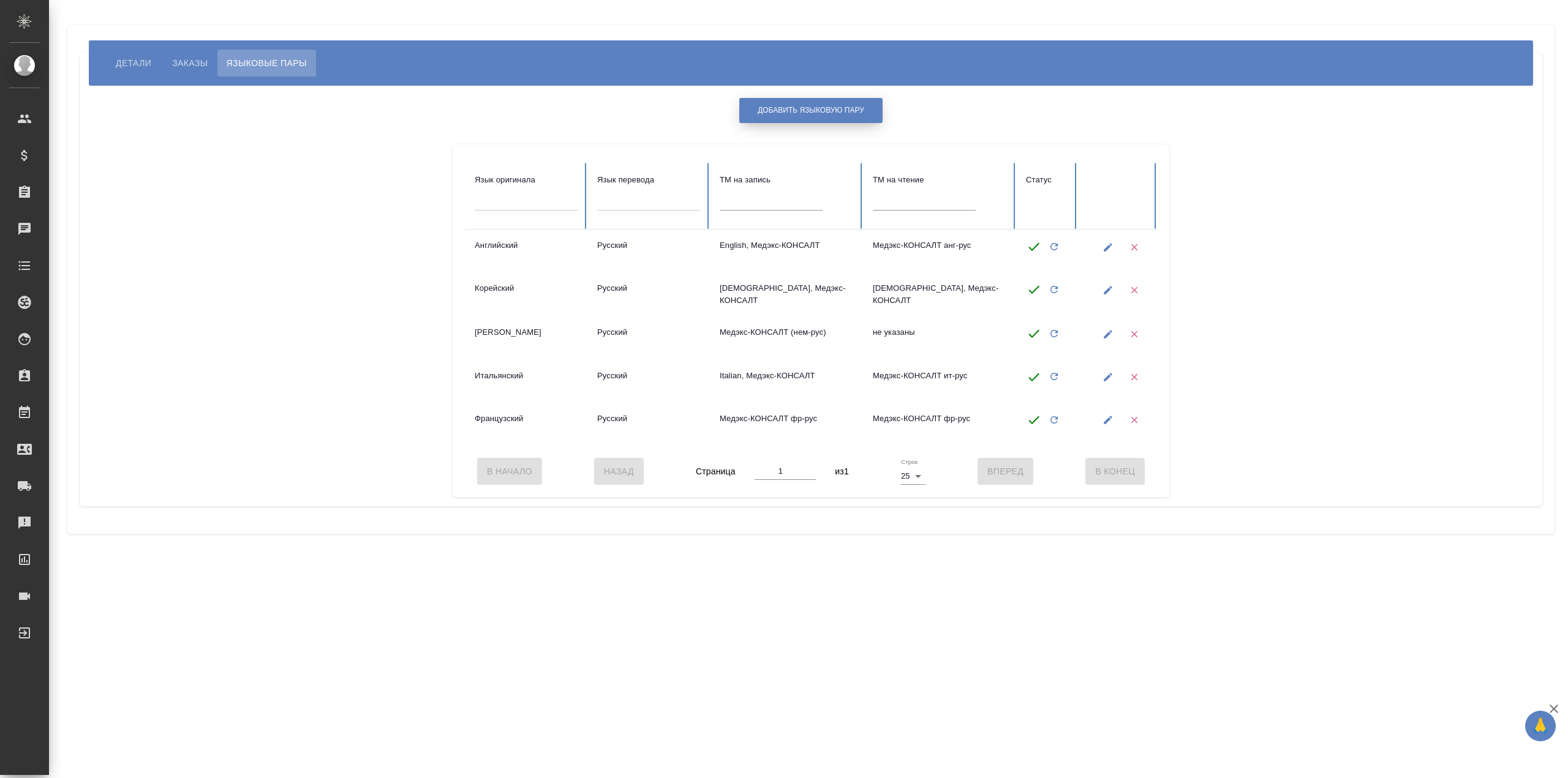
click at [823, 116] on button "Добавить языковую пару" at bounding box center [811, 110] width 144 height 25
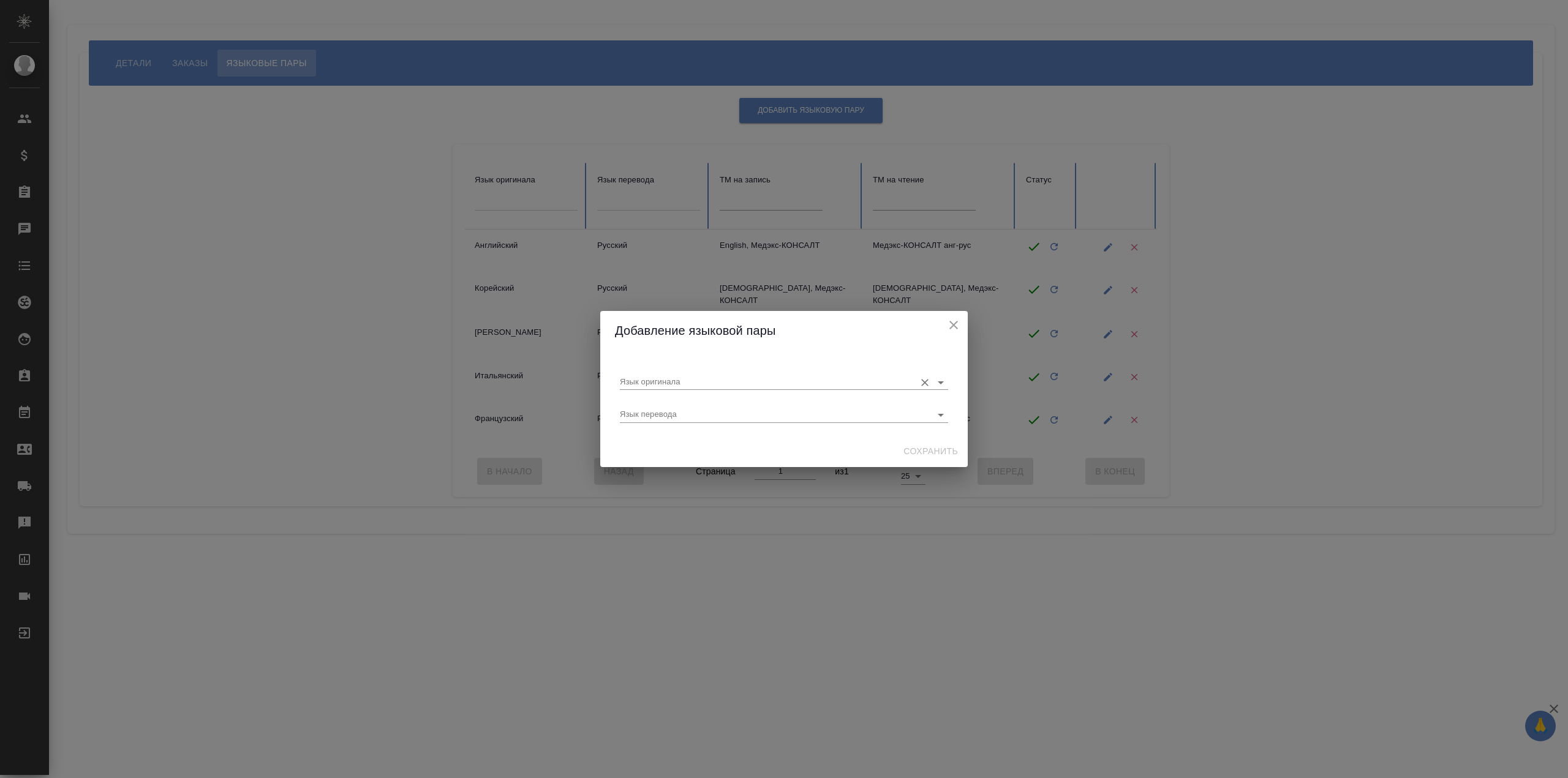
click at [710, 369] on div "Язык оригинала" at bounding box center [784, 377] width 328 height 25
click at [737, 390] on input "Язык оригинала" at bounding box center [764, 382] width 289 height 15
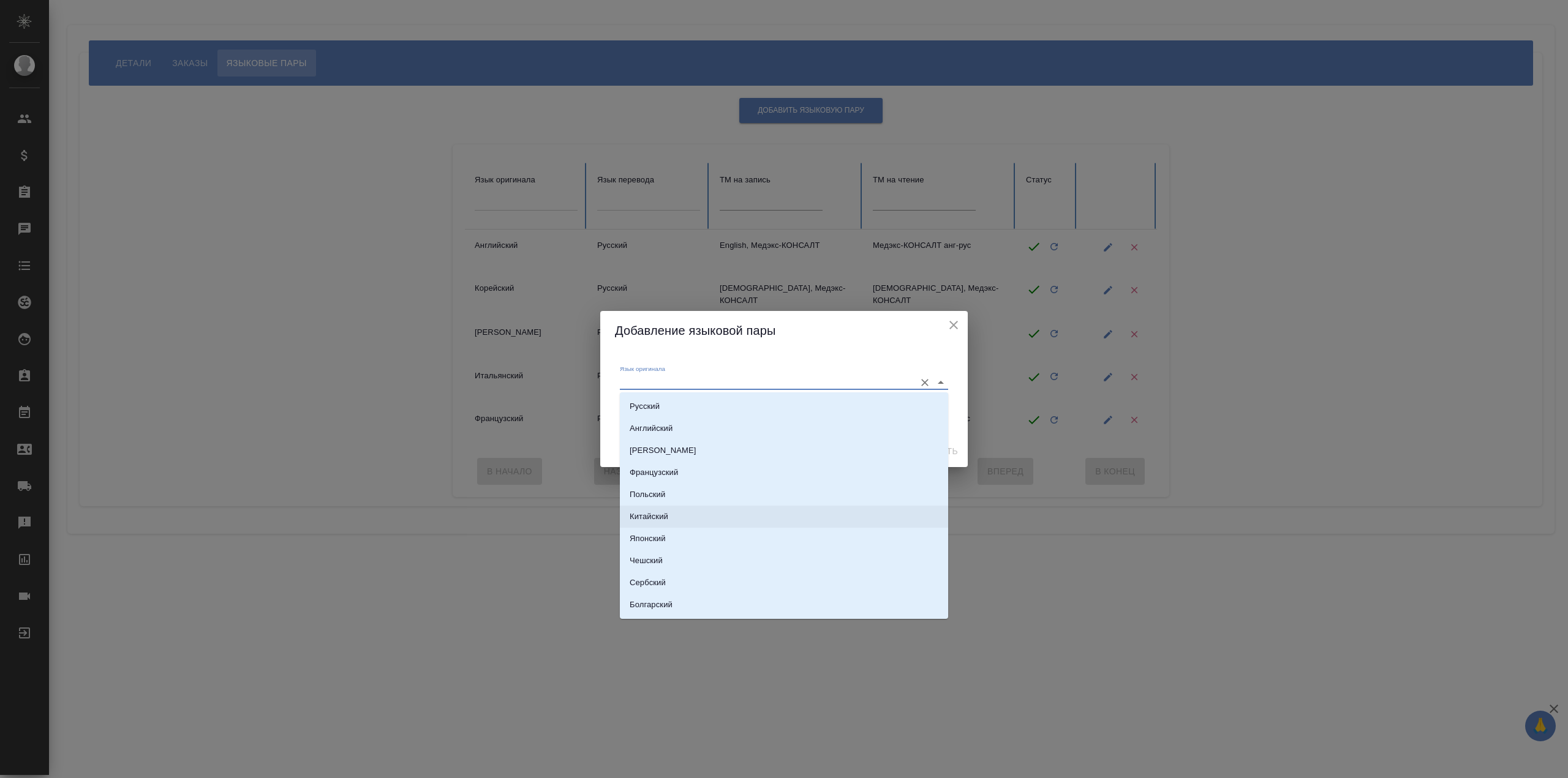
click at [761, 519] on li "Китайский" at bounding box center [784, 516] width 328 height 22
type input "Китайский"
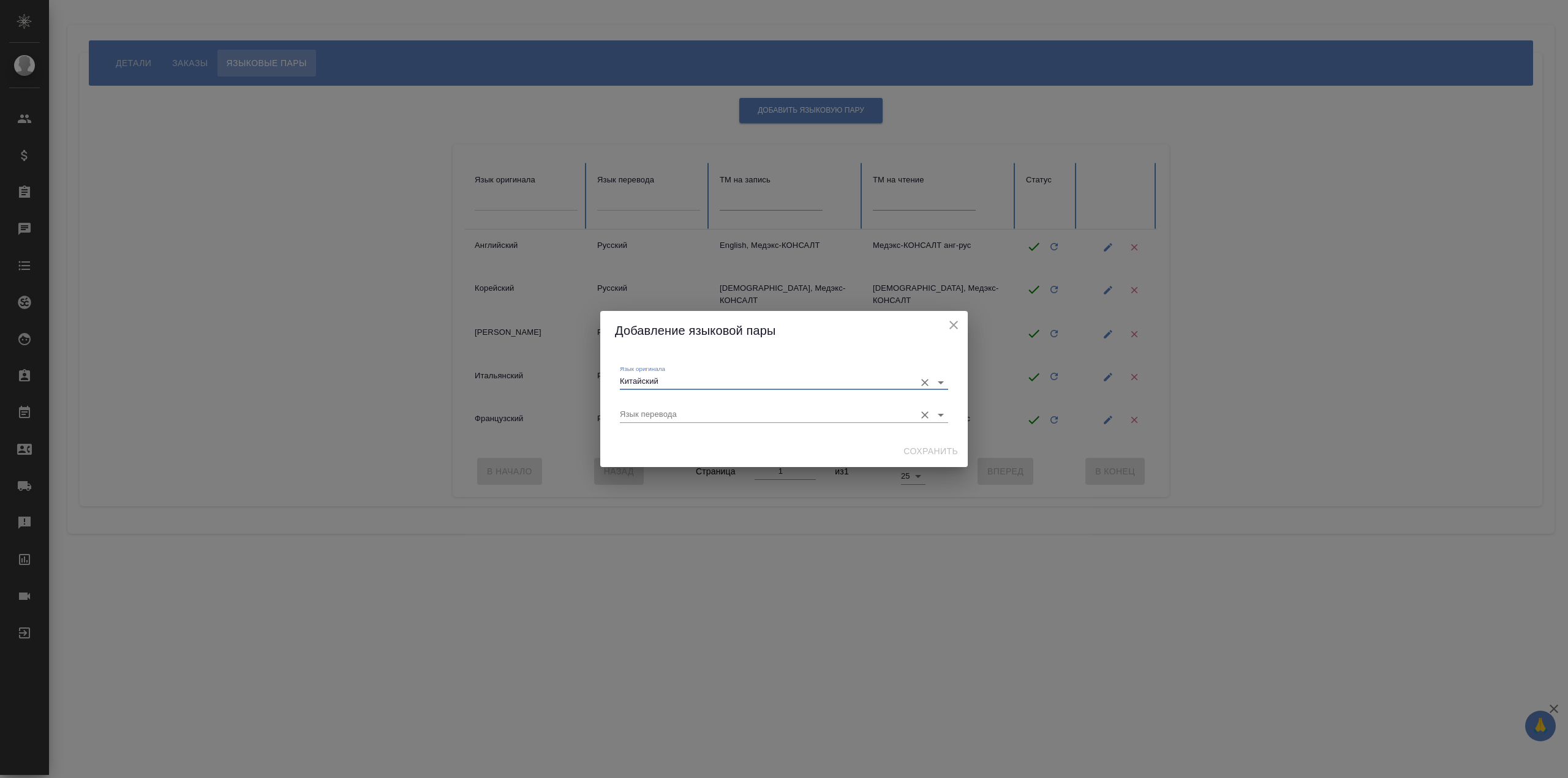
click at [736, 419] on input "Язык перевода" at bounding box center [764, 414] width 289 height 15
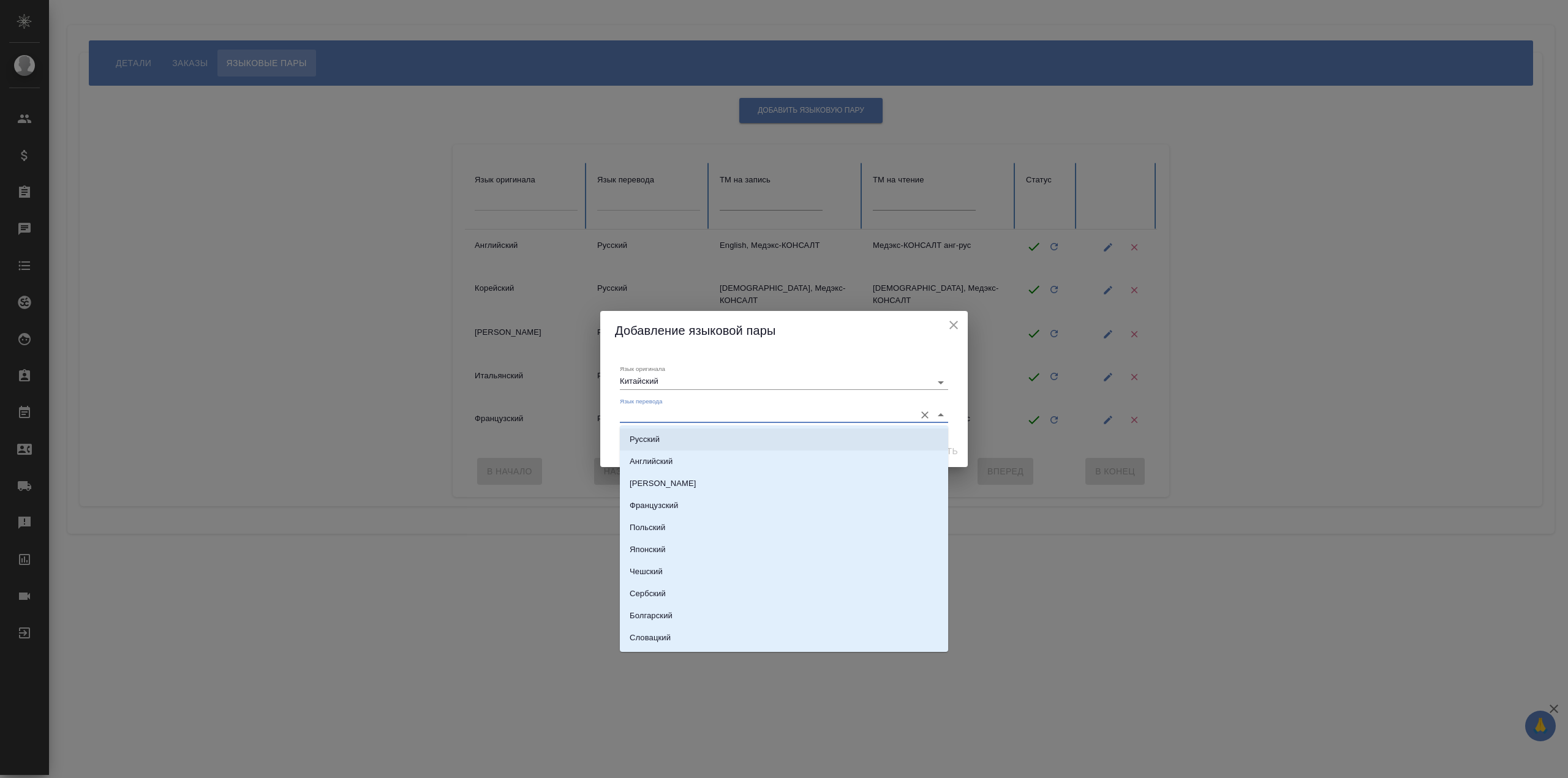
click at [741, 443] on li "Русский" at bounding box center [784, 439] width 328 height 22
type input "Русский"
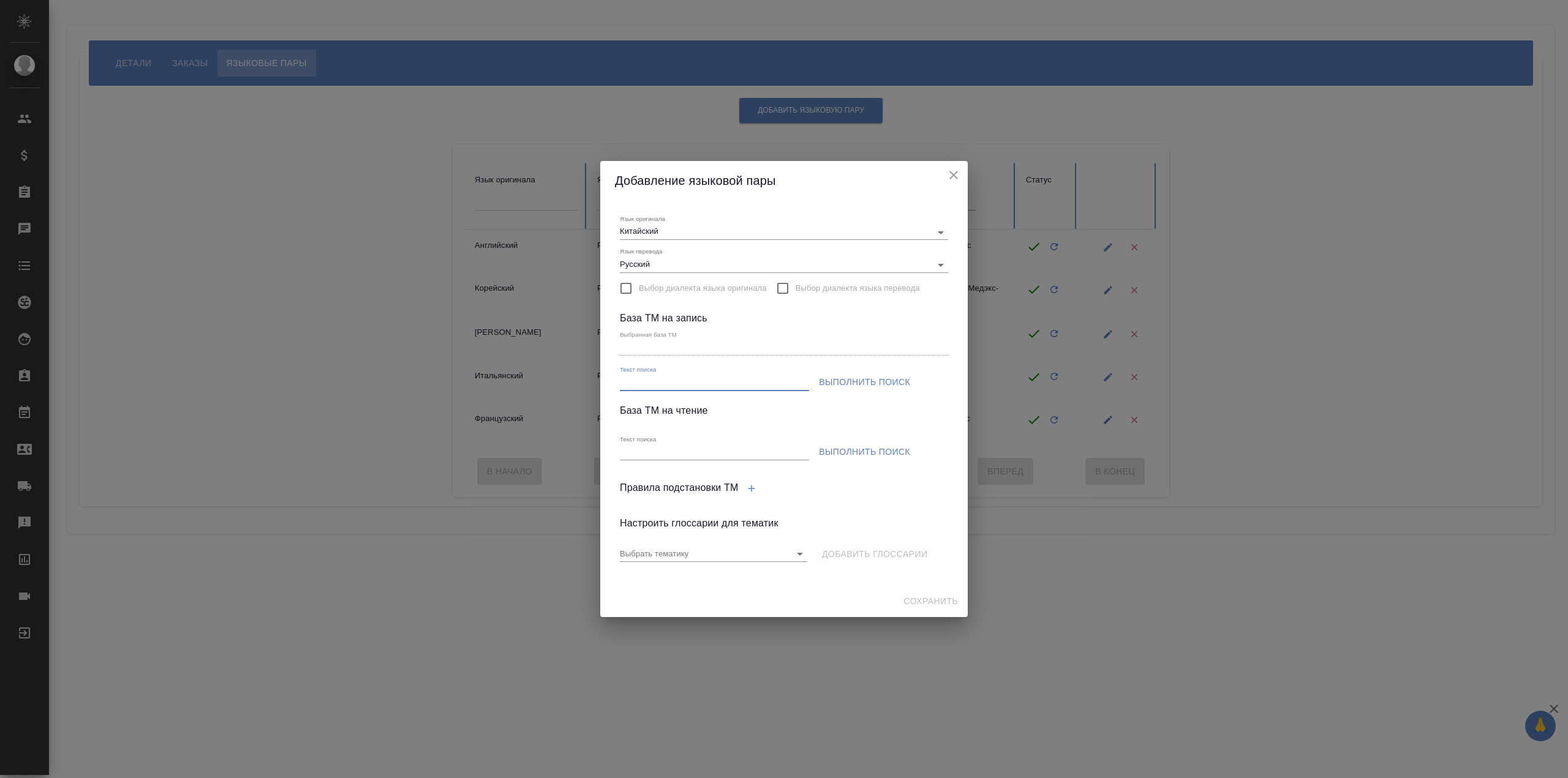
click at [693, 376] on input "Текст поиска" at bounding box center [714, 383] width 189 height 16
type input "Chinese (simplified), Медэкс-КОНСАЛТ"
click at [855, 383] on span "Выполнить поиск" at bounding box center [864, 383] width 91 height 16
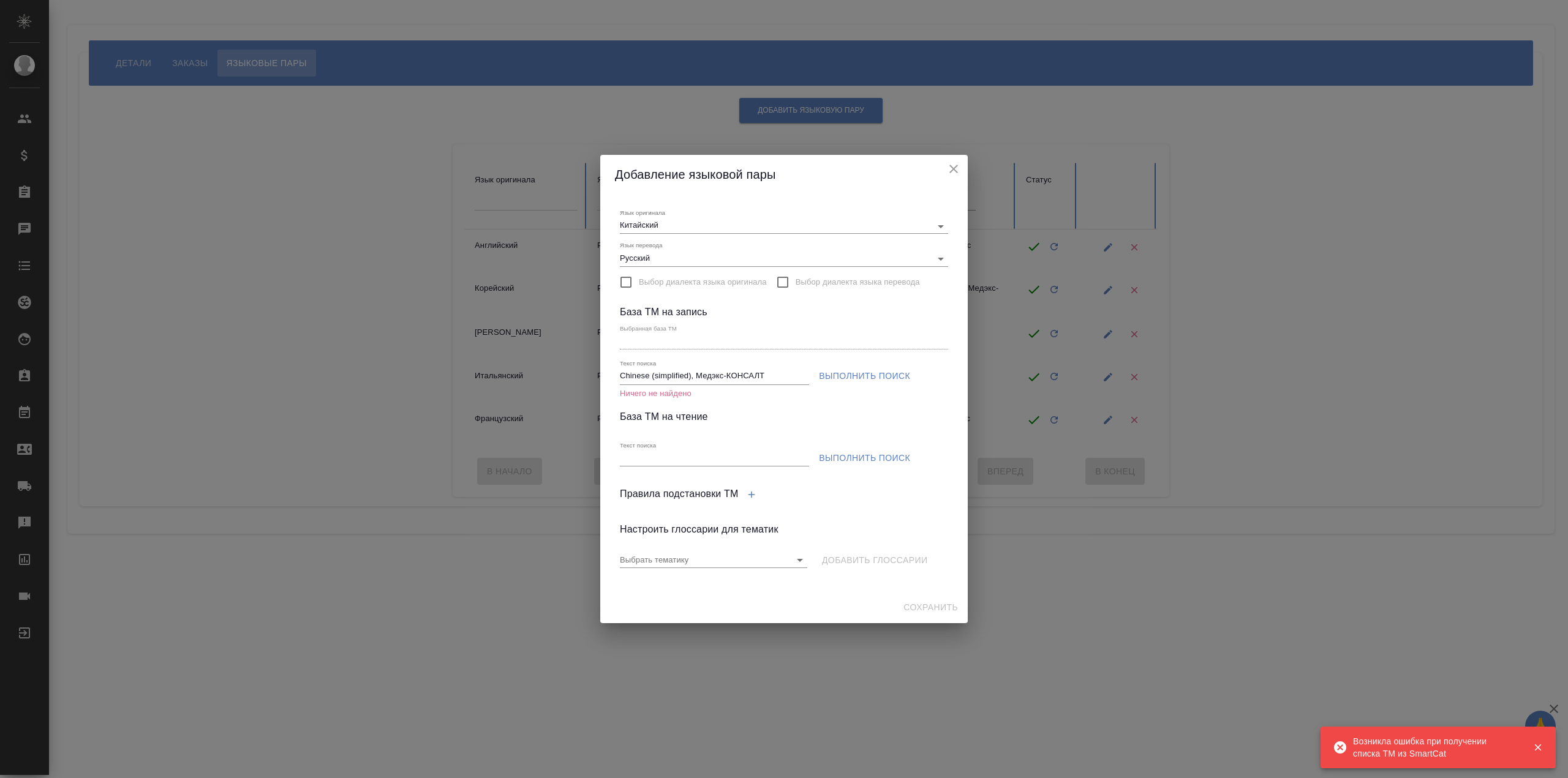
click at [957, 173] on icon "close" at bounding box center [953, 169] width 15 height 15
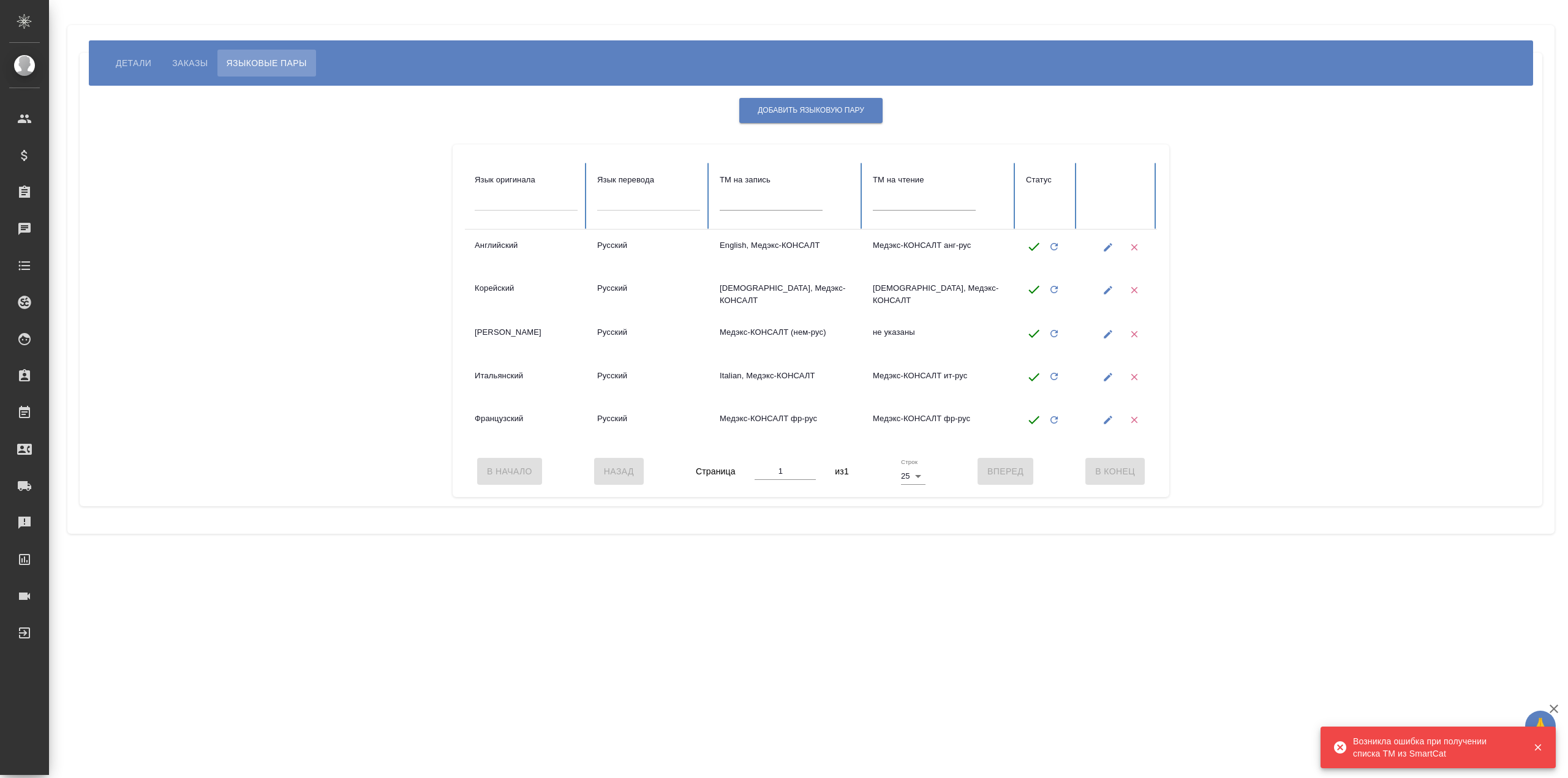
click at [125, 57] on span "Детали" at bounding box center [134, 63] width 35 height 15
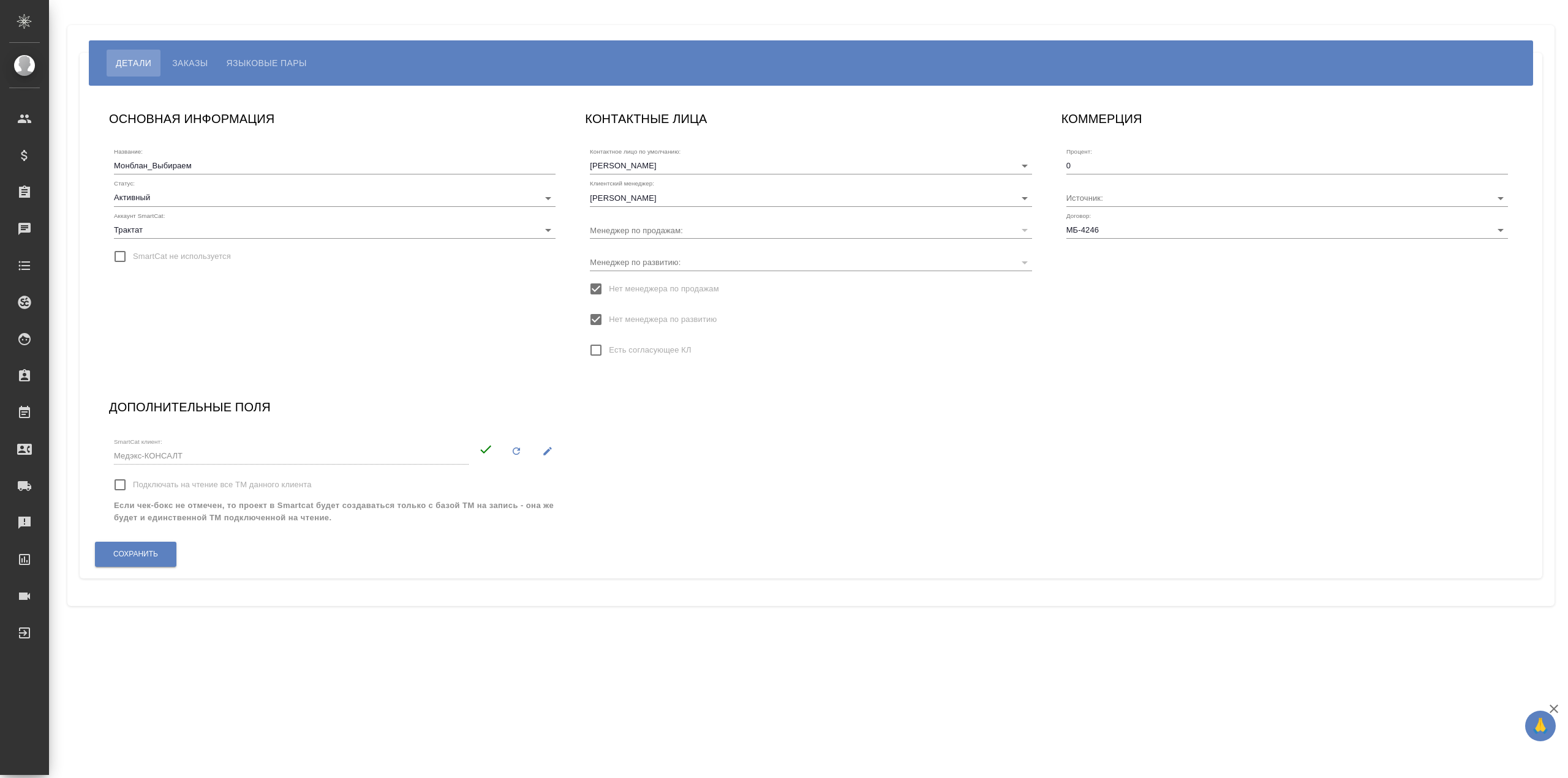
click at [350, 288] on div "ОСНОВНАЯ ИНФОРМАЦИЯ Название: Монблан_Выбираем Статус: Активный active Аккаунт …" at bounding box center [335, 241] width 476 height 289
click at [267, 63] on span "Языковые пары" at bounding box center [266, 63] width 80 height 15
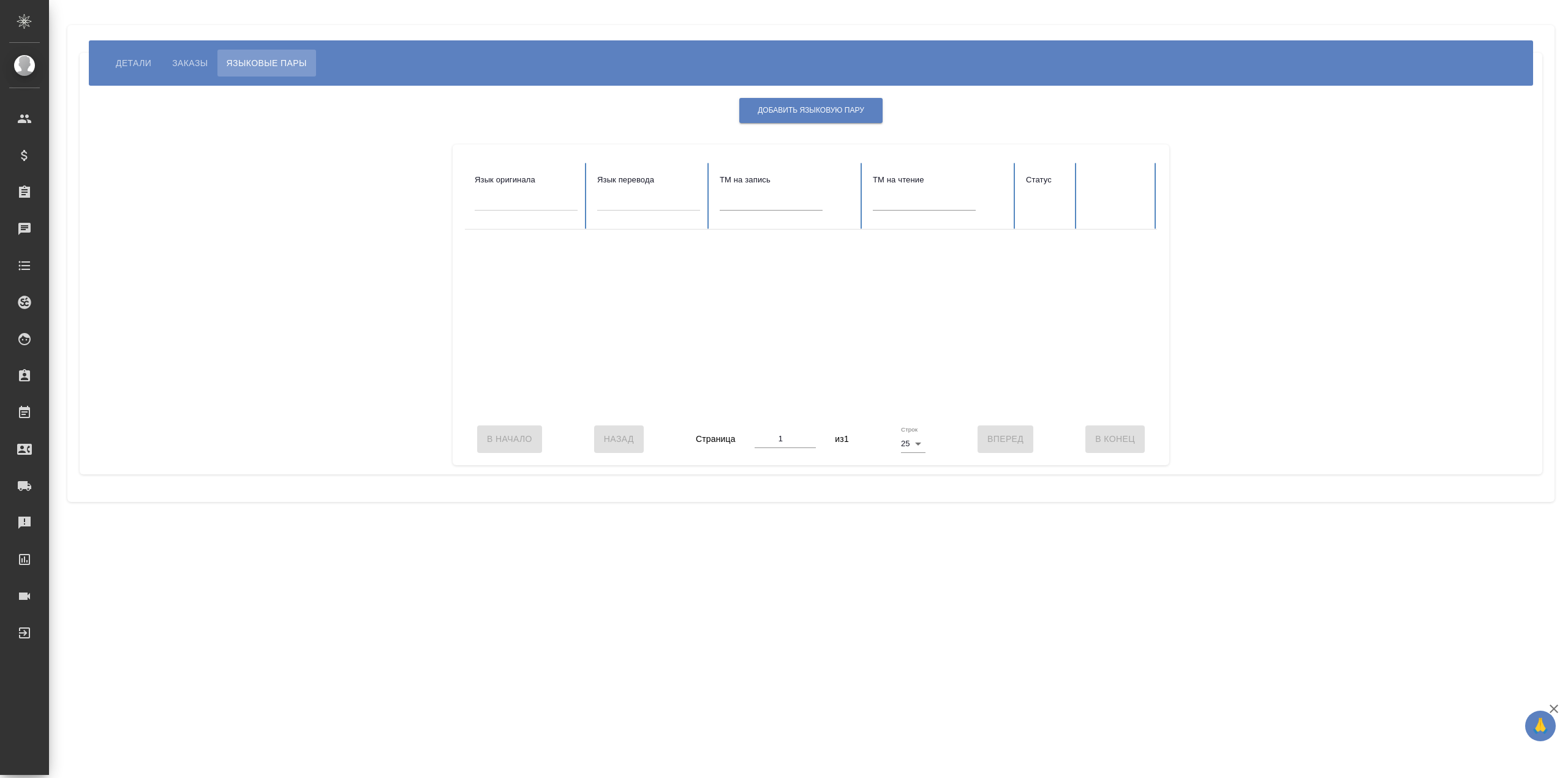
click at [148, 66] on span "Детали" at bounding box center [134, 63] width 35 height 15
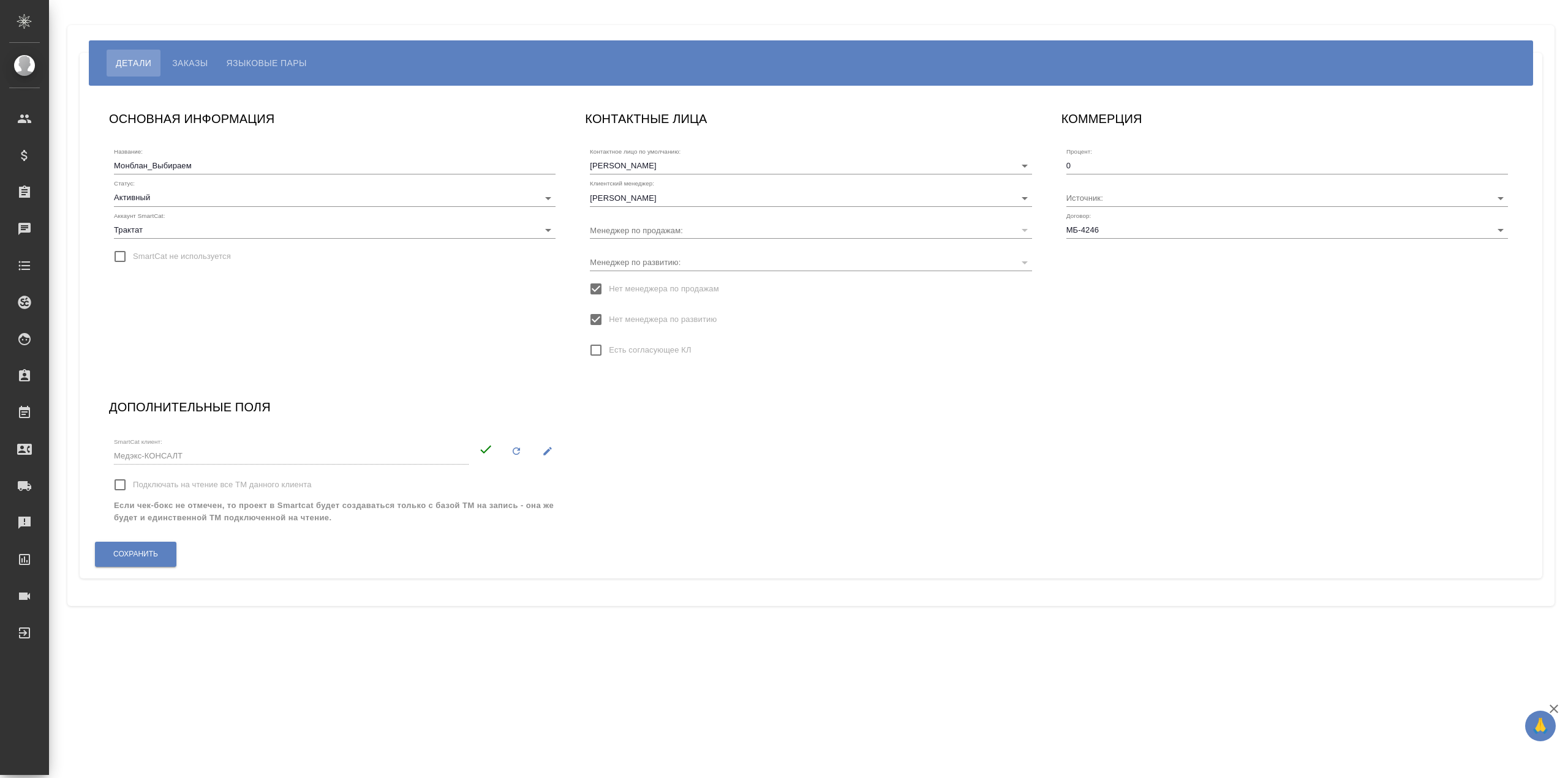
click at [238, 64] on span "Языковые пары" at bounding box center [266, 63] width 80 height 15
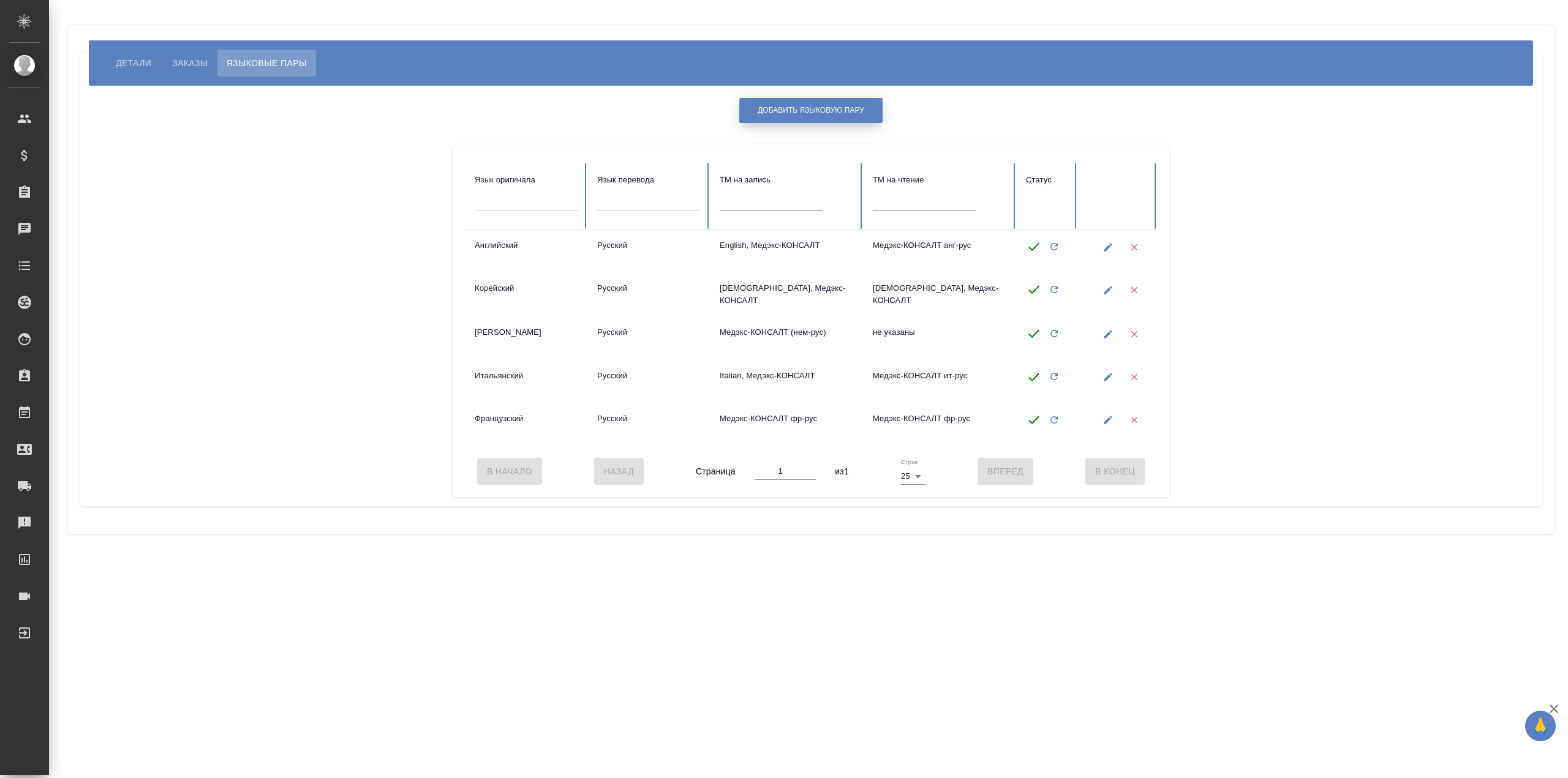
click at [805, 111] on span "Добавить языковую пару" at bounding box center [811, 110] width 107 height 11
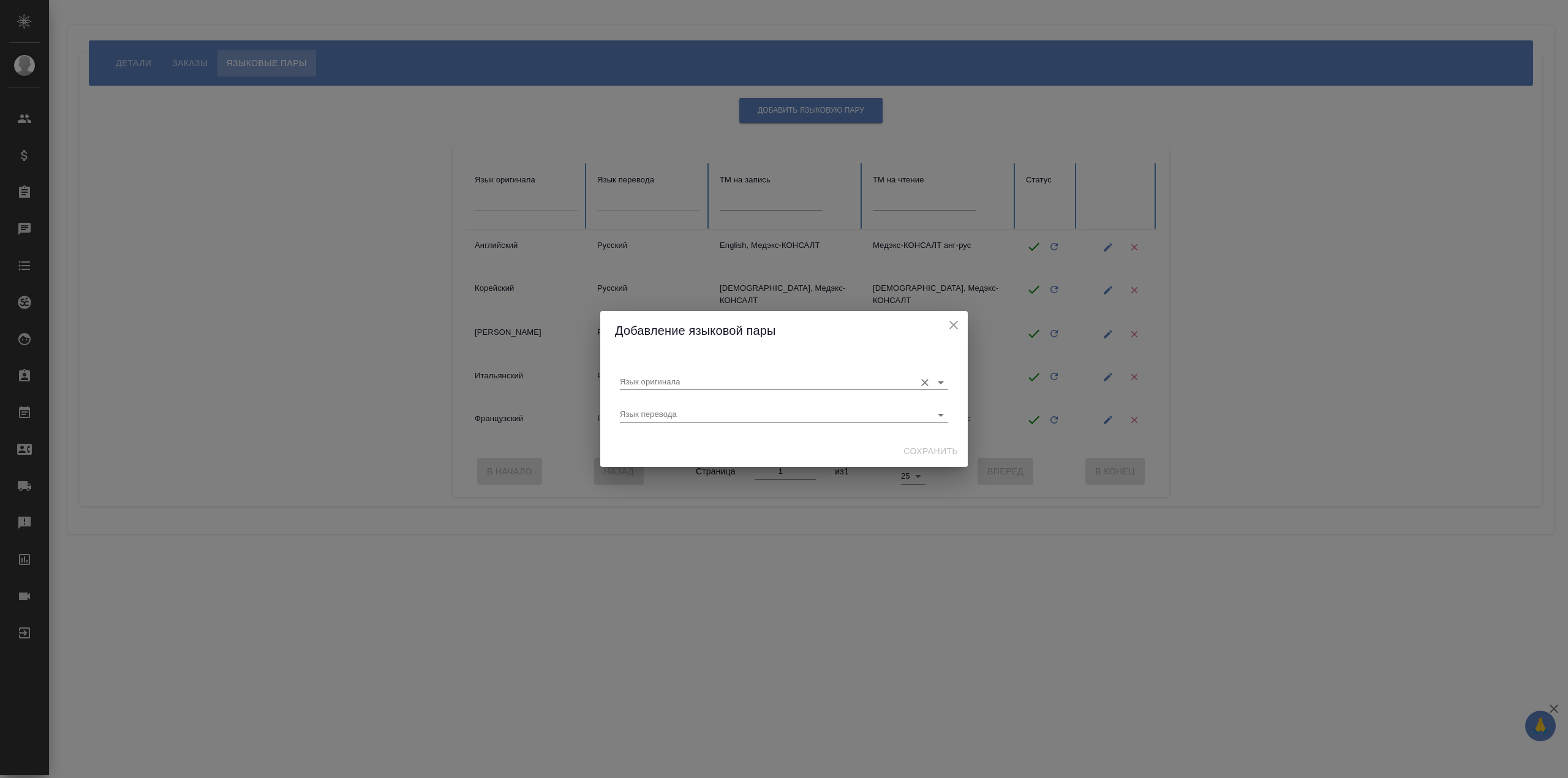
click at [735, 386] on input "Язык оригинала" at bounding box center [764, 382] width 289 height 15
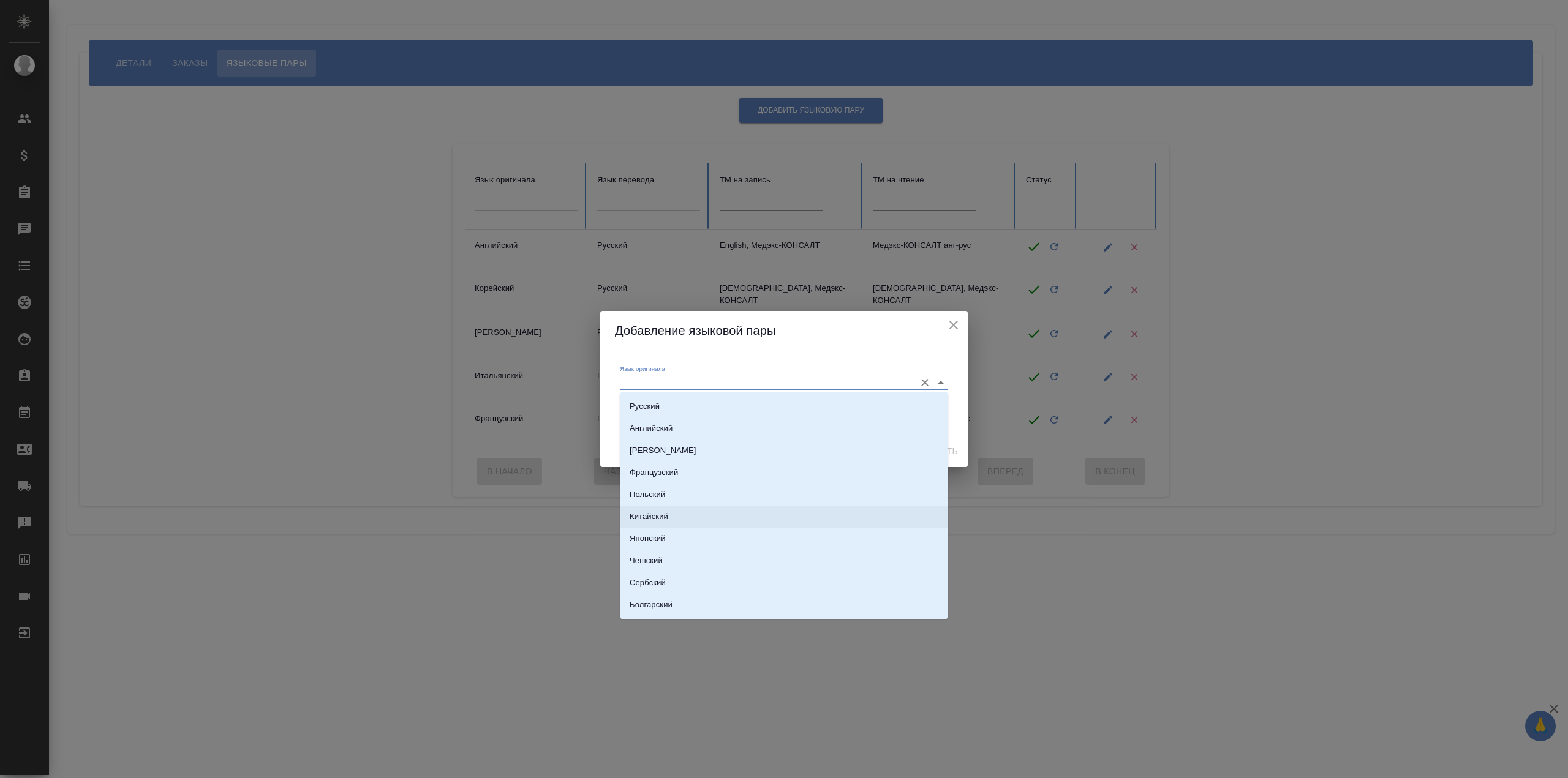
click at [732, 521] on li "Китайский" at bounding box center [784, 516] width 328 height 22
type input "Китайский"
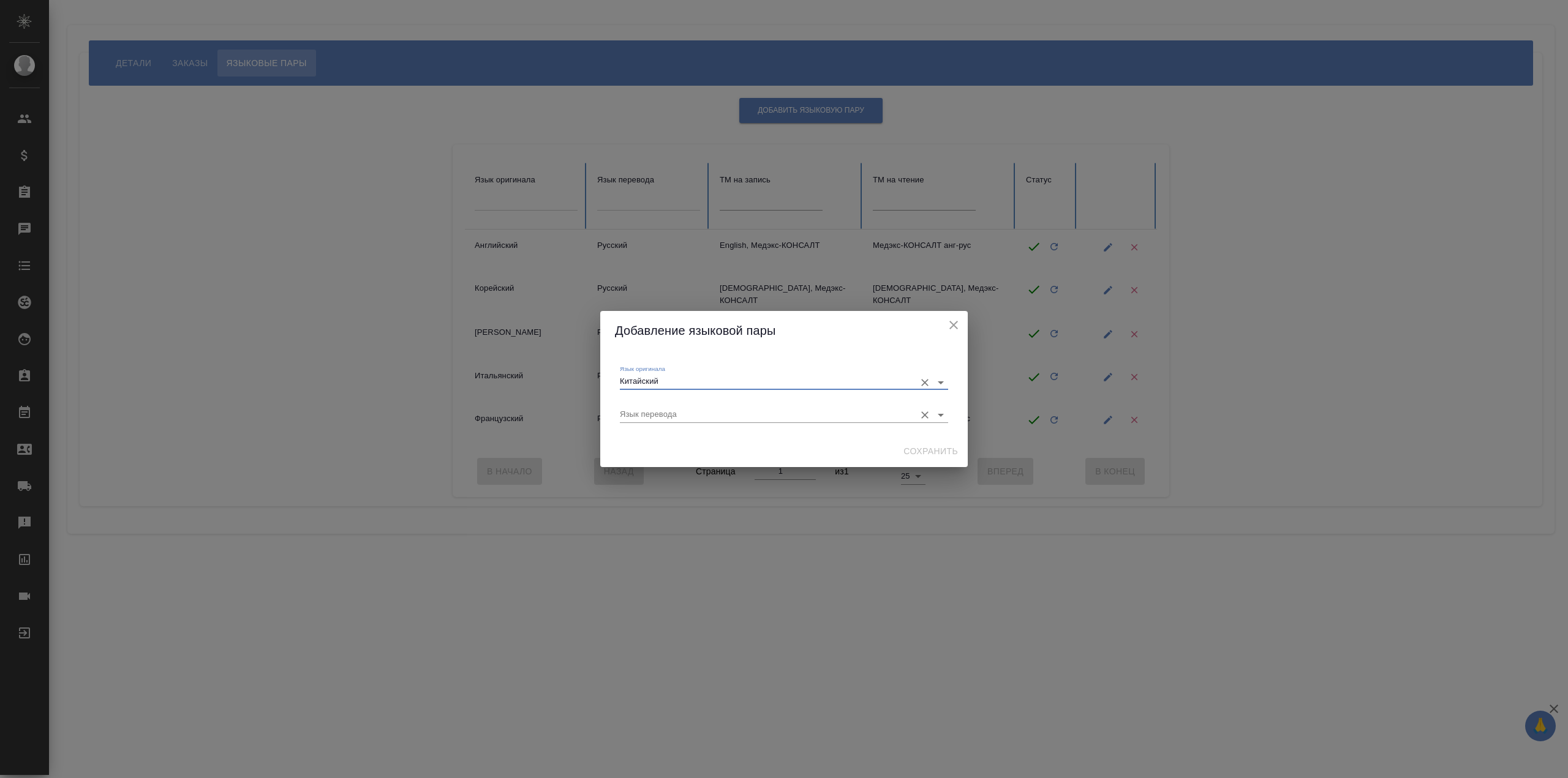
click at [711, 424] on div "Язык перевода" at bounding box center [784, 409] width 328 height 33
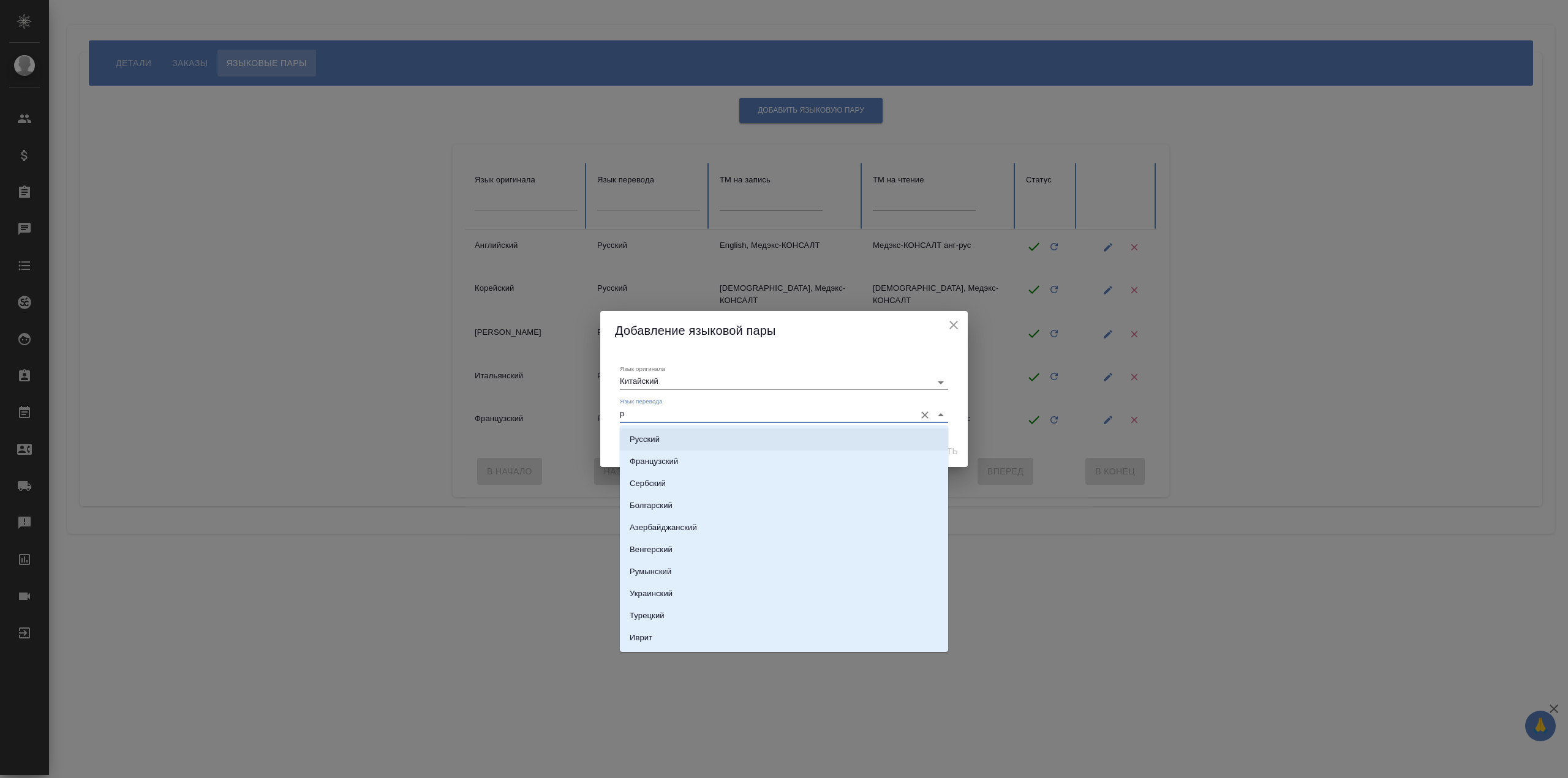
click at [727, 436] on li "Русский" at bounding box center [784, 439] width 328 height 22
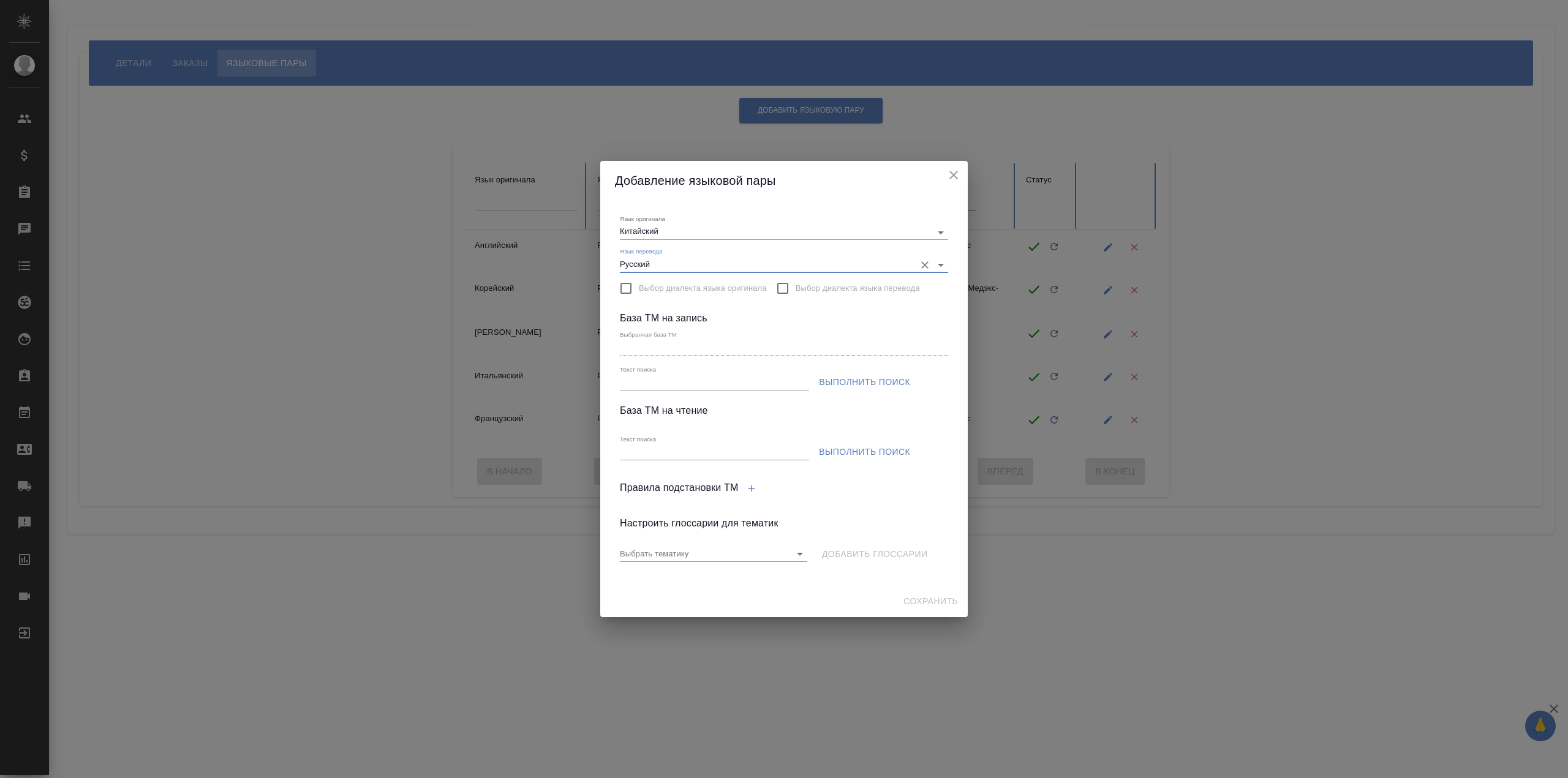
type input "Русский"
click at [704, 381] on input "Текст поиска" at bounding box center [714, 383] width 189 height 16
type input "Chinese (simplified), Медэкс-КОНСАЛТ"
click at [838, 387] on span "Выполнить поиск" at bounding box center [864, 383] width 91 height 16
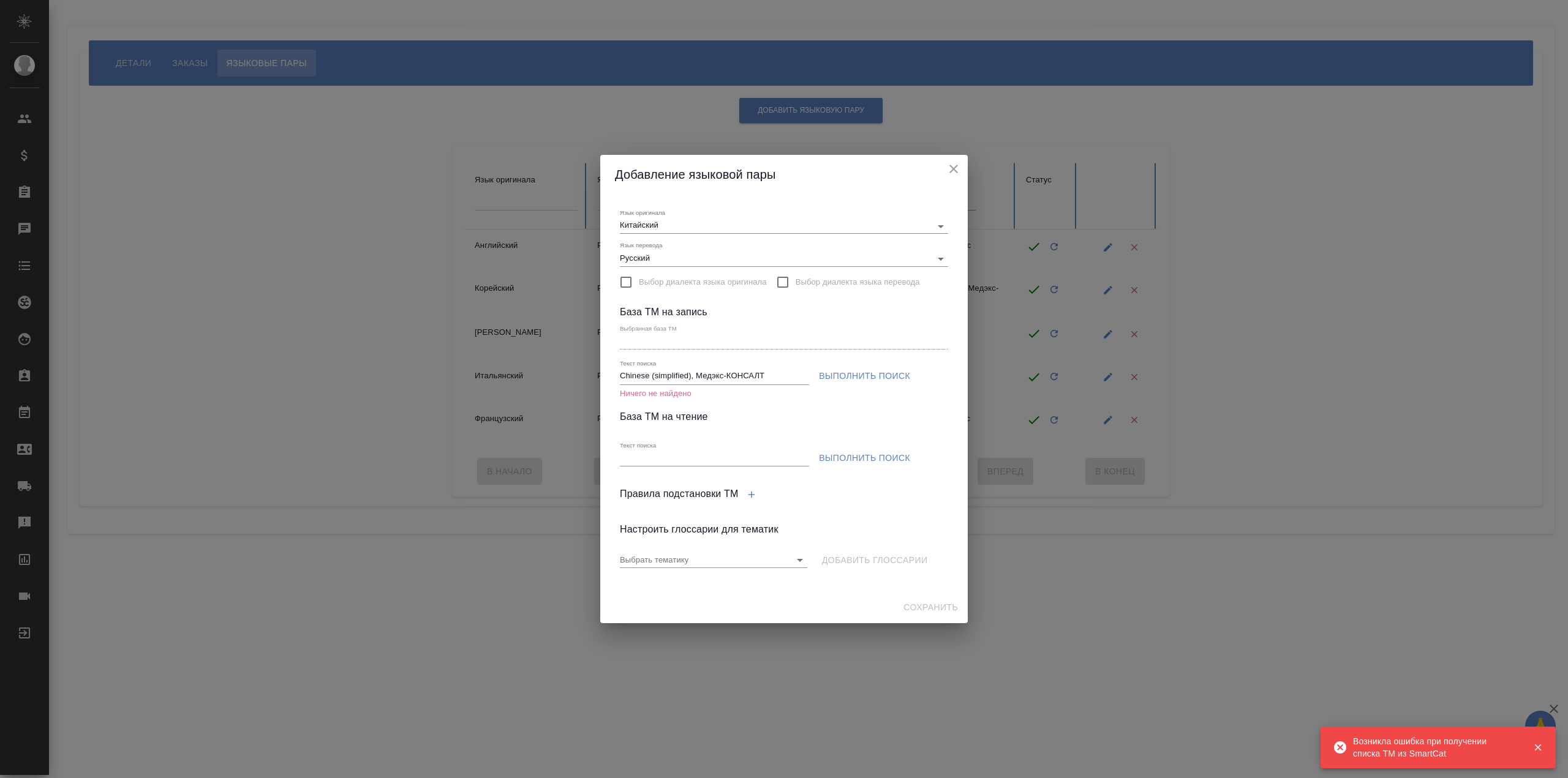
click at [950, 170] on icon "close" at bounding box center [953, 169] width 15 height 15
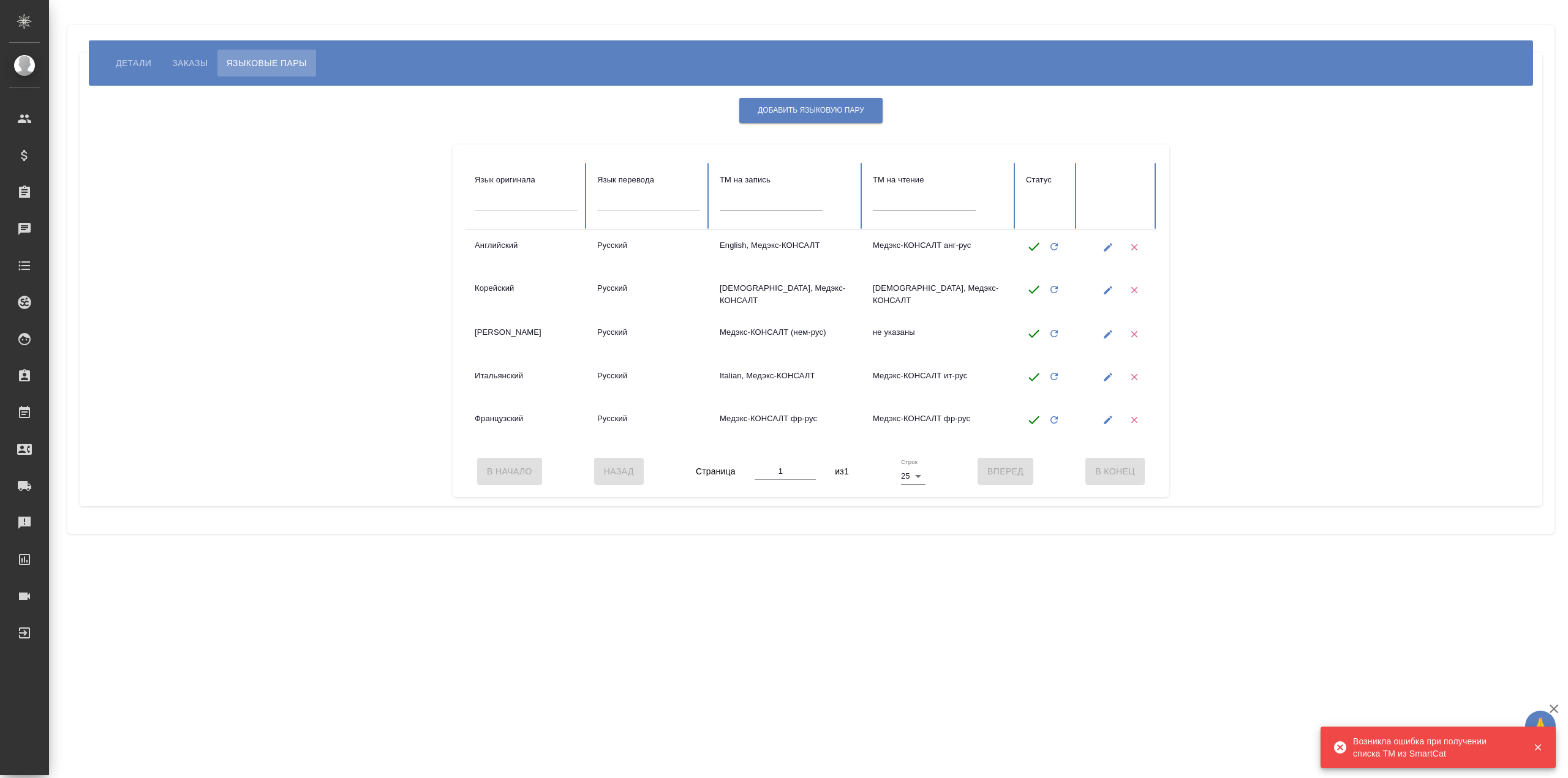
click at [139, 54] on button "Детали" at bounding box center [134, 63] width 54 height 27
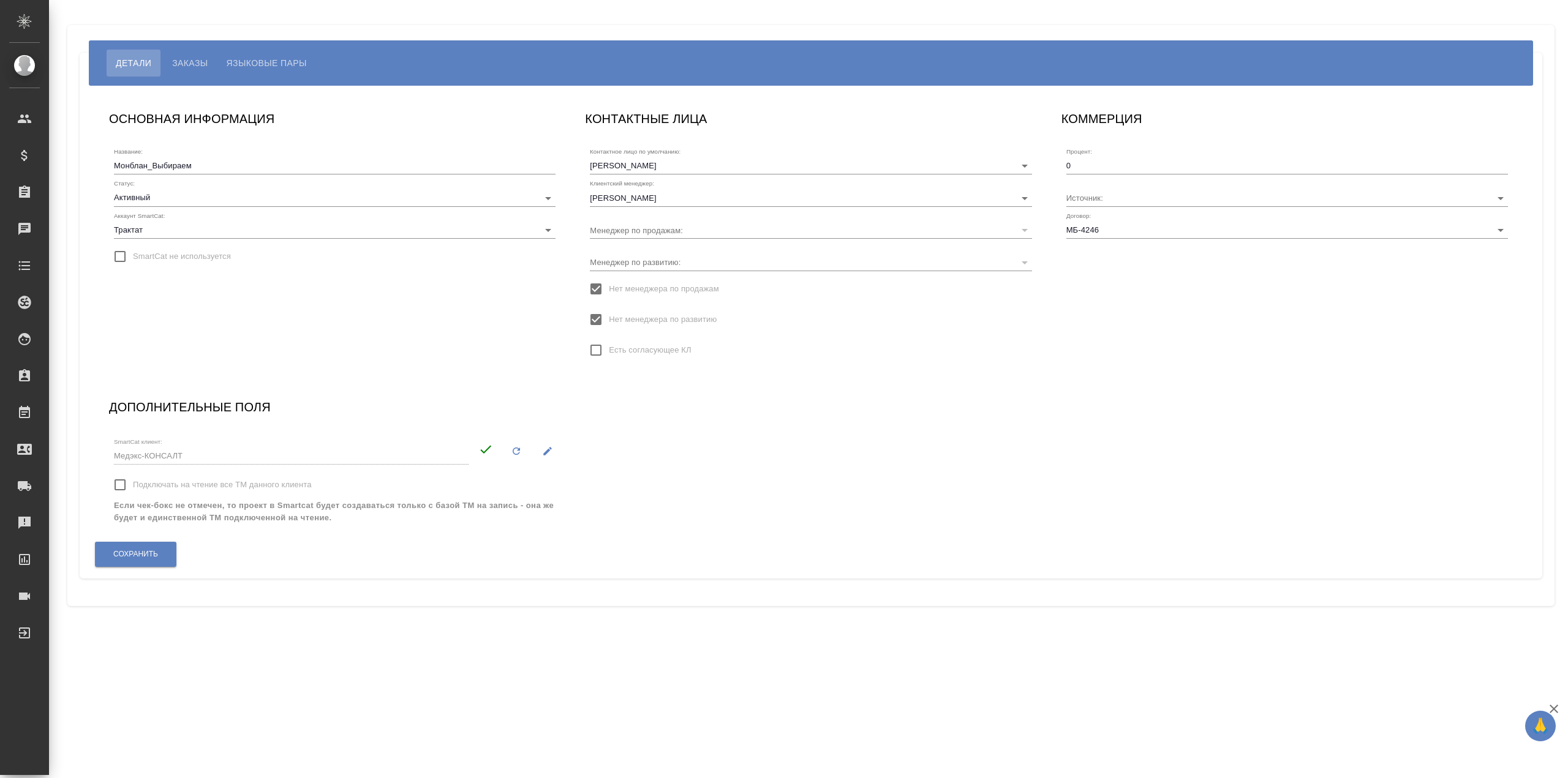
click at [288, 61] on span "Языковые пары" at bounding box center [266, 63] width 80 height 15
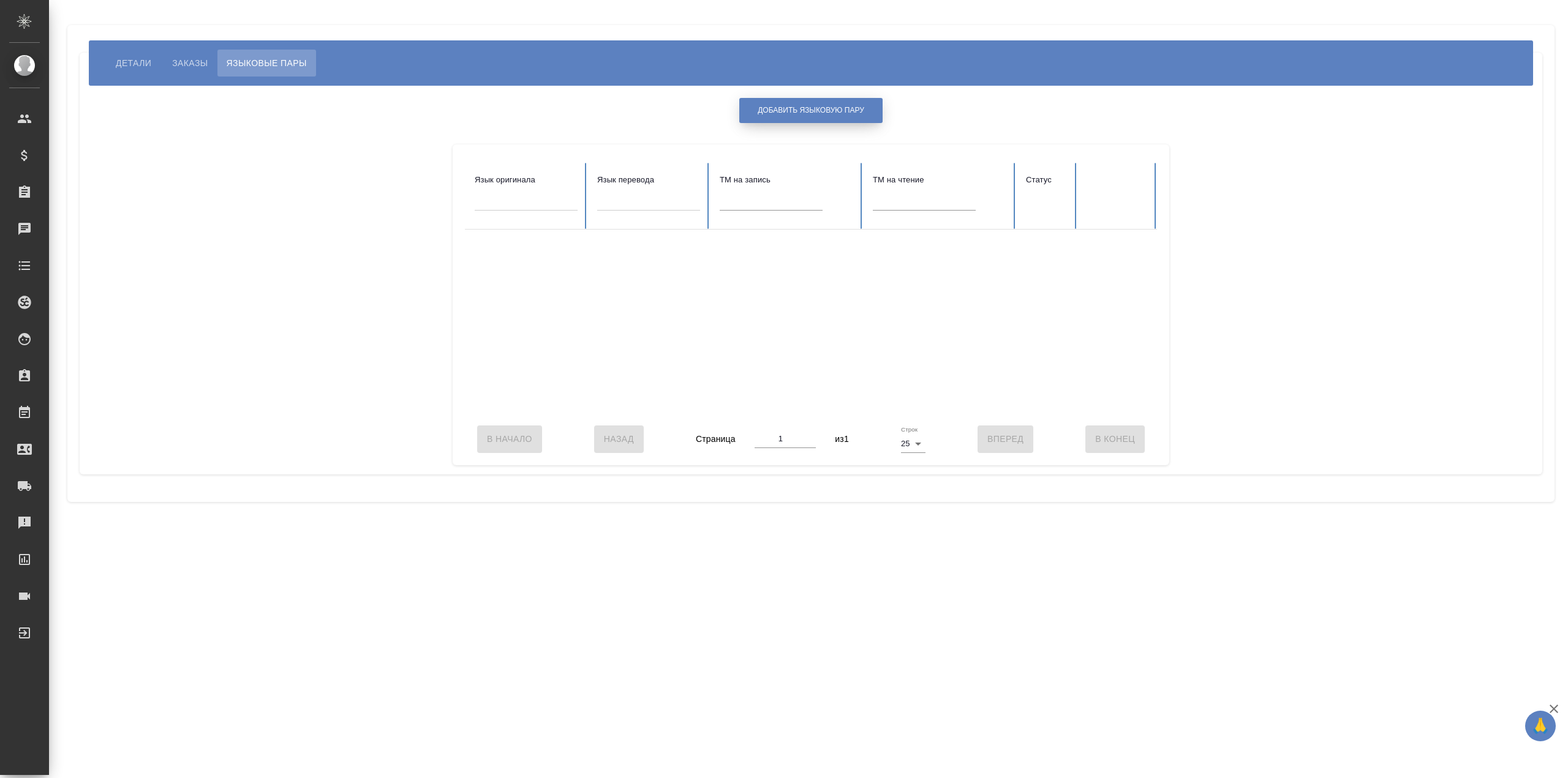
click at [836, 120] on button "Добавить языковую пару" at bounding box center [811, 110] width 144 height 25
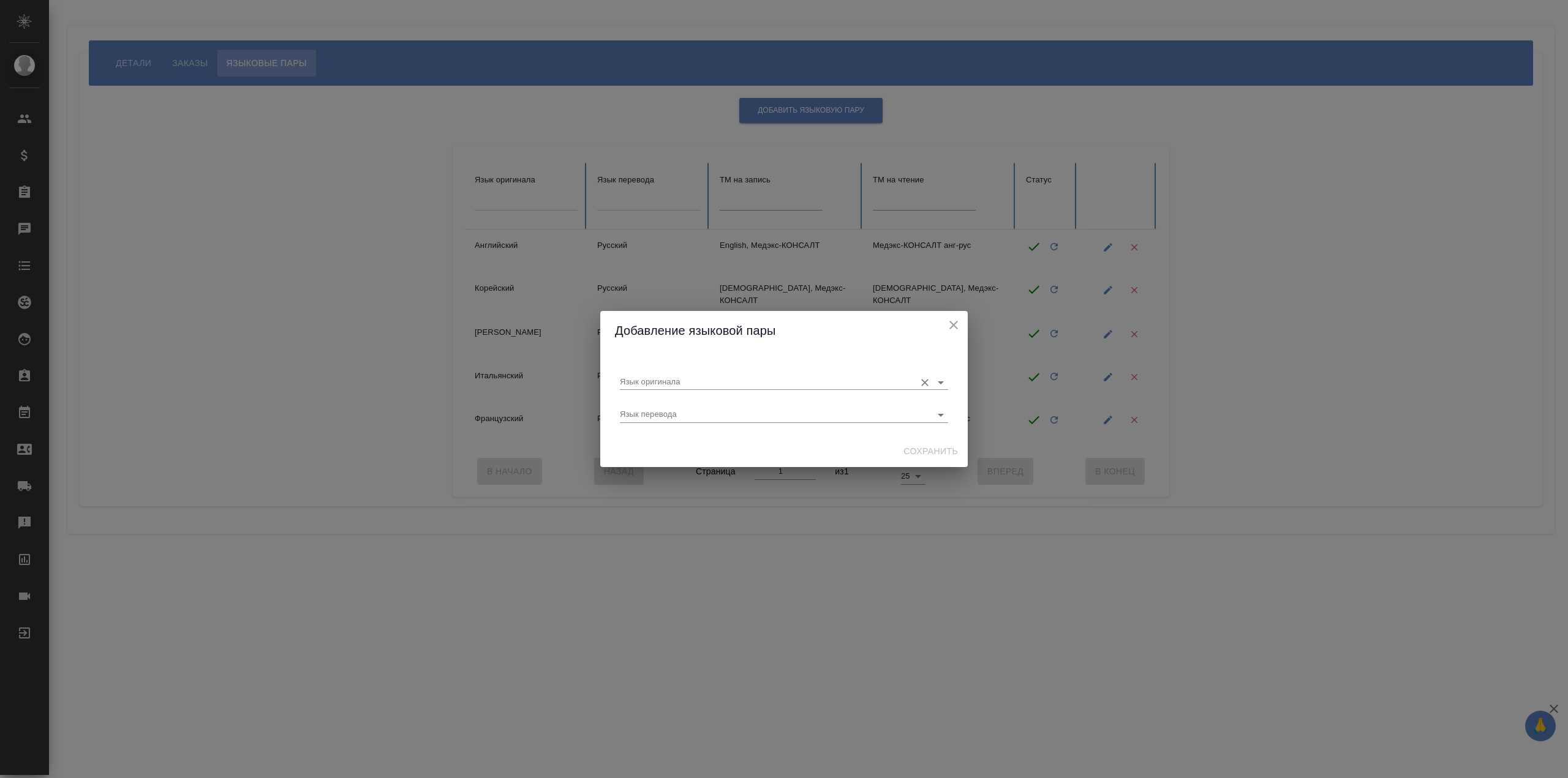
click at [706, 378] on input "Язык оригинала" at bounding box center [764, 382] width 289 height 15
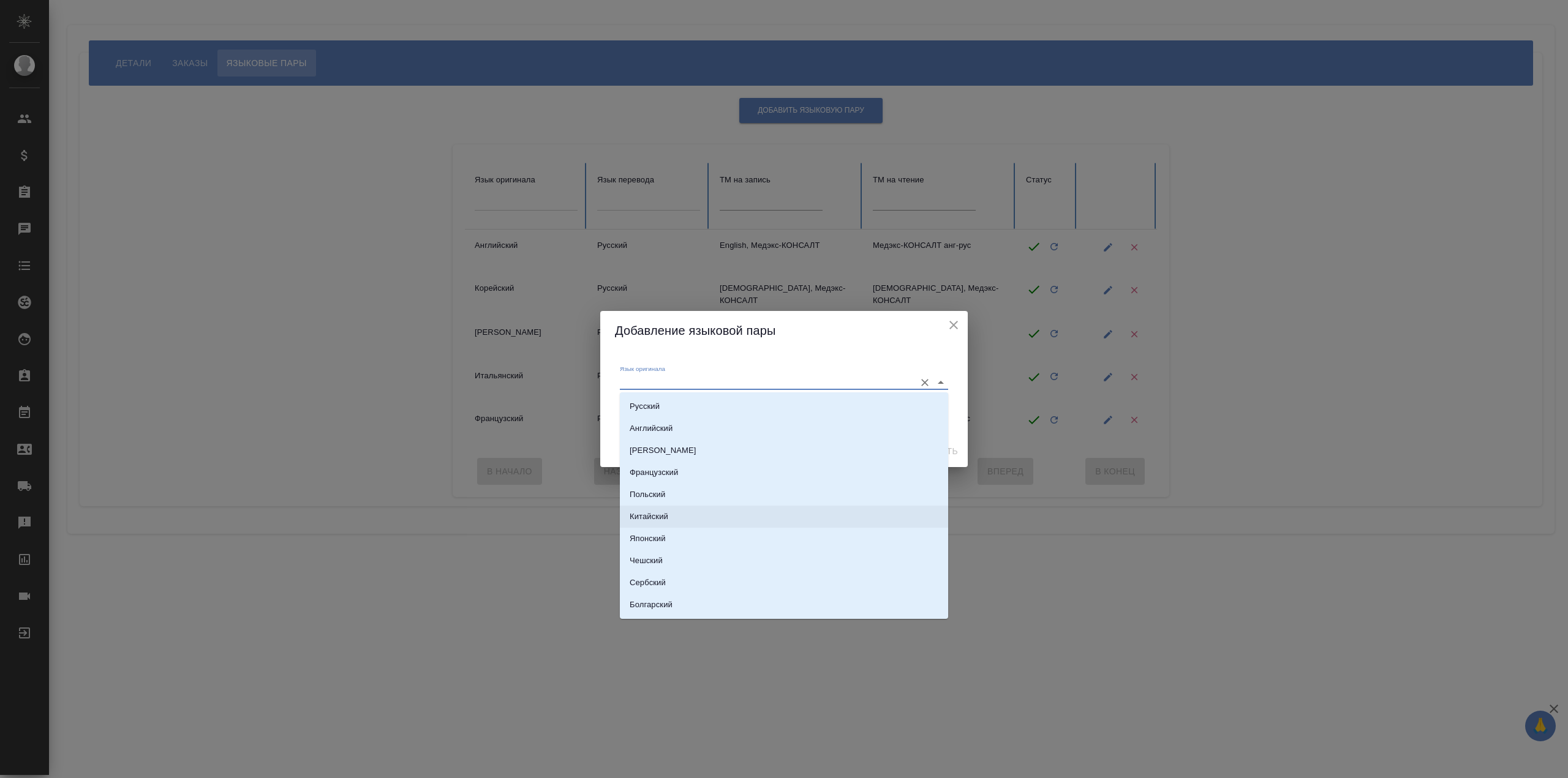
click at [732, 521] on li "Китайский" at bounding box center [784, 516] width 328 height 22
type input "Китайский"
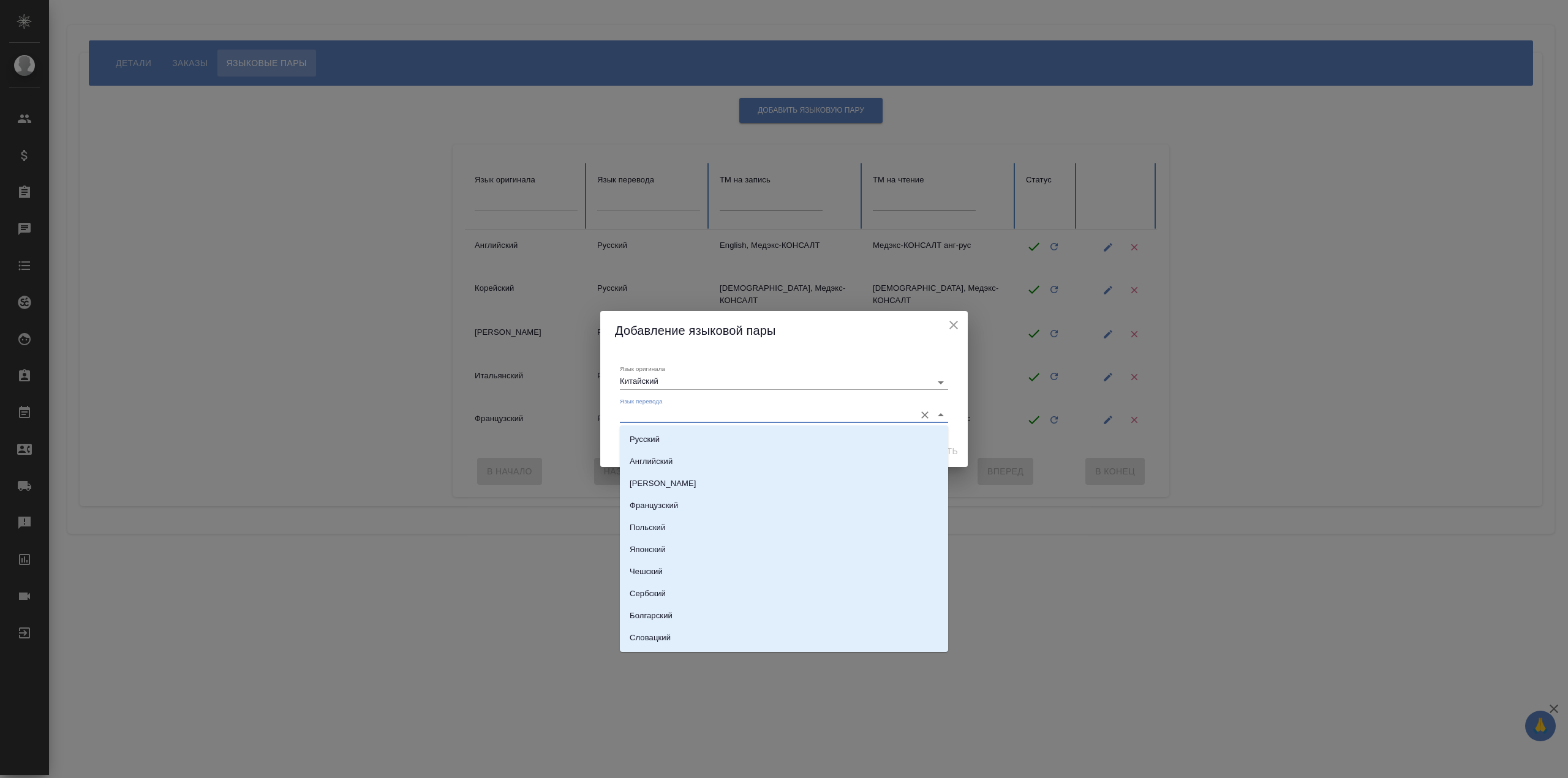
click at [704, 422] on input "Язык перевода" at bounding box center [764, 414] width 289 height 15
click at [714, 443] on li "Русский" at bounding box center [784, 439] width 328 height 22
type input "Русский"
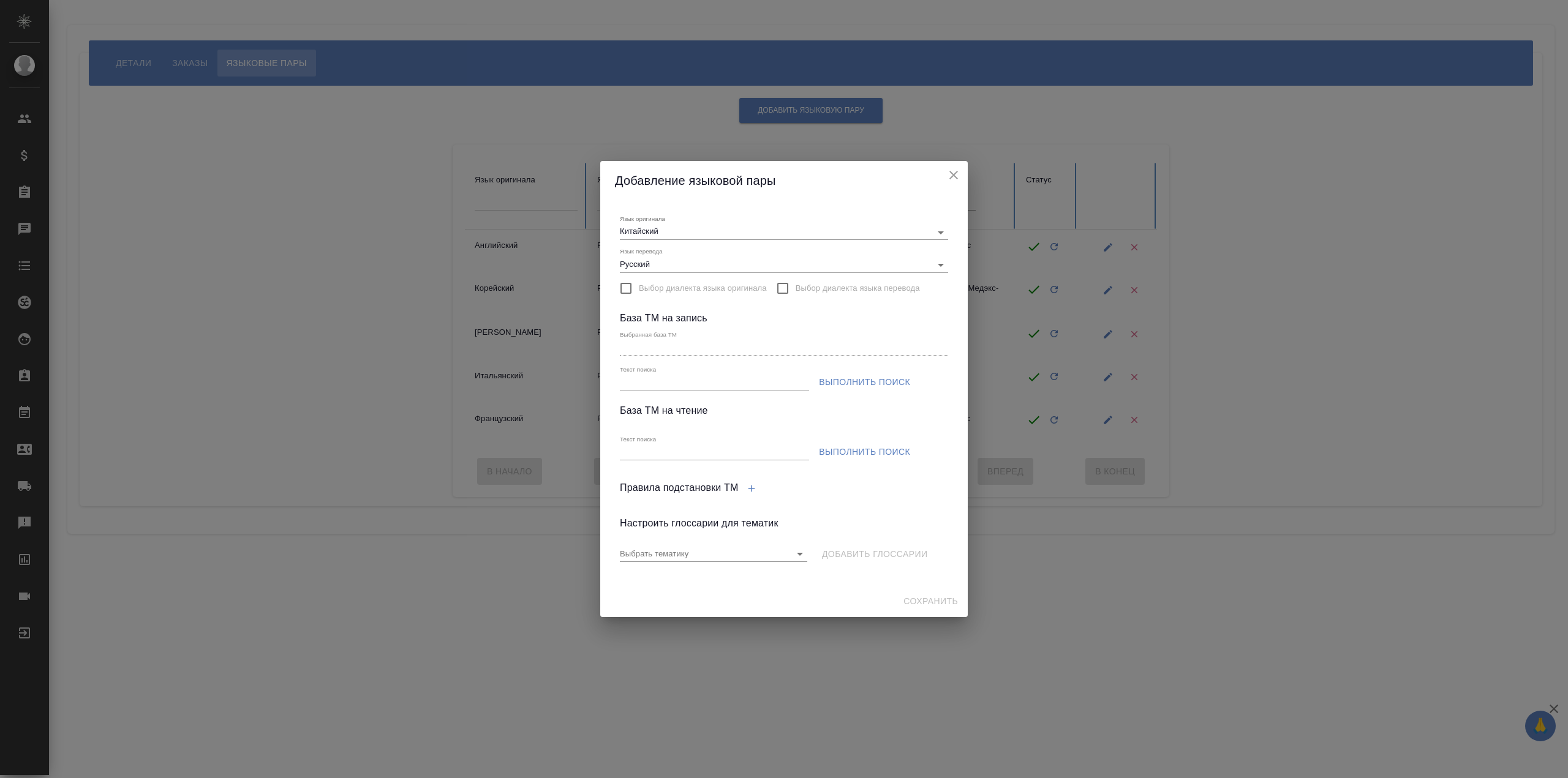
click at [431, 130] on div "Добавление языковой пары Язык оригинала Китайский Язык перевода Русский Выбор д…" at bounding box center [784, 389] width 1568 height 778
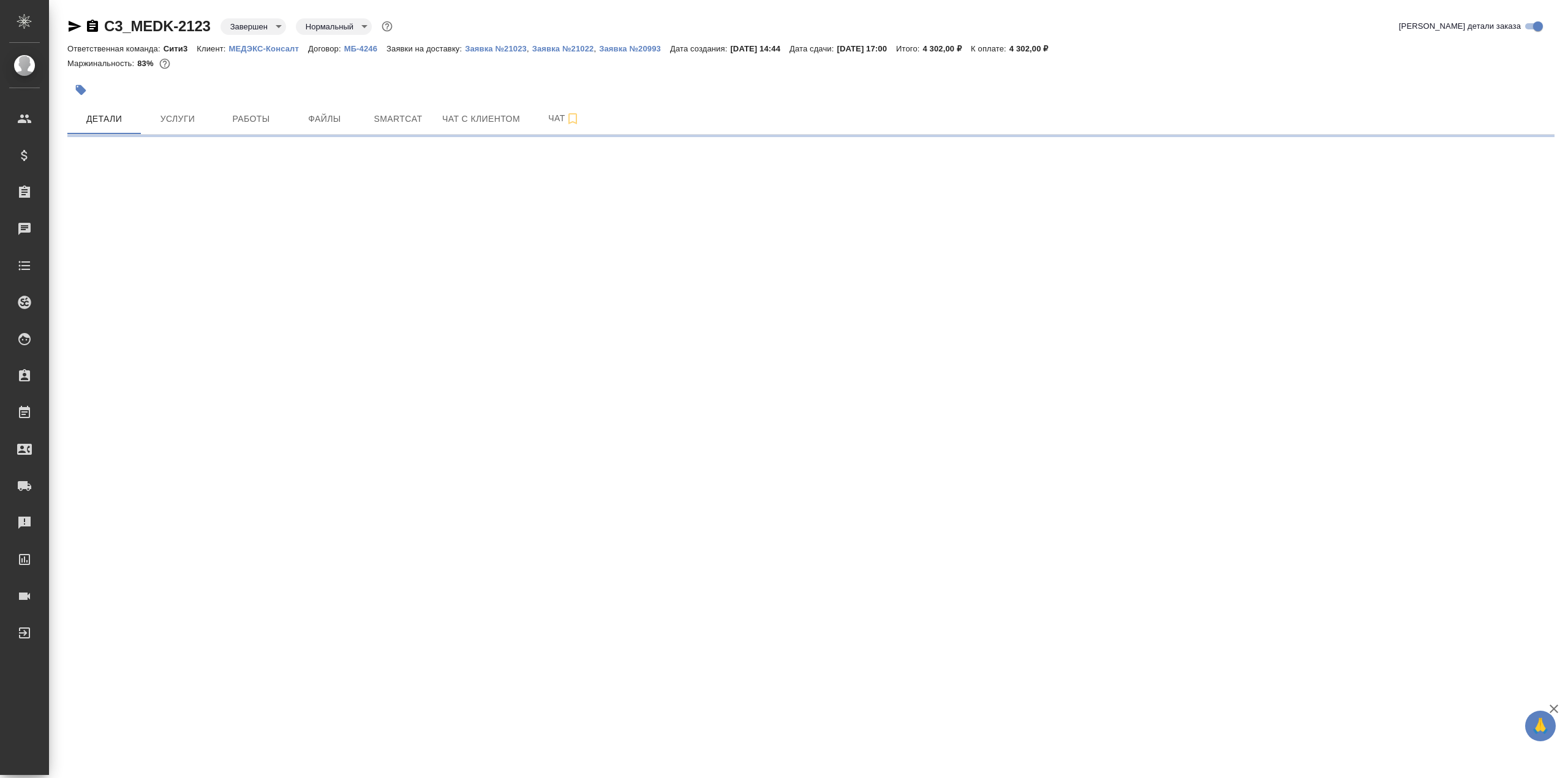
select select "RU"
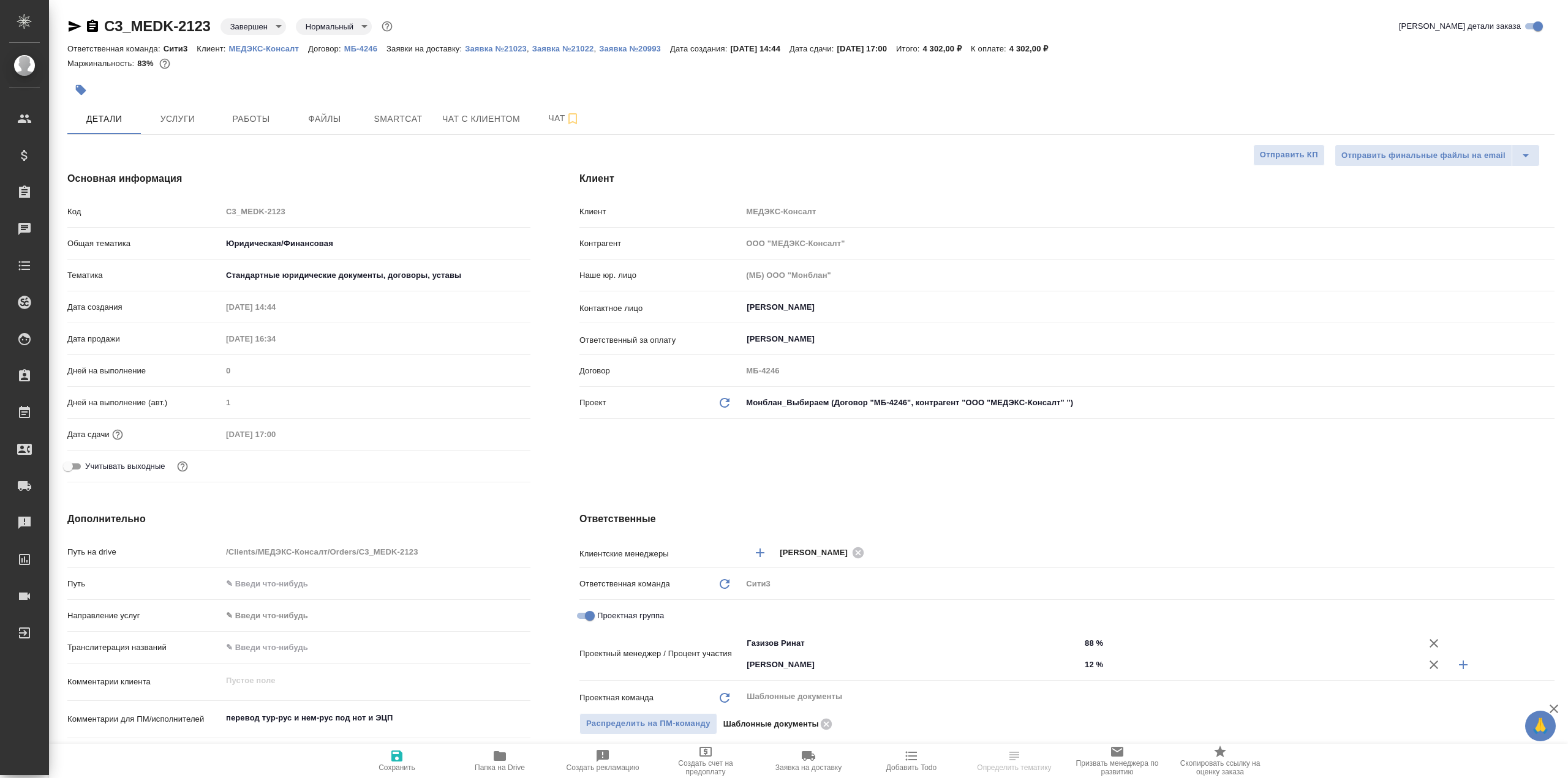
type textarea "x"
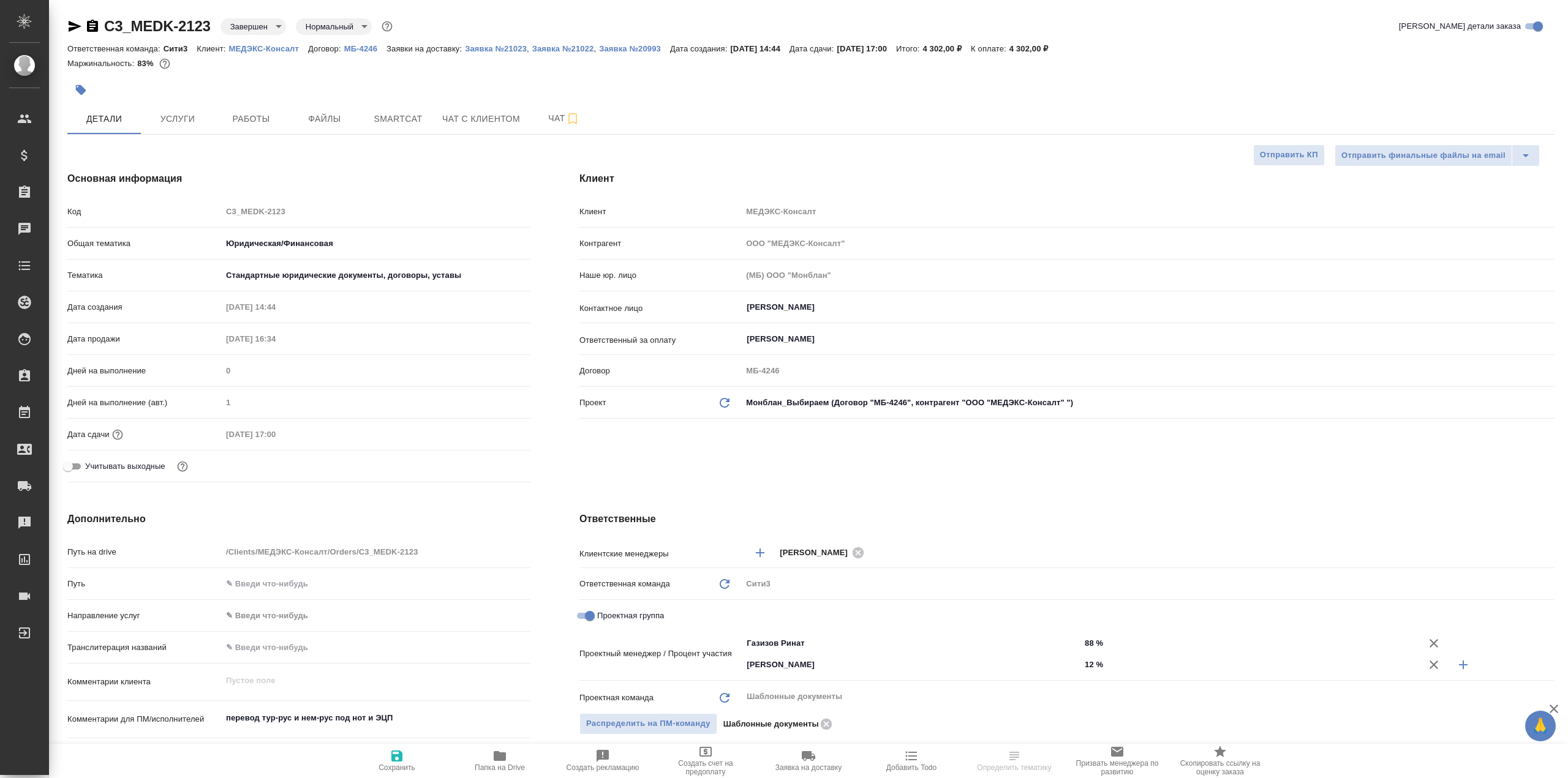
type textarea "x"
click at [379, 125] on span "Smartcat" at bounding box center [398, 120] width 59 height 16
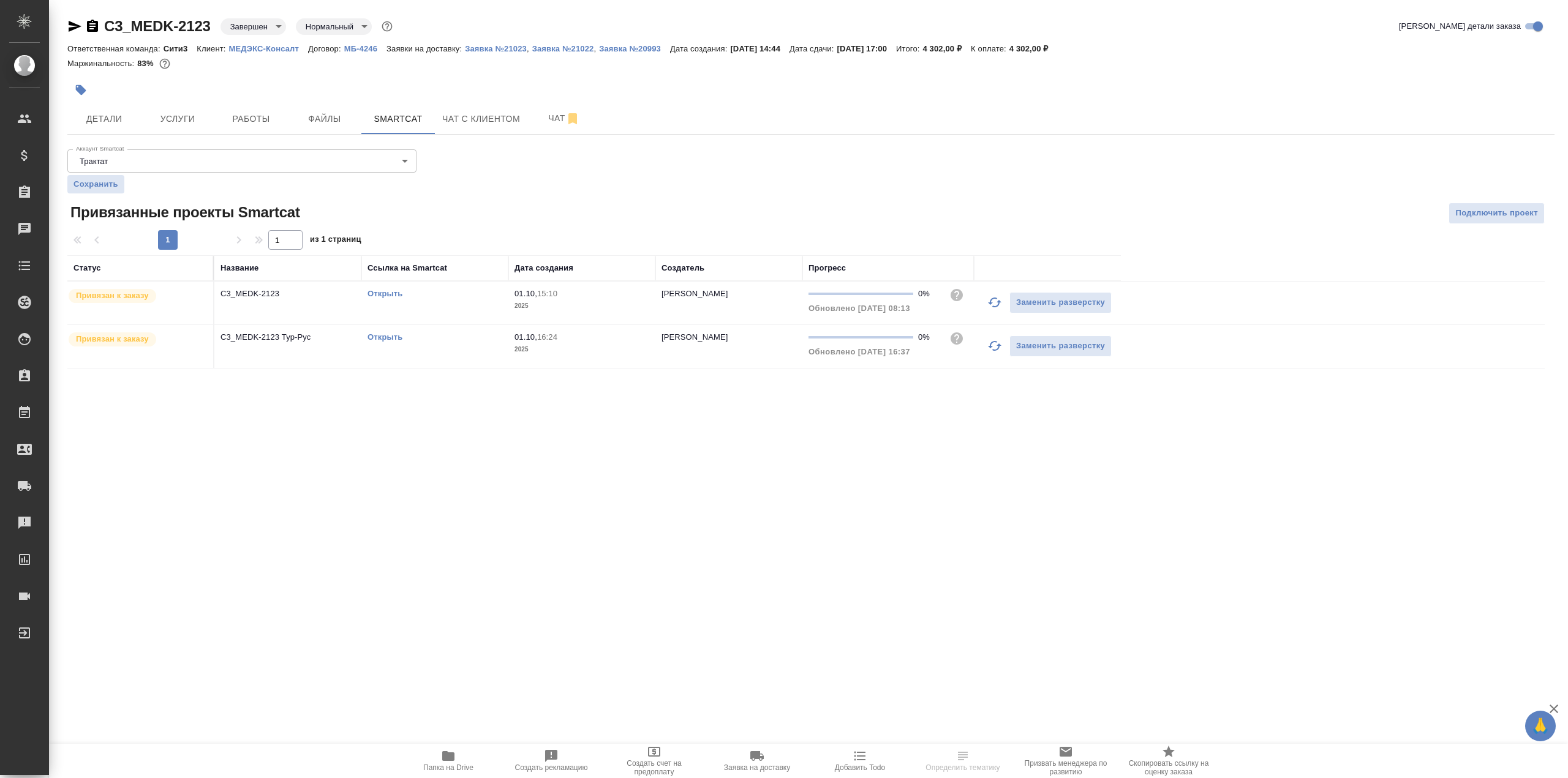
click at [402, 286] on td "Открыть" at bounding box center [435, 303] width 147 height 43
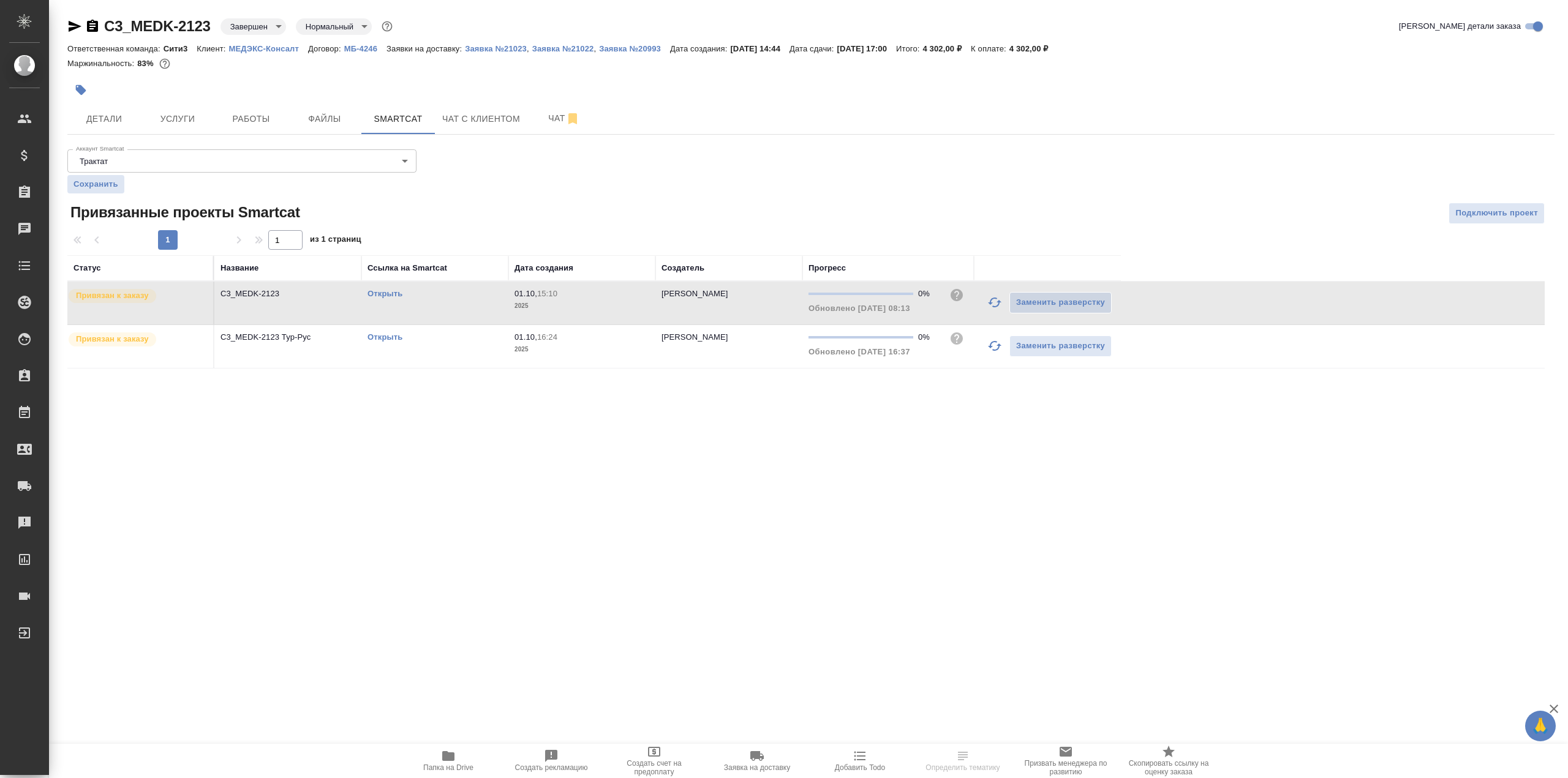
click at [403, 289] on div "Открыть" at bounding box center [434, 294] width 134 height 12
click at [388, 289] on link "Открыть" at bounding box center [384, 294] width 35 height 9
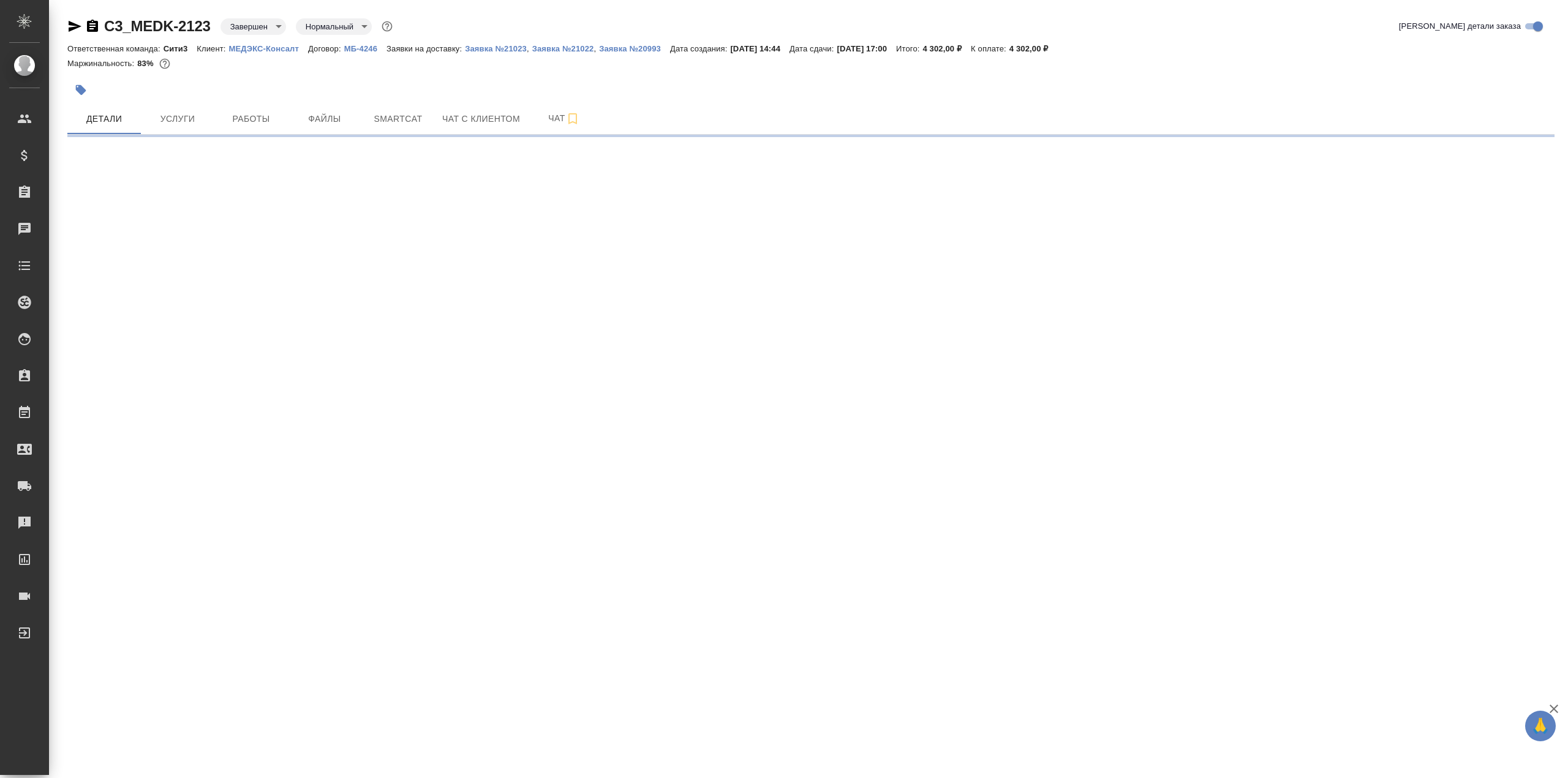
select select "RU"
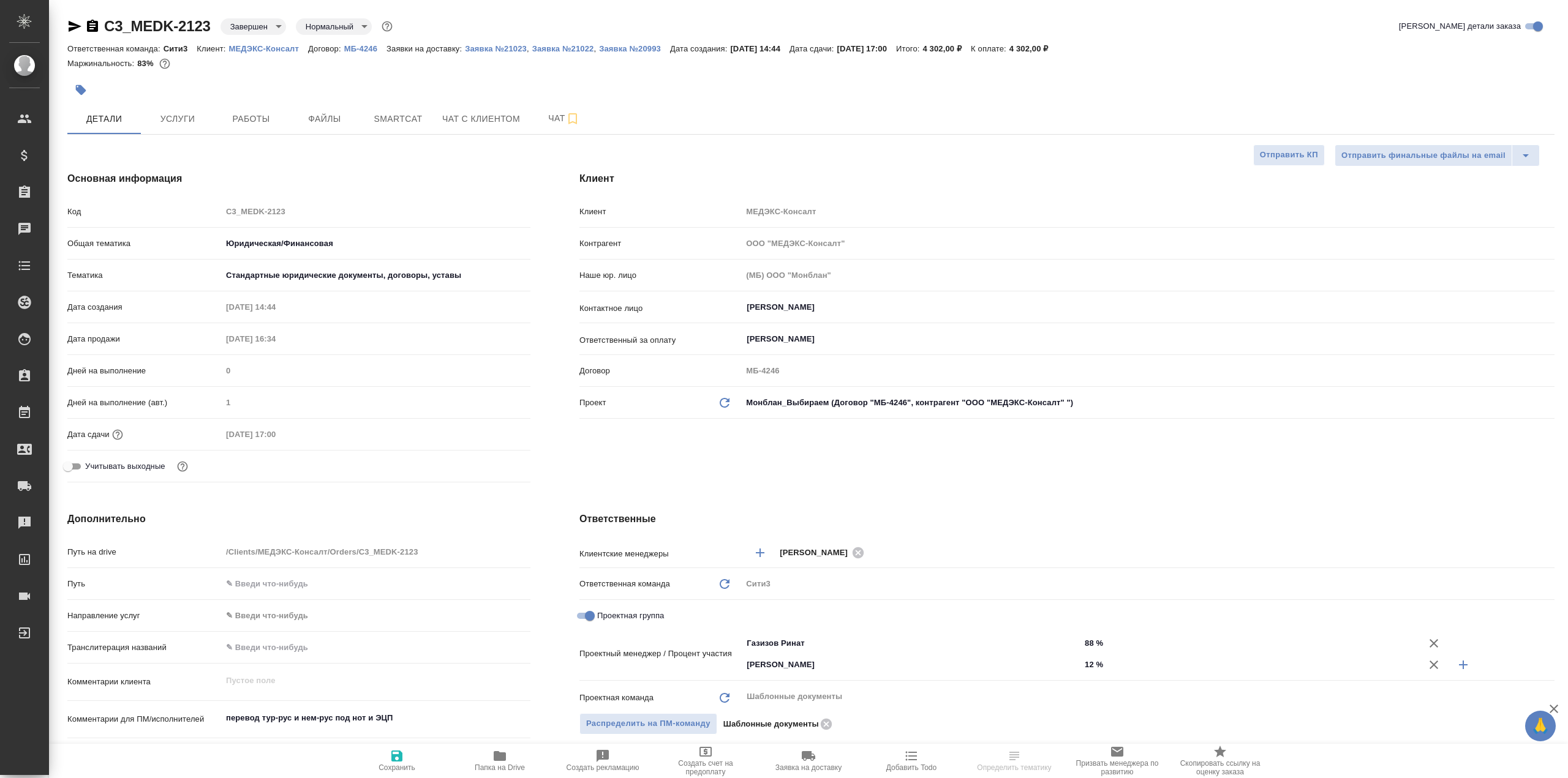
type textarea "x"
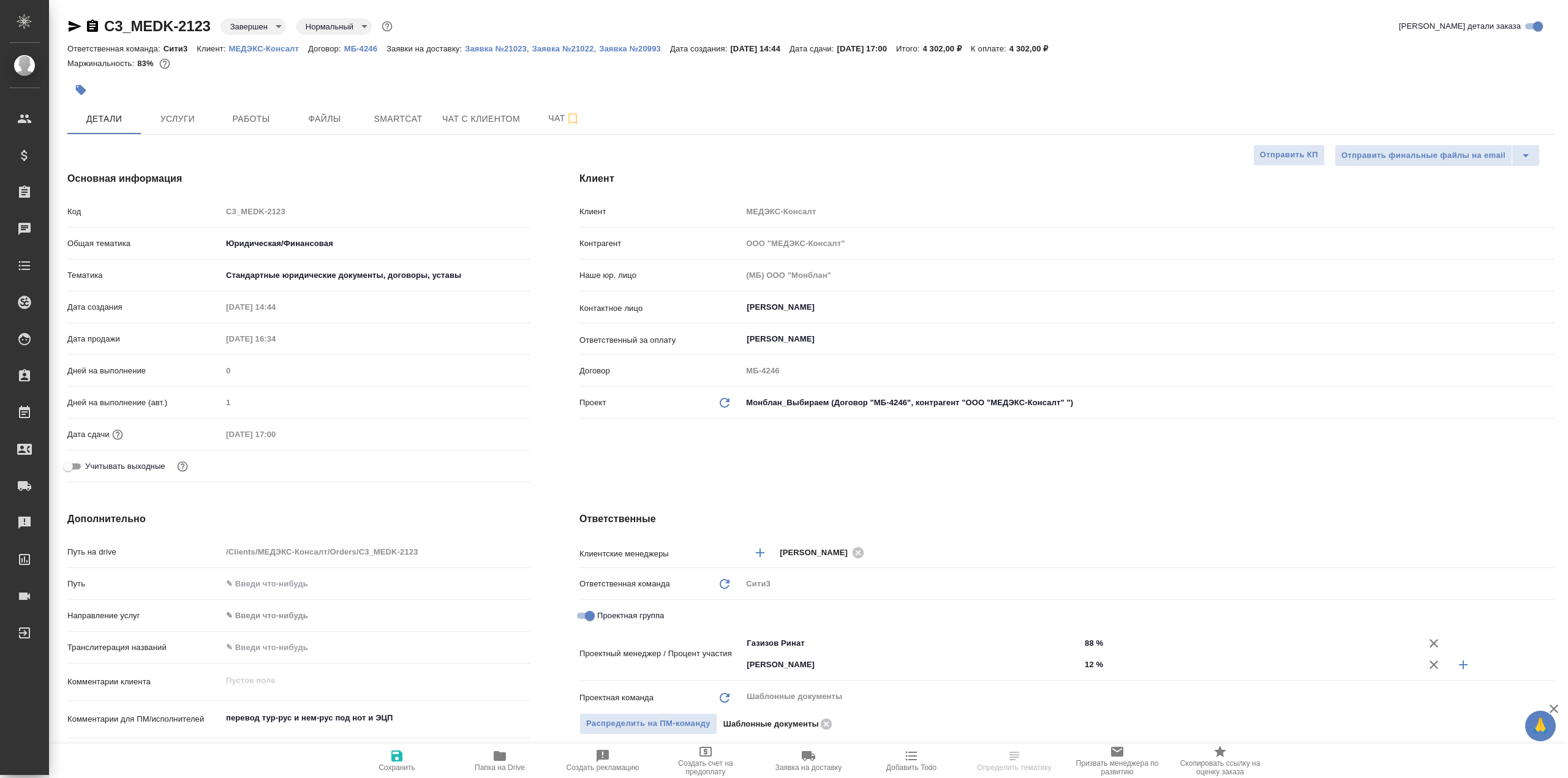
type textarea "x"
click at [328, 120] on span "Файлы" at bounding box center [324, 120] width 59 height 16
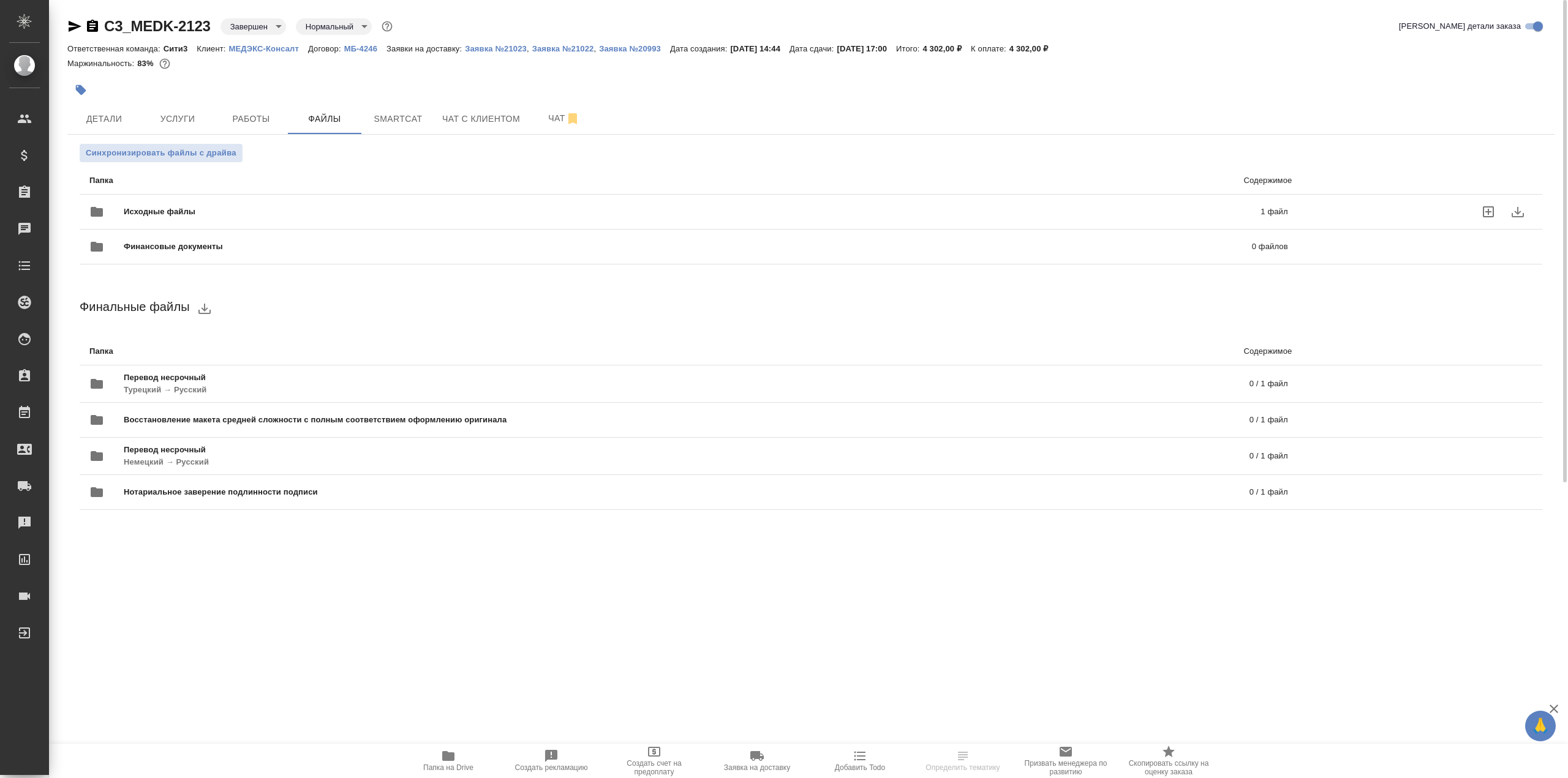
click at [363, 216] on span "Исходные файлы" at bounding box center [426, 211] width 604 height 12
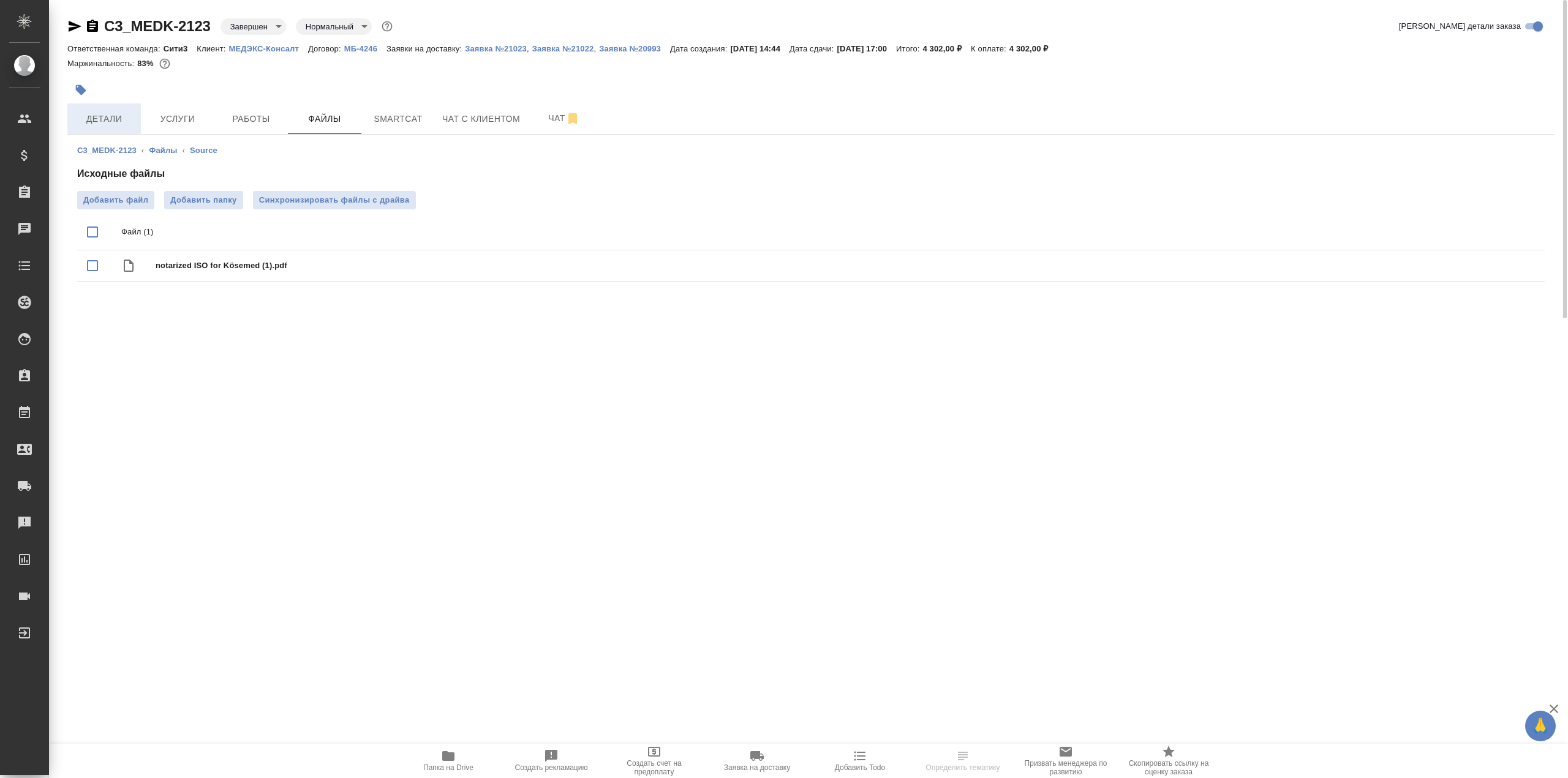
click at [113, 115] on span "Детали" at bounding box center [104, 120] width 59 height 16
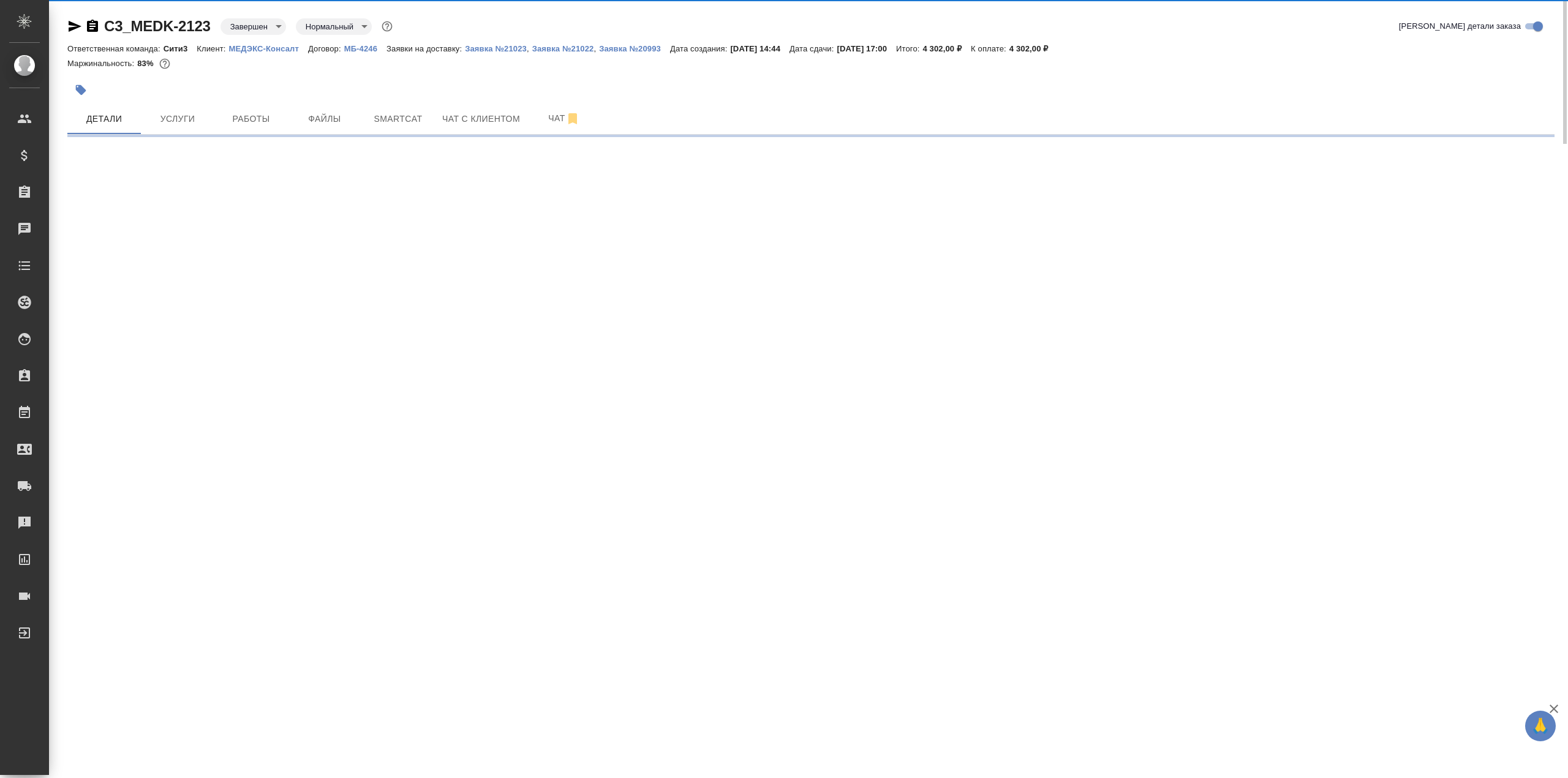
select select "RU"
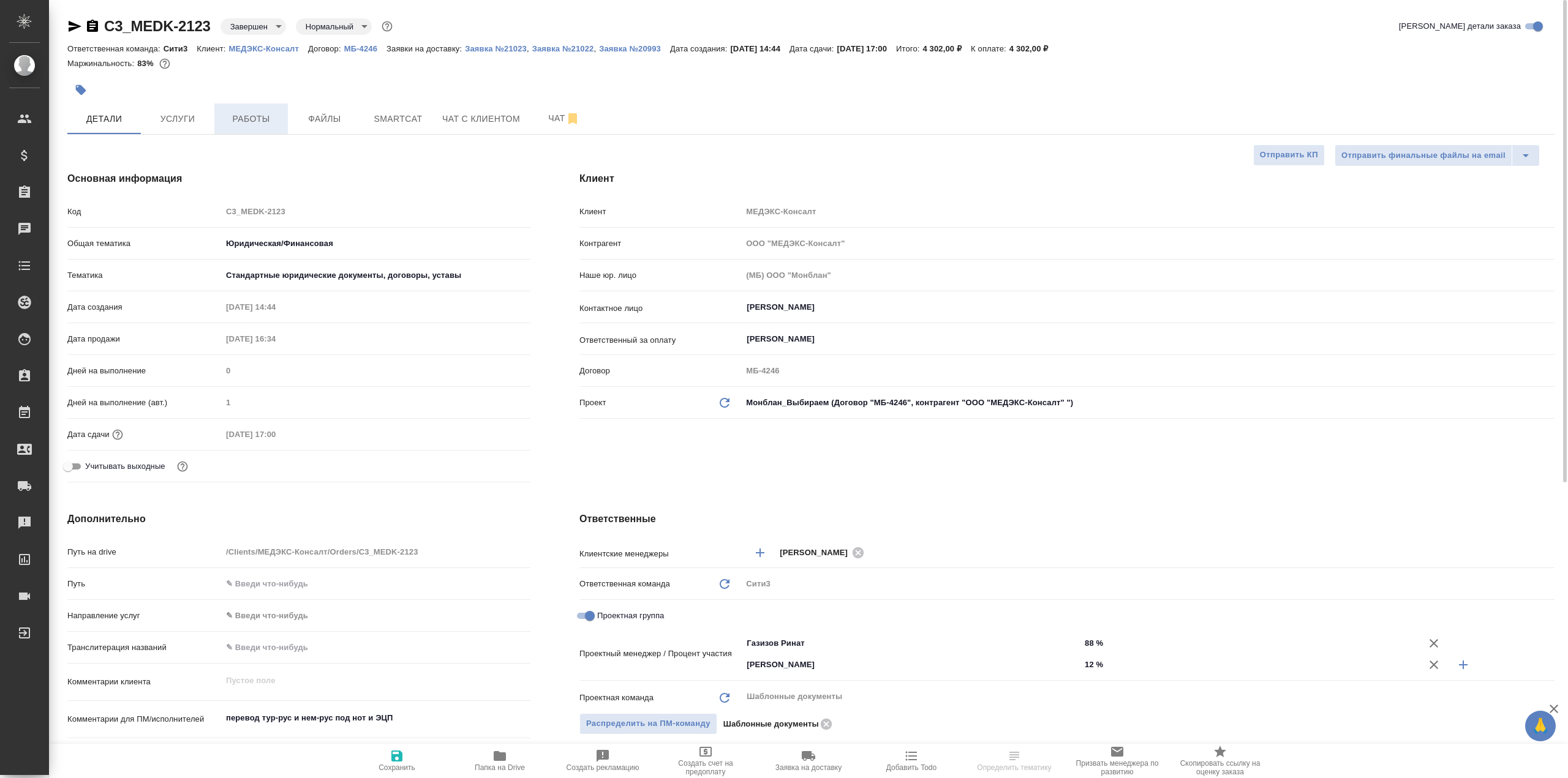
type textarea "x"
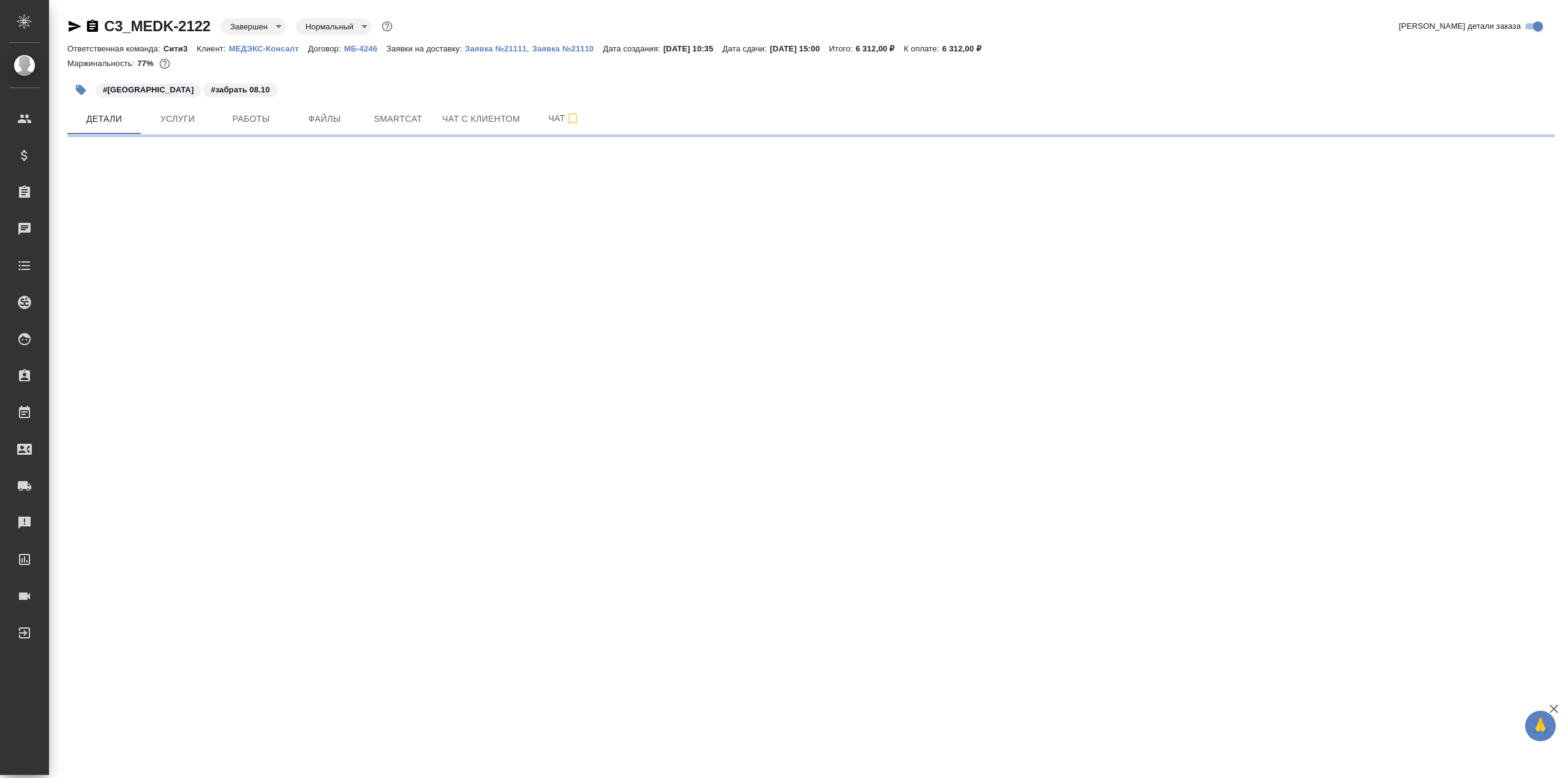
select select "RU"
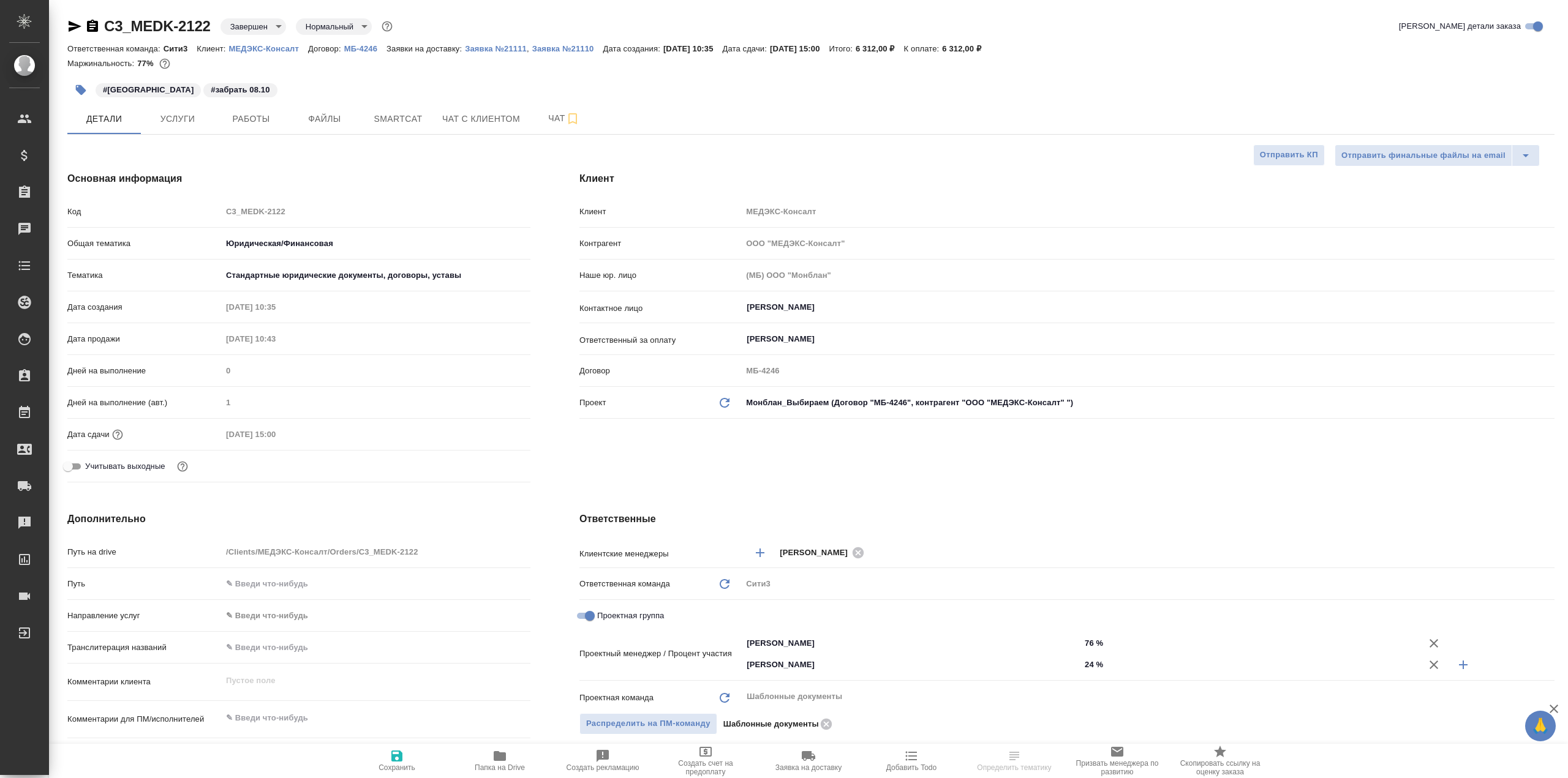
type textarea "x"
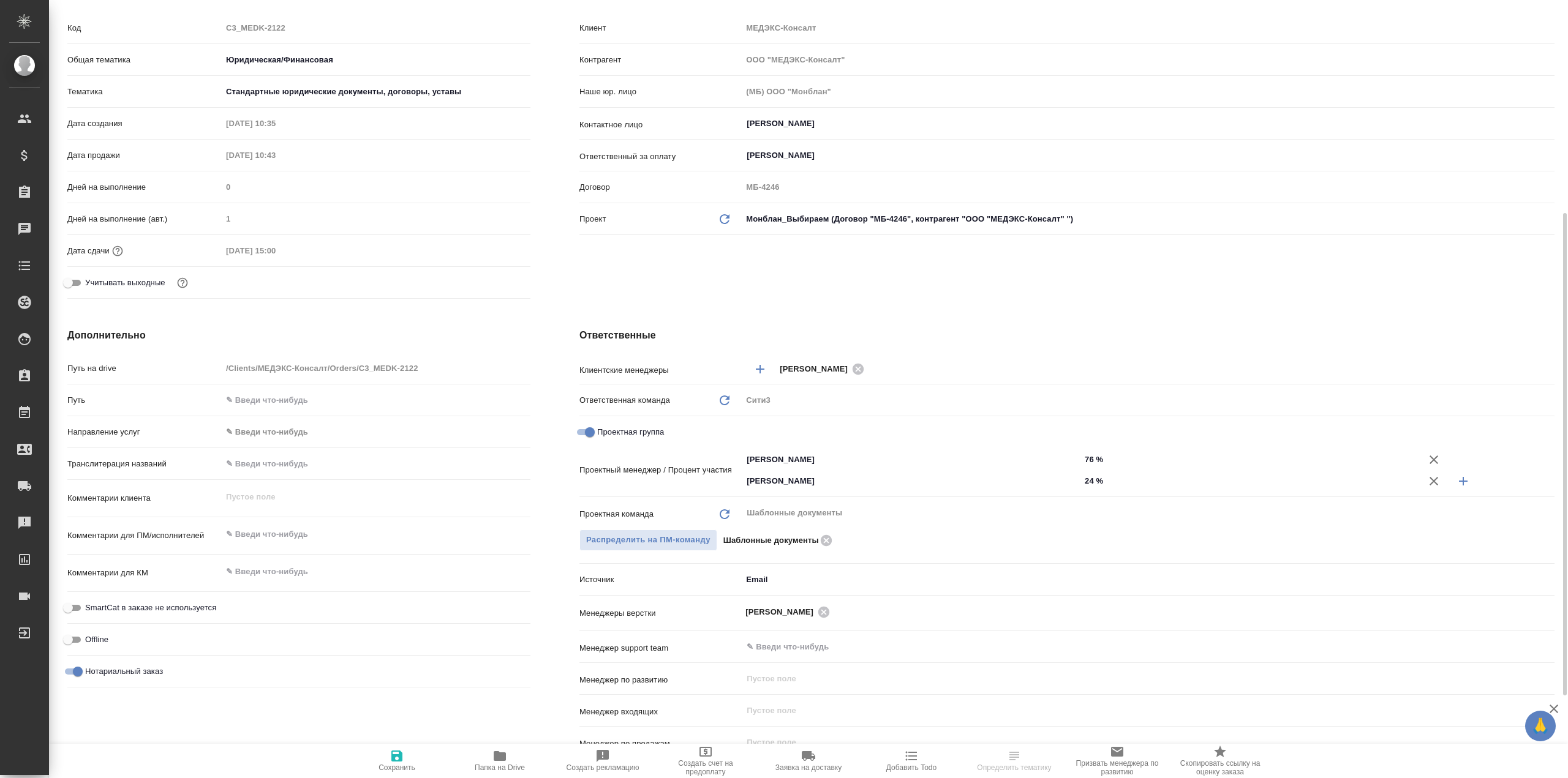
scroll to position [245, 0]
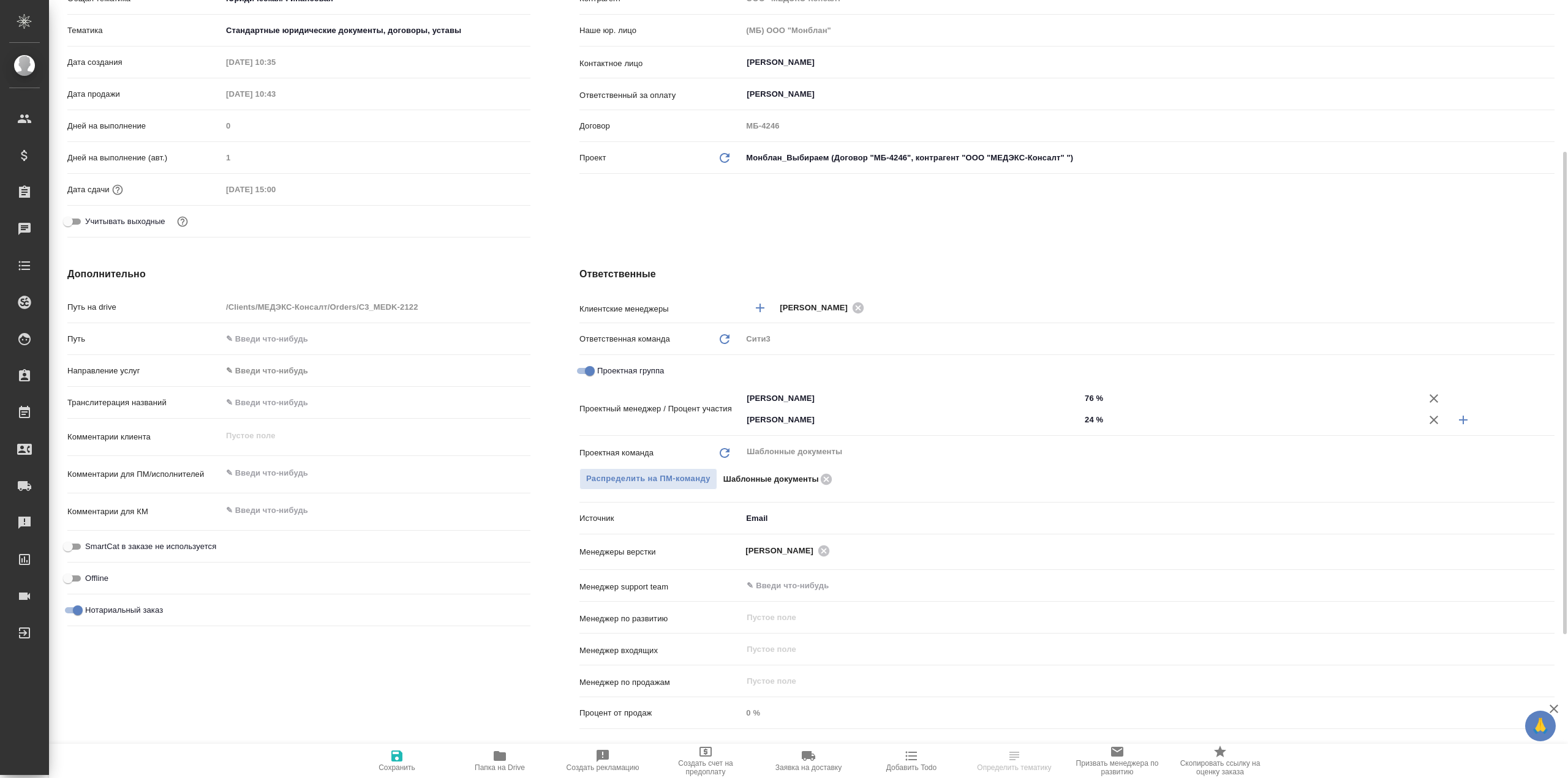
type textarea "x"
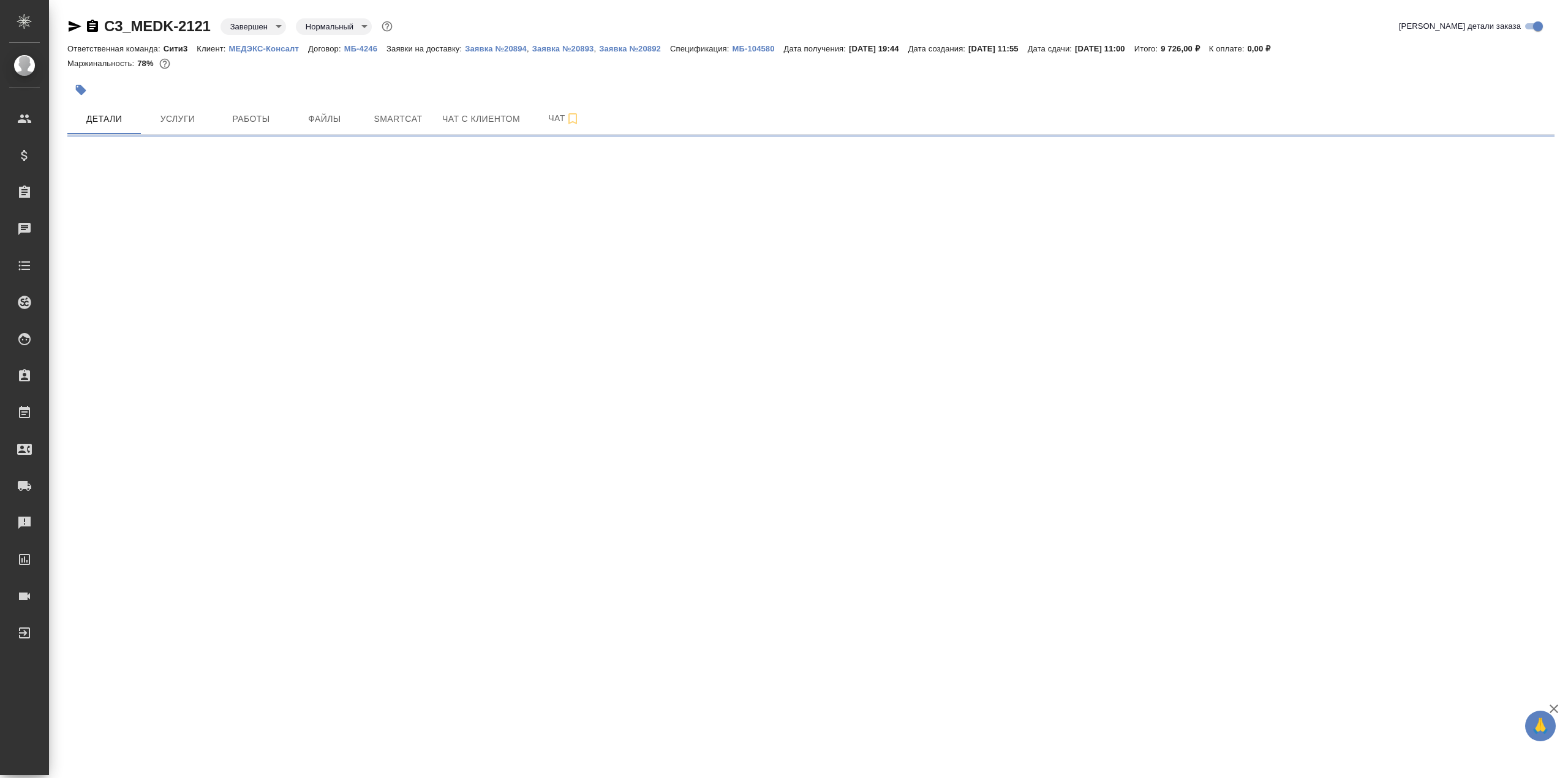
select select "RU"
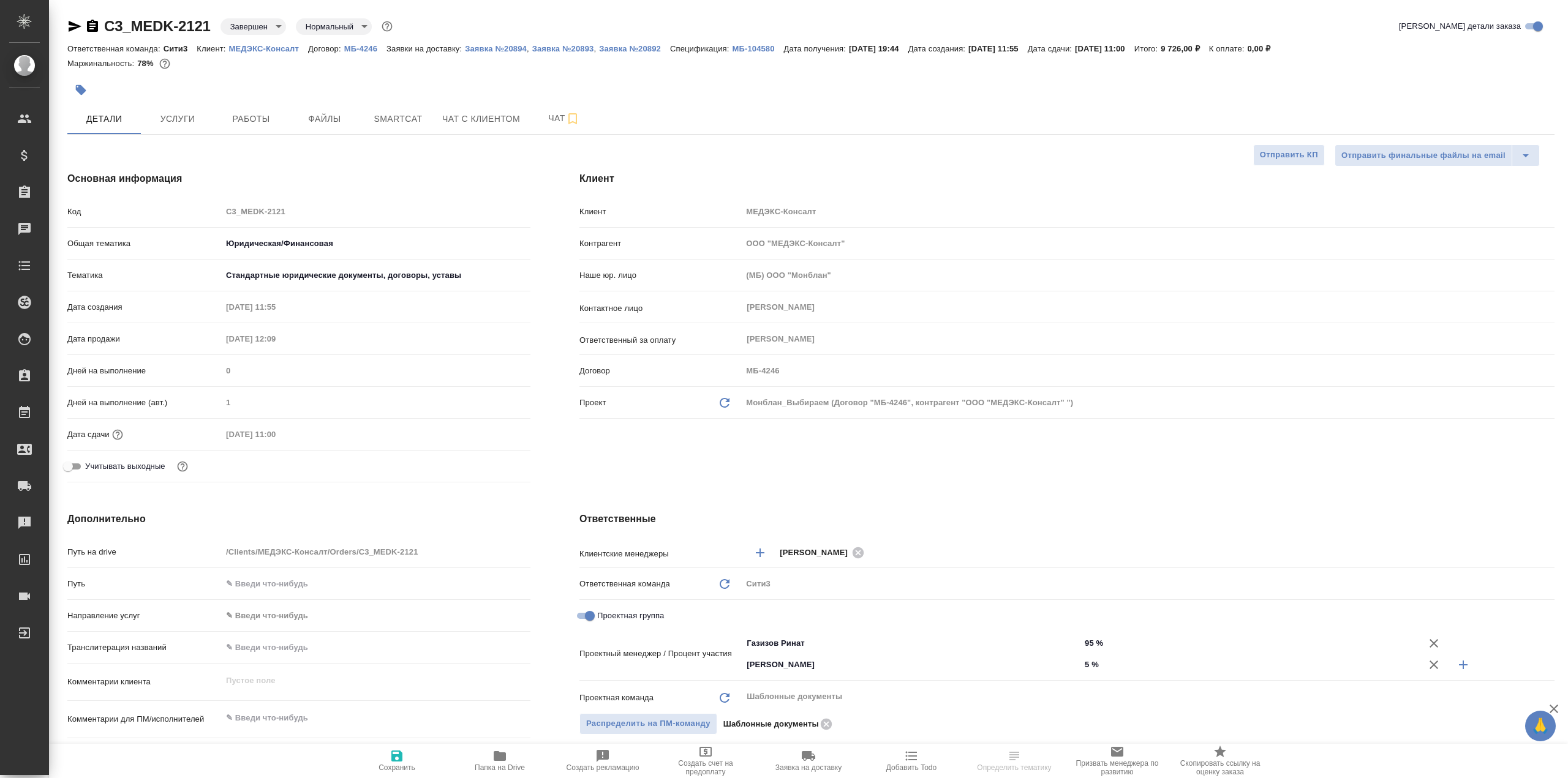
type textarea "x"
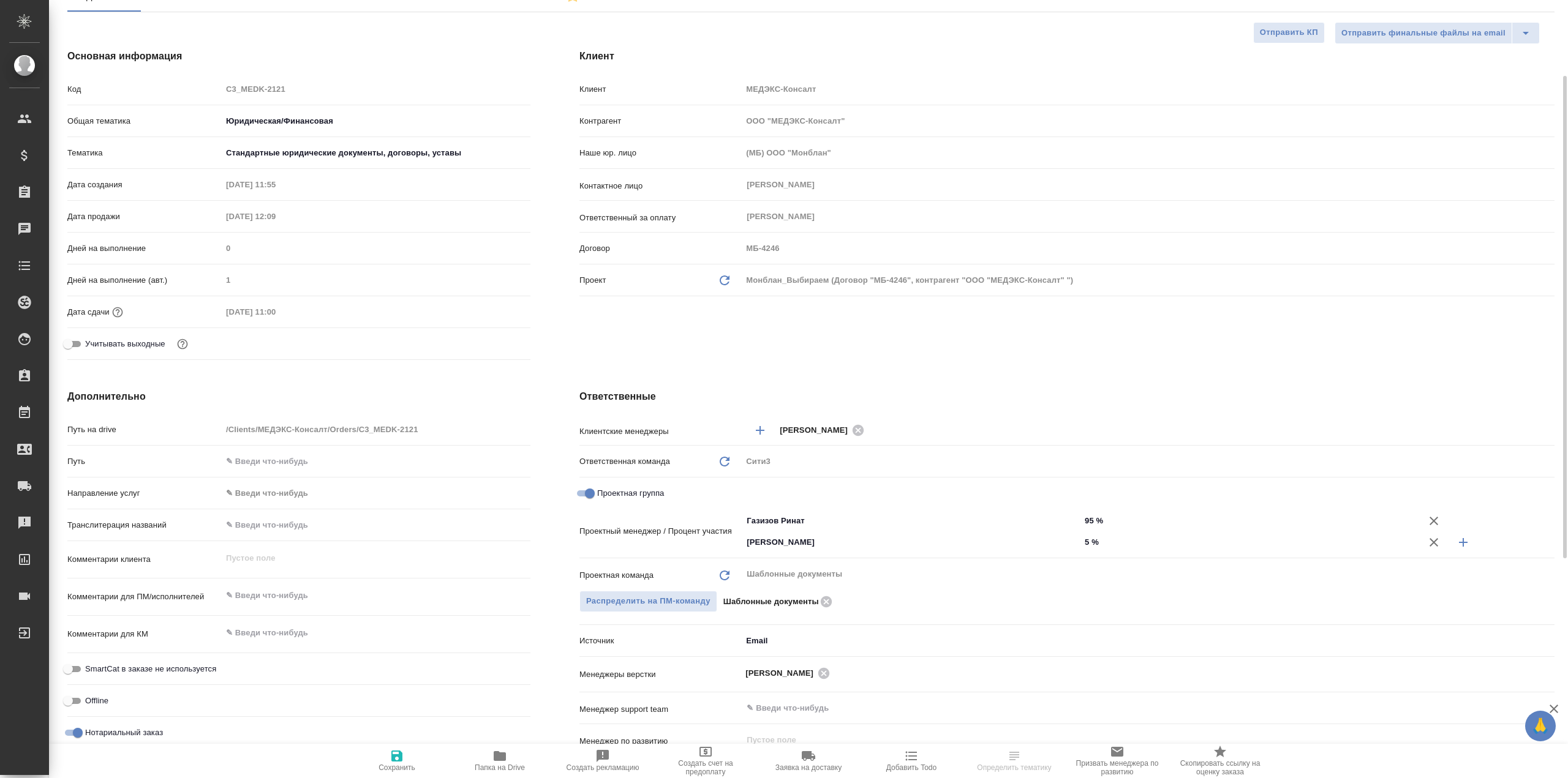
type textarea "x"
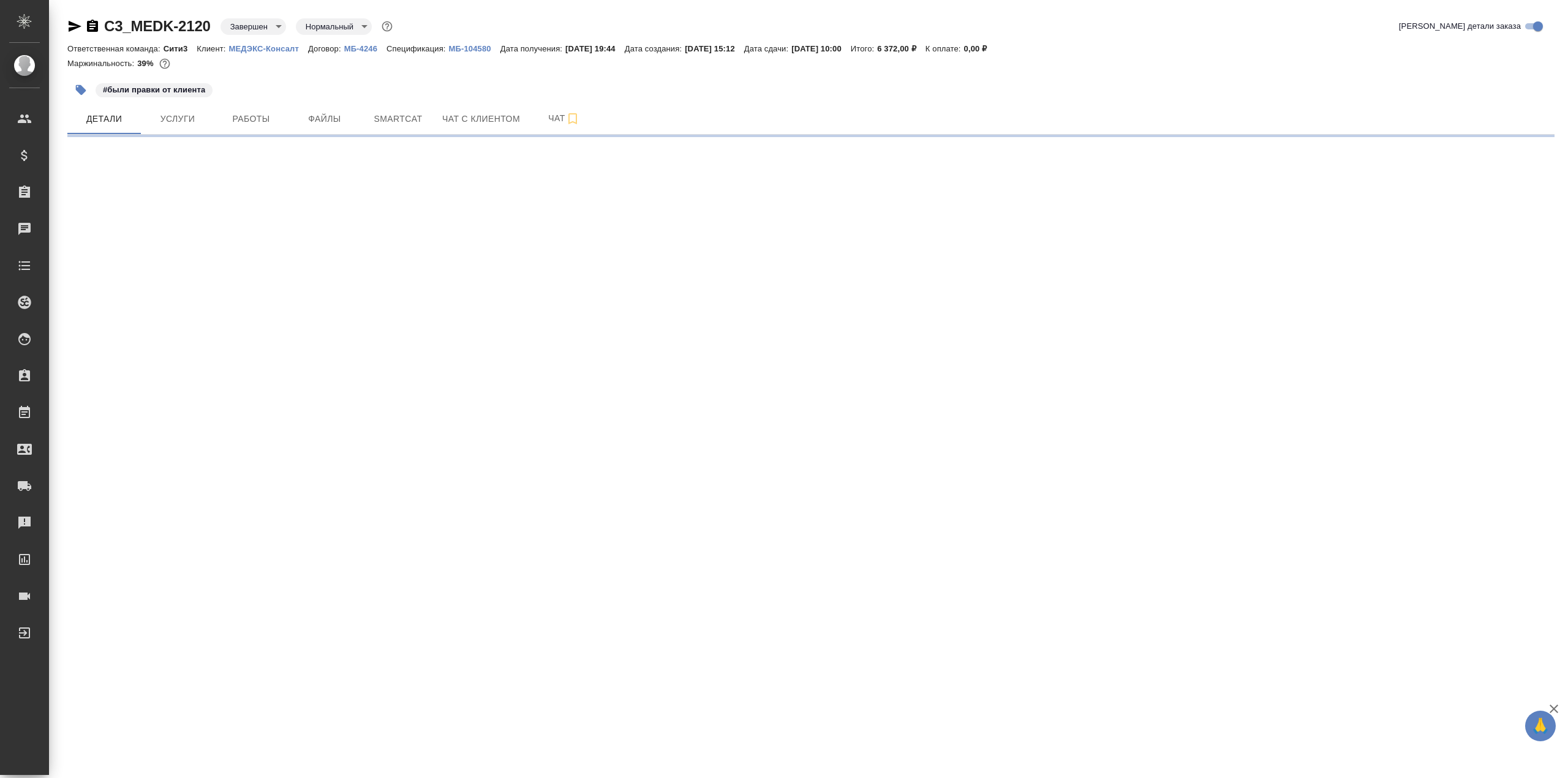
select select "RU"
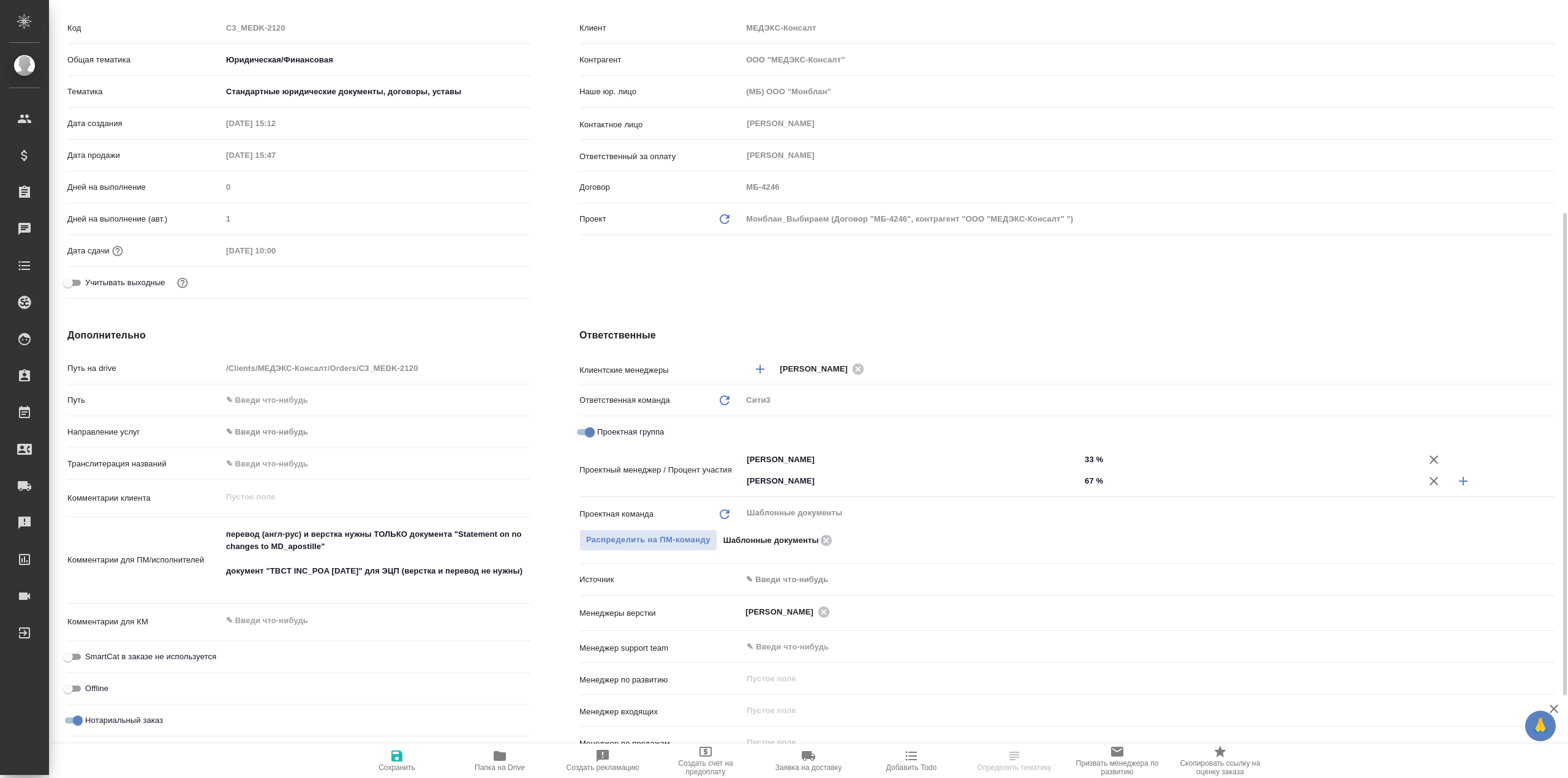
scroll to position [245, 0]
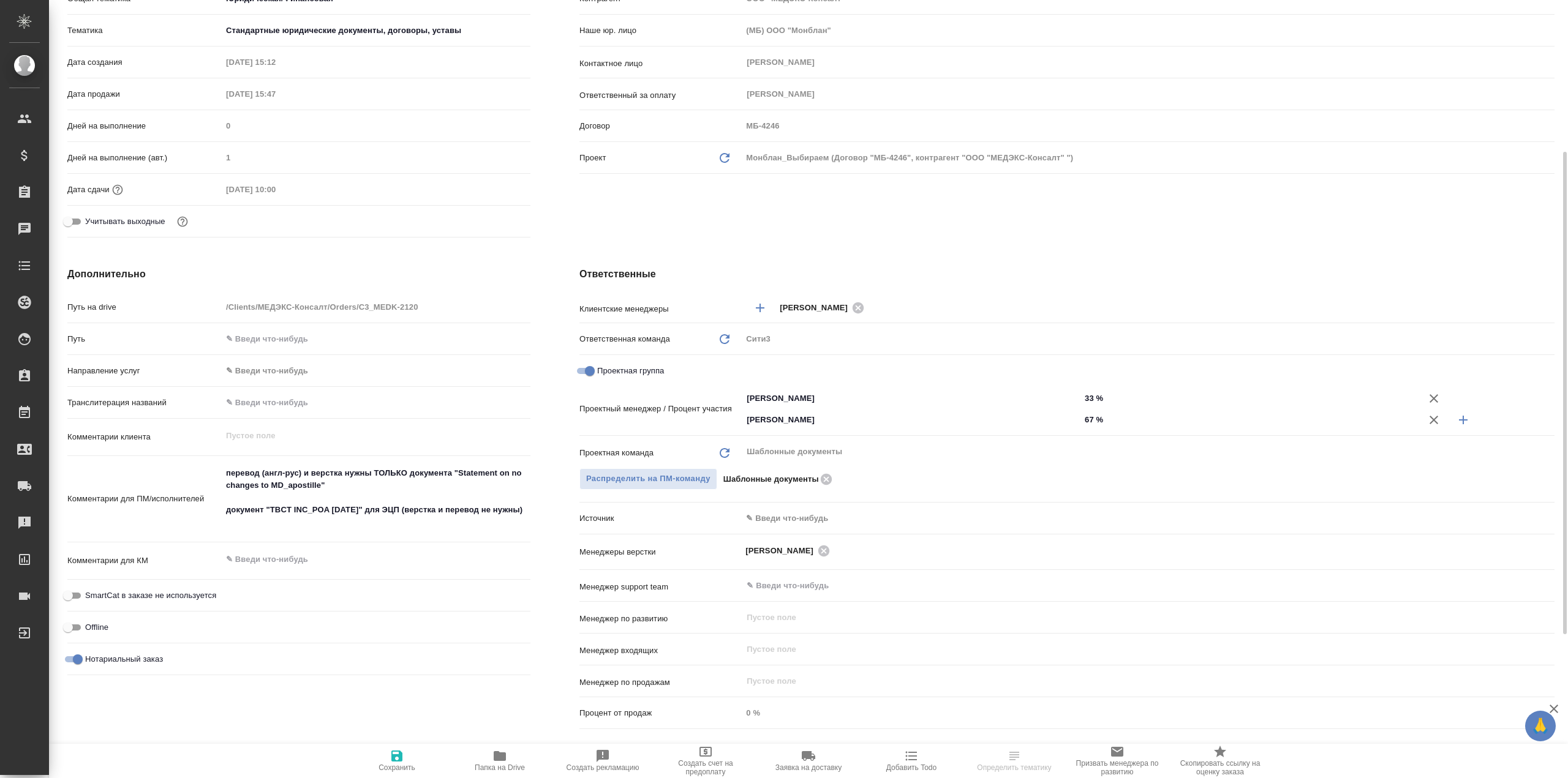
type textarea "x"
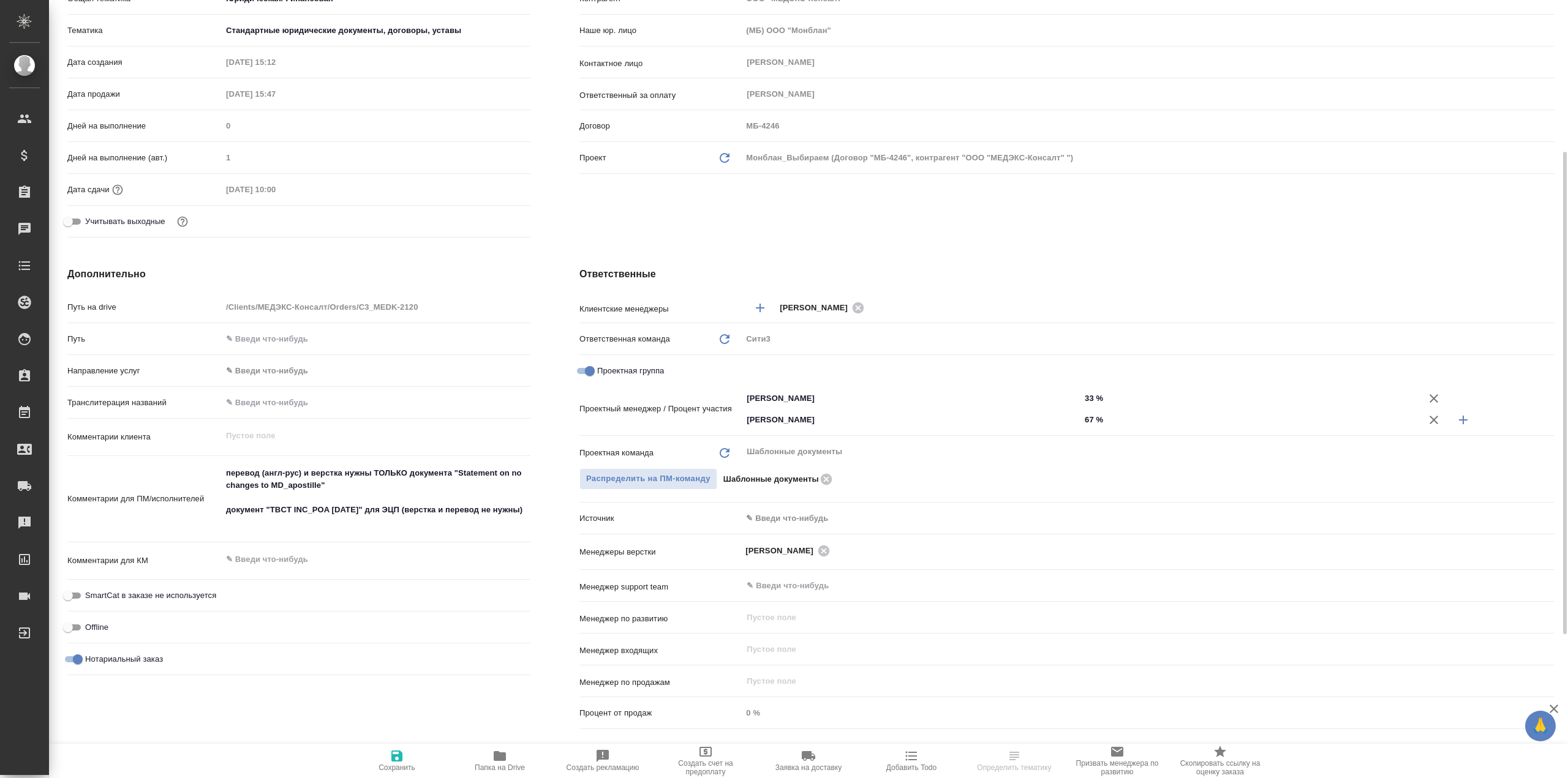
type textarea "x"
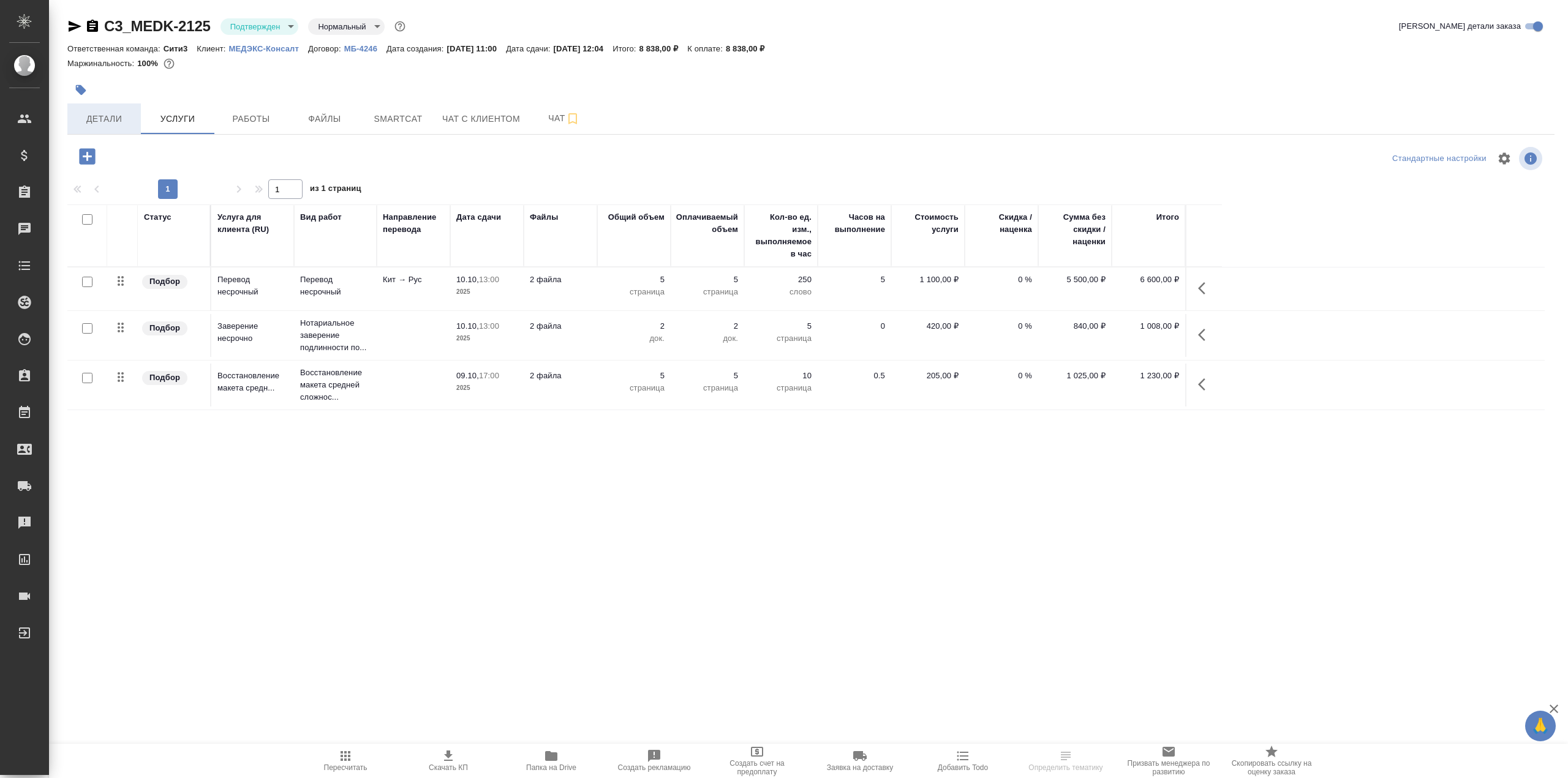
click at [93, 112] on span "Детали" at bounding box center [104, 120] width 59 height 16
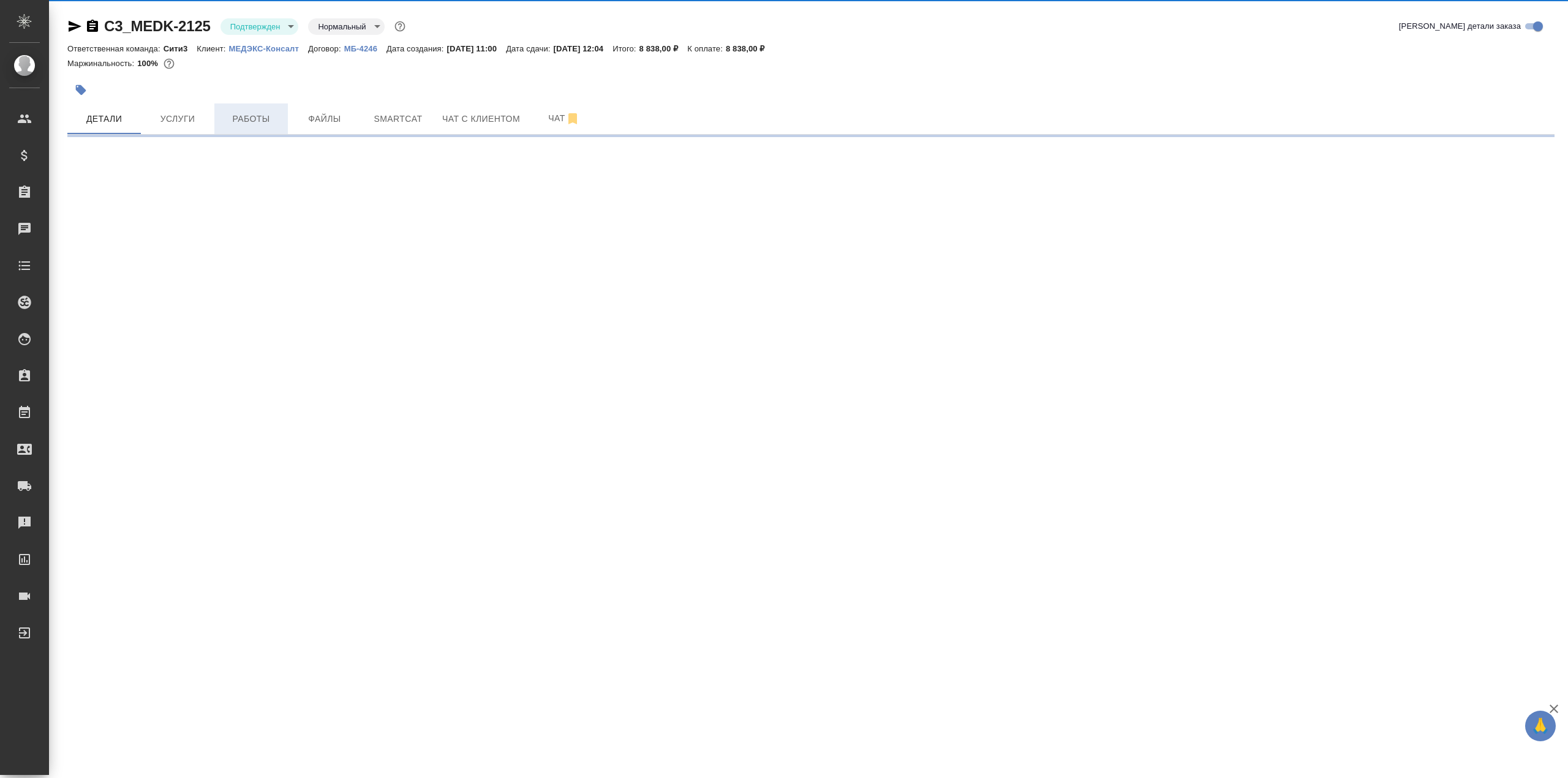
select select "RU"
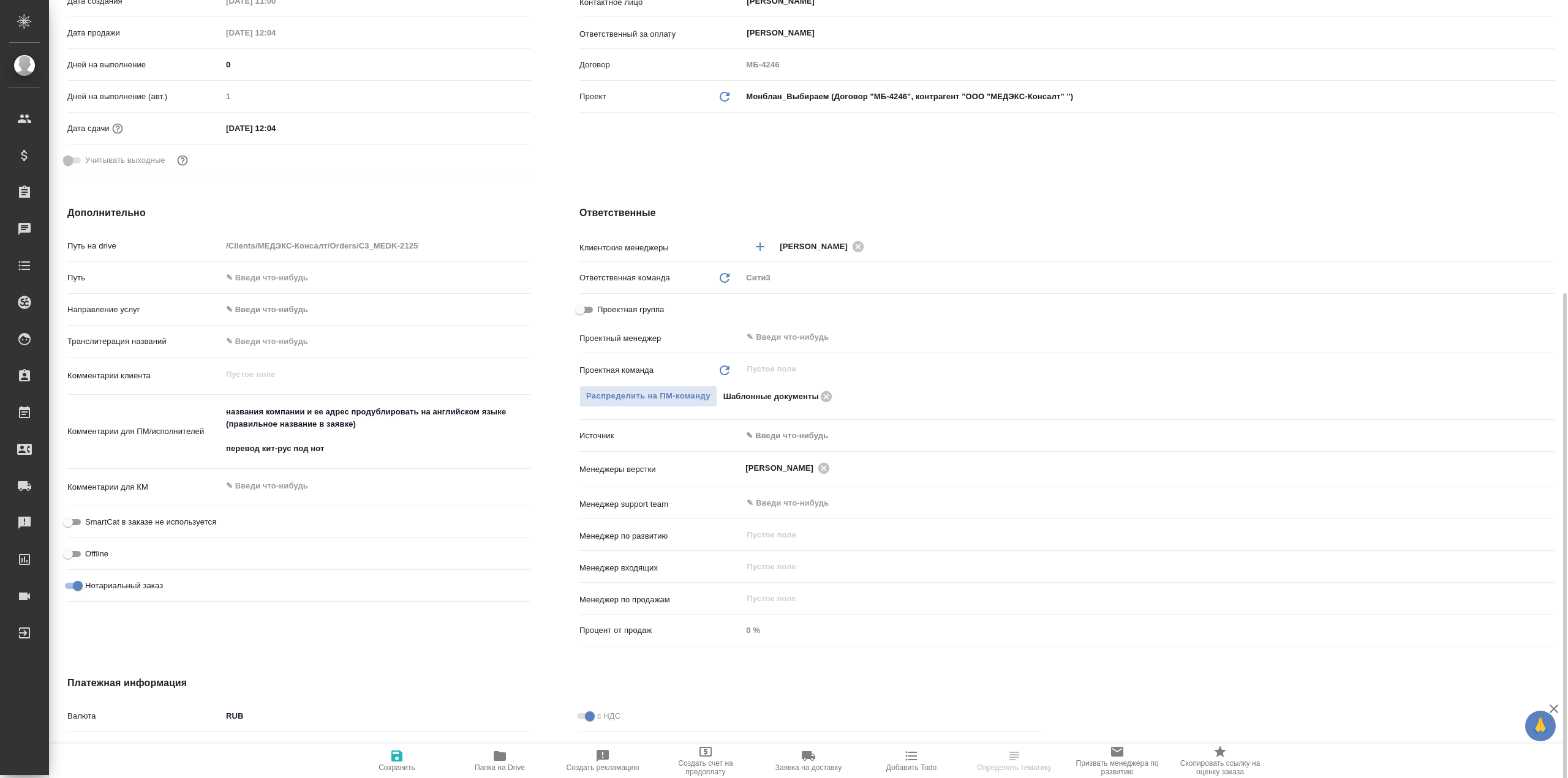
scroll to position [455, 0]
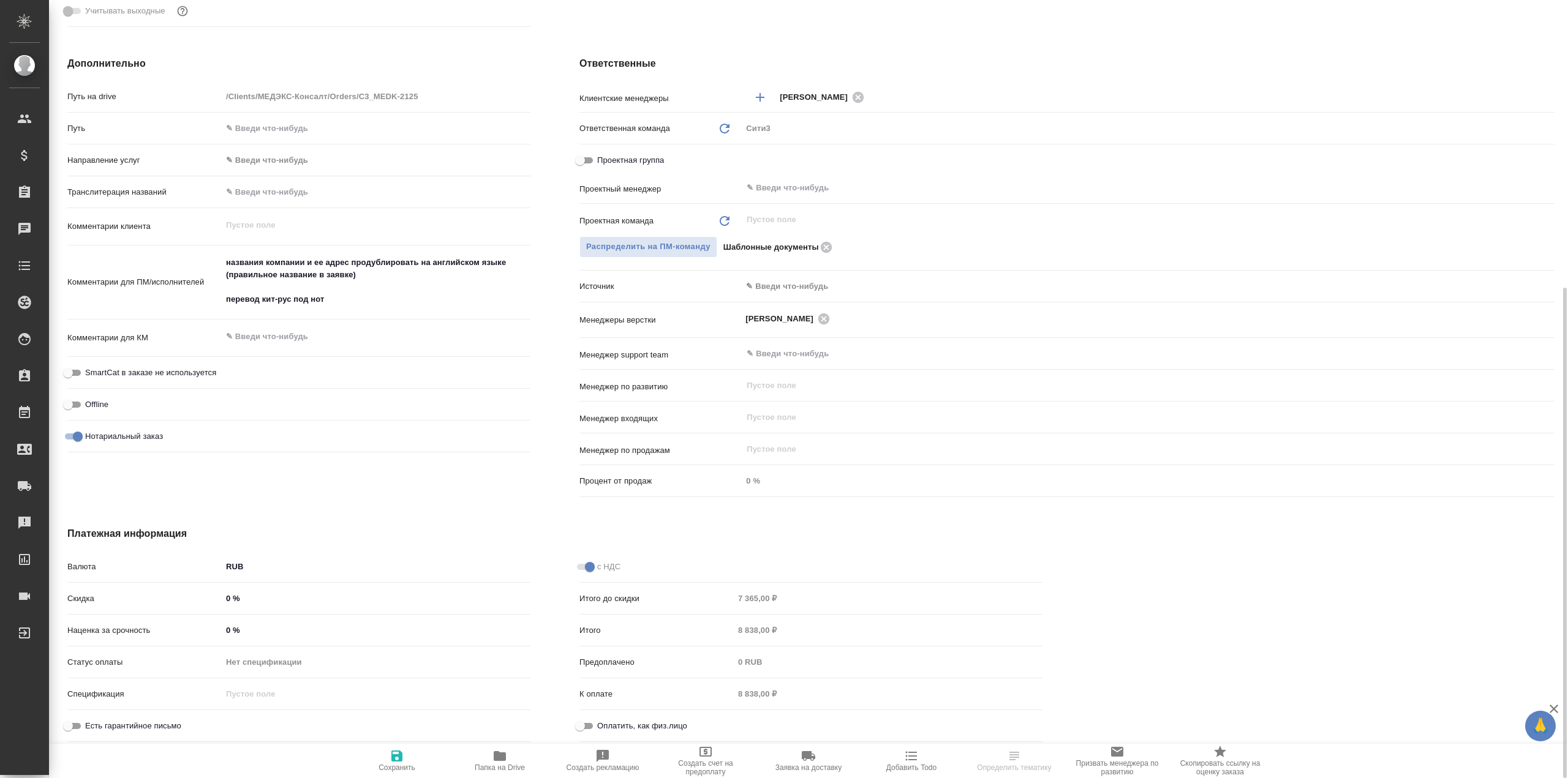
type textarea "x"
click at [352, 280] on textarea "названия компании и ее адрес продублировать на английском языке (правильное наз…" at bounding box center [376, 281] width 309 height 57
type textarea "x"
type textarea "названия компании и ее адрес продублировать на английском языке (правильное наз…"
type textarea "x"
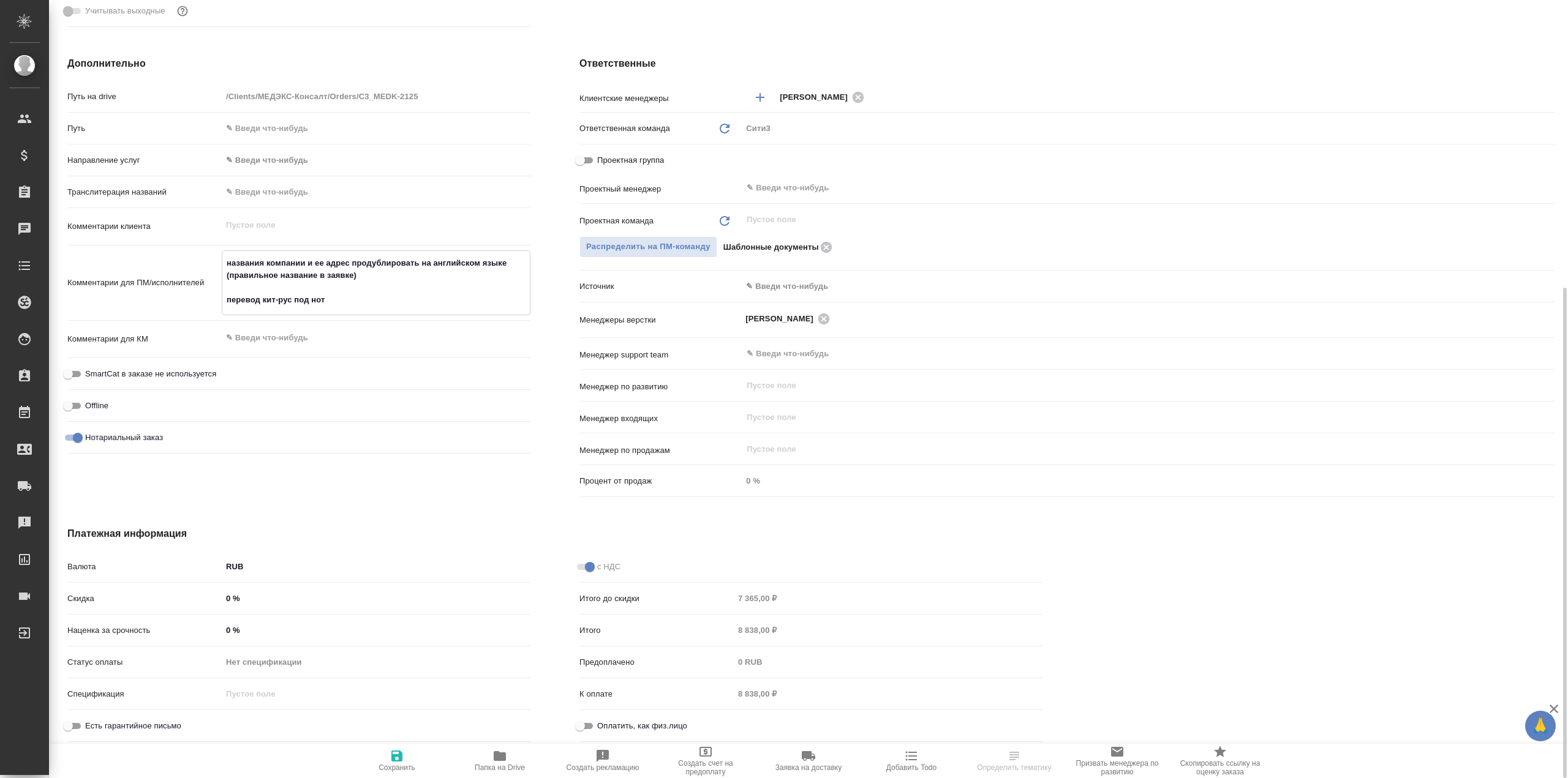
type textarea "x"
type textarea "названия компании и ее адрес продублировать на английском языке (правильное наз…"
type textarea "x"
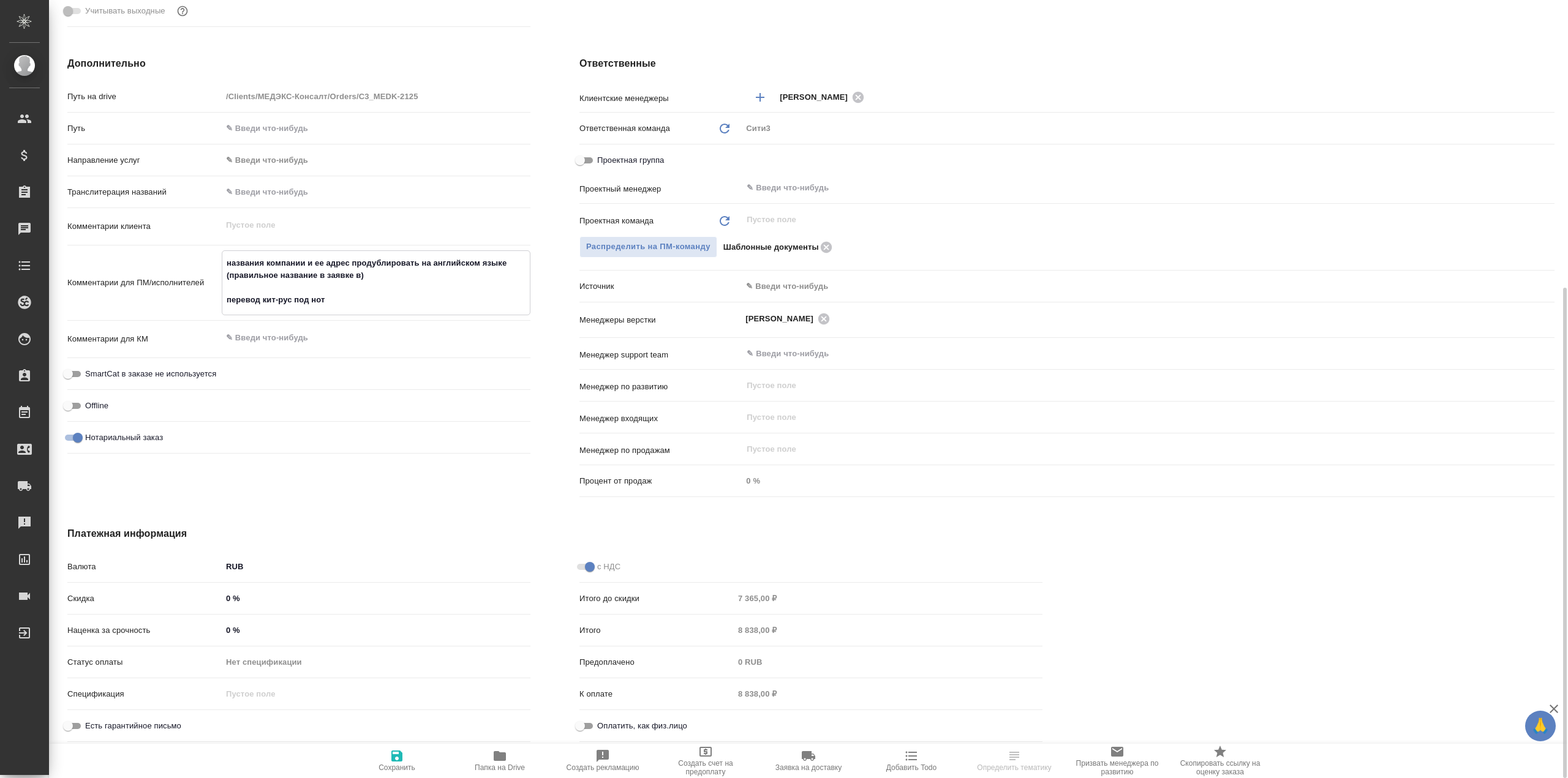
type textarea "x"
type textarea "названия компании и ее адрес продублировать на английском языке (правильное наз…"
type textarea "x"
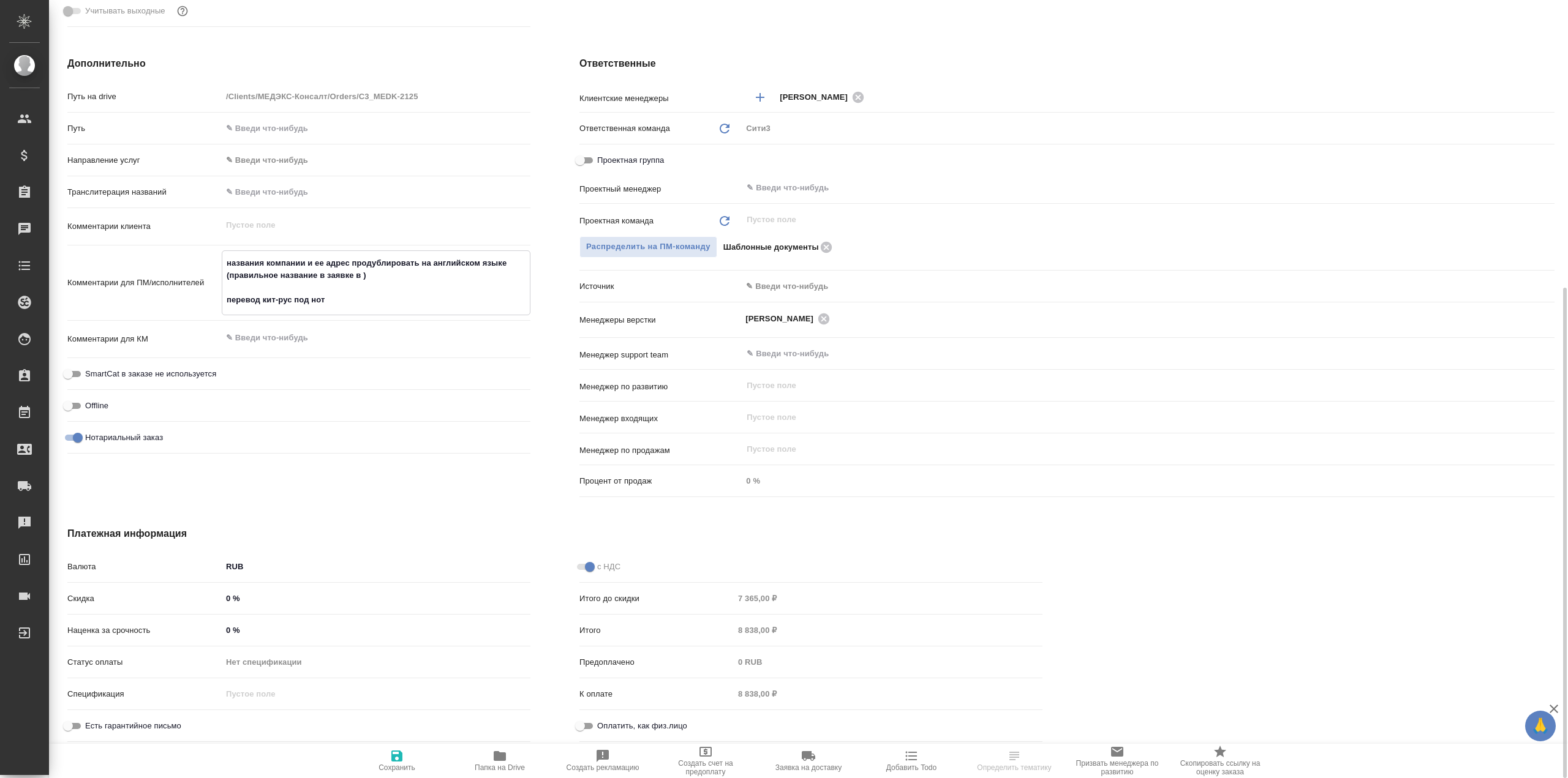
type textarea "названия компании и ее адрес продублировать на английском языке (правильное наз…"
type textarea "x"
type textarea "названия компании и ее адрес продублировать на английском языке (правильное наз…"
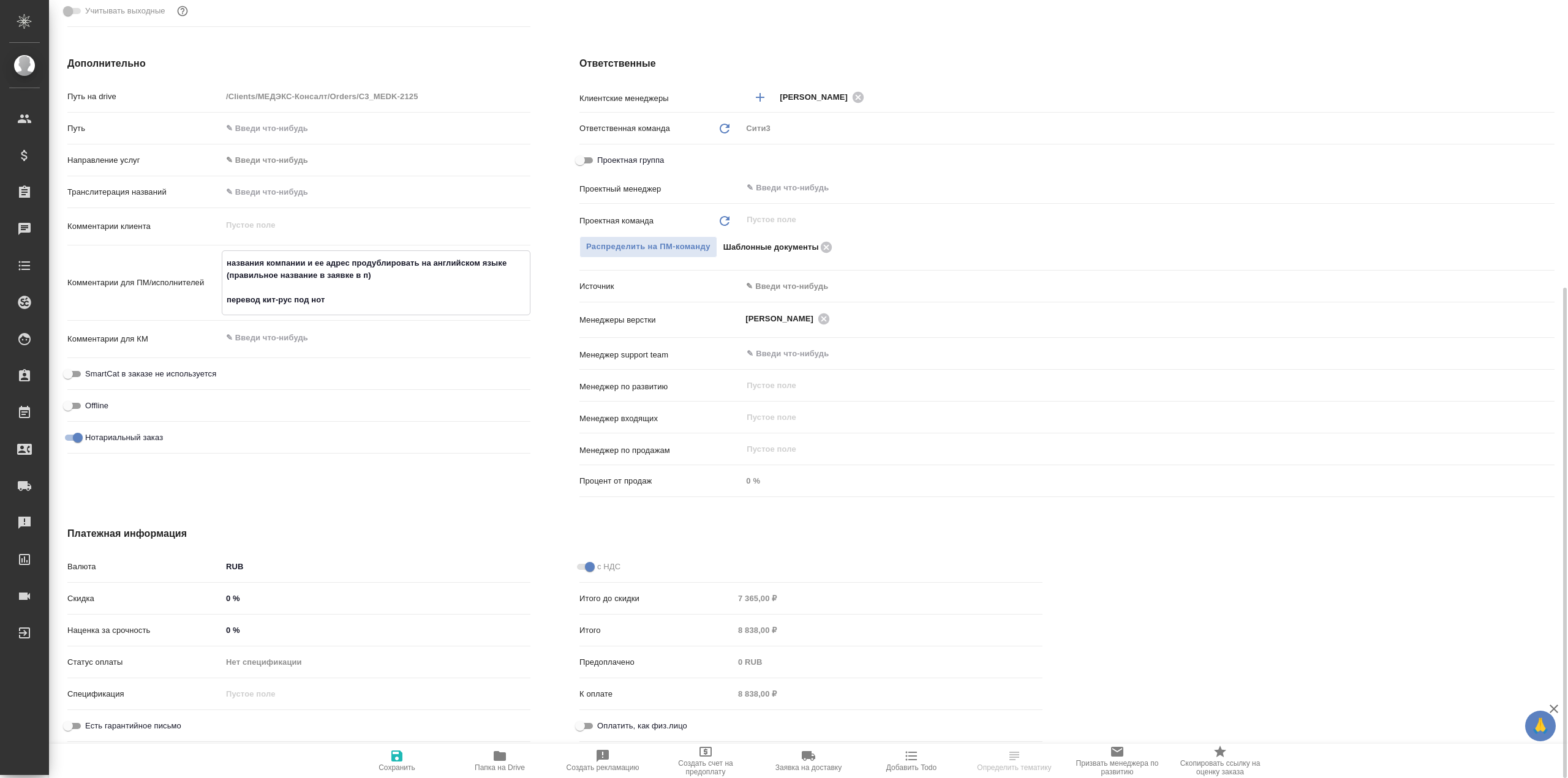
type textarea "x"
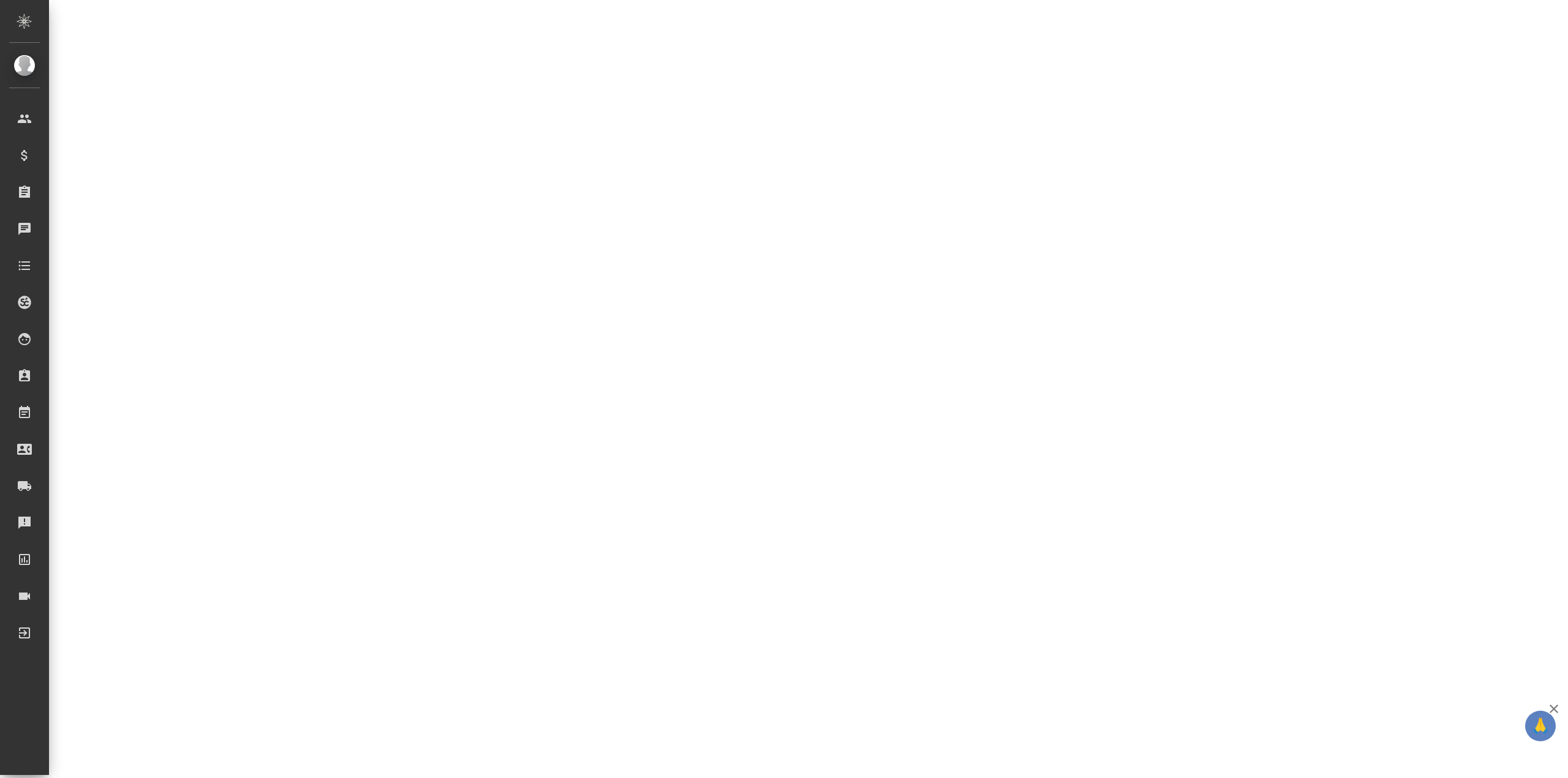
select select "RU"
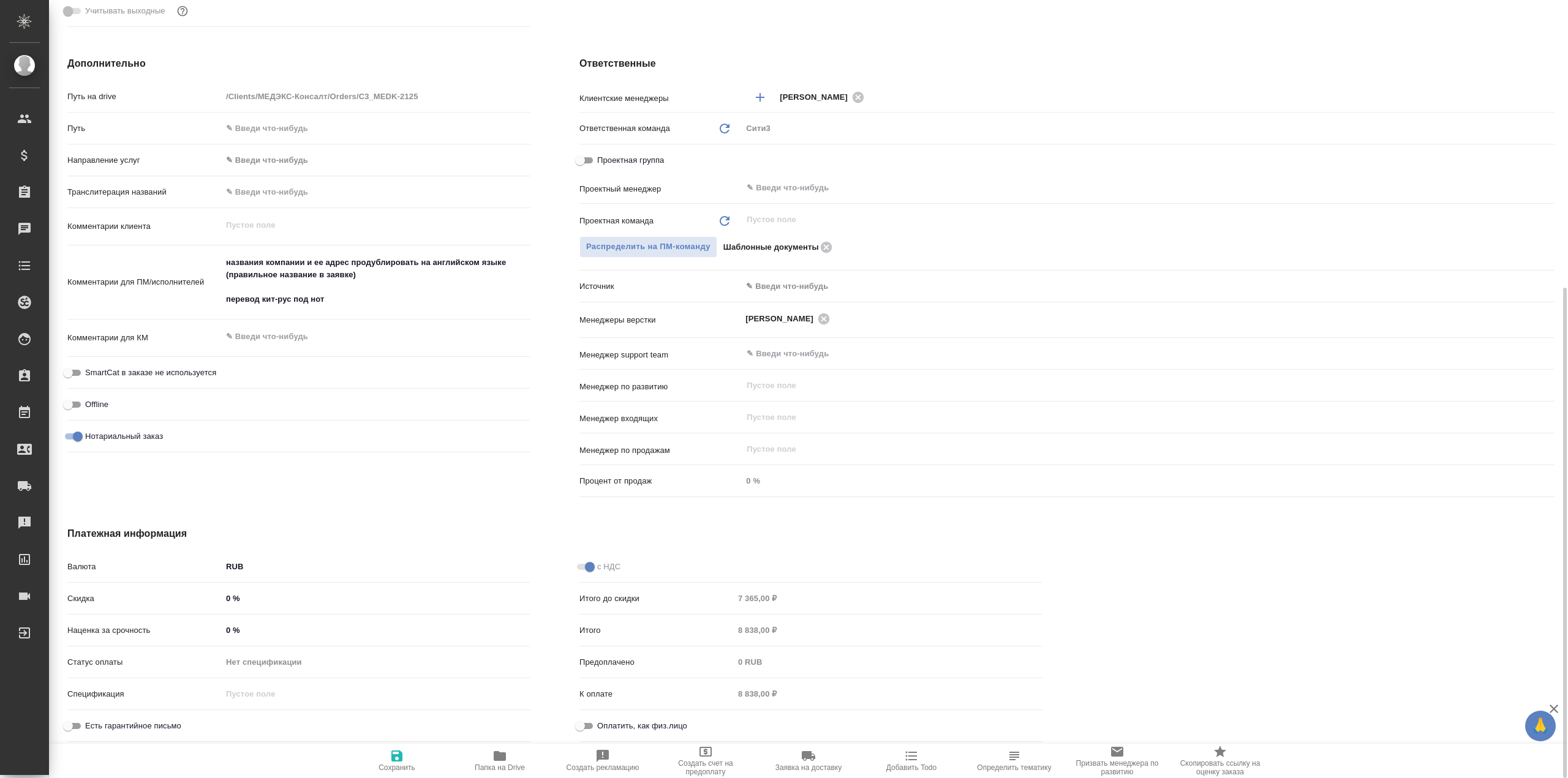
type textarea "x"
click at [379, 275] on textarea "названия компании и ее адрес продублировать на английском языке (правильное наз…" at bounding box center [376, 281] width 308 height 57
click at [354, 277] on textarea "названия компании и ее адрес продублировать на английском языке (правильное наз…" at bounding box center [376, 281] width 308 height 57
type textarea "x"
type textarea "названия компании и ее адрес продублировать на английском языке (правильное наз…"
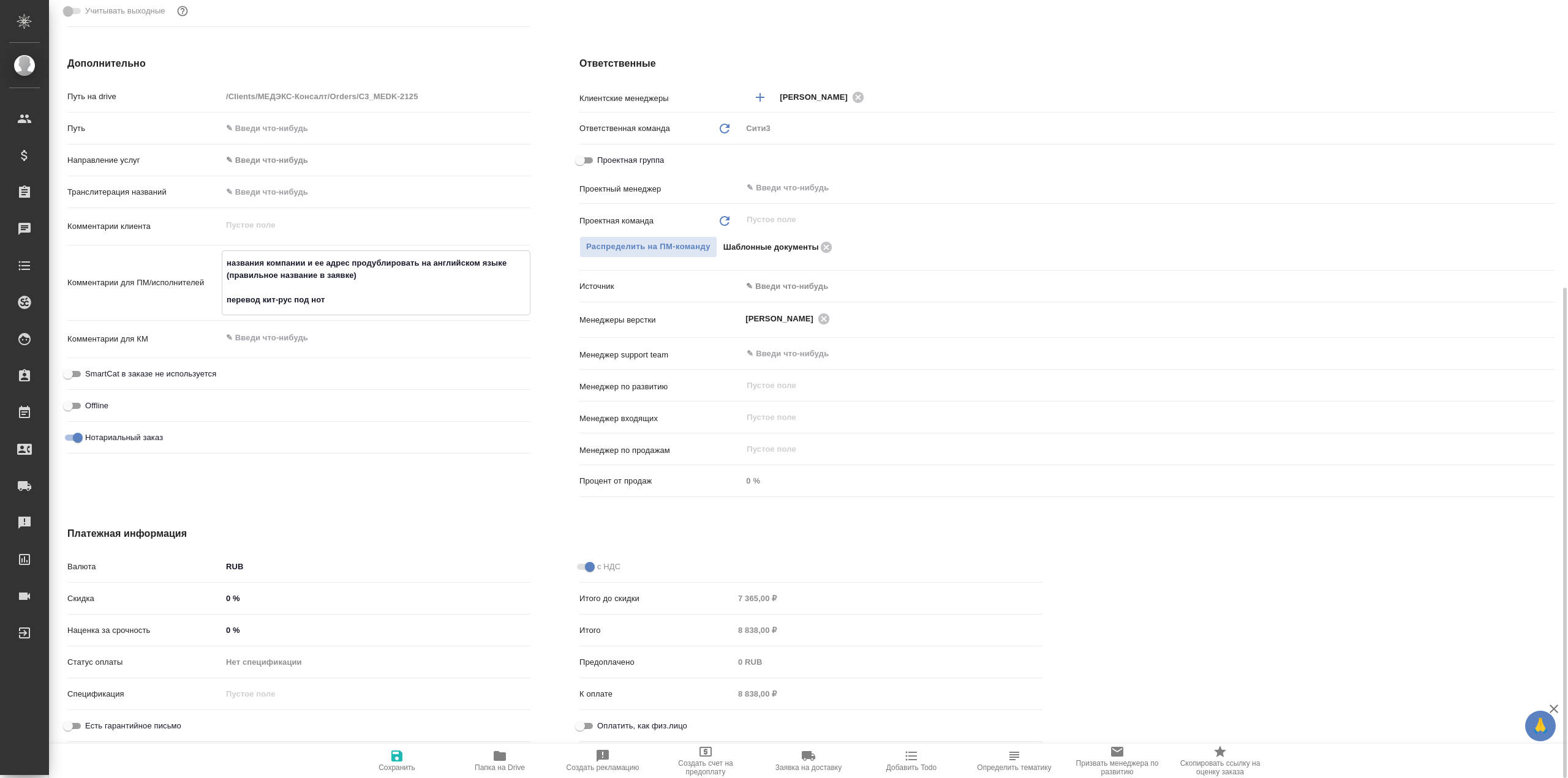
type textarea "x"
type textarea "названия компании и ее адрес продублировать на английском языке (правильное наз…"
type textarea "x"
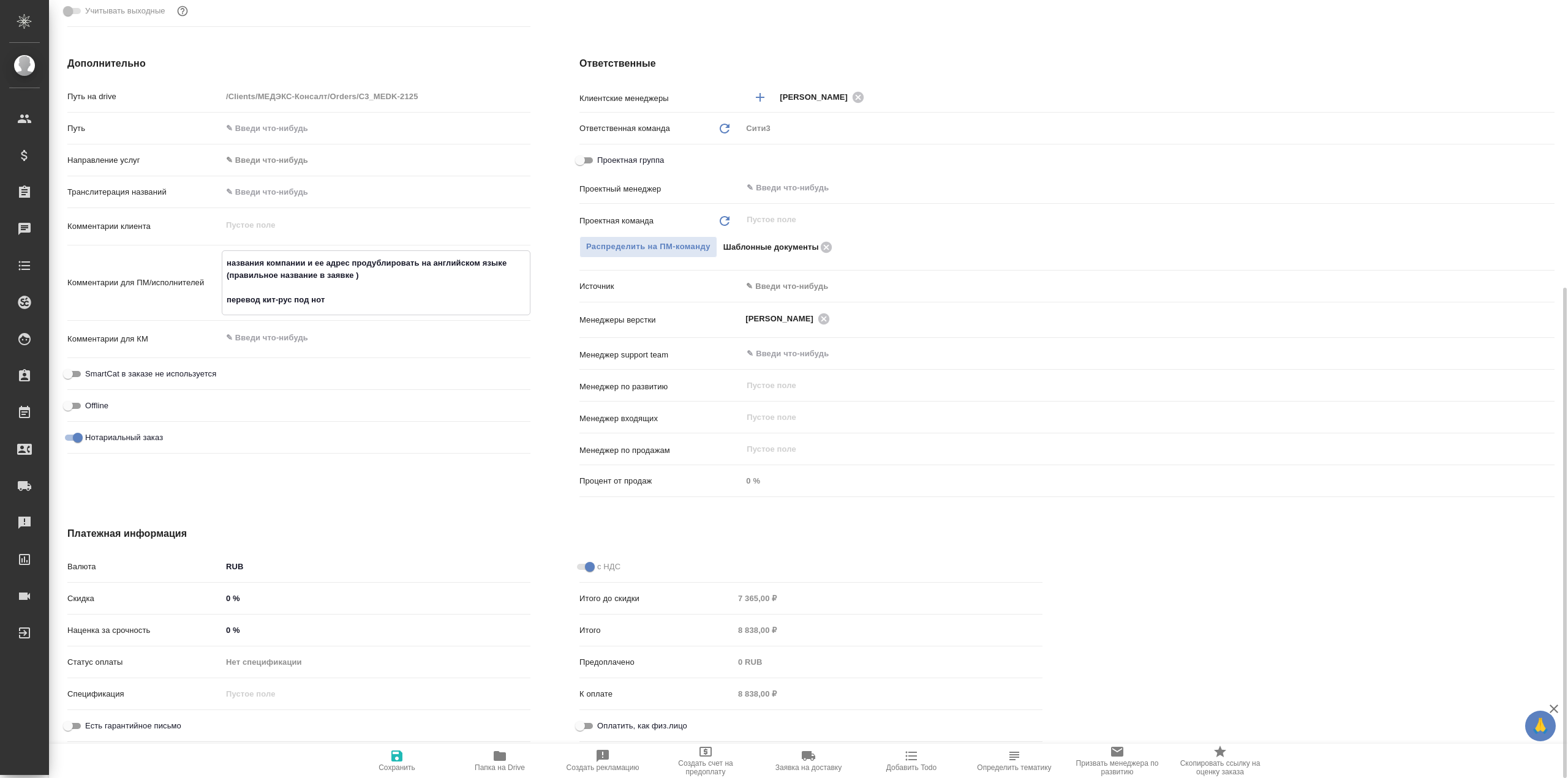
type textarea "x"
type textarea "названия компании и ее адрес продублировать на английском языке (правильное наз…"
type textarea "x"
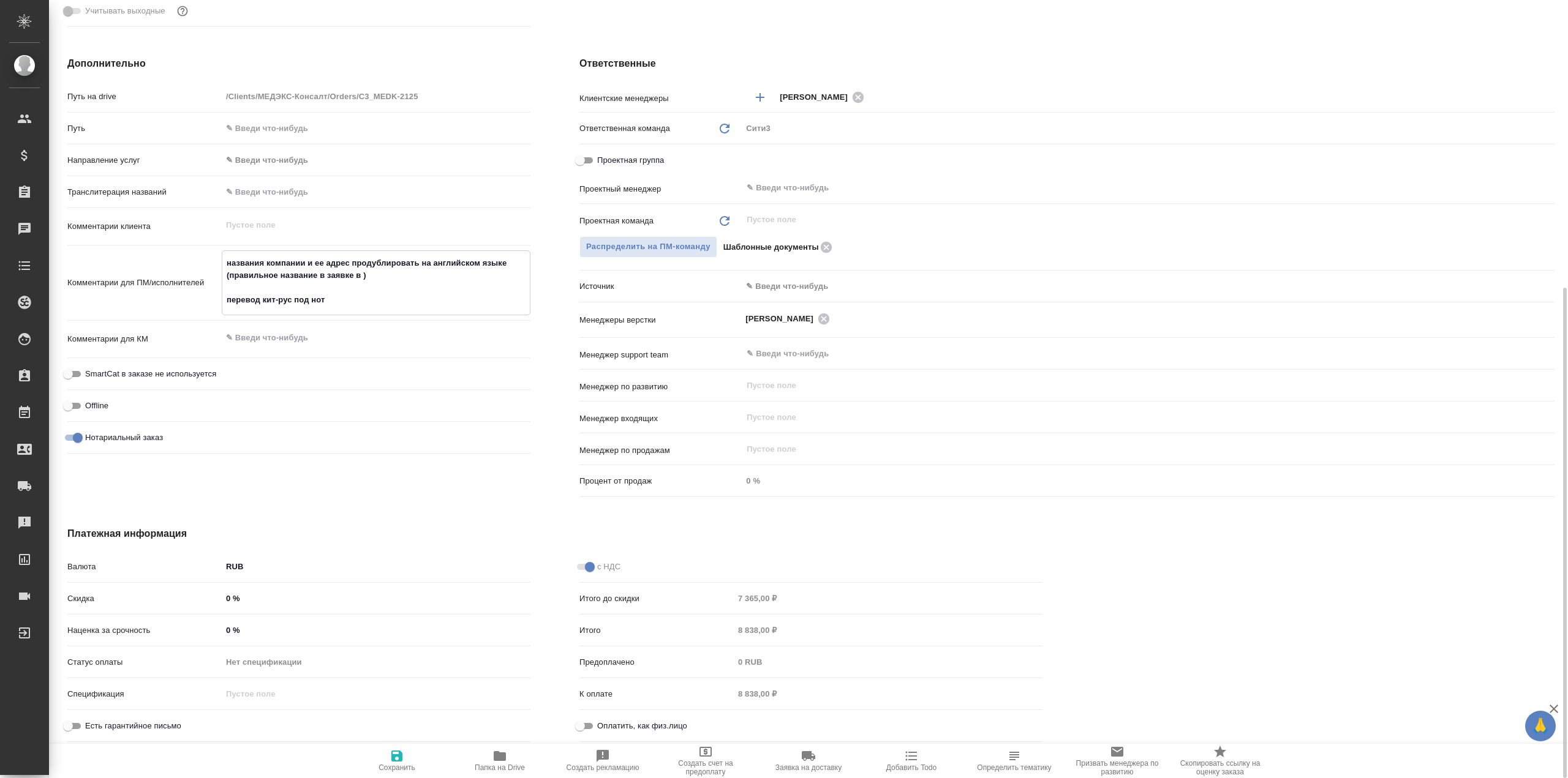
type textarea "x"
type textarea "названия компании и ее адрес продублировать на английском языке (правильное наз…"
type textarea "x"
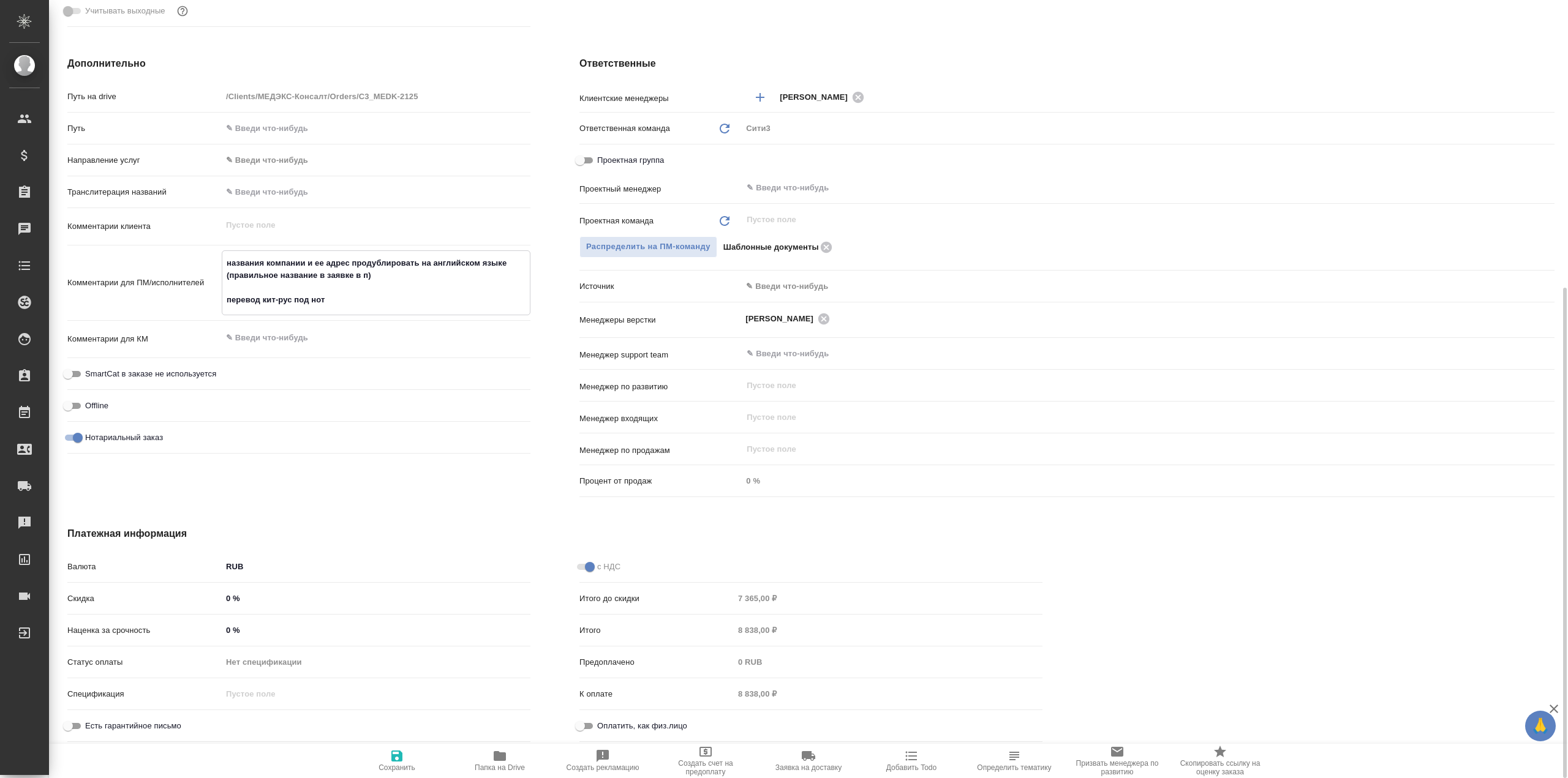
type textarea "названия компании и ее адрес продублировать на английском языке (правильное наз…"
type textarea "x"
type textarea "названия компании и ее адрес продублировать на английском языке (правильное наз…"
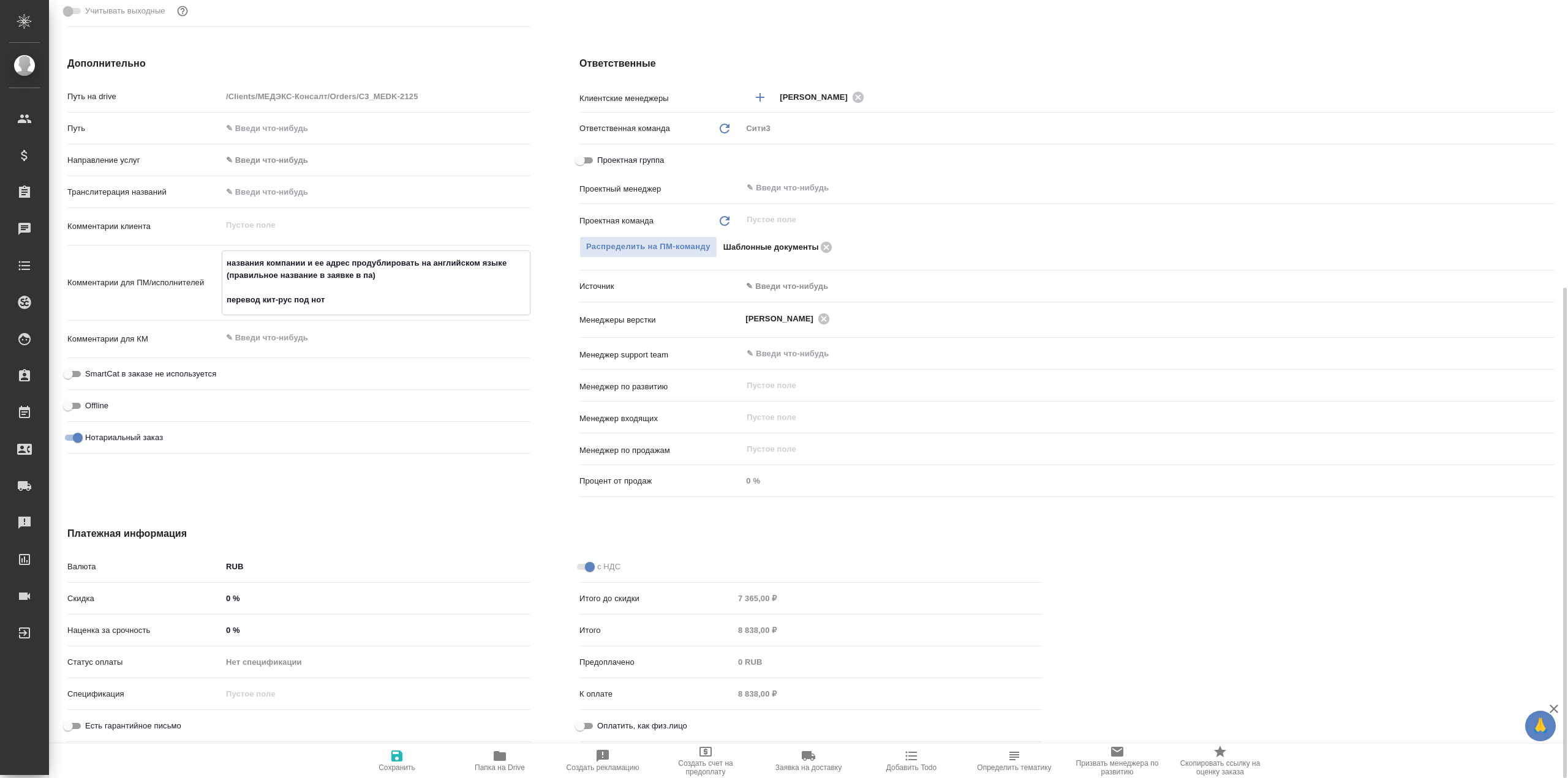
type textarea "x"
type textarea "названия компании и ее адрес продублировать на английском языке (правильное наз…"
type textarea "x"
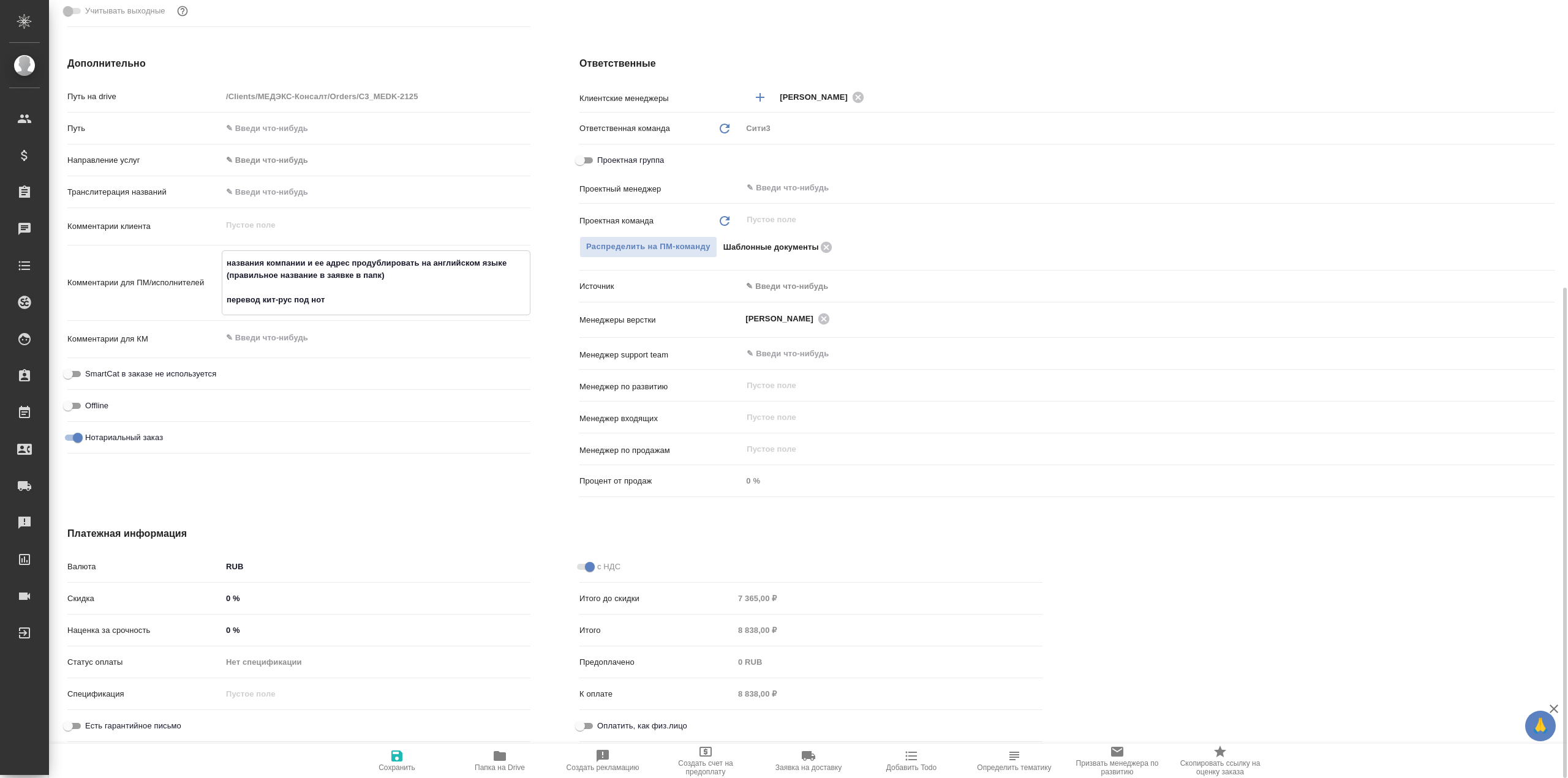
type textarea "x"
type textarea "названия компании и ее адрес продублировать на английском языке (правильное наз…"
type textarea "x"
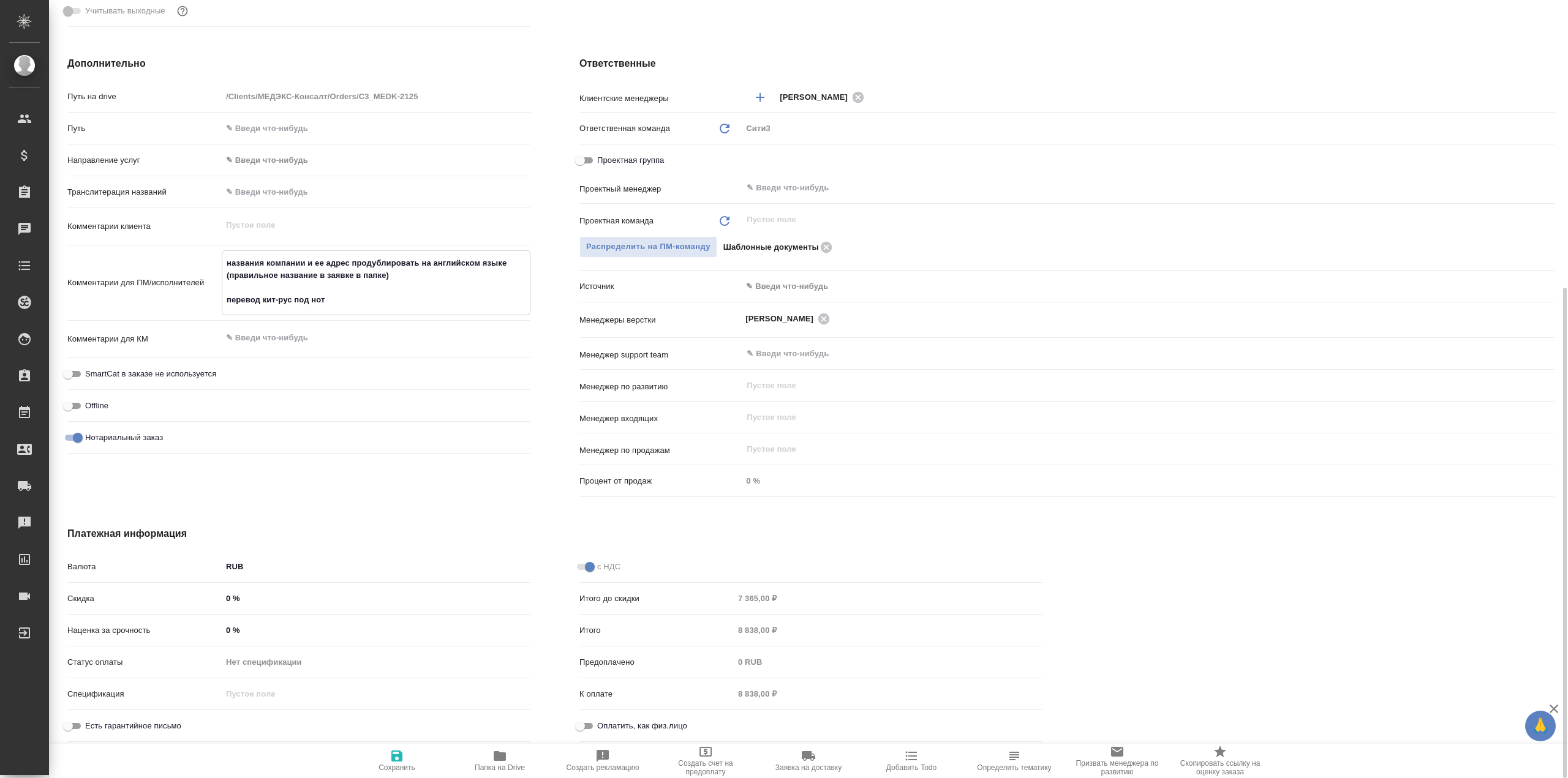
type textarea "x"
type textarea "названия компании и ее адрес продублировать на английском языке (правильное наз…"
type textarea "x"
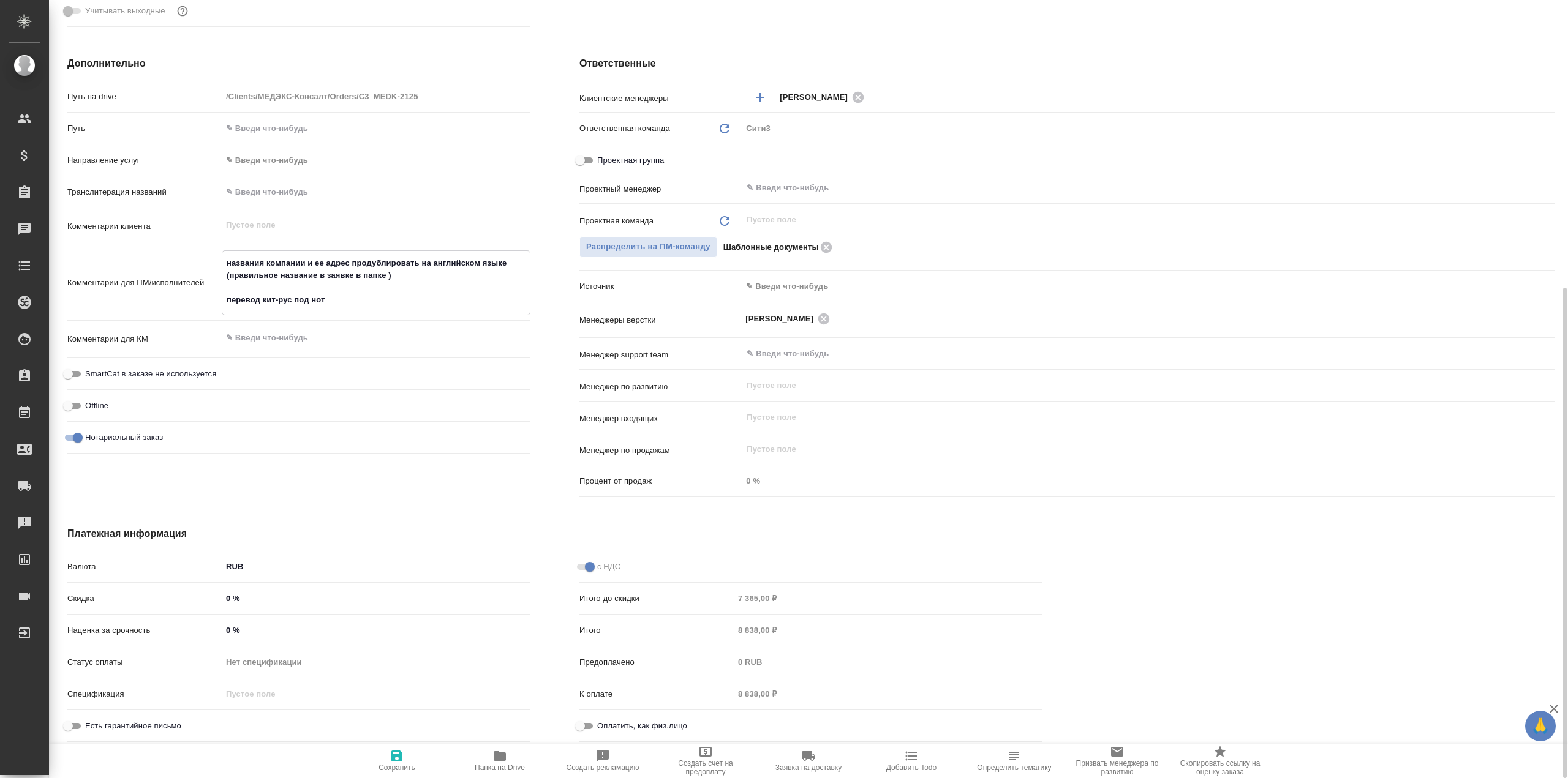
type textarea "названия компании и ее адрес продублировать на английском языке (правильное наз…"
type textarea "x"
type textarea "названия компании и ее адрес продублировать на английском языке (правильное наз…"
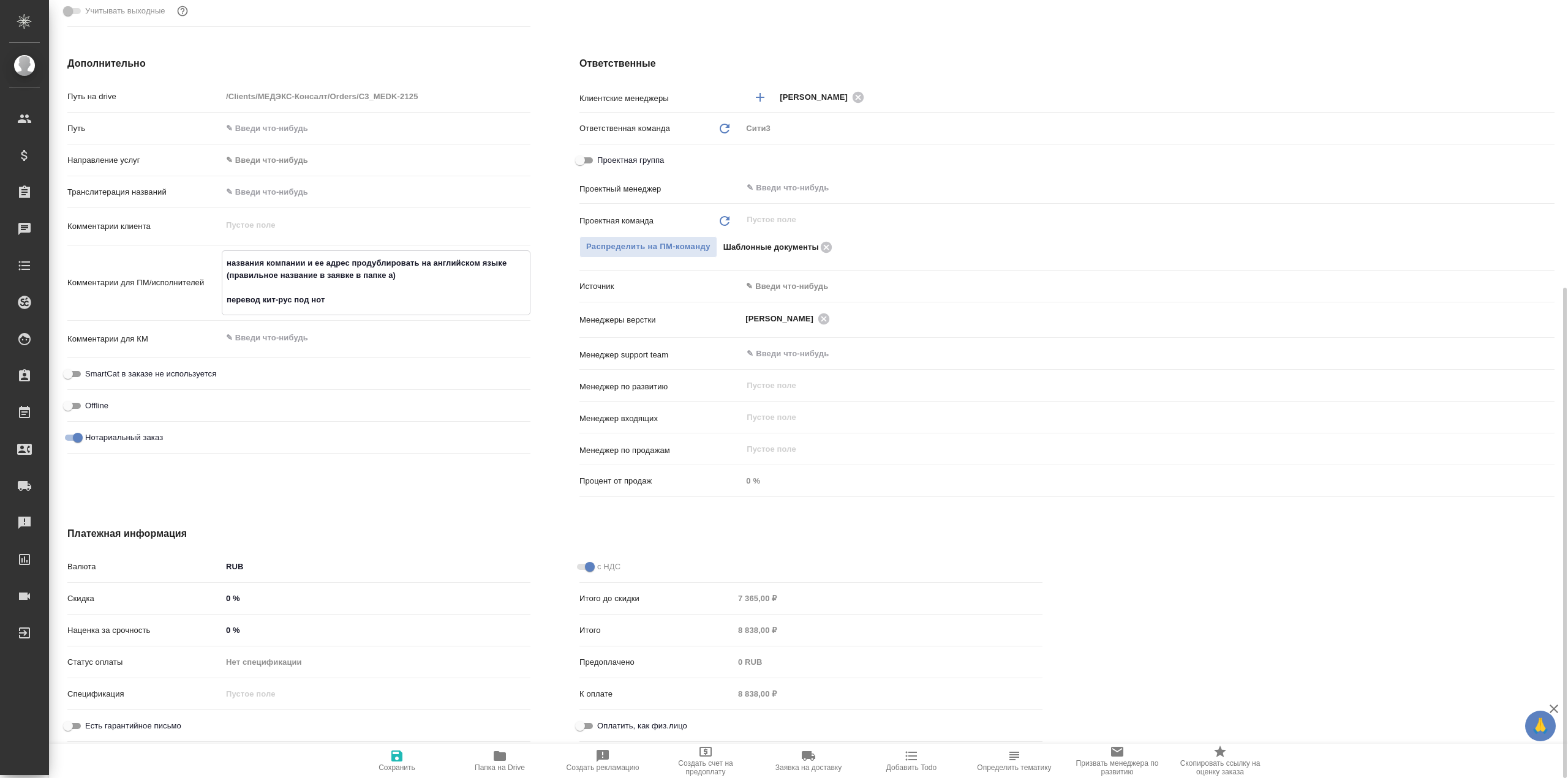
type textarea "x"
type textarea "названия компании и ее адрес продублировать на английском языке (правильное наз…"
type textarea "x"
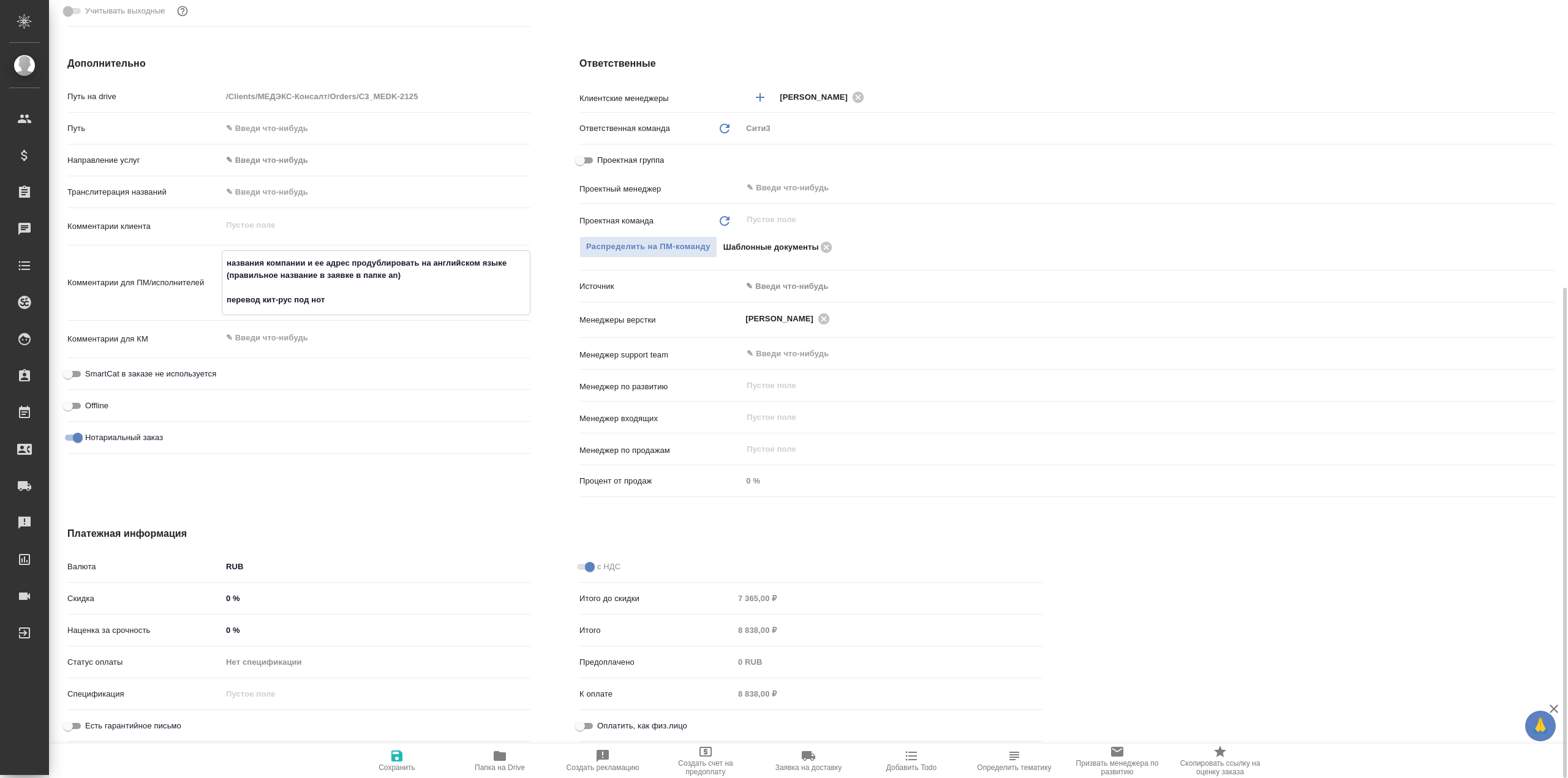
type textarea "x"
type textarea "названия компании и ее адрес продублировать на английском языке (правильное наз…"
type textarea "x"
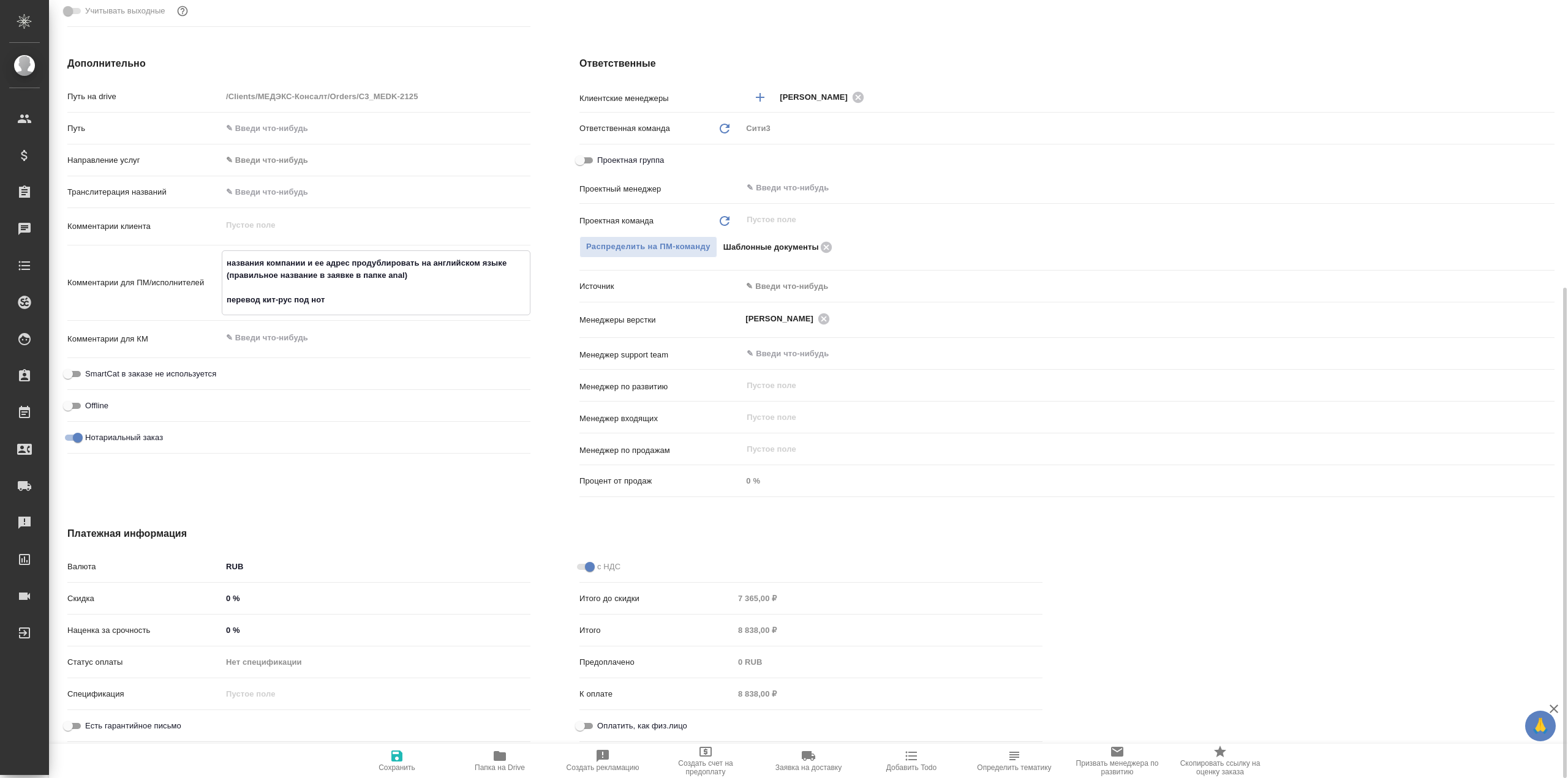
type textarea "x"
type textarea "названия компании и ее адрес продублировать на английском языке (правильное наз…"
type textarea "x"
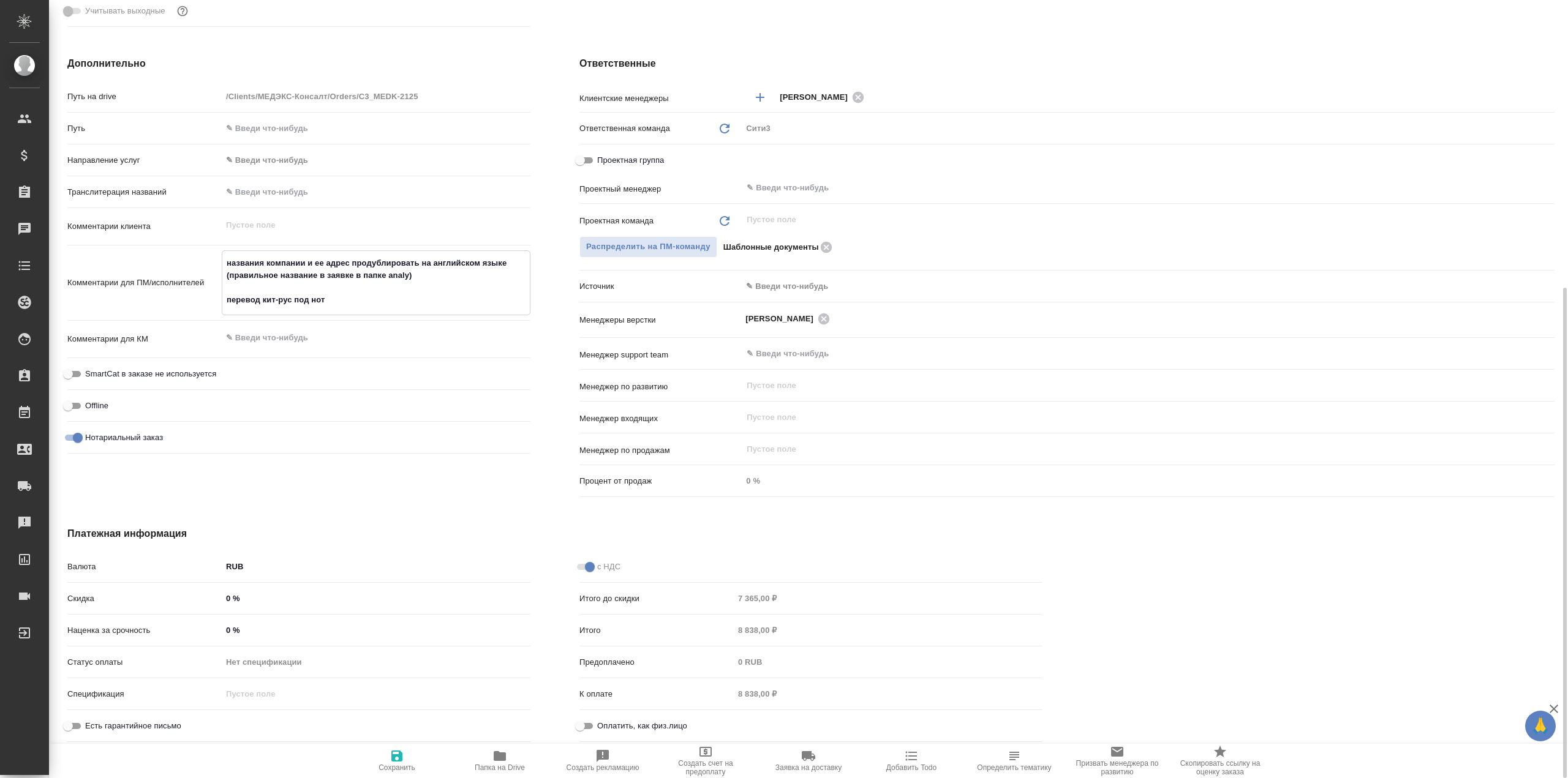
type textarea "названия компании и ее адрес продублировать на английском языке (правильное наз…"
type textarea "x"
type textarea "названия компании и ее адрес продублировать на английском языке (правильное наз…"
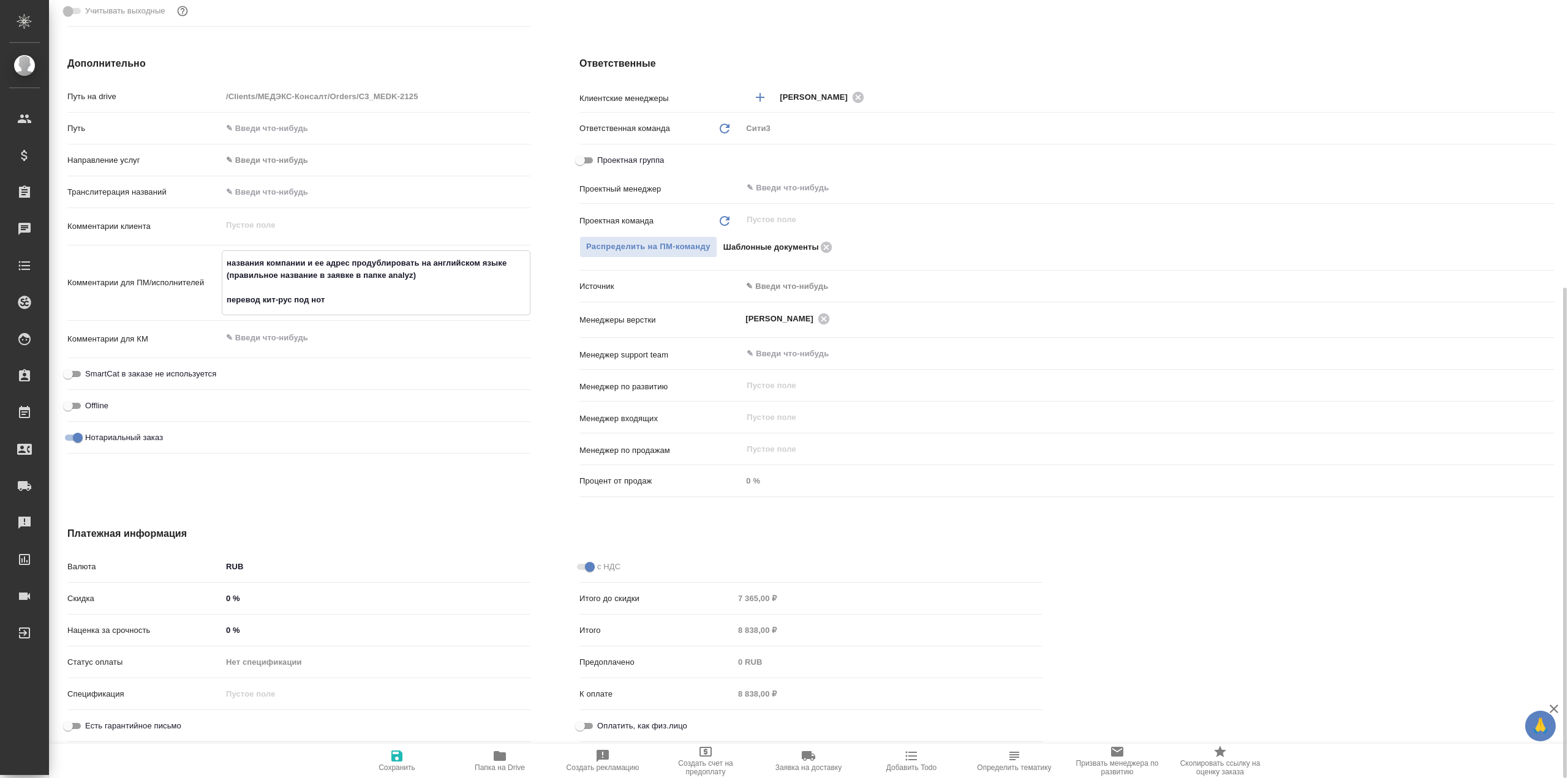
type textarea "x"
type textarea "названия компании и ее адрес продублировать на английском языке (правильное наз…"
type textarea "x"
click at [446, 475] on div "Дополнительно Путь на drive /Clients/МЕДЭКС-Консалт/Orders/C3_MEDK-2125 Путь На…" at bounding box center [299, 279] width 512 height 494
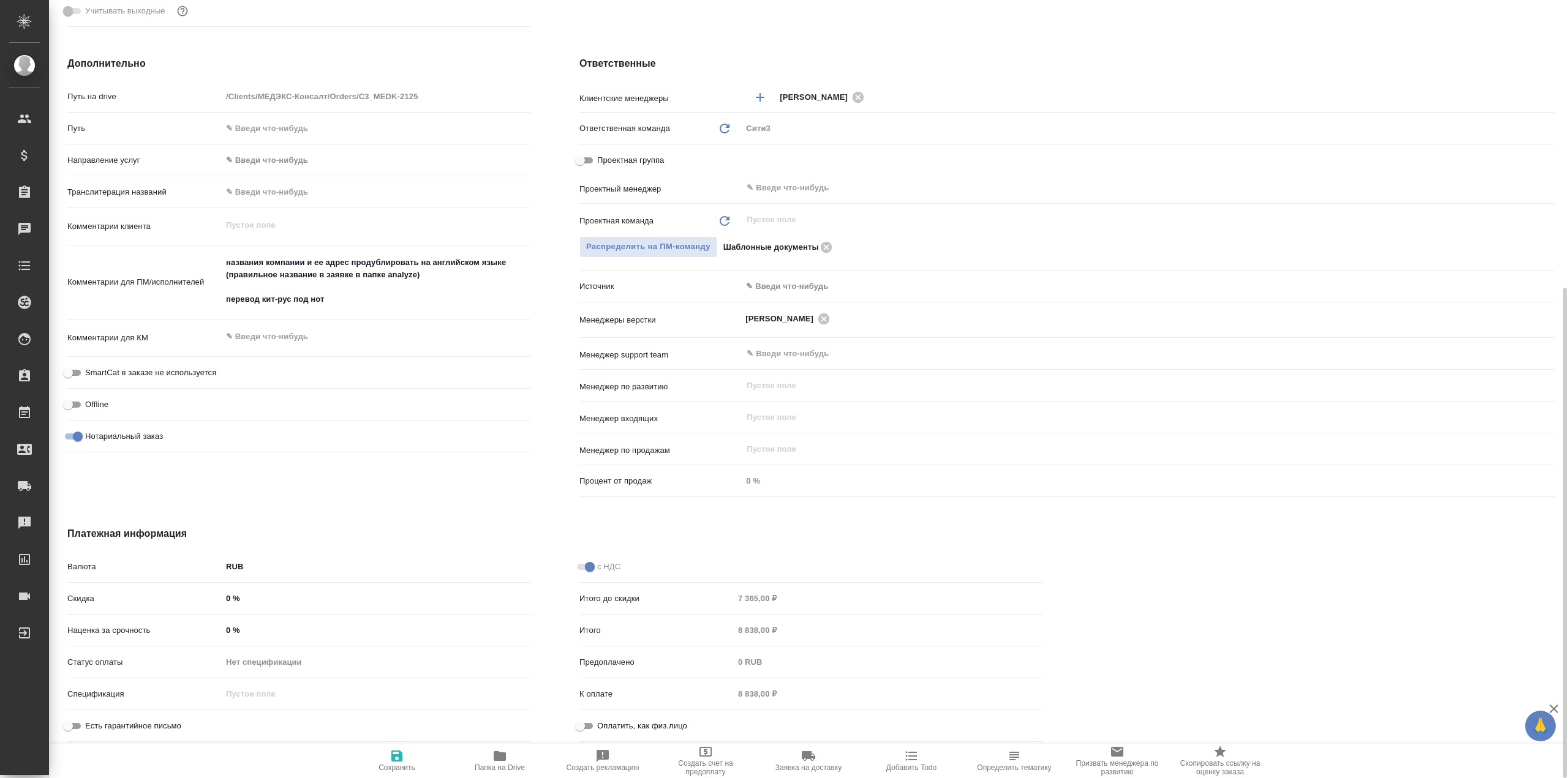
click at [384, 769] on span "Сохранить" at bounding box center [397, 767] width 37 height 8
type textarea "x"
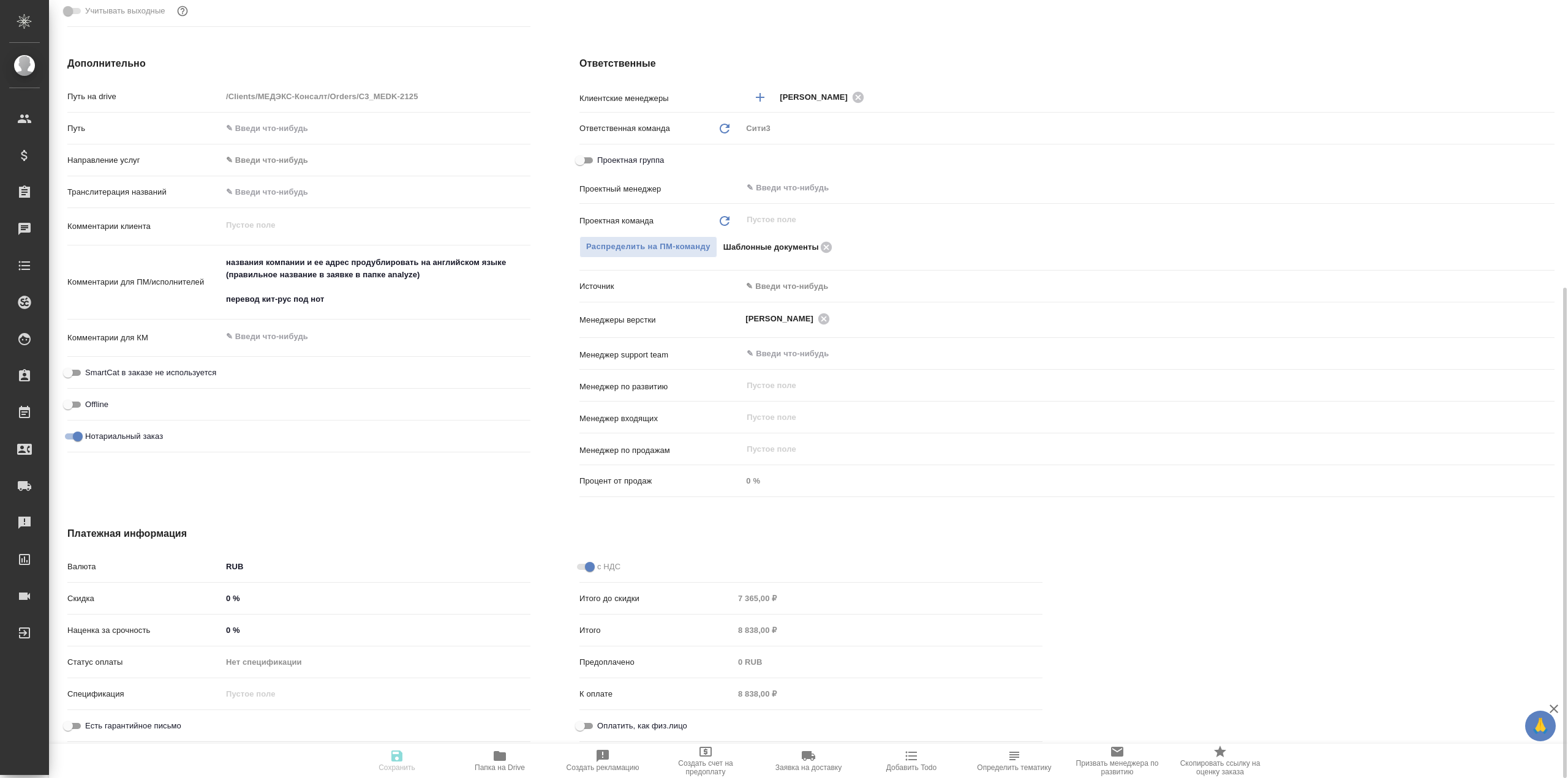
type textarea "x"
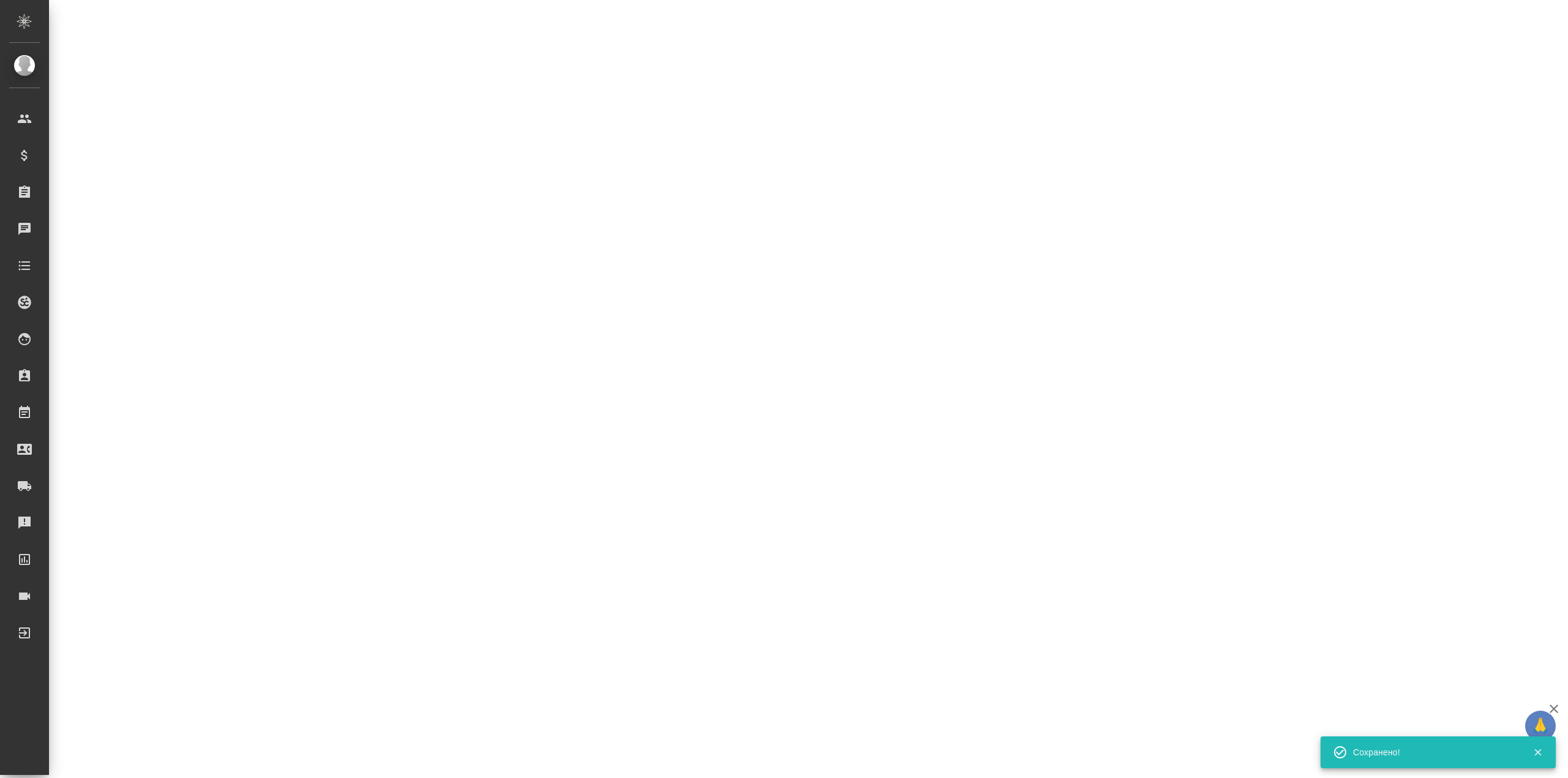
select select "RU"
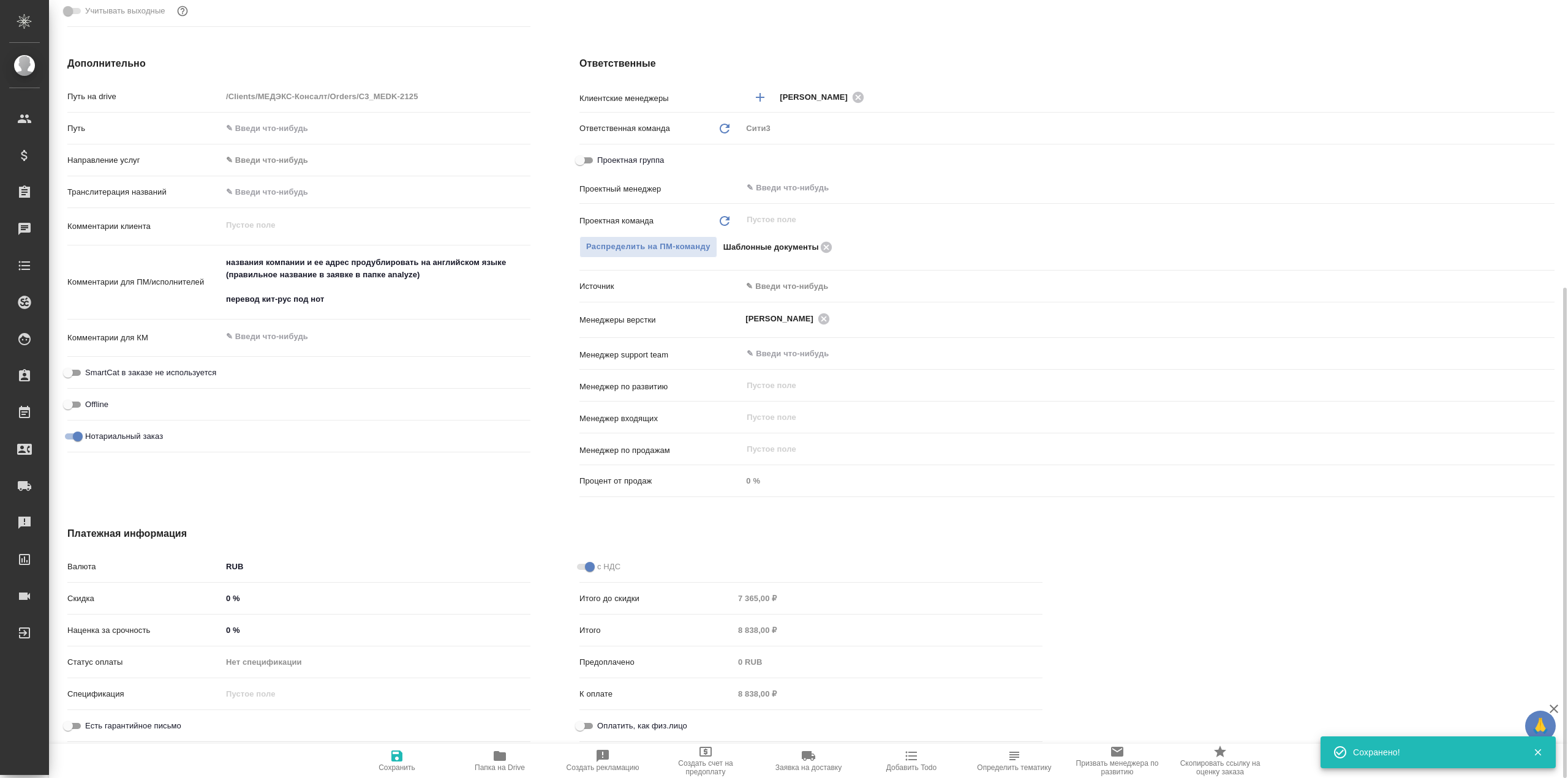
type textarea "x"
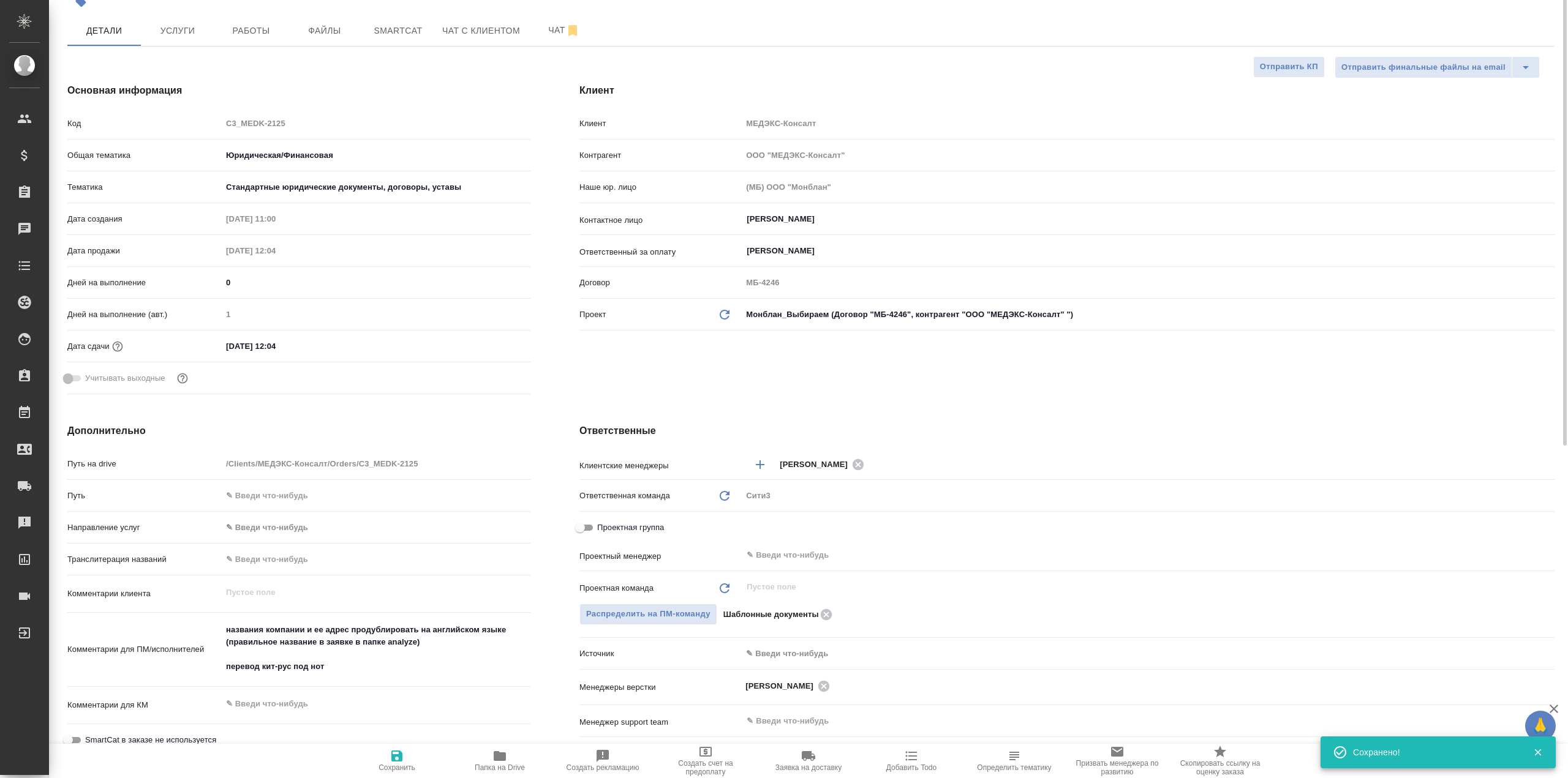
scroll to position [0, 0]
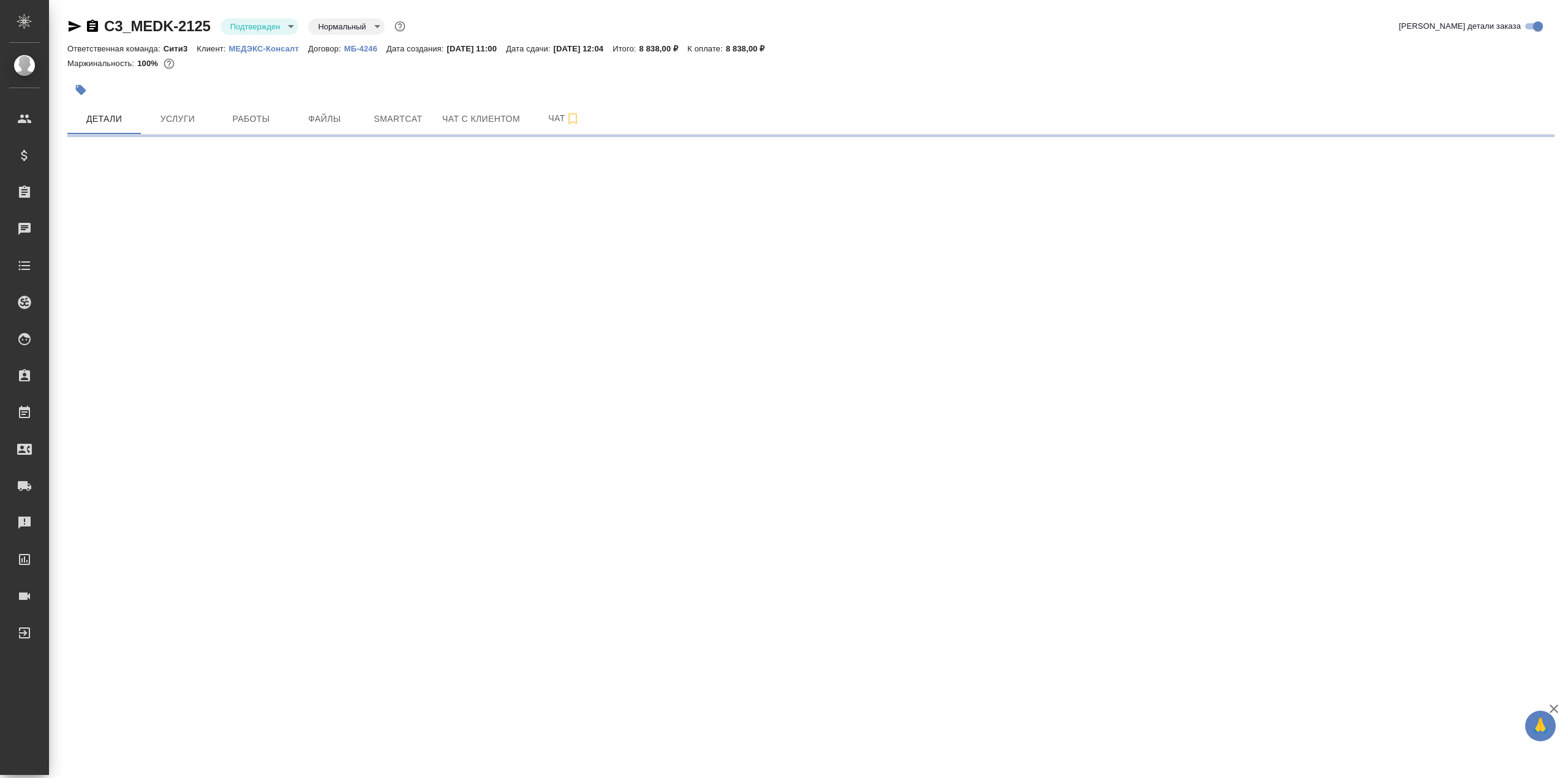
select select "RU"
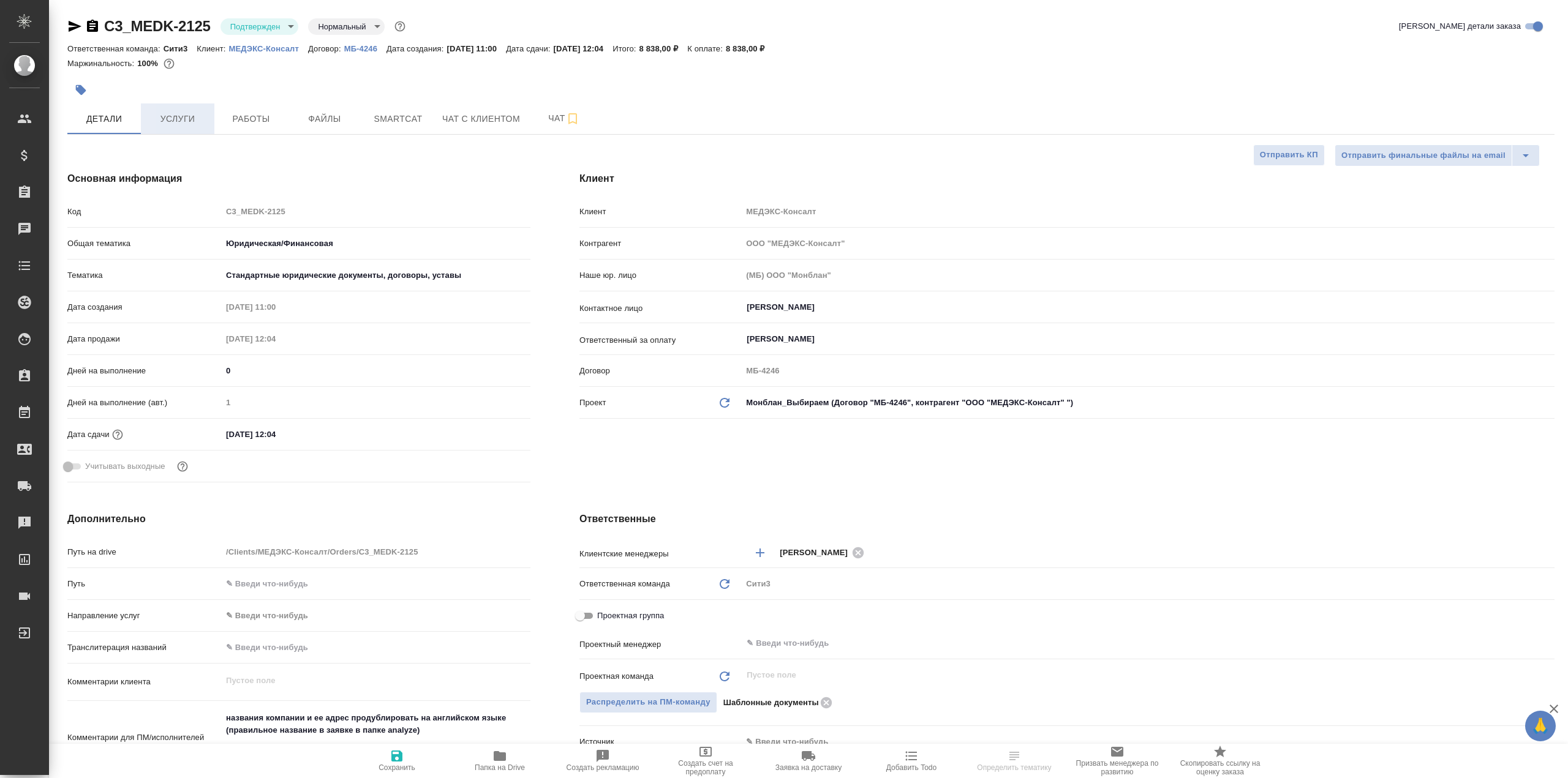
type textarea "x"
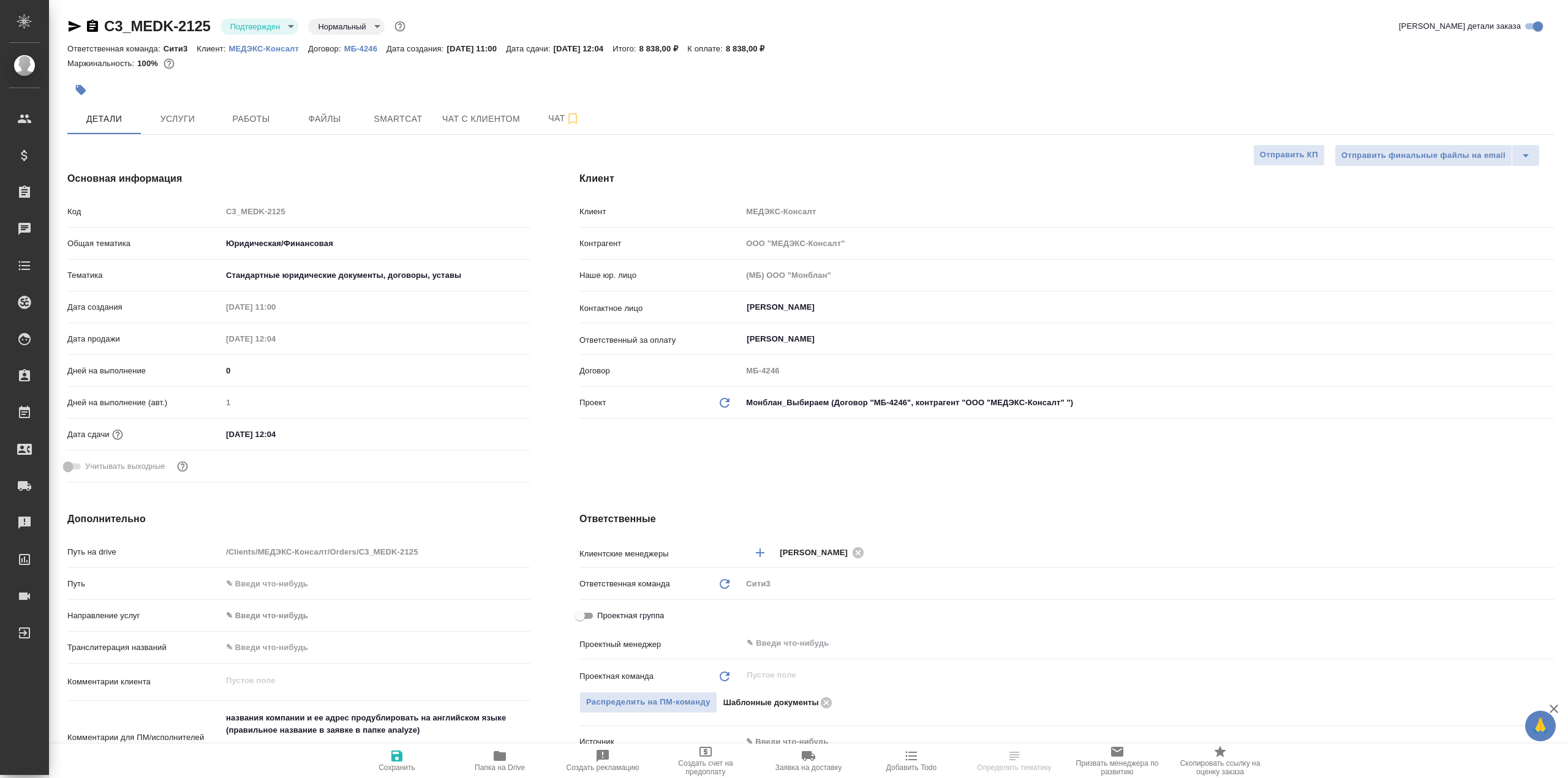
type textarea "x"
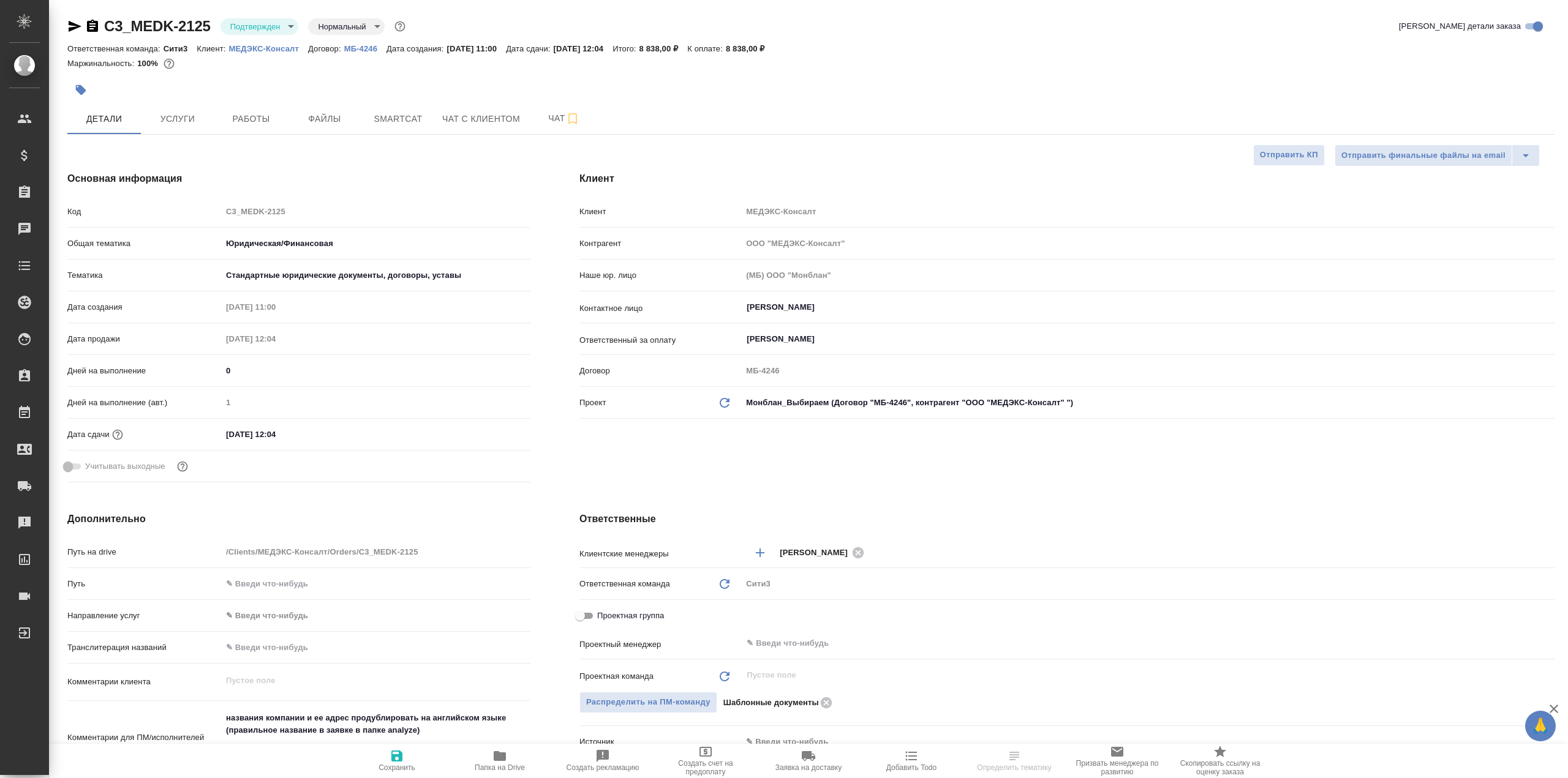
type textarea "x"
select select "RU"
type textarea "x"
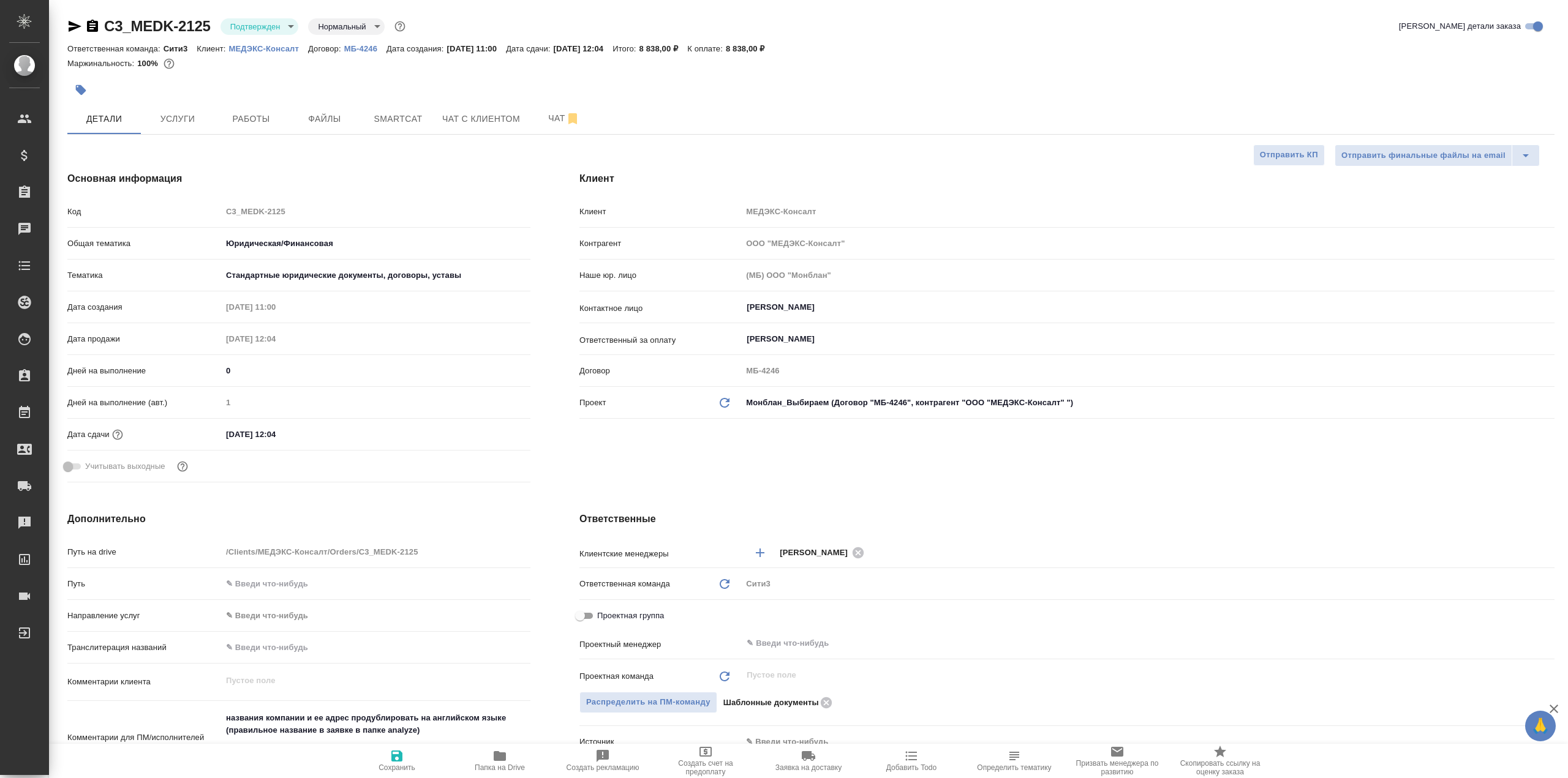
type textarea "x"
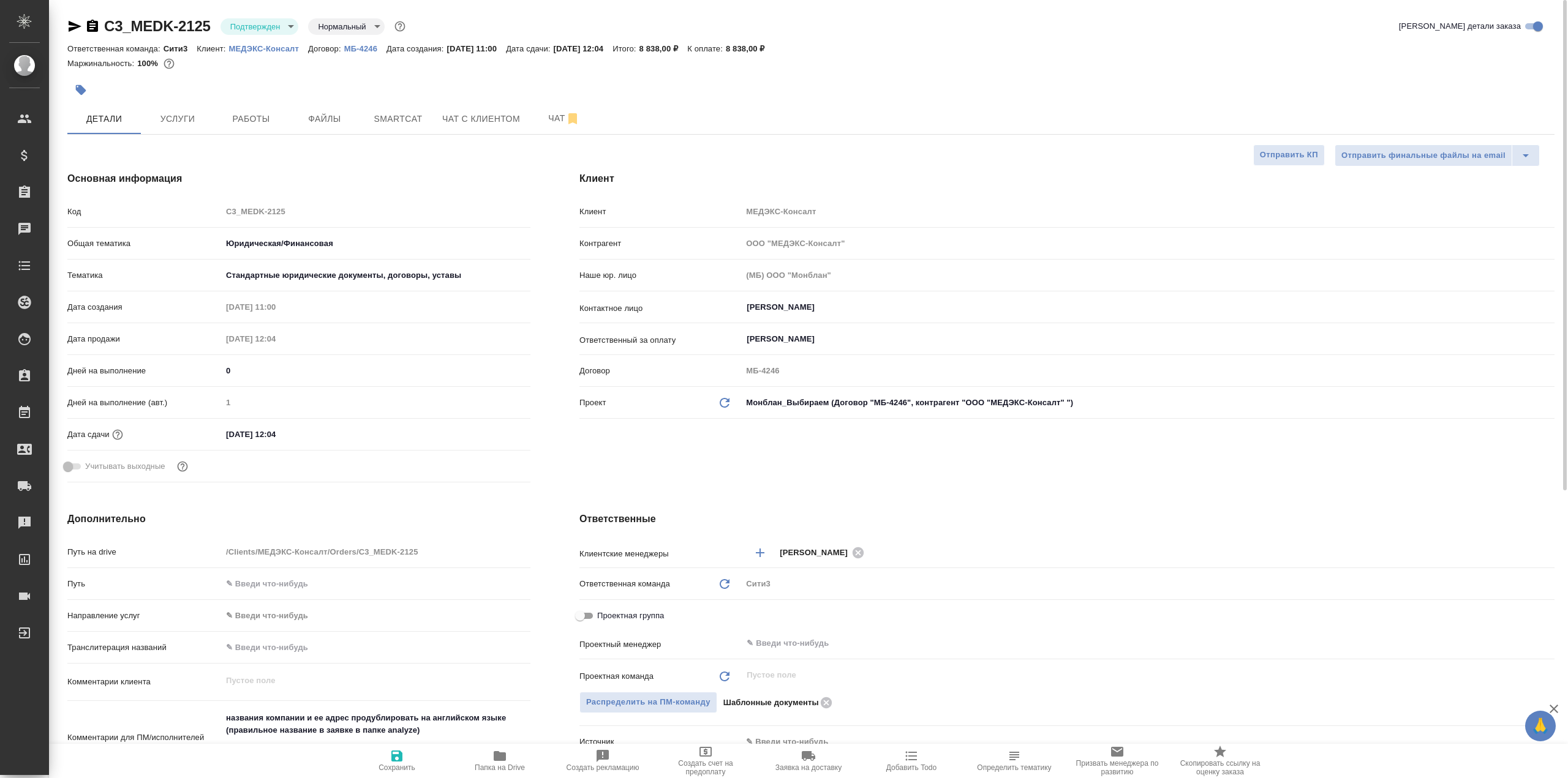
type textarea "x"
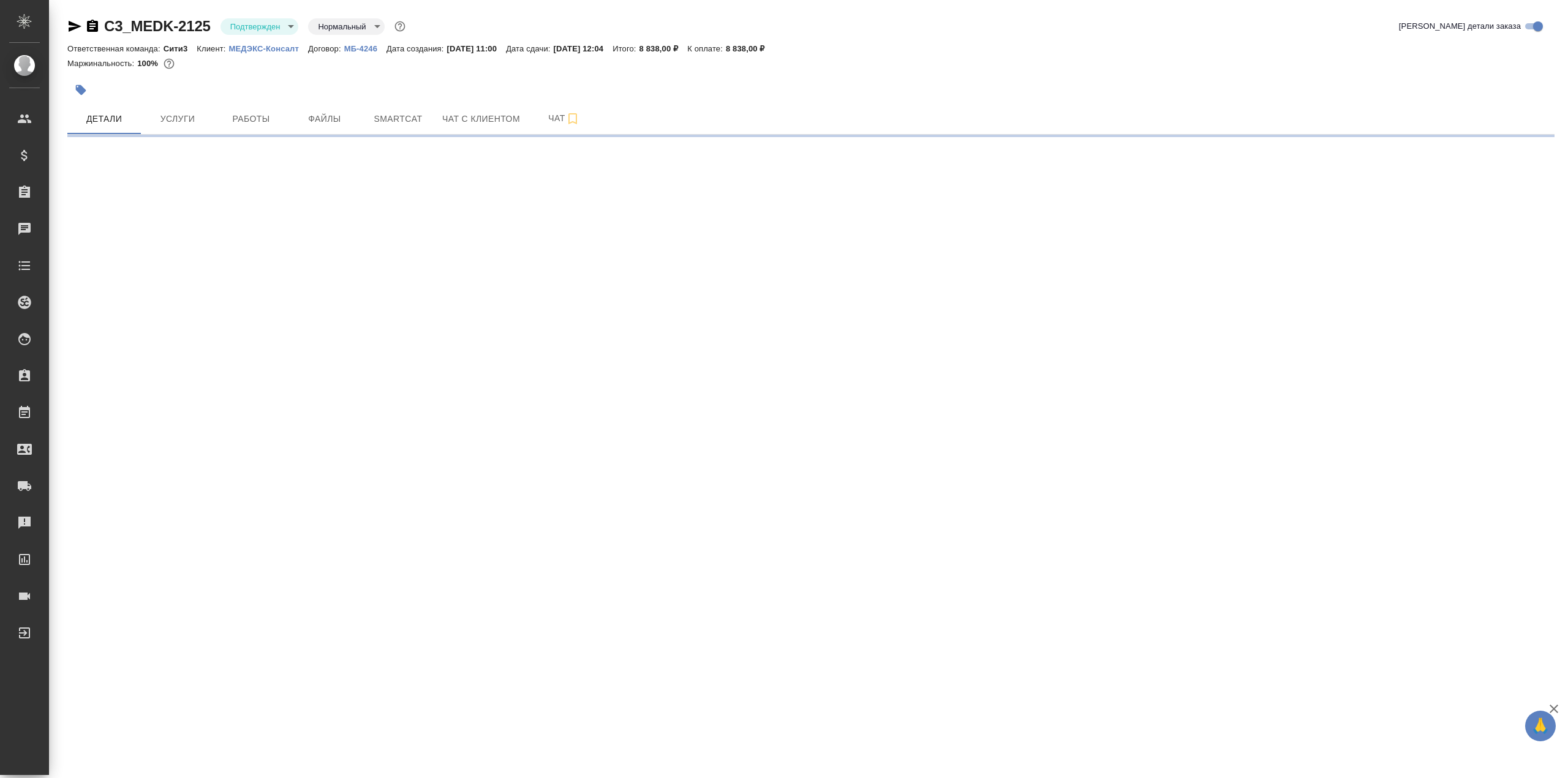
select select "RU"
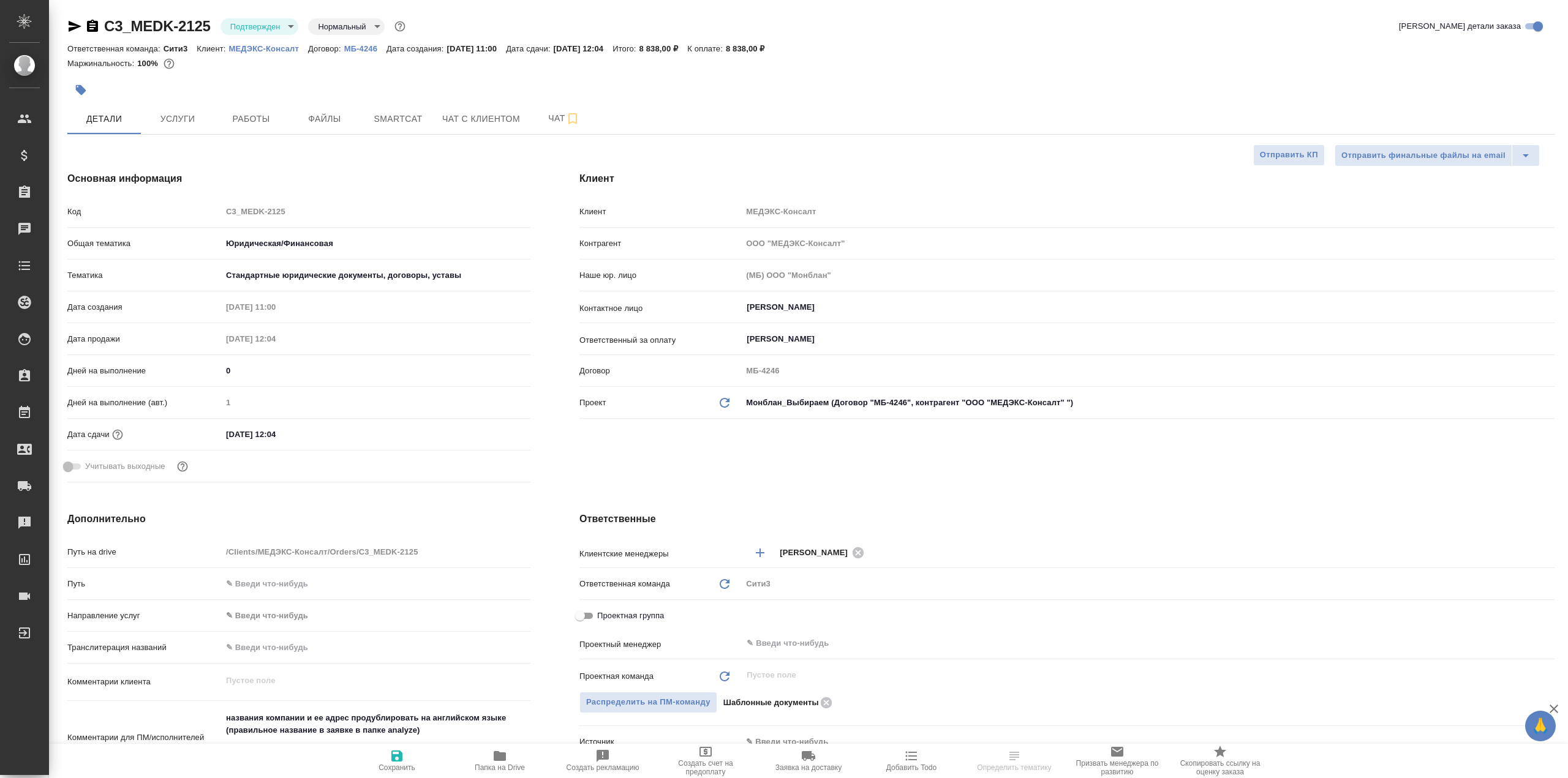
type textarea "x"
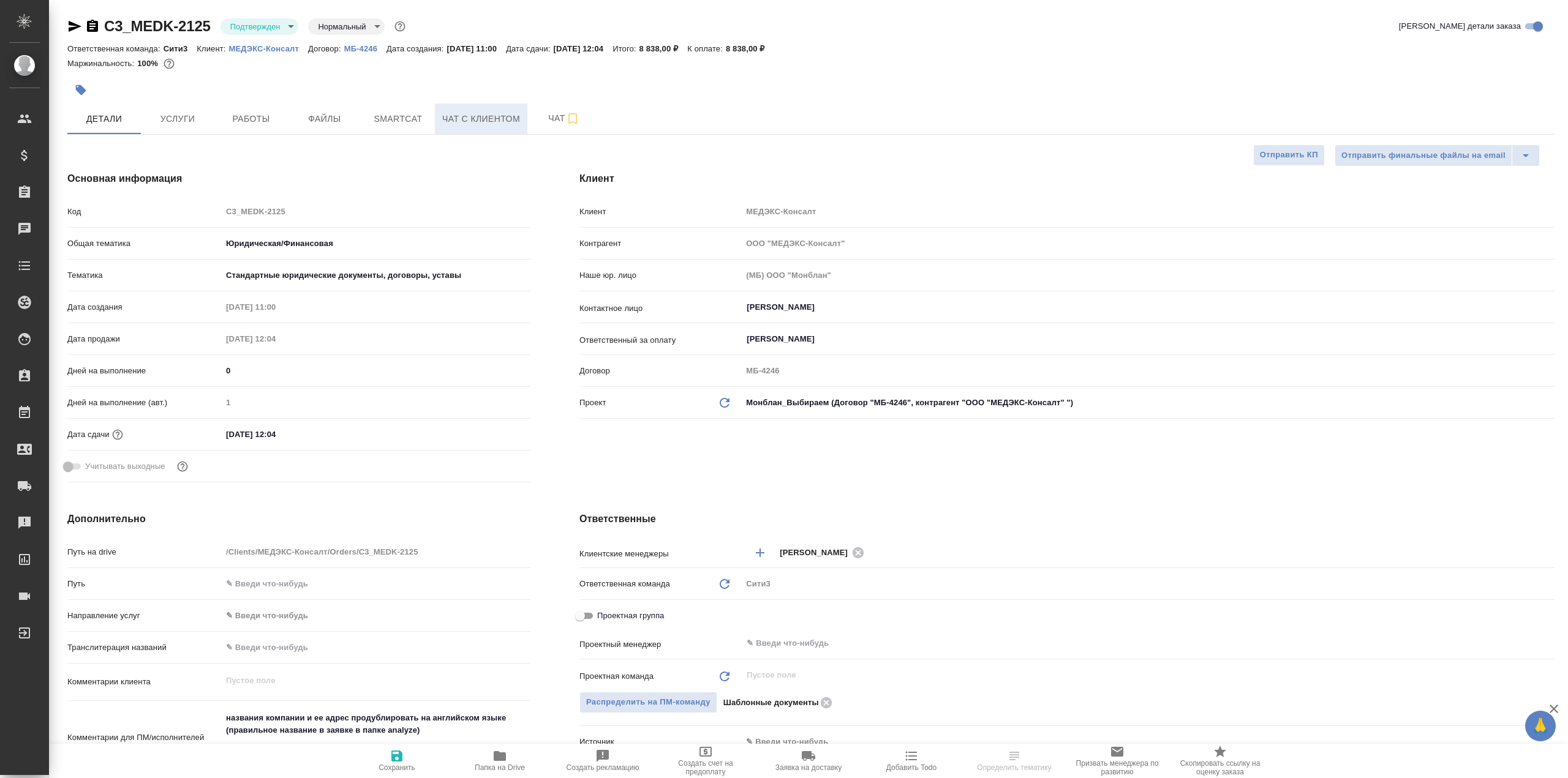
type textarea "x"
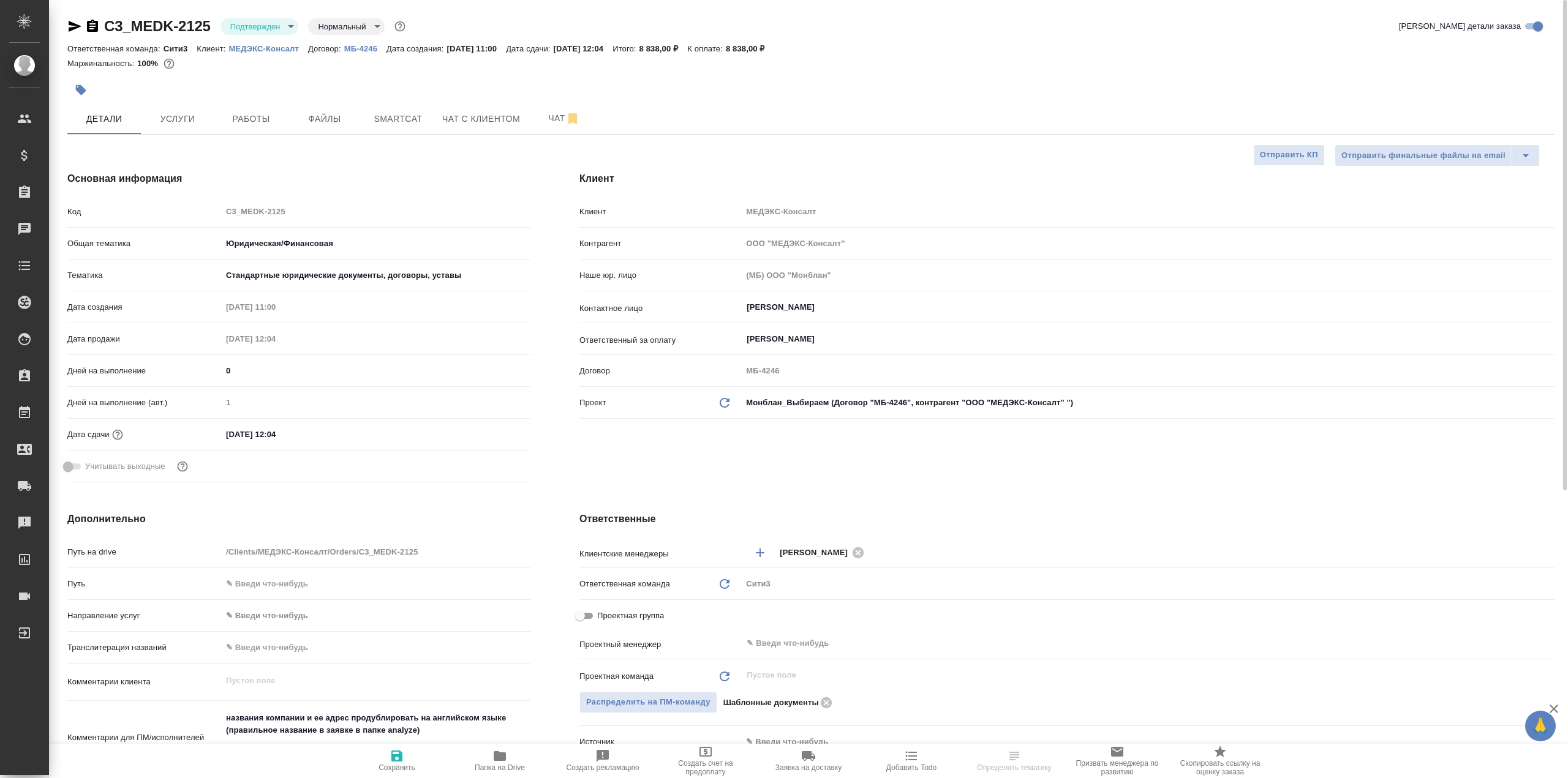
type textarea "x"
select select "RU"
type textarea "x"
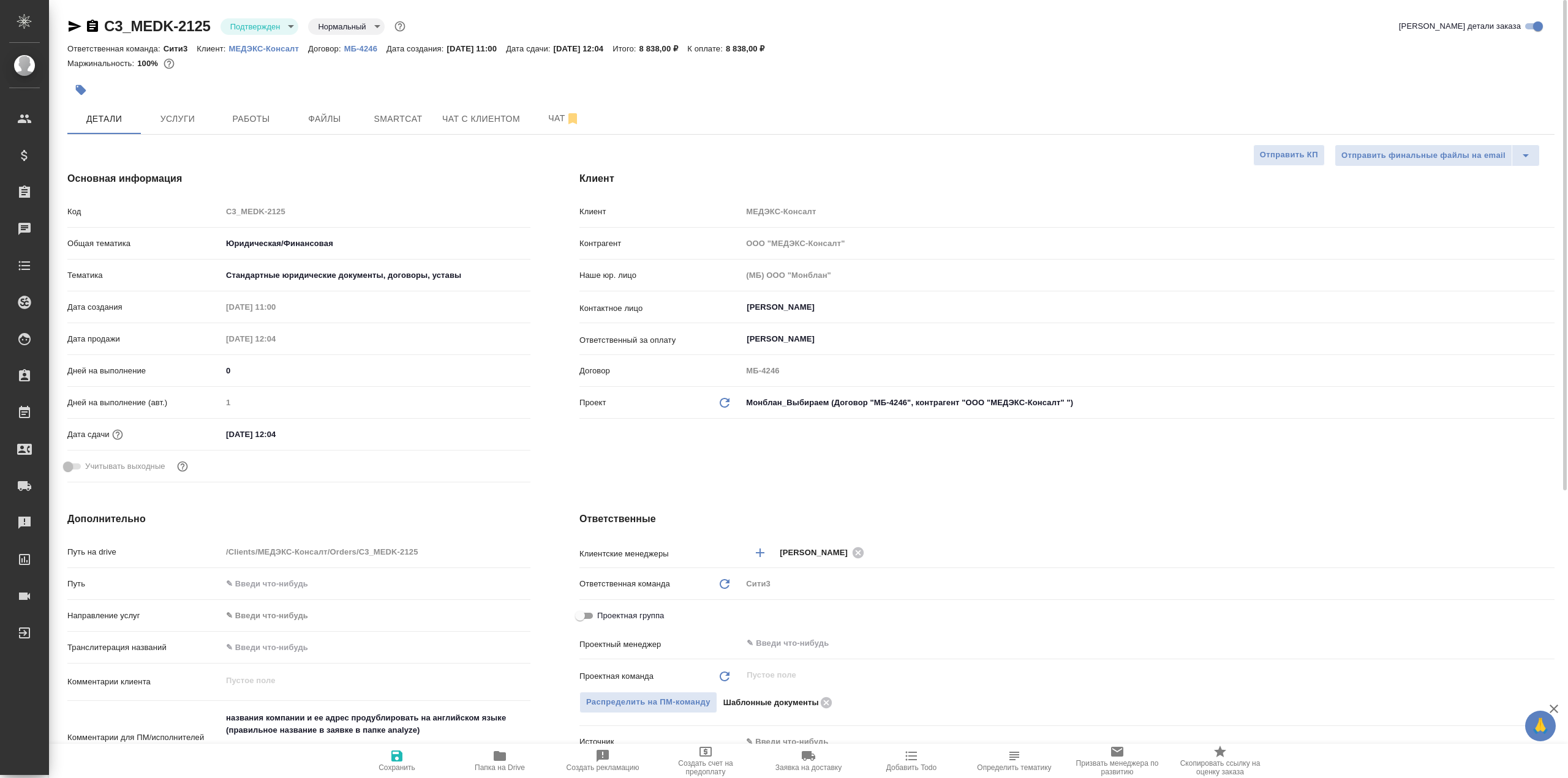
type textarea "x"
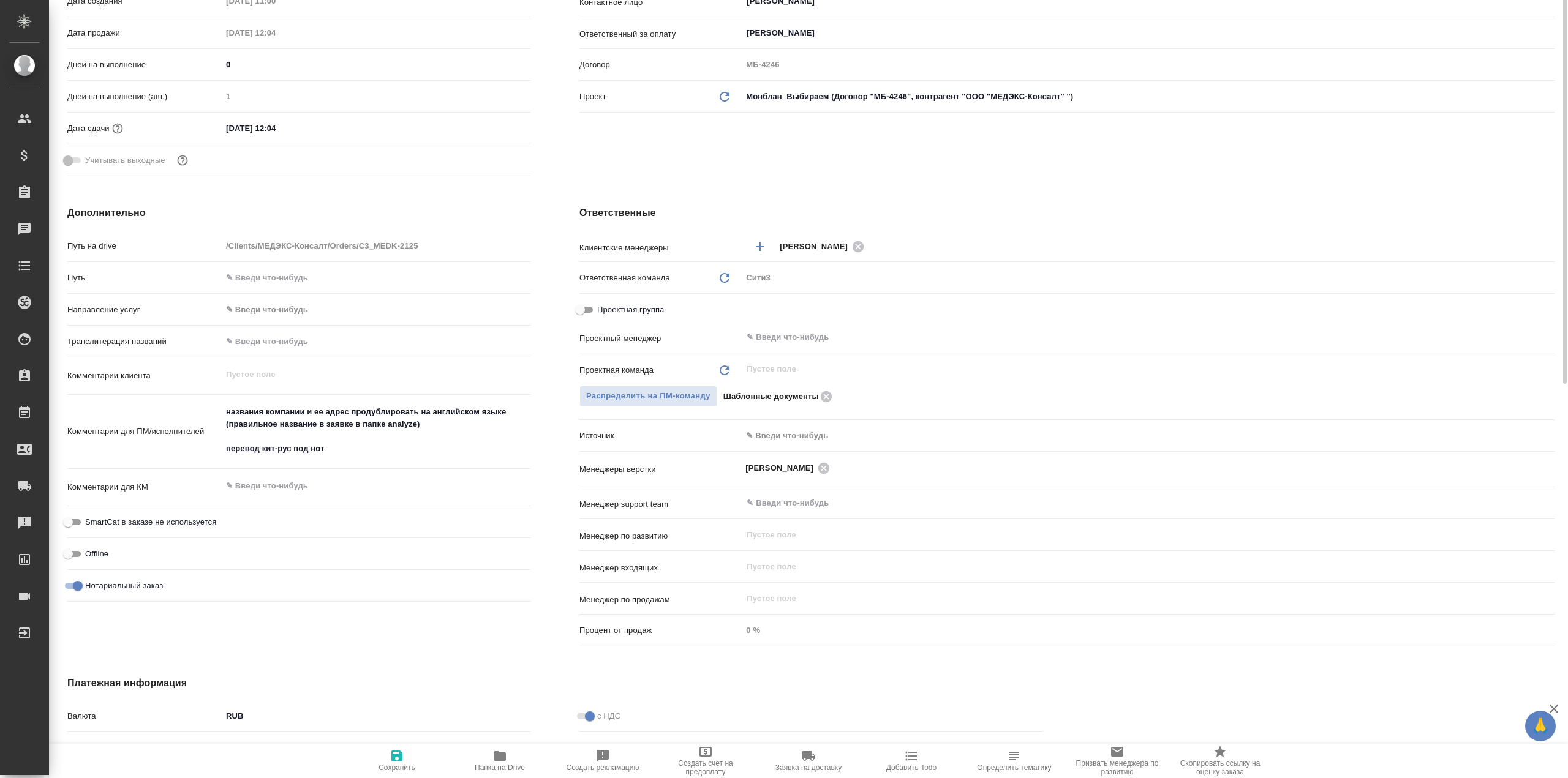
scroll to position [367, 0]
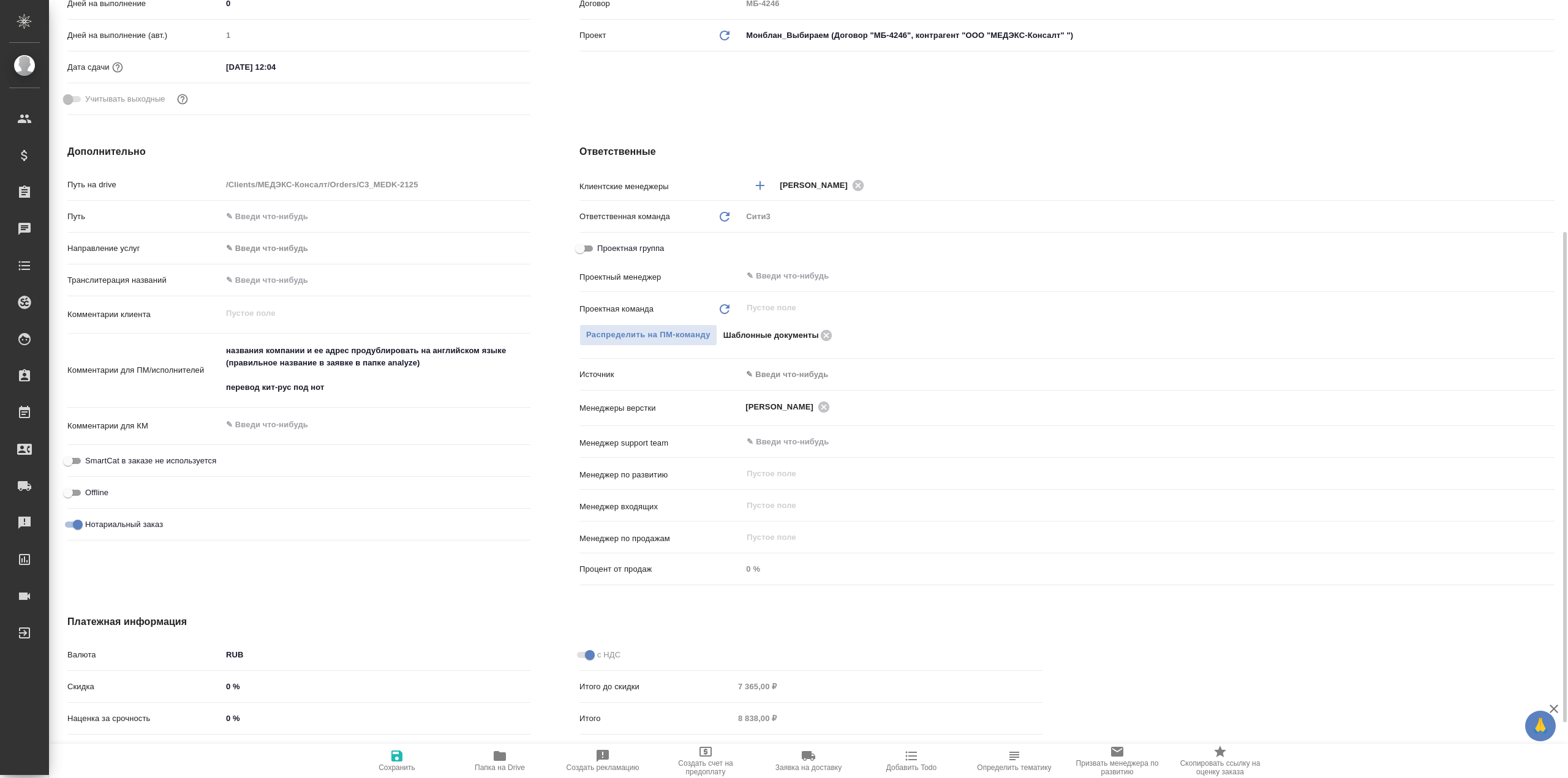
click at [788, 376] on body "🙏 .cls-1 fill:#fff; AWATERA Galisheva [PERSON_NAME] Спецификации Заказы 0 Чаты …" at bounding box center [784, 389] width 1568 height 778
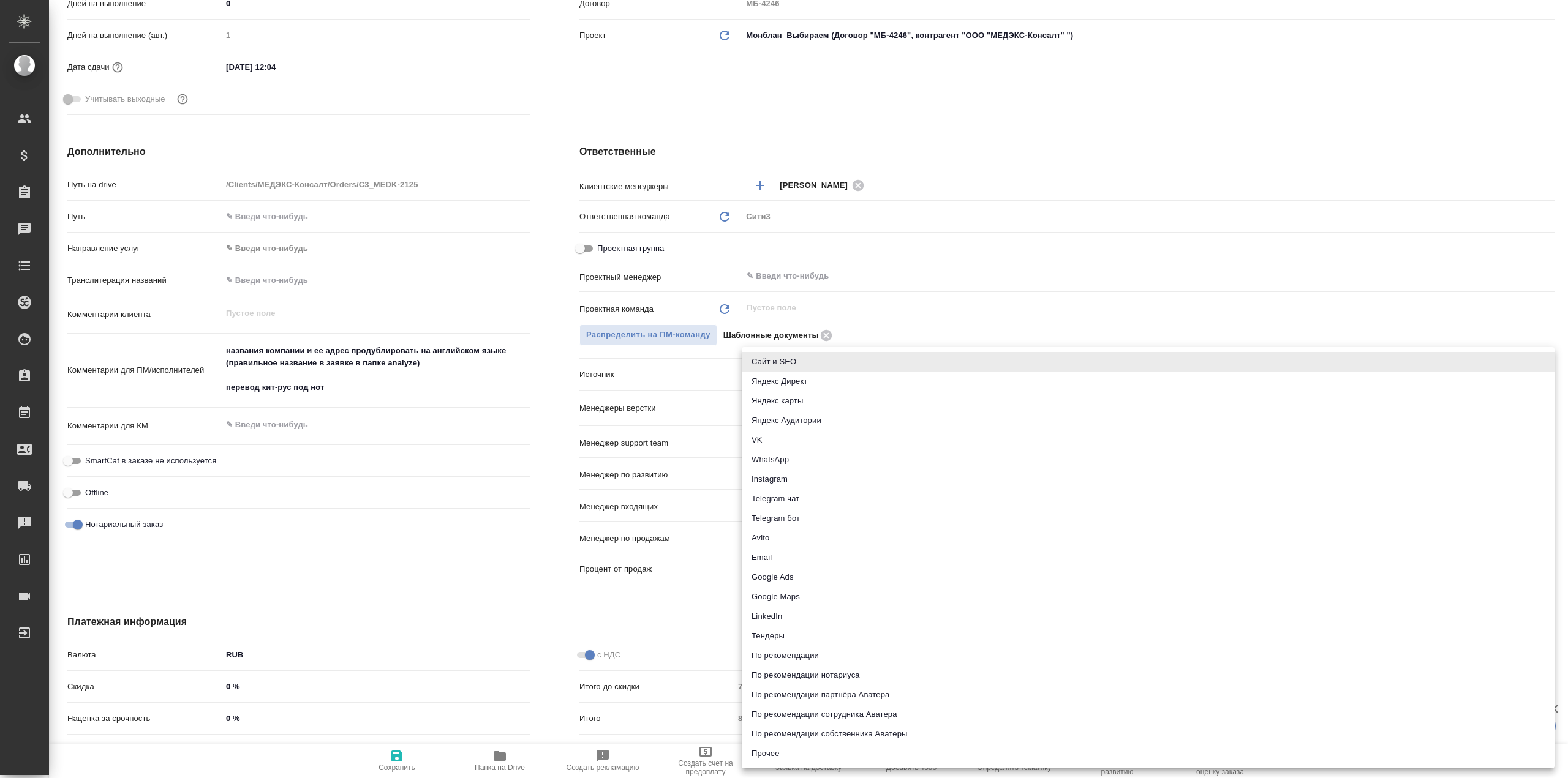
click at [855, 559] on li "Email" at bounding box center [1148, 558] width 813 height 20
type textarea "x"
type input "emailAds"
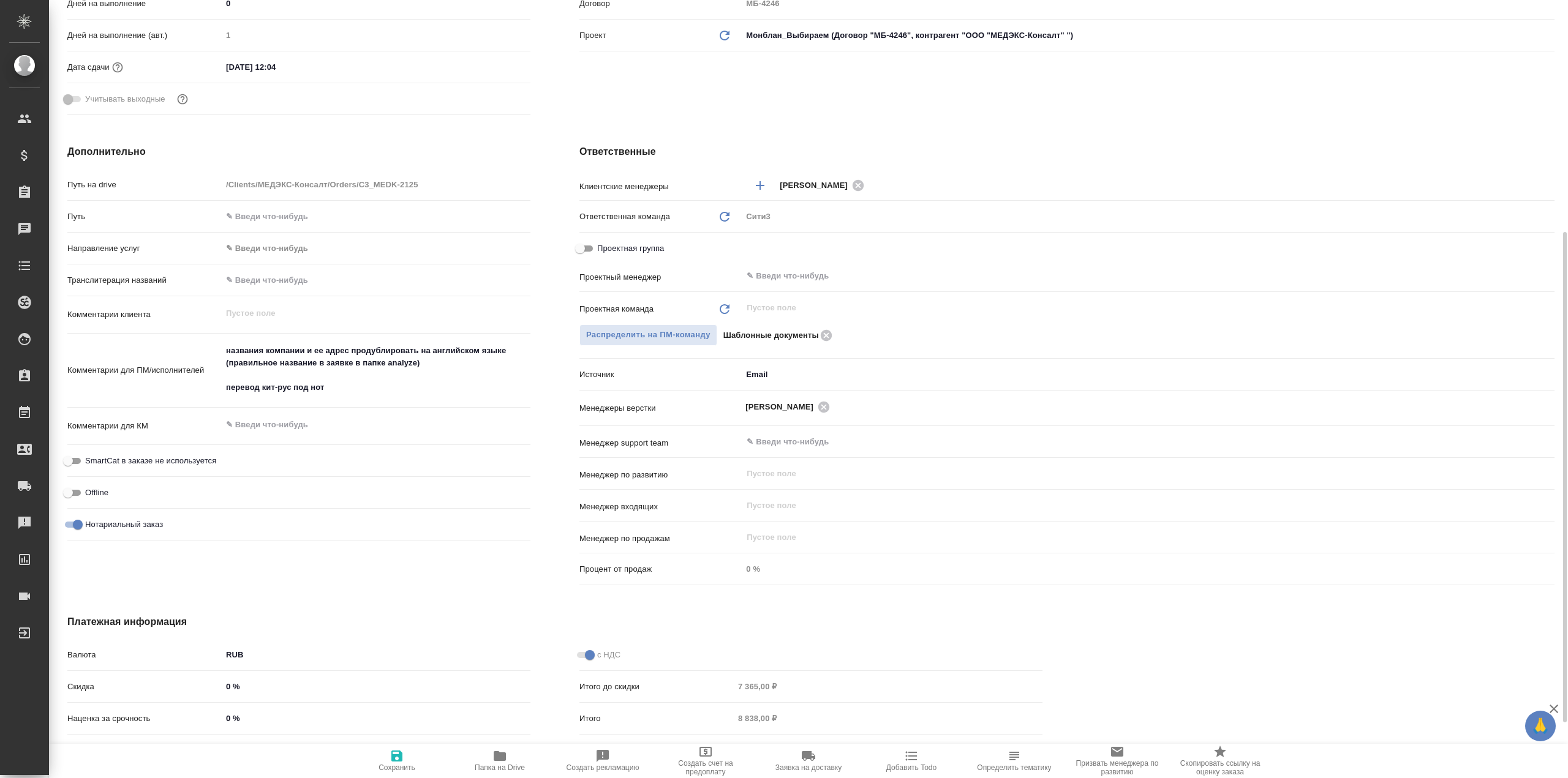
click at [396, 758] on icon "button" at bounding box center [397, 756] width 15 height 15
type textarea "x"
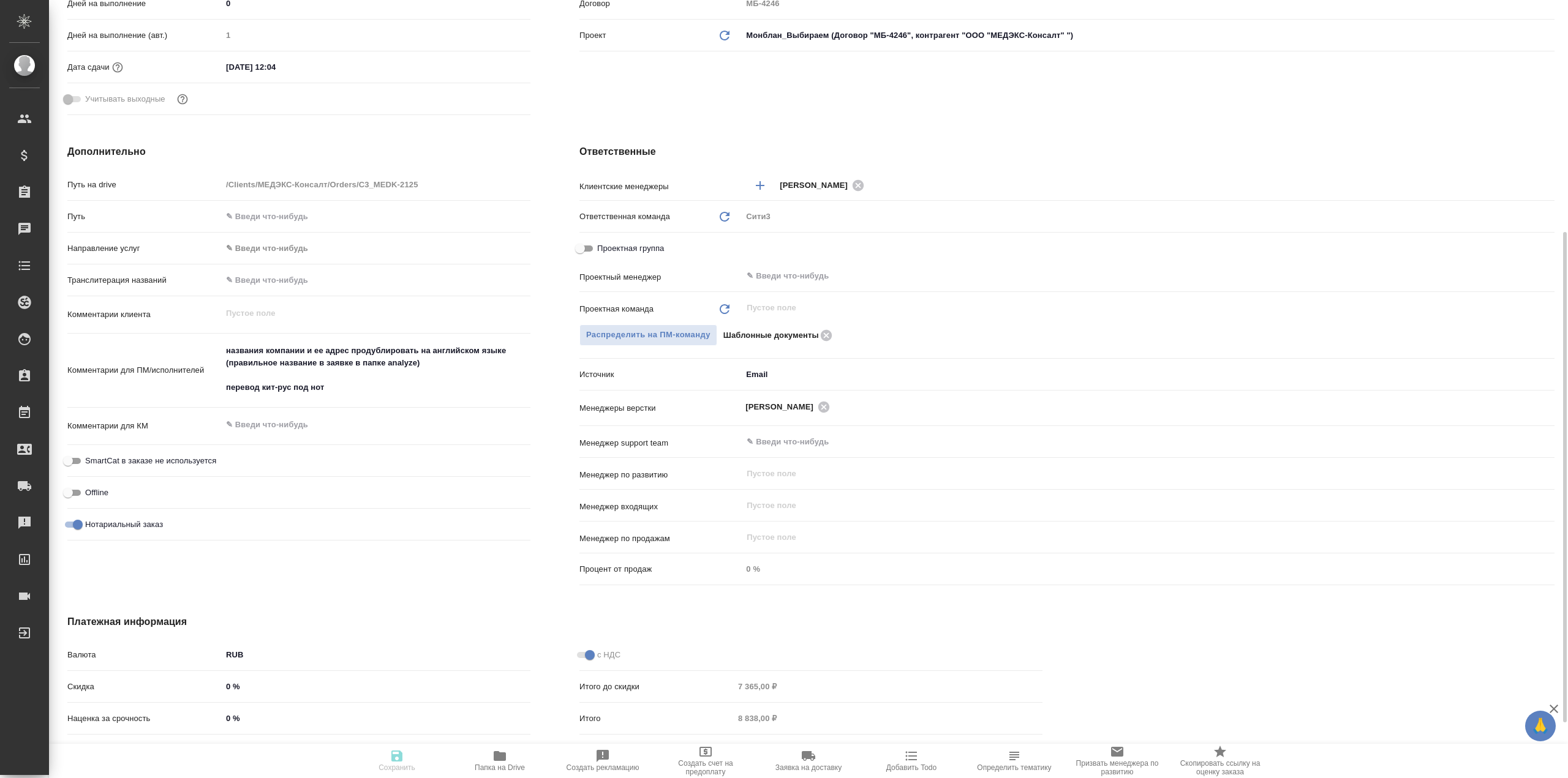
type textarea "x"
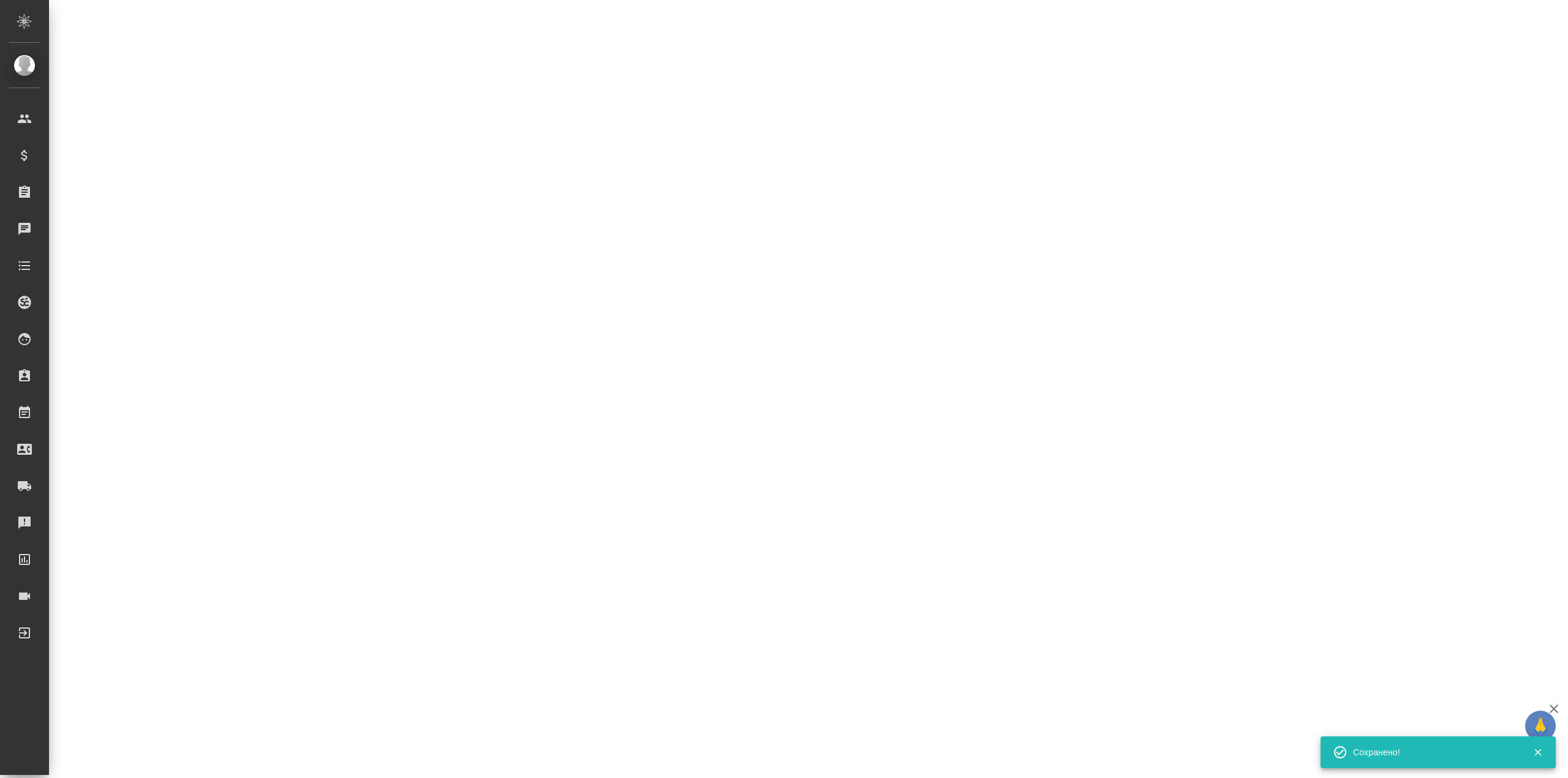
select select "RU"
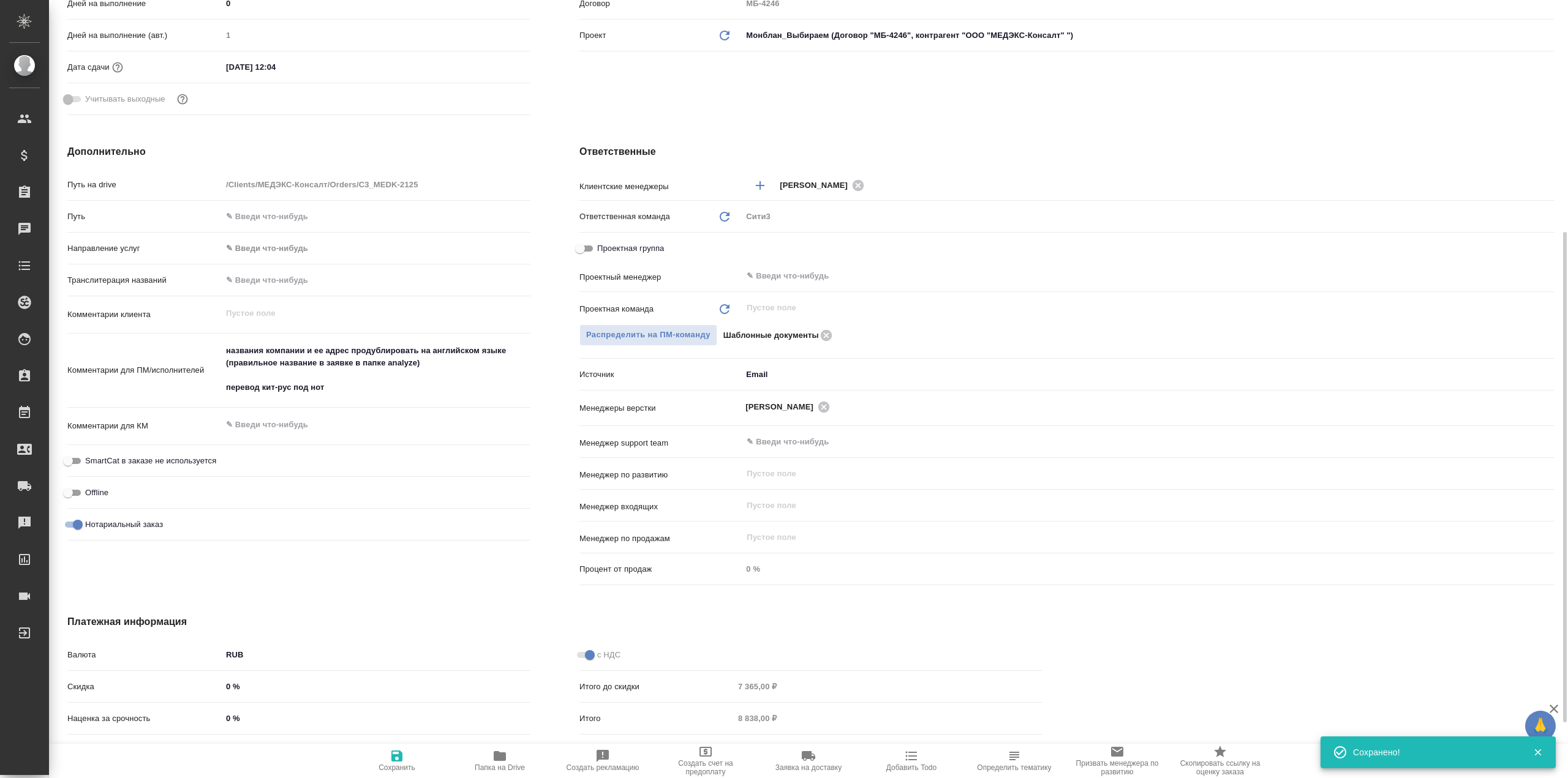
type textarea "x"
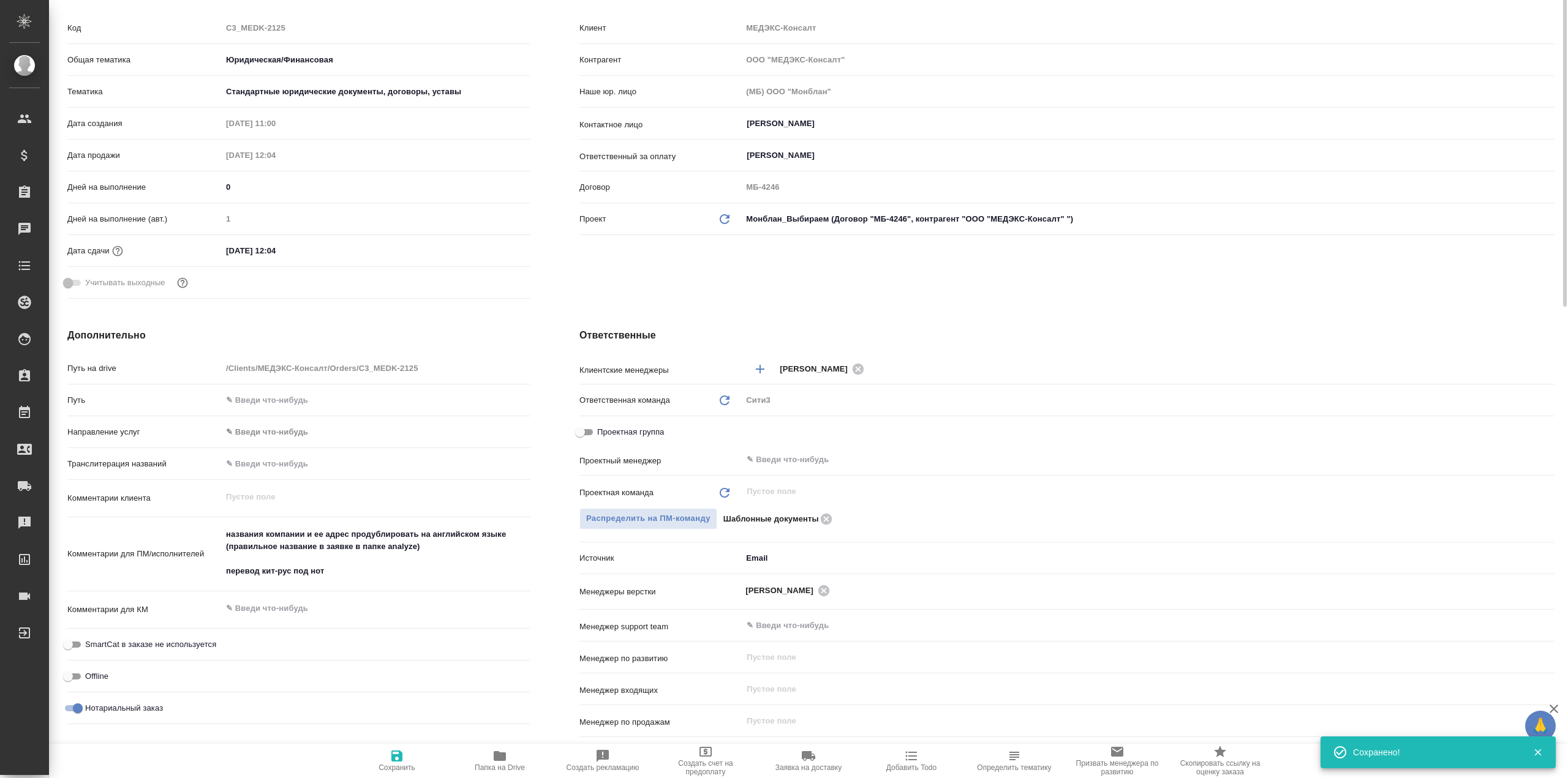
scroll to position [0, 0]
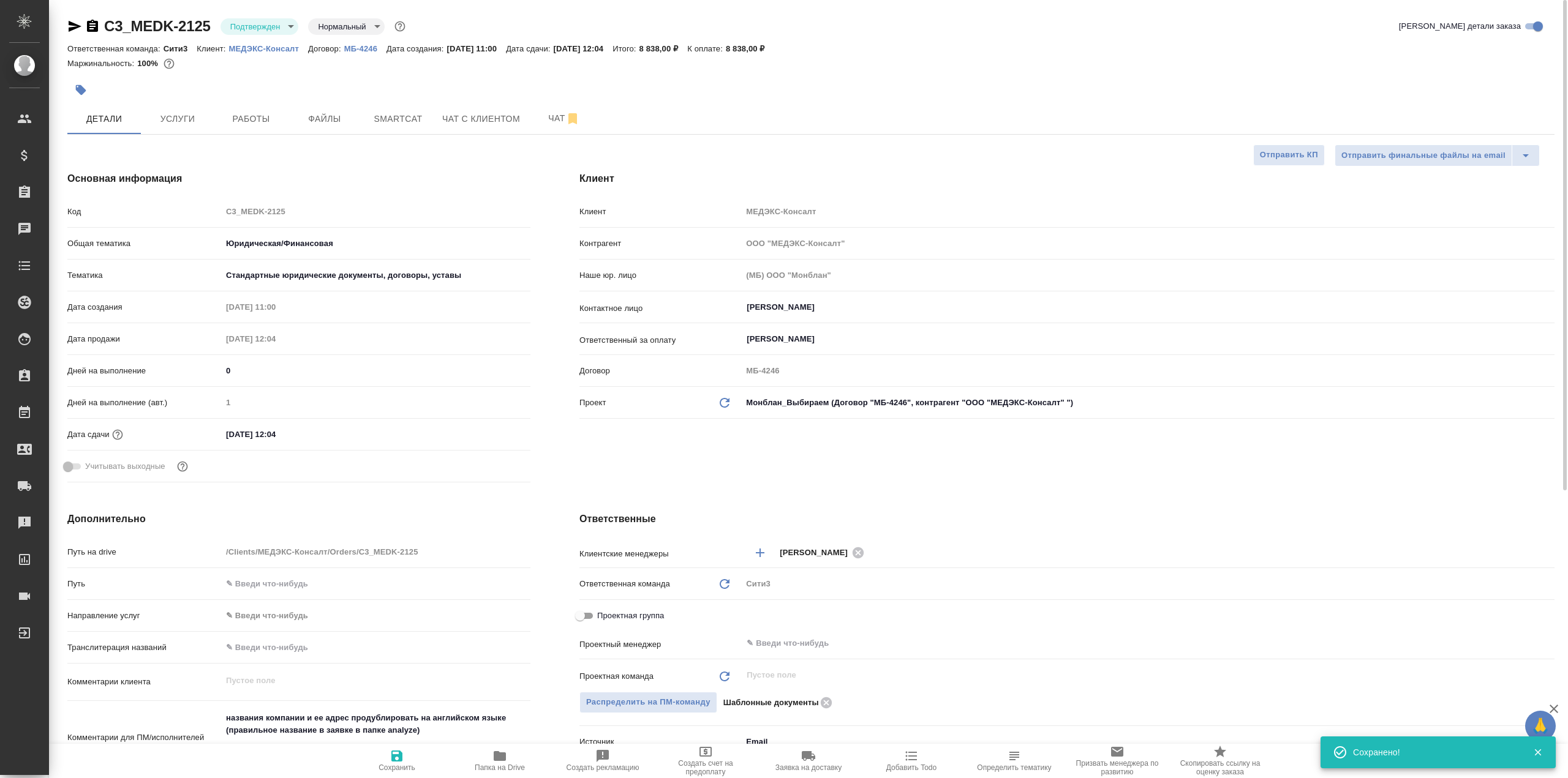
type textarea "x"
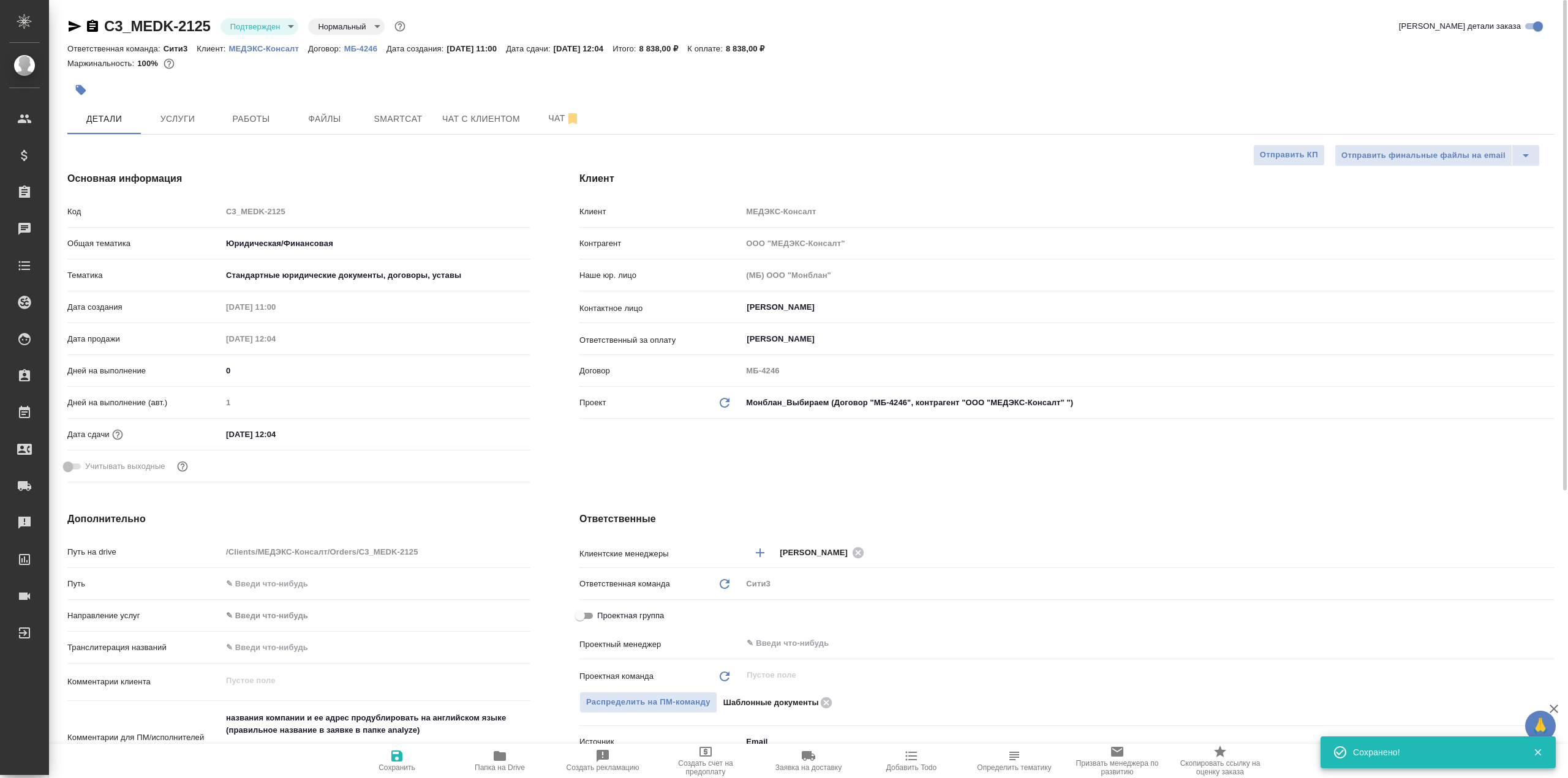
type textarea "x"
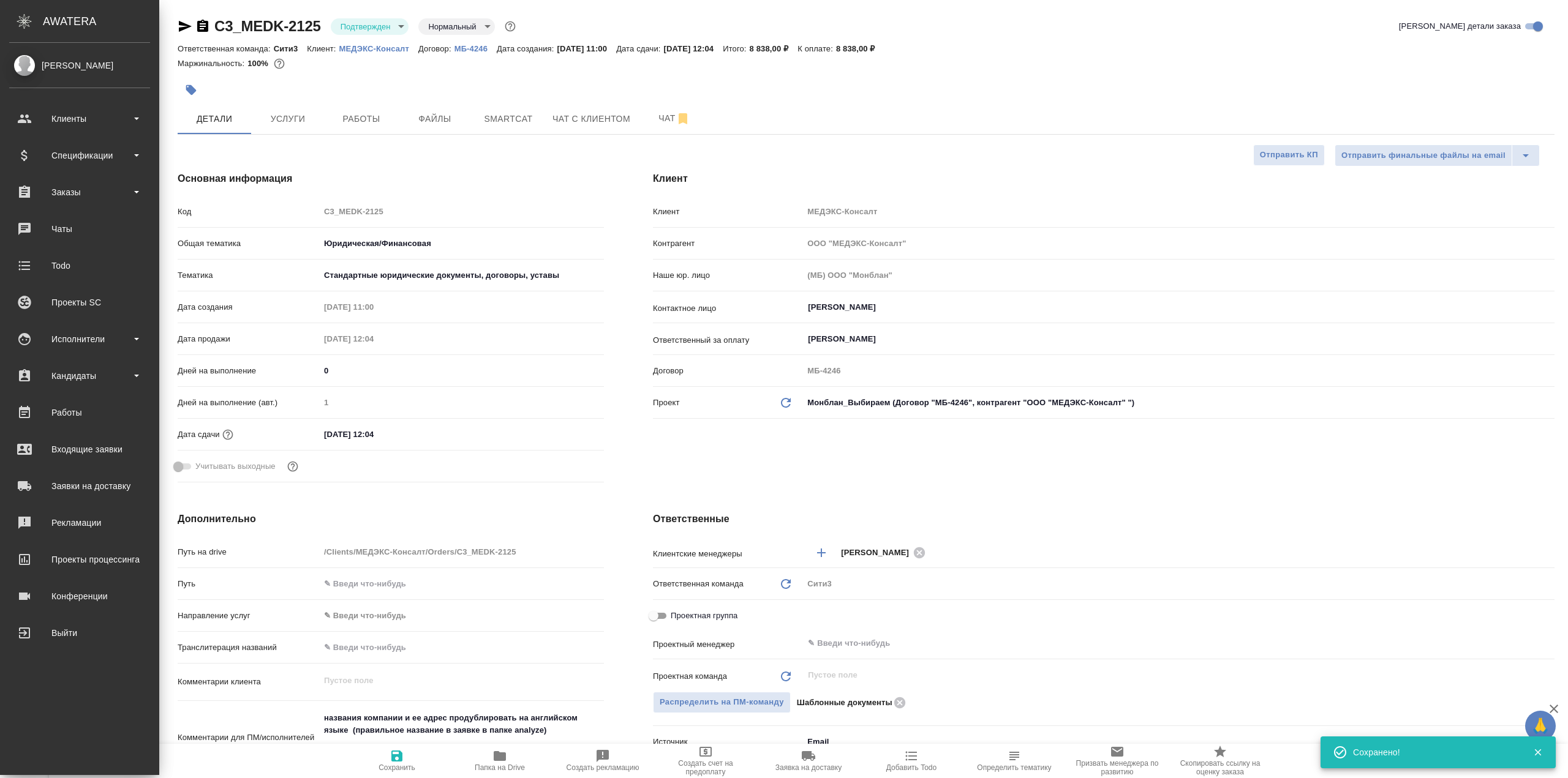
type textarea "x"
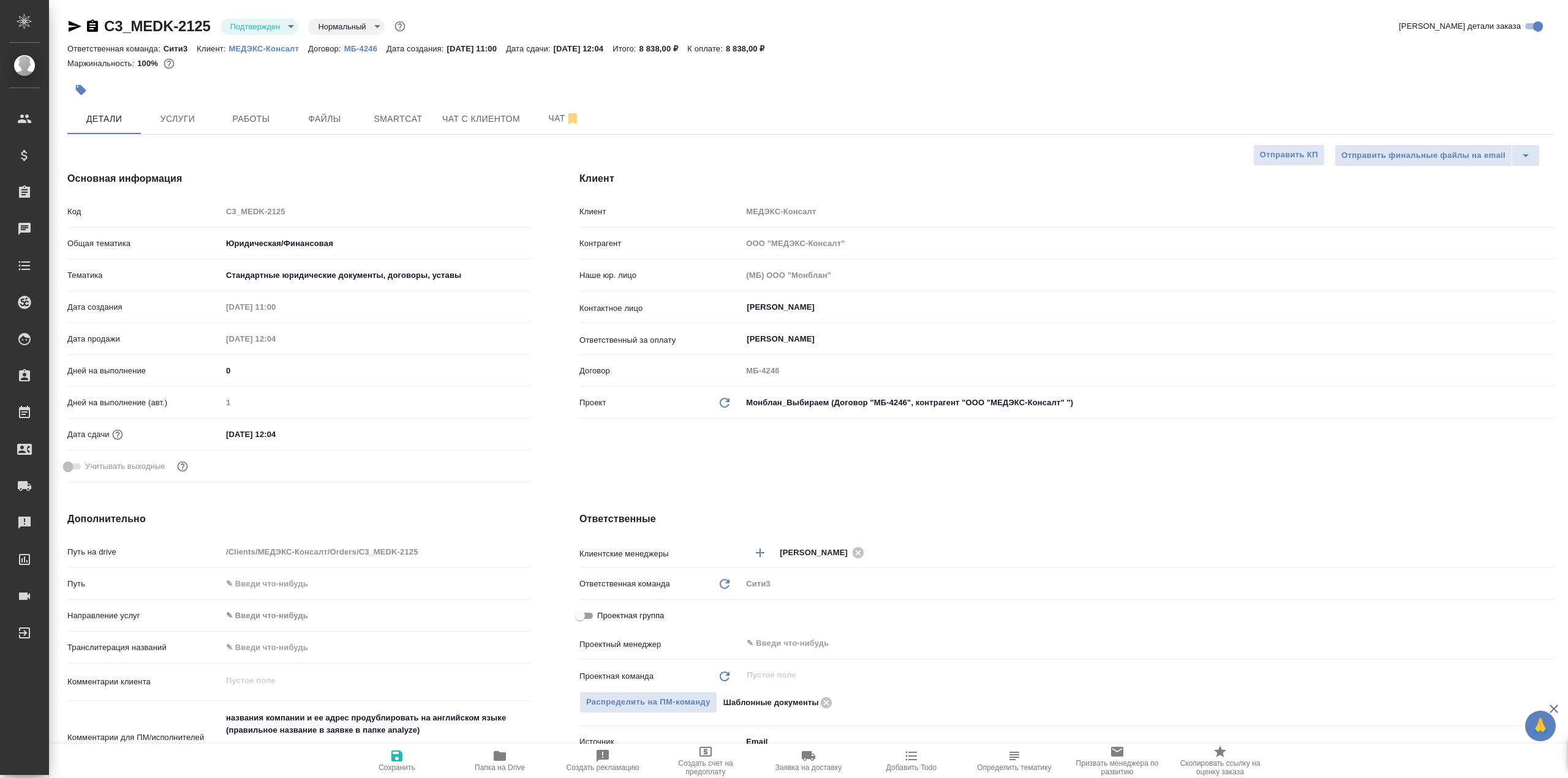
type textarea "x"
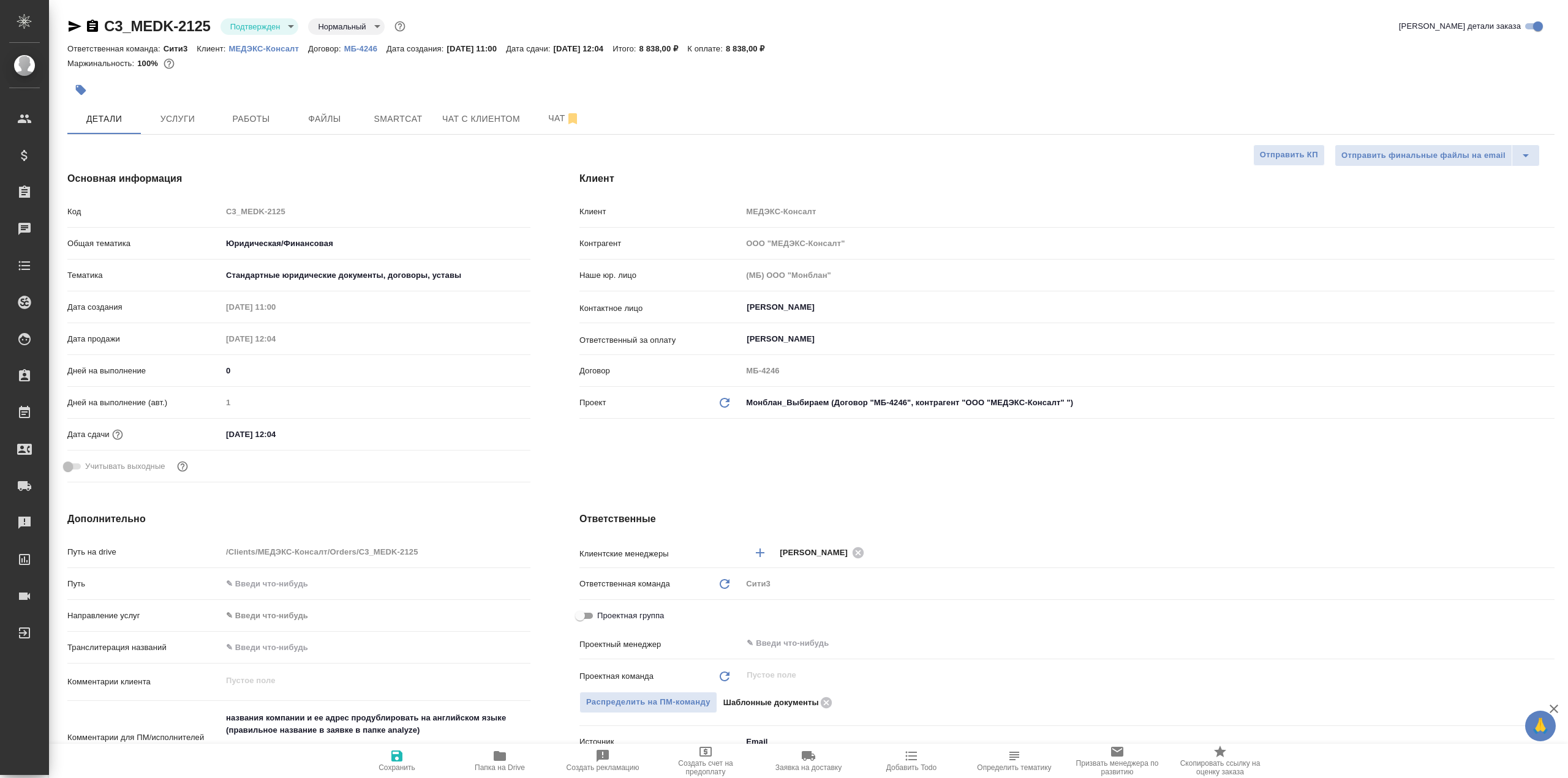
type textarea "x"
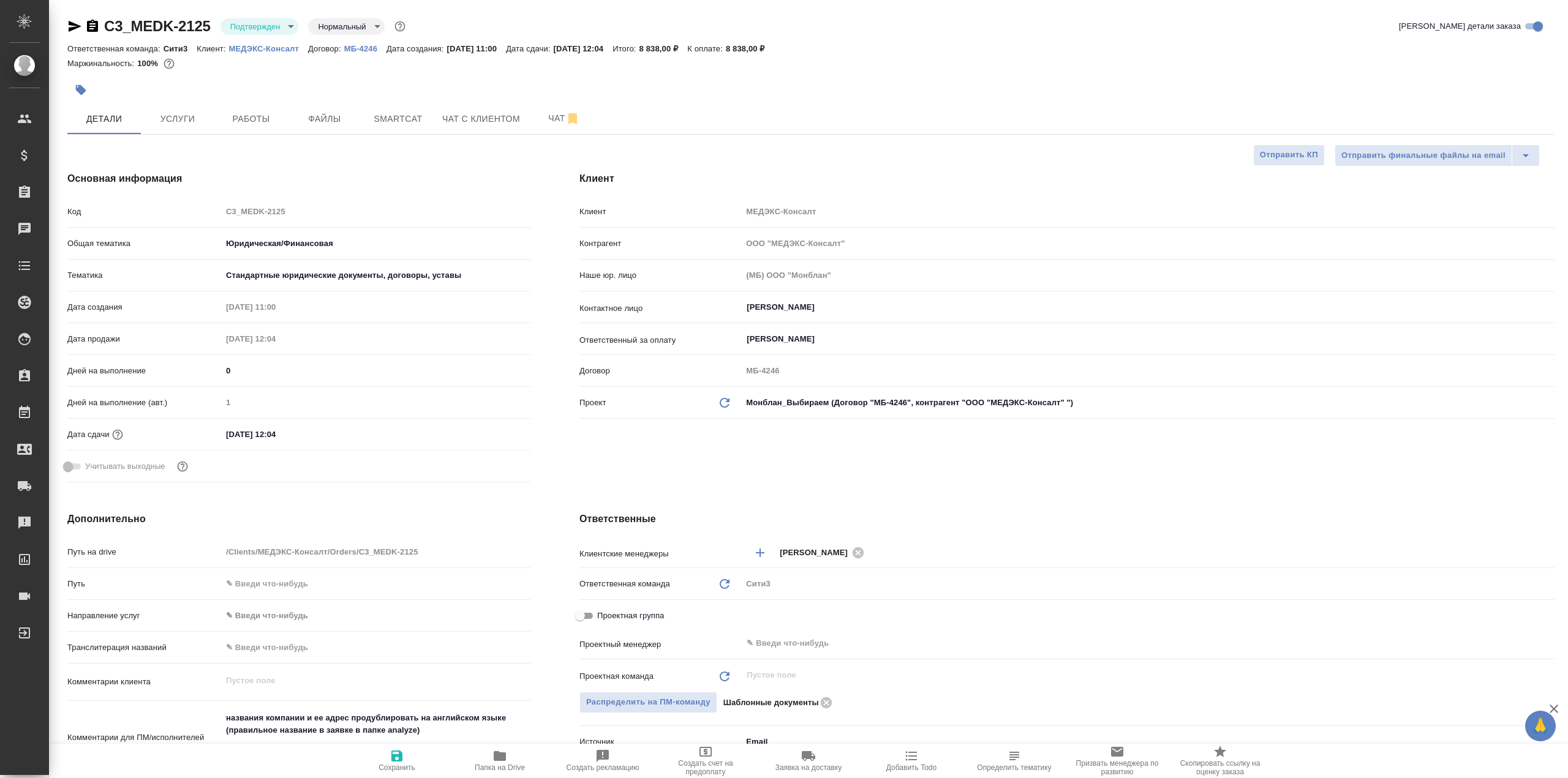
type textarea "x"
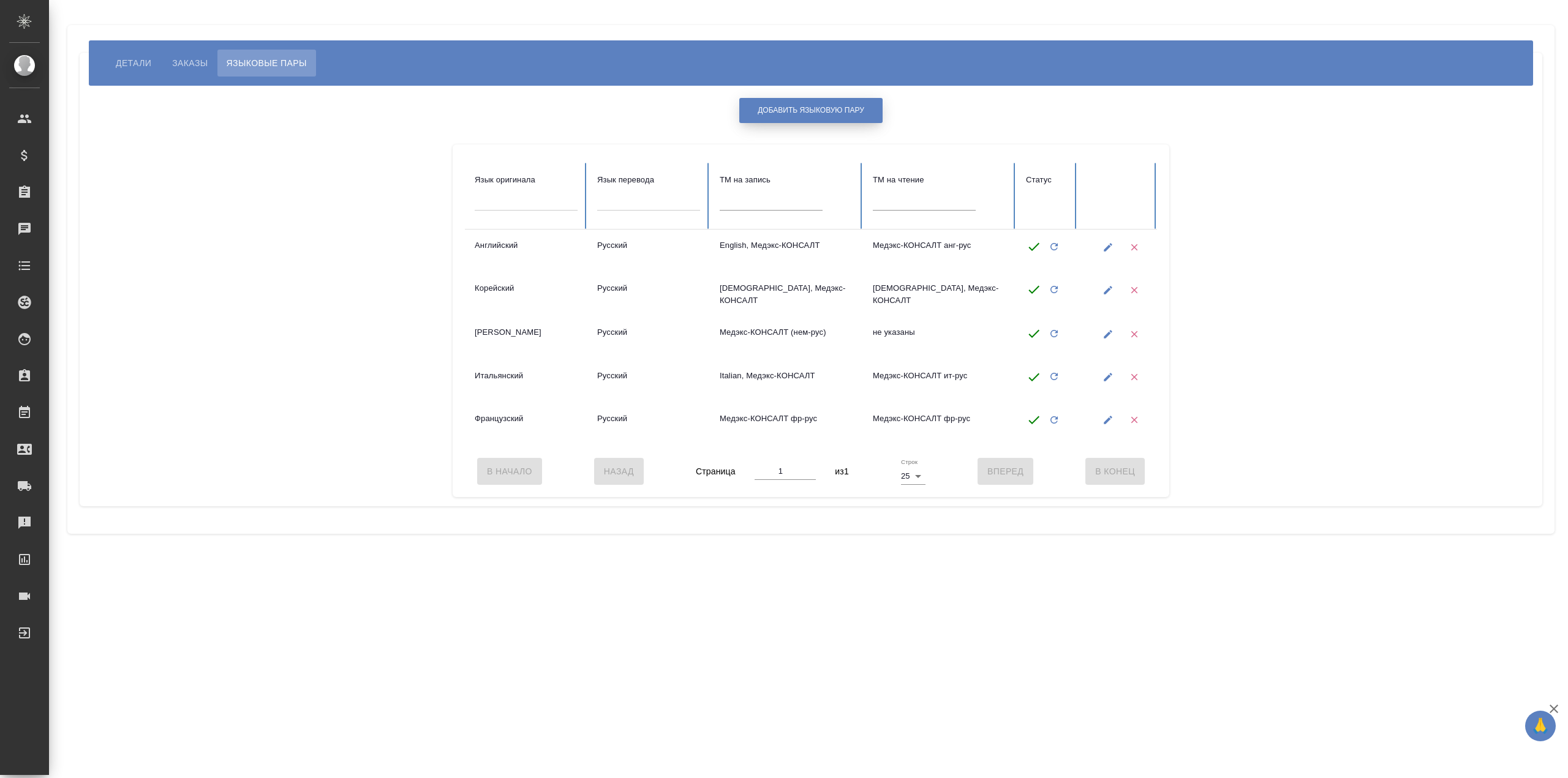
click at [864, 106] on button "Добавить языковую пару" at bounding box center [811, 110] width 144 height 25
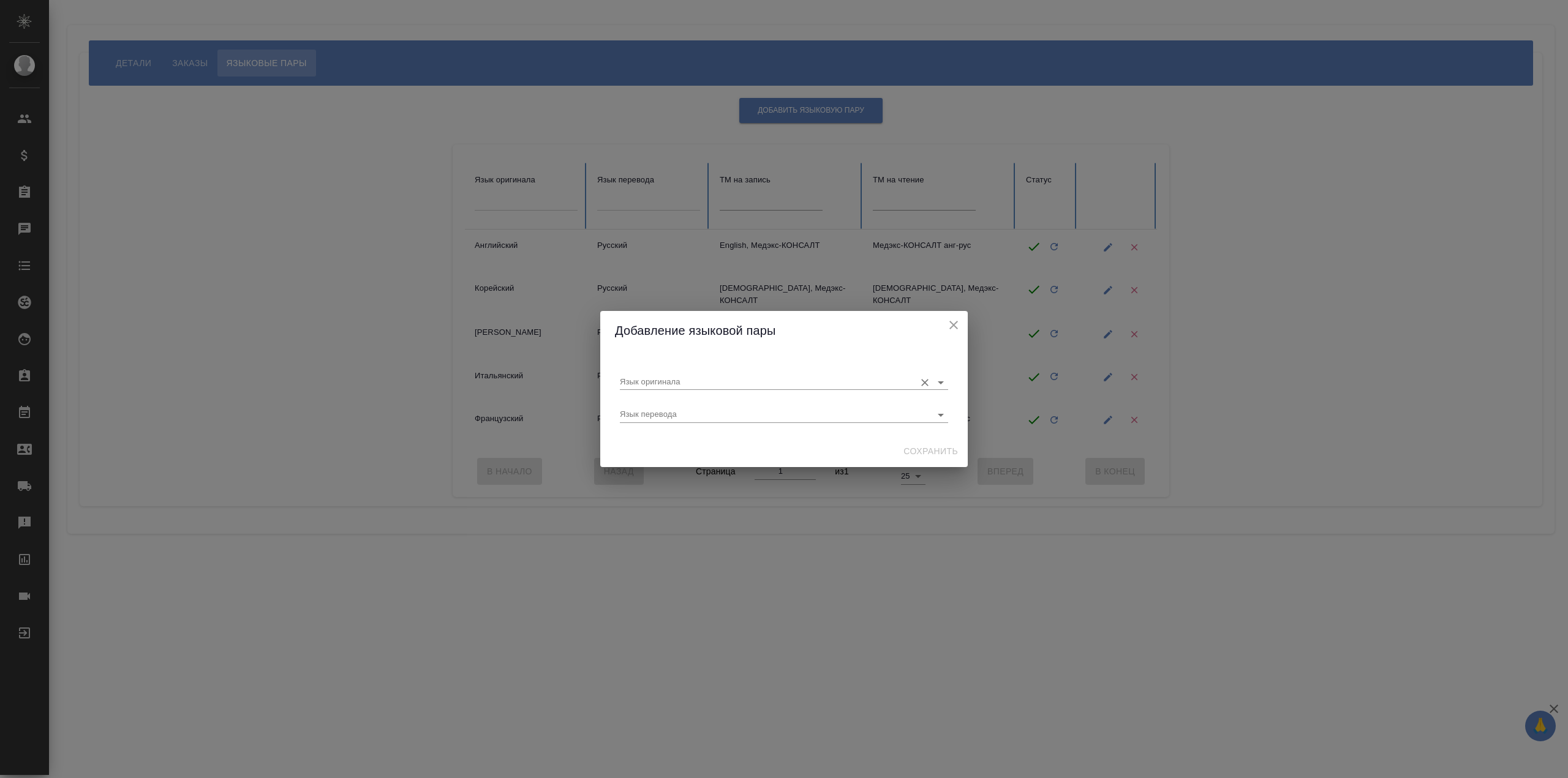
click at [703, 383] on input "Язык оригинала" at bounding box center [764, 382] width 289 height 15
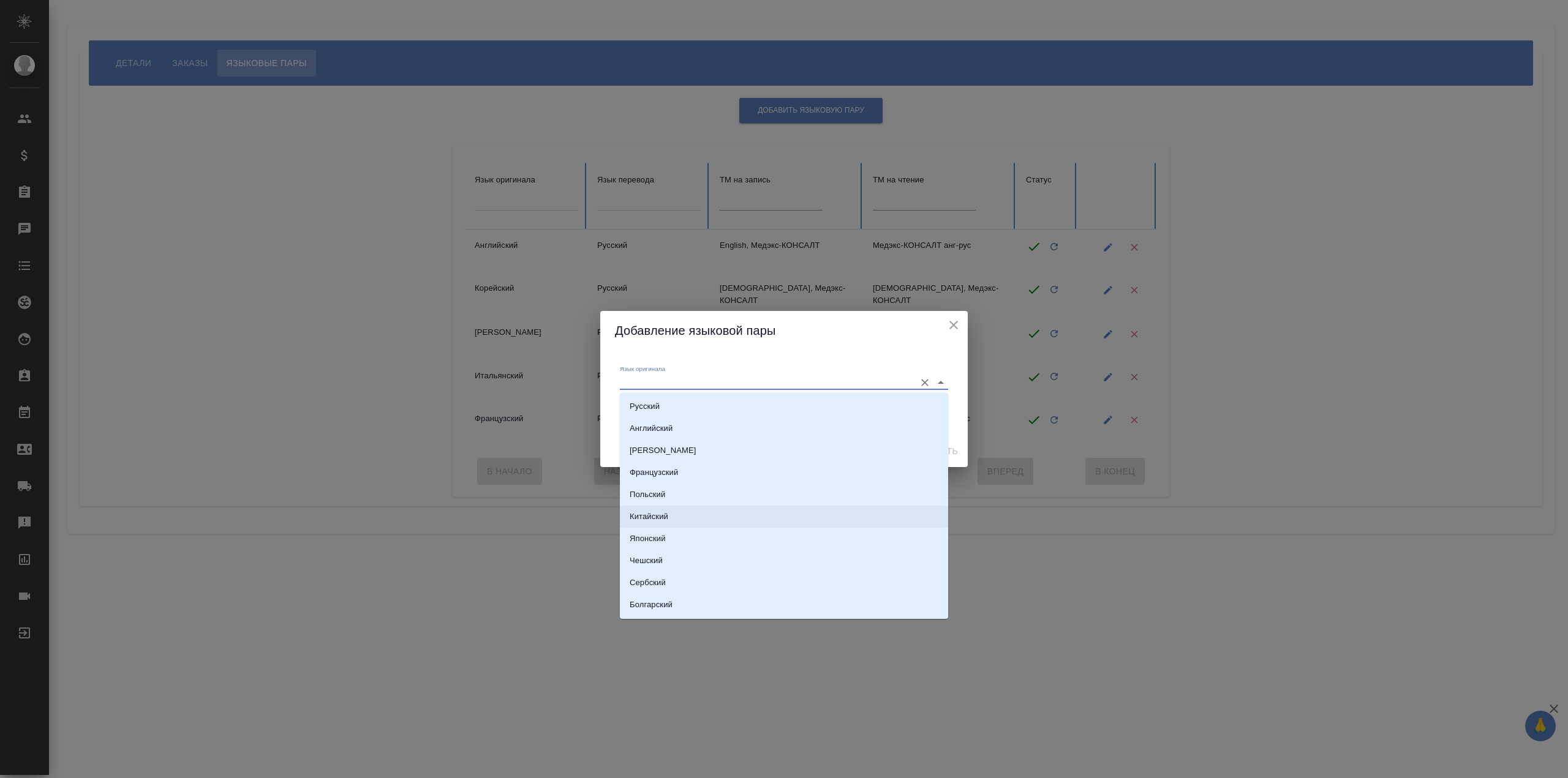
drag, startPoint x: 740, startPoint y: 511, endPoint x: 729, endPoint y: 487, distance: 26.4
click at [739, 511] on li "Китайский" at bounding box center [784, 516] width 328 height 22
type input "Китайский"
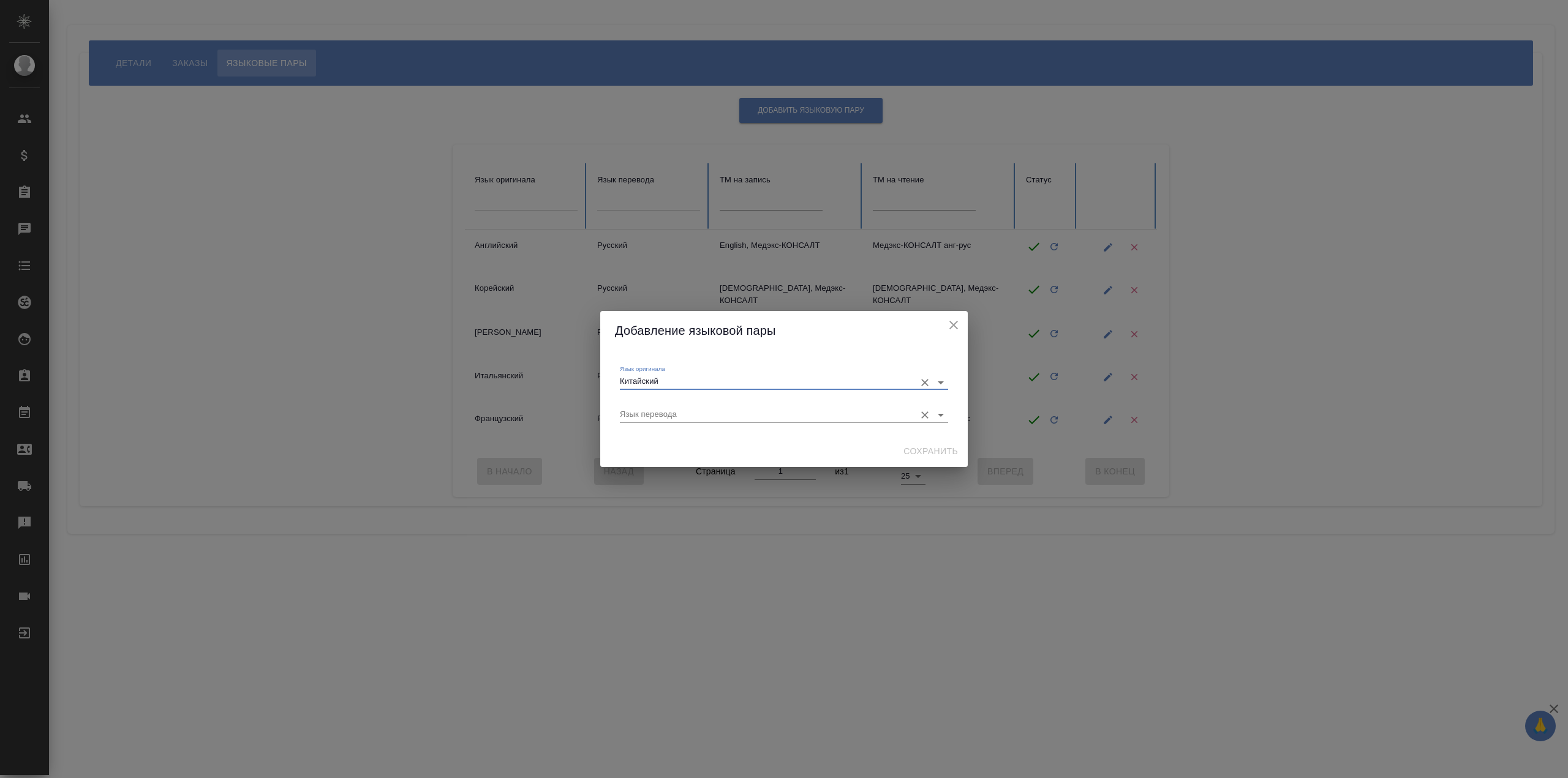
click at [712, 415] on input "Язык перевода" at bounding box center [764, 414] width 289 height 15
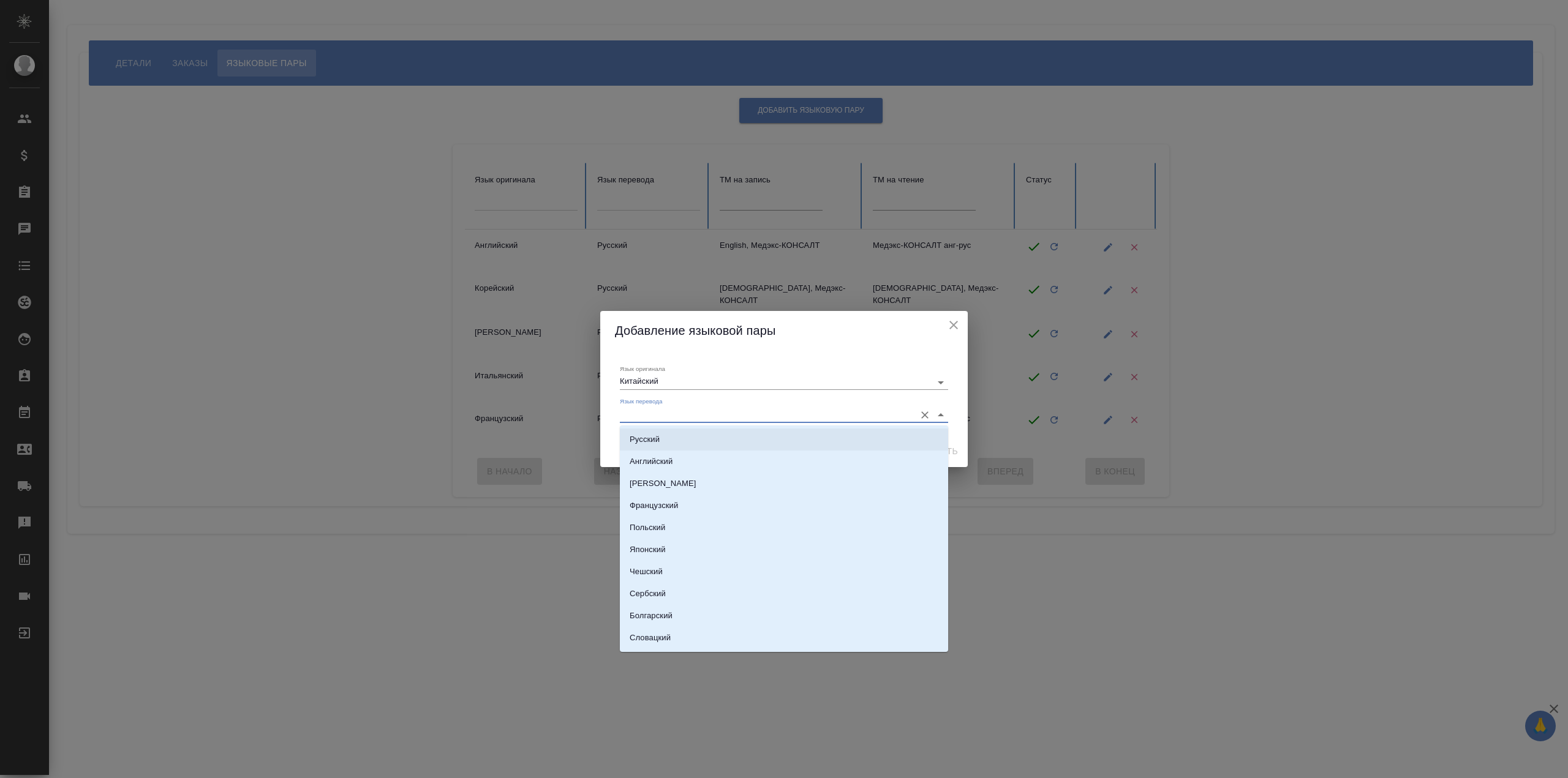
click at [745, 443] on li "Русский" at bounding box center [784, 439] width 328 height 22
type input "Русский"
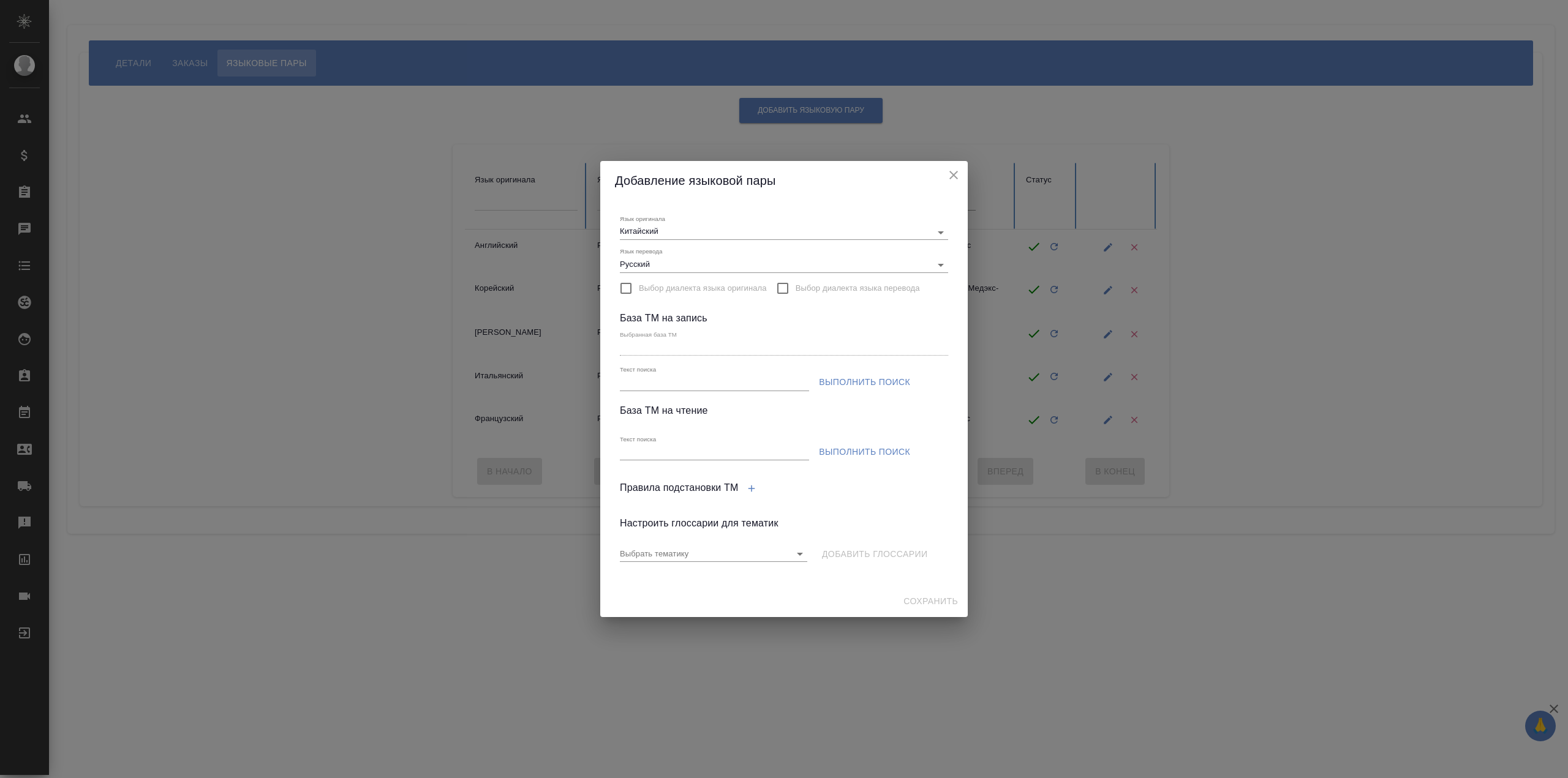
click at [715, 374] on div "Текст поиска" at bounding box center [714, 378] width 189 height 25
click at [716, 382] on input "Текст поиска" at bounding box center [714, 383] width 189 height 16
type input "Chinese (simplified), Медэкс-КОНСАЛТ"
click at [860, 385] on span "Выполнить поиск" at bounding box center [864, 383] width 91 height 16
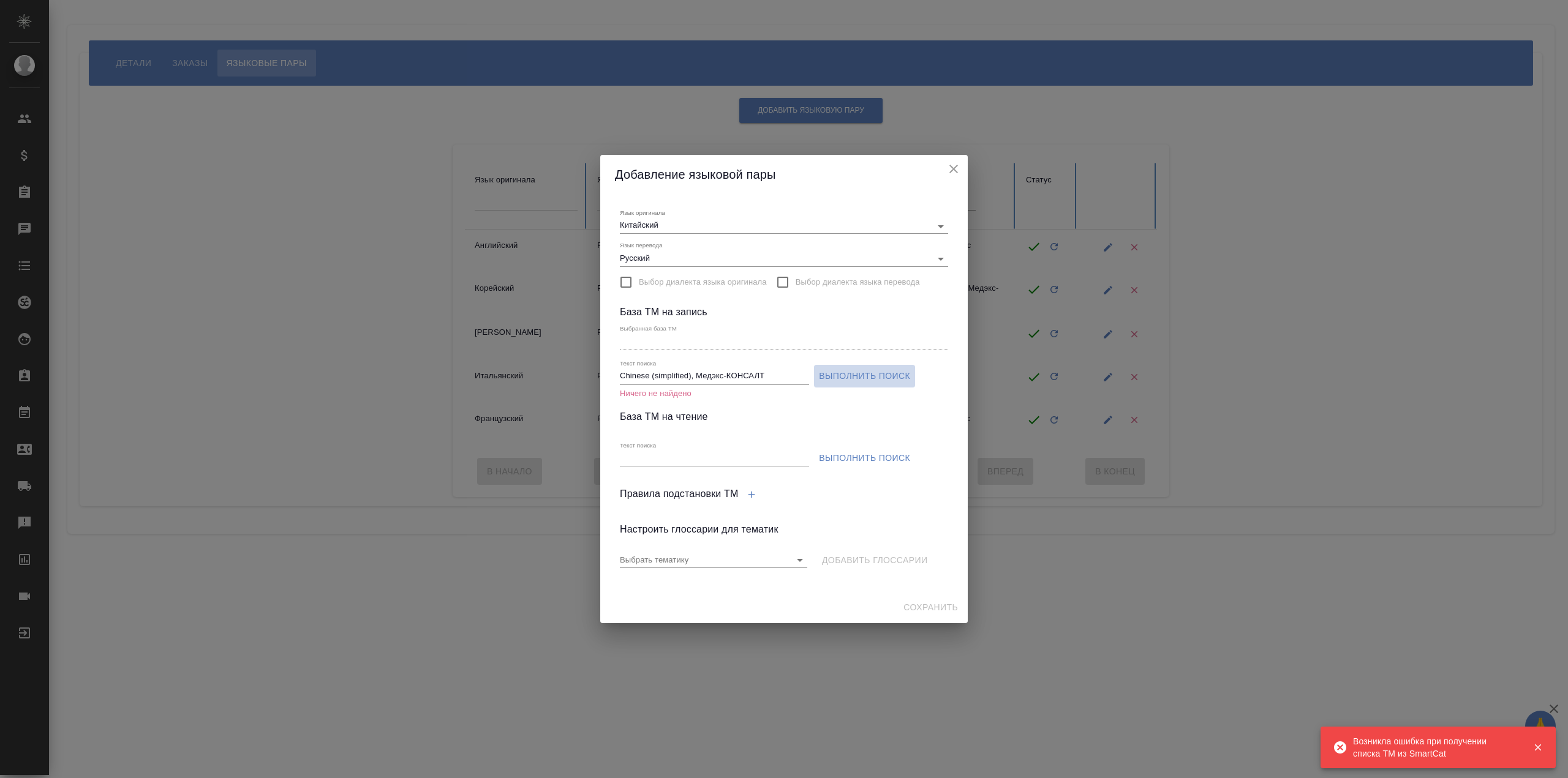
click at [891, 375] on span "Выполнить поиск" at bounding box center [864, 376] width 91 height 16
click at [955, 176] on button "close" at bounding box center [954, 169] width 18 height 18
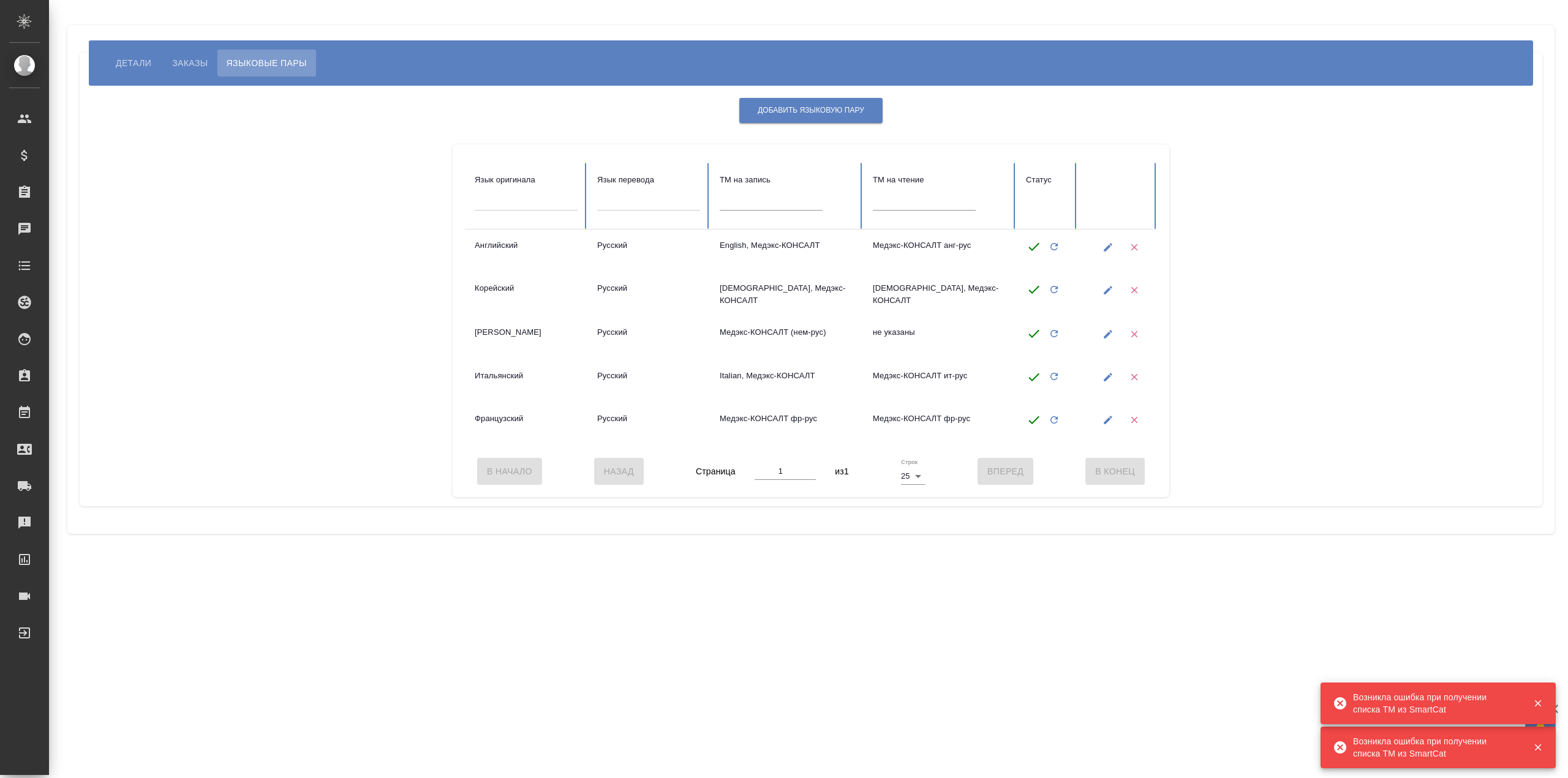
click at [139, 61] on span "Детали" at bounding box center [134, 63] width 35 height 15
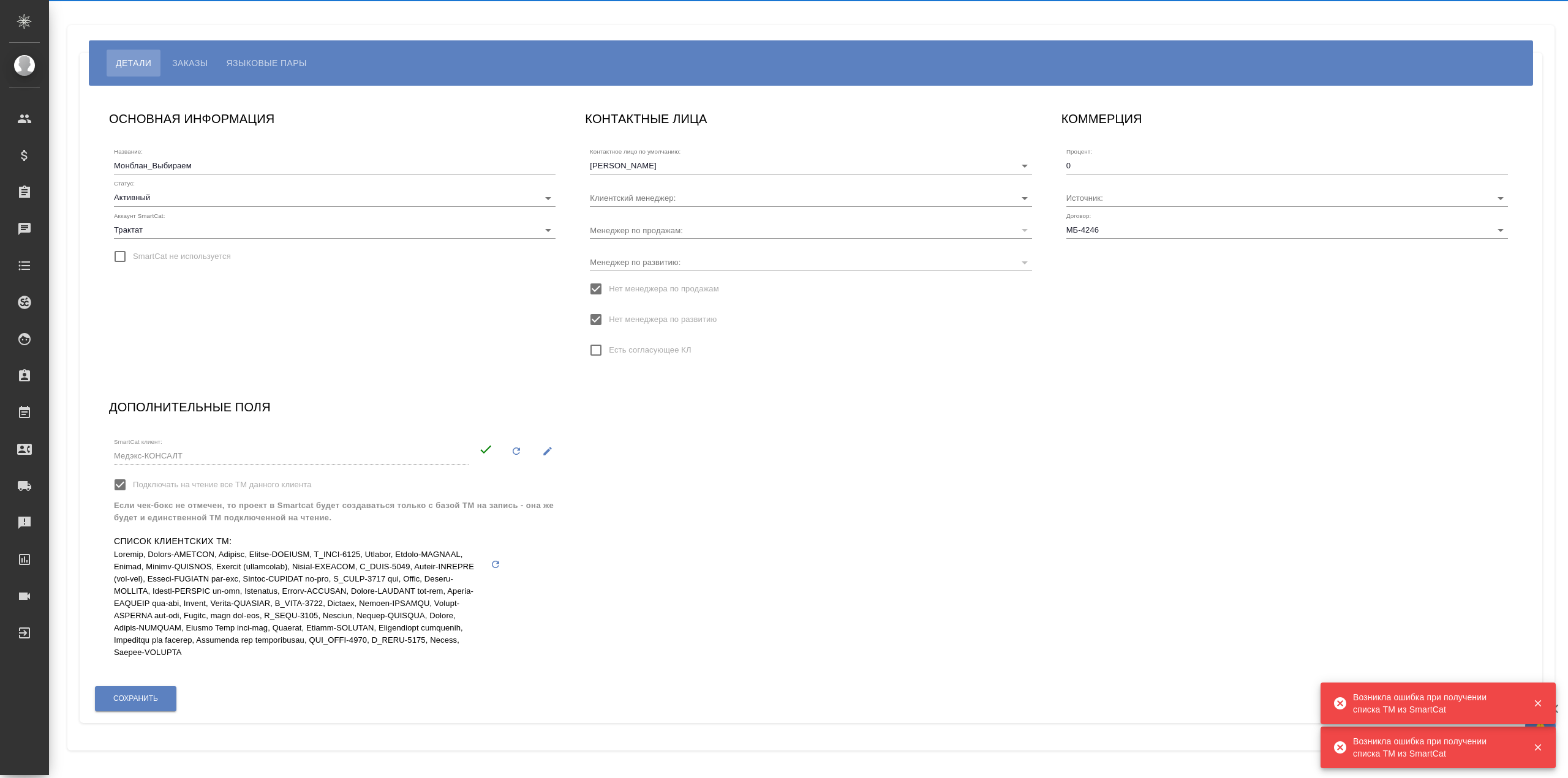
type input "Никитина Татьяна"
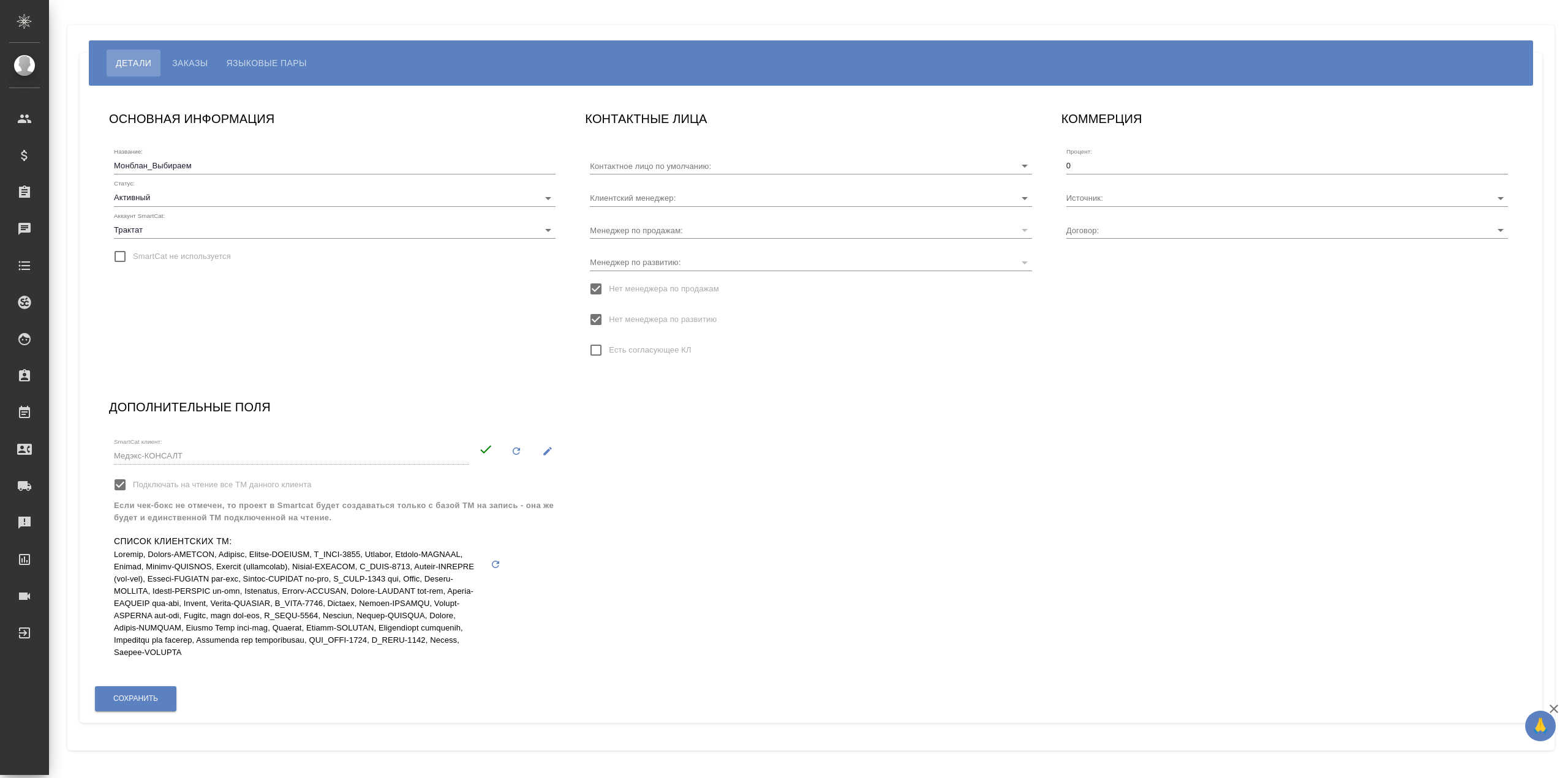
type input "[PERSON_NAME]"
type input "МБ-4246"
type input "[PERSON_NAME]"
click at [223, 69] on button "Языковые пары" at bounding box center [266, 63] width 98 height 27
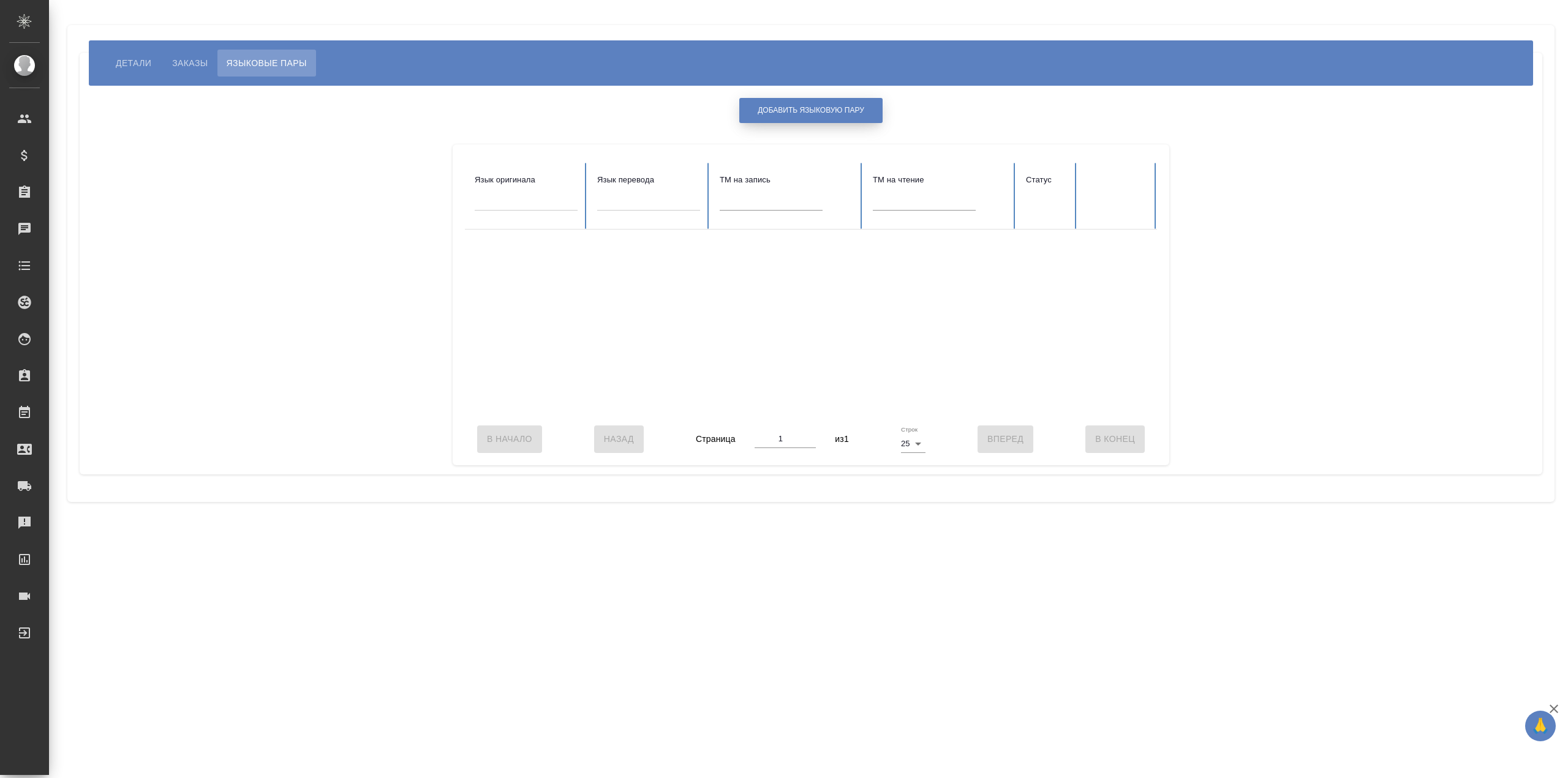
click at [785, 107] on span "Добавить языковую пару" at bounding box center [811, 110] width 107 height 11
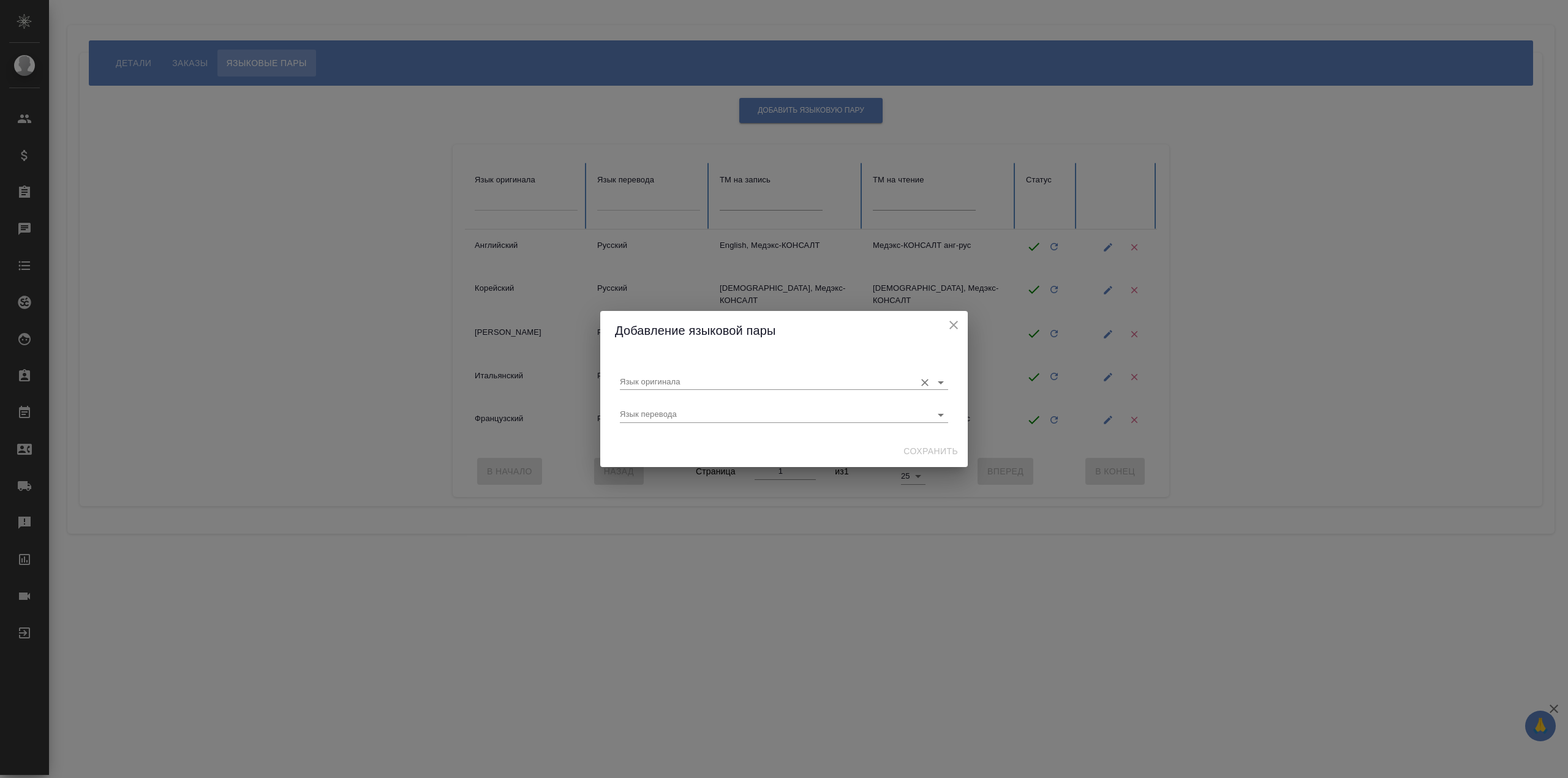
click at [715, 378] on input "Язык оригинала" at bounding box center [764, 382] width 289 height 15
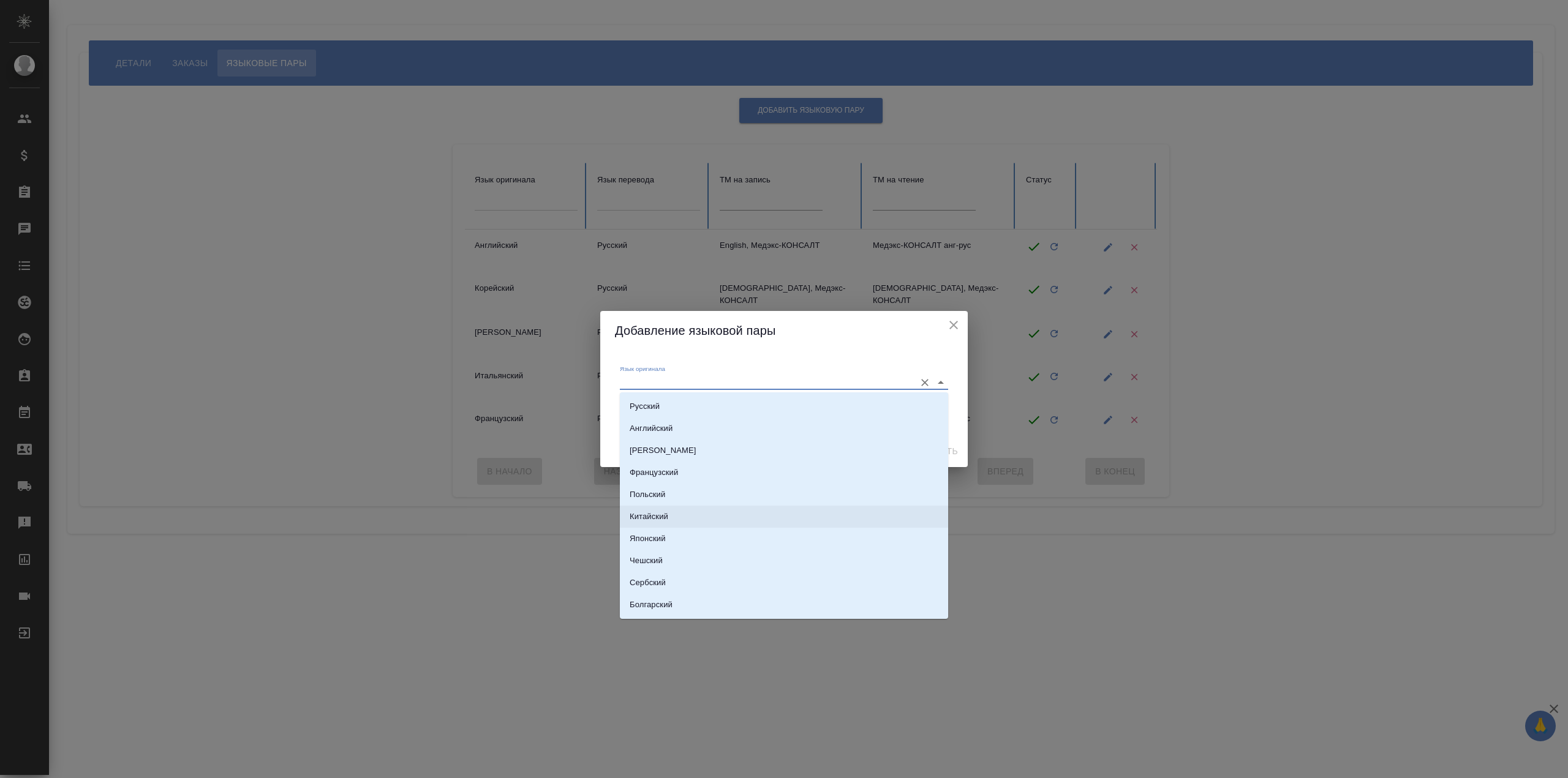
click at [742, 516] on li "Китайский" at bounding box center [784, 516] width 328 height 22
type input "Китайский"
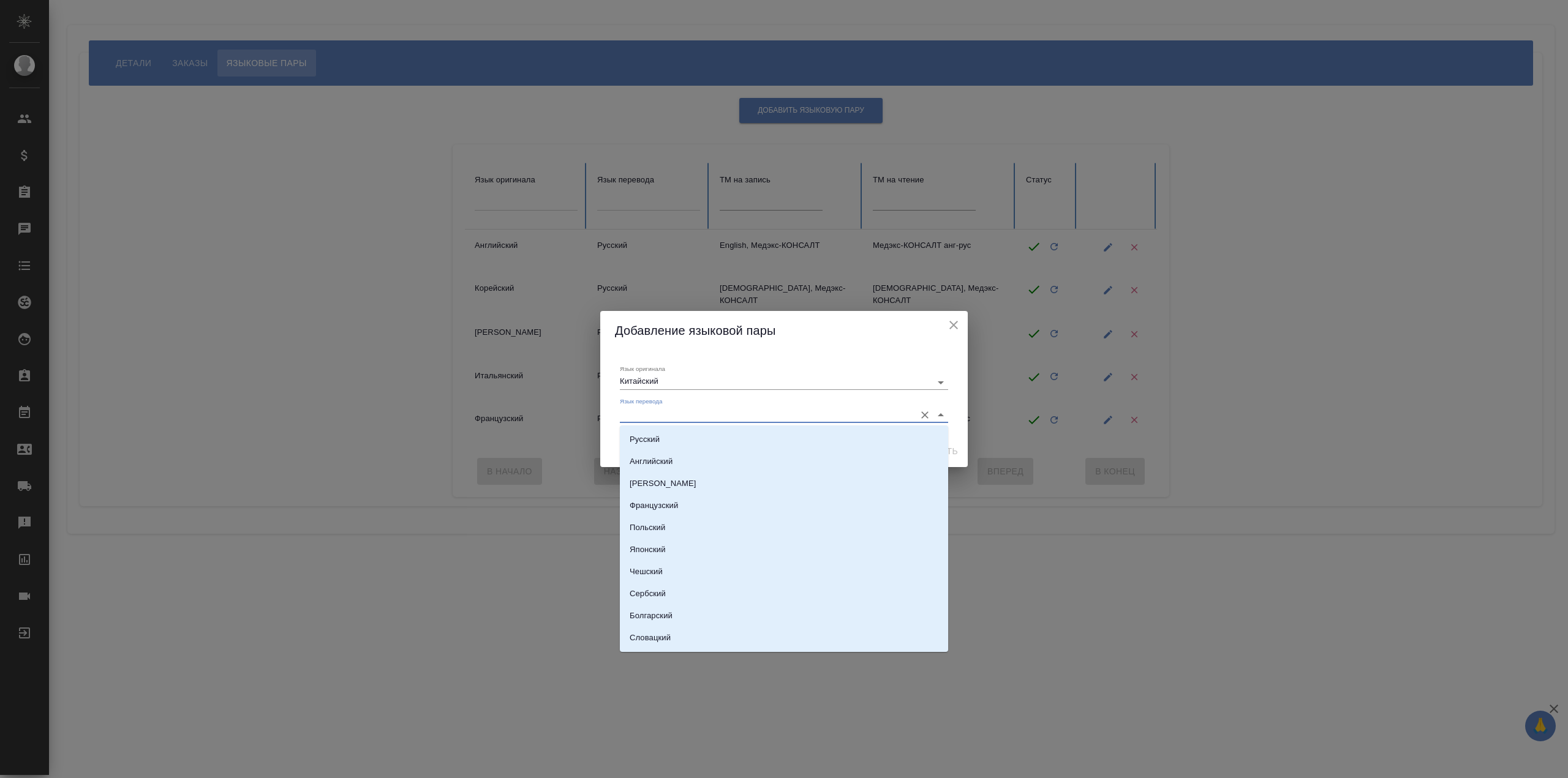
click at [725, 422] on input "Язык перевода" at bounding box center [764, 414] width 289 height 15
click at [727, 439] on li "Русский" at bounding box center [784, 439] width 328 height 22
type input "Русский"
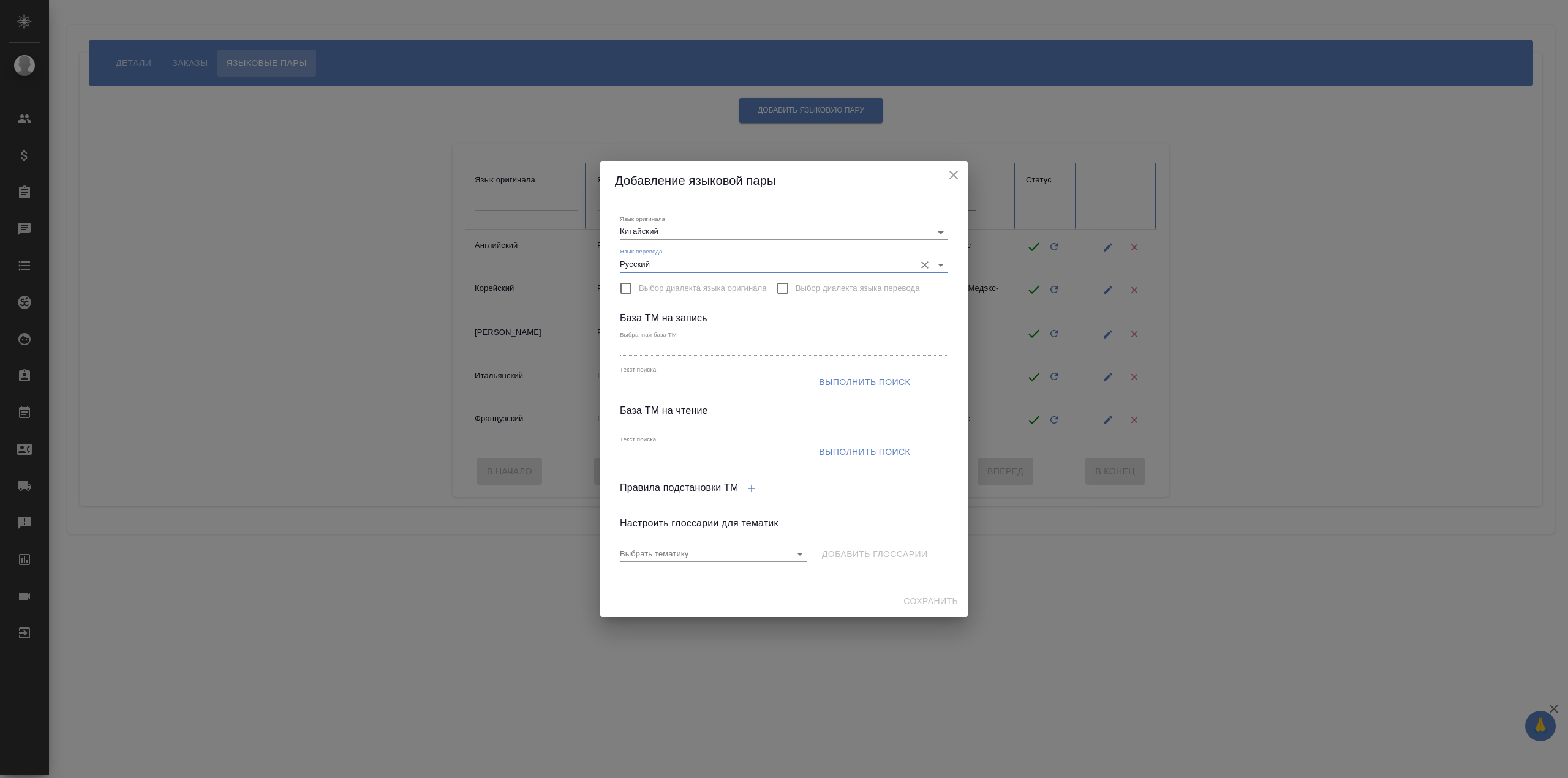
click at [730, 381] on input "Текст поиска" at bounding box center [714, 383] width 189 height 16
type input "Chinese"
click at [848, 361] on div "Выбранная база ТМ" at bounding box center [784, 342] width 338 height 42
click at [856, 376] on span "Выполнить поиск" at bounding box center [864, 383] width 91 height 16
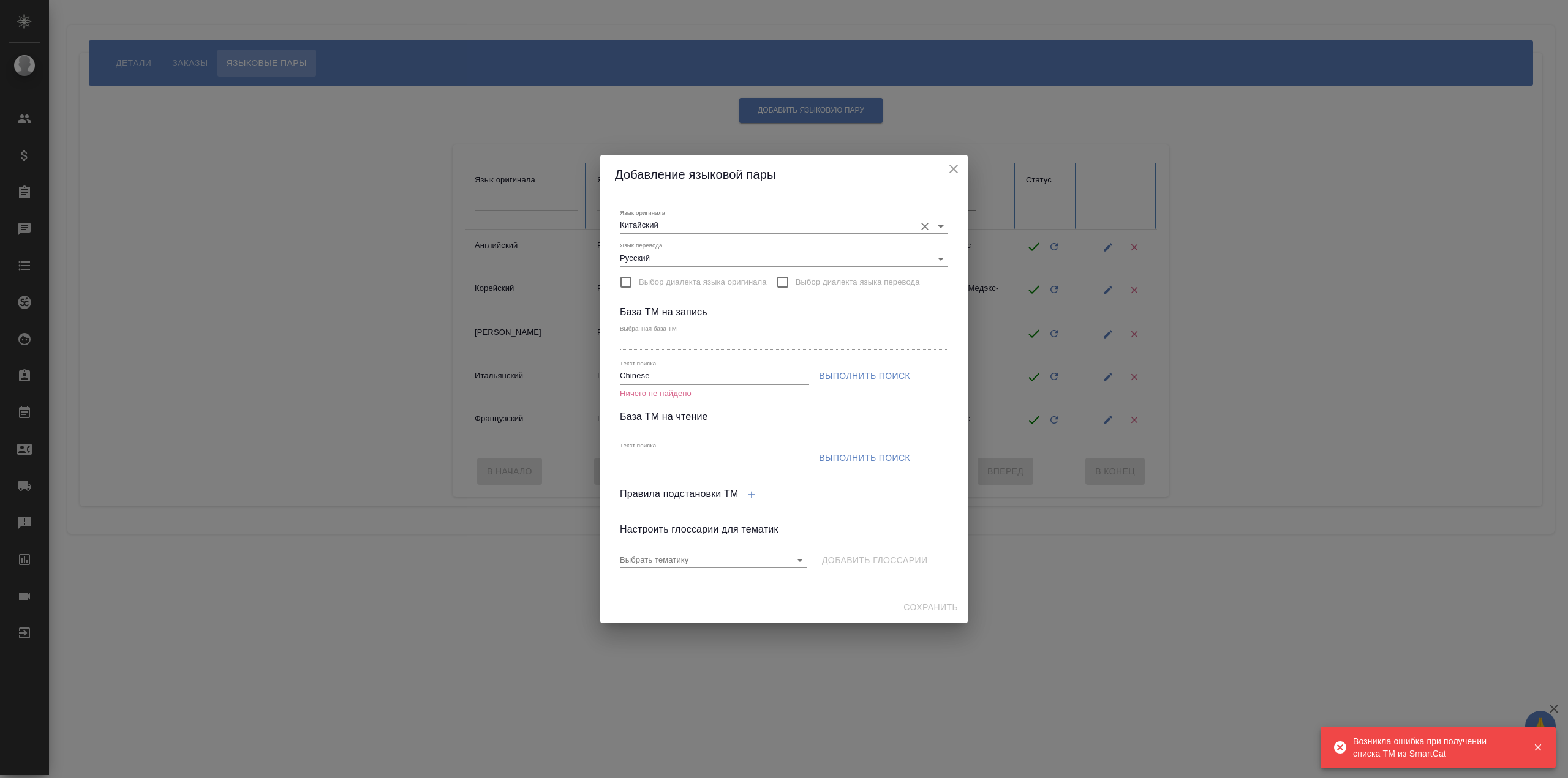
click at [773, 216] on div "Язык оригинала Китайский" at bounding box center [784, 221] width 328 height 25
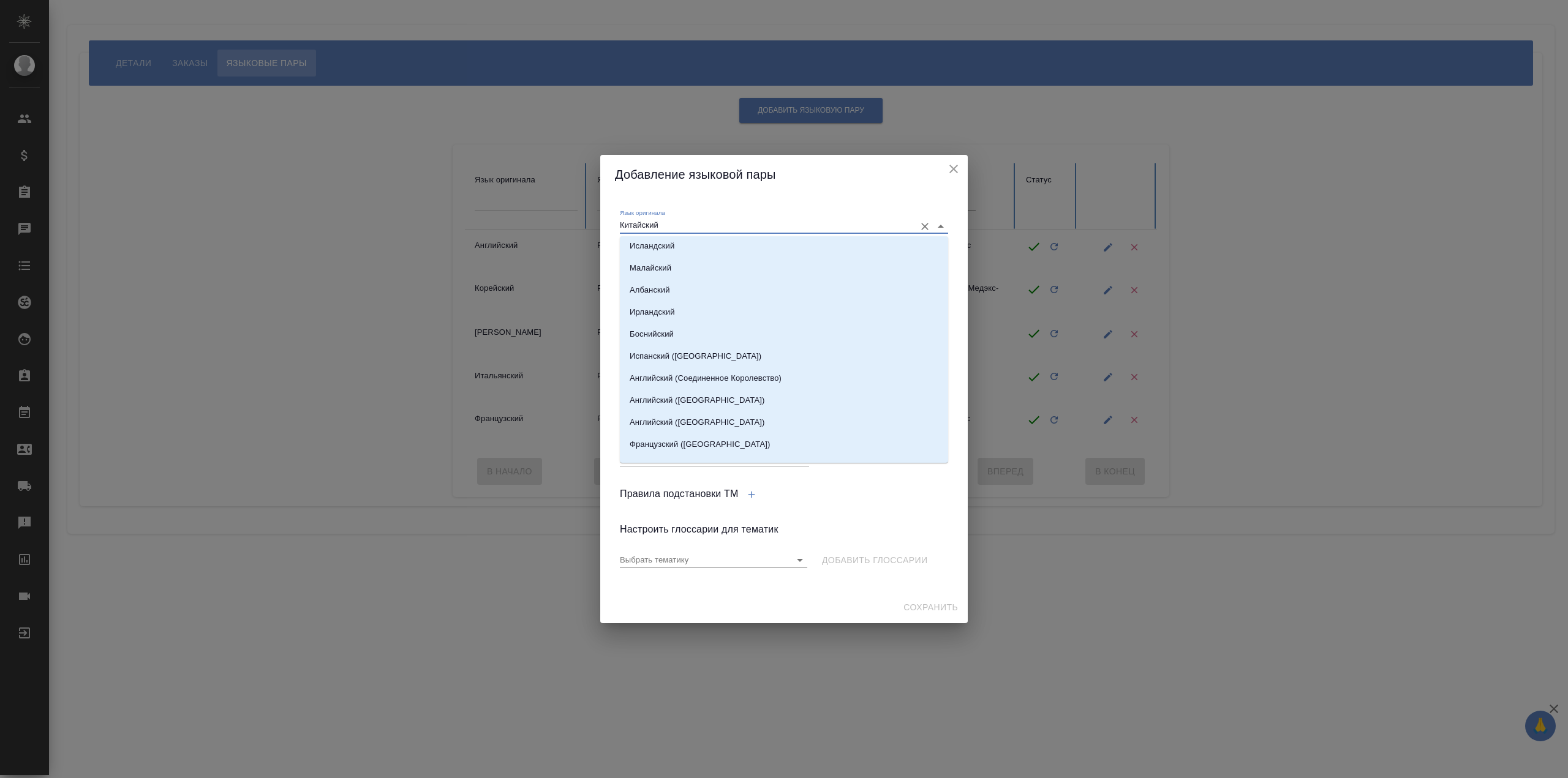
scroll to position [1041, 0]
click at [716, 231] on input "Китайский" at bounding box center [764, 226] width 289 height 15
type input "Тамильский"
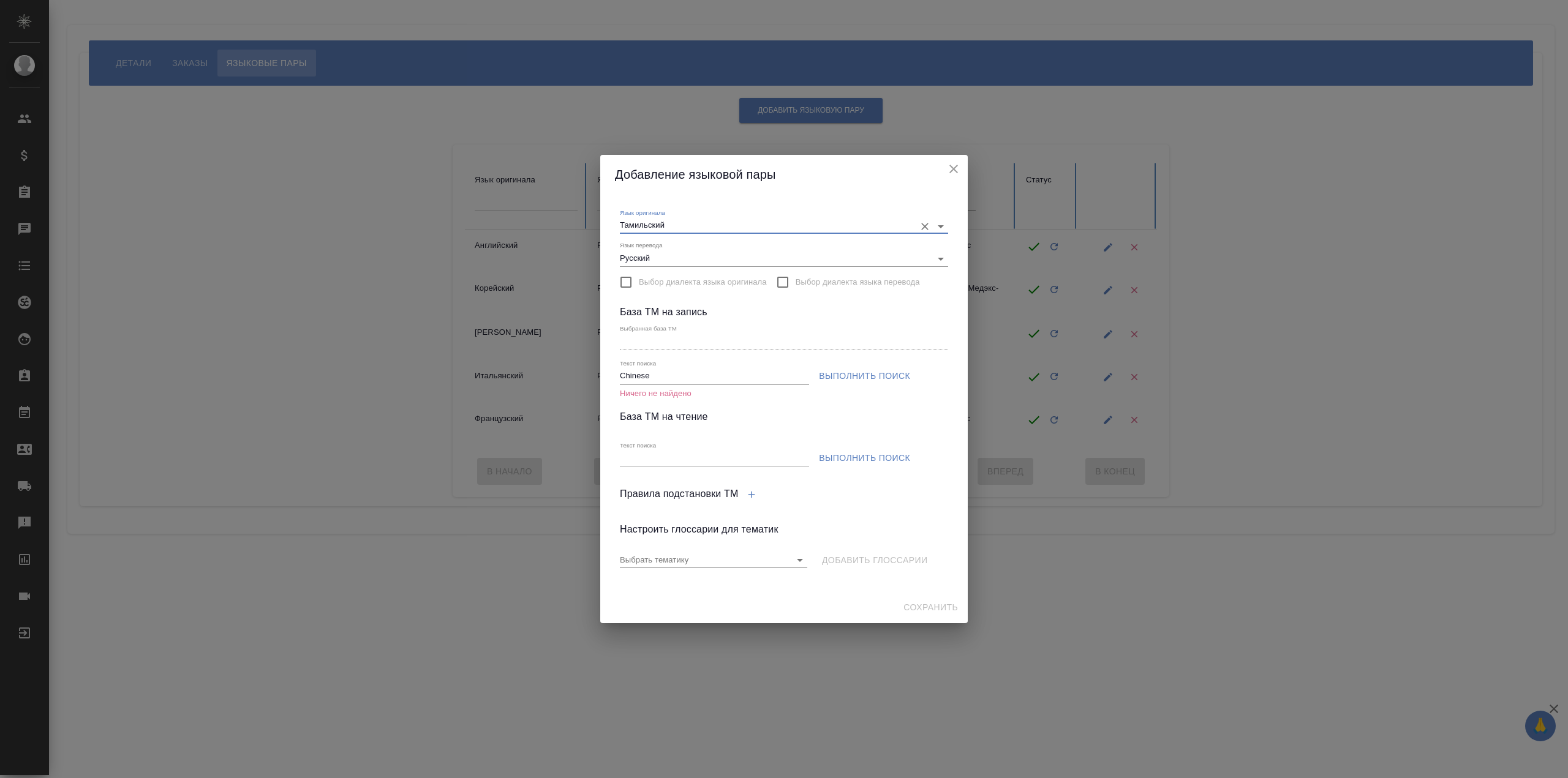
click at [919, 230] on icon "Очистить" at bounding box center [924, 226] width 12 height 12
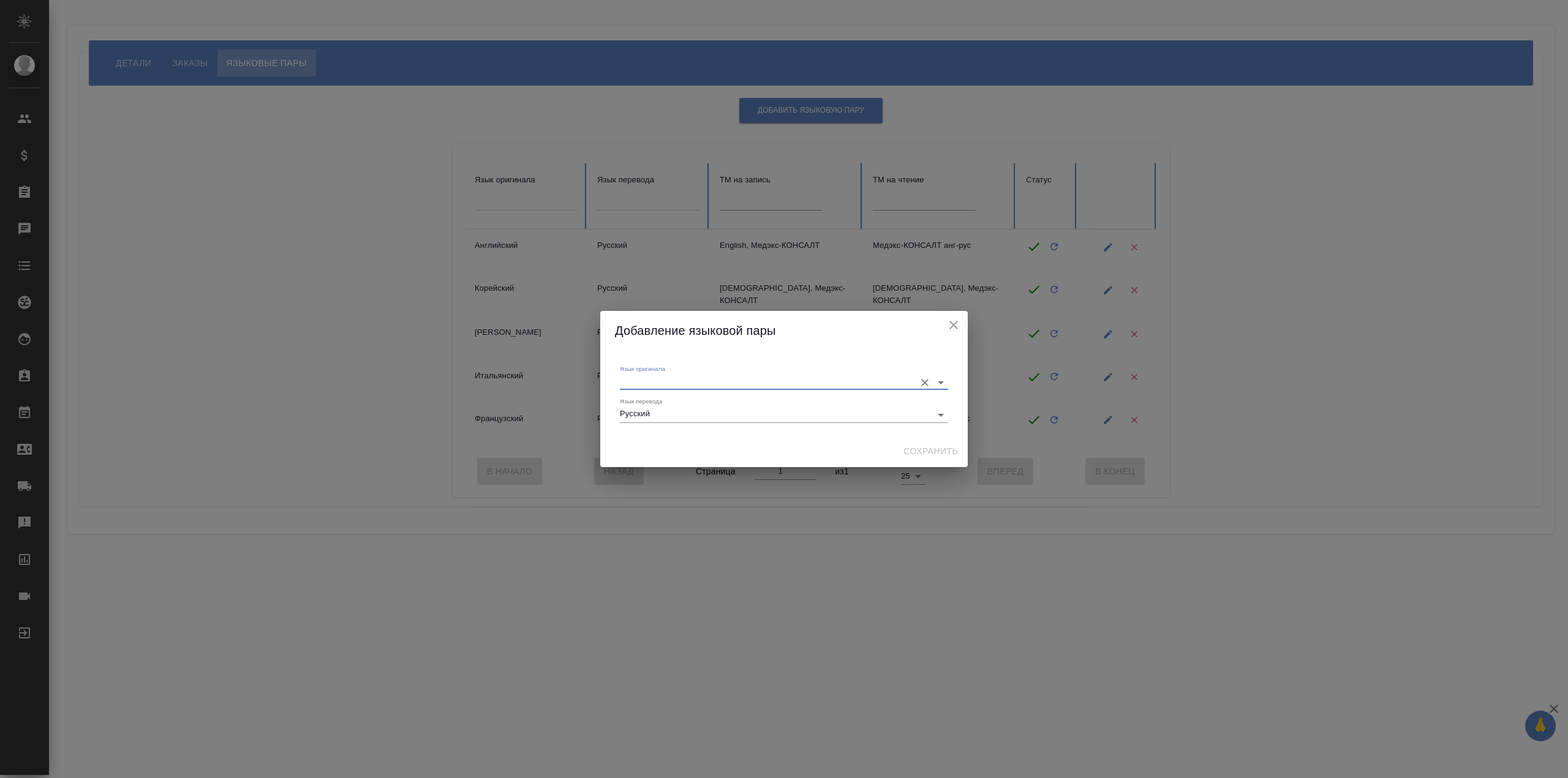
click at [704, 377] on input "Язык оригинала" at bounding box center [764, 382] width 289 height 15
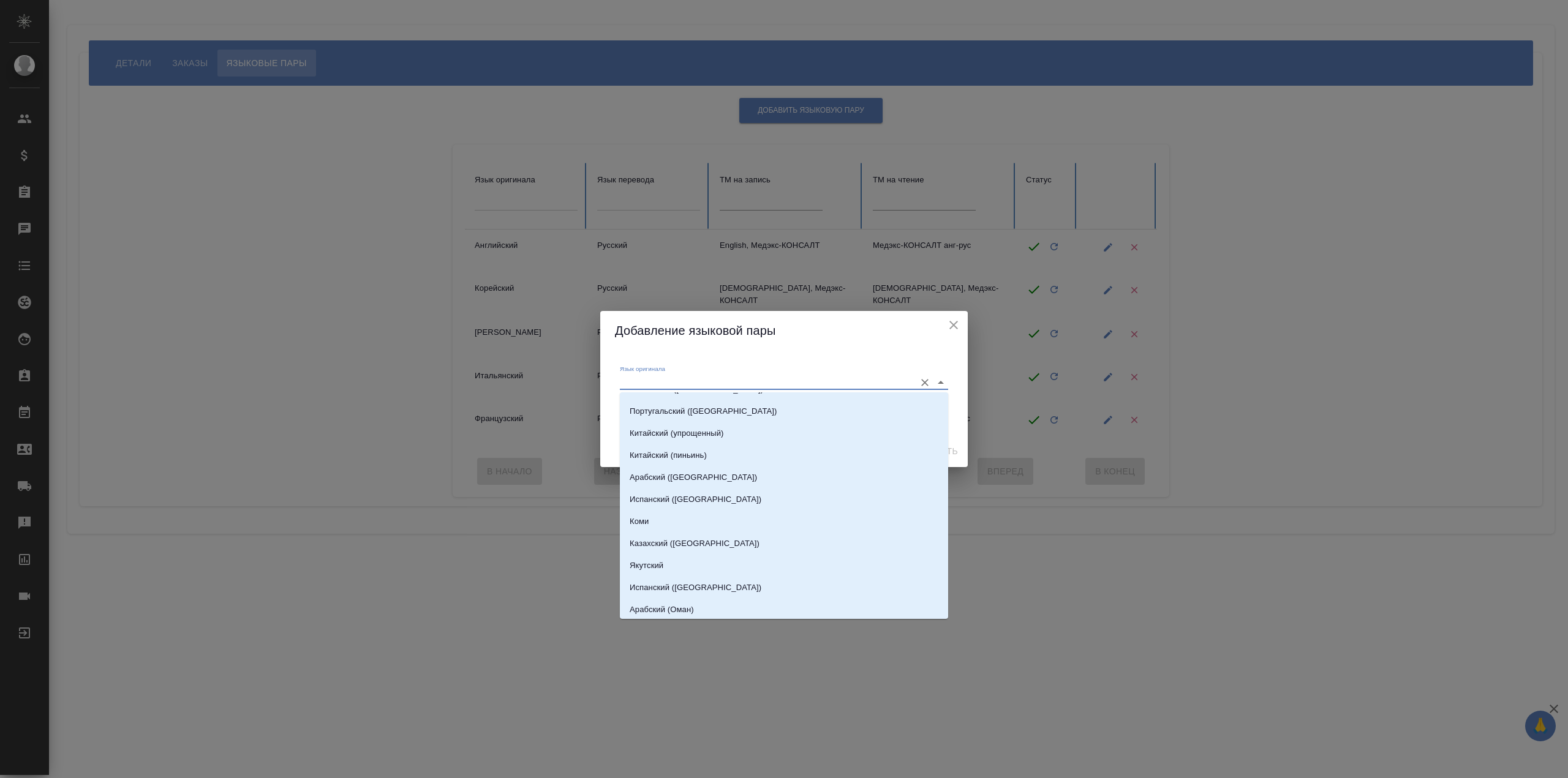
scroll to position [4163, 0]
click at [799, 431] on li "Китайский (упрощенный)" at bounding box center [784, 431] width 328 height 22
type input "Китайский (упрощенный)"
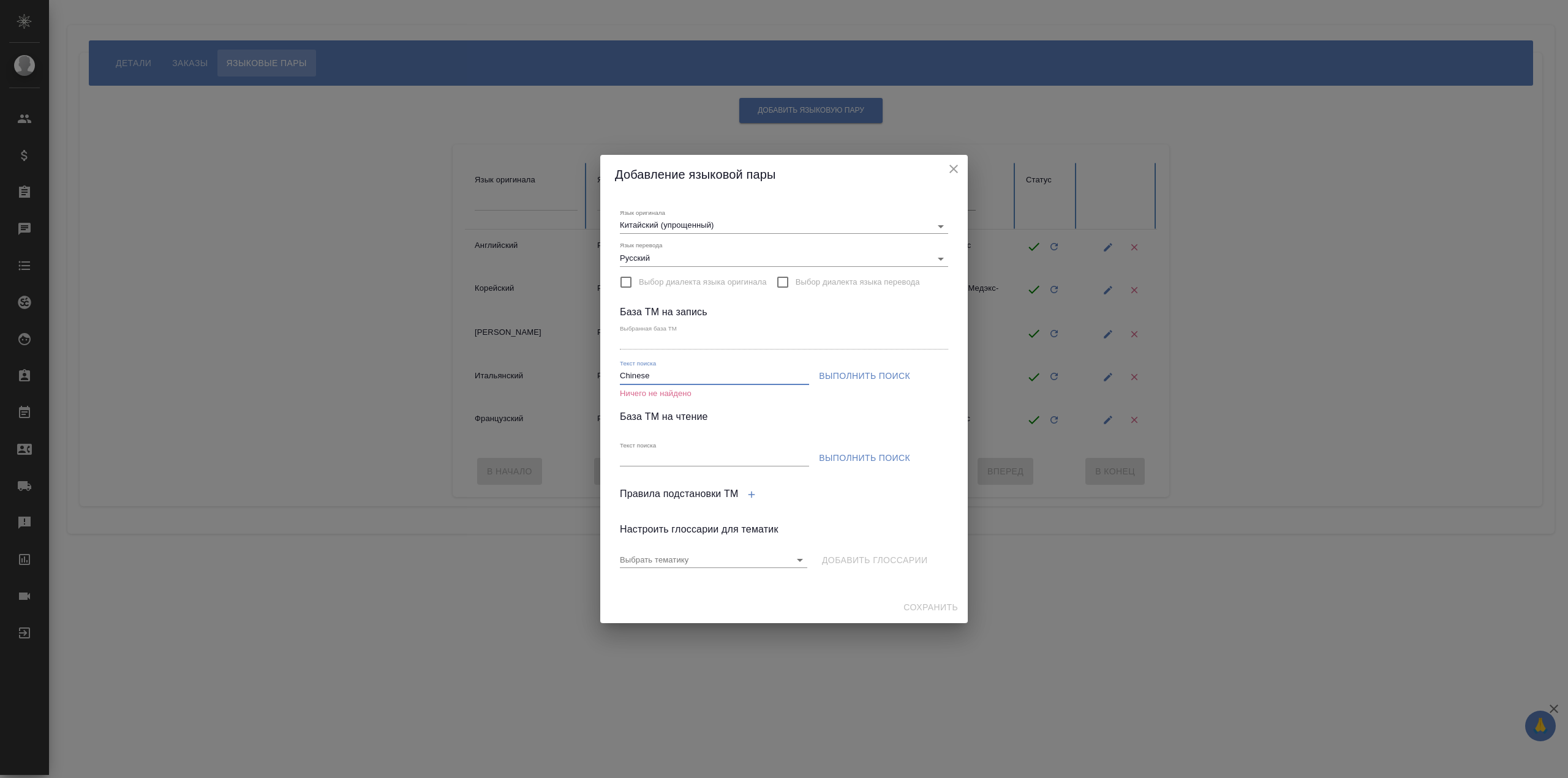
click at [710, 383] on input "Chinese" at bounding box center [714, 377] width 189 height 16
type input "Chinese (simplified), Медэкс-КОНСАЛТ"
click at [845, 381] on span "Выполнить поиск" at bounding box center [864, 376] width 91 height 16
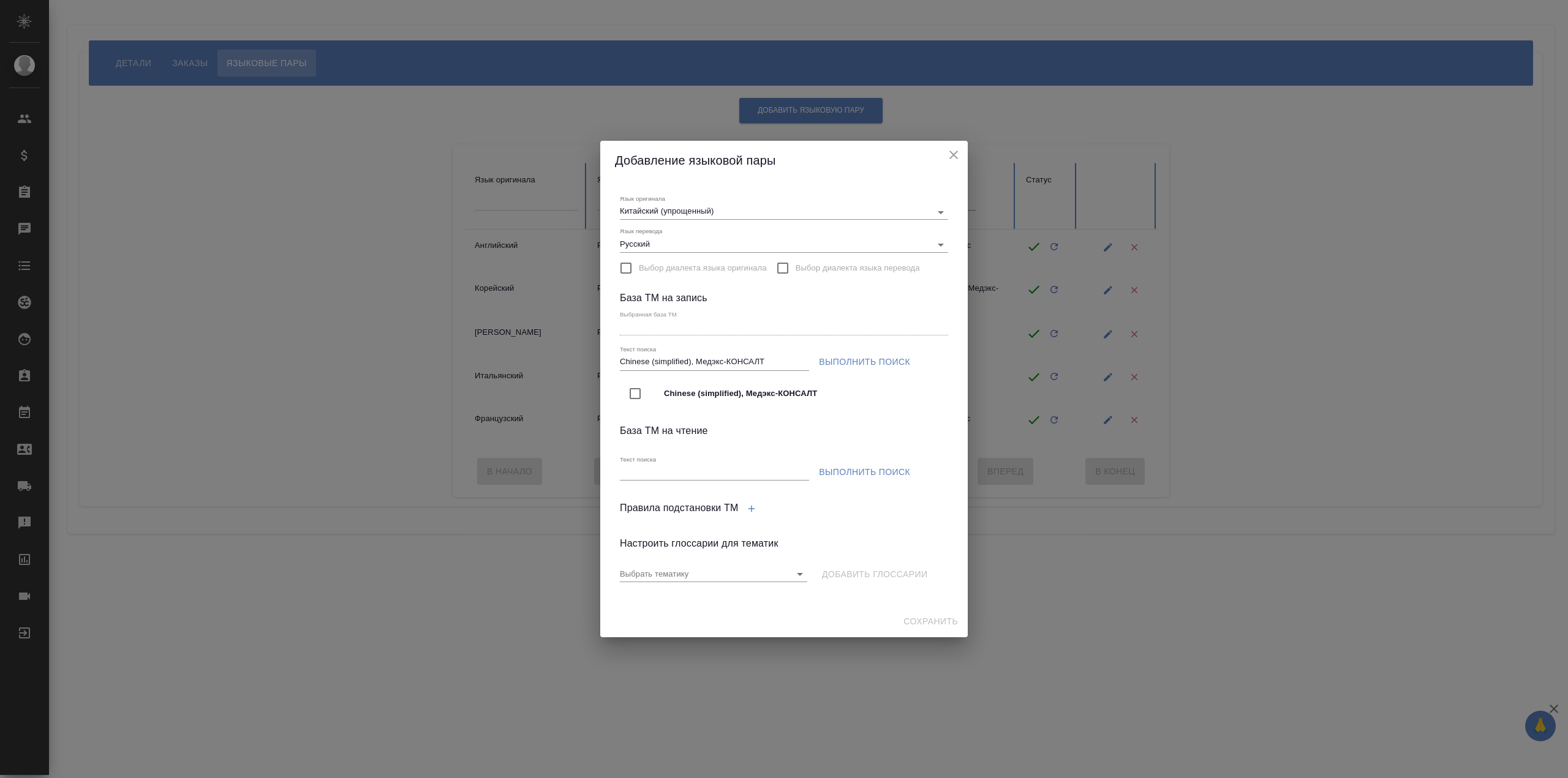
click at [648, 391] on div at bounding box center [647, 393] width 34 height 25
type input "Chinese (simplified), Медэкс-КОНСАЛТ"
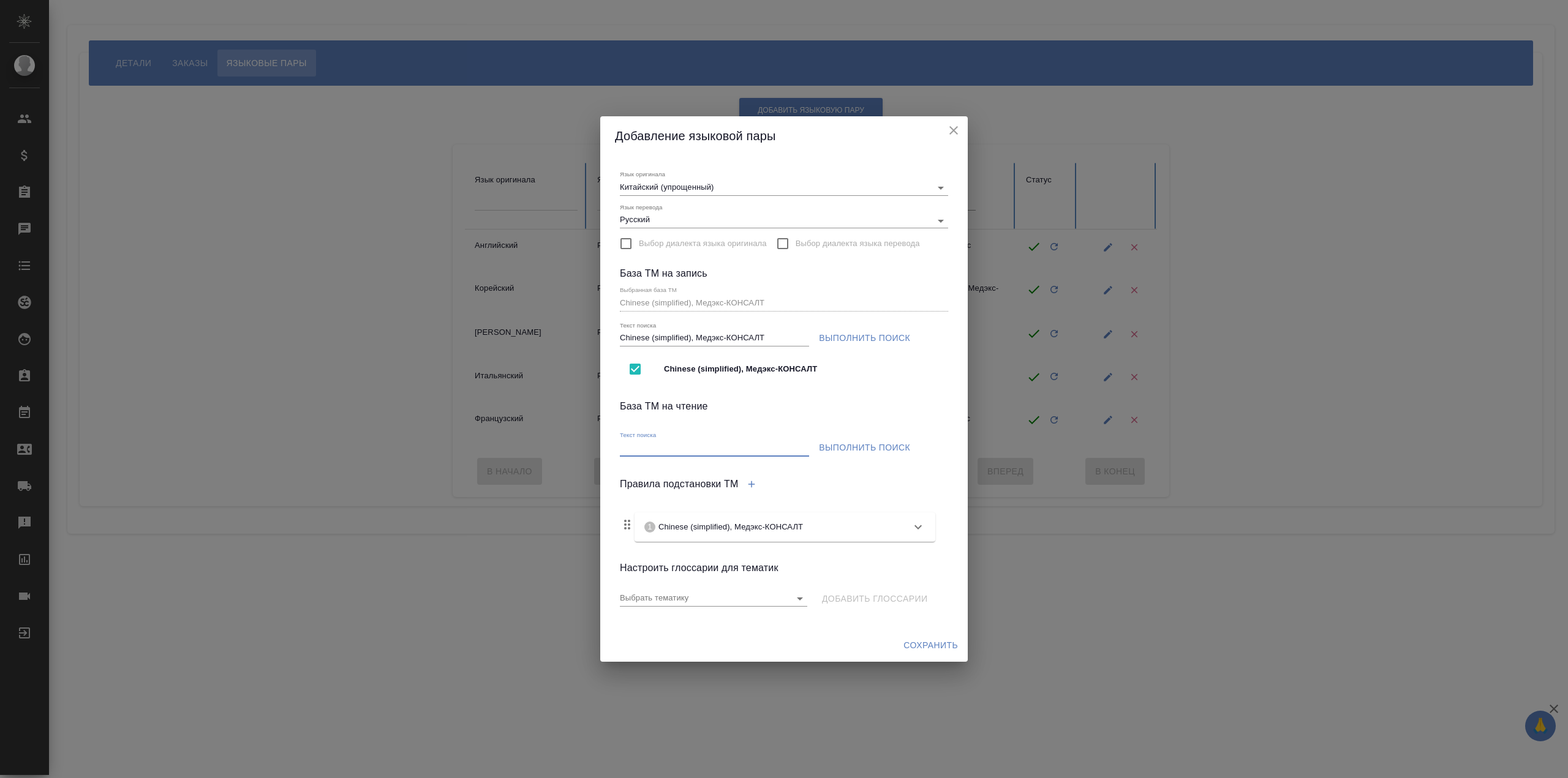
click at [759, 443] on input "Текст поиска" at bounding box center [714, 448] width 189 height 16
click at [894, 476] on div "Правила подстановки TM 1 Chinese (simplified), Медэкс-КОНСАЛТ Память переводов …" at bounding box center [784, 510] width 328 height 82
click at [928, 646] on span "Сохранить" at bounding box center [930, 646] width 54 height 16
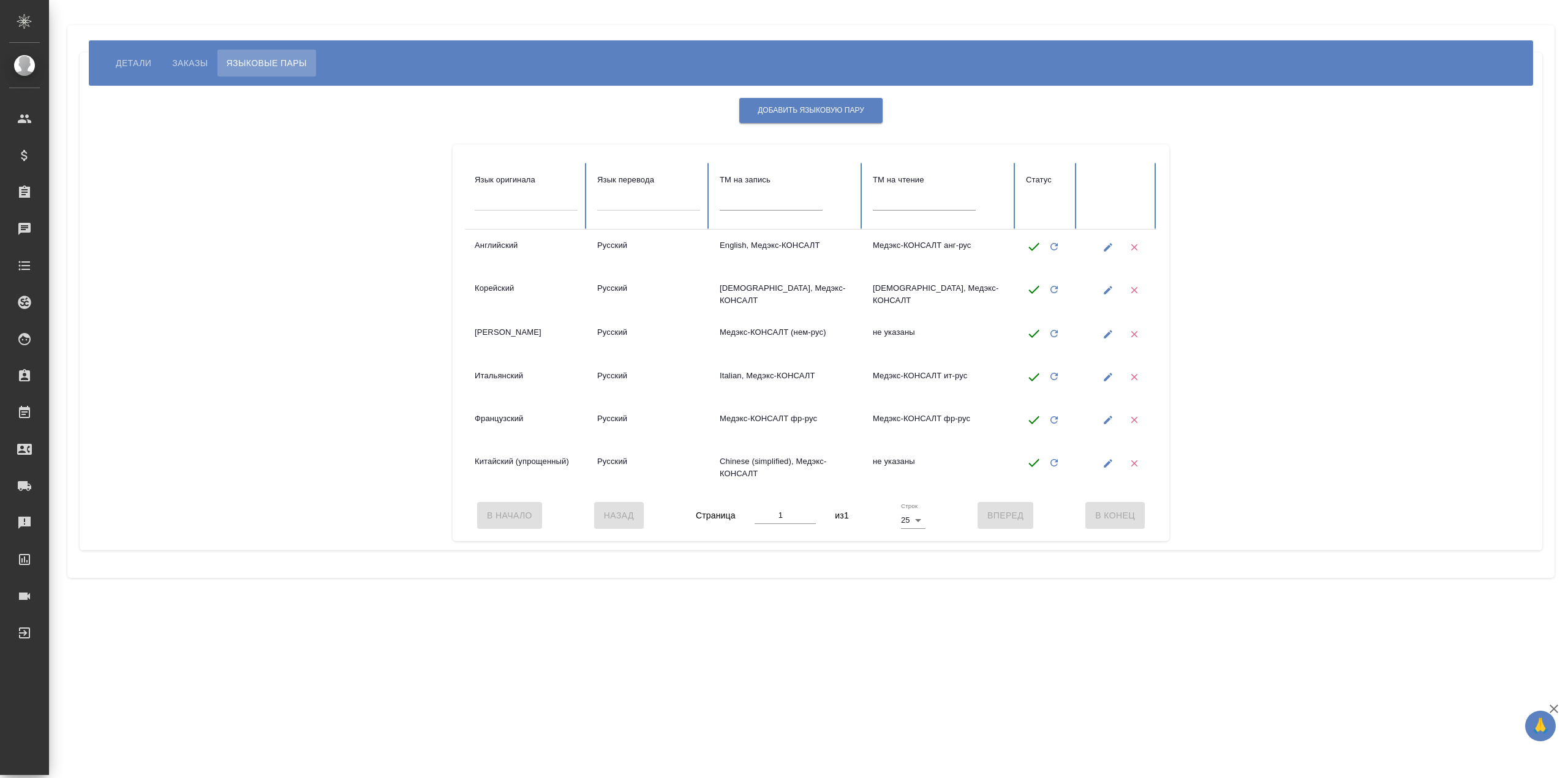
click at [142, 62] on span "Детали" at bounding box center [134, 63] width 35 height 15
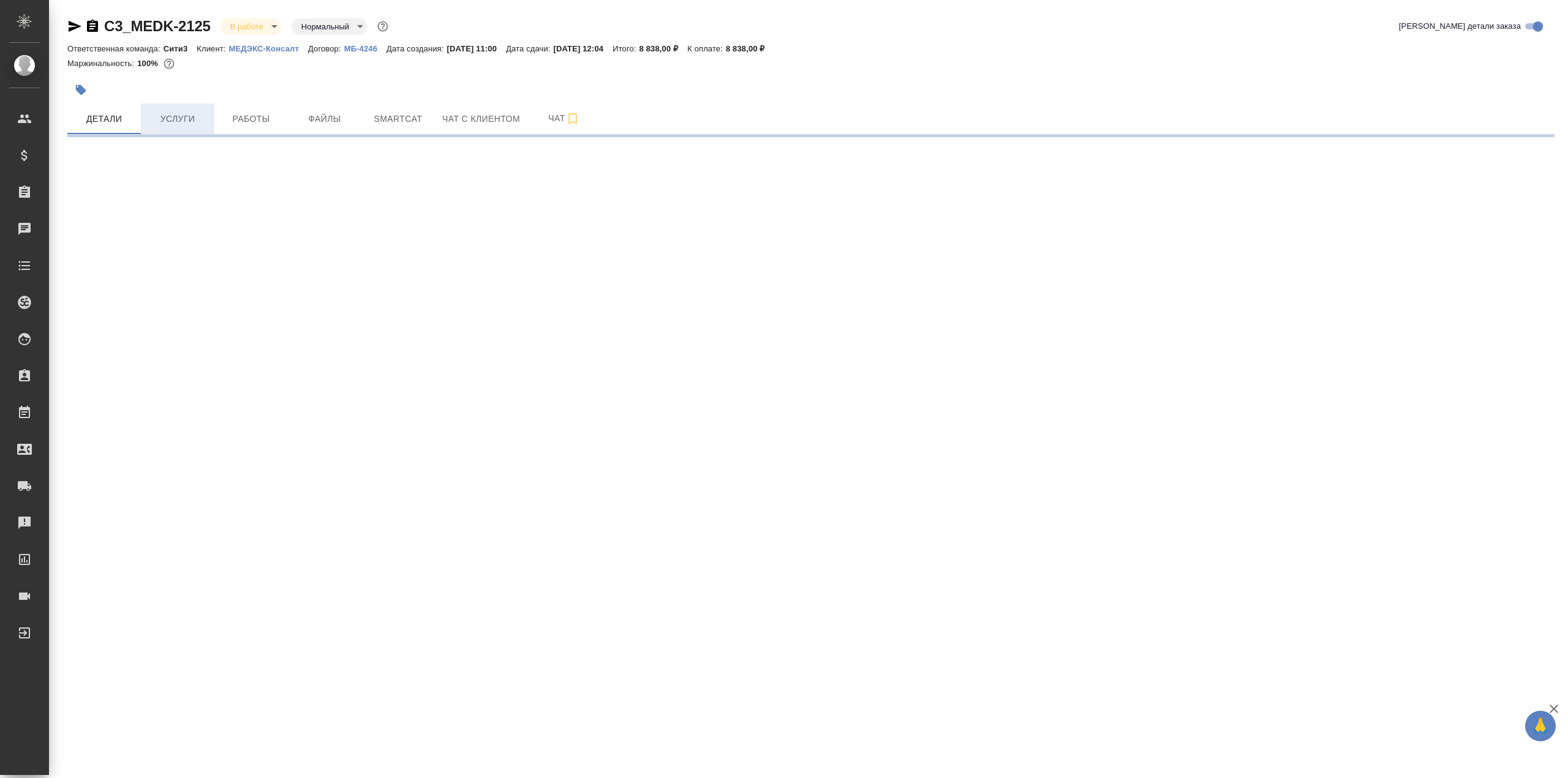
select select "RU"
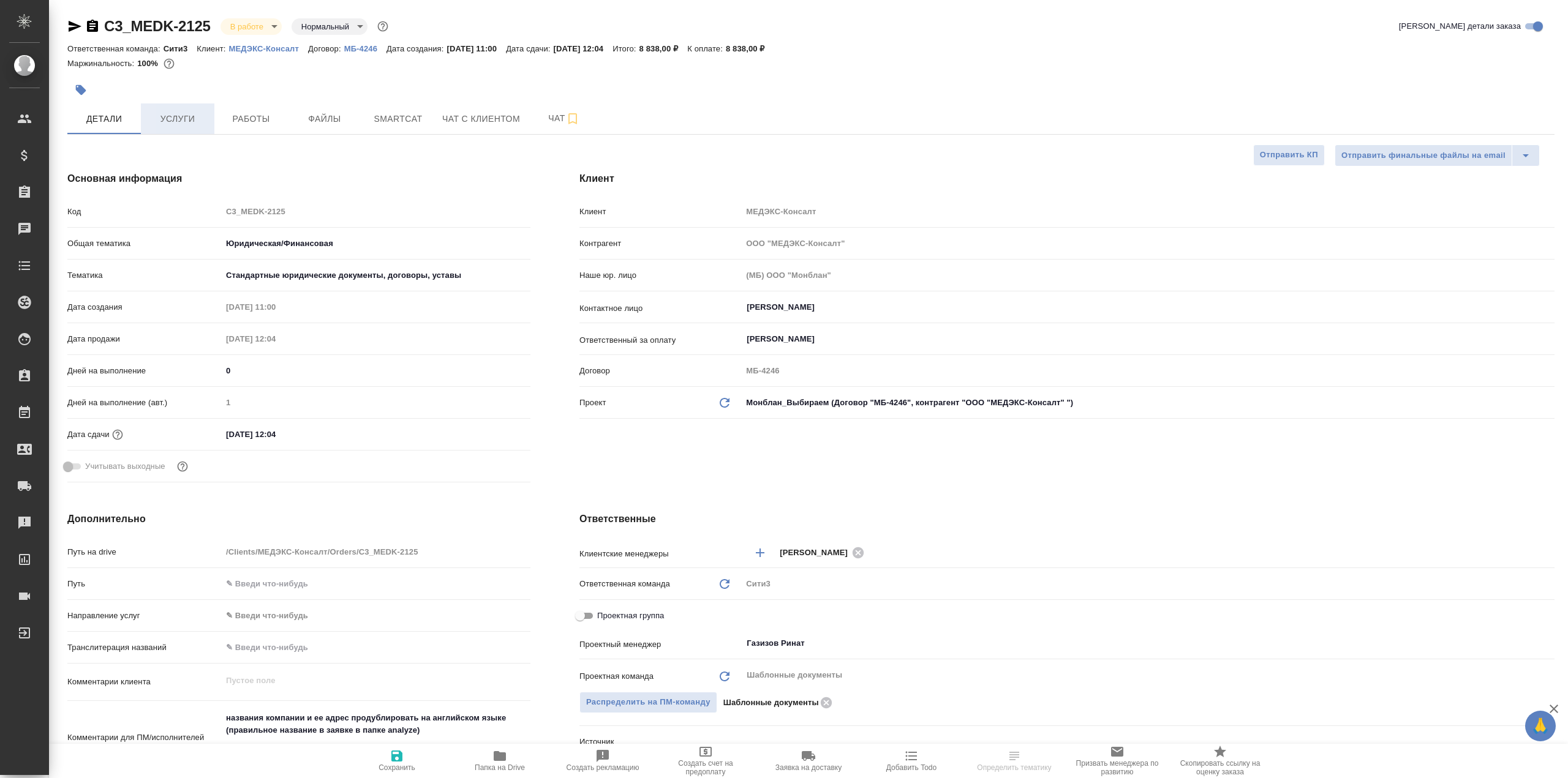
type textarea "x"
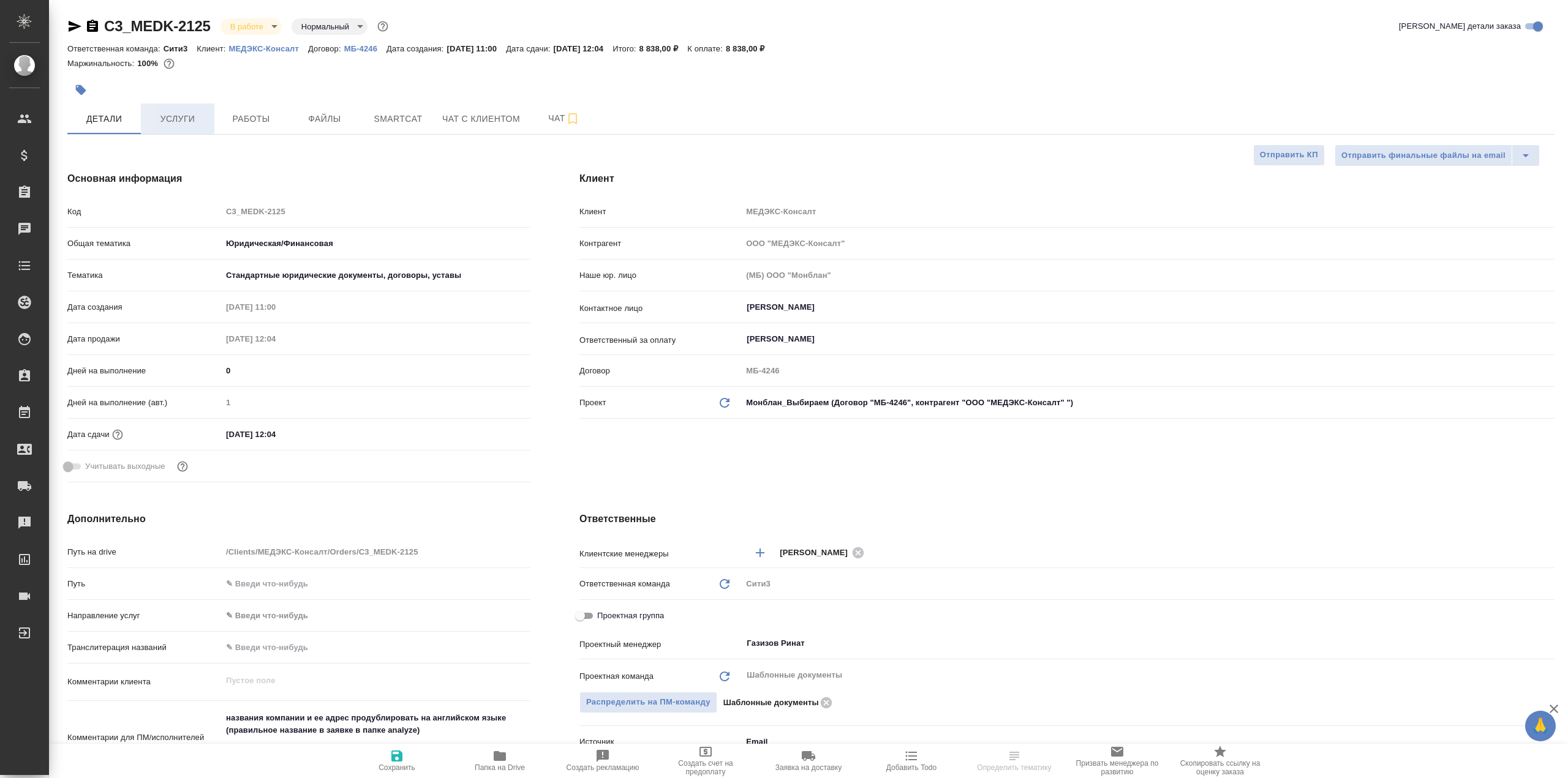
type textarea "x"
click at [180, 117] on span "Услуги" at bounding box center [177, 120] width 59 height 16
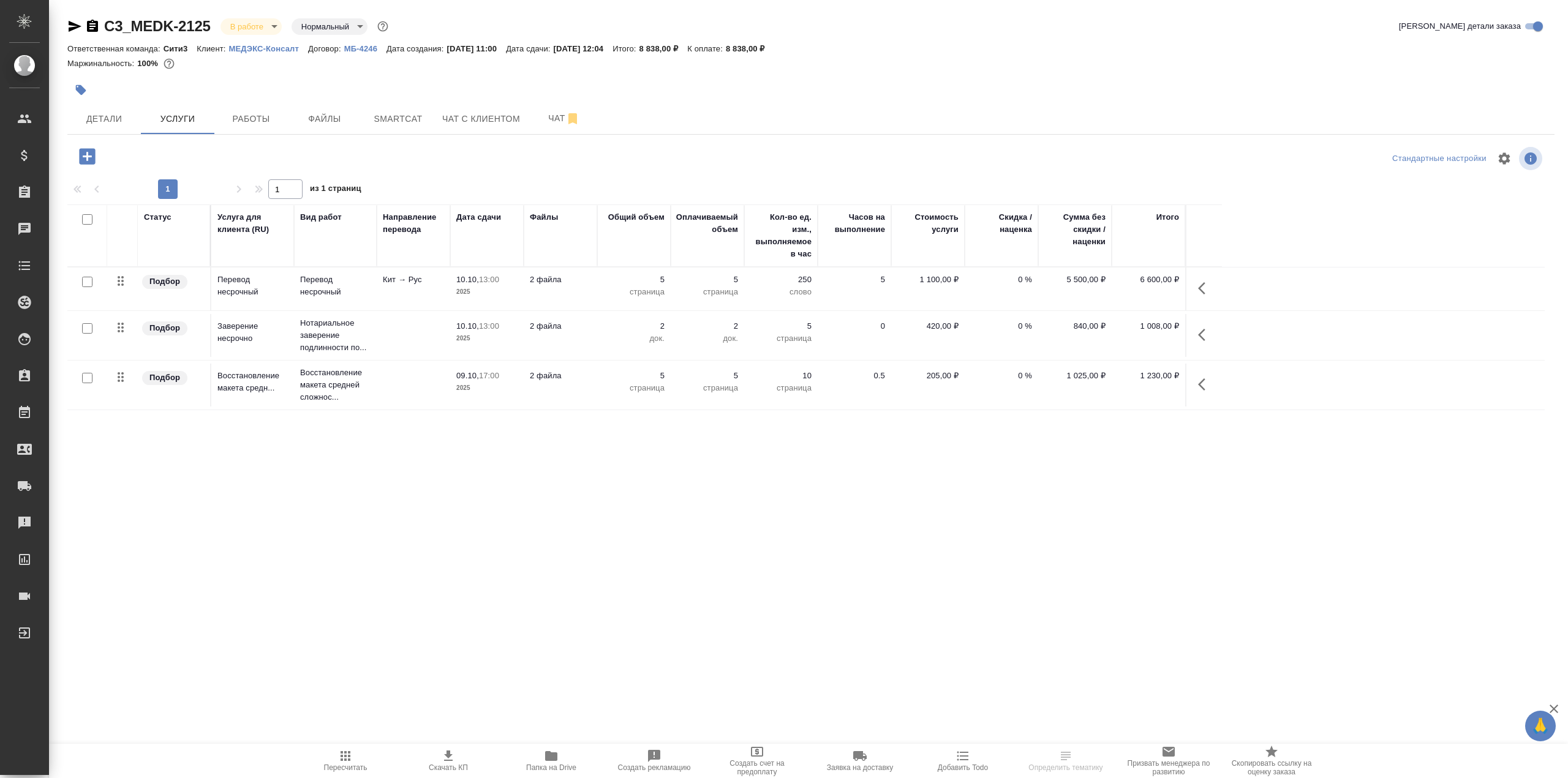
click at [91, 281] on input "checkbox" at bounding box center [87, 281] width 11 height 11
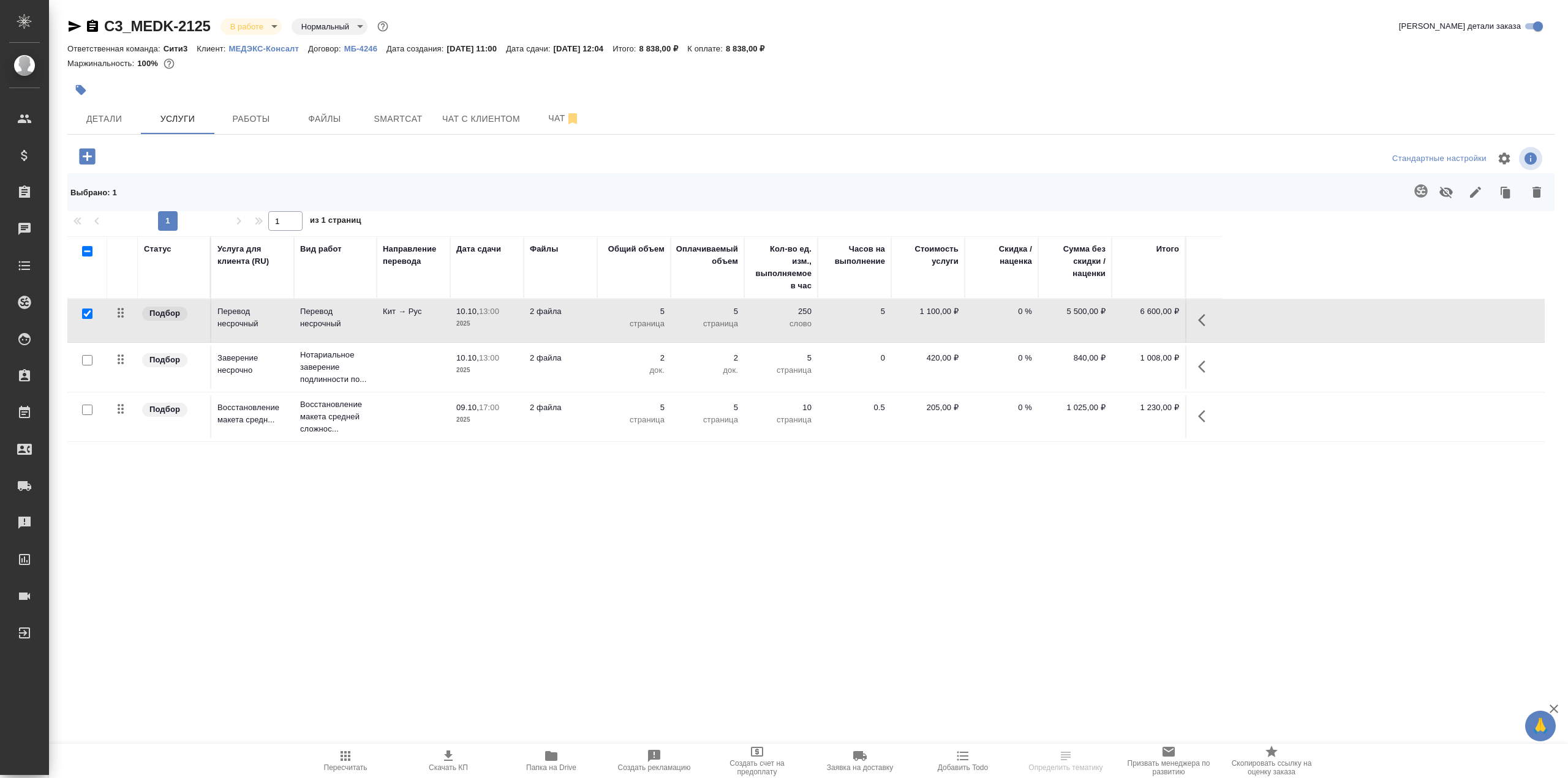
click at [1419, 187] on span at bounding box center [1418, 192] width 25 height 32
click at [1422, 192] on span at bounding box center [1418, 192] width 25 height 32
click at [88, 310] on input "checkbox" at bounding box center [87, 313] width 11 height 11
checkbox input "false"
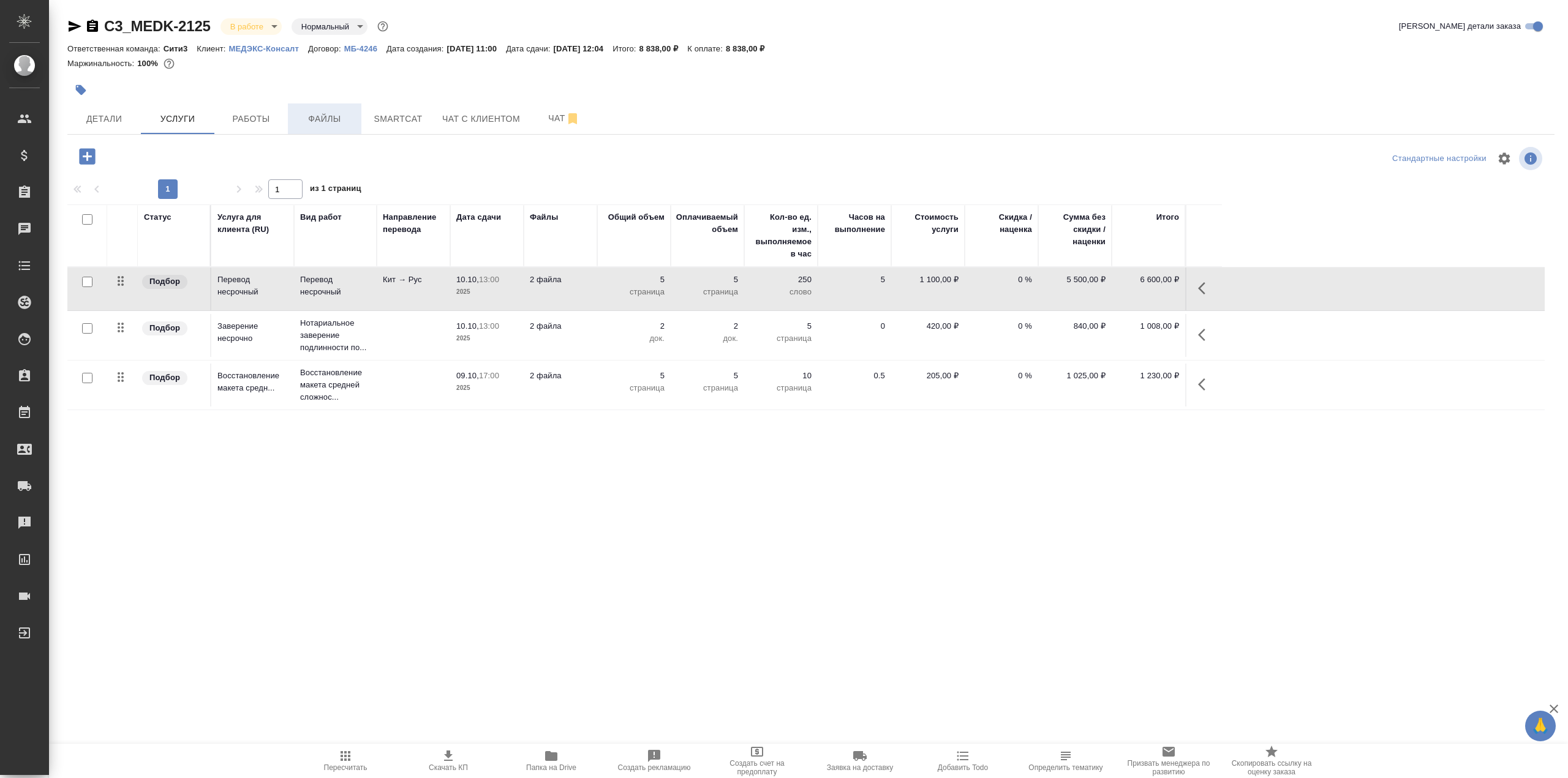
click at [347, 114] on span "Файлы" at bounding box center [324, 120] width 59 height 16
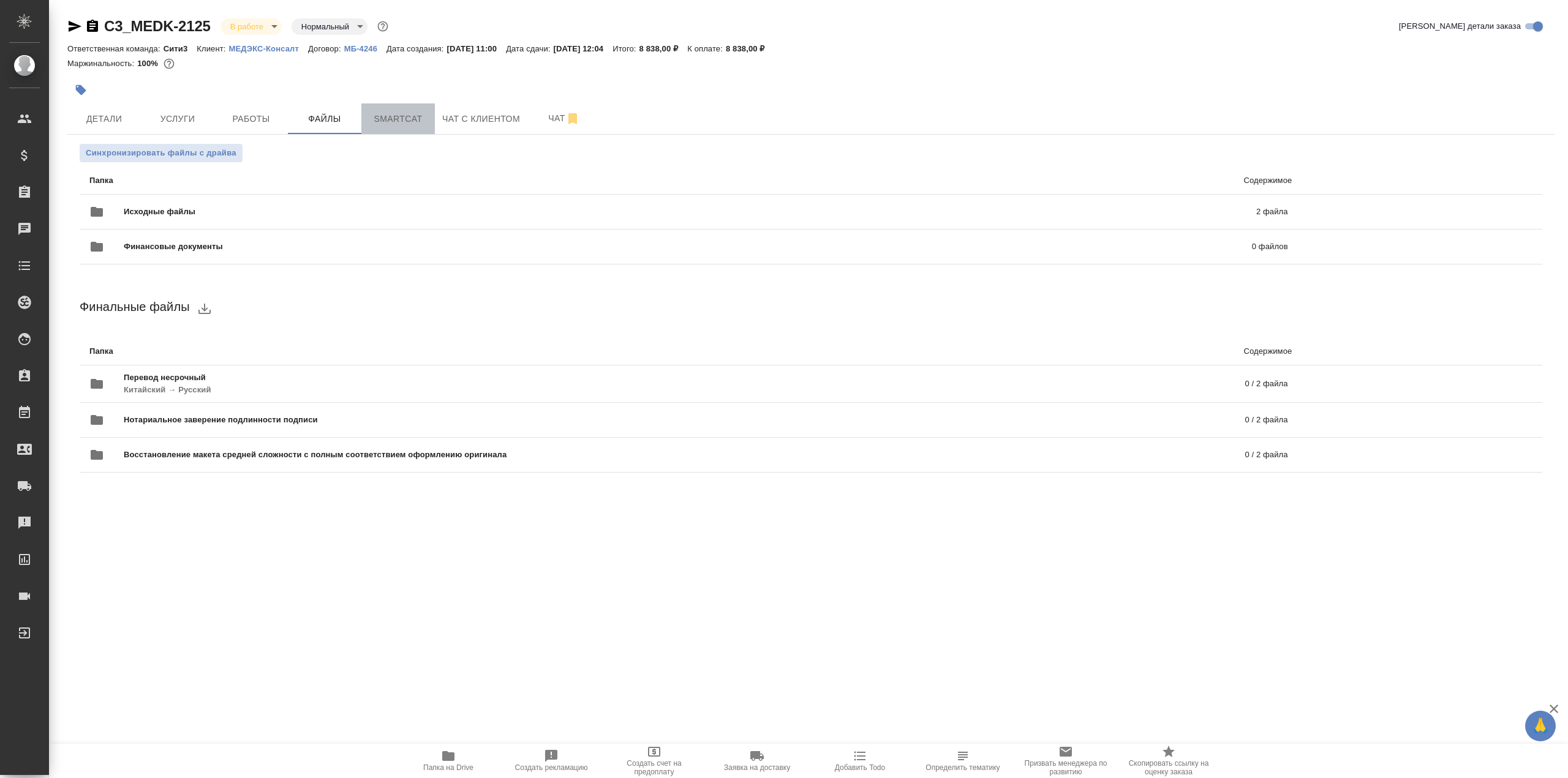
click at [395, 108] on button "Smartcat" at bounding box center [398, 118] width 74 height 30
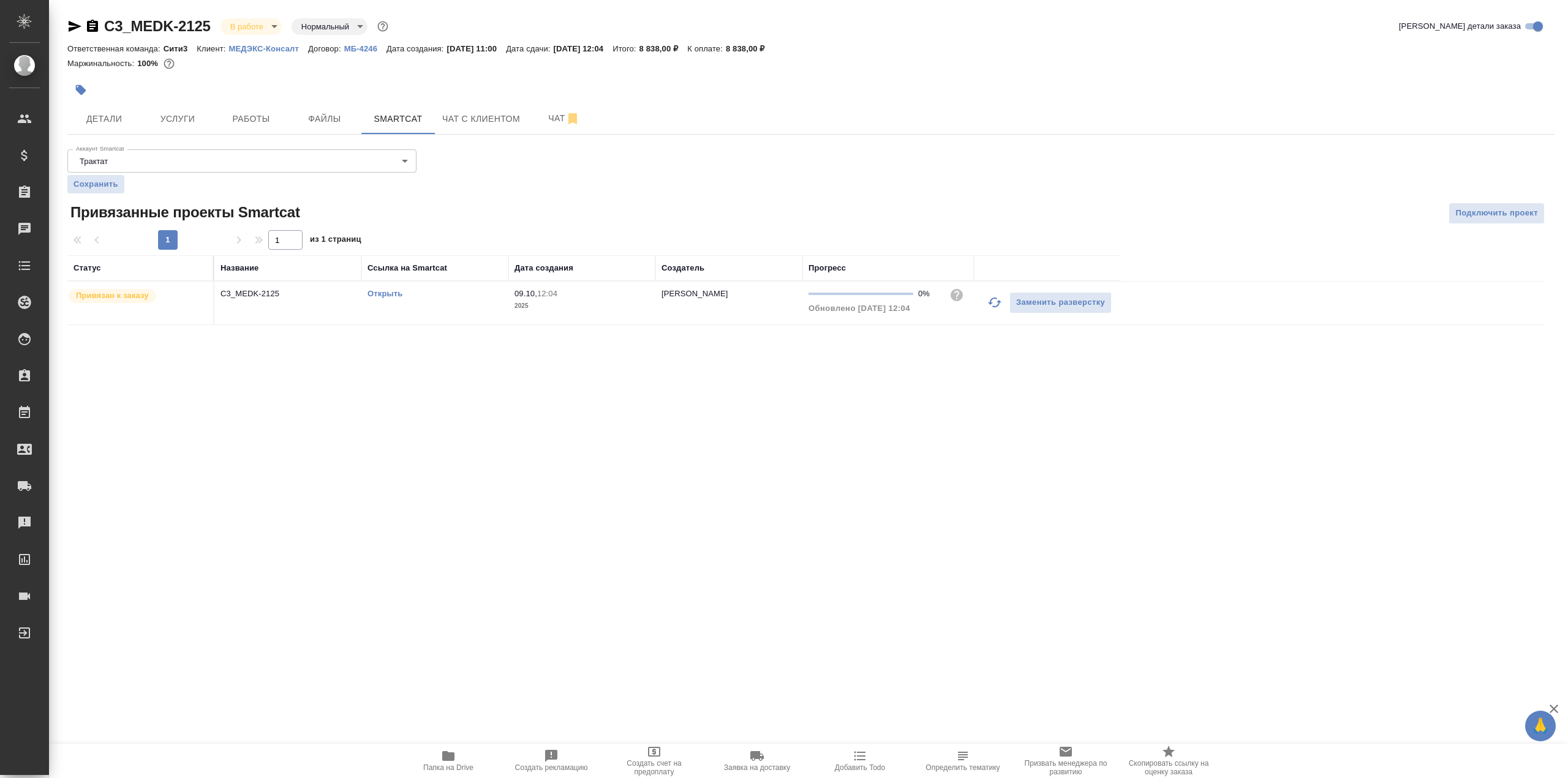
click at [390, 294] on link "Открыть" at bounding box center [384, 294] width 35 height 9
click at [109, 130] on button "Детали" at bounding box center [104, 118] width 74 height 30
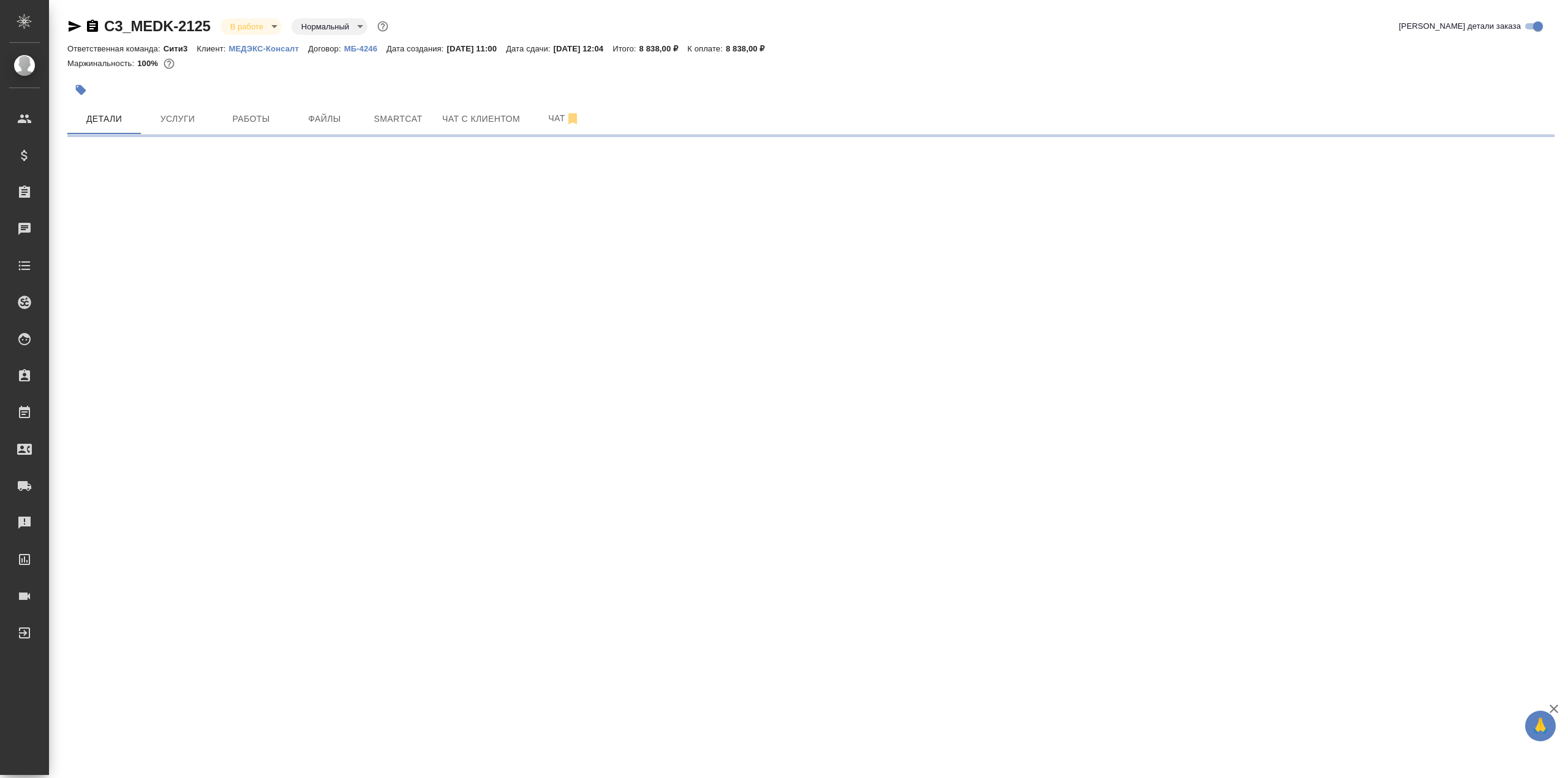
select select "RU"
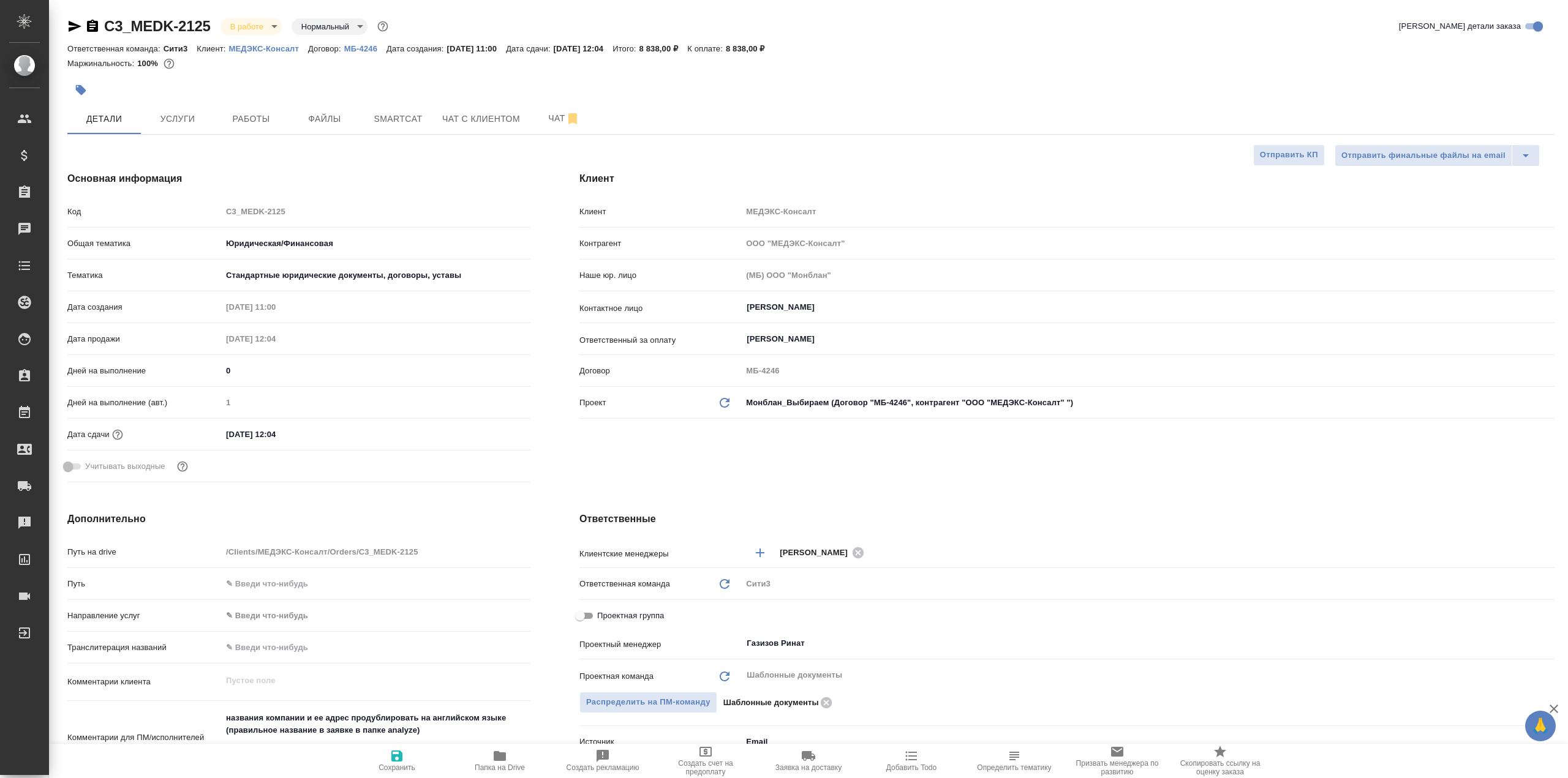
type textarea "x"
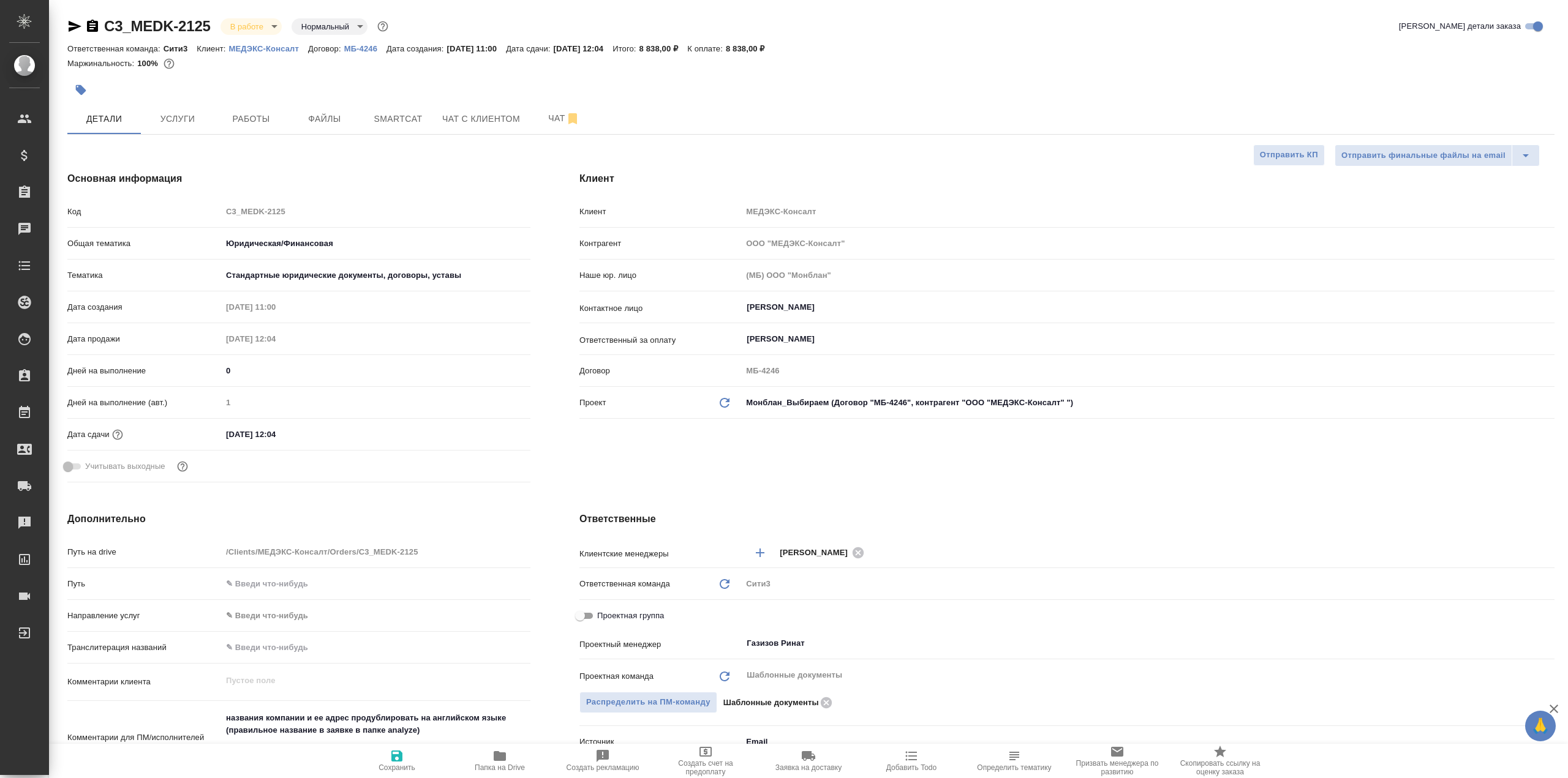
type textarea "x"
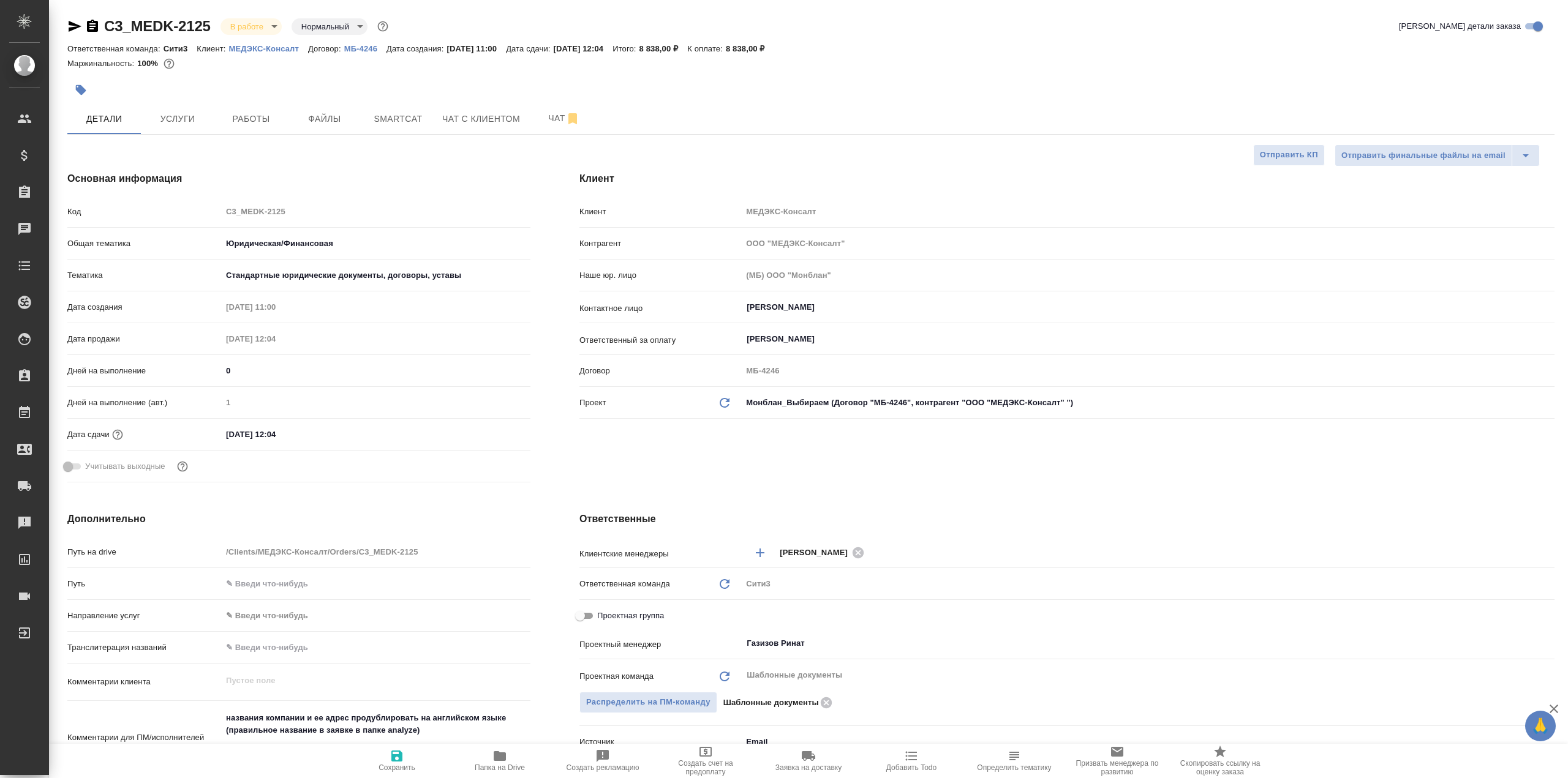
type textarea "x"
click at [415, 116] on span "Smartcat" at bounding box center [398, 120] width 59 height 16
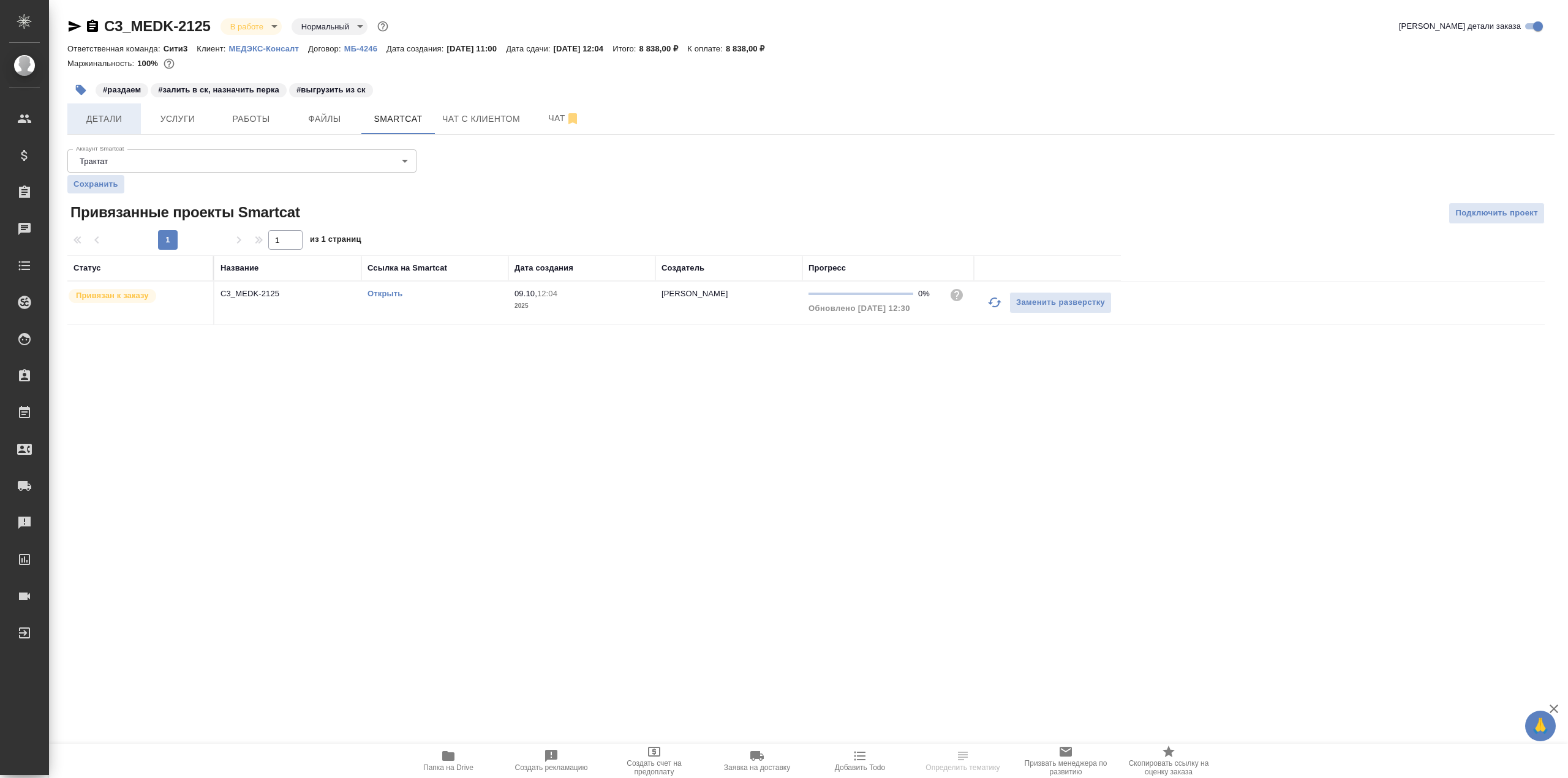
click at [115, 118] on span "Детали" at bounding box center [104, 120] width 59 height 16
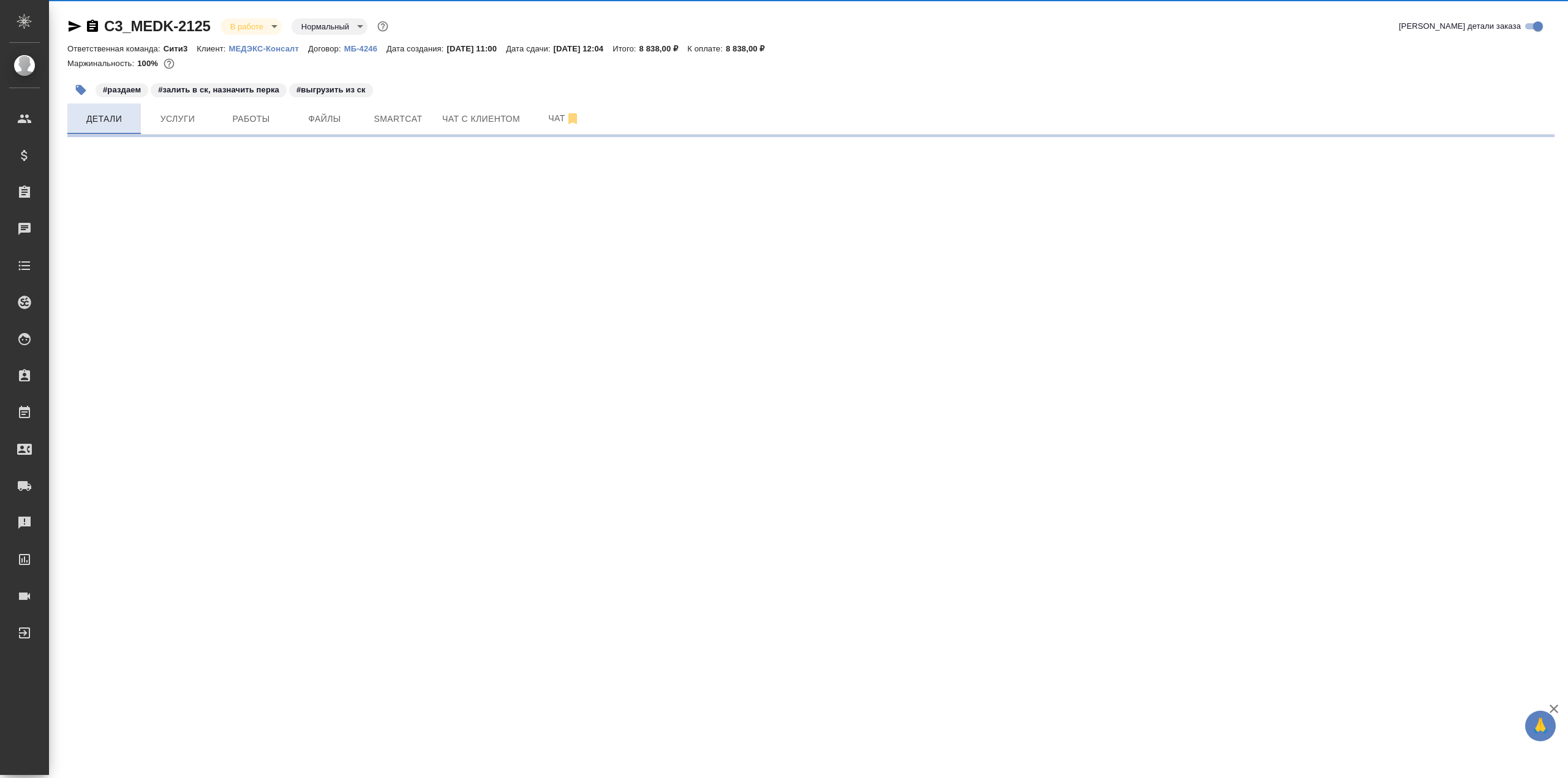
select select "RU"
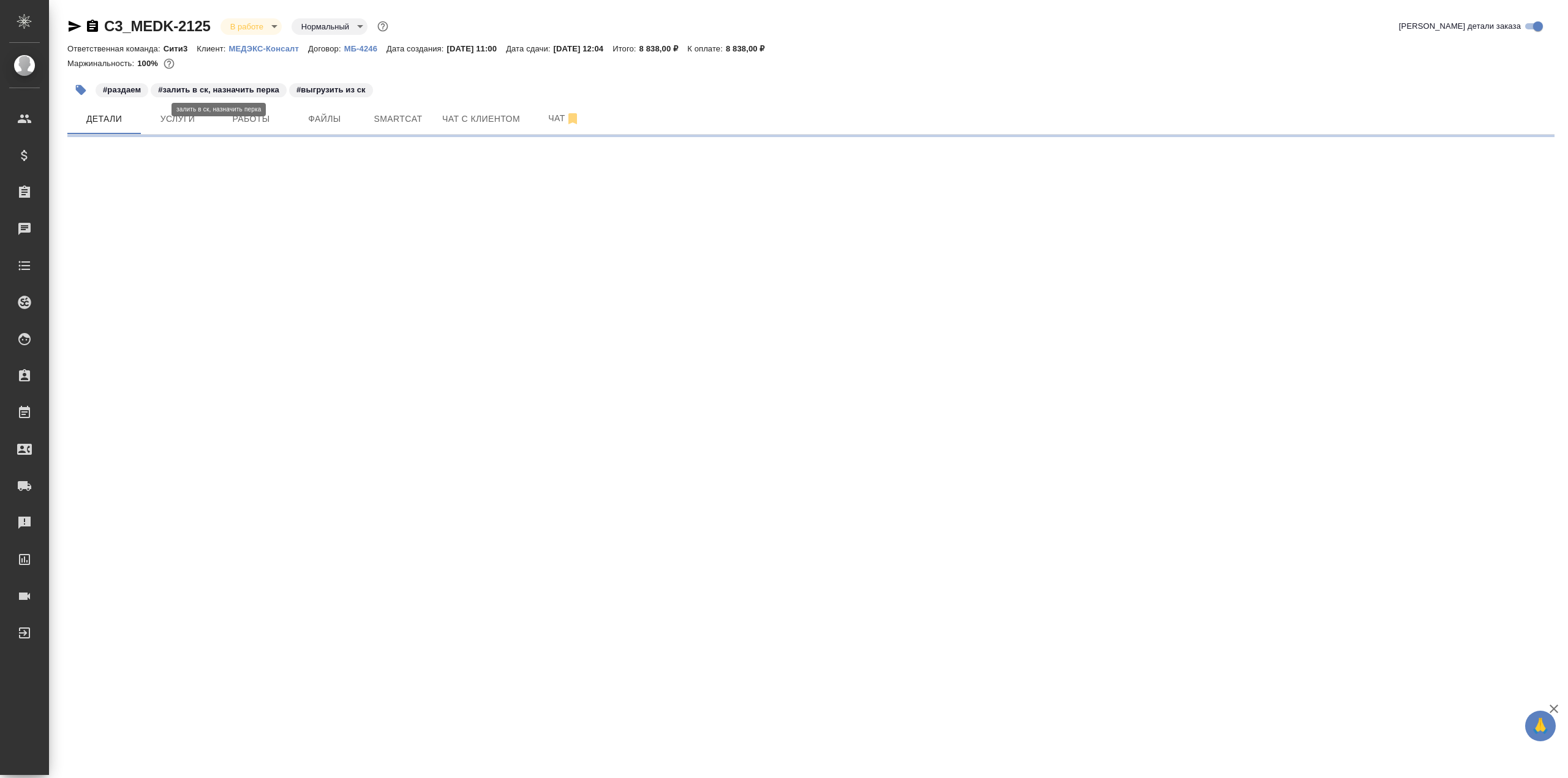
select select "RU"
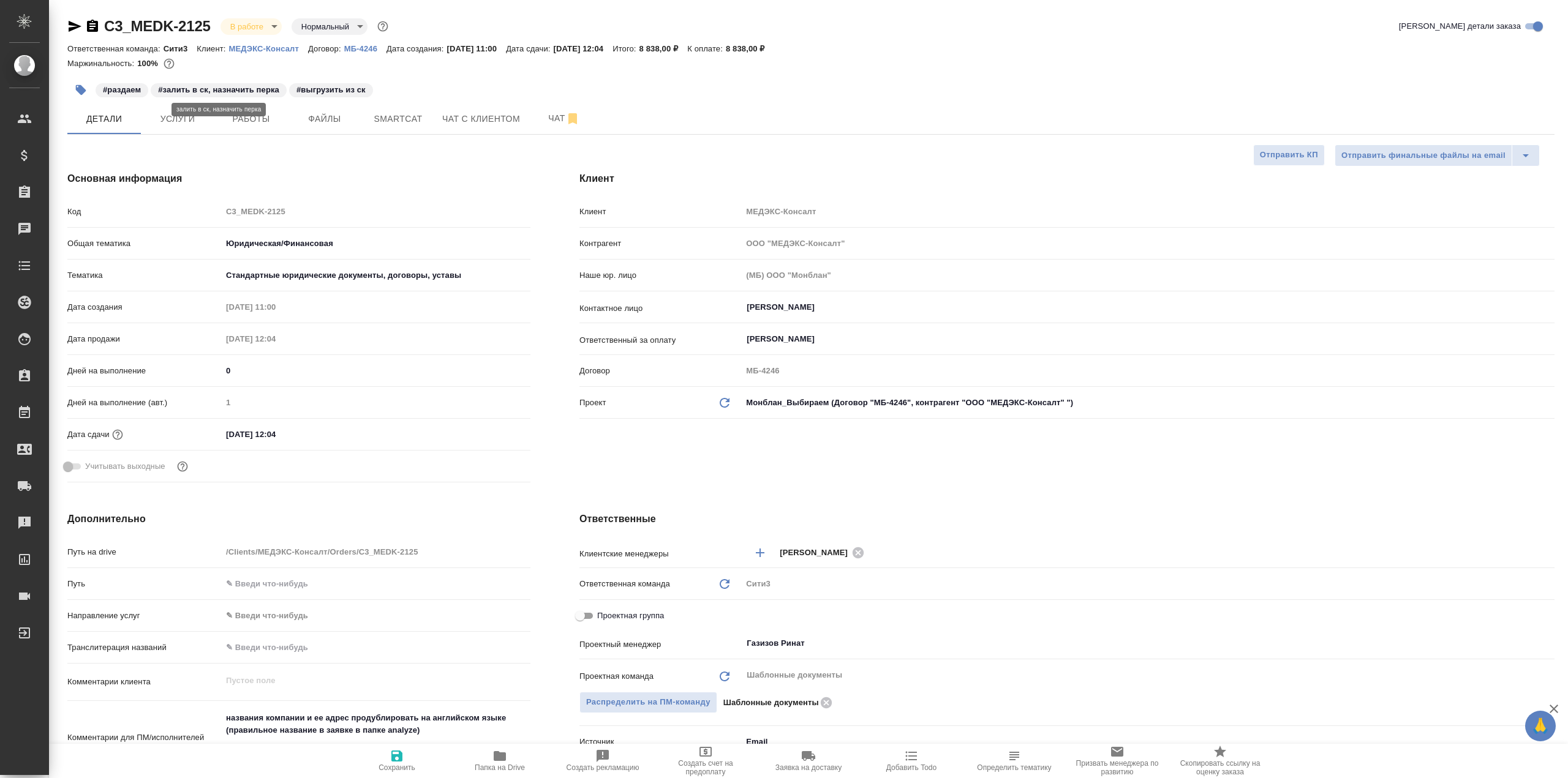
type textarea "x"
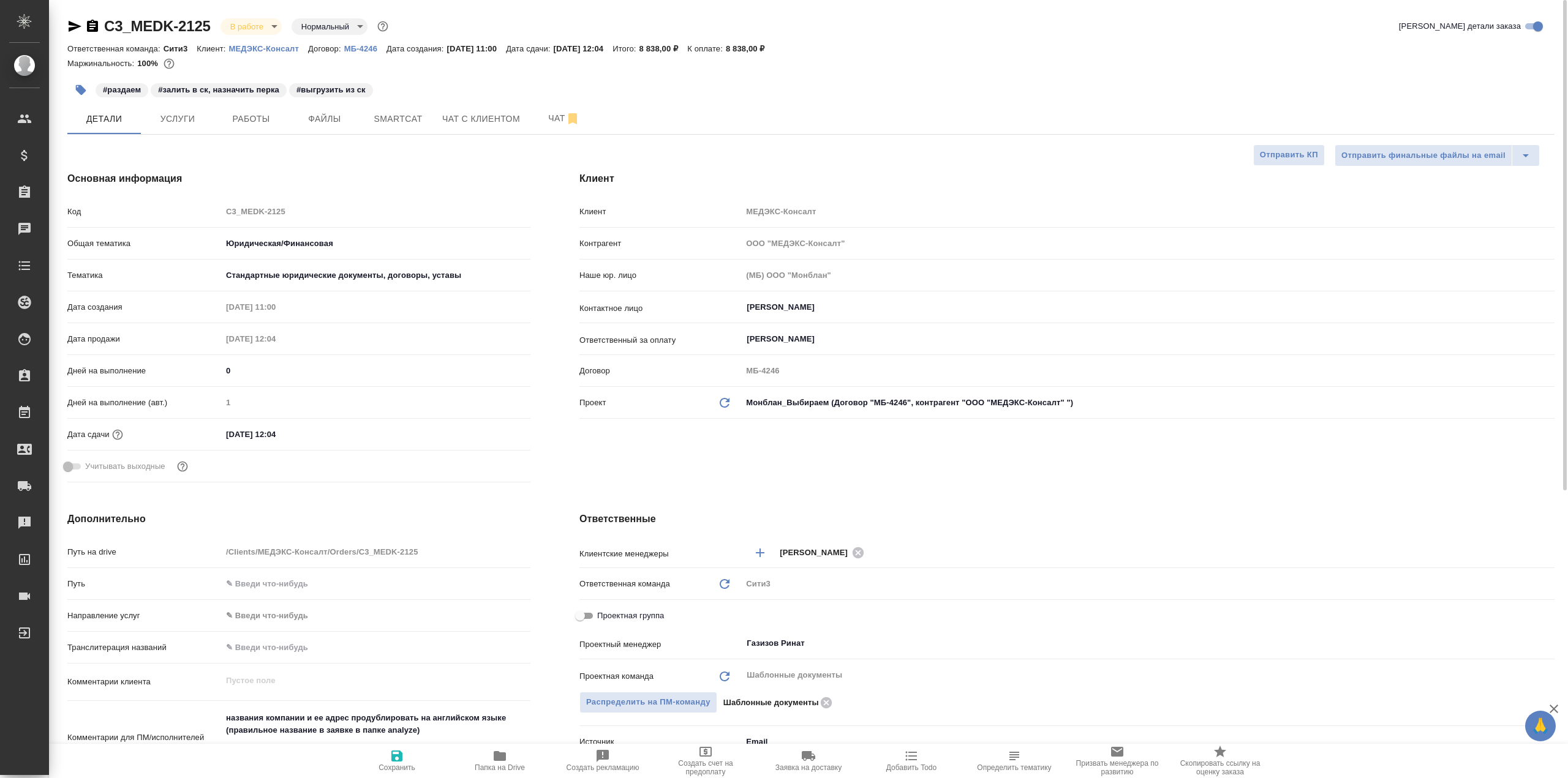
type textarea "x"
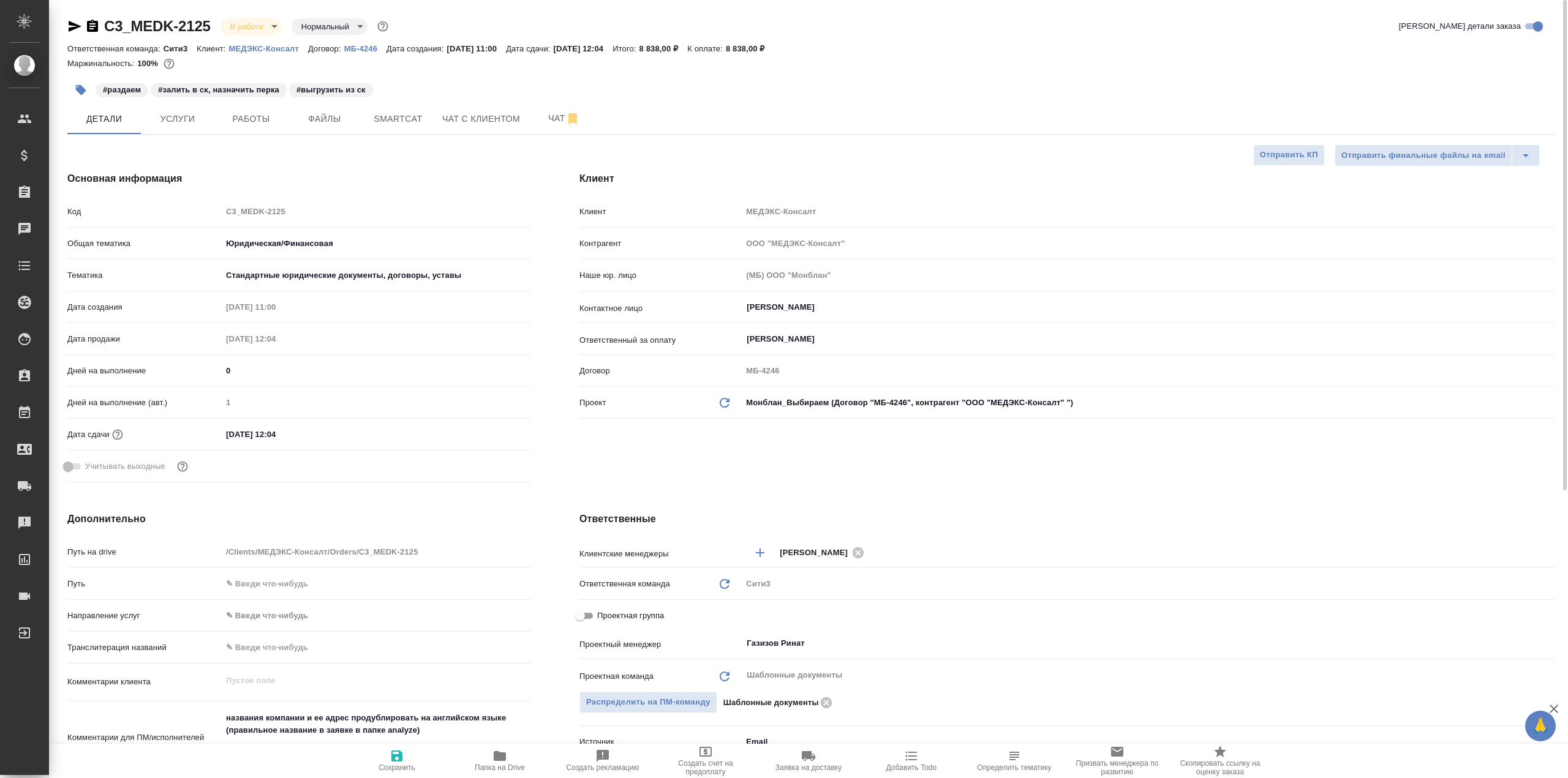
type textarea "x"
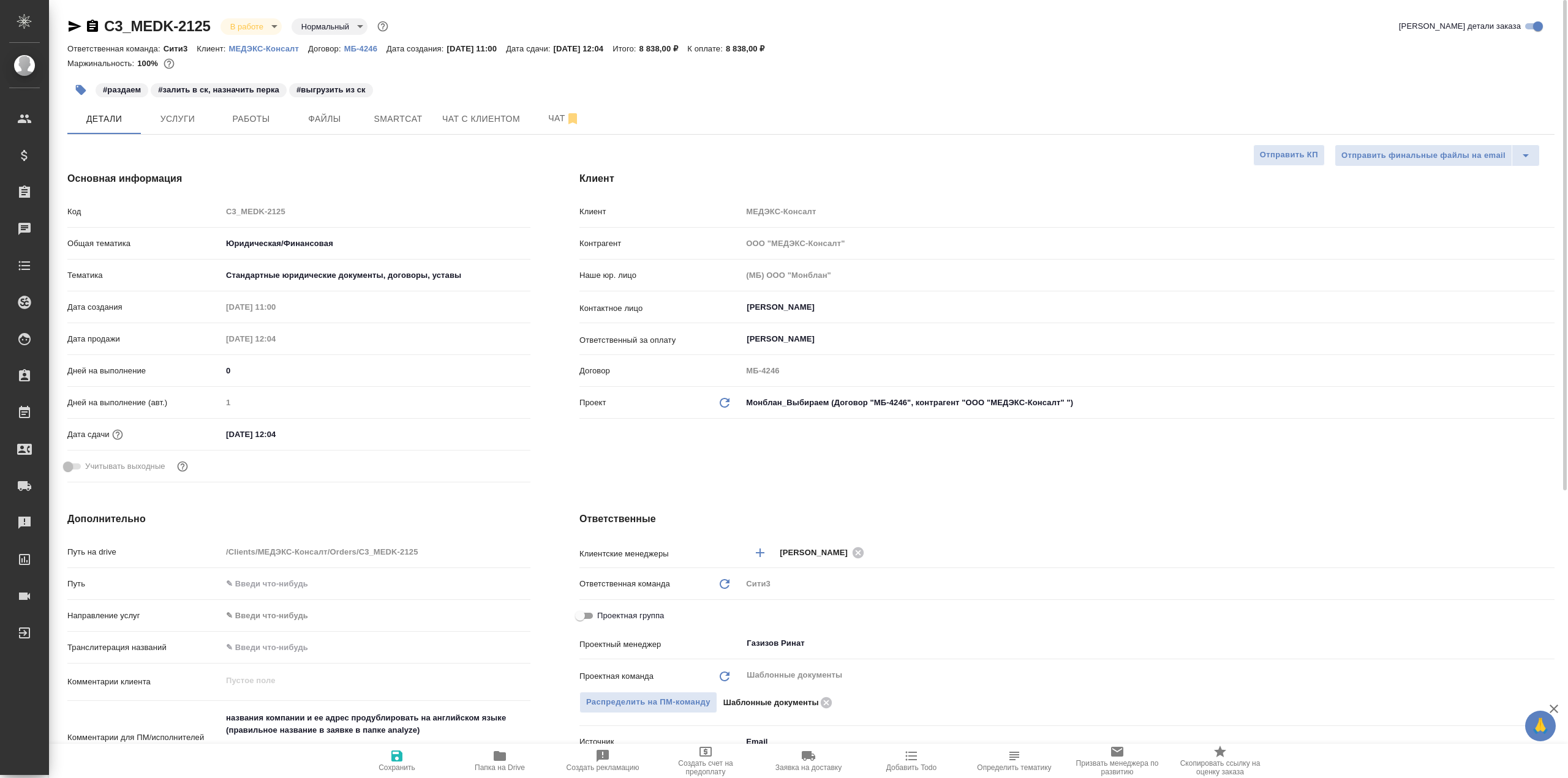
type textarea "x"
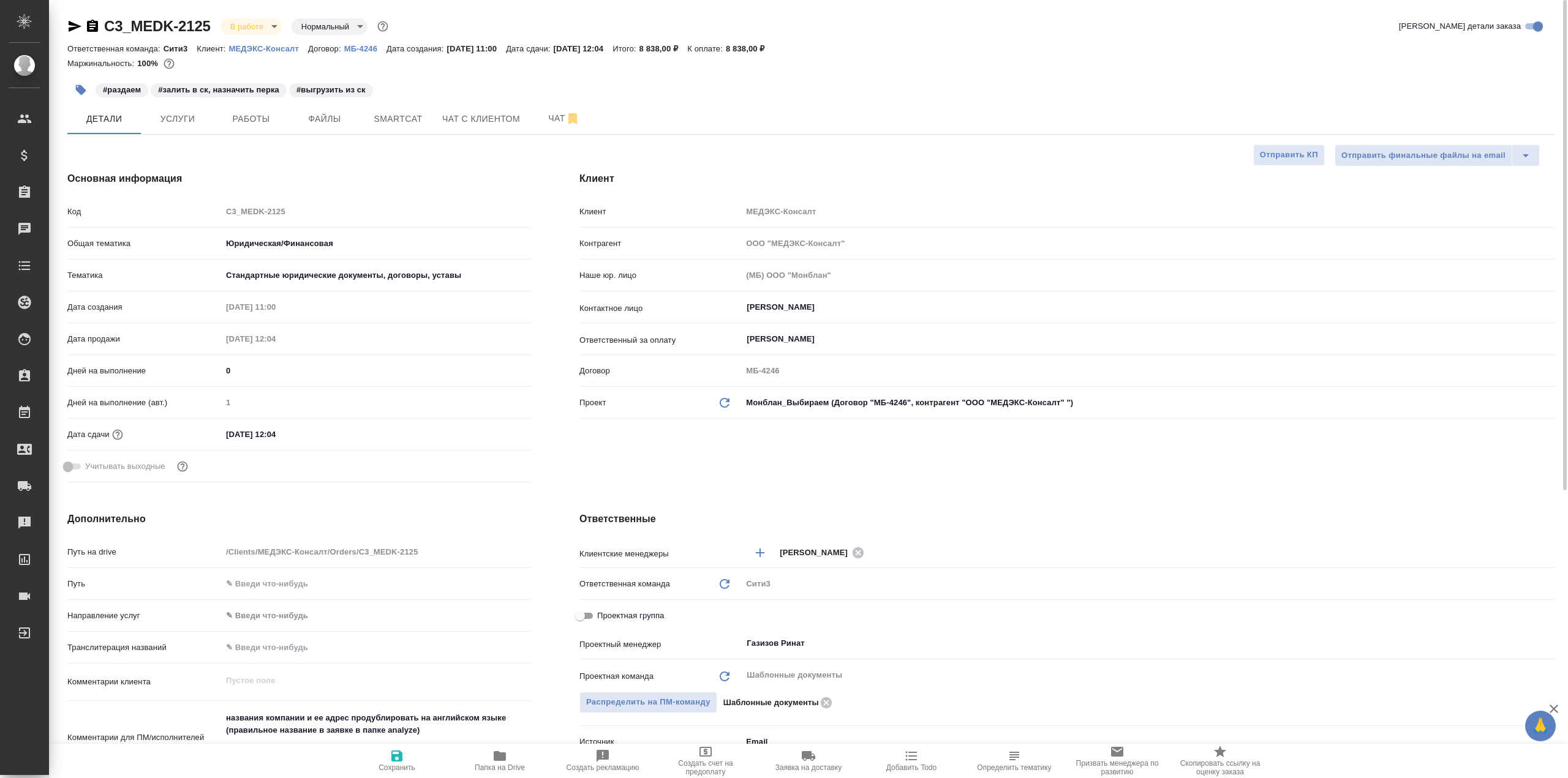
type textarea "x"
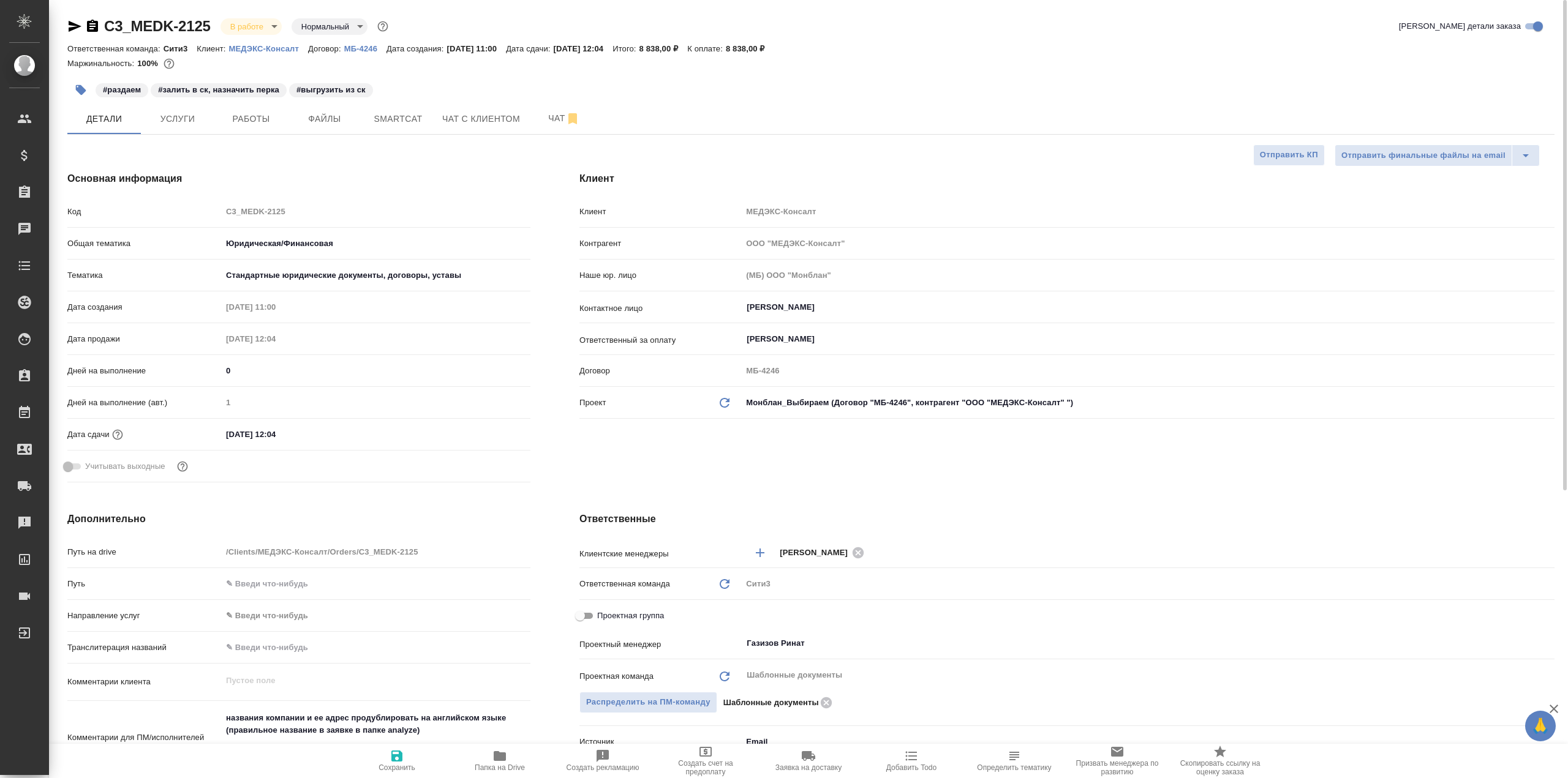
type textarea "x"
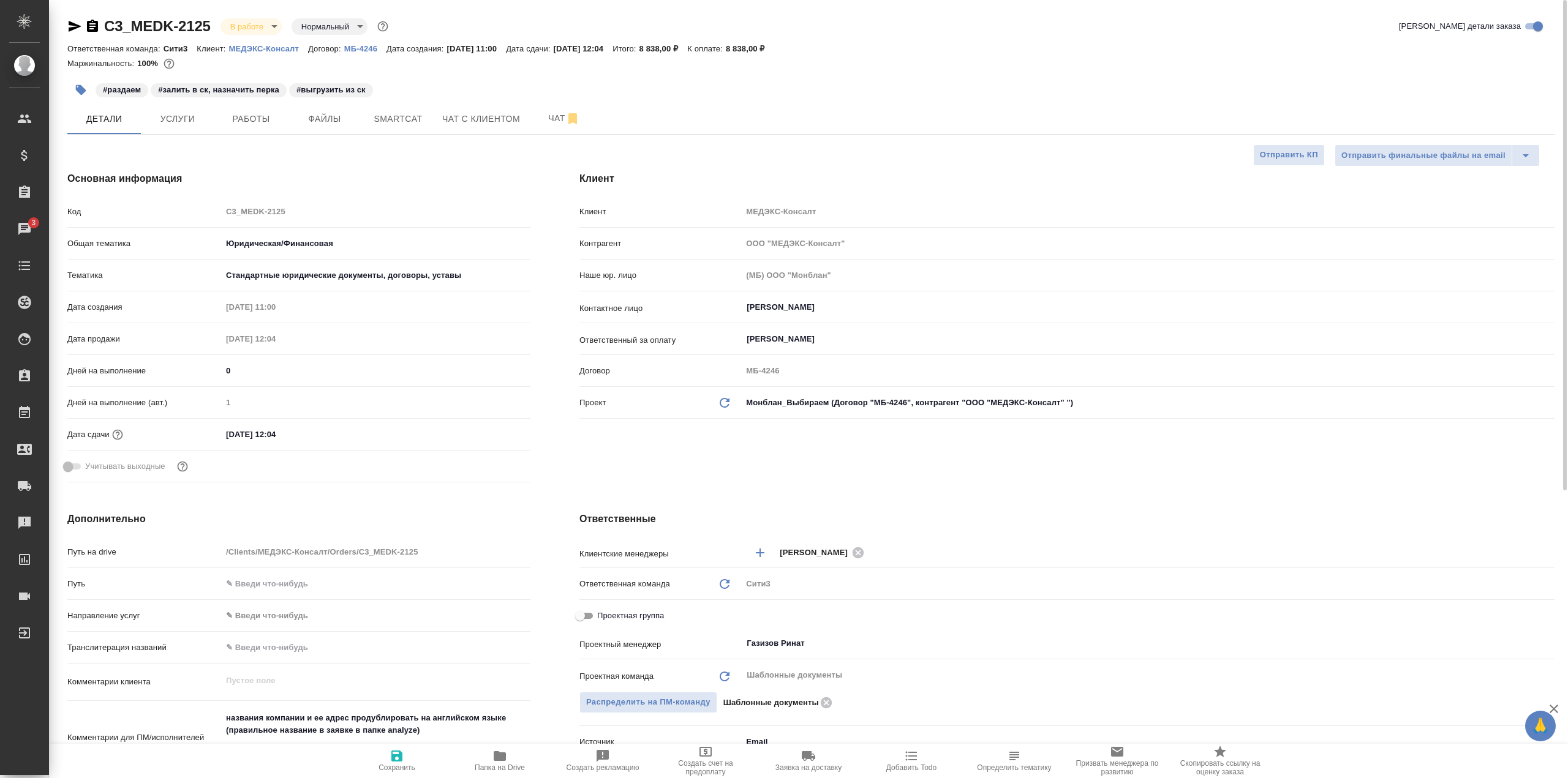
type textarea "x"
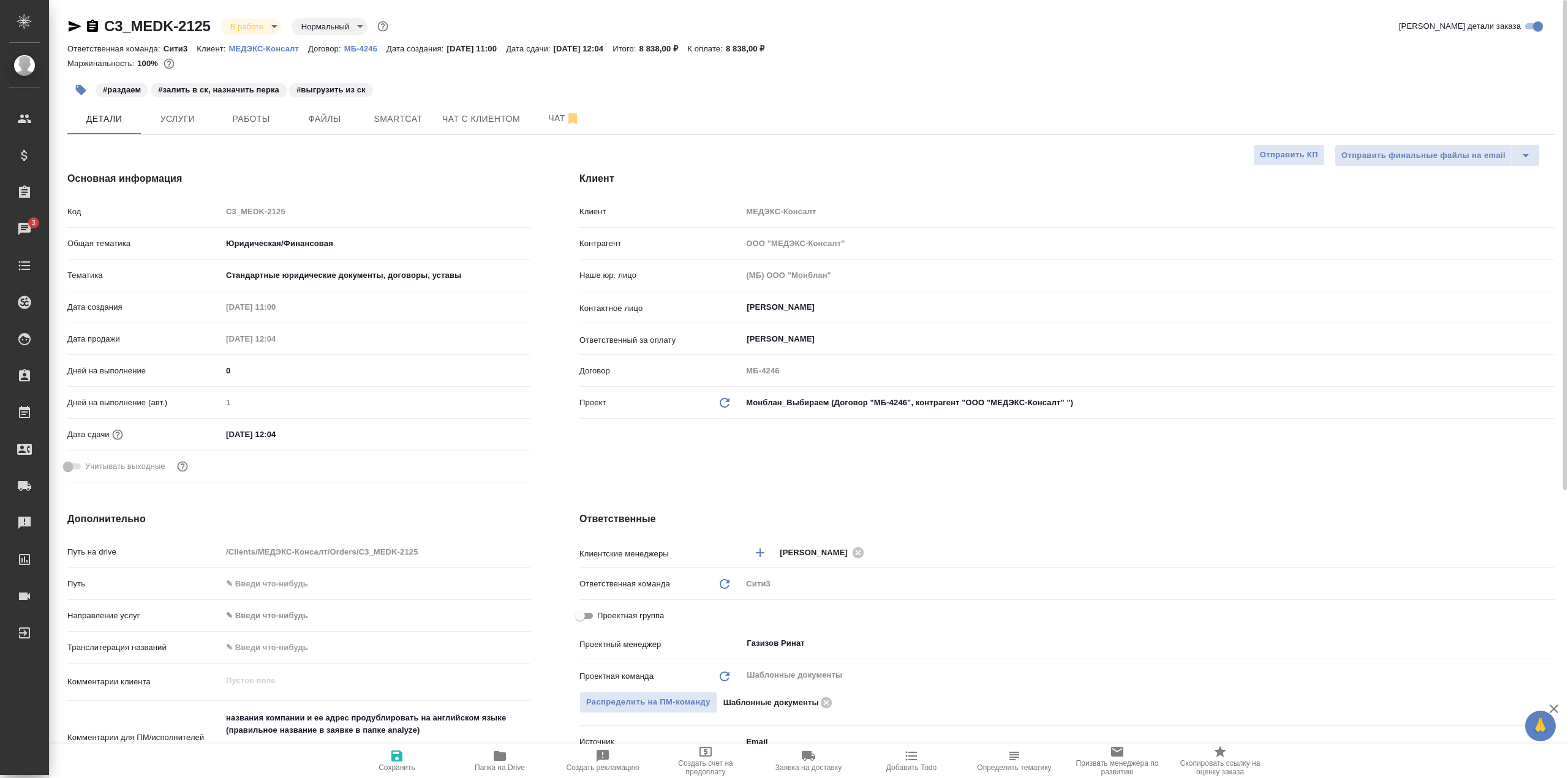
type textarea "x"
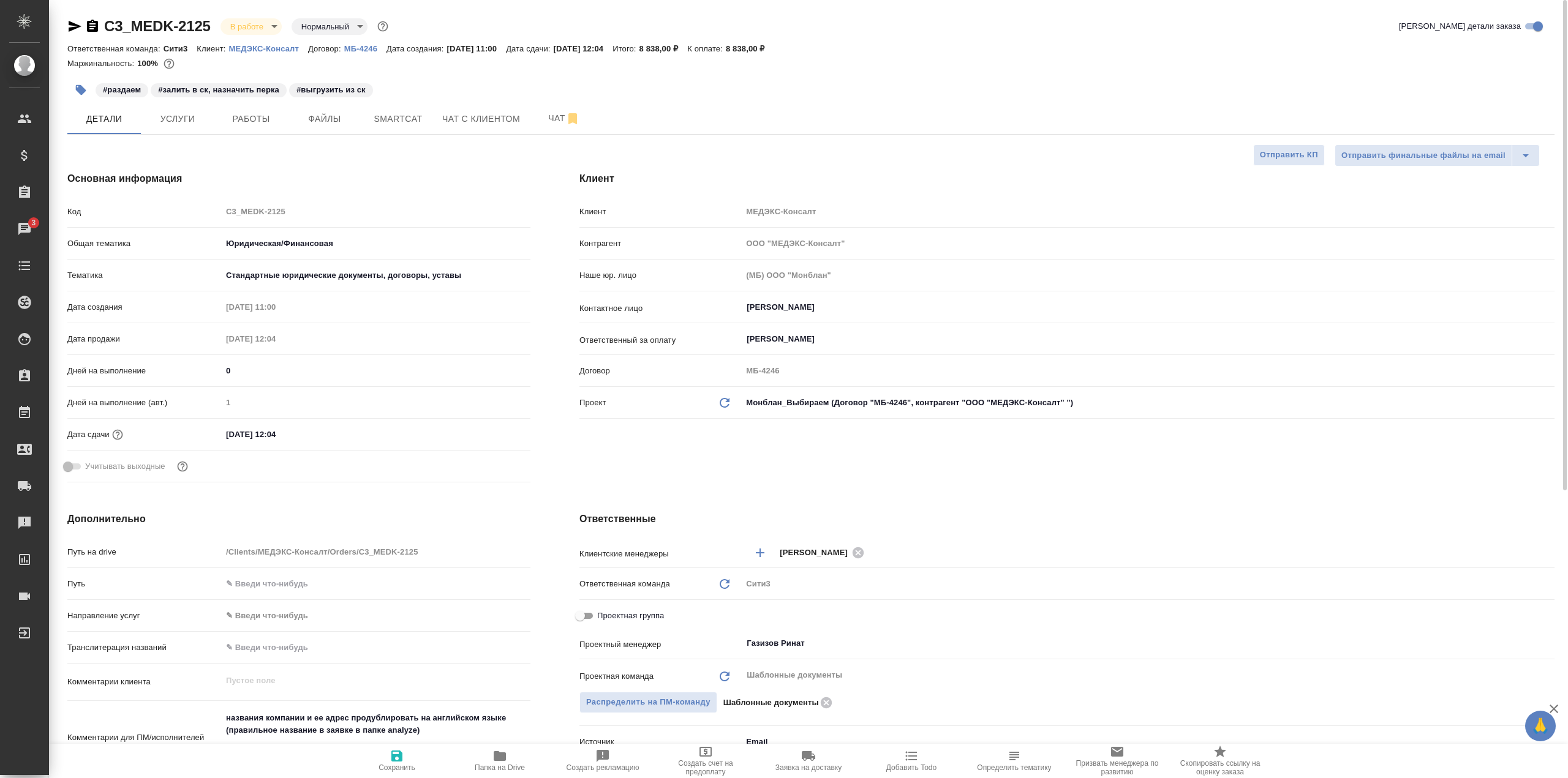
type textarea "x"
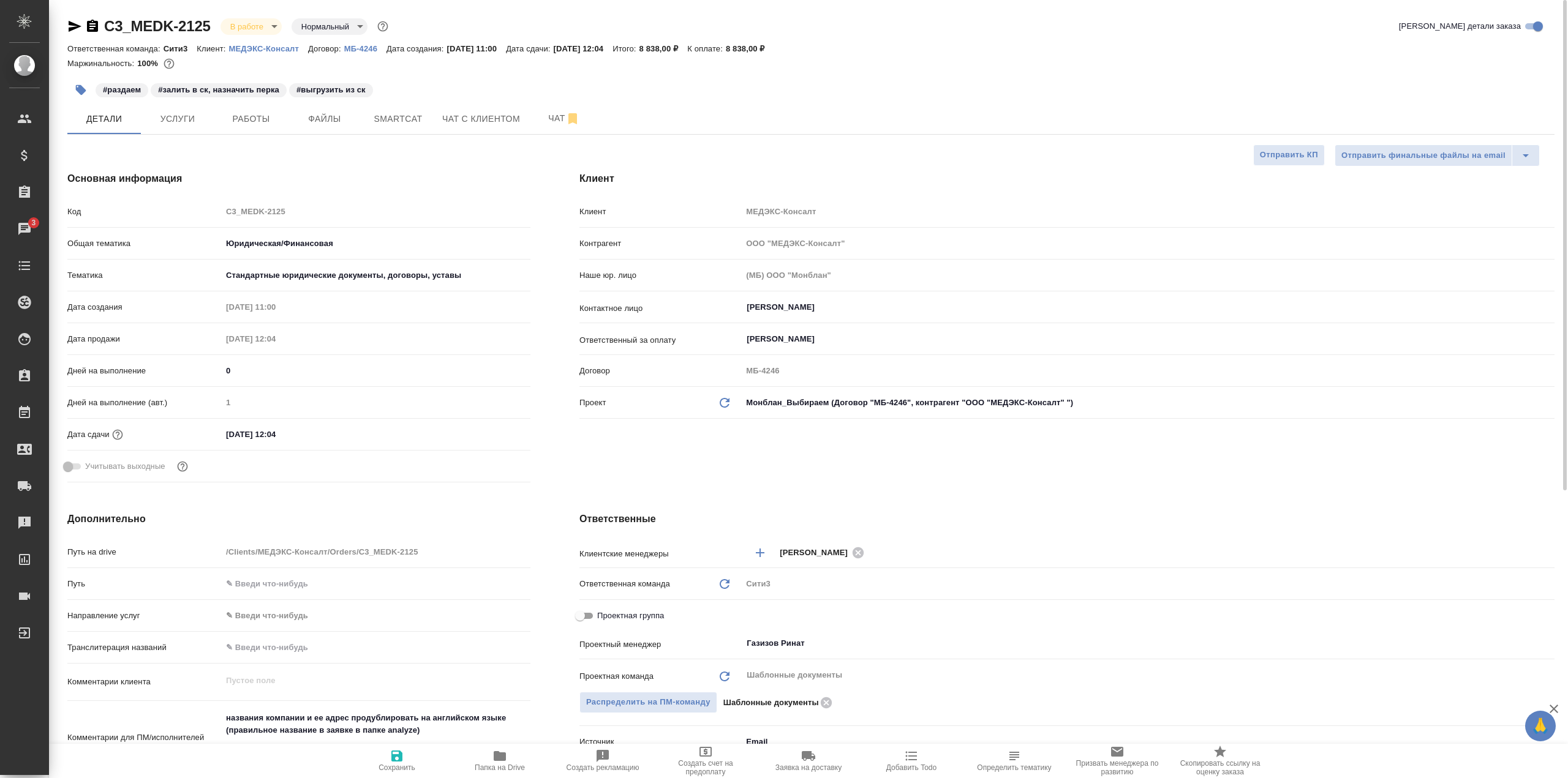
type textarea "x"
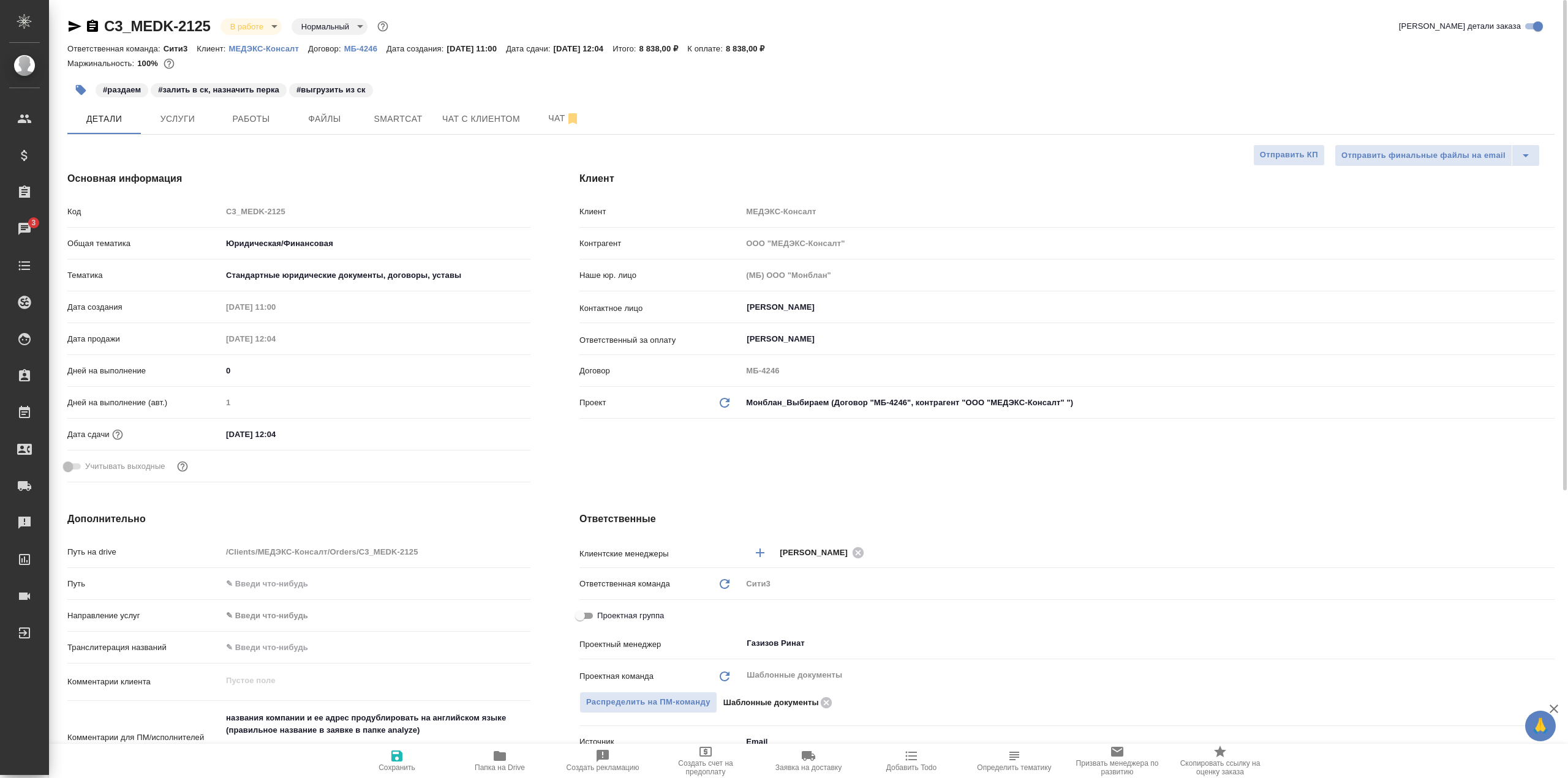
type textarea "x"
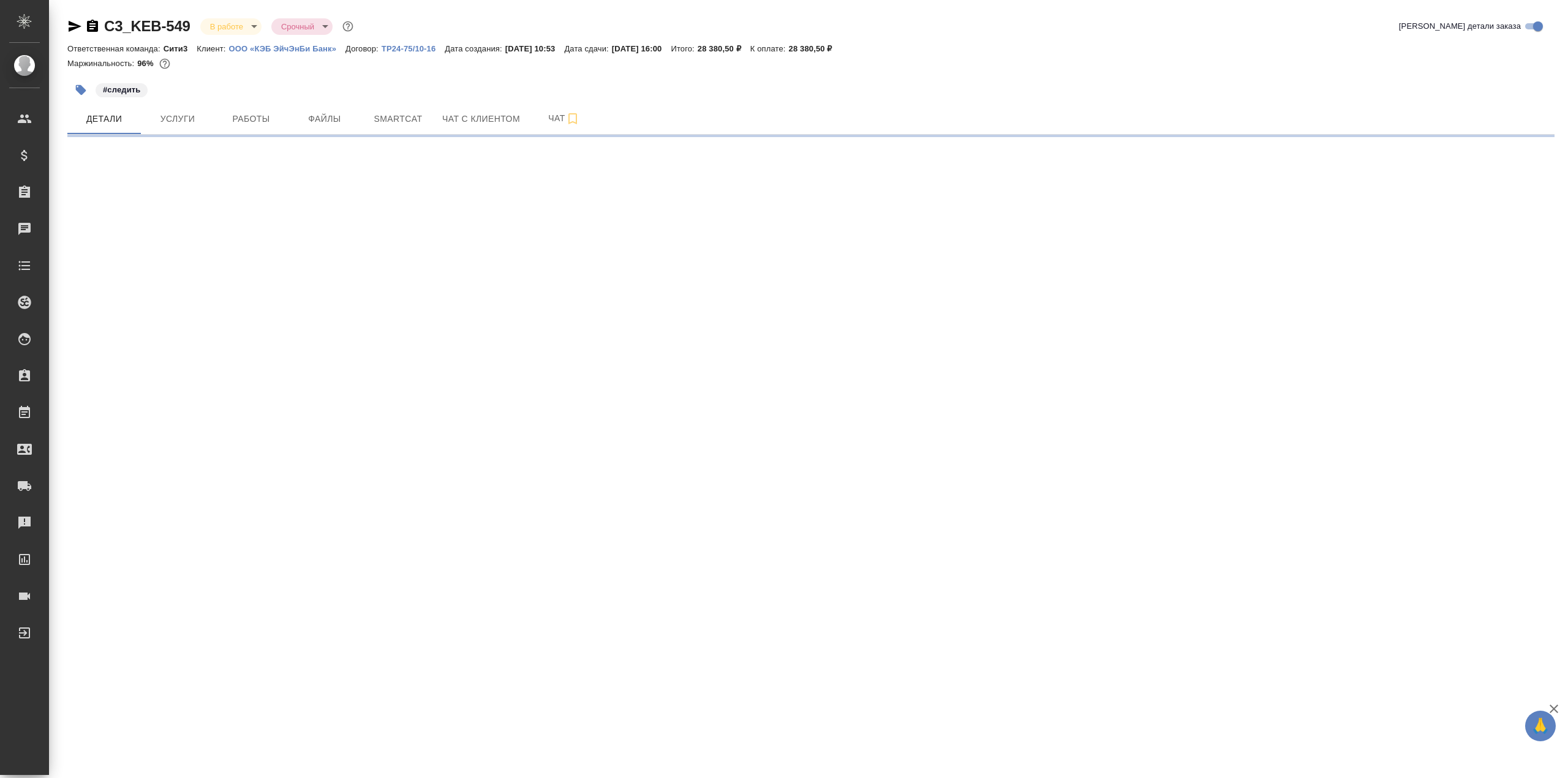
select select "RU"
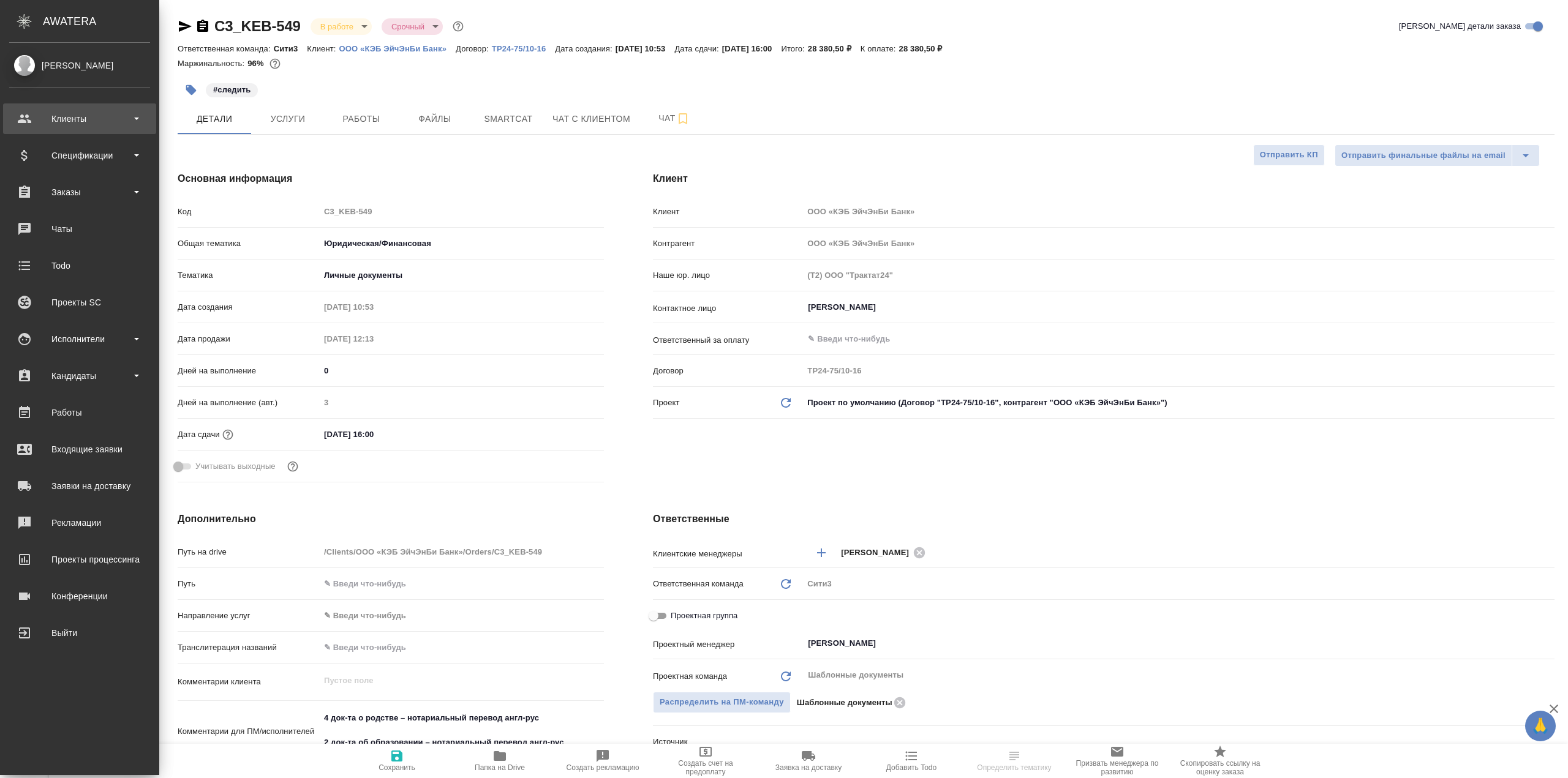
type textarea "x"
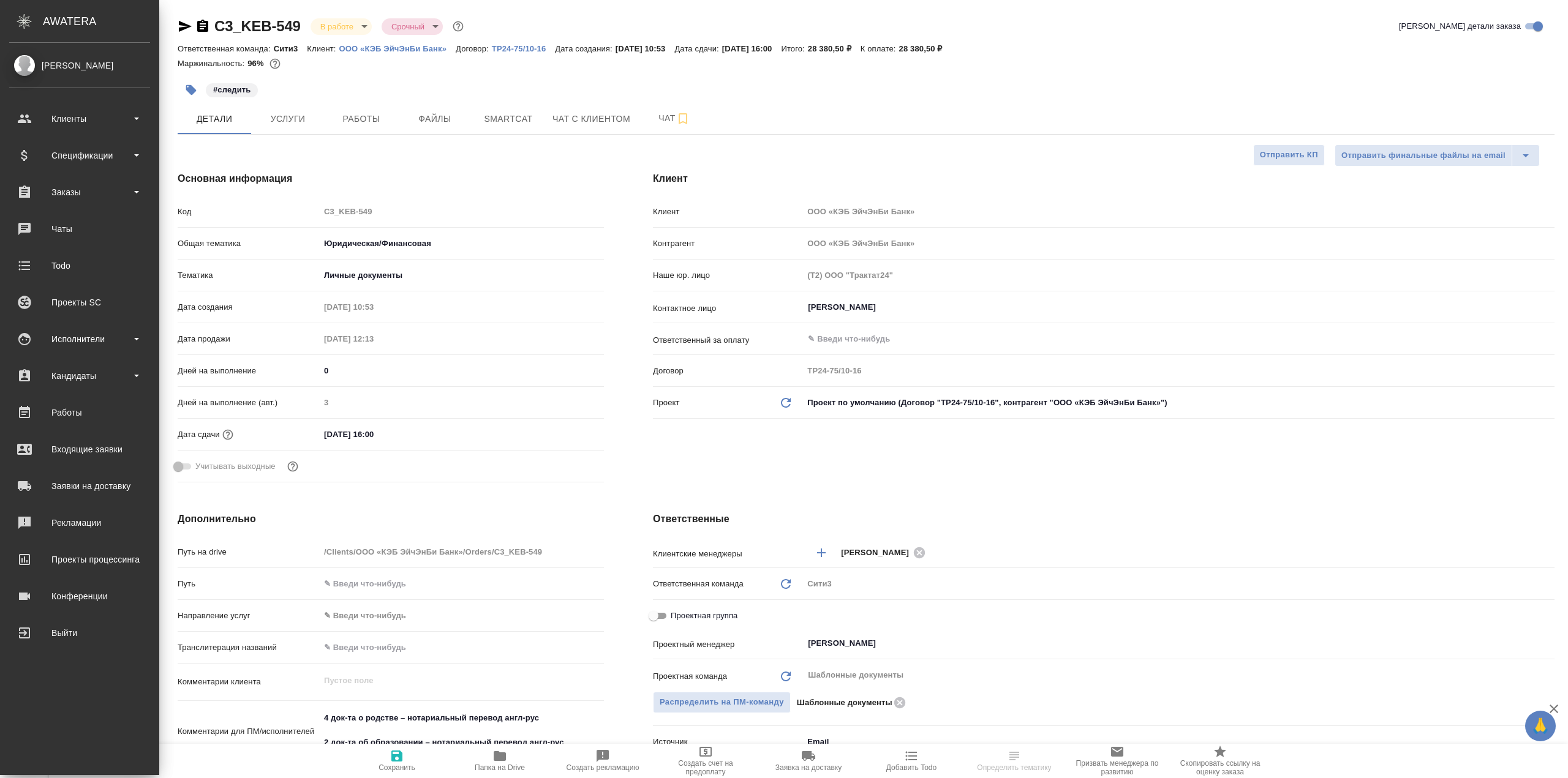
type textarea "x"
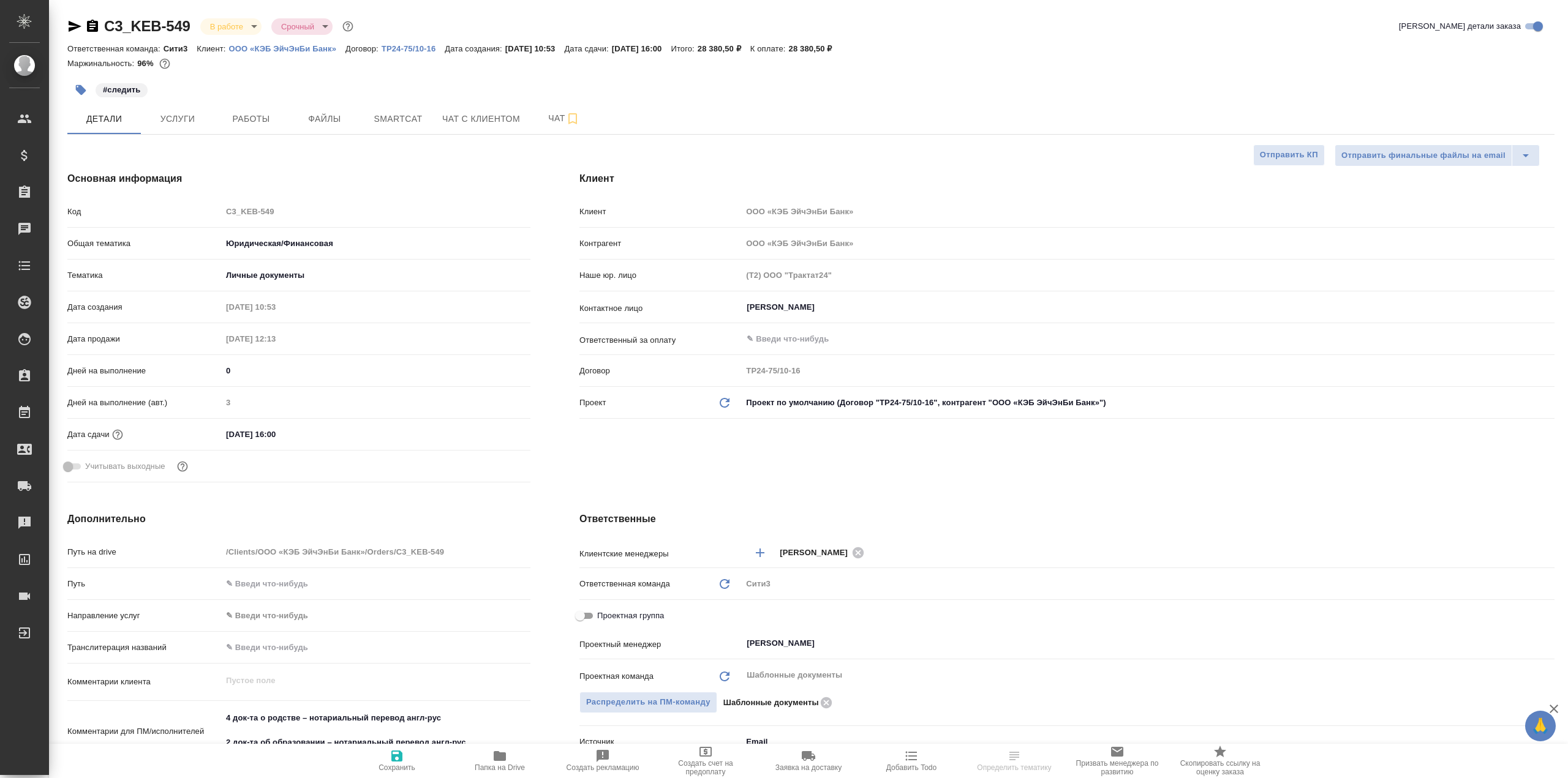
type textarea "x"
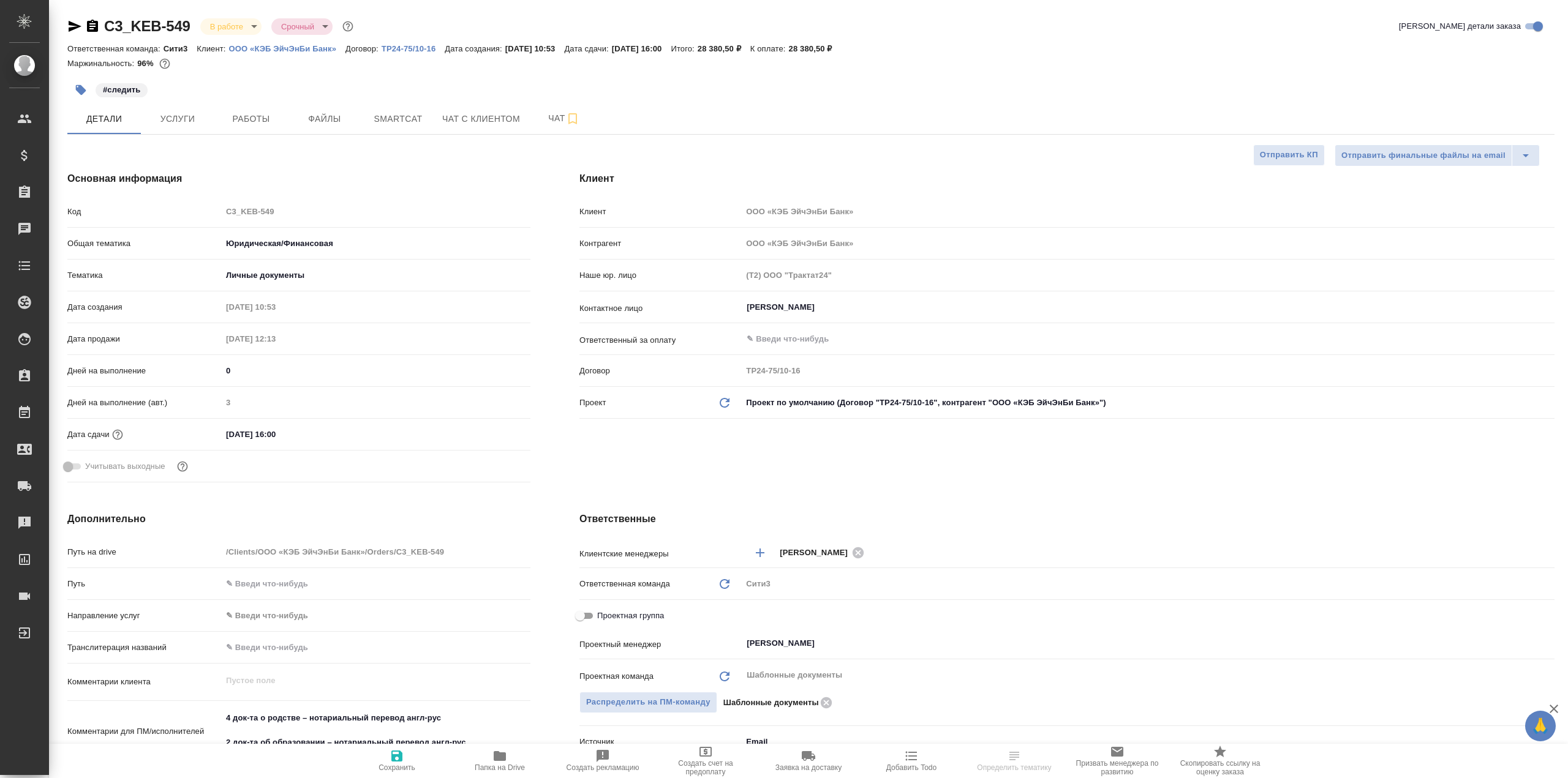
type textarea "x"
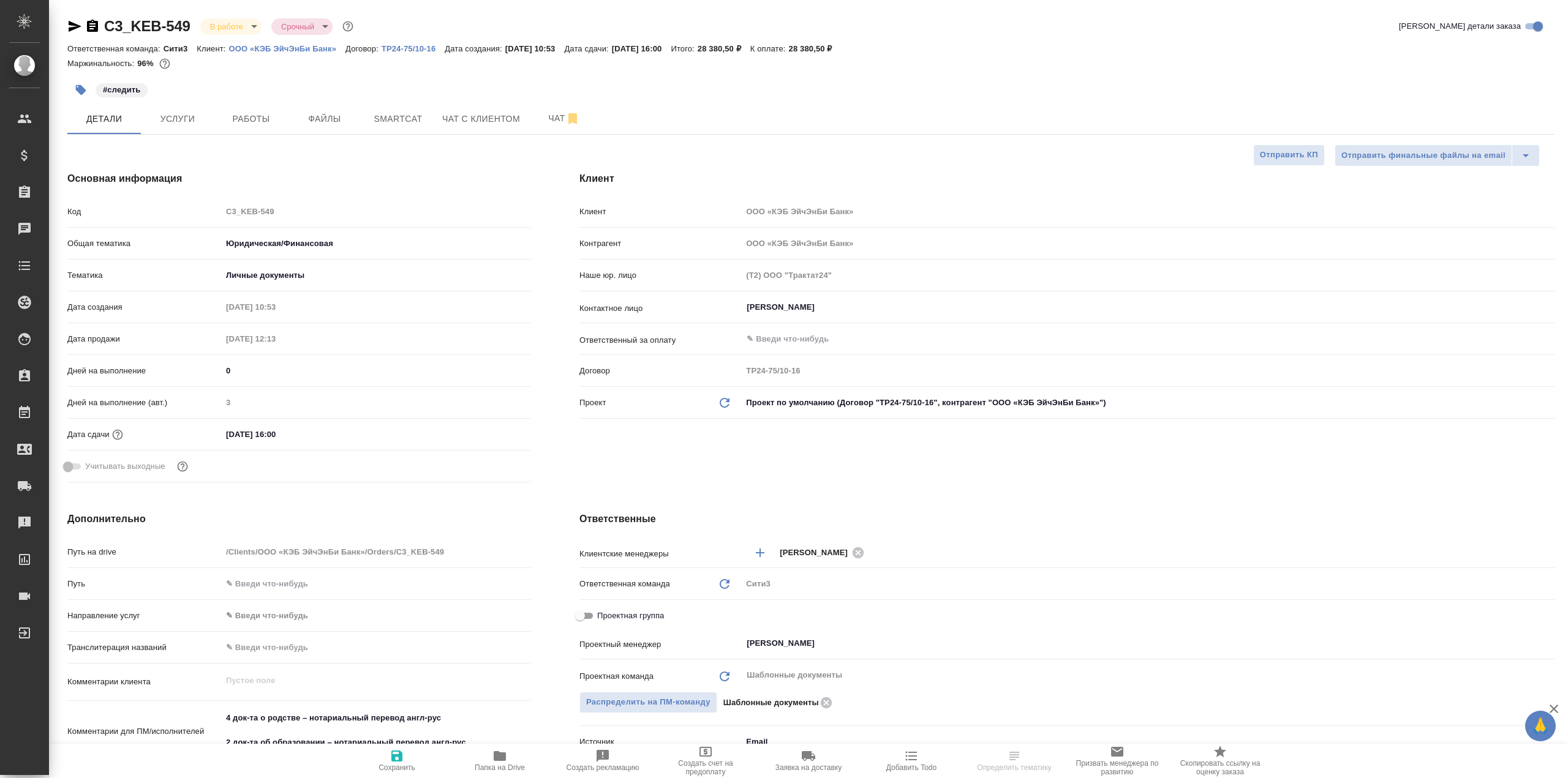
type textarea "x"
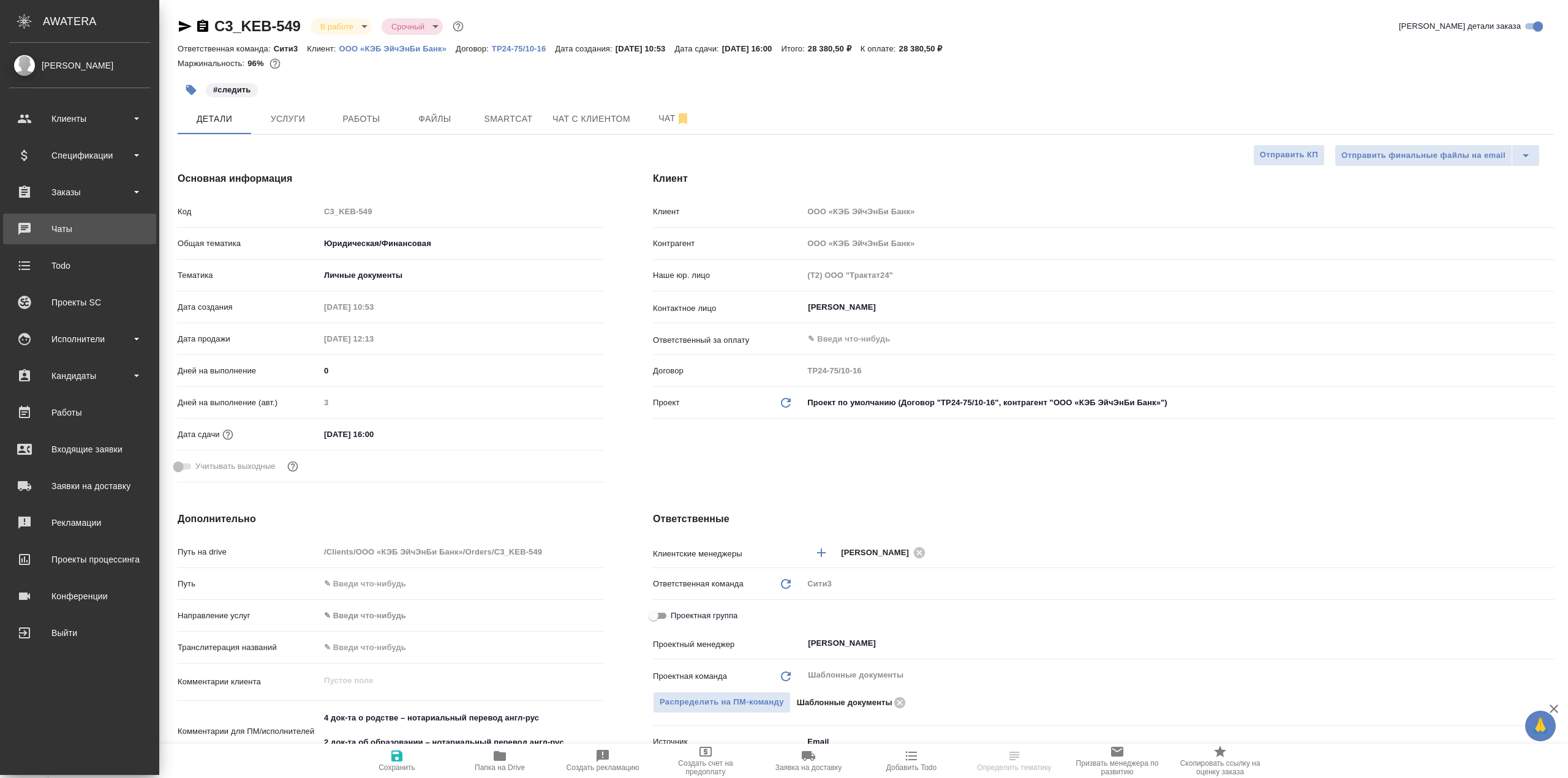
type textarea "x"
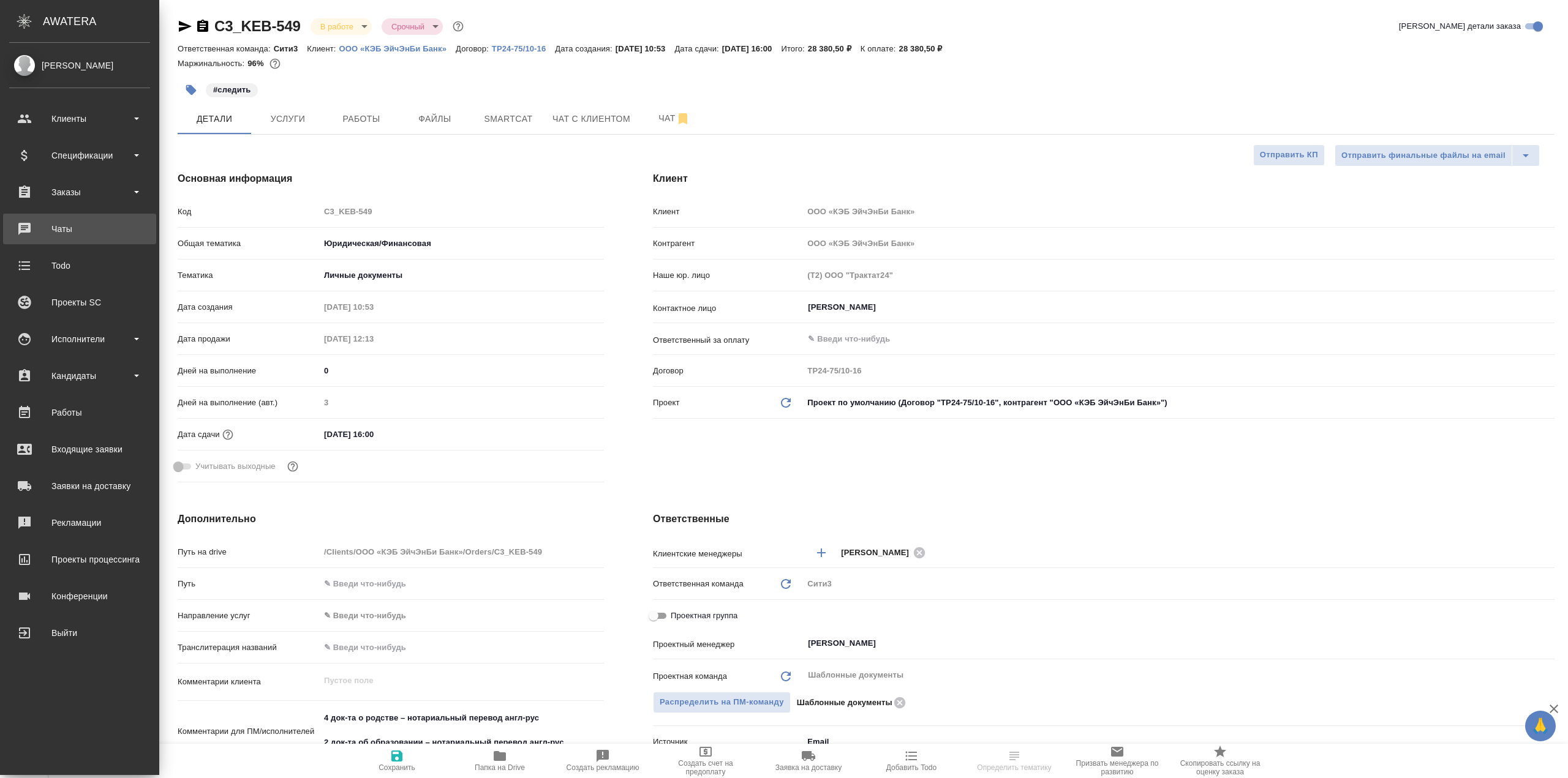
type textarea "x"
click at [122, 194] on div "Заказы" at bounding box center [79, 192] width 141 height 18
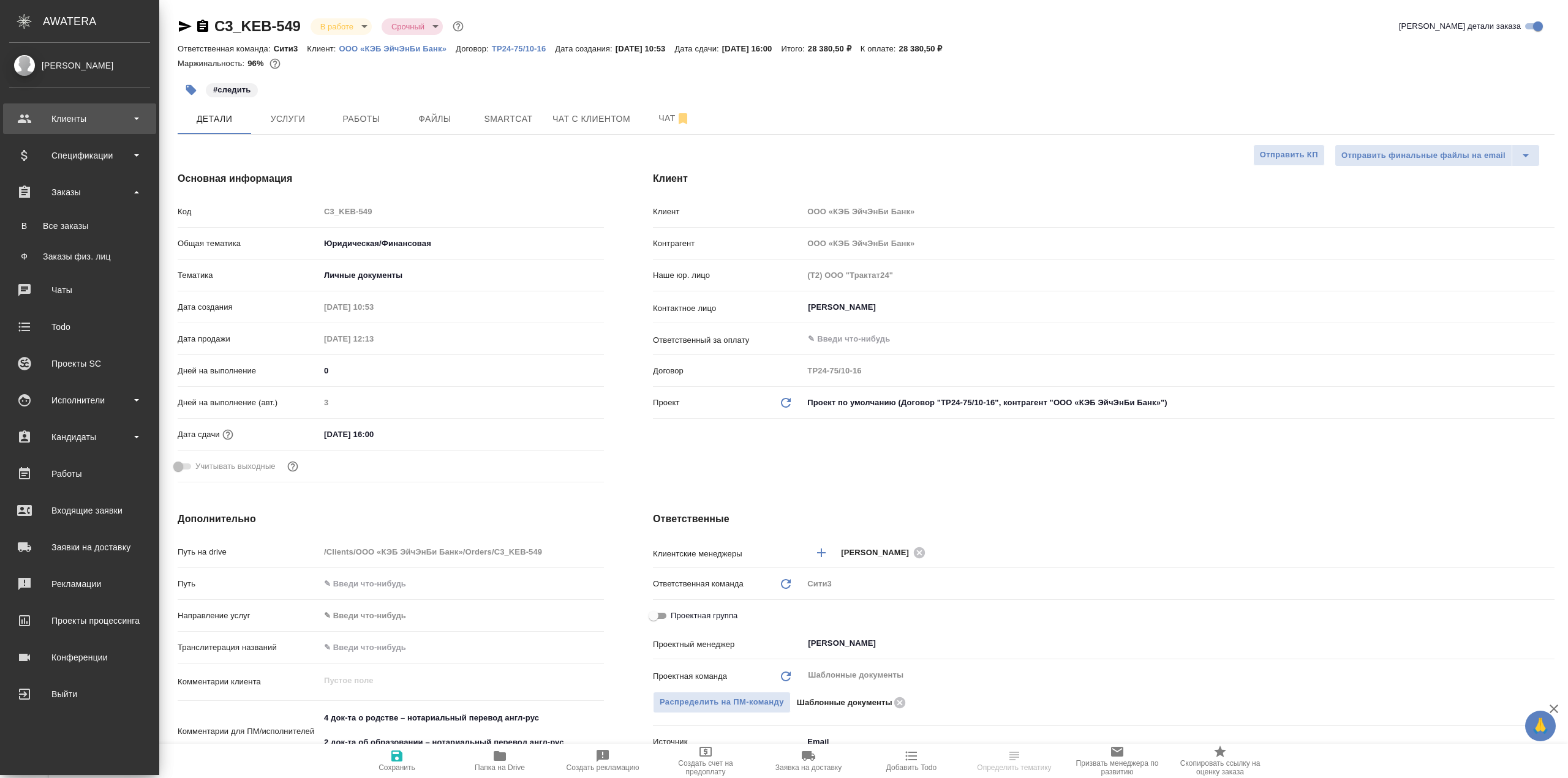
click at [110, 117] on div "Клиенты" at bounding box center [79, 119] width 141 height 18
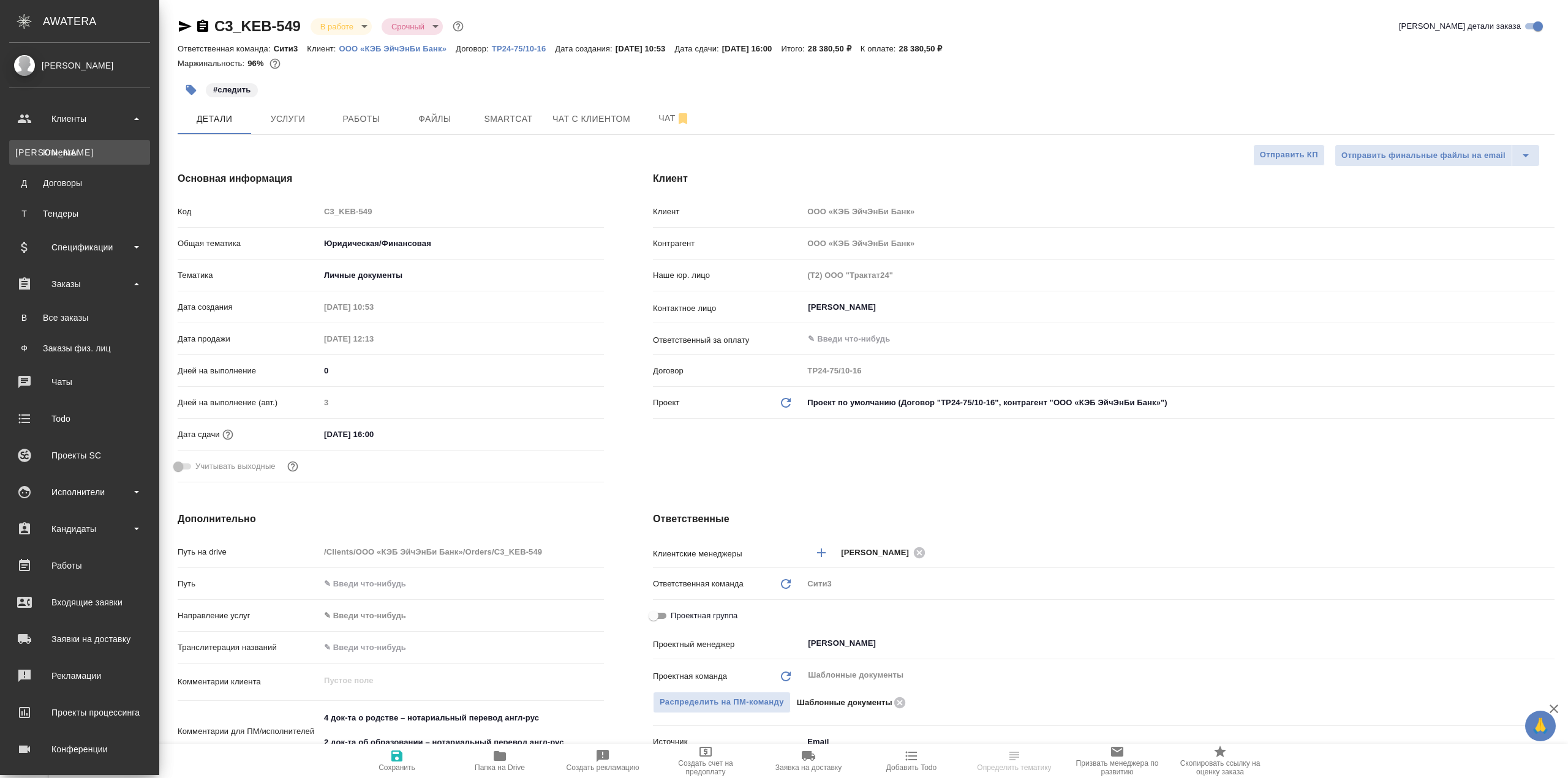
type textarea "x"
click at [116, 144] on link "К Клиенты" at bounding box center [79, 152] width 141 height 25
type textarea "x"
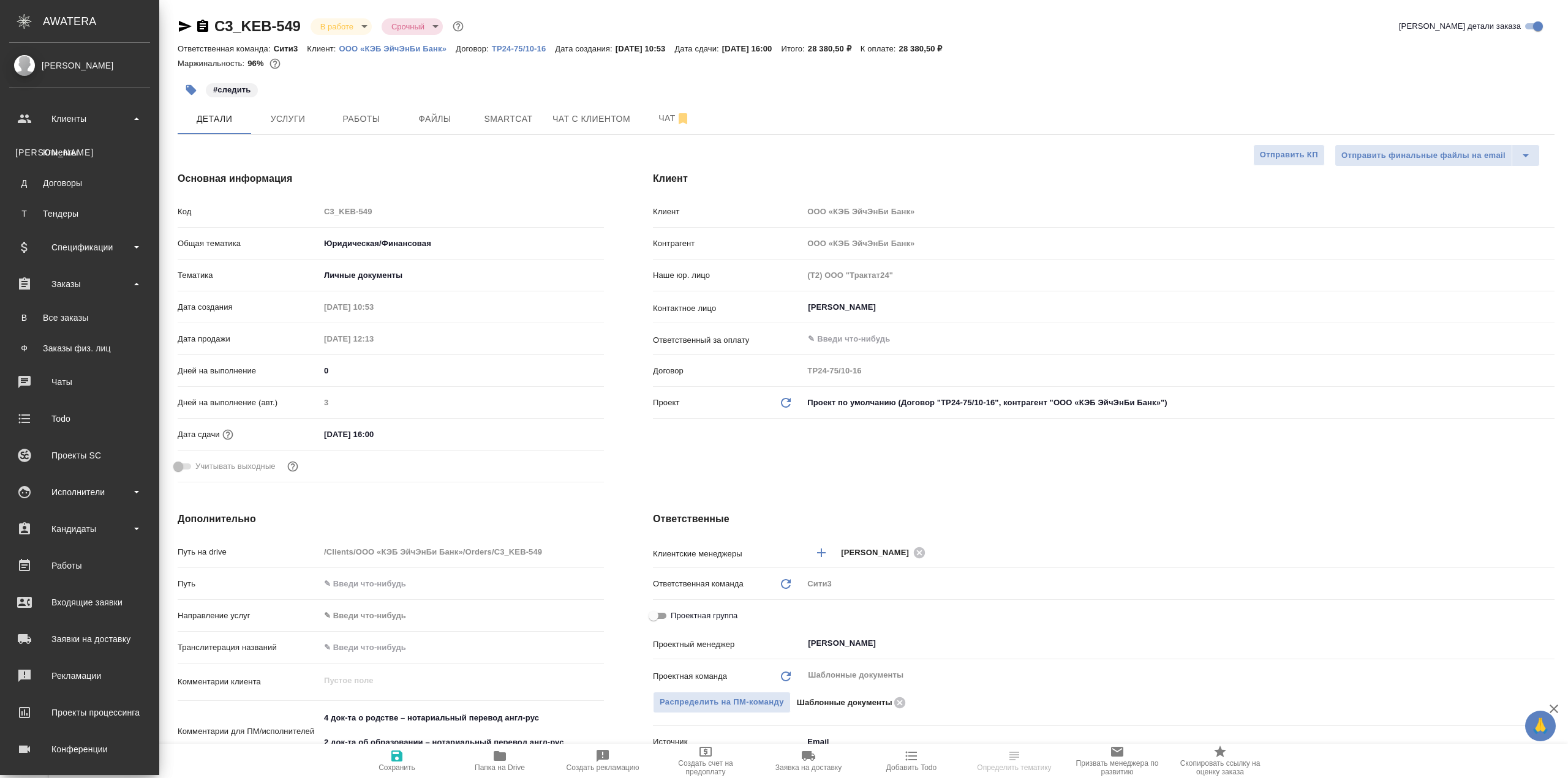
type textarea "x"
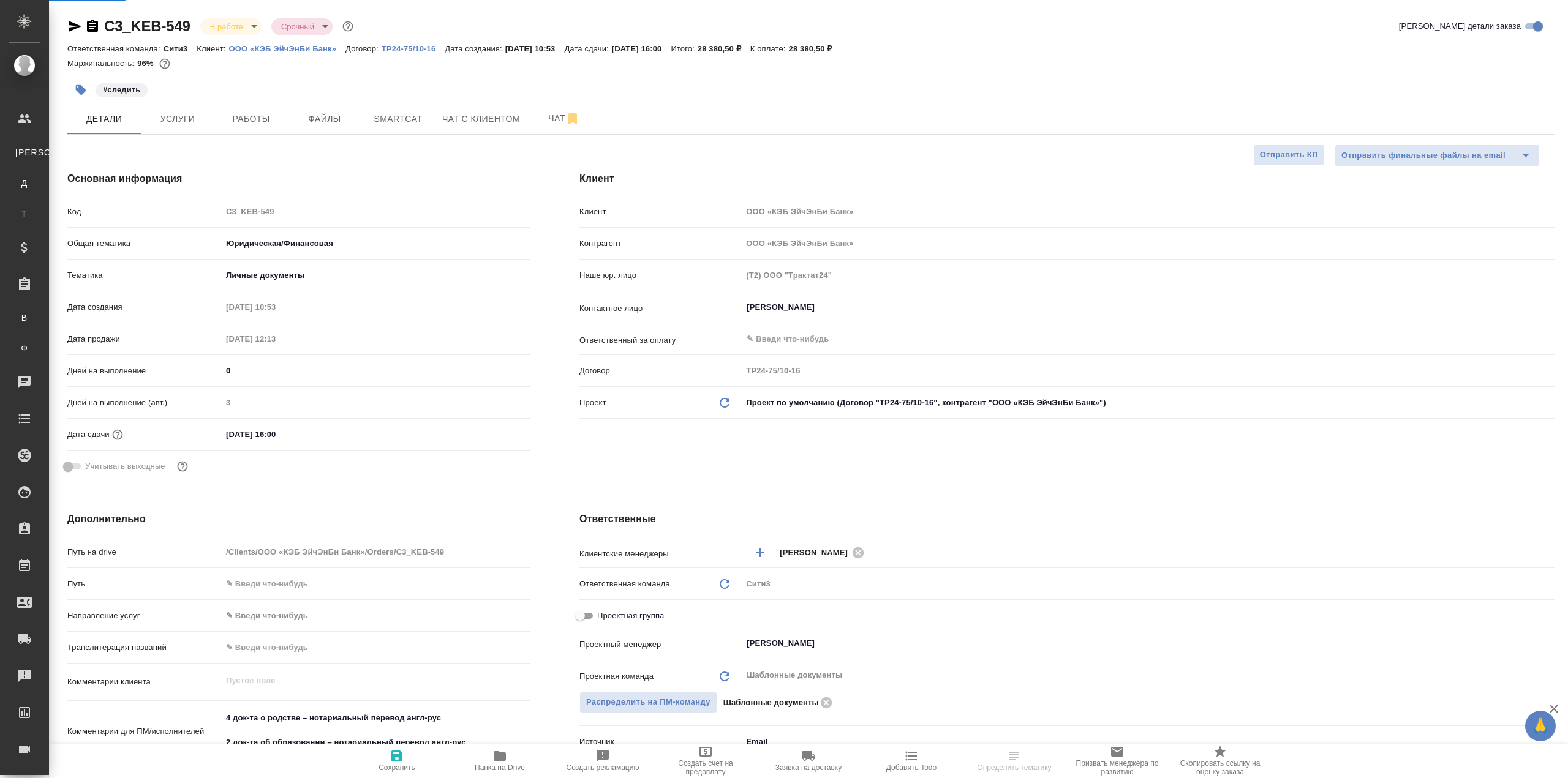
select select "RU"
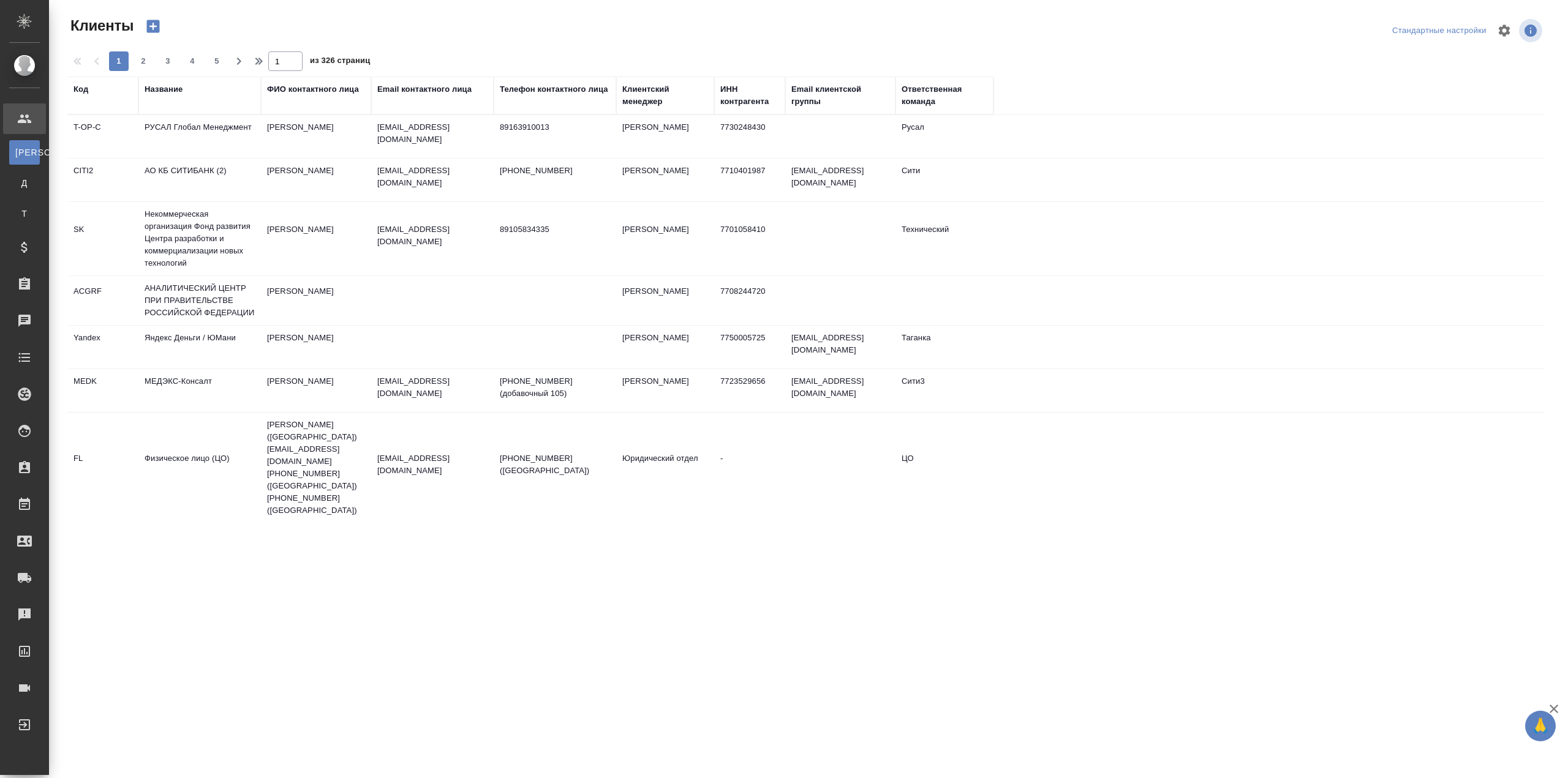
click at [171, 86] on div "Название" at bounding box center [163, 89] width 38 height 12
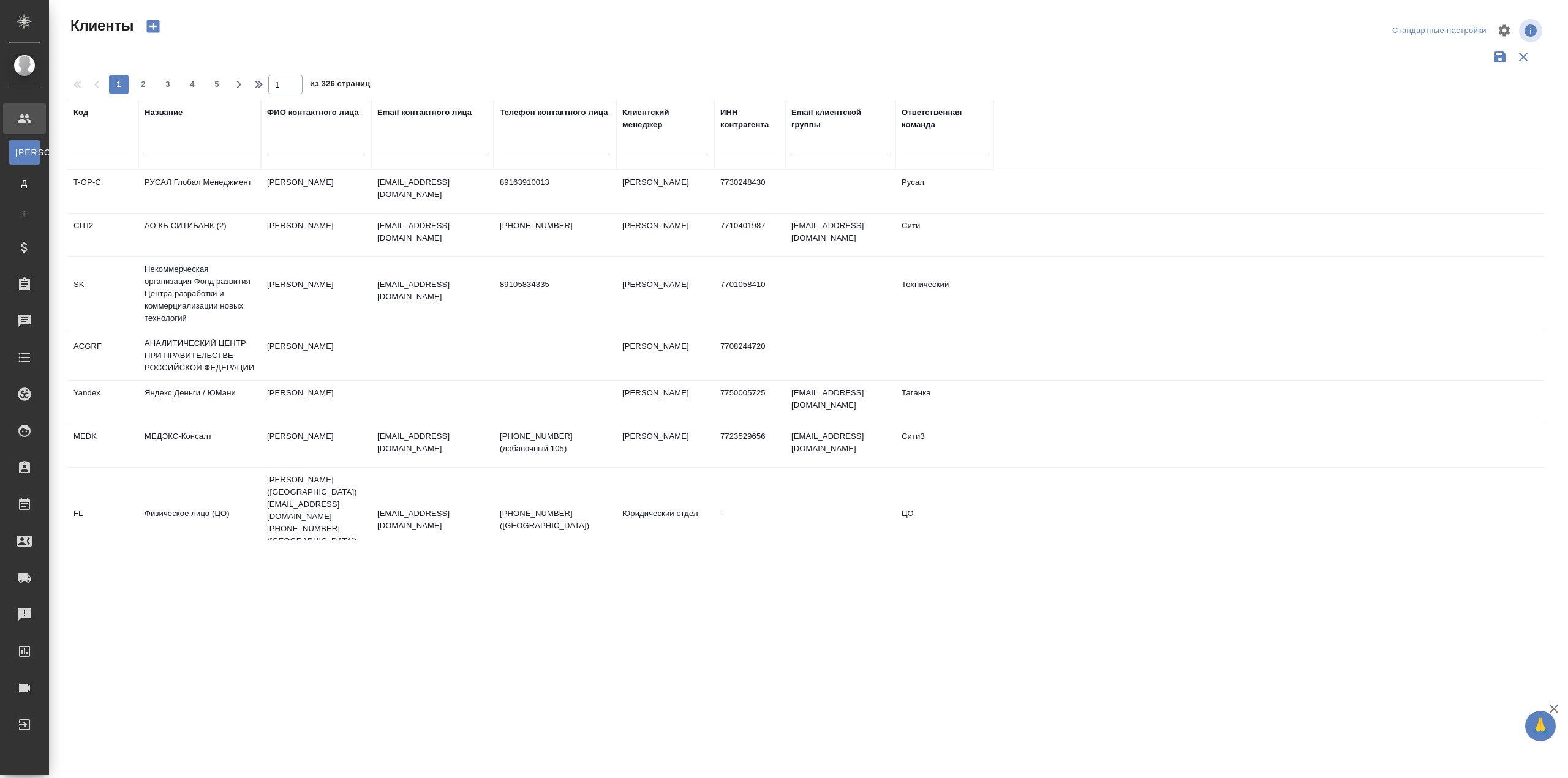
click at [186, 140] on input "text" at bounding box center [200, 146] width 110 height 16
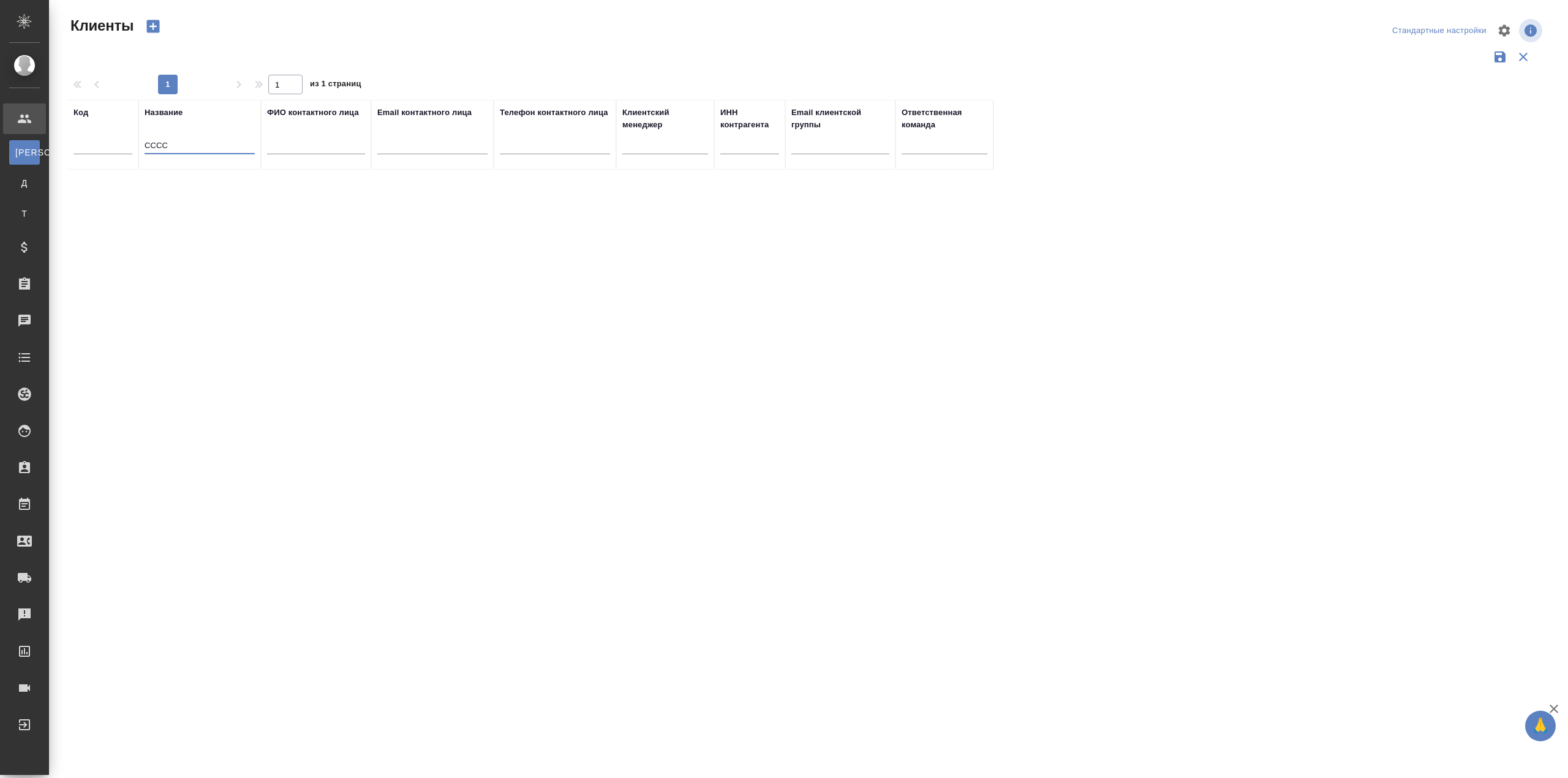
type input "СССС"
drag, startPoint x: 185, startPoint y: 141, endPoint x: 132, endPoint y: 139, distance: 53.0
click at [132, 139] on tr "Код Название СССС ФИО контактного лица Email контактного лица Телефон контактно…" at bounding box center [530, 134] width 926 height 70
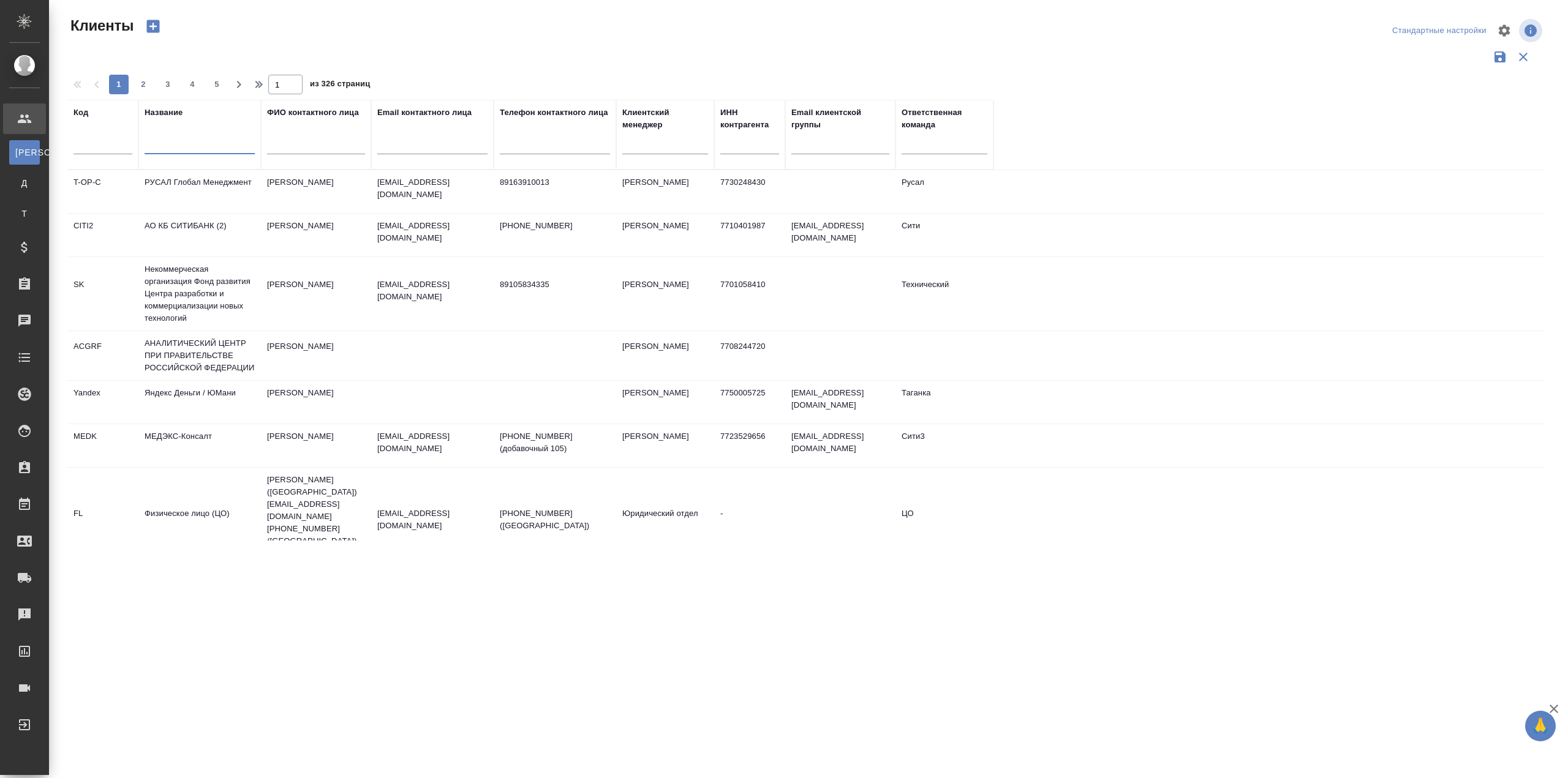
paste input "Московский Филиал Китайской компании коммуникаций и строительства"
type input "Московский Филиал Китайской компании коммуникаций и строительства"
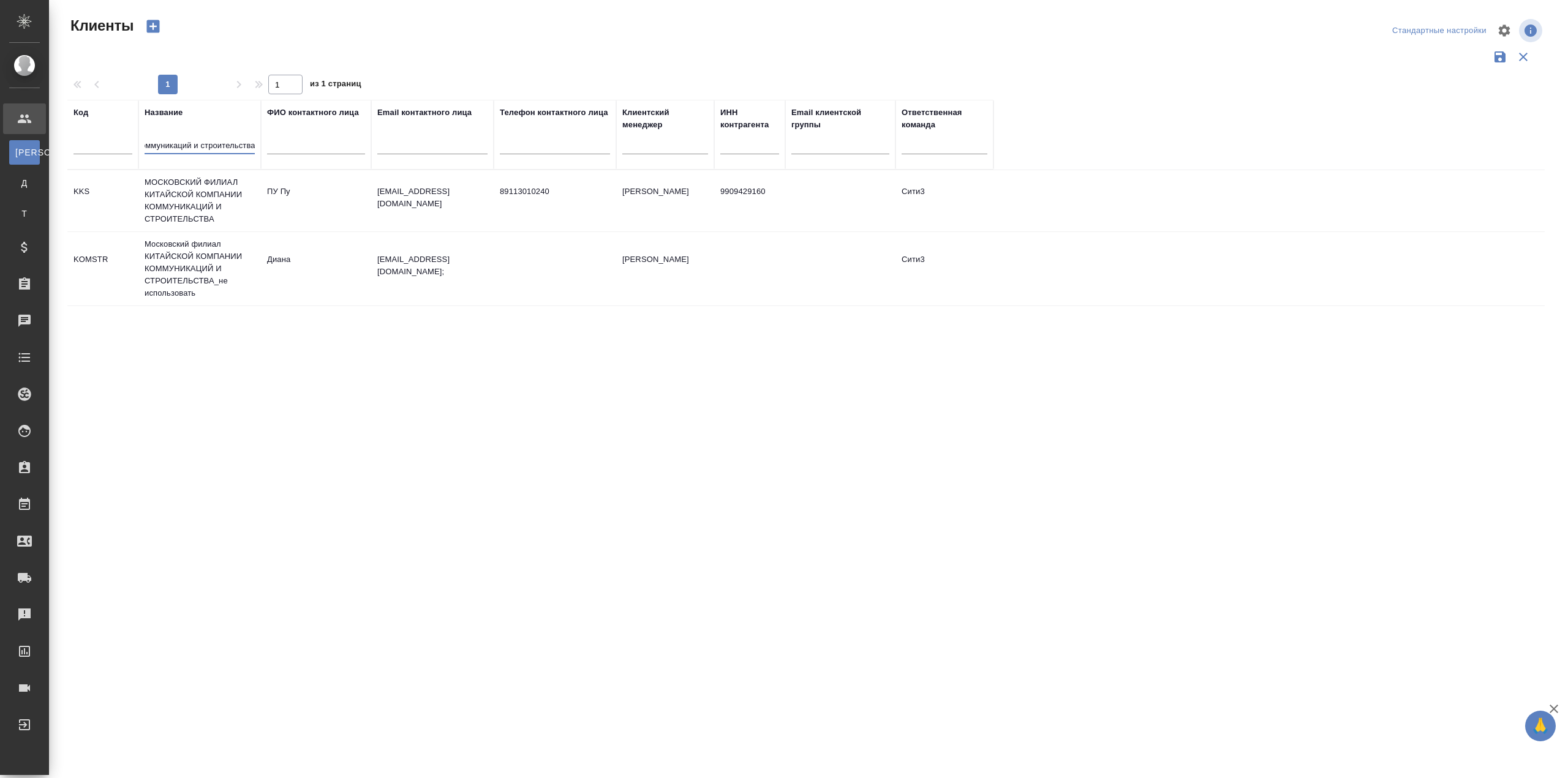
click at [342, 214] on td "ПУ Пу" at bounding box center [316, 201] width 110 height 43
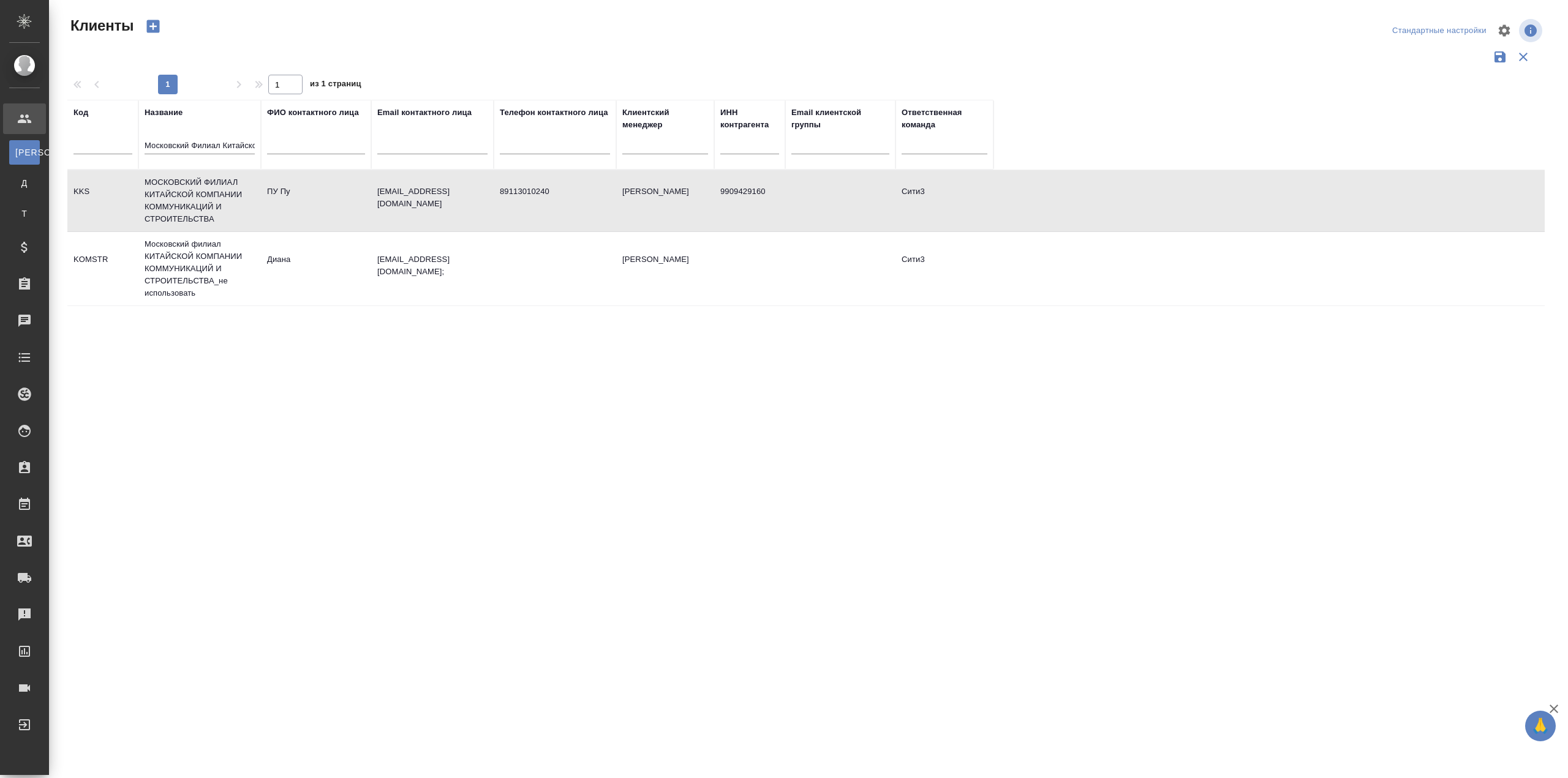
click at [342, 214] on td "ПУ Пу" at bounding box center [316, 201] width 110 height 43
click at [462, 375] on div "Код Название Московский Филиал Китайской компании коммуникаций и строительства …" at bounding box center [806, 320] width 1477 height 441
click at [723, 400] on div "Код Название Московский Филиал Китайской компании коммуникаций и строительства …" at bounding box center [806, 320] width 1477 height 441
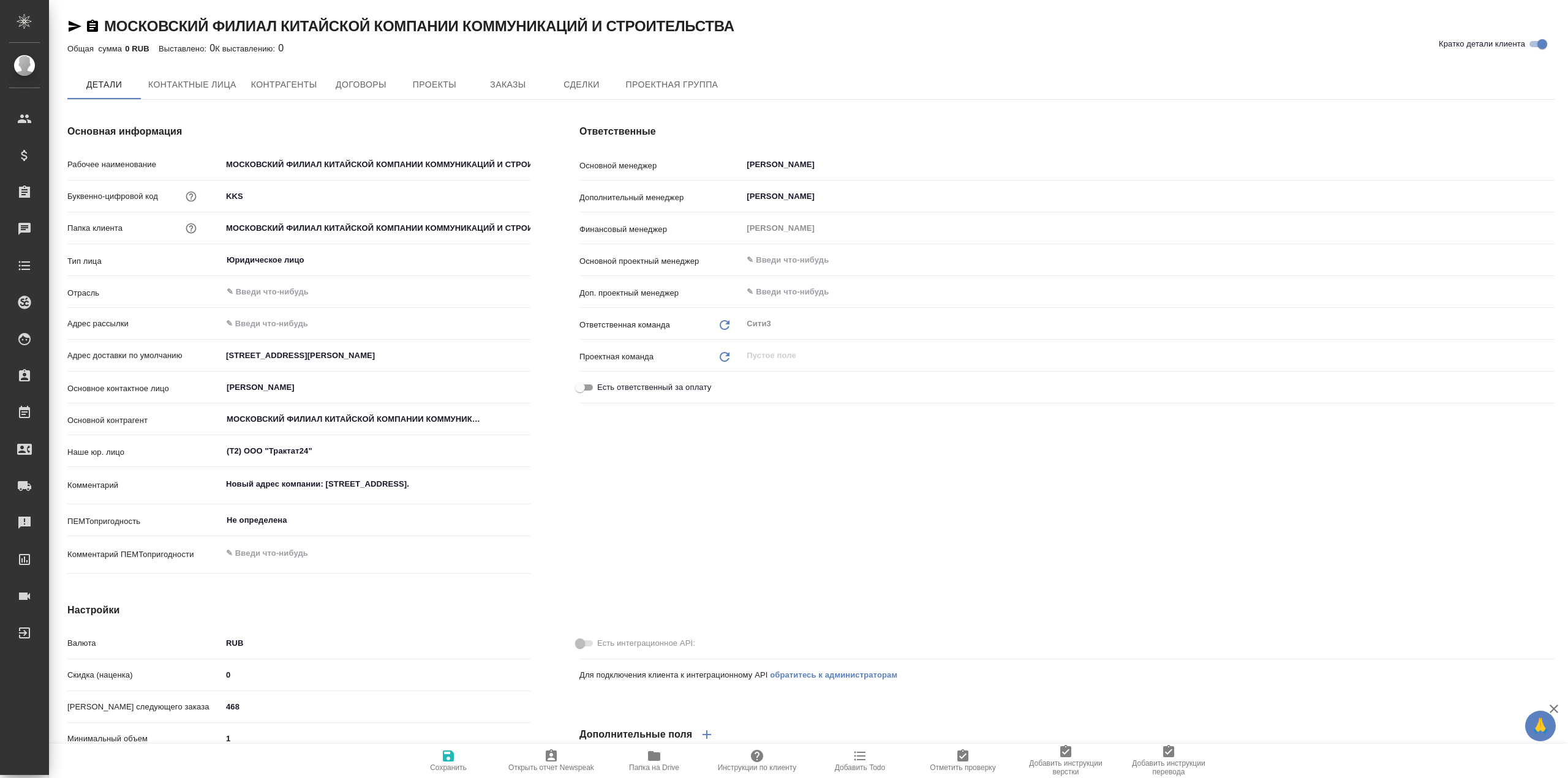
type textarea "x"
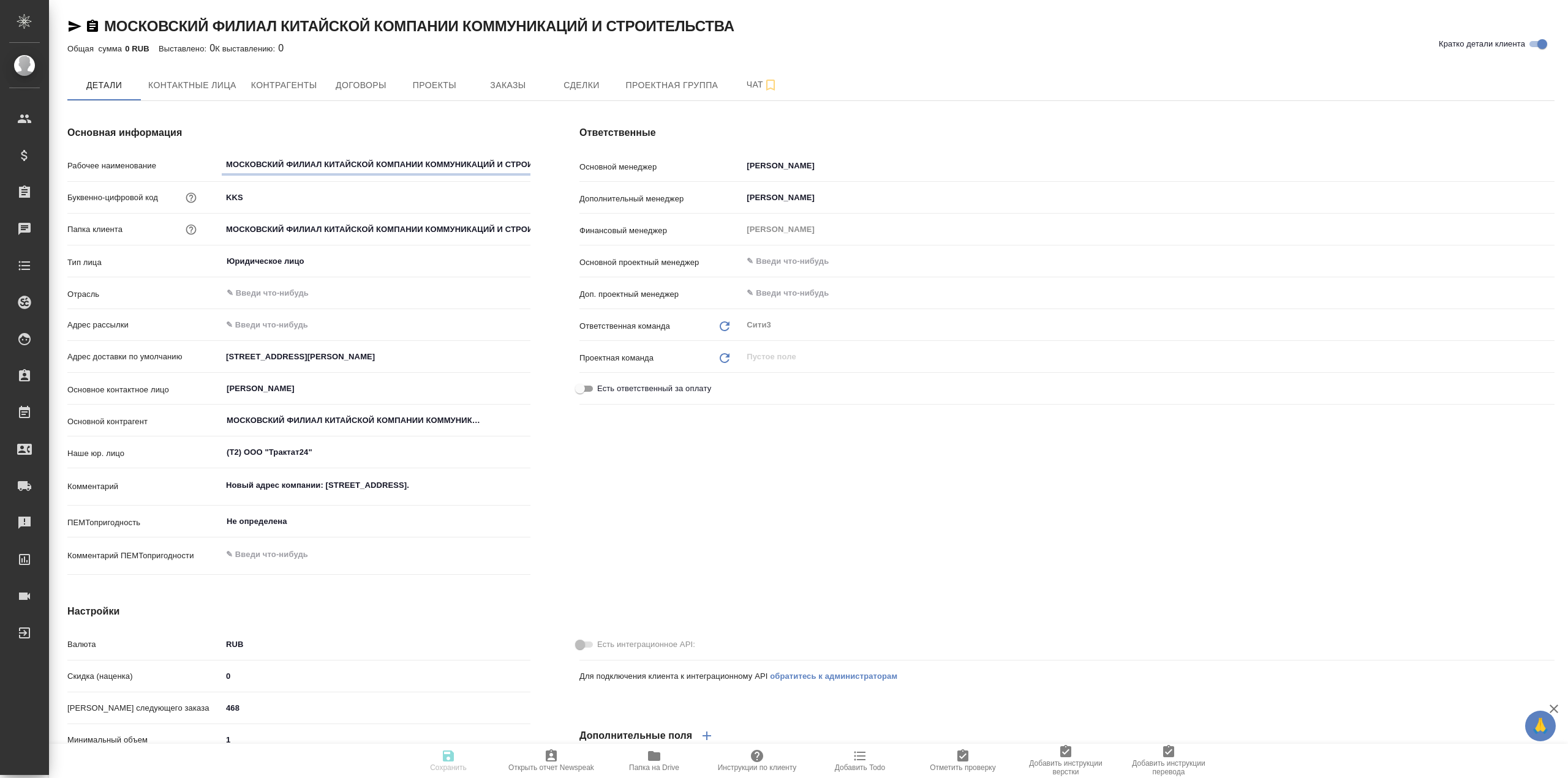
type textarea "x"
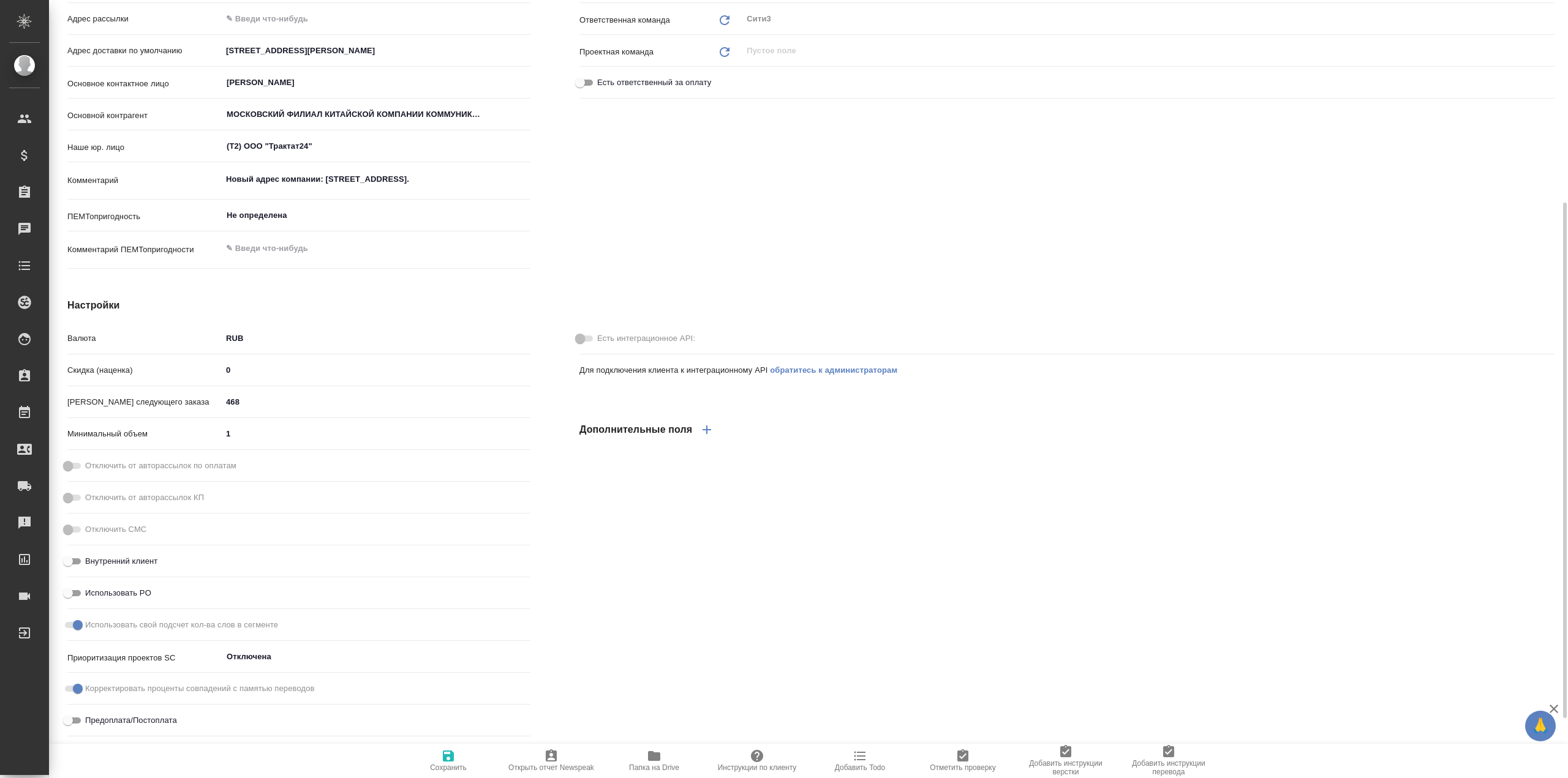
type textarea "x"
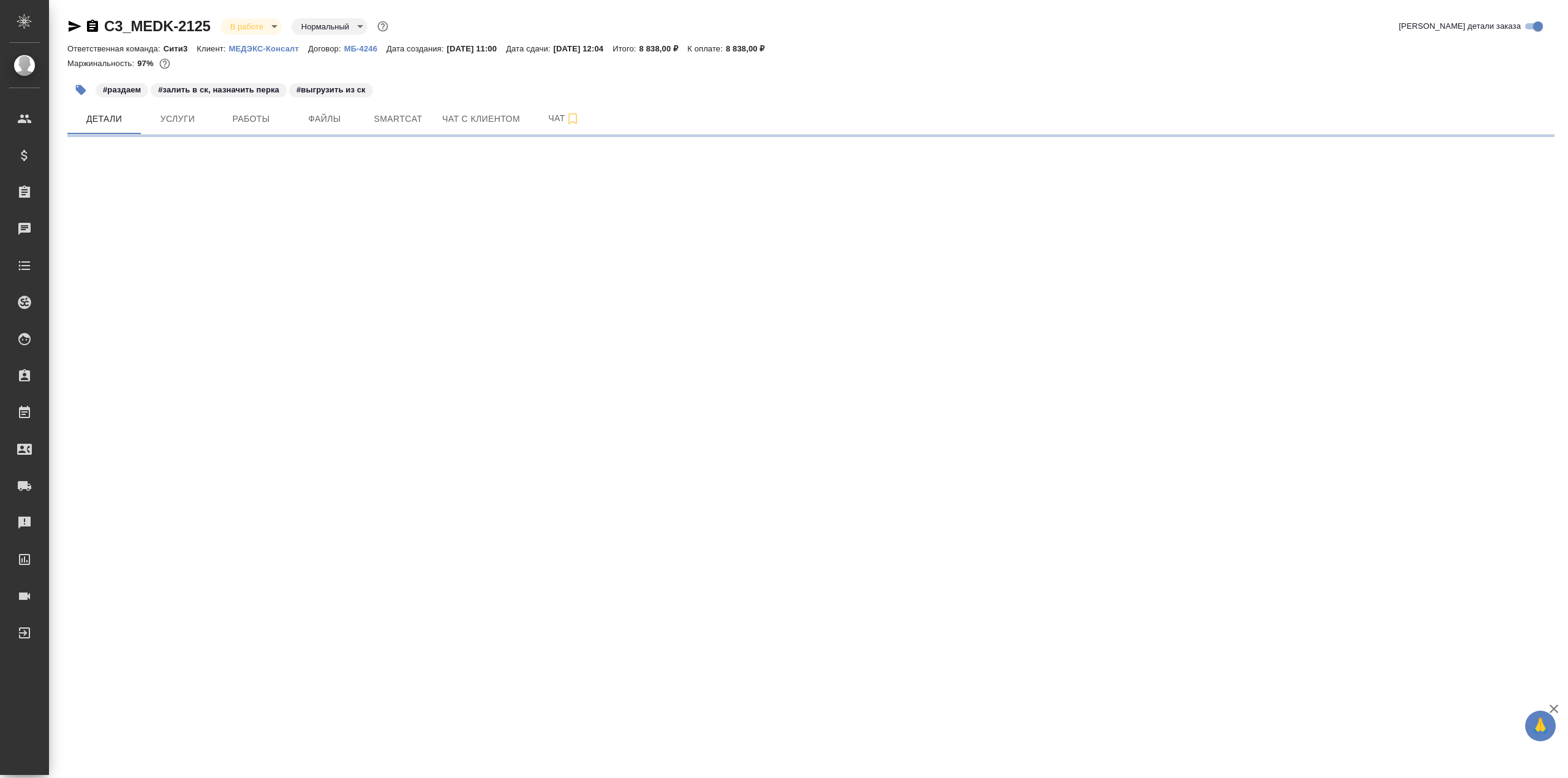
select select "RU"
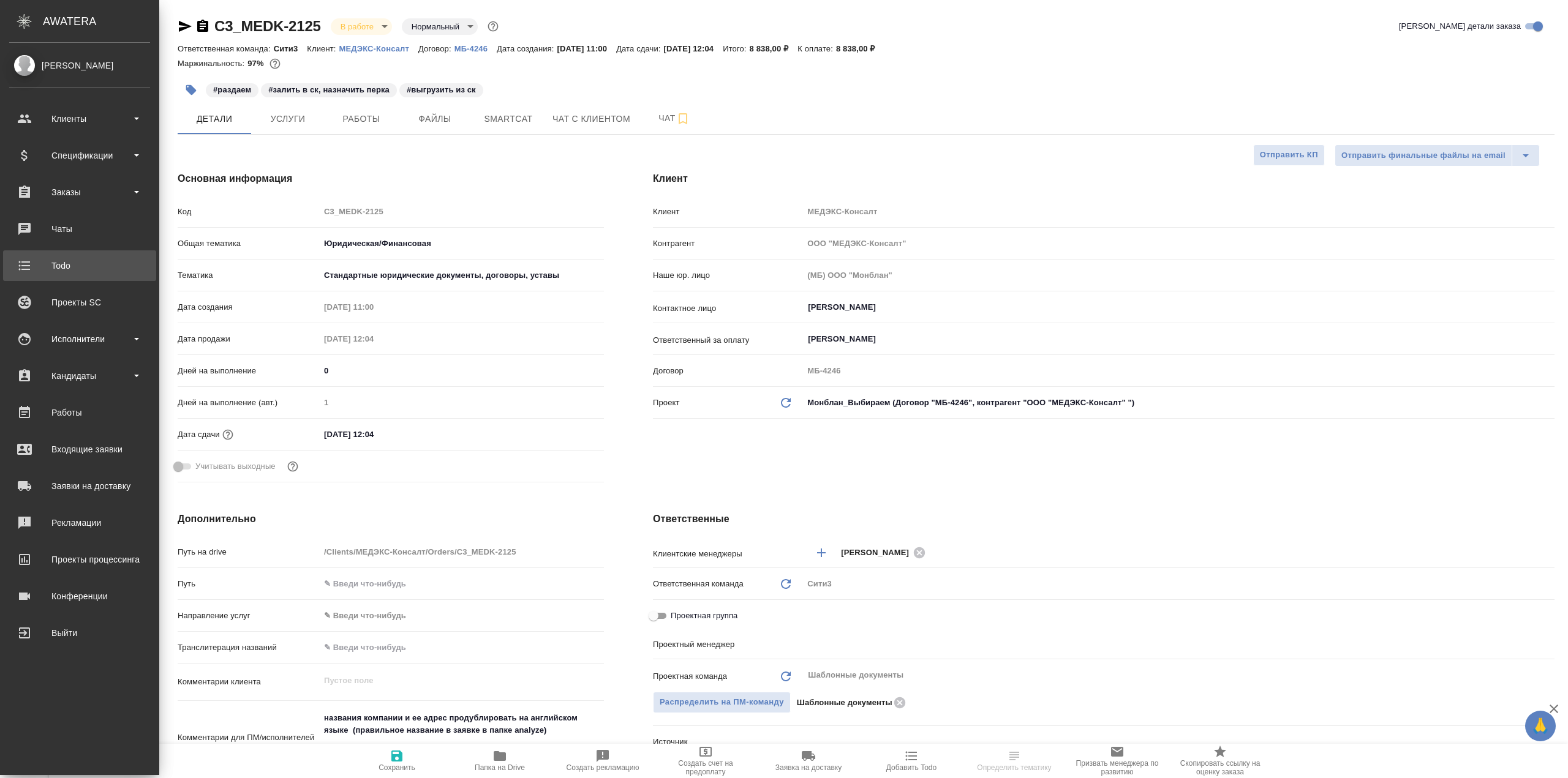
type textarea "x"
type input "Газизов Ринат"
type textarea "x"
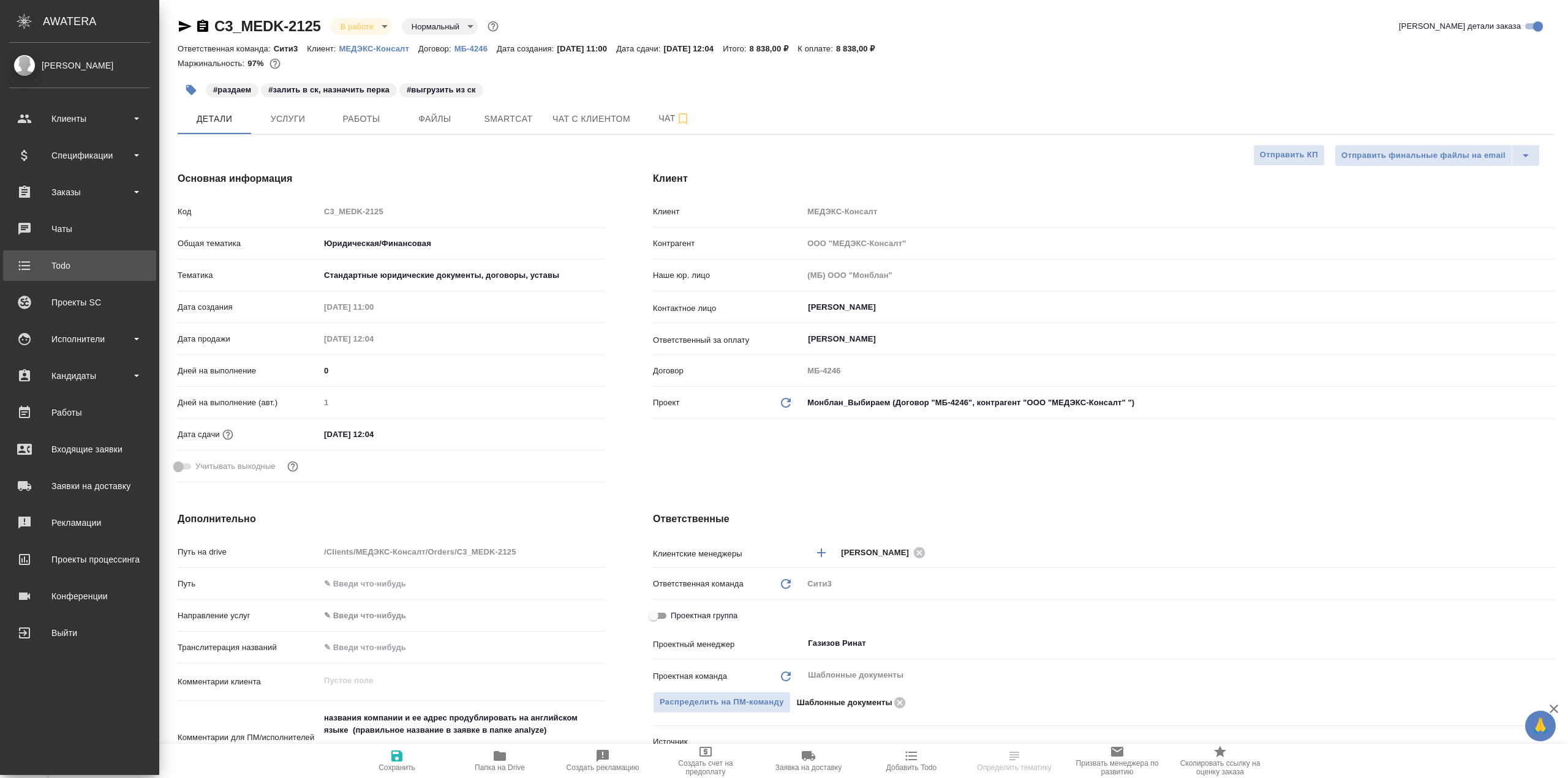
type textarea "x"
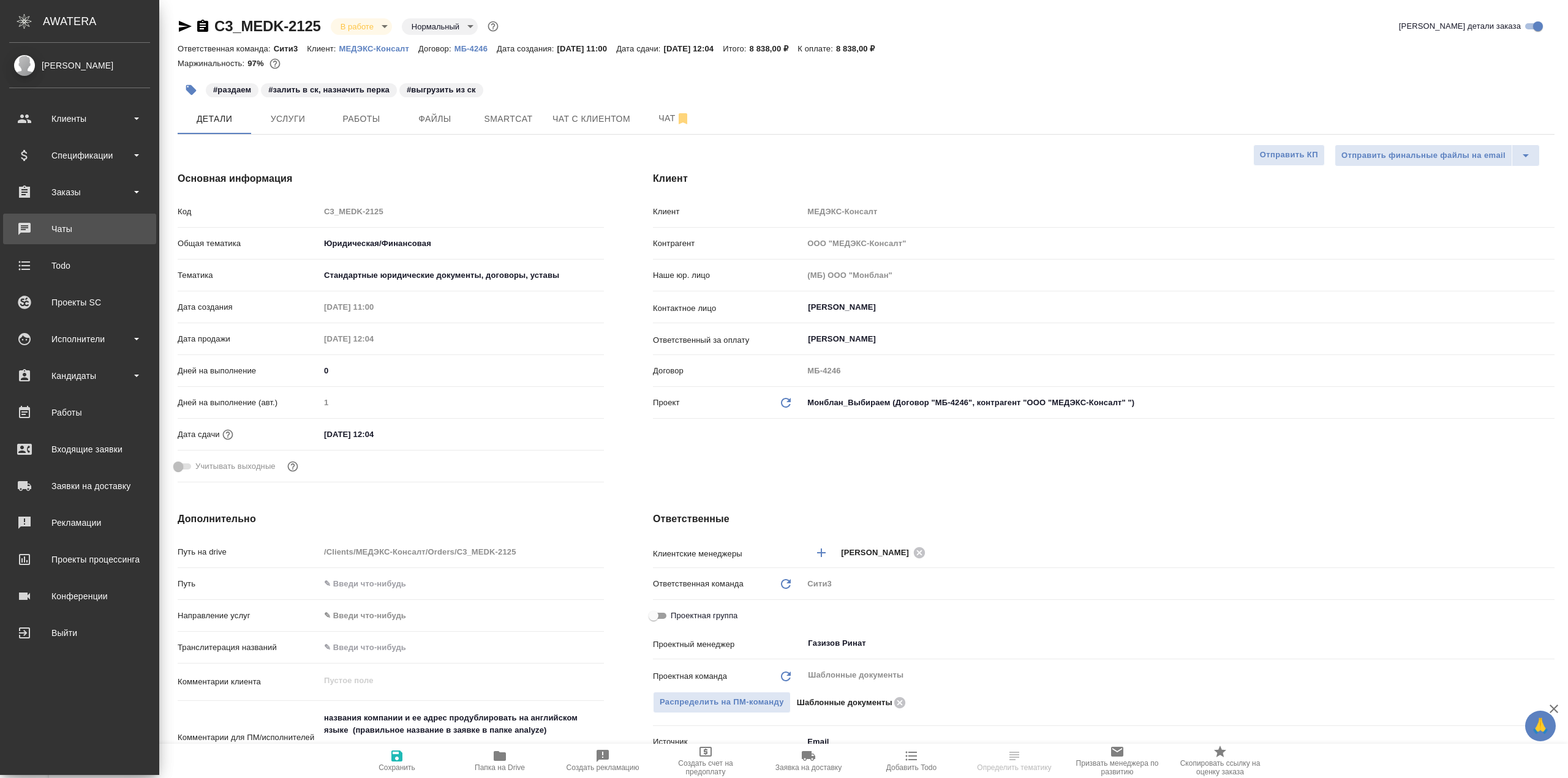
type textarea "x"
click at [98, 233] on div "Чаты" at bounding box center [79, 229] width 141 height 18
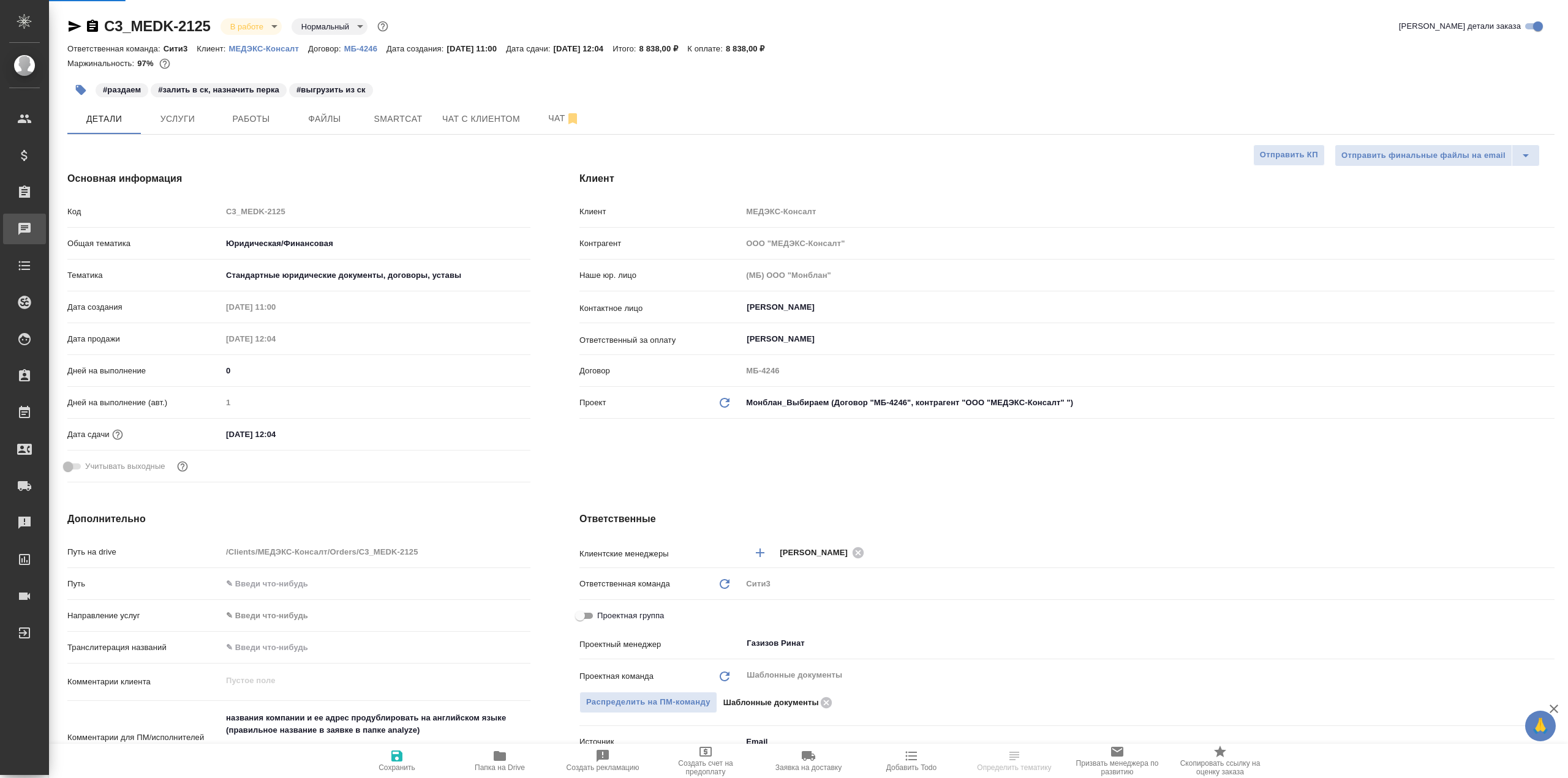
type textarea "x"
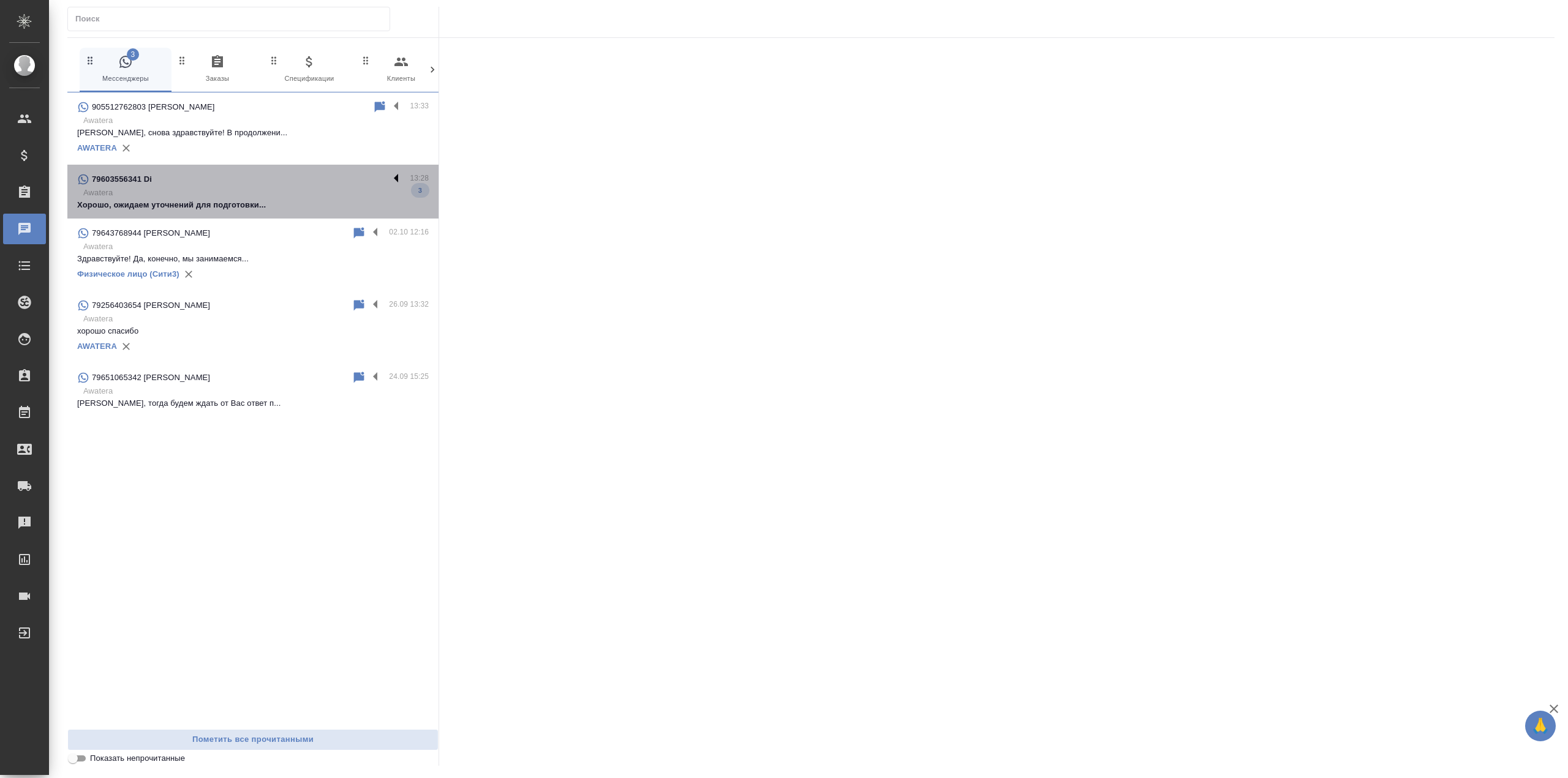
click at [398, 176] on label at bounding box center [399, 179] width 21 height 14
click at [0, 0] on input "checkbox" at bounding box center [0, 0] width 0 height 0
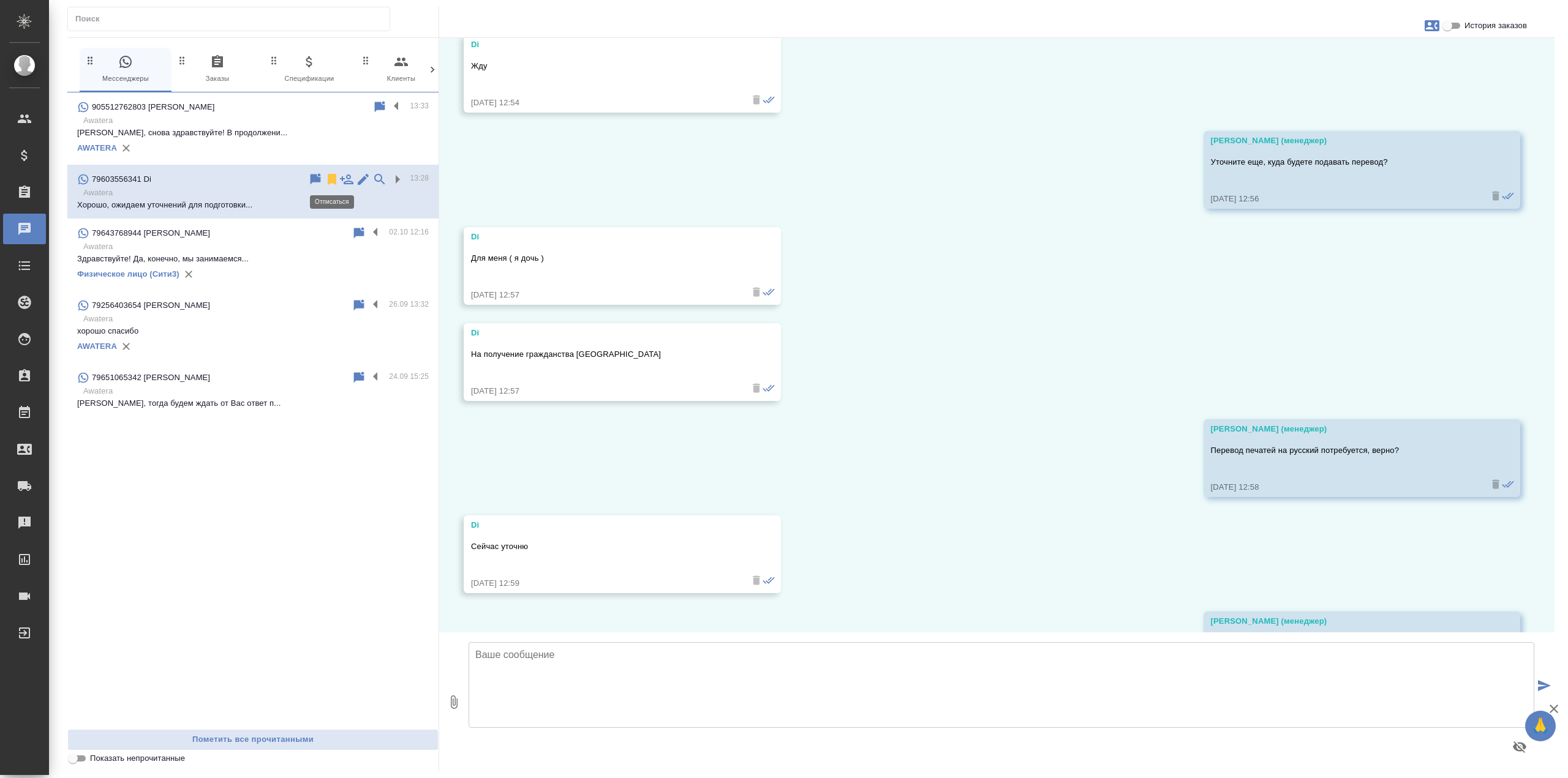
scroll to position [2847, 0]
click at [329, 177] on icon at bounding box center [332, 180] width 8 height 11
click at [255, 132] on p "[PERSON_NAME], снова здравствуйте! В продолжени..." at bounding box center [253, 132] width 352 height 12
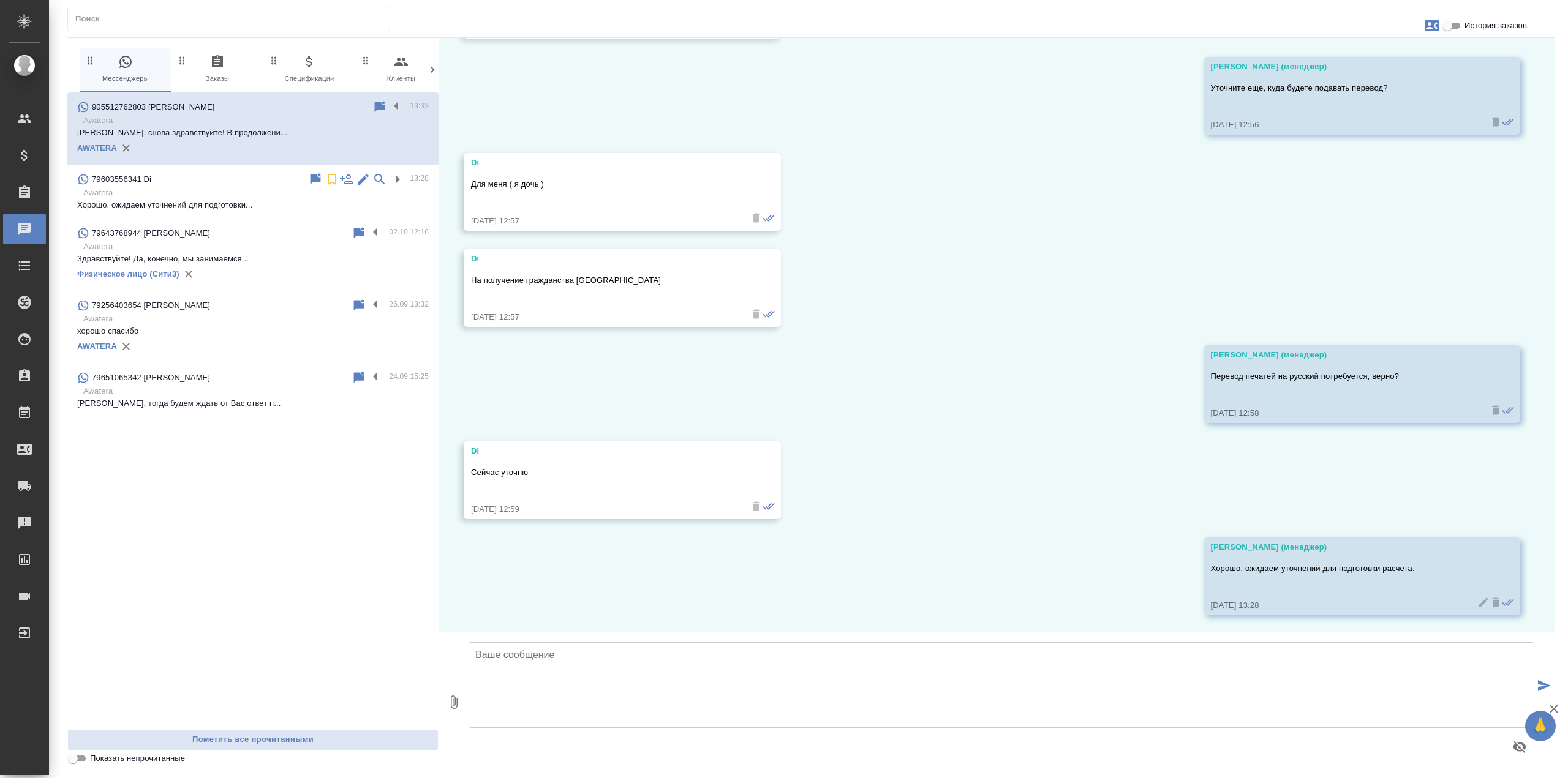
scroll to position [0, 0]
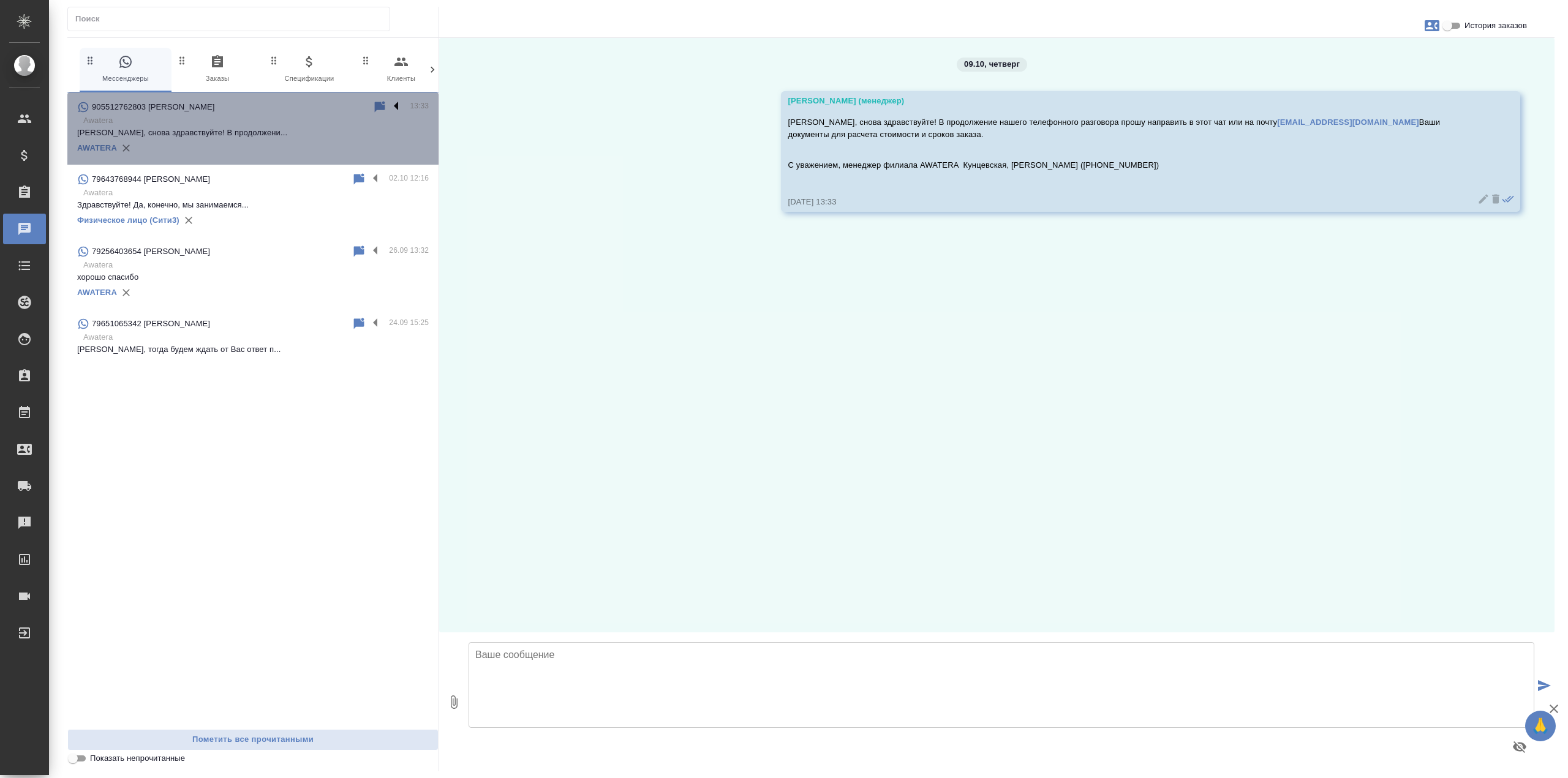
click at [396, 108] on label at bounding box center [399, 107] width 21 height 14
click at [0, 0] on input "checkbox" at bounding box center [0, 0] width 0 height 0
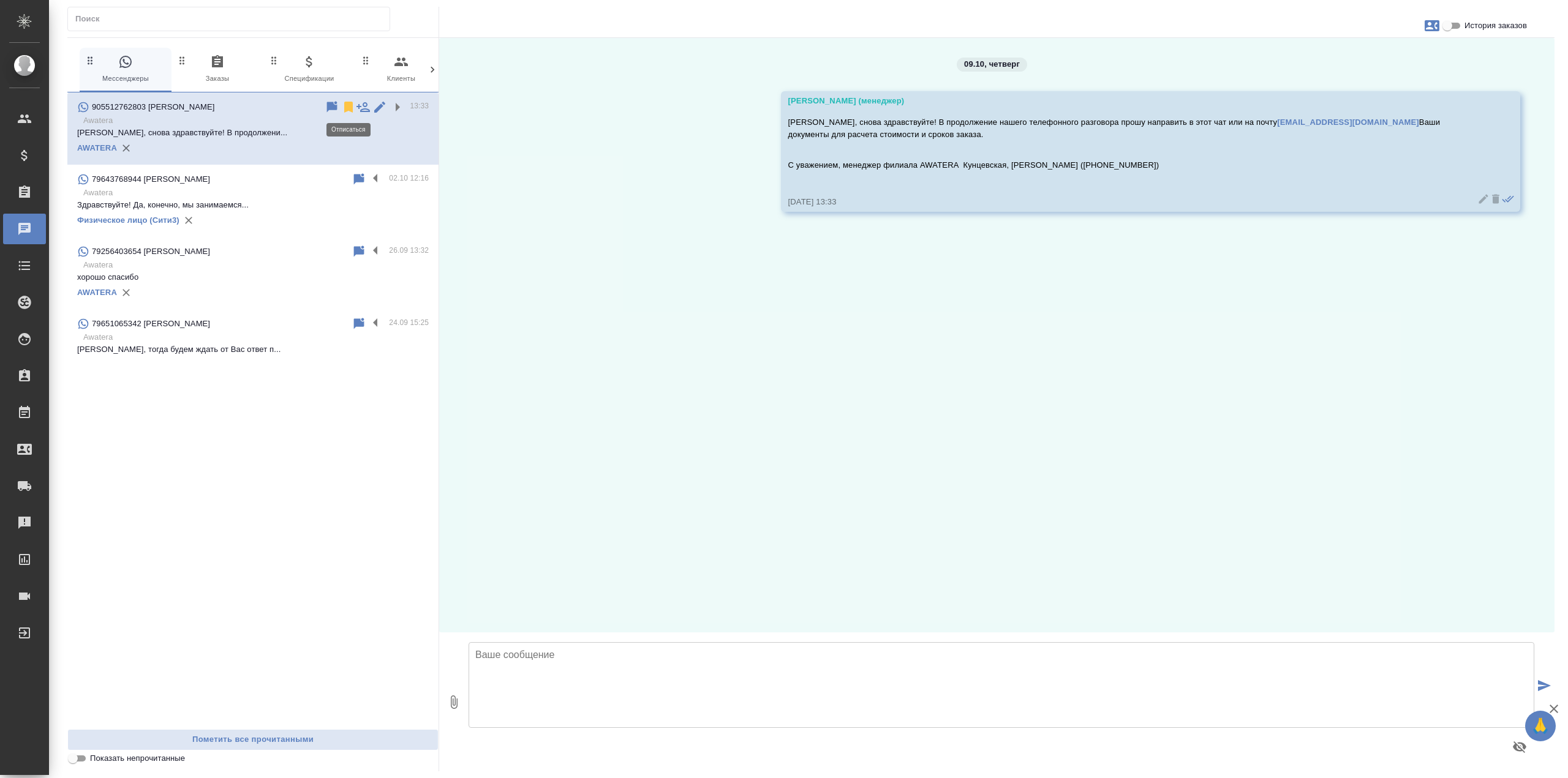
click at [350, 109] on icon at bounding box center [348, 108] width 8 height 11
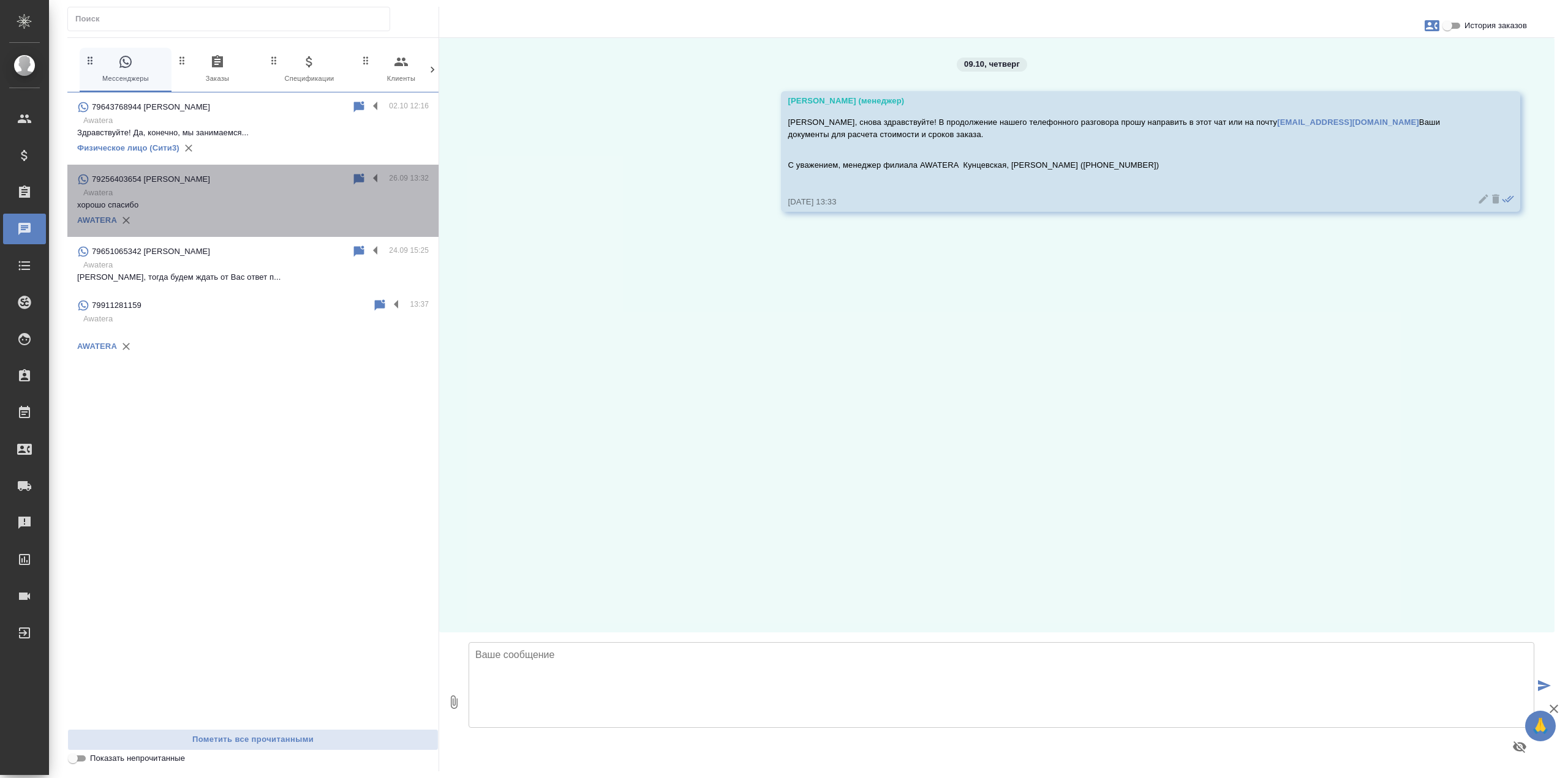
click at [271, 206] on p "хорошо спасибо" at bounding box center [253, 204] width 352 height 12
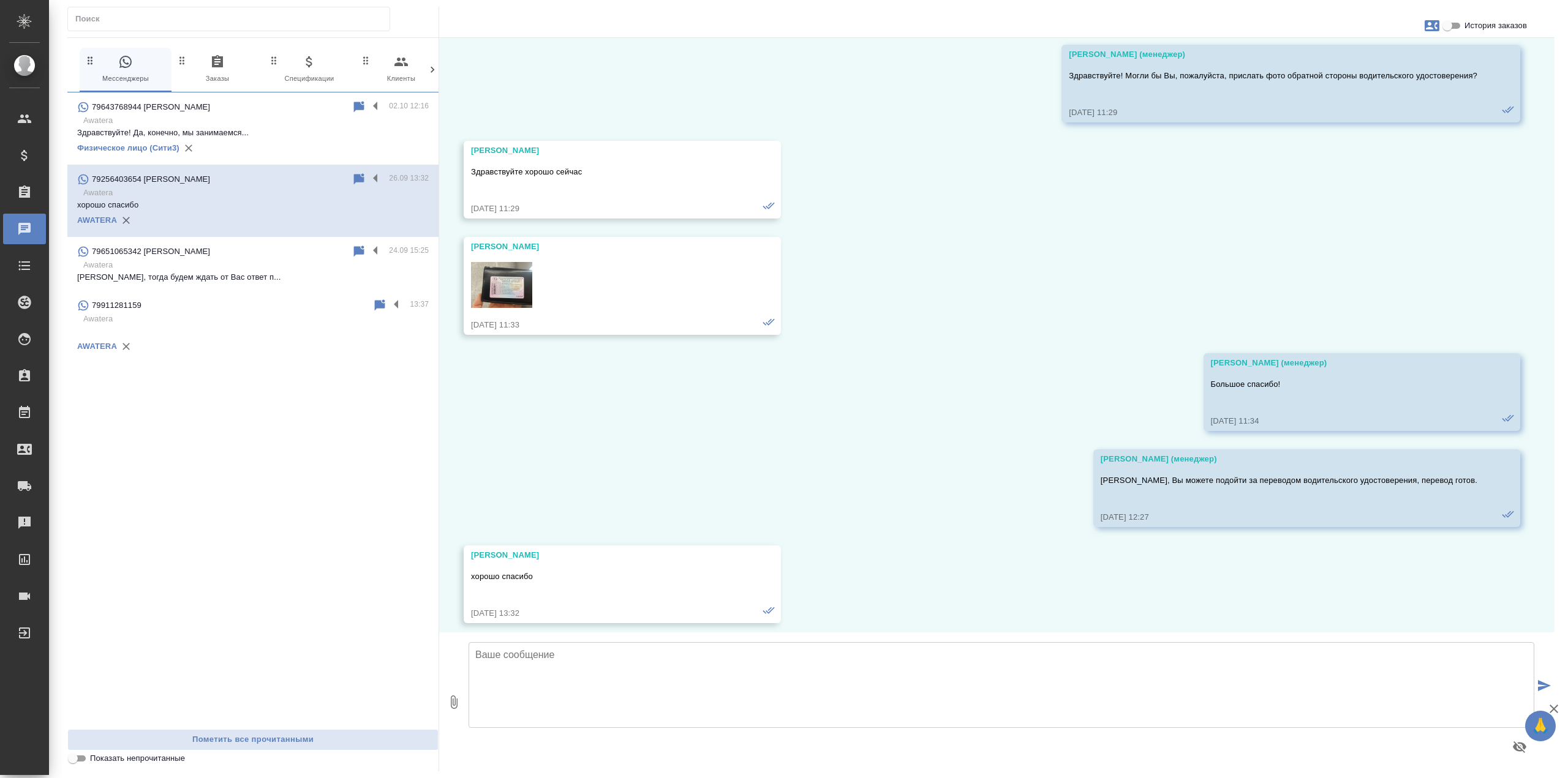
scroll to position [354, 0]
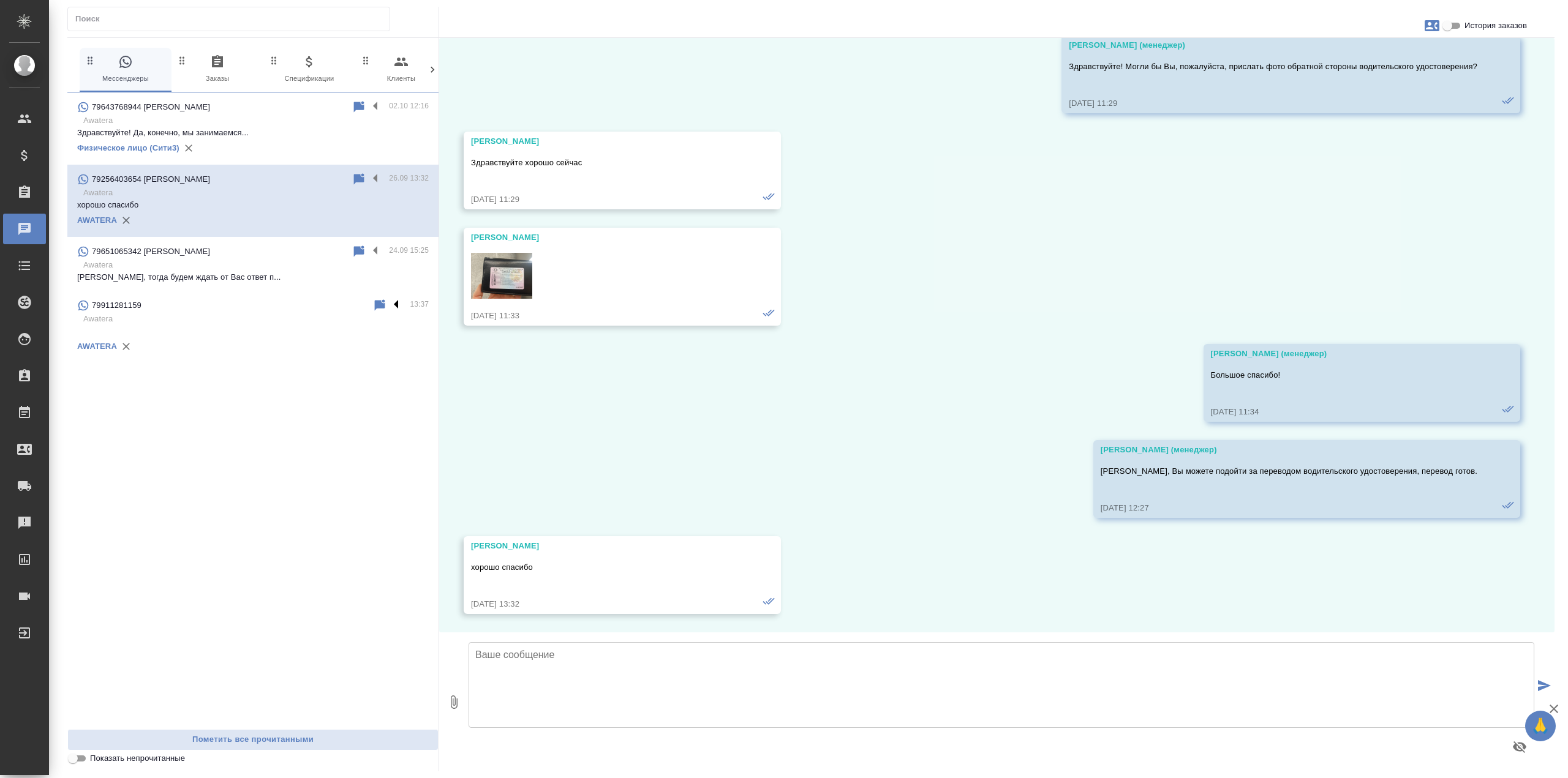
click at [399, 303] on label at bounding box center [399, 306] width 21 height 14
click at [0, 0] on input "checkbox" at bounding box center [0, 0] width 0 height 0
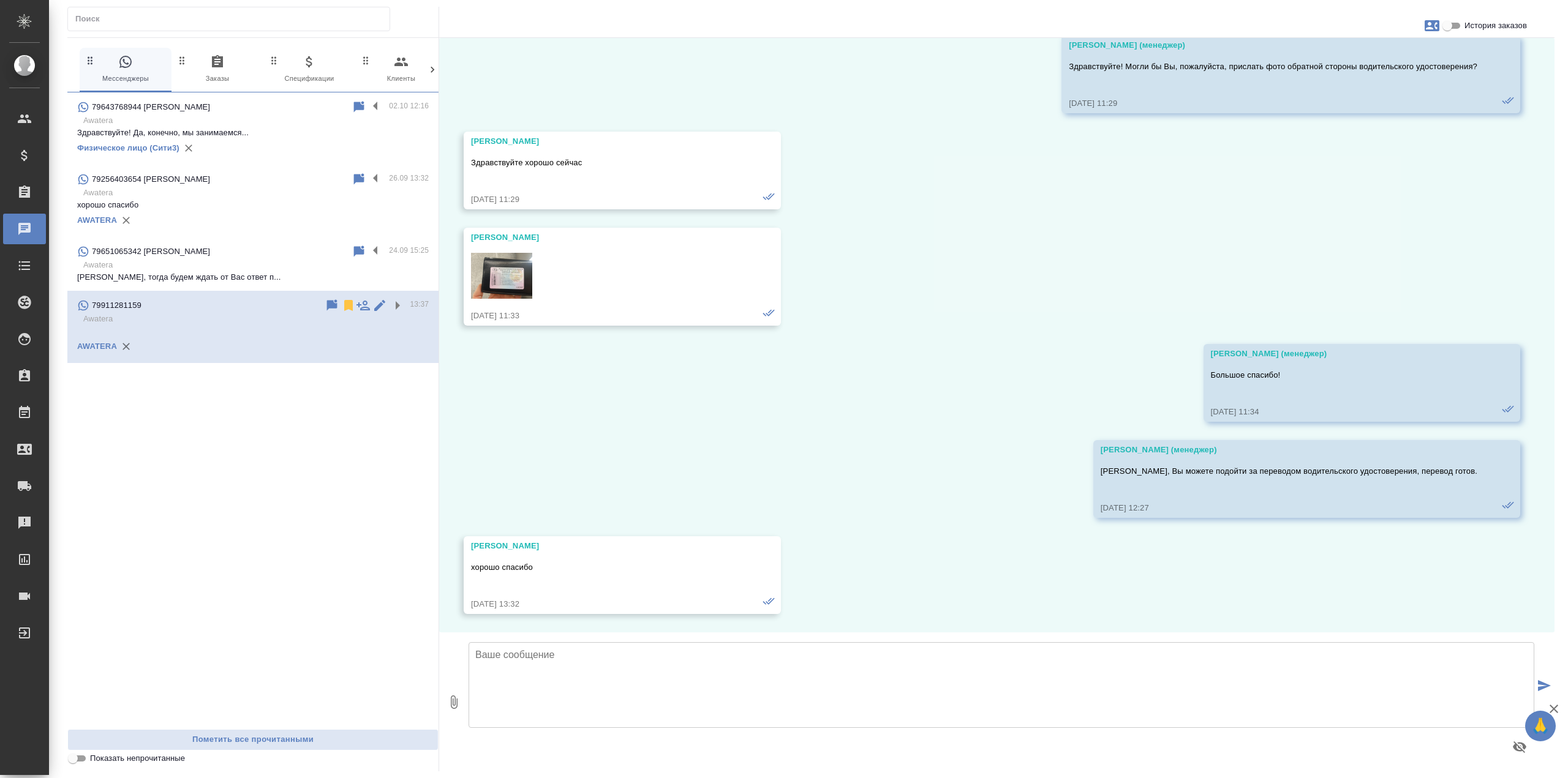
scroll to position [0, 0]
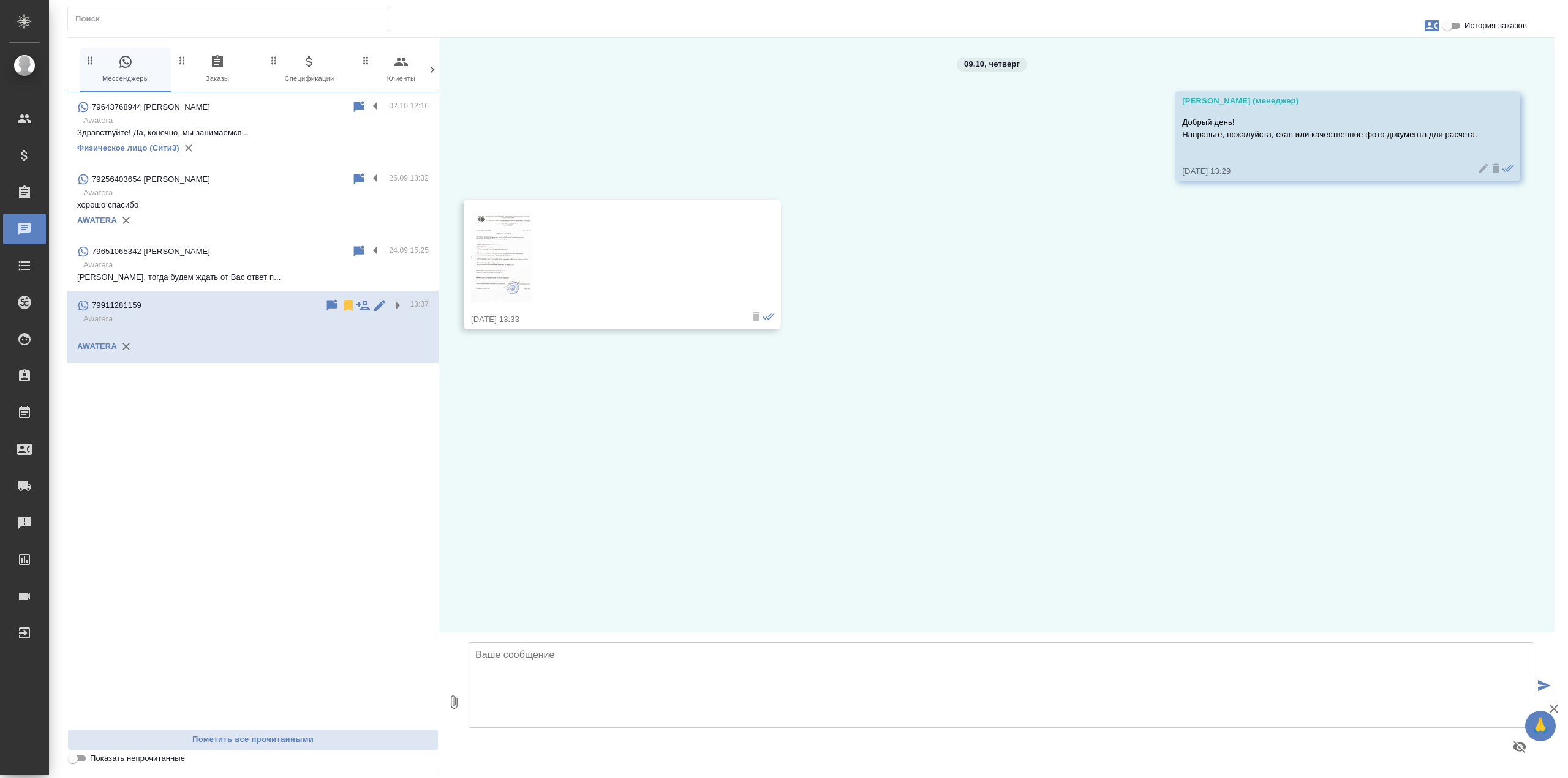
click at [487, 255] on img at bounding box center [502, 257] width 62 height 90
click at [526, 261] on img at bounding box center [502, 257] width 62 height 90
click at [351, 306] on icon at bounding box center [348, 306] width 8 height 11
click at [264, 273] on p "[PERSON_NAME], тогда будем ждать от Вас ответ п..." at bounding box center [253, 277] width 352 height 12
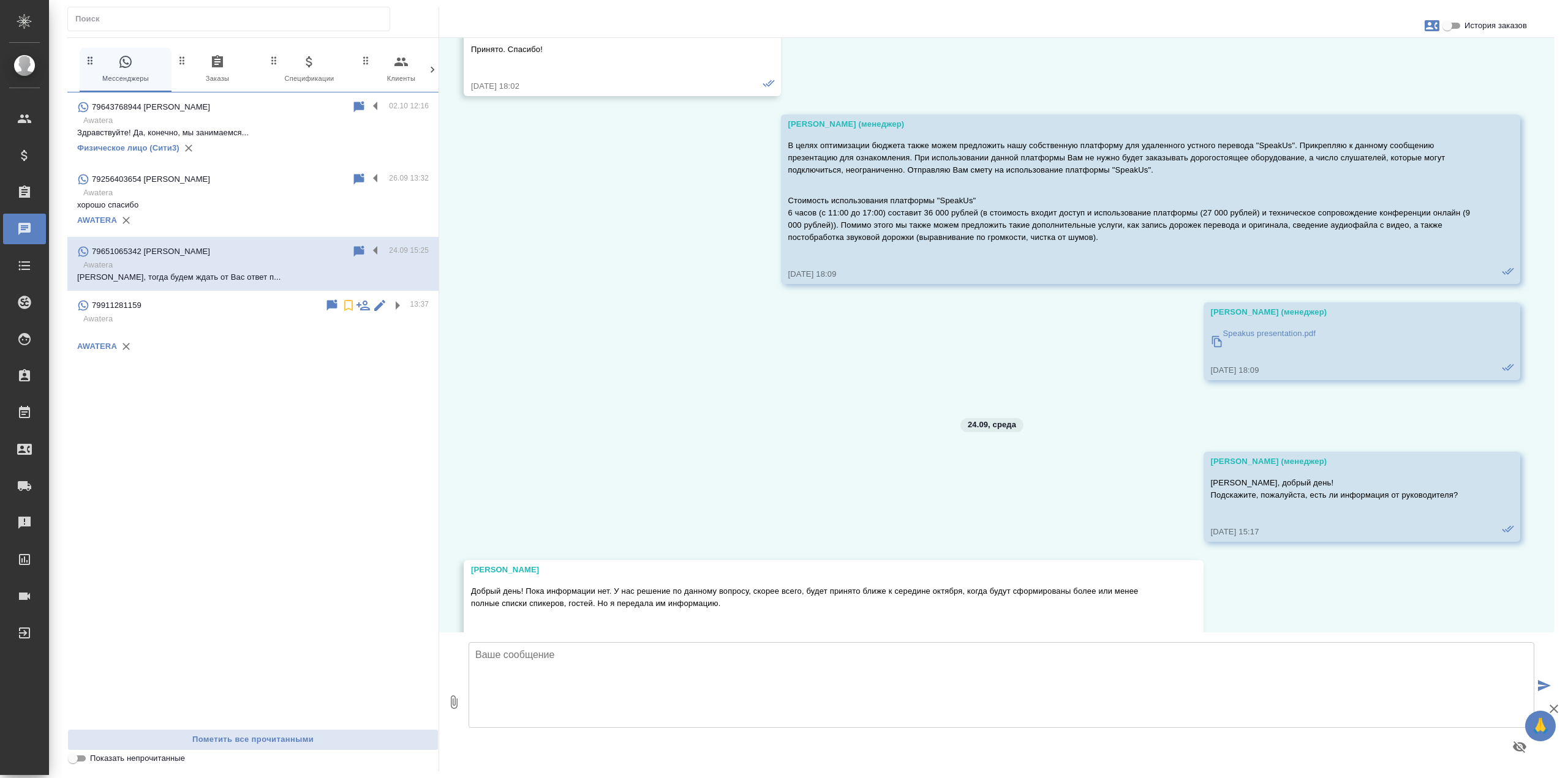
scroll to position [5257, 0]
